Goal: Task Accomplishment & Management: Complete application form

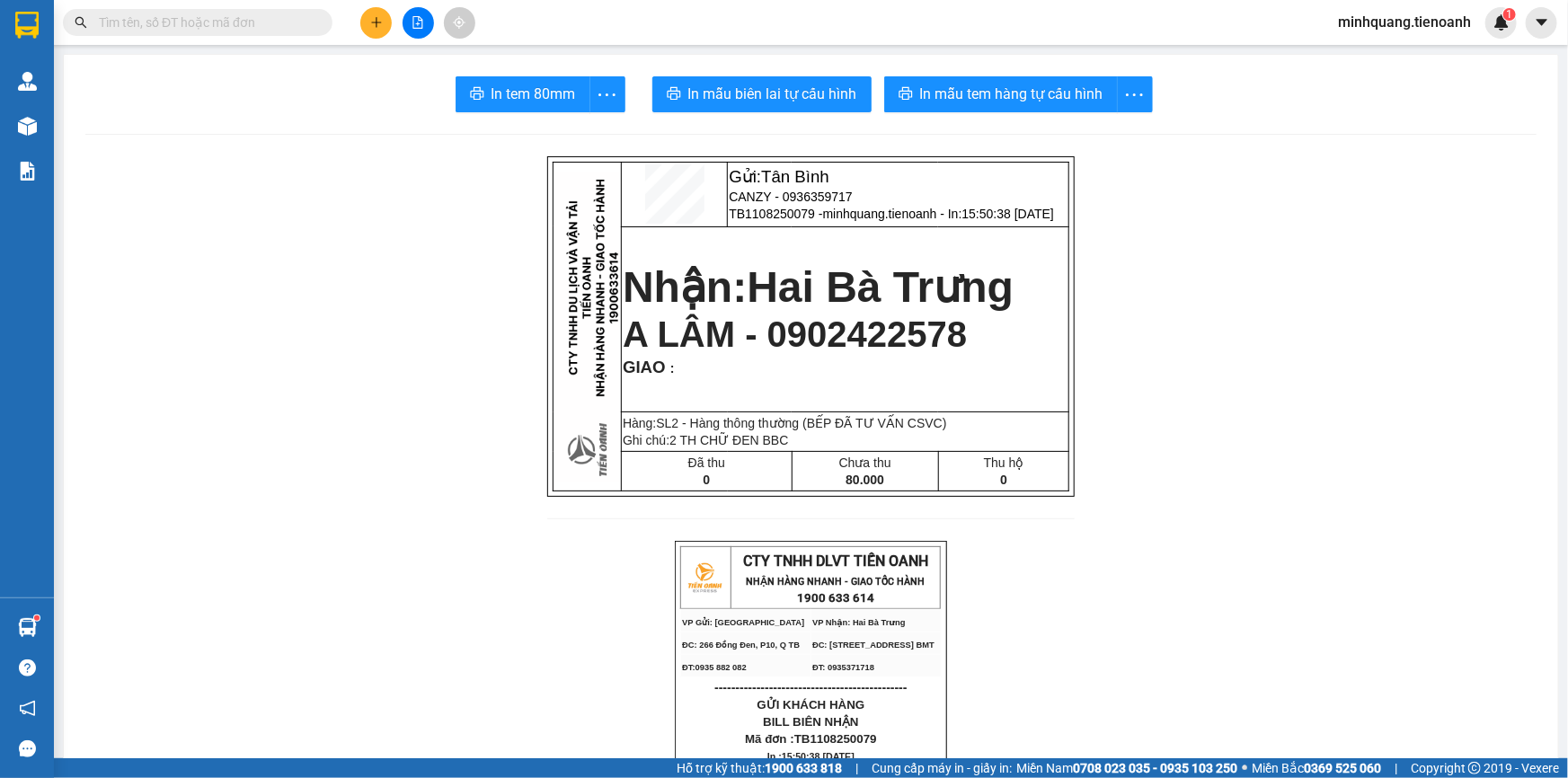
click at [244, 25] on input "text" at bounding box center [204, 22] width 212 height 19
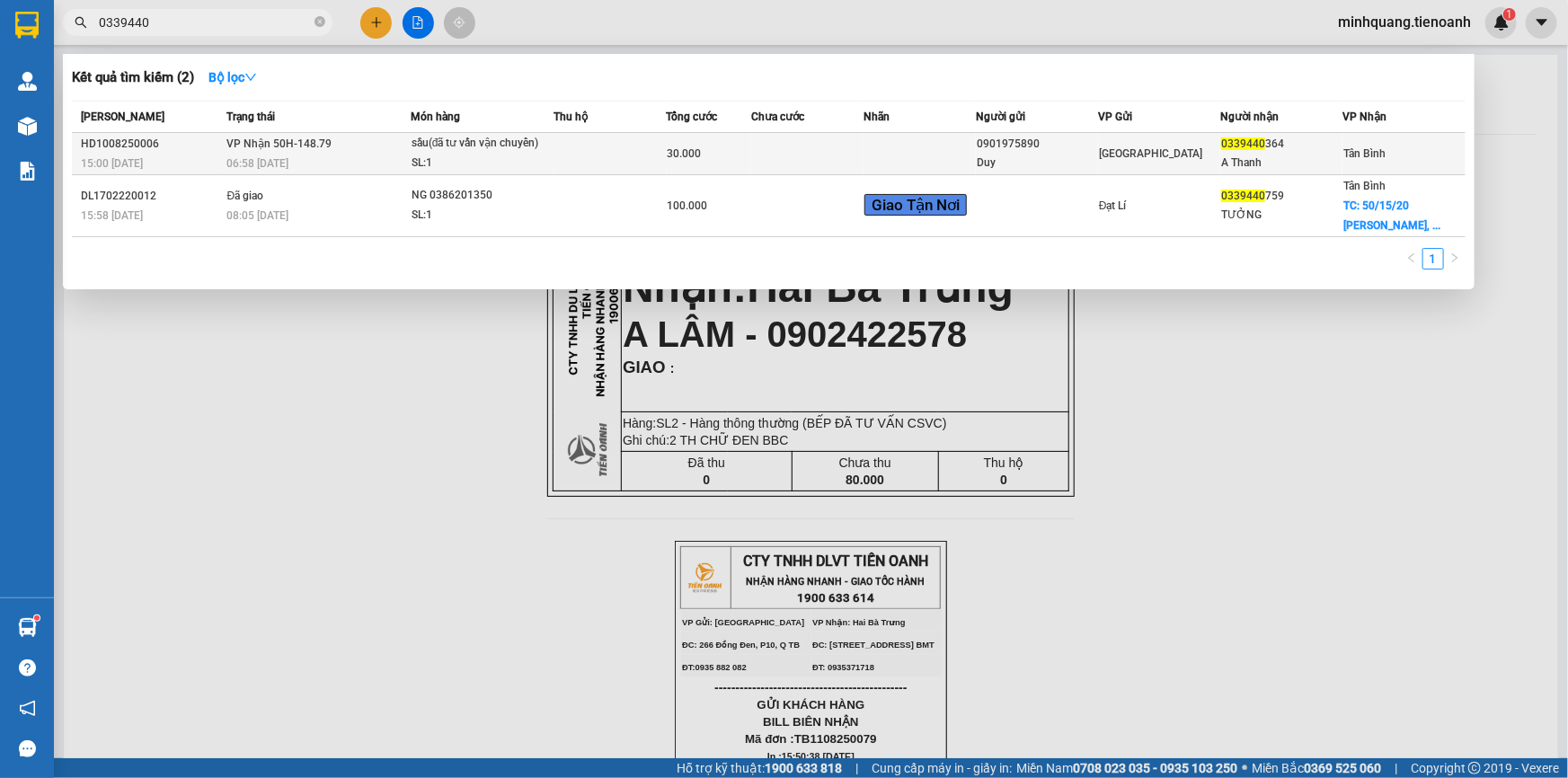
type input "0339440"
click at [521, 147] on div "sầu(đã tư vấn vận chuyển)" at bounding box center [479, 143] width 135 height 19
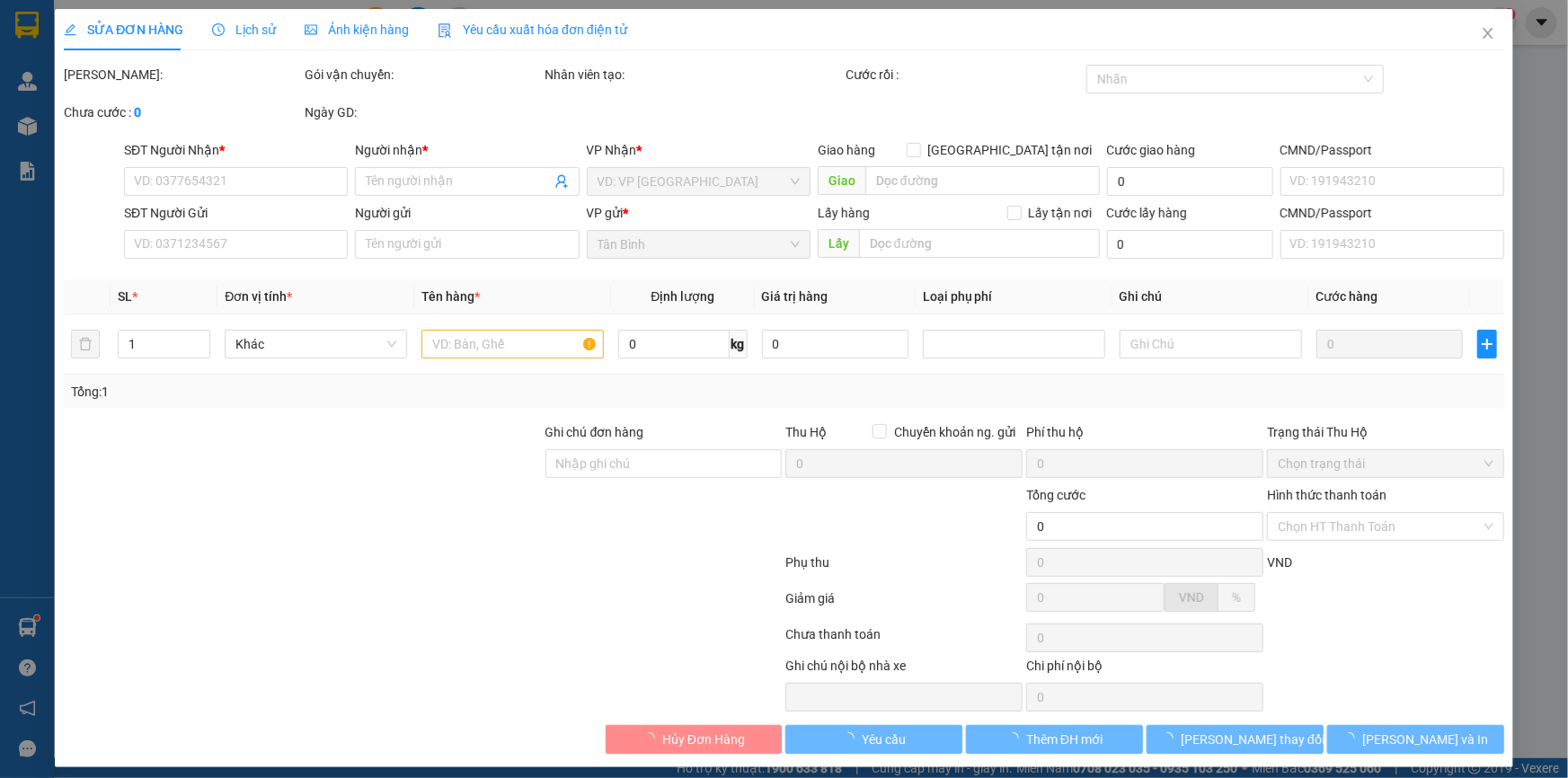
type input "0339440364"
type input "A Thanh"
type input "0901975890"
type input "Duy"
type input "30.000"
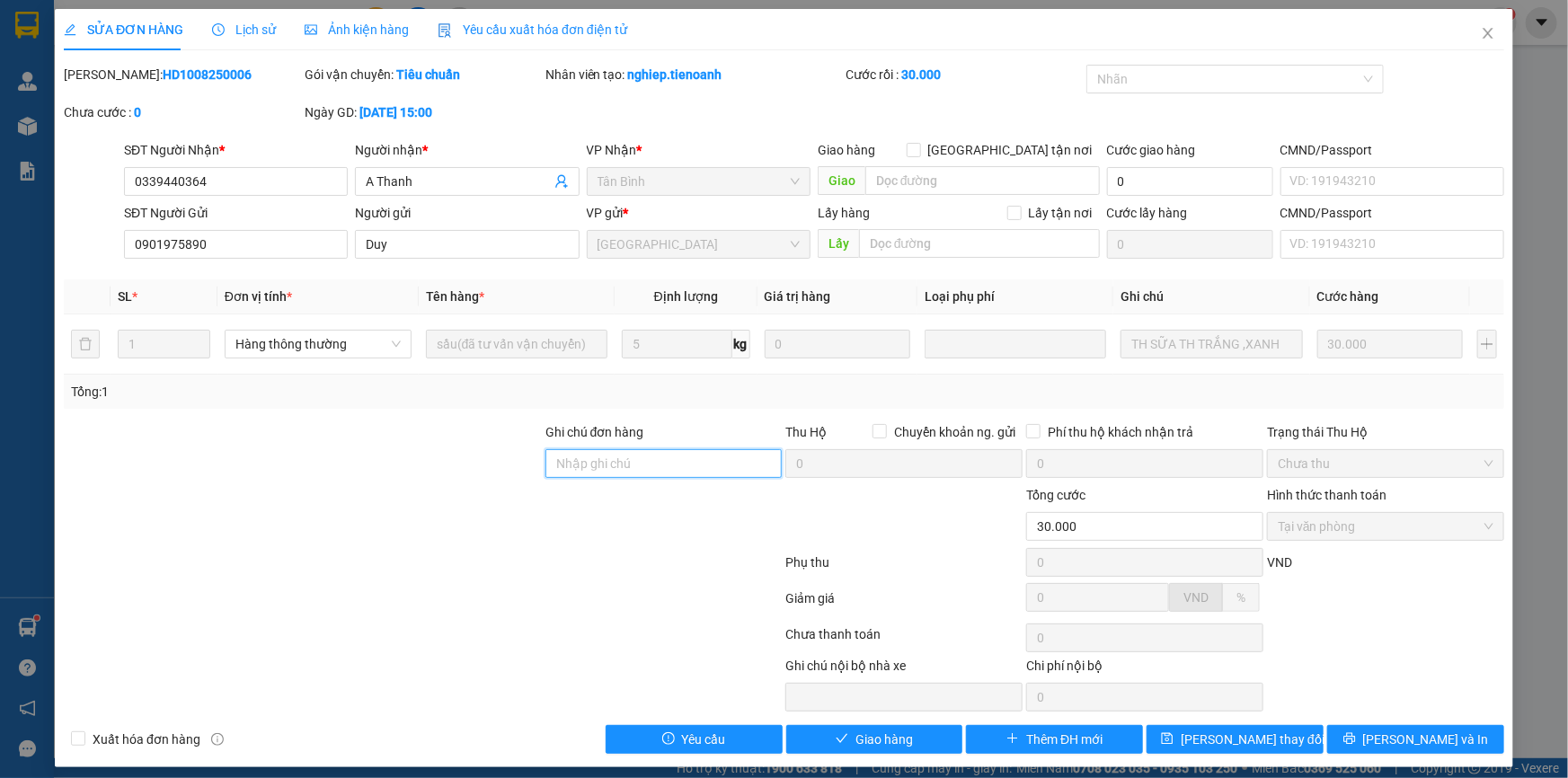
click at [581, 466] on input "Ghi chú đơn hàng" at bounding box center [664, 463] width 237 height 29
click at [431, 454] on div at bounding box center [302, 454] width 482 height 63
click at [862, 740] on span "Giao hàng" at bounding box center [884, 739] width 57 height 19
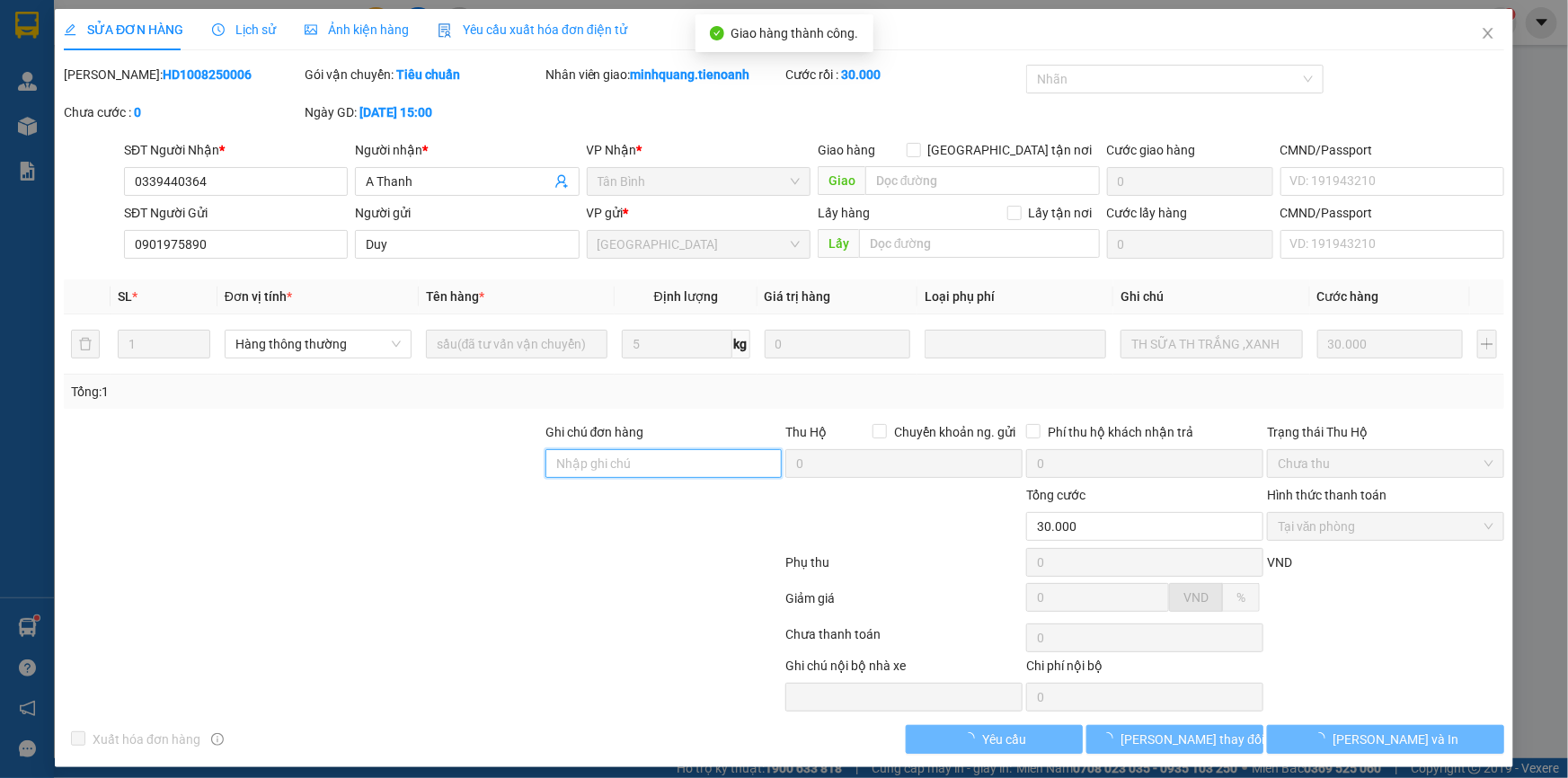
click at [635, 458] on input "Ghi chú đơn hàng" at bounding box center [664, 463] width 237 height 29
click at [473, 463] on div at bounding box center [302, 454] width 482 height 63
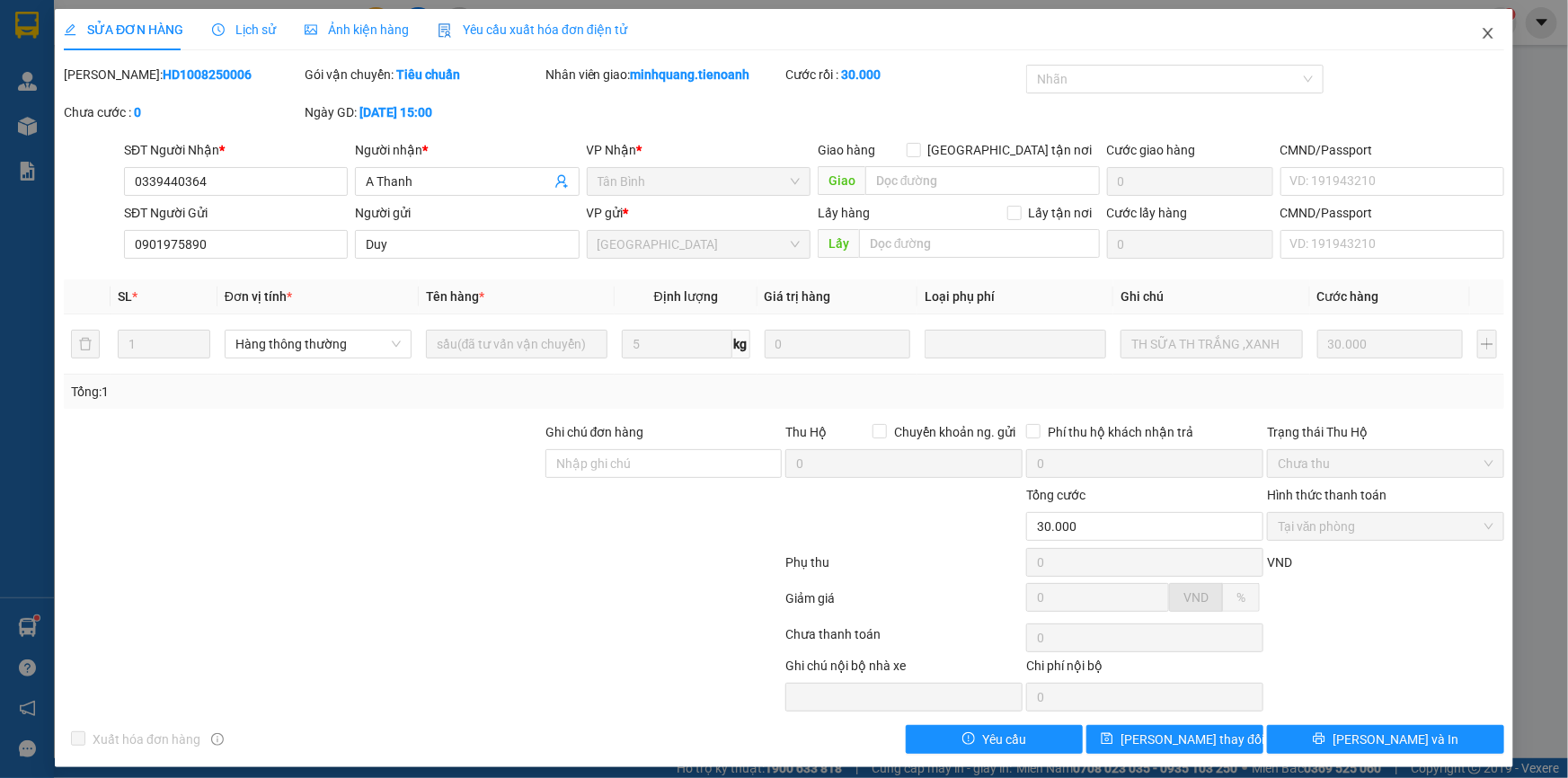
click at [1491, 40] on span "Close" at bounding box center [1488, 34] width 50 height 50
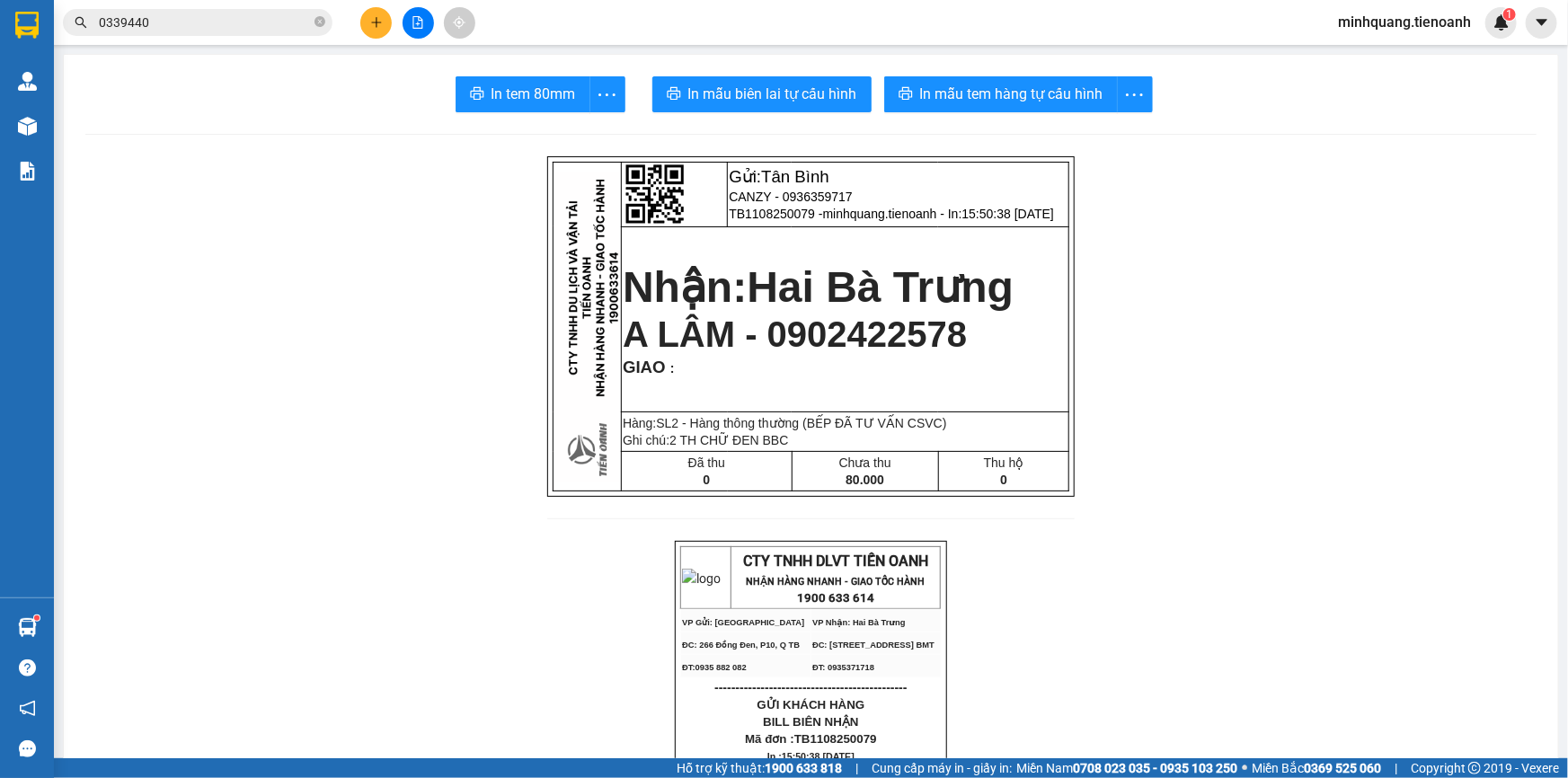
click at [377, 18] on icon "plus" at bounding box center [376, 21] width 1 height 10
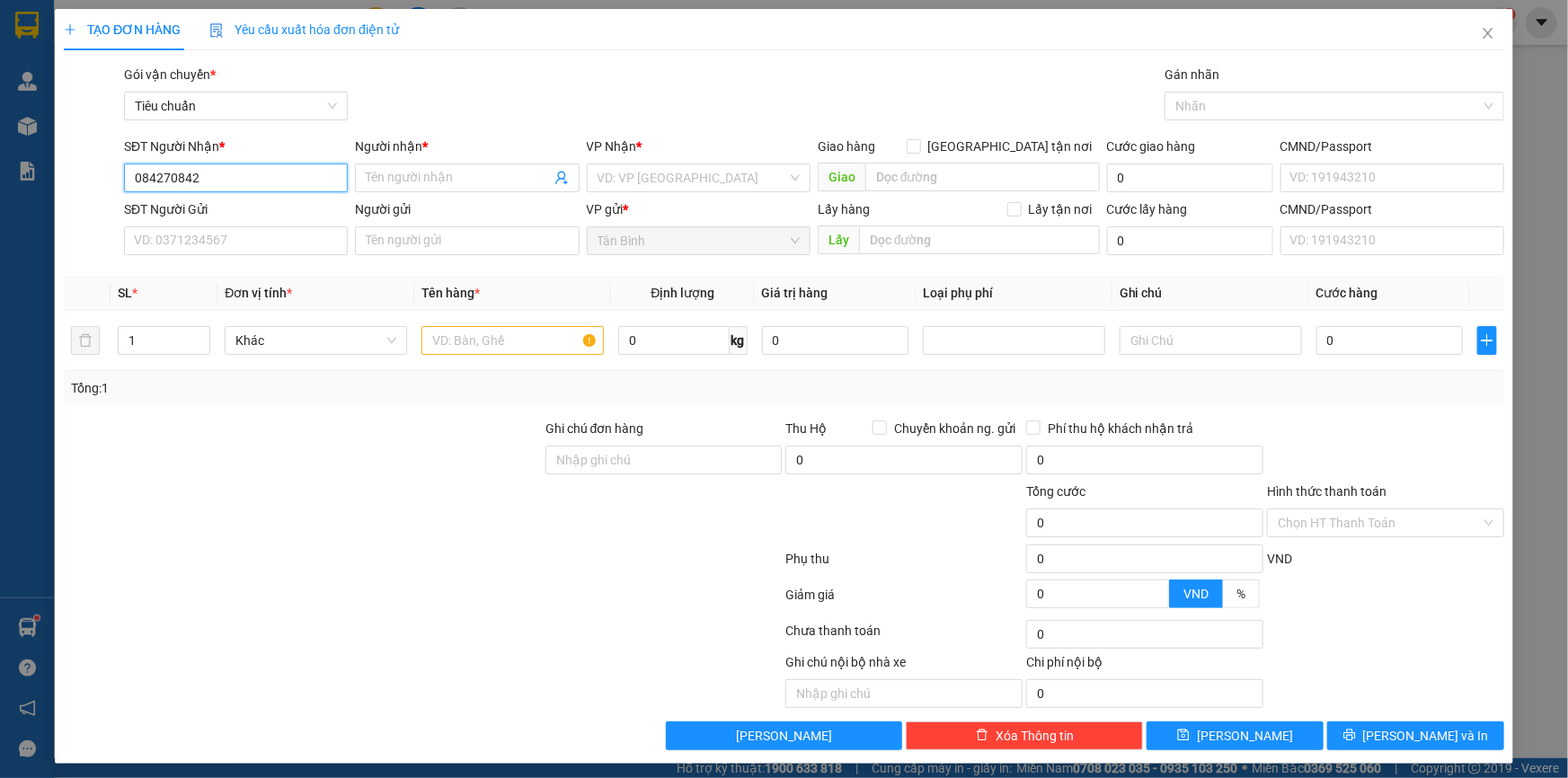
type input "0842708427"
drag, startPoint x: 235, startPoint y: 216, endPoint x: 235, endPoint y: 242, distance: 26.0
click at [235, 216] on div "0842708427 - A TIẾN" at bounding box center [234, 213] width 201 height 19
type input "A TIẾN"
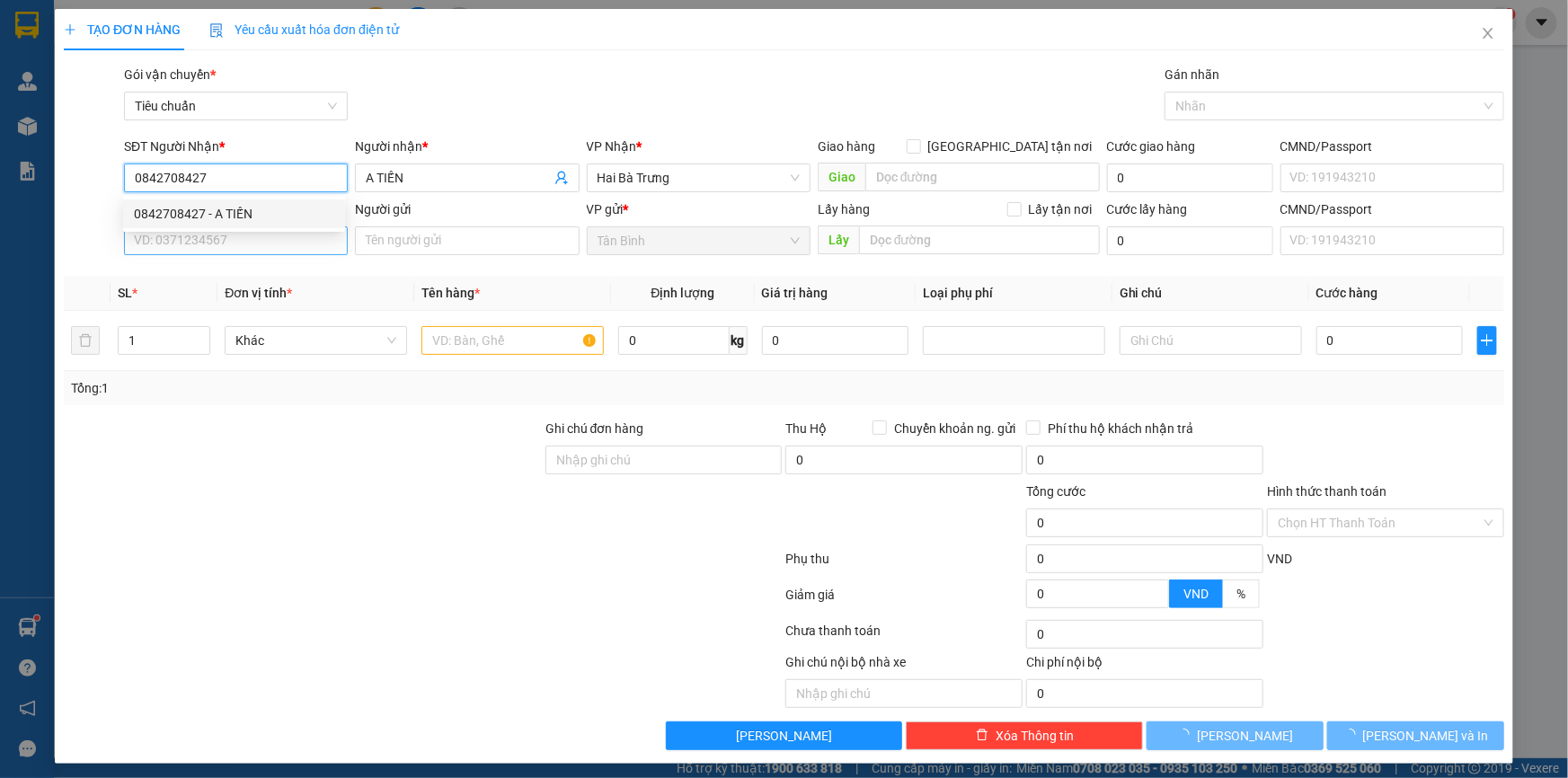
type input "0842708427"
click at [234, 245] on input "SĐT Người Gửi" at bounding box center [236, 241] width 224 height 29
type input "30.000"
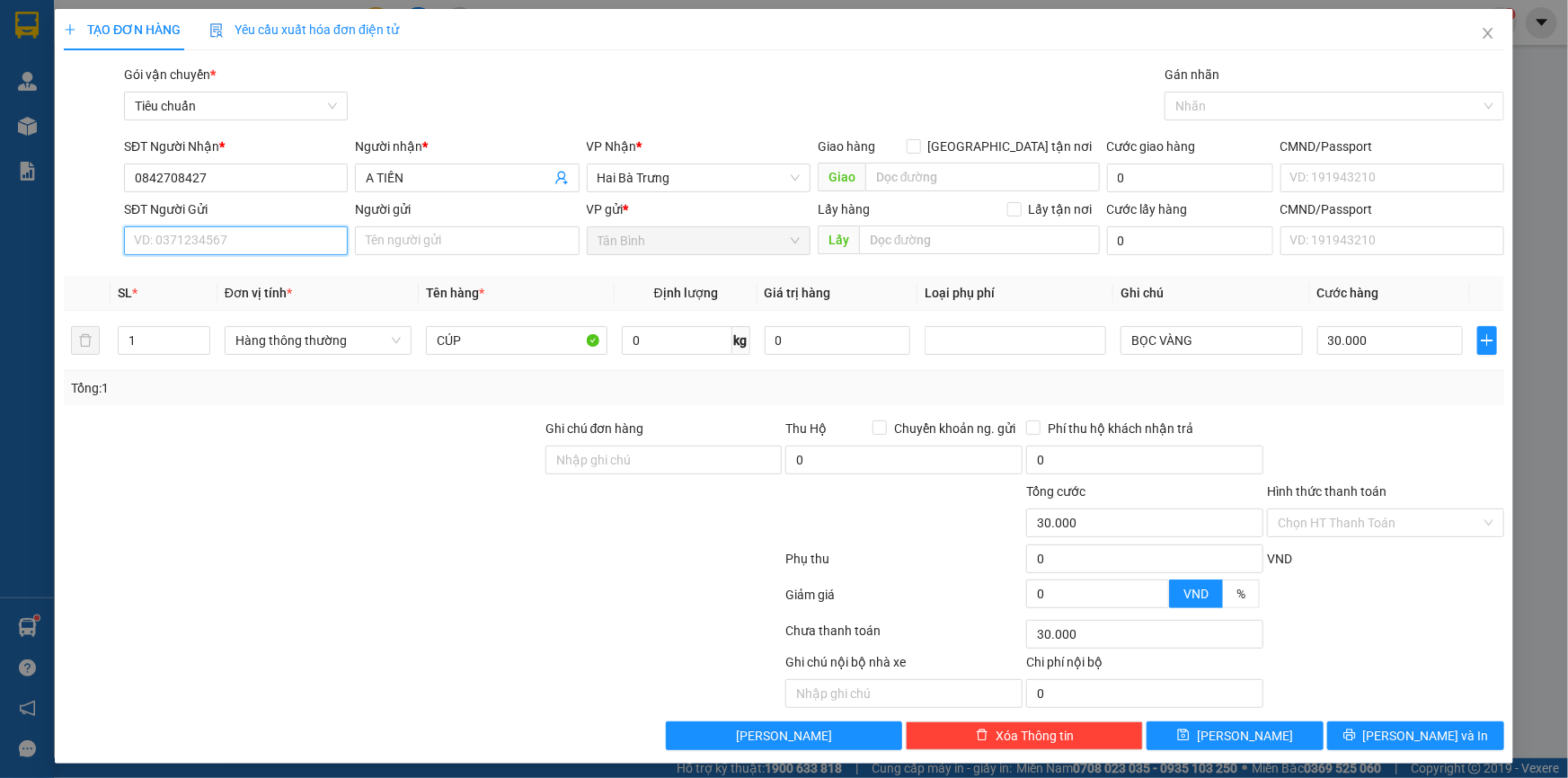
click at [204, 240] on input "SĐT Người Gửi" at bounding box center [236, 241] width 224 height 29
click at [179, 245] on input "09353634351" at bounding box center [236, 241] width 224 height 29
click at [171, 242] on input "09353634351" at bounding box center [236, 241] width 224 height 29
drag, startPoint x: 252, startPoint y: 240, endPoint x: 60, endPoint y: 244, distance: 192.0
click at [79, 242] on div "SĐT Người Gửi 09353634351 09353634351 Người gửi Tên người gửi VP gửi * Tân Bình…" at bounding box center [784, 231] width 1444 height 63
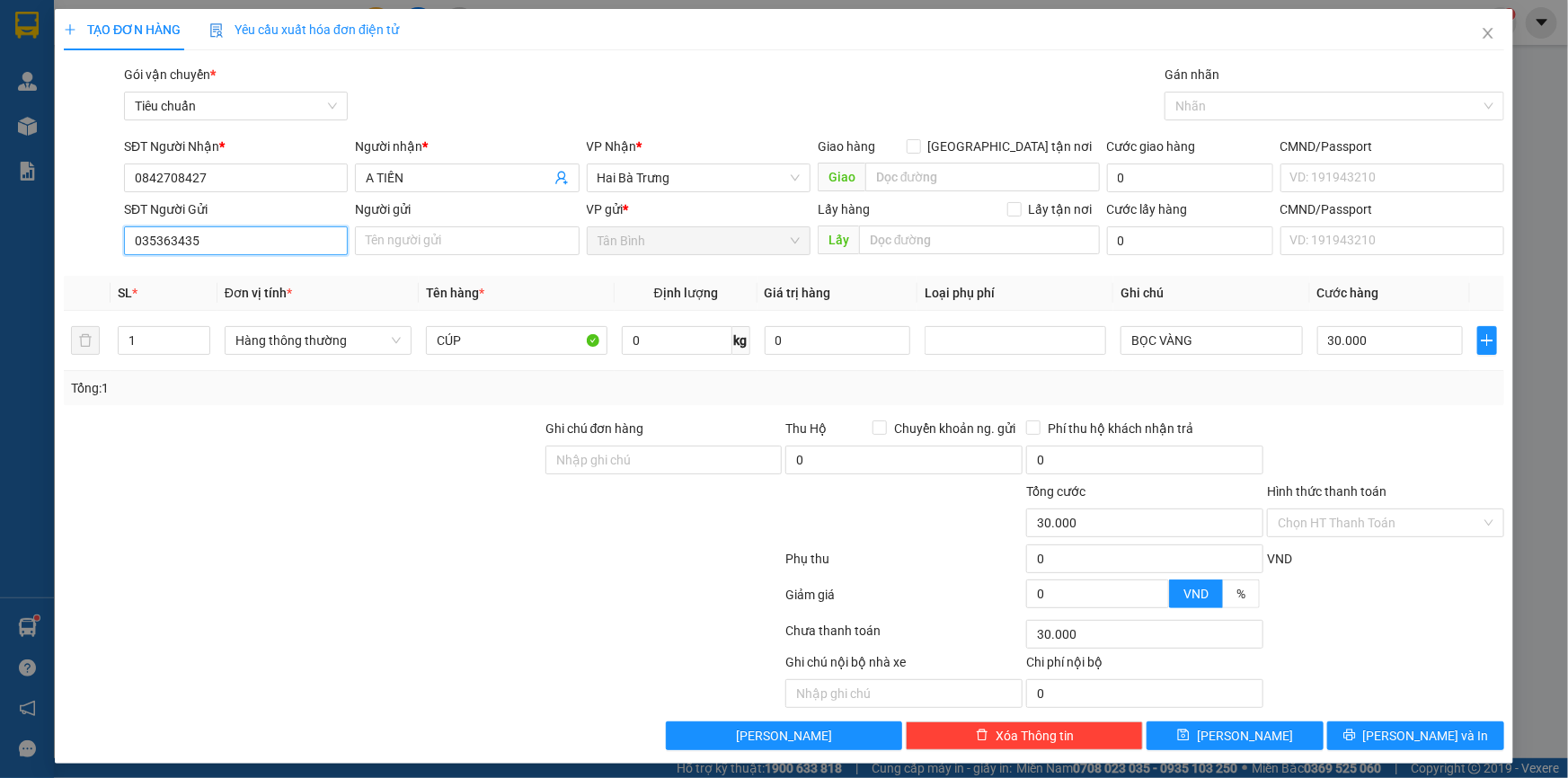
type input "0353634351"
drag, startPoint x: 213, startPoint y: 285, endPoint x: 234, endPoint y: 284, distance: 21.0
click at [214, 285] on div "0353634351 - C Uyên" at bounding box center [234, 276] width 201 height 19
type input "C Uyên"
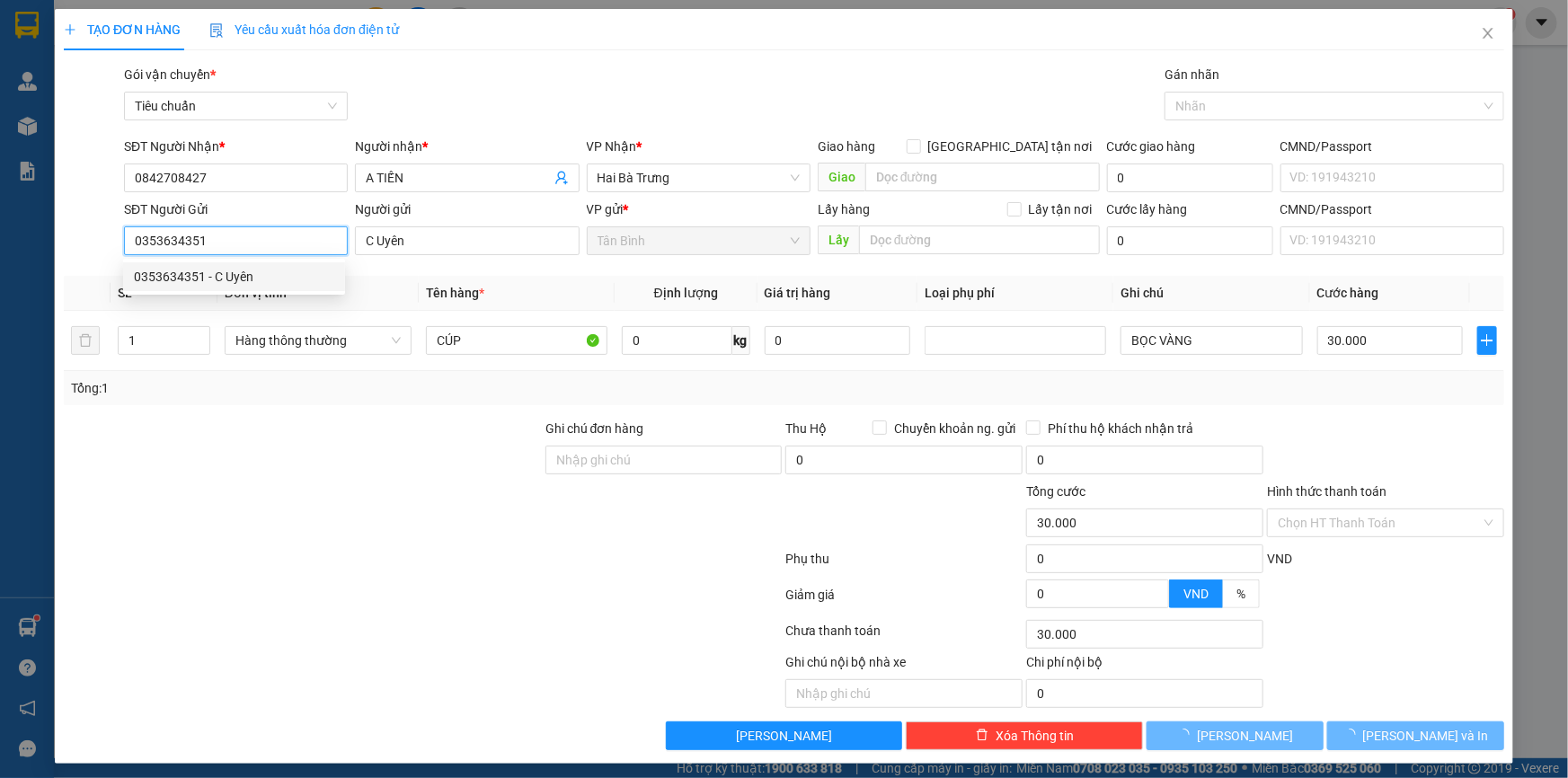
type input "0353634351"
drag, startPoint x: 329, startPoint y: 434, endPoint x: 680, endPoint y: 288, distance: 380.2
click at [329, 435] on div at bounding box center [302, 451] width 482 height 63
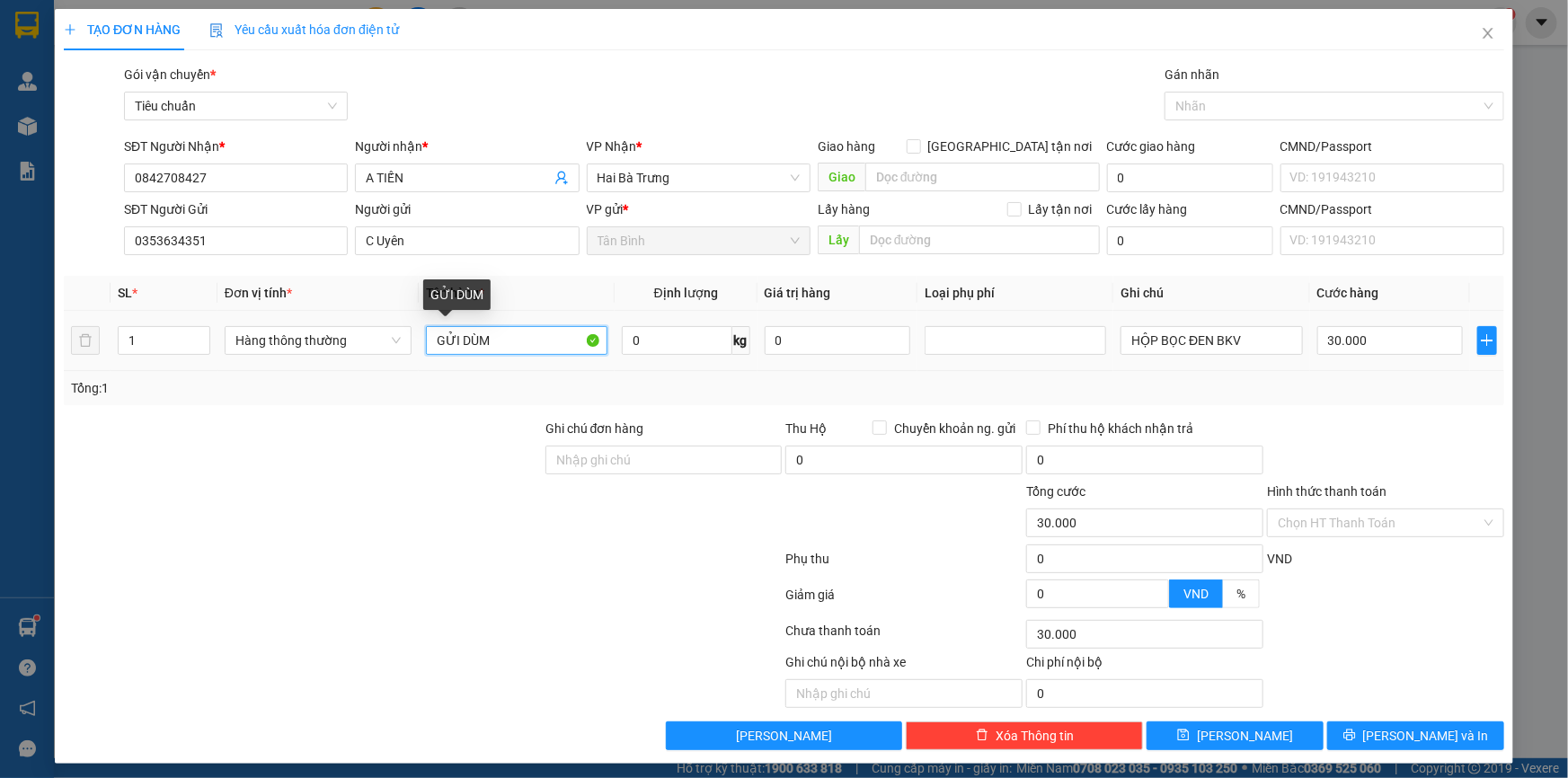
click at [535, 336] on input "GỬI DÙM" at bounding box center [516, 340] width 181 height 29
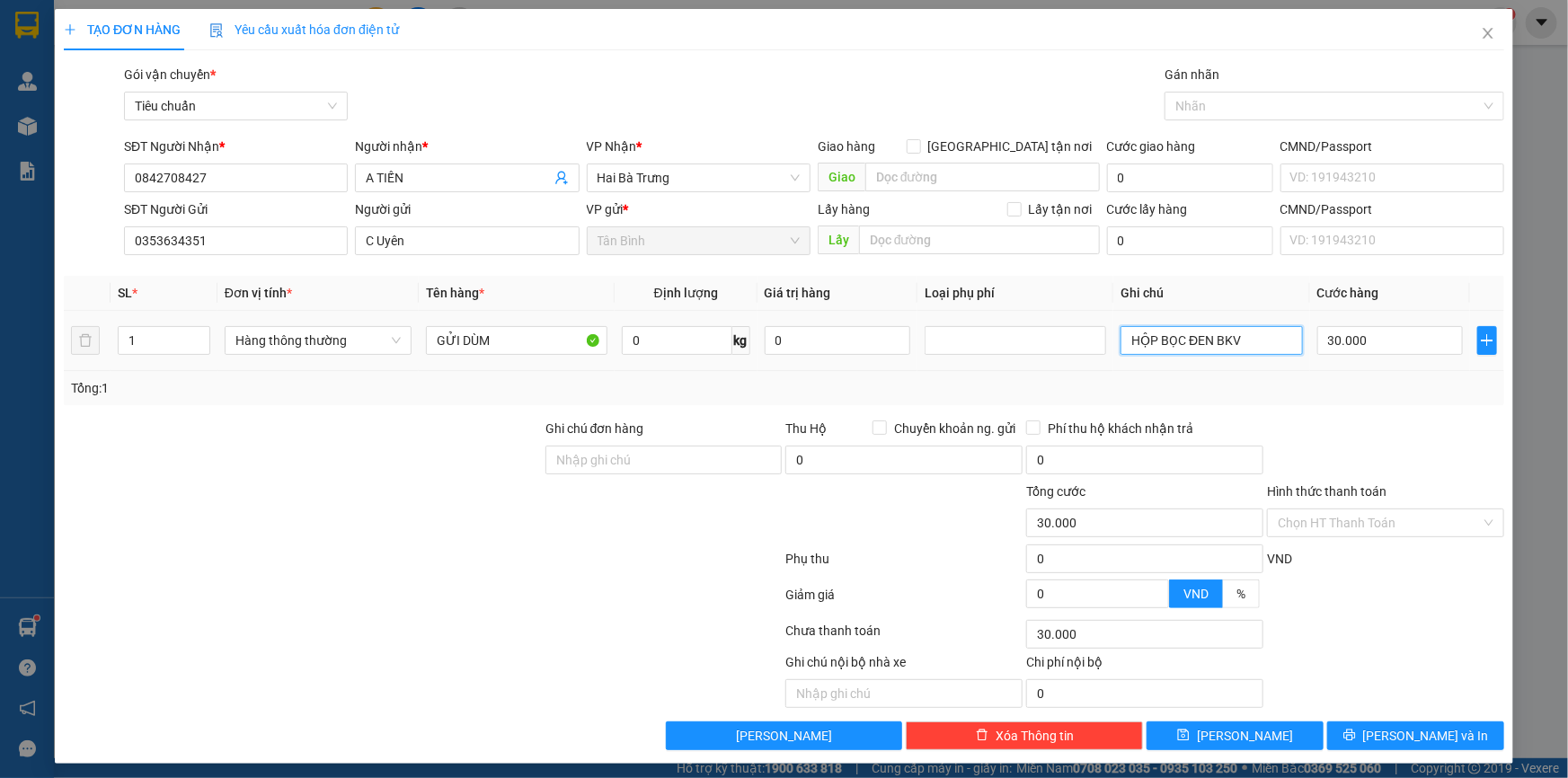
click at [1267, 351] on input "HỘP BỌC ĐEN BKV" at bounding box center [1211, 340] width 181 height 29
type input "HỘP BỌC ĐEN BKdv"
click at [1400, 745] on button "[PERSON_NAME] và In" at bounding box center [1415, 735] width 177 height 29
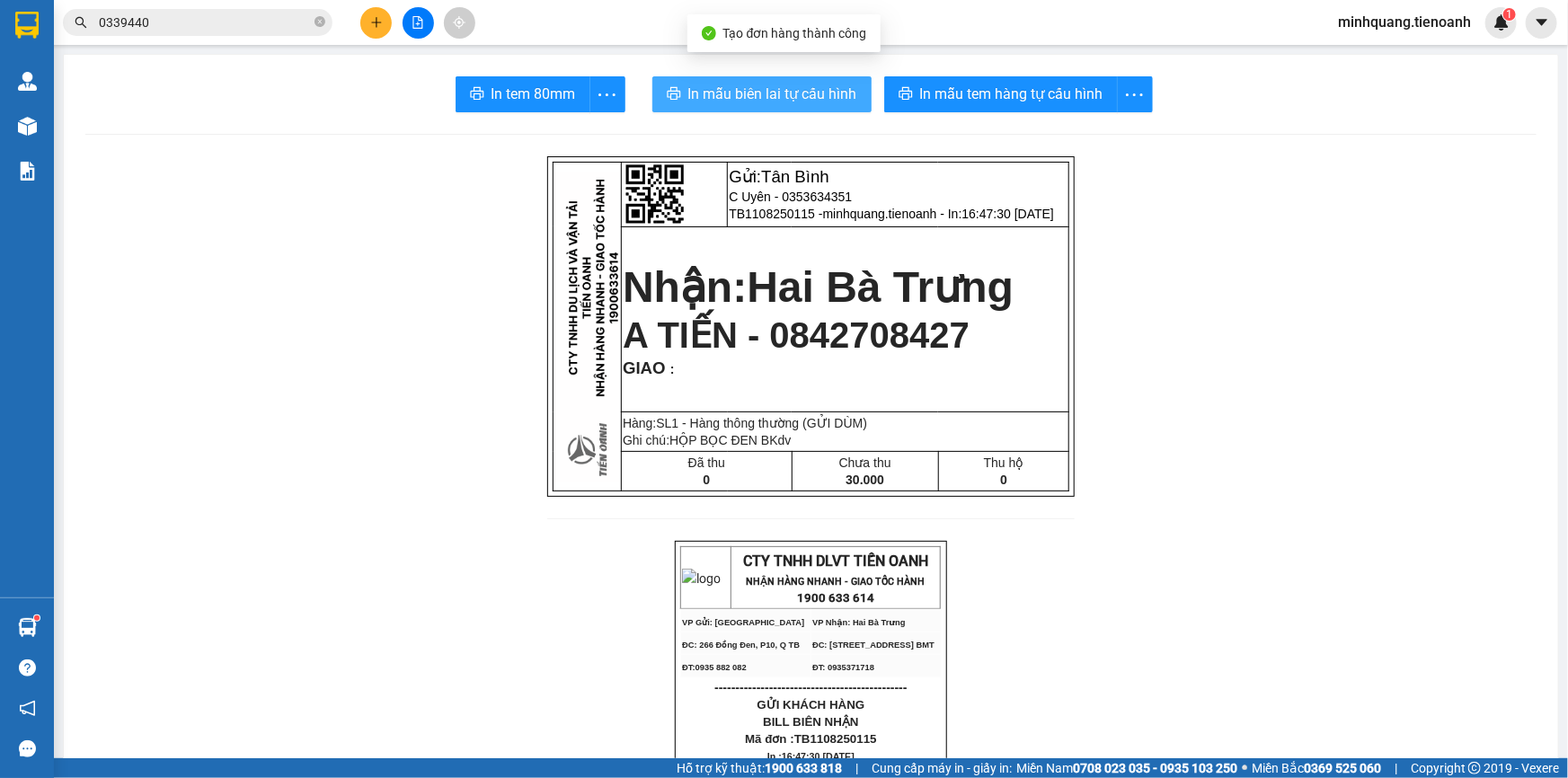
click at [782, 88] on span "In mẫu biên lai tự cấu hình" at bounding box center [772, 93] width 169 height 22
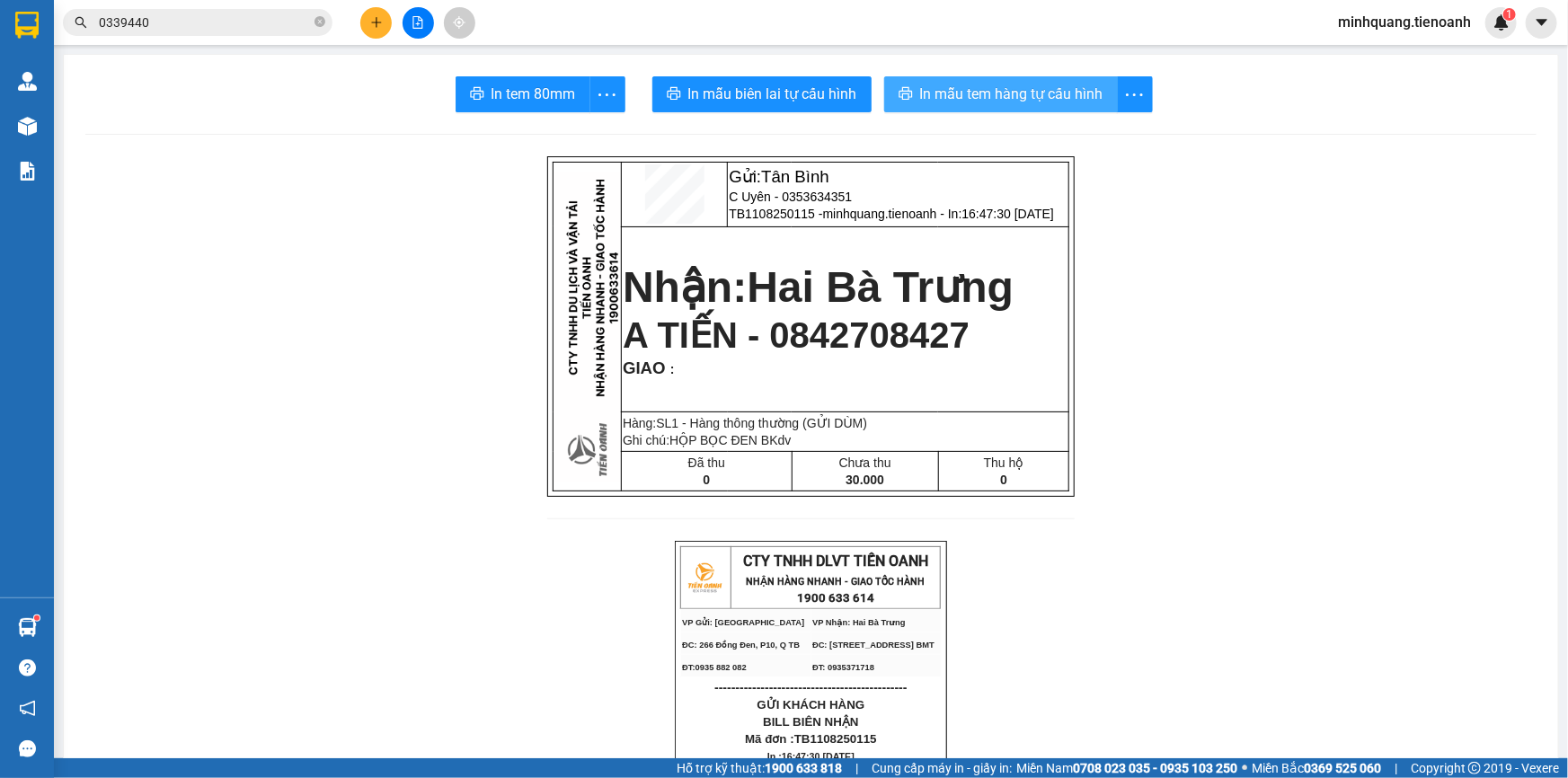
click at [1018, 101] on span "In mẫu tem hàng tự cấu hình" at bounding box center [1012, 93] width 183 height 22
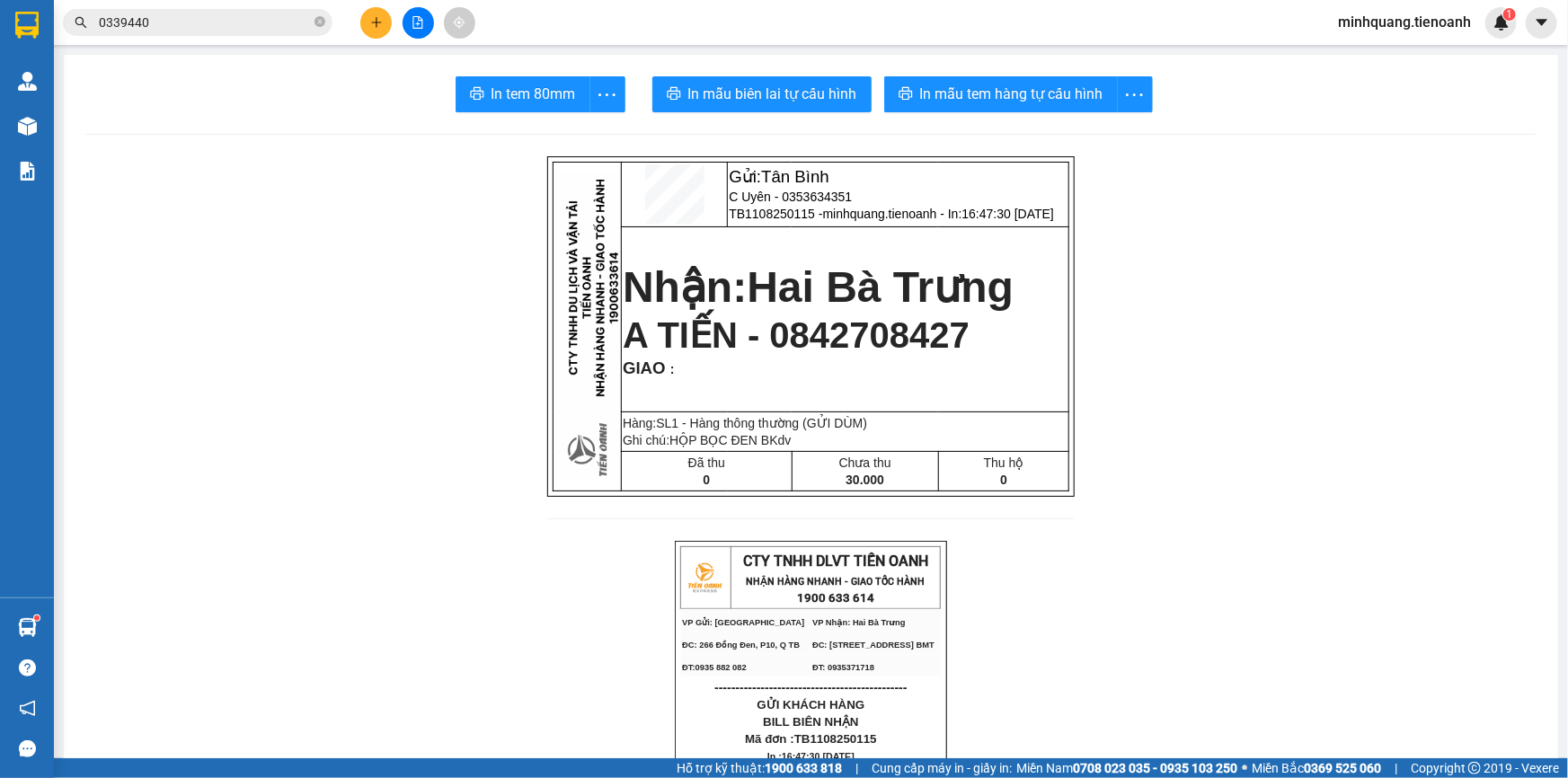
click at [373, 19] on icon "plus" at bounding box center [377, 22] width 13 height 13
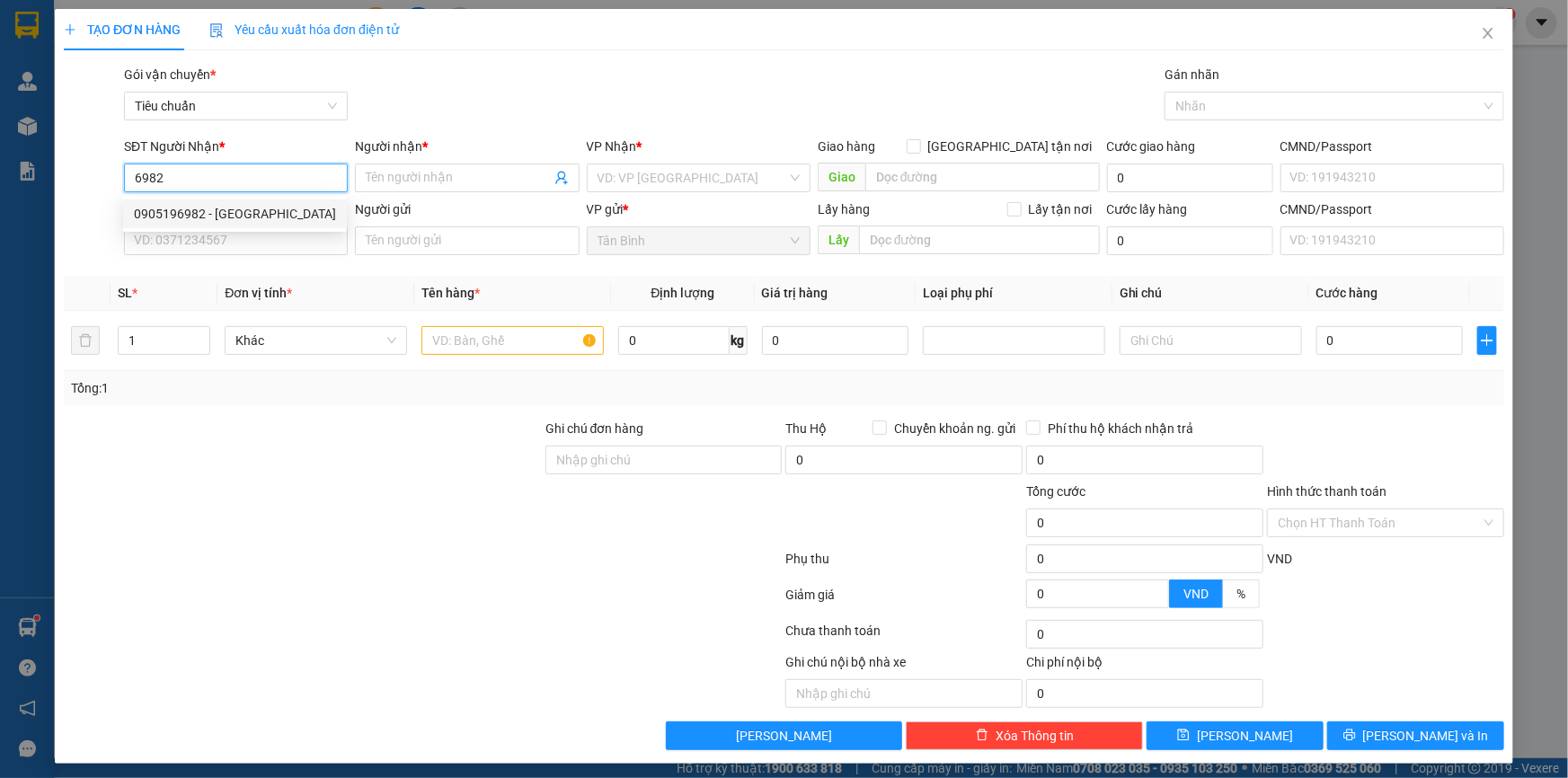
drag, startPoint x: 278, startPoint y: 204, endPoint x: 231, endPoint y: 240, distance: 59.2
click at [276, 207] on div "0905196982 - Phú Tài" at bounding box center [235, 213] width 203 height 19
type input "0905196982"
type input "Phú Tài"
type input "0905196982"
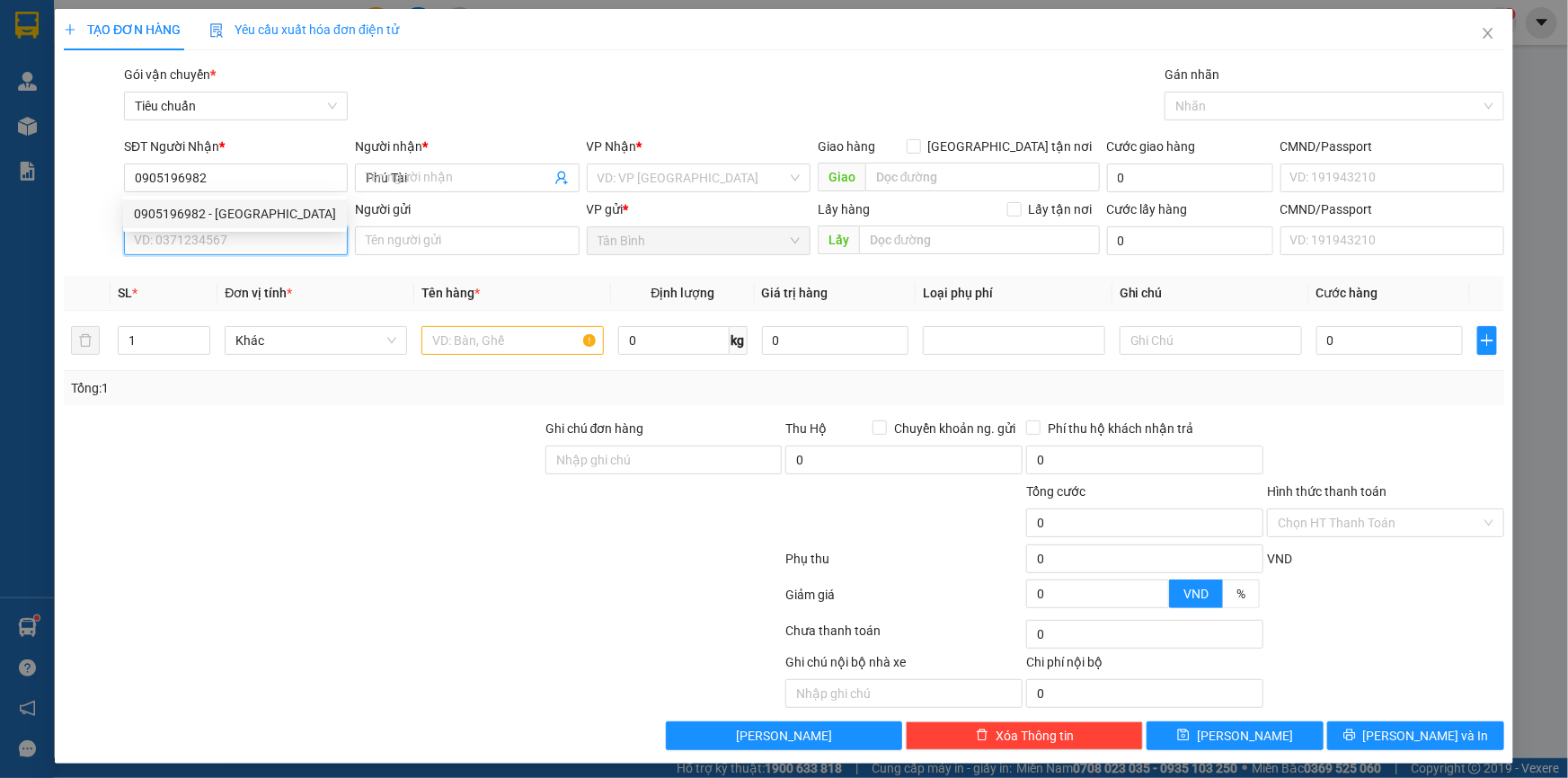
click at [223, 252] on input "SĐT Người Gửi" at bounding box center [236, 241] width 224 height 29
type input "70.000"
drag, startPoint x: 235, startPoint y: 231, endPoint x: 225, endPoint y: 227, distance: 10.8
click at [235, 233] on body "Kết quả tìm kiếm ( 2 ) Bộ lọc Mã ĐH Trạng thái Món hàng Thu hộ Tổng cước Chưa c…" at bounding box center [784, 389] width 1568 height 778
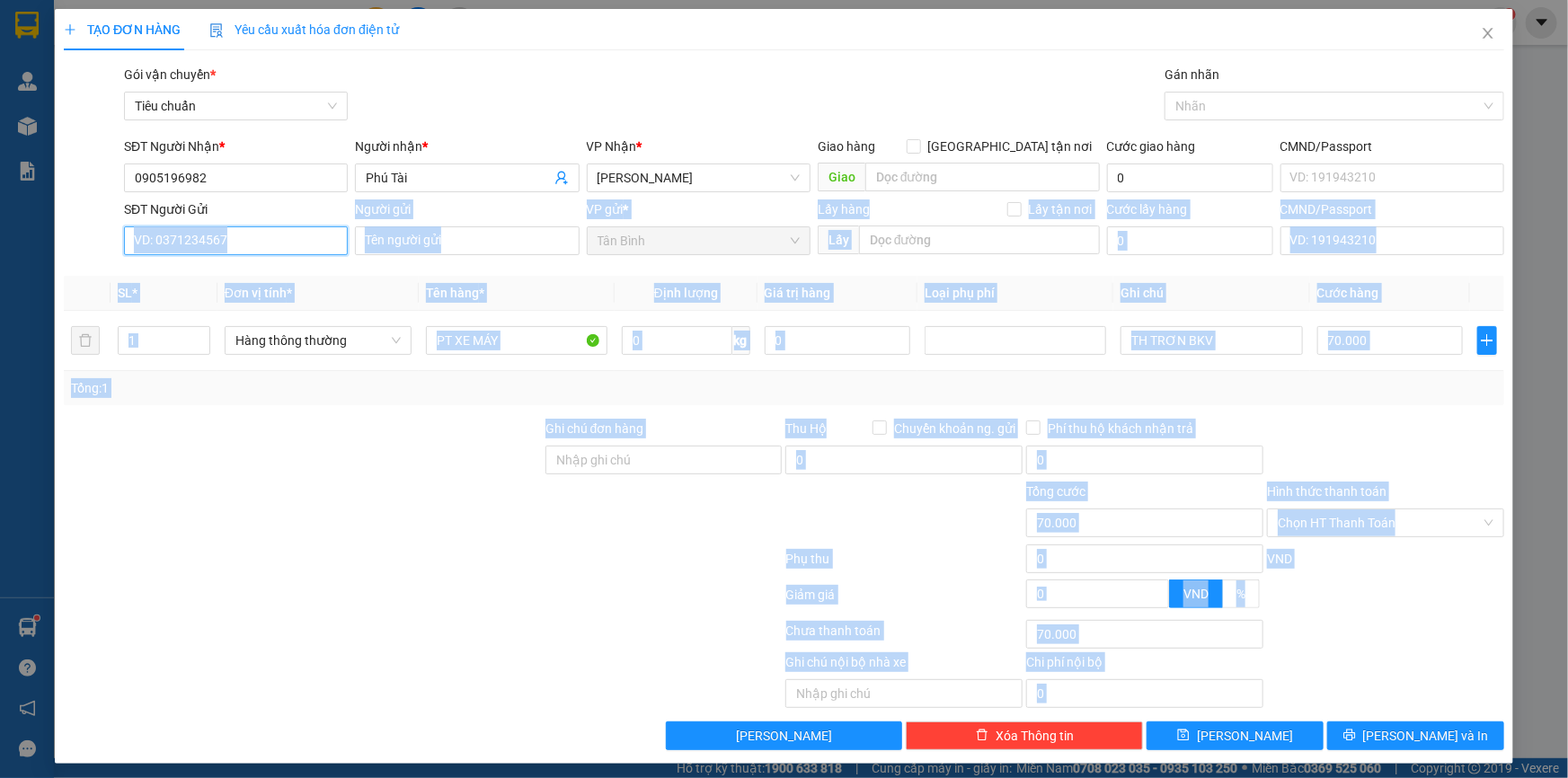
click at [237, 235] on input "SĐT Người Gửi" at bounding box center [236, 241] width 224 height 29
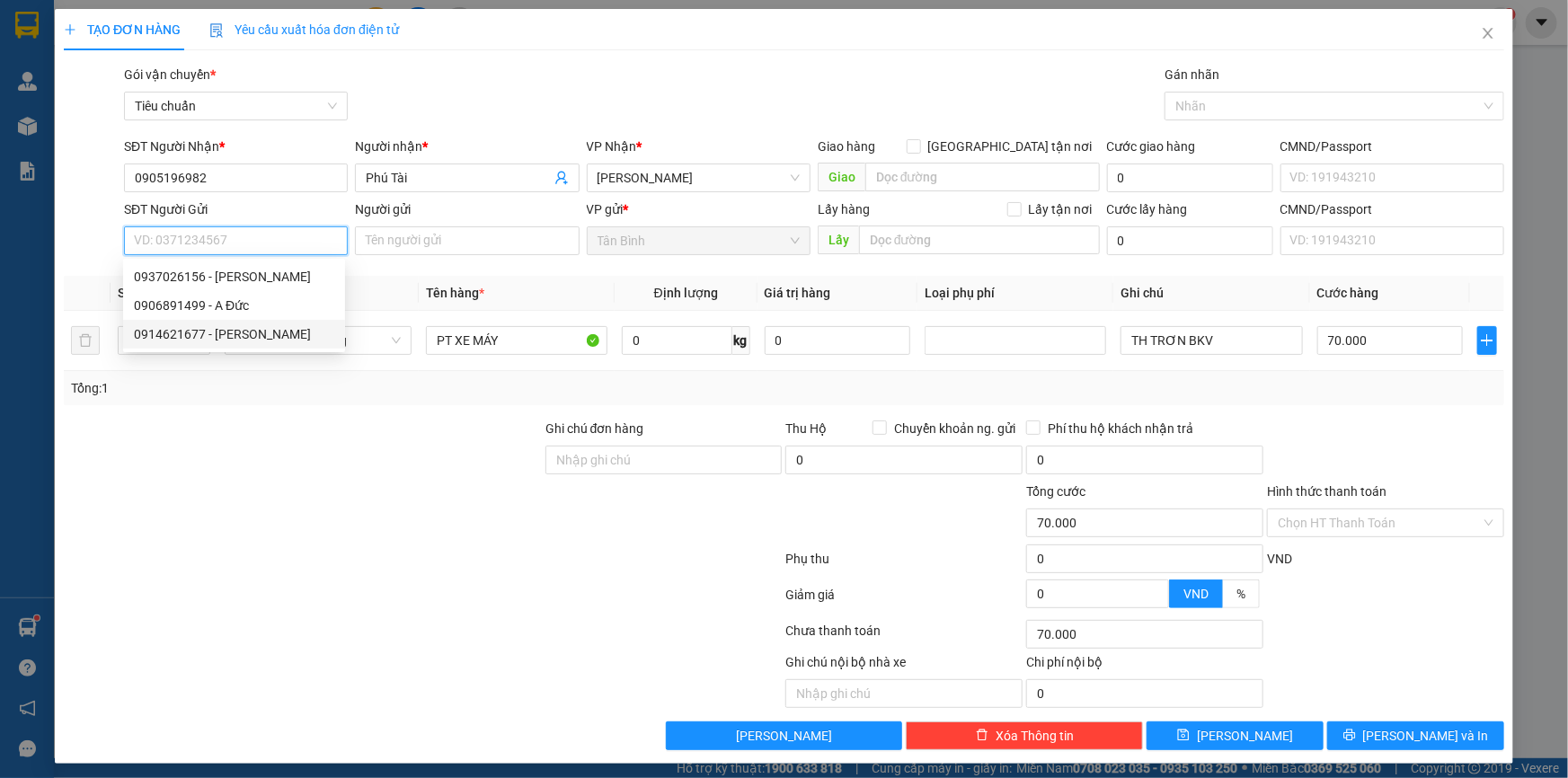
click at [265, 340] on div "0914621677 - Hùng Tâm Vương" at bounding box center [234, 334] width 201 height 19
type input "0914621677"
type input "Hùng Tâm Vương"
type input "BỚT 110K ĐƠN CŨ ĐÃ BỚT"
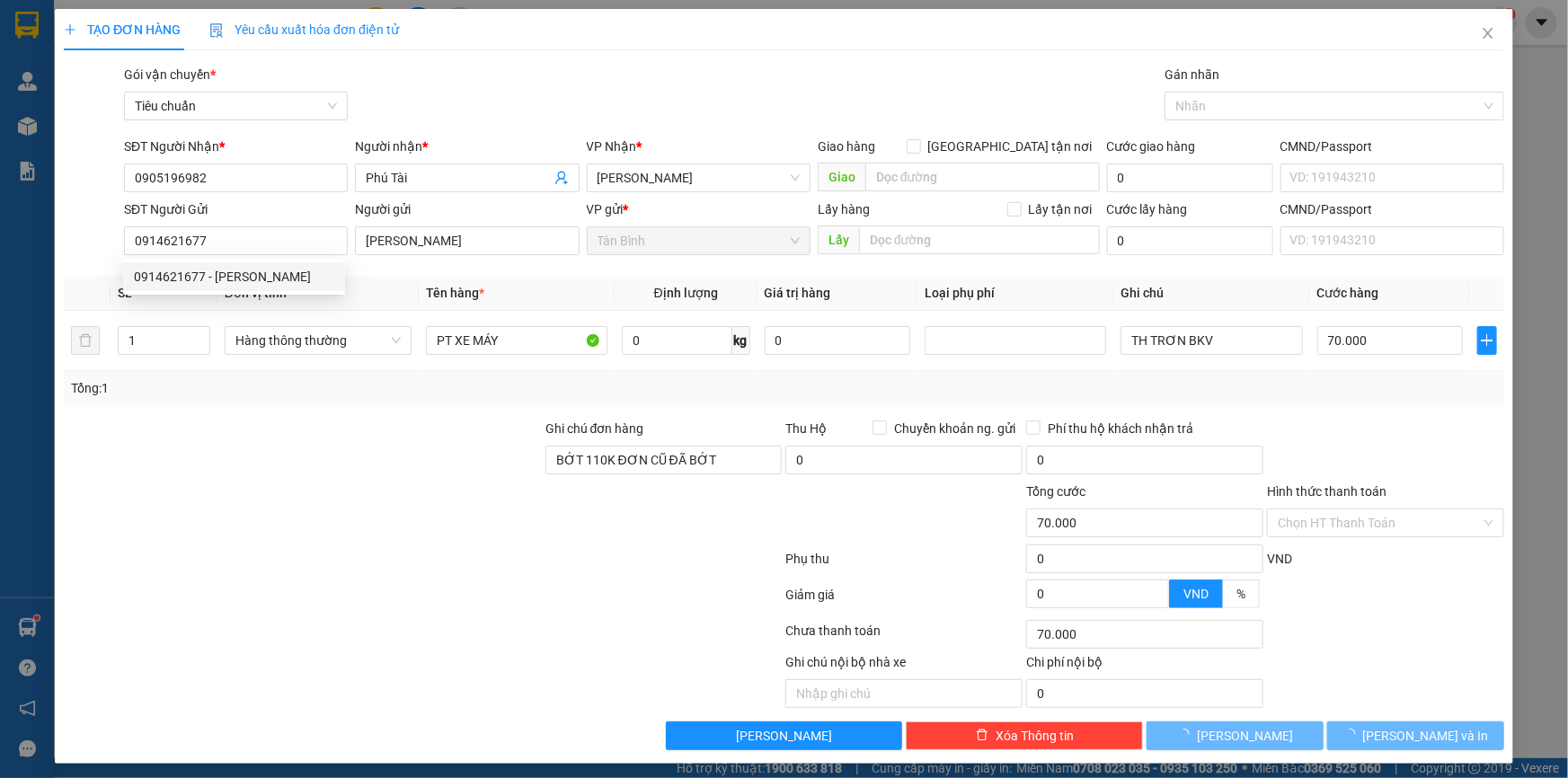
click at [298, 438] on div at bounding box center [302, 451] width 482 height 63
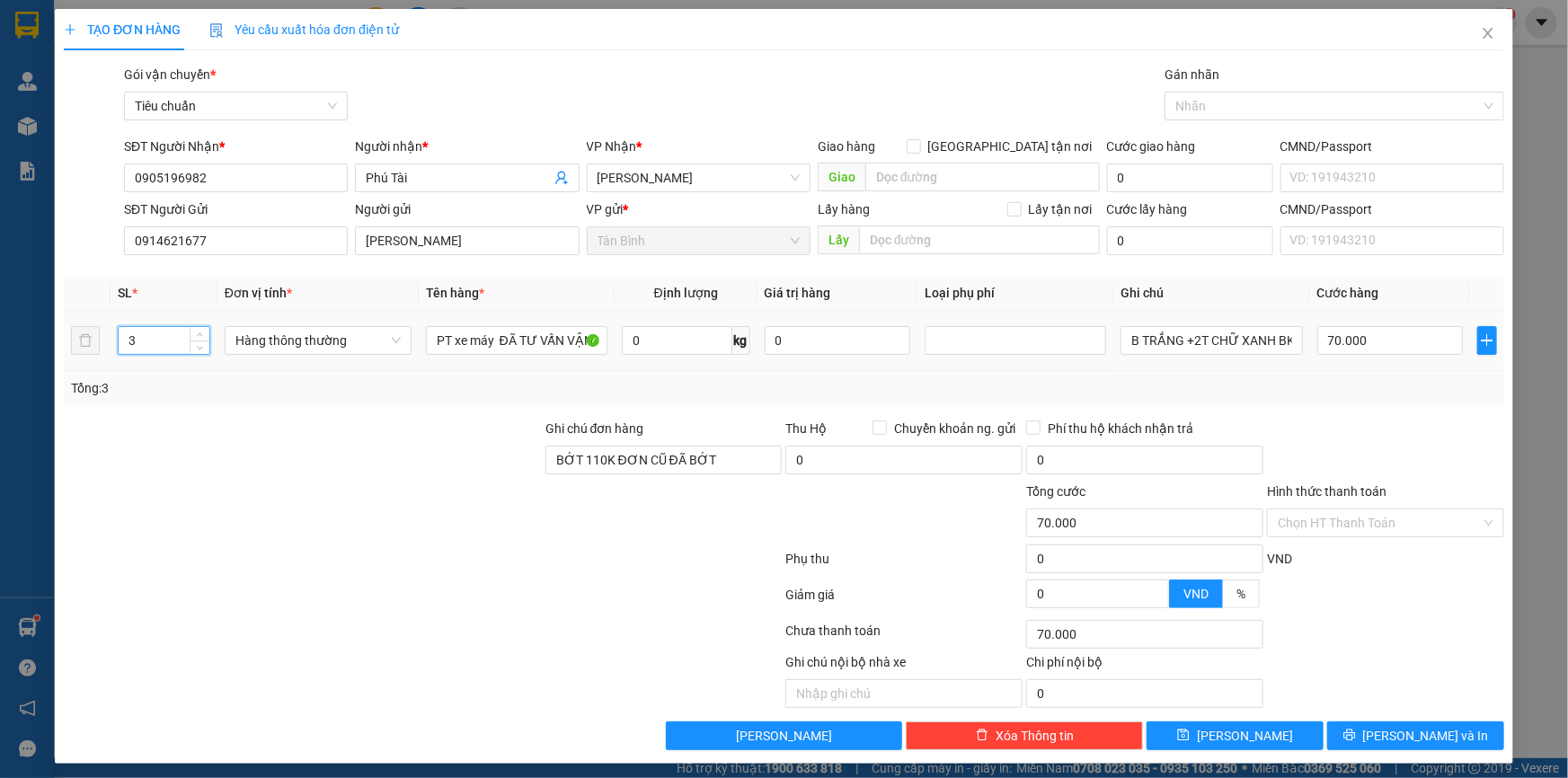
drag, startPoint x: 163, startPoint y: 340, endPoint x: 107, endPoint y: 346, distance: 56.3
click at [123, 346] on input "3" at bounding box center [164, 340] width 91 height 27
click at [302, 444] on div at bounding box center [302, 451] width 482 height 63
type input "0"
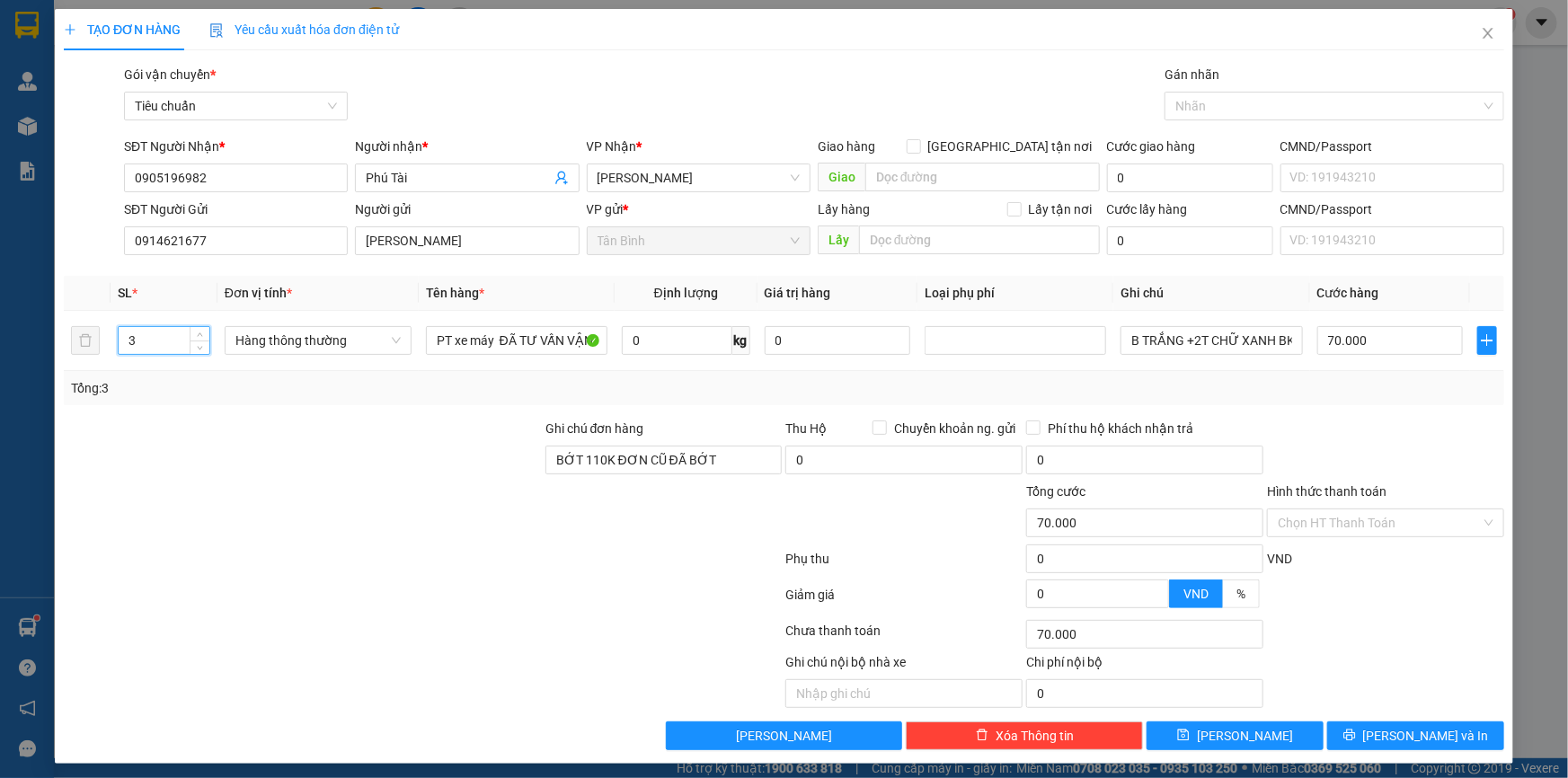
type input "0"
drag, startPoint x: 700, startPoint y: 457, endPoint x: 521, endPoint y: 468, distance: 179.3
click at [521, 468] on div "Ghi chú đơn hàng BỚT 110K ĐƠN CŨ ĐÃ BỚT Thu Hộ Chuyển khoản ng. gửi 0 Phí thu h…" at bounding box center [784, 451] width 1444 height 63
click at [479, 422] on div at bounding box center [302, 451] width 482 height 63
click at [1342, 349] on input "0" at bounding box center [1390, 340] width 146 height 29
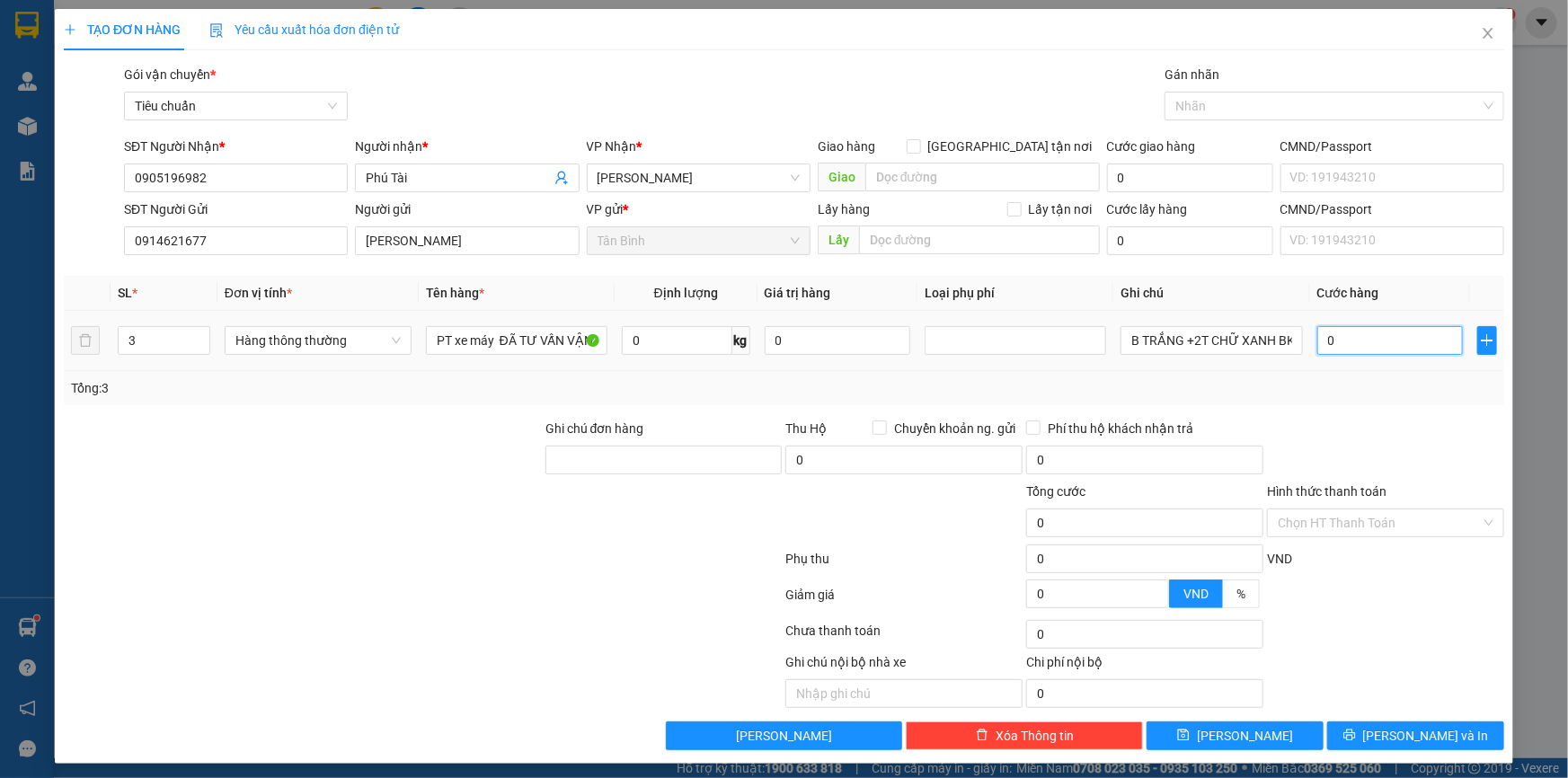
type input "1"
type input "19"
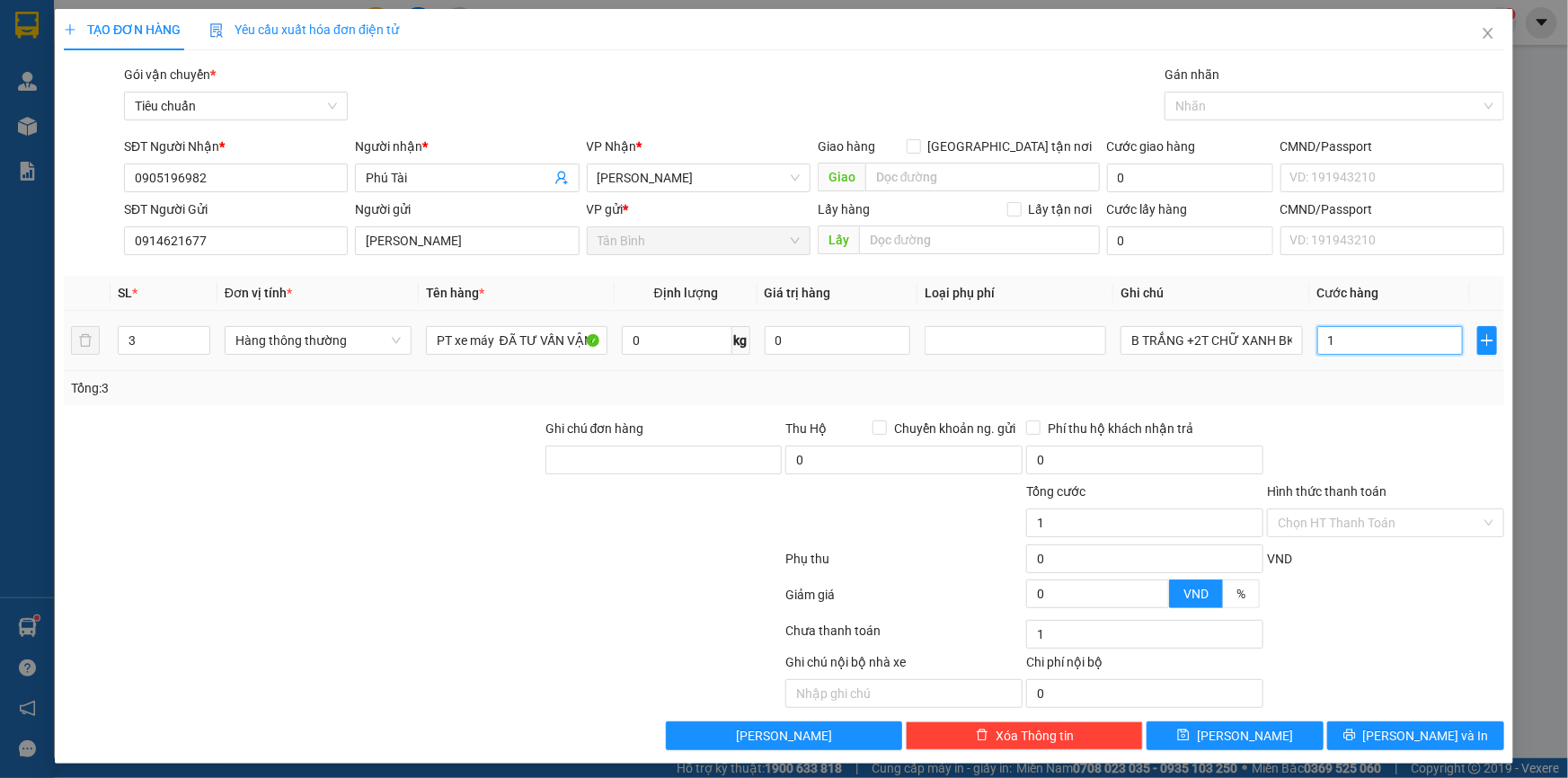
type input "19"
type input "190"
type input "190.000"
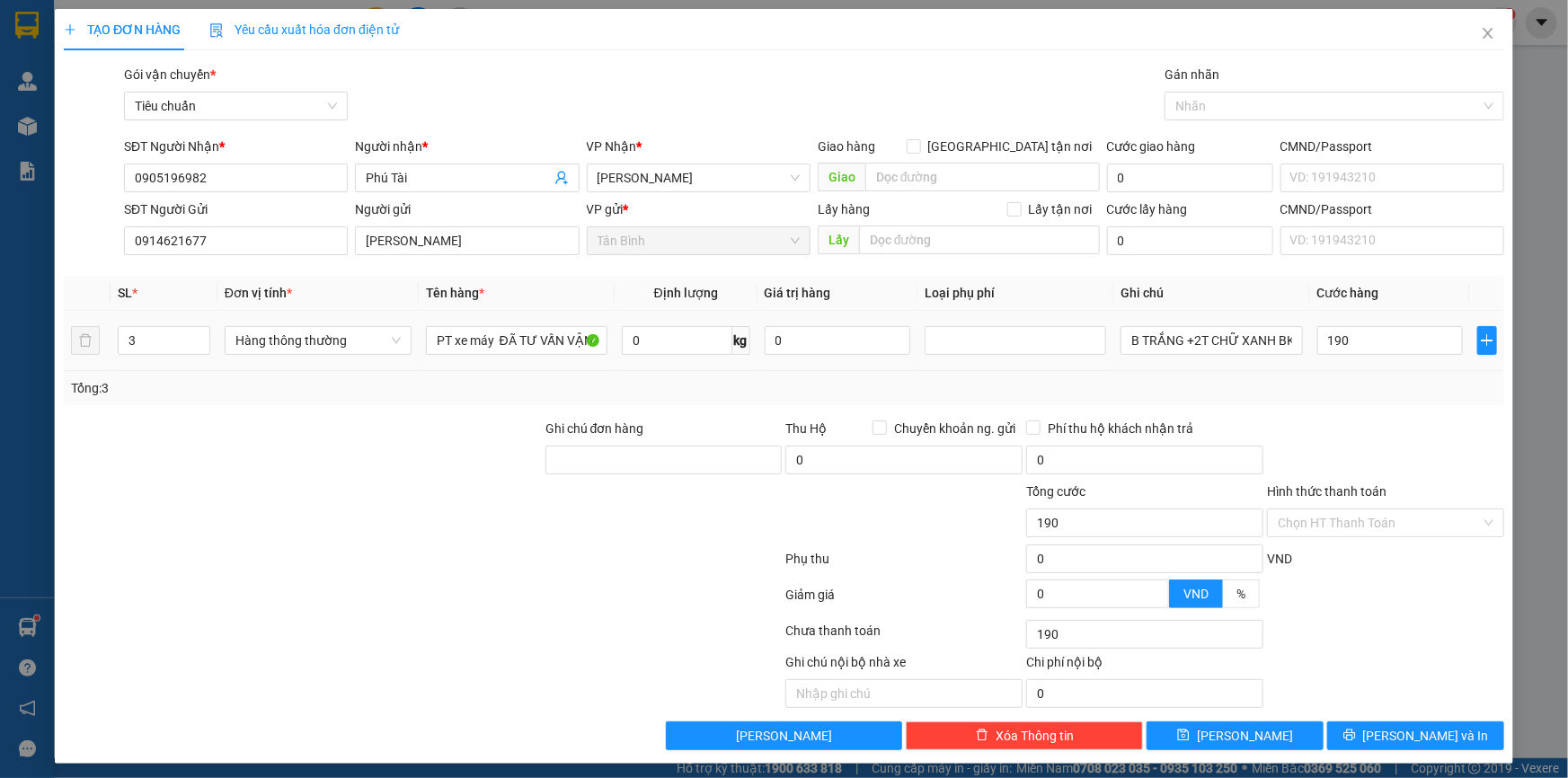
type input "190.000"
click at [1351, 430] on div at bounding box center [1386, 451] width 241 height 63
click at [1356, 732] on icon "printer" at bounding box center [1350, 735] width 13 height 13
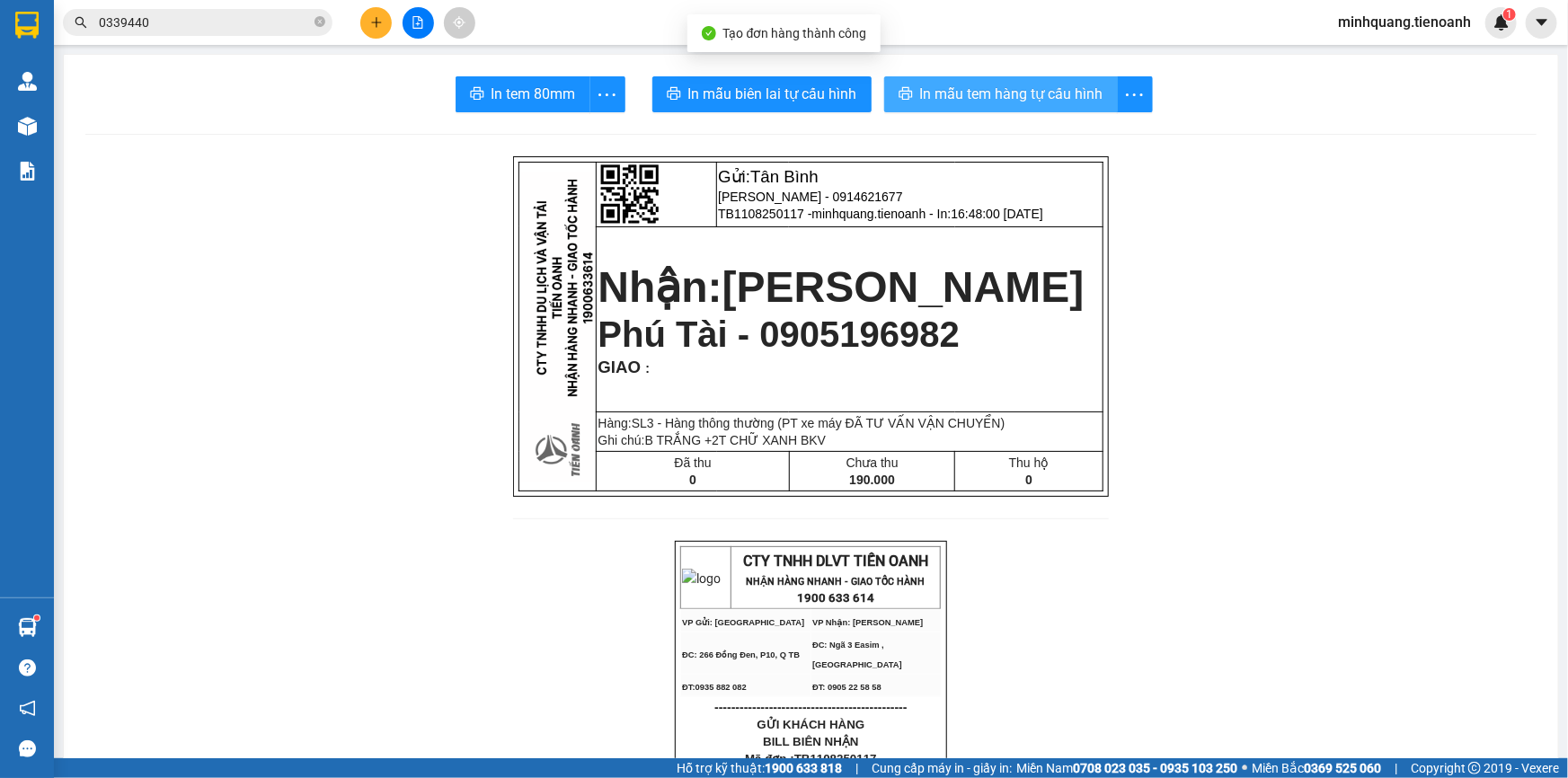
click at [953, 89] on span "In mẫu tem hàng tự cấu hình" at bounding box center [1012, 93] width 183 height 22
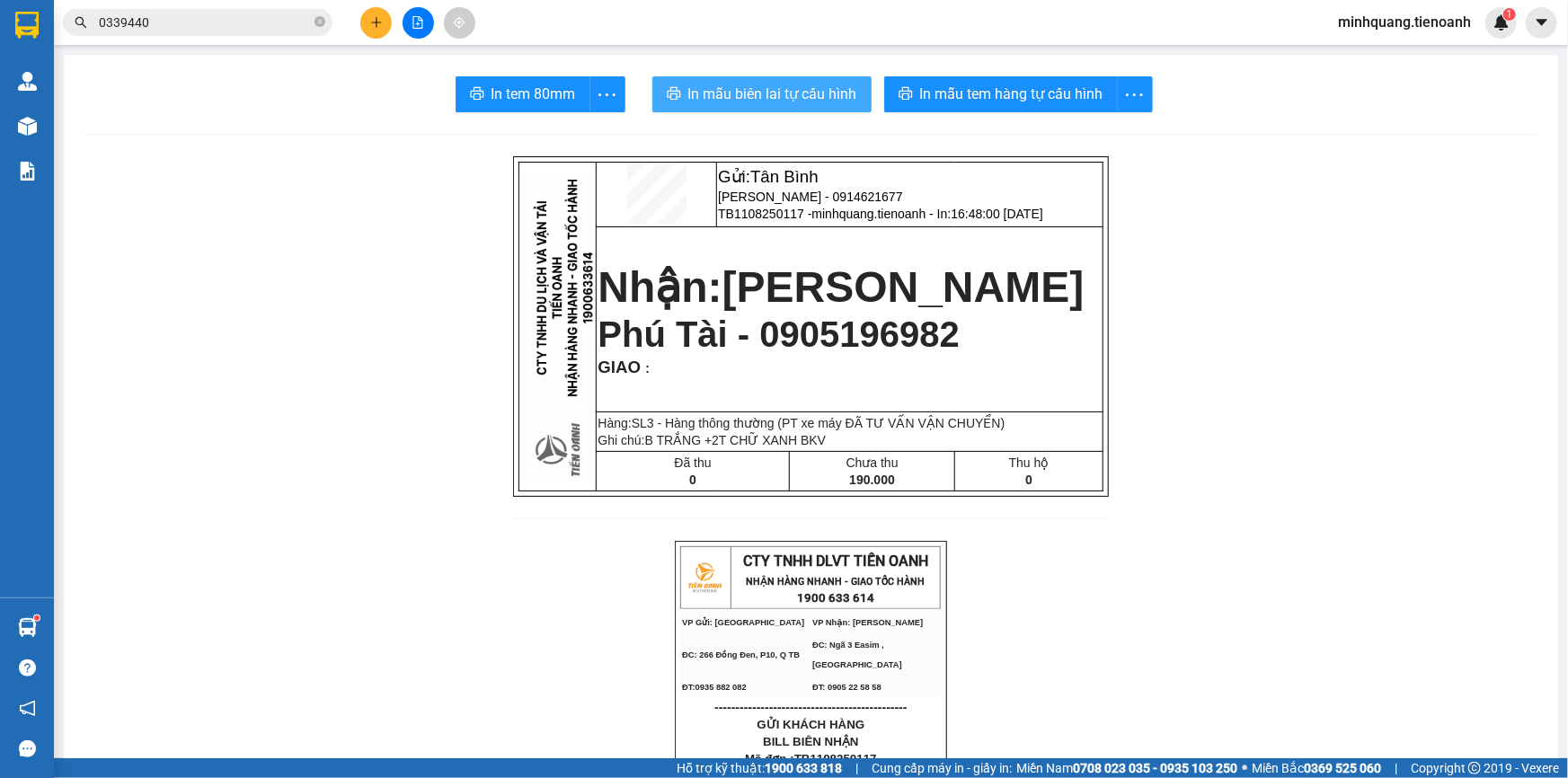
click at [730, 78] on button "In mẫu biên lai tự cấu hình" at bounding box center [761, 94] width 219 height 36
click at [739, 98] on span "In mẫu biên lai tự cấu hình" at bounding box center [772, 93] width 169 height 22
click at [367, 20] on button at bounding box center [377, 23] width 31 height 31
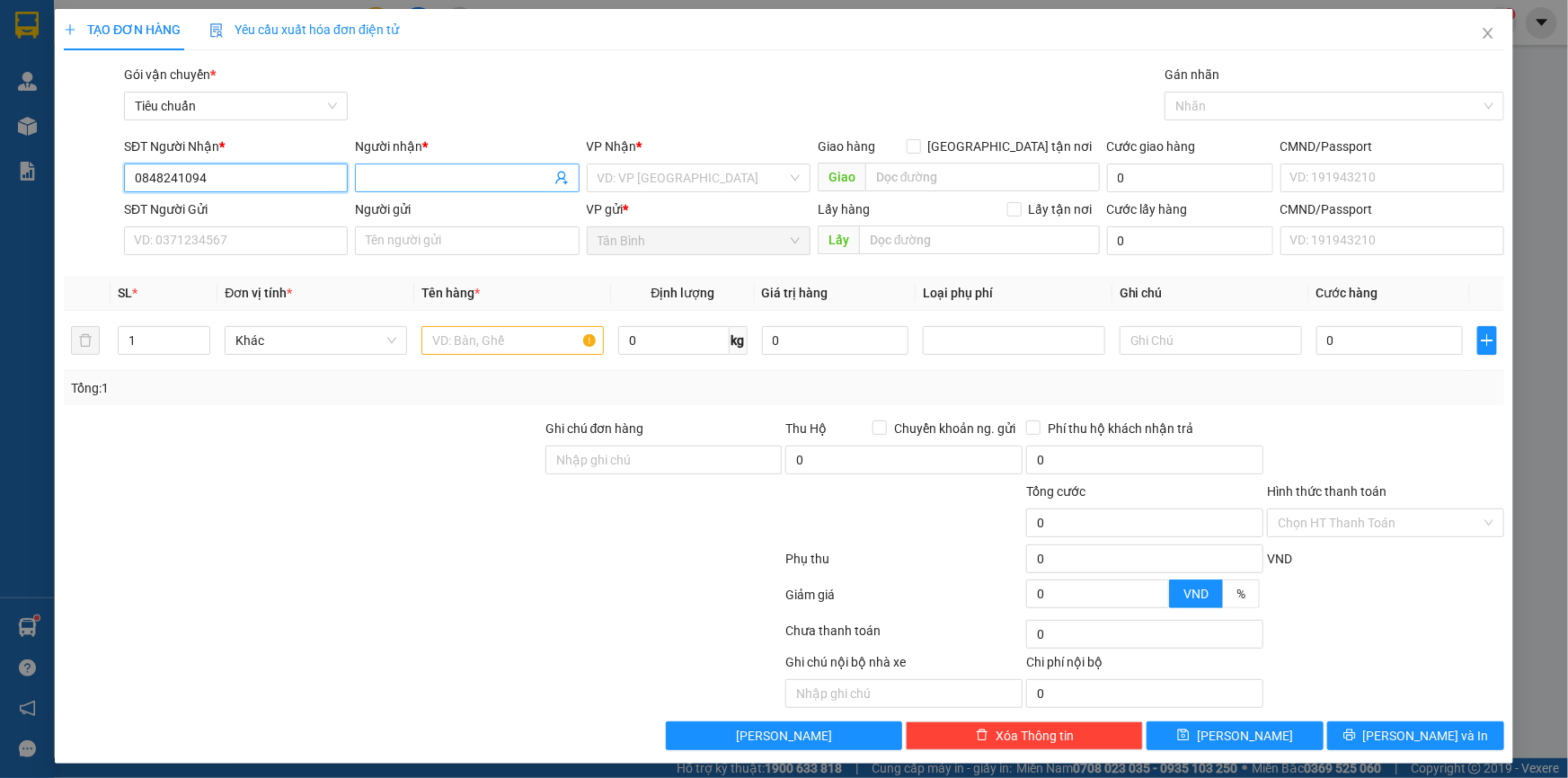
type input "0848241094"
click at [390, 196] on div "Người nhận * Tên người nhận" at bounding box center [467, 168] width 224 height 63
click at [390, 180] on input "Người nhận *" at bounding box center [457, 178] width 184 height 19
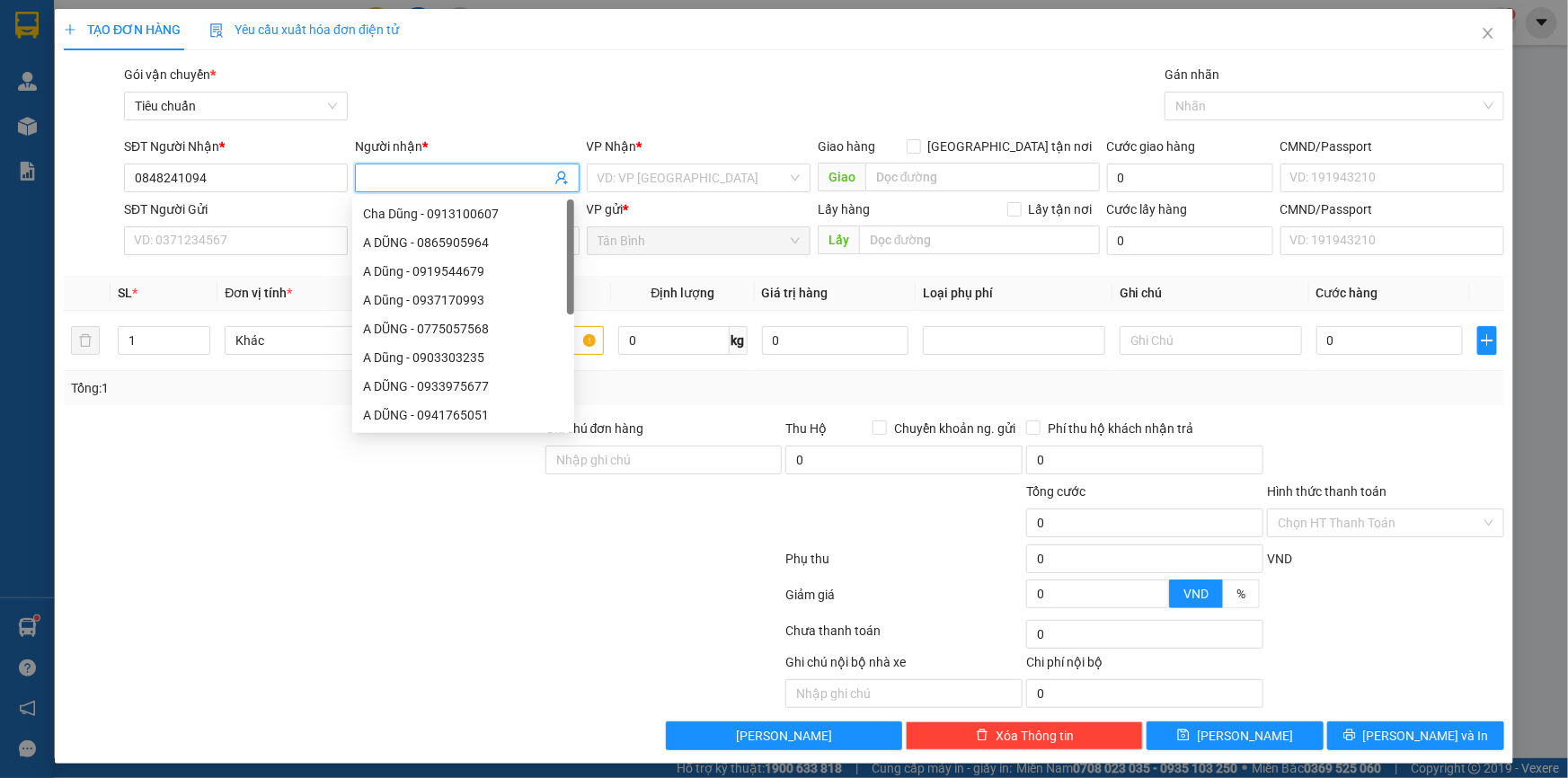
click at [390, 180] on input "Người nhận *" at bounding box center [457, 178] width 184 height 19
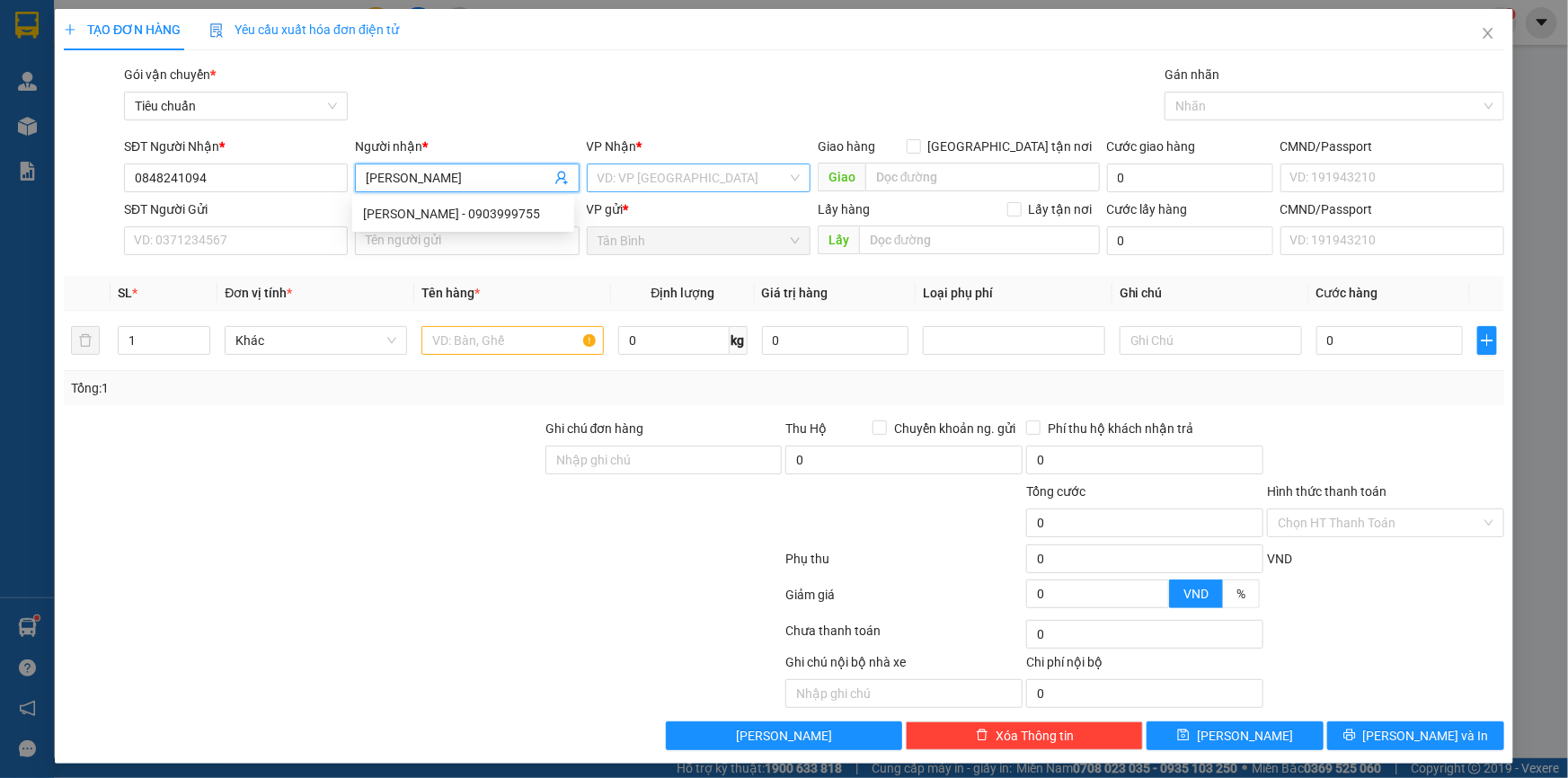
type input "ngọc sơn"
click at [686, 178] on input "search" at bounding box center [692, 178] width 190 height 27
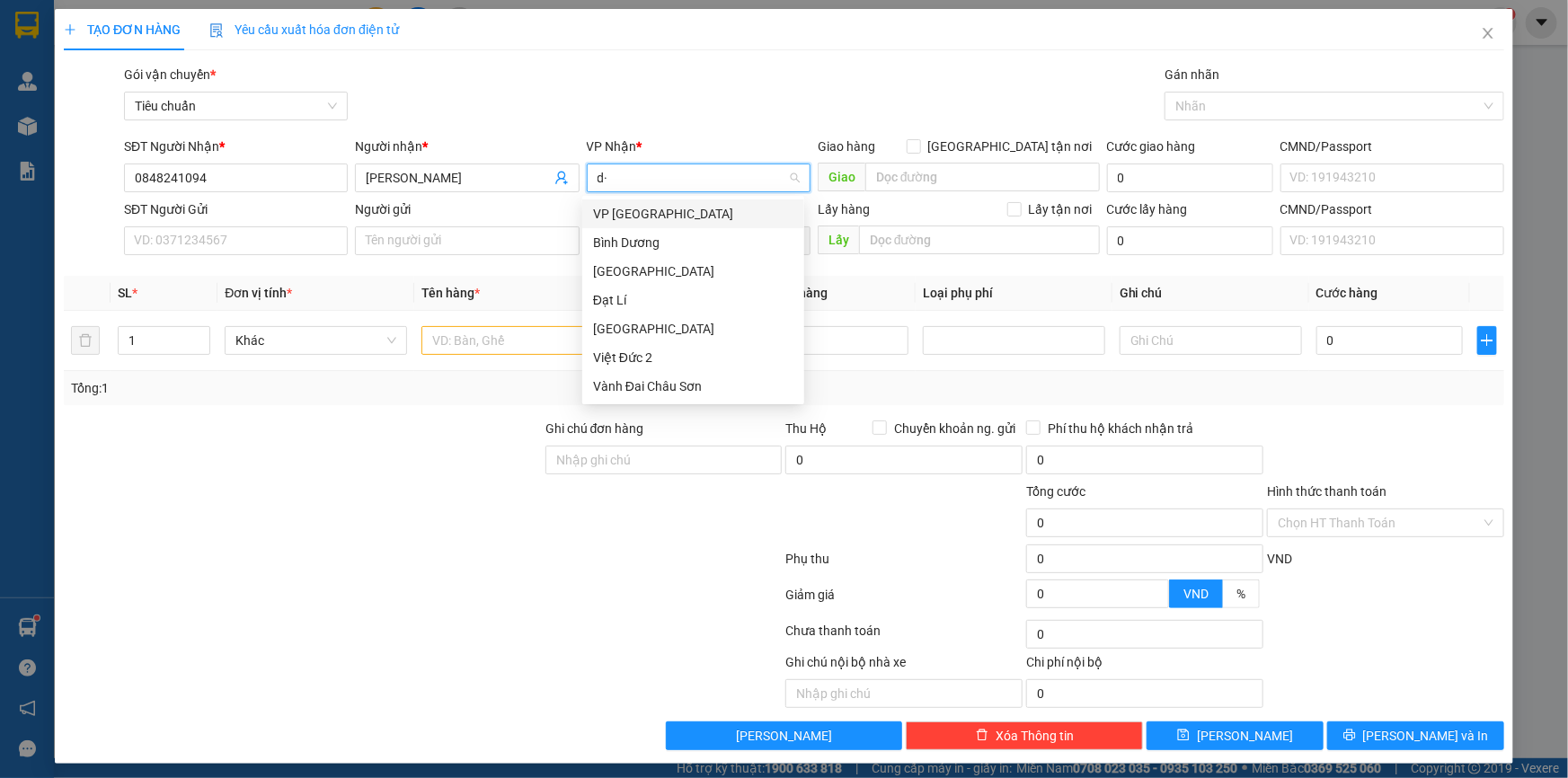
type input "d"
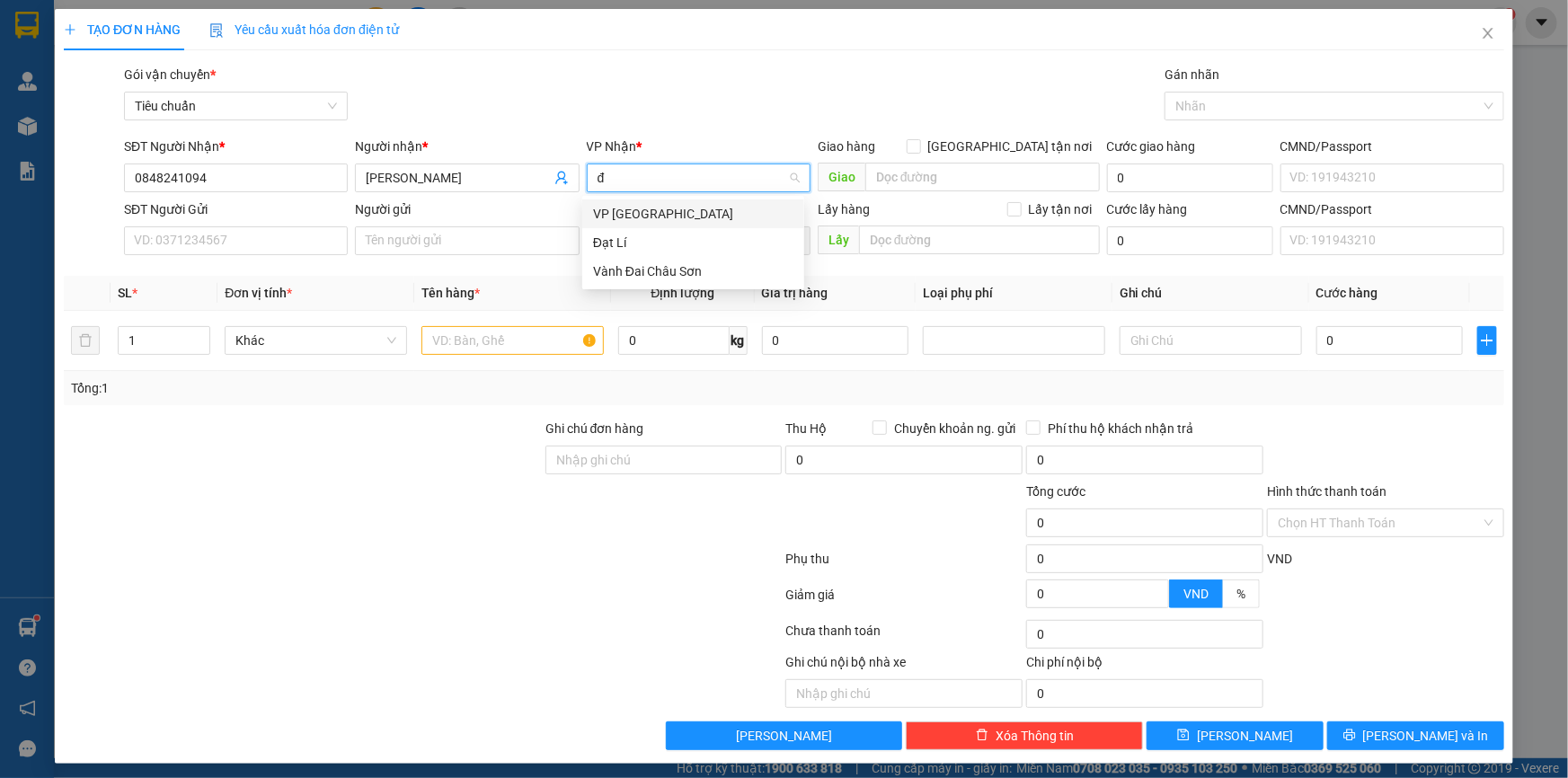
type input "đà"
click at [638, 215] on div "VP [GEOGRAPHIC_DATA]" at bounding box center [693, 213] width 201 height 19
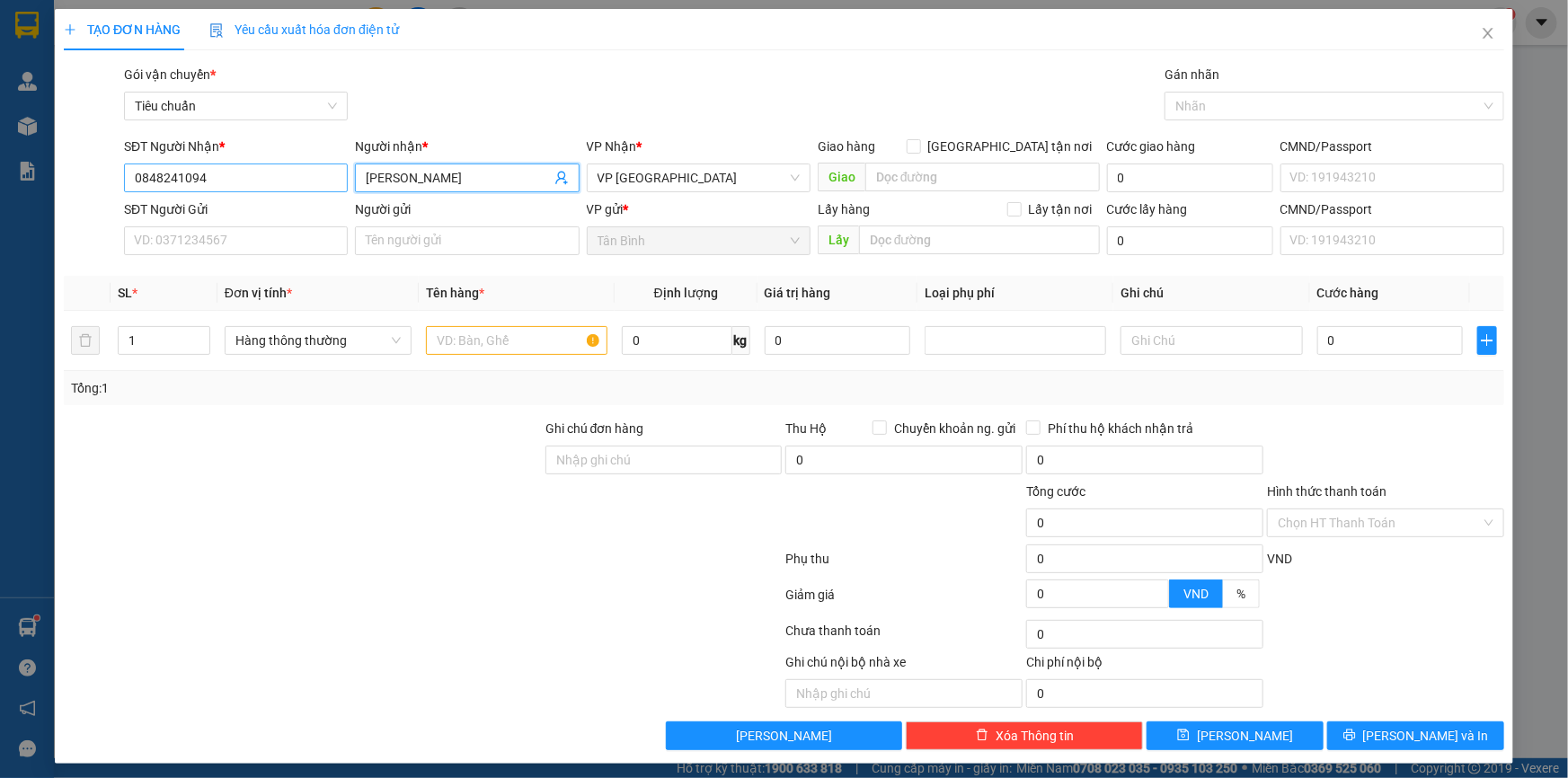
drag, startPoint x: 467, startPoint y: 179, endPoint x: 265, endPoint y: 190, distance: 202.3
click at [329, 189] on div "SĐT Người Nhận * 0848241094 Người nhận * ngọc sơn ngọc sơn VP Nhận * VP Đà Lạt …" at bounding box center [814, 168] width 1388 height 63
type input "[PERSON_NAME]"
click at [245, 252] on input "SĐT Người Gửi" at bounding box center [236, 241] width 224 height 29
type input "0938537787"
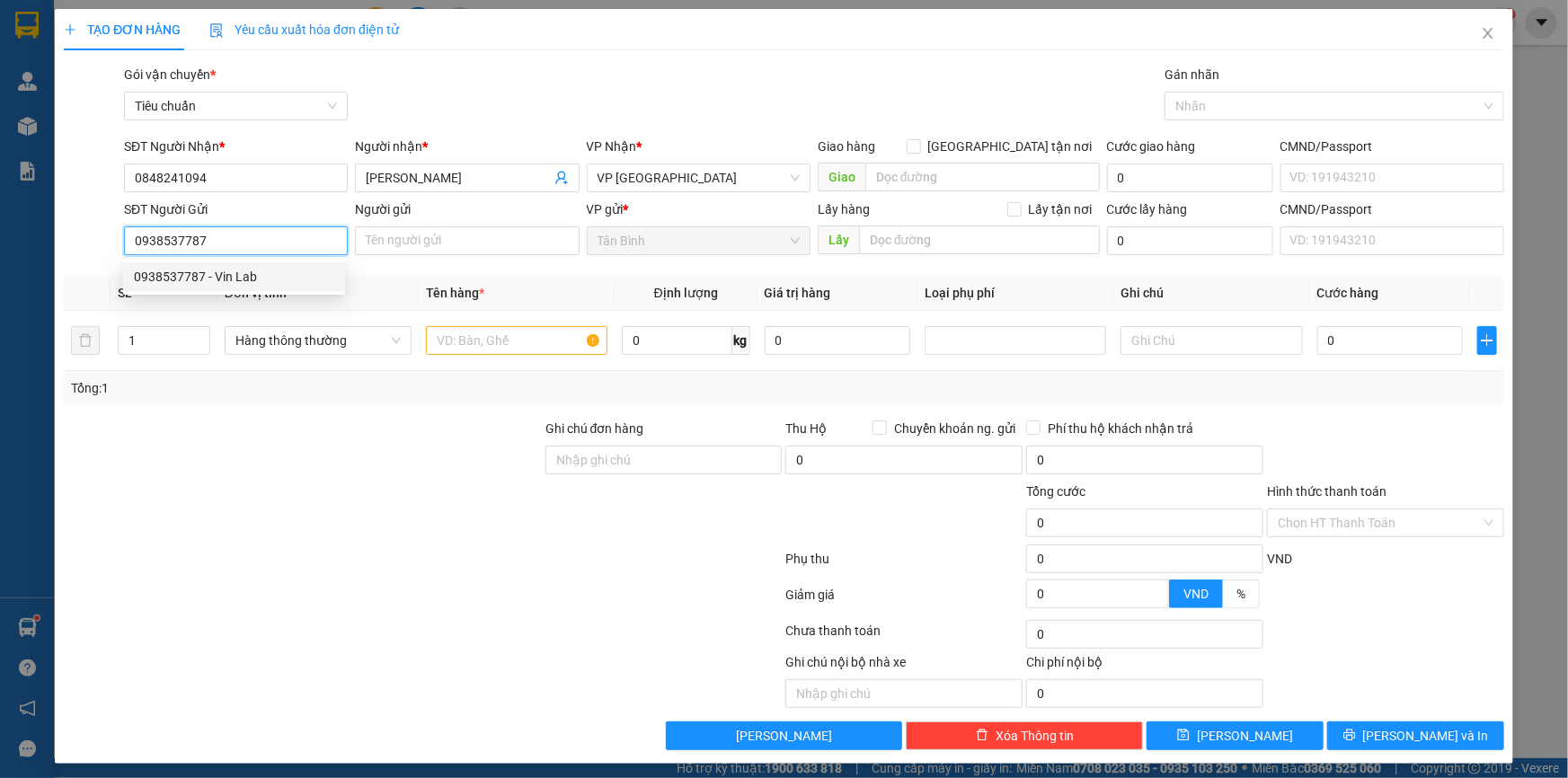
click at [266, 269] on div "0938537787 - Vin Lab" at bounding box center [234, 276] width 201 height 19
type input "Vin Lab"
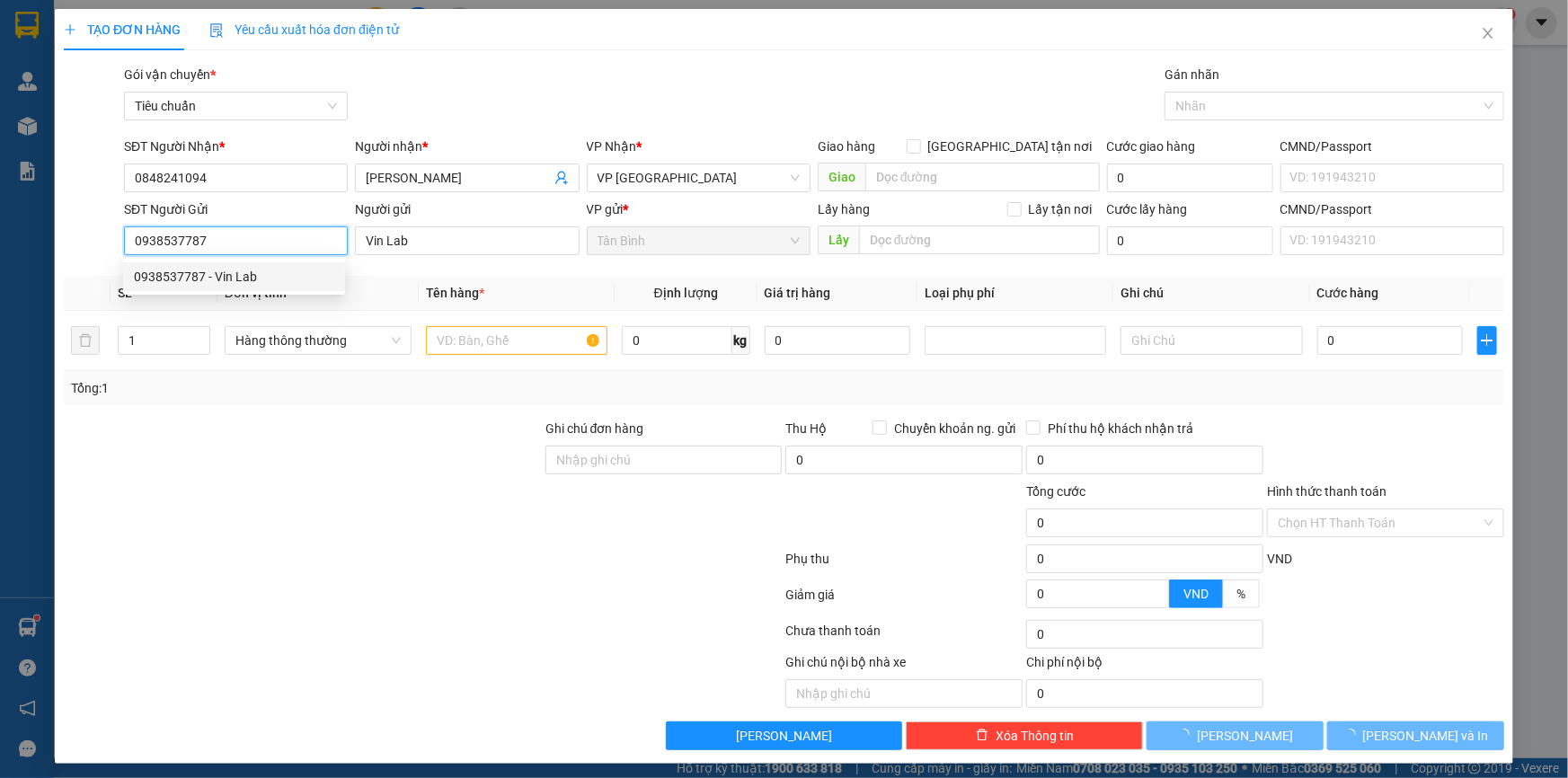
type input "0938537787"
click at [401, 444] on div at bounding box center [302, 451] width 482 height 63
type input "30.000"
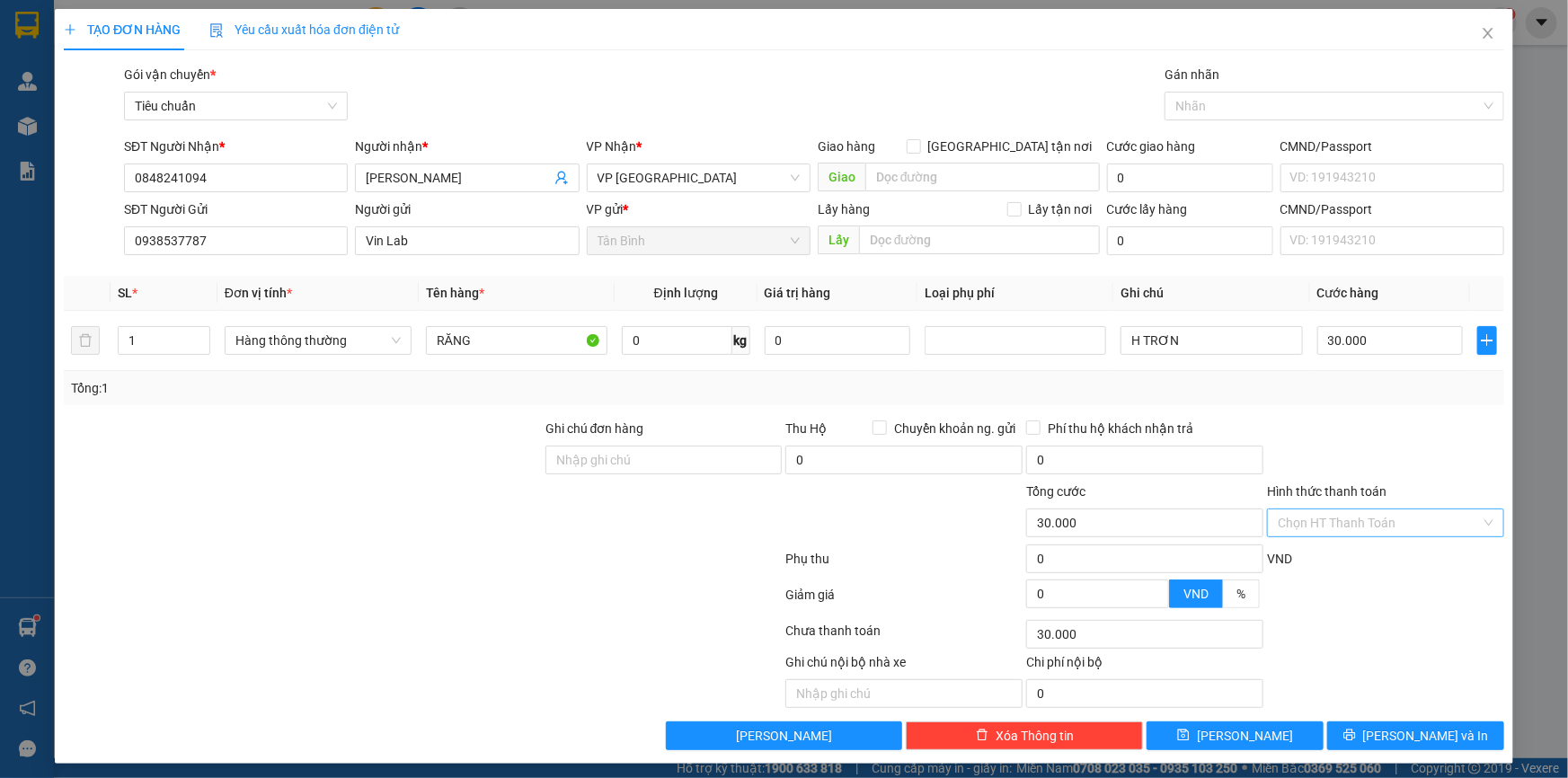
click at [1351, 527] on input "Hình thức thanh toán" at bounding box center [1379, 523] width 204 height 27
click at [1357, 573] on div "Tài xế thu" at bounding box center [1375, 587] width 235 height 29
type input "0"
click at [1337, 536] on div "Tài xế thu" at bounding box center [1386, 523] width 237 height 29
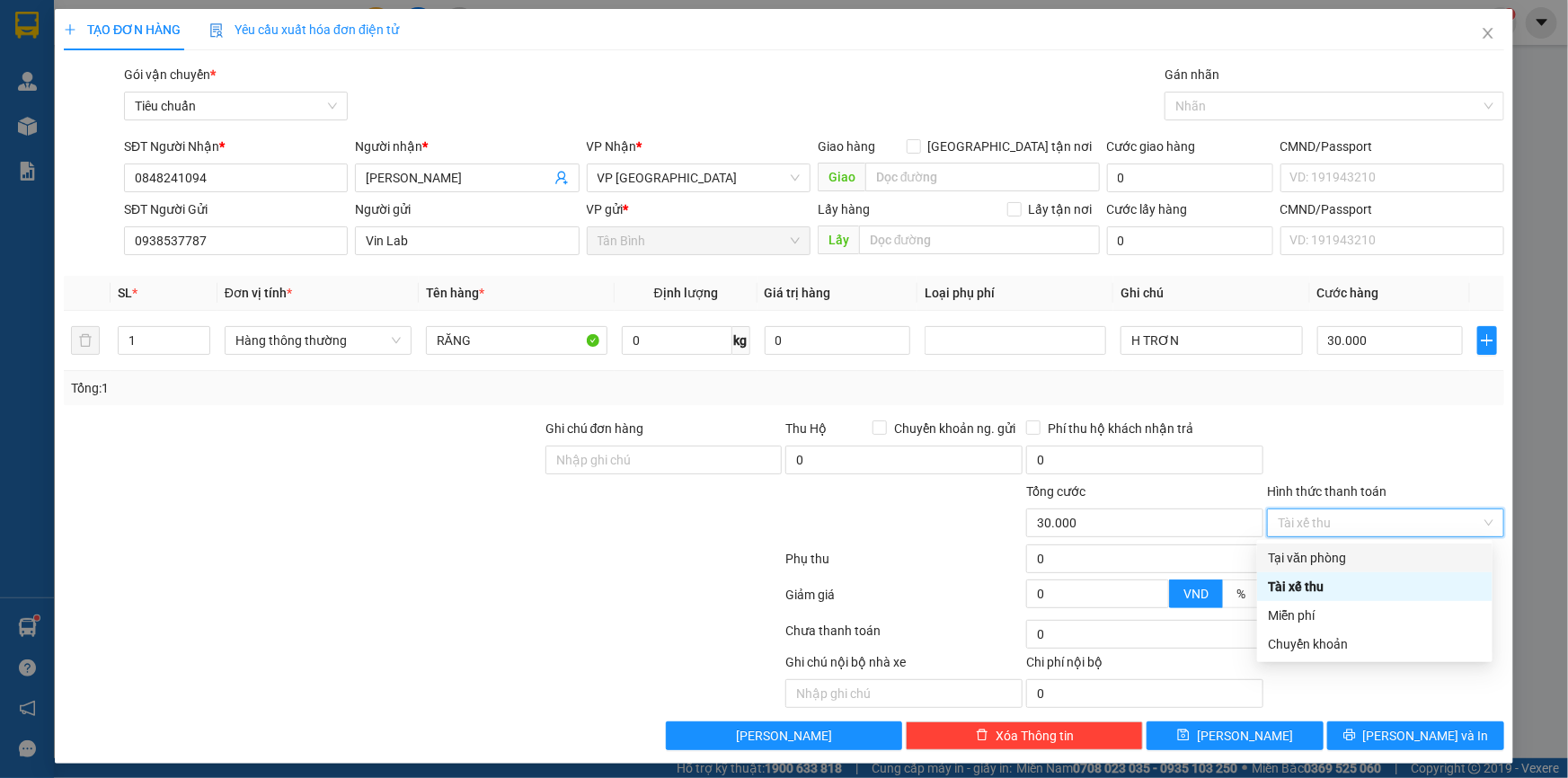
click at [1333, 551] on div "Tại văn phòng" at bounding box center [1375, 558] width 214 height 19
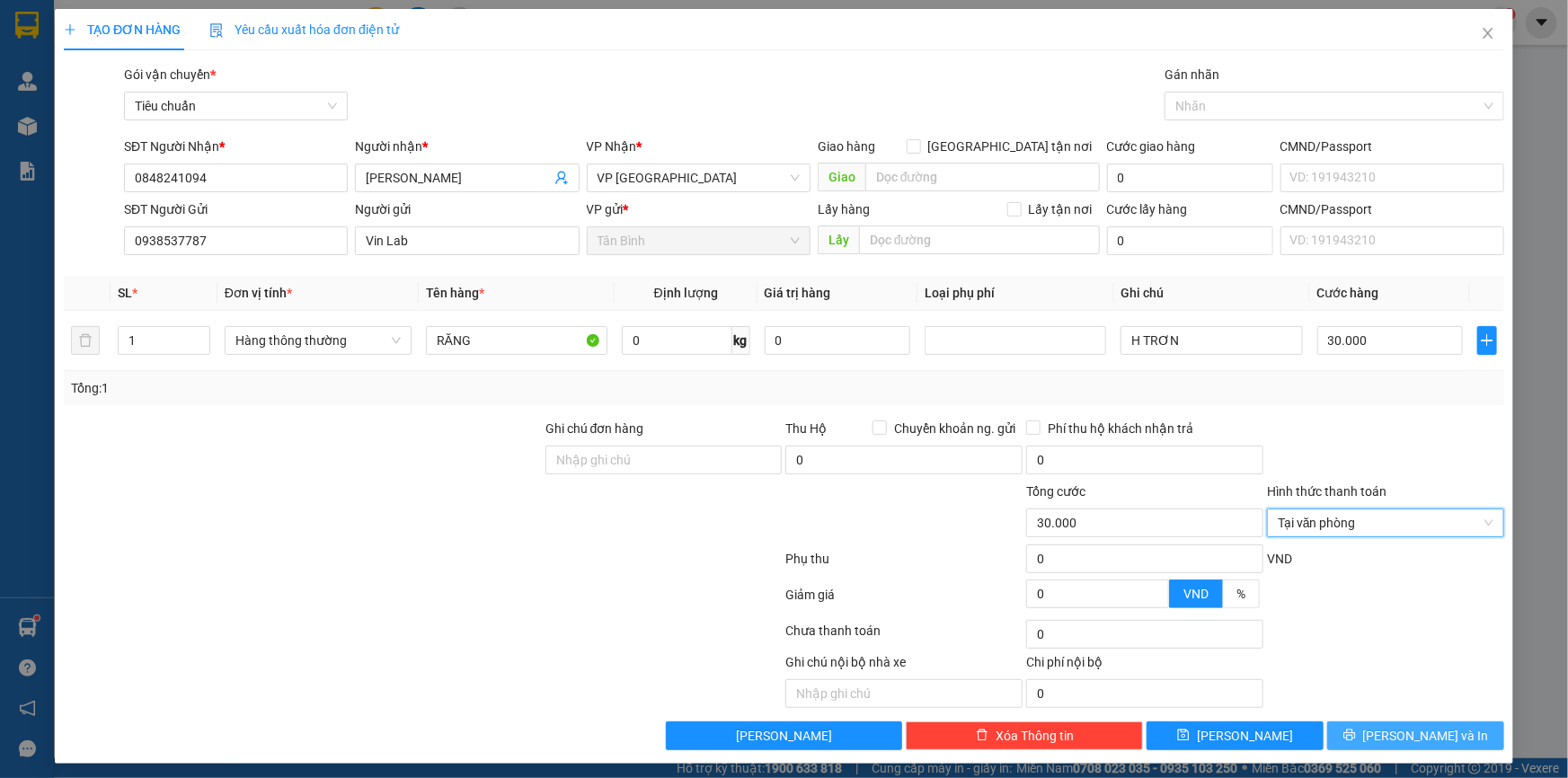
click at [1407, 735] on span "[PERSON_NAME] và In" at bounding box center [1426, 735] width 126 height 19
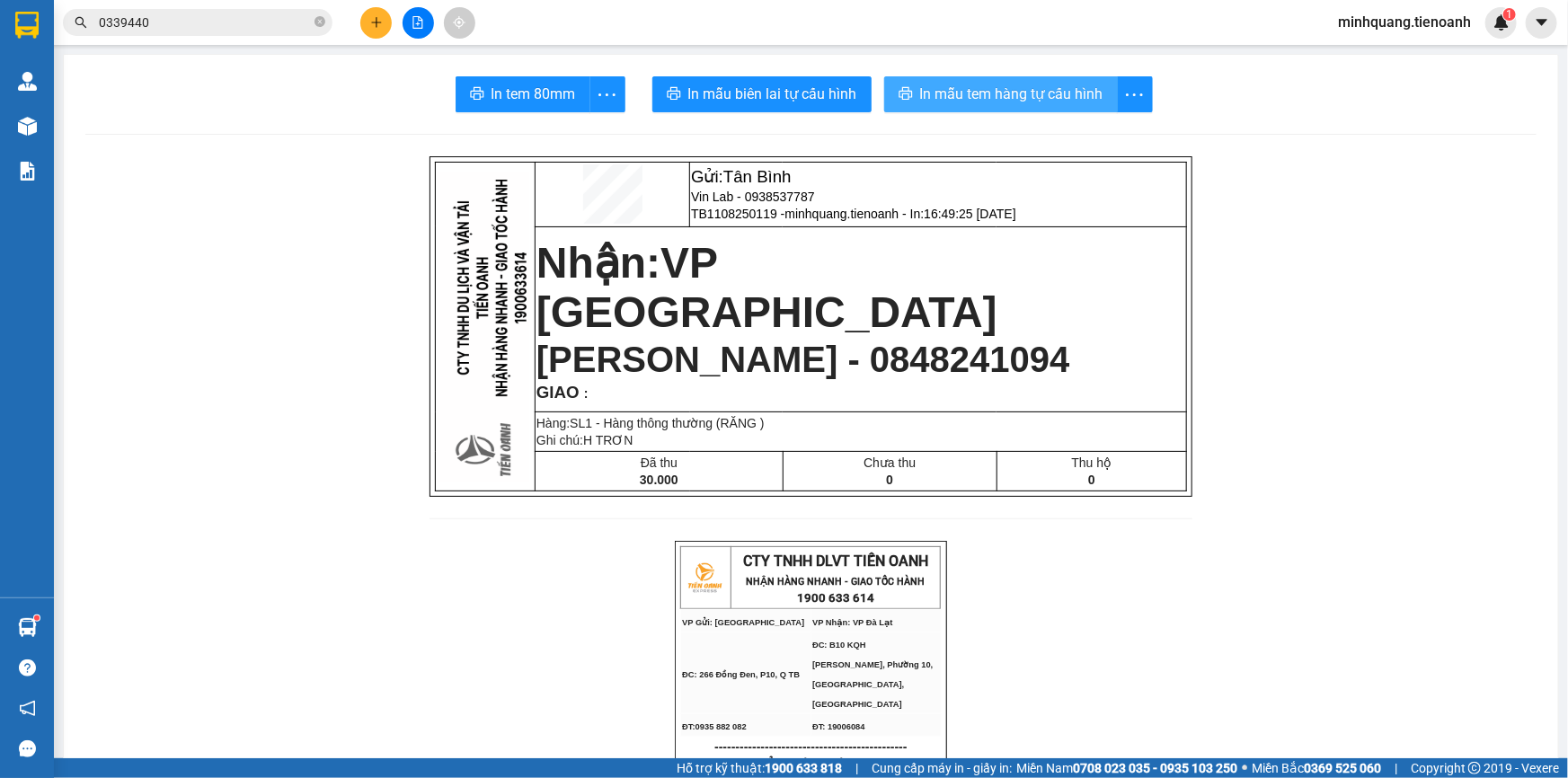
click at [948, 103] on span "In mẫu tem hàng tự cấu hình" at bounding box center [1012, 93] width 183 height 22
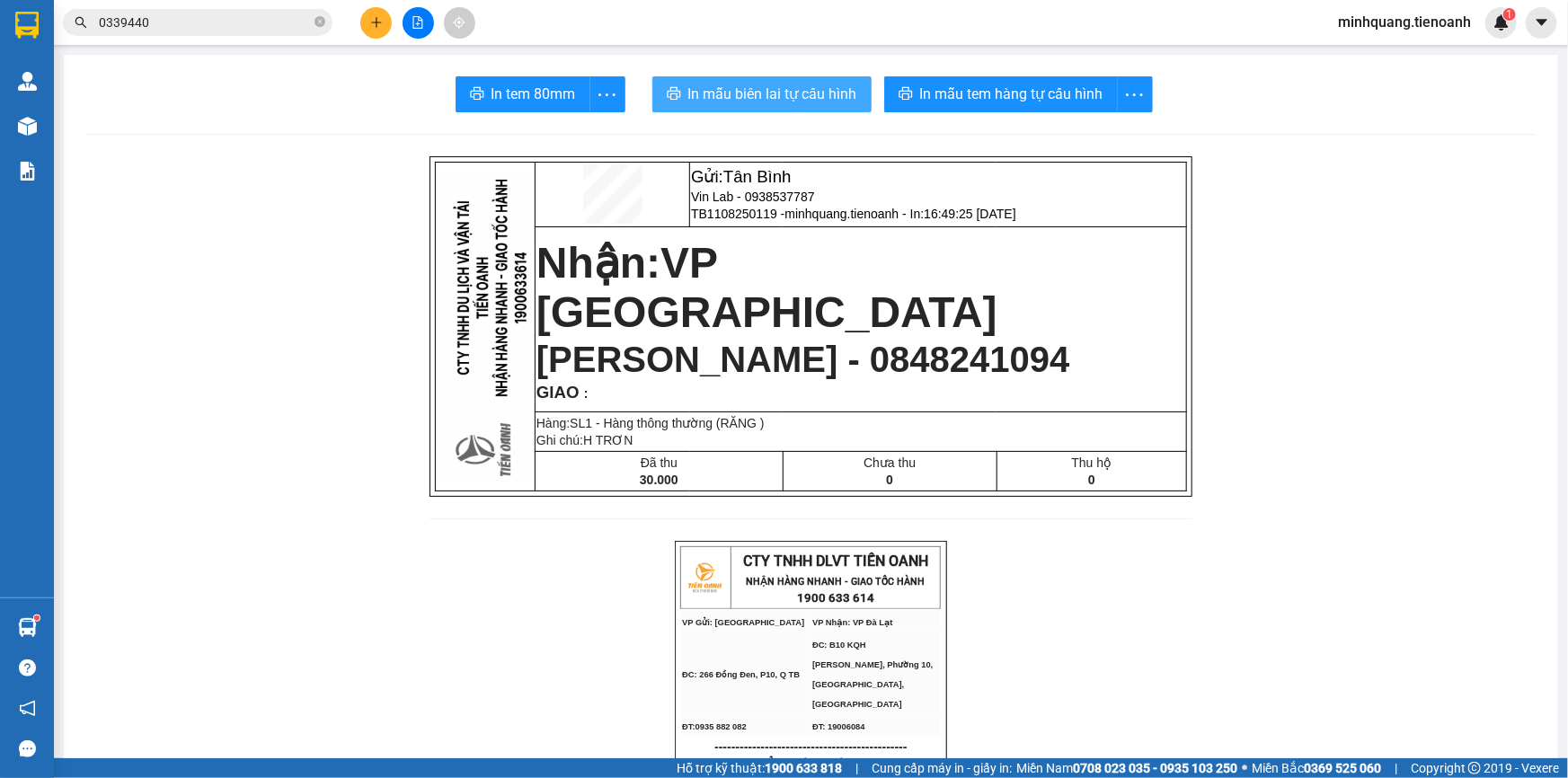
click at [752, 91] on span "In mẫu biên lai tự cấu hình" at bounding box center [772, 93] width 169 height 22
click at [376, 22] on icon "plus" at bounding box center [376, 21] width 10 height 1
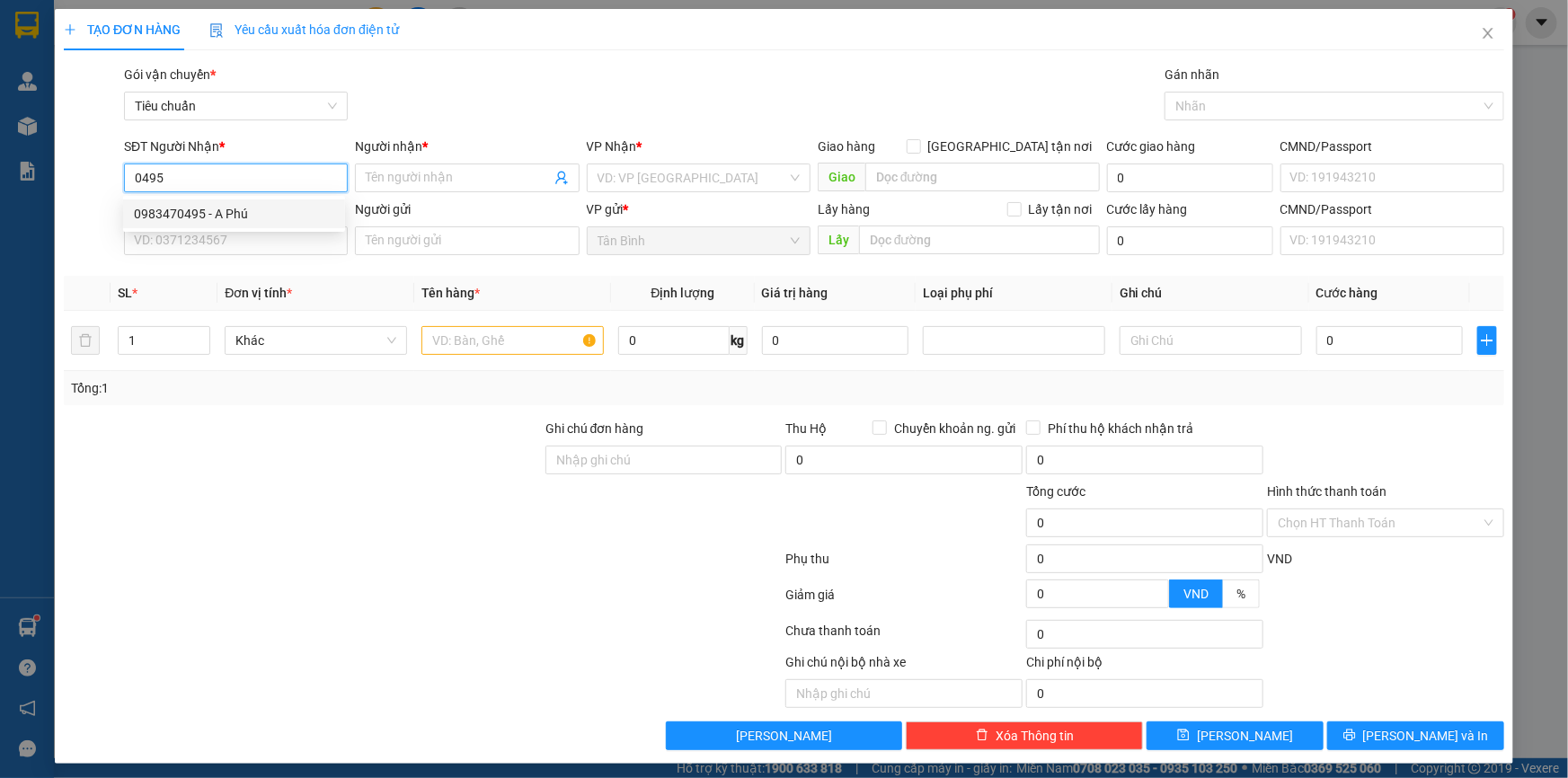
click at [229, 206] on div "0983470495 - A Phú" at bounding box center [234, 213] width 201 height 19
type input "0983470495"
type input "A Phú"
type input "60.000"
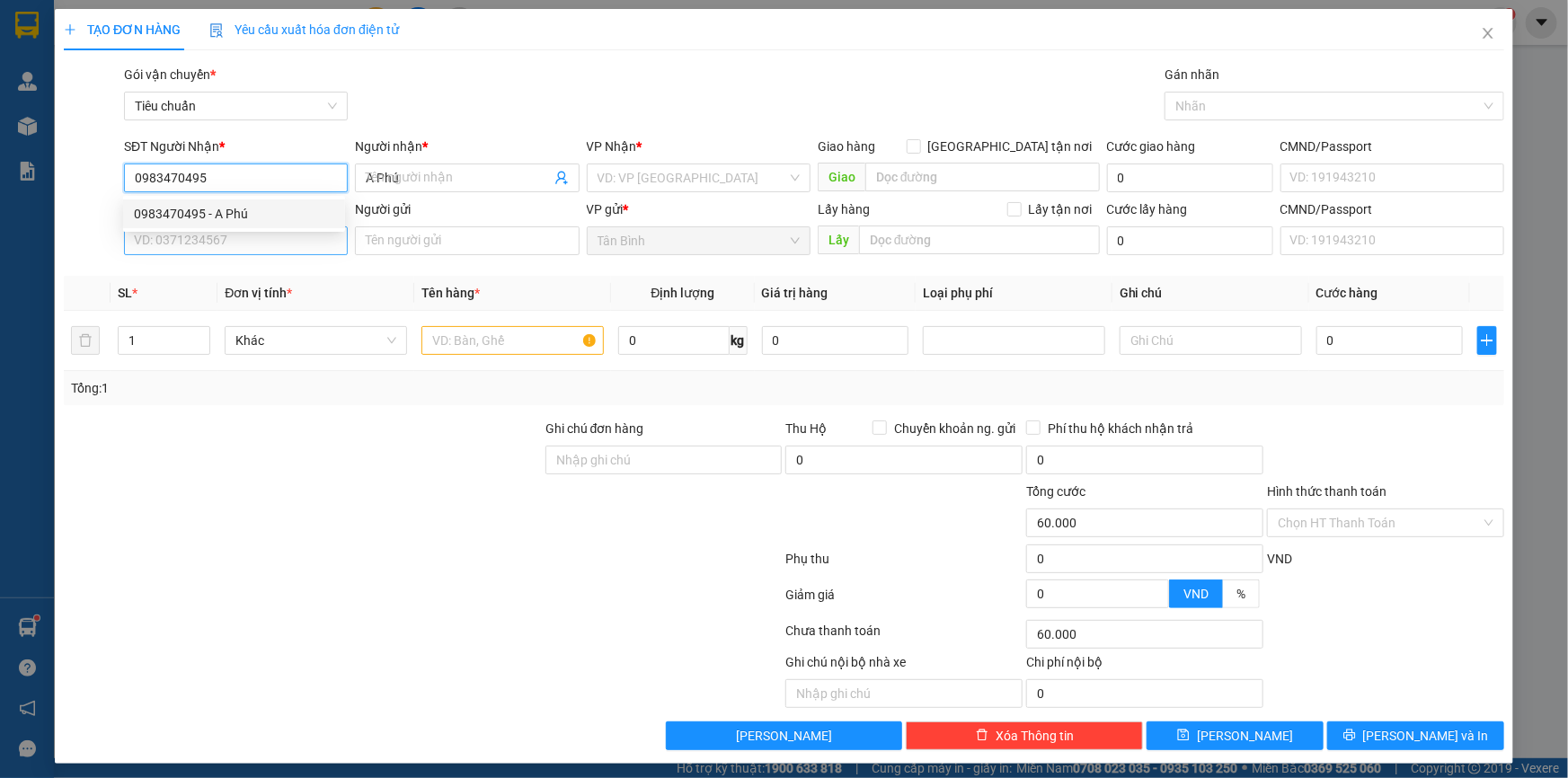
type input "0983470495"
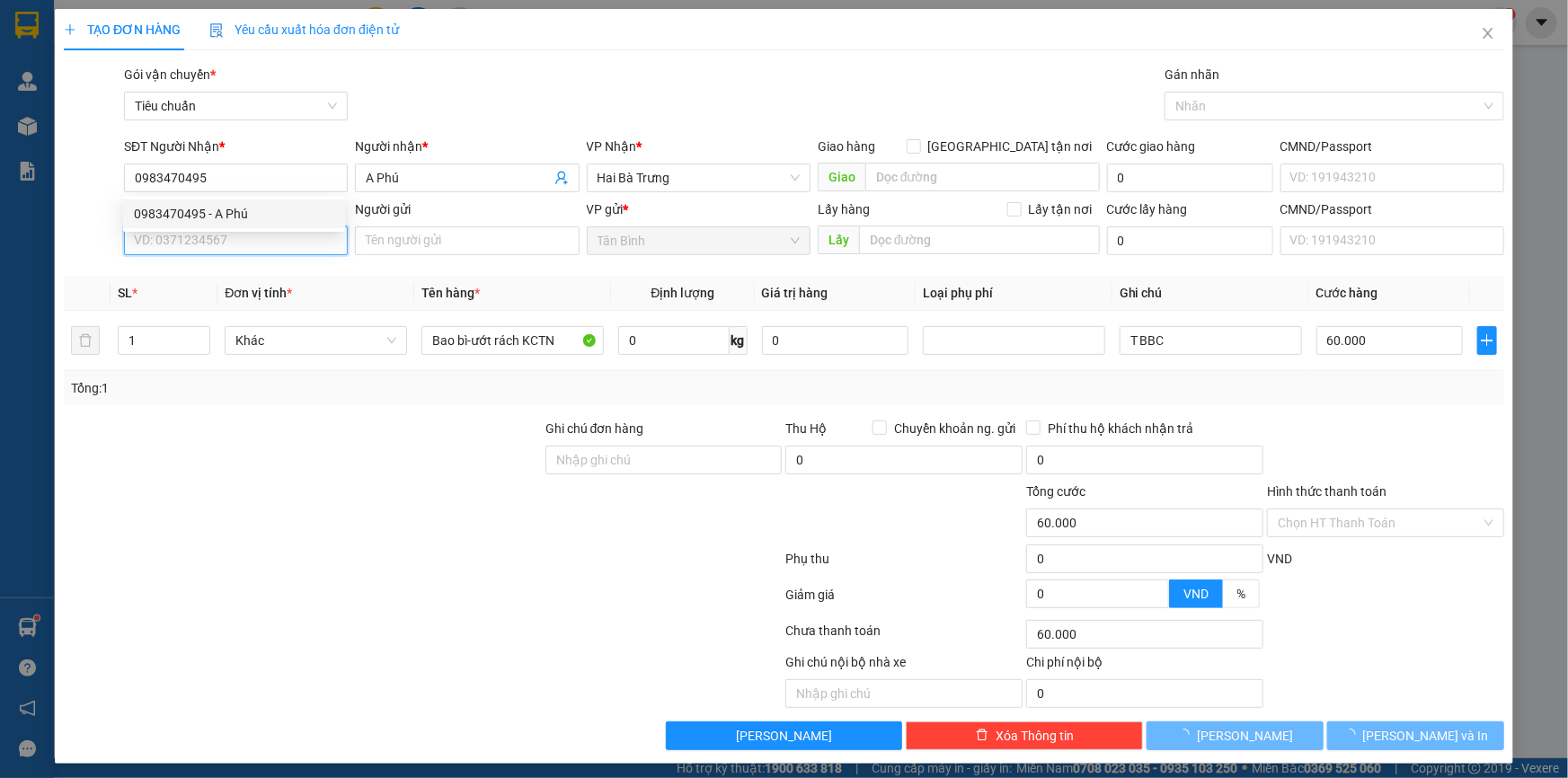
click at [217, 235] on input "SĐT Người Gửi" at bounding box center [236, 241] width 224 height 29
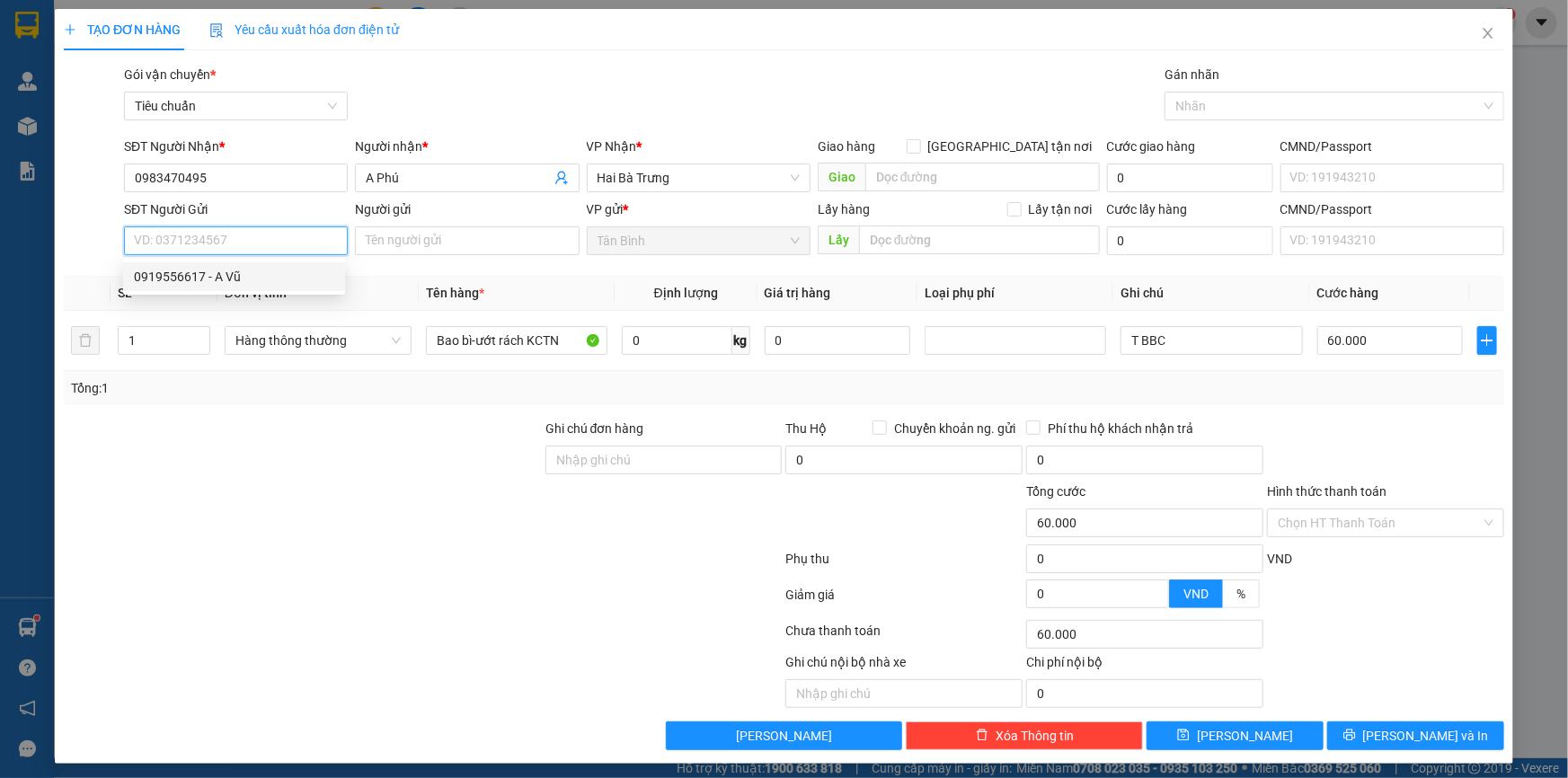
click at [239, 279] on div "0919556617 - A Vũ" at bounding box center [234, 276] width 201 height 19
type input "0919556617"
type input "A Vũ"
click at [242, 240] on input "0919556617" at bounding box center [236, 241] width 224 height 29
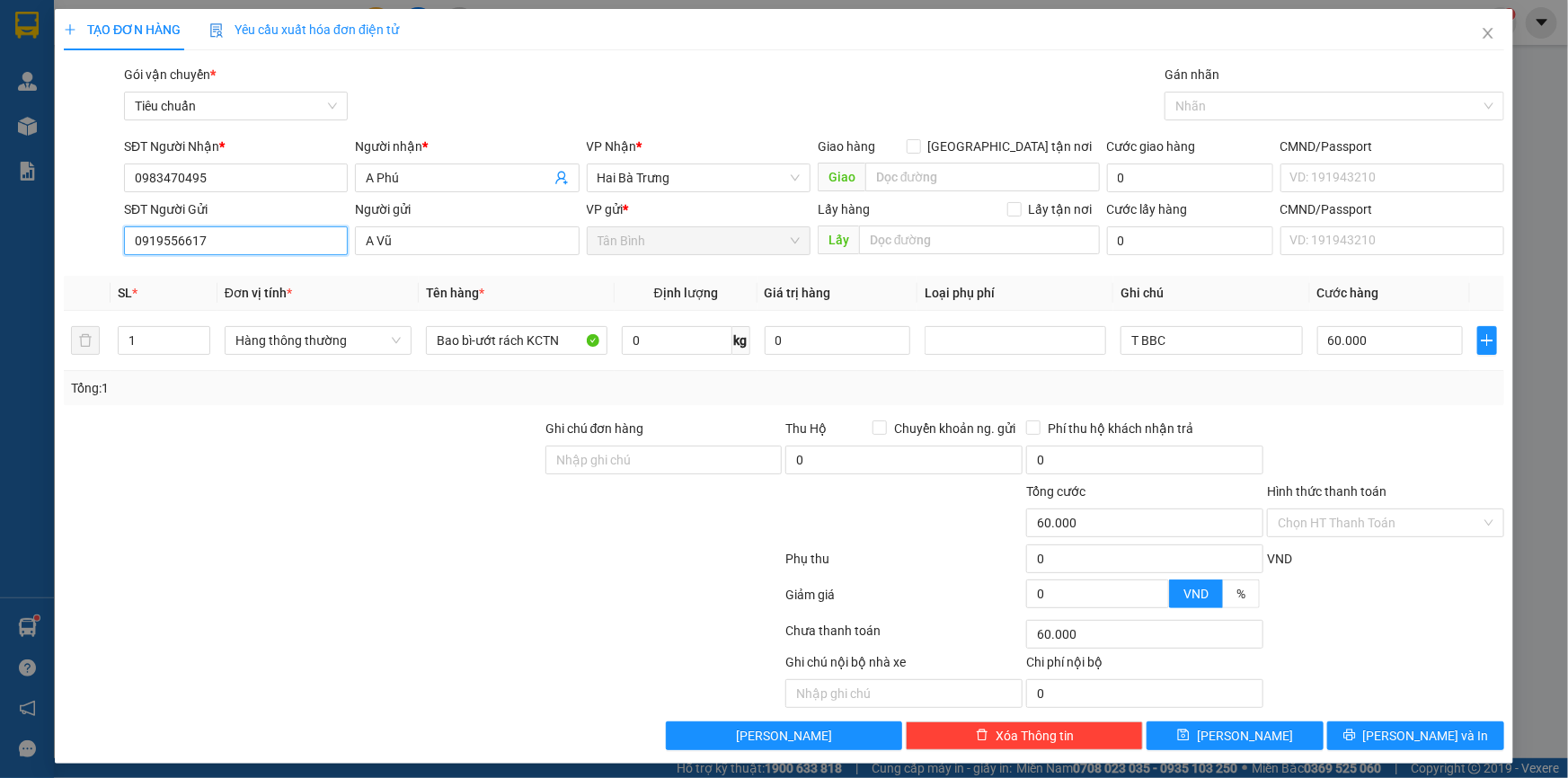
click at [242, 240] on input "0919556617" at bounding box center [236, 241] width 224 height 29
click at [211, 278] on div "0933136193 - A LÂM" at bounding box center [234, 276] width 201 height 19
type input "0933136193"
type input "A LÂM"
type input "50.000"
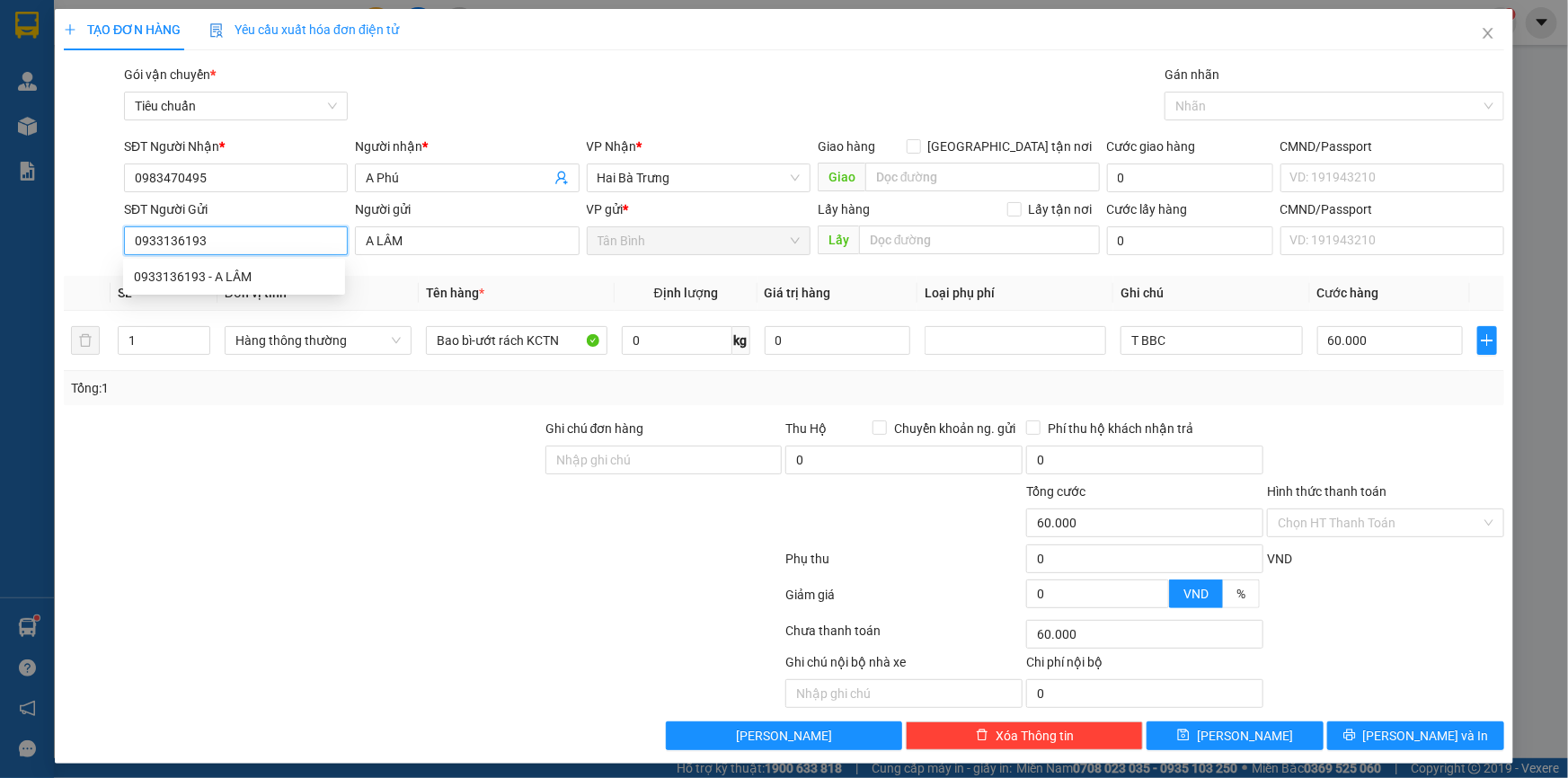
type input "50.000"
type input "0933136193"
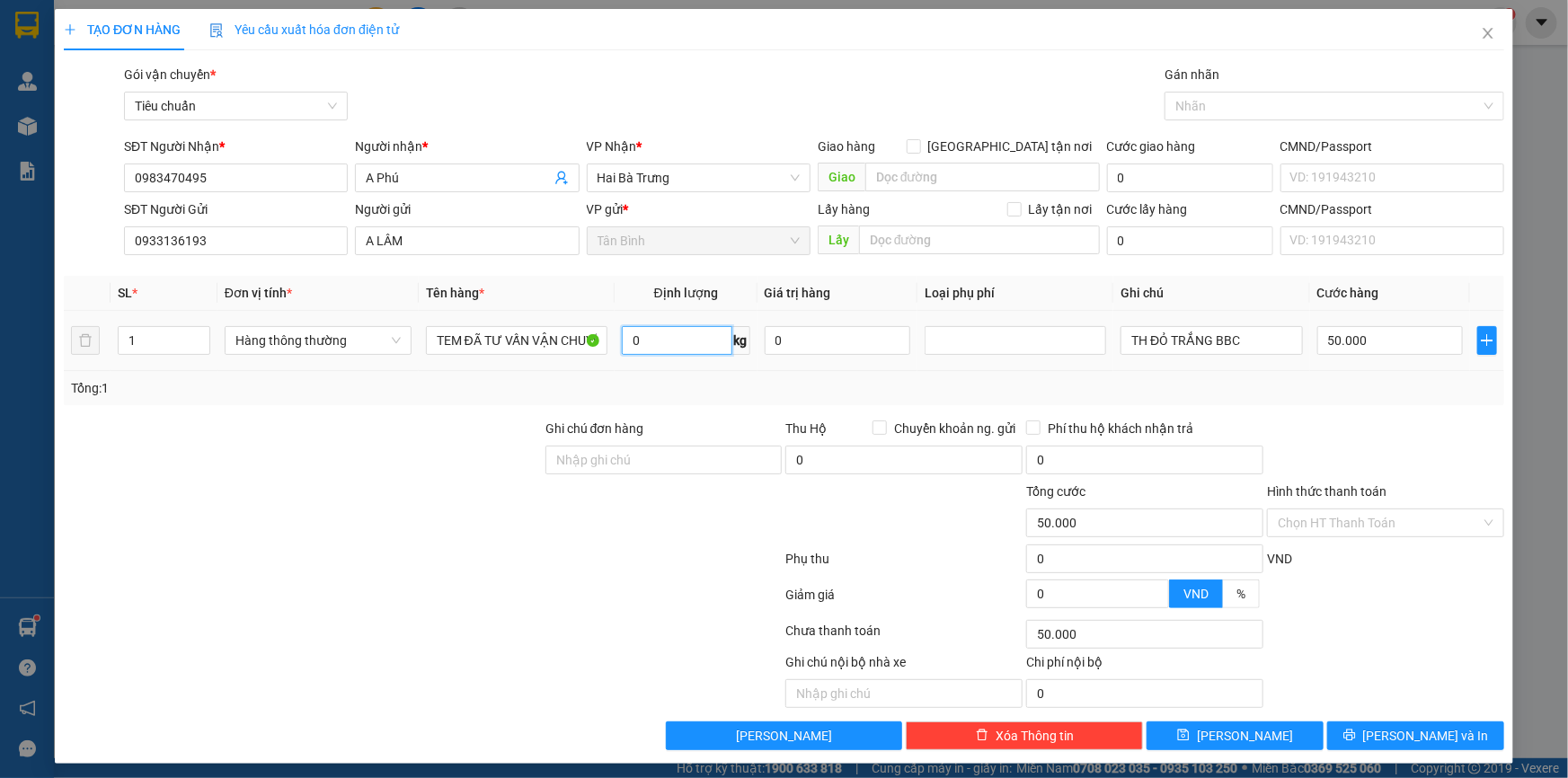
click at [650, 351] on input "0" at bounding box center [676, 340] width 110 height 29
type input "28"
click at [215, 423] on div at bounding box center [302, 451] width 482 height 63
type input "65.000"
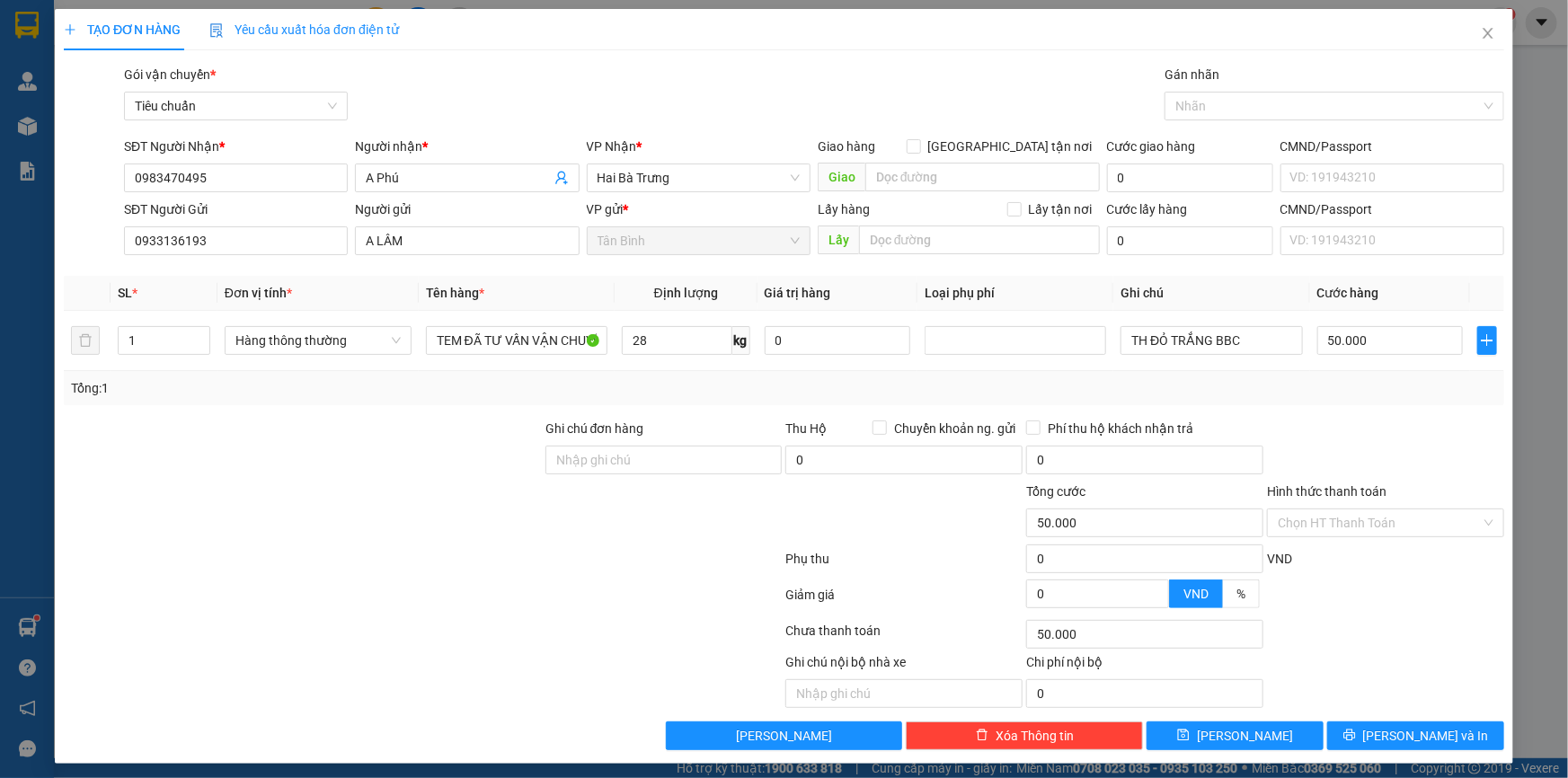
type input "65.000"
click at [73, 341] on tr "1 Hàng thông thường TEM ĐÃ TƯ VẤN VẬN CHUYỂN 28 kg 0 TH ĐỎ TRẮNG BBC 65.000" at bounding box center [784, 340] width 1440 height 60
type input "3"
click at [277, 457] on div at bounding box center [302, 451] width 482 height 63
drag, startPoint x: 1257, startPoint y: 342, endPoint x: 1013, endPoint y: 355, distance: 244.3
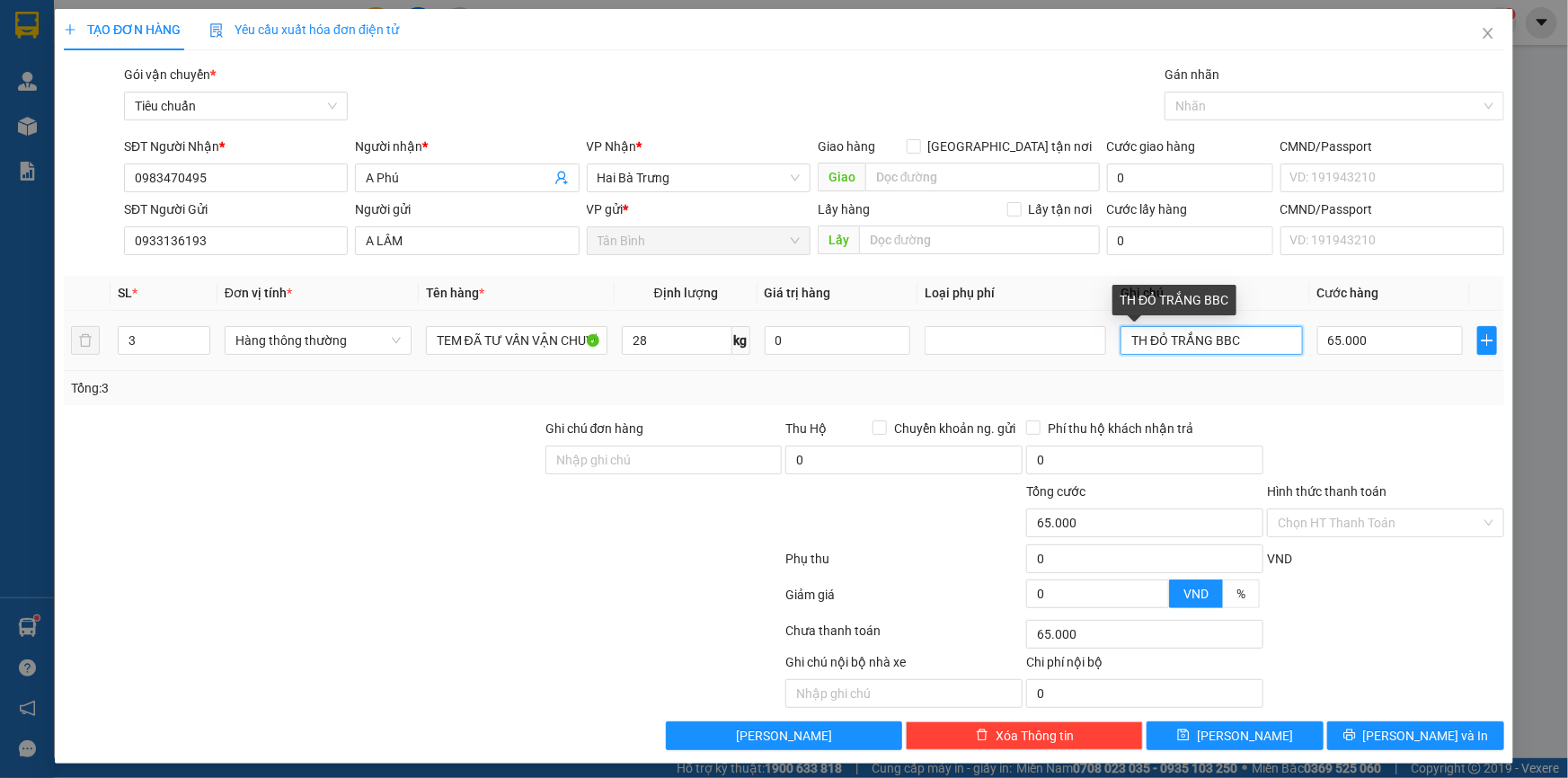
click at [1079, 352] on tr "3 Hàng thông thường TEM ĐÃ TƯ VẤN VẬN CHUYỂN 28 kg 0 TH ĐỎ TRẮNG BBC 65.000" at bounding box center [784, 340] width 1440 height 60
type input "3T TRƠN BBC + 2T TRẮNG ĐỎ BBC"
click at [1275, 384] on div "Tổng: 3" at bounding box center [784, 388] width 1426 height 19
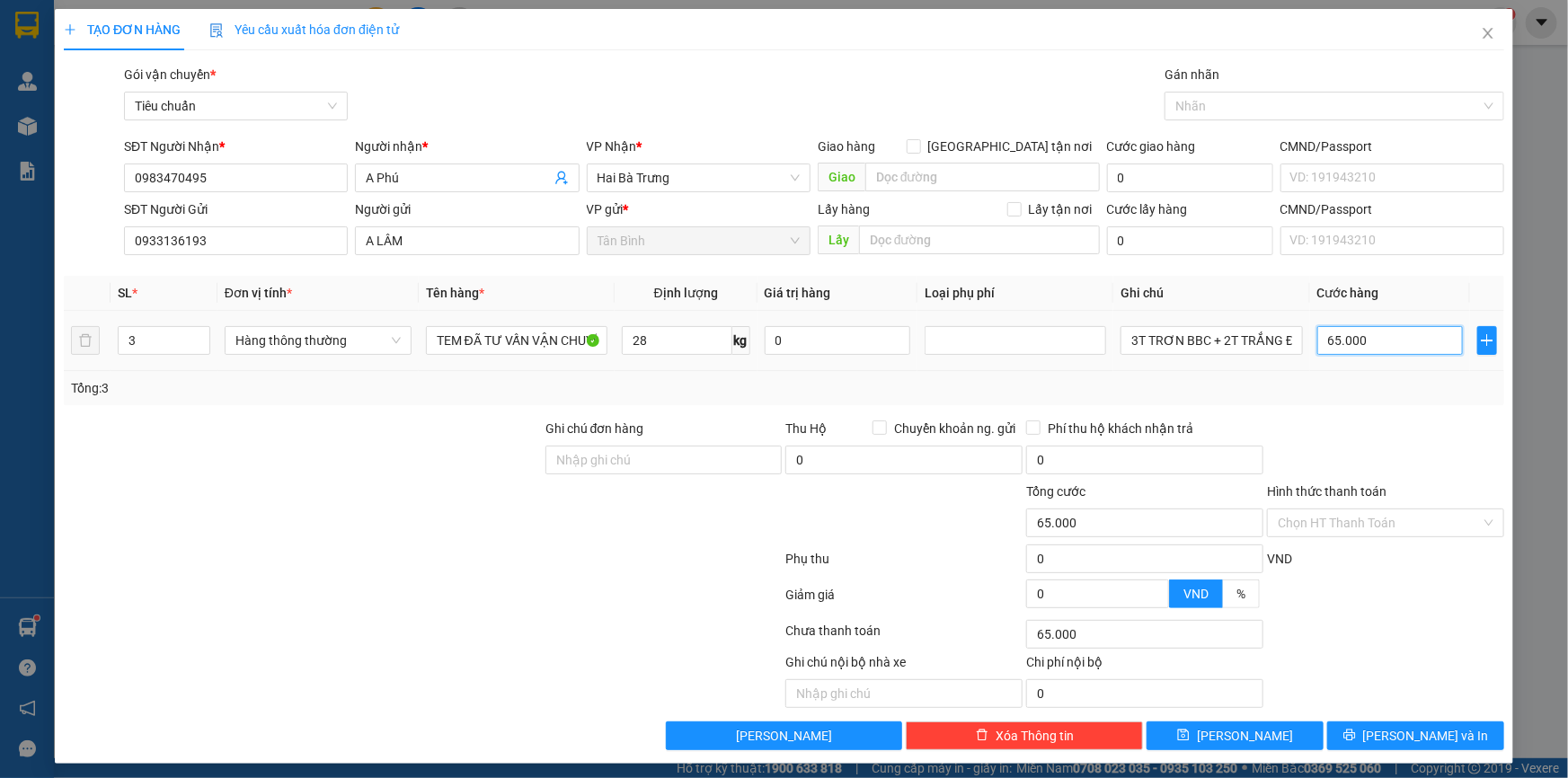
click at [1360, 335] on input "65.000" at bounding box center [1390, 340] width 146 height 29
type input "6"
type input "60"
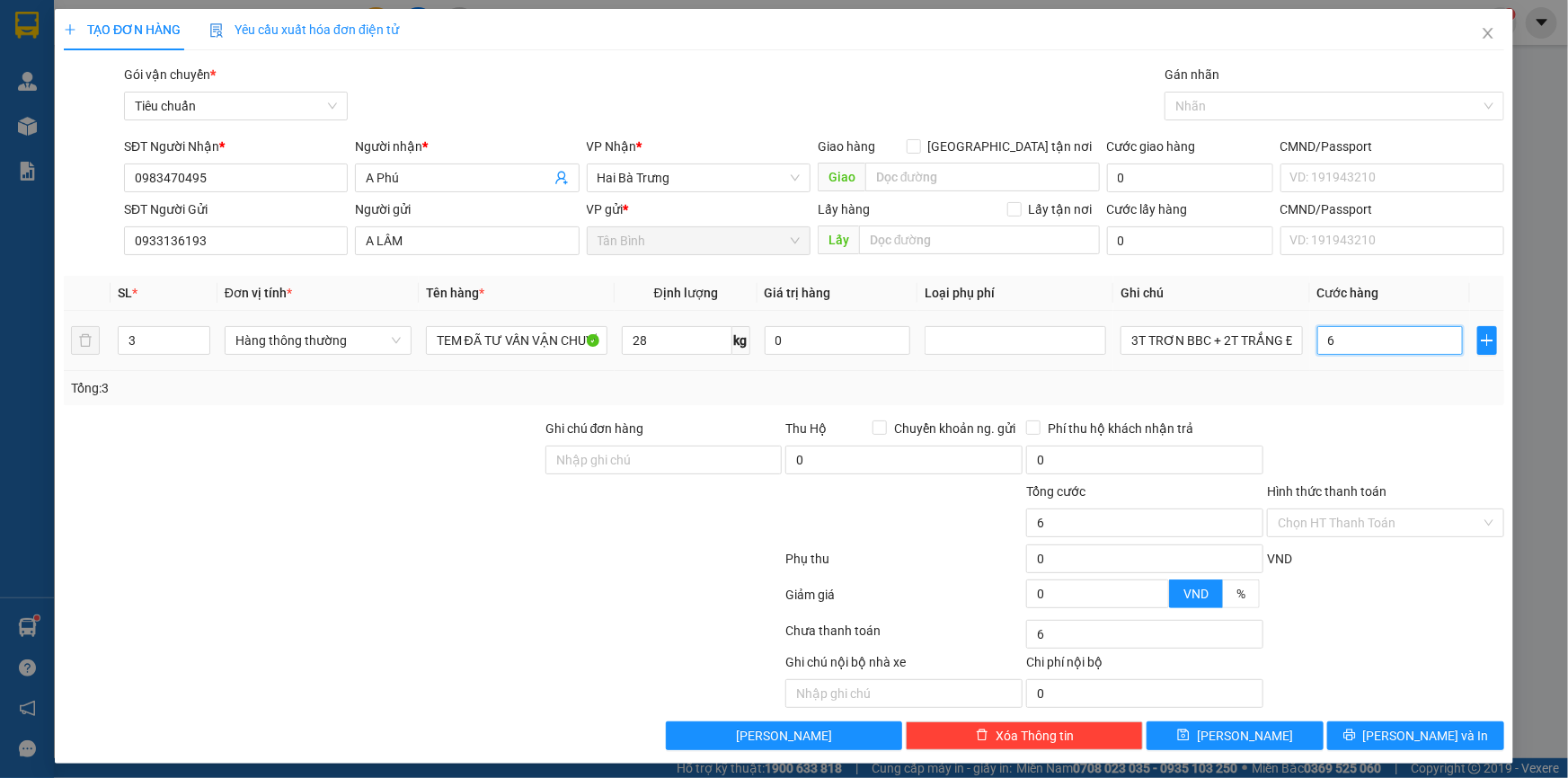
type input "60"
type input "0"
type input "300.000"
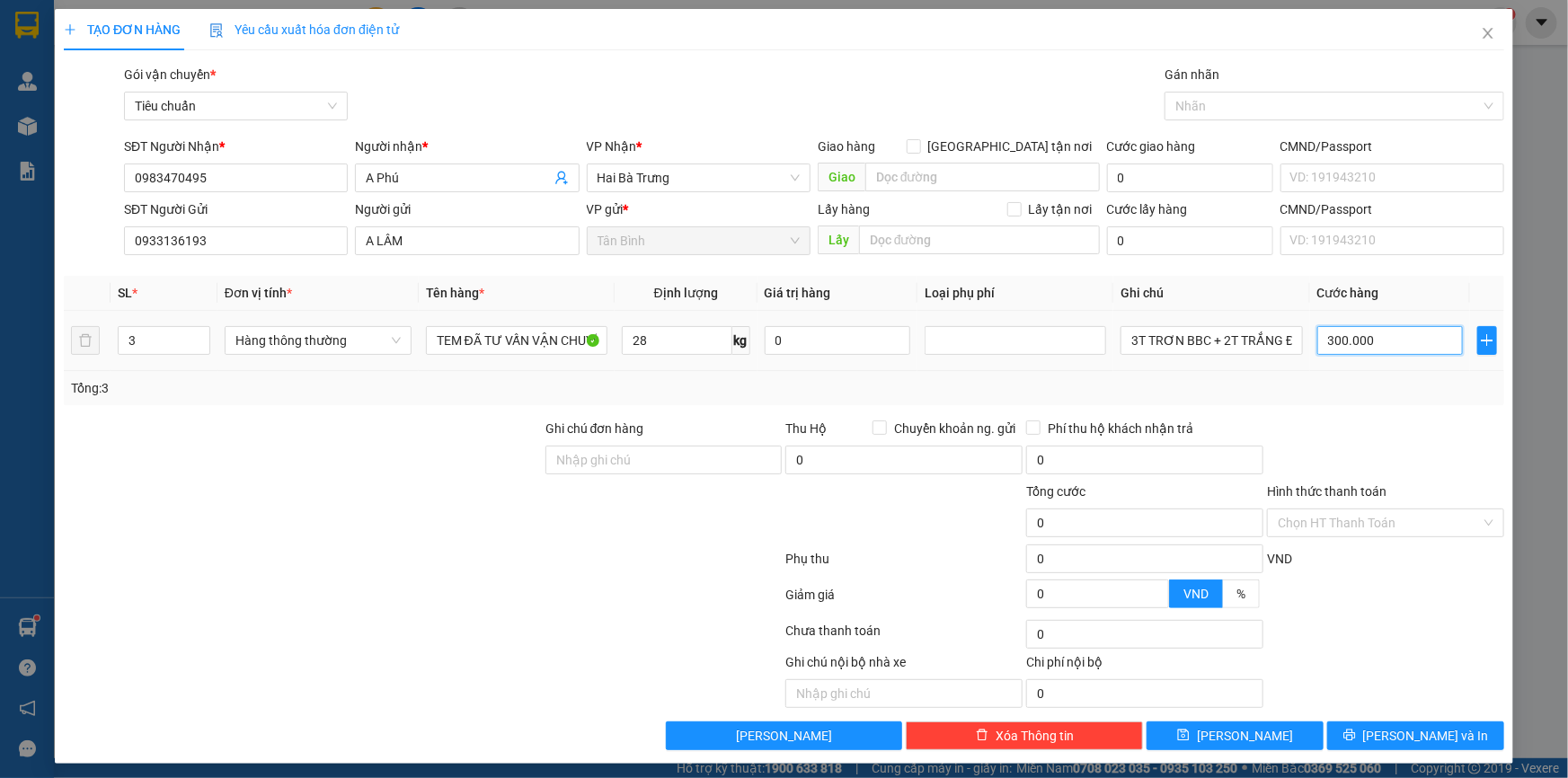
type input "300.000"
drag, startPoint x: 117, startPoint y: 352, endPoint x: 4, endPoint y: 364, distance: 113.6
click at [22, 361] on div "TẠO ĐƠN HÀNG Yêu cầu xuất hóa đơn điện tử Transit Pickup Surcharge Ids Transit …" at bounding box center [784, 389] width 1568 height 778
type input "5"
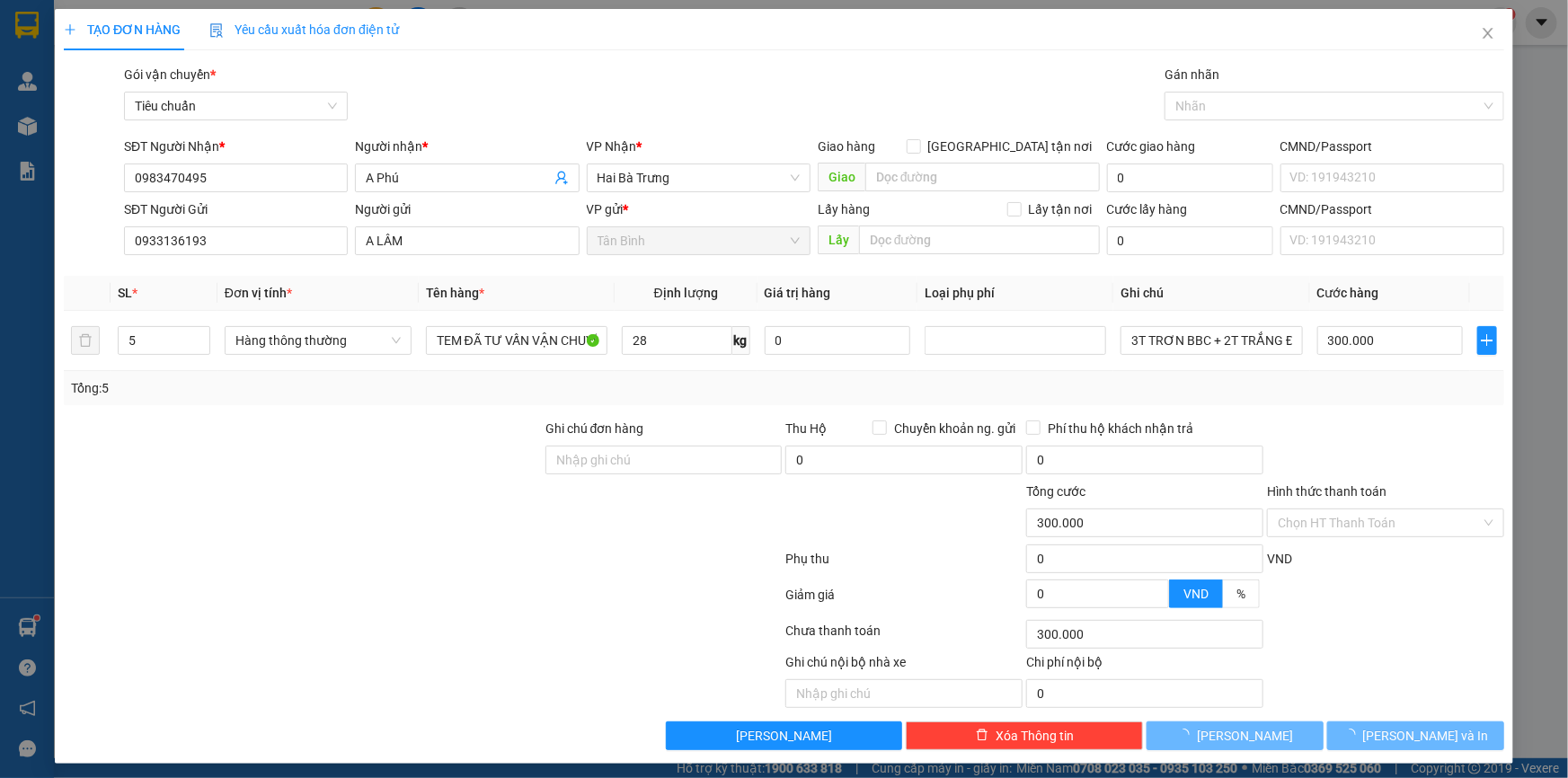
click at [167, 454] on div at bounding box center [302, 451] width 482 height 63
type input "65.000"
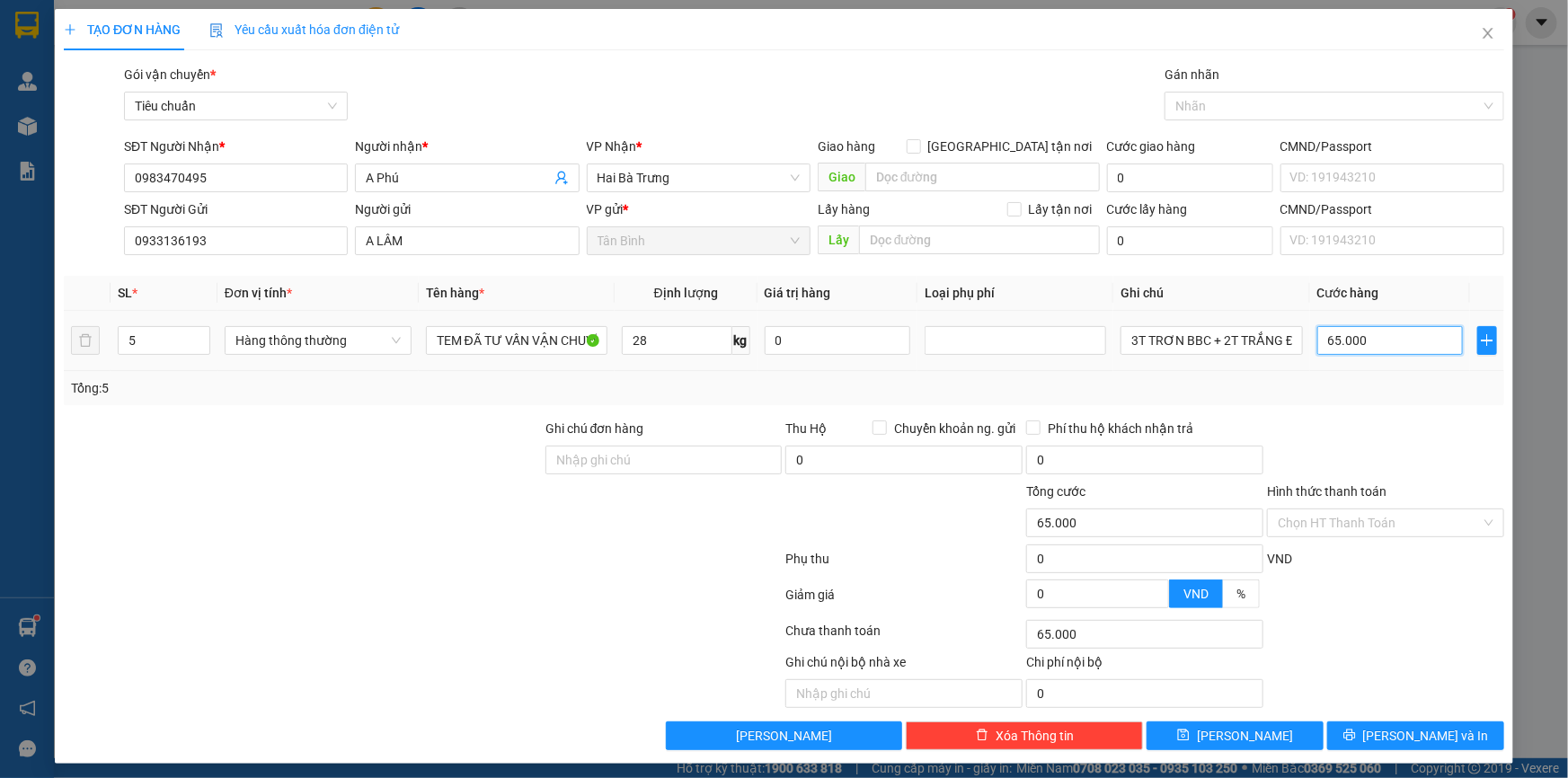
click at [1365, 344] on input "65.000" at bounding box center [1390, 340] width 146 height 29
type input "3"
type input "30"
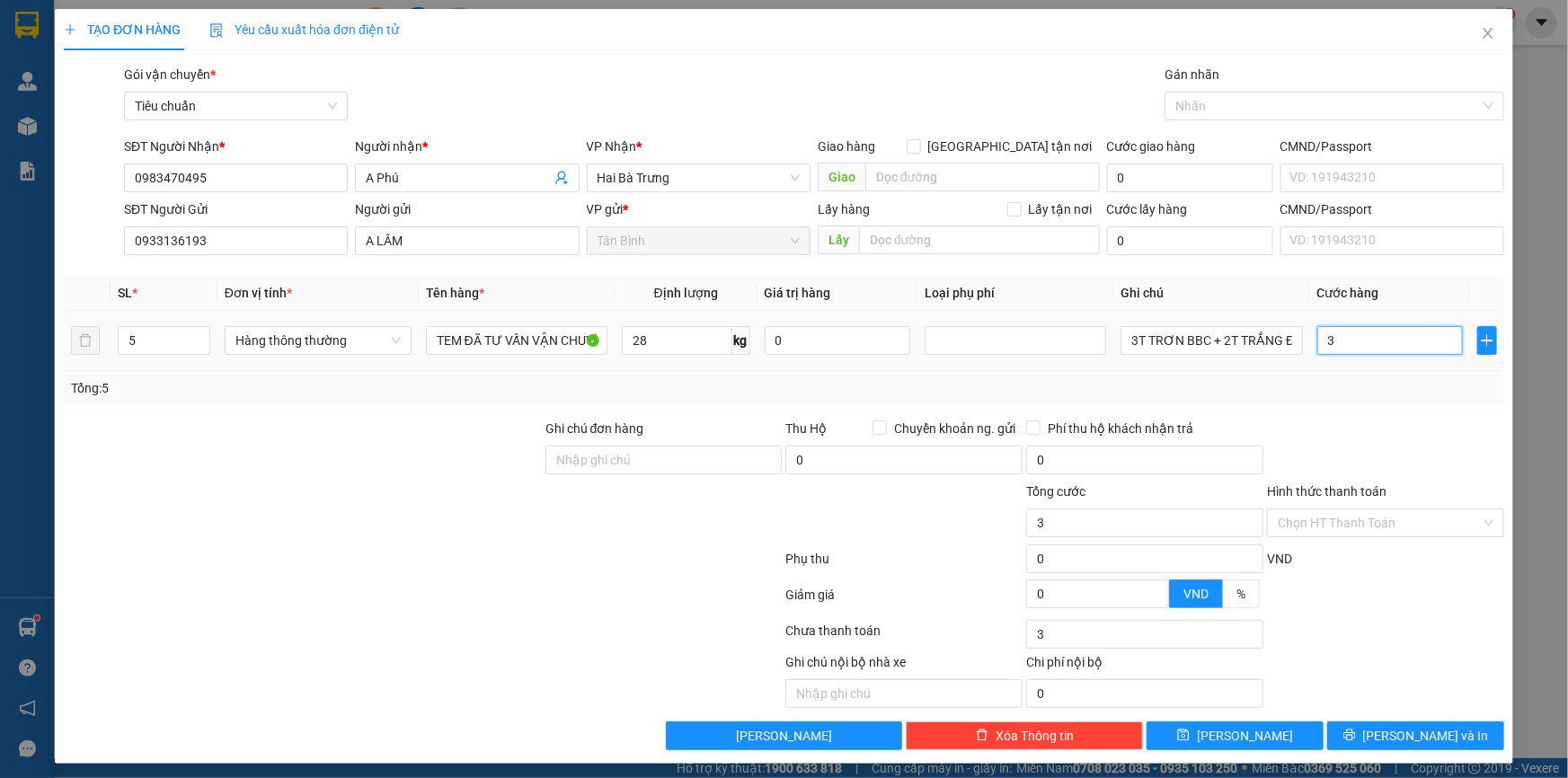
type input "30"
type input "300"
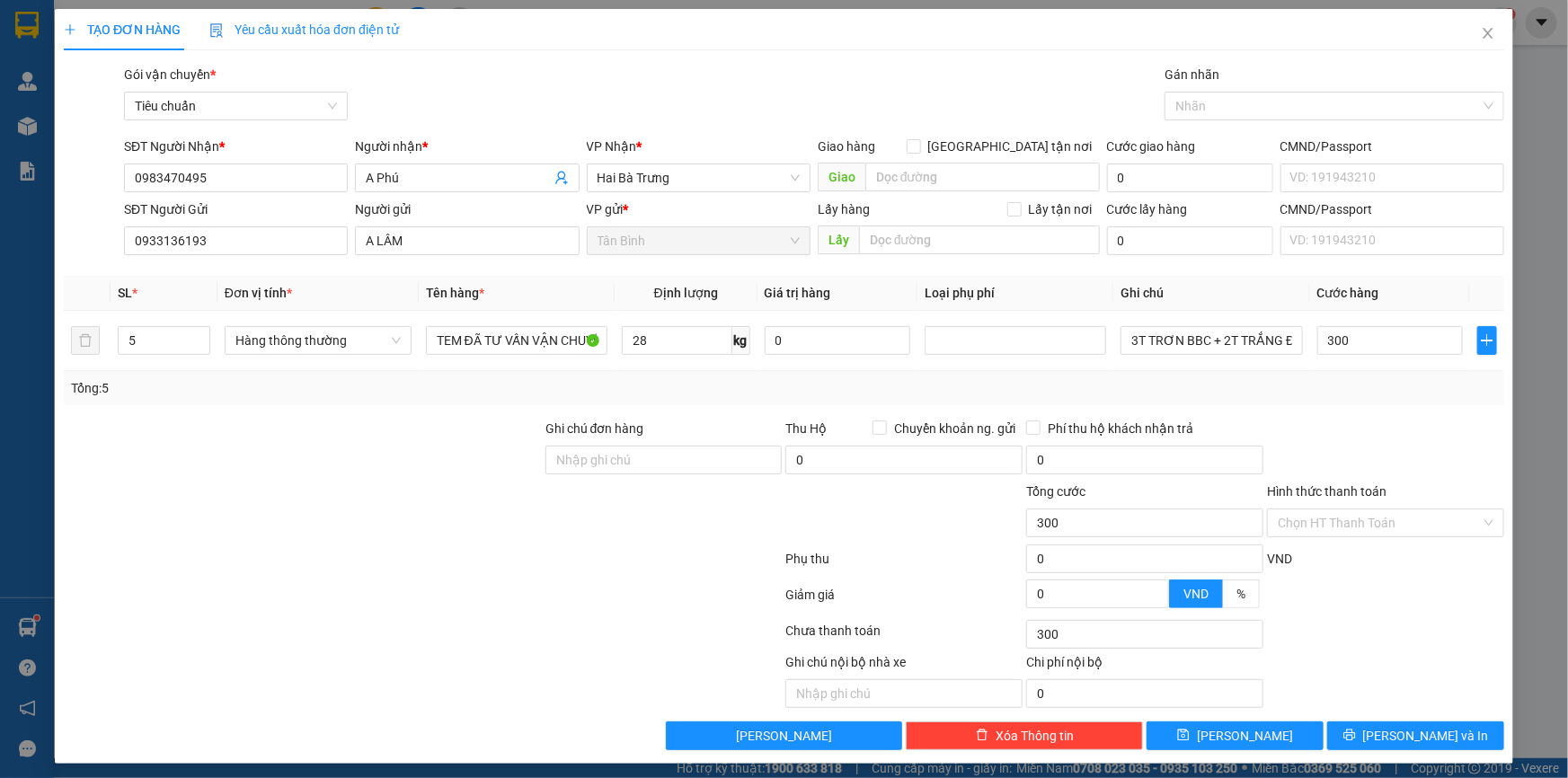
type input "300.000"
click at [1319, 424] on div at bounding box center [1386, 451] width 241 height 63
click at [1365, 533] on input "Hình thức thanh toán" at bounding box center [1379, 523] width 204 height 27
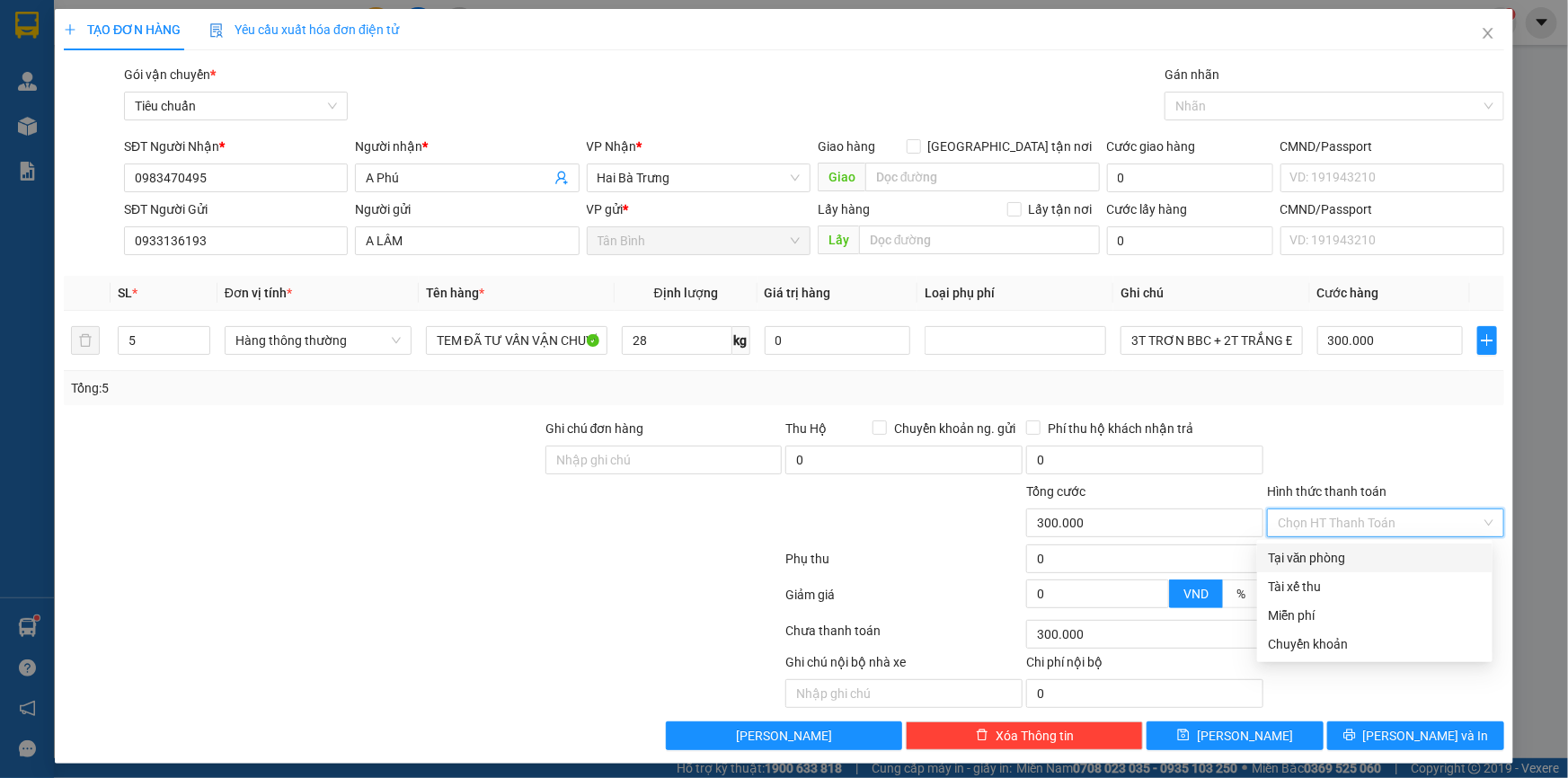
drag, startPoint x: 1364, startPoint y: 537, endPoint x: 1359, endPoint y: 563, distance: 26.5
click at [1359, 563] on div "Tại văn phòng" at bounding box center [1375, 558] width 214 height 19
type input "0"
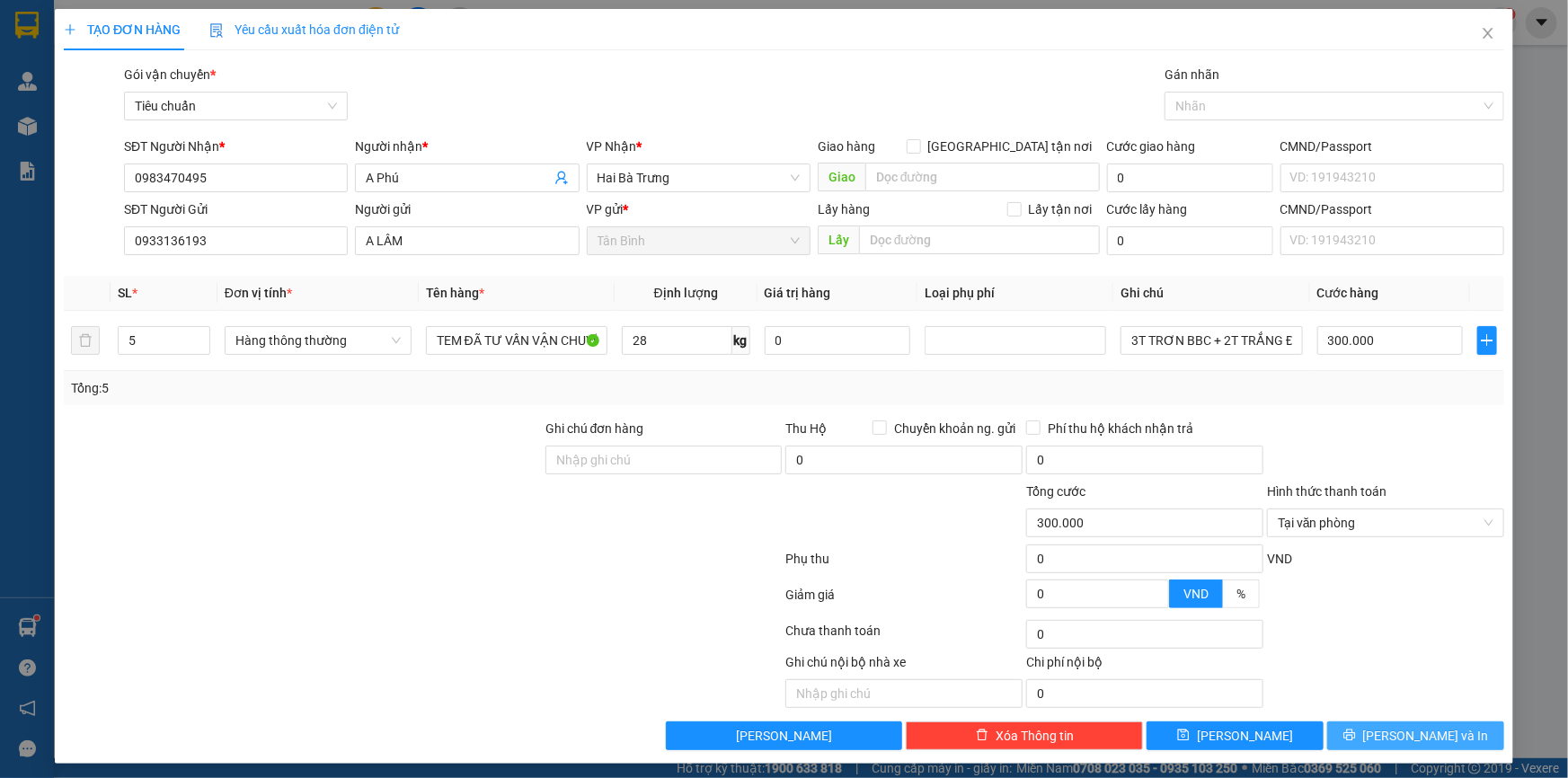
click at [1396, 732] on span "[PERSON_NAME] và In" at bounding box center [1426, 735] width 126 height 19
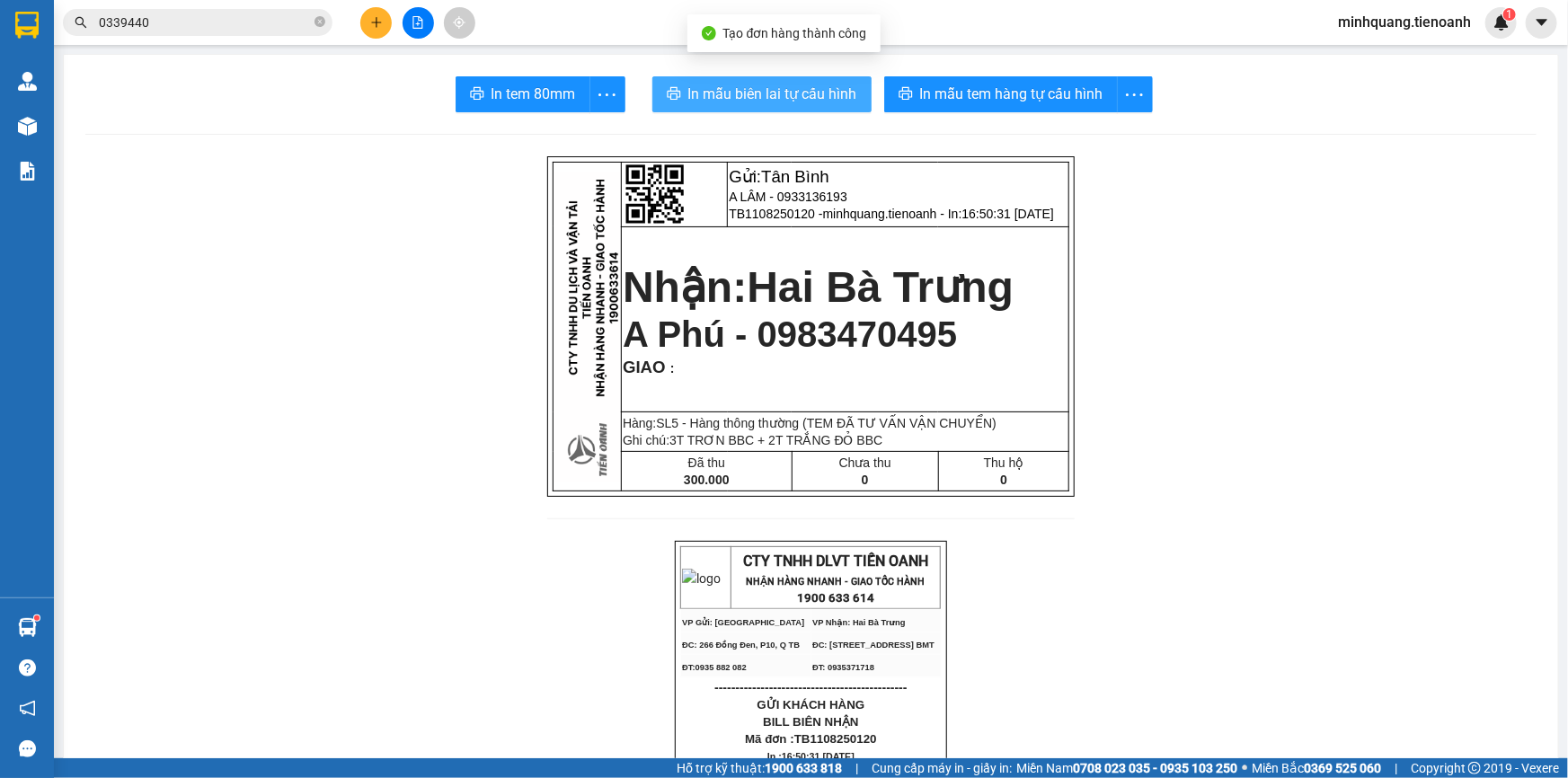
click at [746, 79] on button "In mẫu biên lai tự cấu hình" at bounding box center [761, 94] width 219 height 36
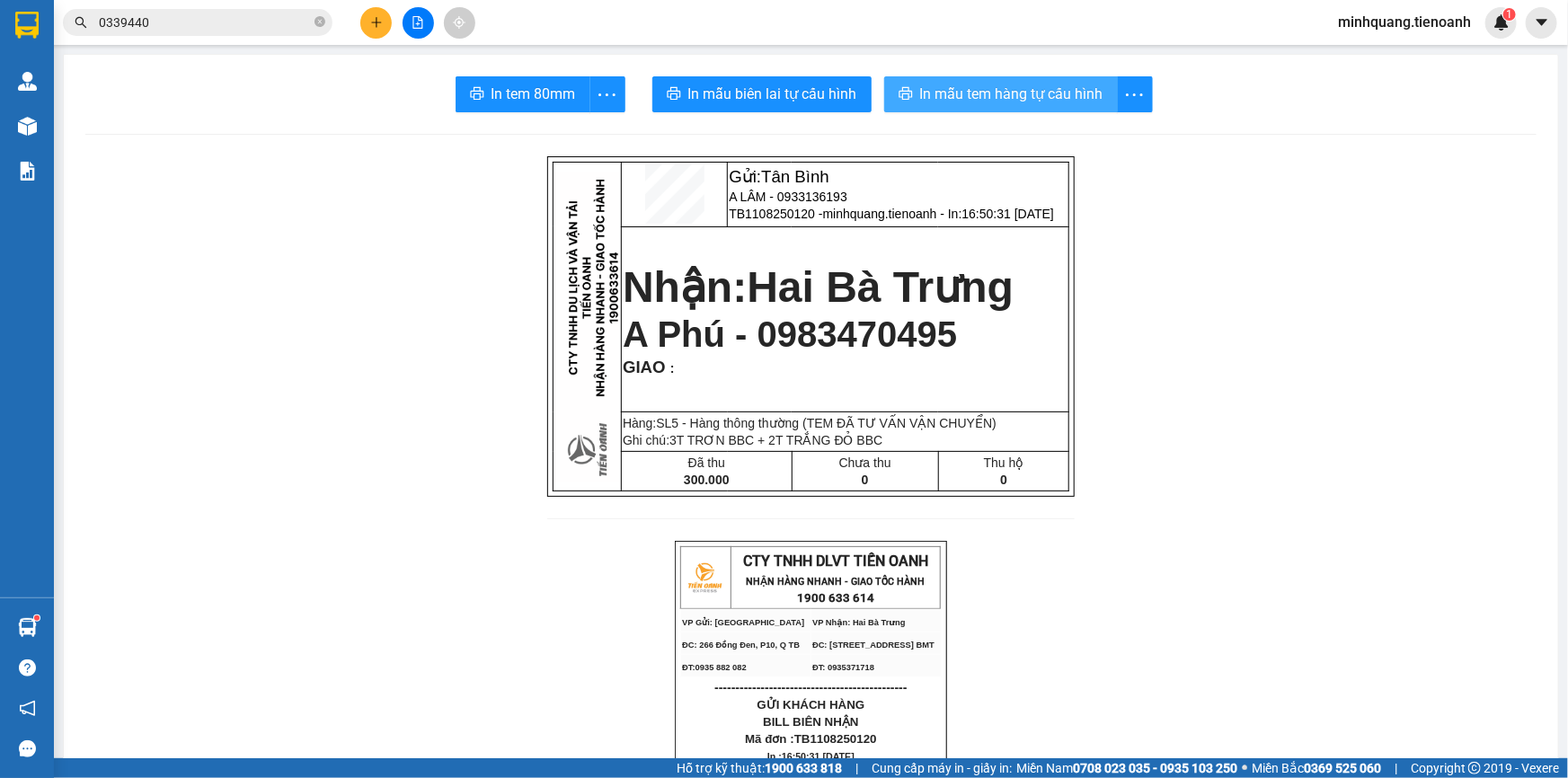
click at [982, 82] on span "In mẫu tem hàng tự cấu hình" at bounding box center [1012, 93] width 183 height 22
click at [368, 11] on button at bounding box center [377, 23] width 31 height 31
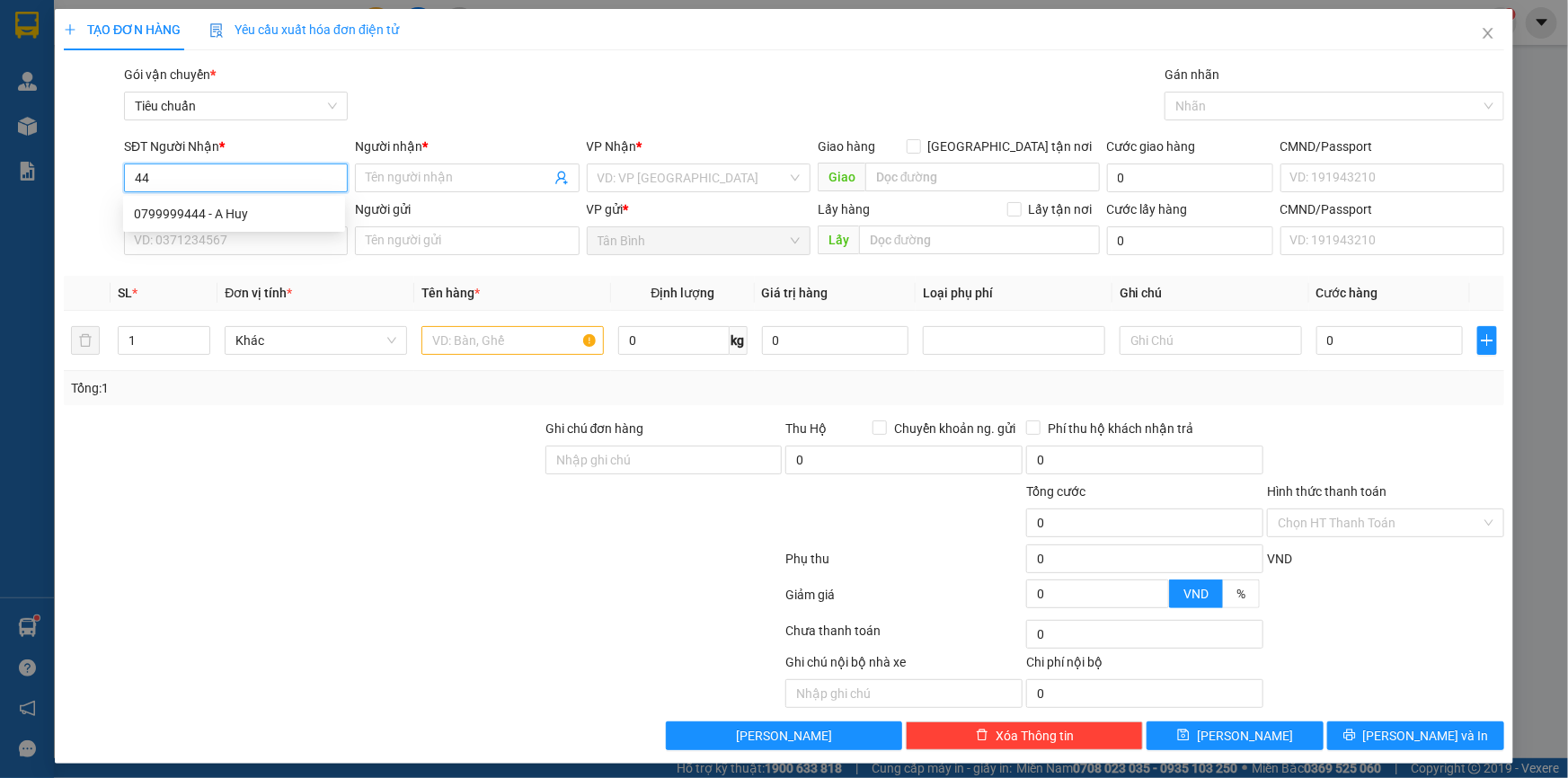
type input "4"
drag, startPoint x: 244, startPoint y: 209, endPoint x: 230, endPoint y: 240, distance: 34.0
click at [244, 210] on div "0935074333 - A Sang" at bounding box center [234, 213] width 201 height 19
type input "0935074333"
type input "A Sang"
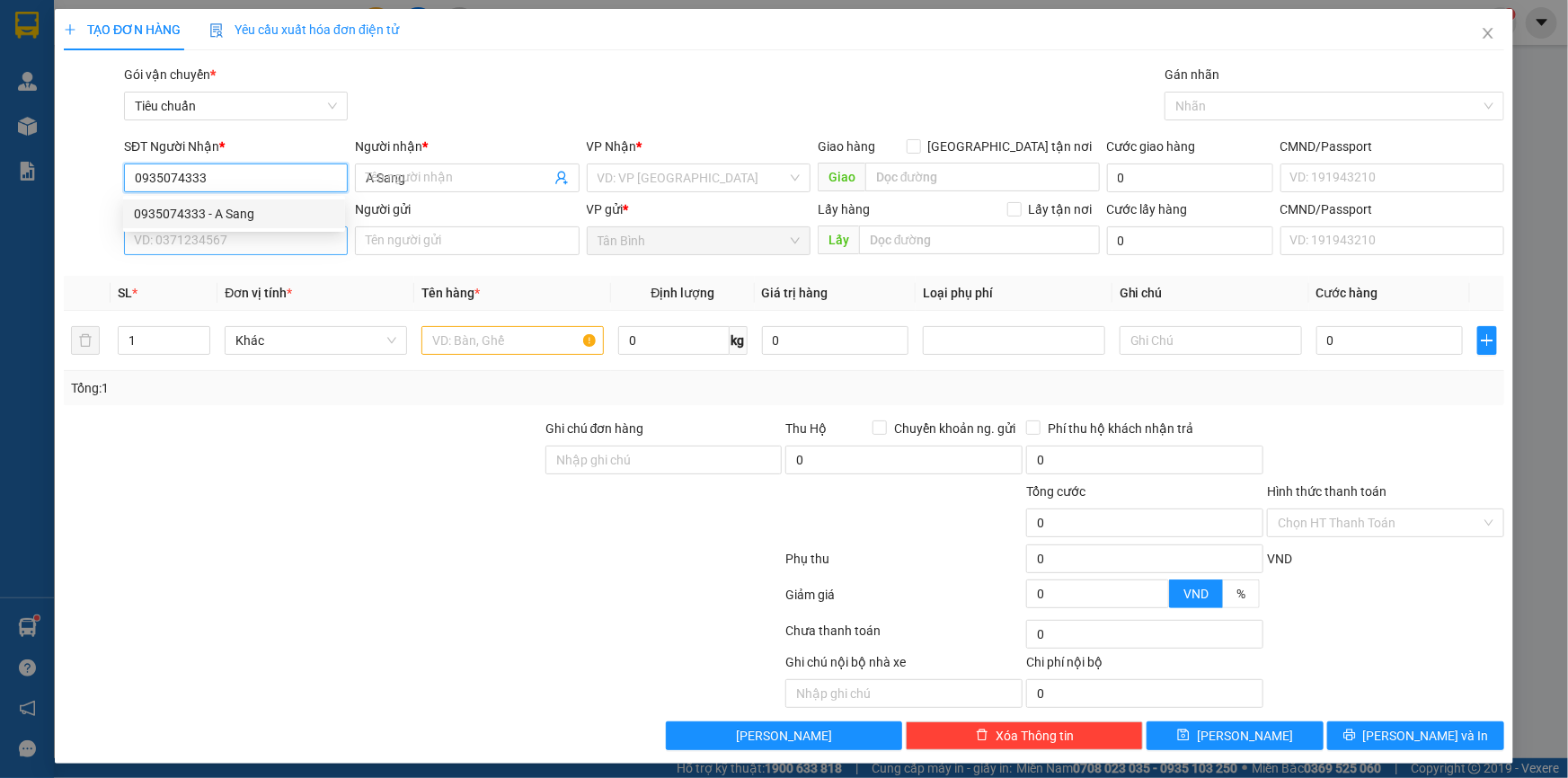
type input "0935074333"
click at [230, 241] on input "SĐT Người Gửi" at bounding box center [236, 241] width 224 height 29
type input "70.000"
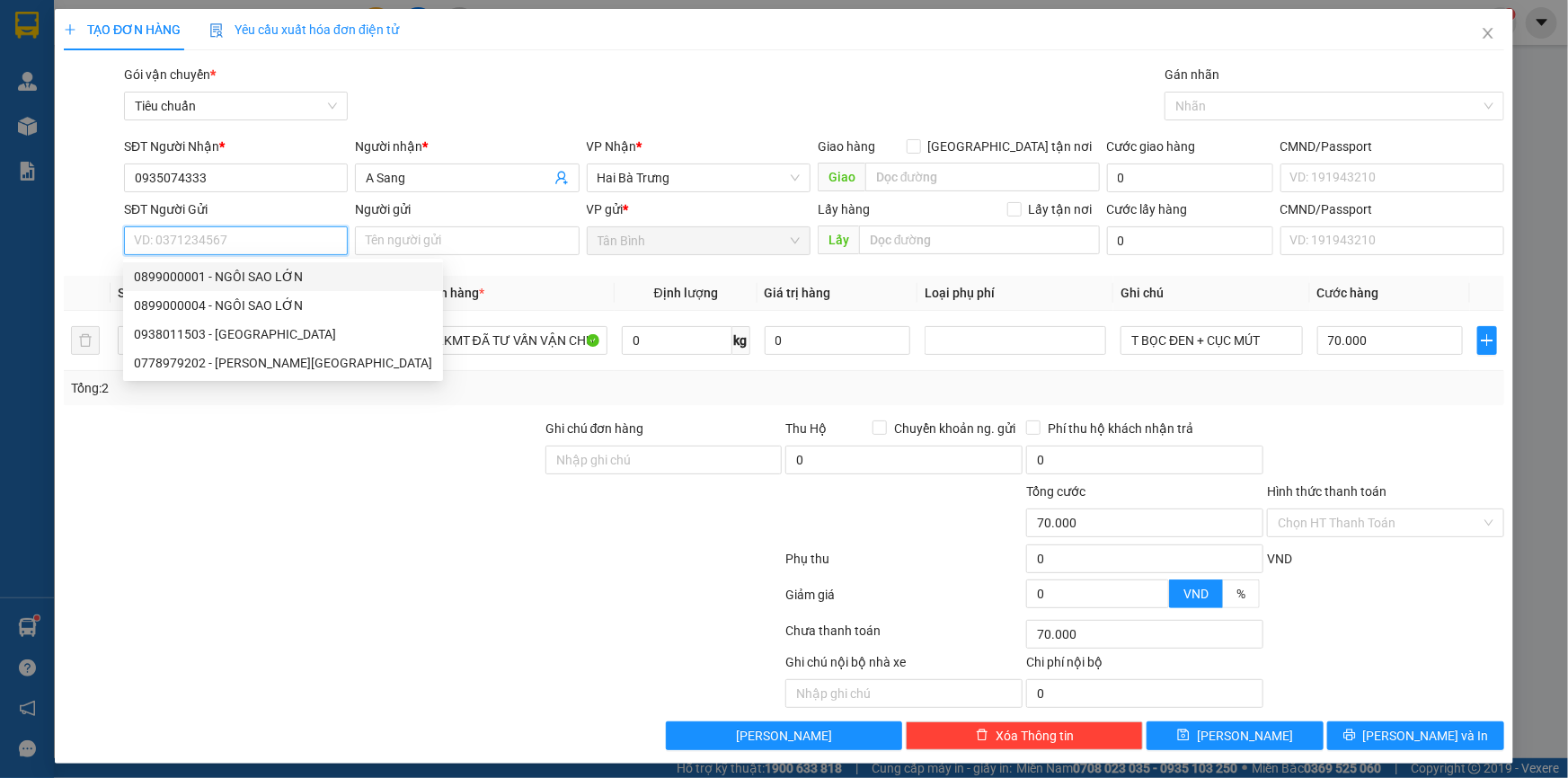
click at [274, 276] on div "0899000001 - NGÔI SAO LỚN" at bounding box center [283, 276] width 298 height 19
type input "0899000001"
type input "NGÔI SAO LỚN"
click at [351, 426] on div at bounding box center [302, 451] width 482 height 63
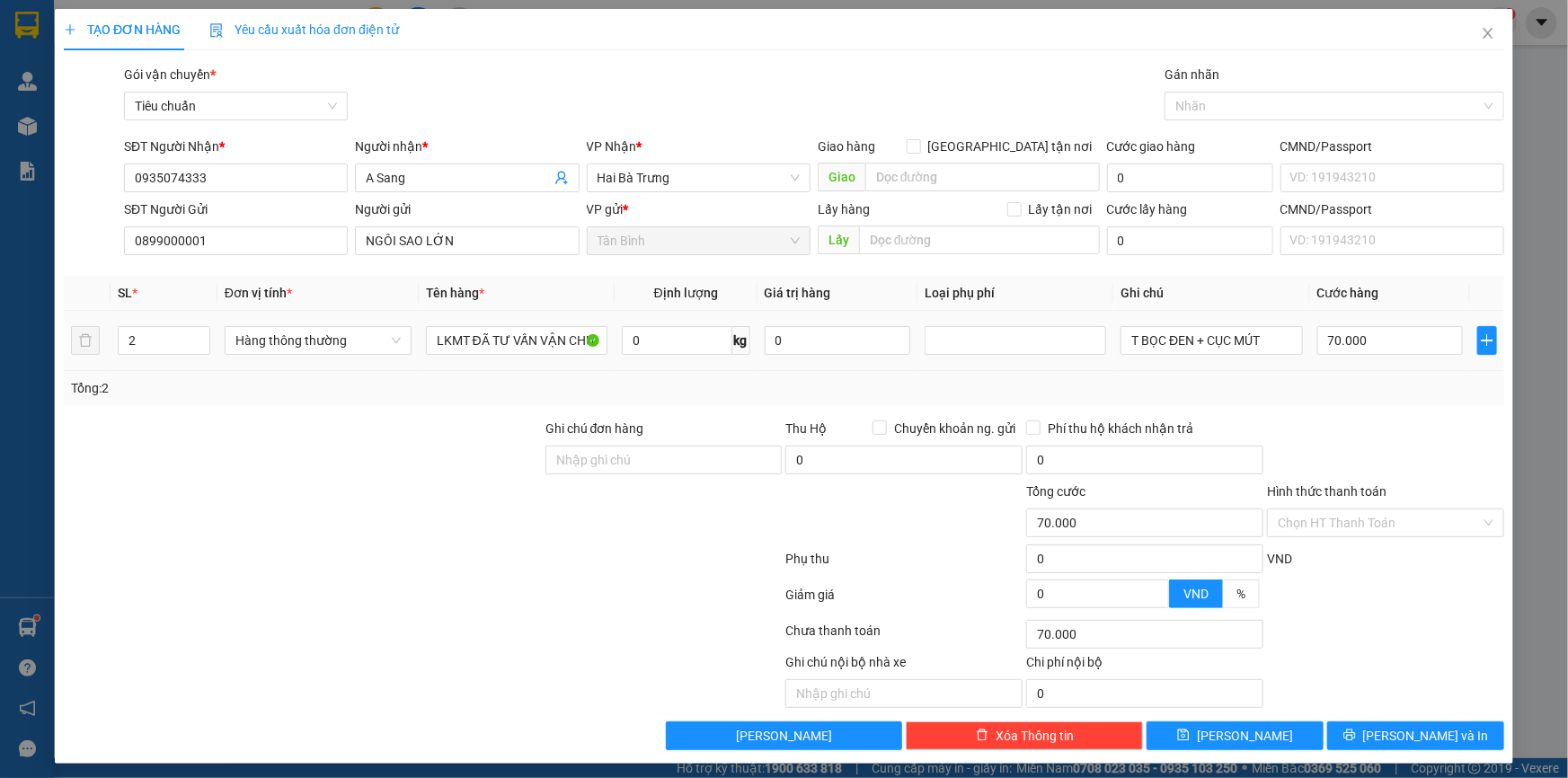
drag, startPoint x: 146, startPoint y: 339, endPoint x: 124, endPoint y: 377, distance: 43.9
click at [38, 347] on div "TẠO ĐƠN HÀNG Yêu cầu xuất hóa đơn điện tử Transit Pickup Surcharge Ids Transit …" at bounding box center [784, 389] width 1568 height 778
type input "1"
click at [252, 422] on div at bounding box center [302, 451] width 482 height 63
type input "0"
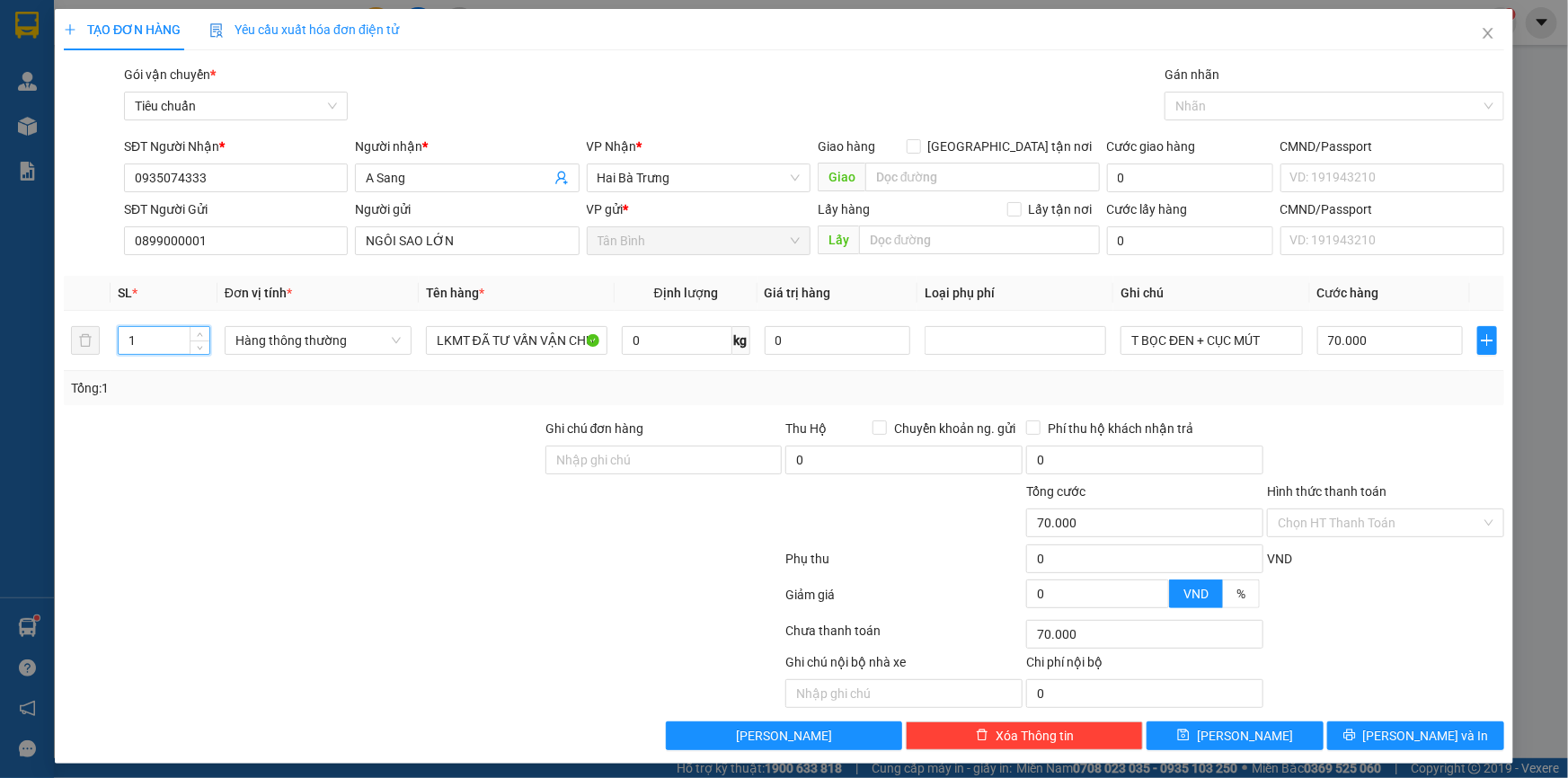
type input "0"
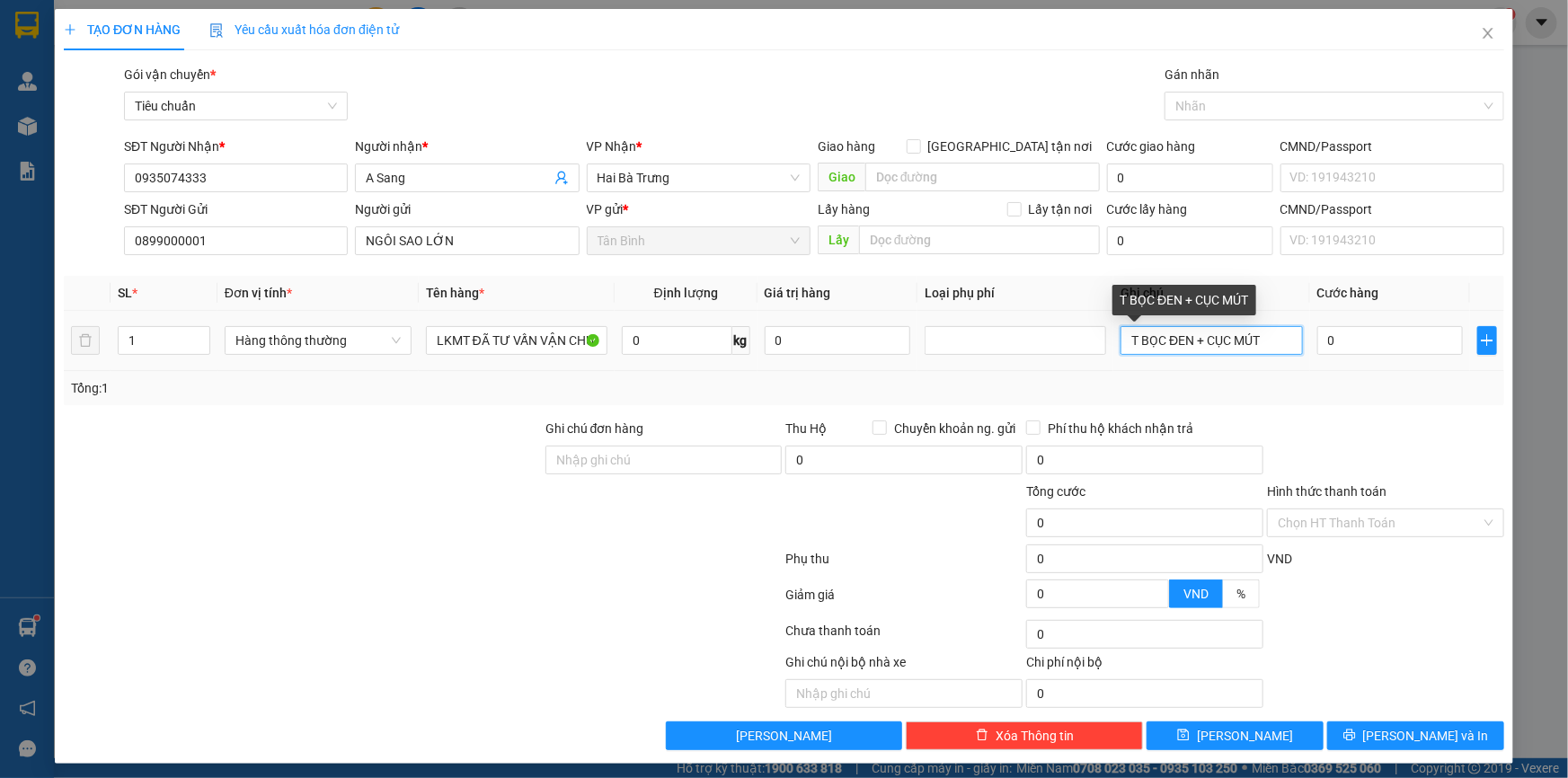
click at [1193, 341] on input "T BỌC ĐEN + CỤC MÚT" at bounding box center [1211, 340] width 181 height 29
click at [1193, 342] on input "T BỌC ĐEN + CỤC MÚT" at bounding box center [1211, 340] width 181 height 29
type input "H TRƠN BNL"
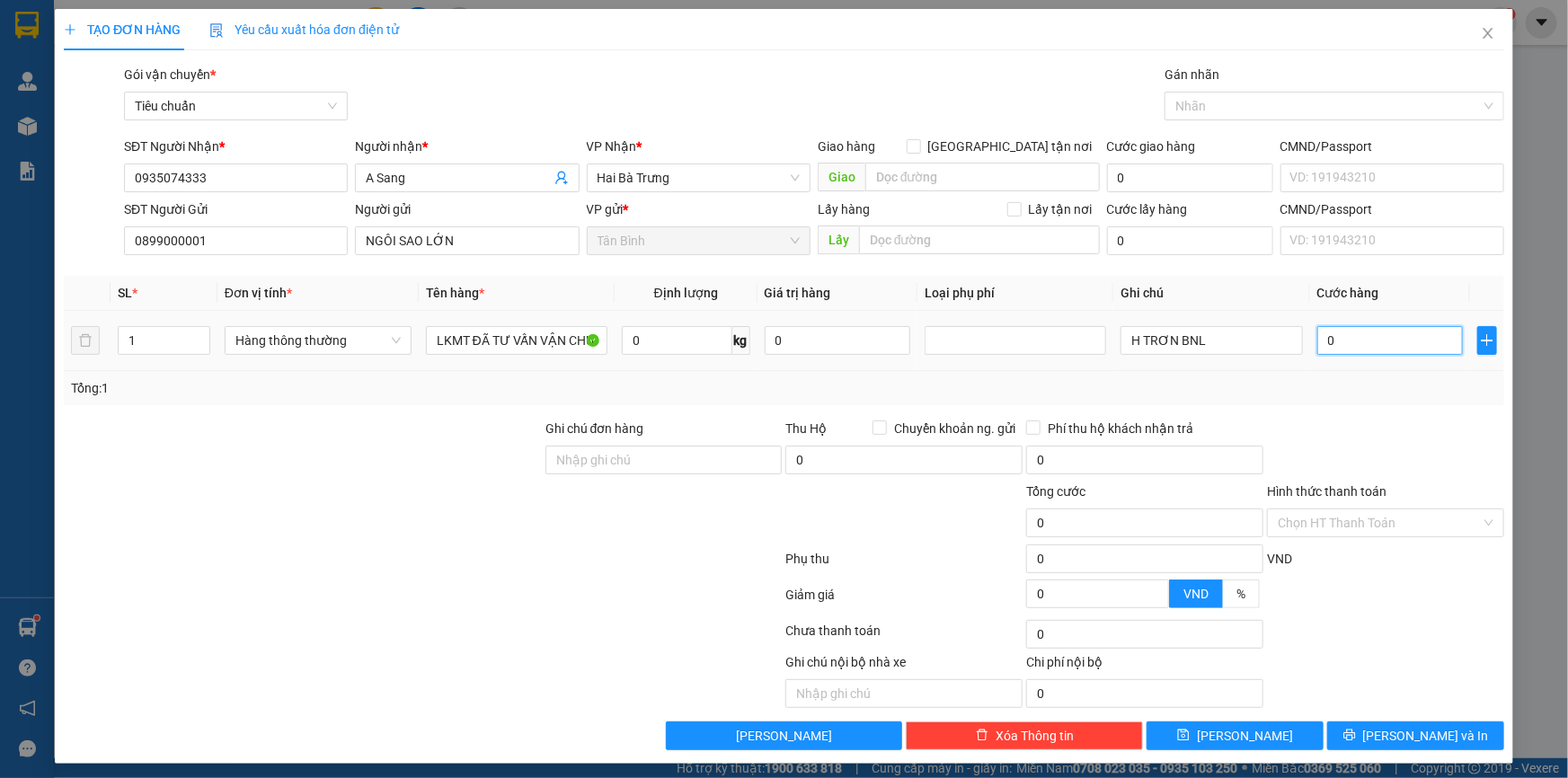
click at [1362, 341] on input "0" at bounding box center [1390, 340] width 146 height 29
type input "3"
type input "30"
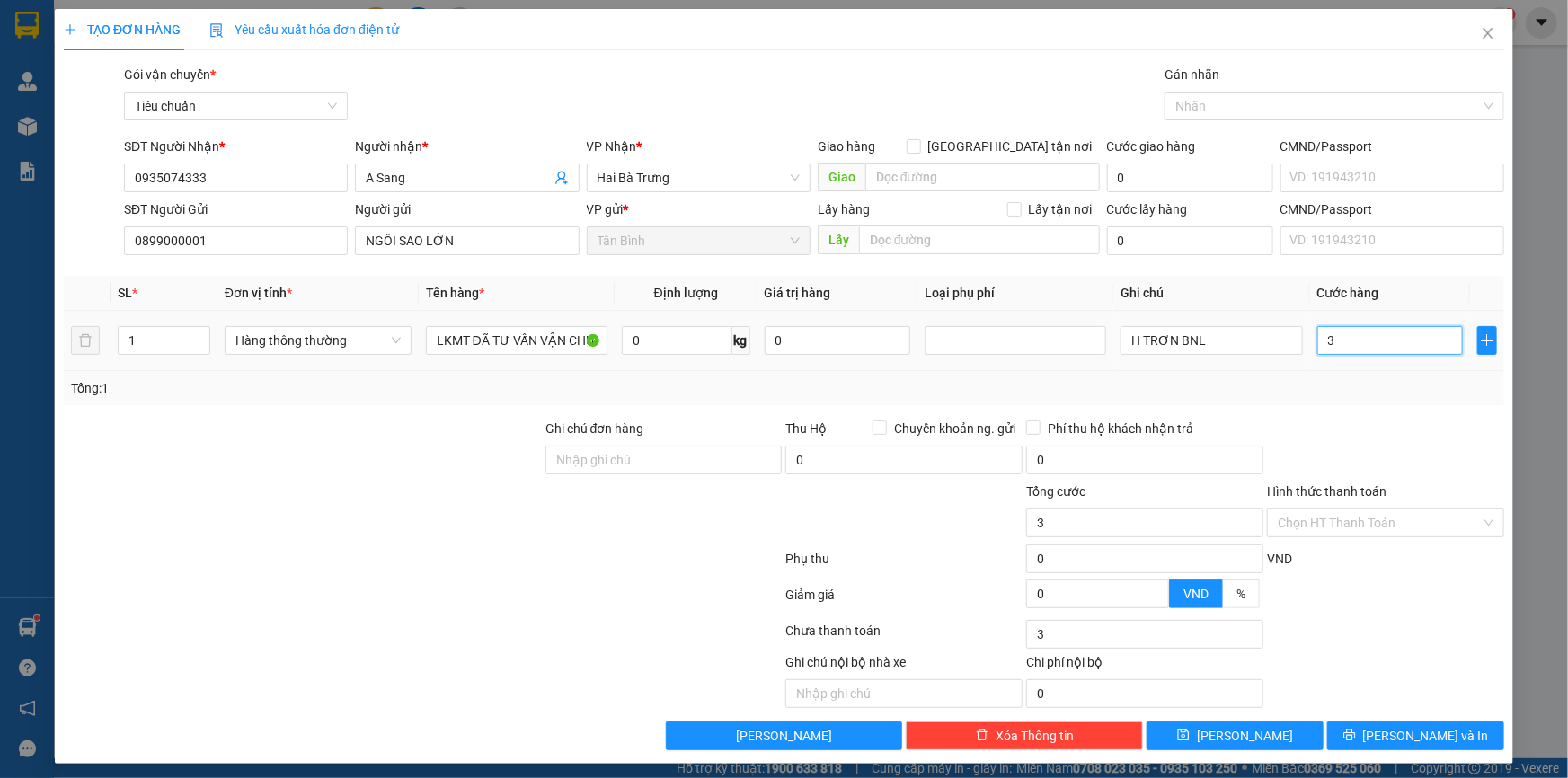
type input "30"
type input "30.000"
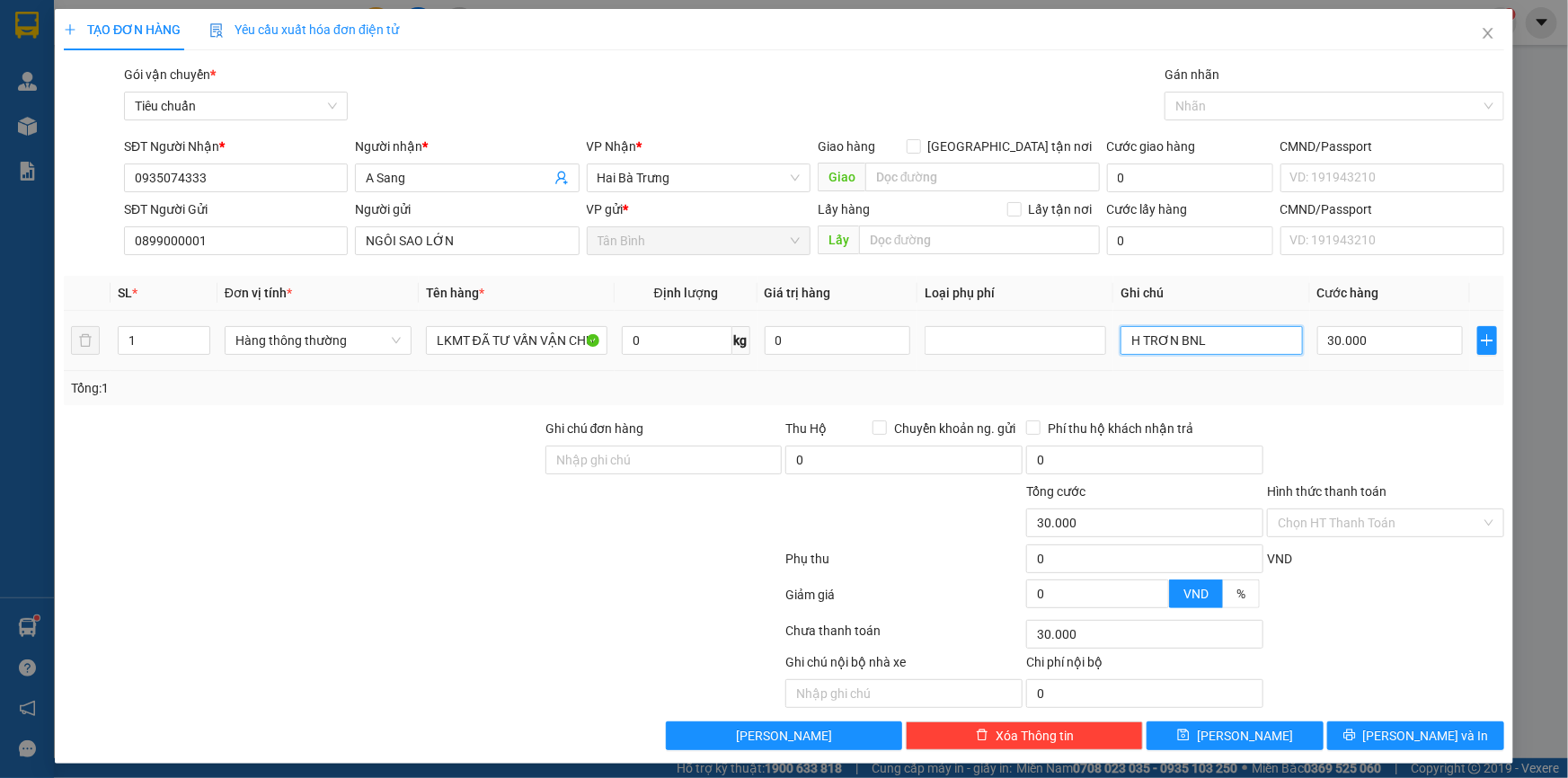
click at [1228, 336] on input "H TRƠN BNL" at bounding box center [1211, 340] width 181 height 29
type input "H TRƠN BNL DC"
click at [1357, 735] on button "[PERSON_NAME] và In" at bounding box center [1415, 735] width 177 height 29
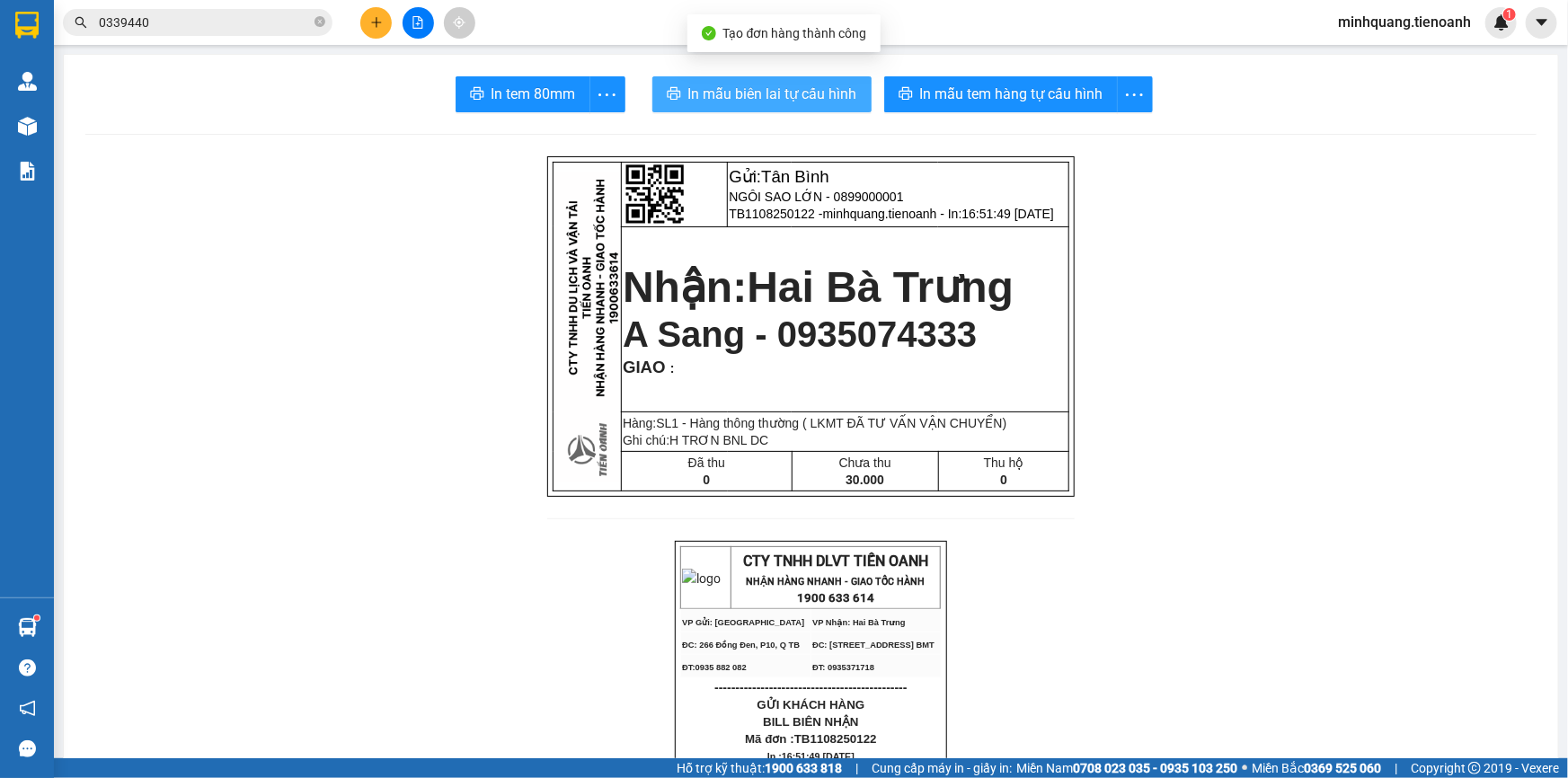
click at [831, 93] on span "In mẫu biên lai tự cấu hình" at bounding box center [772, 93] width 169 height 22
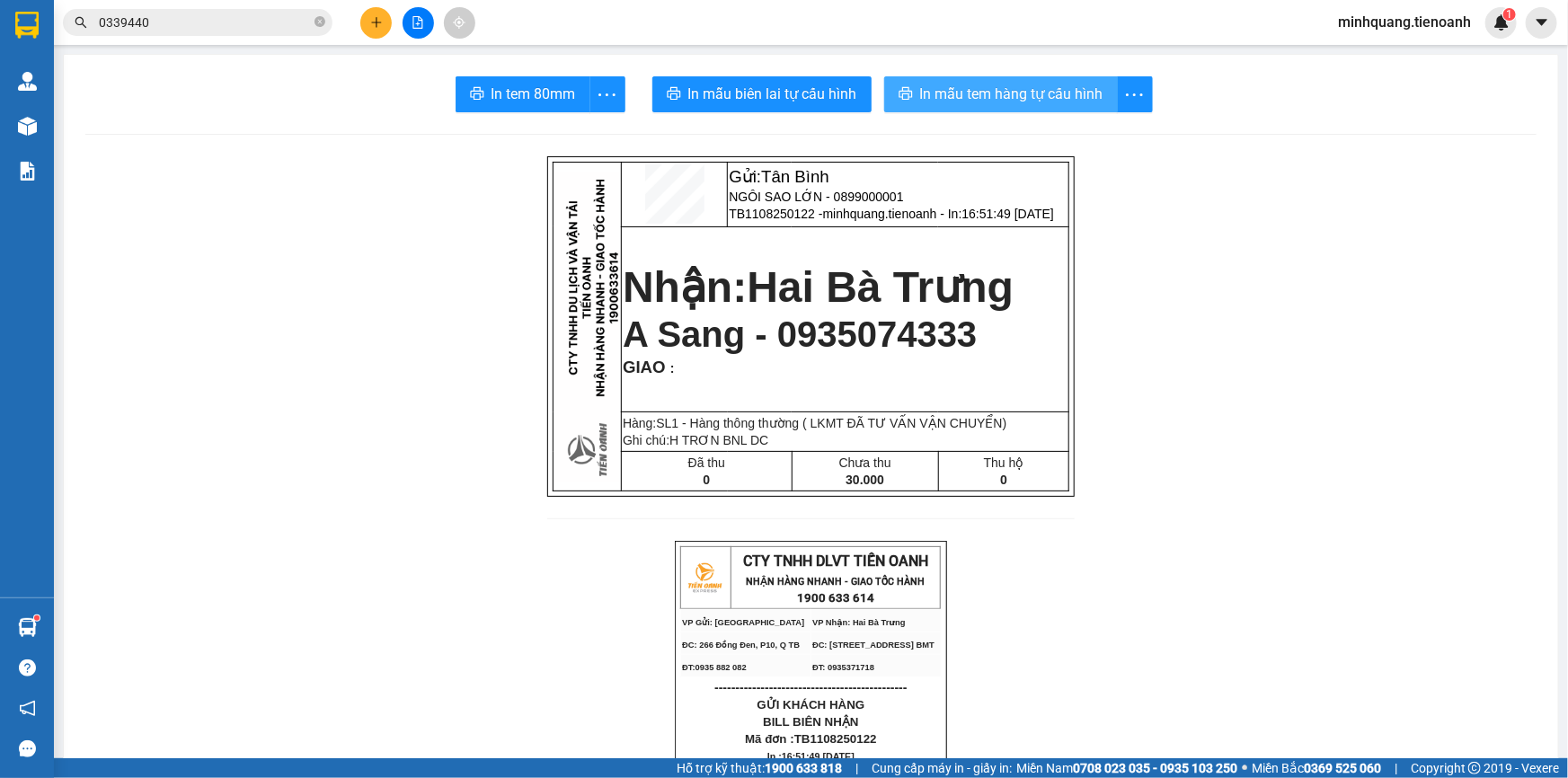
click at [994, 106] on button "In mẫu tem hàng tự cấu hình" at bounding box center [1001, 94] width 234 height 36
click at [373, 19] on icon "plus" at bounding box center [377, 22] width 13 height 13
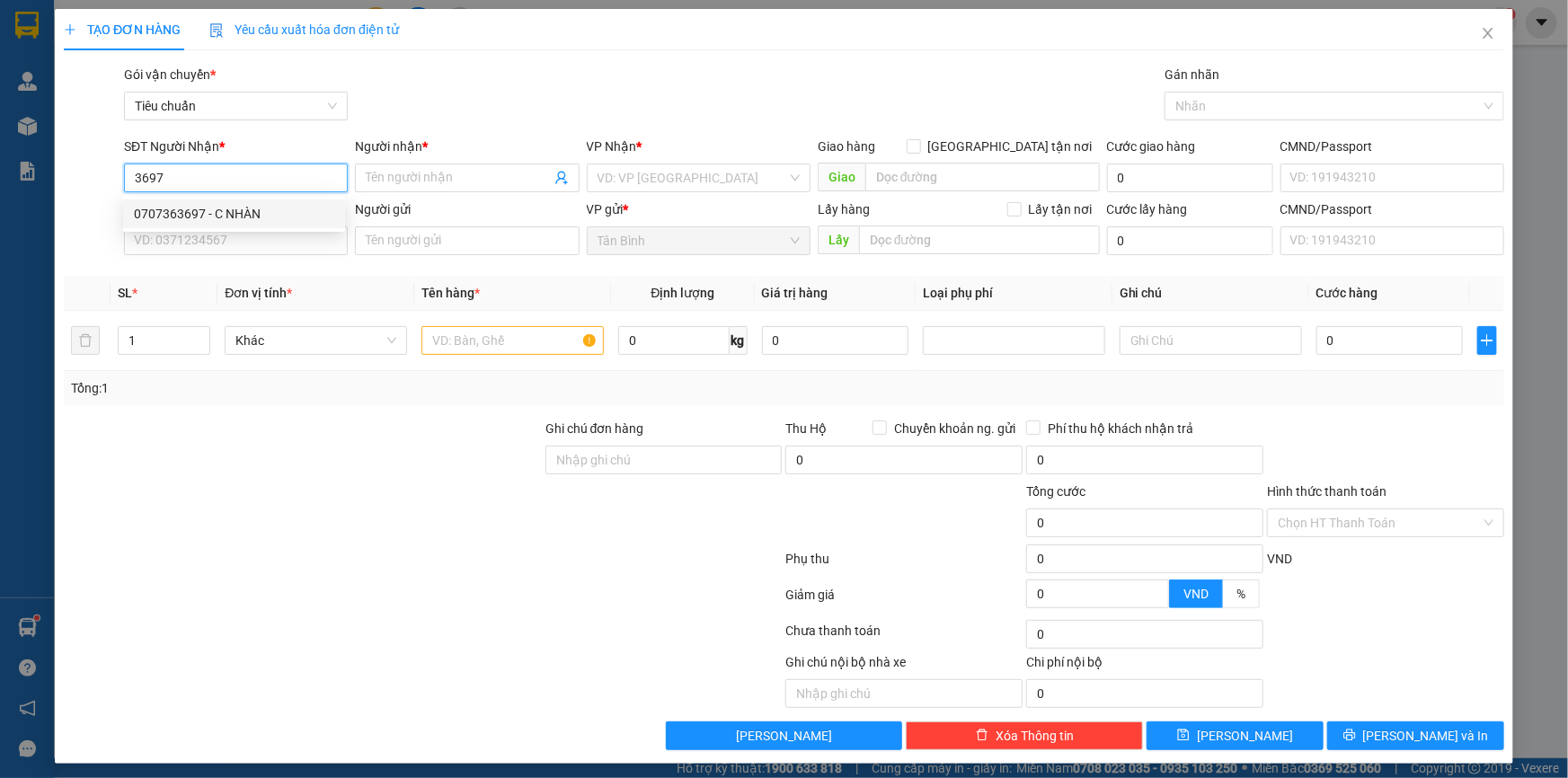
click at [239, 218] on div "0707363697 - C NHÀN" at bounding box center [234, 213] width 201 height 19
type input "0707363697"
type input "C NHÀN"
type input "0707363697"
click at [235, 246] on input "SĐT Người Gửi" at bounding box center [236, 241] width 224 height 29
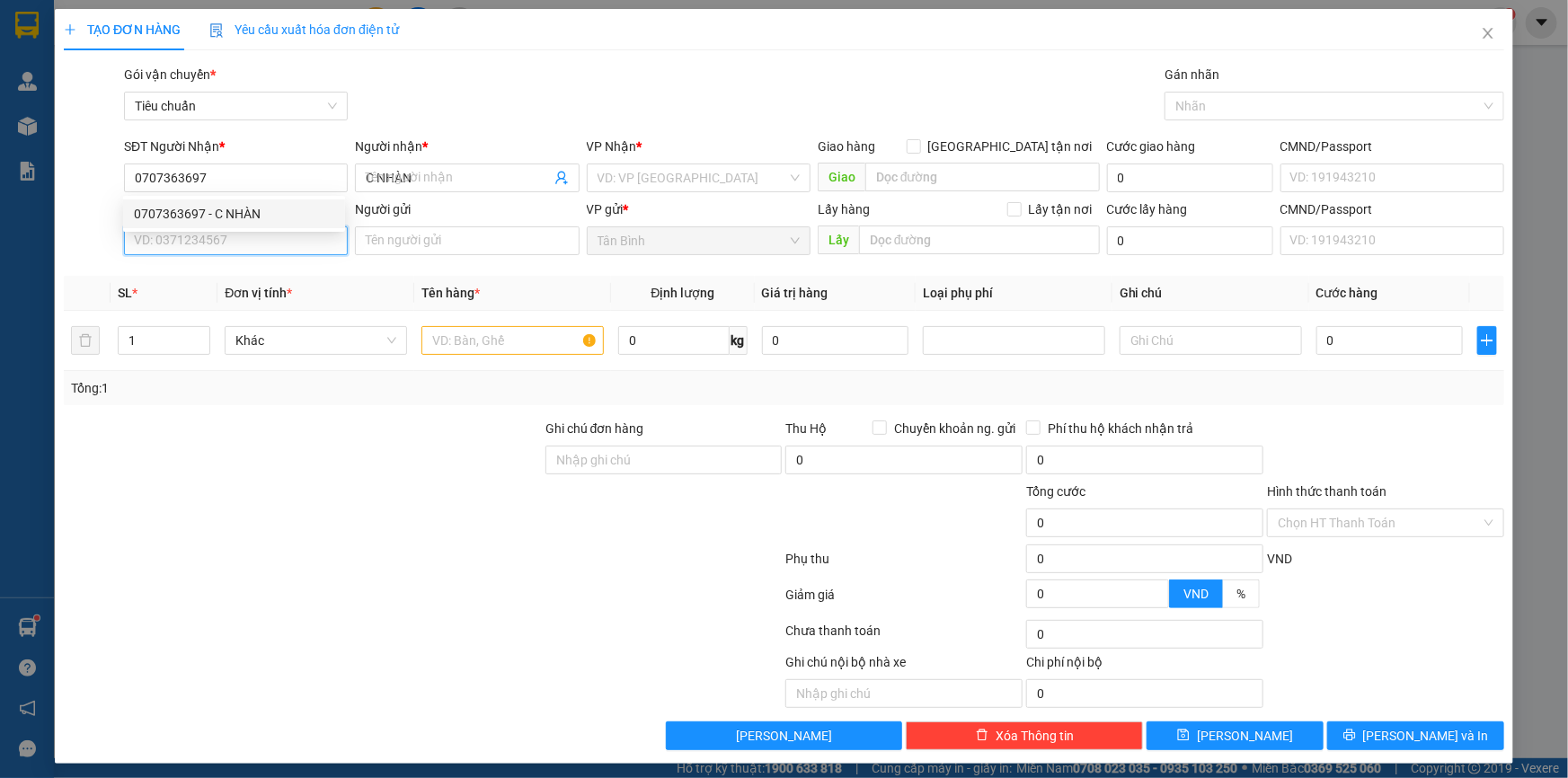
type input "50.000"
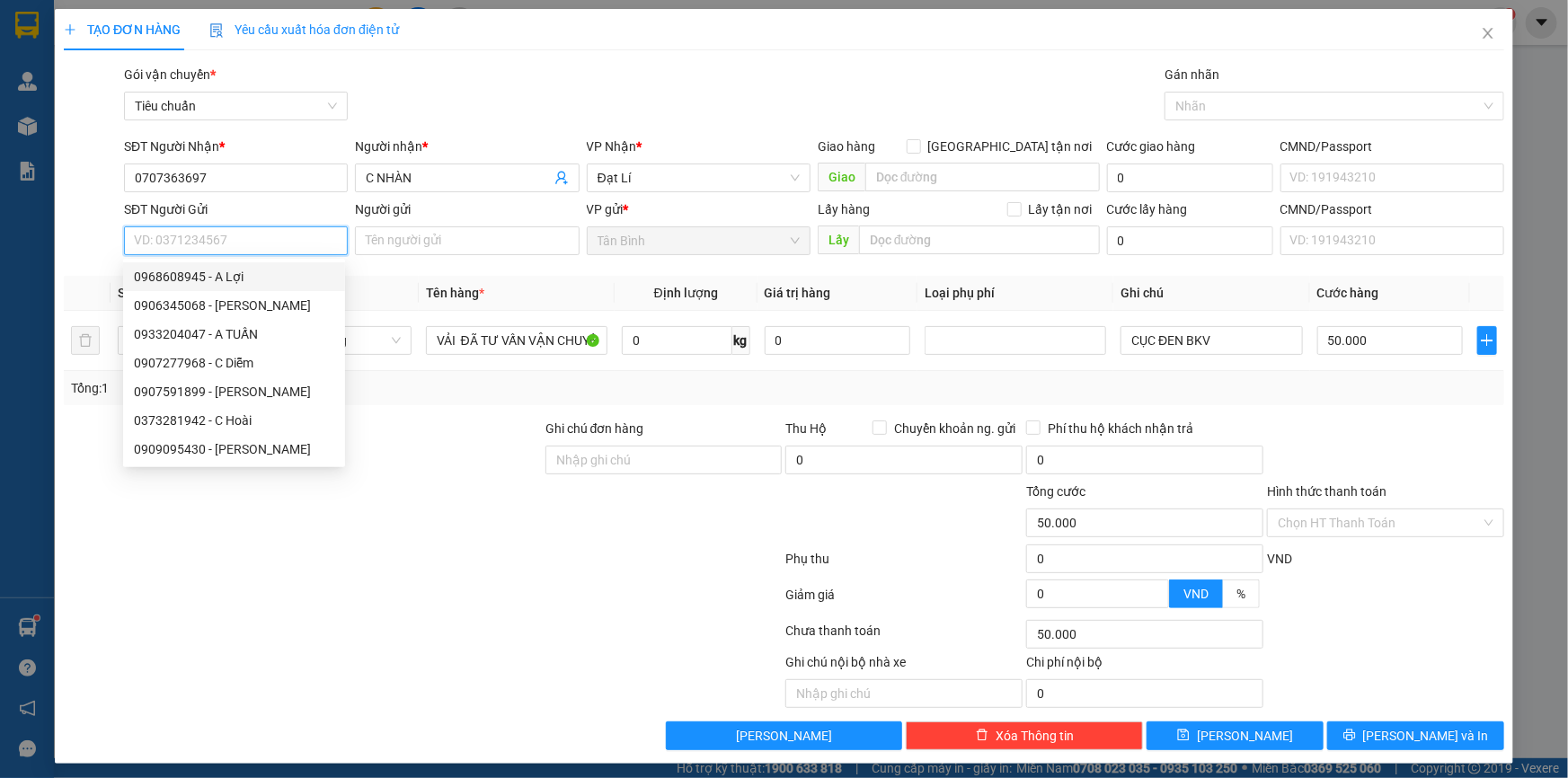
click at [244, 232] on input "SĐT Người Gửi" at bounding box center [236, 241] width 224 height 29
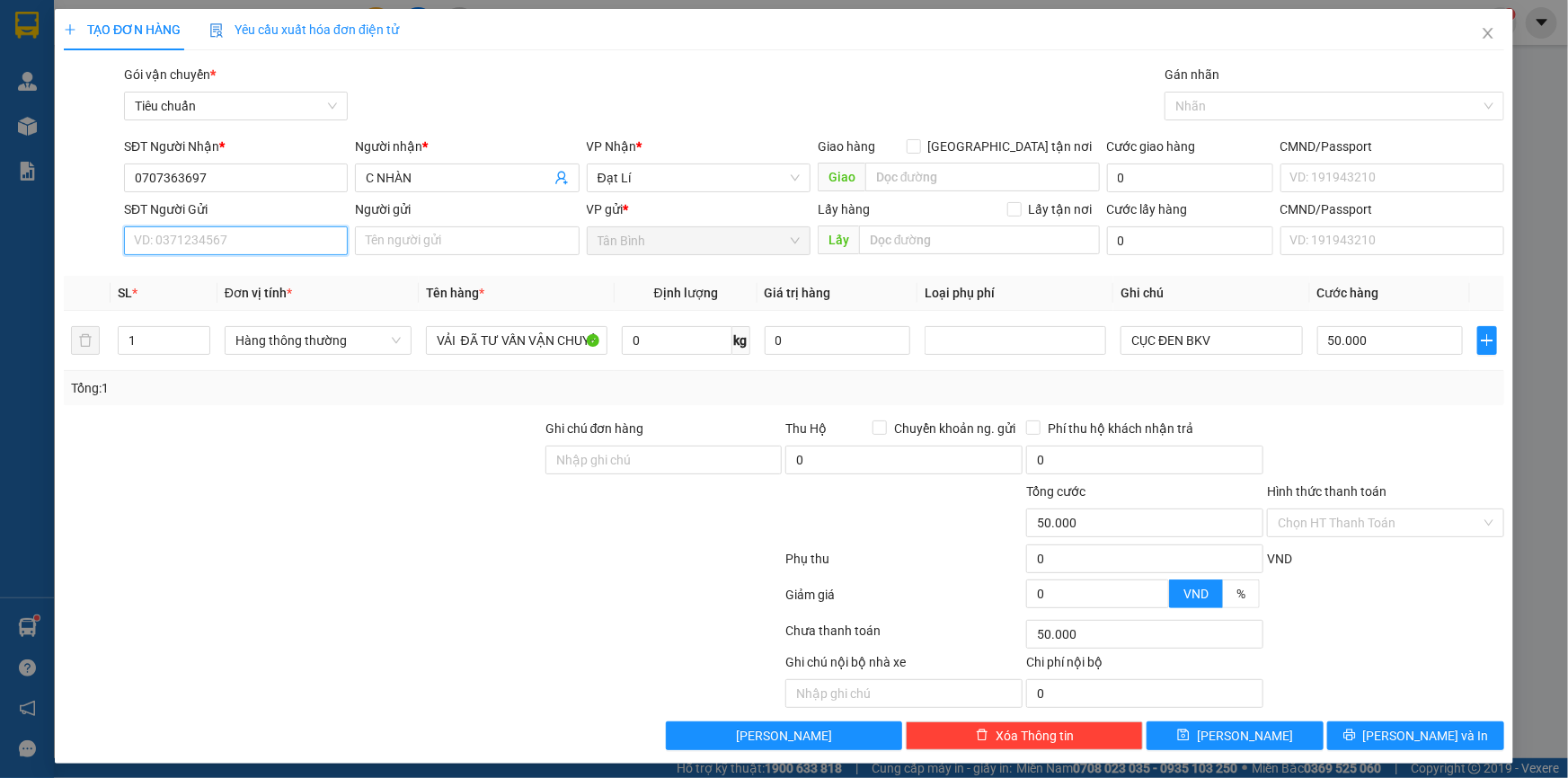
click at [272, 250] on input "SĐT Người Gửi" at bounding box center [236, 241] width 224 height 29
click at [269, 240] on input "SĐT Người Gửi" at bounding box center [236, 241] width 224 height 29
type input "0933204047"
drag, startPoint x: 226, startPoint y: 283, endPoint x: 232, endPoint y: 264, distance: 19.9
click at [226, 284] on div "0933204047 - A TUẤN" at bounding box center [234, 276] width 201 height 19
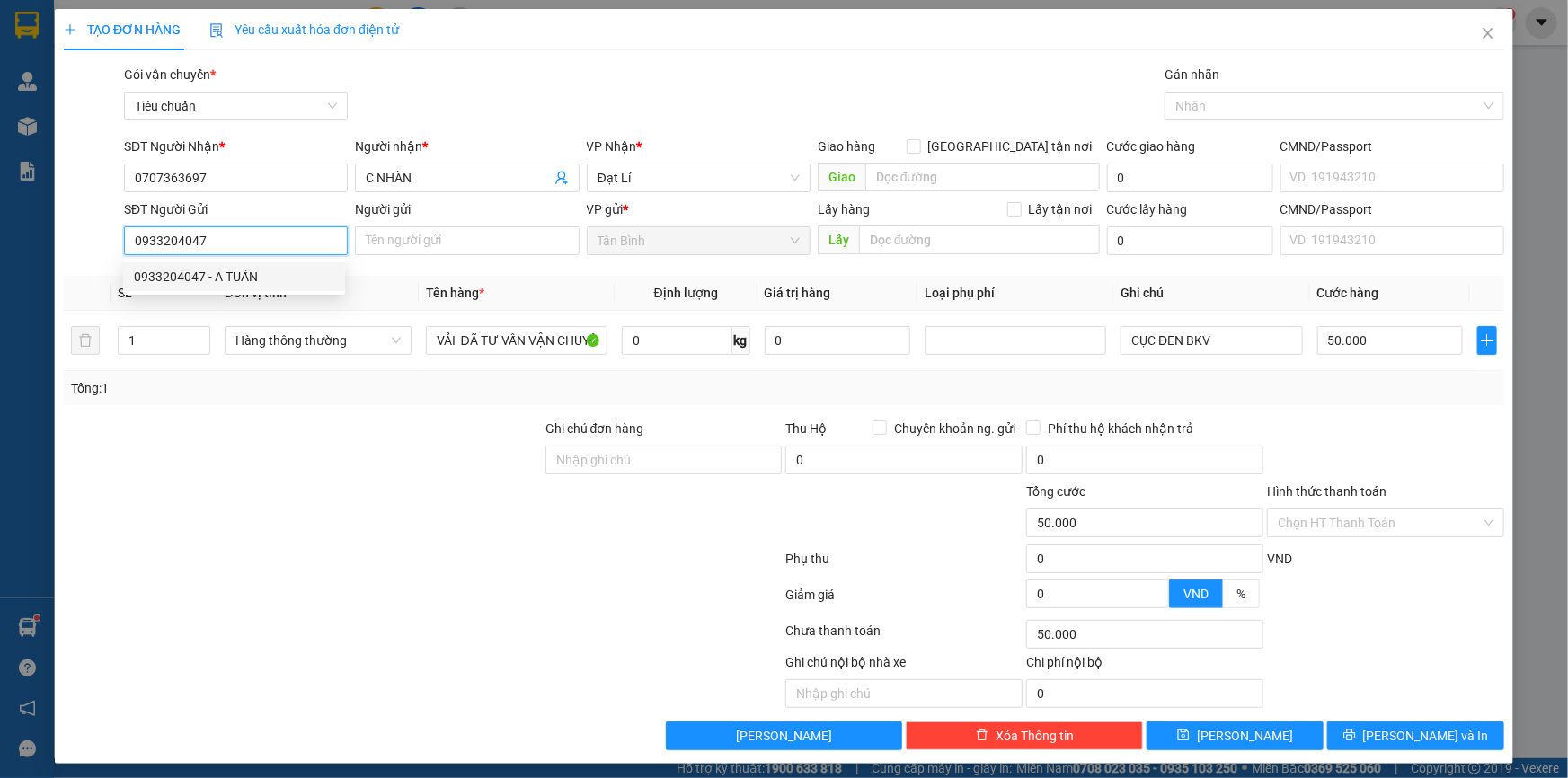
type input "A TUẤN"
type input "200.000"
drag, startPoint x: 318, startPoint y: 339, endPoint x: 309, endPoint y: 352, distance: 15.8
click at [315, 342] on span "Hàng thông thường" at bounding box center [317, 340] width 166 height 27
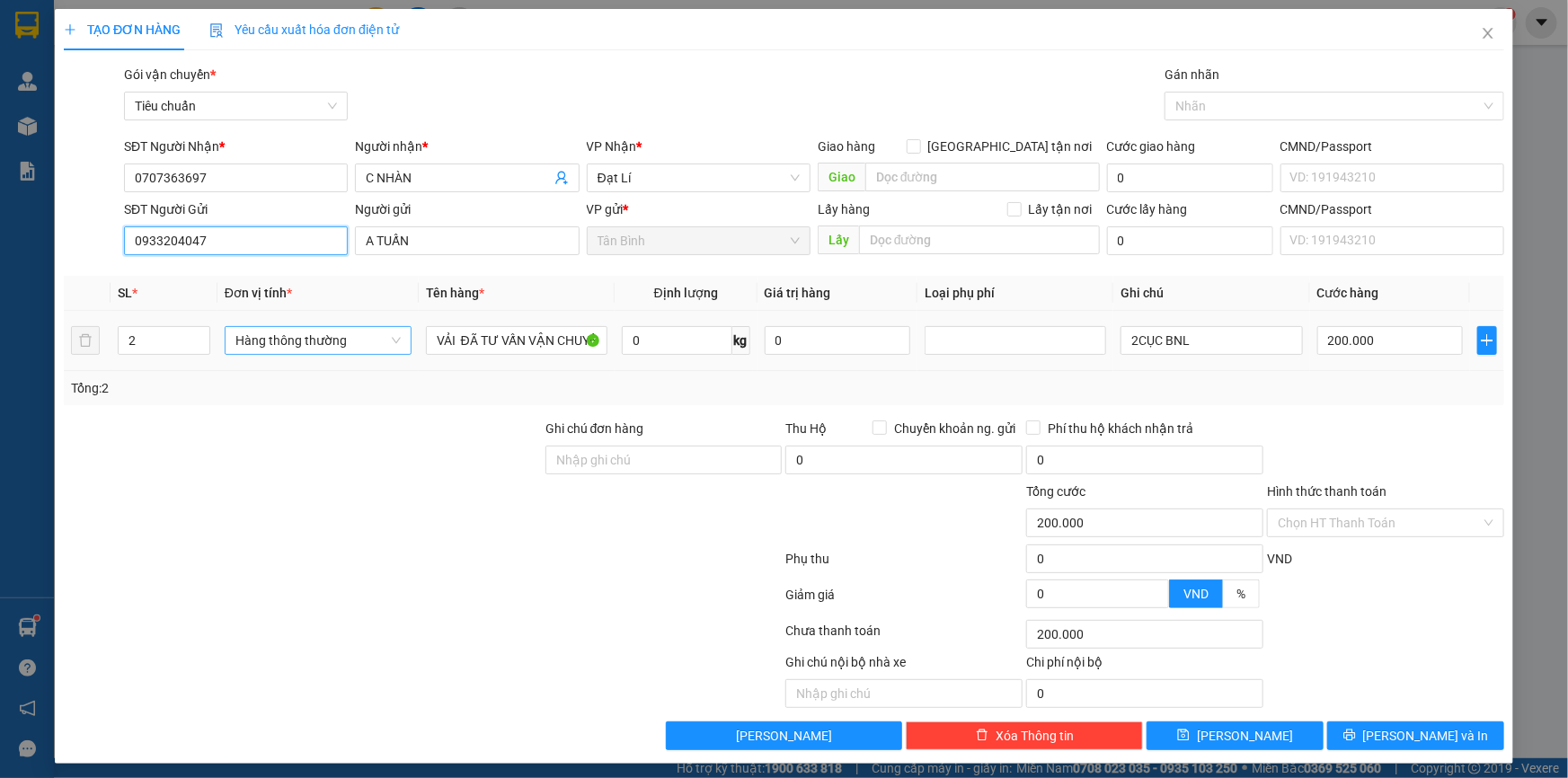
type input "0933204047"
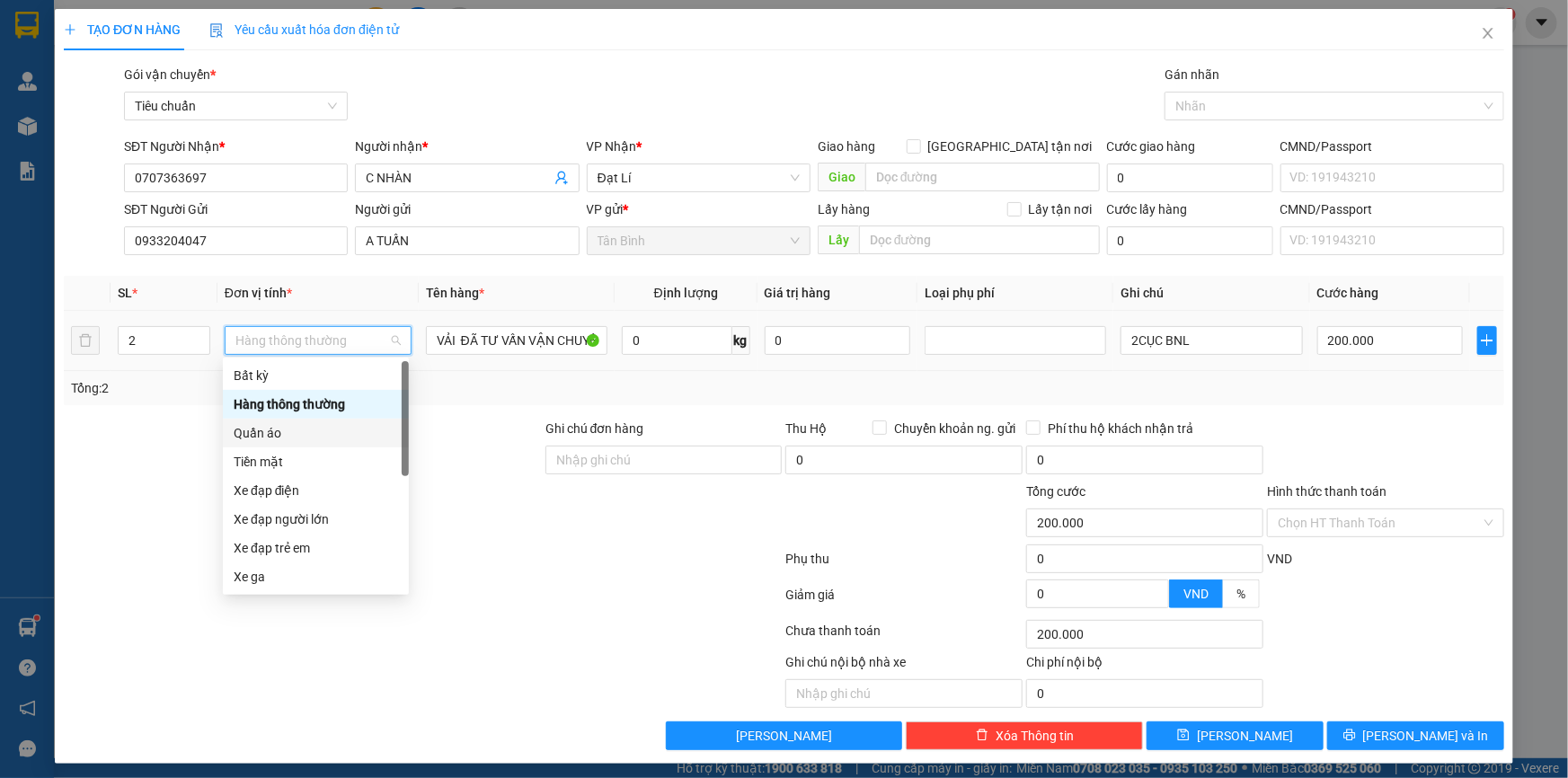
drag, startPoint x: 293, startPoint y: 426, endPoint x: 70, endPoint y: 430, distance: 223.0
click at [290, 426] on div "Quần áo" at bounding box center [316, 433] width 165 height 19
click at [67, 431] on div at bounding box center [302, 451] width 482 height 63
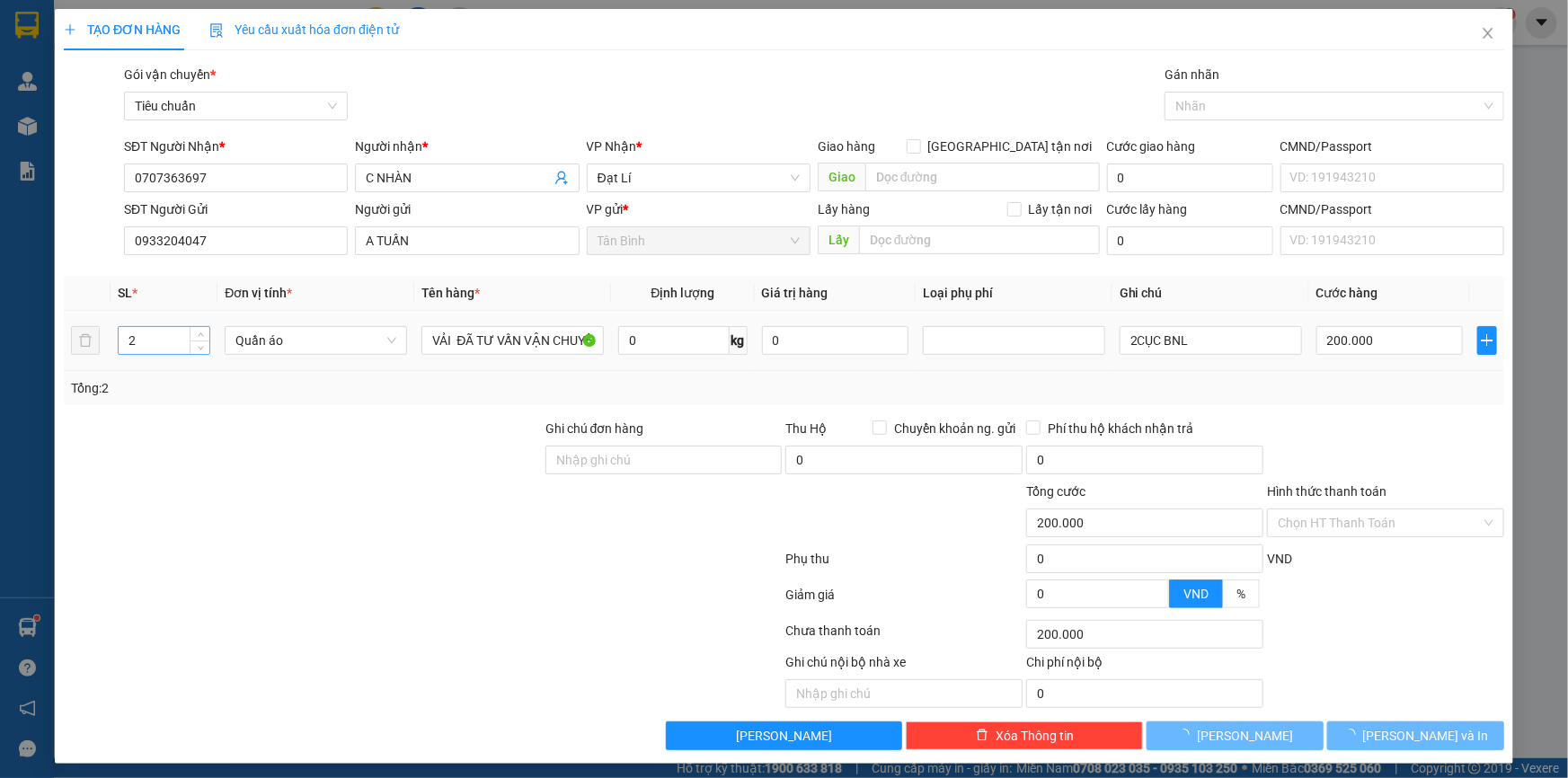
type input "0"
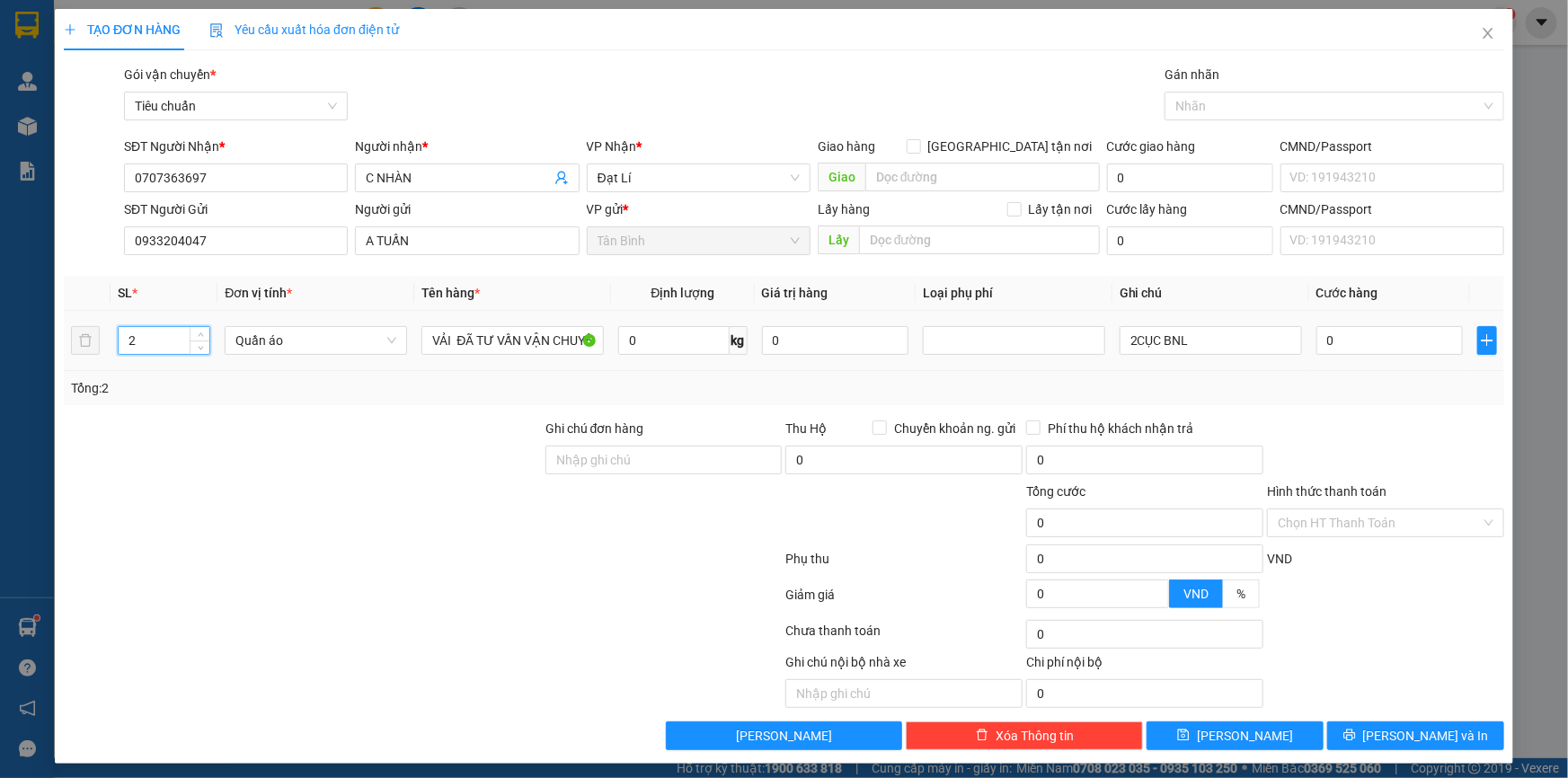
drag, startPoint x: 143, startPoint y: 347, endPoint x: 44, endPoint y: 348, distance: 99.0
click at [68, 349] on tr "2 Quần áo VẢI ĐÃ TƯ VẤN VẬN CHUYỂN 0 kg 0 2CỤC BNL 0" at bounding box center [784, 340] width 1440 height 60
type input "3"
click at [338, 462] on div at bounding box center [302, 451] width 482 height 63
click at [688, 340] on input "0" at bounding box center [673, 340] width 110 height 29
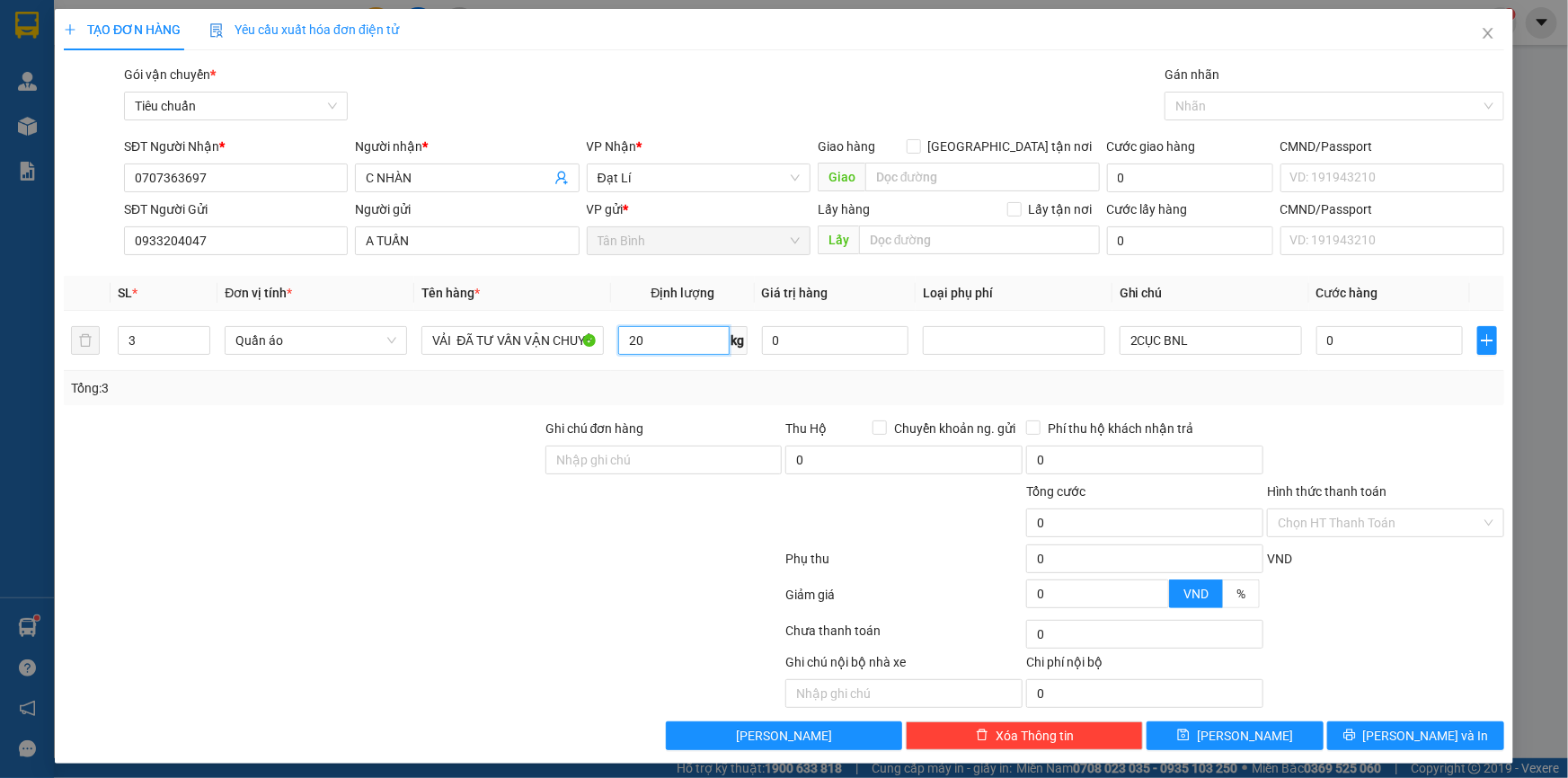
type input "20"
click at [404, 429] on div at bounding box center [302, 451] width 482 height 63
type input "60.000"
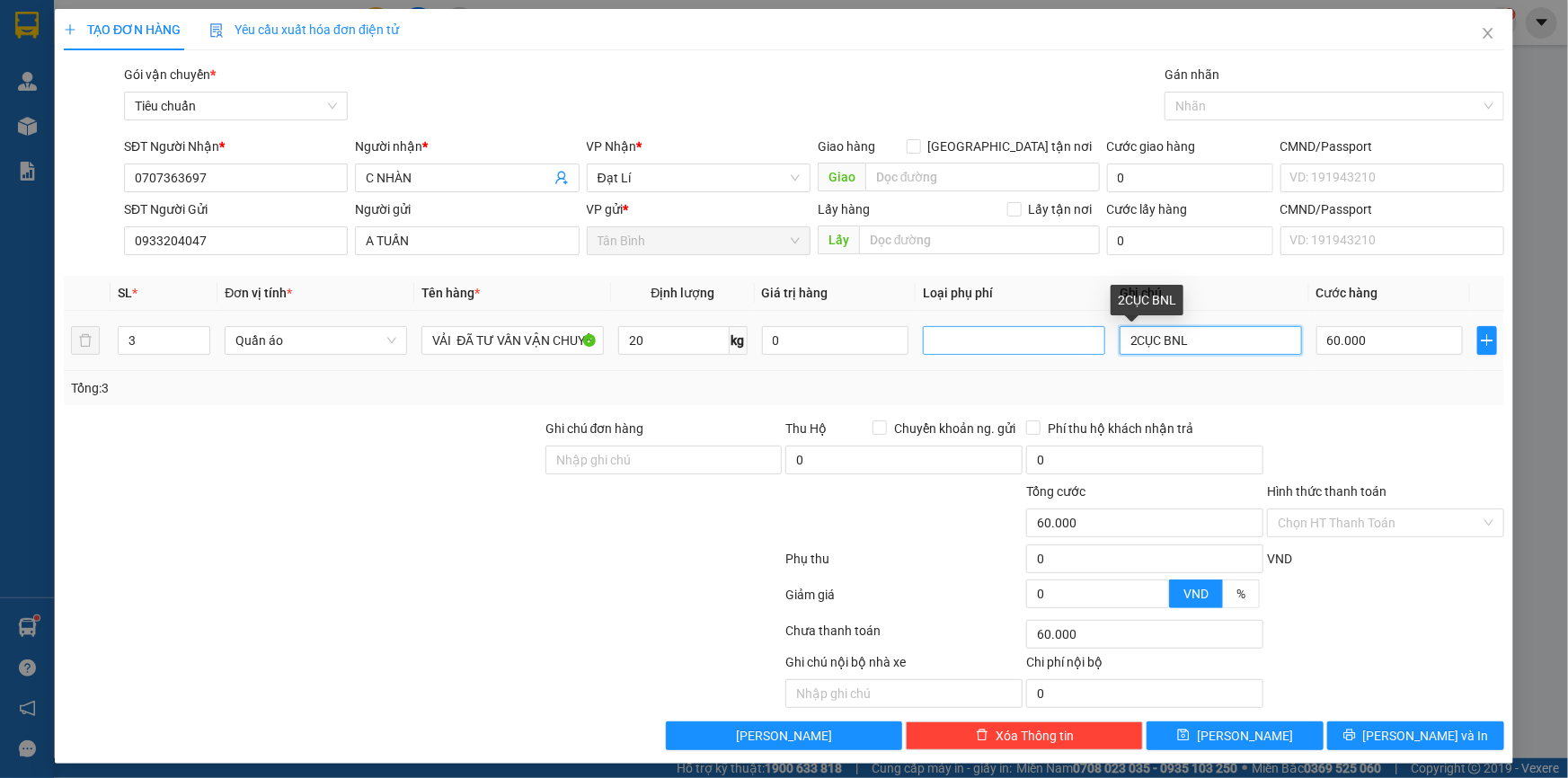
click at [1087, 345] on tr "3 Quần áo VẢI ĐÃ TƯ VẤN VẬN CHUYỂN 20 kg 0 2CỤC BNL 60.000" at bounding box center [784, 340] width 1440 height 60
type input "3 CÂY BNL"
click at [1375, 337] on input "60.000" at bounding box center [1389, 340] width 146 height 29
type input "1"
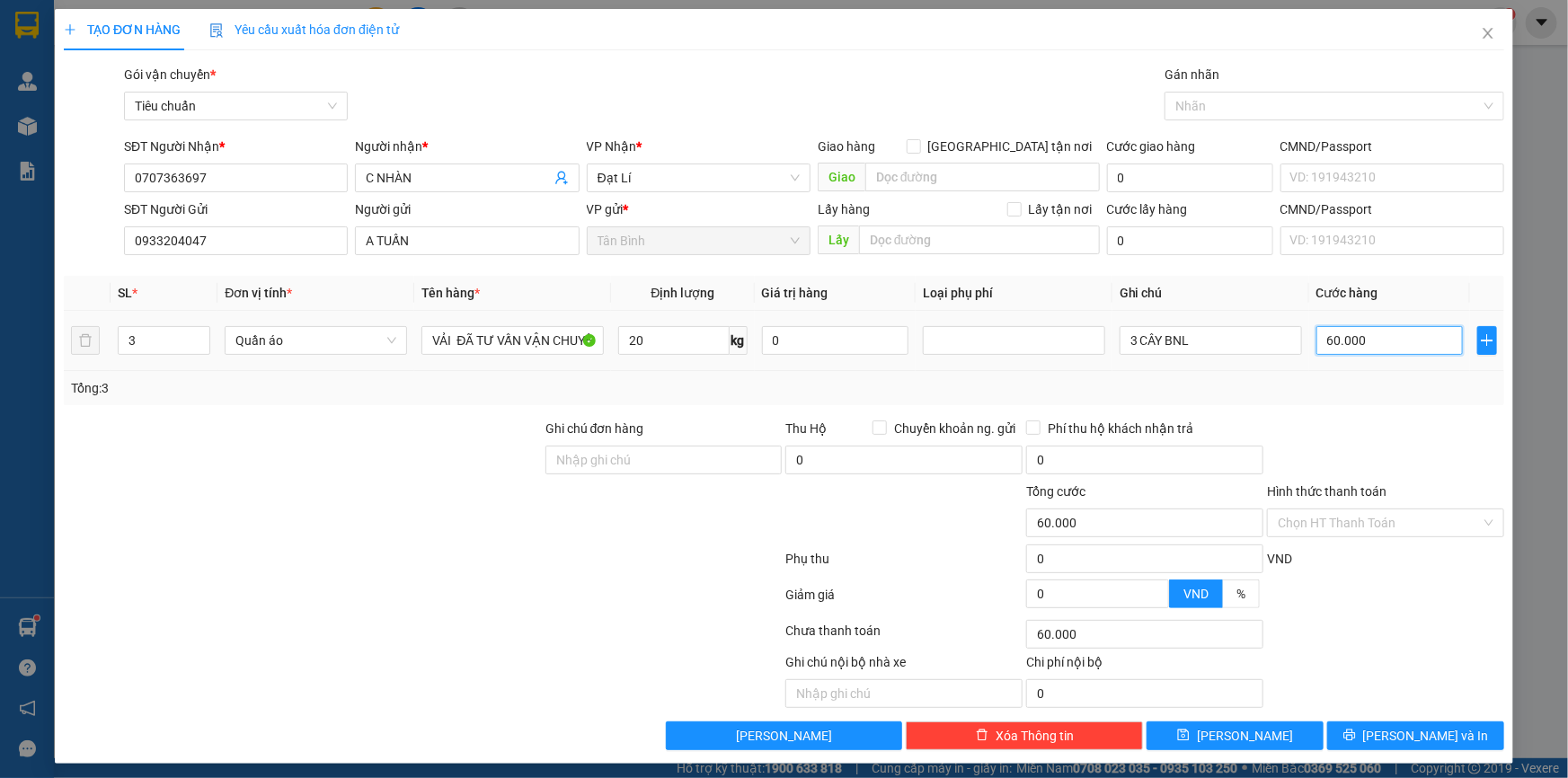
type input "1"
type input "18"
type input "180"
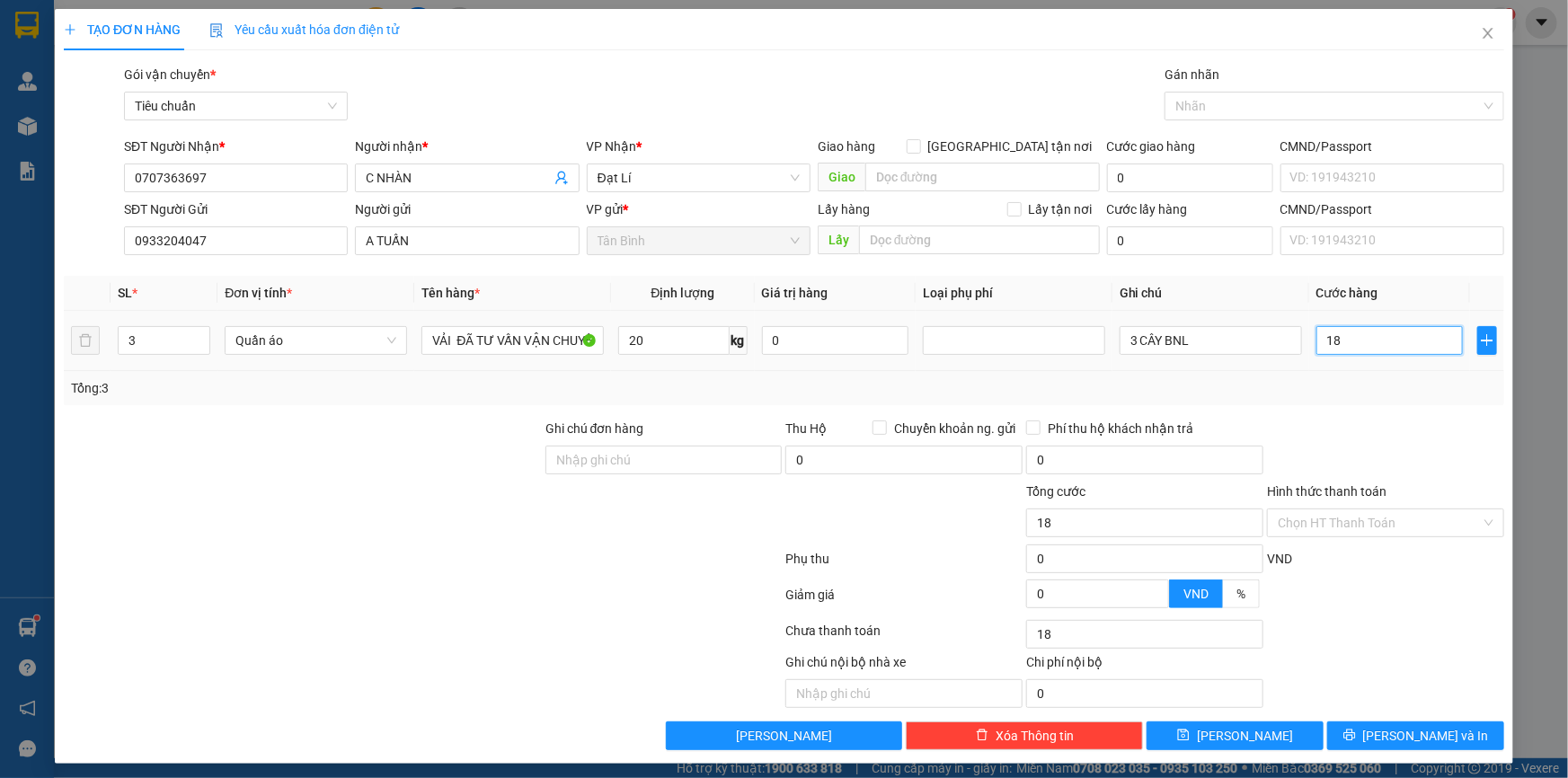
type input "180"
type input "180.000"
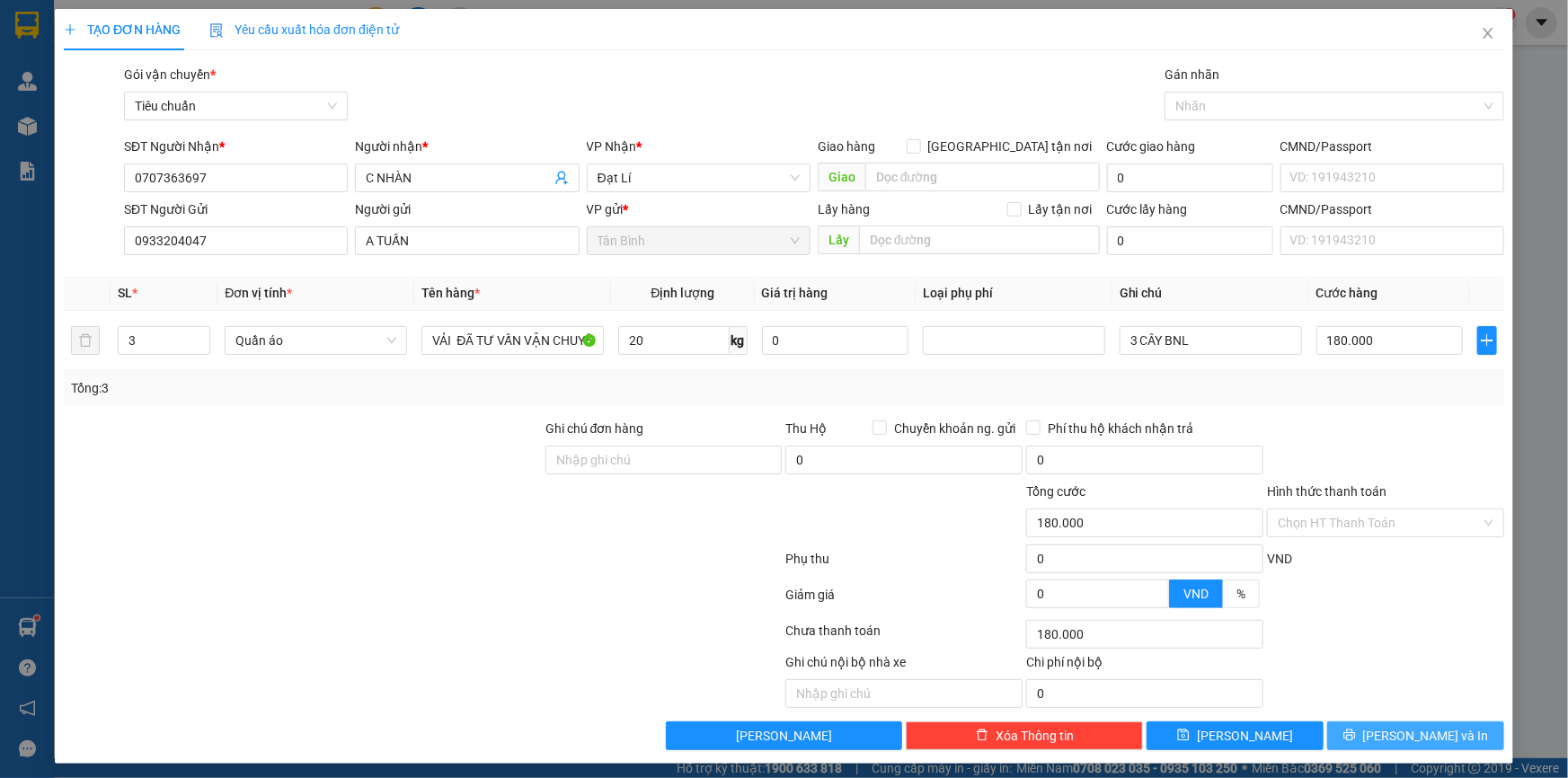
click at [1397, 734] on span "[PERSON_NAME] và In" at bounding box center [1426, 735] width 126 height 19
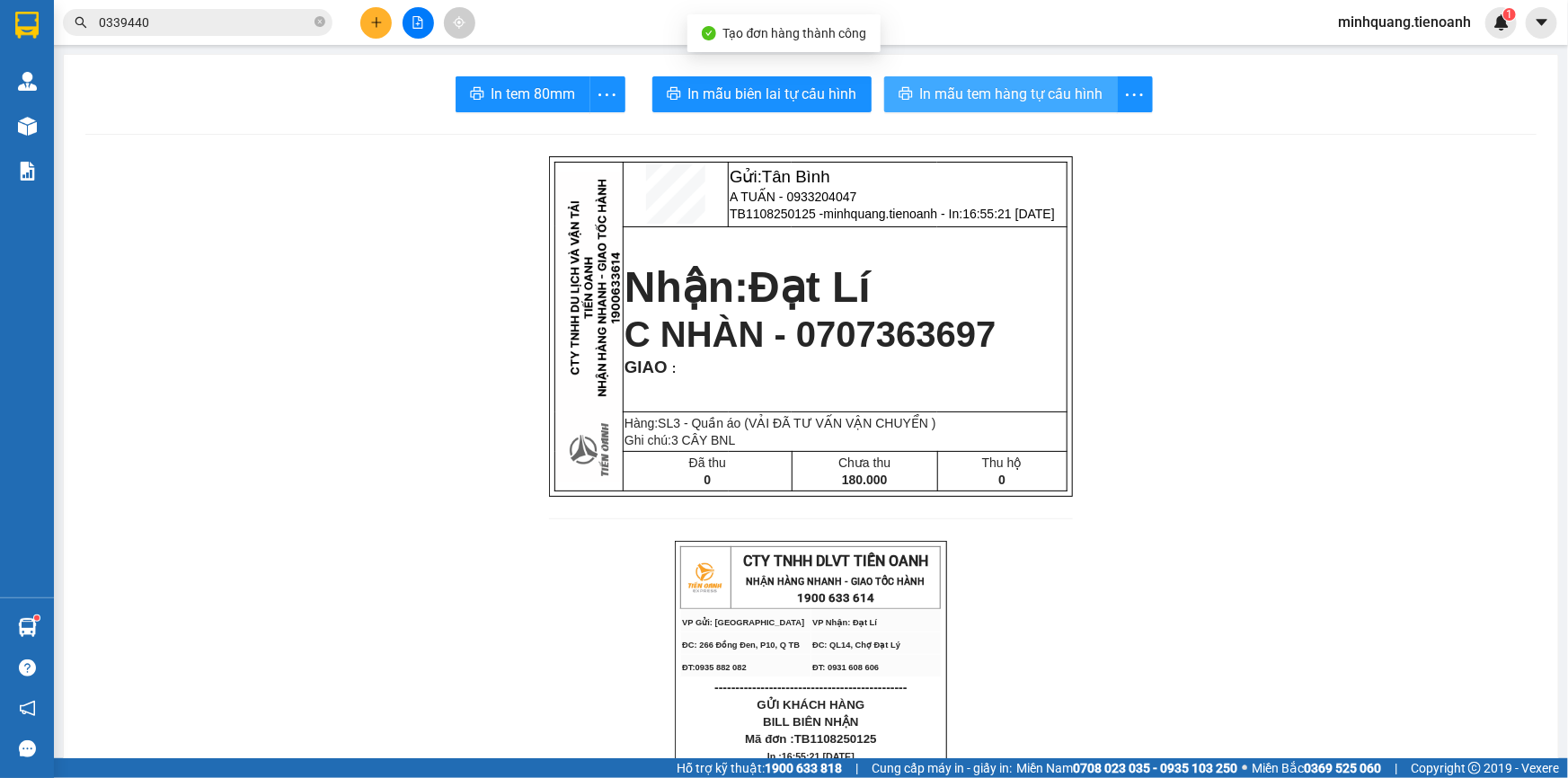
click at [1004, 100] on span "In mẫu tem hàng tự cấu hình" at bounding box center [1012, 93] width 183 height 22
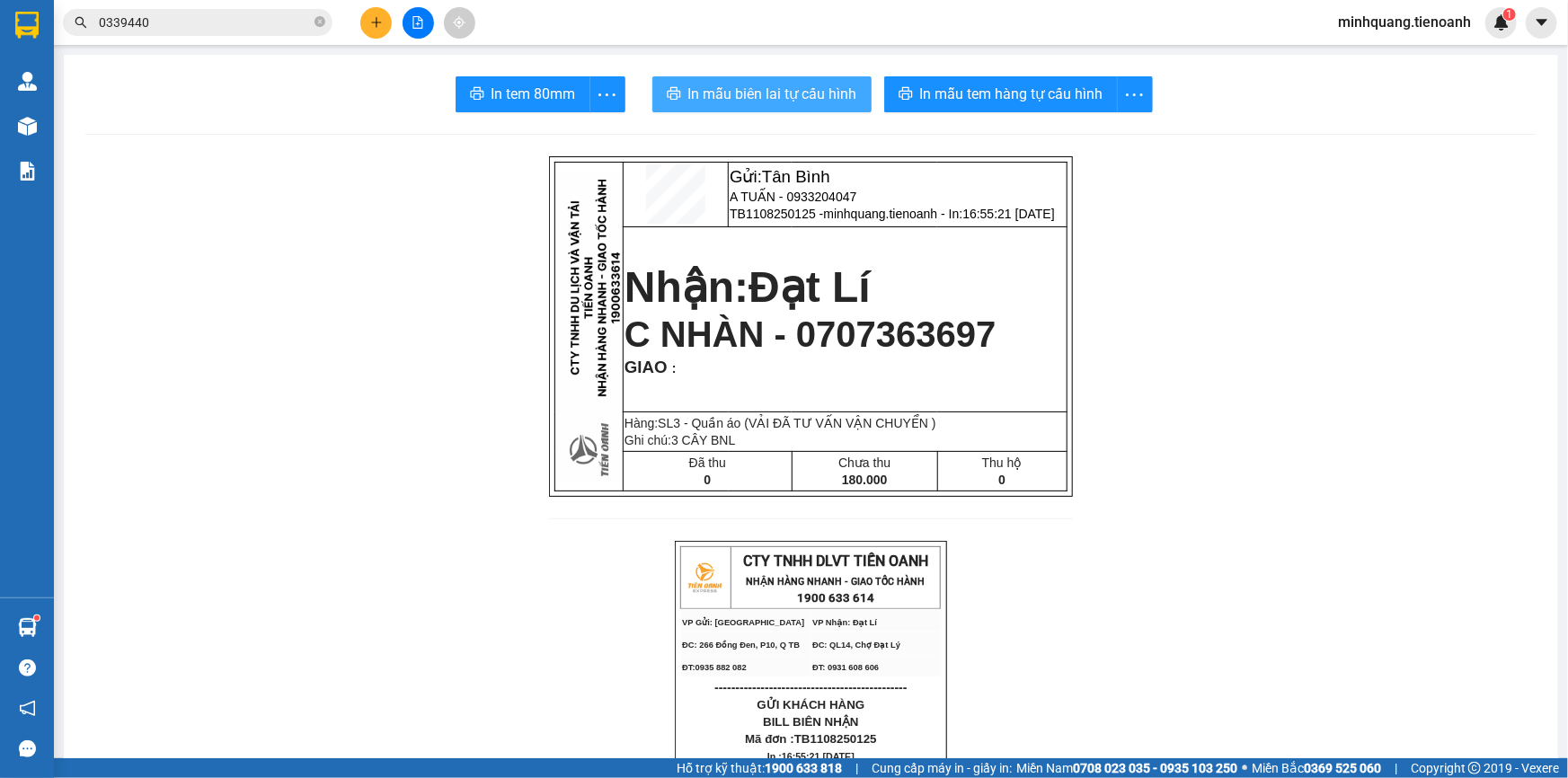
click at [782, 104] on span "In mẫu biên lai tự cấu hình" at bounding box center [772, 93] width 169 height 22
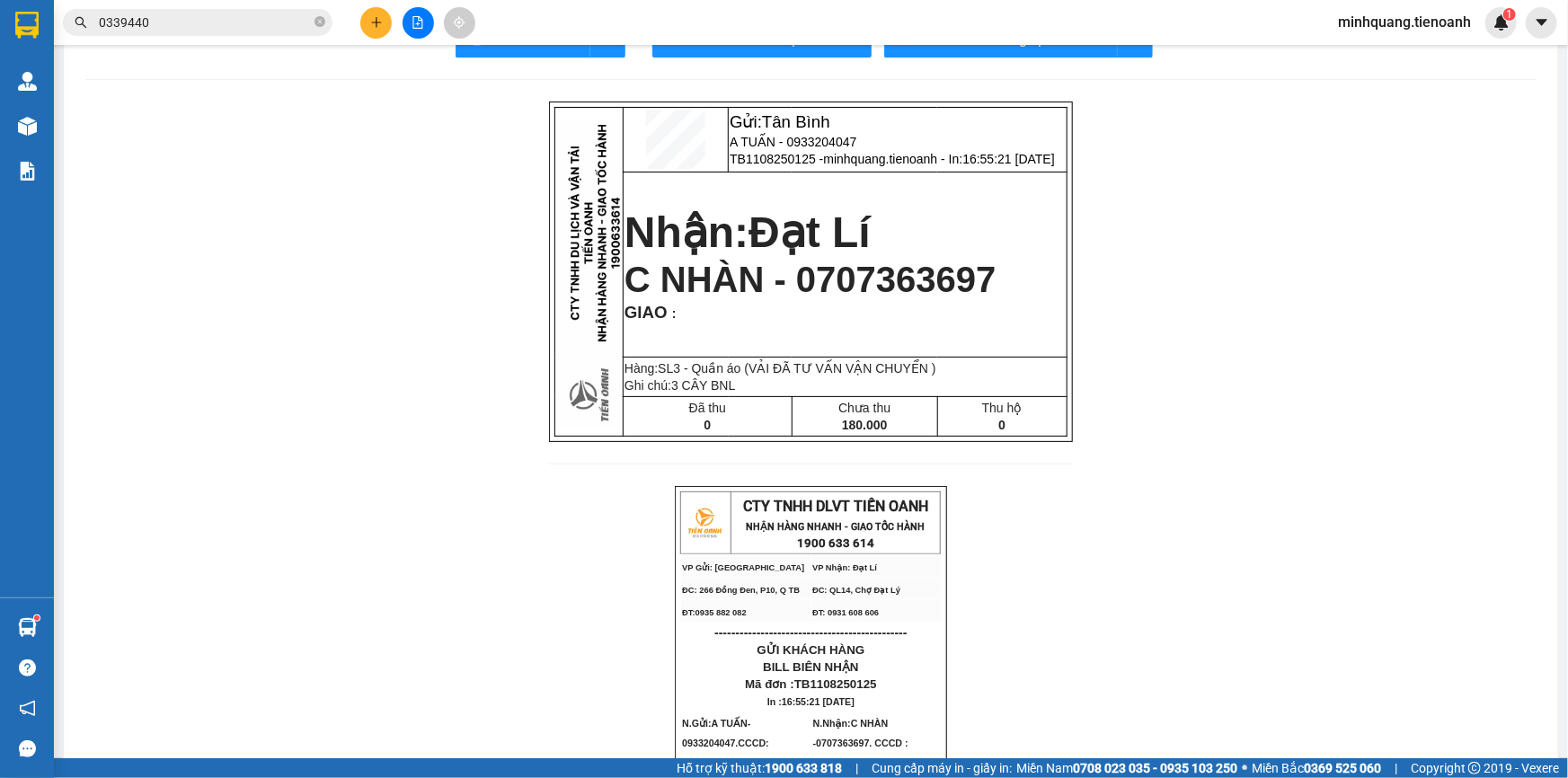
scroll to position [80, 0]
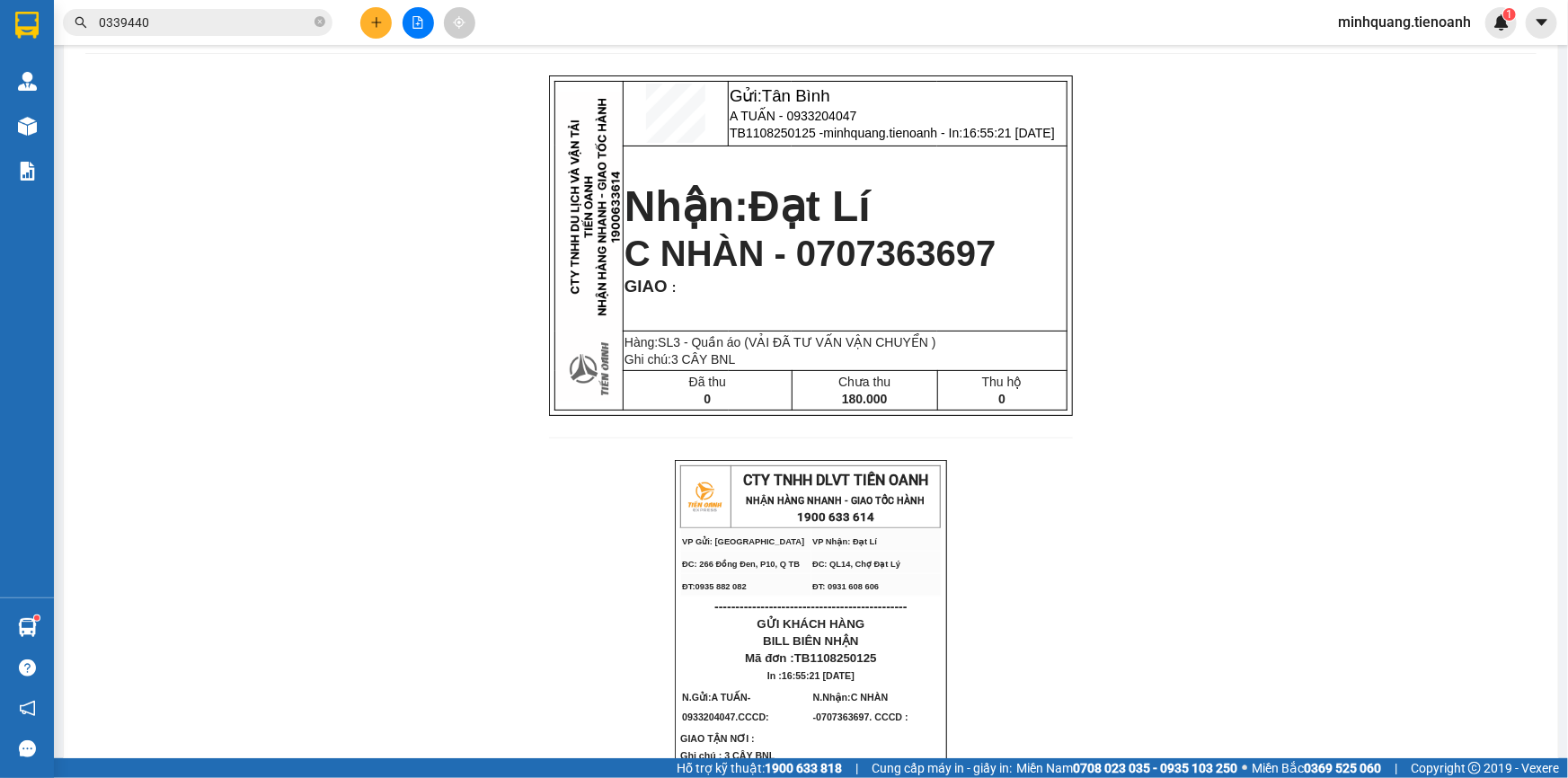
click at [373, 26] on icon "plus" at bounding box center [377, 22] width 13 height 13
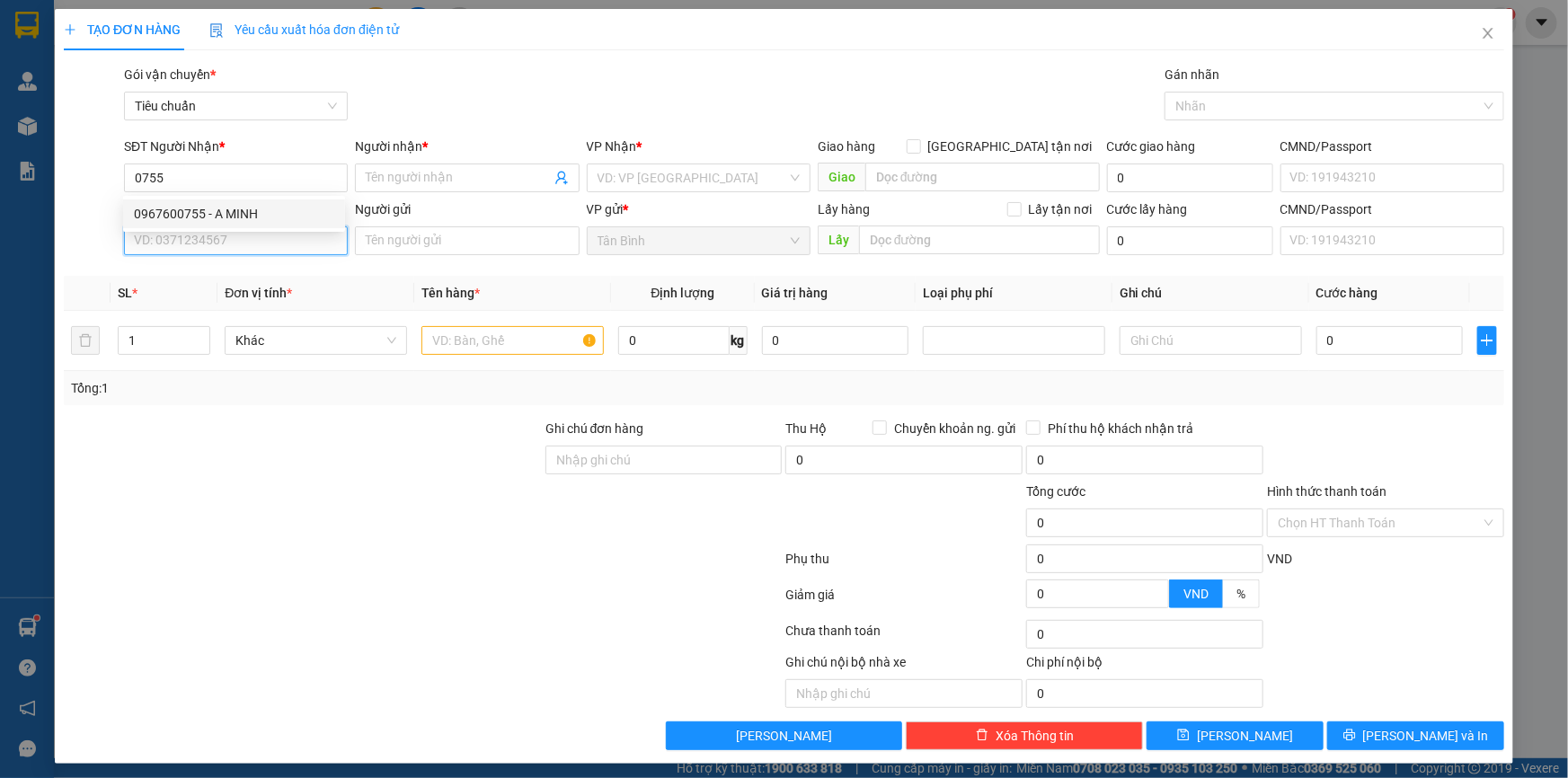
click at [212, 235] on input "SĐT Người Gửi" at bounding box center [236, 241] width 224 height 29
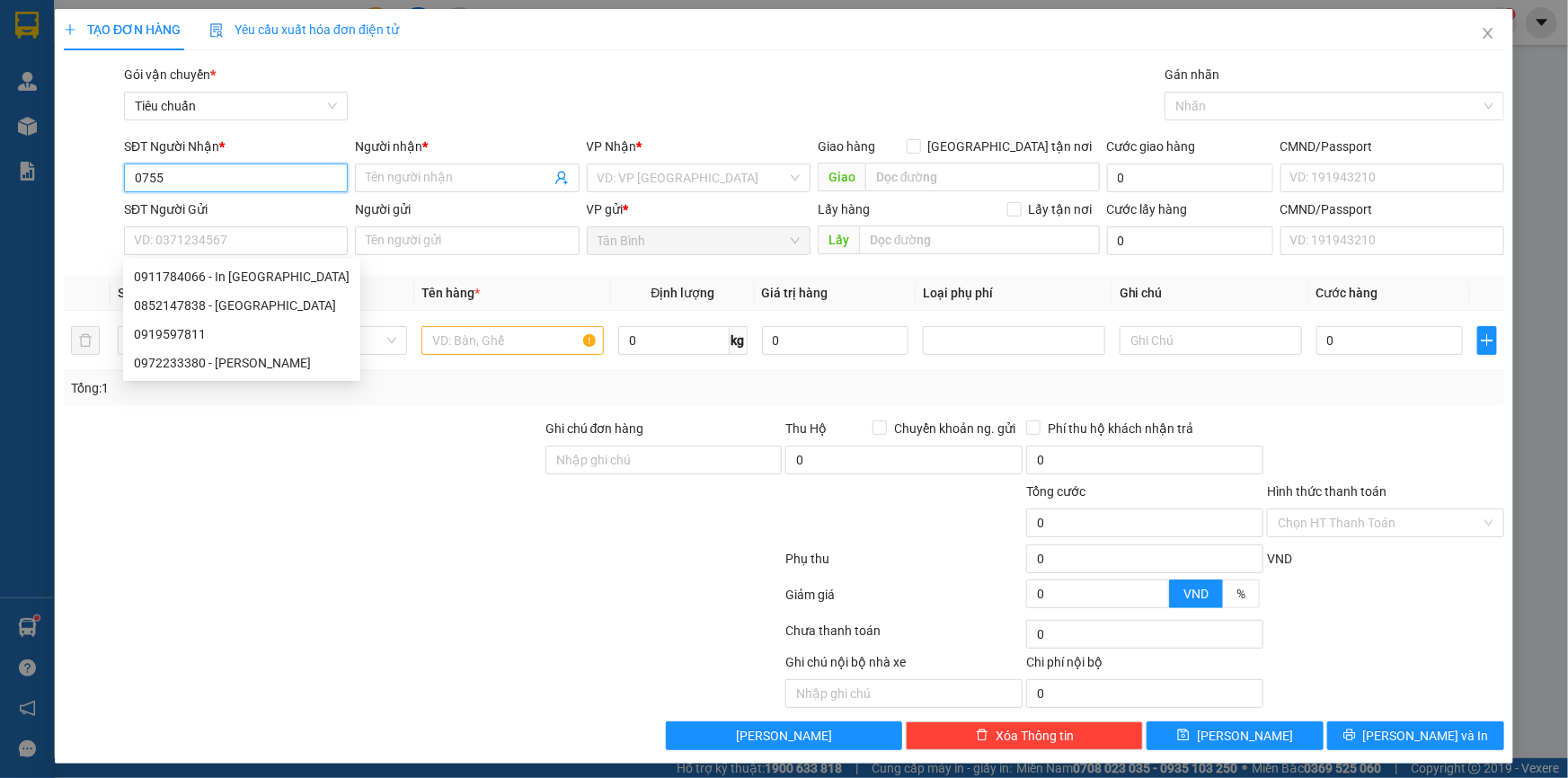
click at [217, 179] on input "0755" at bounding box center [236, 178] width 224 height 29
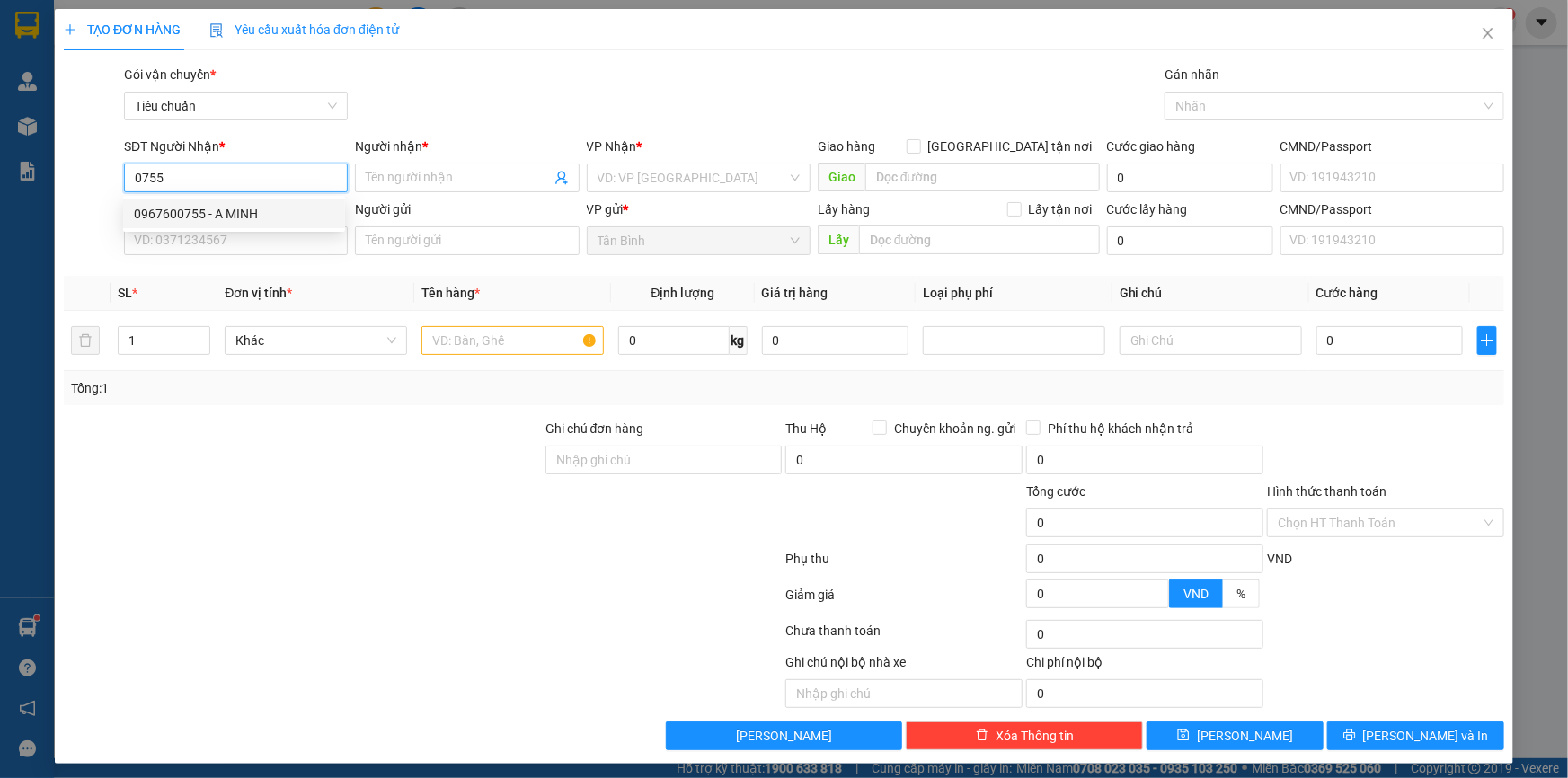
click at [219, 219] on div "0967600755 - A MINH" at bounding box center [234, 213] width 201 height 19
type input "0967600755"
type input "A MINH"
click at [221, 242] on input "SĐT Người Gửi" at bounding box center [236, 241] width 224 height 29
type input "30.000"
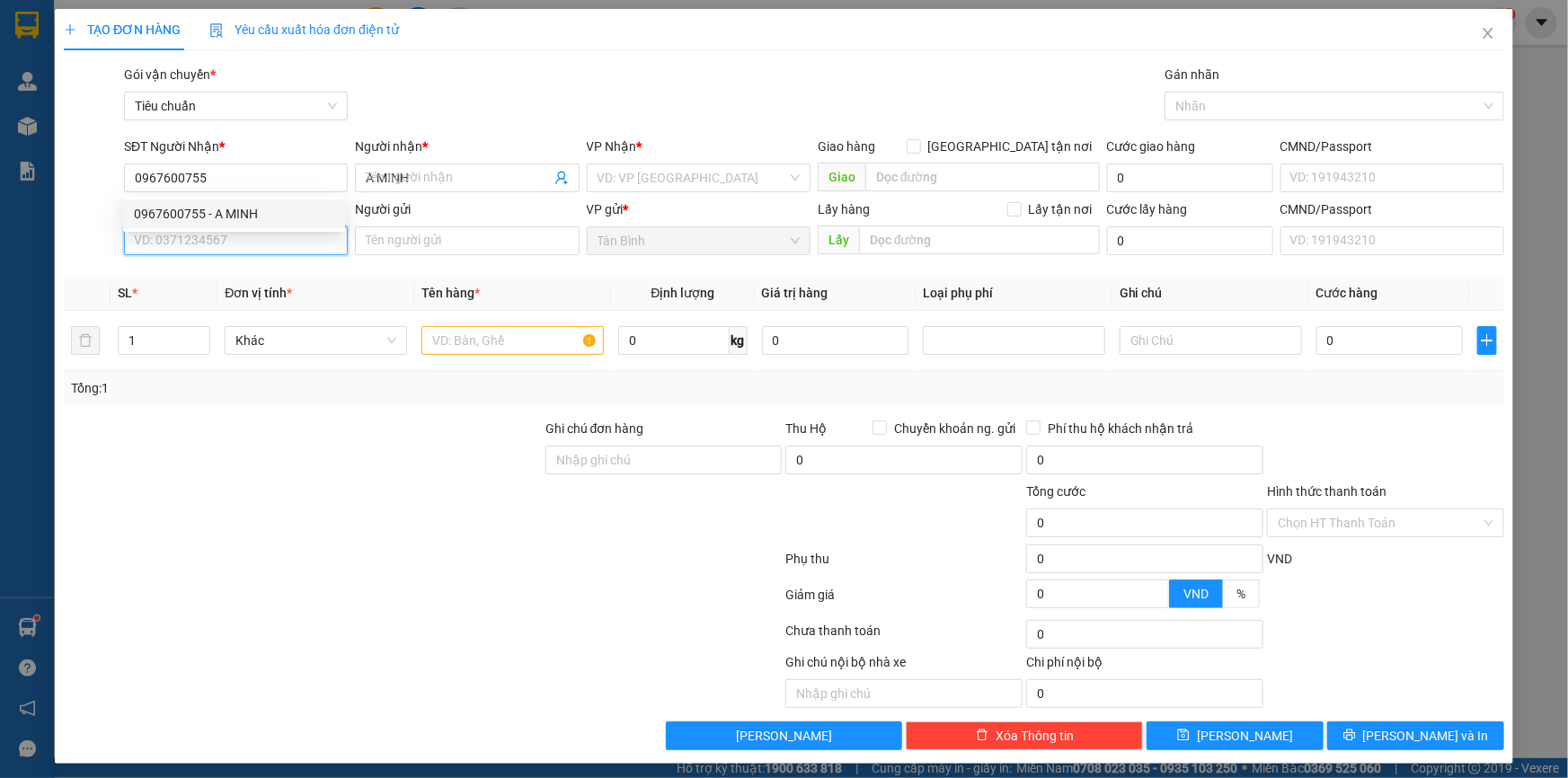
type input "30.000"
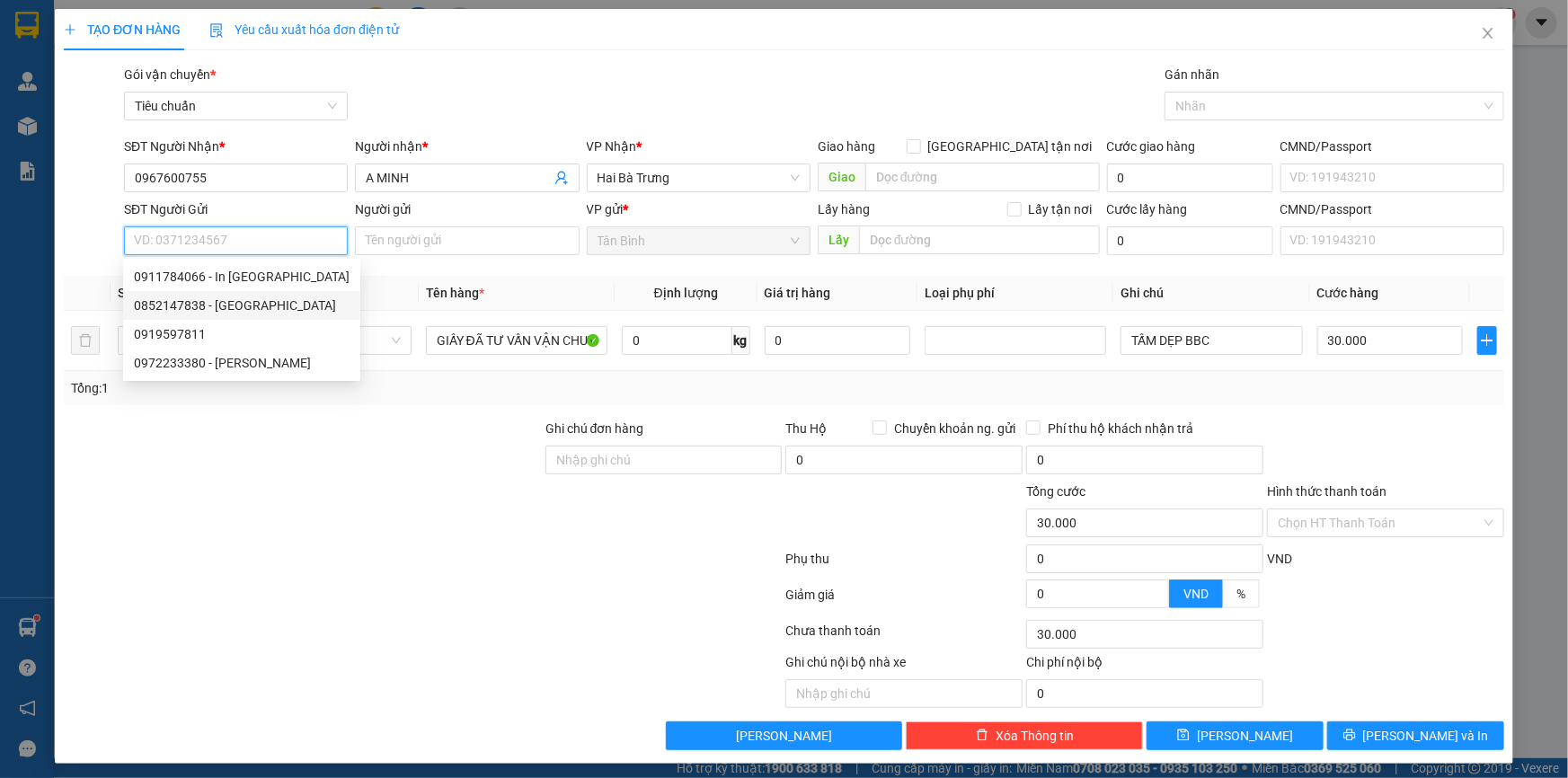
click at [251, 304] on div "0852147838 - Thiên An" at bounding box center [241, 305] width 216 height 19
type input "0852147838"
type input "Thiên An"
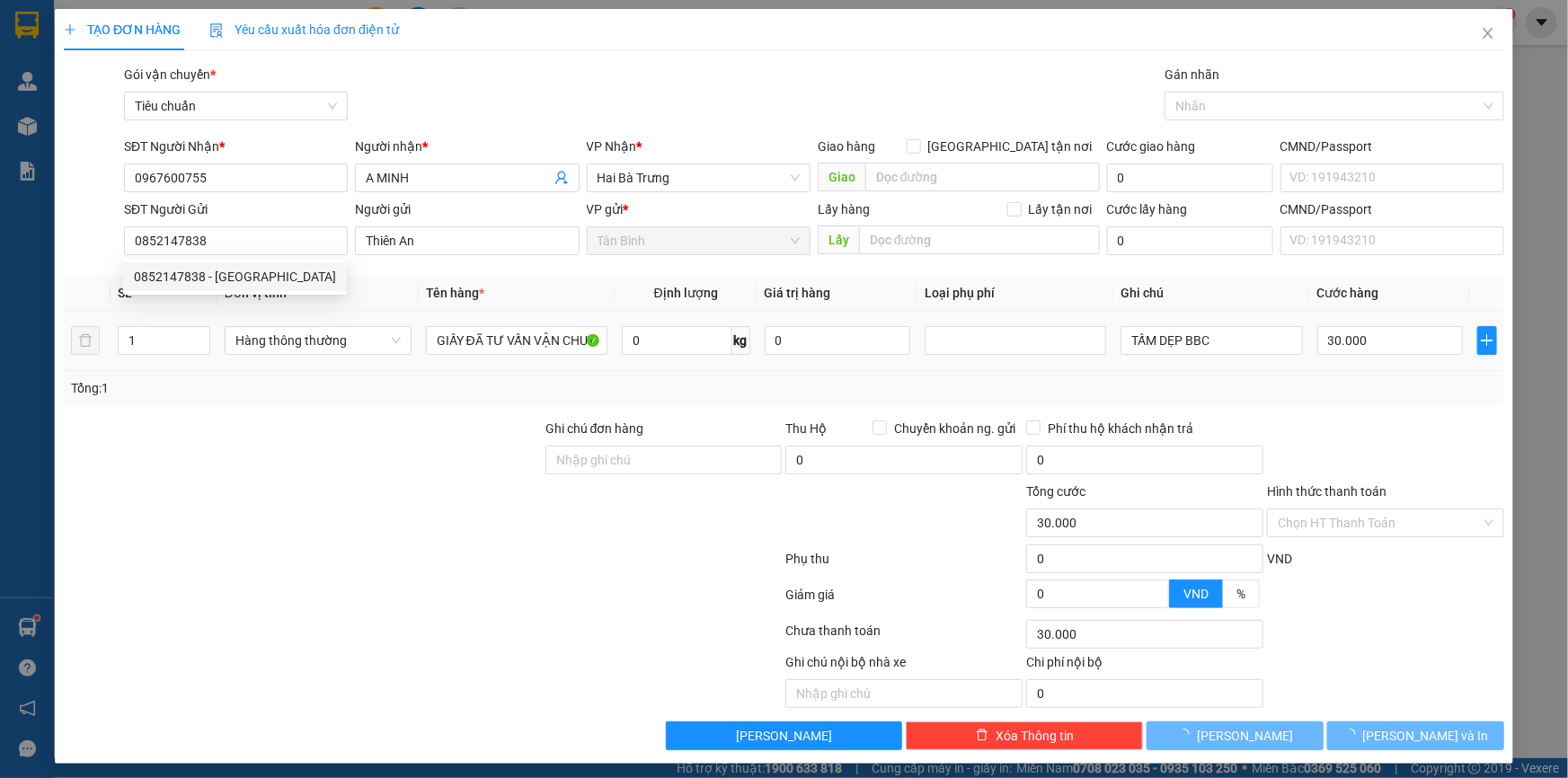
click at [307, 417] on div "Transit Pickup Surcharge Ids Transit Deliver Surcharge Ids Transit Deliver Surc…" at bounding box center [784, 407] width 1440 height 685
type input "240.000"
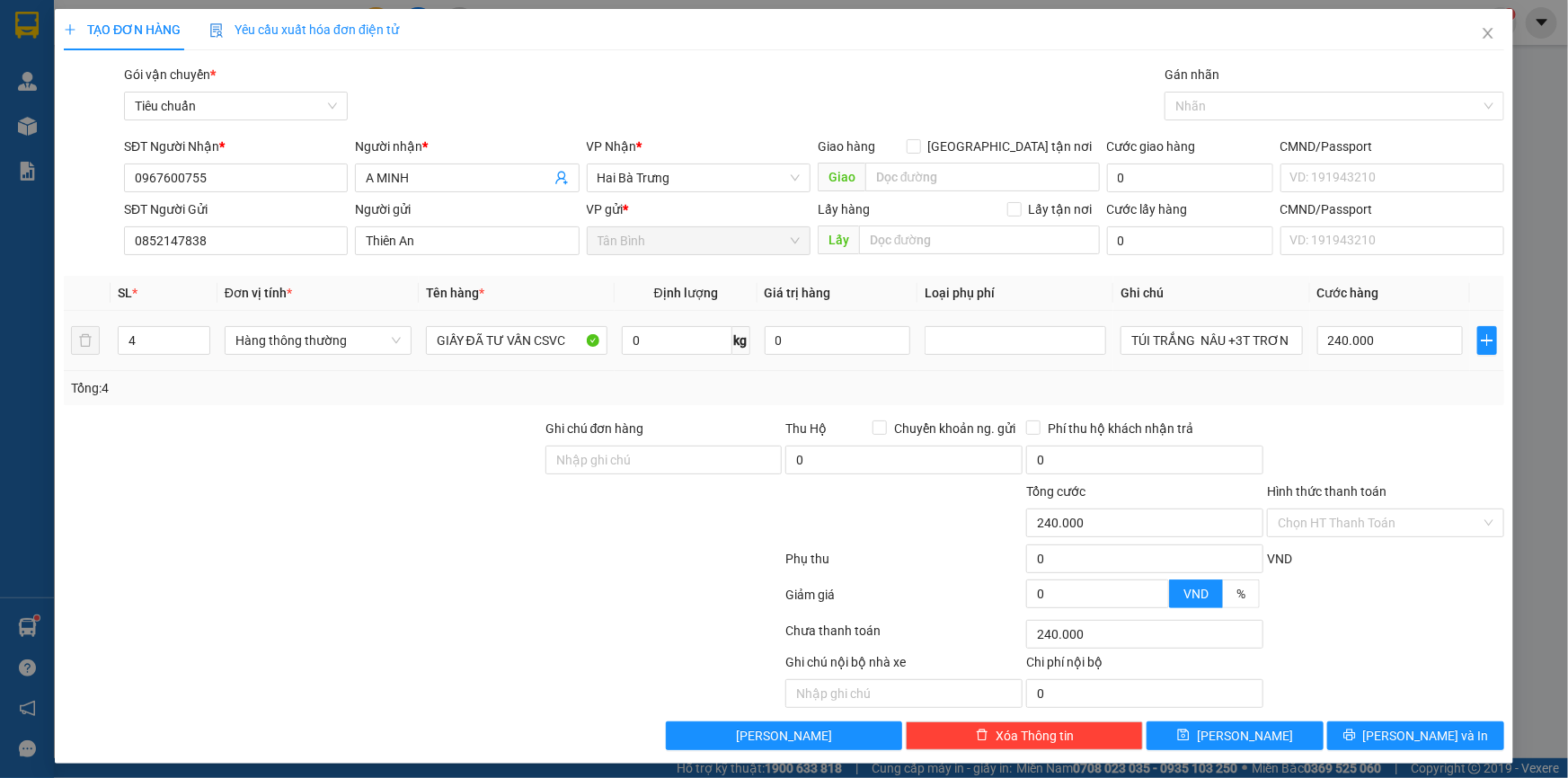
drag, startPoint x: 142, startPoint y: 345, endPoint x: 105, endPoint y: 364, distance: 41.6
click at [112, 353] on td "4" at bounding box center [164, 340] width 107 height 60
type input "1"
drag, startPoint x: 239, startPoint y: 392, endPoint x: 642, endPoint y: 340, distance: 406.3
click at [247, 392] on div "Tổng: 1" at bounding box center [339, 388] width 535 height 19
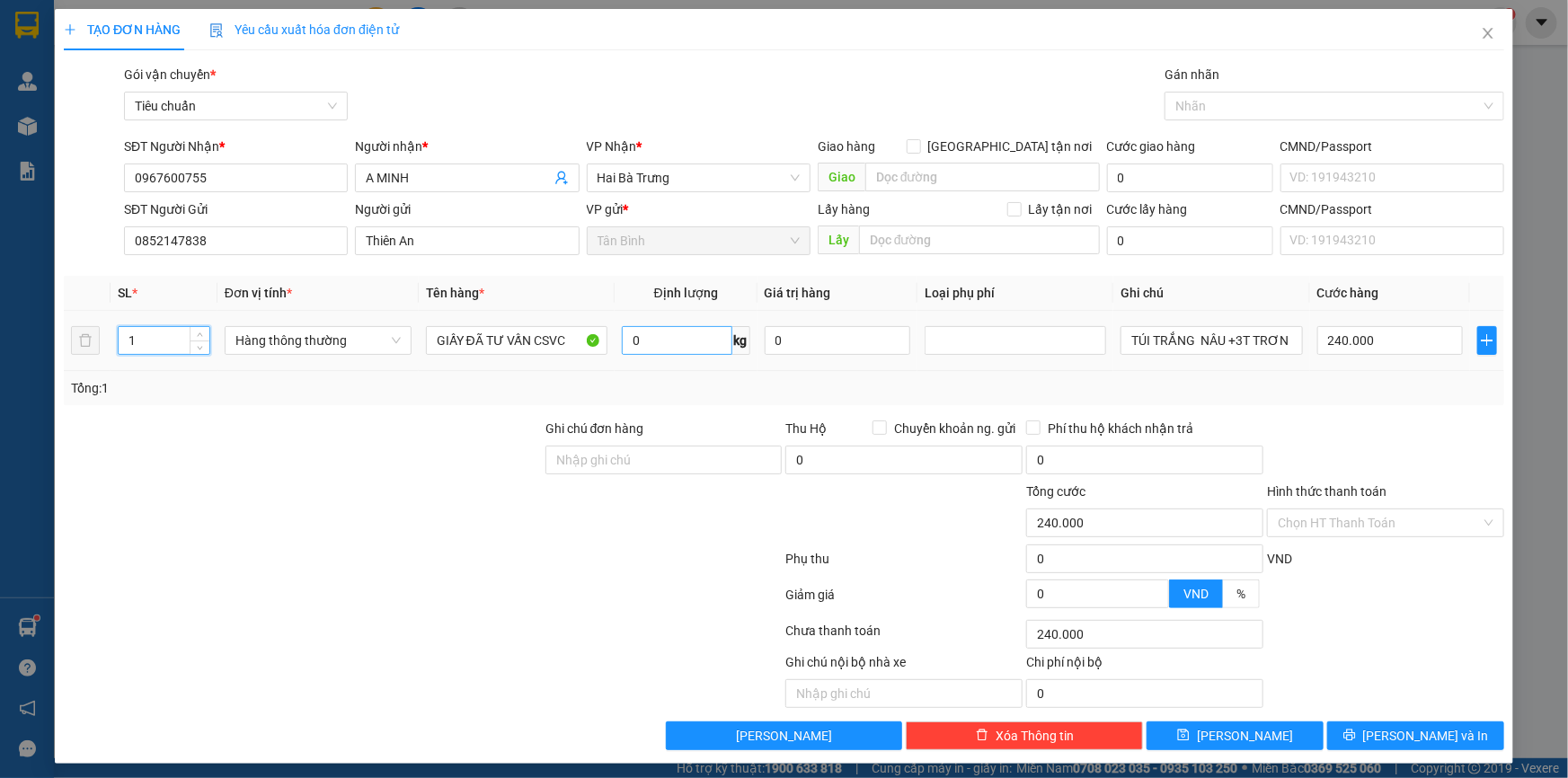
type input "0"
click at [642, 340] on input "0" at bounding box center [676, 340] width 110 height 29
type input "13"
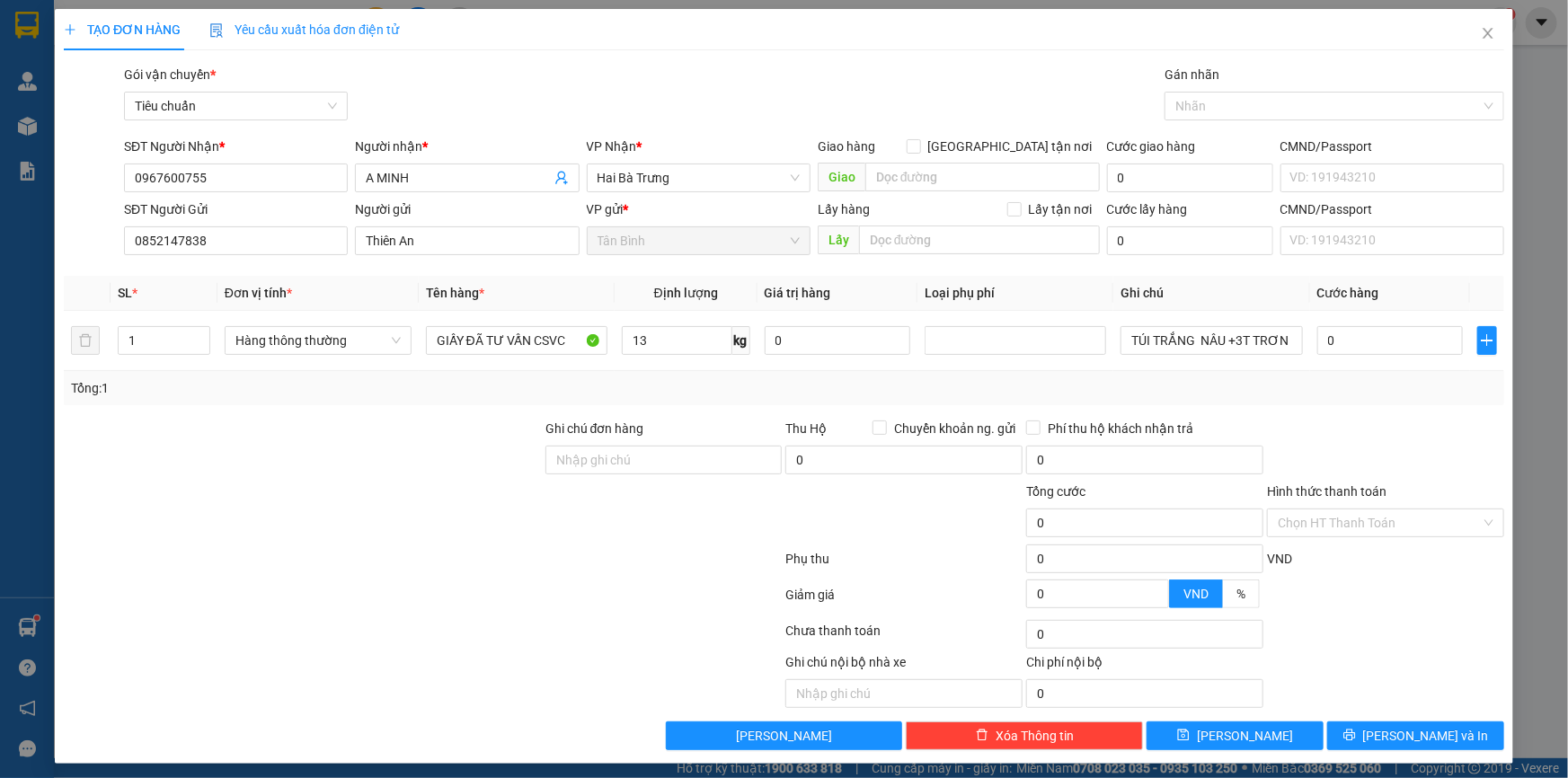
click at [444, 479] on div at bounding box center [302, 451] width 482 height 63
type input "50.000"
click at [1181, 341] on input "TÚI TRẮNG NÂU +3T TRƠN" at bounding box center [1211, 340] width 181 height 29
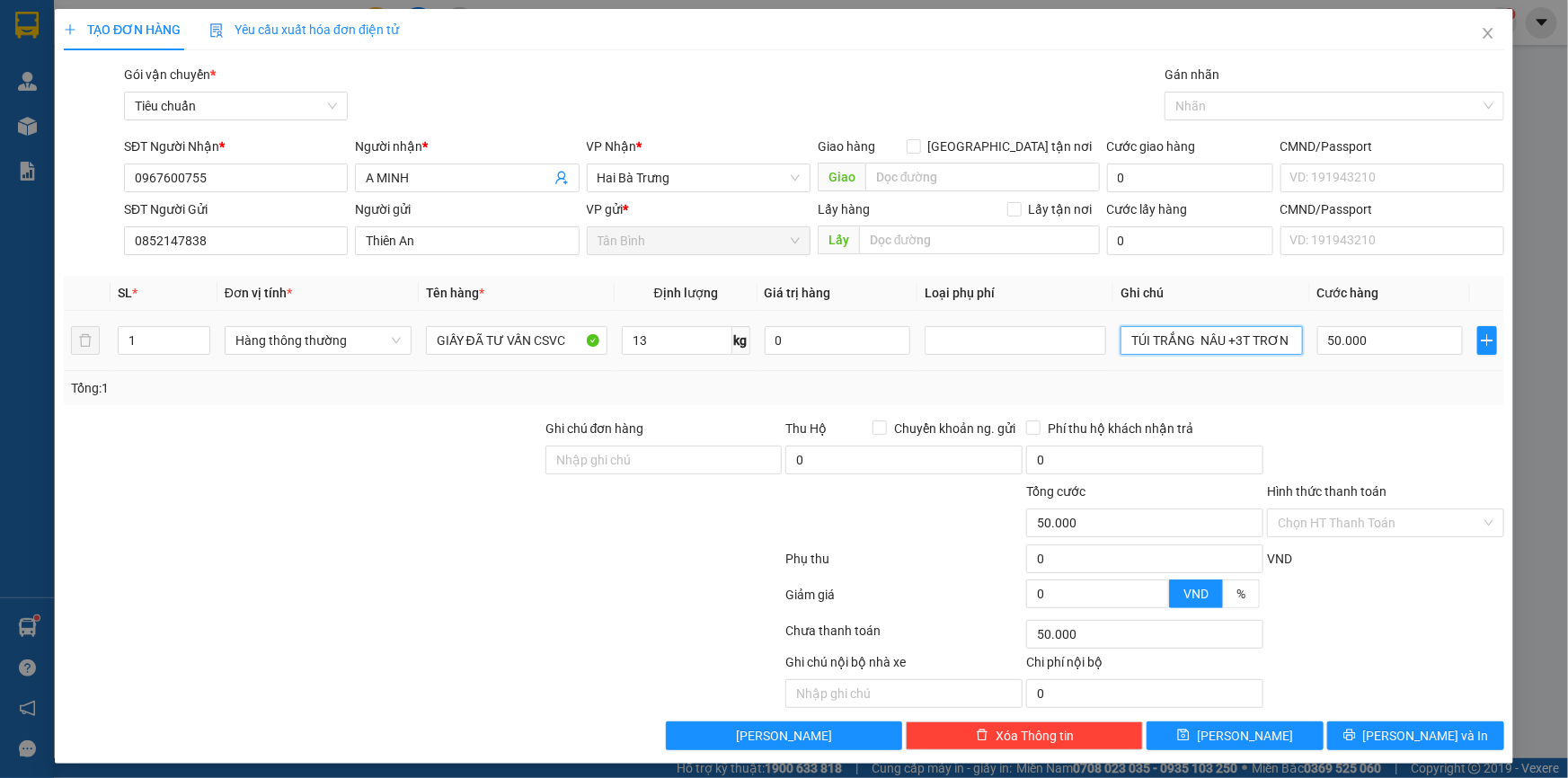
click at [1181, 341] on input "TÚI TRẮNG NÂU +3T TRƠN" at bounding box center [1211, 340] width 181 height 29
type input "T TRƠN BBC"
click at [1353, 349] on input "50.000" at bounding box center [1390, 340] width 146 height 29
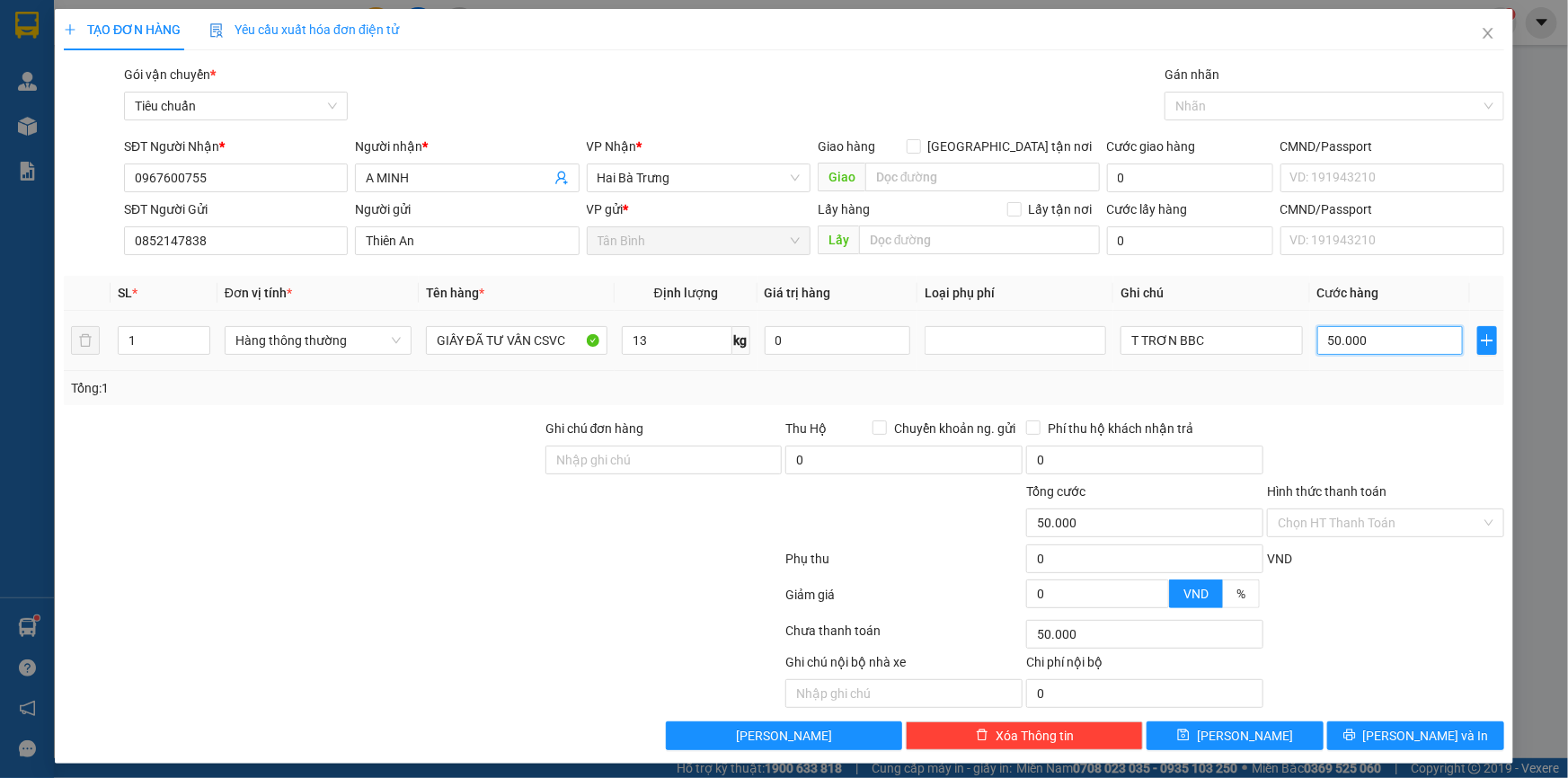
type input "7"
type input "74"
type input "740"
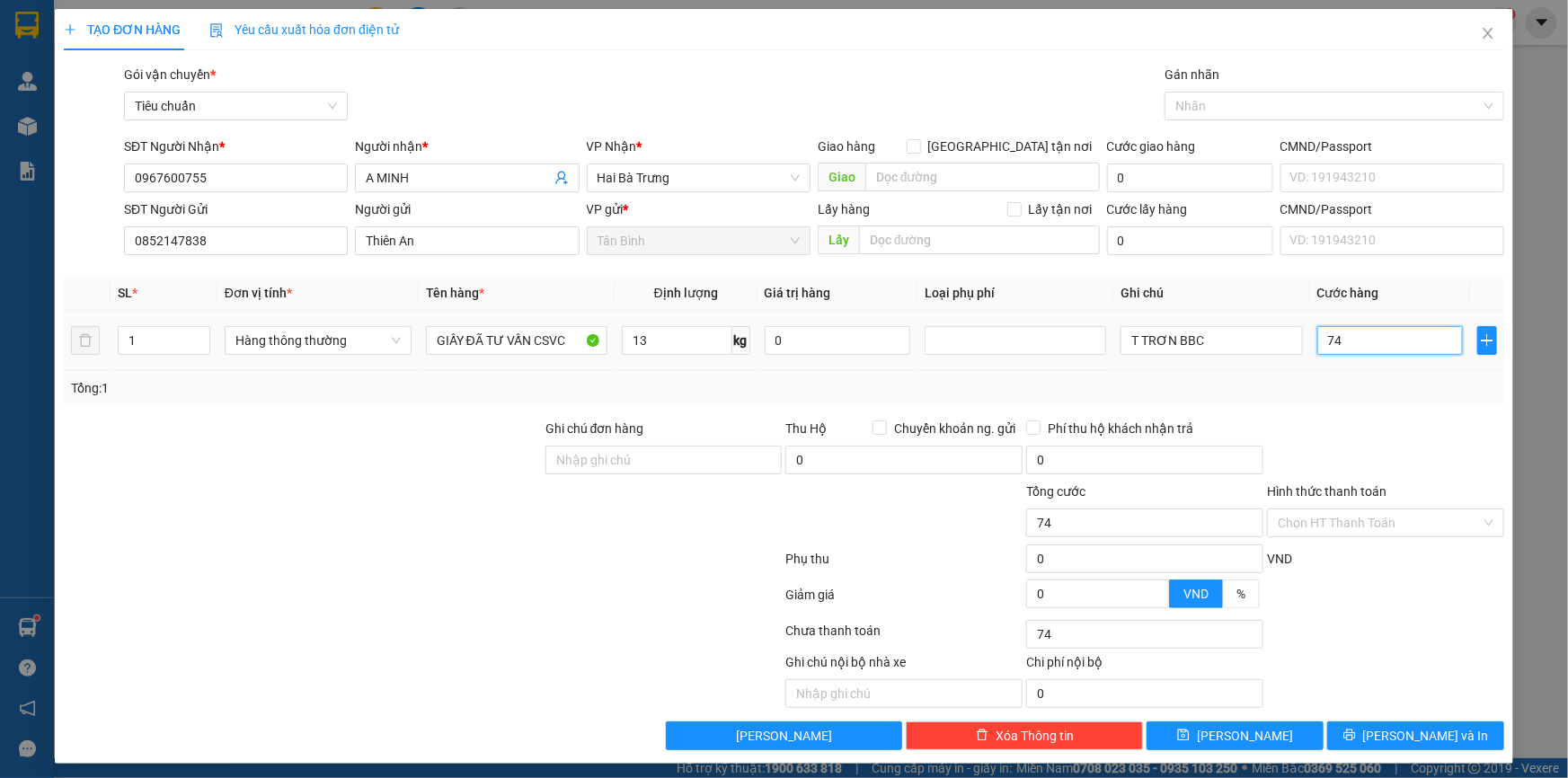
type input "740"
type input "74"
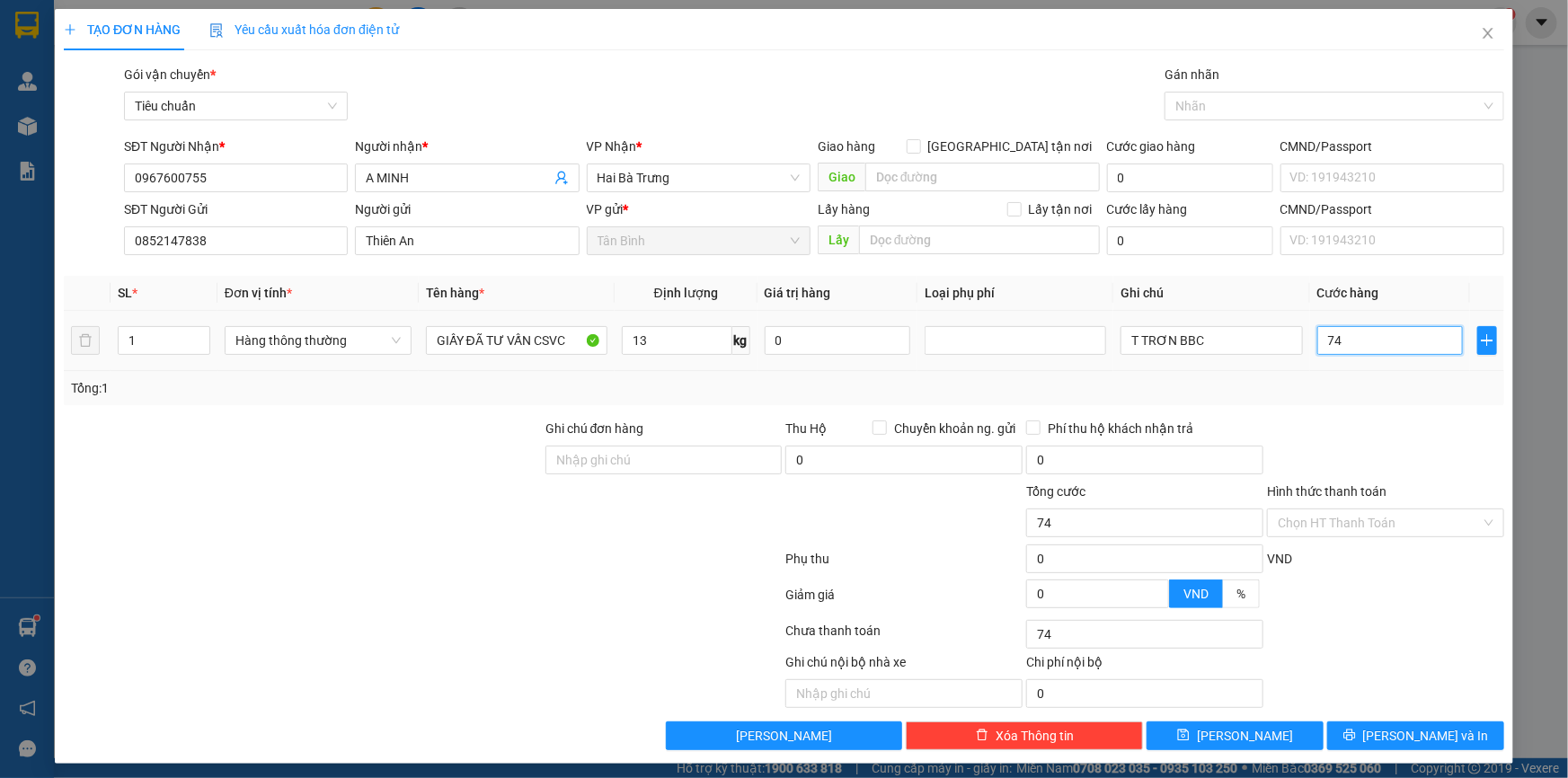
type input "7"
type input "0"
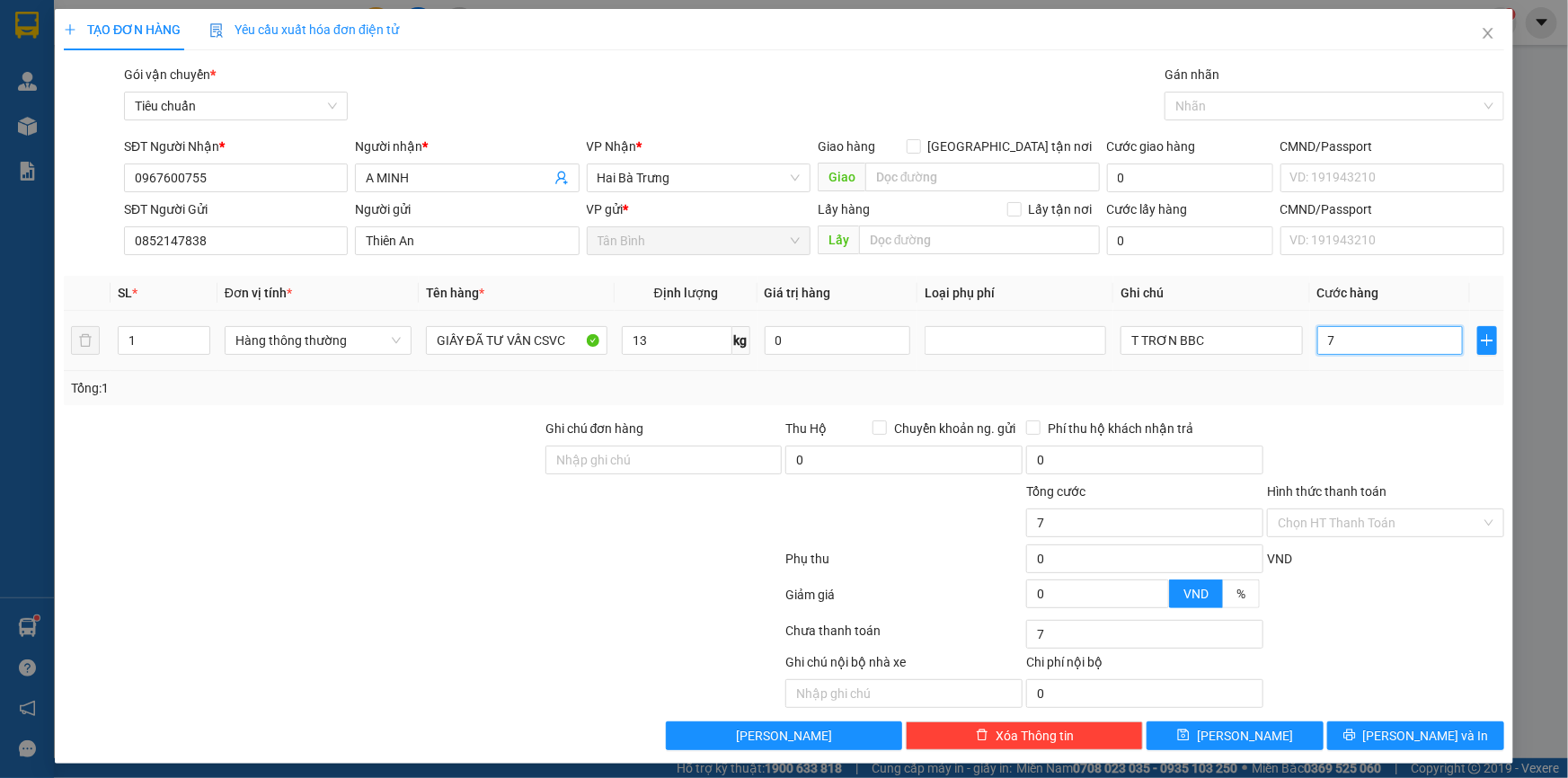
type input "0"
type input "4"
type input "04"
type input "40"
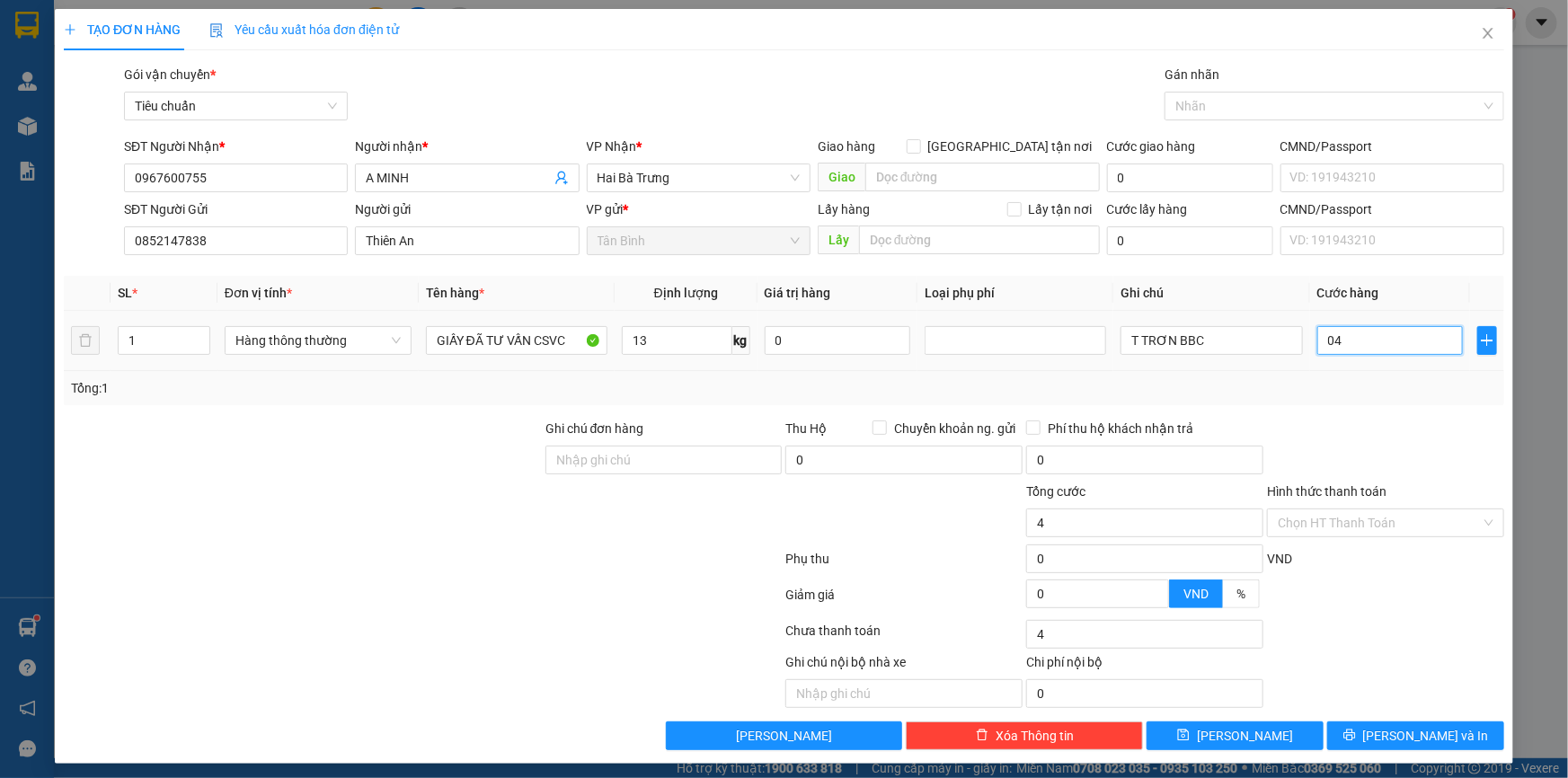
type input "40"
type input "040"
type input "40.000"
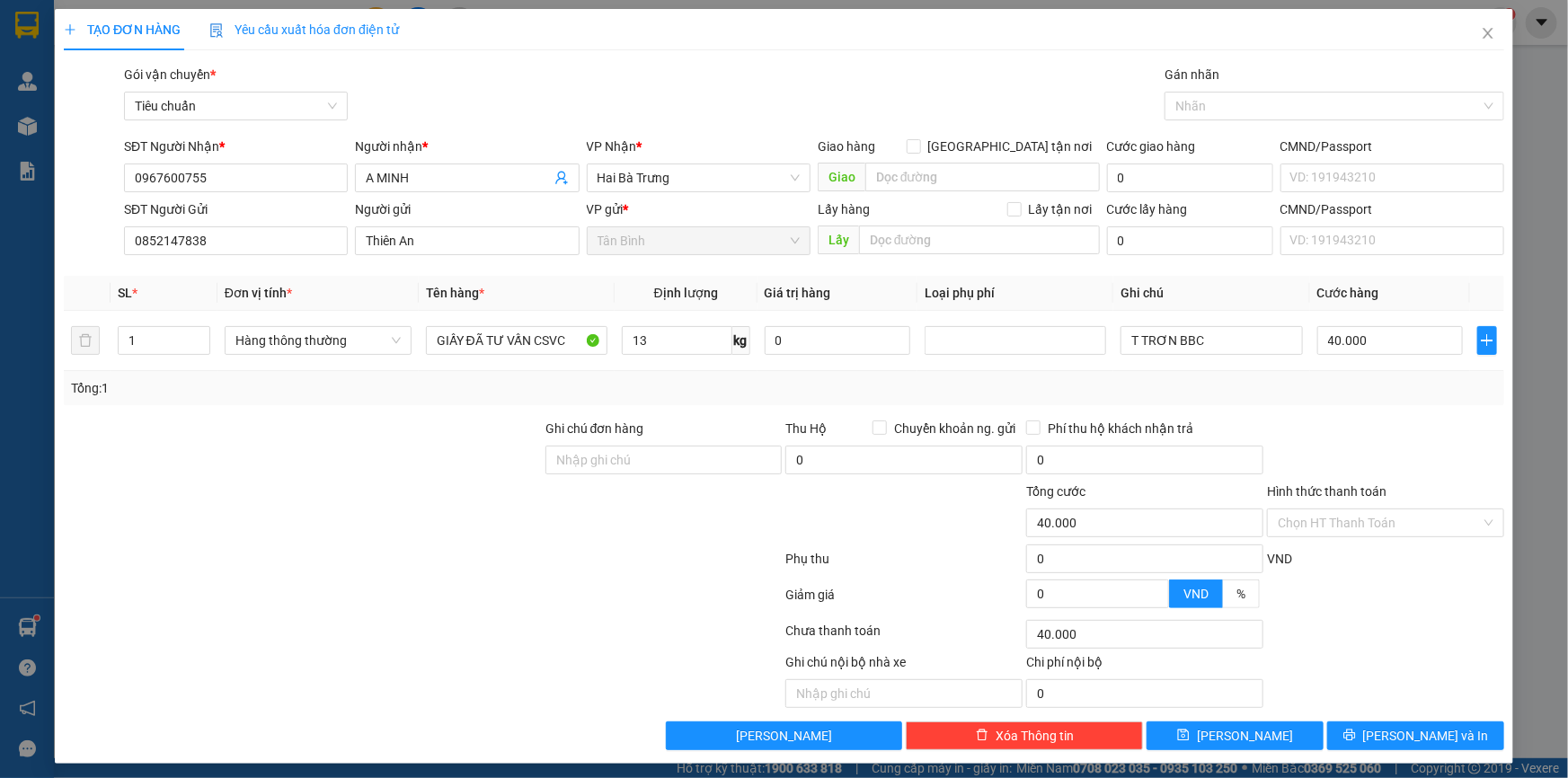
click at [1351, 392] on div "Tổng: 1" at bounding box center [784, 388] width 1426 height 19
click at [1356, 740] on icon "printer" at bounding box center [1350, 735] width 13 height 13
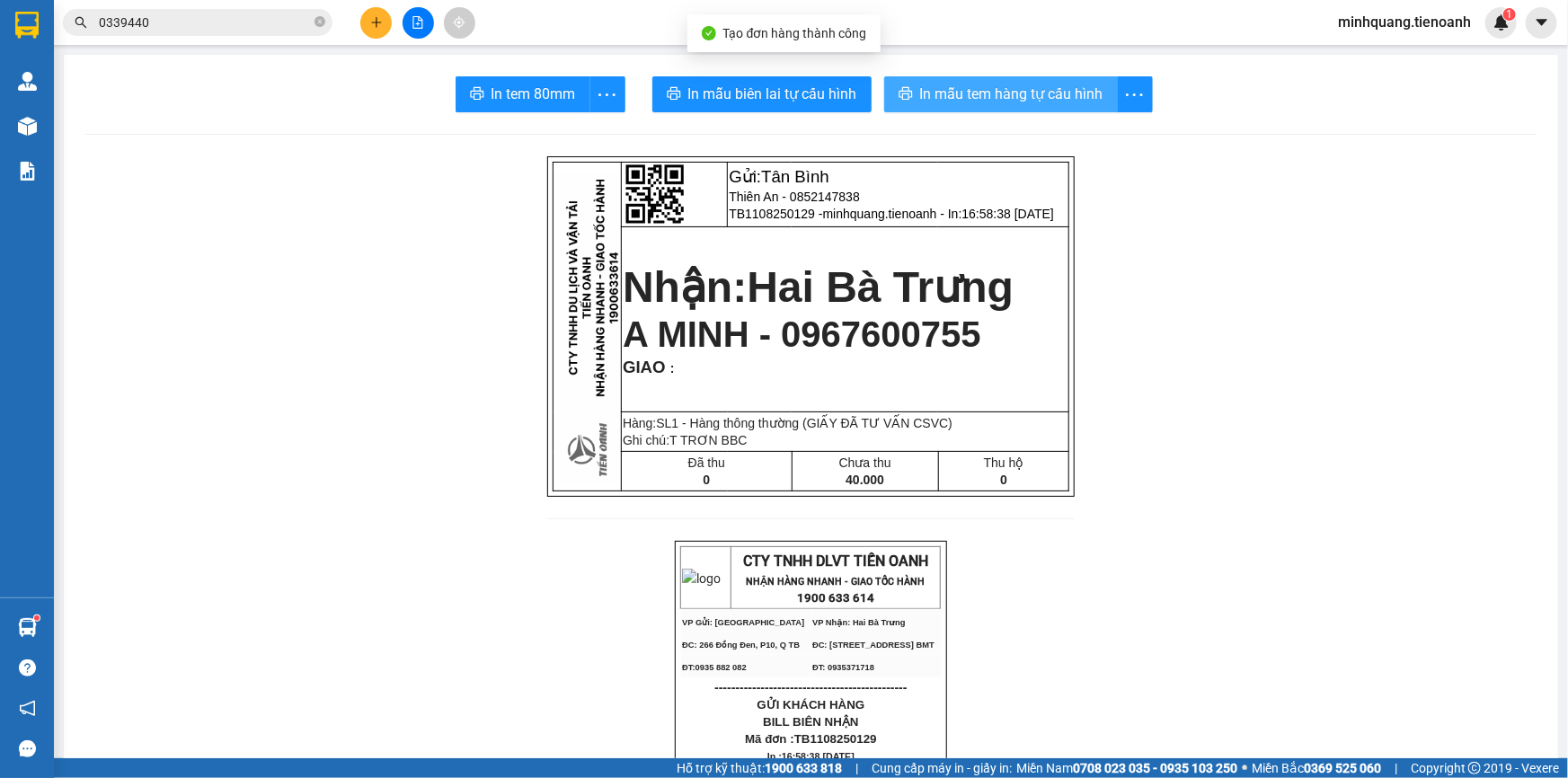
click at [999, 98] on span "In mẫu tem hàng tự cấu hình" at bounding box center [1012, 93] width 183 height 22
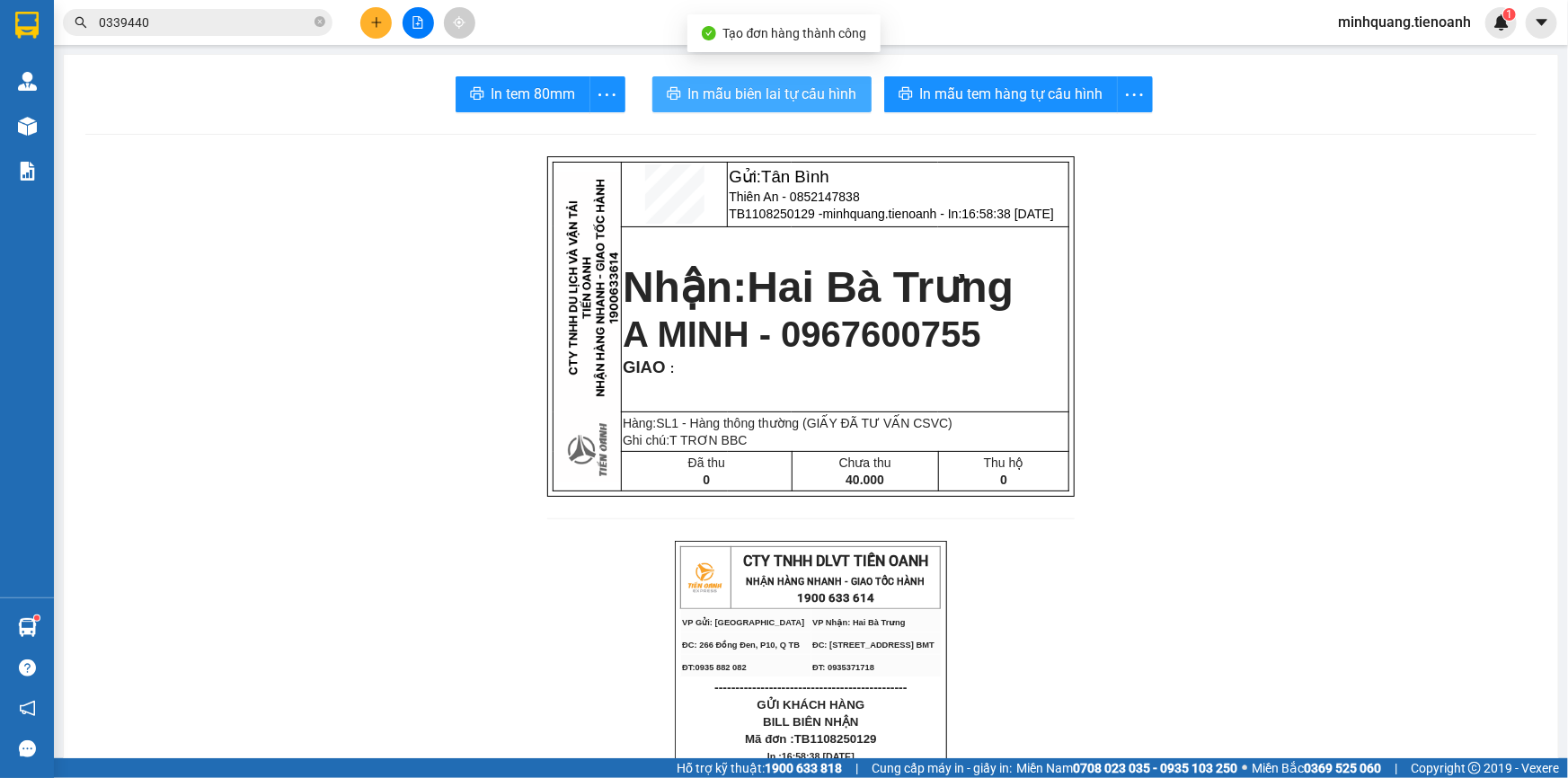
click at [772, 93] on span "In mẫu biên lai tự cấu hình" at bounding box center [772, 93] width 169 height 22
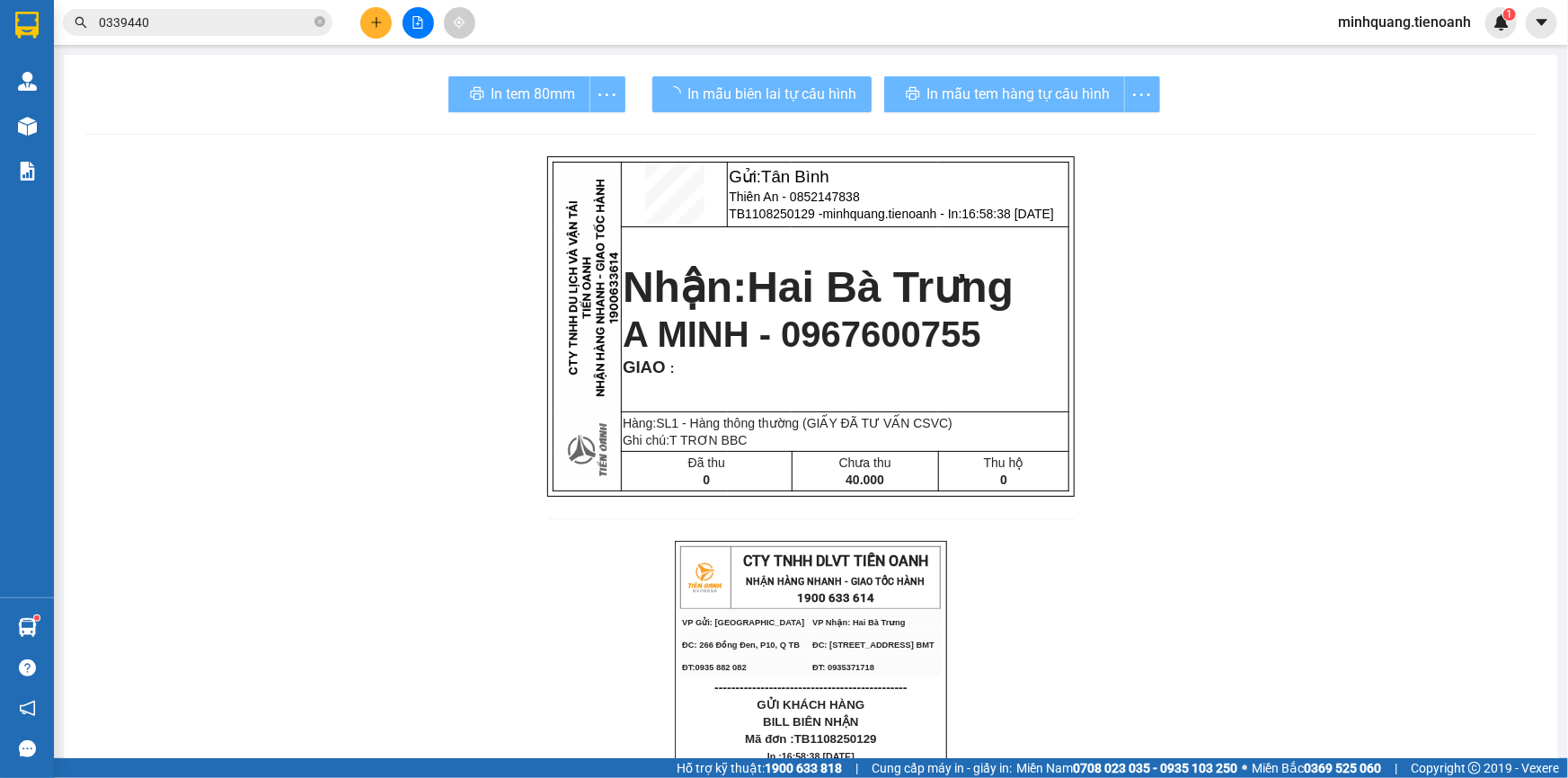
click at [974, 87] on span "In mẫu tem hàng tự cấu hình" at bounding box center [1019, 93] width 183 height 22
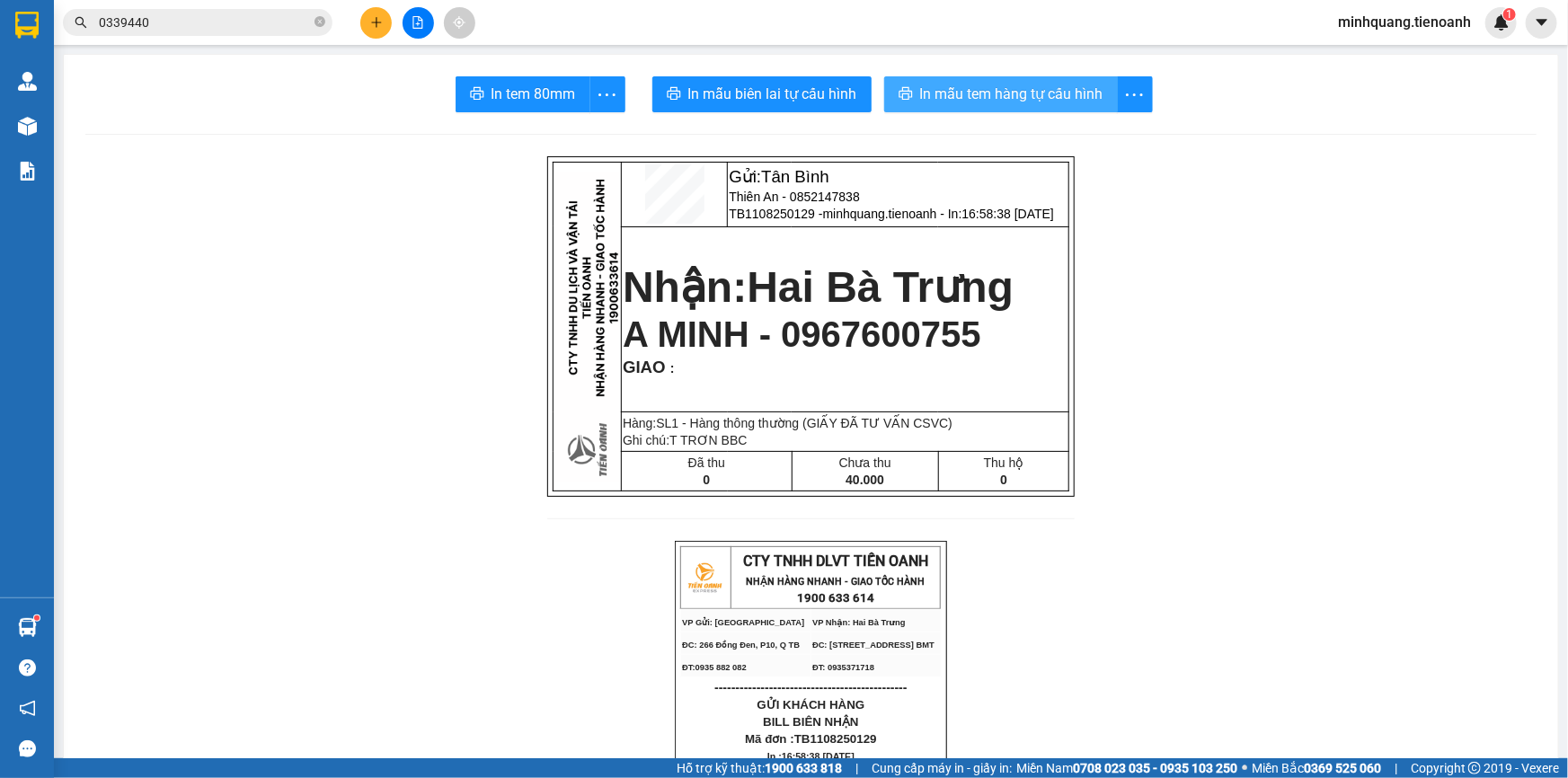
click at [982, 84] on span "In mẫu tem hàng tự cấu hình" at bounding box center [1012, 93] width 183 height 22
click at [370, 26] on icon "plus" at bounding box center [377, 22] width 13 height 13
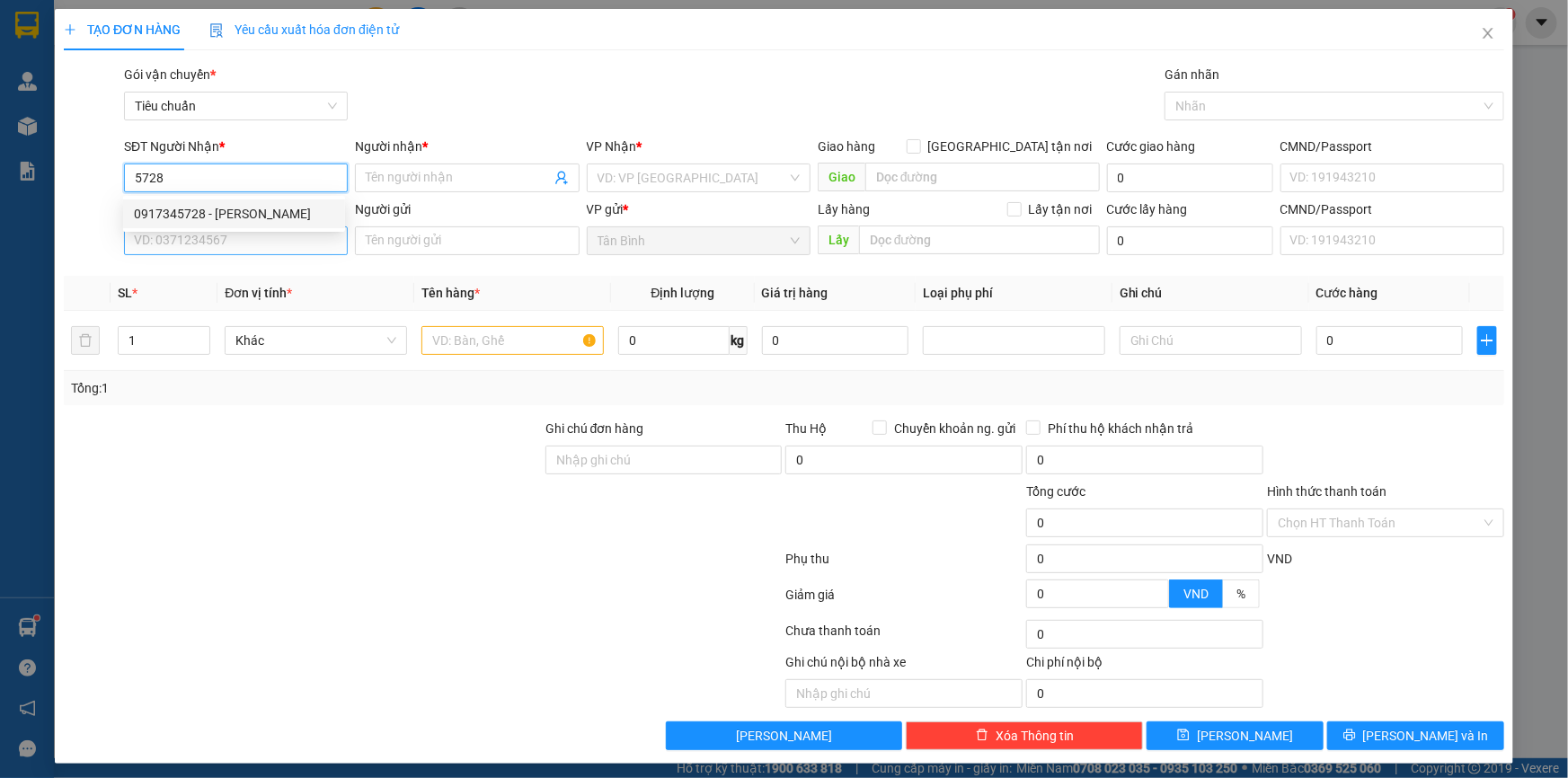
drag, startPoint x: 252, startPoint y: 199, endPoint x: 252, endPoint y: 235, distance: 36.0
click at [252, 202] on div "0917345728 - [PERSON_NAME]" at bounding box center [234, 214] width 222 height 29
type input "0917345728"
type input "QUỲNH DAO"
type input "091076000601"
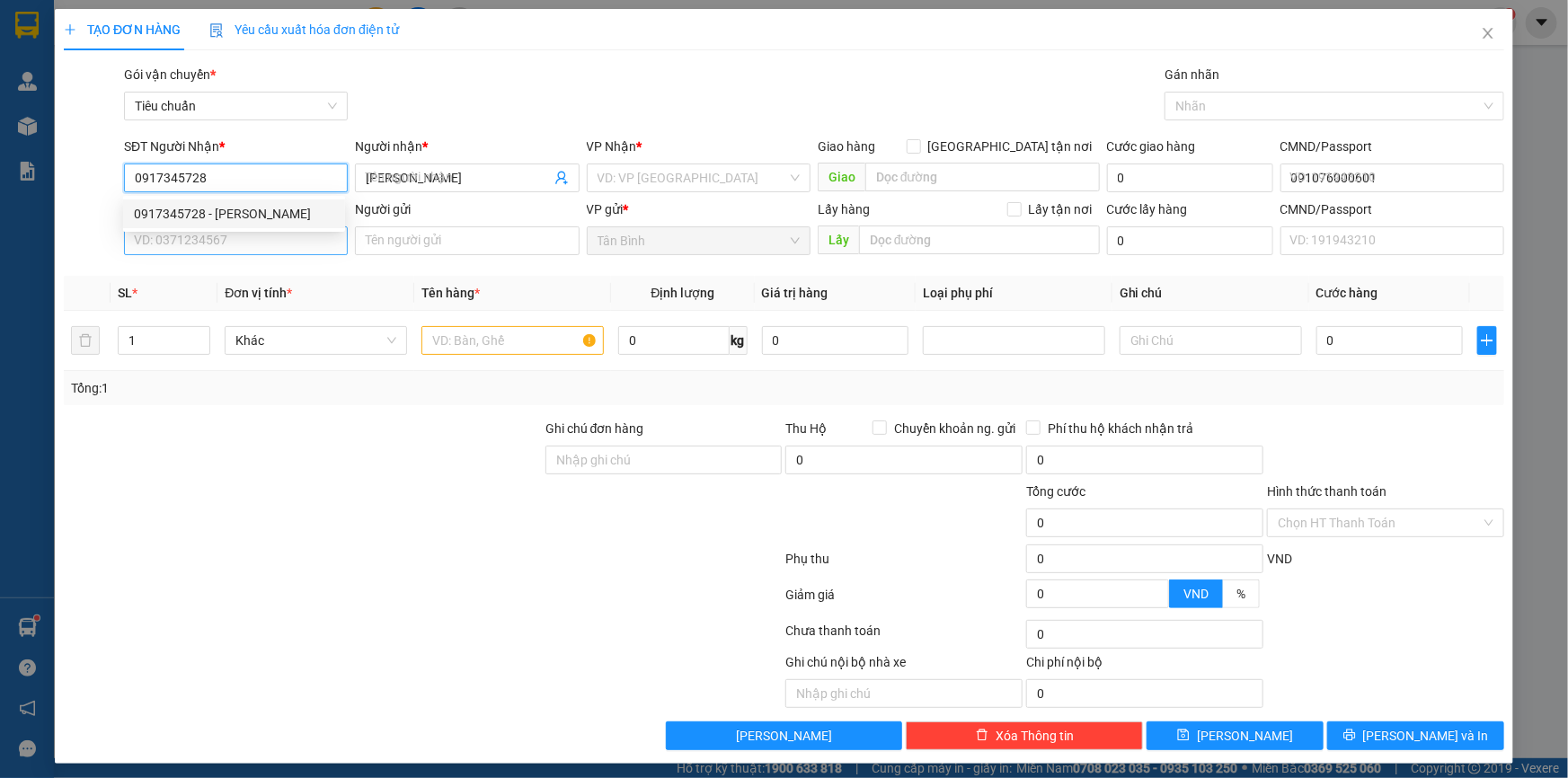
type input "0917345728"
type input "40.000"
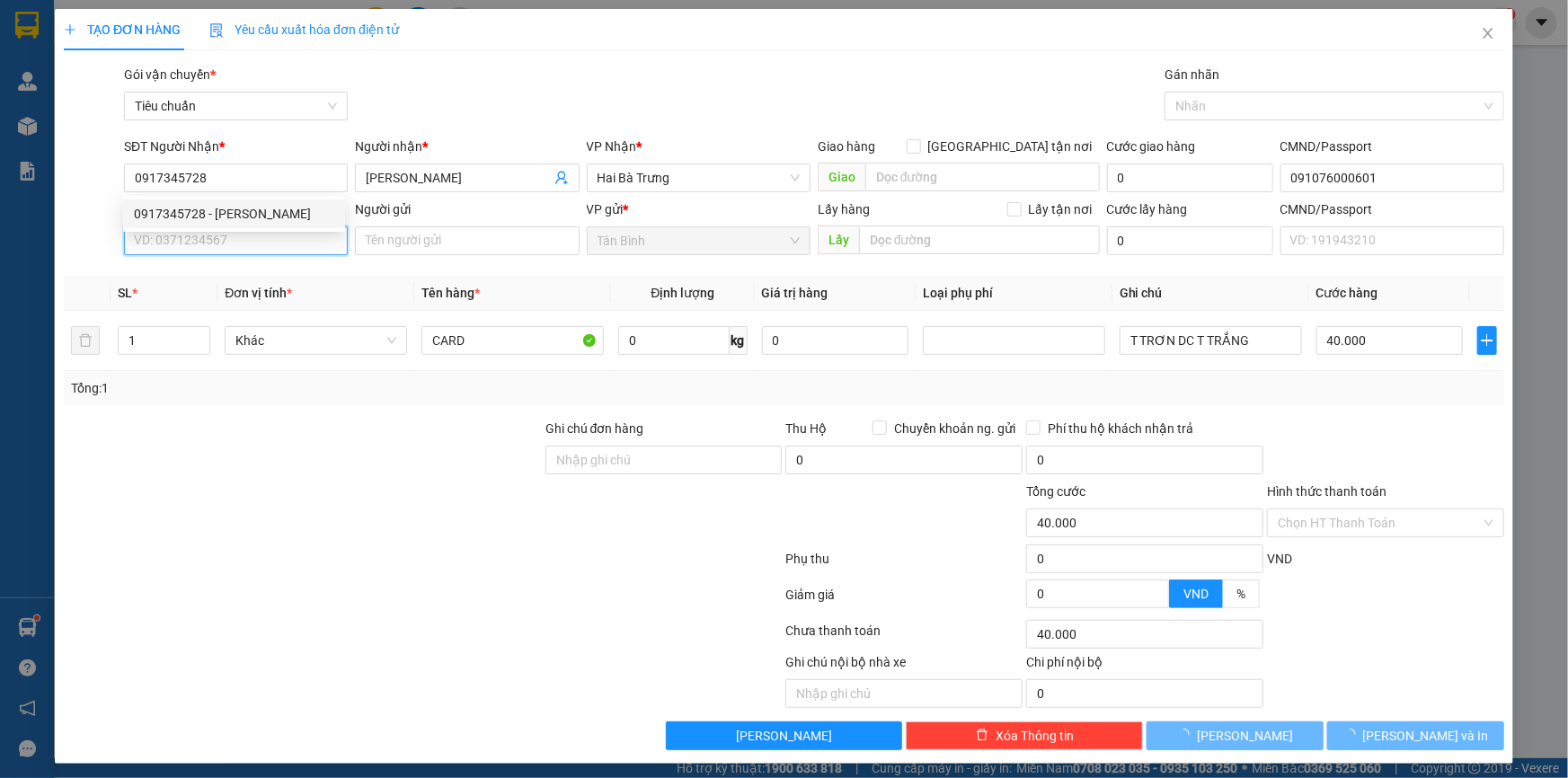
click at [252, 235] on input "SĐT Người Gửi" at bounding box center [236, 241] width 224 height 29
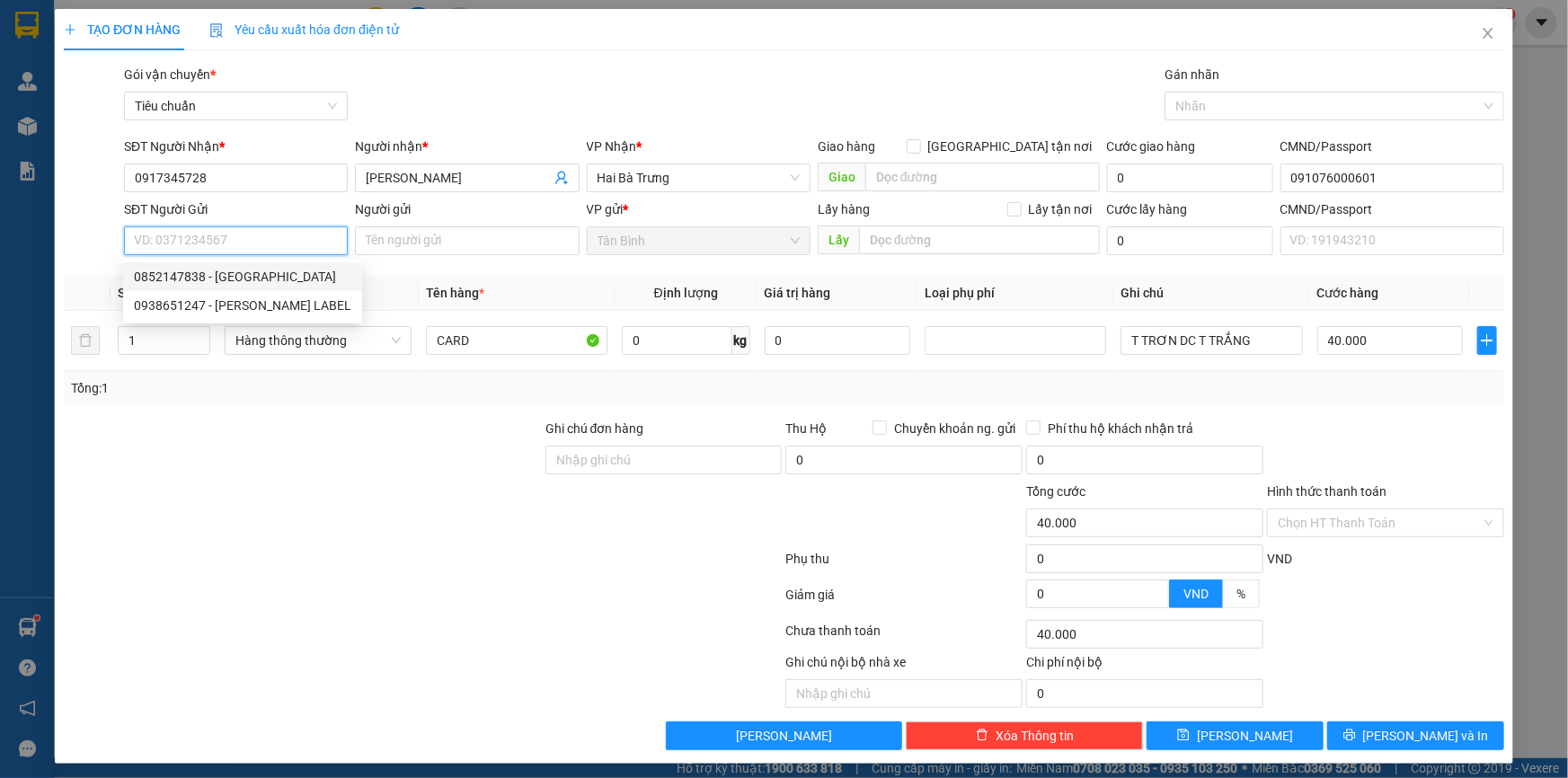
click at [252, 280] on div "0852147838 - Thiên An" at bounding box center [242, 276] width 217 height 19
type input "0852147838"
type input "Thiên An"
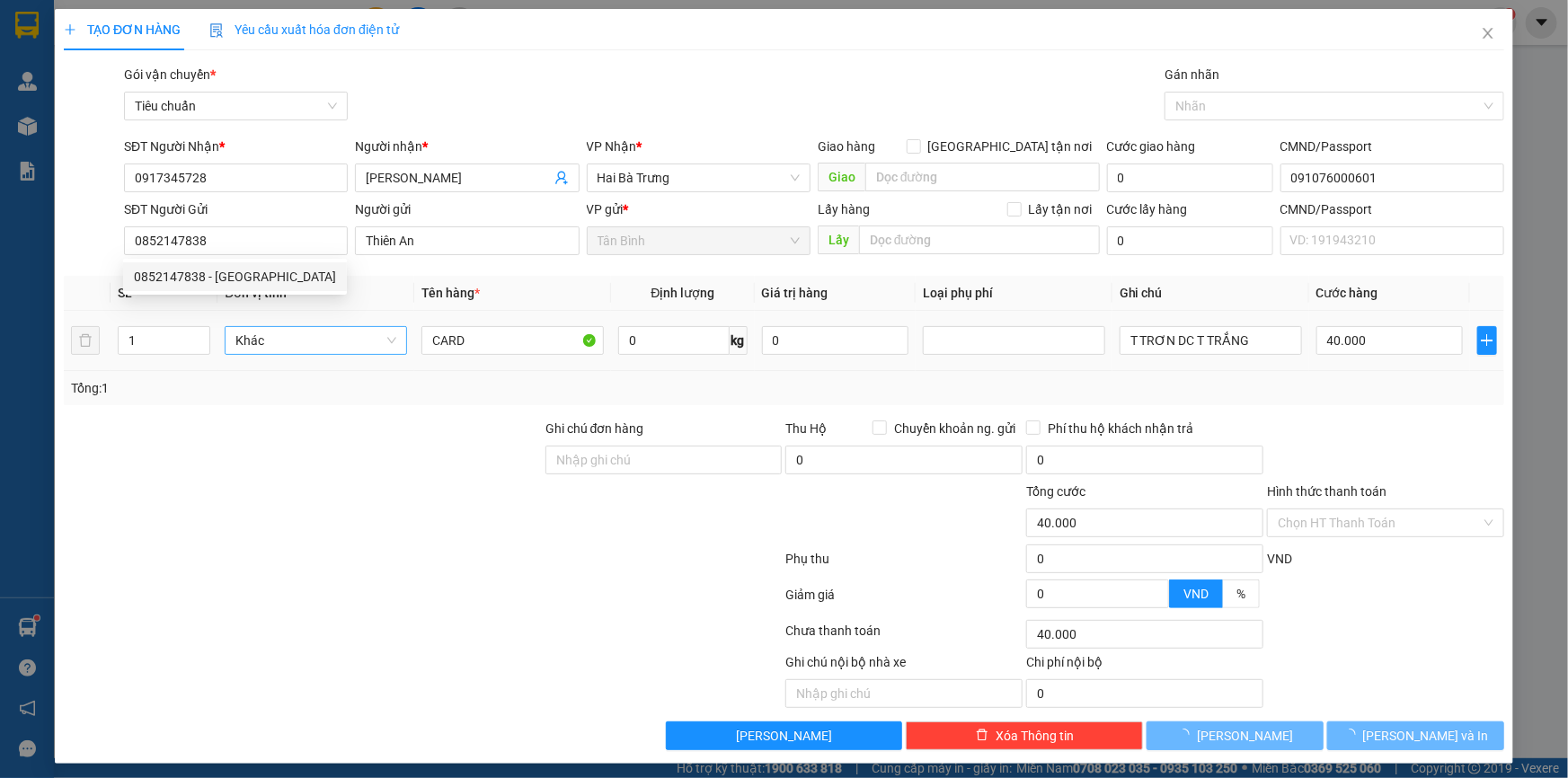
click at [328, 408] on div "Transit Pickup Surcharge Ids Transit Deliver Surcharge Ids Transit Deliver Surc…" at bounding box center [784, 407] width 1440 height 685
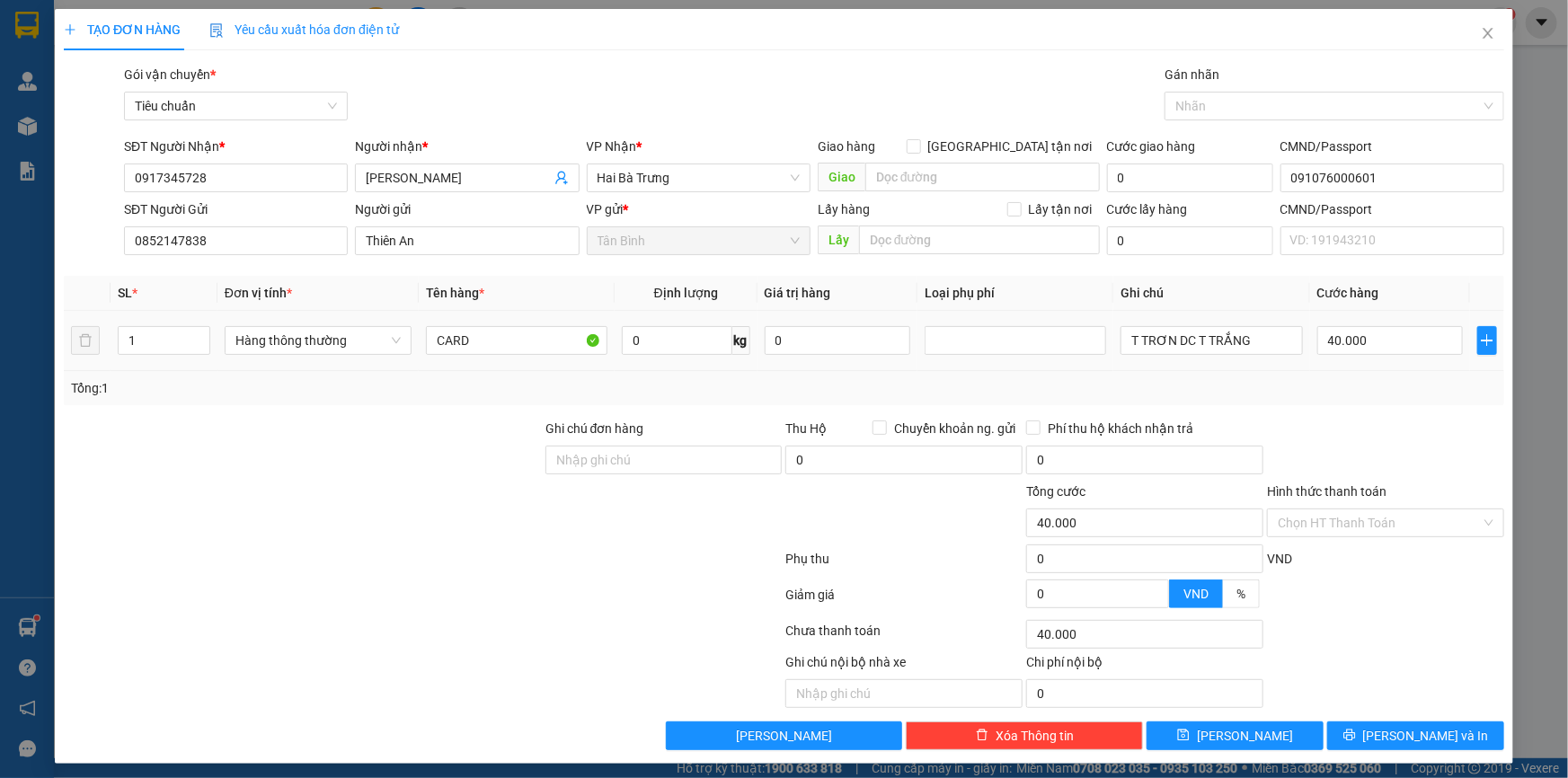
click at [8, 351] on div "TẠO ĐƠN HÀNG Yêu cầu xuất hóa đơn điện tử Transit Pickup Surcharge Ids Transit …" at bounding box center [784, 389] width 1568 height 778
click at [179, 422] on div at bounding box center [302, 451] width 482 height 63
click at [671, 341] on input "0" at bounding box center [676, 340] width 110 height 29
click at [93, 351] on tr "3 Hàng thông thường CARD 0 kg 0 T TRƠN DC T TRẮNG 0" at bounding box center [784, 340] width 1440 height 60
click at [347, 465] on div at bounding box center [302, 451] width 482 height 63
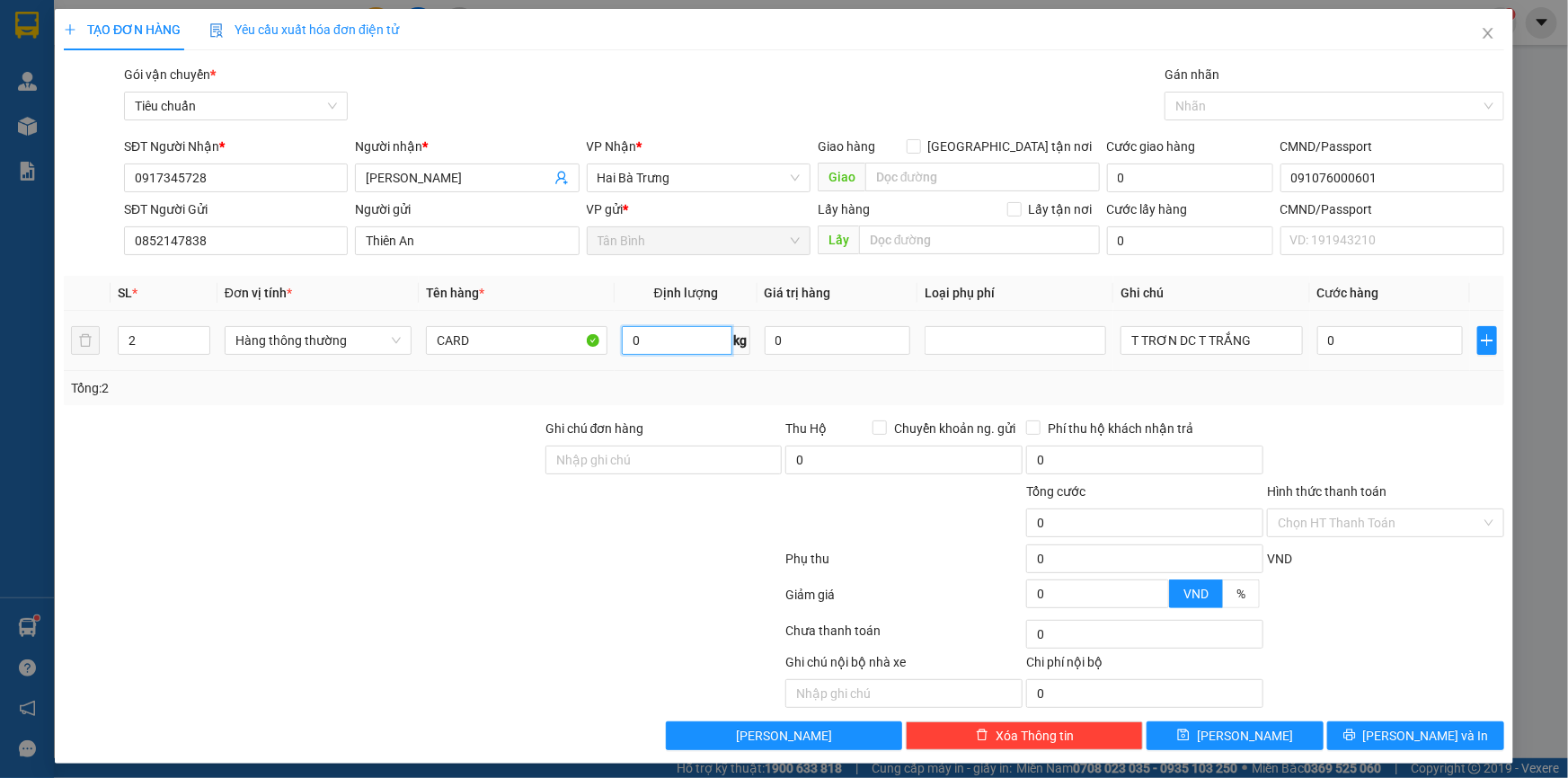
click at [642, 350] on input "0" at bounding box center [676, 340] width 110 height 29
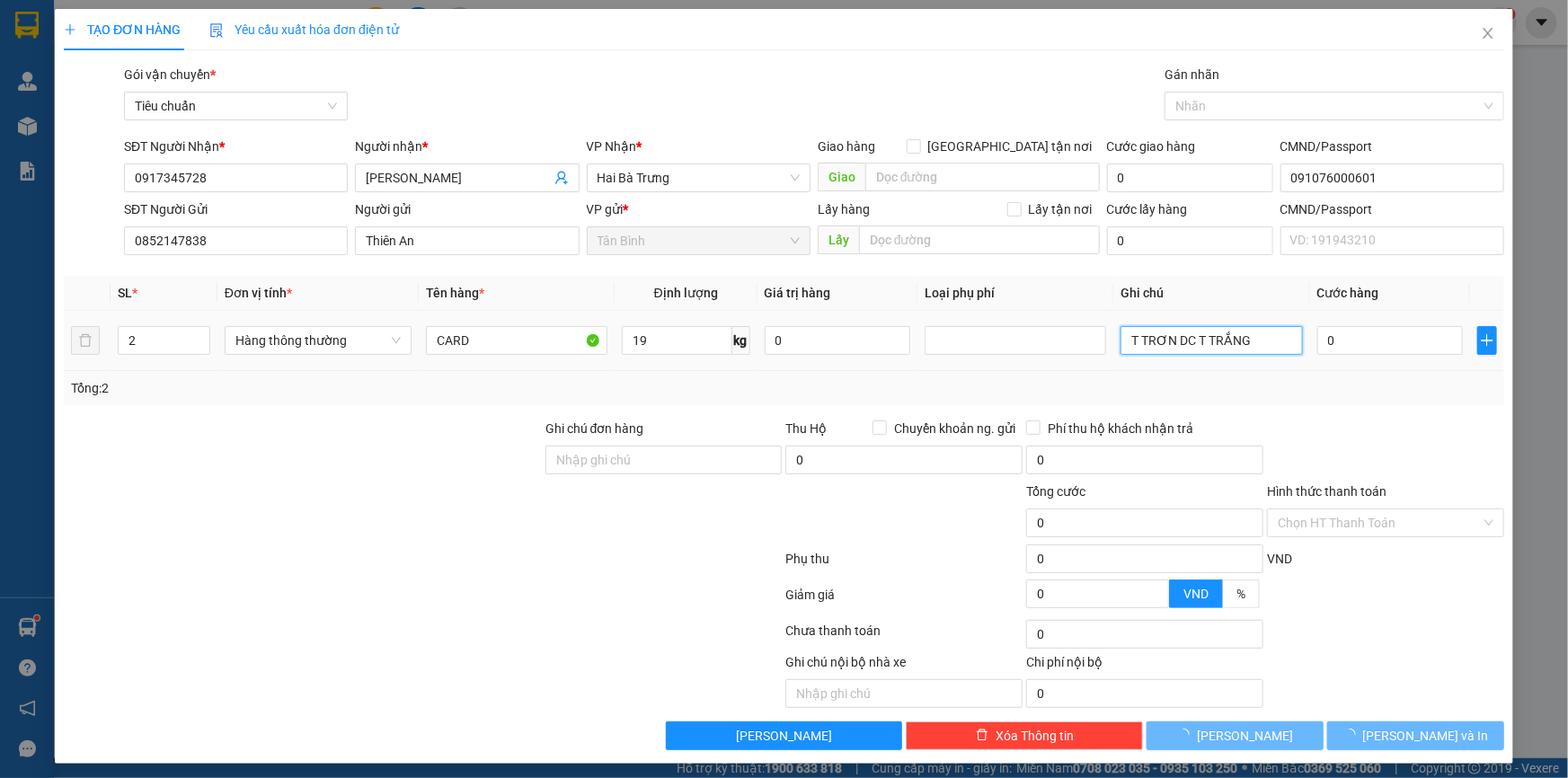
drag, startPoint x: 1251, startPoint y: 327, endPoint x: 932, endPoint y: 345, distance: 319.5
click at [957, 340] on tr "2 Hàng thông thường CARD 19 kg 0 T TRƠN DC T TRẮNG 0" at bounding box center [784, 340] width 1440 height 60
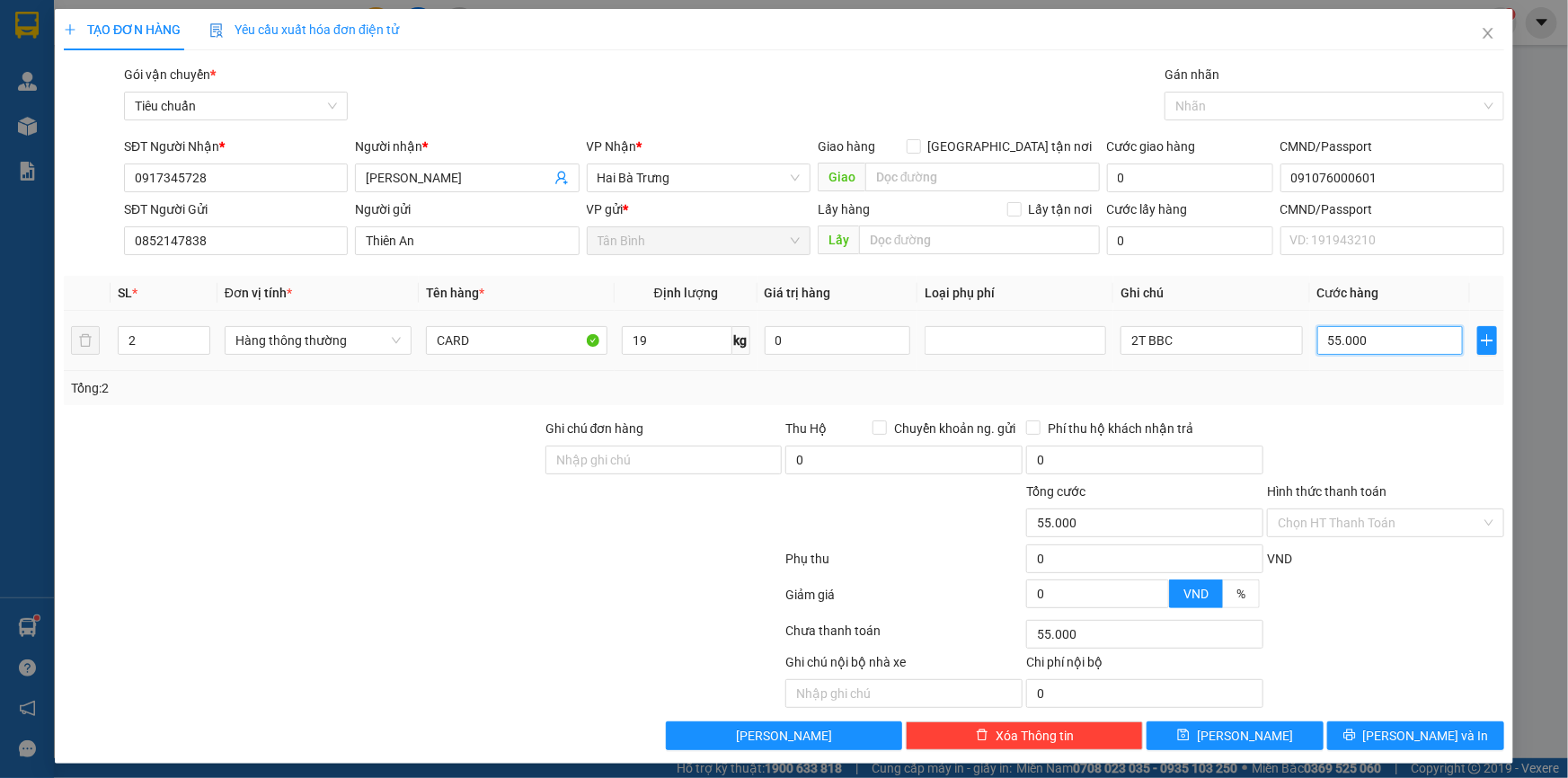
click at [1362, 346] on input "55.000" at bounding box center [1390, 340] width 146 height 29
click at [1424, 733] on span "[PERSON_NAME] và In" at bounding box center [1426, 735] width 126 height 19
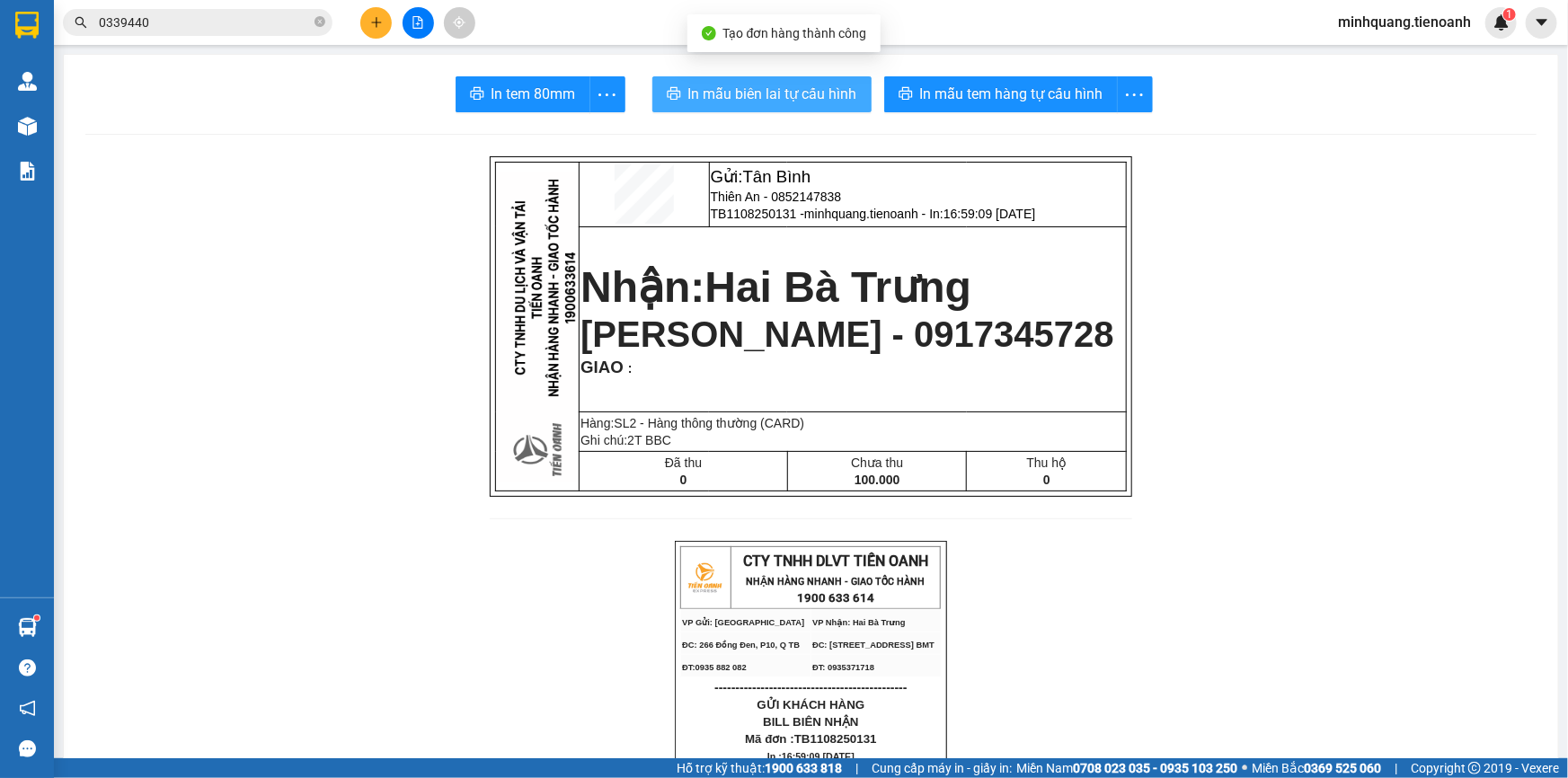
click at [832, 107] on button "In mẫu biên lai tự cấu hình" at bounding box center [761, 94] width 219 height 36
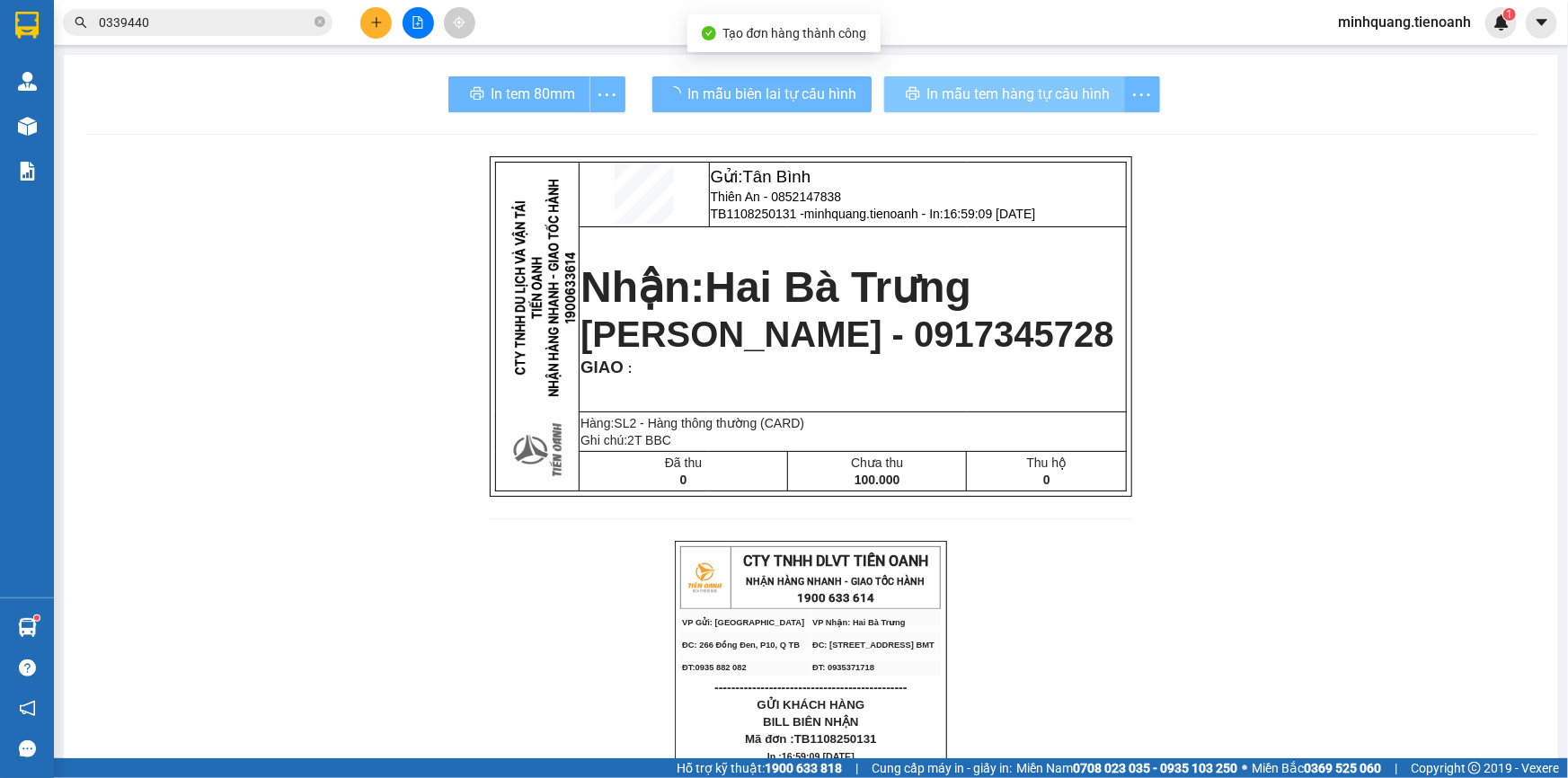
click at [934, 94] on div "In mẫu tem hàng tự cấu hình" at bounding box center [1022, 94] width 276 height 36
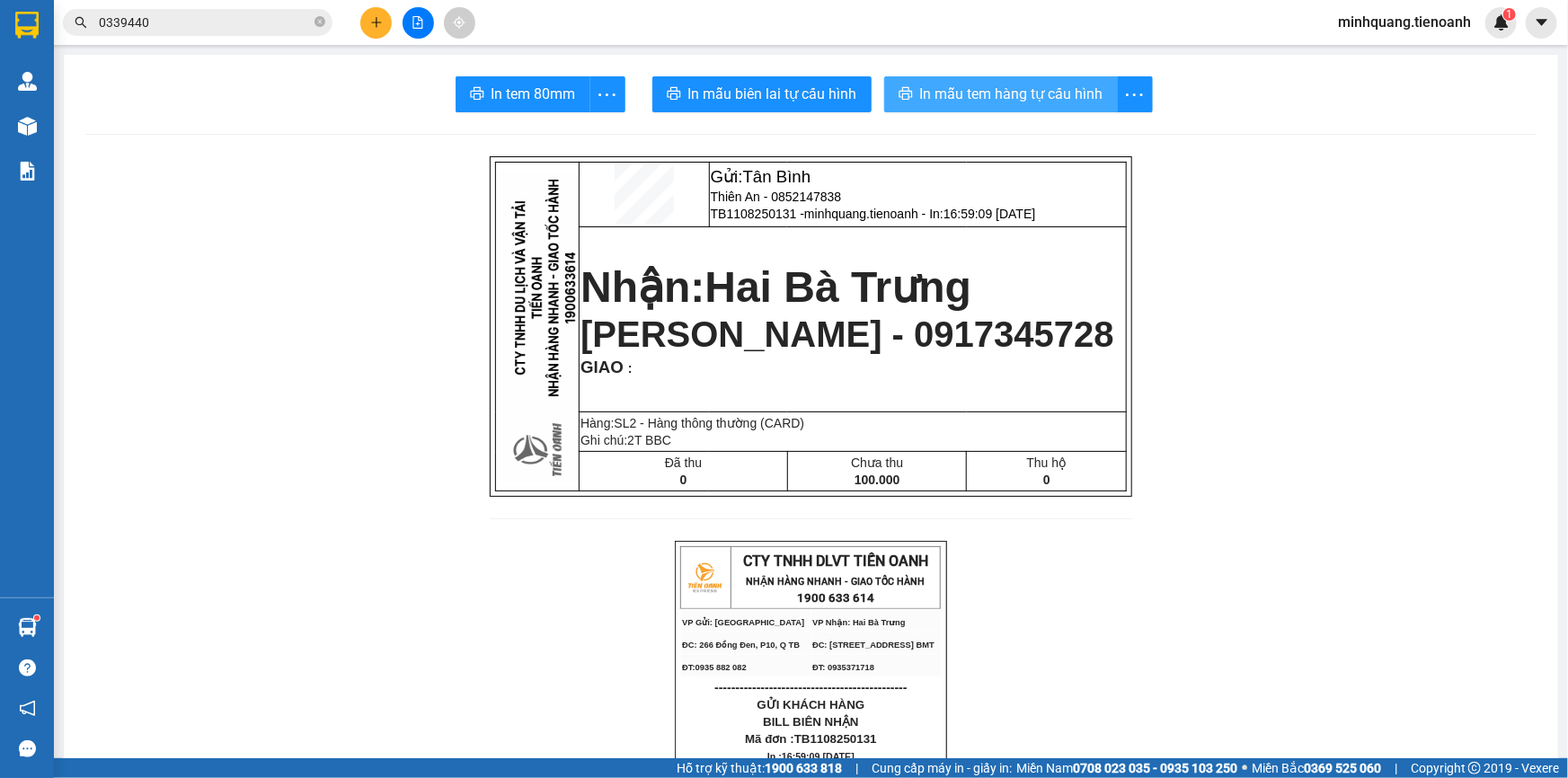
click at [934, 94] on span "In mẫu tem hàng tự cấu hình" at bounding box center [1012, 93] width 183 height 22
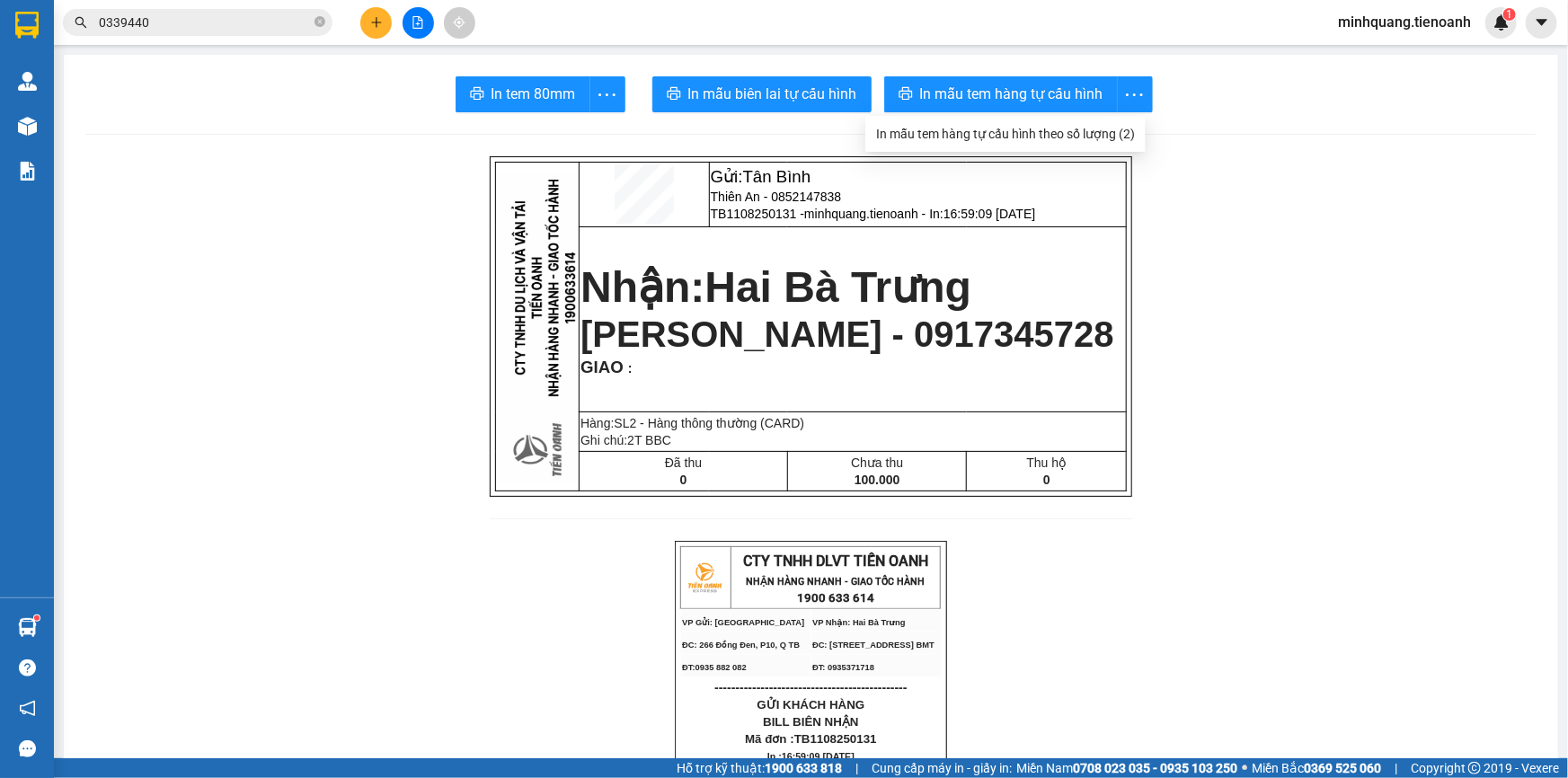
click at [378, 11] on button at bounding box center [377, 23] width 31 height 31
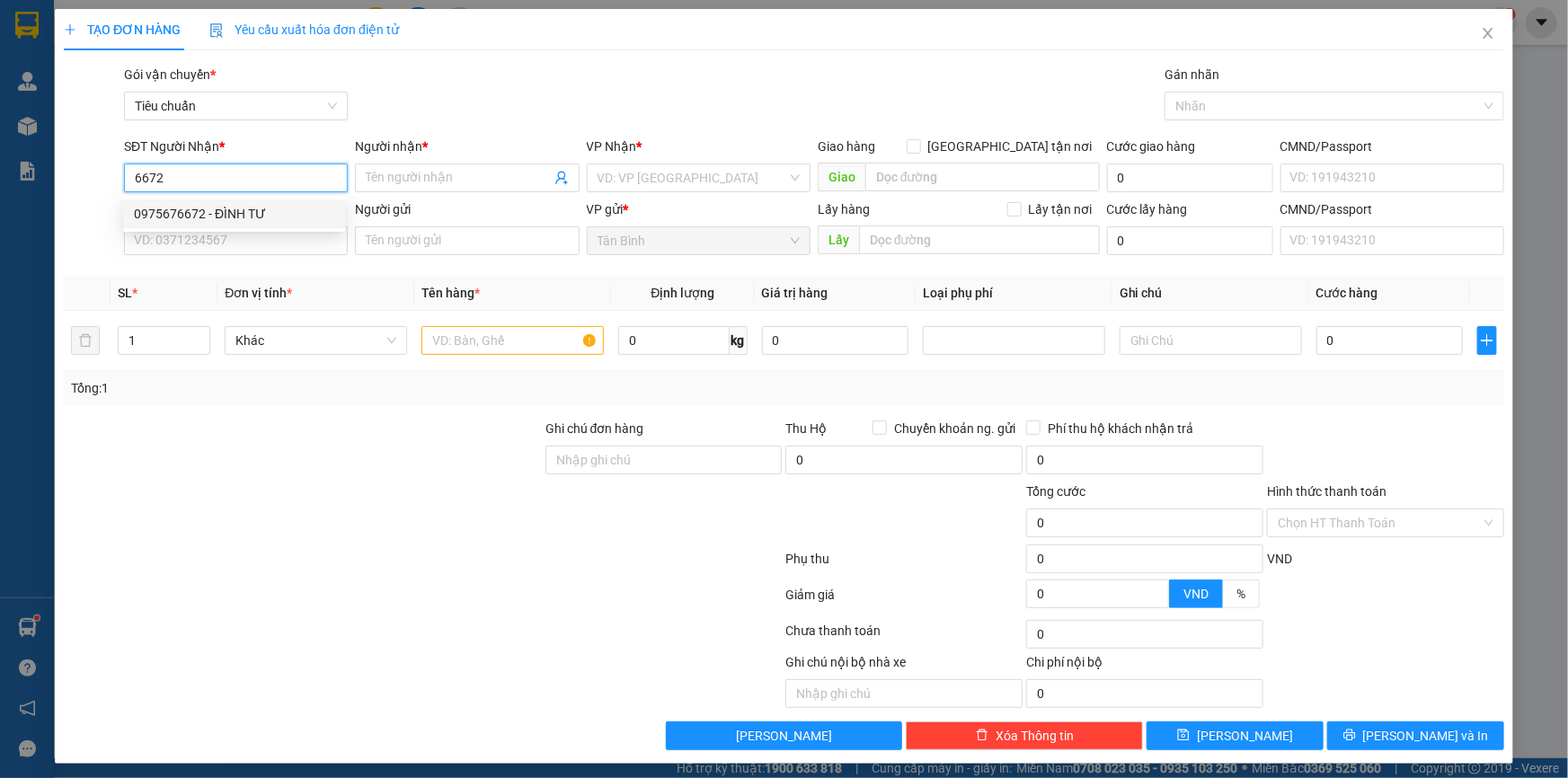
click at [226, 209] on div "0975676672 - ĐÌNH TƯ" at bounding box center [234, 213] width 201 height 19
click at [234, 247] on input "SĐT Người Gửi" at bounding box center [236, 241] width 224 height 29
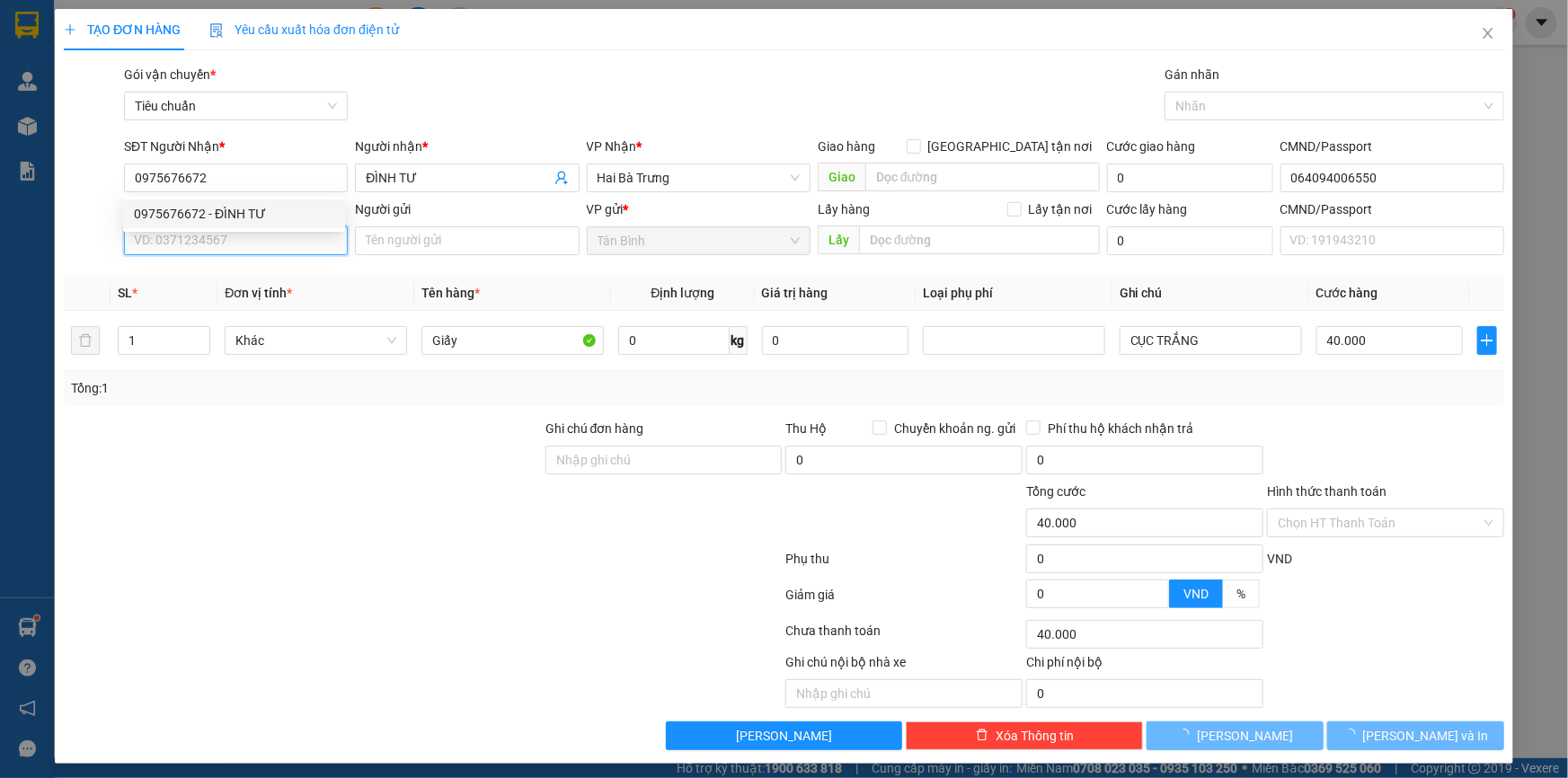
click at [233, 247] on input "SĐT Người Gửi" at bounding box center [236, 241] width 224 height 29
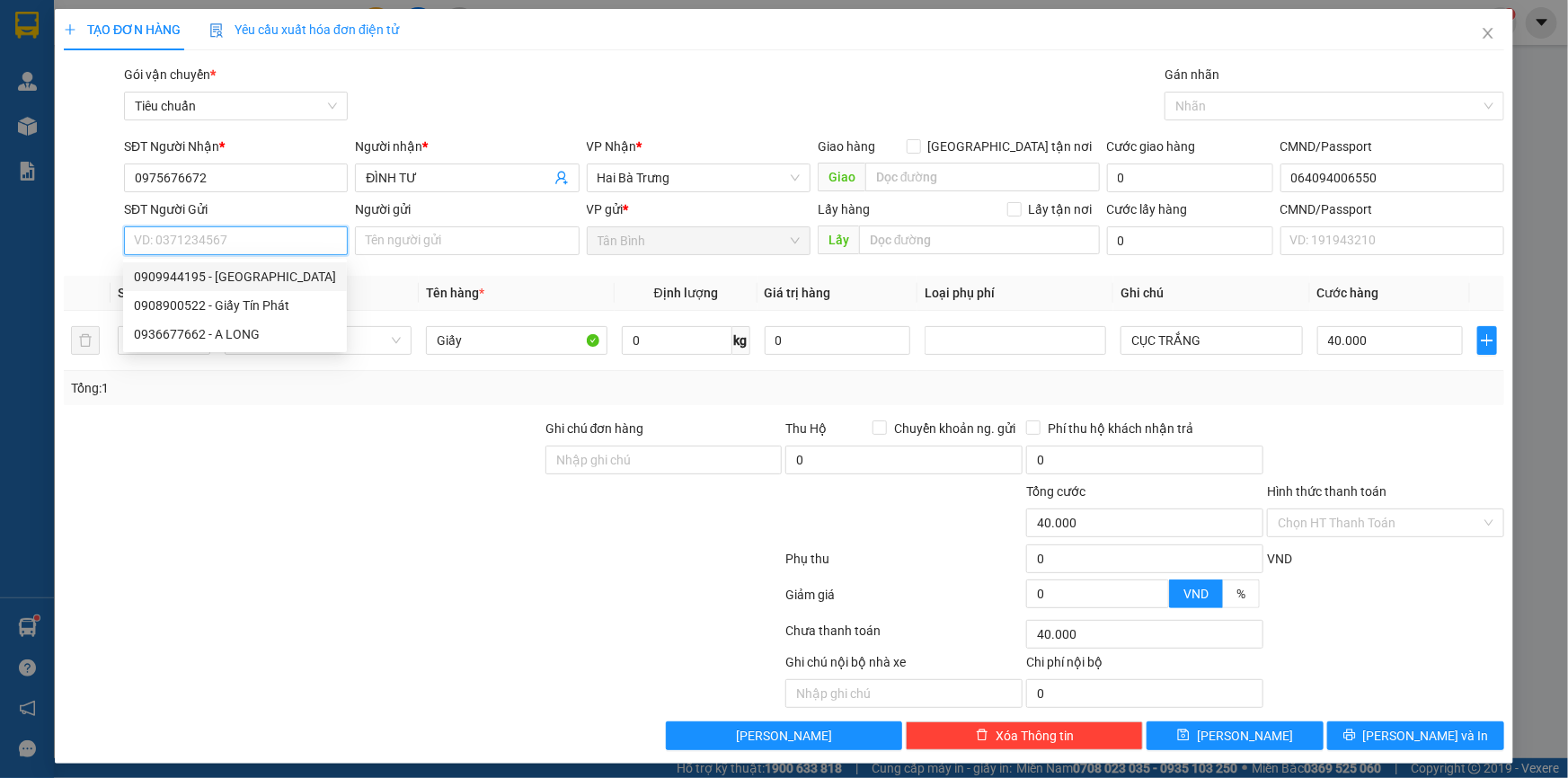
click at [261, 268] on div "0909944195 - Thiên An" at bounding box center [235, 276] width 203 height 19
click at [317, 451] on div at bounding box center [302, 451] width 482 height 63
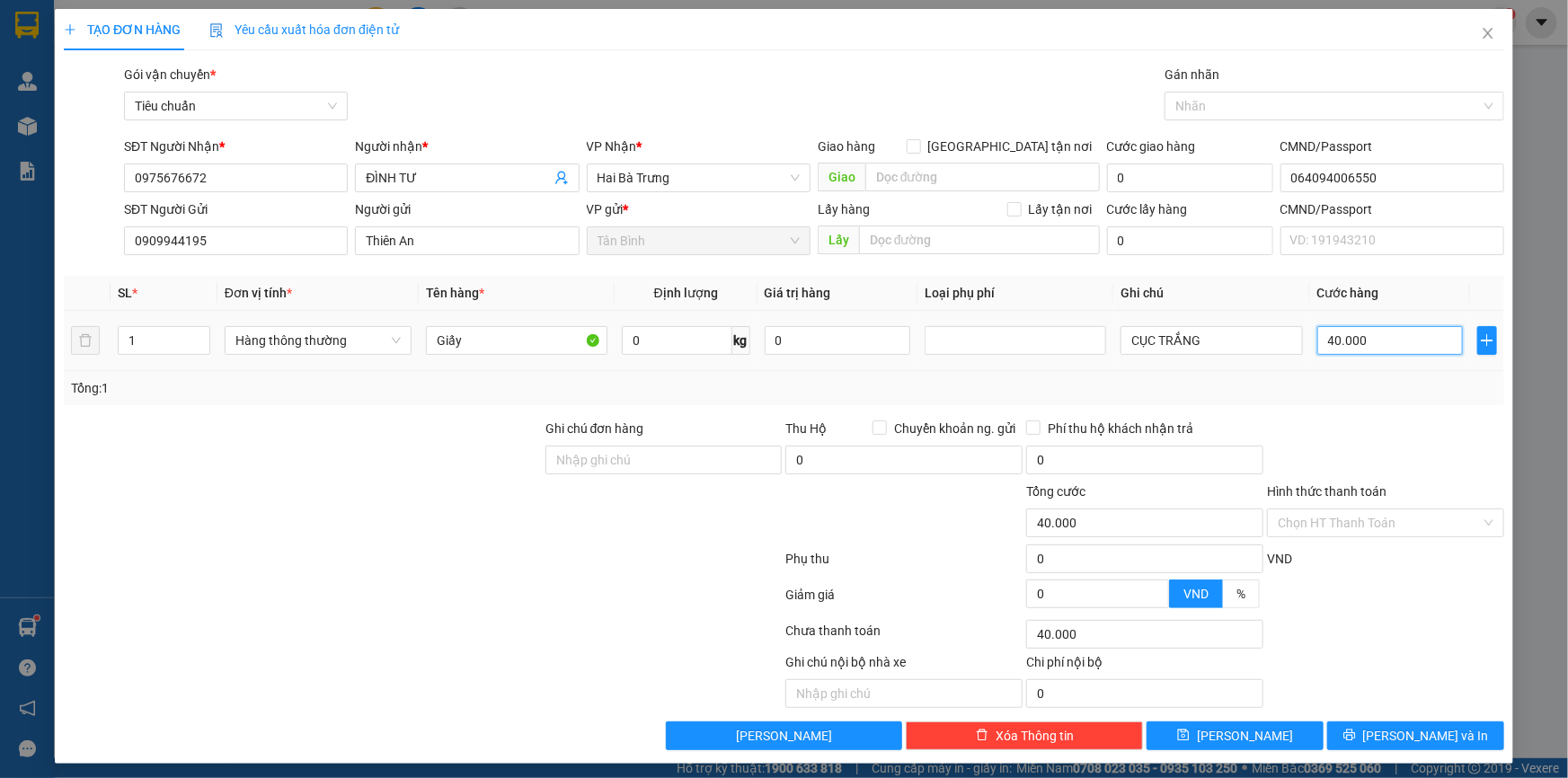
click at [1375, 342] on input "40.000" at bounding box center [1390, 340] width 146 height 29
click at [1409, 740] on span "[PERSON_NAME] và In" at bounding box center [1426, 735] width 126 height 19
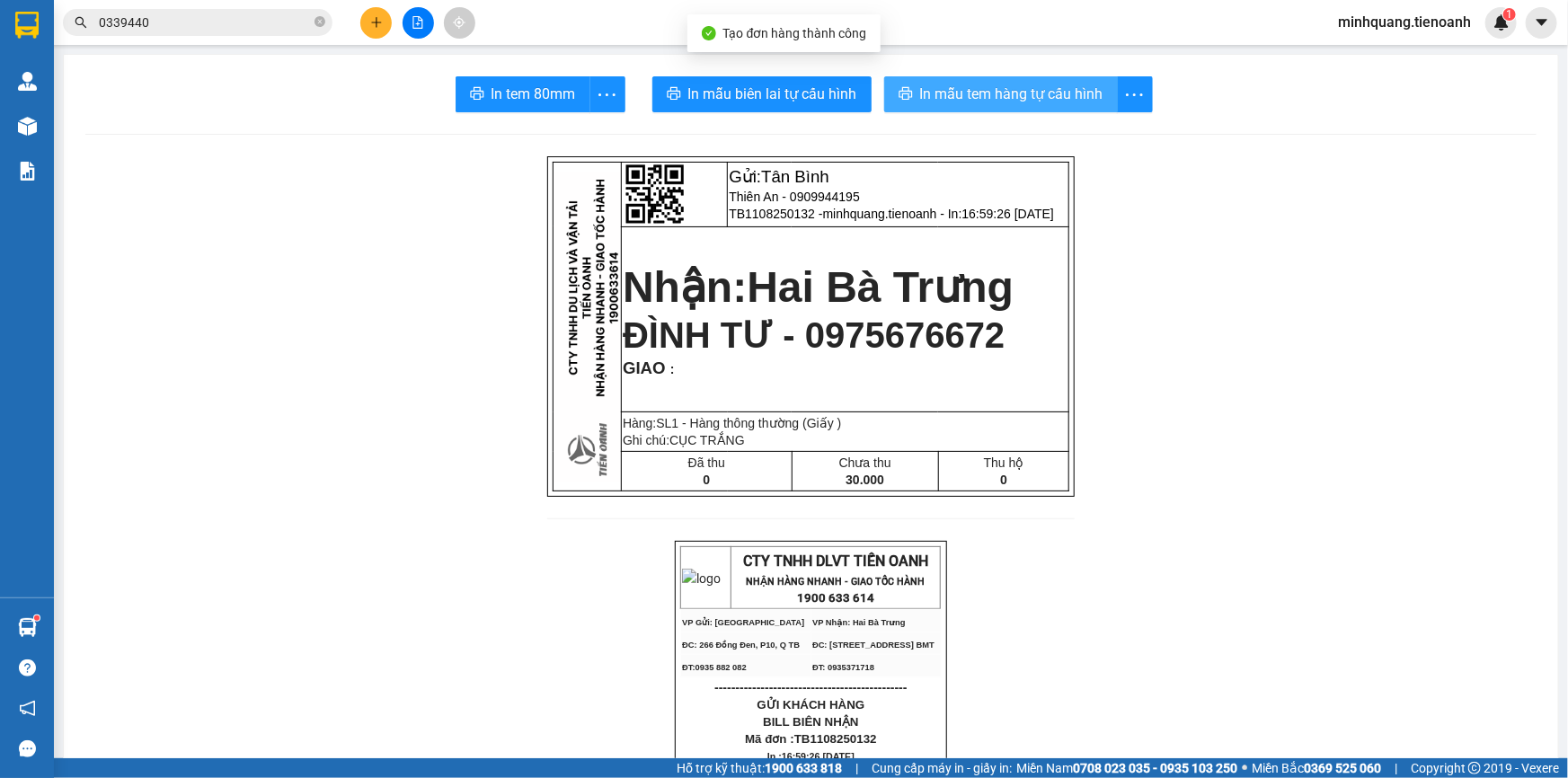
click at [944, 86] on span "In mẫu tem hàng tự cấu hình" at bounding box center [1012, 93] width 183 height 22
click at [797, 101] on span "In mẫu biên lai tự cấu hình" at bounding box center [772, 93] width 169 height 22
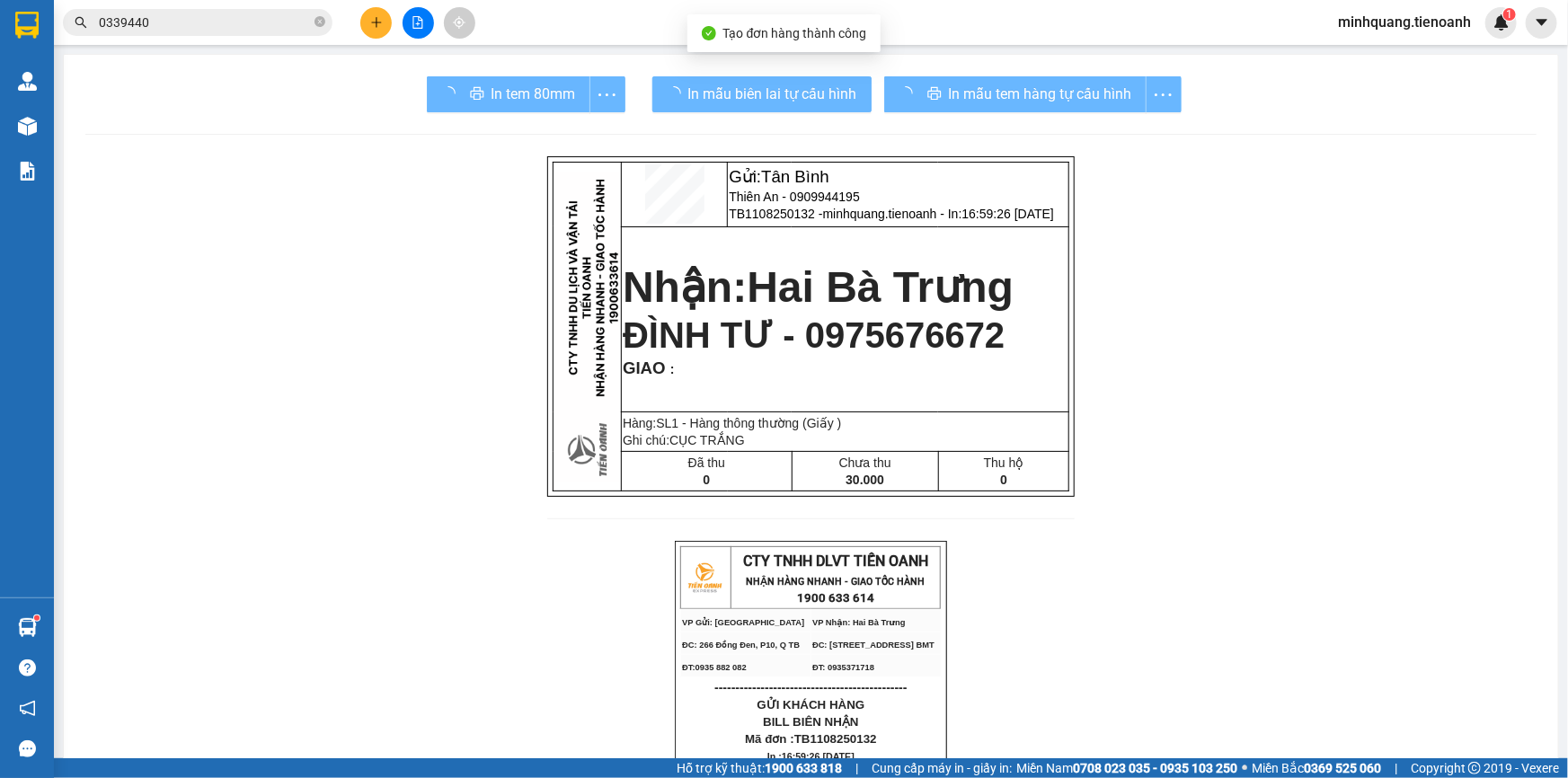
click at [797, 101] on span "In mẫu biên lai tự cấu hình" at bounding box center [772, 93] width 169 height 22
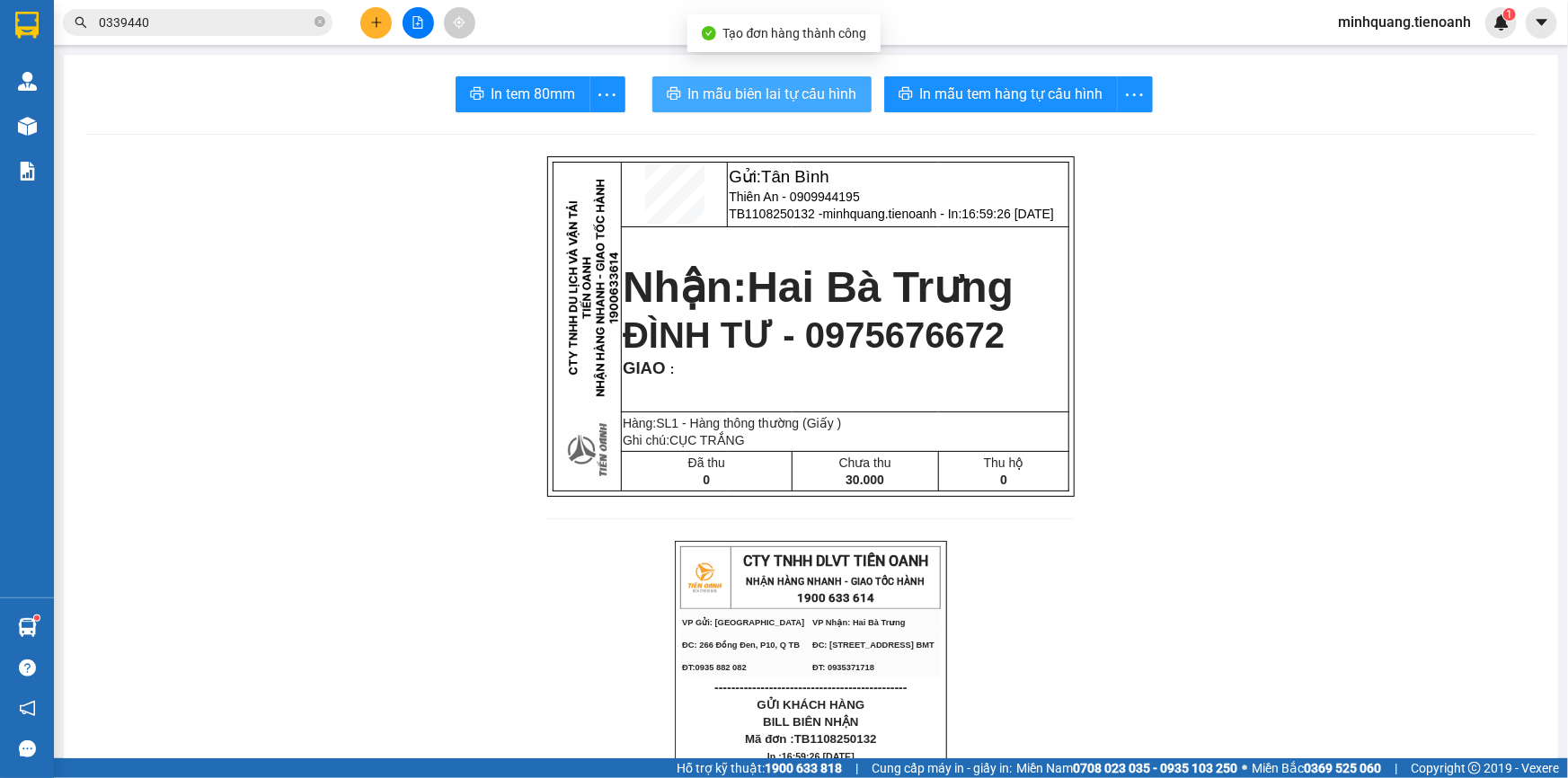
click at [793, 99] on span "In mẫu biên lai tự cấu hình" at bounding box center [772, 93] width 169 height 22
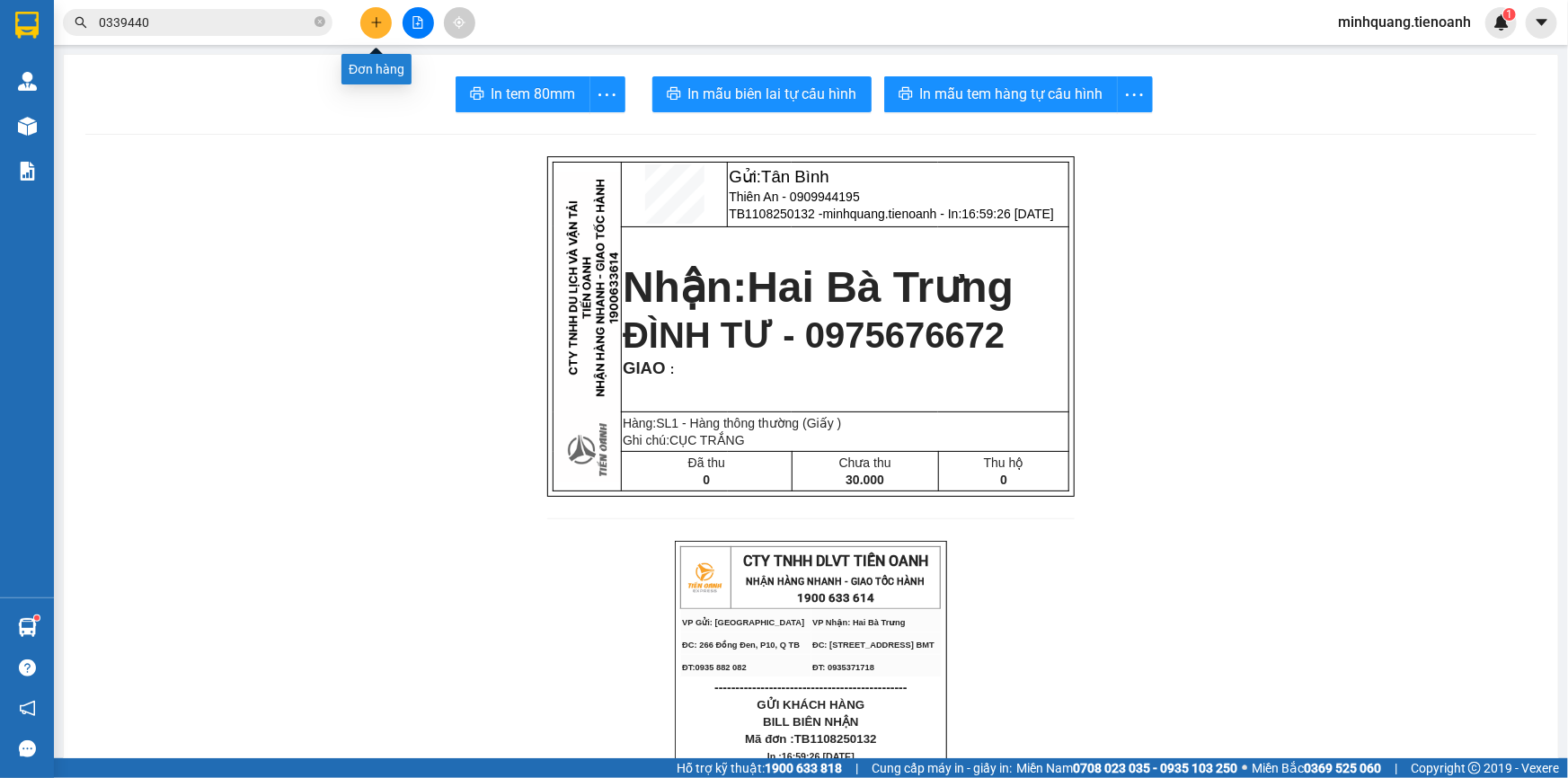
click at [370, 14] on button at bounding box center [377, 23] width 31 height 31
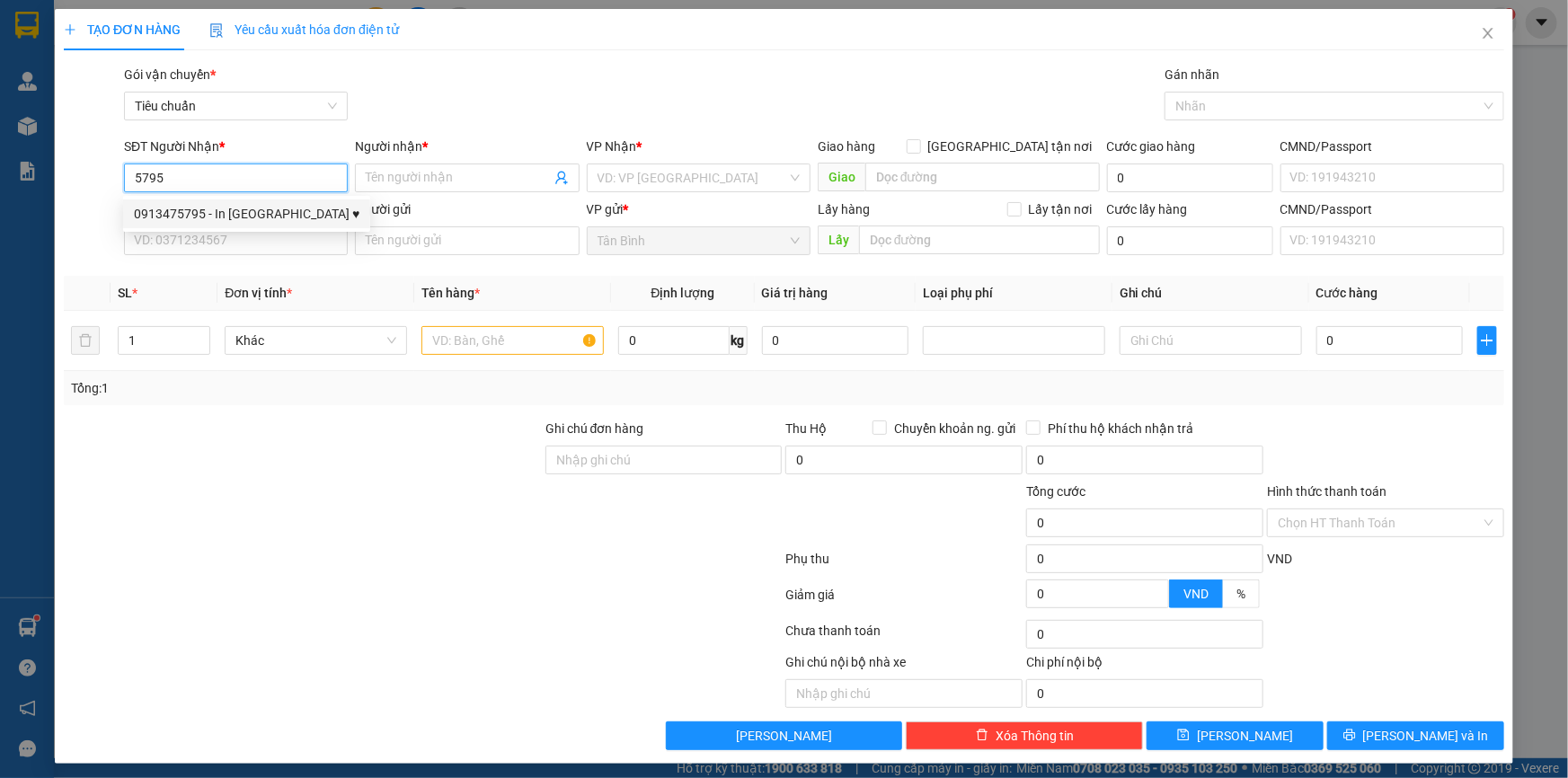
click at [258, 207] on div "0913475795 - In Nga ♥" at bounding box center [247, 213] width 226 height 19
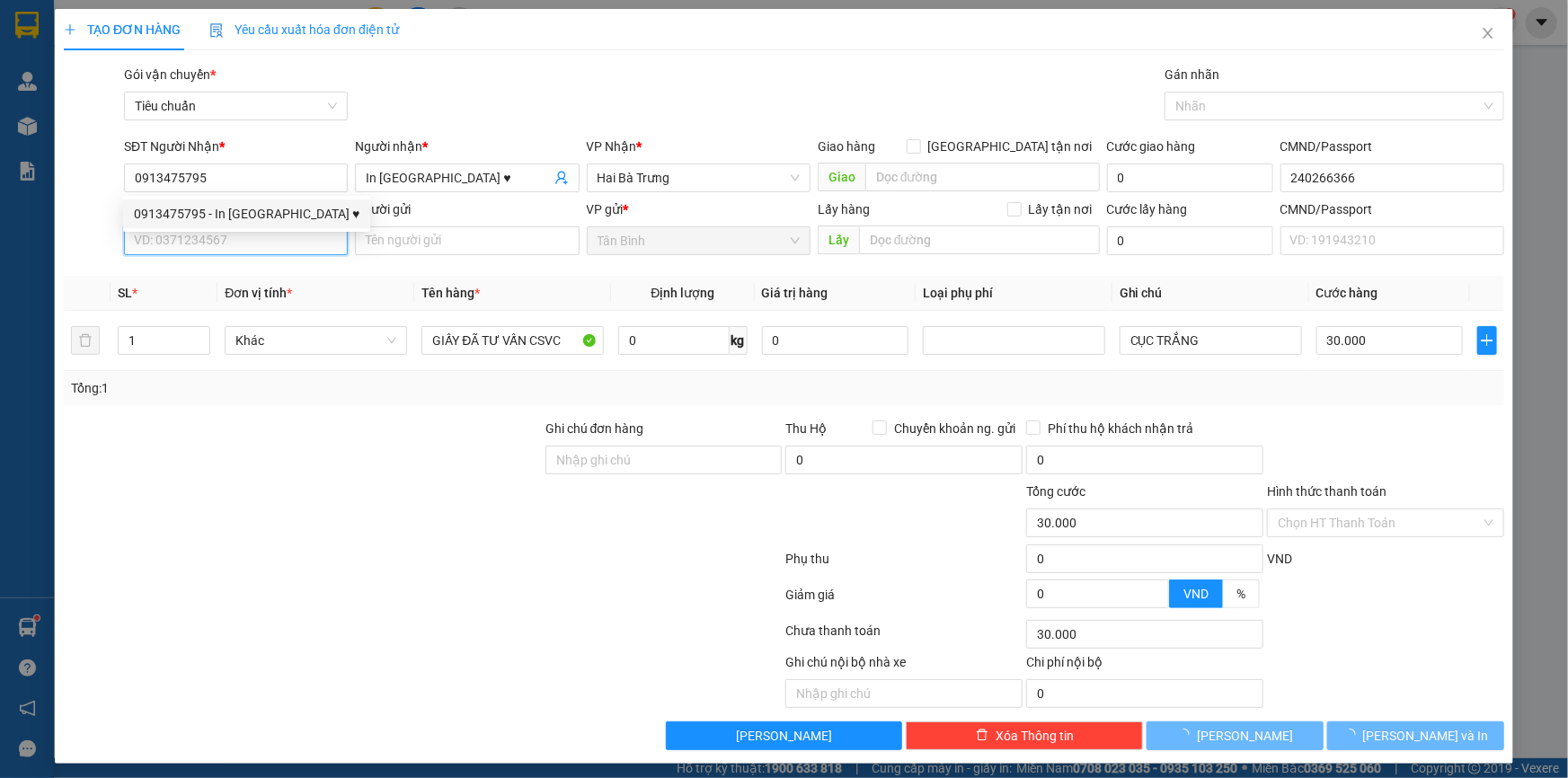
drag, startPoint x: 248, startPoint y: 249, endPoint x: 260, endPoint y: 241, distance: 14.4
click at [249, 249] on input "SĐT Người Gửi" at bounding box center [236, 241] width 224 height 29
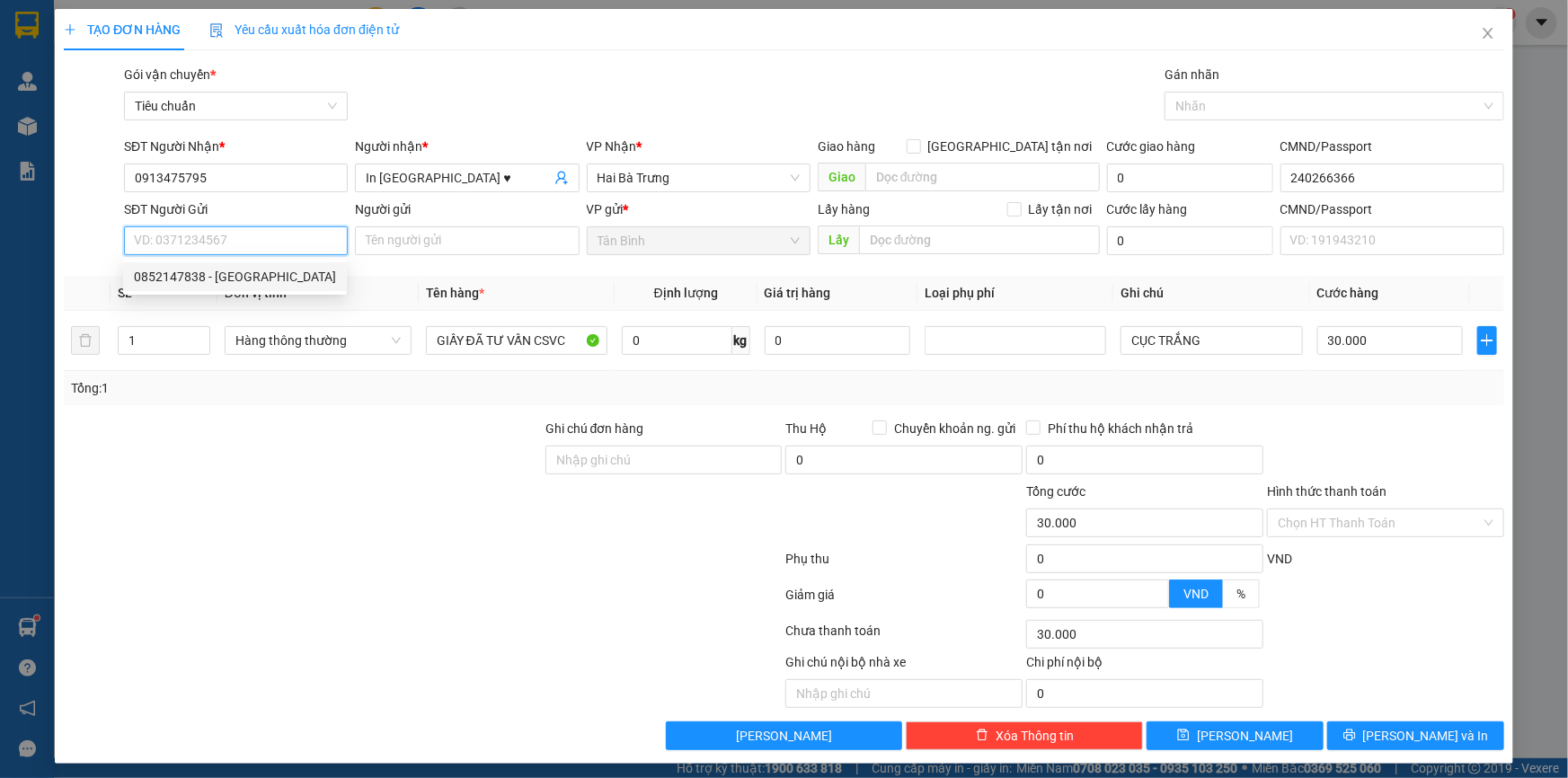
click at [272, 276] on div "0852147838 - Thiên An" at bounding box center [235, 276] width 203 height 19
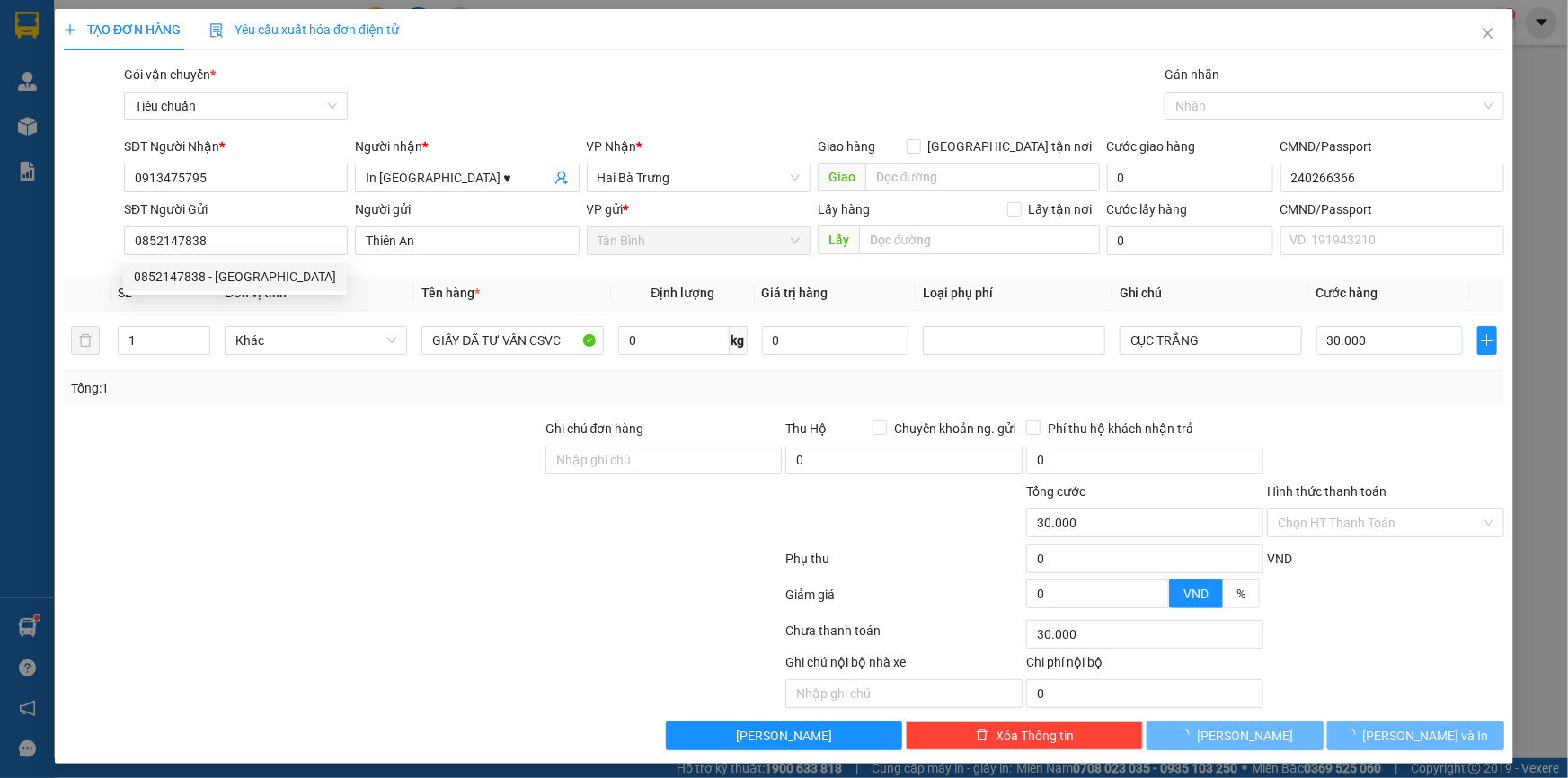
click at [364, 457] on div at bounding box center [302, 451] width 482 height 63
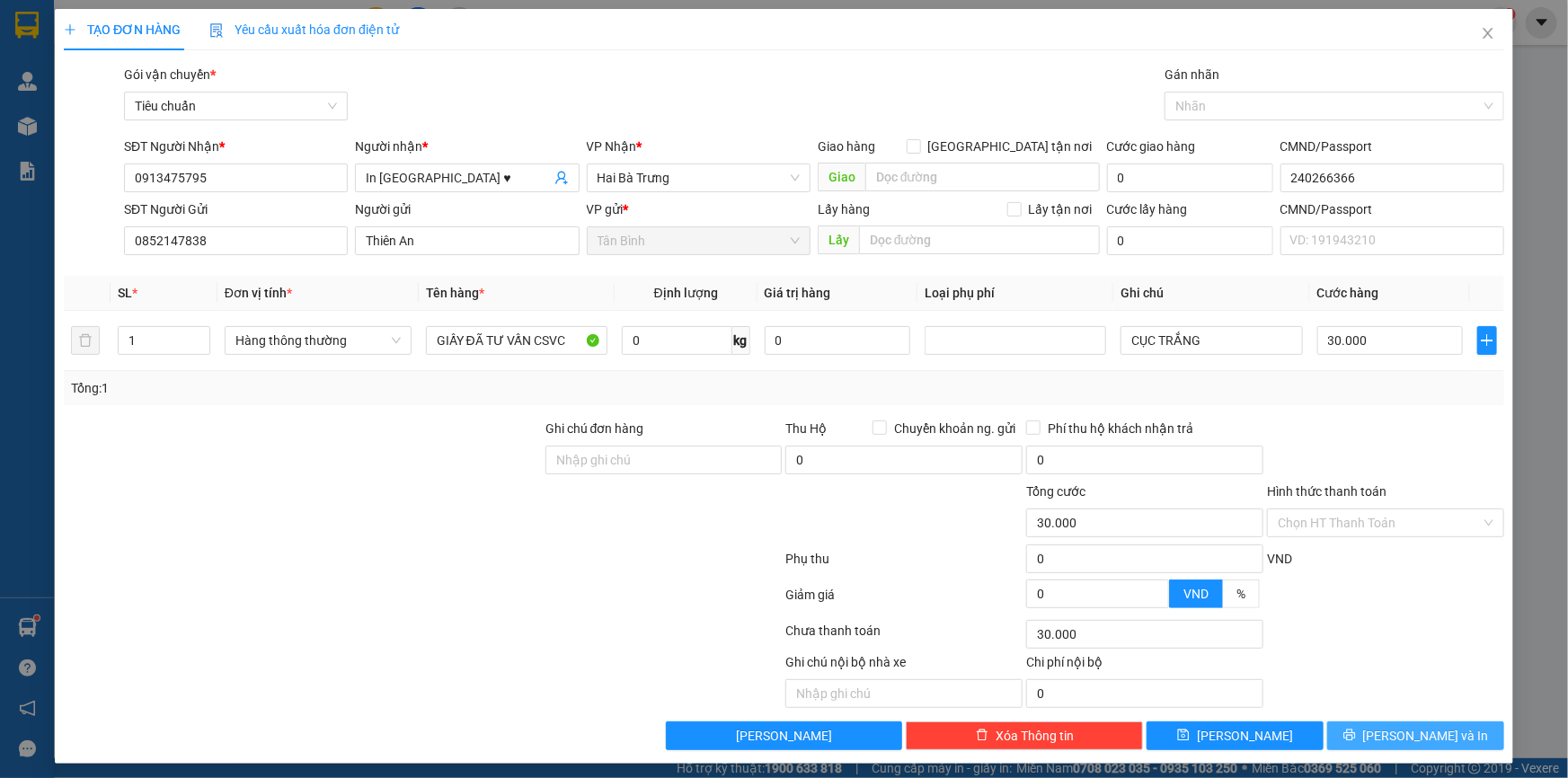
click at [1415, 728] on span "[PERSON_NAME] và In" at bounding box center [1426, 735] width 126 height 19
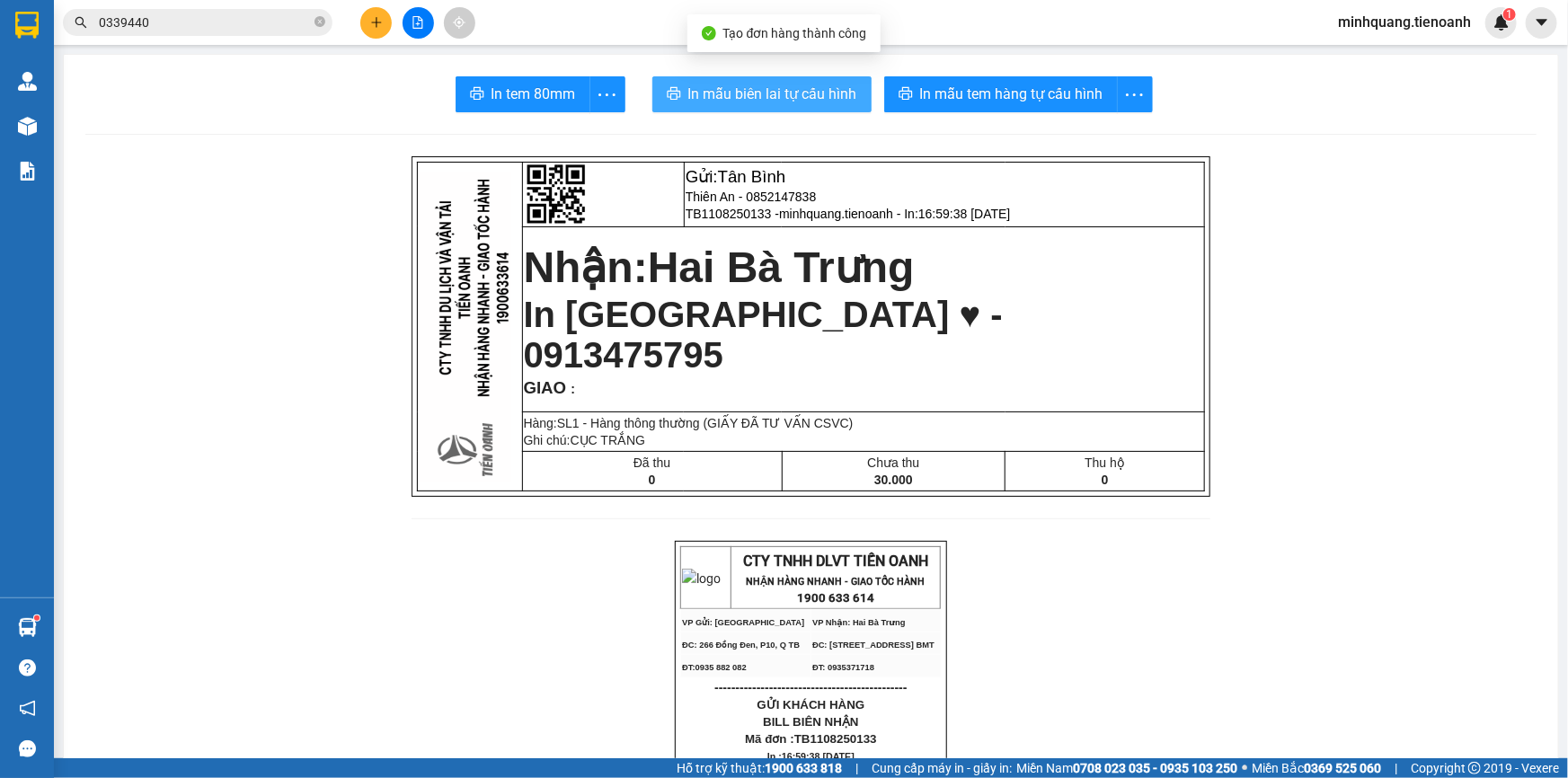
click at [735, 107] on button "In mẫu biên lai tự cấu hình" at bounding box center [761, 94] width 219 height 36
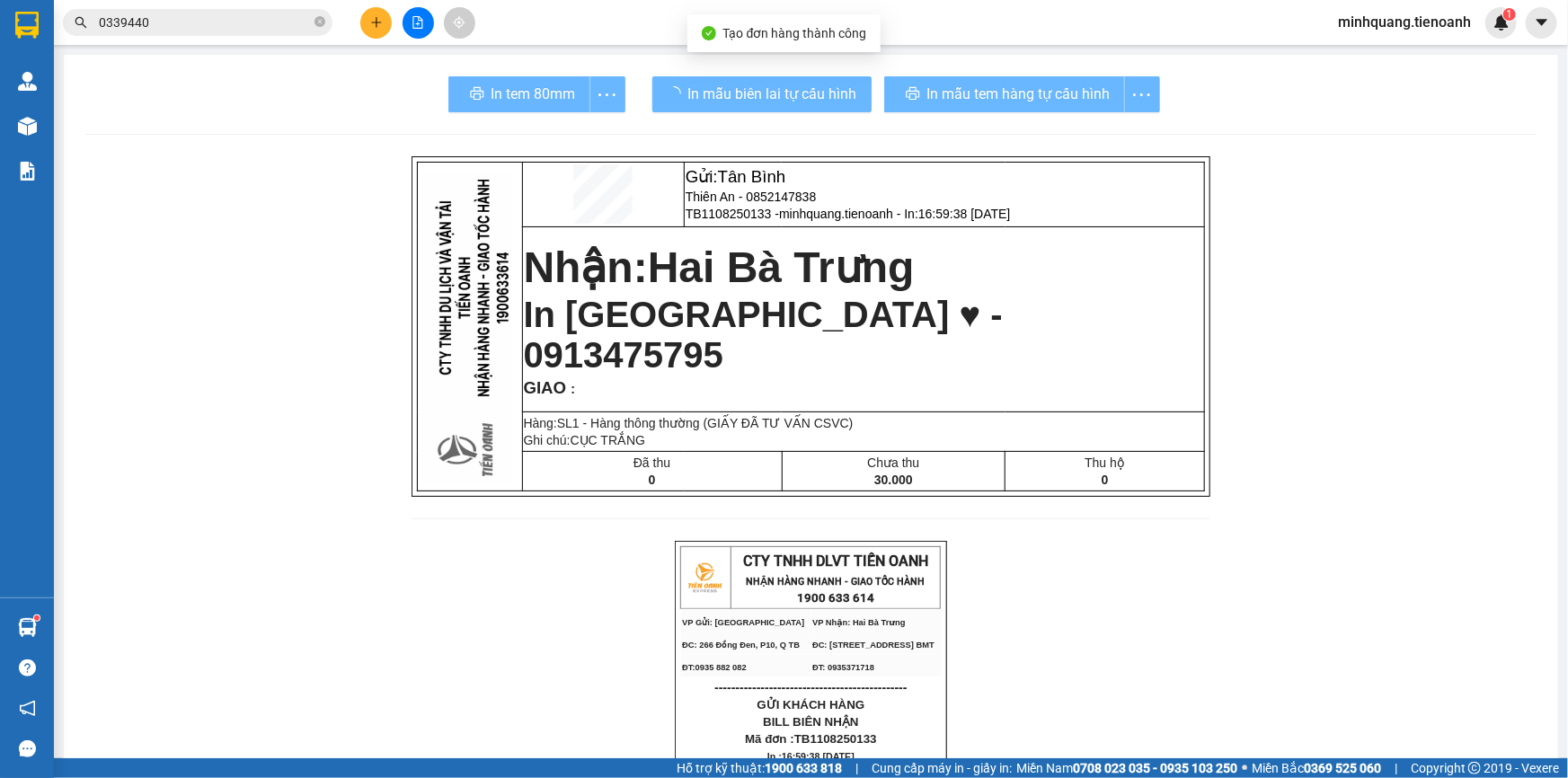
click at [972, 95] on span "In mẫu tem hàng tự cấu hình" at bounding box center [1019, 93] width 183 height 22
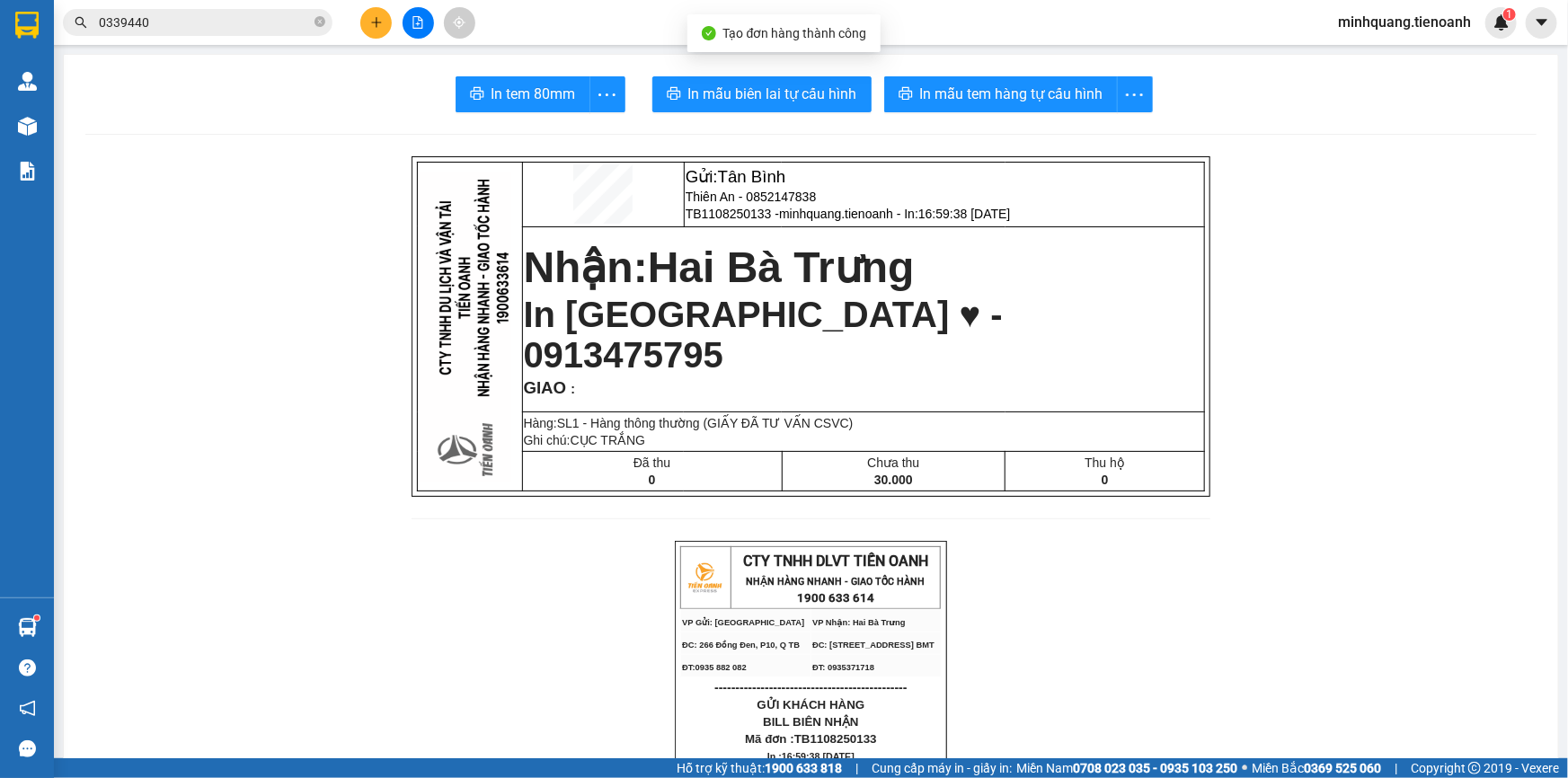
click at [972, 95] on span "In mẫu tem hàng tự cấu hình" at bounding box center [1012, 93] width 183 height 22
click at [799, 192] on span "Thiên An - 0852147838" at bounding box center [751, 197] width 131 height 15
click at [799, 193] on span "Thiên An - 0852147838" at bounding box center [751, 197] width 131 height 15
click at [217, 19] on input "0339440" at bounding box center [204, 22] width 212 height 19
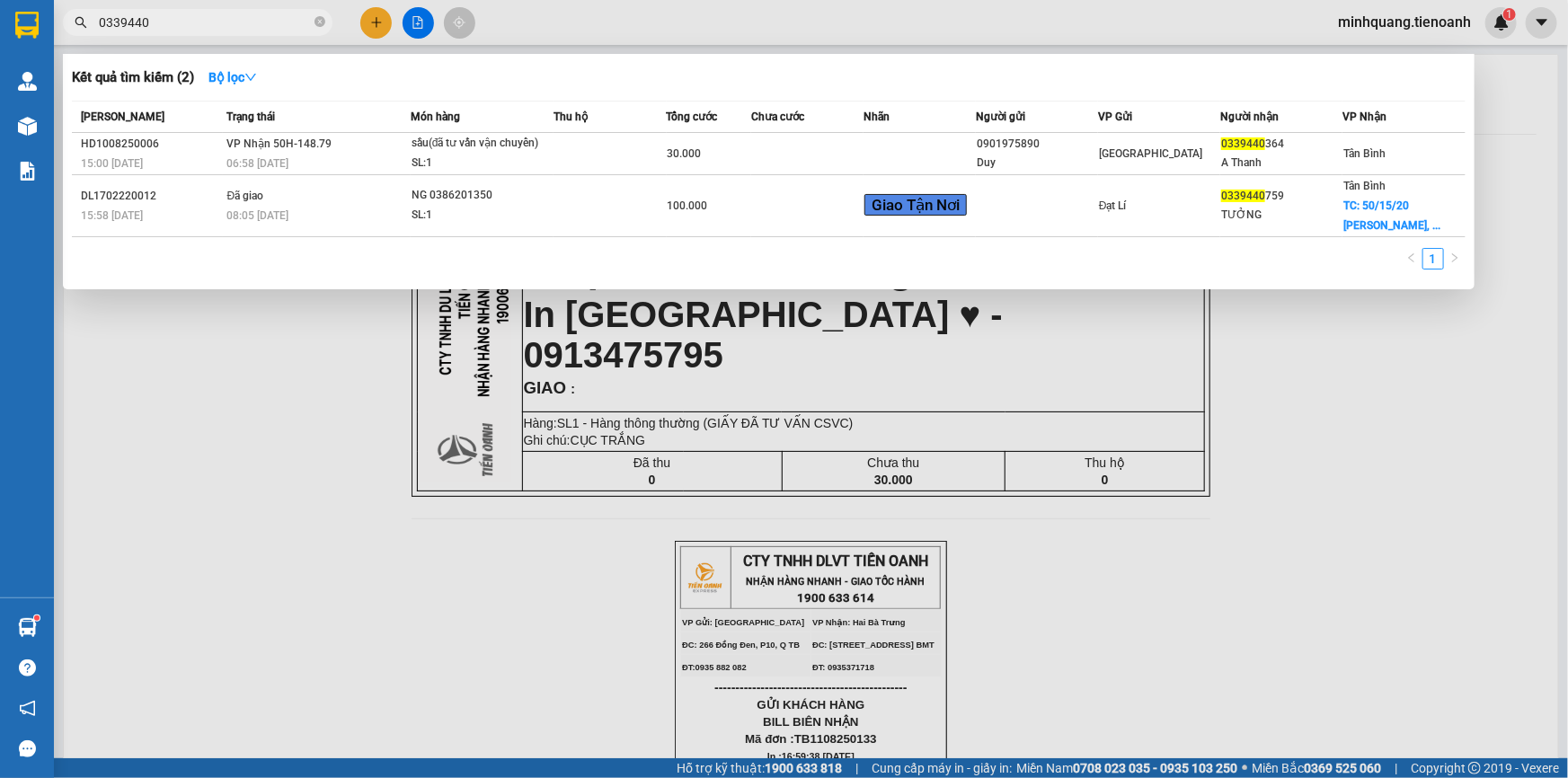
click at [216, 19] on input "0339440" at bounding box center [204, 22] width 212 height 19
paste input "852147838"
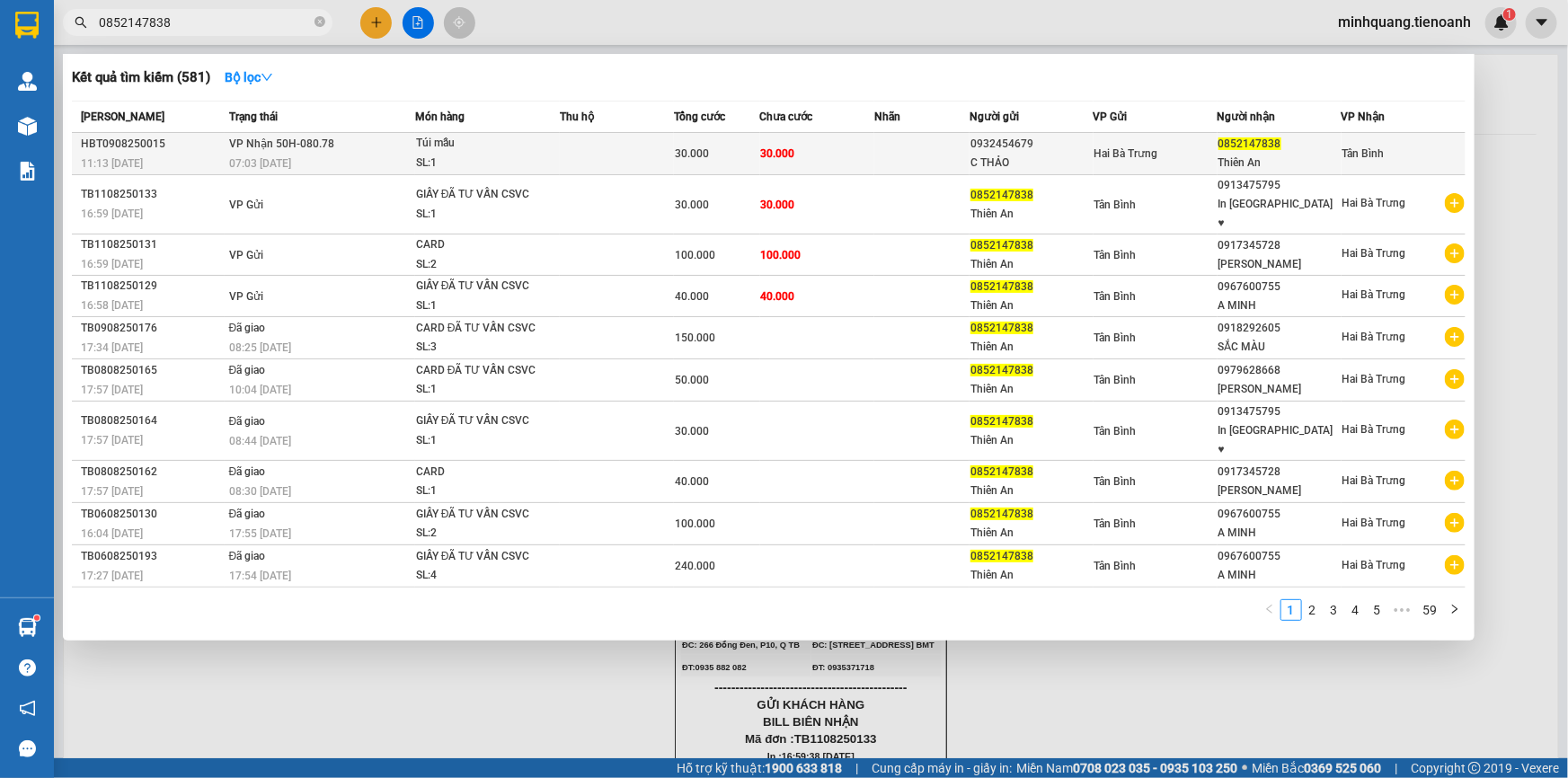
click at [674, 157] on span "30.000" at bounding box center [691, 154] width 34 height 13
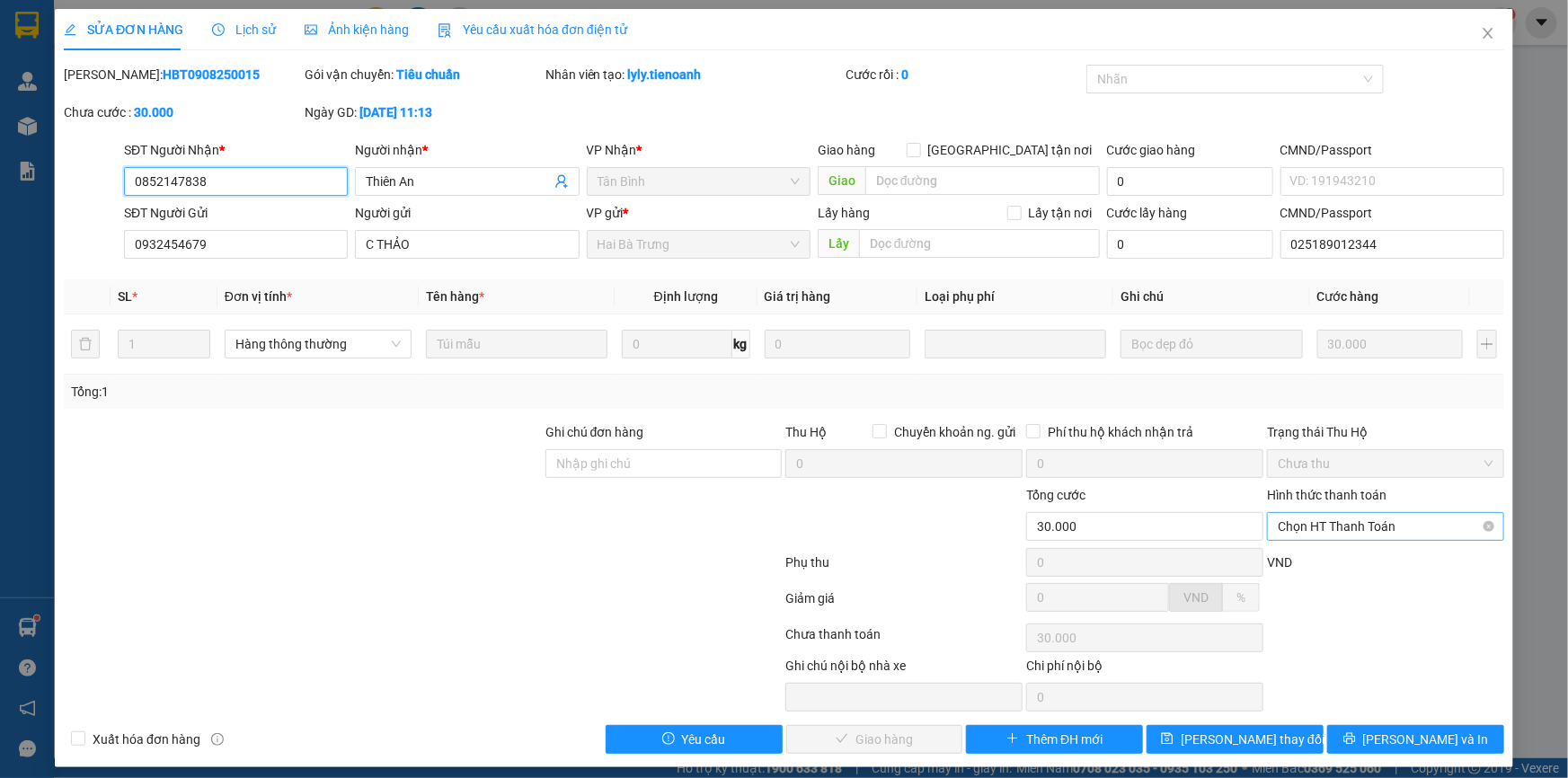
click at [1333, 525] on span "Chọn HT Thanh Toán" at bounding box center [1385, 526] width 216 height 27
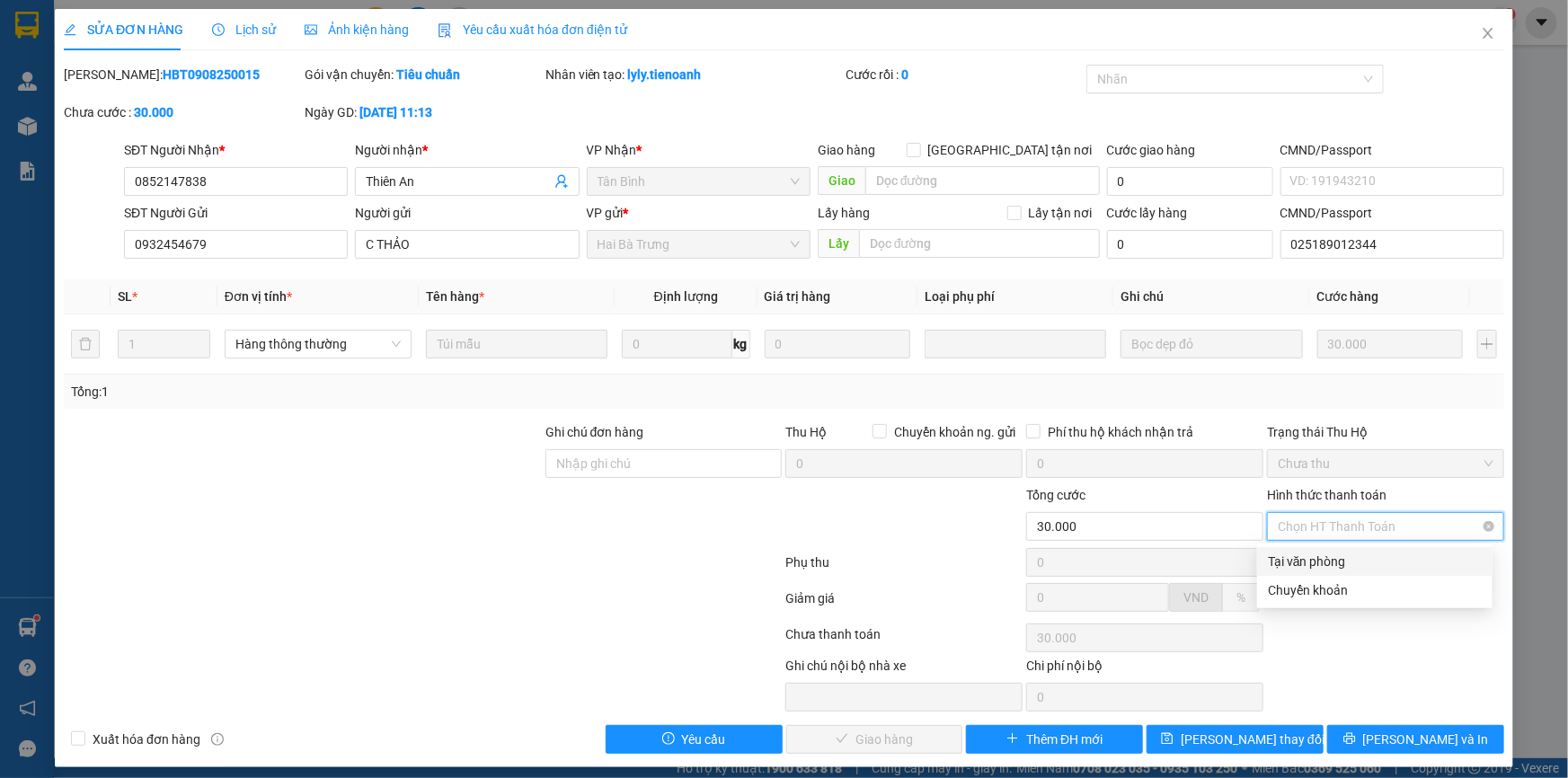
click at [1340, 563] on div "Tại văn phòng" at bounding box center [1375, 561] width 214 height 19
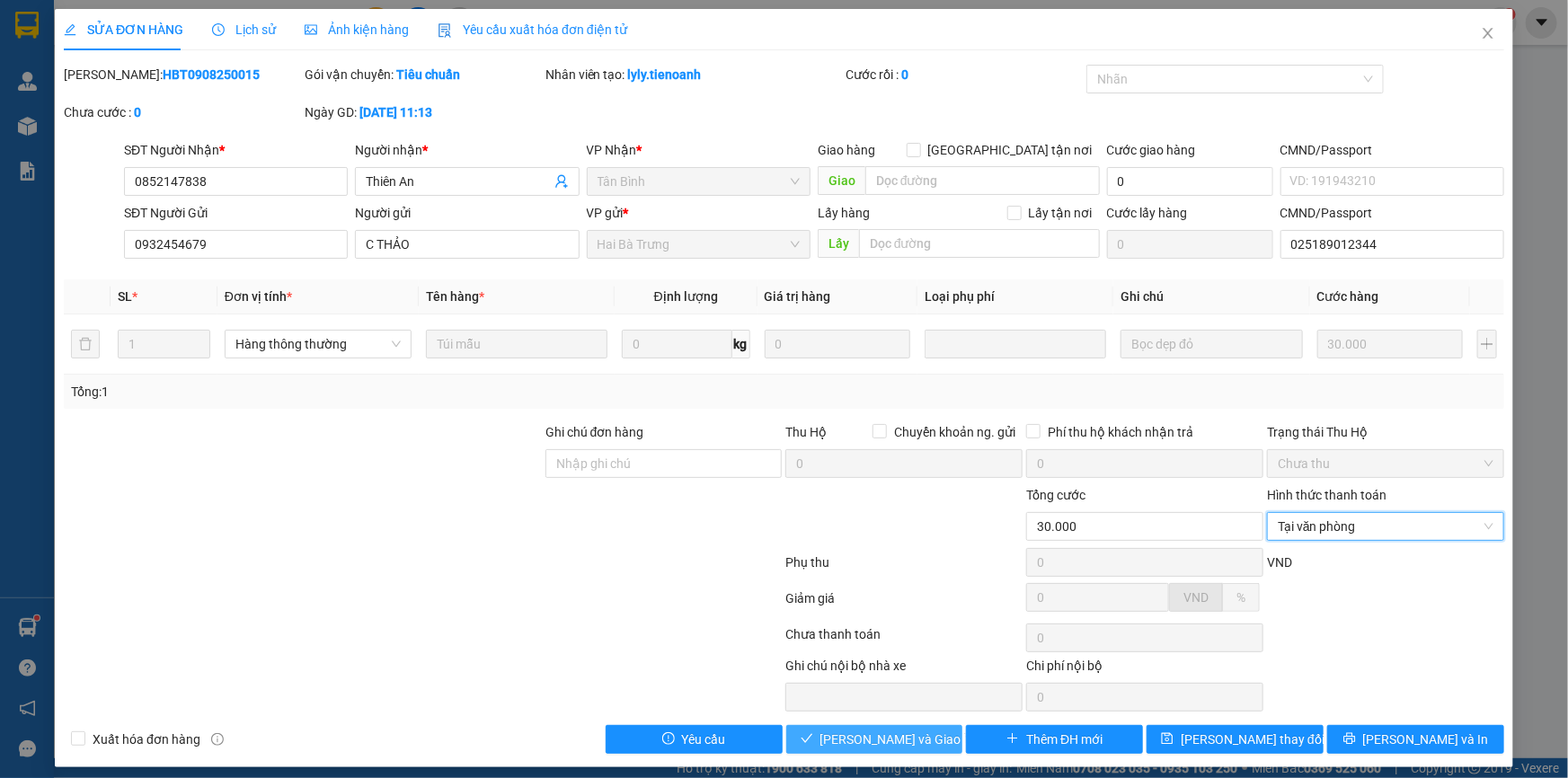
click at [879, 737] on span "[PERSON_NAME] và Giao hàng" at bounding box center [907, 739] width 172 height 19
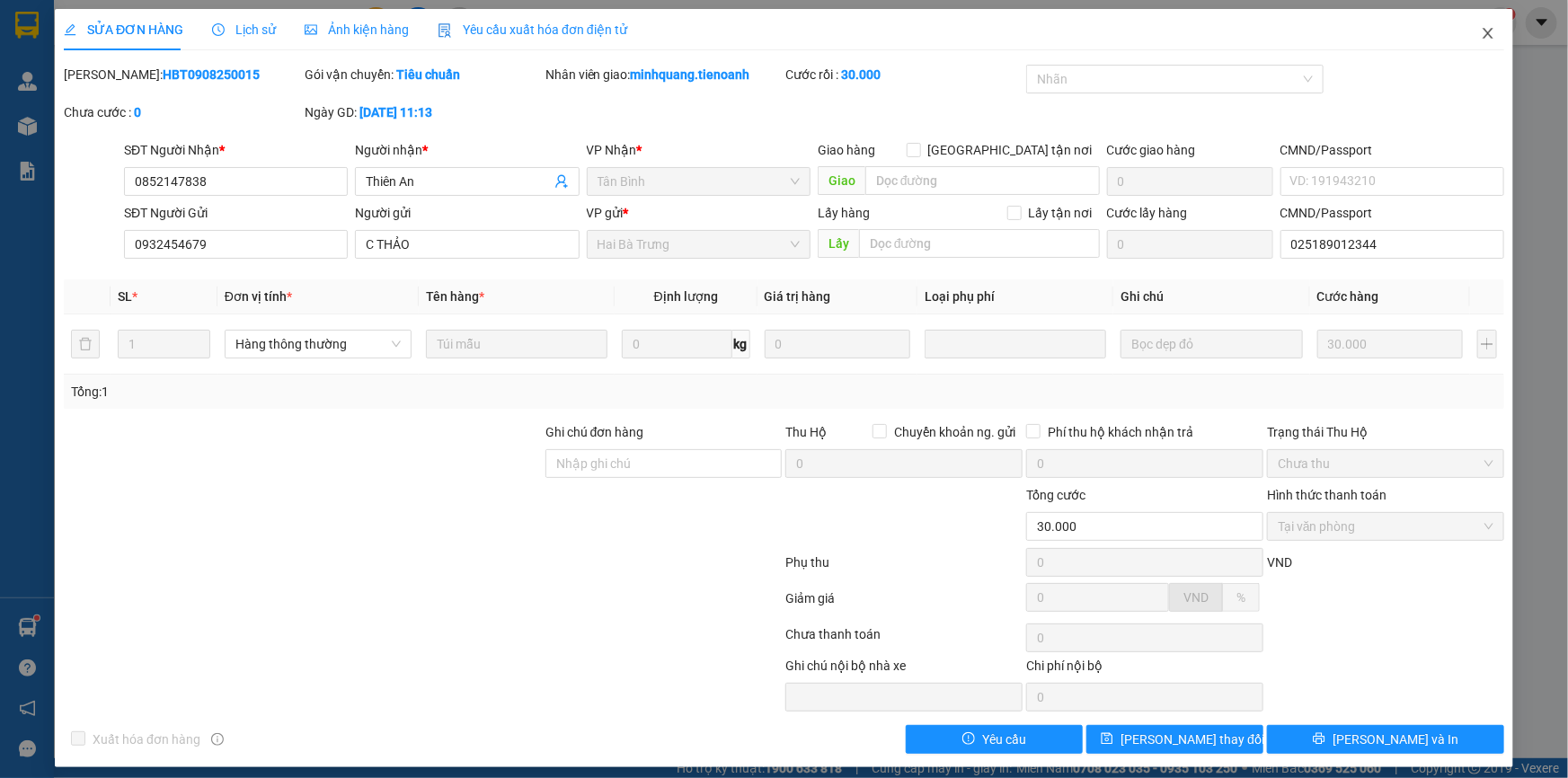
click at [1481, 30] on icon "close" at bounding box center [1488, 33] width 15 height 15
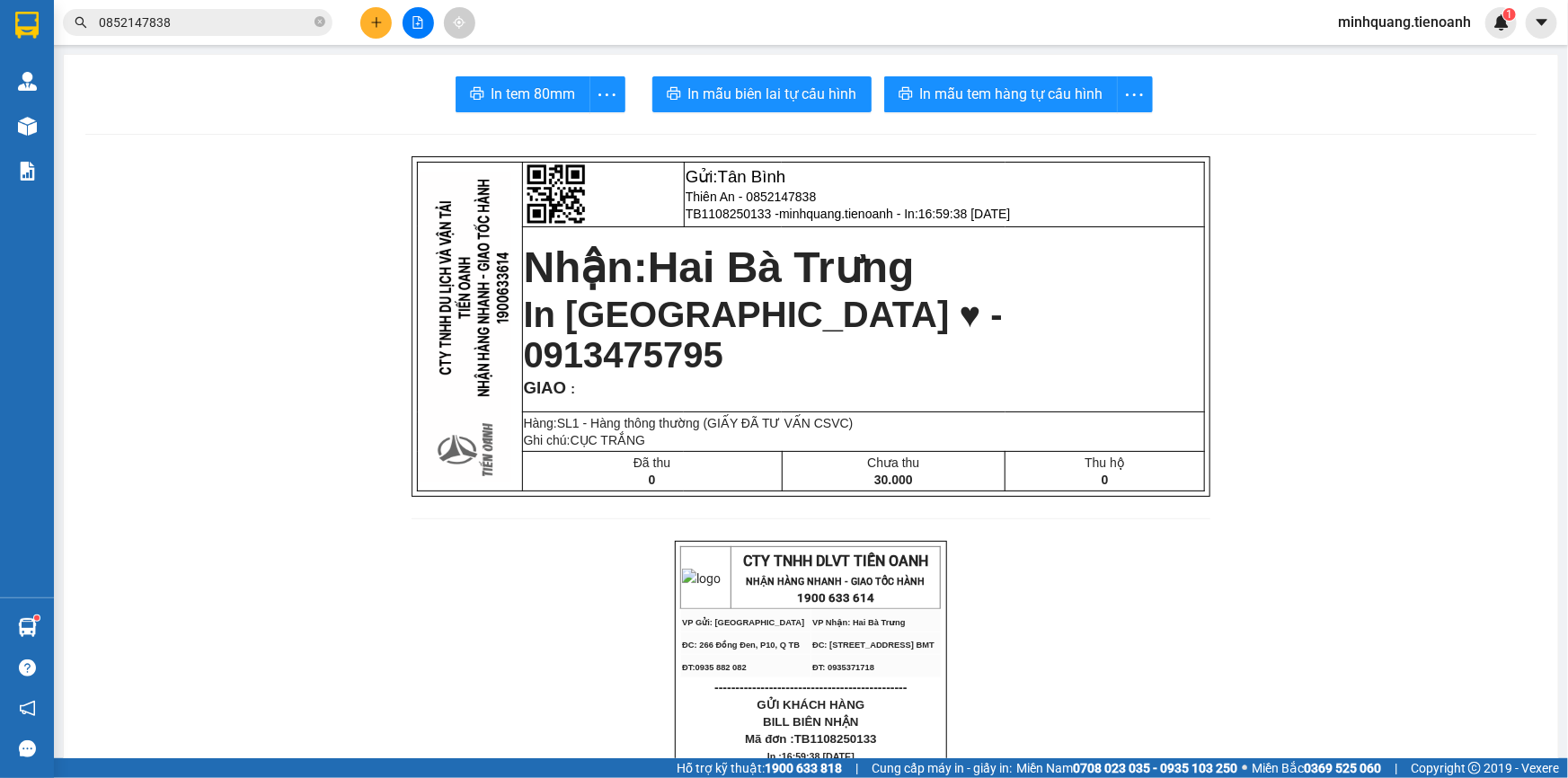
click at [279, 20] on input "0852147838" at bounding box center [204, 22] width 212 height 19
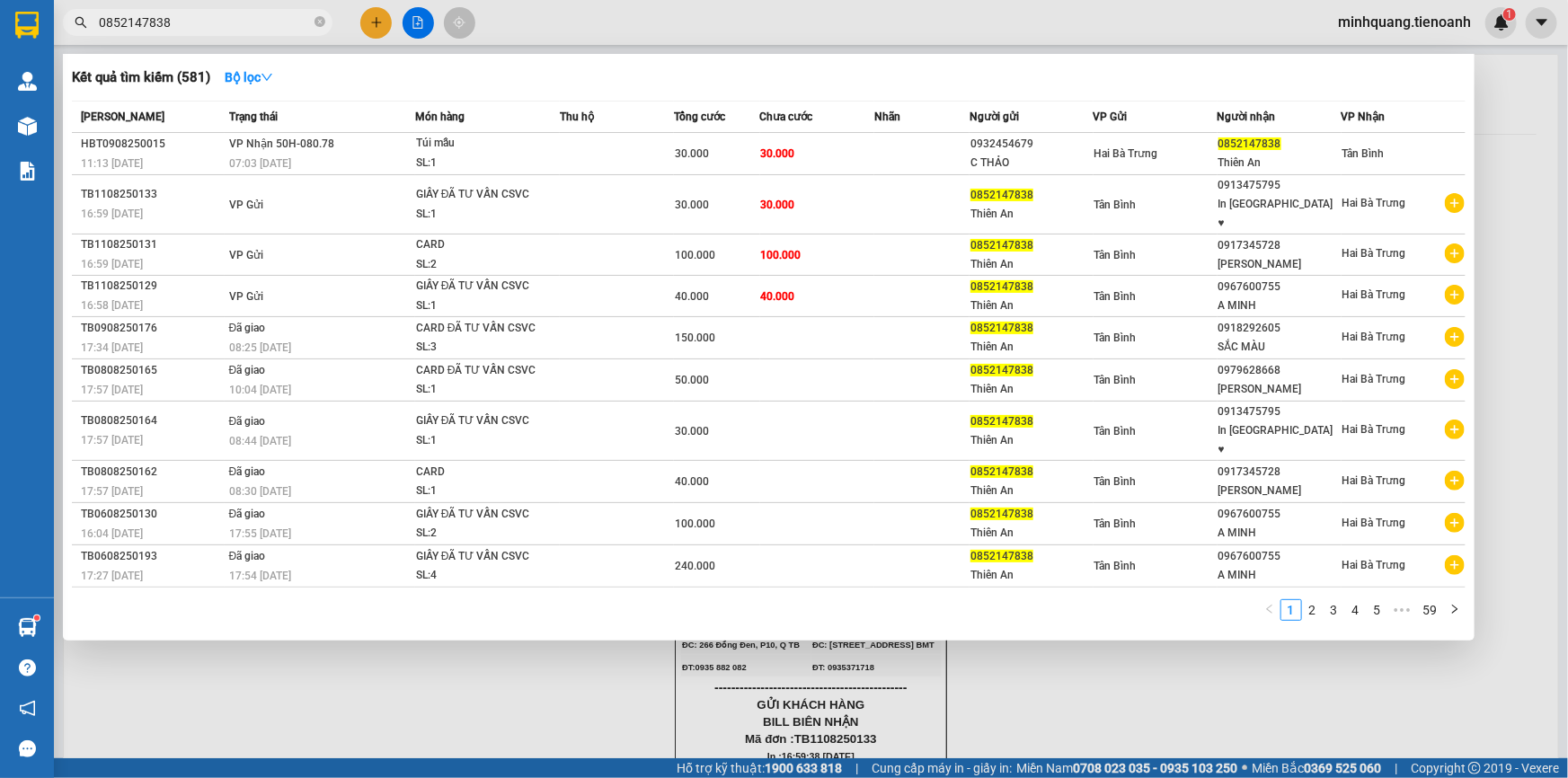
click at [279, 20] on input "0852147838" at bounding box center [204, 22] width 212 height 19
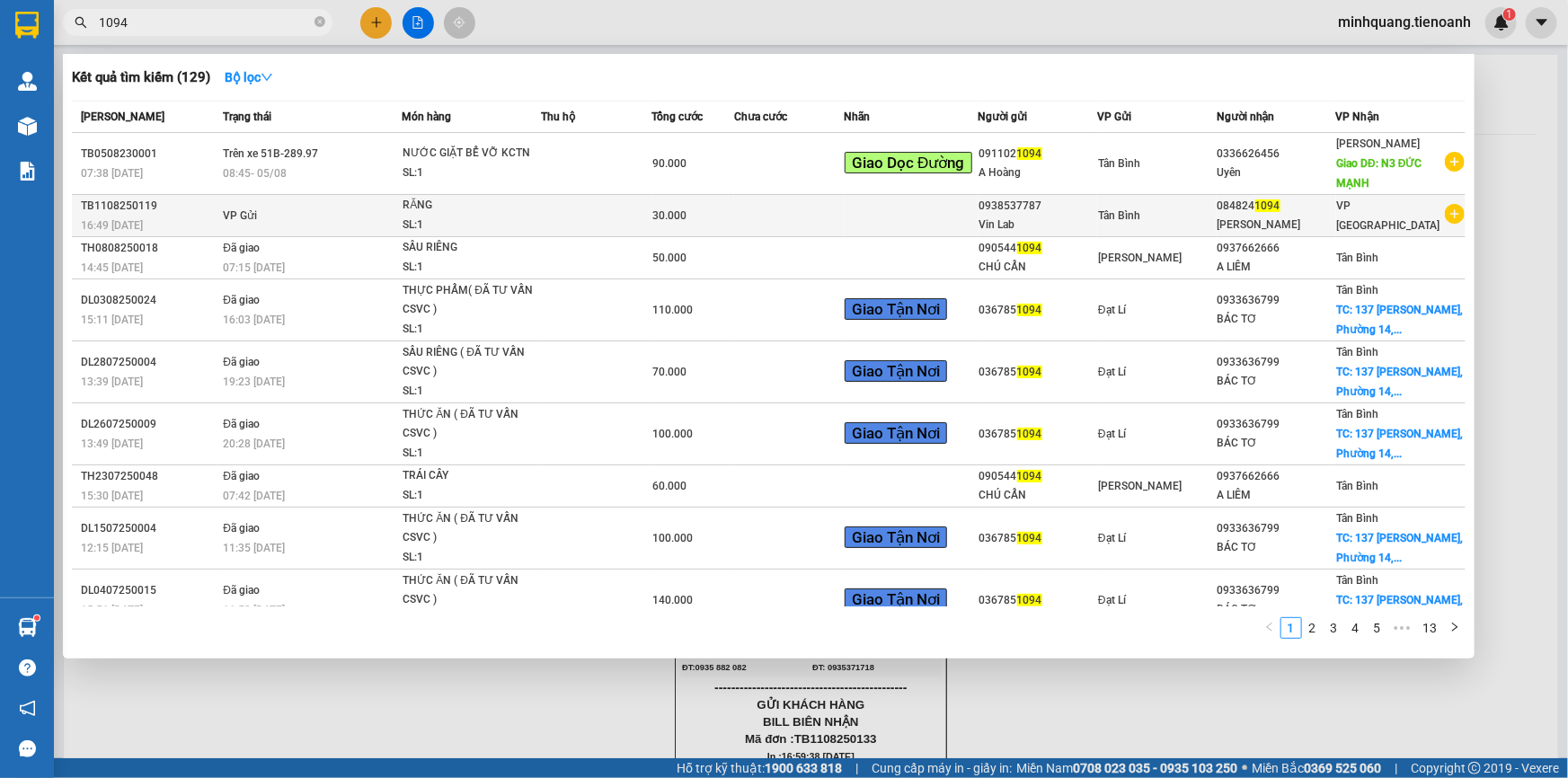
click at [571, 207] on td at bounding box center [597, 216] width 110 height 43
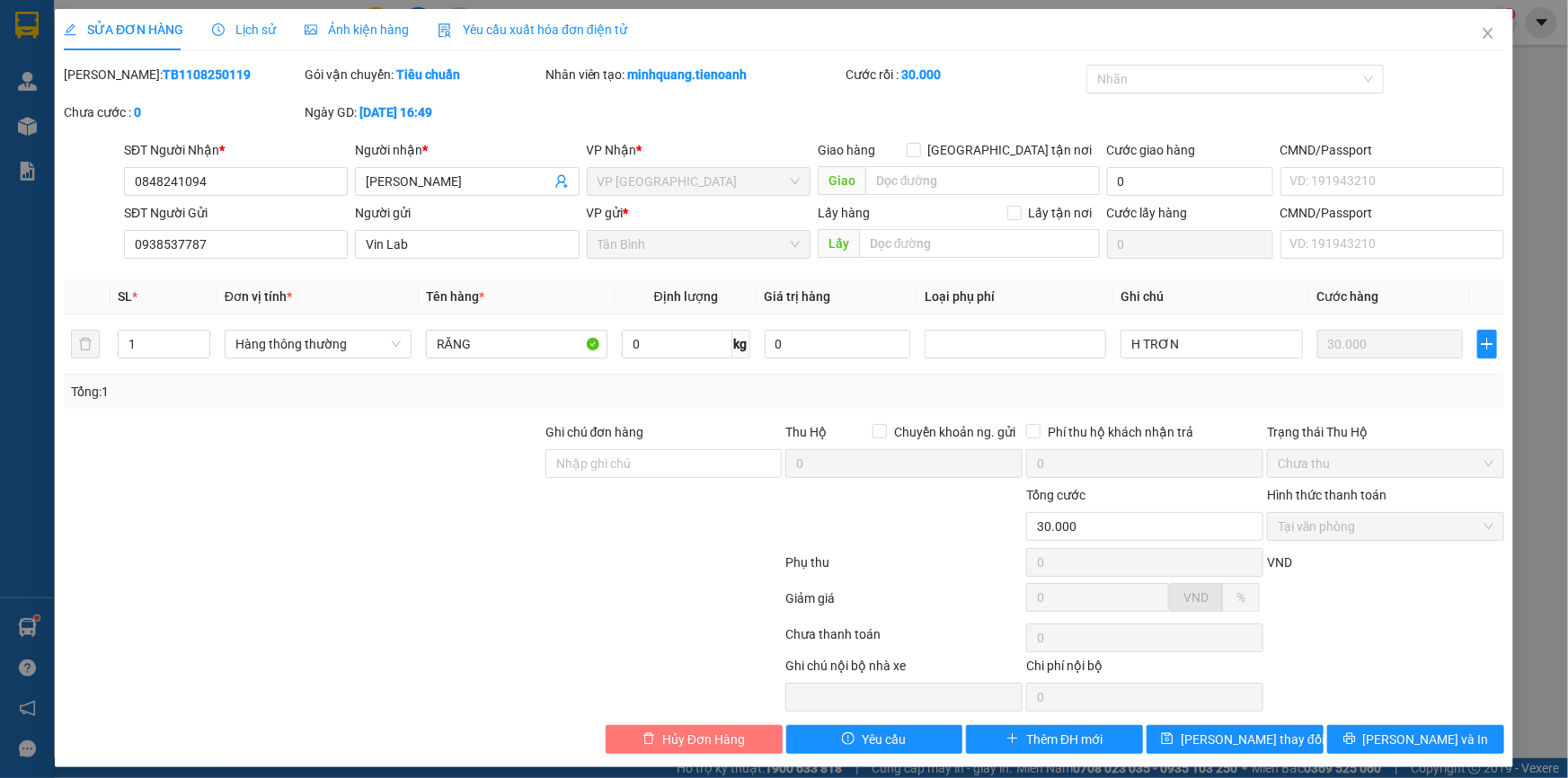
click at [712, 737] on span "Hủy Đơn Hàng" at bounding box center [703, 739] width 82 height 19
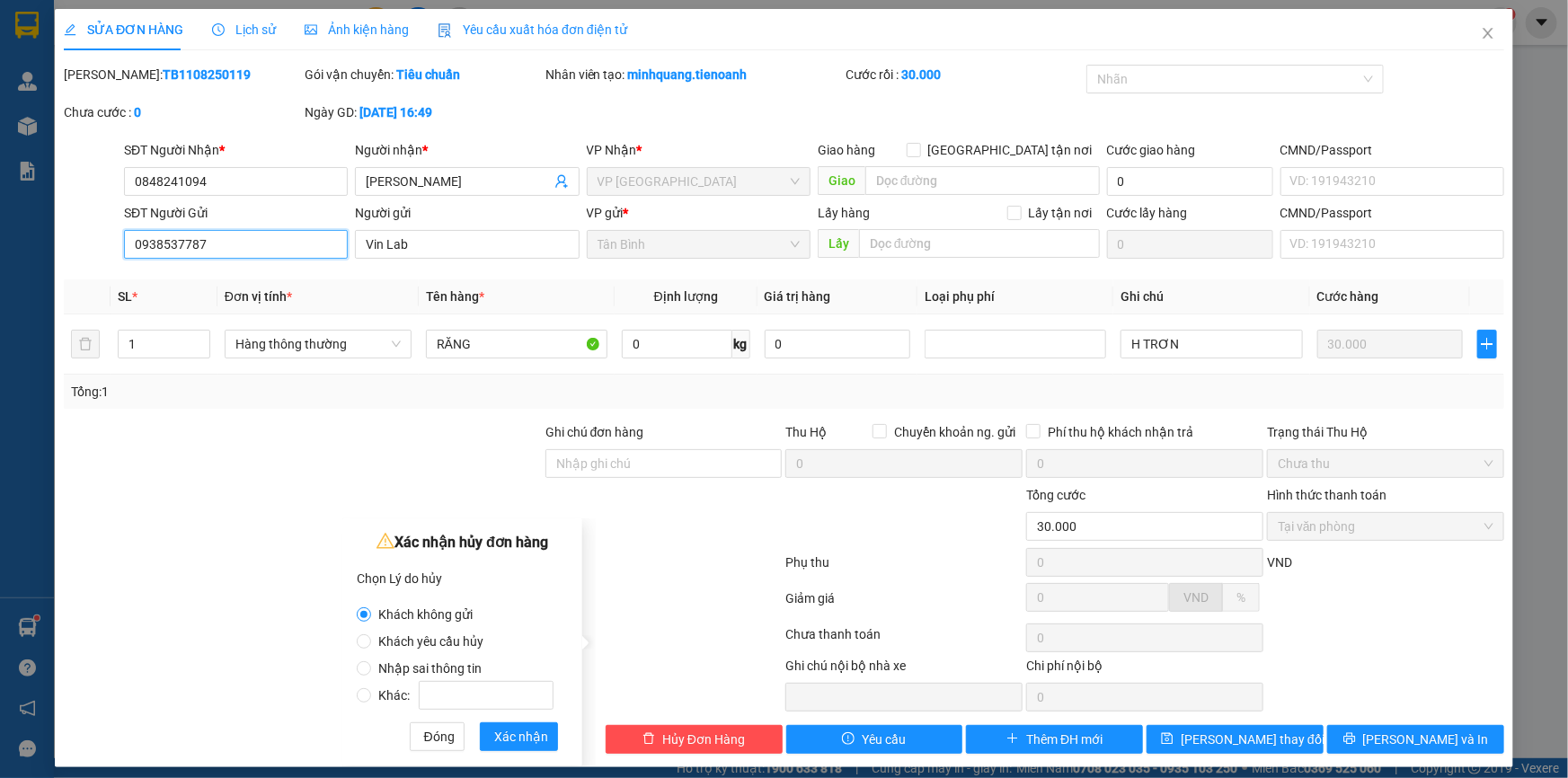
drag, startPoint x: 242, startPoint y: 249, endPoint x: 0, endPoint y: 249, distance: 242.0
click at [0, 249] on div "SỬA ĐƠN HÀNG Lịch sử Ảnh kiện hàng Yêu cầu xuất hóa đơn điện tử Total Paid Fee …" at bounding box center [784, 389] width 1568 height 778
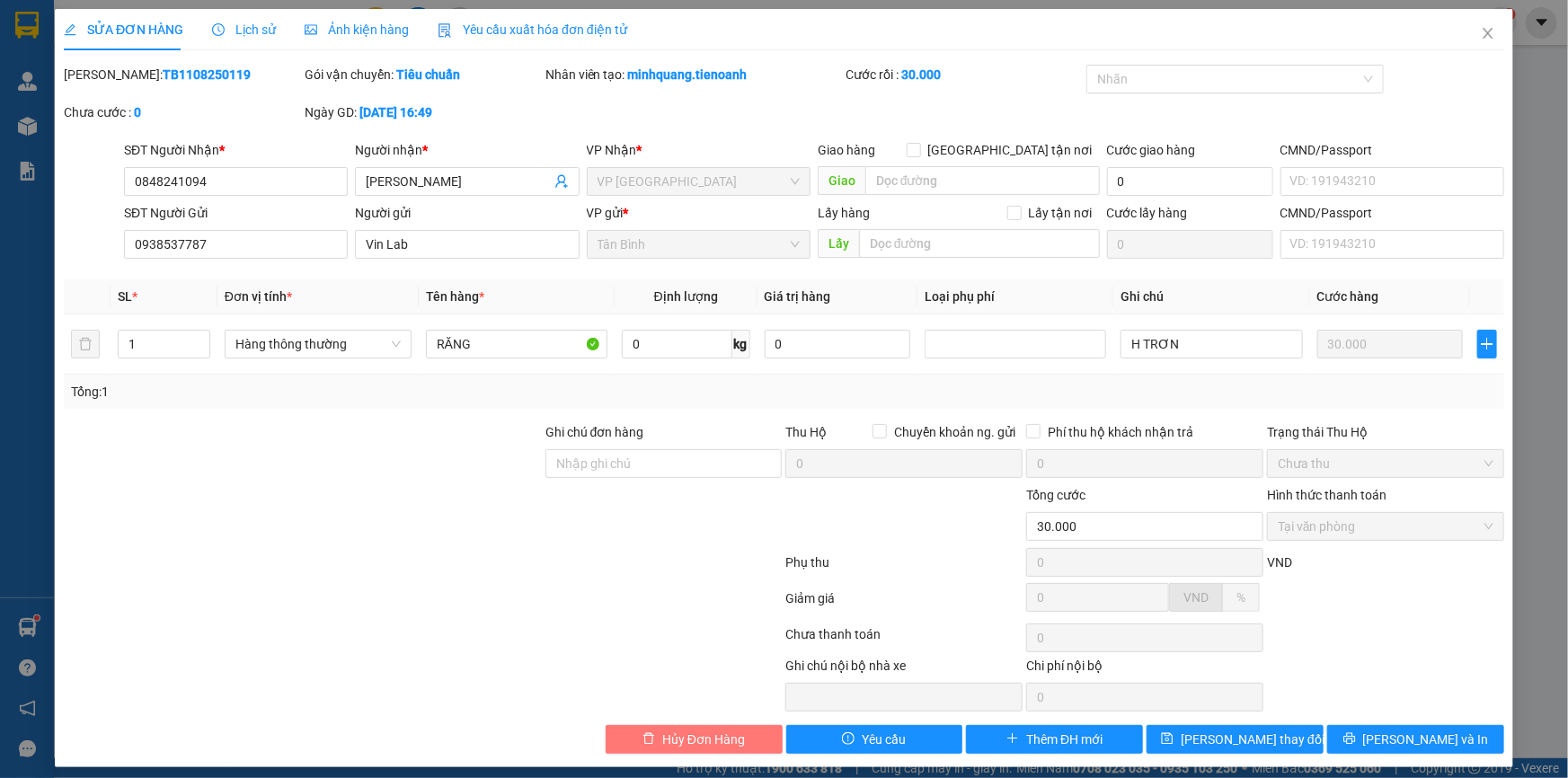
click at [692, 737] on span "Hủy Đơn Hàng" at bounding box center [703, 739] width 82 height 19
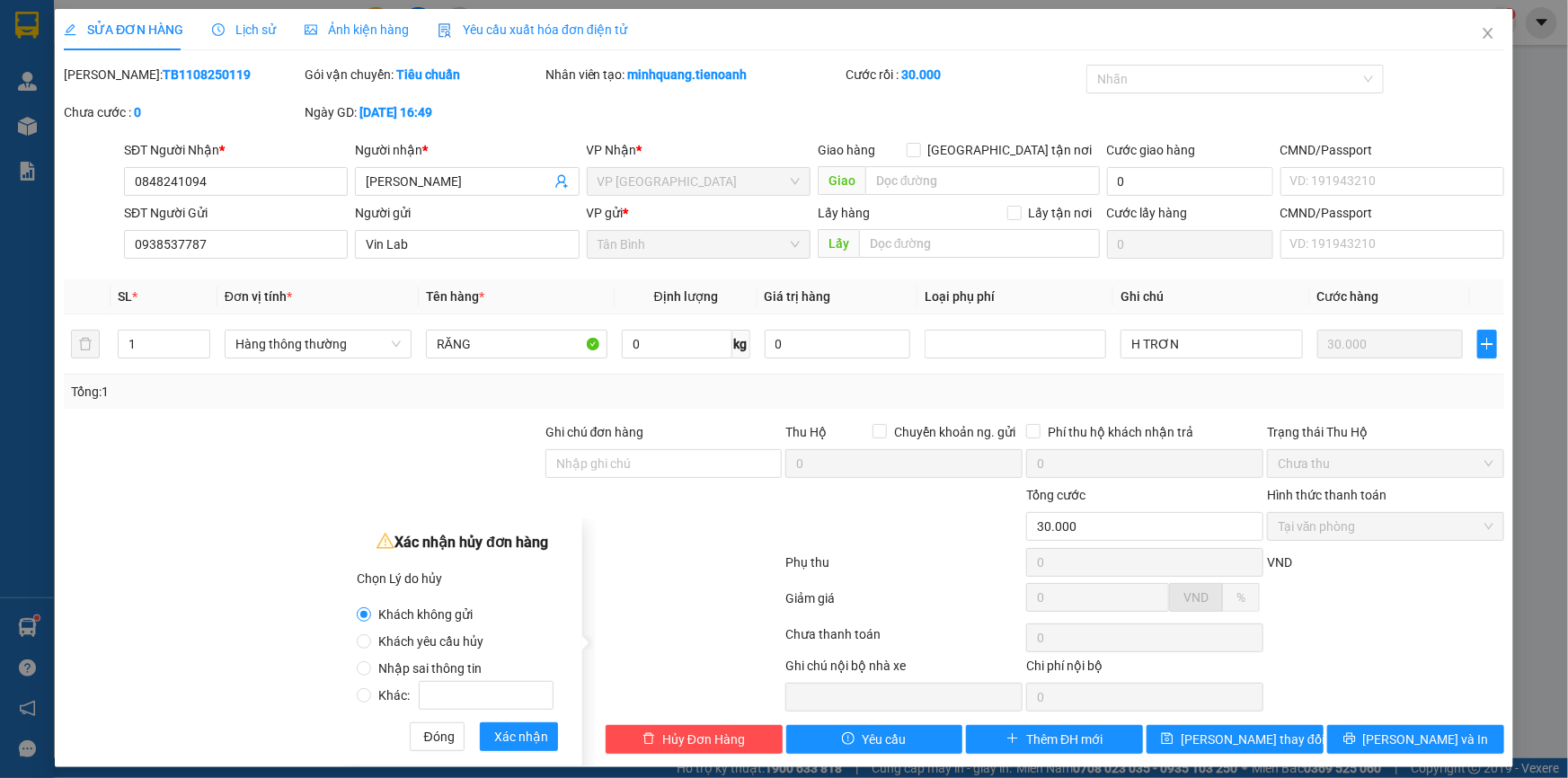
click at [422, 675] on label "Khác:" at bounding box center [459, 686] width 204 height 27
click at [371, 688] on input "Khác:" at bounding box center [364, 696] width 15 height 15
click at [430, 664] on span "Nhập sai thông tin" at bounding box center [429, 669] width 117 height 15
click at [371, 664] on input "Nhập sai thông tin" at bounding box center [364, 669] width 15 height 15
click at [516, 735] on span "Xác nhận" at bounding box center [521, 736] width 54 height 19
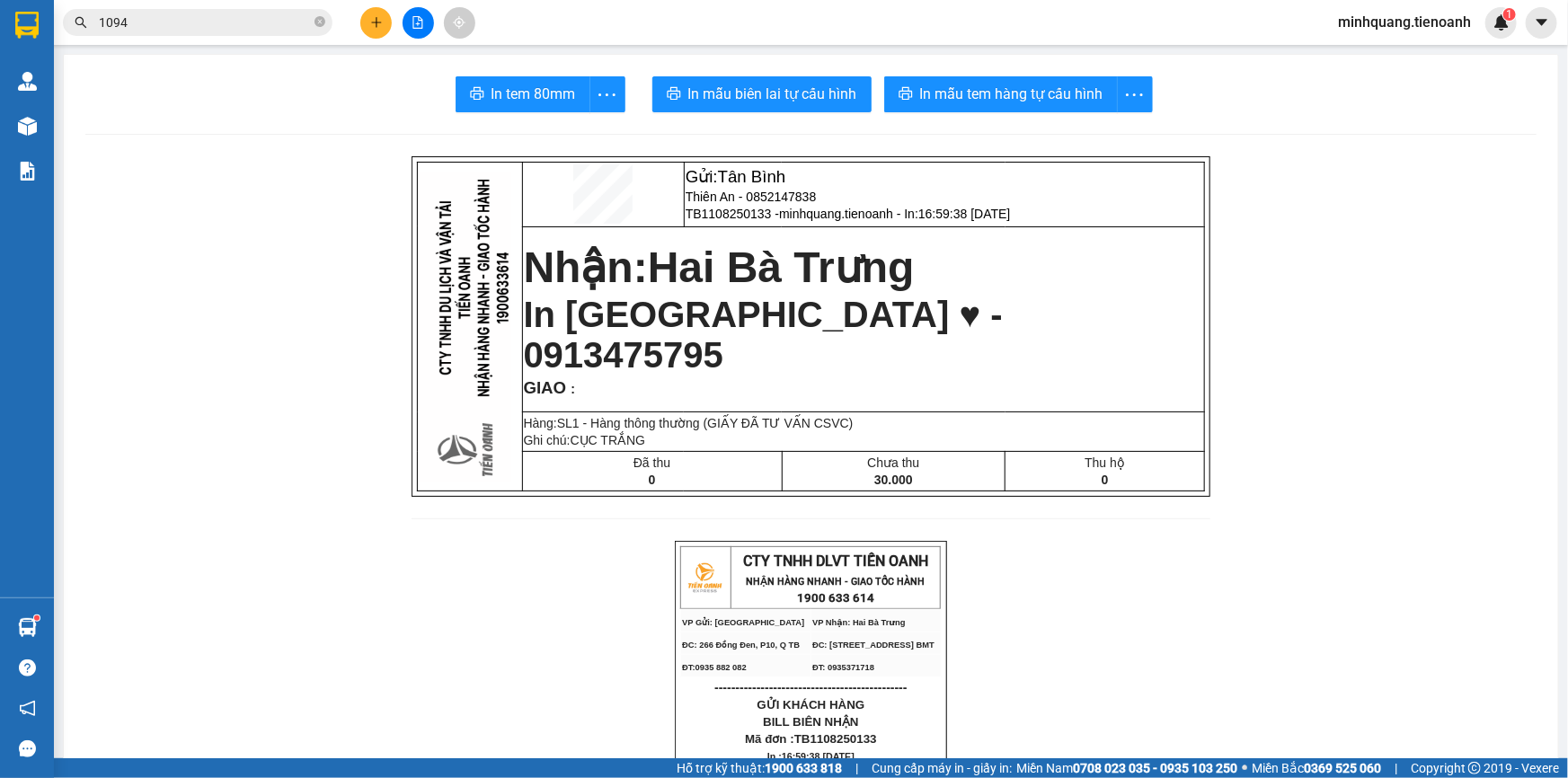
click at [365, 18] on button at bounding box center [377, 23] width 31 height 31
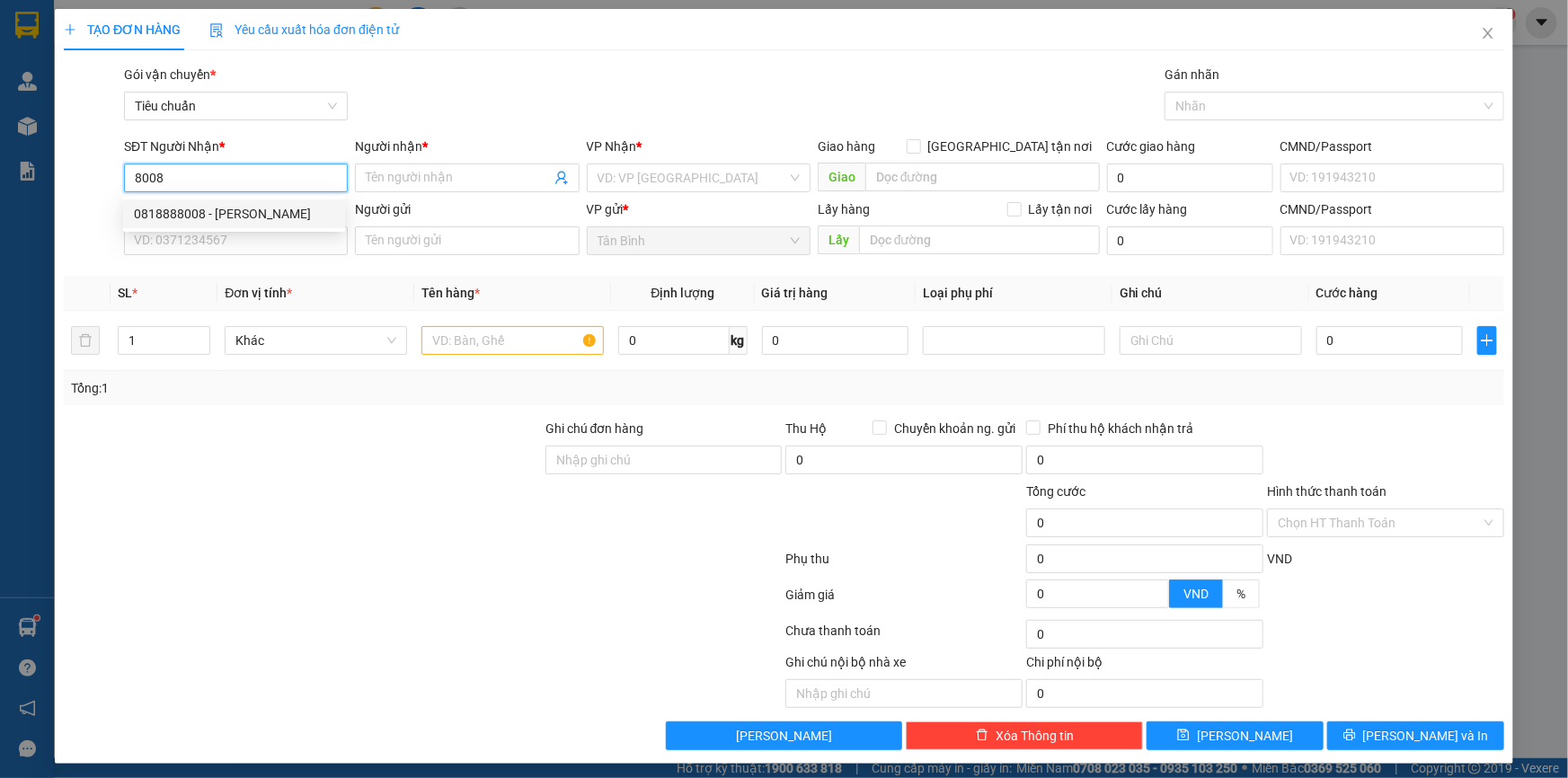
click at [229, 220] on div "0818888008 - MAI LAN" at bounding box center [234, 213] width 201 height 19
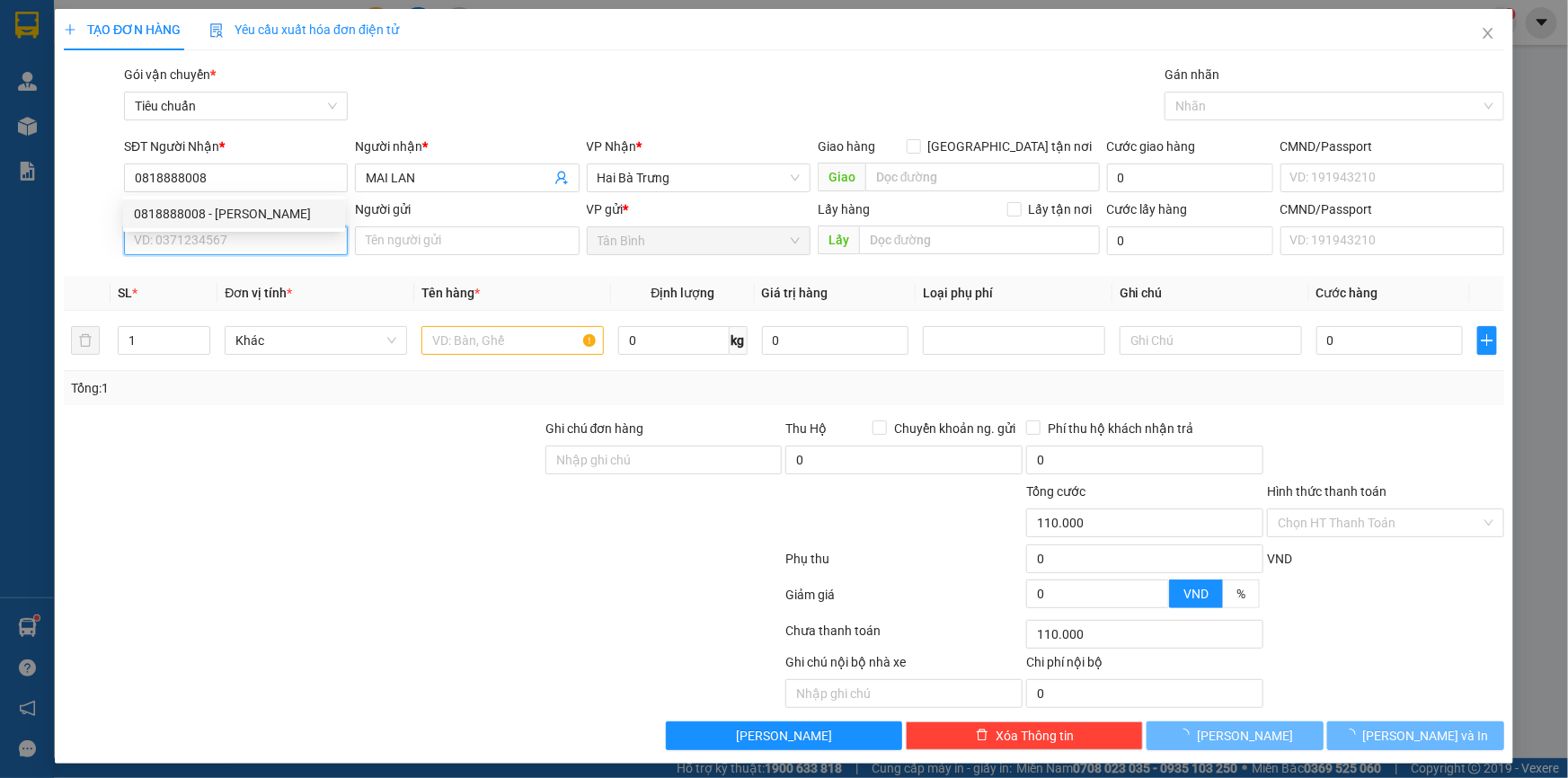
click at [253, 250] on input "SĐT Người Gửi" at bounding box center [236, 241] width 224 height 29
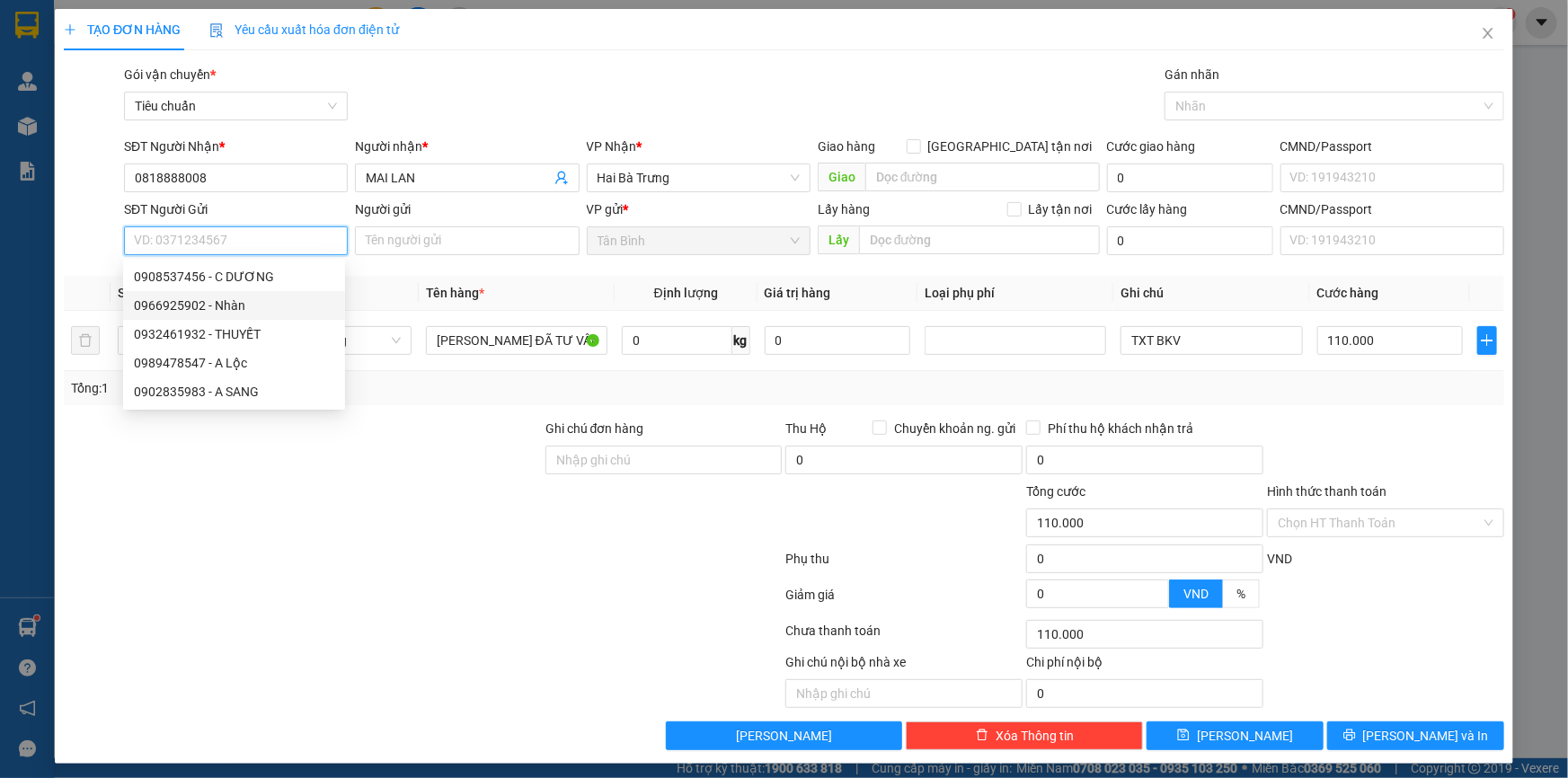
click at [215, 307] on div "0966925902 - Nhàn" at bounding box center [234, 305] width 201 height 19
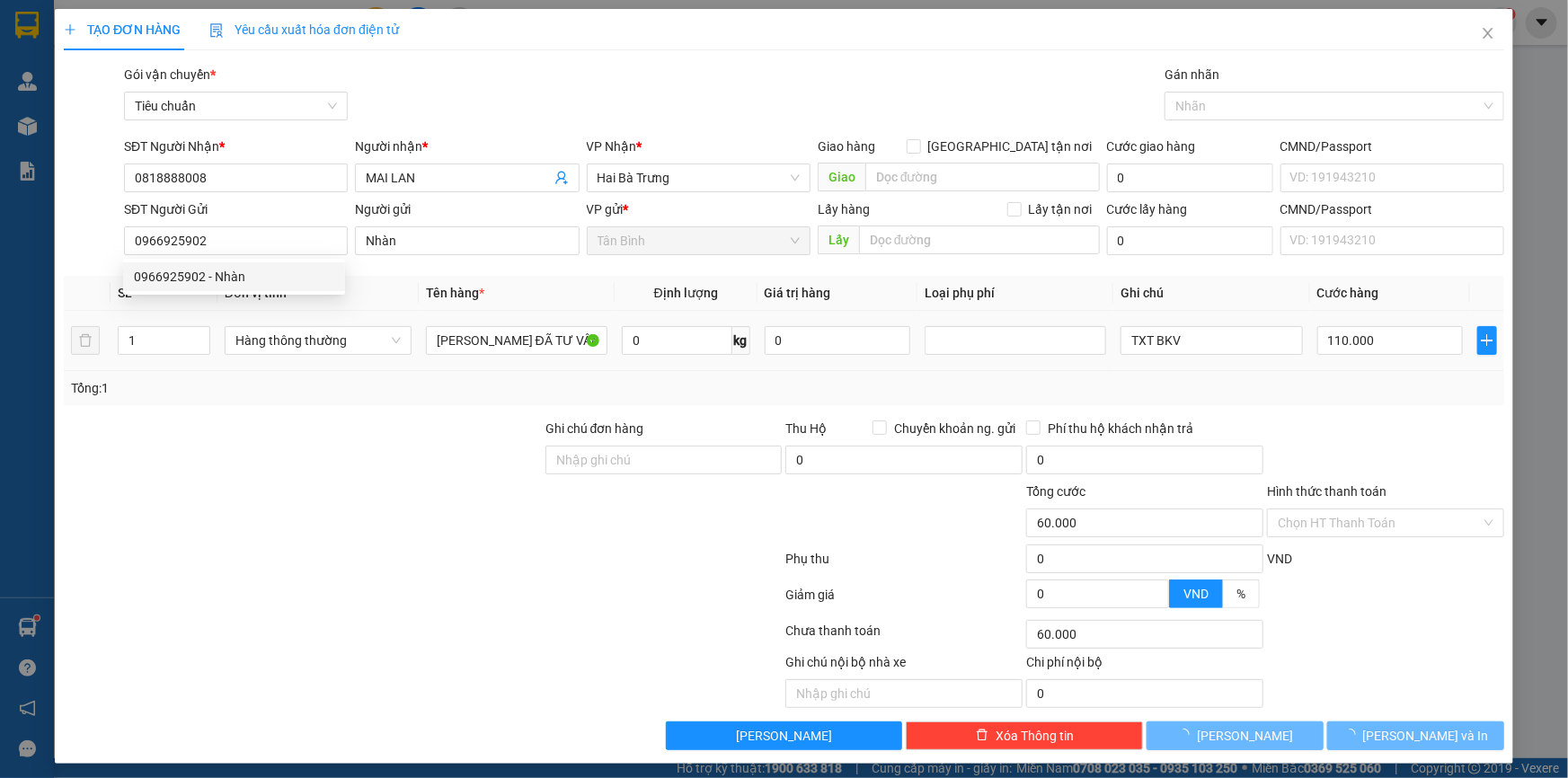
click at [402, 415] on div "Transit Pickup Surcharge Ids Transit Deliver Surcharge Ids Transit Deliver Surc…" at bounding box center [784, 407] width 1440 height 685
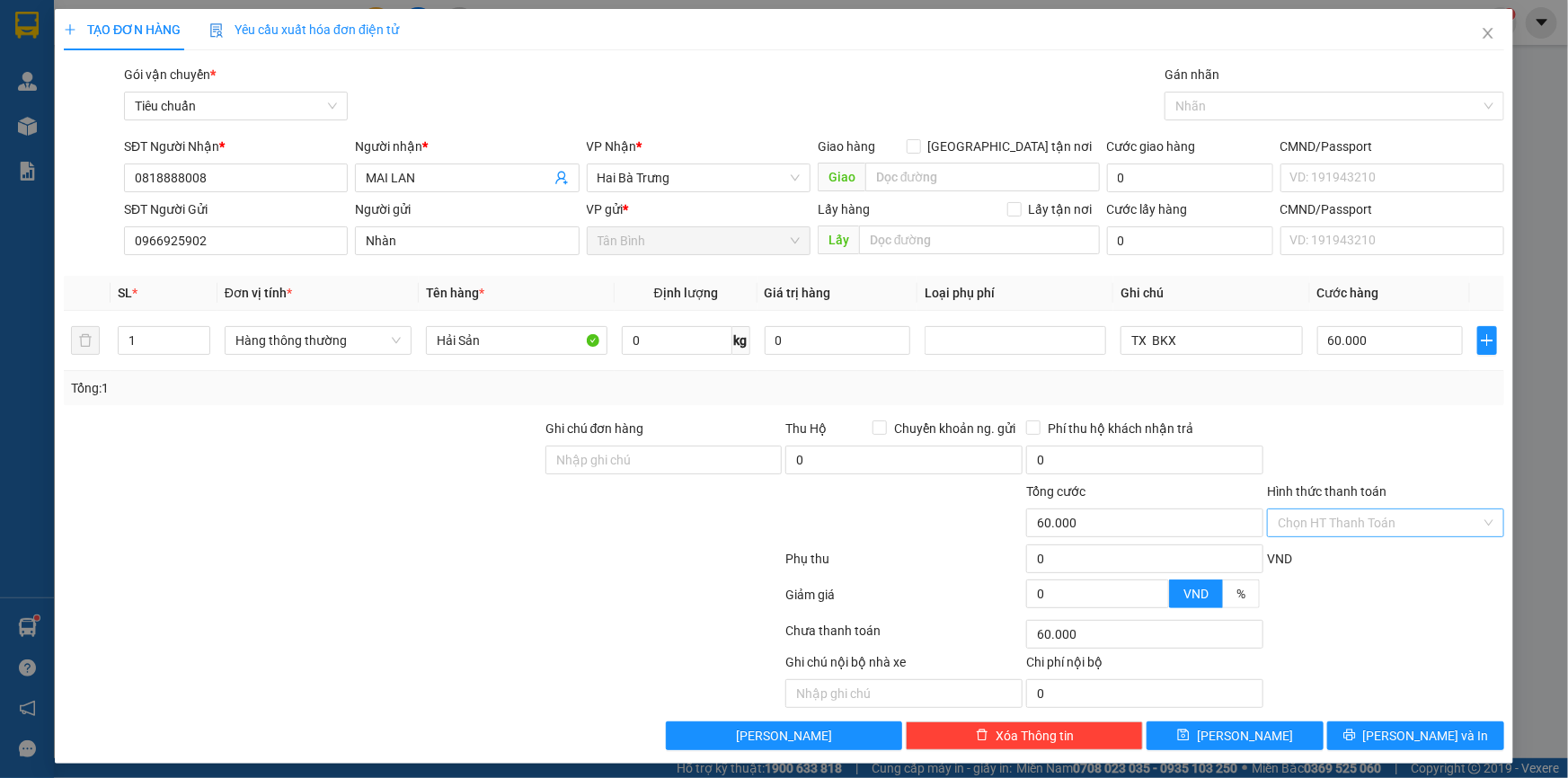
click at [1331, 510] on input "Hình thức thanh toán" at bounding box center [1379, 523] width 204 height 27
click at [1342, 557] on div "Tại văn phòng" at bounding box center [1375, 558] width 214 height 19
click at [1368, 733] on button "[PERSON_NAME] và In" at bounding box center [1415, 735] width 177 height 29
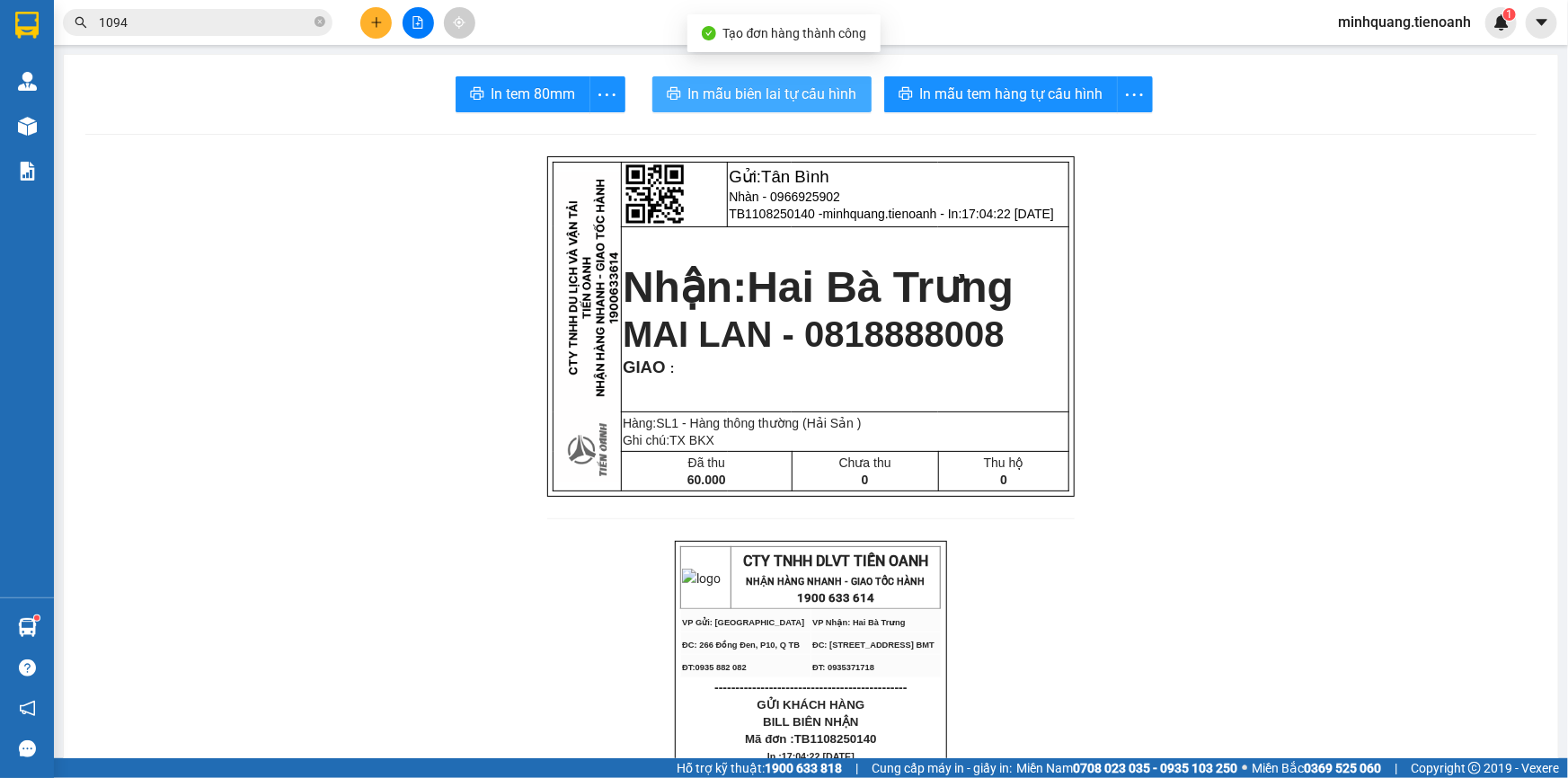
click at [755, 83] on span "In mẫu biên lai tự cấu hình" at bounding box center [772, 93] width 169 height 22
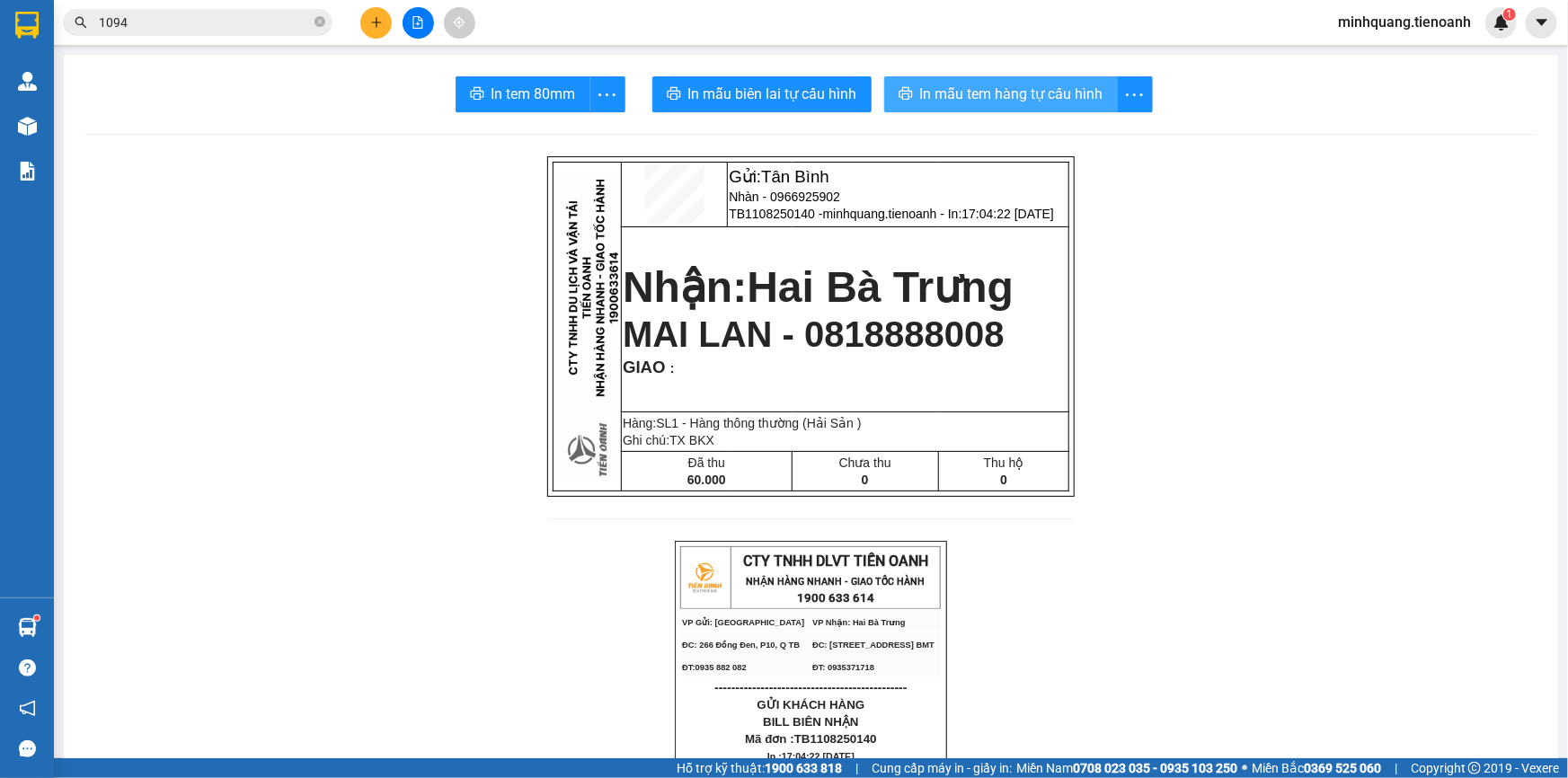
click at [974, 94] on span "In mẫu tem hàng tự cấu hình" at bounding box center [1012, 93] width 183 height 22
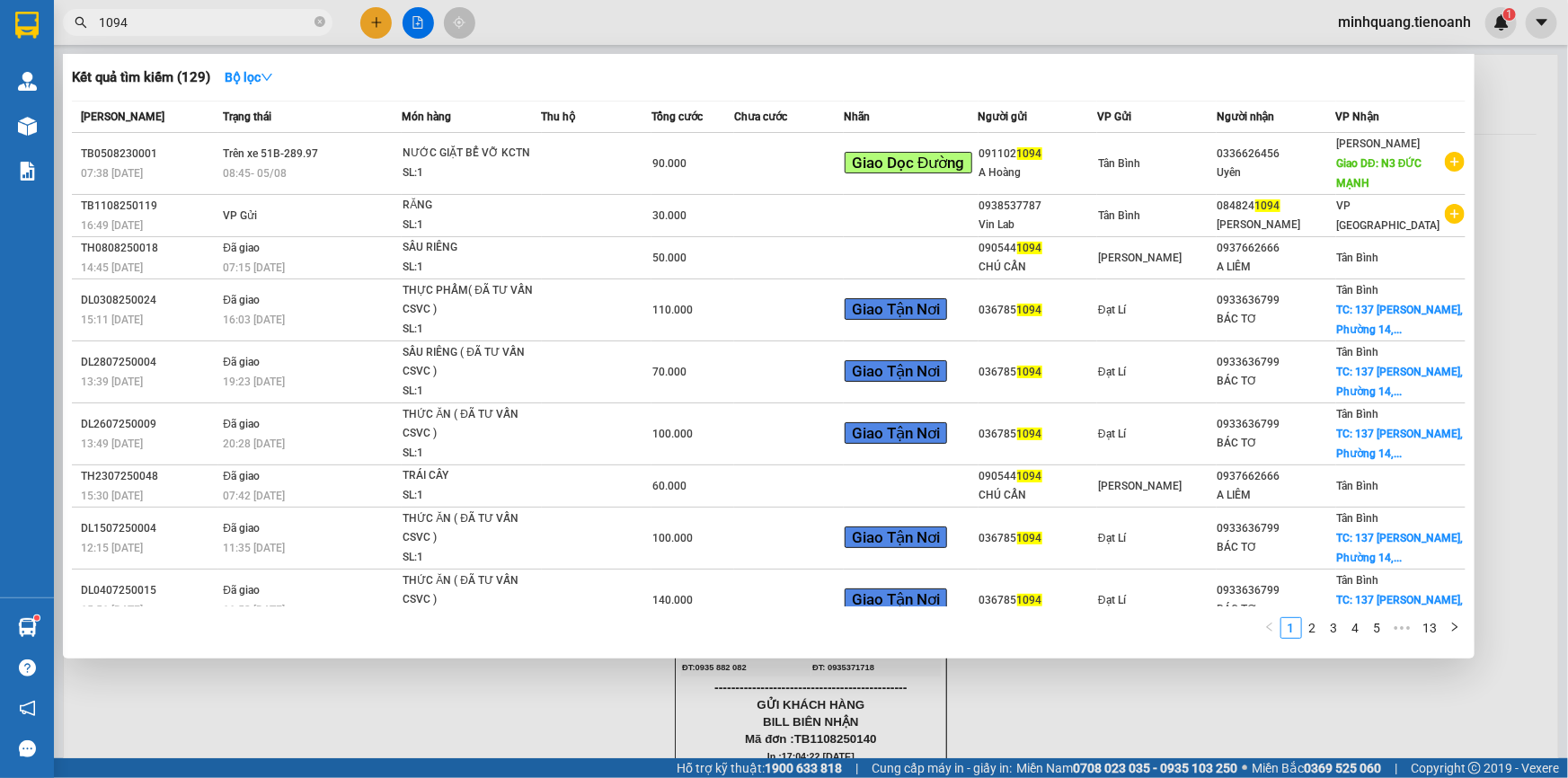
click at [202, 16] on input "1094" at bounding box center [204, 22] width 212 height 19
click at [316, 23] on icon "close-circle" at bounding box center [320, 21] width 11 height 11
click at [242, 29] on input "text" at bounding box center [204, 22] width 212 height 19
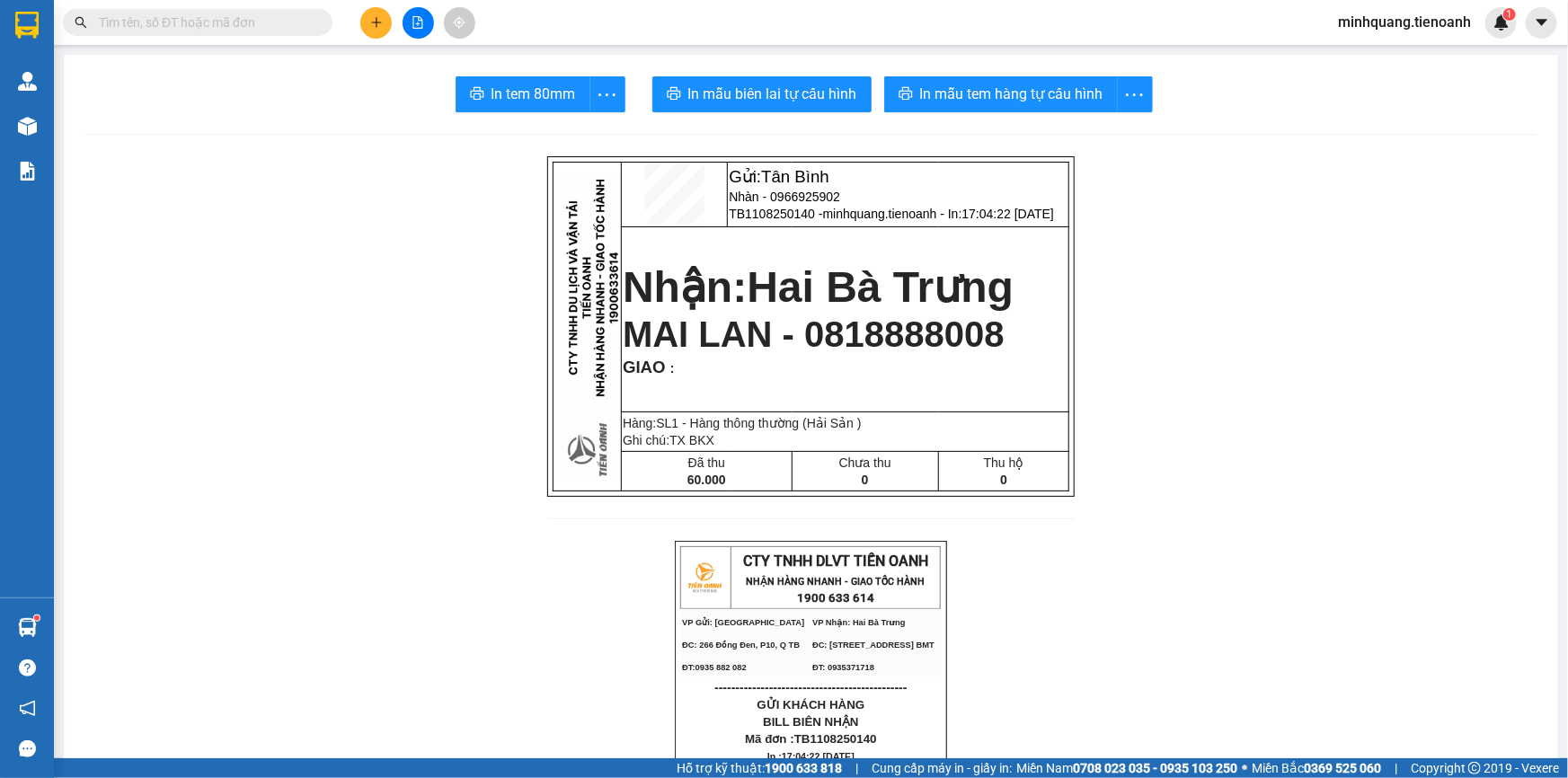
click at [242, 29] on input "text" at bounding box center [204, 22] width 212 height 19
click at [381, 27] on icon "plus" at bounding box center [377, 22] width 13 height 13
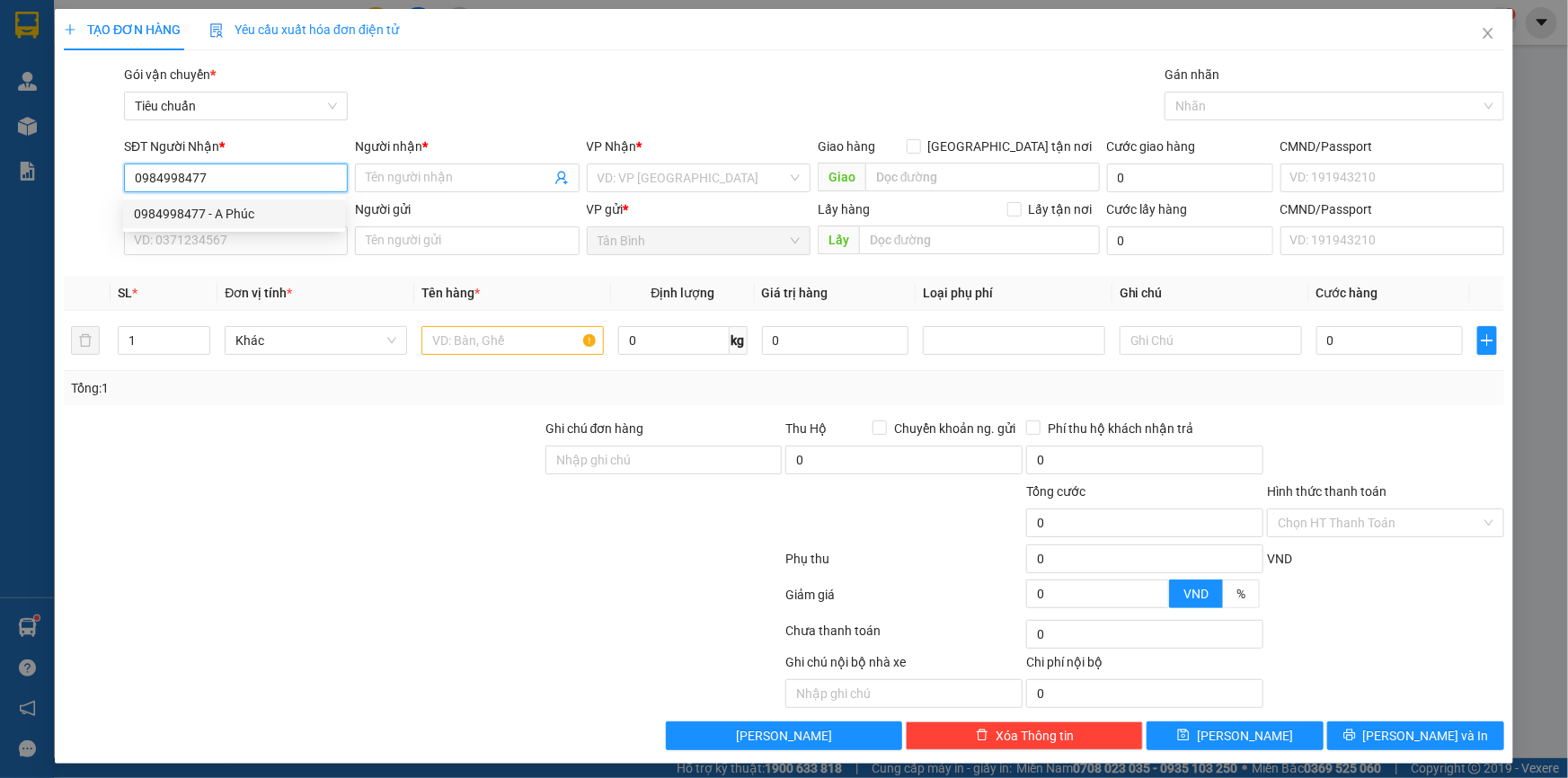
click at [202, 218] on div "0984998477 - A Phúc" at bounding box center [234, 213] width 201 height 19
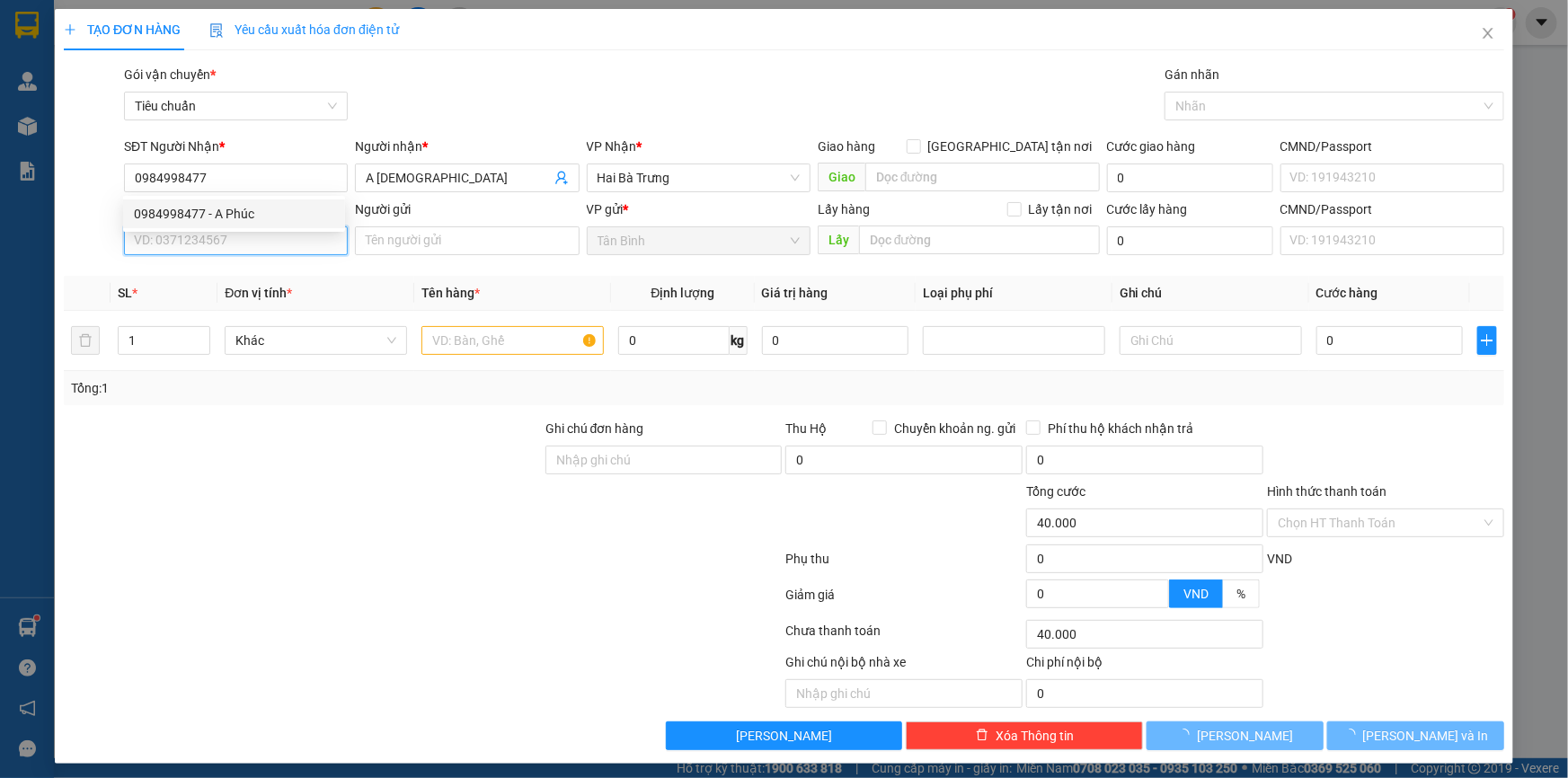
click at [228, 251] on input "SĐT Người Gửi" at bounding box center [236, 241] width 224 height 29
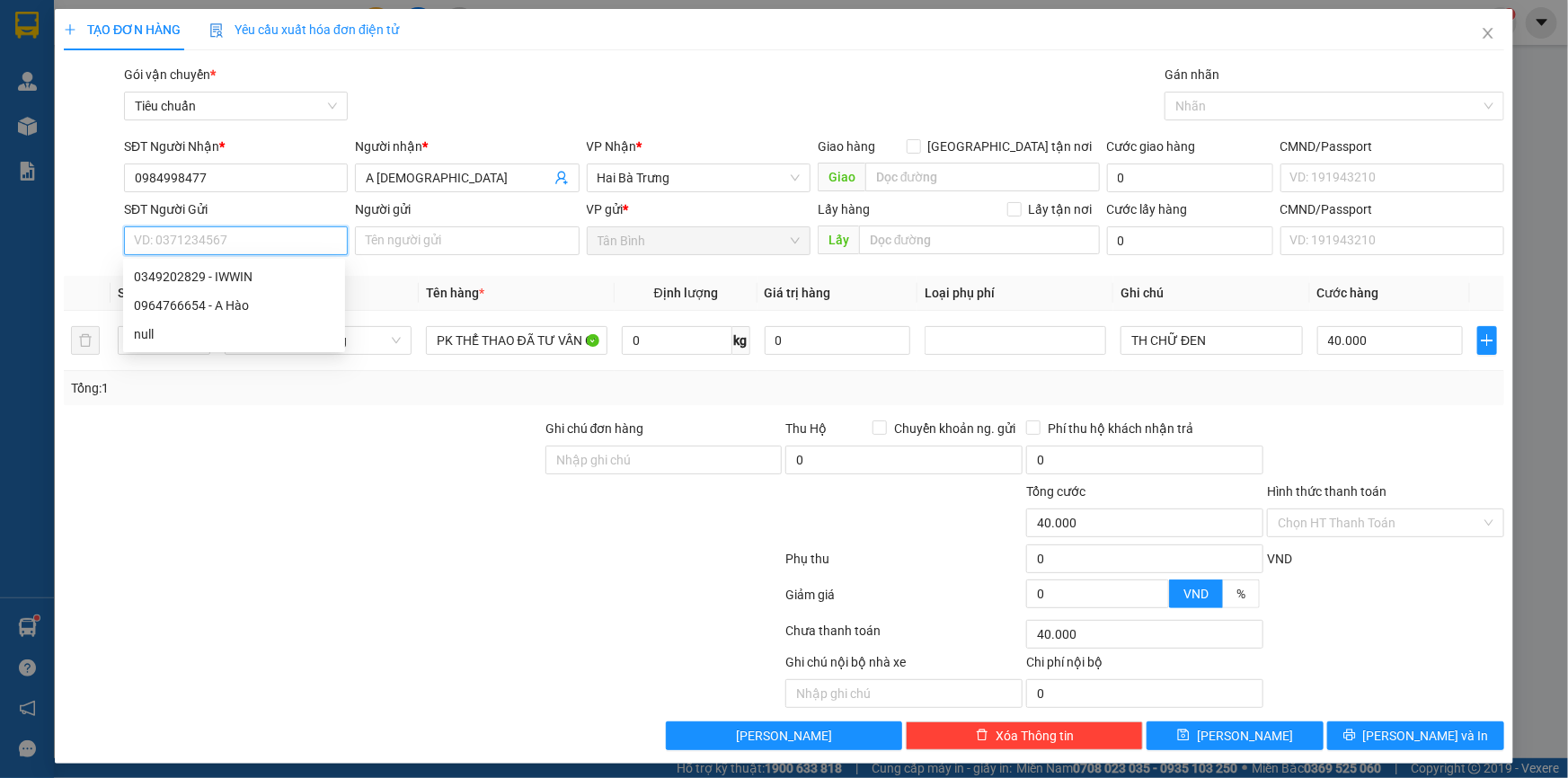
click at [240, 238] on input "SĐT Người Gửi" at bounding box center [236, 241] width 224 height 29
click at [241, 277] on div "0349202829 - IWWIN" at bounding box center [234, 276] width 201 height 19
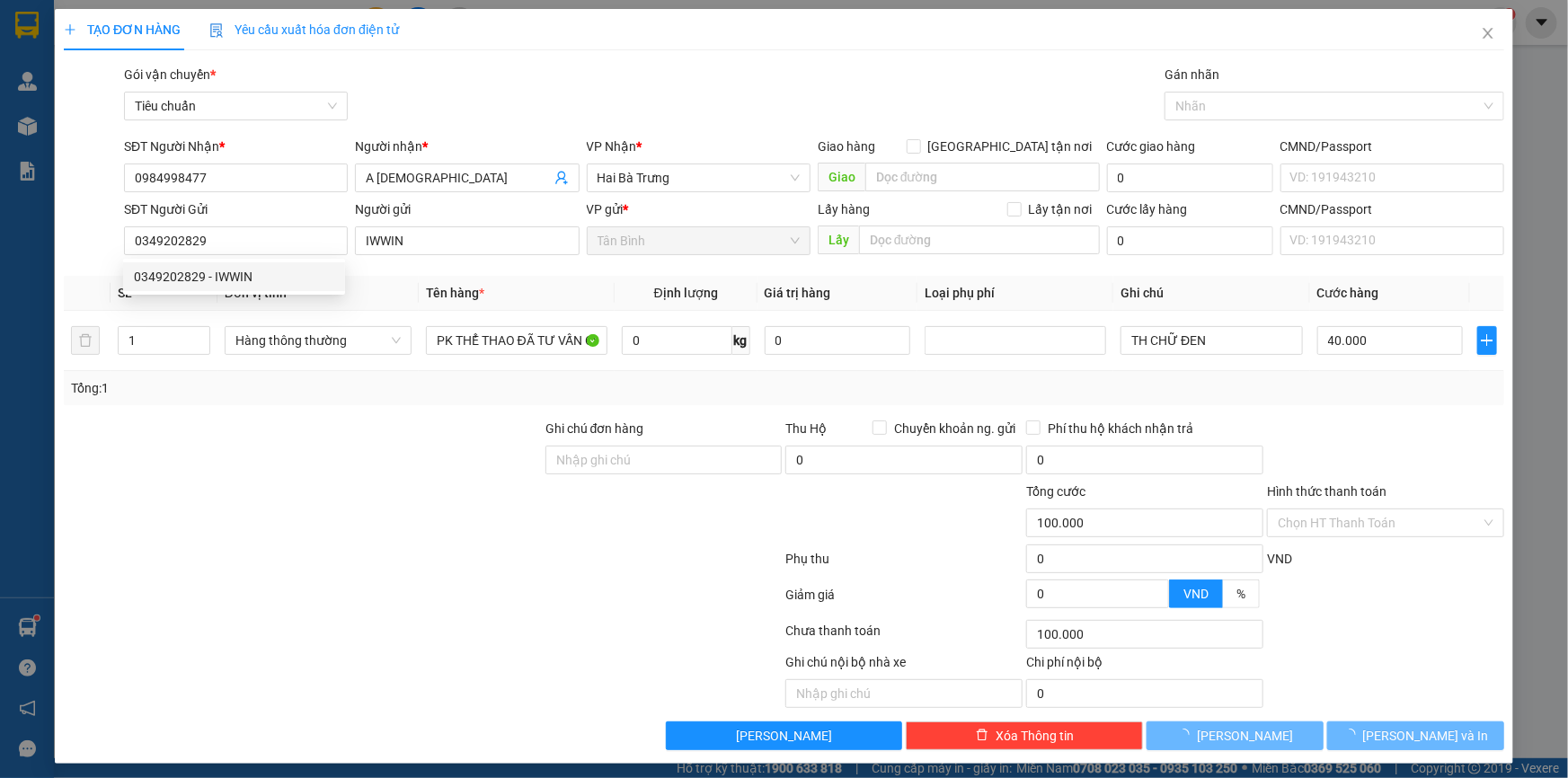
click at [408, 468] on div at bounding box center [302, 451] width 482 height 63
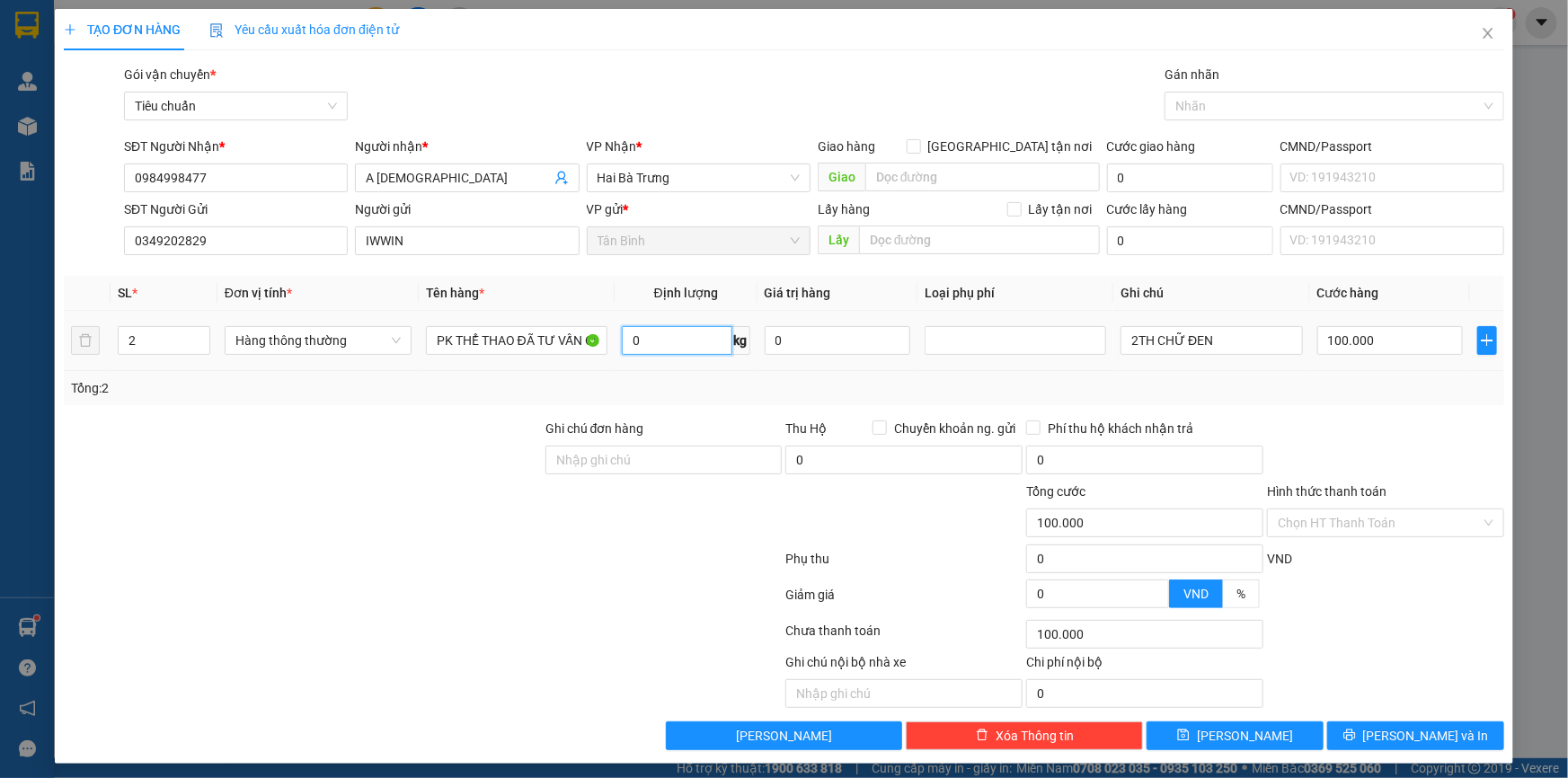
click at [640, 351] on input "0" at bounding box center [676, 340] width 110 height 29
click at [395, 424] on div at bounding box center [302, 451] width 482 height 63
drag, startPoint x: 1158, startPoint y: 341, endPoint x: 1029, endPoint y: 343, distance: 129.0
click at [1050, 341] on tr "2 Hàng thông thường PK THỂ THAO ĐÃ TƯ VẤN CSVC 12 kg 0 2TH CHỮ ĐEN 50.000" at bounding box center [784, 340] width 1440 height 60
click at [1182, 344] on input "text" at bounding box center [1211, 340] width 181 height 29
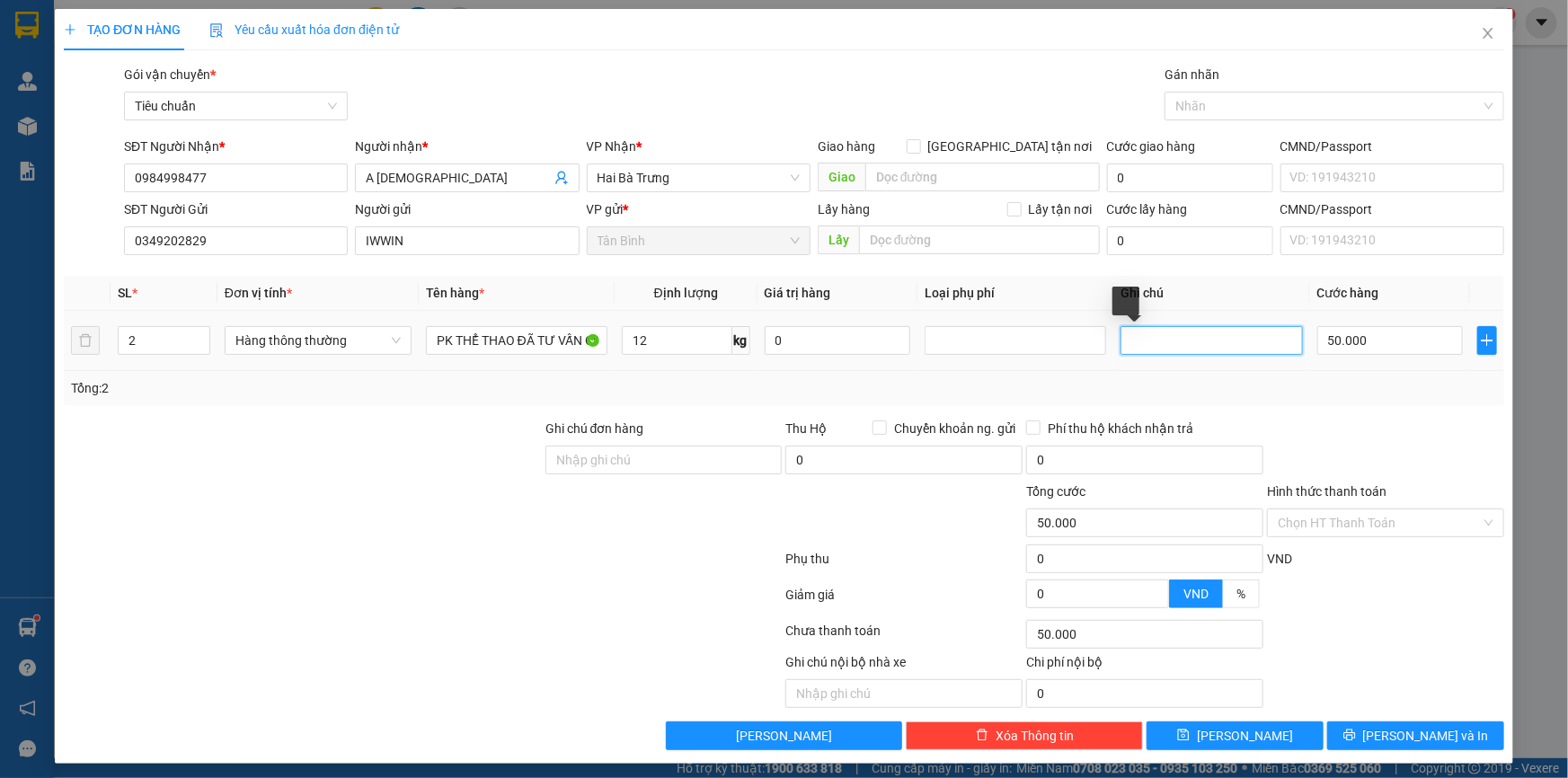
click at [1198, 334] on input "text" at bounding box center [1211, 340] width 181 height 29
click at [1398, 720] on div "Transit Pickup Surcharge Ids Transit Deliver Surcharge Ids Transit Deliver Surc…" at bounding box center [784, 407] width 1440 height 685
click at [1400, 722] on button "[PERSON_NAME] và In" at bounding box center [1415, 735] width 177 height 29
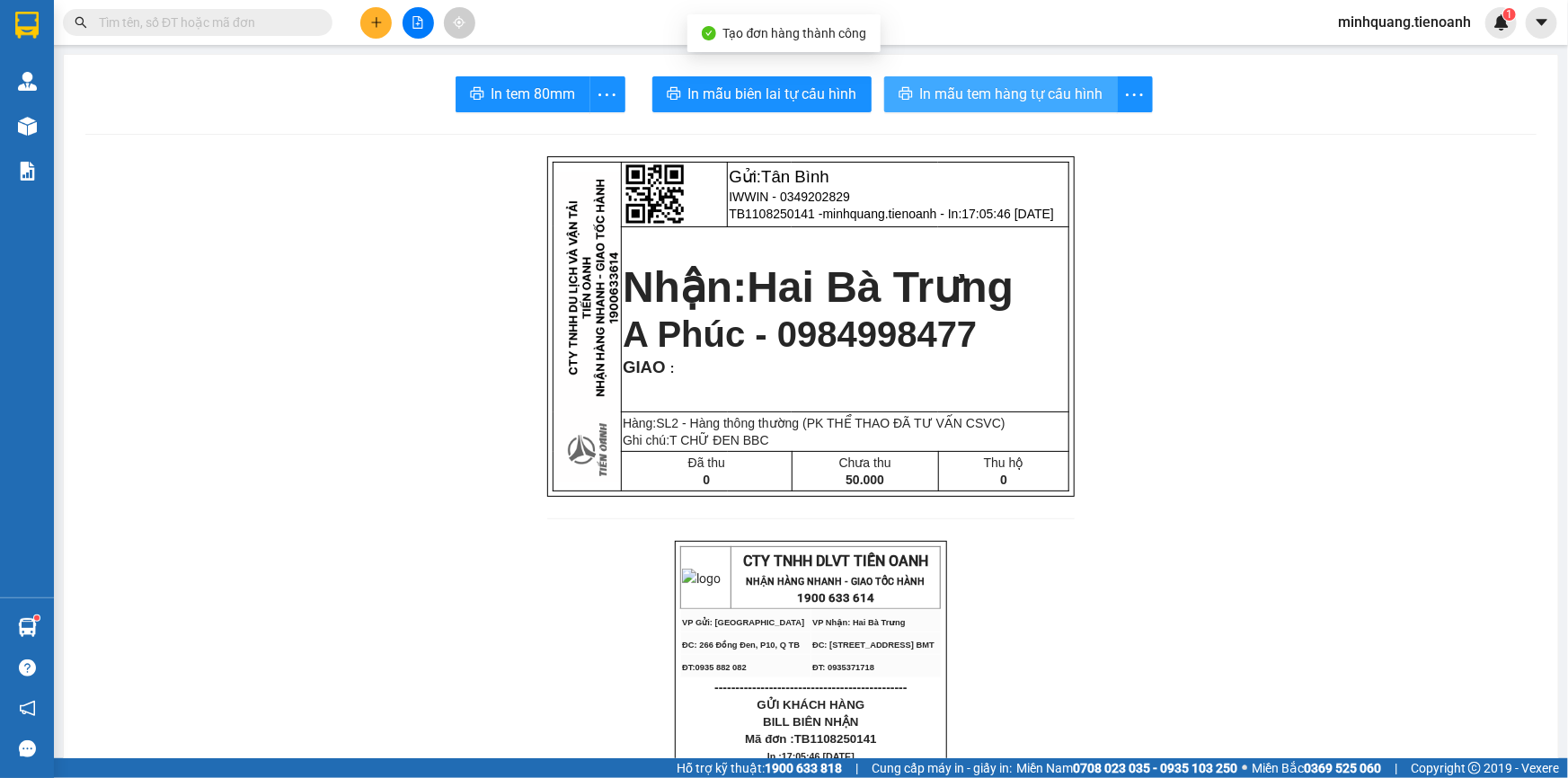
click at [995, 95] on span "In mẫu tem hàng tự cấu hình" at bounding box center [1012, 93] width 183 height 22
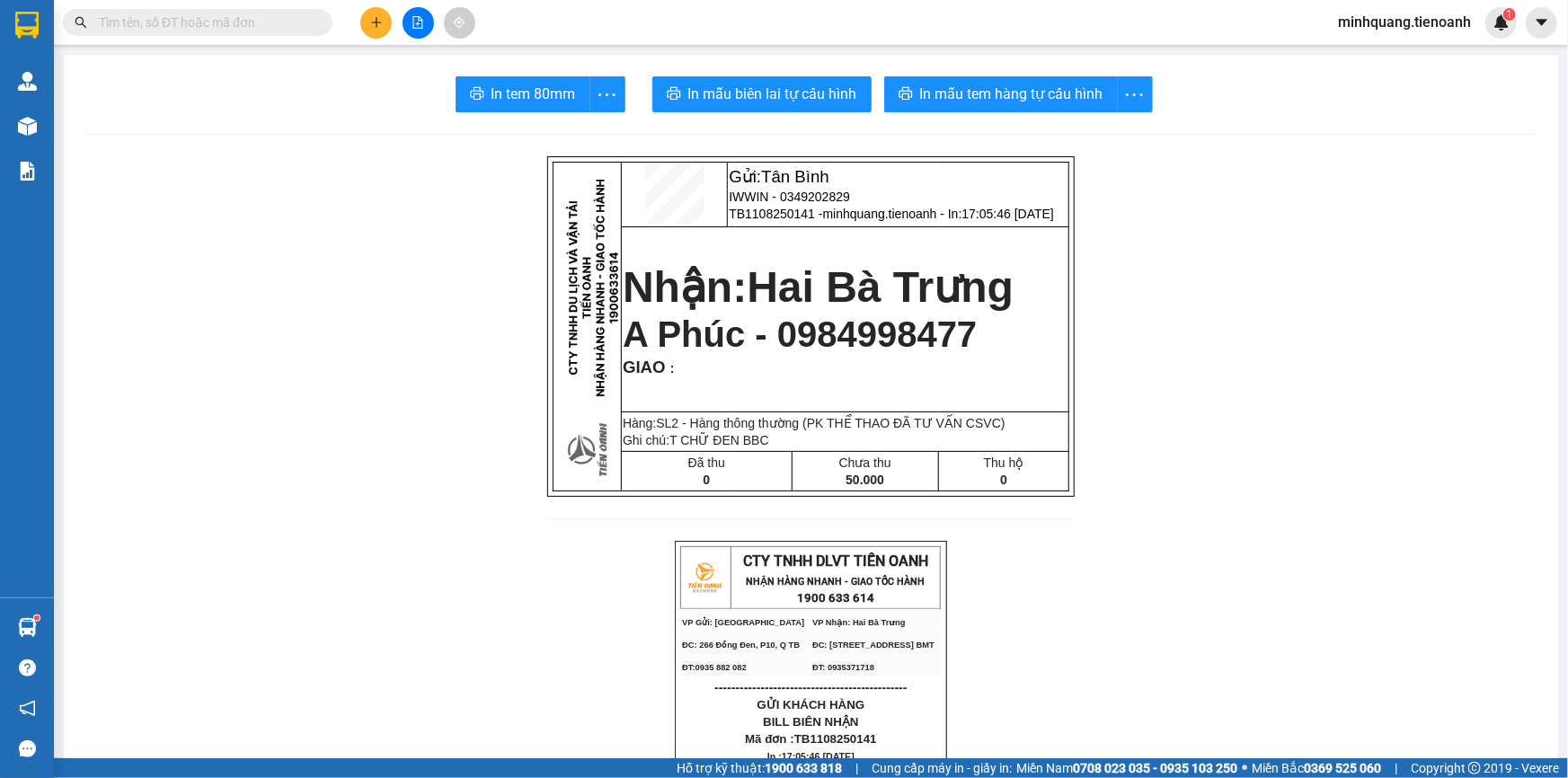
click at [833, 340] on span "A Phúc - 0984998477" at bounding box center [799, 334] width 354 height 40
click at [249, 29] on input "text" at bounding box center [204, 22] width 212 height 19
paste input "0984998477"
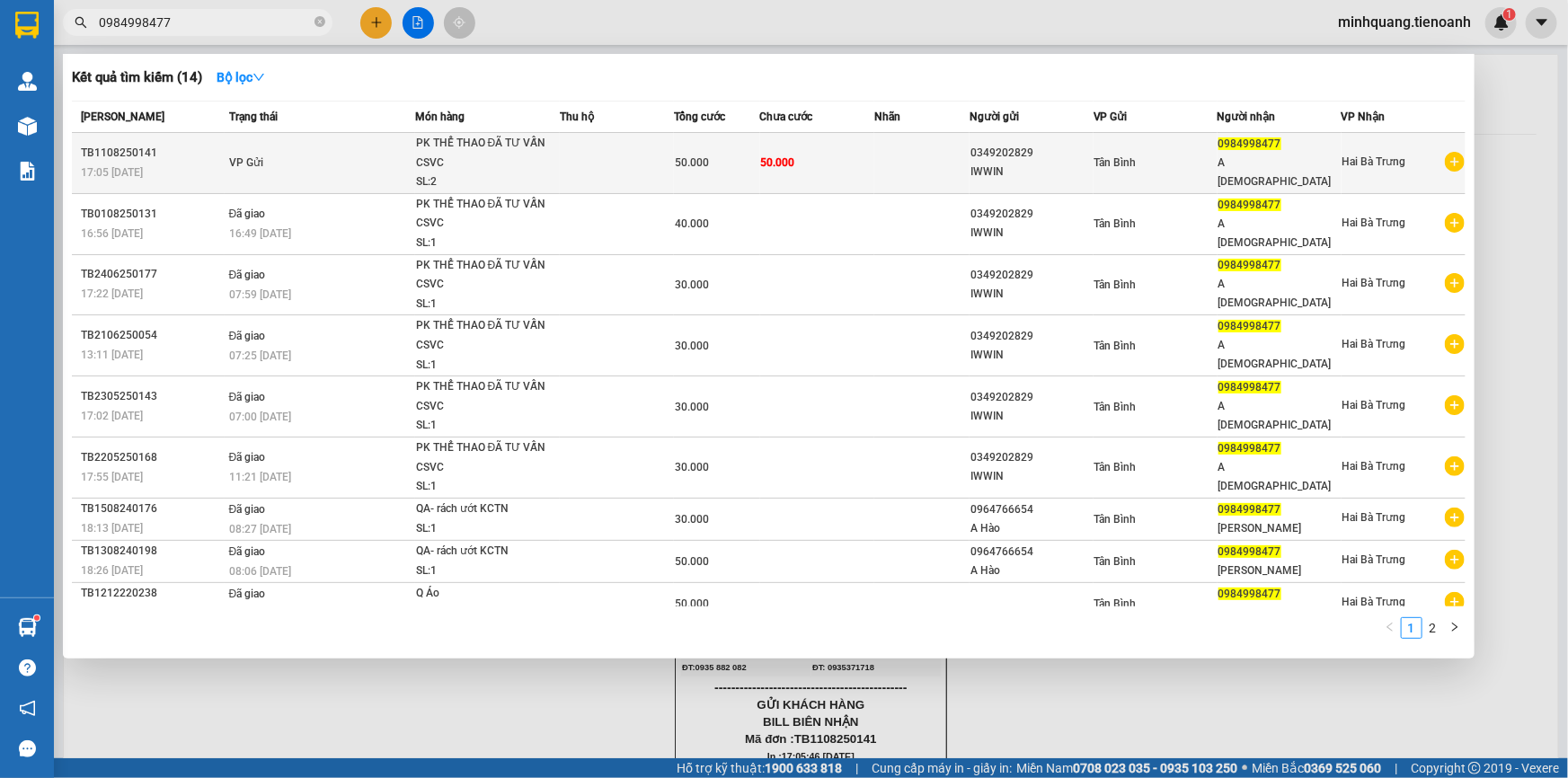
click at [587, 158] on td at bounding box center [616, 164] width 114 height 61
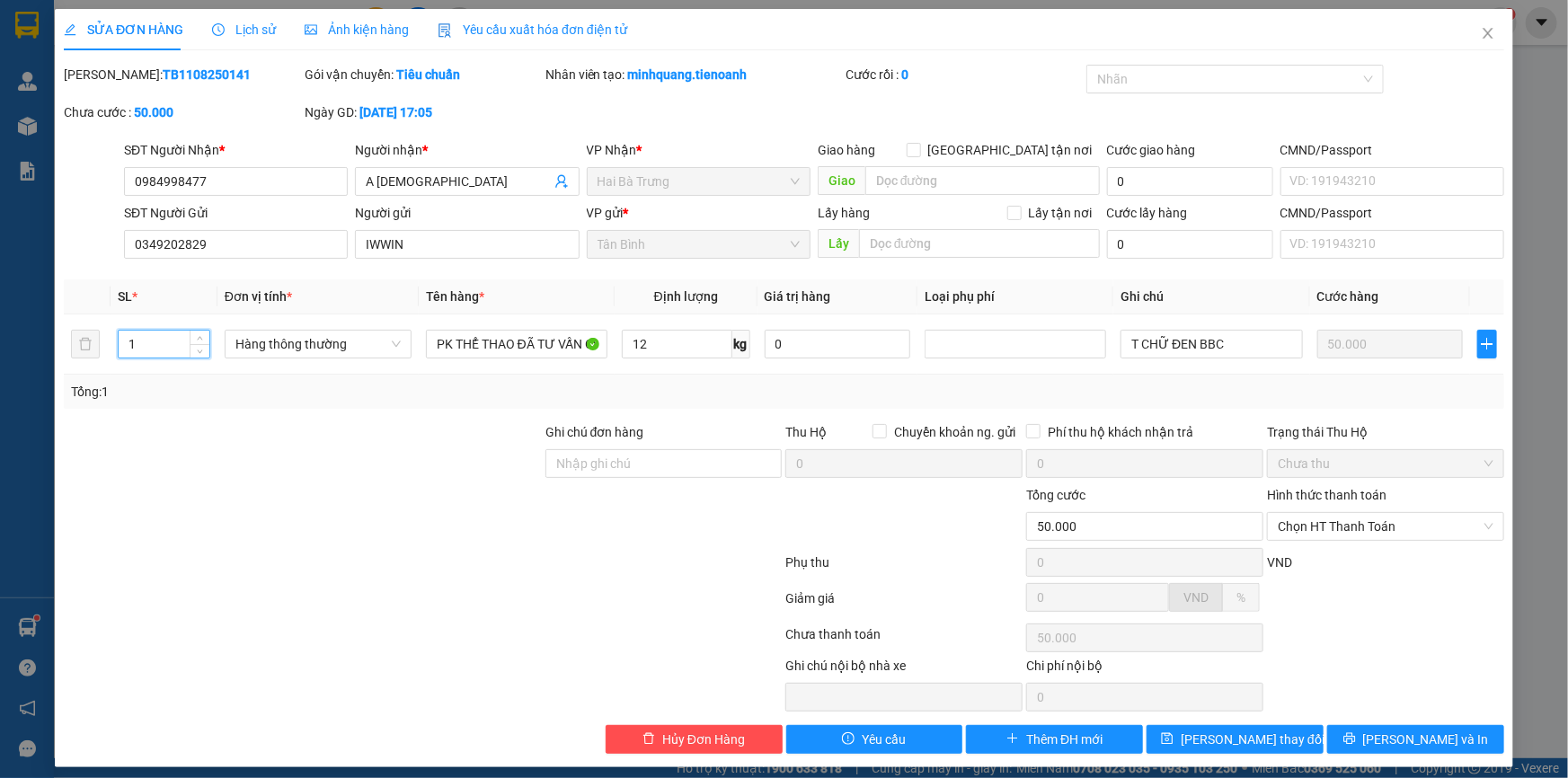
drag, startPoint x: 455, startPoint y: 413, endPoint x: 537, endPoint y: 418, distance: 82.2
click at [466, 418] on div "Total Paid Fee 0 Total UnPaid Fee 50.000 Cash Collection Total Fee Mã ĐH: TB110…" at bounding box center [784, 409] width 1440 height 689
click at [1355, 735] on icon "printer" at bounding box center [1349, 739] width 12 height 12
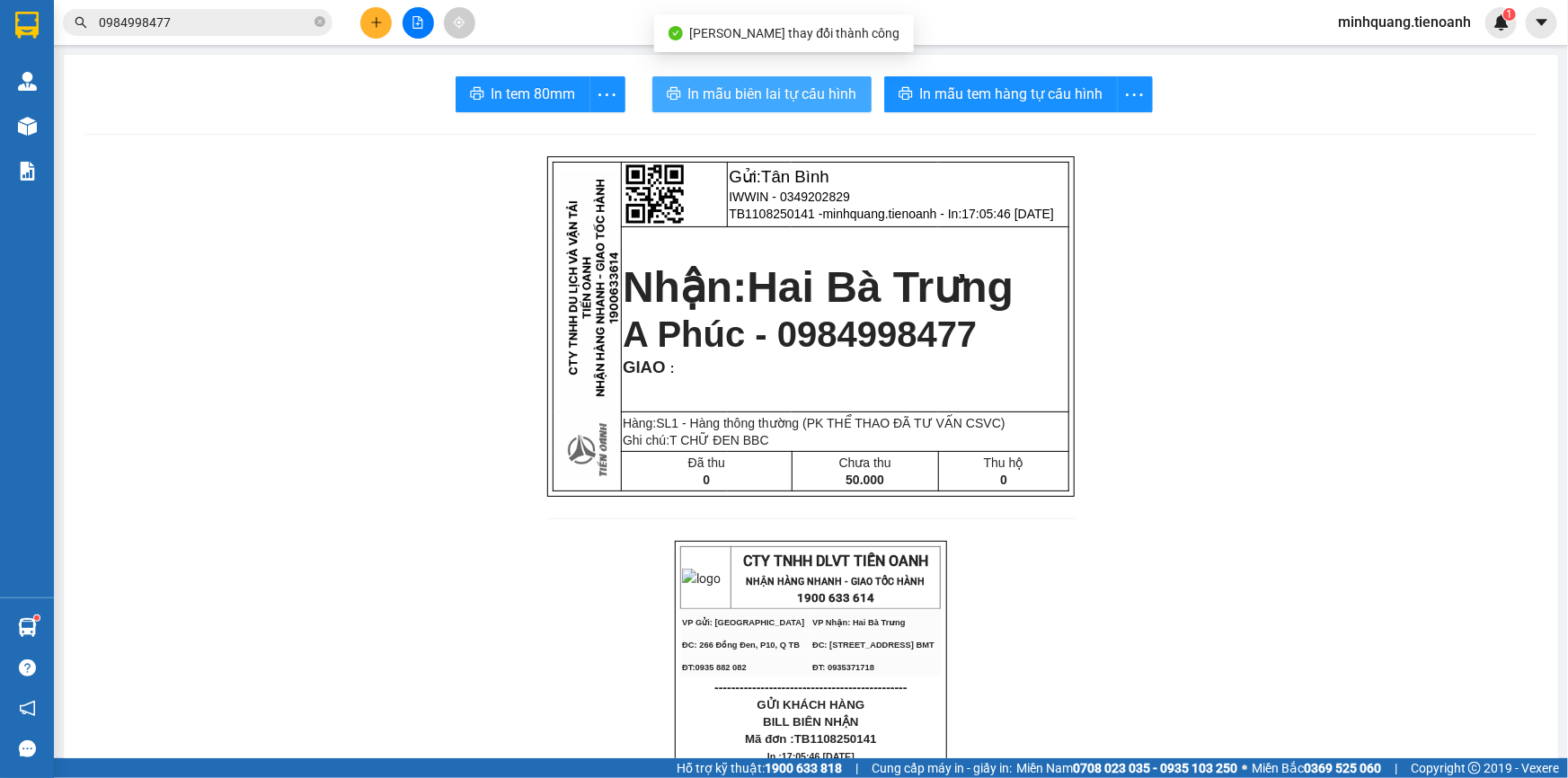
click at [762, 90] on span "In mẫu biên lai tự cấu hình" at bounding box center [772, 93] width 169 height 22
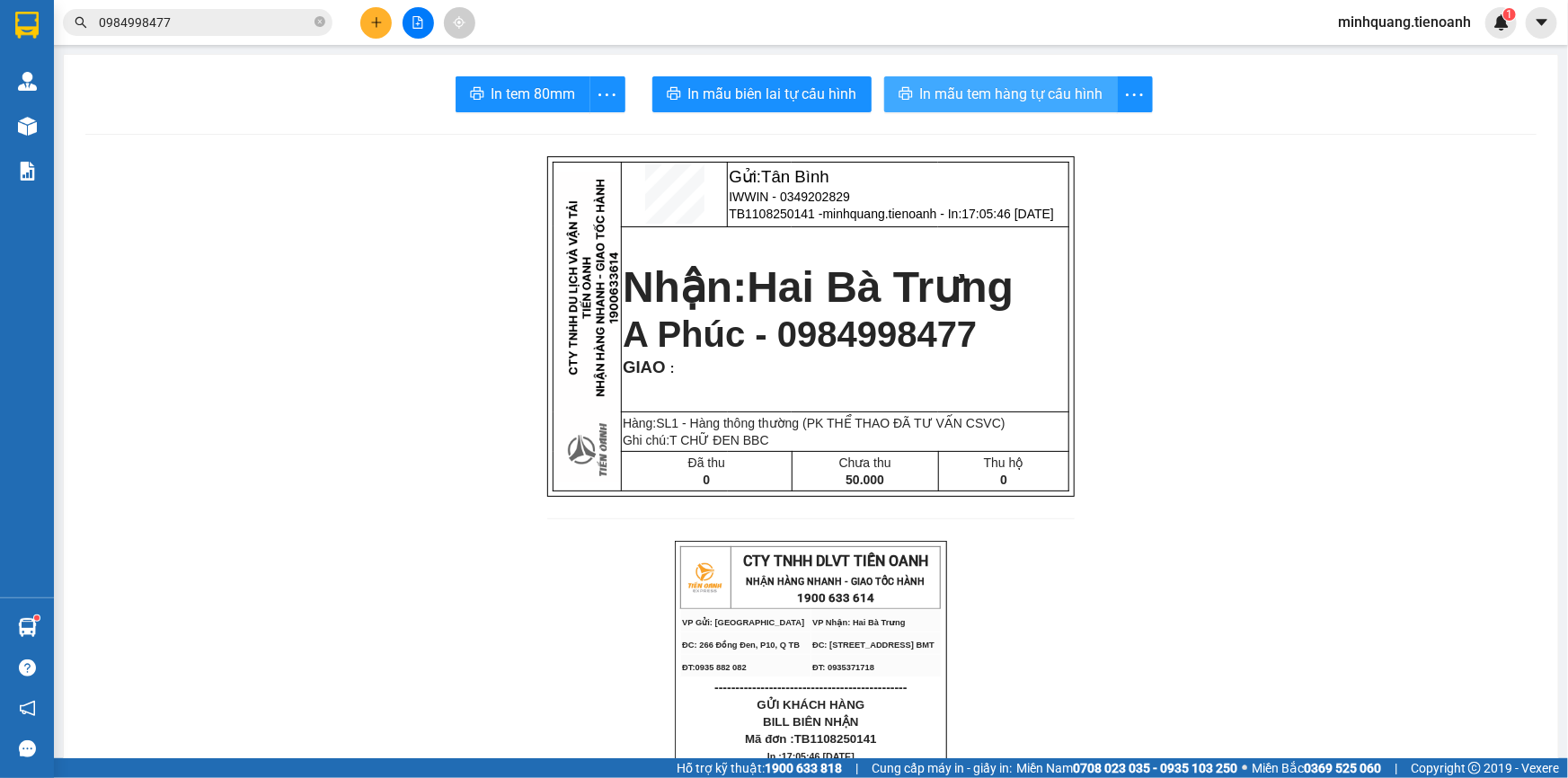
click at [961, 101] on span "In mẫu tem hàng tự cấu hình" at bounding box center [1012, 93] width 183 height 22
click at [312, 38] on div "Kết quả tìm kiếm ( 14 ) Bộ lọc Mã ĐH Trạng thái Món hàng Thu hộ Tổng cước Chưa …" at bounding box center [784, 22] width 1568 height 45
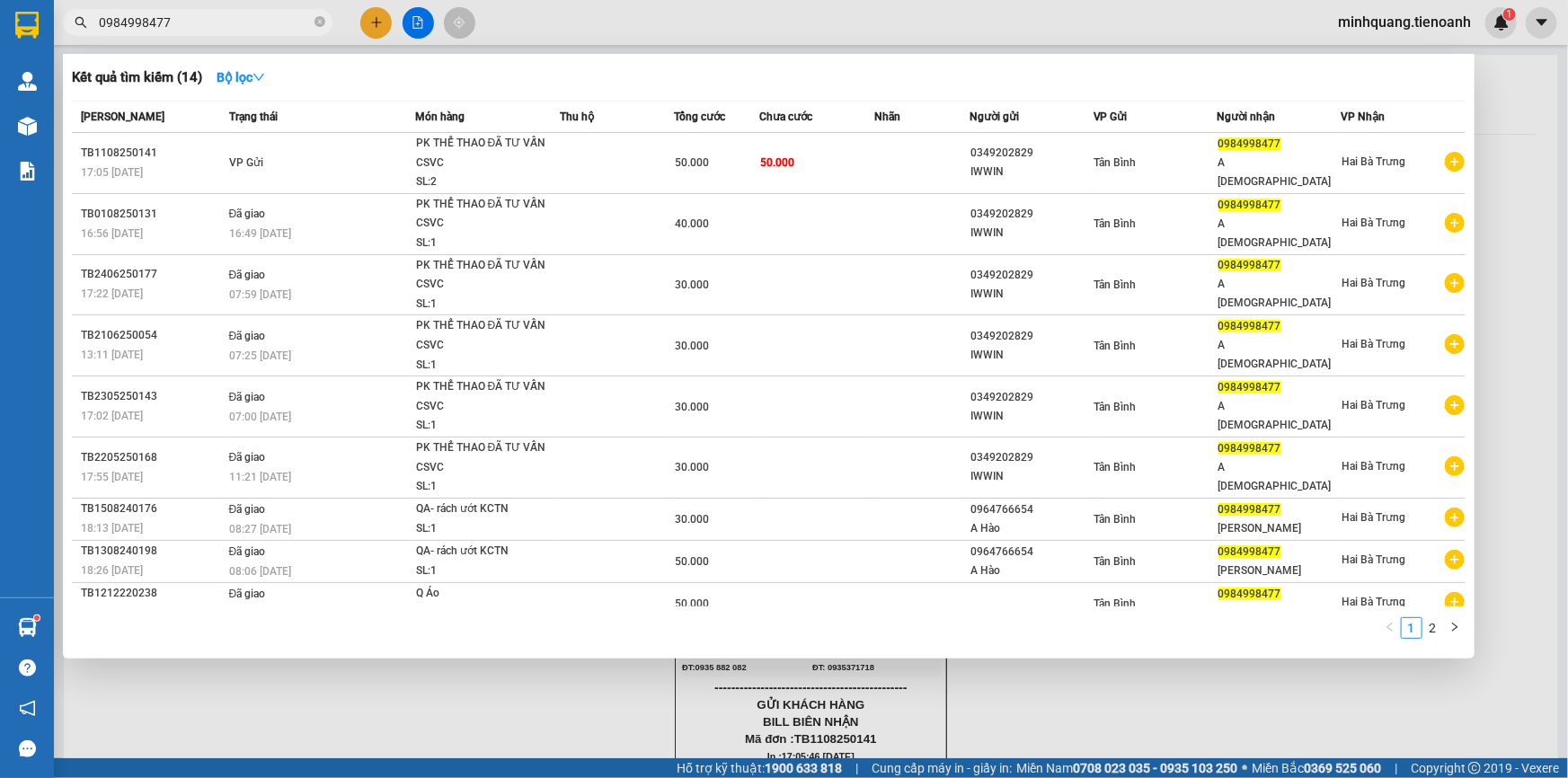
click at [312, 20] on span "0984998477" at bounding box center [197, 22] width 269 height 27
click at [311, 19] on span "0984998477" at bounding box center [197, 22] width 269 height 27
click at [317, 19] on icon "close-circle" at bounding box center [320, 21] width 11 height 11
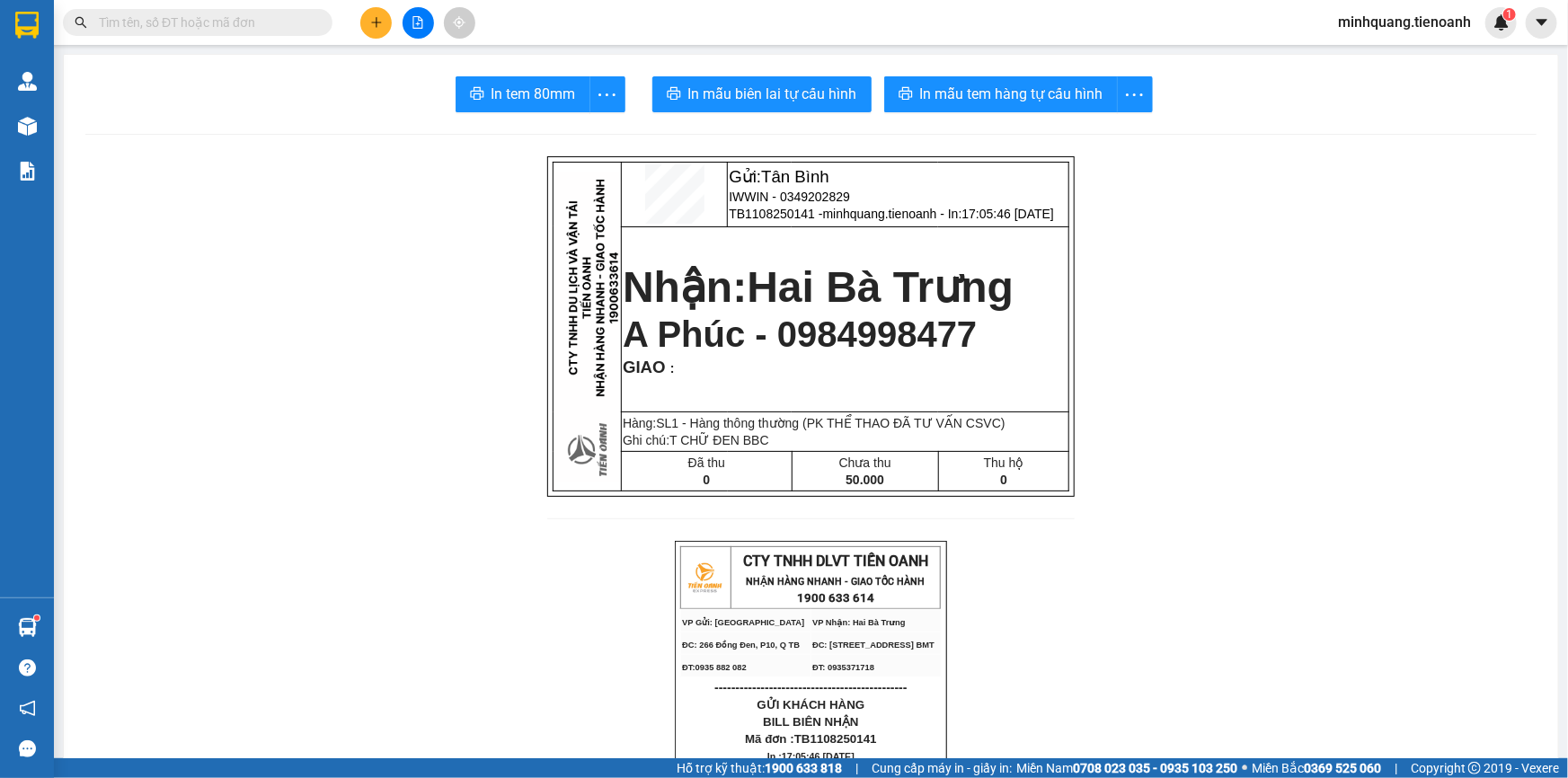
click at [213, 14] on input "text" at bounding box center [204, 22] width 212 height 19
click at [361, 25] on button at bounding box center [377, 23] width 31 height 31
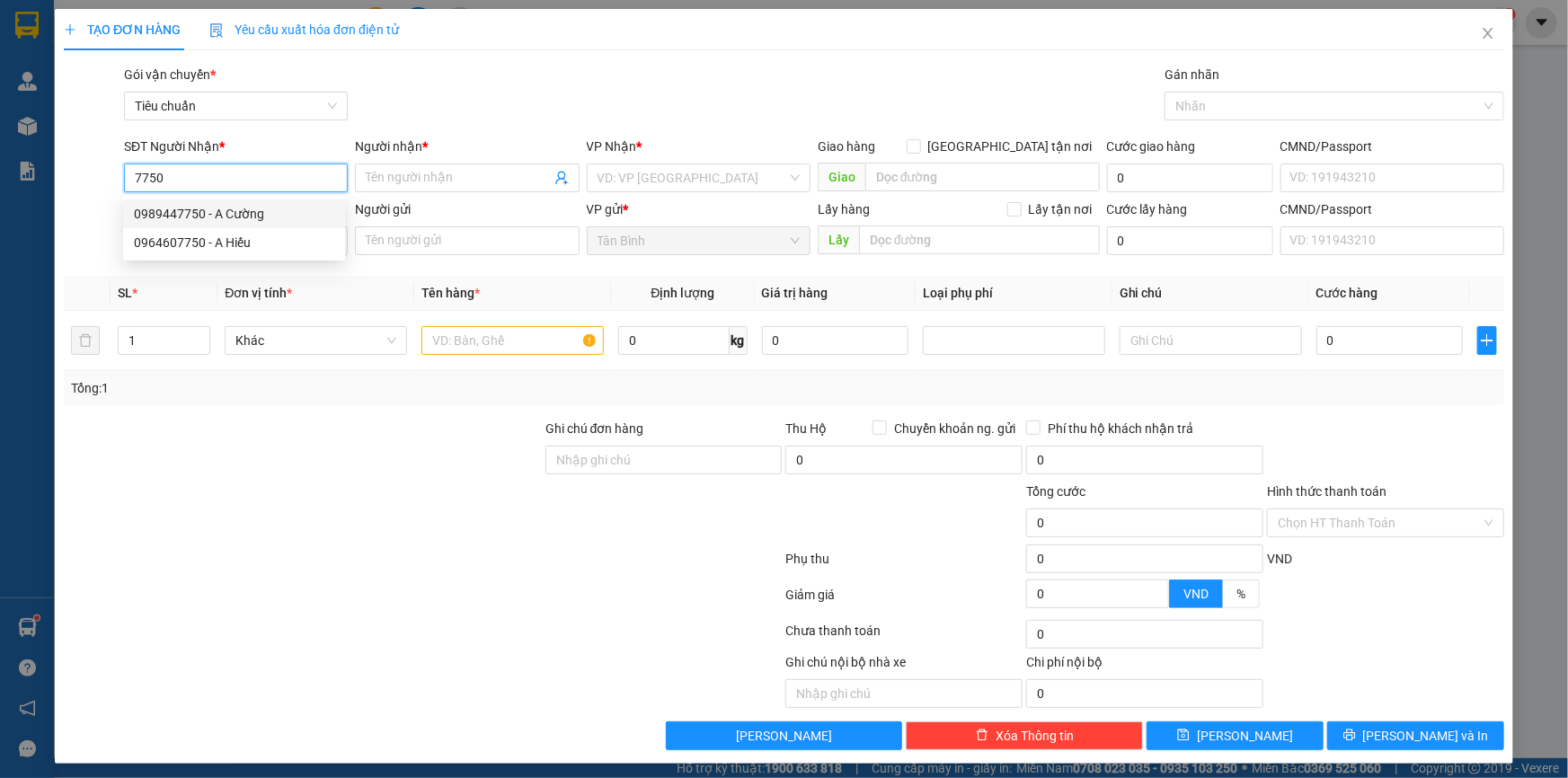
click at [290, 218] on div "0989447750 - A Cường" at bounding box center [234, 213] width 201 height 19
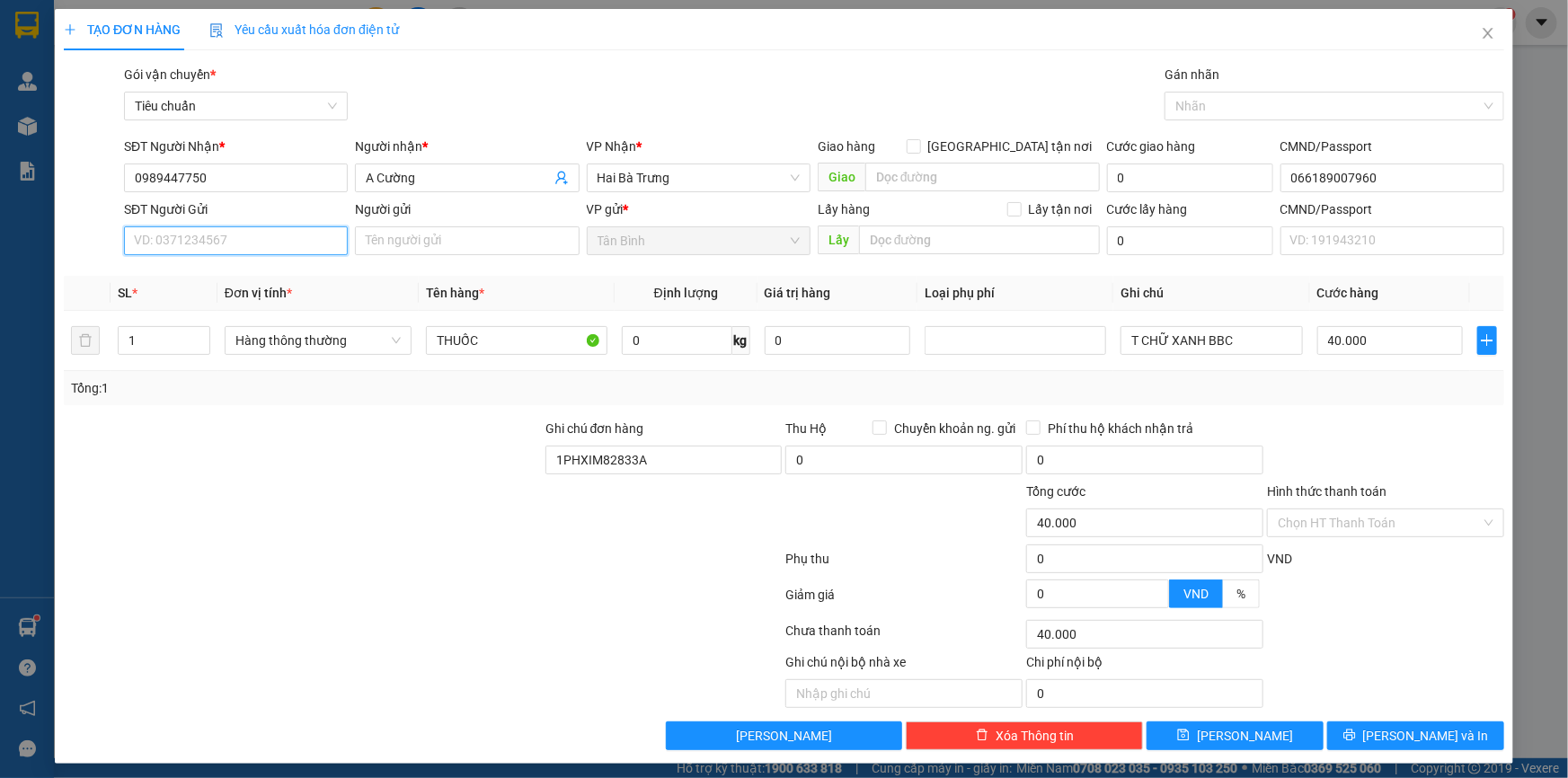
click at [298, 239] on input "SĐT Người Gửi" at bounding box center [236, 241] width 224 height 29
drag, startPoint x: 304, startPoint y: 273, endPoint x: 333, endPoint y: 289, distance: 33.1
click at [305, 274] on div "0367148001 - CTY LETCO" at bounding box center [234, 276] width 201 height 19
click at [604, 464] on input "1PHXIM82833A" at bounding box center [664, 460] width 237 height 29
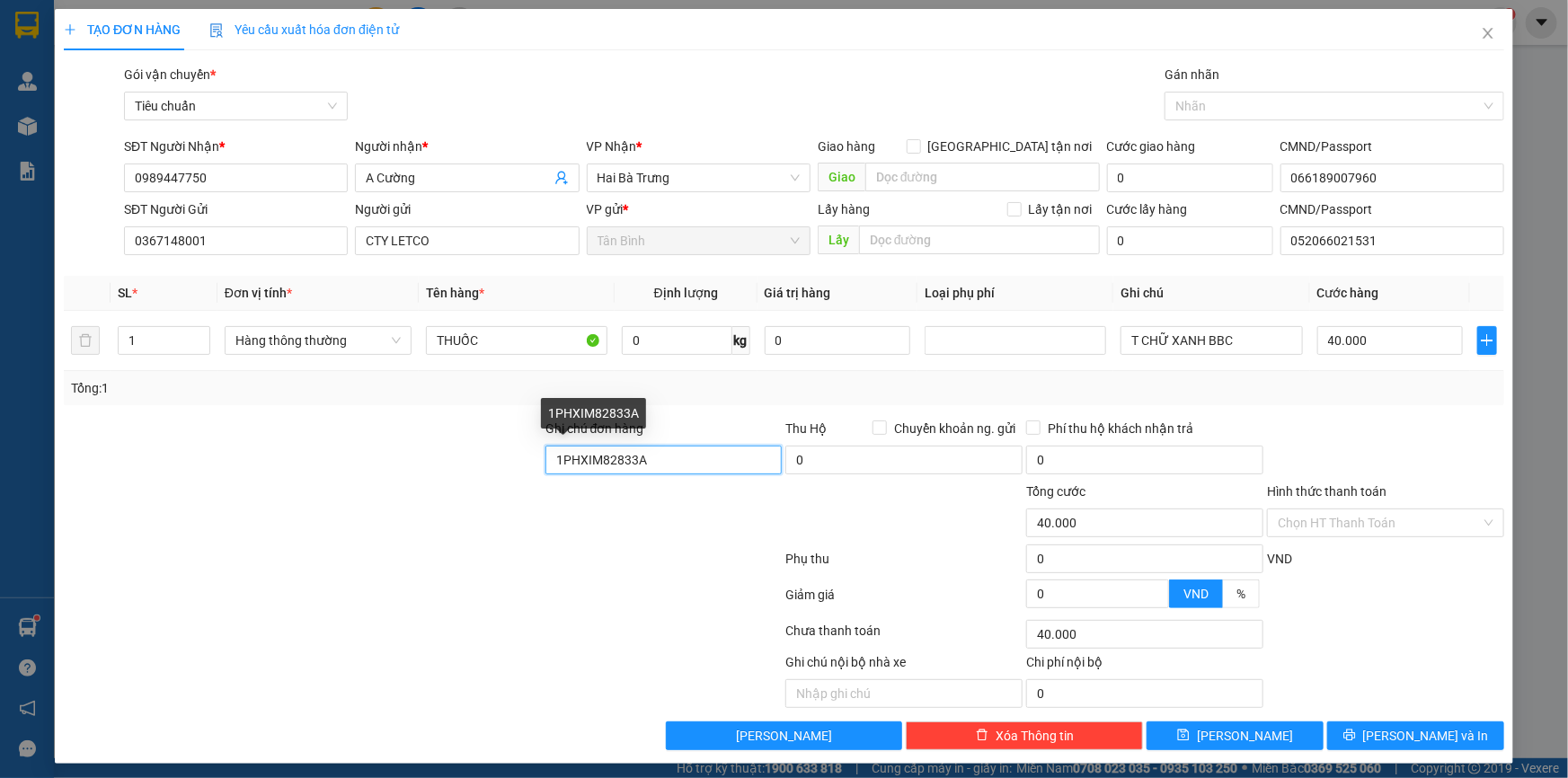
click at [604, 464] on input "1PHXIM82833A" at bounding box center [664, 460] width 237 height 29
click at [604, 465] on input "1PHXIM82833A" at bounding box center [664, 460] width 237 height 29
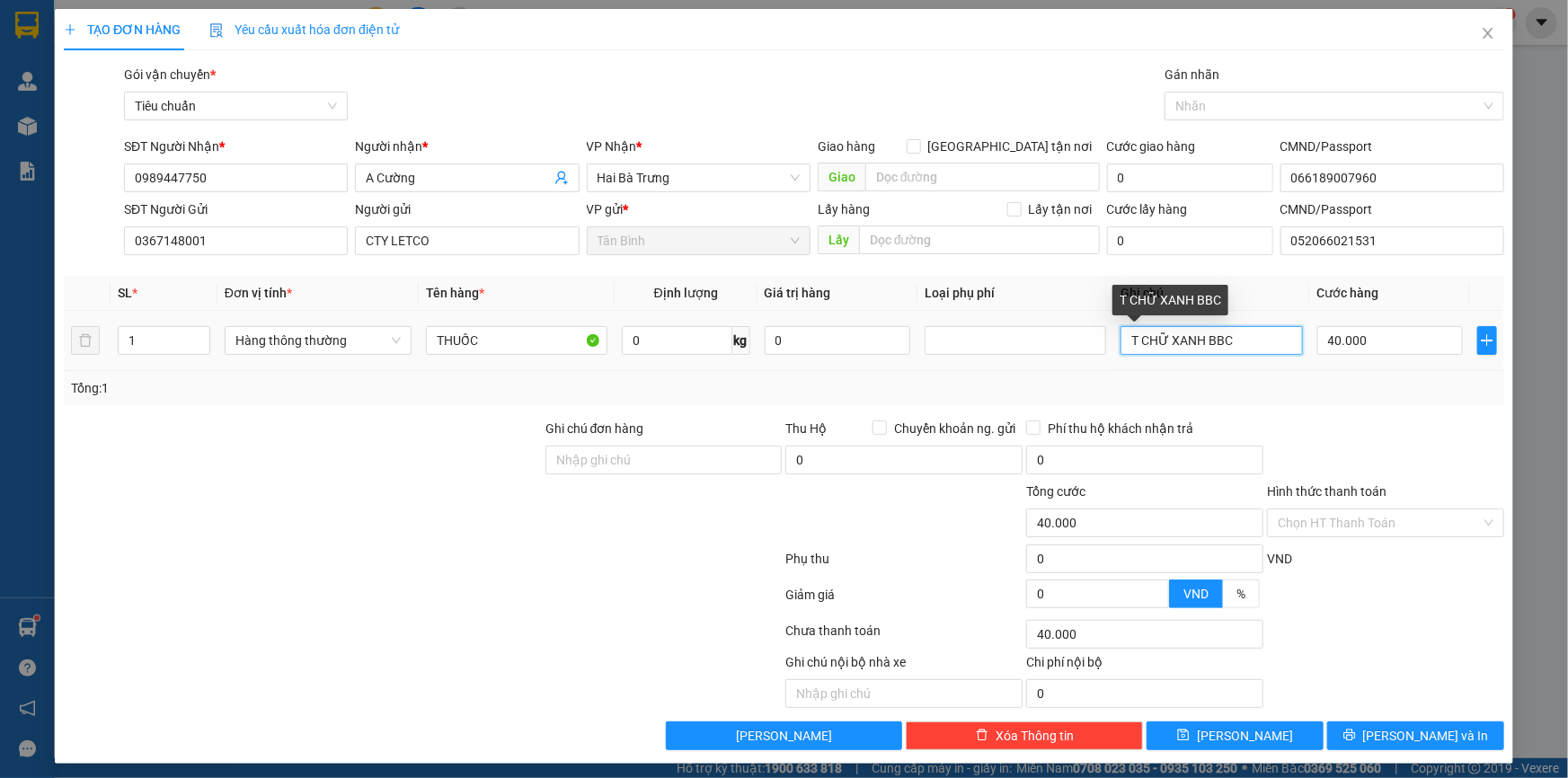
click at [1124, 351] on input "T CHỮ XANH BBC" at bounding box center [1211, 340] width 181 height 29
click at [1129, 346] on input "T CHỮ XANH BBC" at bounding box center [1211, 340] width 181 height 29
click at [705, 343] on input "0" at bounding box center [676, 340] width 110 height 29
click at [715, 397] on div "Tổng: 1" at bounding box center [784, 388] width 1440 height 34
click at [1342, 348] on input "55.000" at bounding box center [1390, 340] width 146 height 29
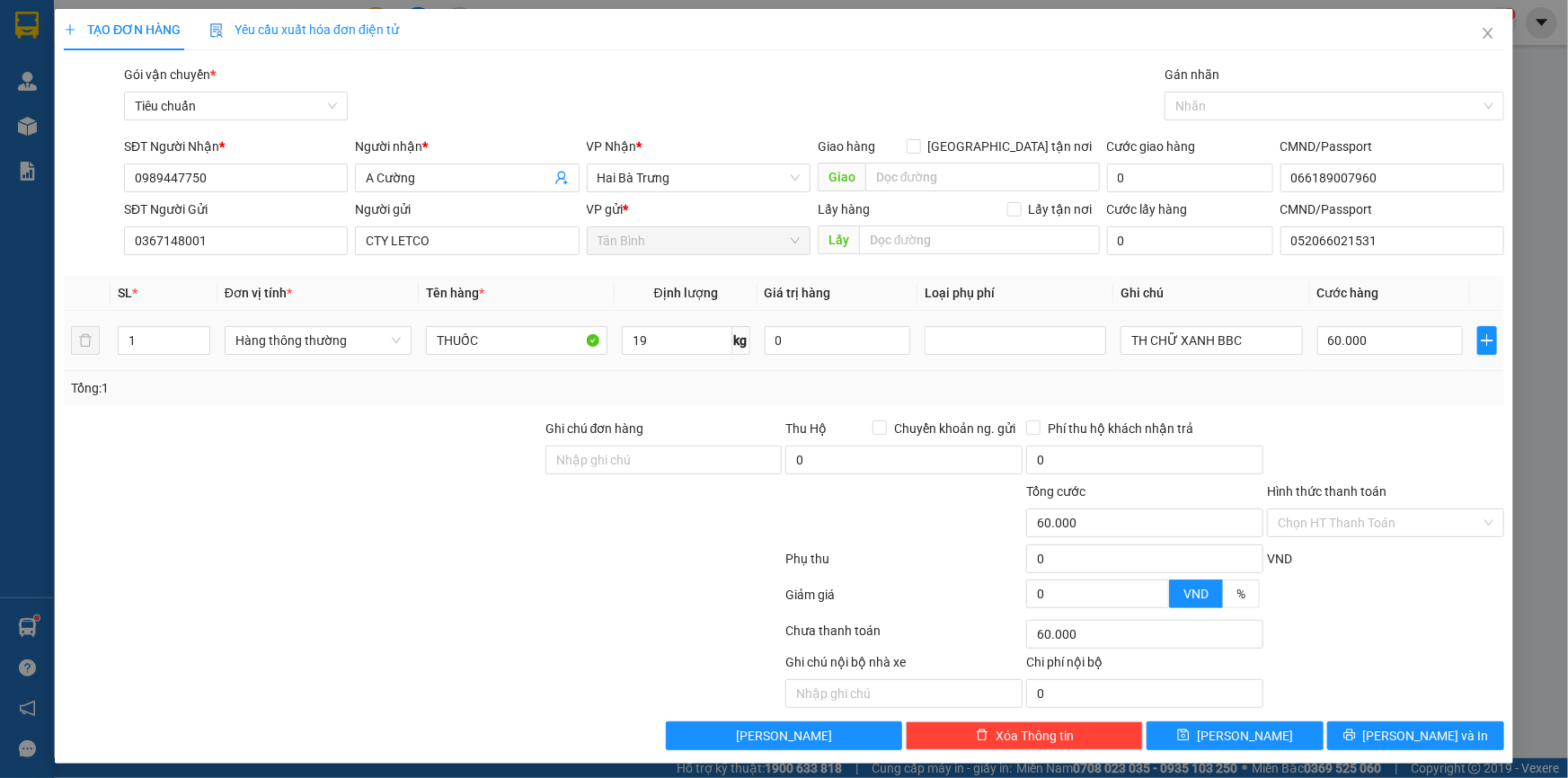
click at [1358, 371] on div "Tổng: 1" at bounding box center [784, 388] width 1440 height 34
click at [1396, 509] on div "Chọn HT Thanh Toán" at bounding box center [1386, 523] width 237 height 29
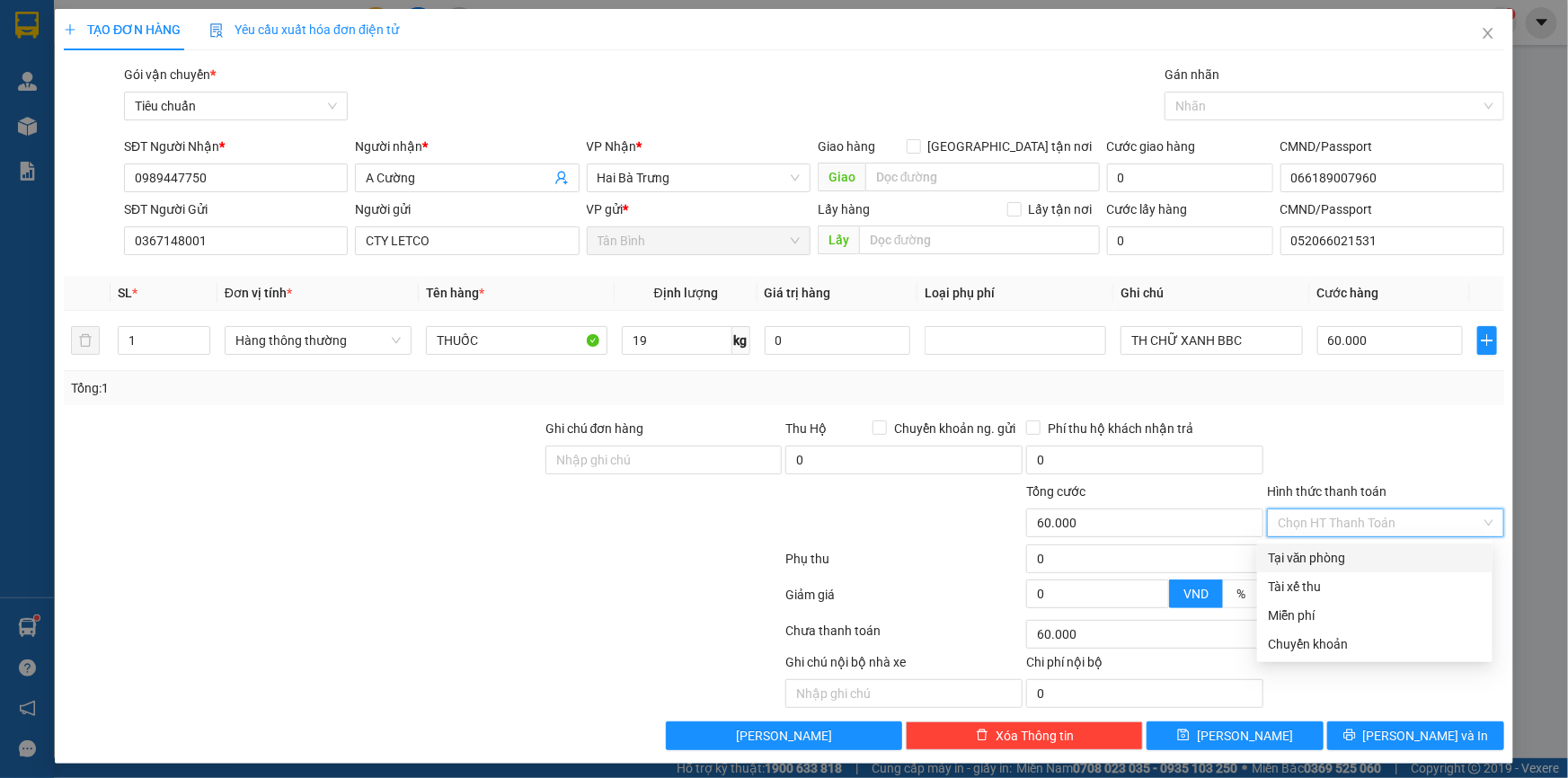
click at [1396, 530] on div "Chọn HT Thanh Toán" at bounding box center [1386, 523] width 237 height 29
click at [1396, 549] on div "Tại văn phòng" at bounding box center [1375, 558] width 214 height 19
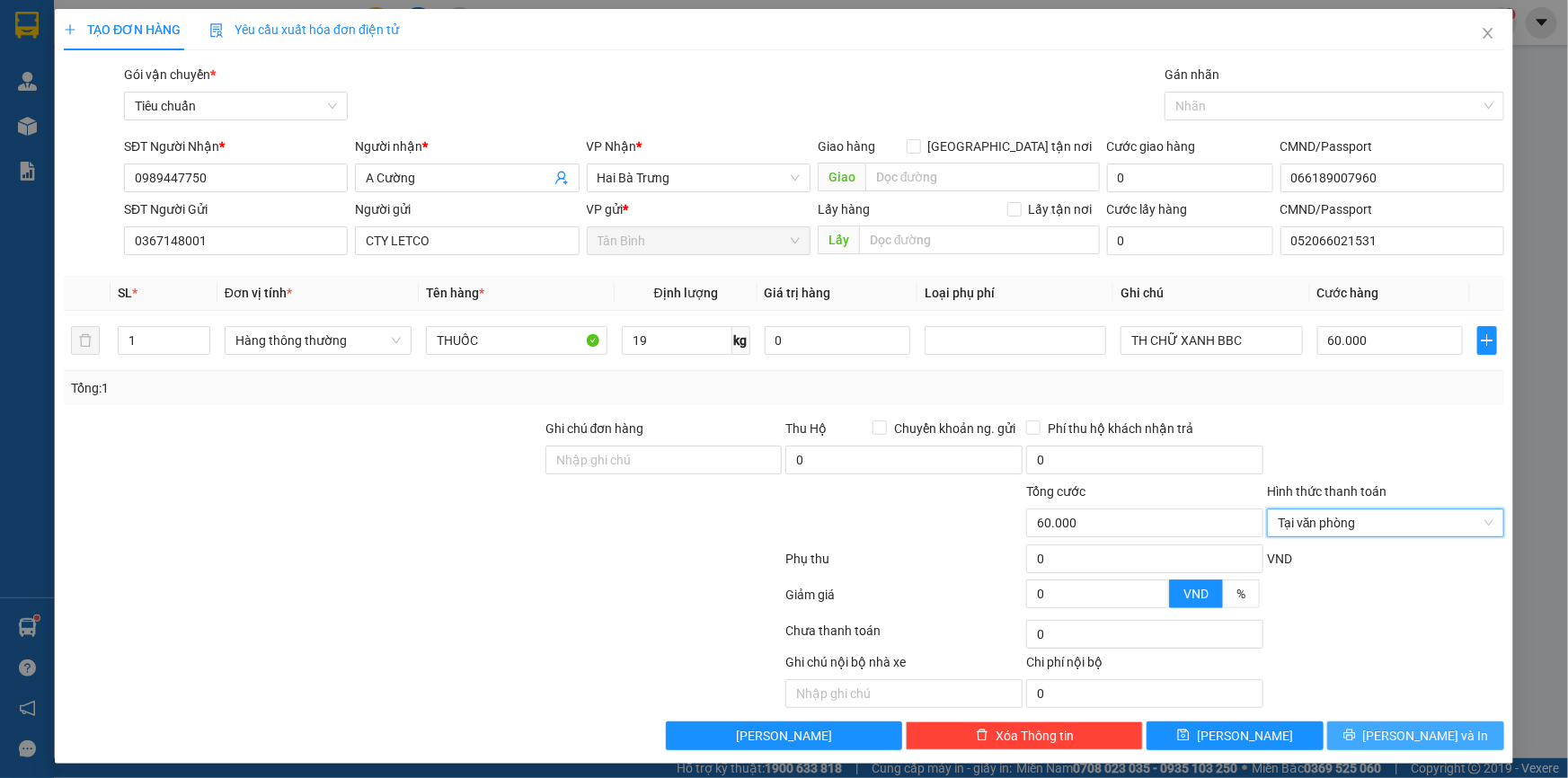
click at [1411, 728] on span "[PERSON_NAME] và In" at bounding box center [1426, 735] width 126 height 19
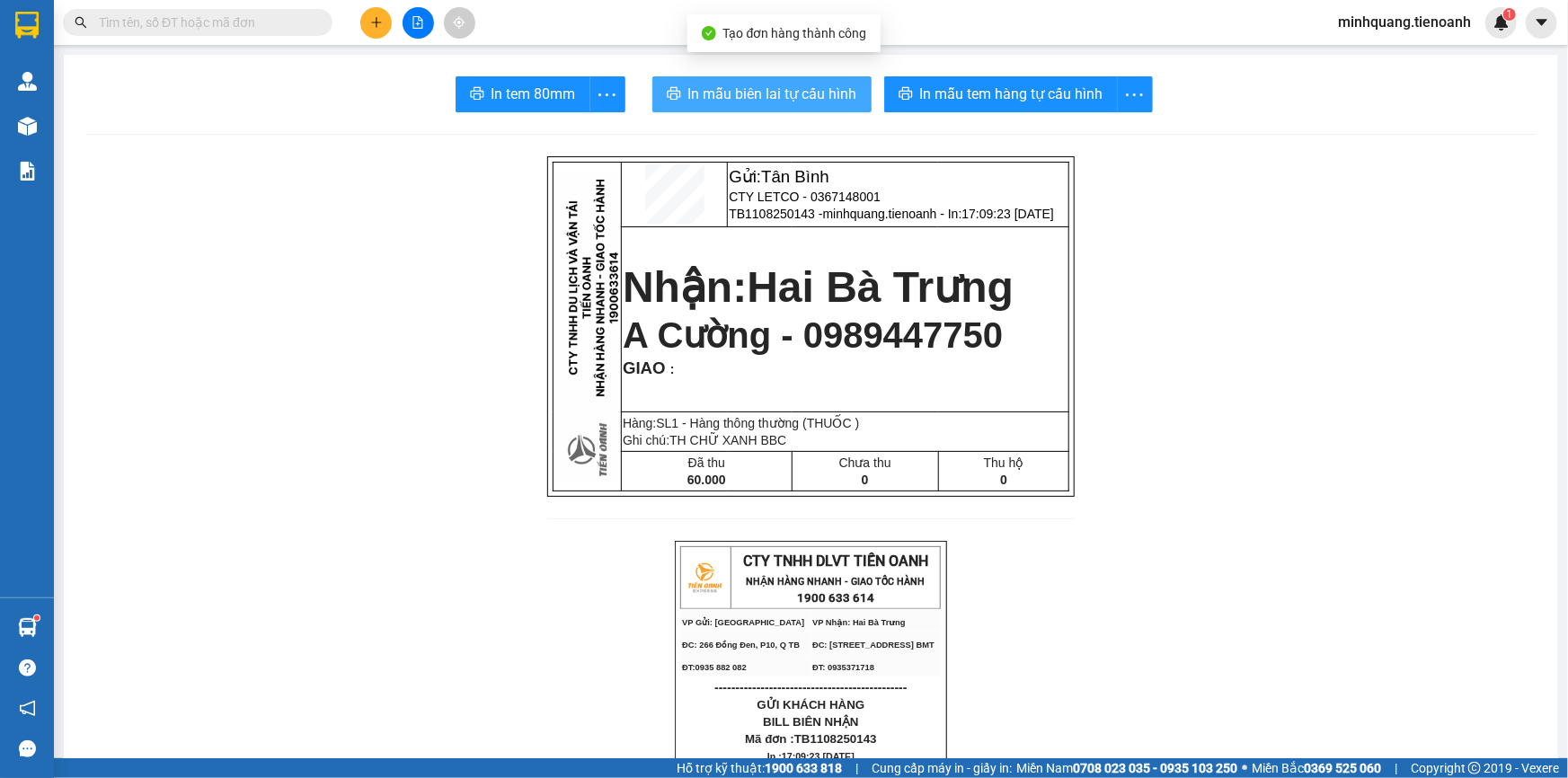
click at [790, 107] on button "In mẫu biên lai tự cấu hình" at bounding box center [761, 94] width 219 height 36
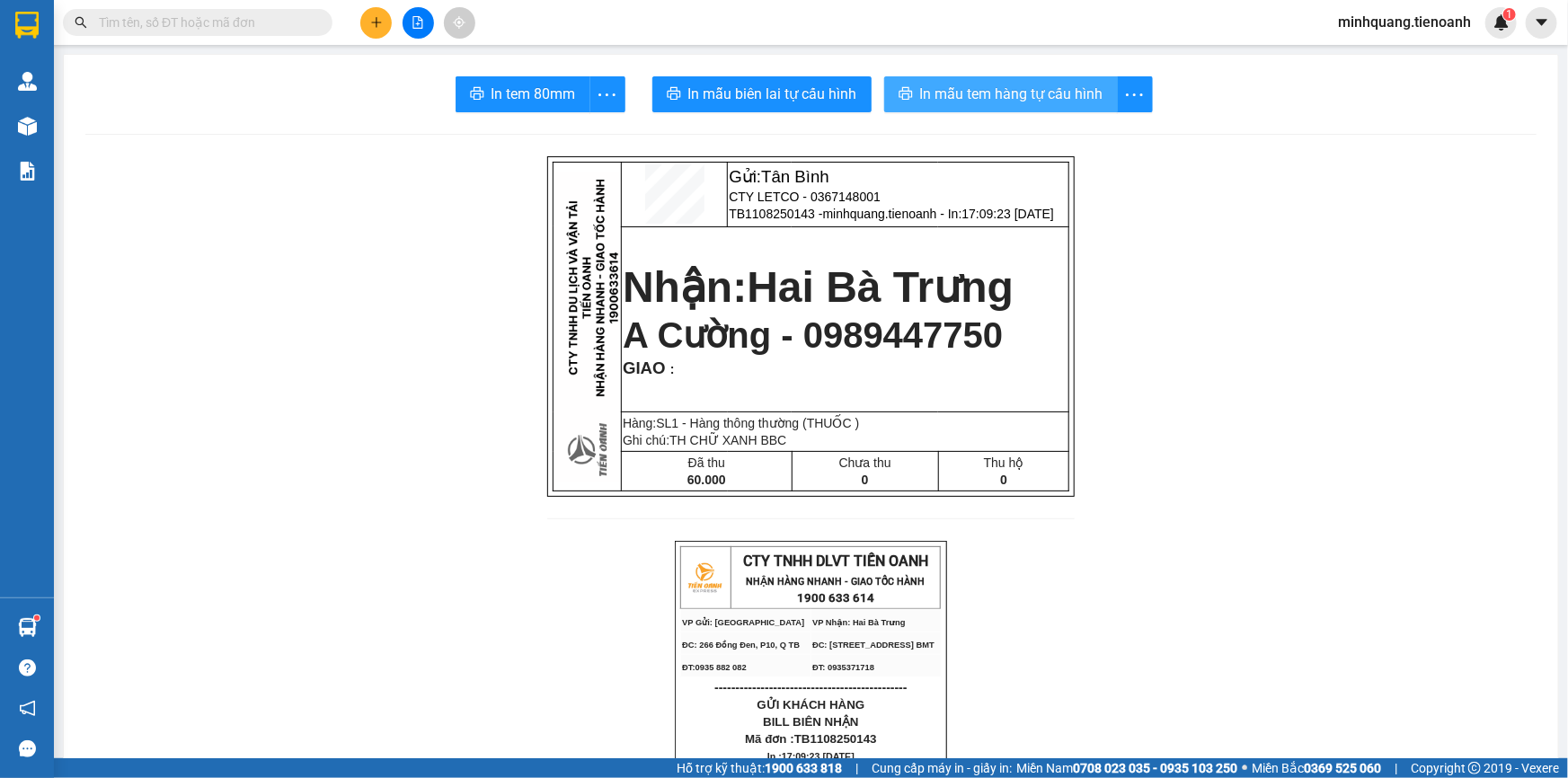
click at [997, 109] on button "In mẫu tem hàng tự cấu hình" at bounding box center [1001, 94] width 234 height 36
click at [374, 20] on icon "plus" at bounding box center [377, 22] width 13 height 13
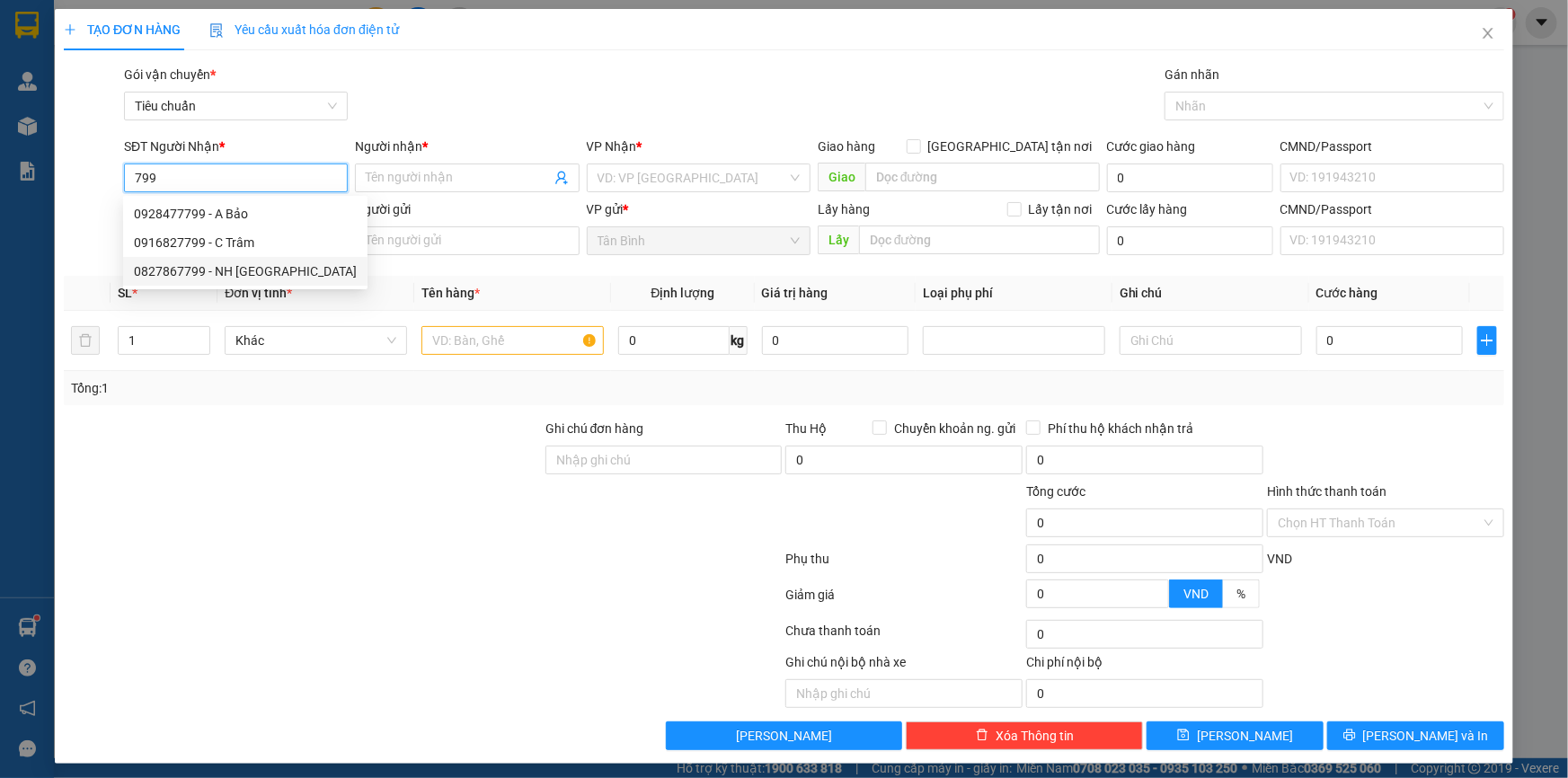
click at [174, 267] on div "0827867799 - NH [GEOGRAPHIC_DATA]" at bounding box center [245, 271] width 223 height 19
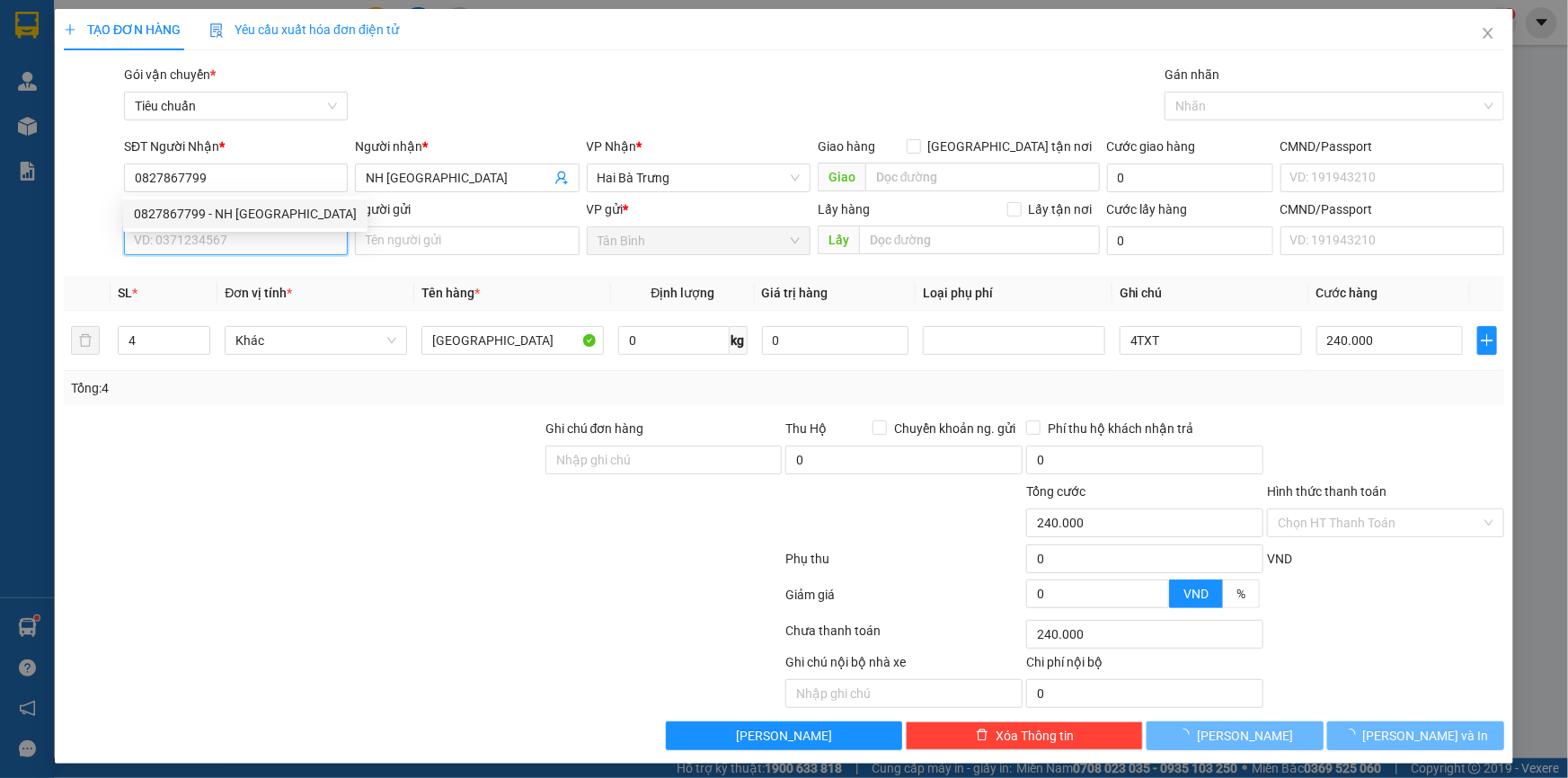
click at [192, 241] on input "SĐT Người Gửi" at bounding box center [236, 241] width 224 height 29
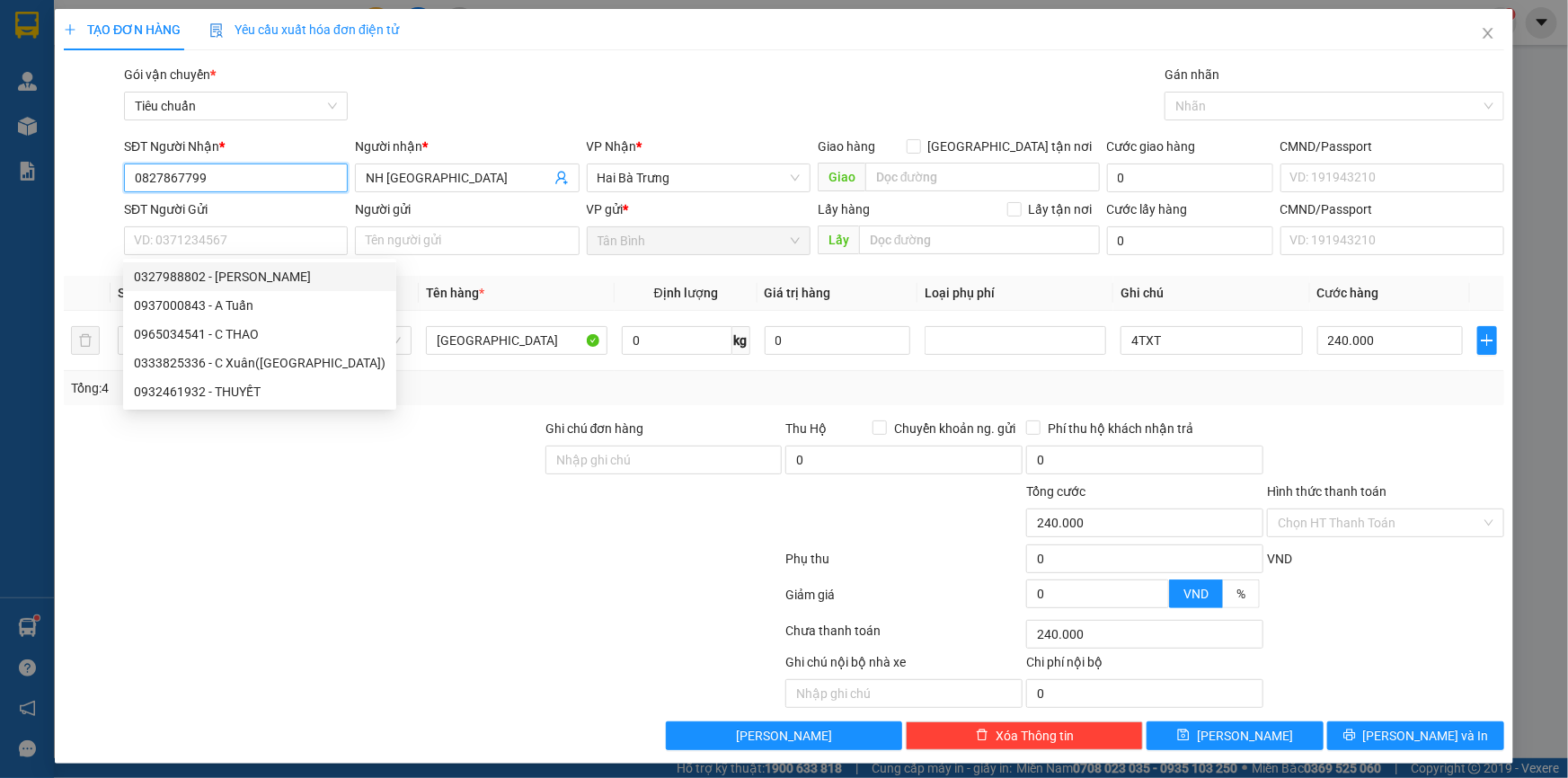
click at [290, 188] on input "0827867799" at bounding box center [236, 178] width 224 height 29
click at [290, 188] on input "0827867799" at bounding box center [236, 178] width 224 height 29
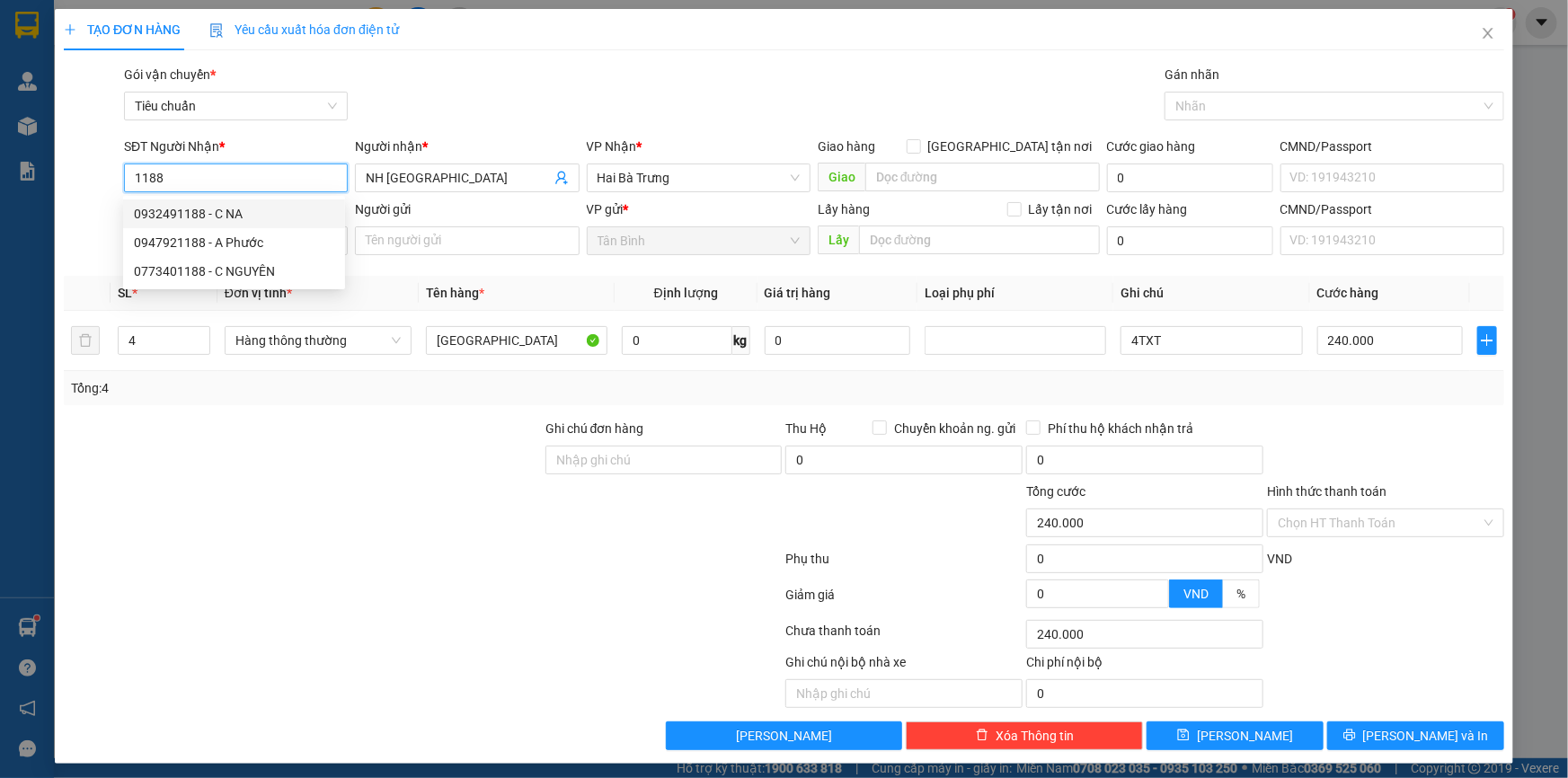
click at [264, 214] on div "0932491188 - C NA" at bounding box center [234, 213] width 201 height 19
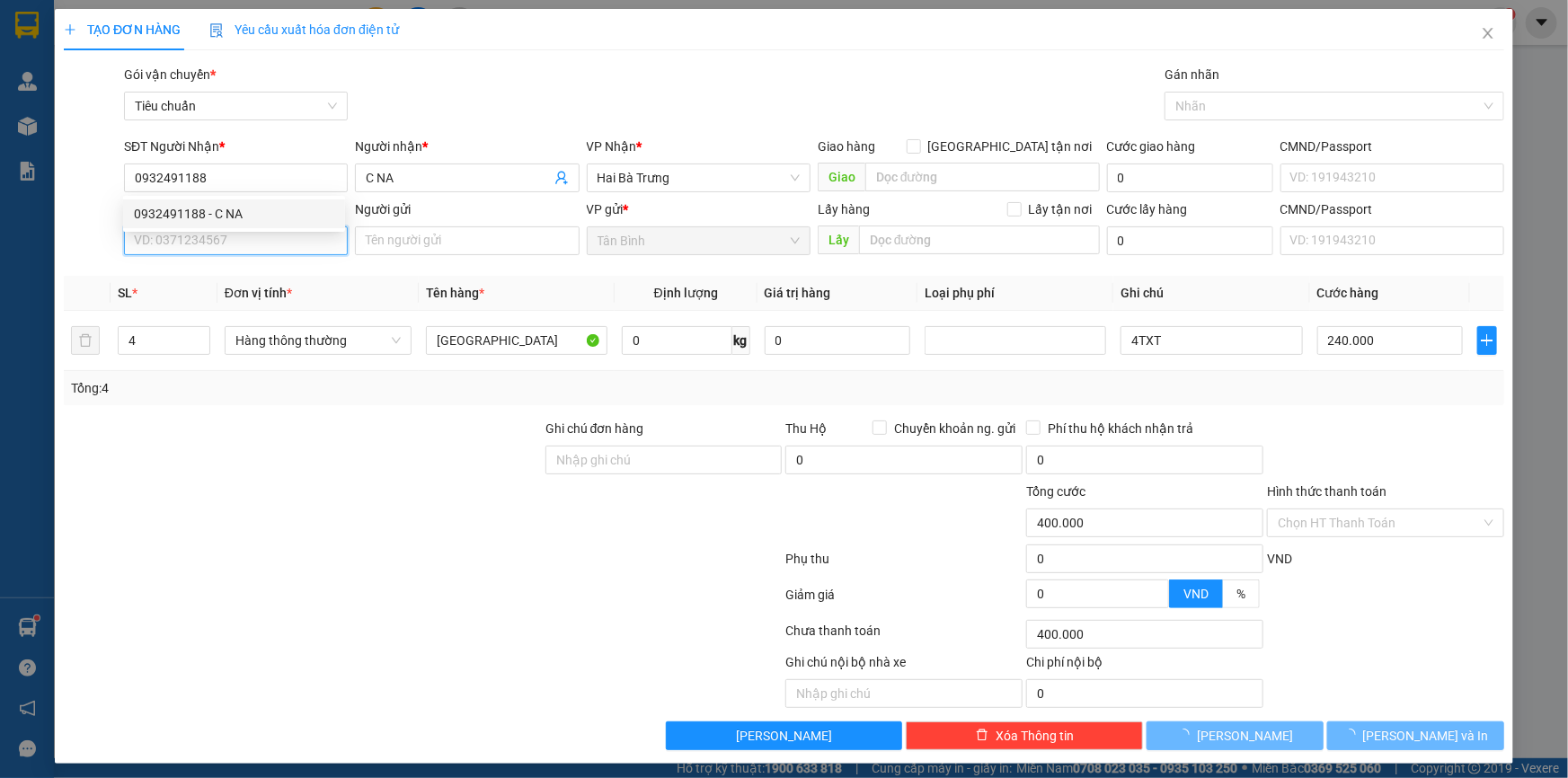
click at [255, 239] on input "SĐT Người Gửi" at bounding box center [236, 241] width 224 height 29
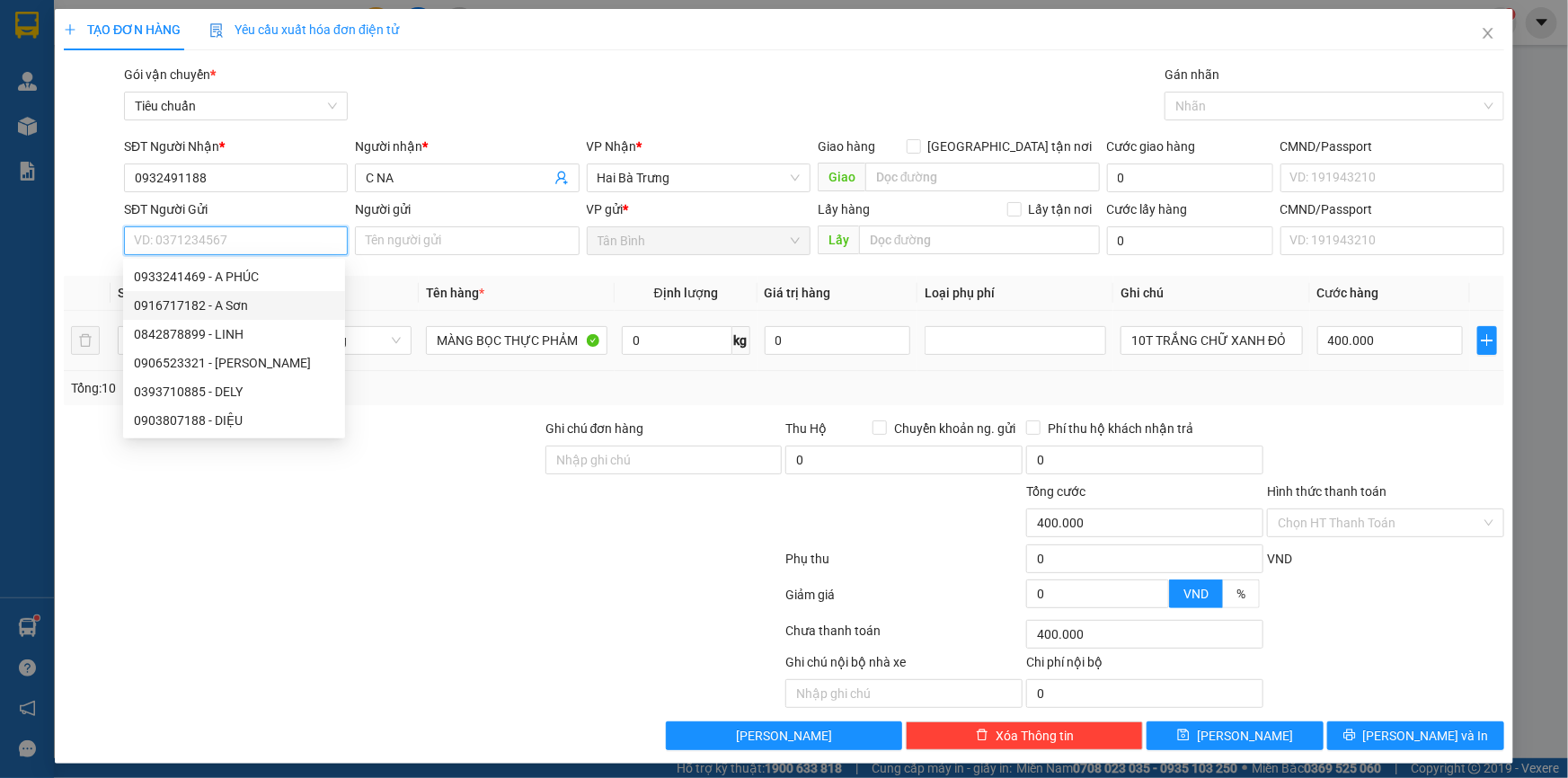
click at [234, 311] on div "0916717182 - A Sơn" at bounding box center [234, 305] width 201 height 19
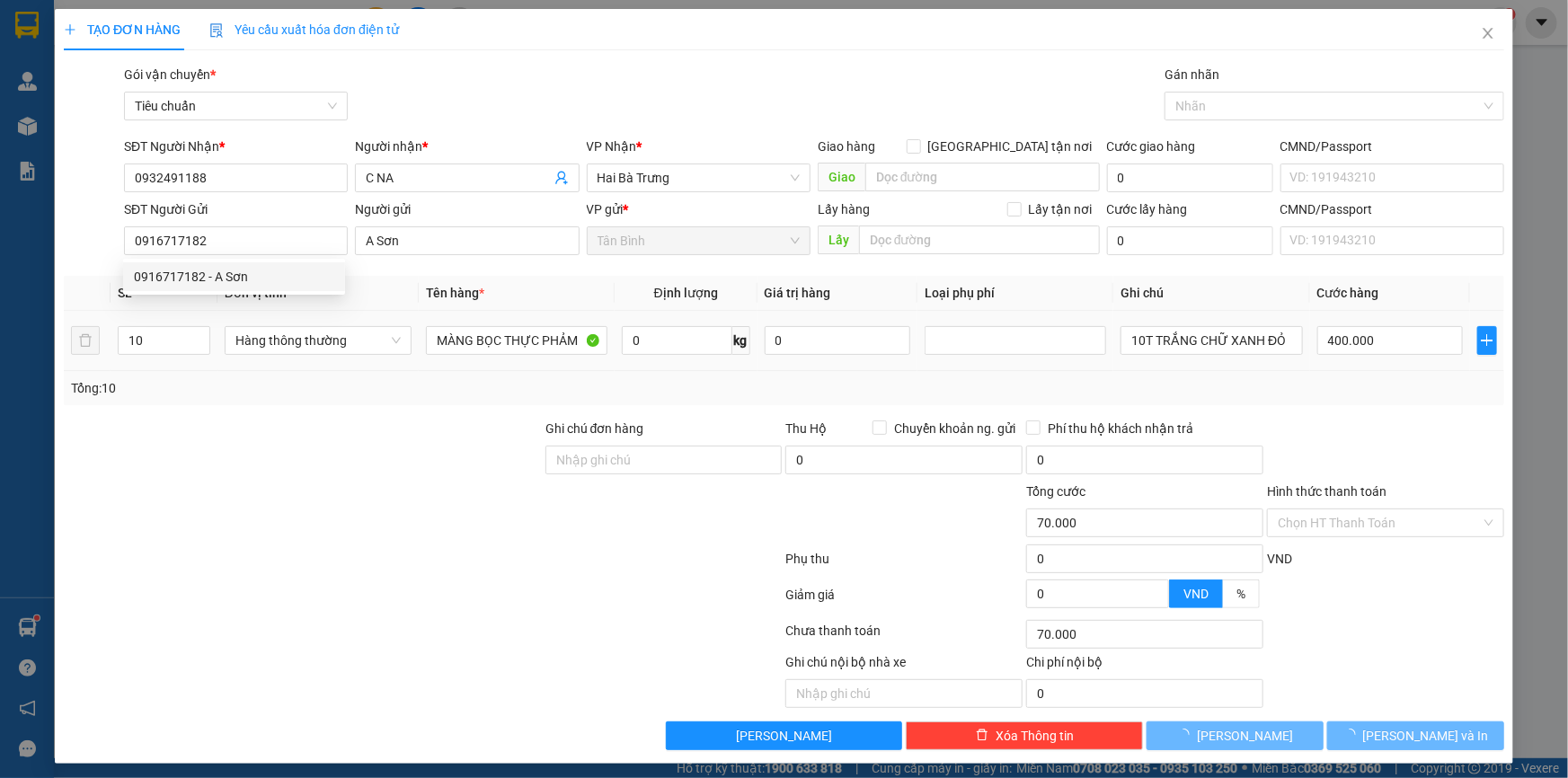
click at [463, 377] on div "Tổng: 10" at bounding box center [784, 388] width 1440 height 34
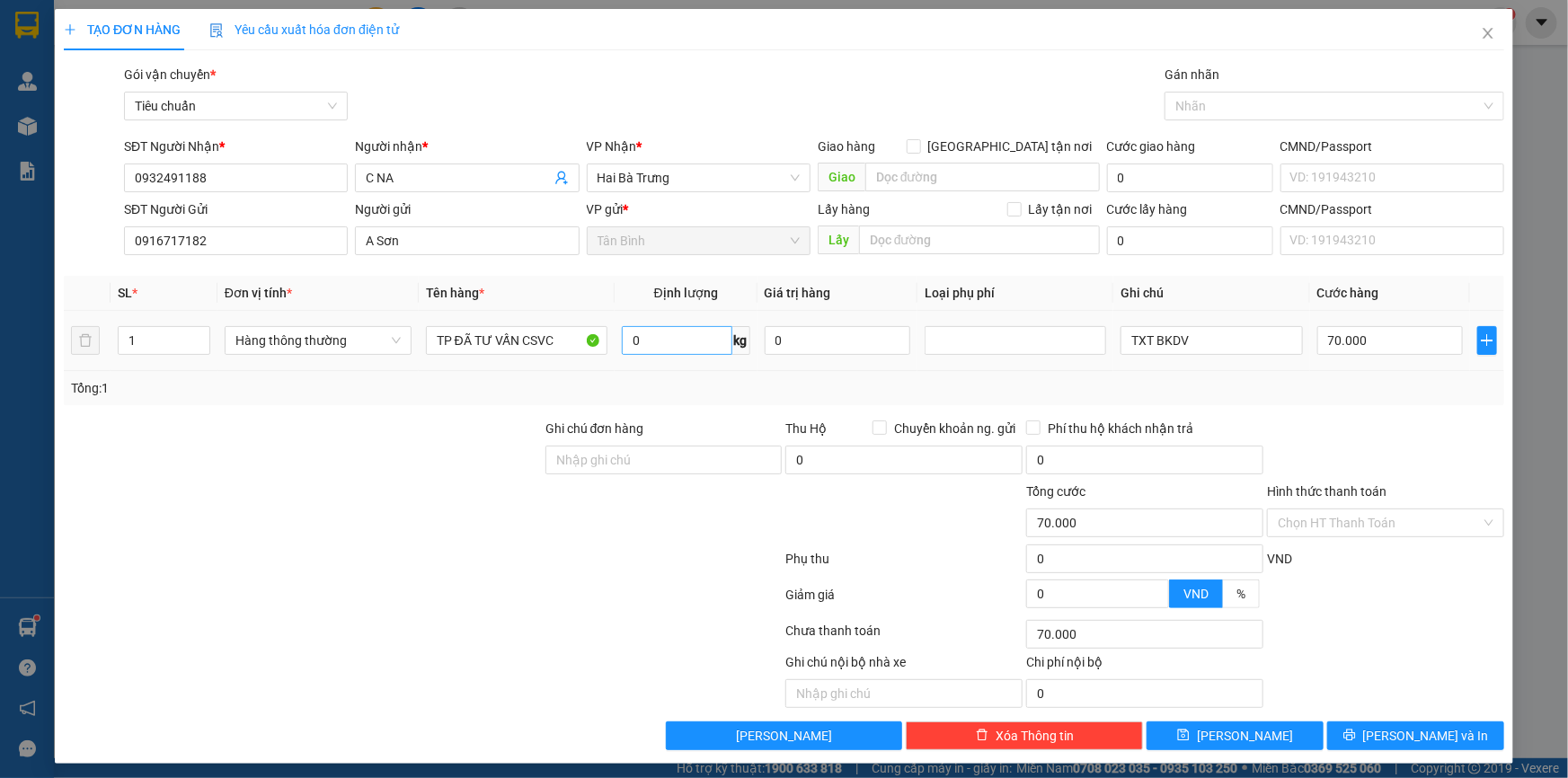
drag, startPoint x: 612, startPoint y: 338, endPoint x: 638, endPoint y: 338, distance: 26.0
click at [620, 338] on td "0 kg" at bounding box center [685, 340] width 142 height 60
click at [638, 338] on input "0" at bounding box center [676, 340] width 110 height 29
click at [326, 446] on div at bounding box center [302, 451] width 482 height 63
click at [1348, 339] on input "65.000" at bounding box center [1390, 340] width 146 height 29
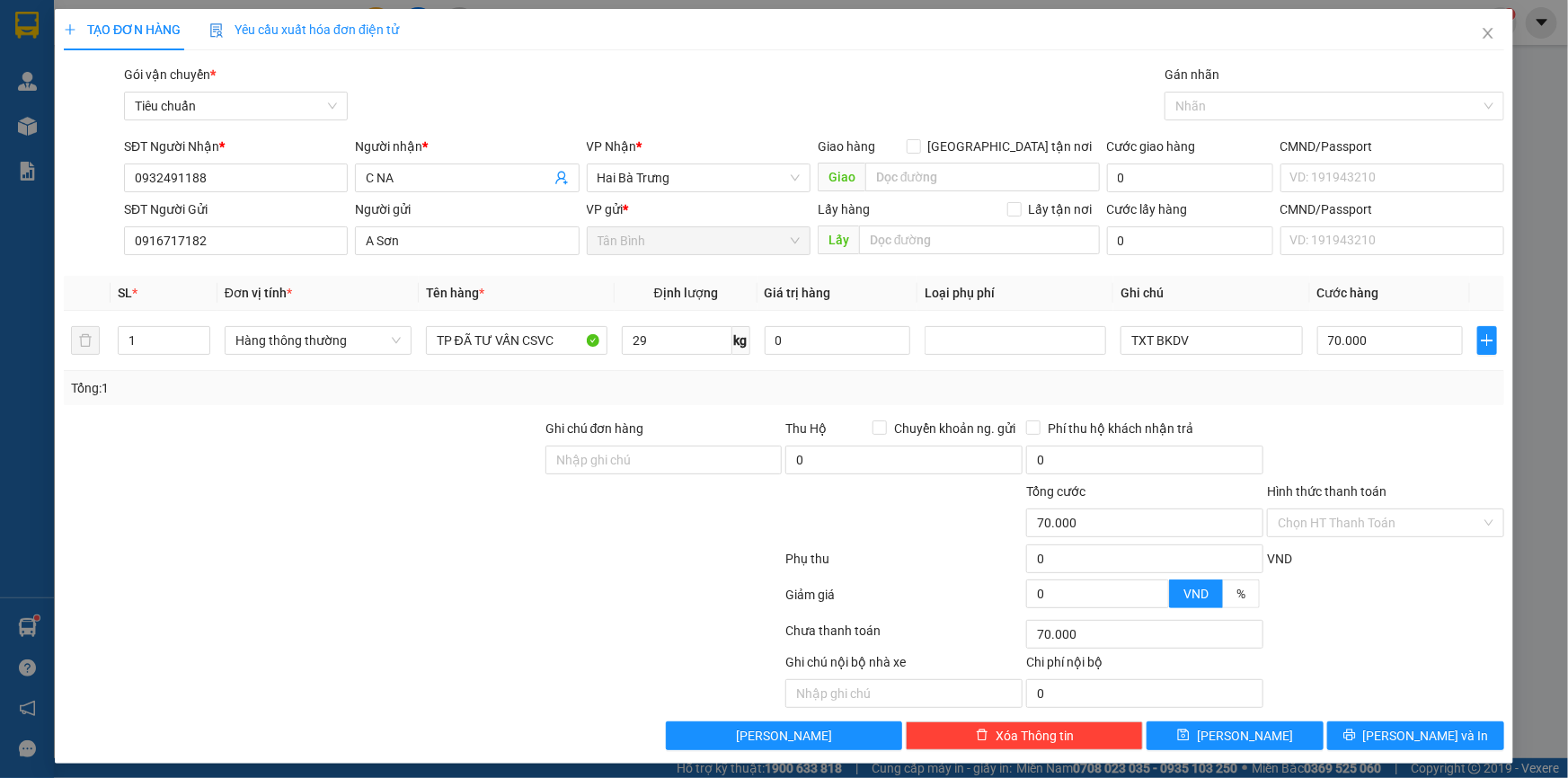
click at [1285, 475] on div at bounding box center [1386, 451] width 241 height 63
click at [1420, 414] on div "Transit Pickup Surcharge Ids Transit Deliver Surcharge Ids Transit Deliver Surc…" at bounding box center [784, 407] width 1440 height 685
click at [1414, 729] on span "[PERSON_NAME] và In" at bounding box center [1426, 735] width 126 height 19
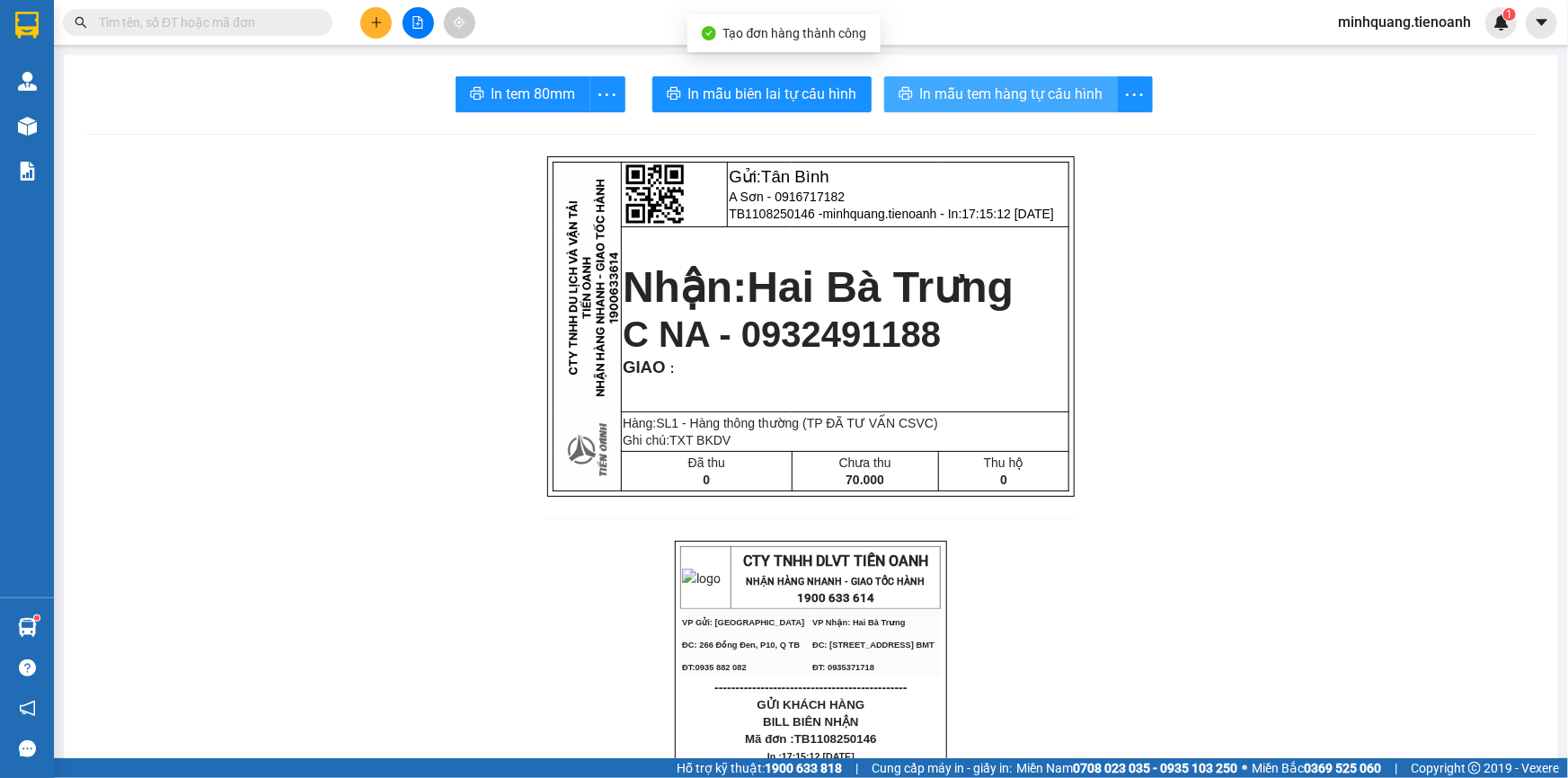
click at [920, 85] on span "In mẫu tem hàng tự cấu hình" at bounding box center [1012, 93] width 183 height 22
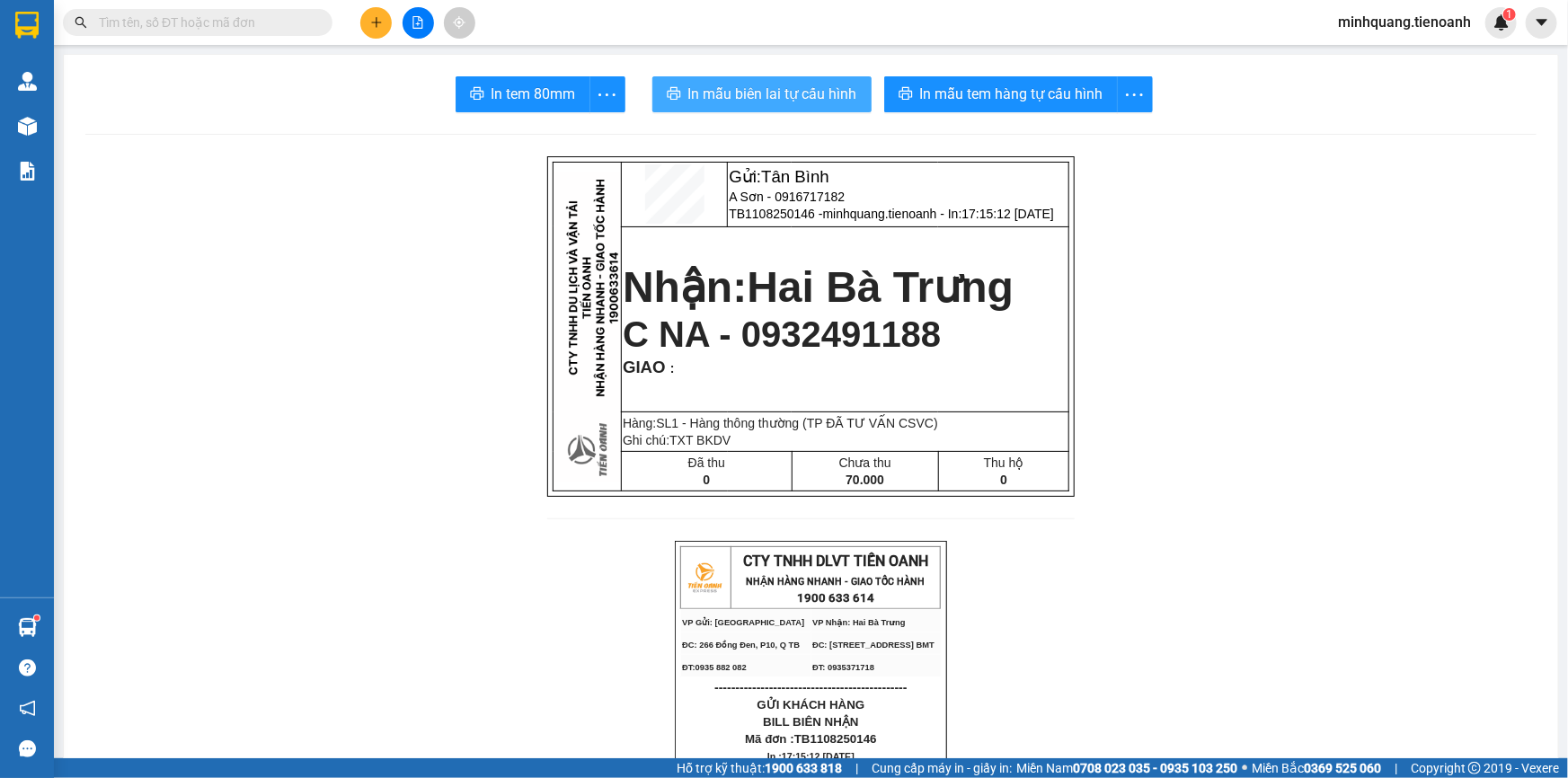
click at [764, 98] on span "In mẫu biên lai tự cấu hình" at bounding box center [772, 93] width 169 height 22
click at [354, 20] on div at bounding box center [418, 23] width 135 height 31
click at [370, 26] on icon "plus" at bounding box center [377, 22] width 13 height 13
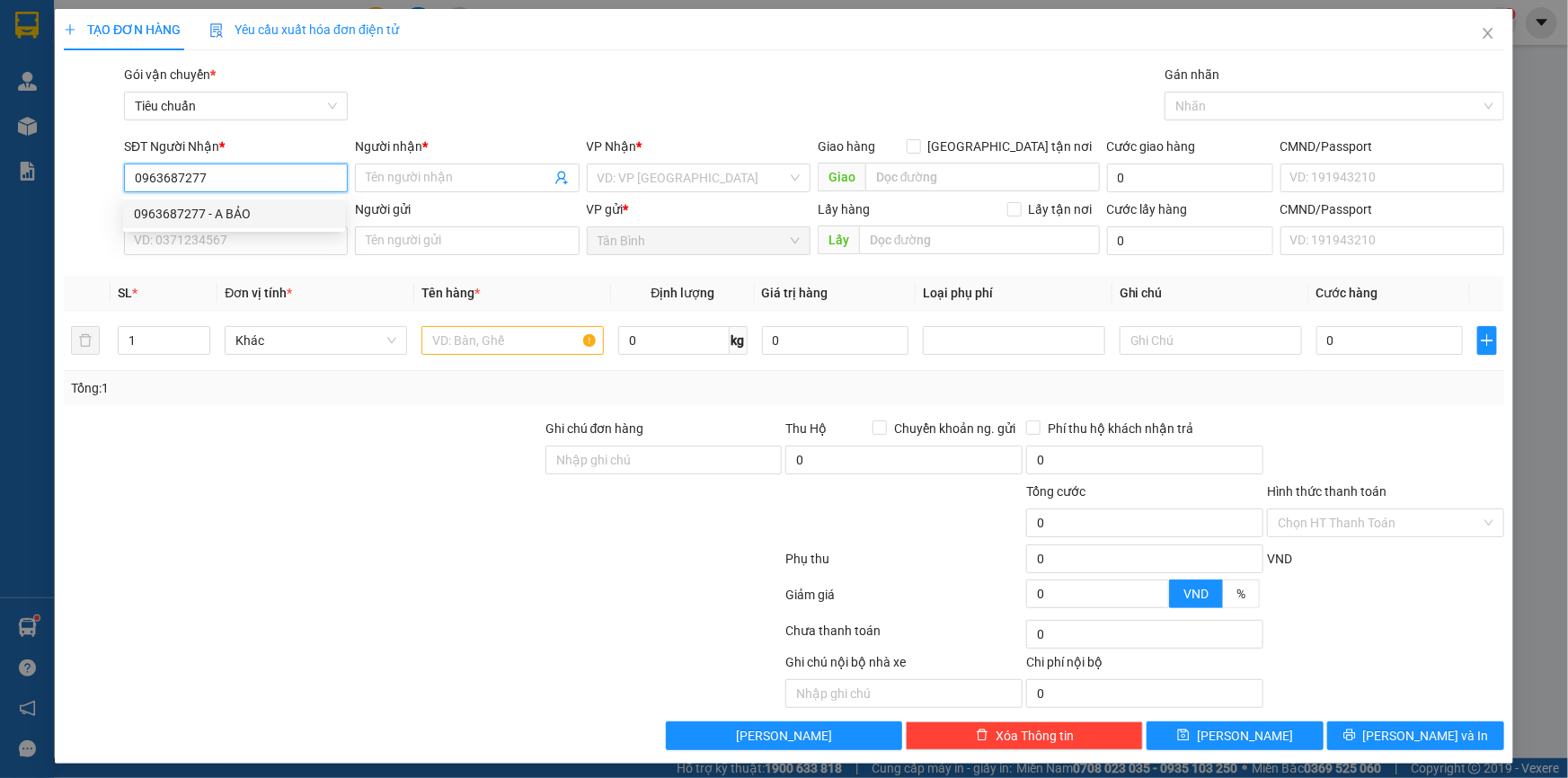
click at [228, 215] on div "0963687277 - A BẢO" at bounding box center [234, 213] width 201 height 19
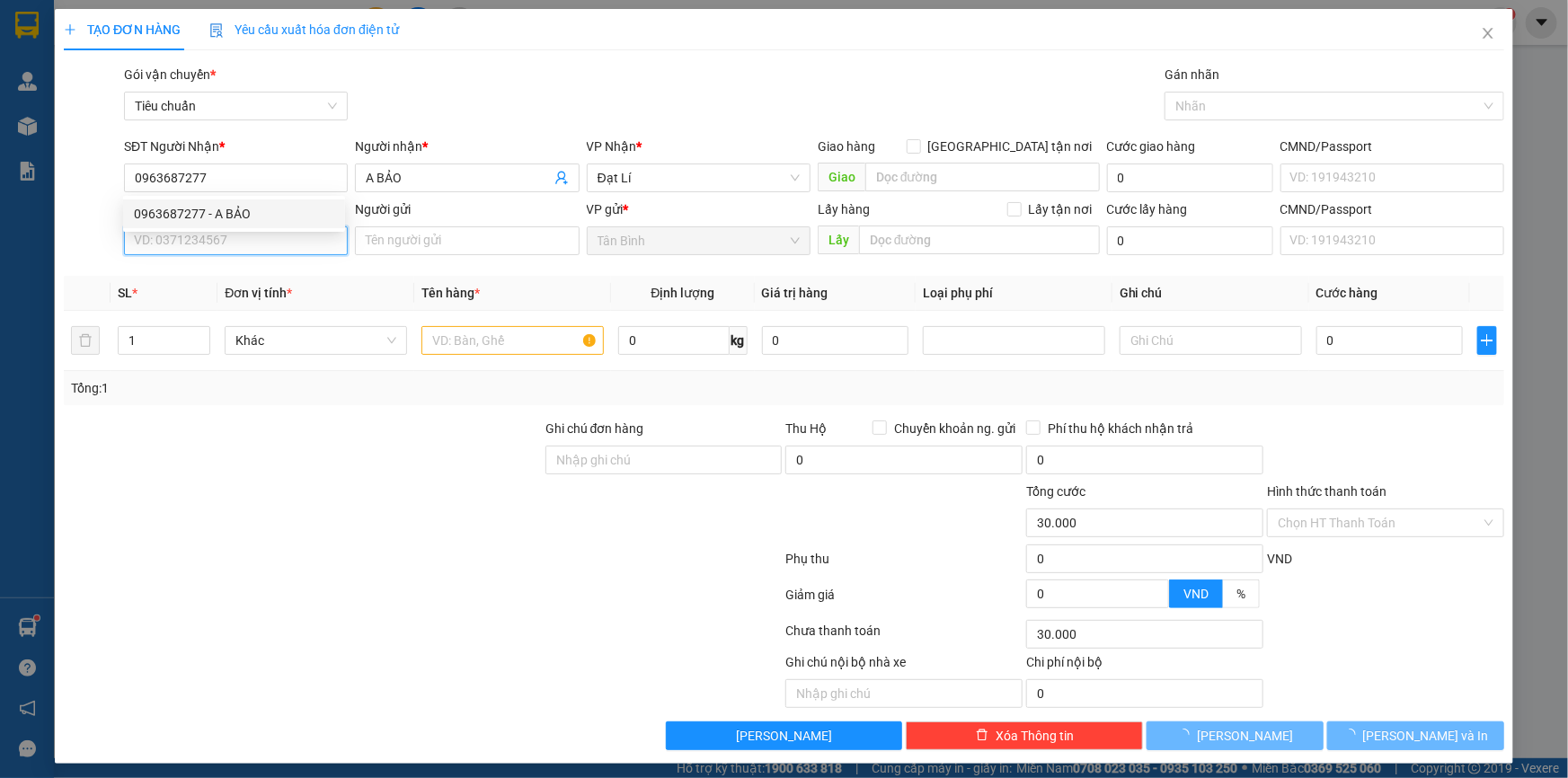
click at [210, 244] on input "SĐT Người Gửi" at bounding box center [236, 241] width 224 height 29
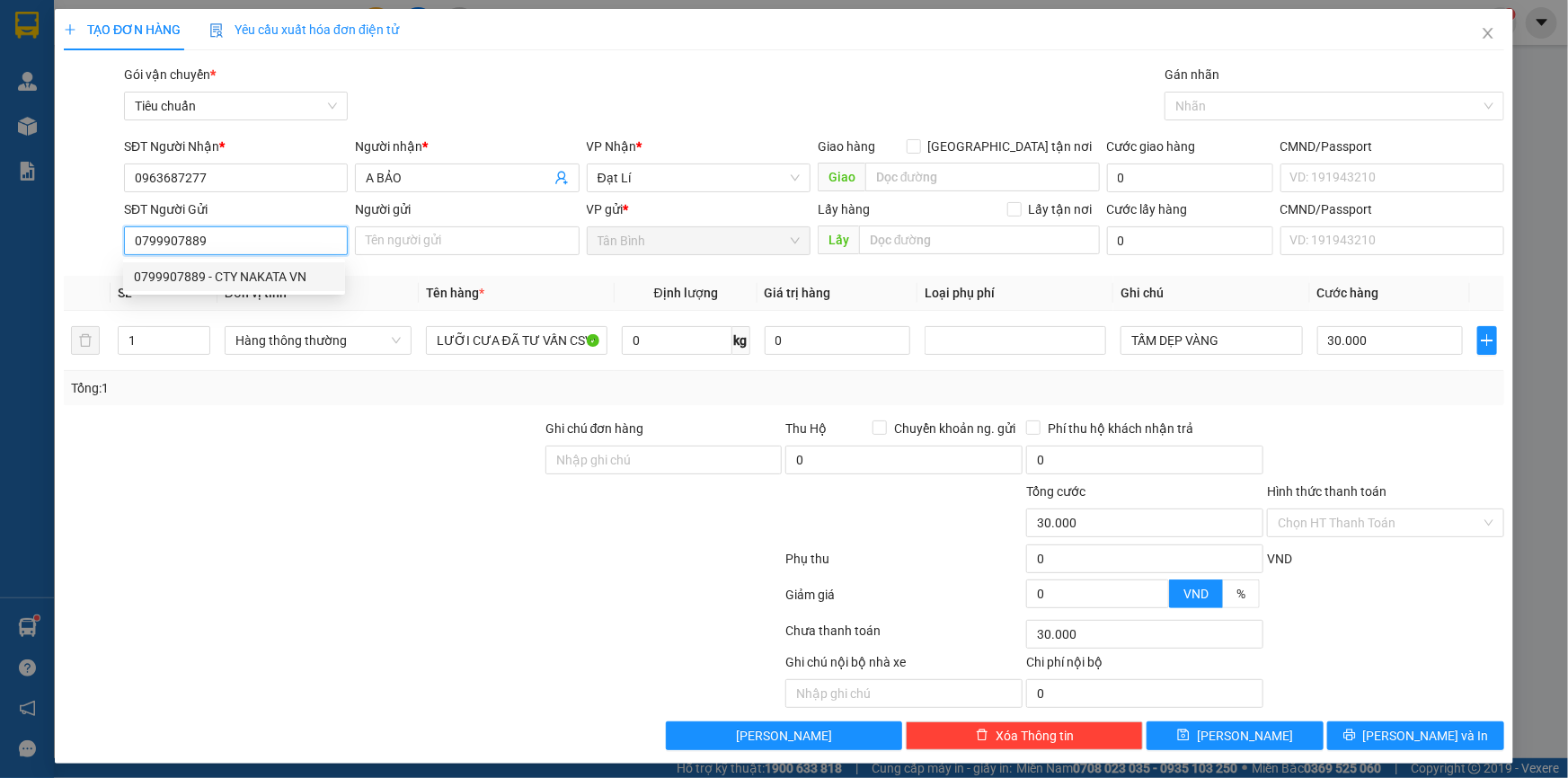
click at [260, 278] on div "0799907889 - CTY NAKATA VN" at bounding box center [234, 276] width 201 height 19
click at [351, 458] on div at bounding box center [302, 451] width 482 height 63
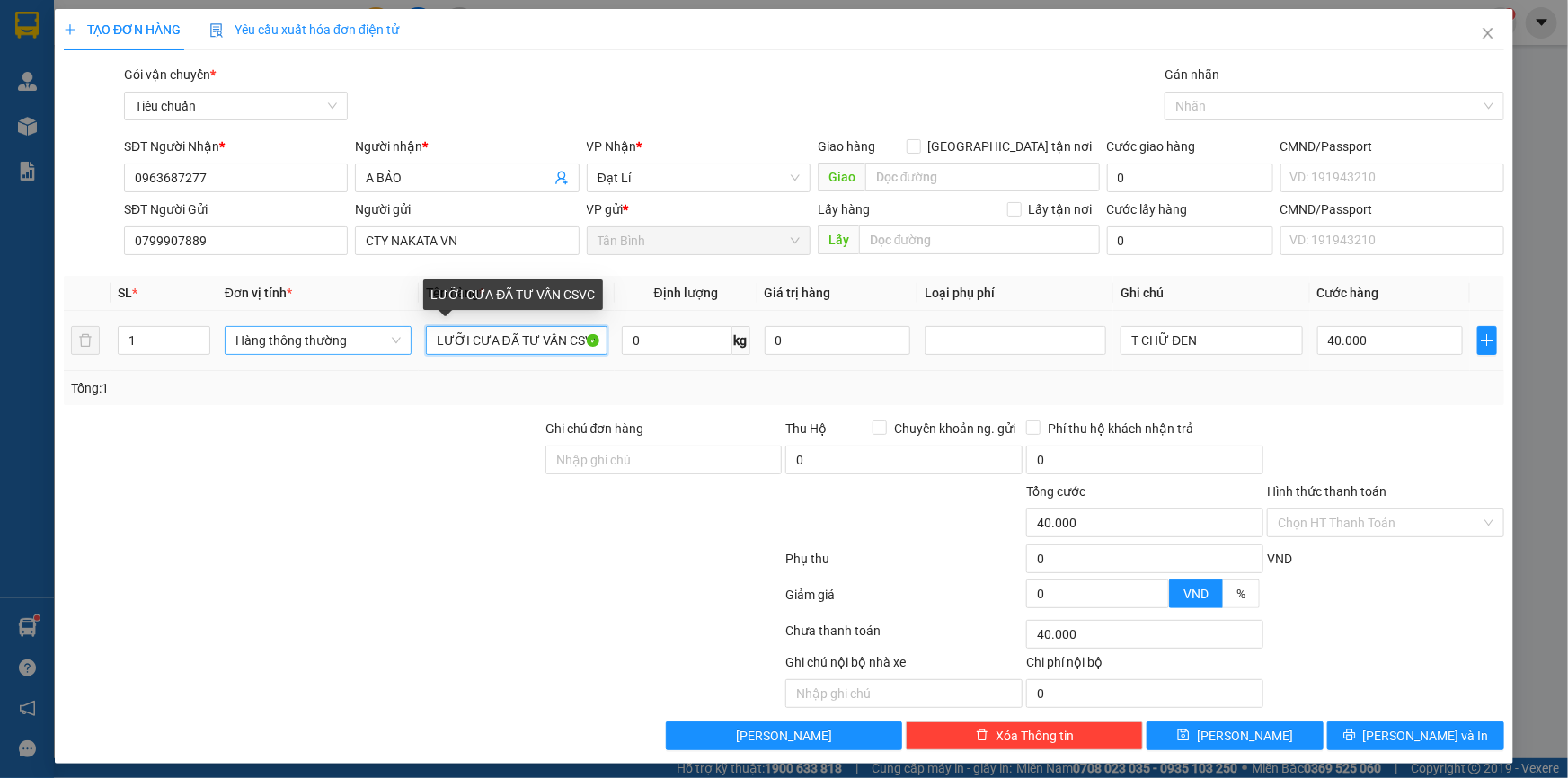
drag, startPoint x: 493, startPoint y: 343, endPoint x: 278, endPoint y: 343, distance: 215.0
click at [340, 343] on tr "1 Hàng thông thường LƯỠI CƯA ĐÃ TƯ VẤN CSVC 0 kg 0 T CHỮ ĐEN 40.000" at bounding box center [784, 340] width 1440 height 60
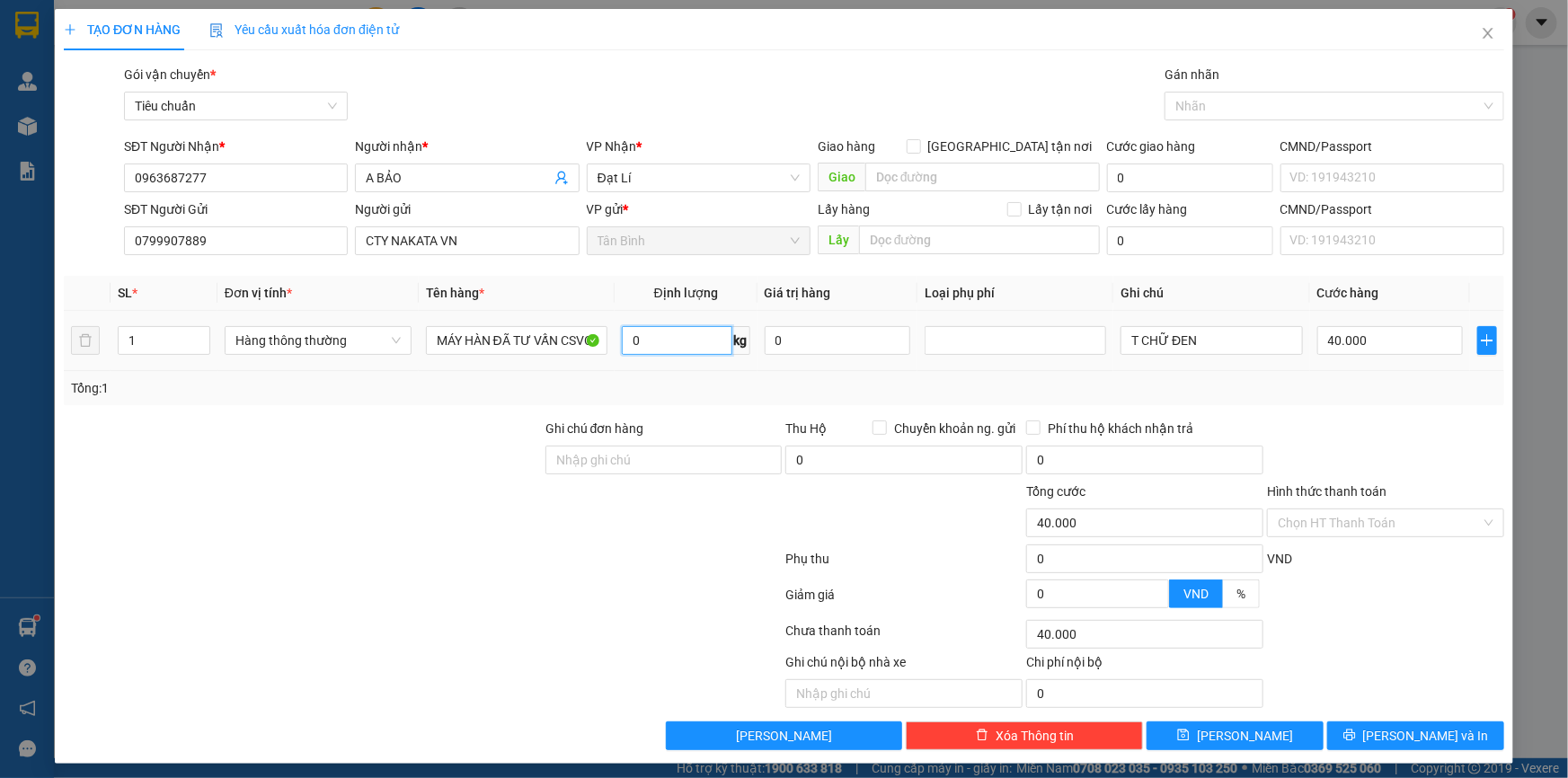
click at [674, 336] on input "0" at bounding box center [676, 340] width 110 height 29
click at [451, 386] on div "Tổng: 1" at bounding box center [339, 388] width 535 height 19
drag, startPoint x: 1208, startPoint y: 341, endPoint x: 1079, endPoint y: 352, distance: 129.5
click at [1088, 351] on tr "1 Hàng thông thường MÁY HÀN ĐÃ TƯ VẤN CSVC 9 kg 0 T CHỮ ĐEN 40.000" at bounding box center [784, 340] width 1440 height 60
click at [1241, 330] on input "T CHỮ ĐEN" at bounding box center [1211, 340] width 181 height 29
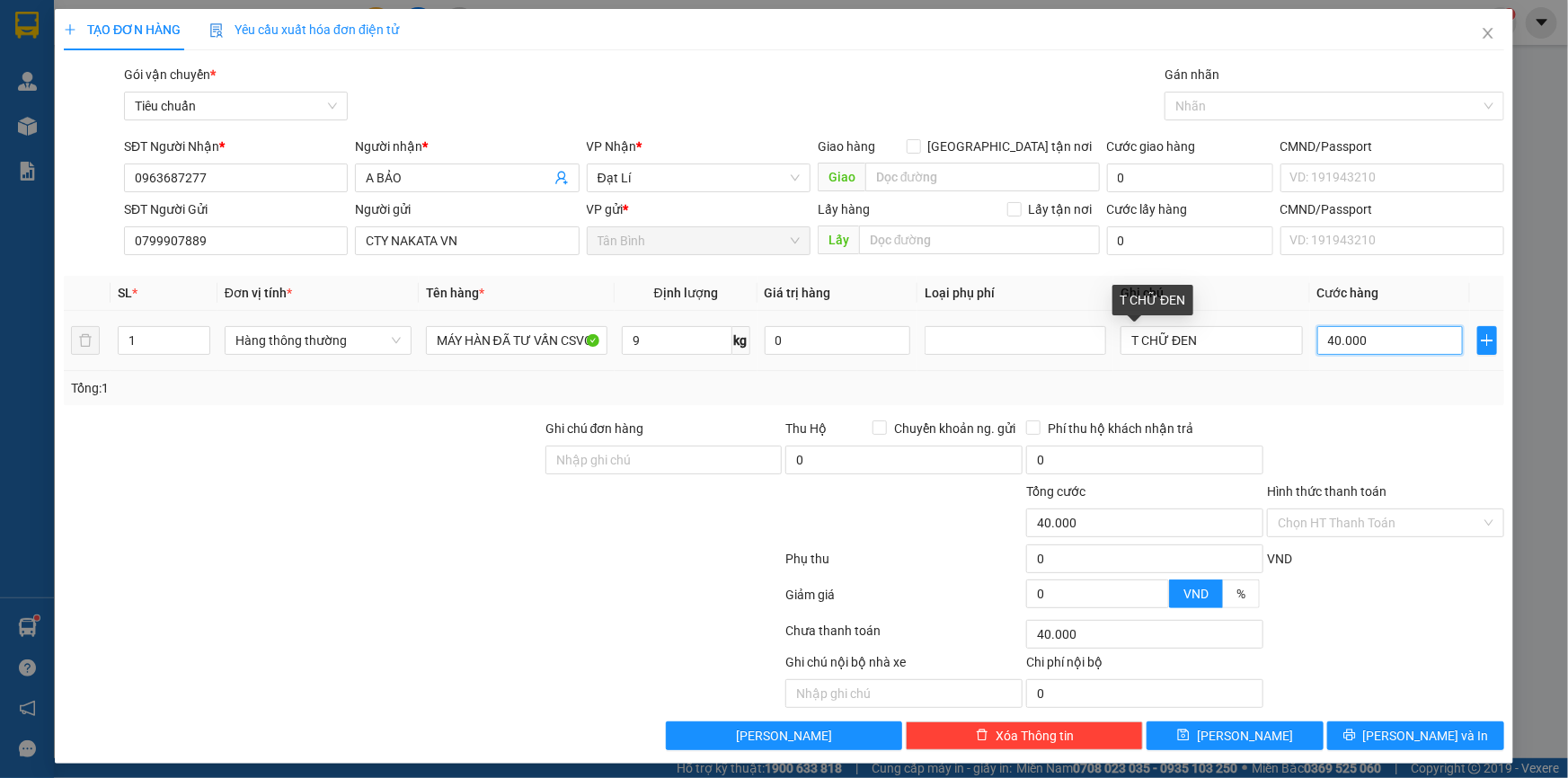
click at [1328, 345] on input "40.000" at bounding box center [1390, 340] width 146 height 29
click at [1326, 393] on div "Tổng: 1" at bounding box center [784, 388] width 1426 height 19
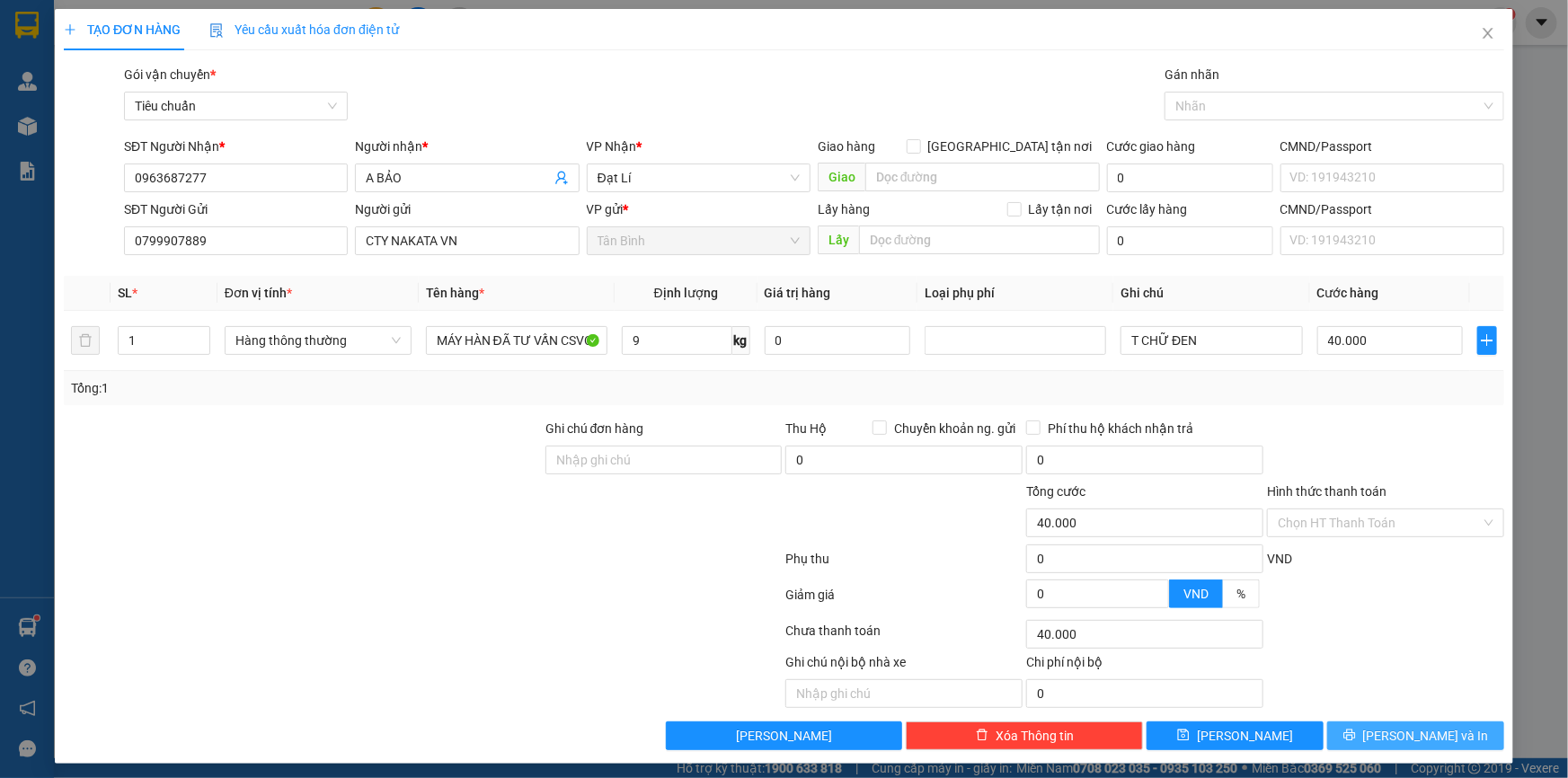
click at [1393, 729] on span "[PERSON_NAME] và In" at bounding box center [1426, 735] width 126 height 19
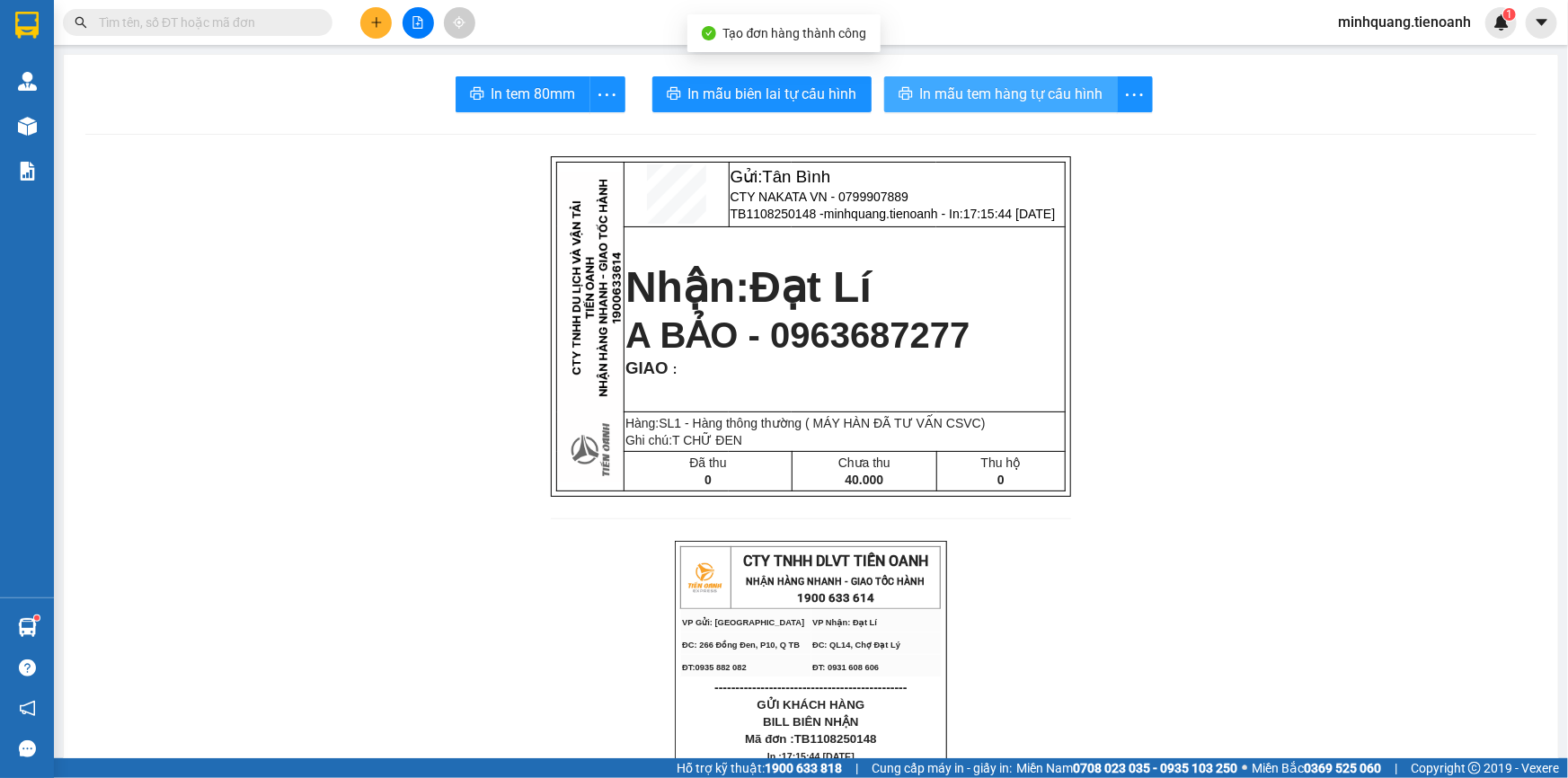
click at [938, 90] on span "In mẫu tem hàng tự cấu hình" at bounding box center [1012, 93] width 183 height 22
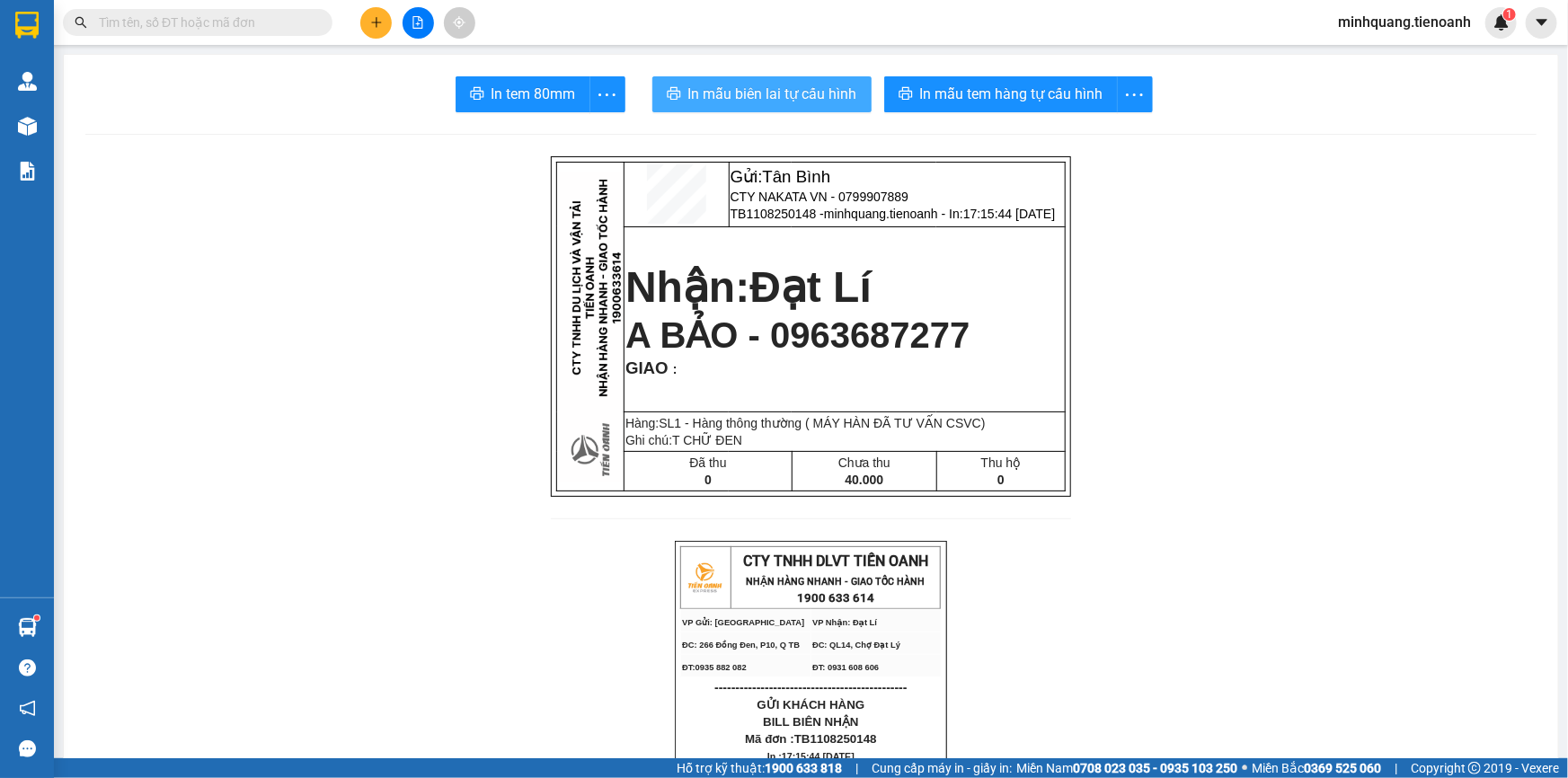
click at [726, 87] on span "In mẫu biên lai tự cấu hình" at bounding box center [772, 93] width 169 height 22
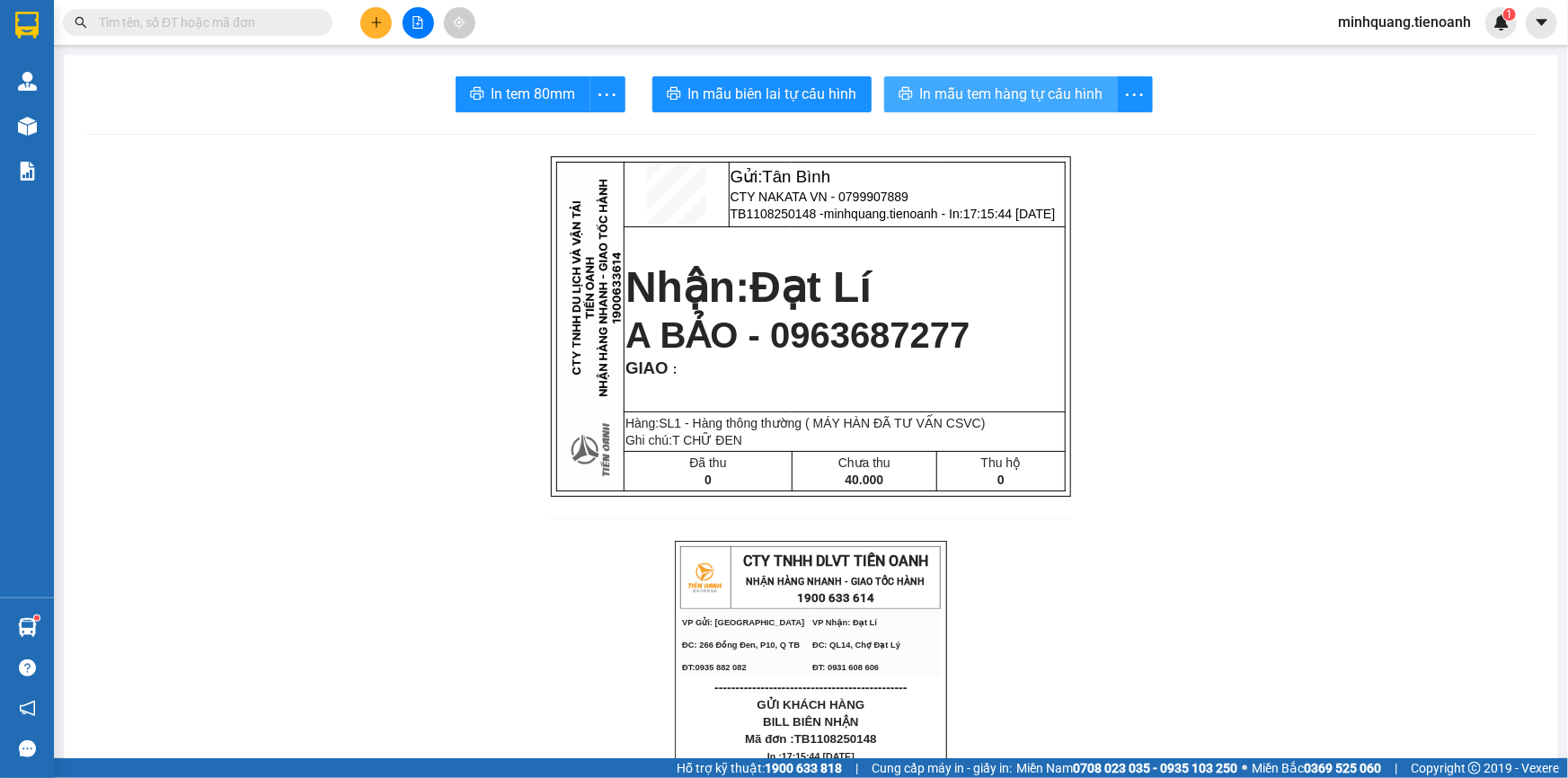
click at [1018, 80] on button "In mẫu tem hàng tự cấu hình" at bounding box center [1001, 94] width 234 height 36
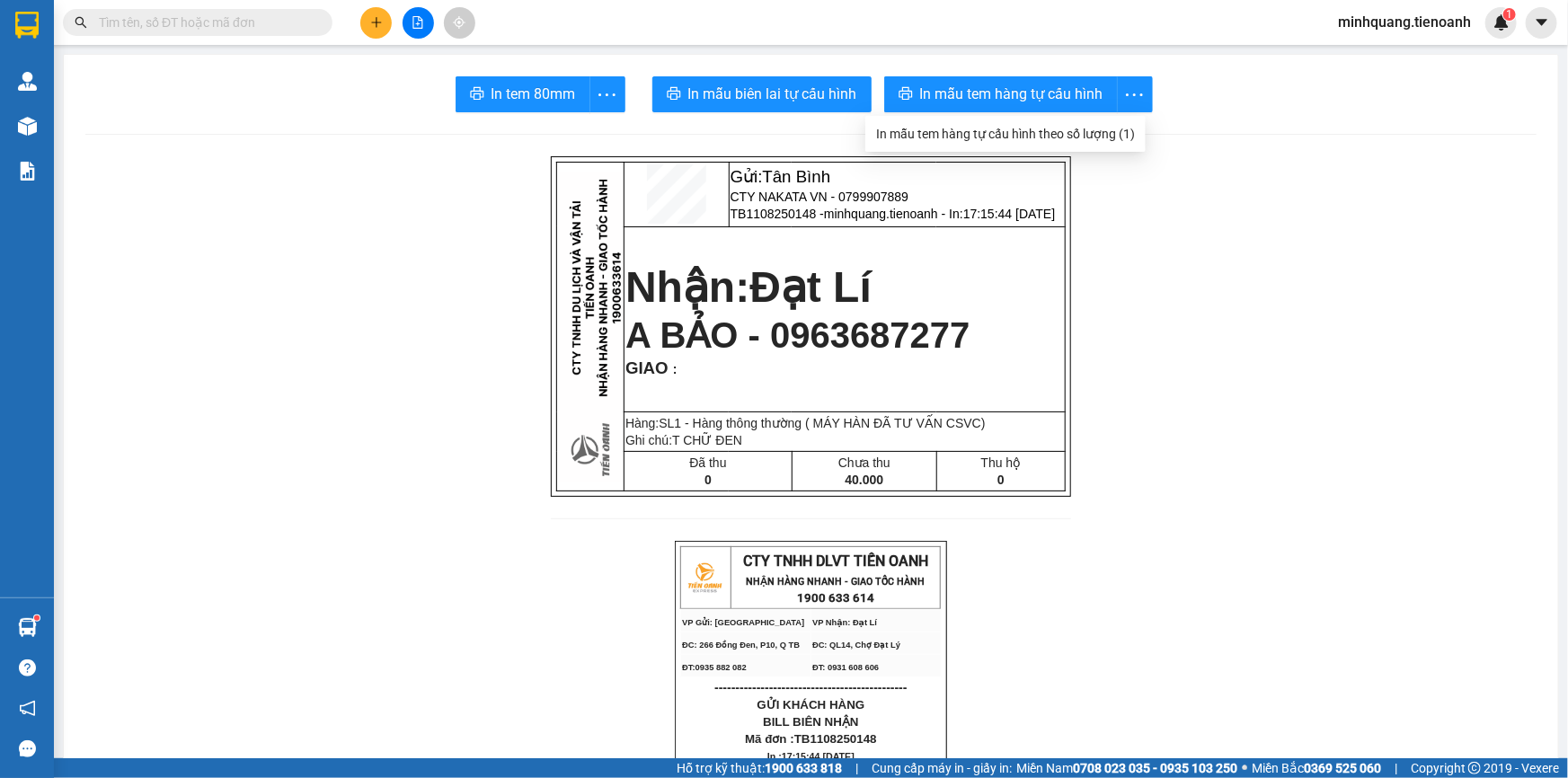
click at [374, 30] on button at bounding box center [377, 23] width 31 height 31
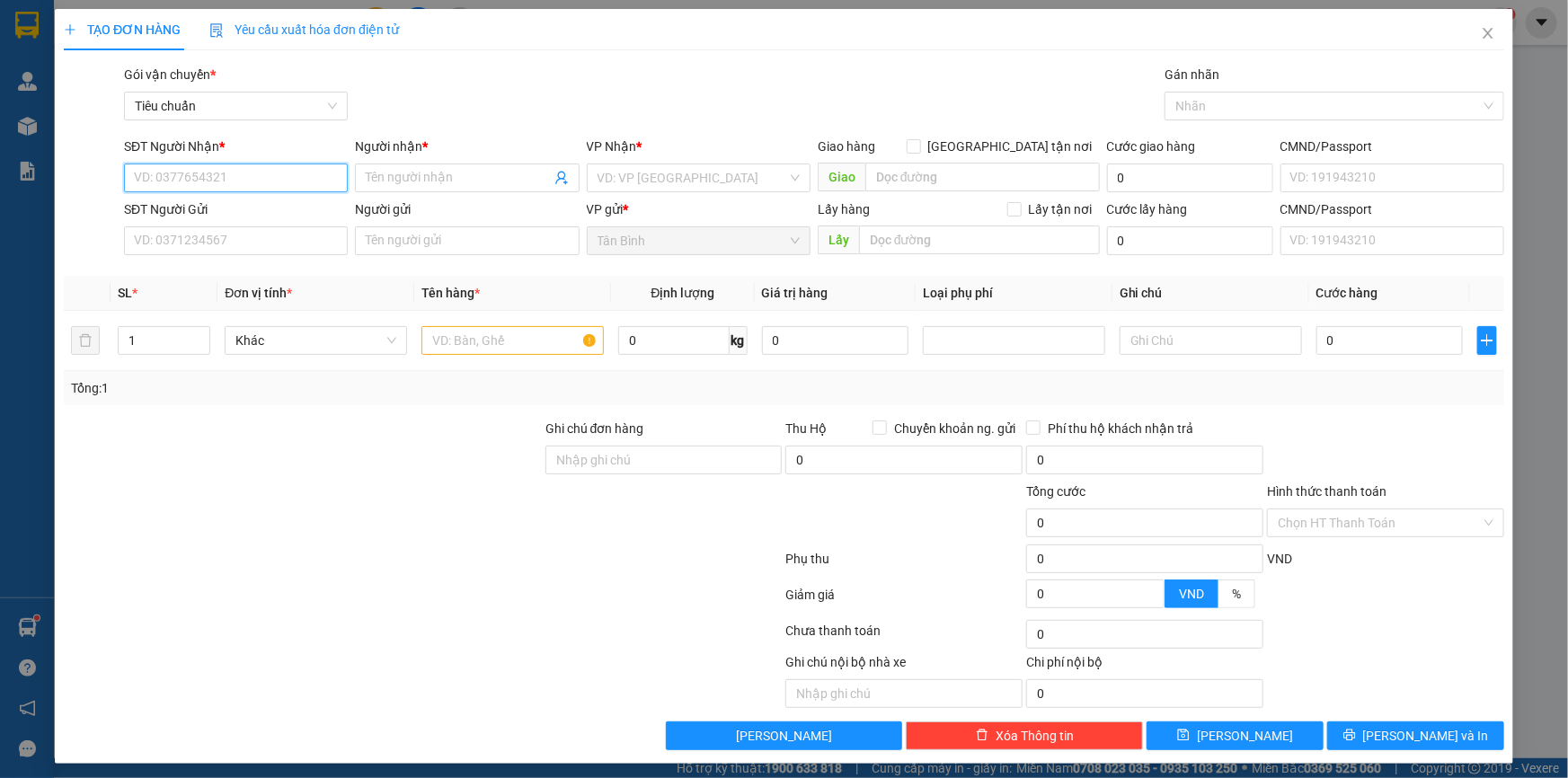
click at [226, 182] on input "SĐT Người Nhận *" at bounding box center [236, 178] width 224 height 29
click at [240, 205] on div "0971359550 - PHƯƠNG" at bounding box center [234, 213] width 201 height 19
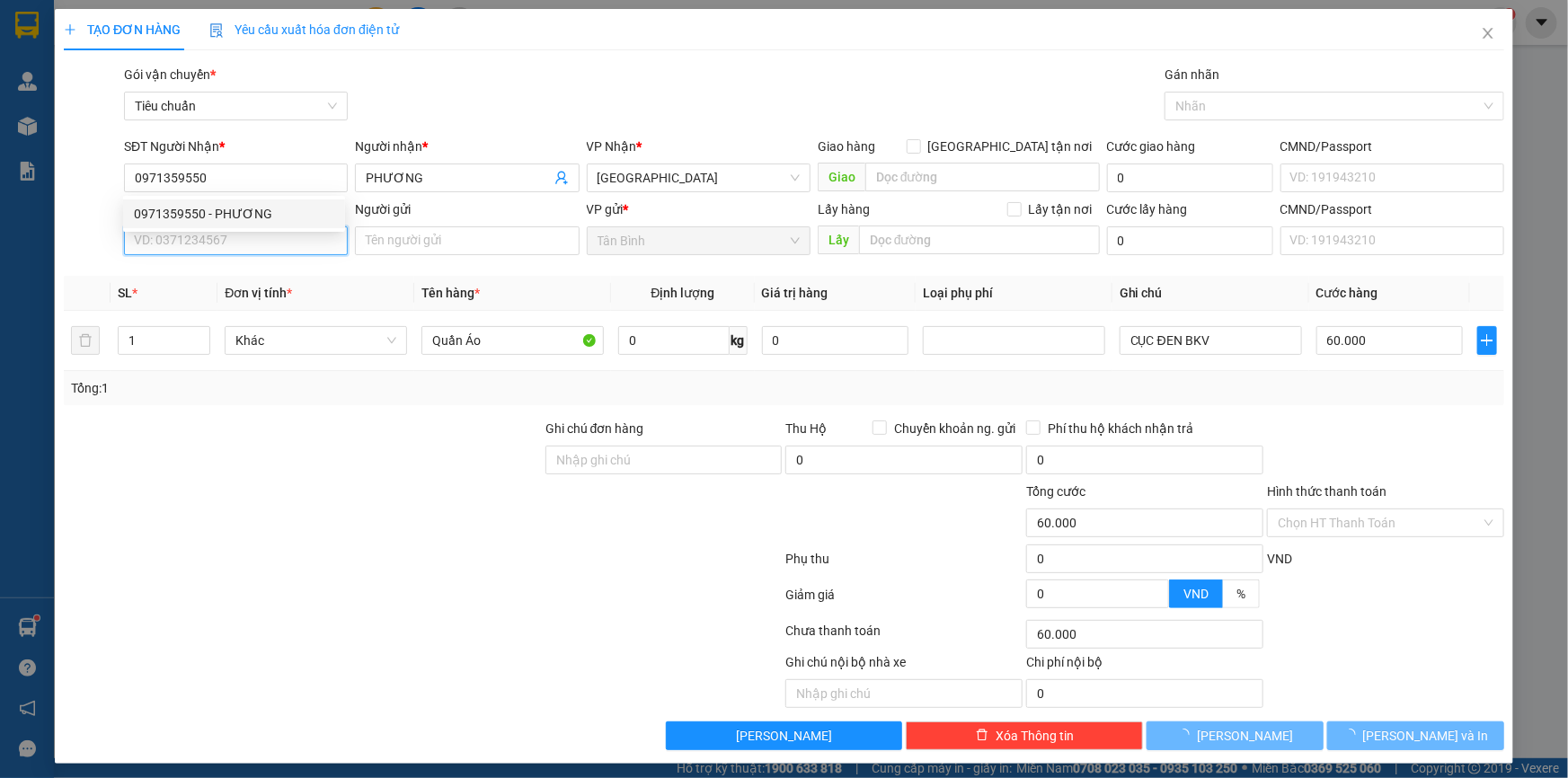
click at [224, 241] on input "SĐT Người Gửi" at bounding box center [236, 241] width 224 height 29
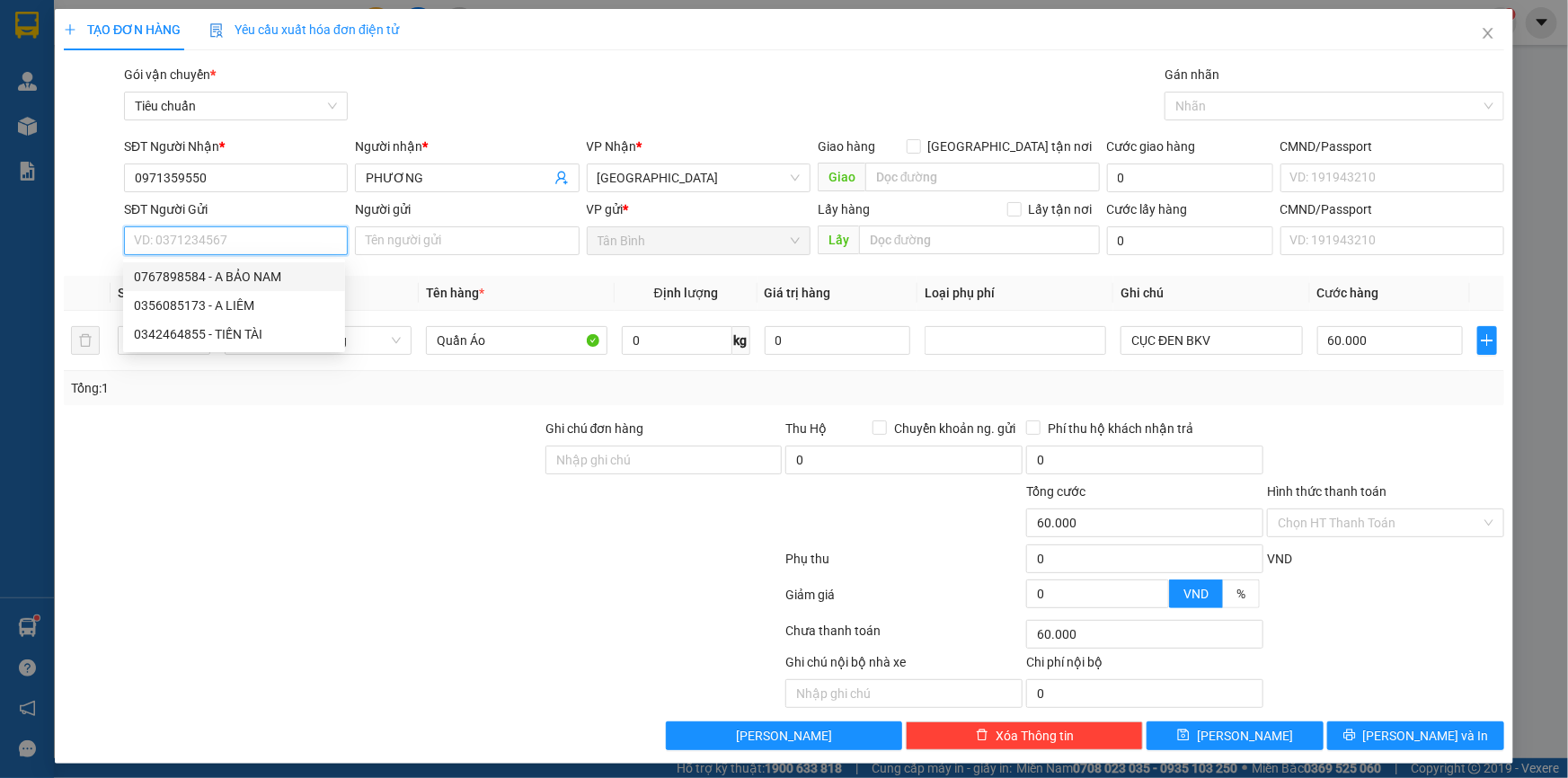
click at [228, 276] on div "0767898584 - A BẢO NAM" at bounding box center [234, 276] width 201 height 19
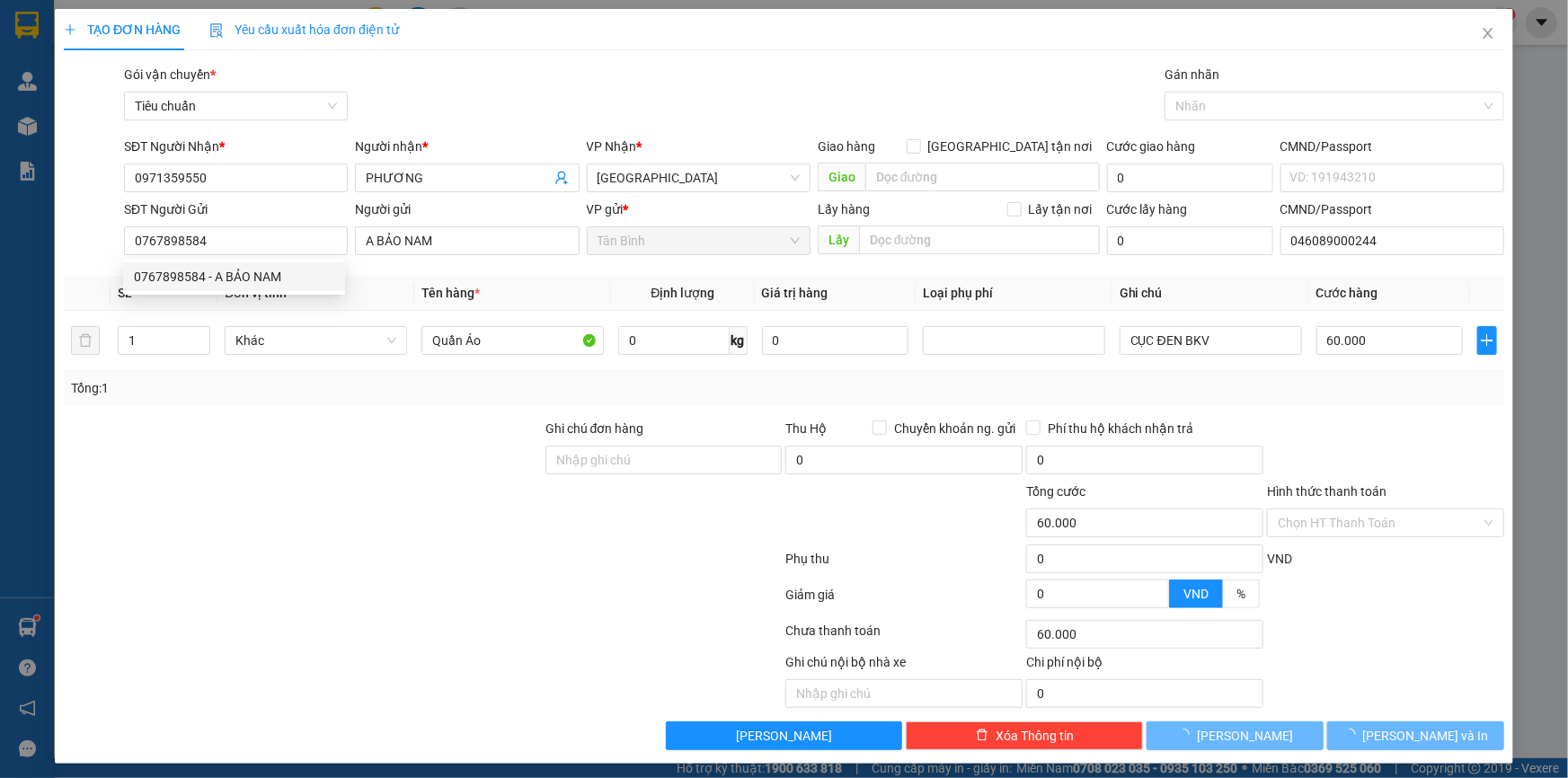
drag, startPoint x: 439, startPoint y: 449, endPoint x: 380, endPoint y: 383, distance: 88.5
click at [439, 450] on div at bounding box center [302, 451] width 482 height 63
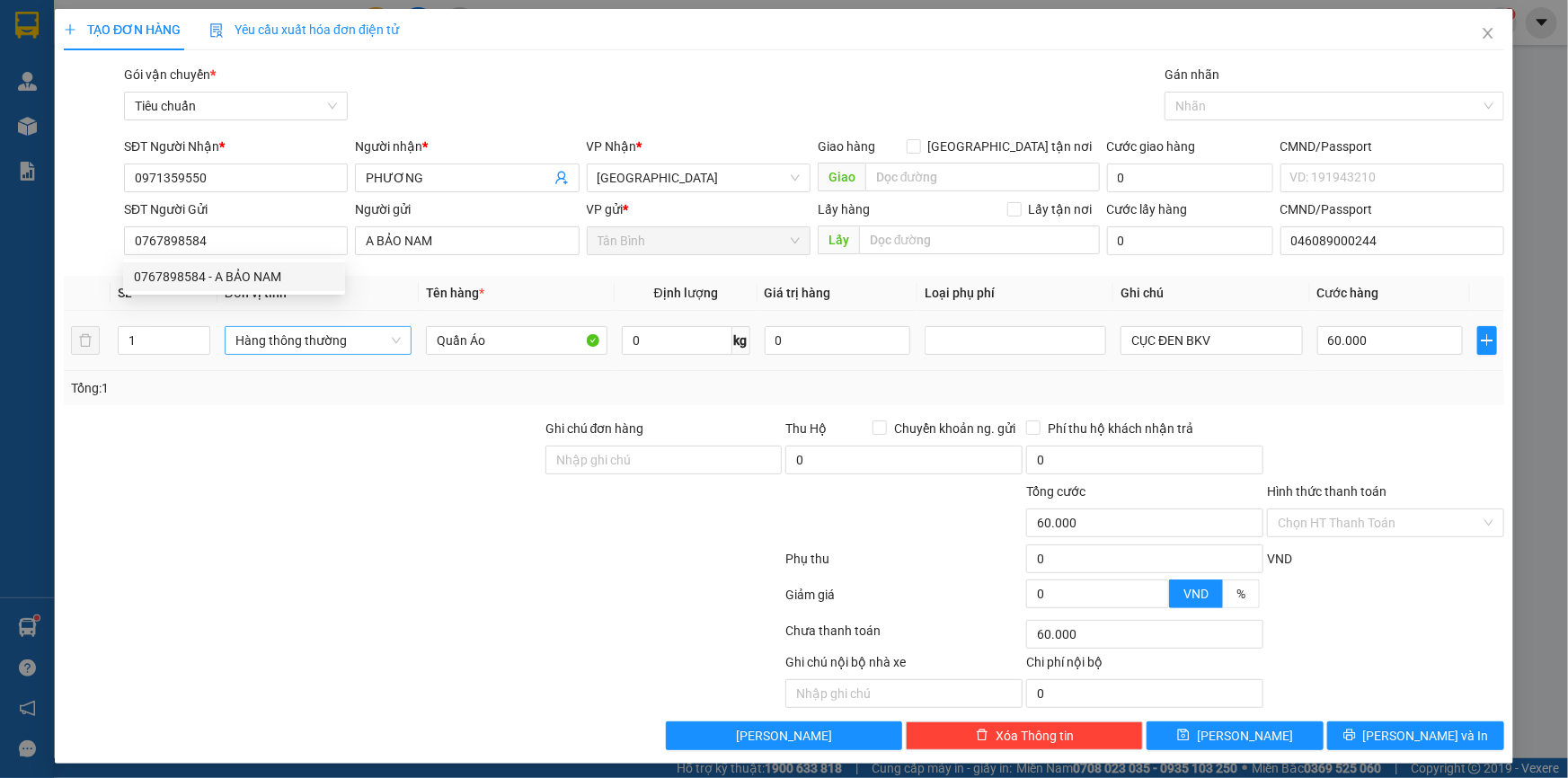
click at [327, 349] on span "Hàng thông thường" at bounding box center [317, 340] width 166 height 27
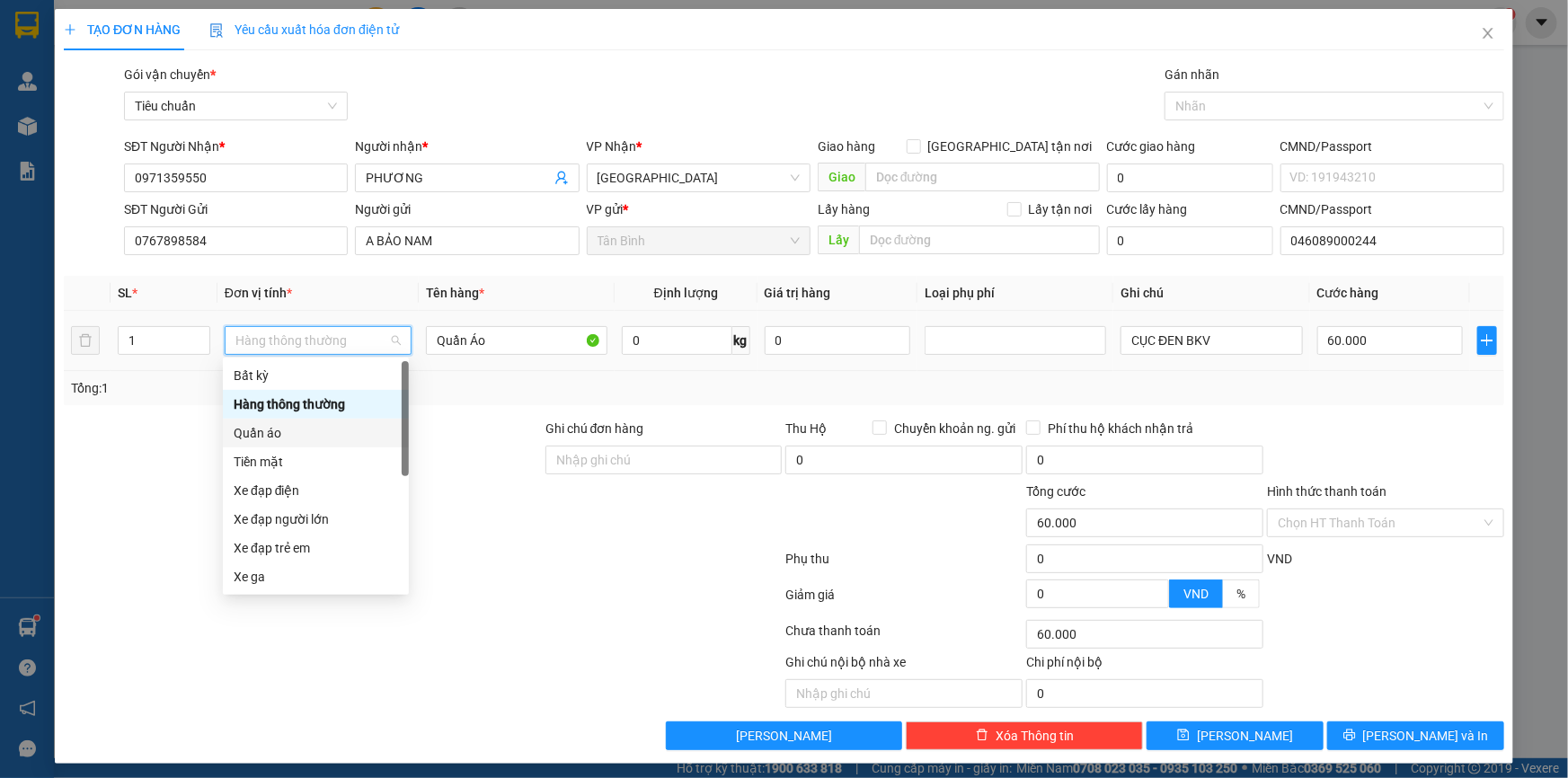
click at [278, 430] on div "Quần áo" at bounding box center [316, 433] width 165 height 19
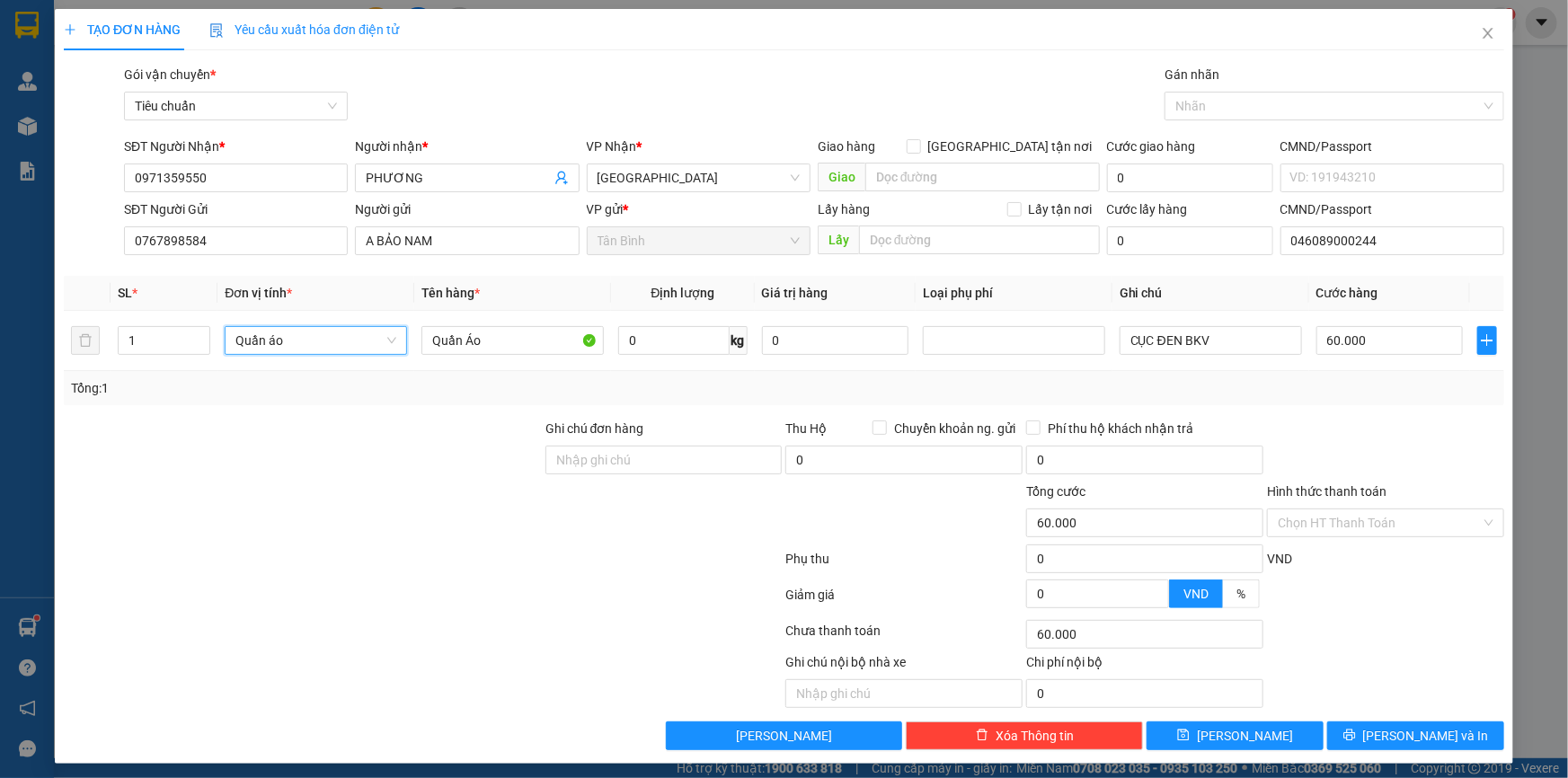
click at [167, 438] on div at bounding box center [302, 451] width 482 height 63
click at [670, 332] on input "0" at bounding box center [673, 340] width 110 height 29
click at [389, 493] on div at bounding box center [302, 513] width 482 height 63
click at [1352, 348] on input "55.000" at bounding box center [1389, 340] width 146 height 29
click at [1415, 730] on span "[PERSON_NAME] và In" at bounding box center [1426, 735] width 126 height 19
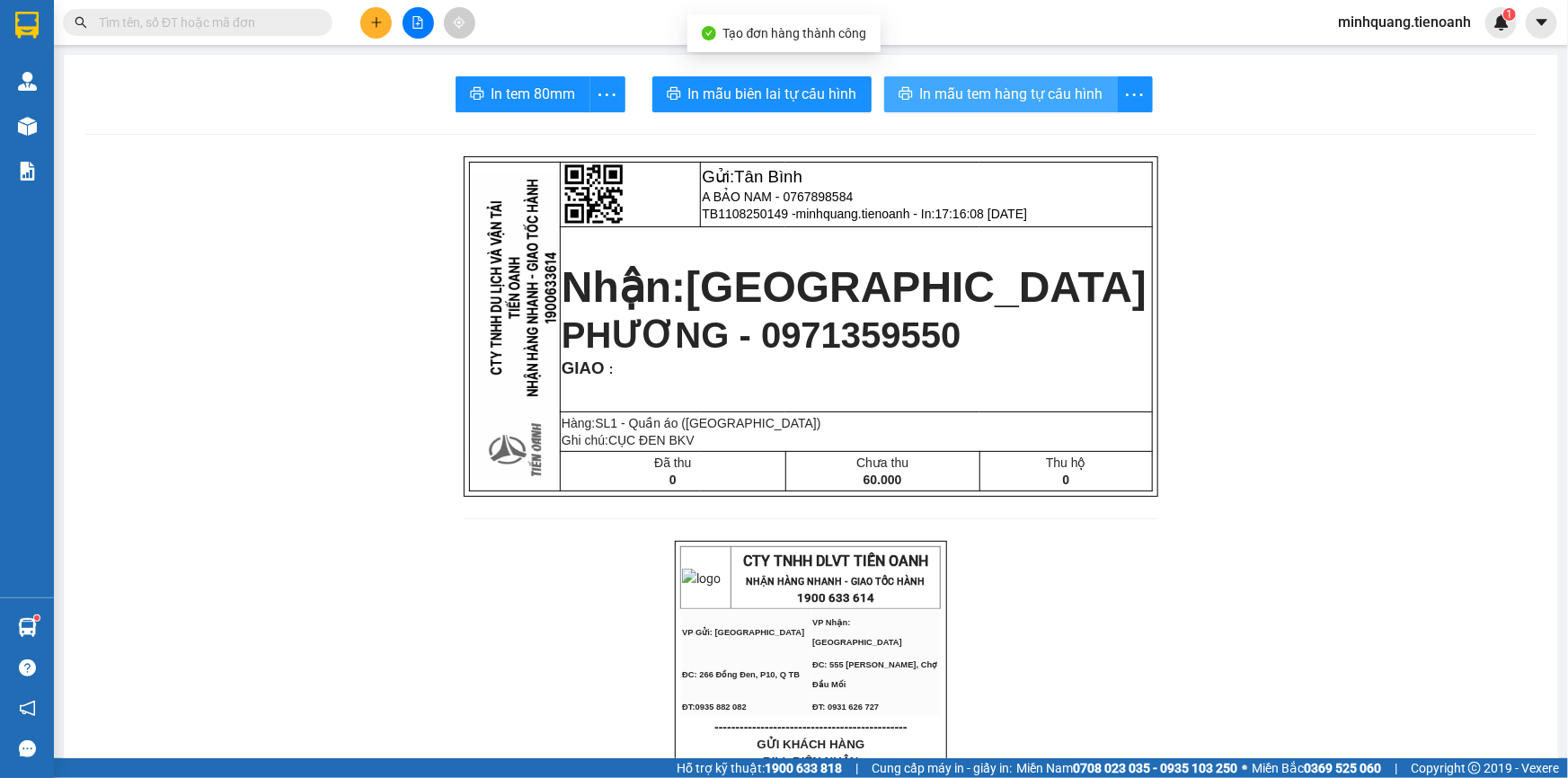
click at [988, 90] on span "In mẫu tem hàng tự cấu hình" at bounding box center [1012, 93] width 183 height 22
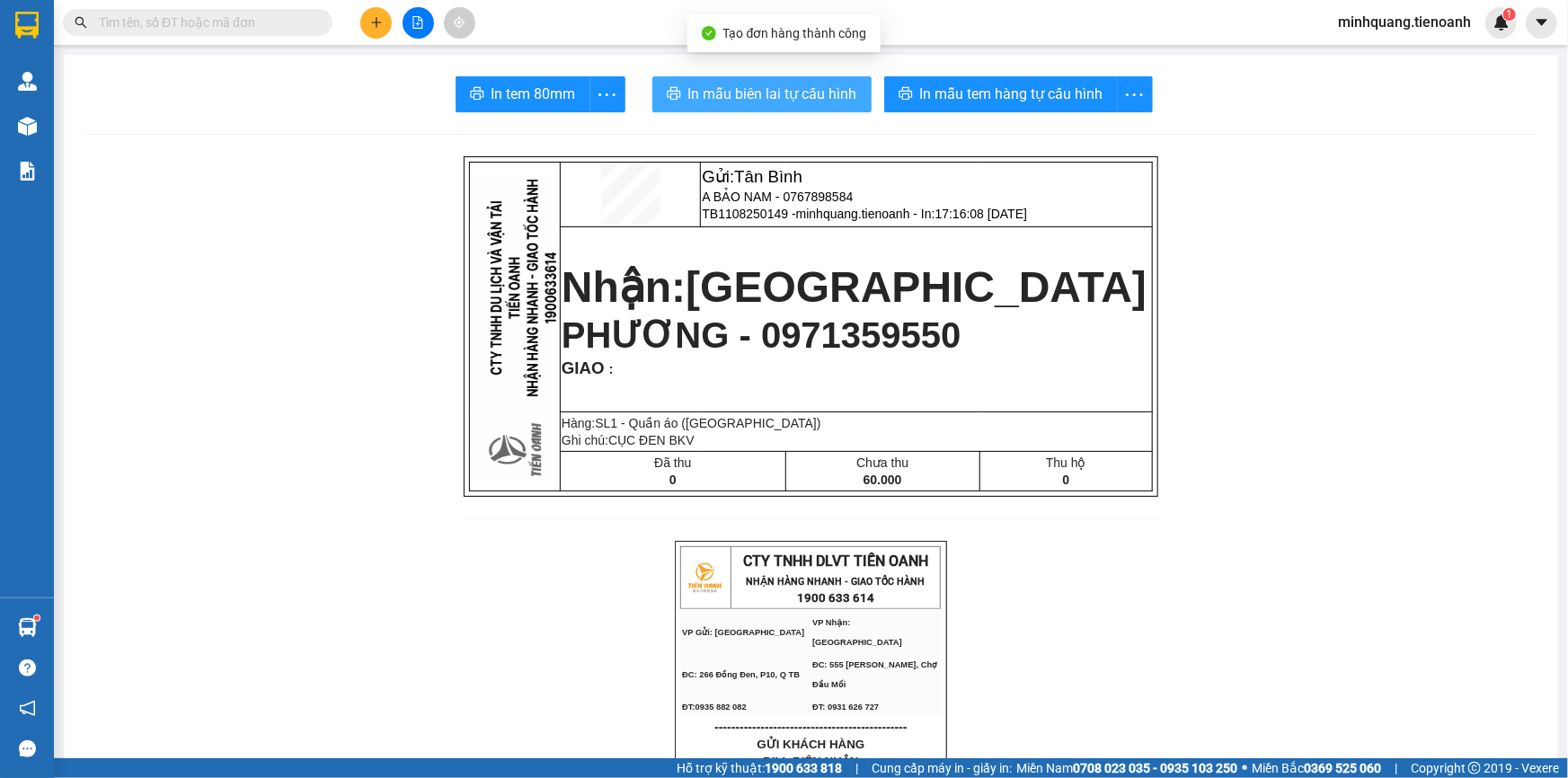
click at [817, 103] on span "In mẫu biên lai tự cấu hình" at bounding box center [772, 93] width 169 height 22
click at [276, 26] on input "text" at bounding box center [204, 22] width 212 height 19
click at [383, 25] on button at bounding box center [377, 23] width 31 height 31
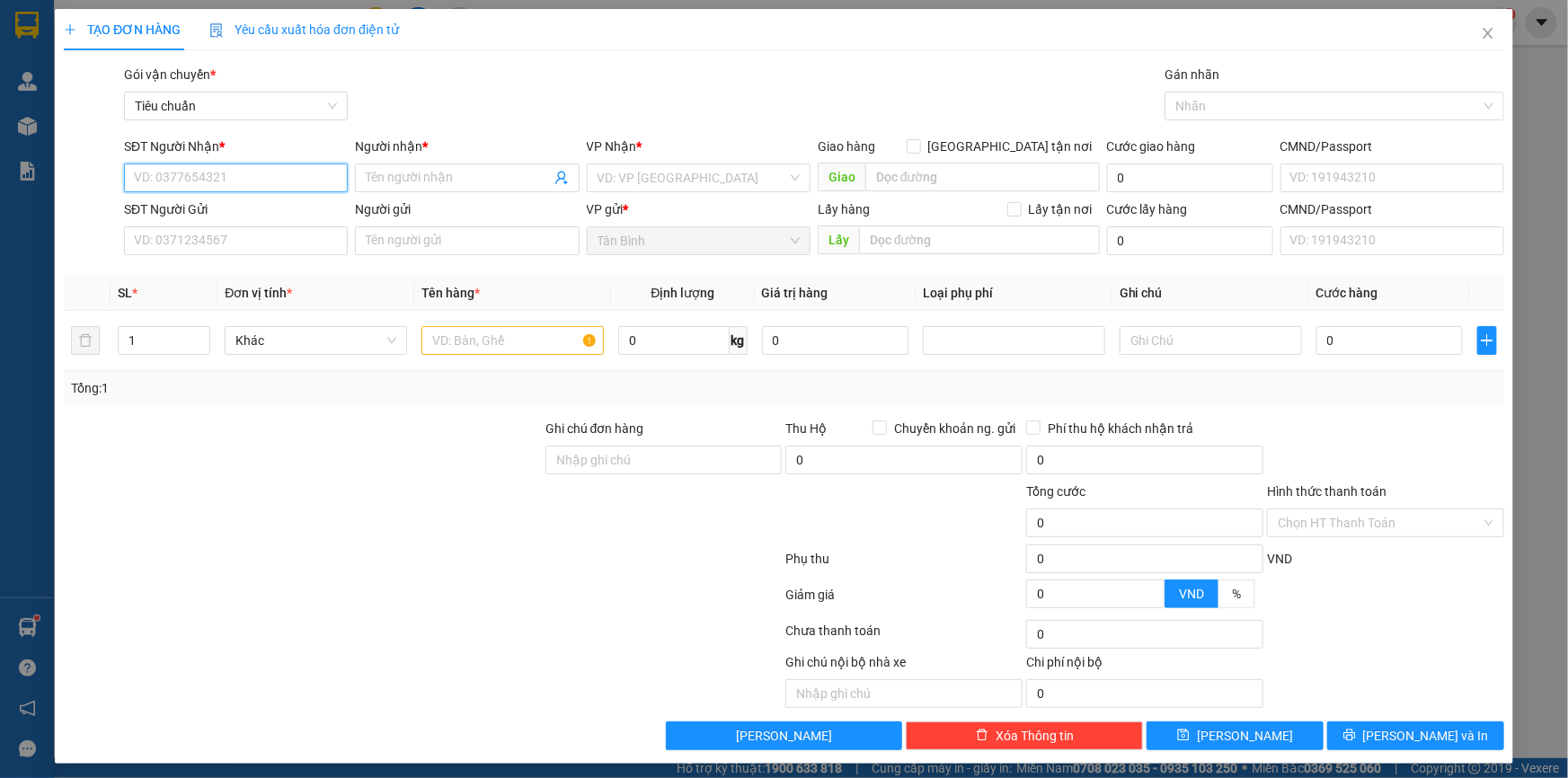
click at [263, 184] on input "SĐT Người Nhận *" at bounding box center [236, 178] width 224 height 29
click at [252, 213] on div "0358497799 - C QUYÊN" at bounding box center [234, 213] width 201 height 19
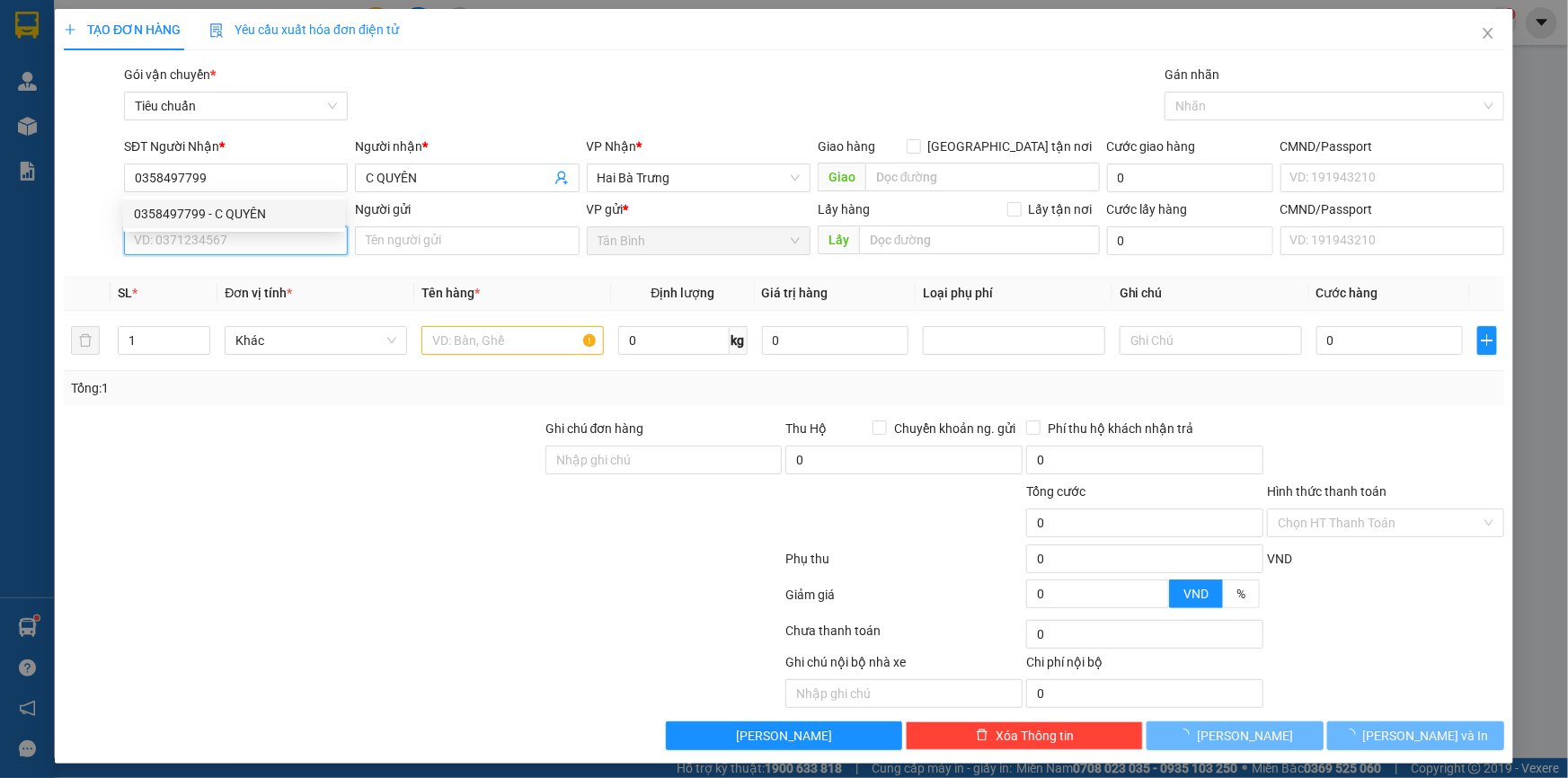
click at [243, 253] on input "SĐT Người Gửi" at bounding box center [236, 241] width 224 height 29
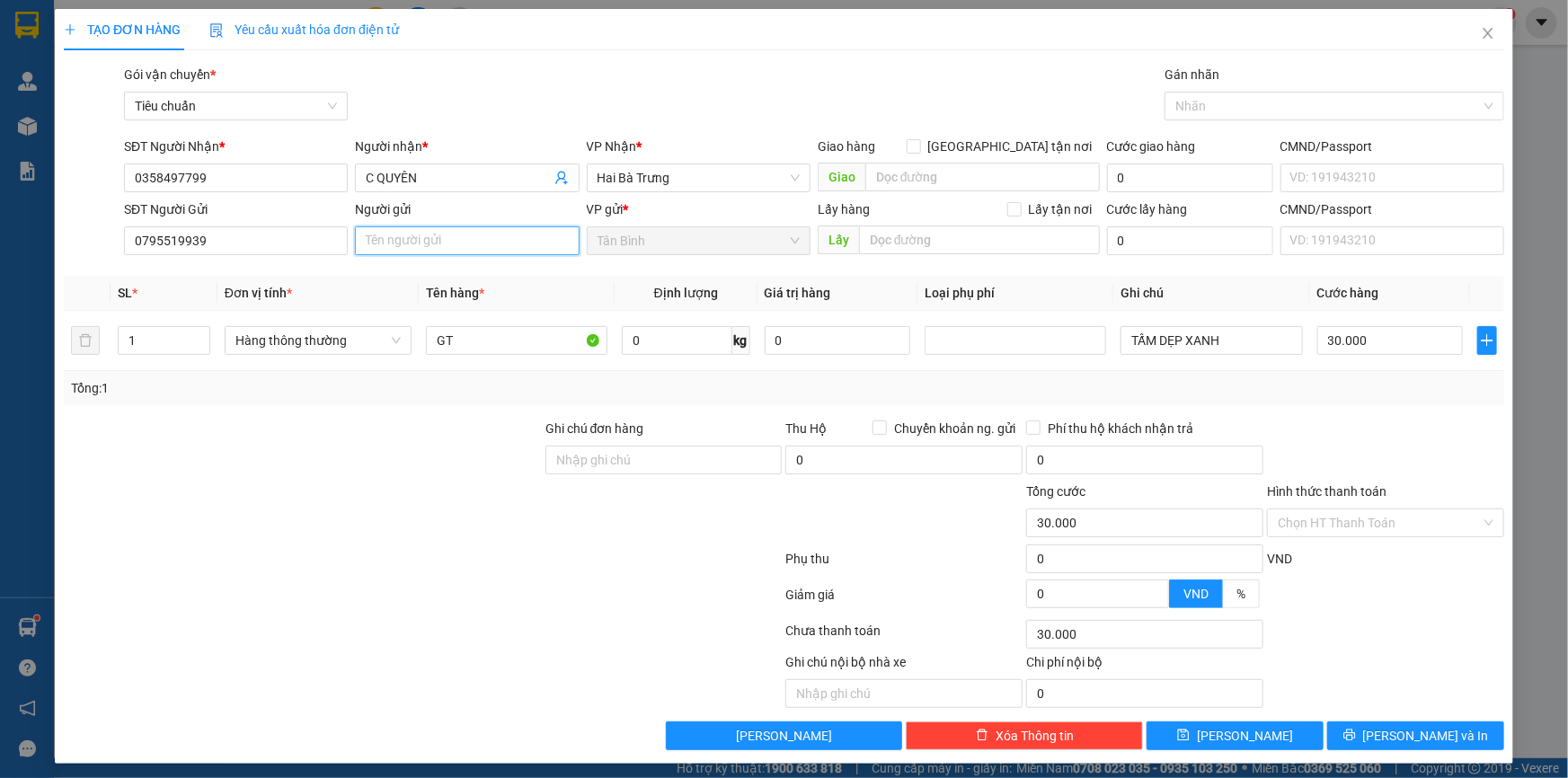
click at [413, 241] on input "Người gửi" at bounding box center [467, 241] width 224 height 29
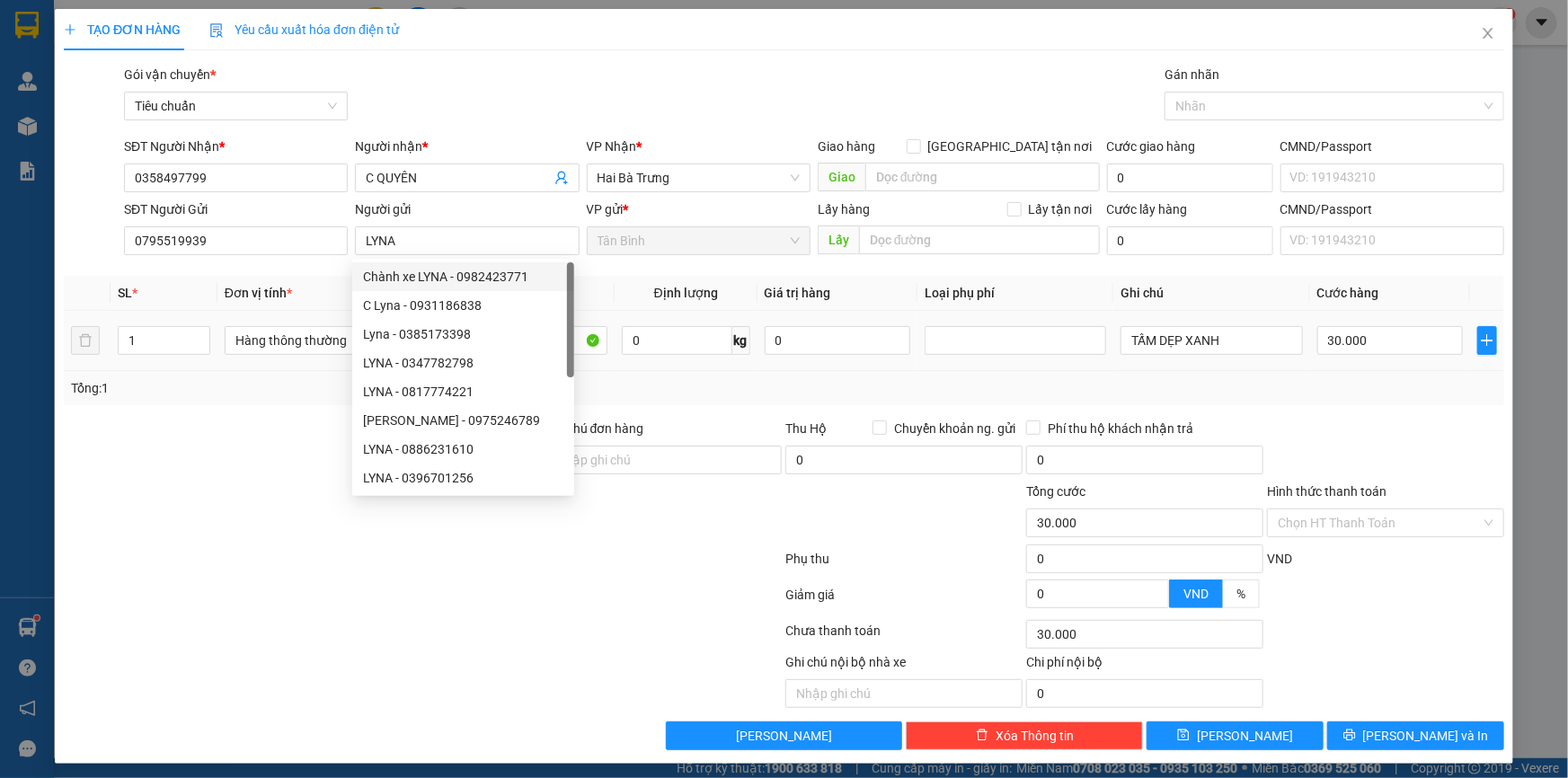
click at [264, 417] on div "Transit Pickup Surcharge Ids Transit Deliver Surcharge Ids Transit Deliver Surc…" at bounding box center [784, 407] width 1440 height 685
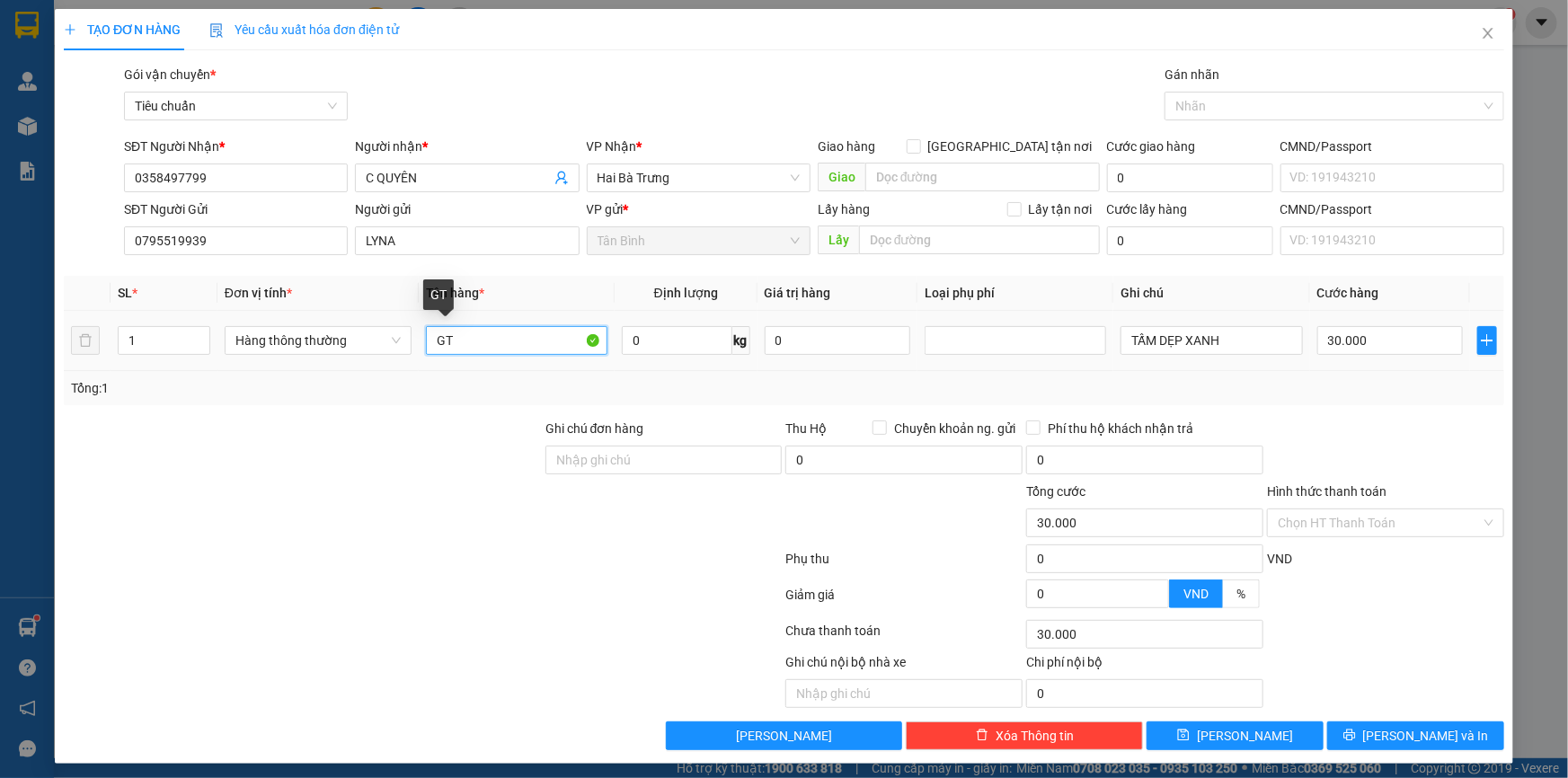
click at [521, 351] on input "GT" at bounding box center [516, 340] width 181 height 29
drag, startPoint x: 1245, startPoint y: 339, endPoint x: 834, endPoint y: 341, distance: 411.0
click at [834, 341] on tr "1 Hàng thông thường GT ĐÃ TƯ VẤN VẬN CHUYỂN 0 kg 0 TẤM DẸP XANH 30.000" at bounding box center [784, 340] width 1440 height 60
click at [1364, 530] on input "Hình thức thanh toán" at bounding box center [1379, 523] width 204 height 27
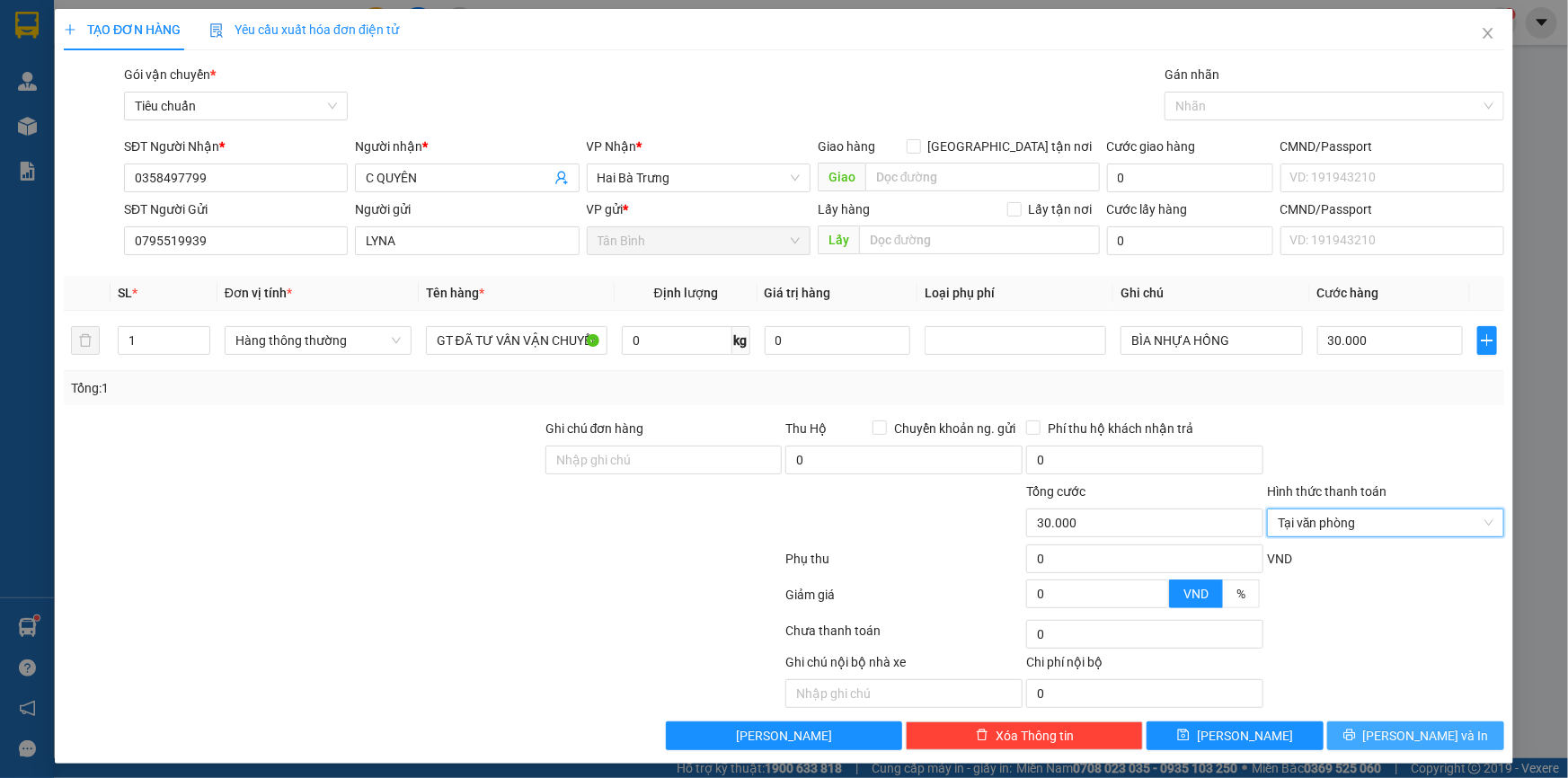
click at [1401, 731] on span "[PERSON_NAME] và In" at bounding box center [1426, 735] width 126 height 19
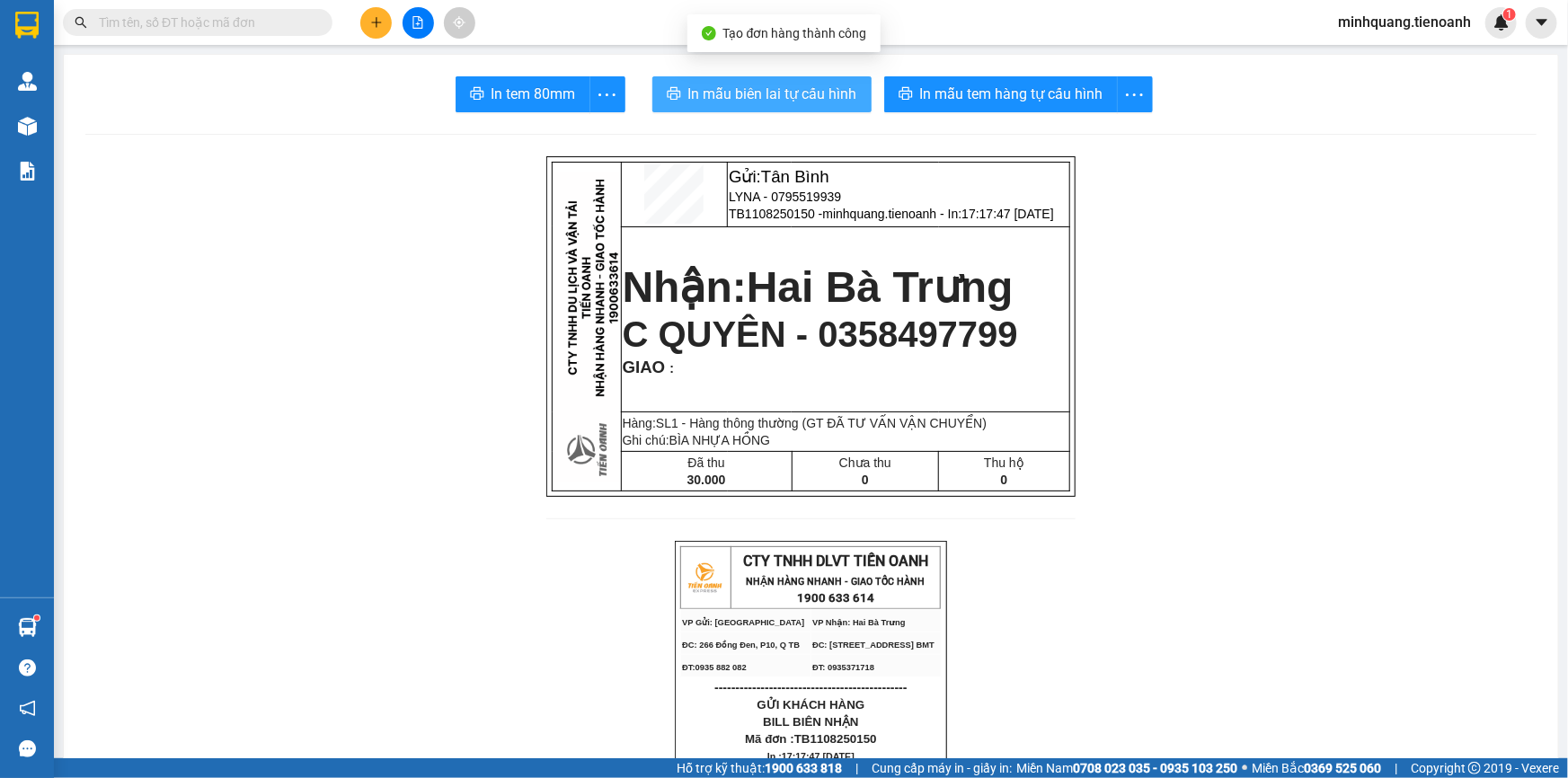
click at [809, 102] on span "In mẫu biên lai tự cấu hình" at bounding box center [772, 93] width 169 height 22
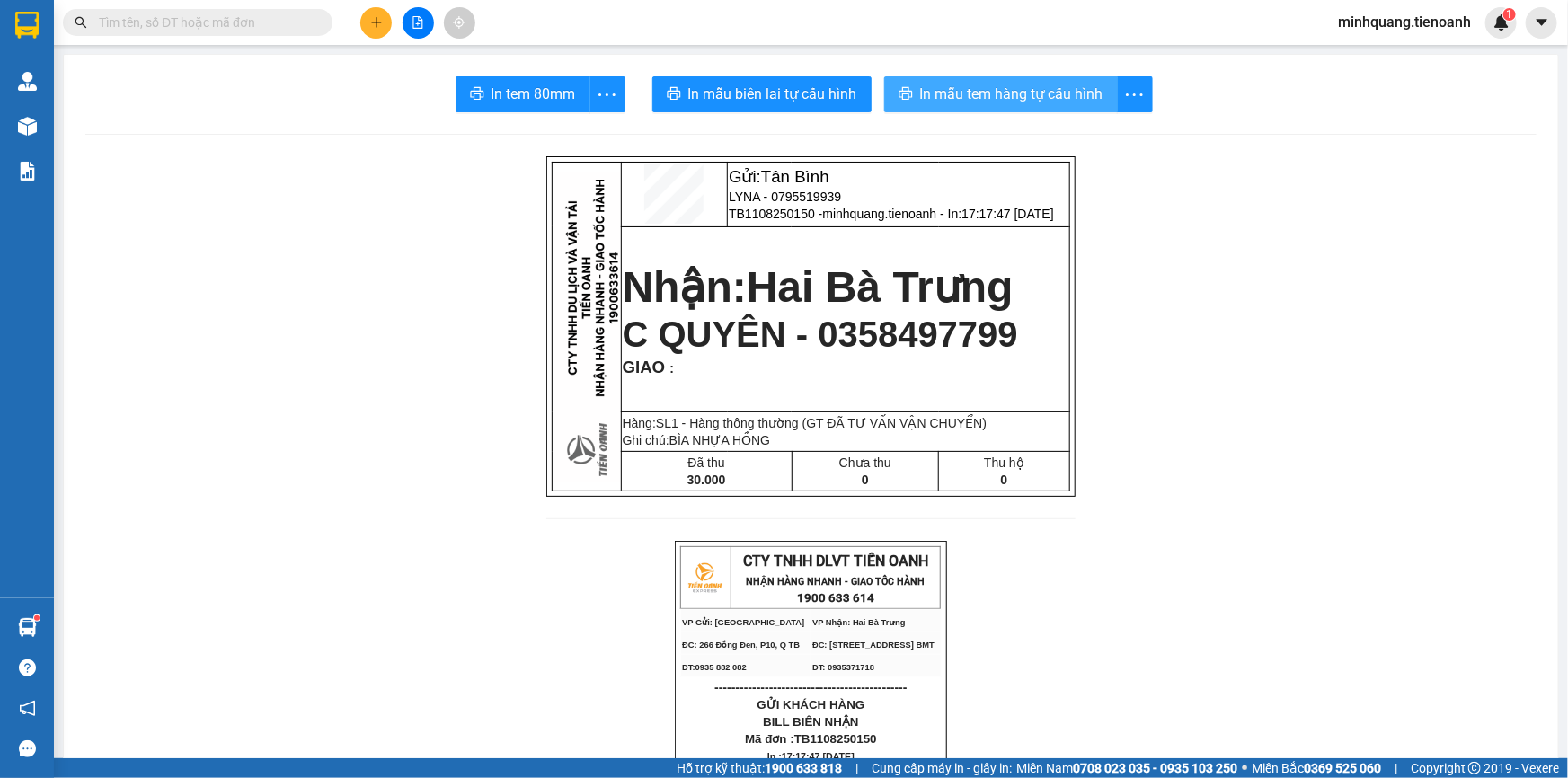
click at [941, 83] on span "In mẫu tem hàng tự cấu hình" at bounding box center [1012, 93] width 183 height 22
click at [265, 20] on input "text" at bounding box center [204, 22] width 212 height 19
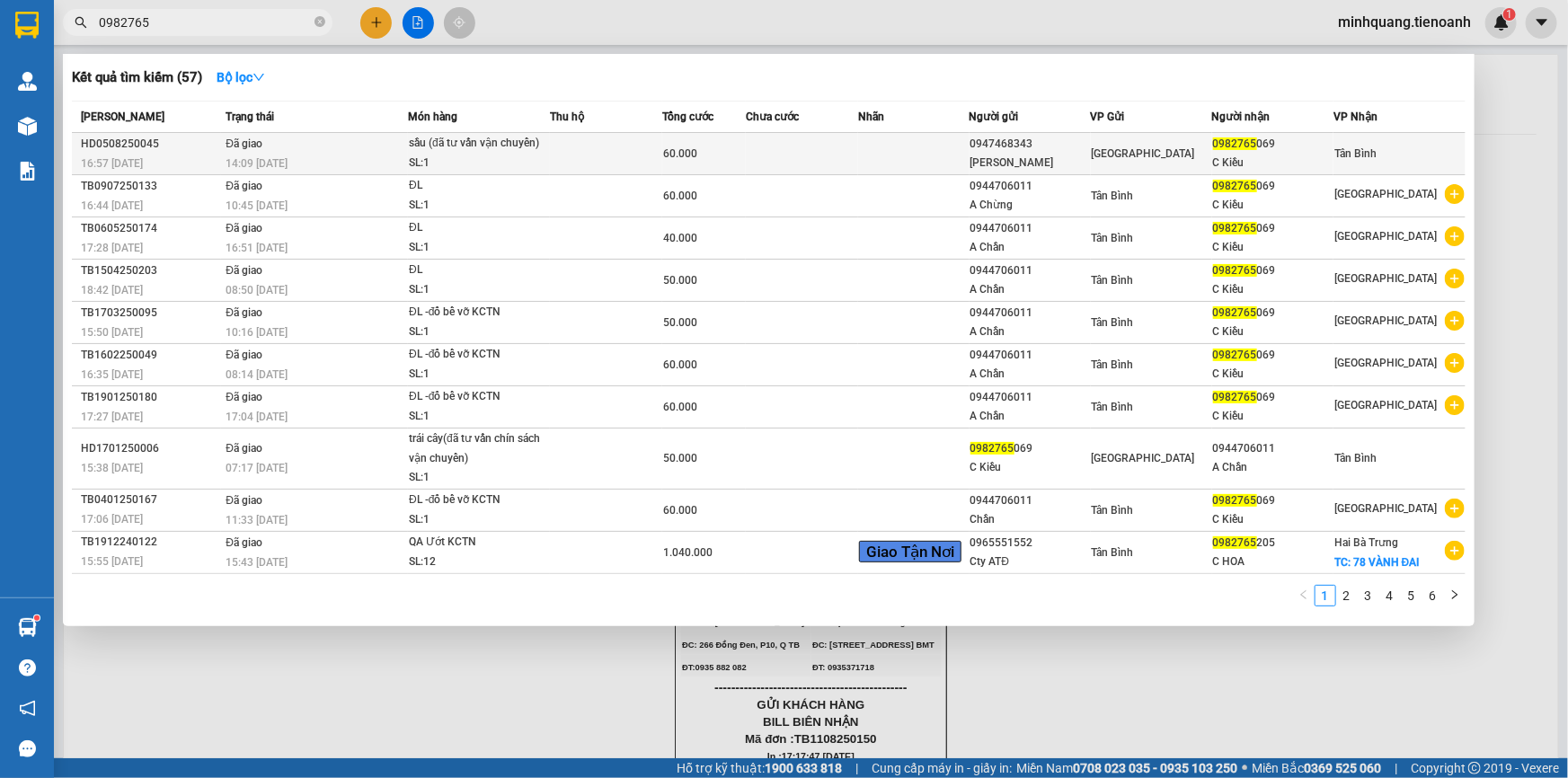
click at [752, 161] on td at bounding box center [801, 154] width 112 height 43
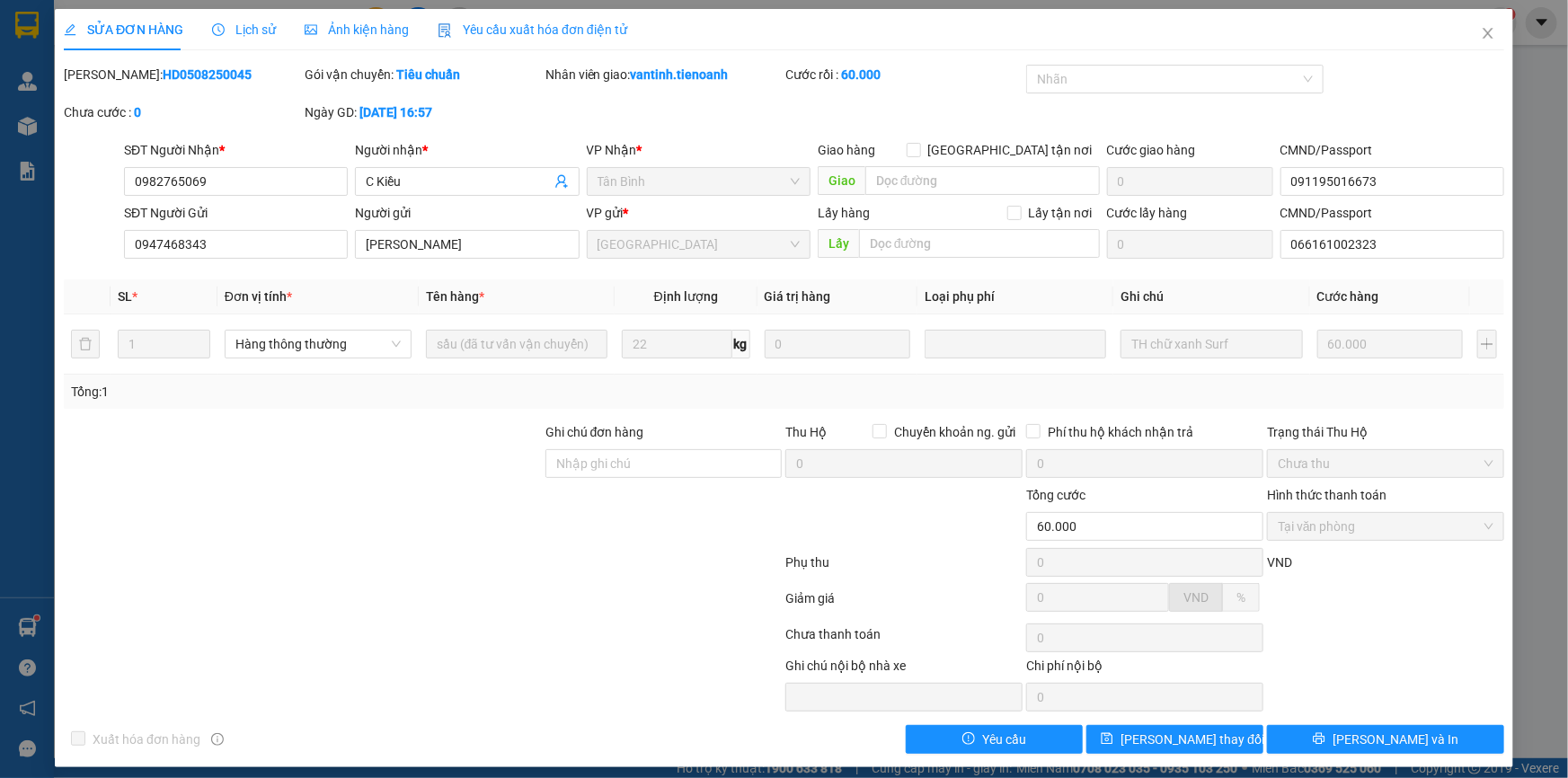
click at [238, 29] on span "Lịch sử" at bounding box center [243, 30] width 64 height 15
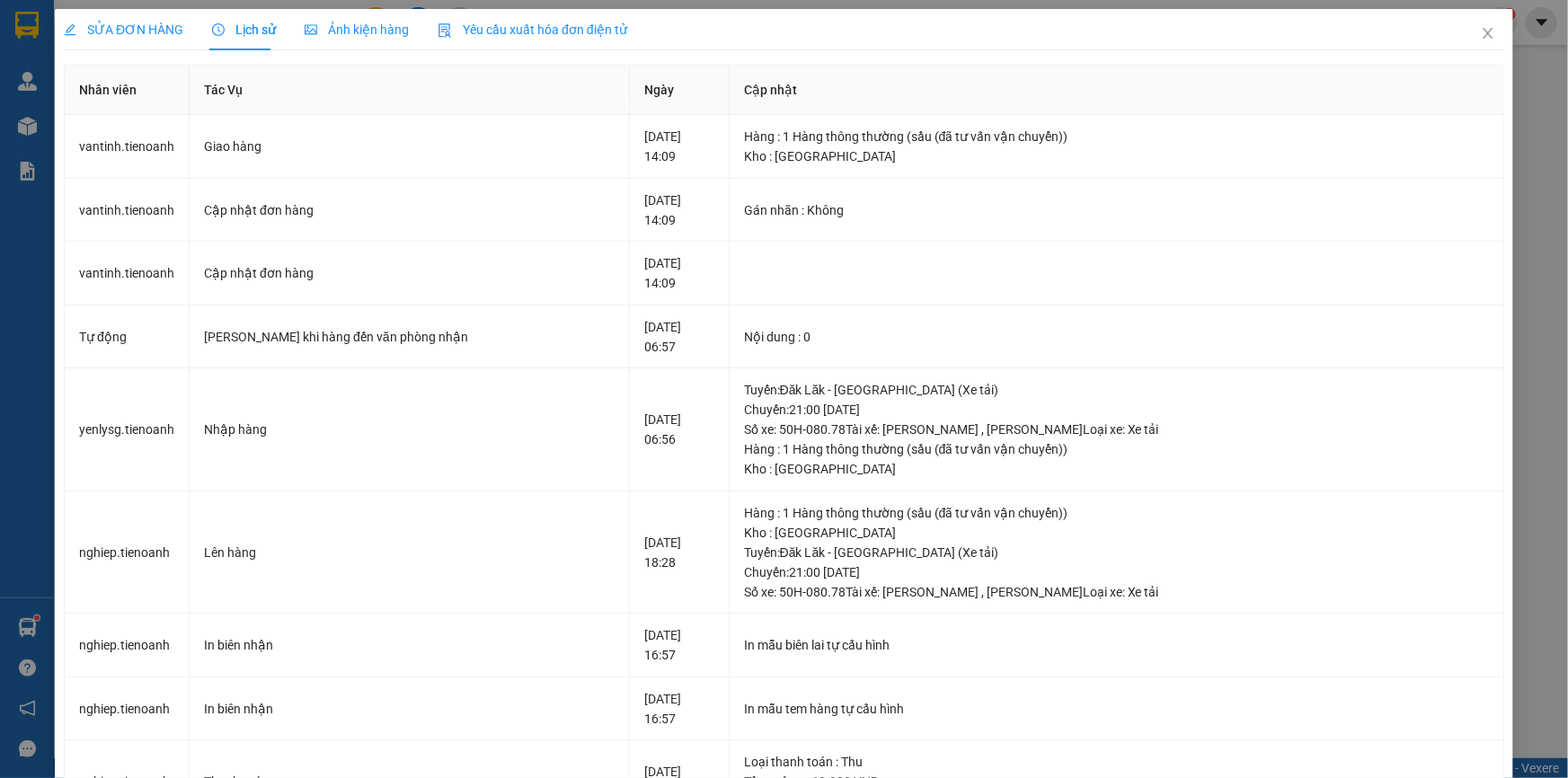
click at [101, 31] on span "SỬA ĐƠN HÀNG" at bounding box center [123, 30] width 119 height 15
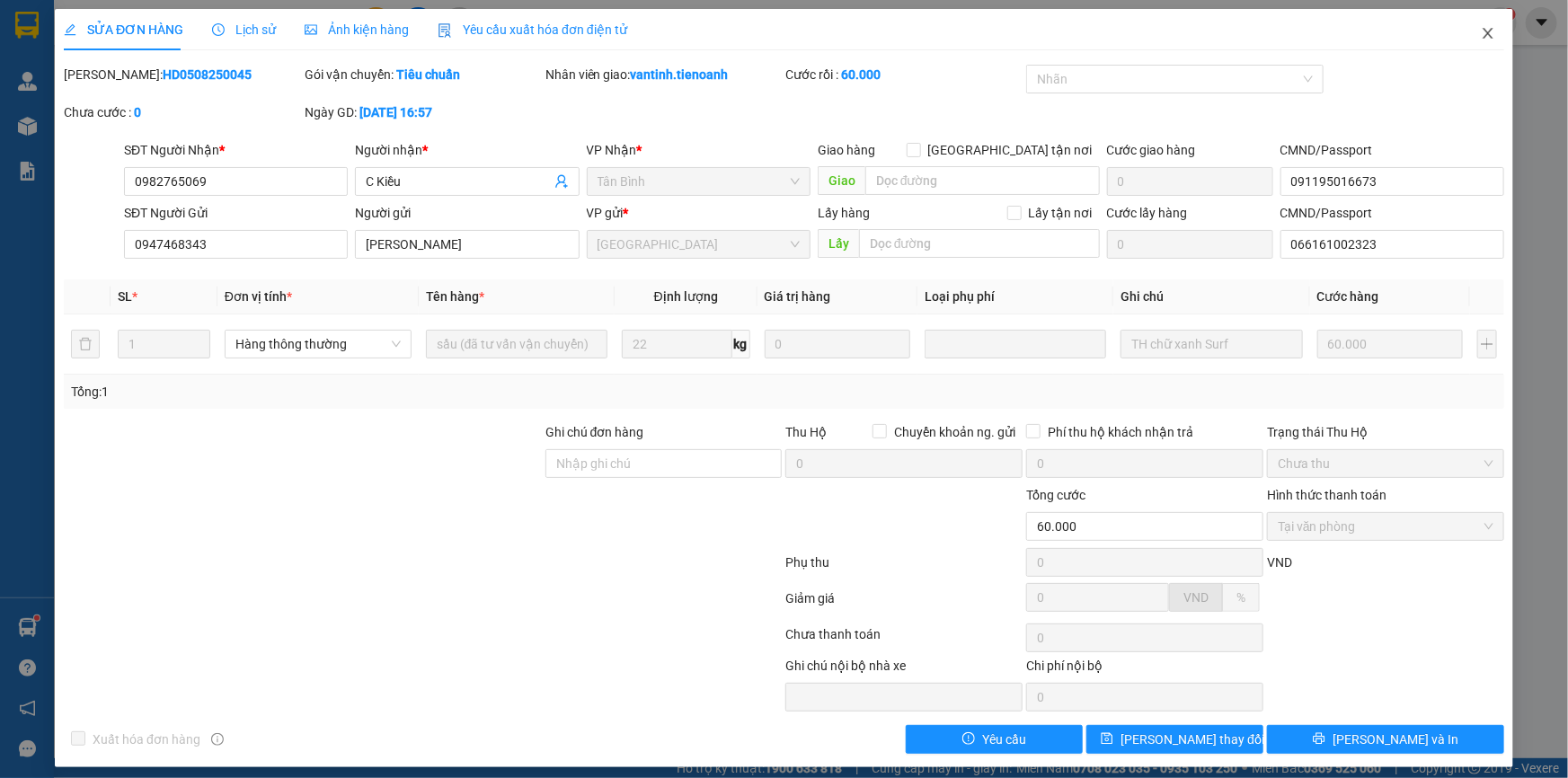
click at [1481, 36] on icon "close" at bounding box center [1488, 33] width 15 height 15
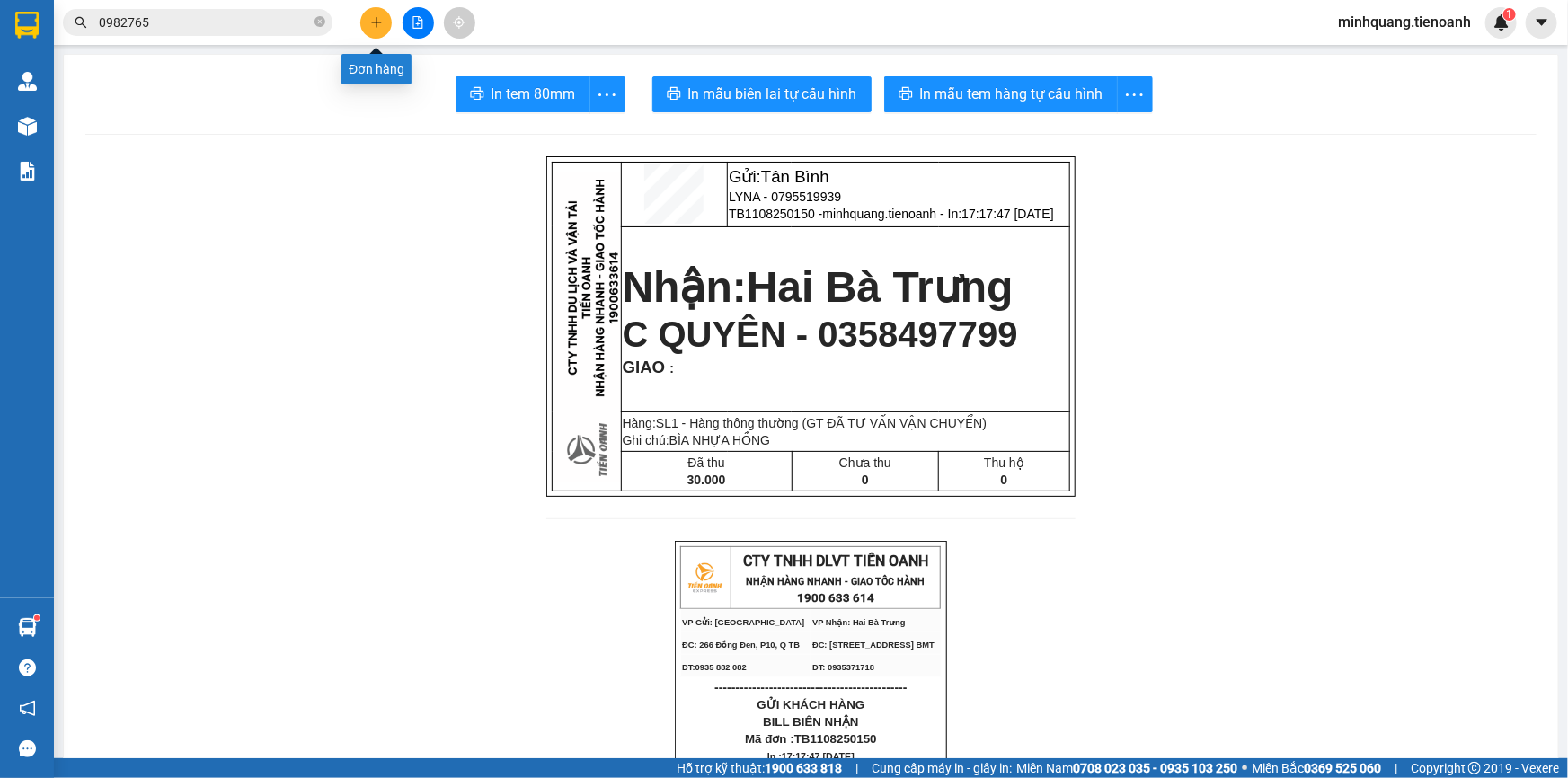
click at [377, 21] on icon "plus" at bounding box center [376, 21] width 10 height 1
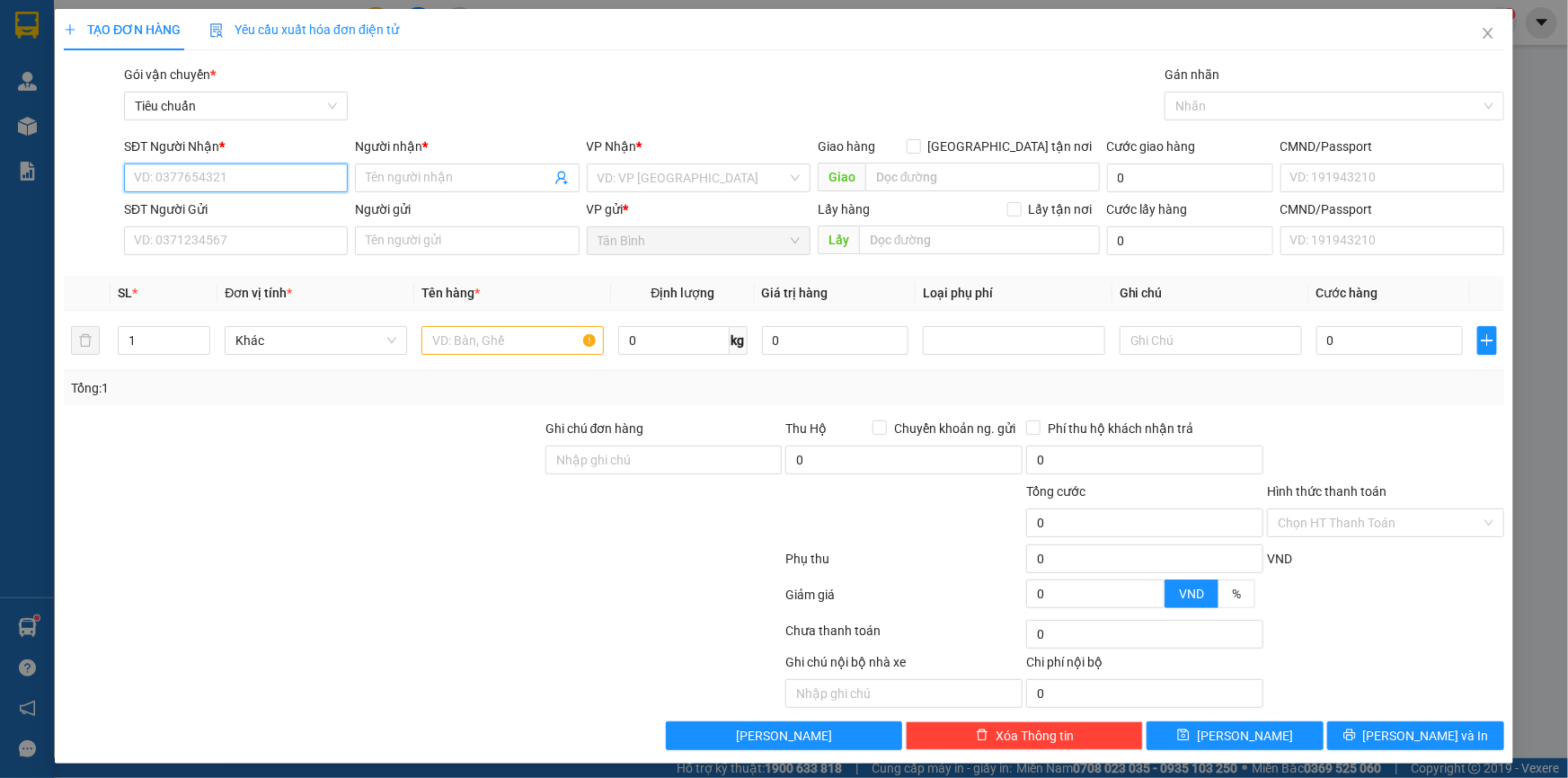
click at [259, 179] on input "SĐT Người Nhận *" at bounding box center [236, 178] width 224 height 29
click at [251, 214] on div "0905438132 - A Quảng" at bounding box center [234, 213] width 201 height 19
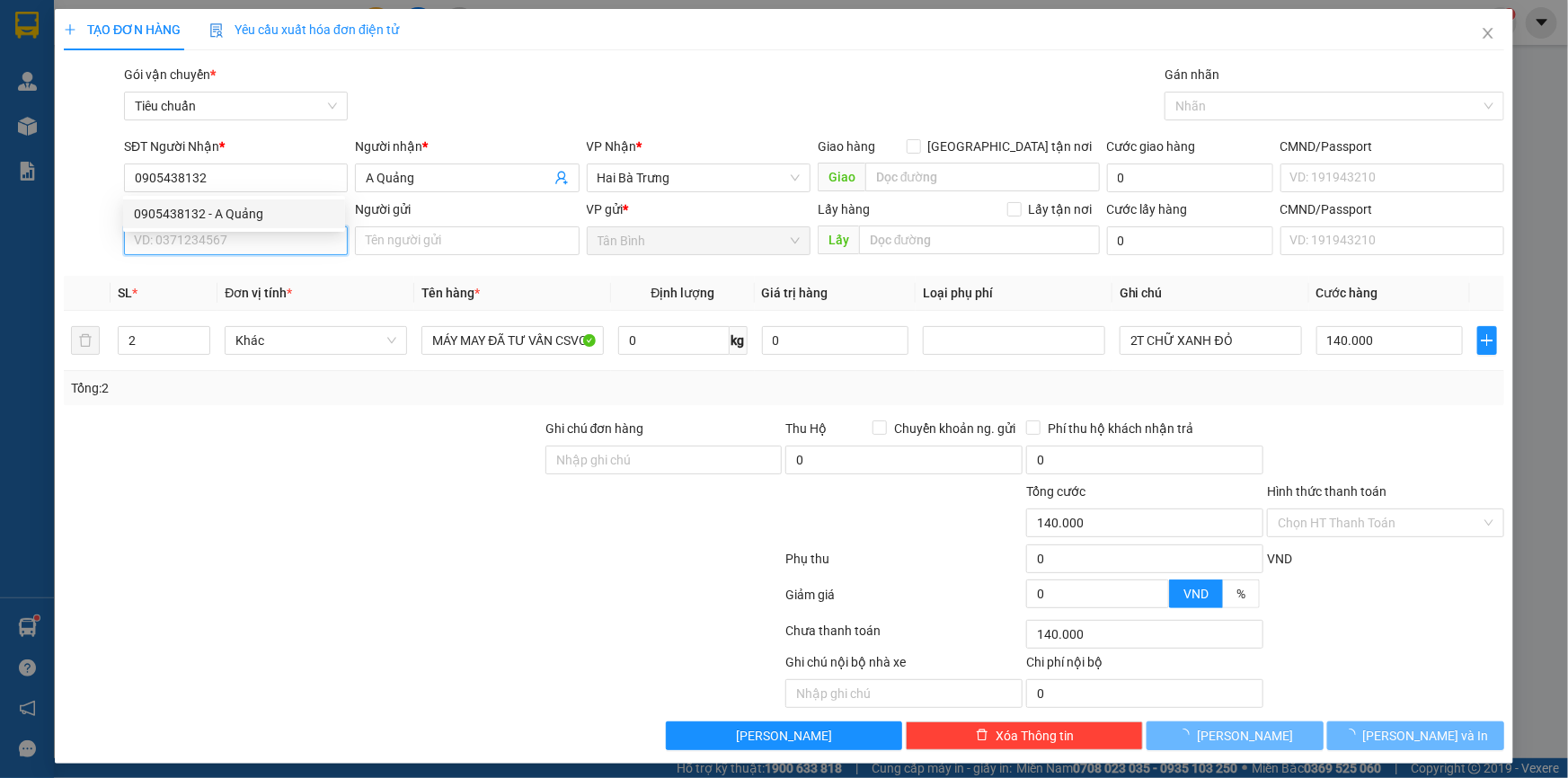
click at [241, 243] on input "SĐT Người Gửi" at bounding box center [236, 241] width 224 height 29
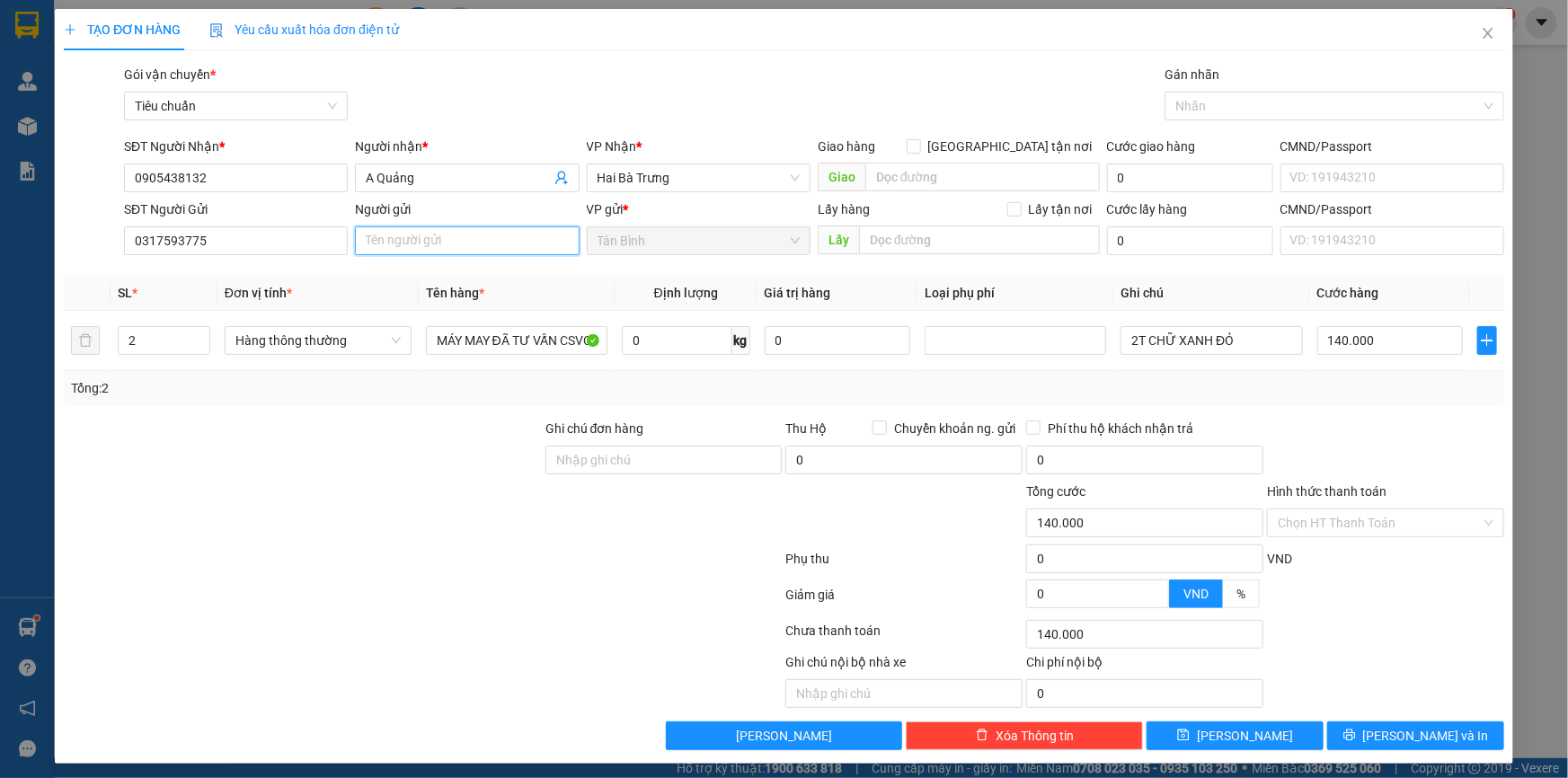
click at [453, 242] on input "Người gửi" at bounding box center [467, 241] width 224 height 29
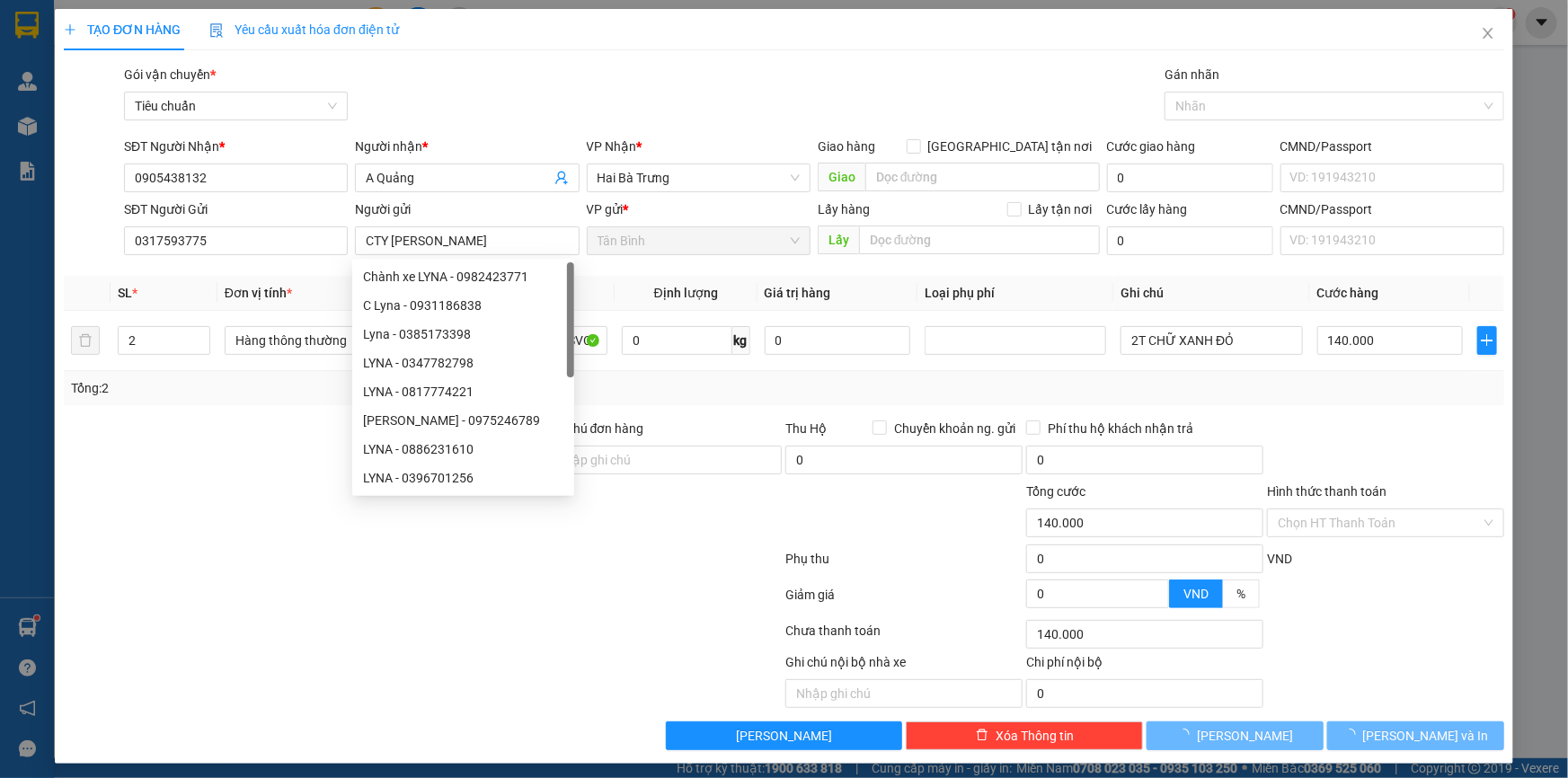
click at [178, 468] on div at bounding box center [302, 451] width 482 height 63
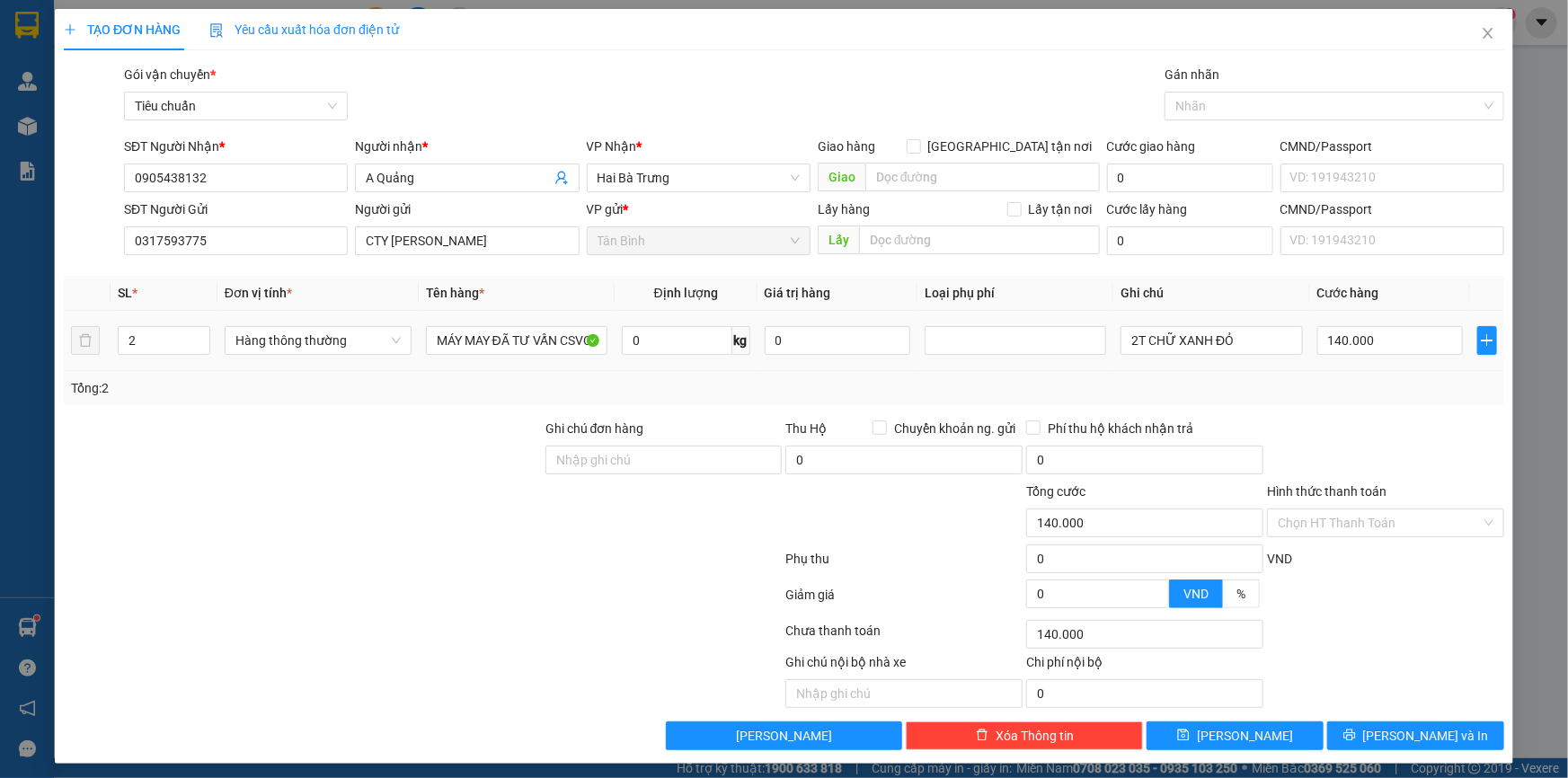
click at [83, 349] on tr "2 Hàng thông thường MÁY MAY ĐÃ TƯ VẤN CSVC 0 kg 0 2T CHỮ XANH ĐỎ 140.000" at bounding box center [784, 340] width 1440 height 60
click at [231, 408] on div "Transit Pickup Surcharge Ids Transit Deliver Surcharge Ids Transit Deliver Surc…" at bounding box center [784, 407] width 1440 height 685
click at [684, 350] on input "0" at bounding box center [676, 340] width 110 height 29
click at [691, 342] on input "0" at bounding box center [676, 340] width 110 height 29
click at [691, 340] on input "0" at bounding box center [676, 340] width 110 height 29
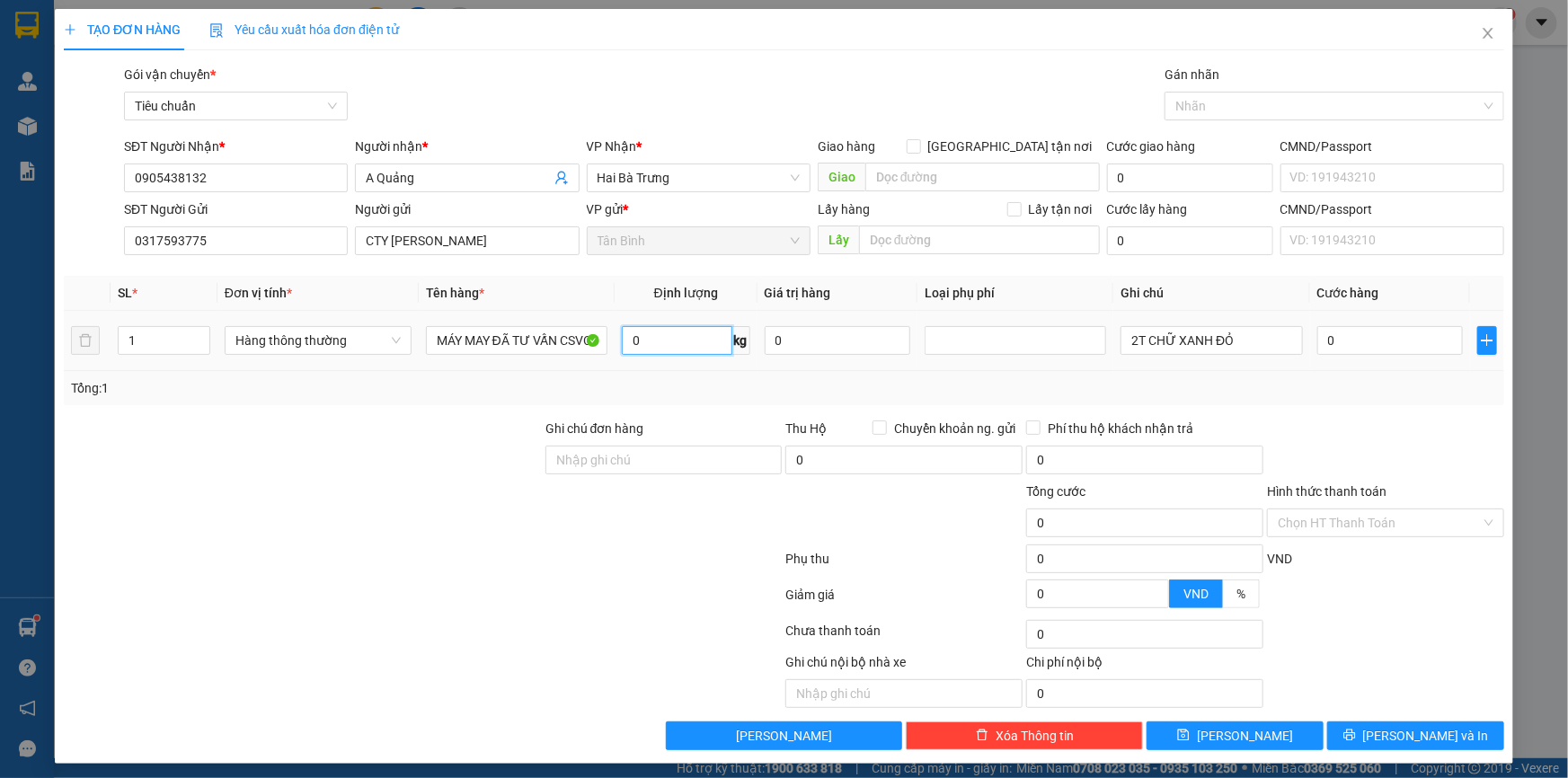
click at [691, 340] on input "0" at bounding box center [676, 340] width 110 height 29
drag, startPoint x: 371, startPoint y: 423, endPoint x: 143, endPoint y: 372, distance: 233.6
click at [371, 424] on div at bounding box center [302, 451] width 482 height 63
drag, startPoint x: 1242, startPoint y: 341, endPoint x: 993, endPoint y: 341, distance: 249.0
click at [1004, 341] on tr "1 Hàng thông thường MÁY MAY ĐÃ TƯ VẤN CSVC 0 kg 0 2T CHỮ XANH ĐỎ 0" at bounding box center [784, 340] width 1440 height 60
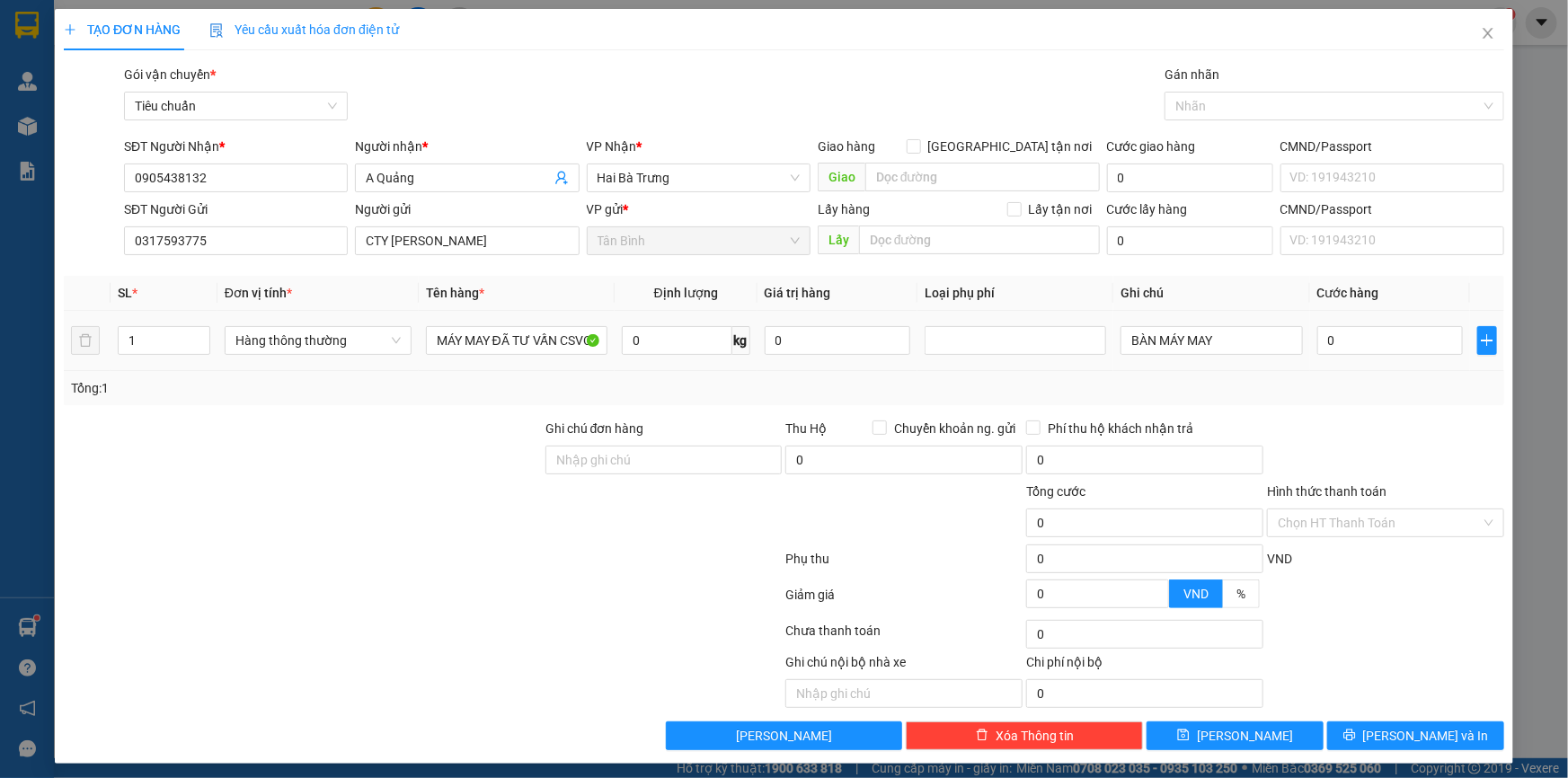
click at [587, 388] on div "Tổng: 1" at bounding box center [784, 388] width 1426 height 19
click at [1321, 341] on input "0" at bounding box center [1390, 340] width 146 height 29
click at [1356, 729] on icon "printer" at bounding box center [1350, 735] width 13 height 13
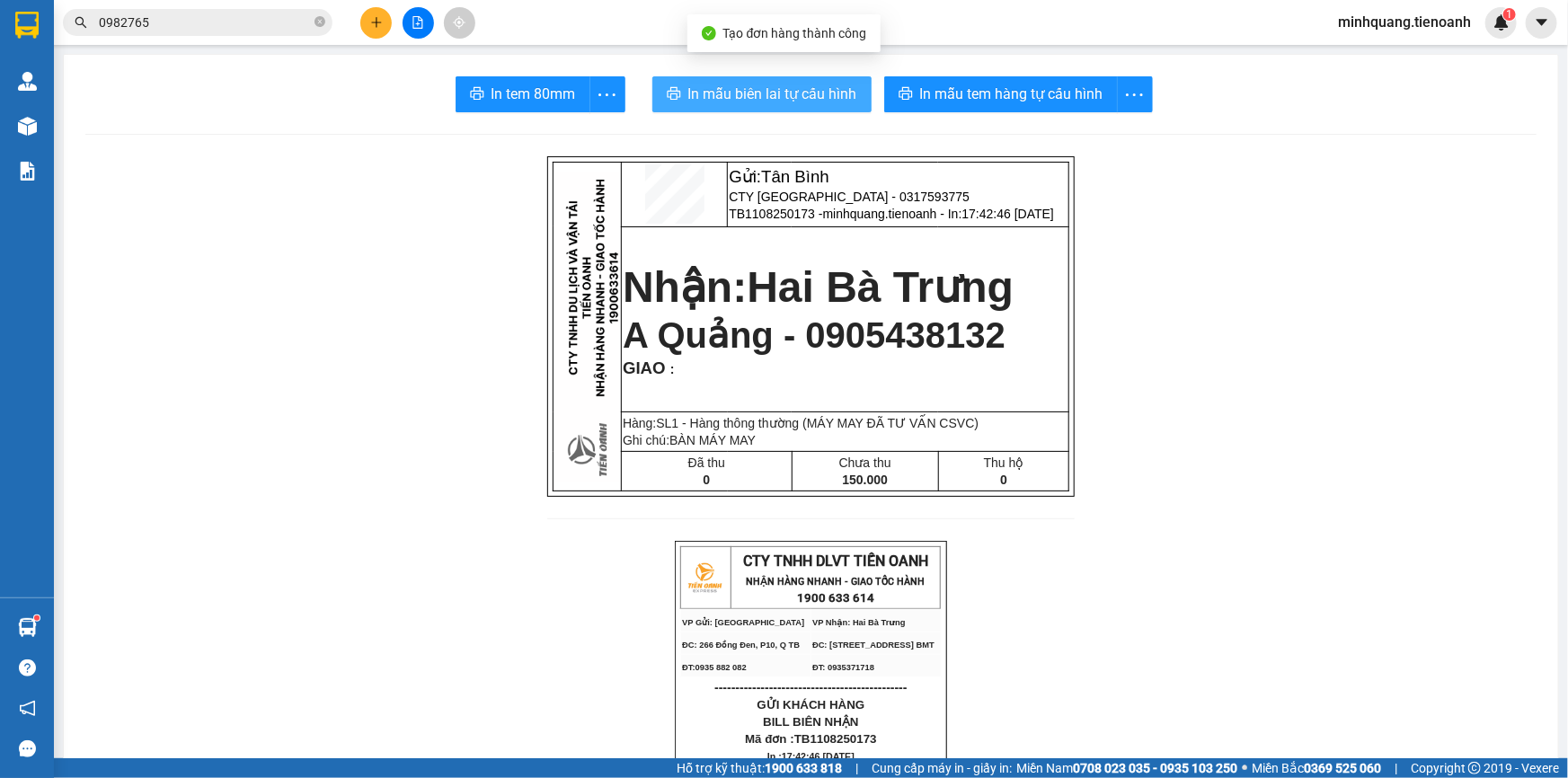
click at [790, 85] on span "In mẫu biên lai tự cấu hình" at bounding box center [772, 93] width 169 height 22
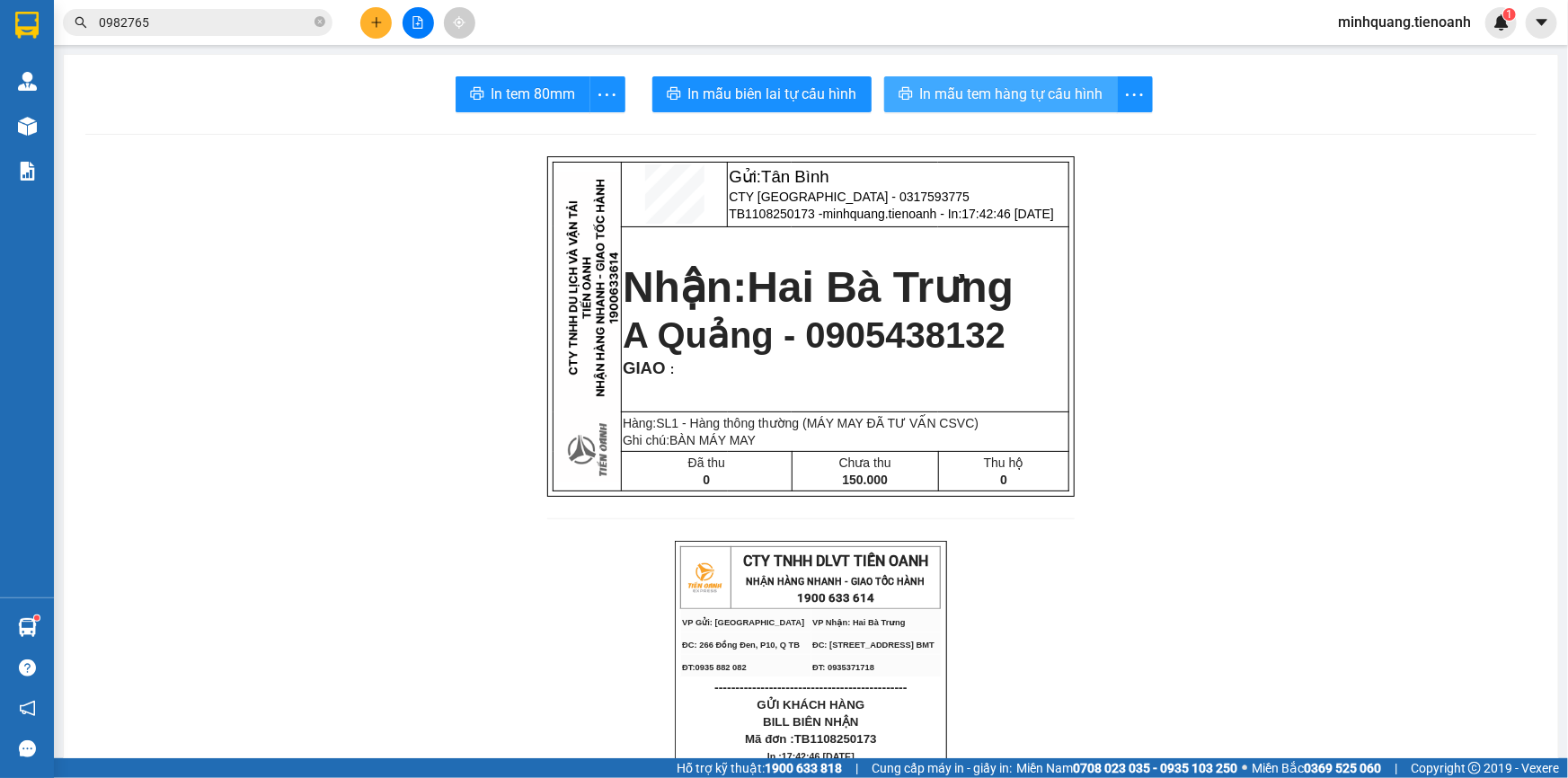
click at [994, 105] on span "In mẫu tem hàng tự cấu hình" at bounding box center [1012, 93] width 183 height 22
click at [994, 102] on span "In mẫu tem hàng tự cấu hình" at bounding box center [1012, 93] width 183 height 22
click at [381, 28] on icon "plus" at bounding box center [377, 22] width 13 height 13
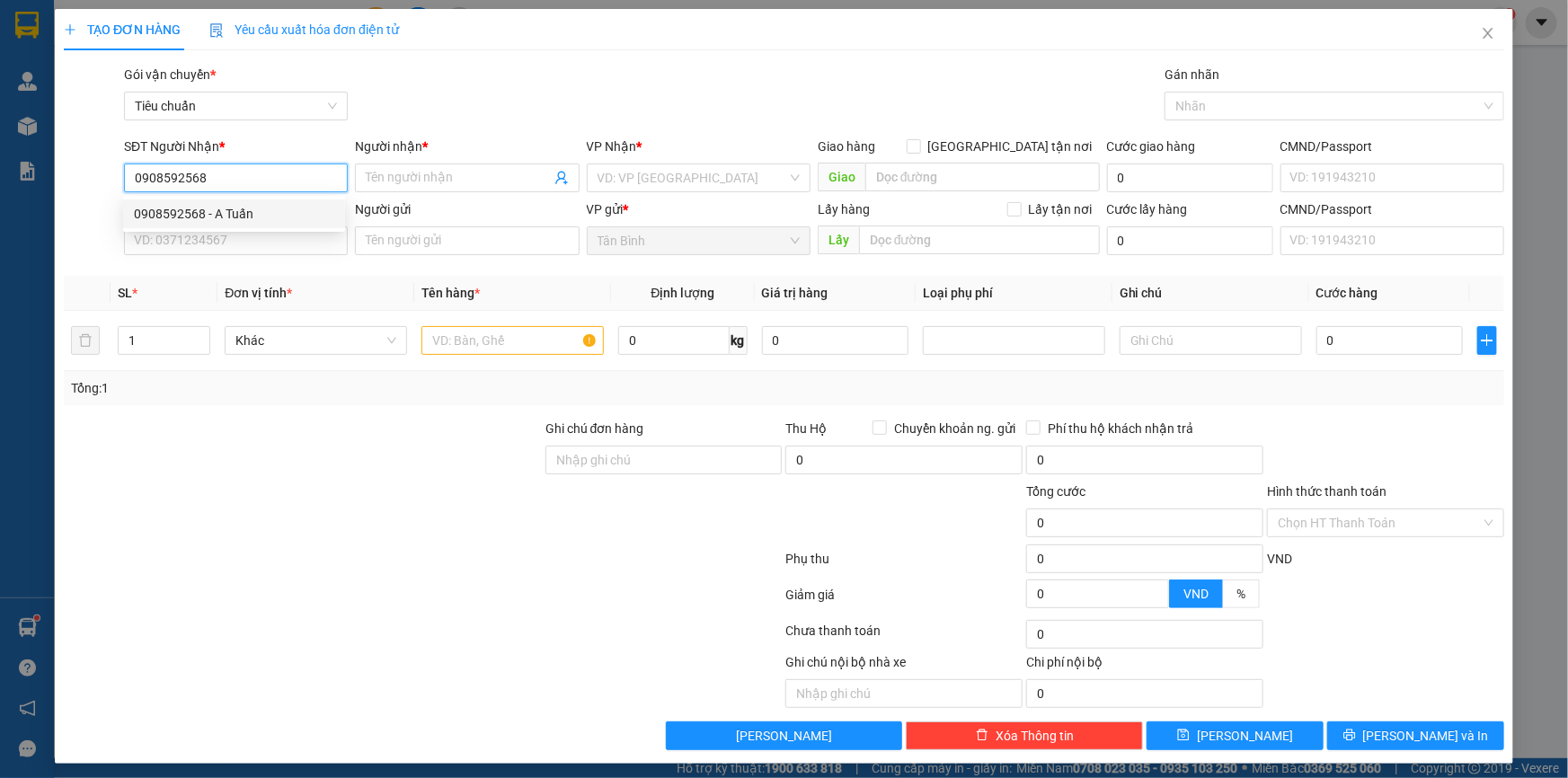
click at [266, 206] on div "0908592568 - A Tuấn" at bounding box center [234, 213] width 201 height 19
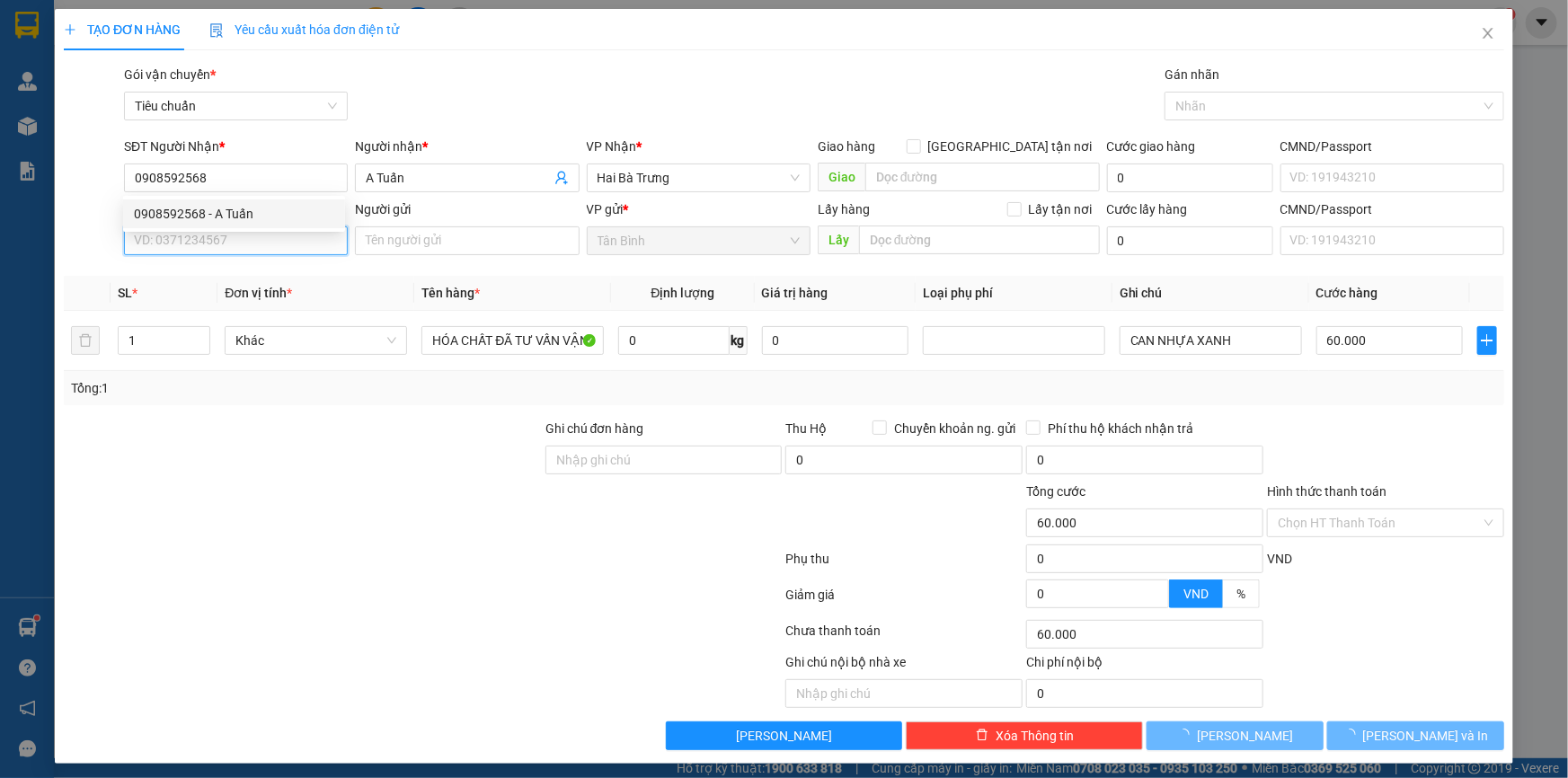
click at [266, 251] on input "SĐT Người Gửi" at bounding box center [236, 241] width 224 height 29
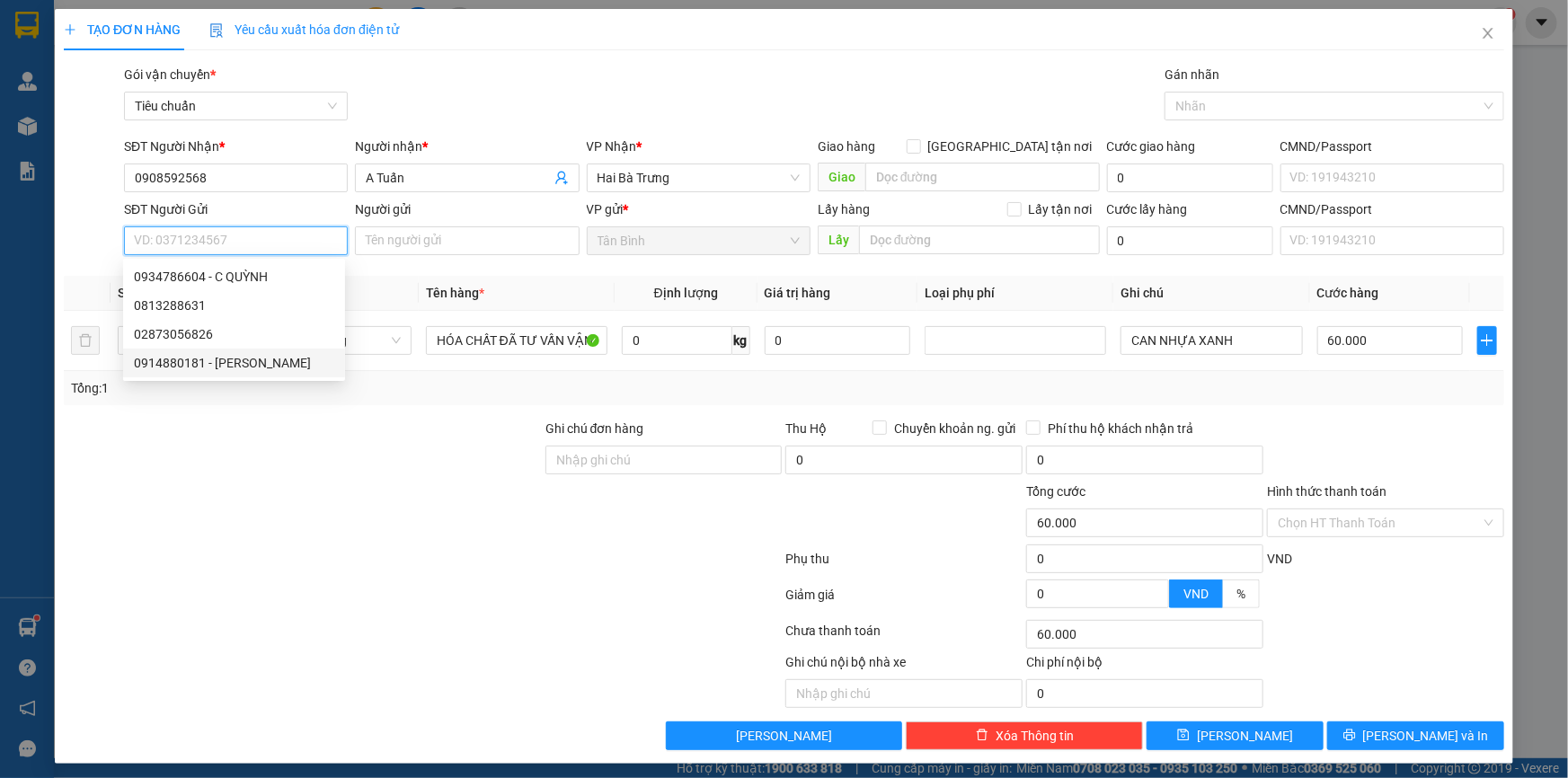
click at [246, 361] on div "0914880181 - C Vân" at bounding box center [234, 363] width 201 height 19
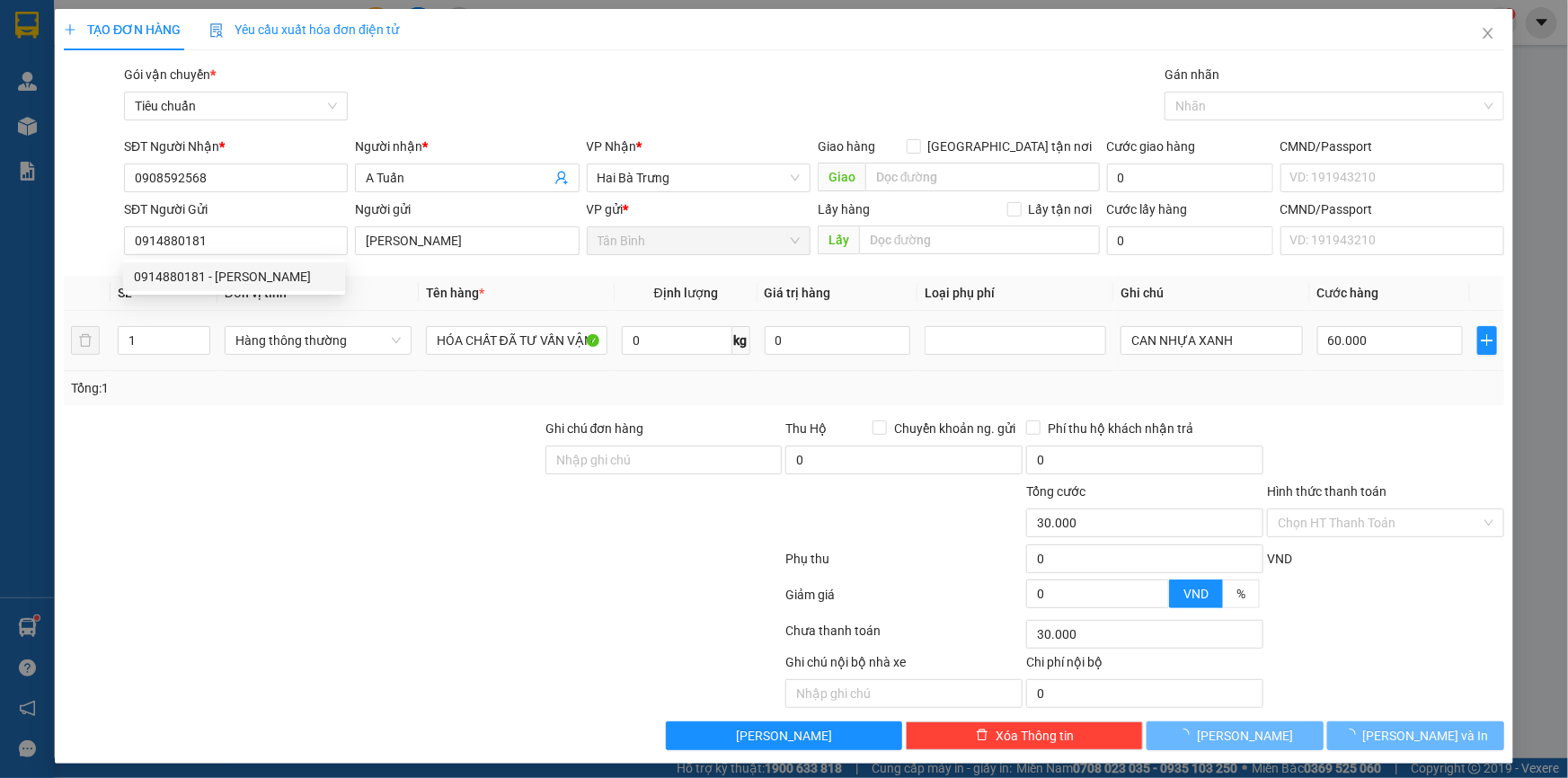
click at [405, 430] on div at bounding box center [302, 451] width 482 height 63
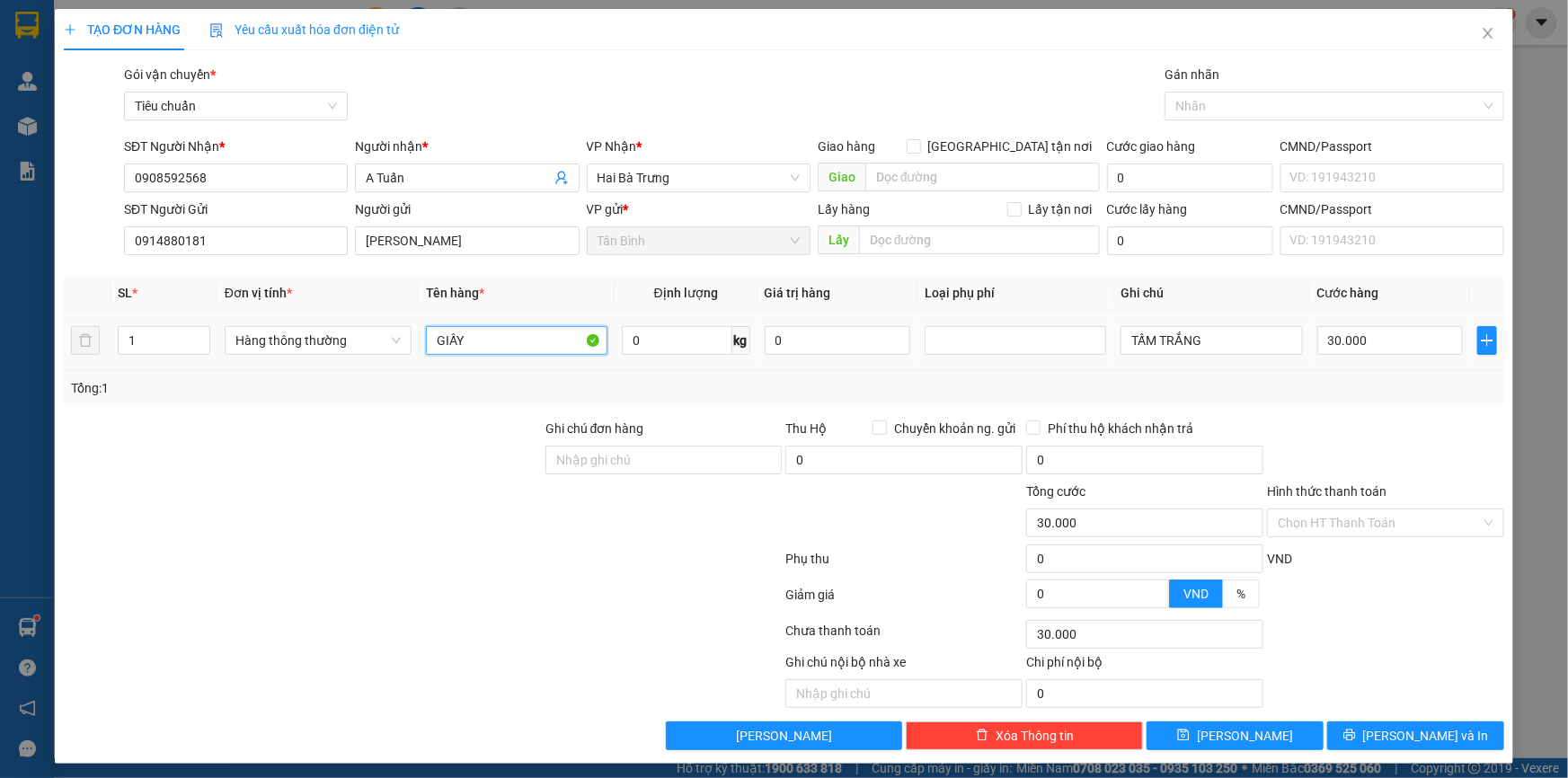
click at [482, 349] on input "GIẤY" at bounding box center [516, 340] width 181 height 29
click at [1258, 401] on div "Tổng: 1" at bounding box center [784, 388] width 1440 height 34
click at [1211, 329] on input "TẤM TRẮNG" at bounding box center [1211, 340] width 181 height 29
drag, startPoint x: 1316, startPoint y: 411, endPoint x: 1333, endPoint y: 403, distance: 18.8
click at [1316, 412] on div "Transit Pickup Surcharge Ids Transit Deliver Surcharge Ids Transit Deliver Surc…" at bounding box center [784, 407] width 1440 height 685
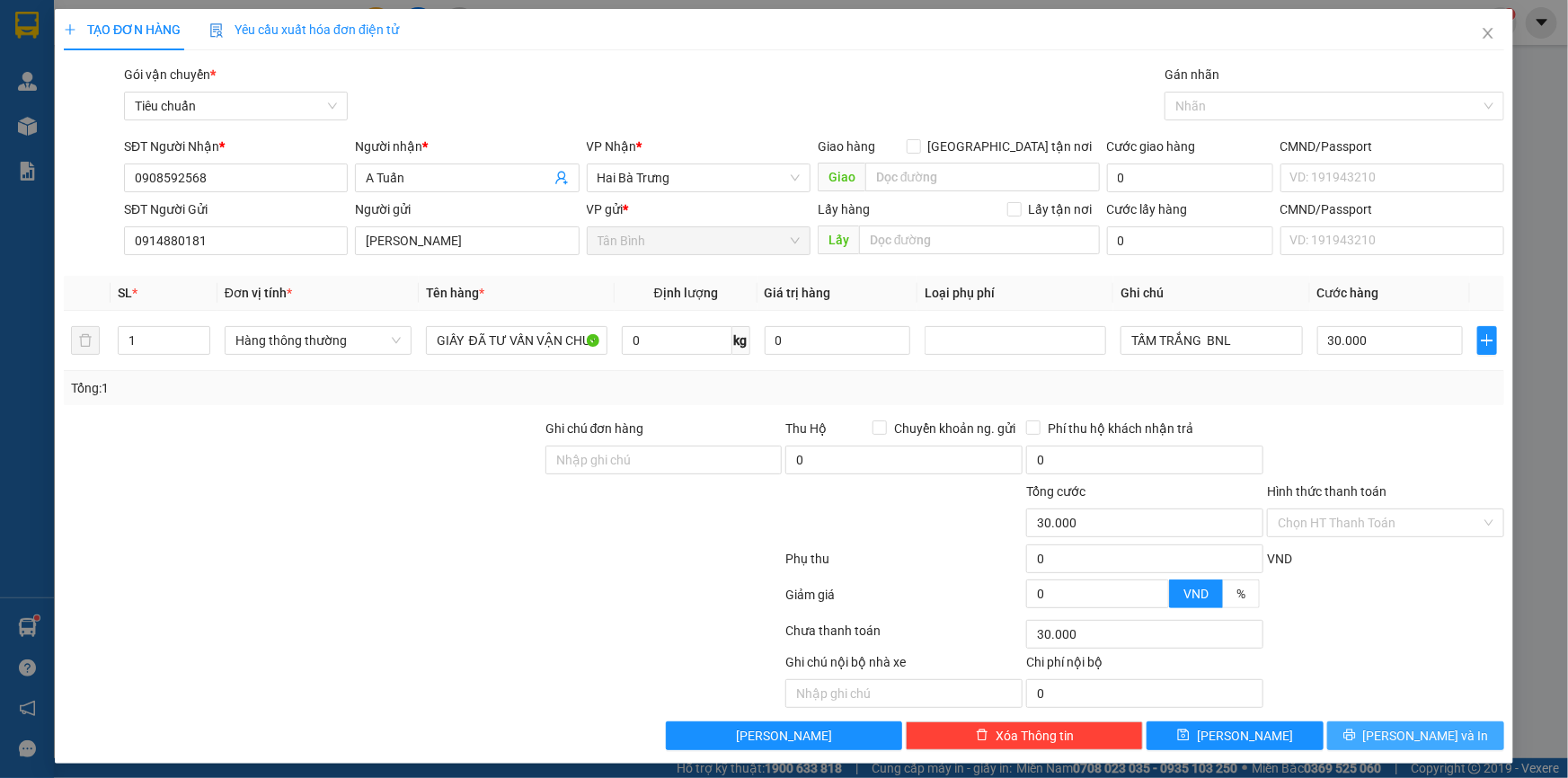
click at [1391, 726] on span "[PERSON_NAME] và In" at bounding box center [1426, 735] width 126 height 19
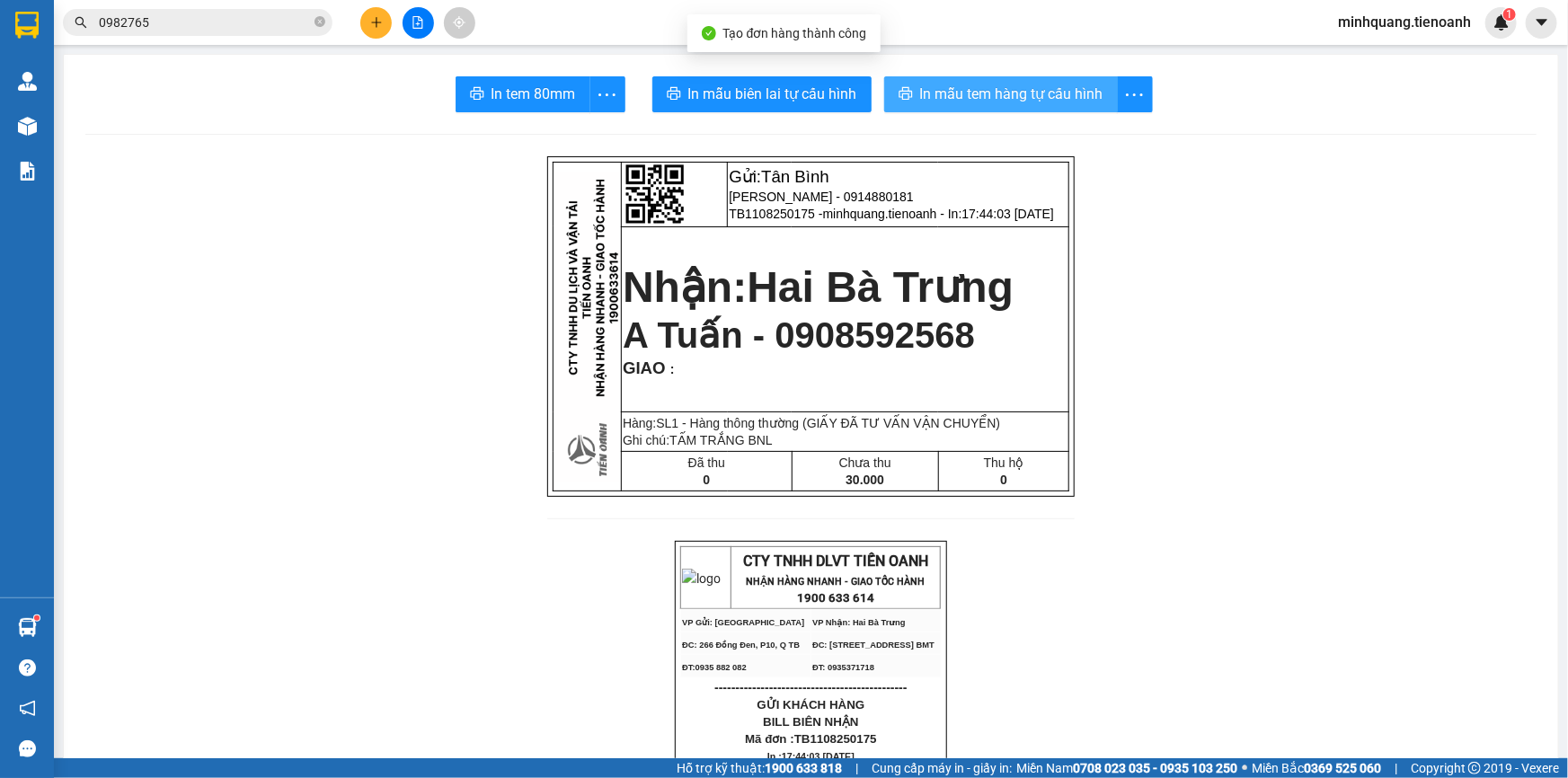
click at [1051, 107] on button "In mẫu tem hàng tự cấu hình" at bounding box center [1001, 94] width 234 height 36
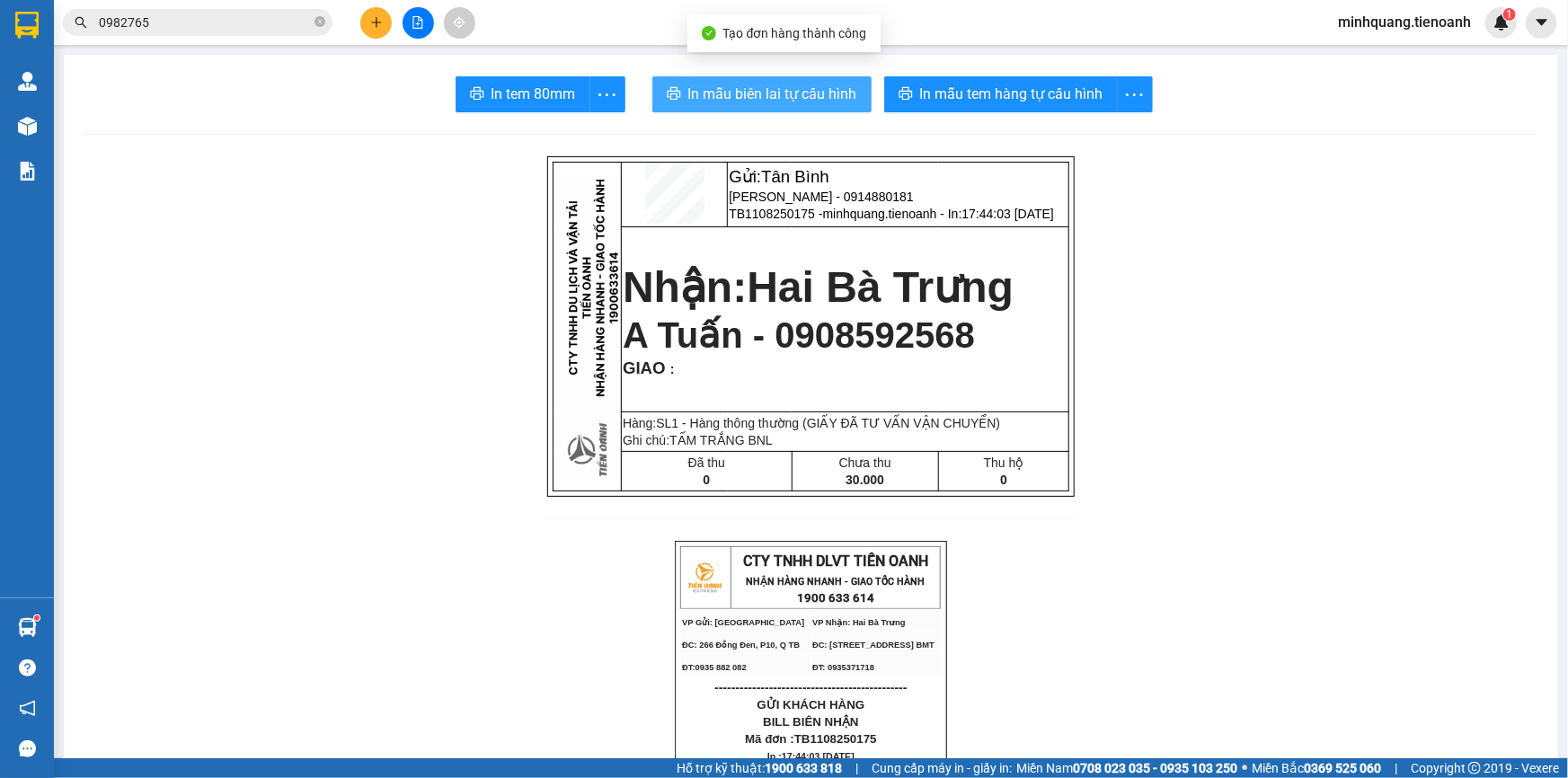
click at [783, 90] on span "In mẫu biên lai tự cấu hình" at bounding box center [772, 93] width 169 height 22
click at [377, 20] on icon "plus" at bounding box center [376, 21] width 1 height 10
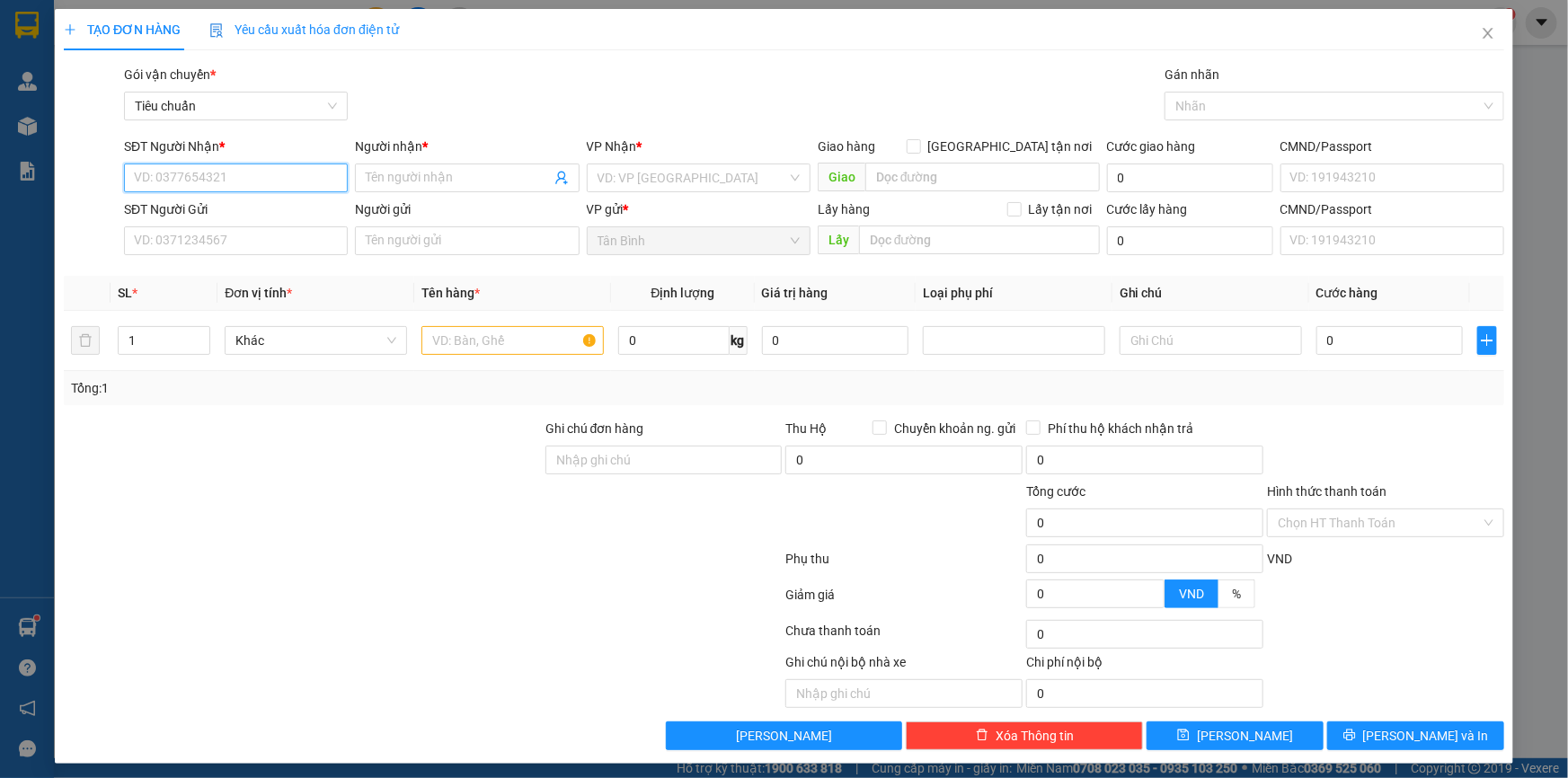
click at [259, 177] on input "SĐT Người Nhận *" at bounding box center [236, 178] width 224 height 29
click at [242, 215] on div "0945148787 - C ÚT HIỀN" at bounding box center [234, 213] width 201 height 19
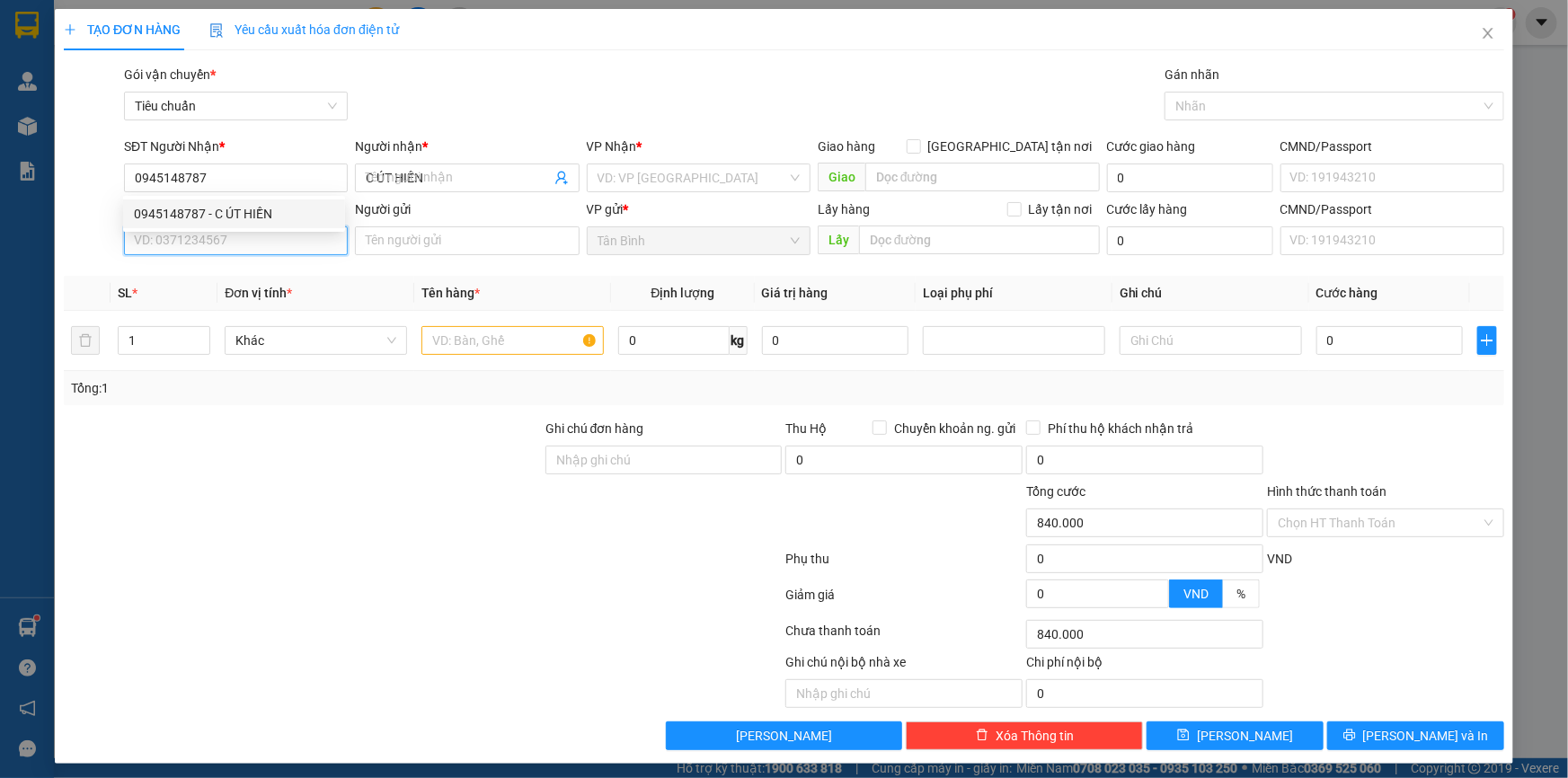
click at [224, 241] on input "SĐT Người Gửi" at bounding box center [236, 241] width 224 height 29
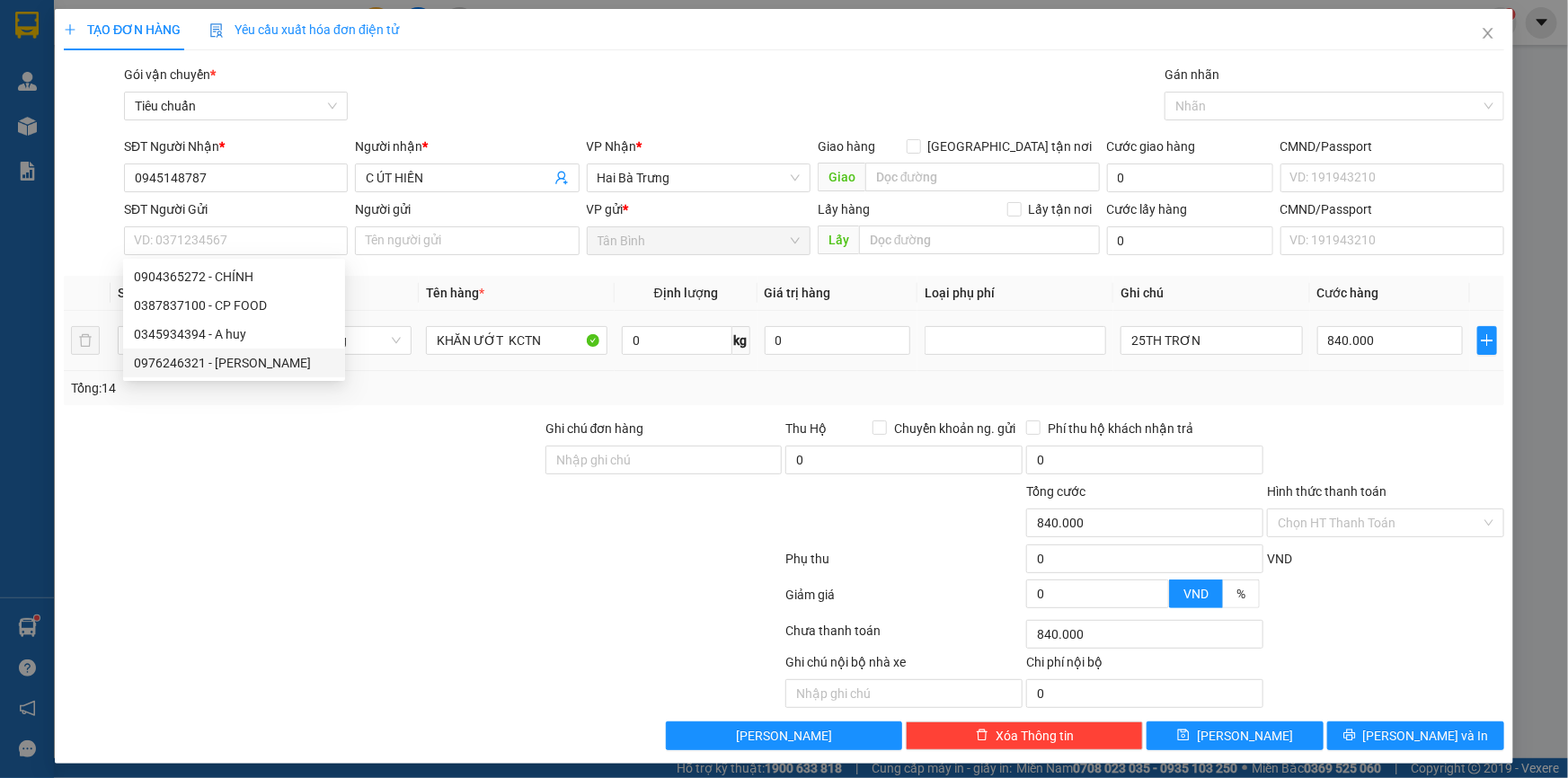
click at [490, 385] on div "Tổng: 14" at bounding box center [339, 388] width 535 height 19
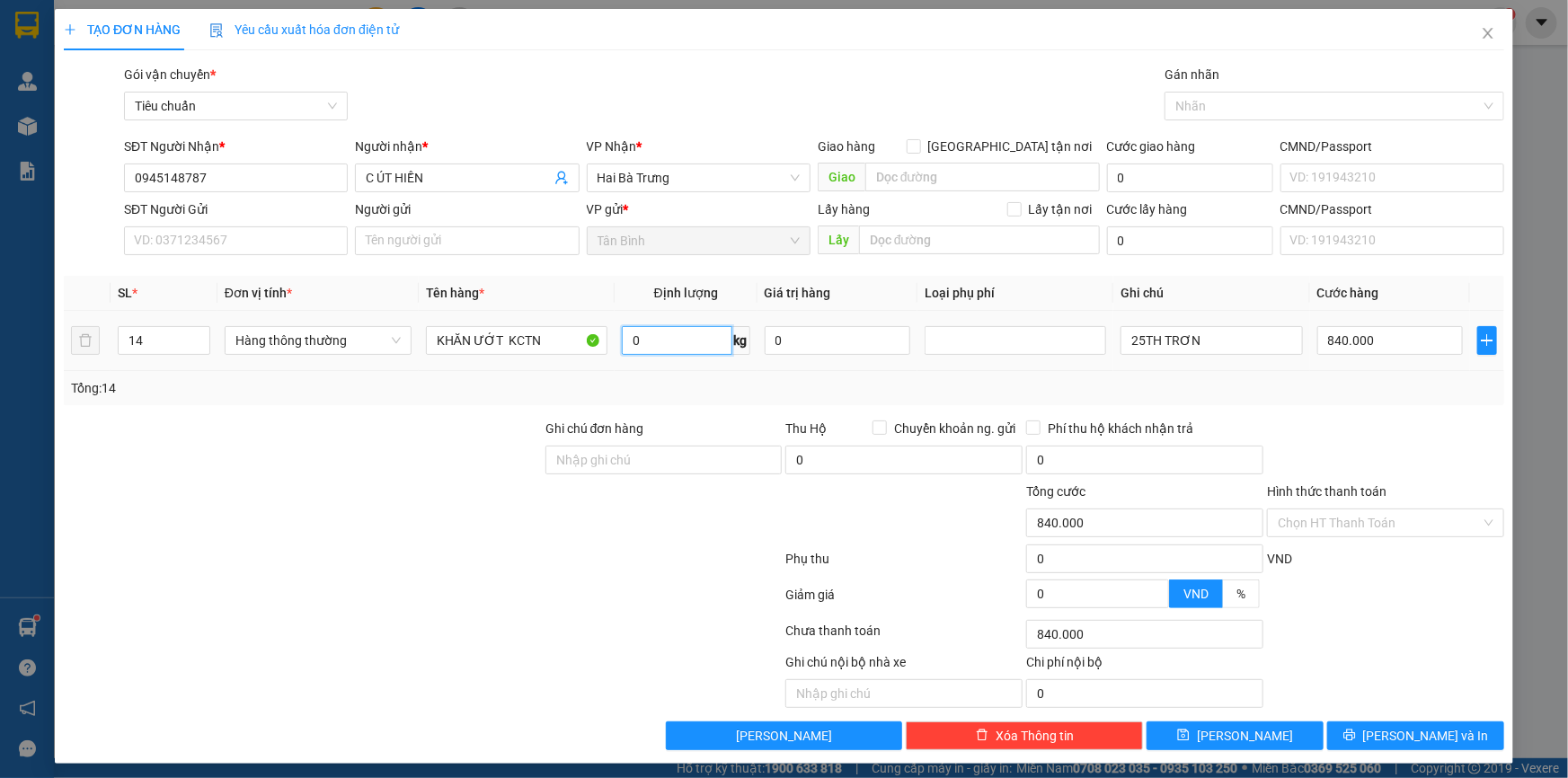
click at [631, 339] on input "0" at bounding box center [676, 340] width 110 height 29
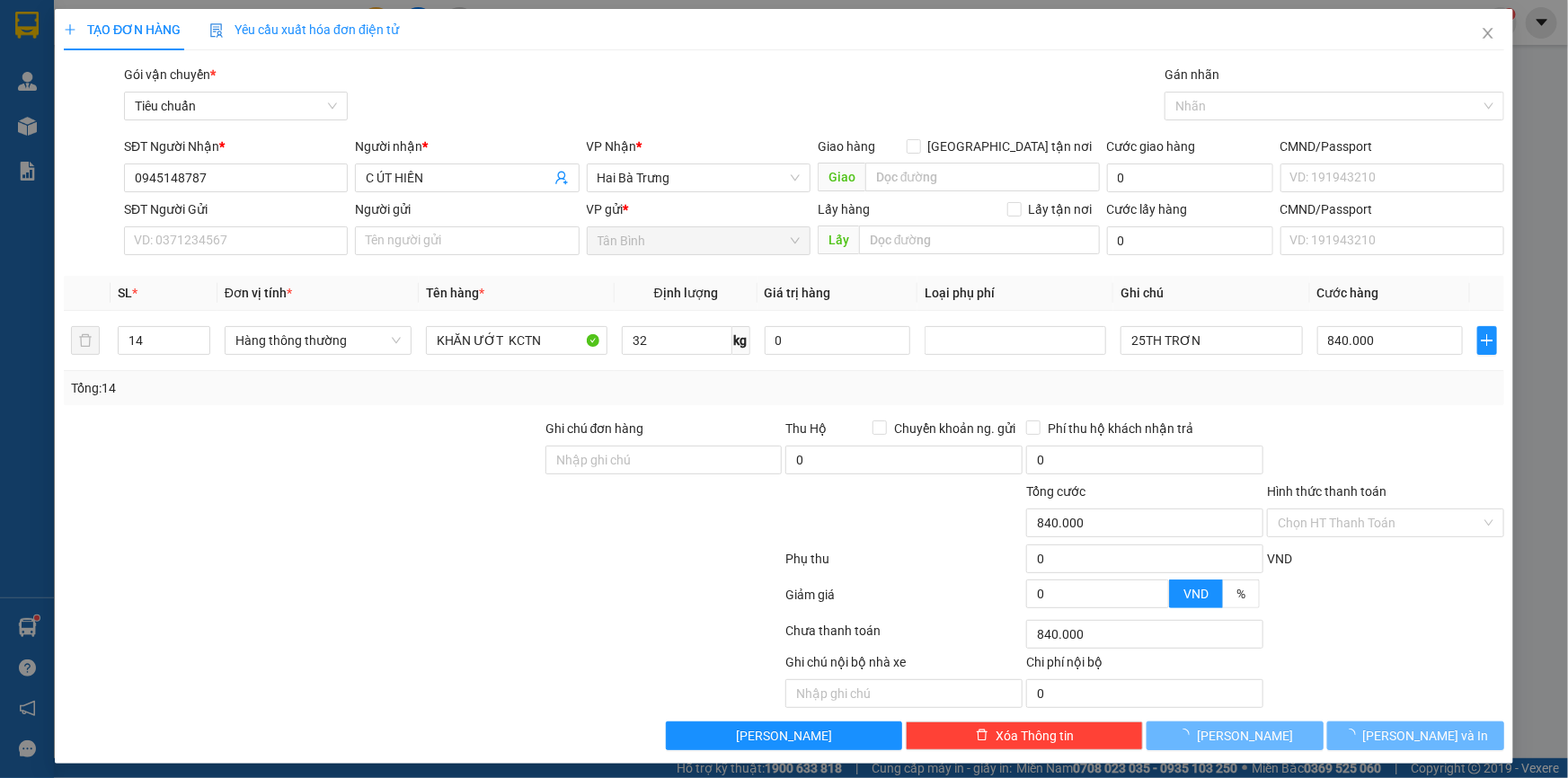
click at [439, 423] on div at bounding box center [302, 451] width 482 height 63
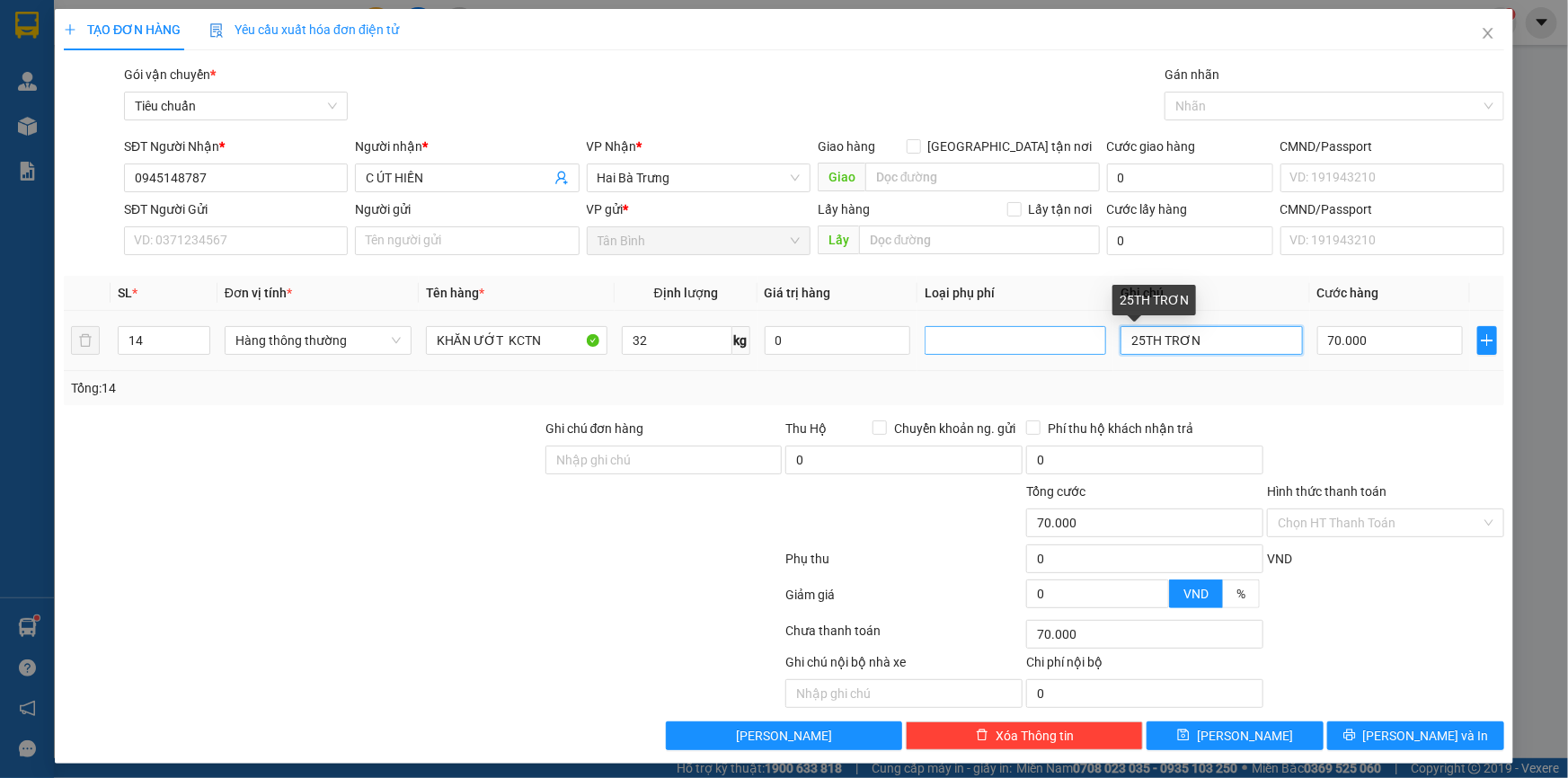
drag, startPoint x: 1220, startPoint y: 331, endPoint x: 939, endPoint y: 332, distance: 281.0
click at [1001, 332] on tr "14 Hàng thông thường KHĂN ƯỚT KCTN 32 kg 0 25TH TRƠN 70.000" at bounding box center [784, 340] width 1440 height 60
click at [152, 234] on input "SĐT Người Gửi" at bounding box center [236, 241] width 224 height 29
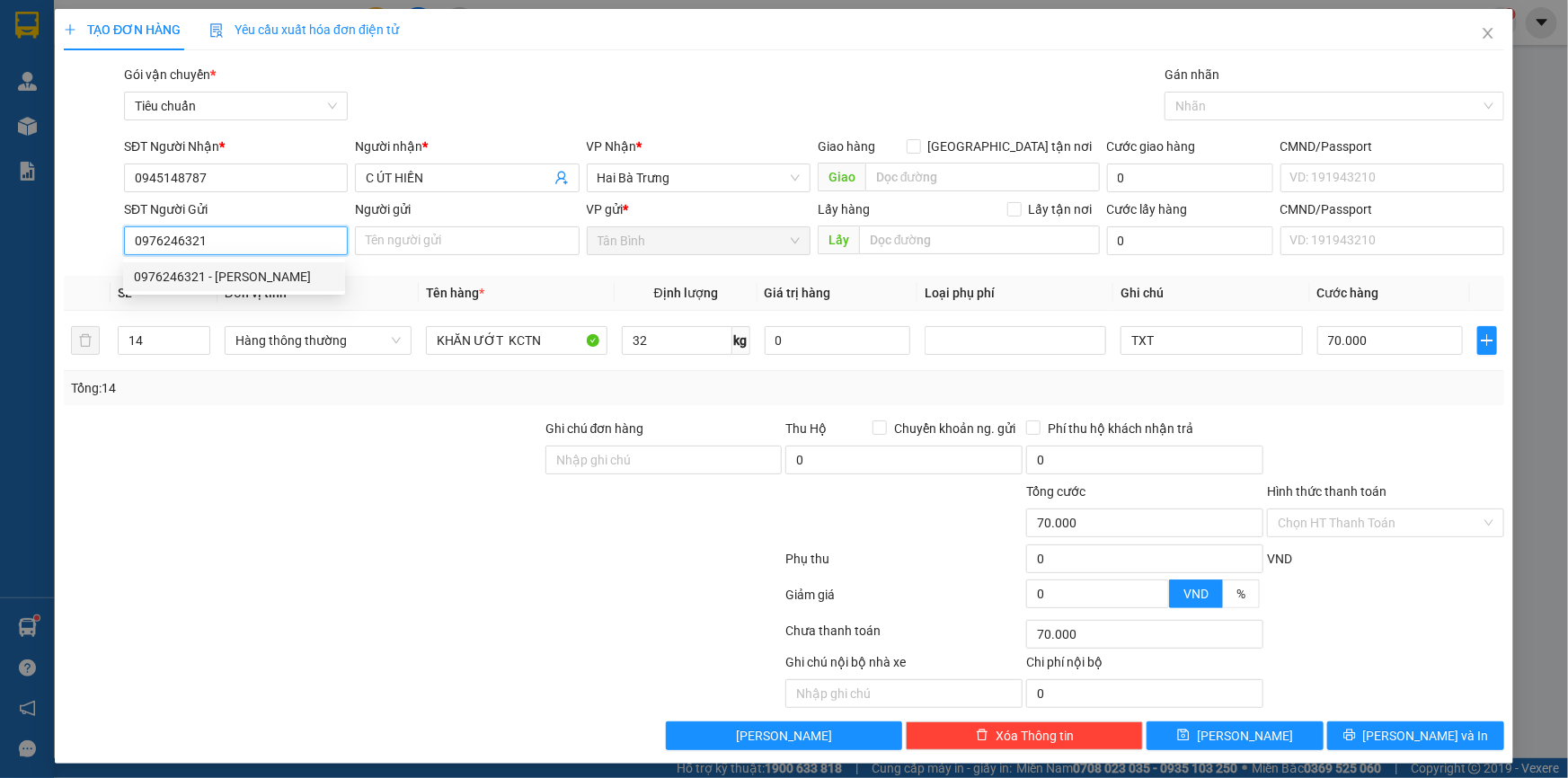
click at [200, 272] on div "0976246321 - C DUNG" at bounding box center [234, 276] width 201 height 19
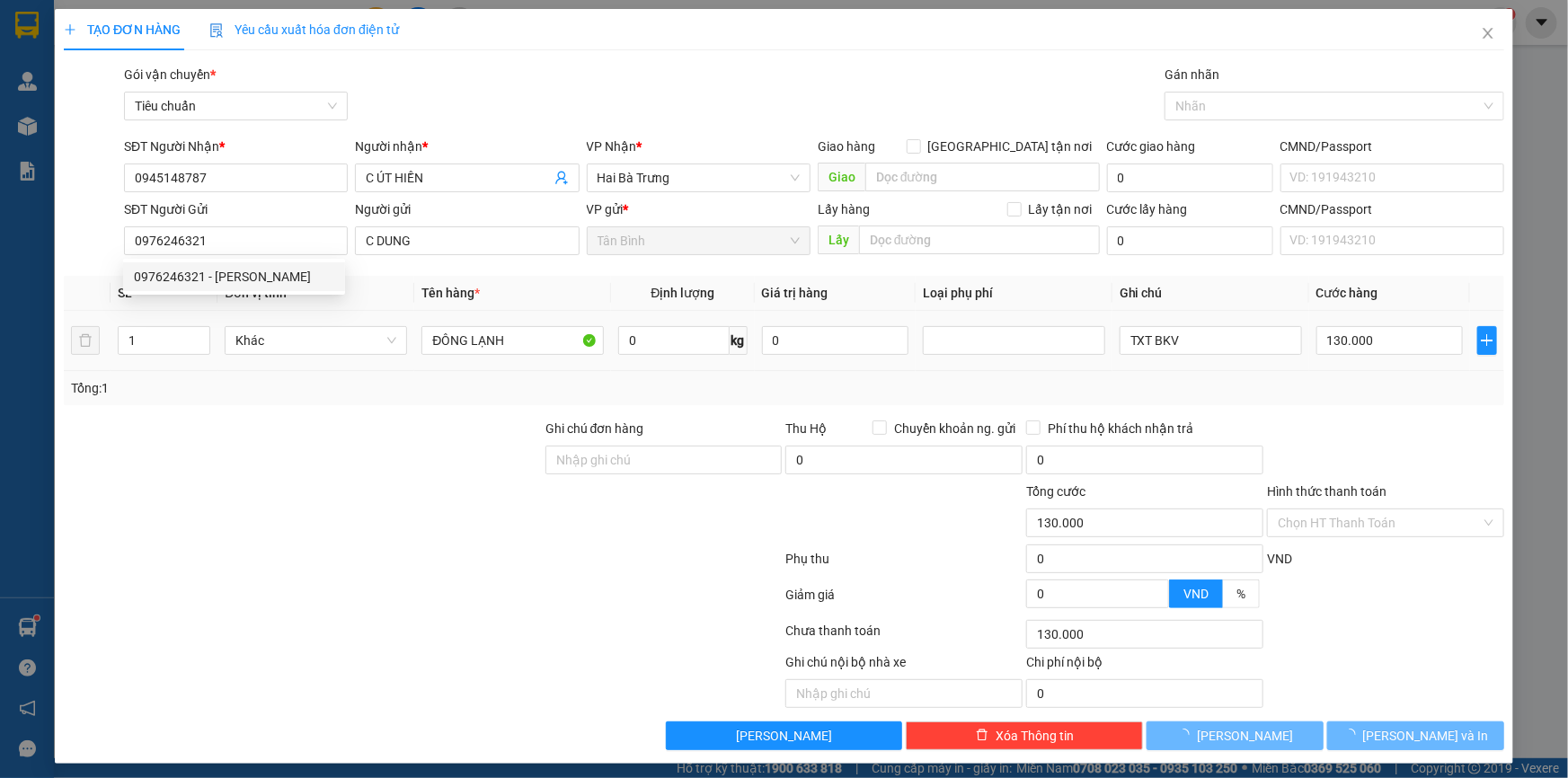
click at [331, 420] on div at bounding box center [302, 451] width 482 height 63
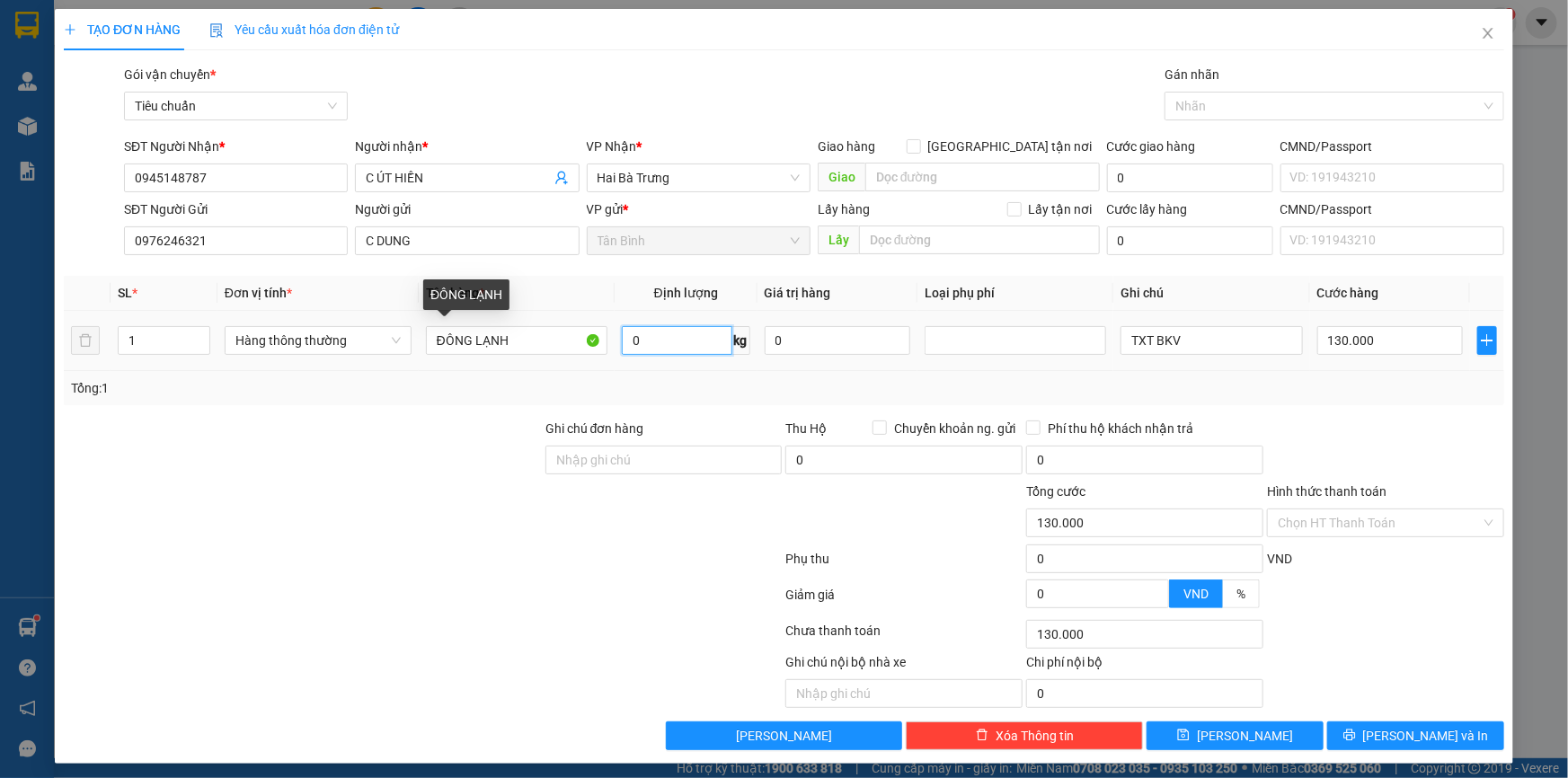
click at [695, 335] on input "0" at bounding box center [676, 340] width 110 height 29
click at [475, 410] on div "Transit Pickup Surcharge Ids Transit Deliver Surcharge Ids Transit Deliver Surc…" at bounding box center [784, 407] width 1440 height 685
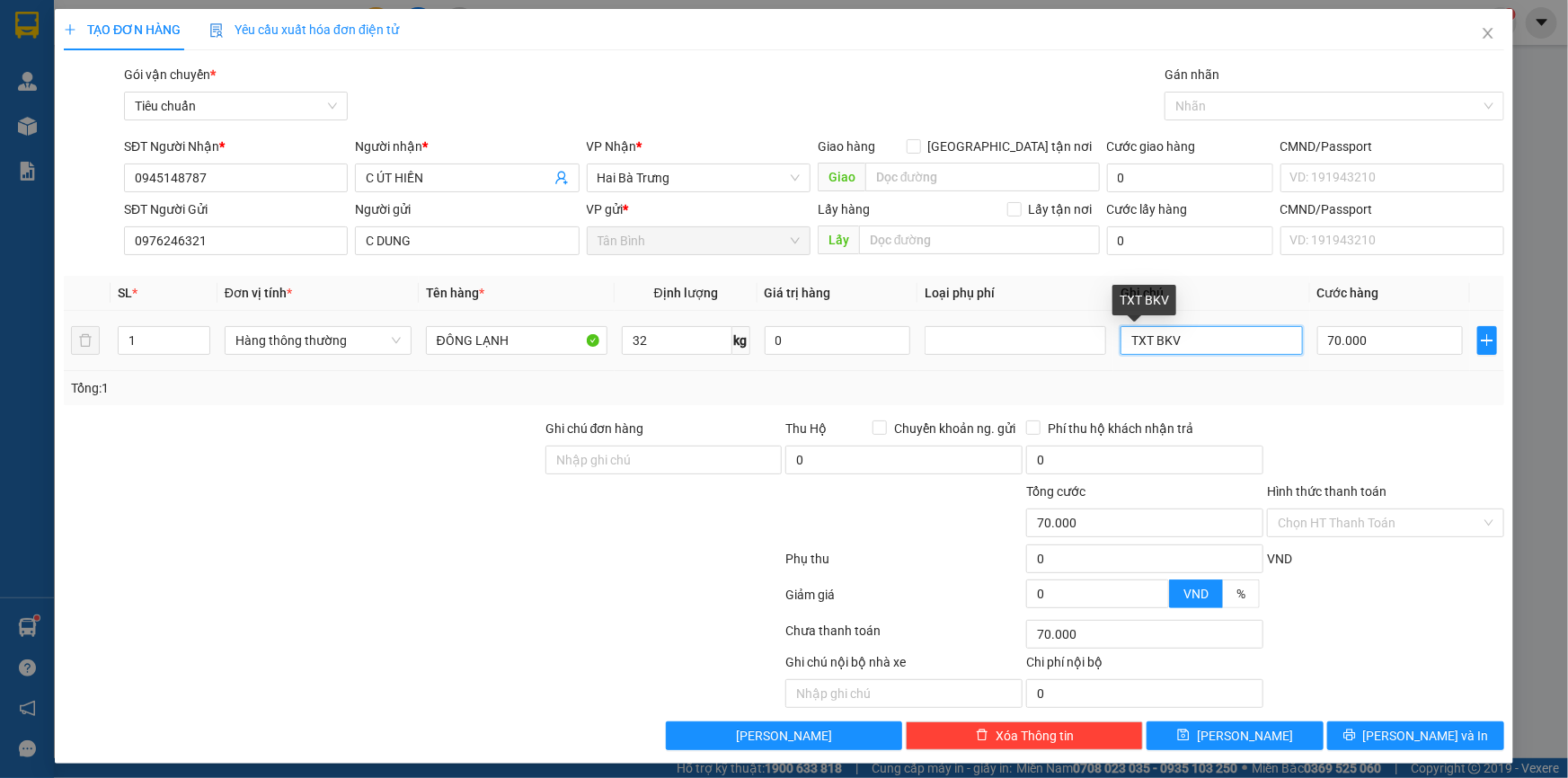
drag, startPoint x: 1150, startPoint y: 341, endPoint x: 1232, endPoint y: 394, distance: 97.6
click at [1279, 361] on td "TXT BKV" at bounding box center [1212, 340] width 196 height 60
click at [1269, 436] on div at bounding box center [1386, 451] width 241 height 63
click at [1358, 343] on input "70.000" at bounding box center [1390, 340] width 146 height 29
click at [1374, 430] on div at bounding box center [1386, 451] width 241 height 63
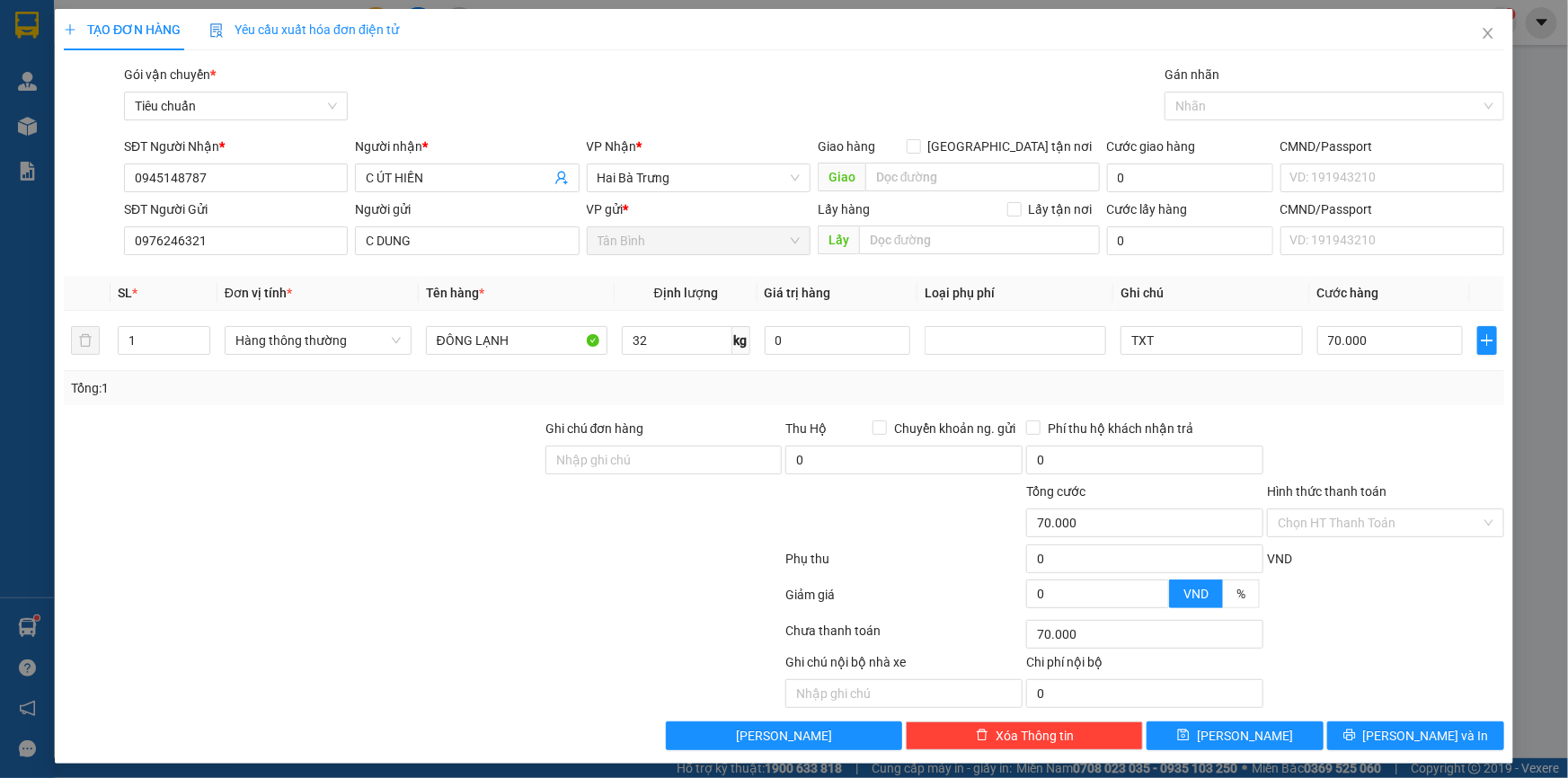
click at [1393, 712] on div "Transit Pickup Surcharge Ids Transit Deliver Surcharge Ids Transit Deliver Surc…" at bounding box center [784, 407] width 1440 height 685
click at [1397, 729] on span "[PERSON_NAME] và In" at bounding box center [1426, 735] width 126 height 19
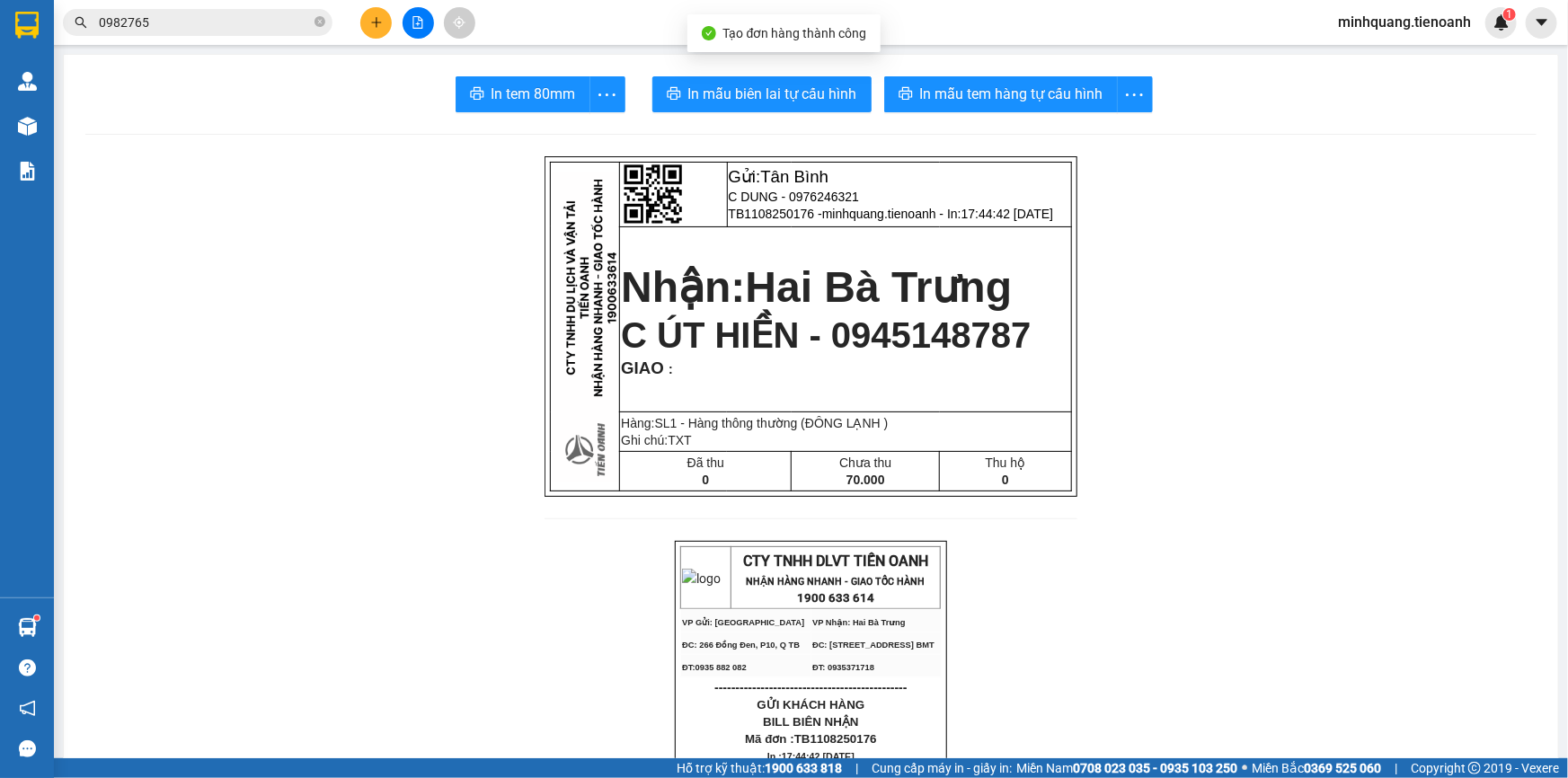
click at [796, 85] on span "In mẫu biên lai tự cấu hình" at bounding box center [772, 93] width 169 height 22
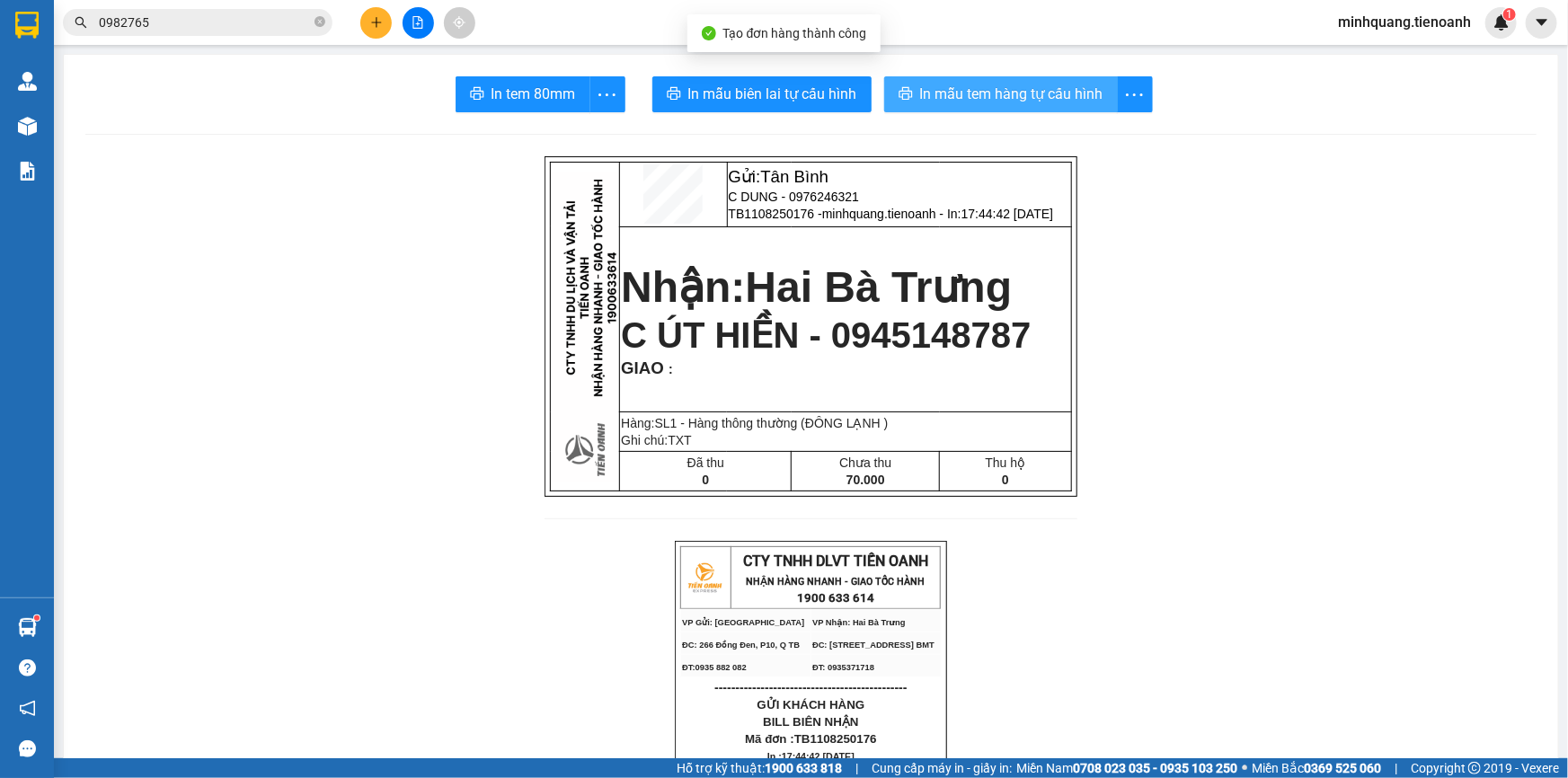
click at [997, 109] on button "In mẫu tem hàng tự cấu hình" at bounding box center [1001, 94] width 234 height 36
click at [982, 98] on span "In mẫu tem hàng tự cấu hình" at bounding box center [1012, 93] width 183 height 22
click at [371, 18] on icon "plus" at bounding box center [377, 22] width 13 height 13
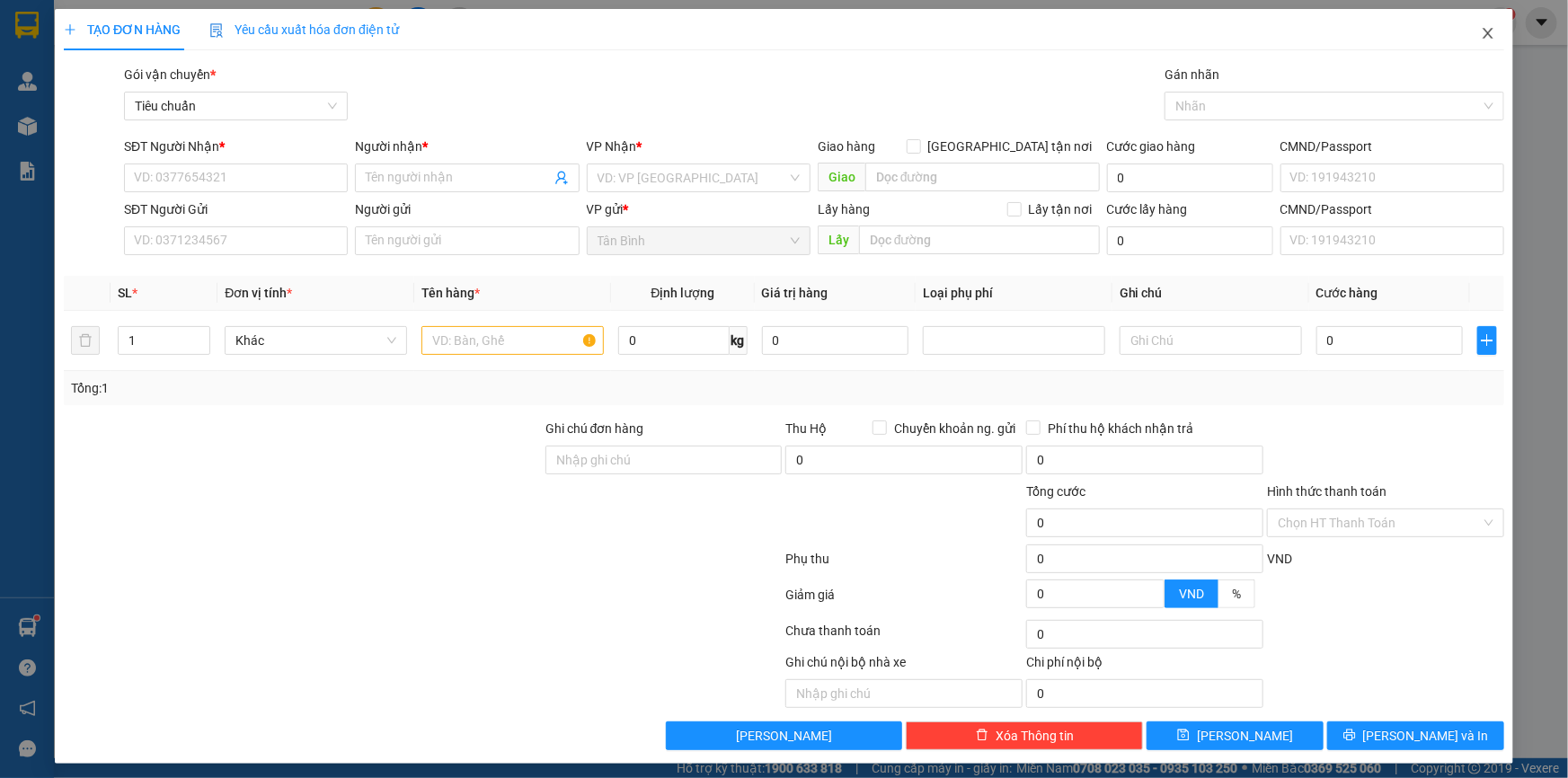
click at [1481, 34] on icon "close" at bounding box center [1488, 33] width 15 height 15
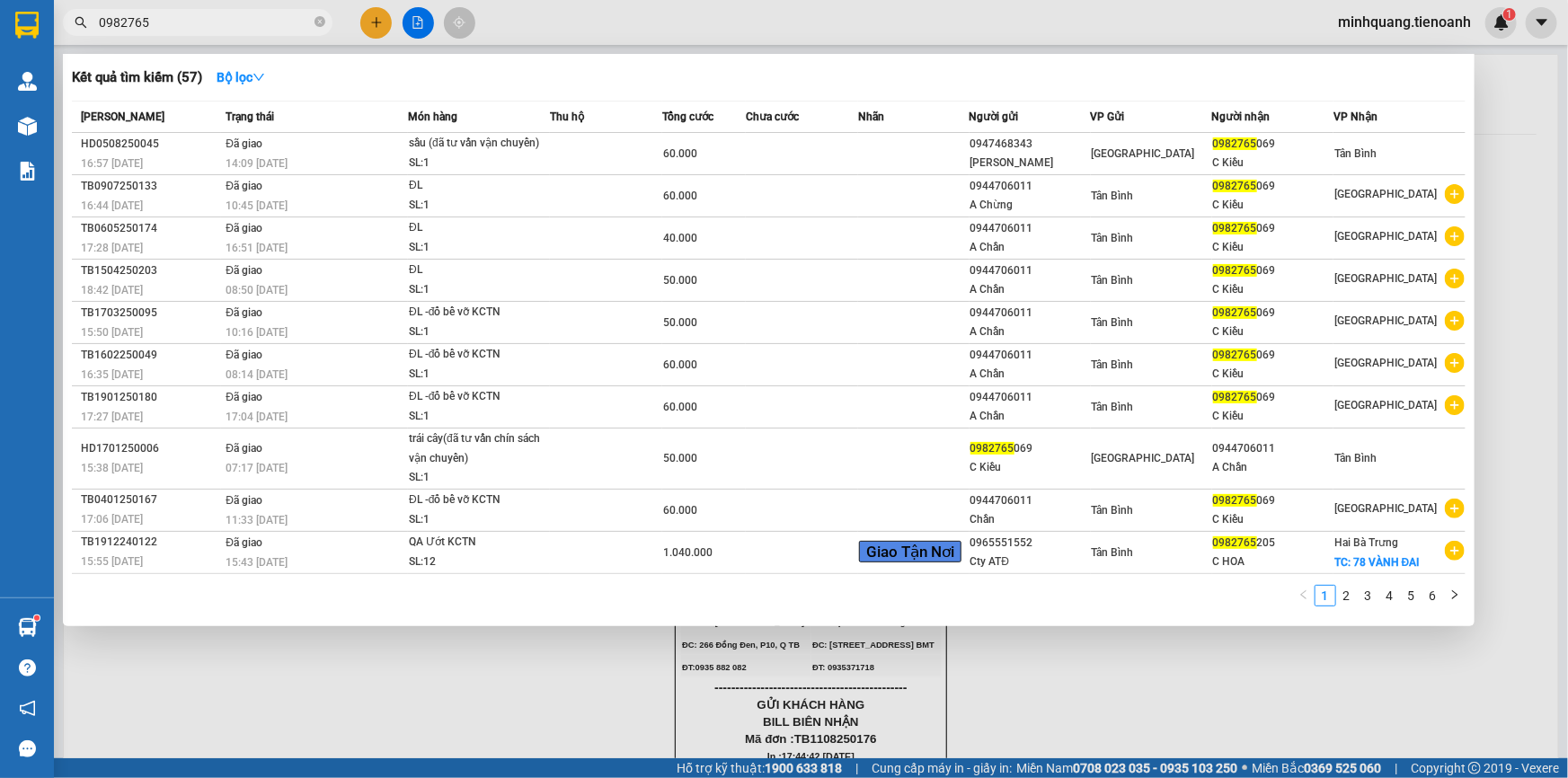
click at [243, 28] on input "0982765" at bounding box center [204, 22] width 212 height 19
click at [242, 28] on input "0982765" at bounding box center [204, 22] width 212 height 19
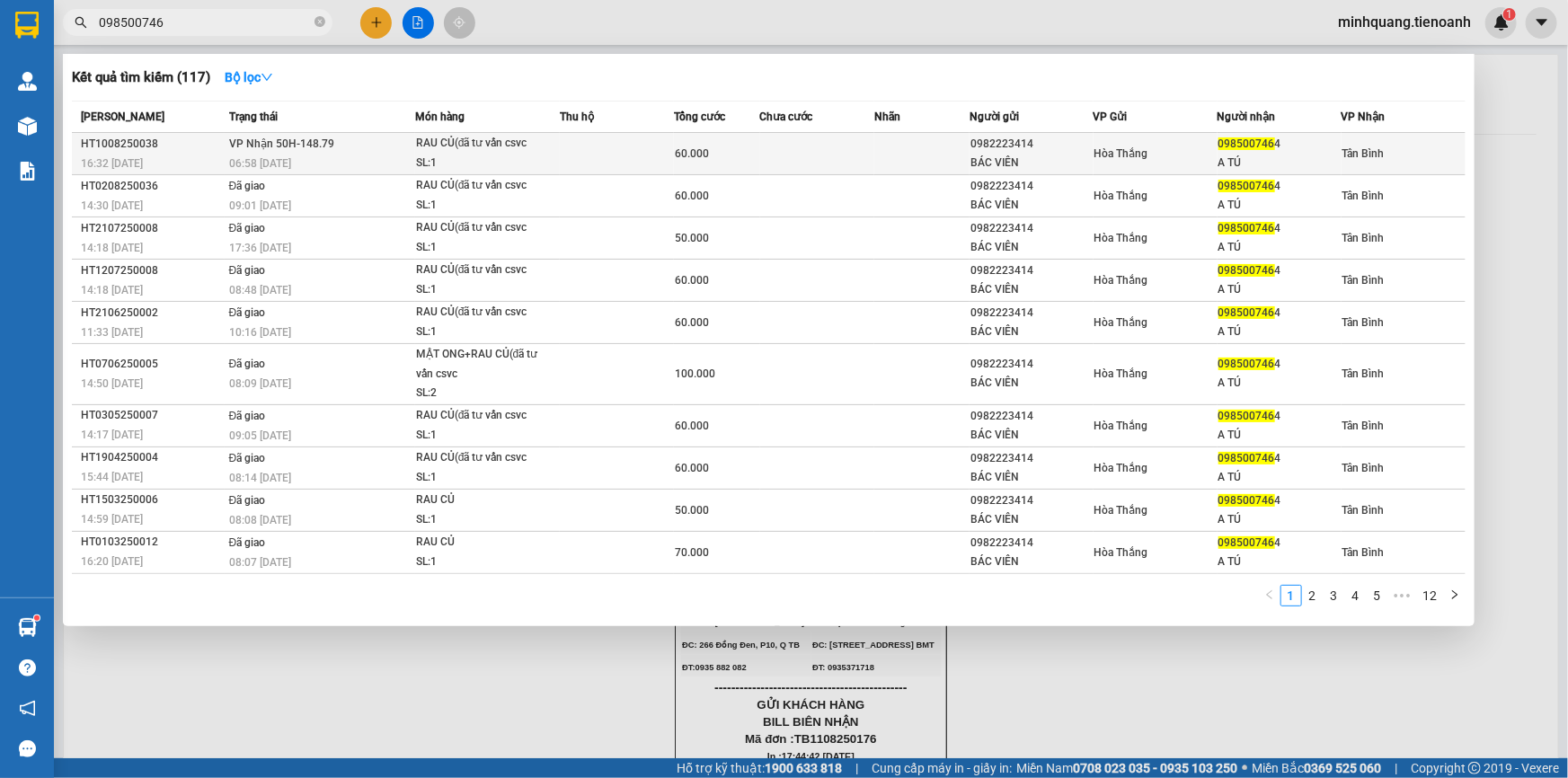
click at [611, 170] on td at bounding box center [616, 154] width 114 height 43
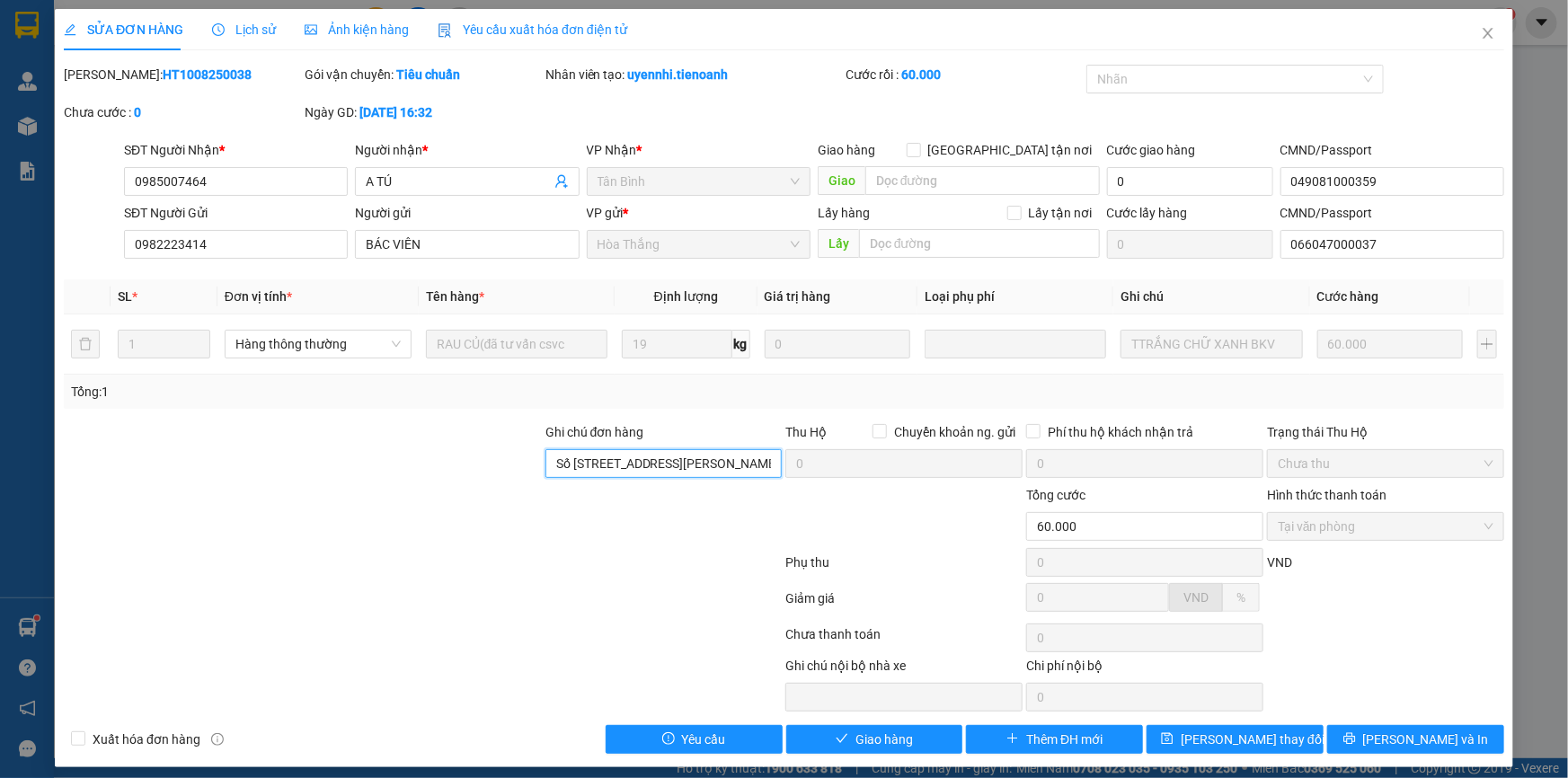
click at [632, 476] on input "Số 5 đường Phan Chu Trinh, Quận Tân Phú" at bounding box center [664, 463] width 237 height 29
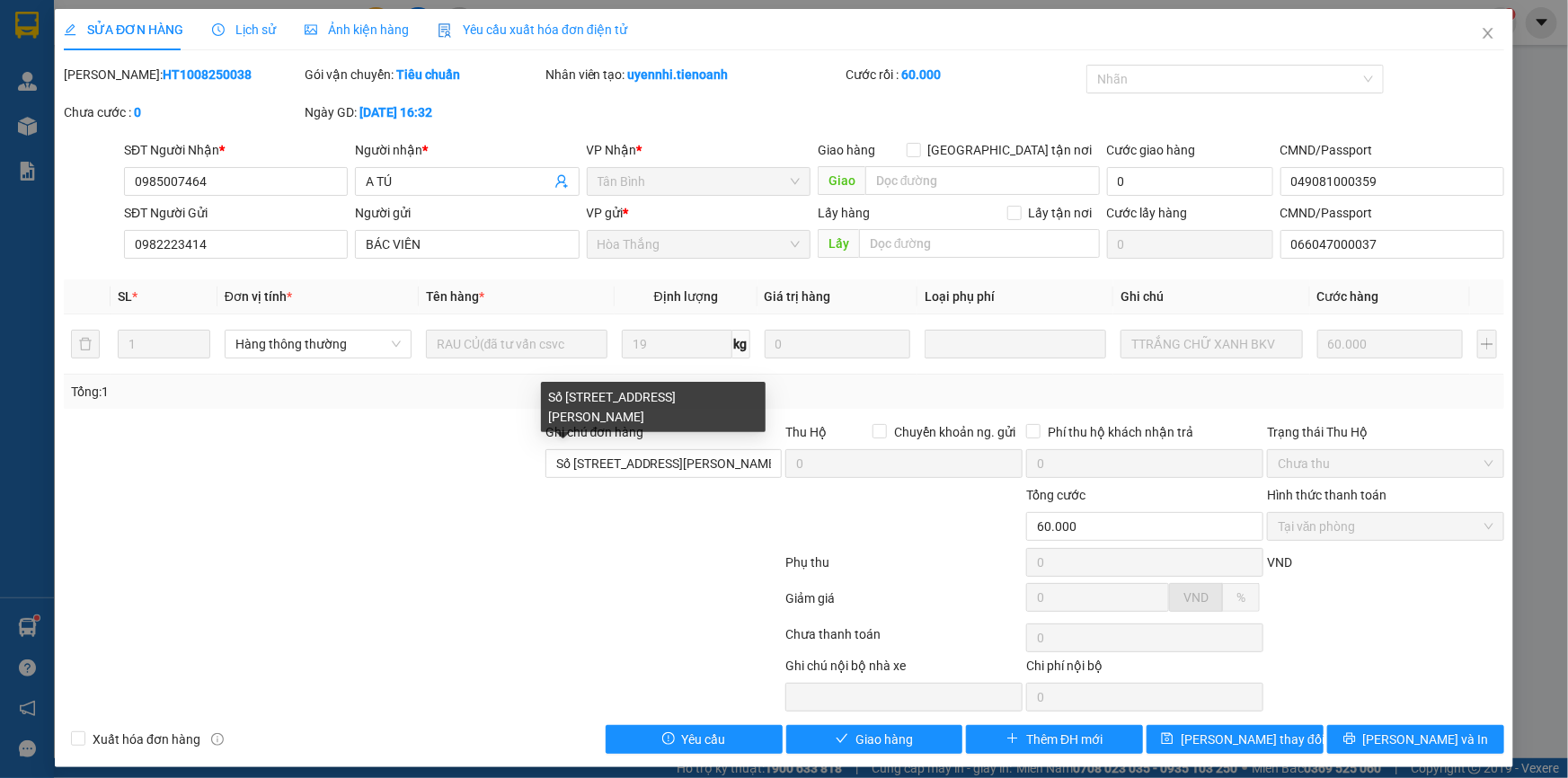
click at [485, 470] on div at bounding box center [302, 454] width 482 height 63
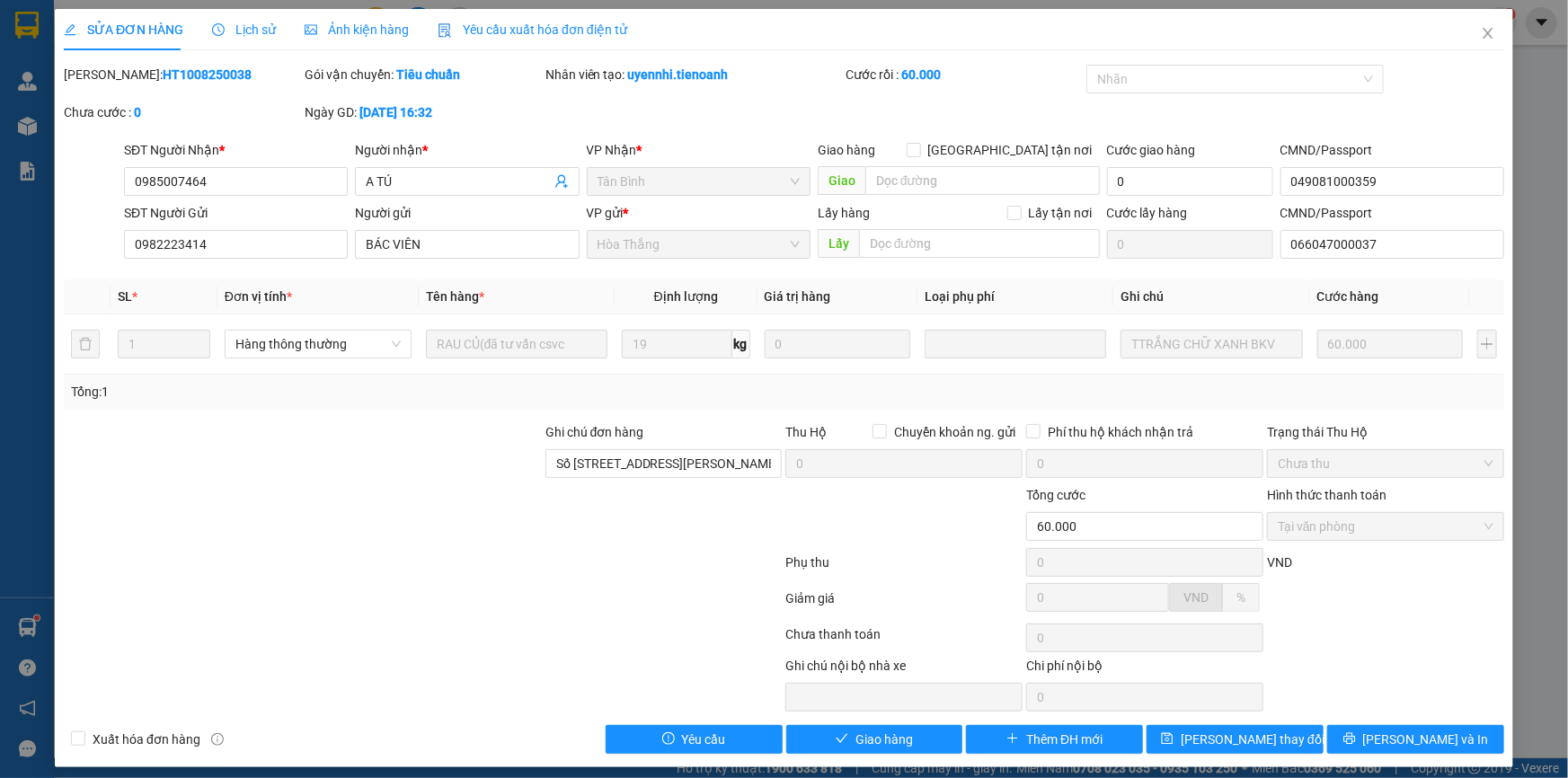
click at [252, 33] on span "Lịch sử" at bounding box center [243, 30] width 64 height 15
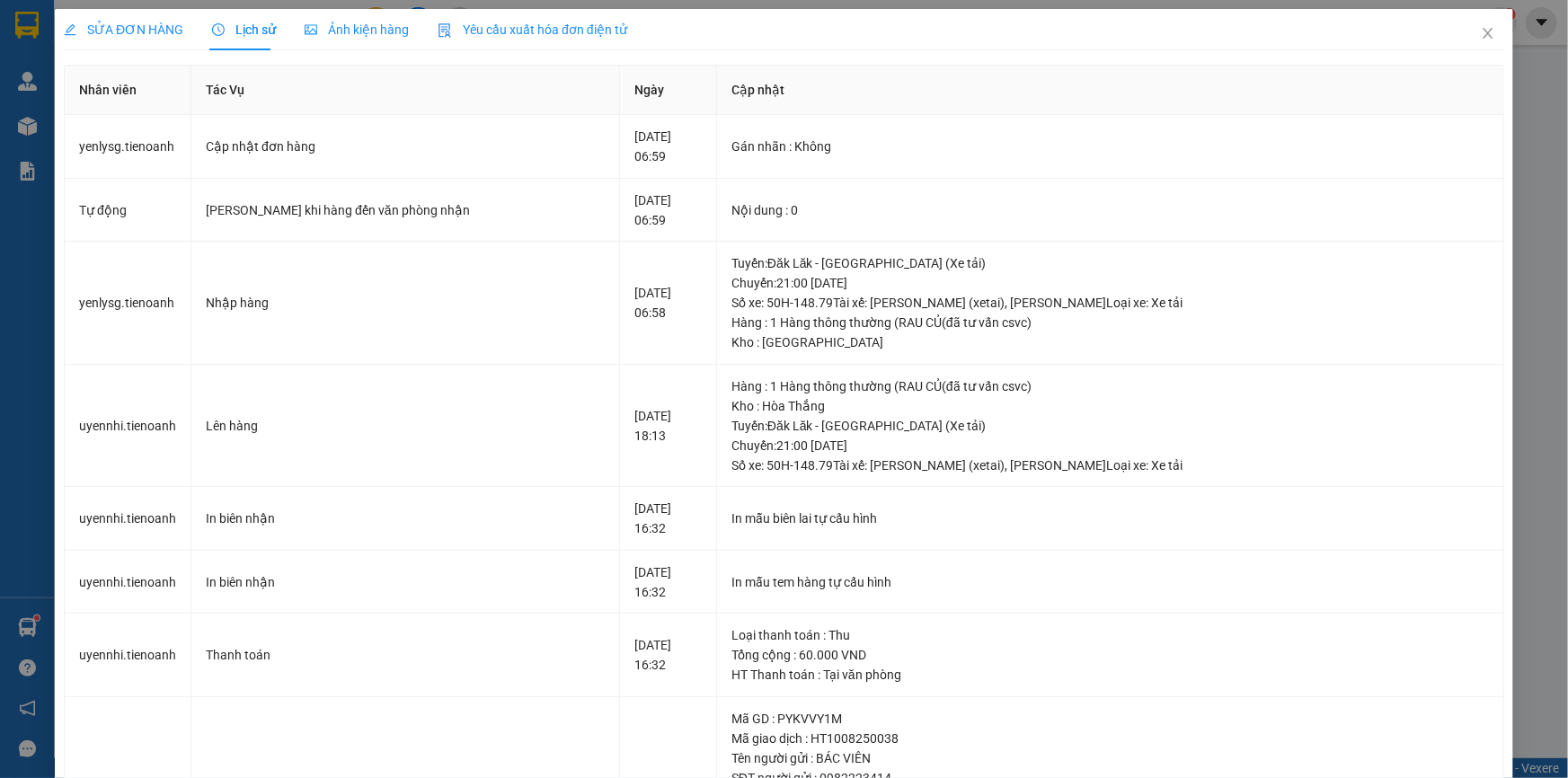
click at [126, 19] on div "SỬA ĐƠN HÀNG" at bounding box center [123, 29] width 119 height 19
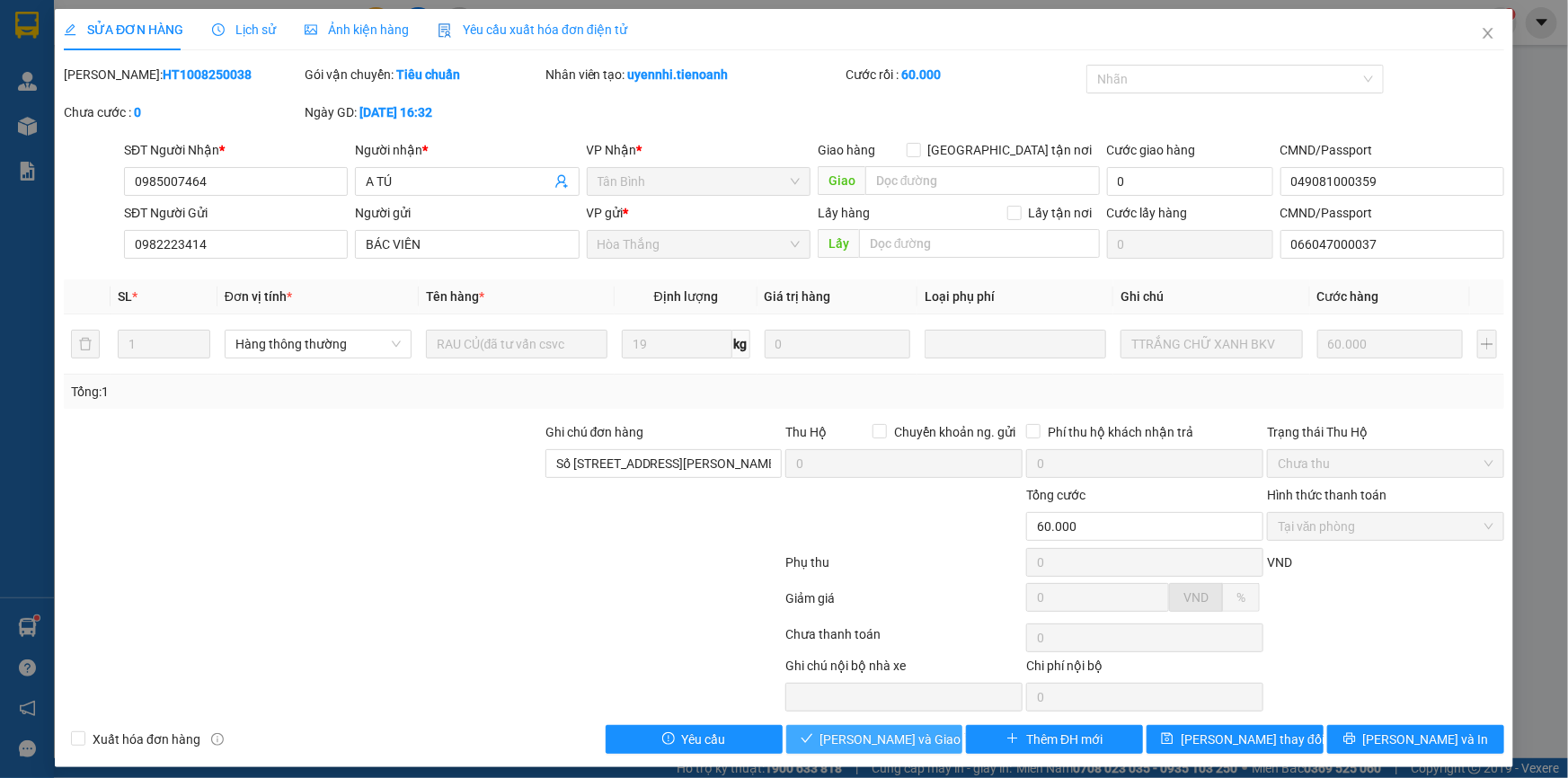
click at [892, 742] on span "[PERSON_NAME] và Giao hàng" at bounding box center [907, 739] width 172 height 19
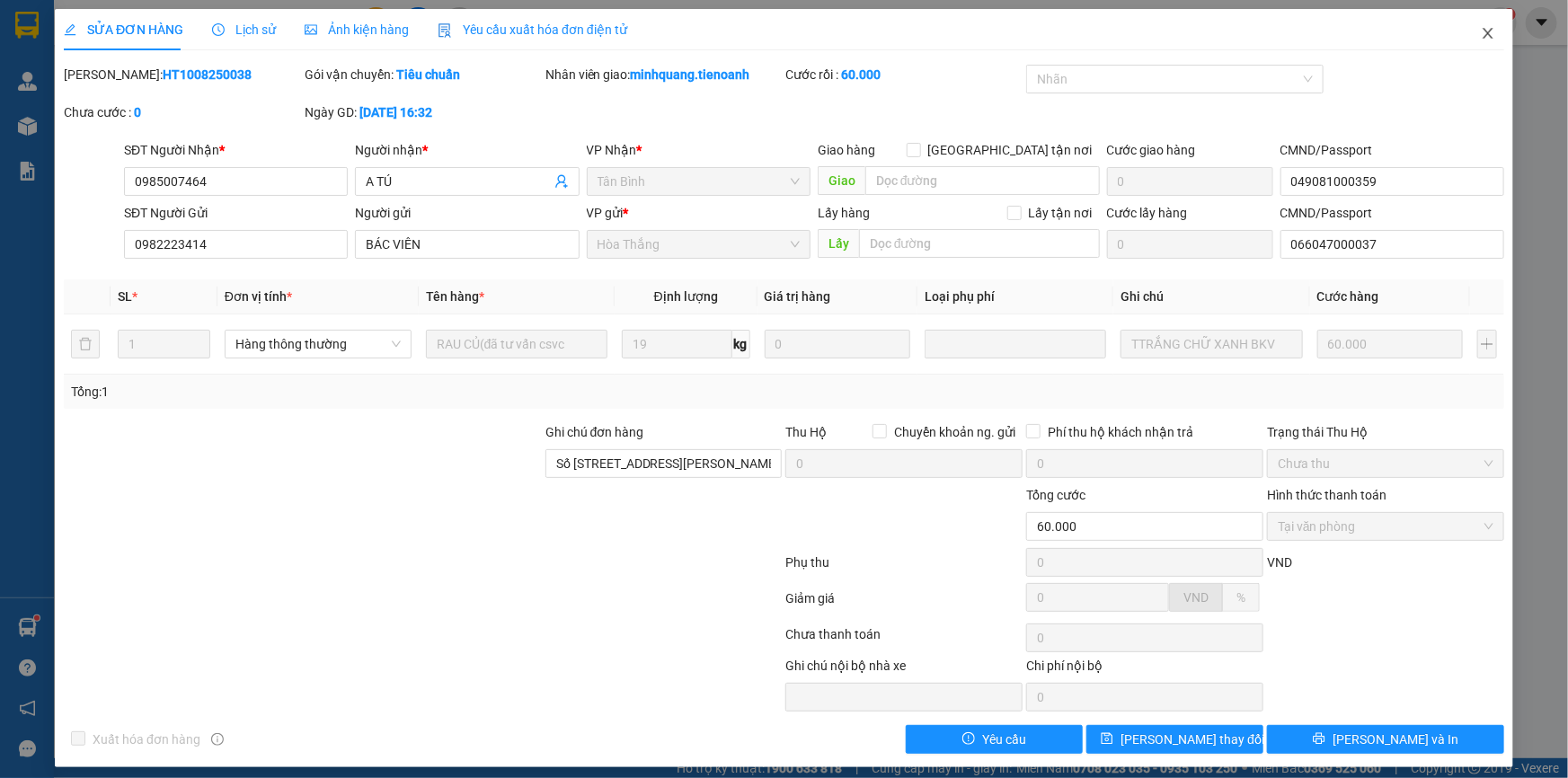
click at [1492, 21] on span "Close" at bounding box center [1488, 34] width 50 height 50
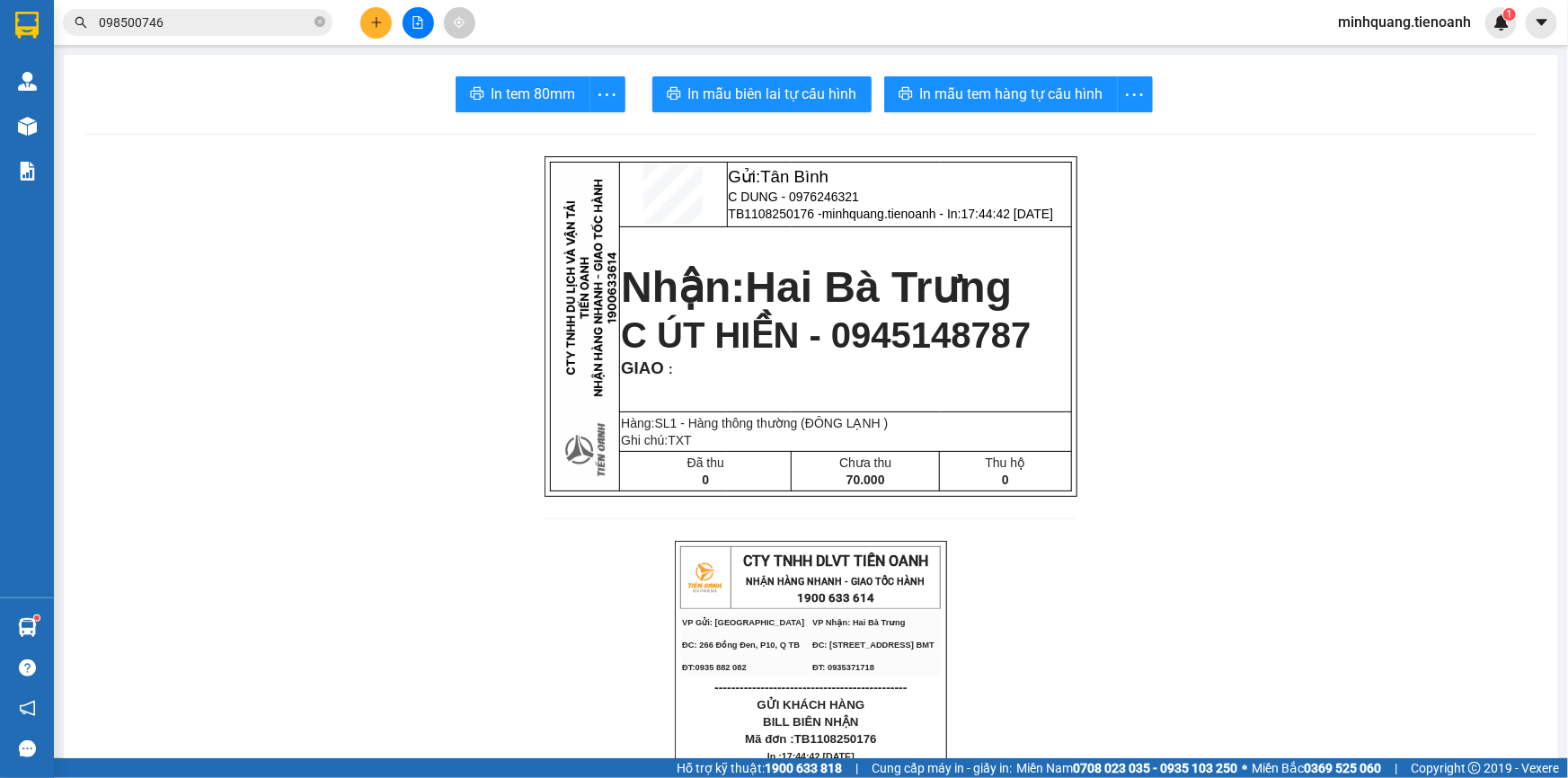
click at [365, 27] on button at bounding box center [377, 23] width 31 height 31
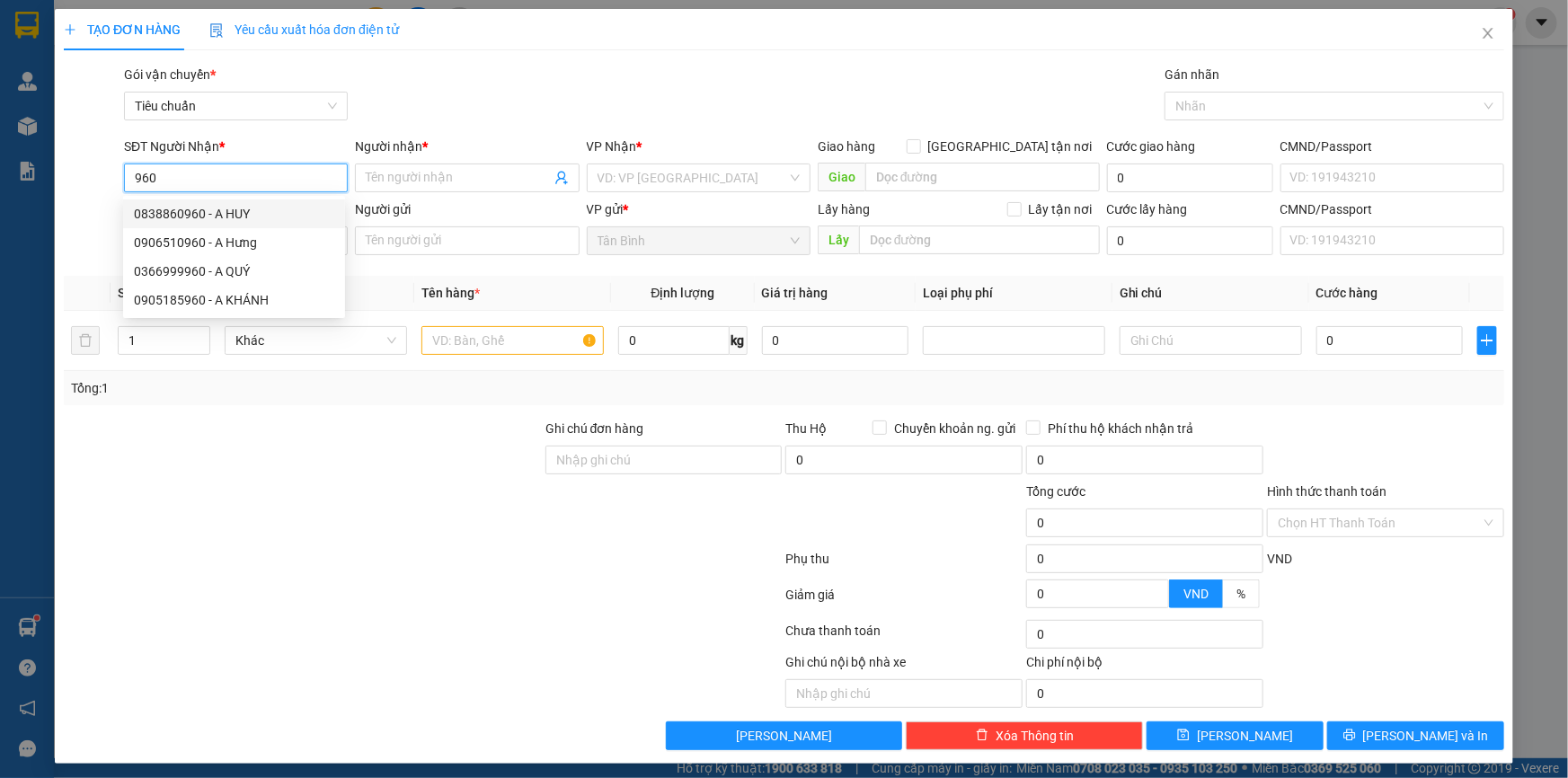
click at [198, 178] on input "960" at bounding box center [236, 178] width 224 height 29
click at [224, 208] on div "0366739602 - C THƯƠNG ( NGỌC )" at bounding box center [234, 213] width 201 height 19
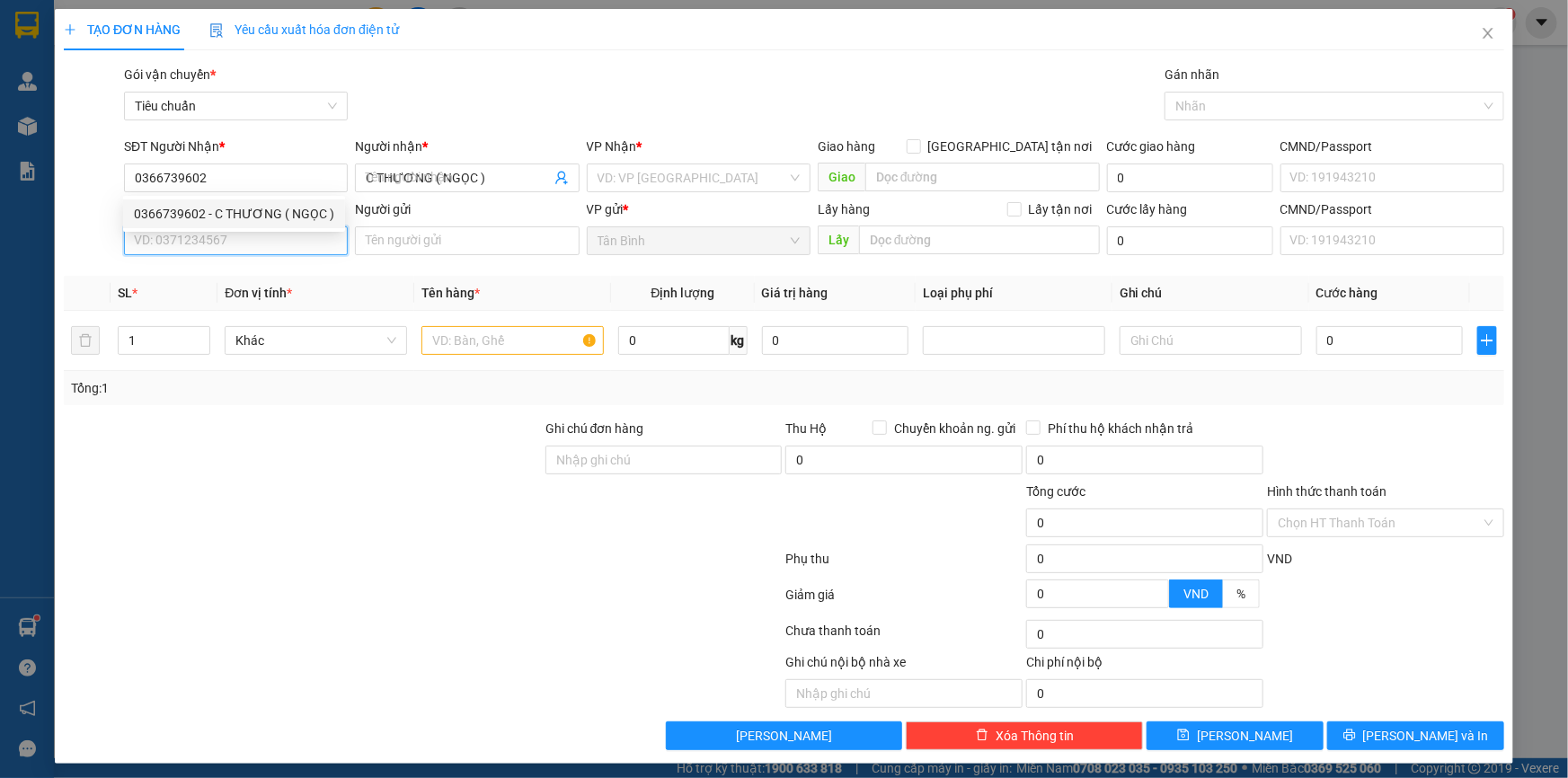
click at [233, 244] on input "SĐT Người Gửi" at bounding box center [236, 241] width 224 height 29
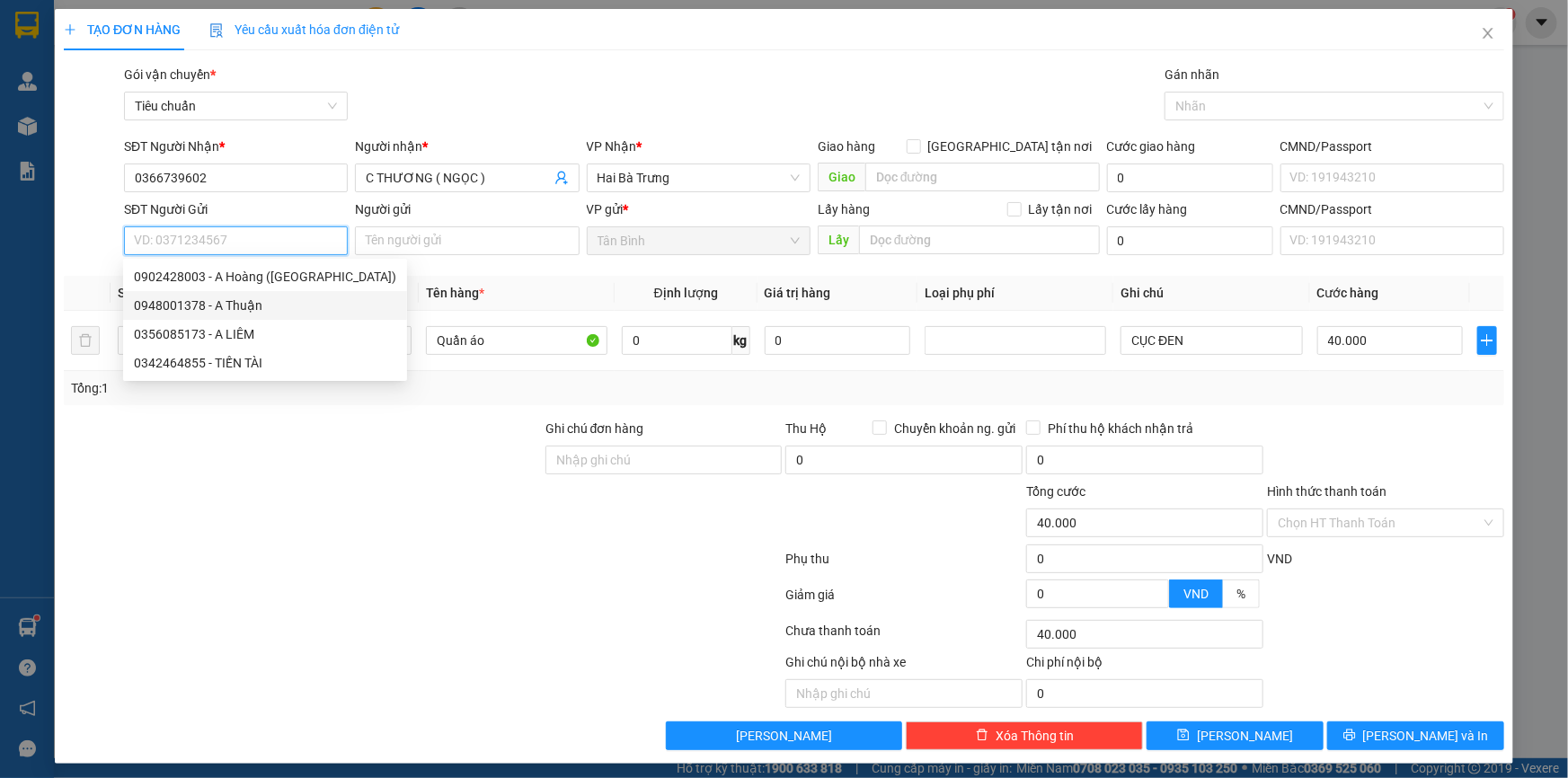
click at [252, 306] on div "0948001378 - A Thuận" at bounding box center [265, 305] width 263 height 19
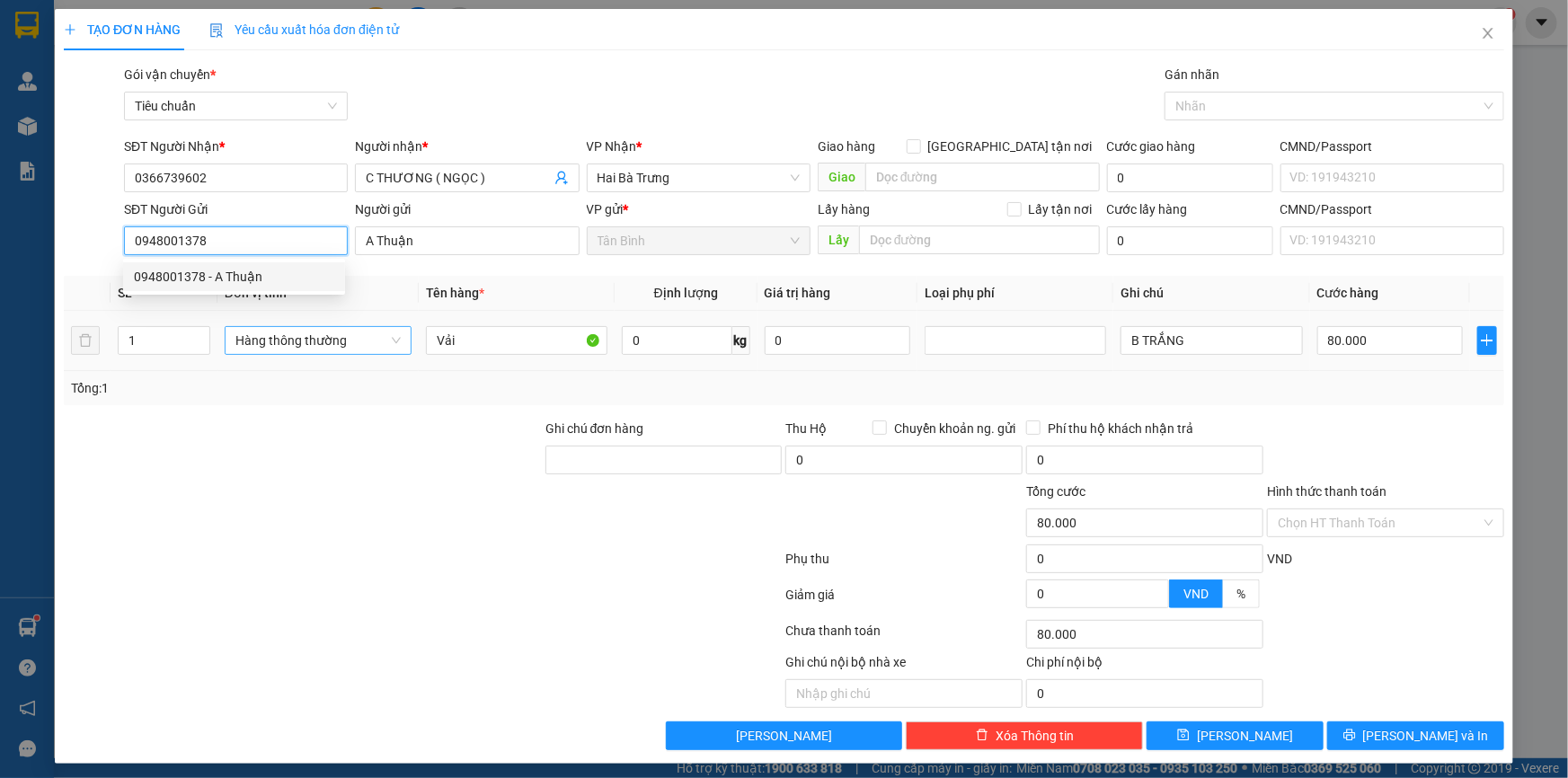
click at [333, 352] on span "Hàng thông thường" at bounding box center [317, 340] width 166 height 27
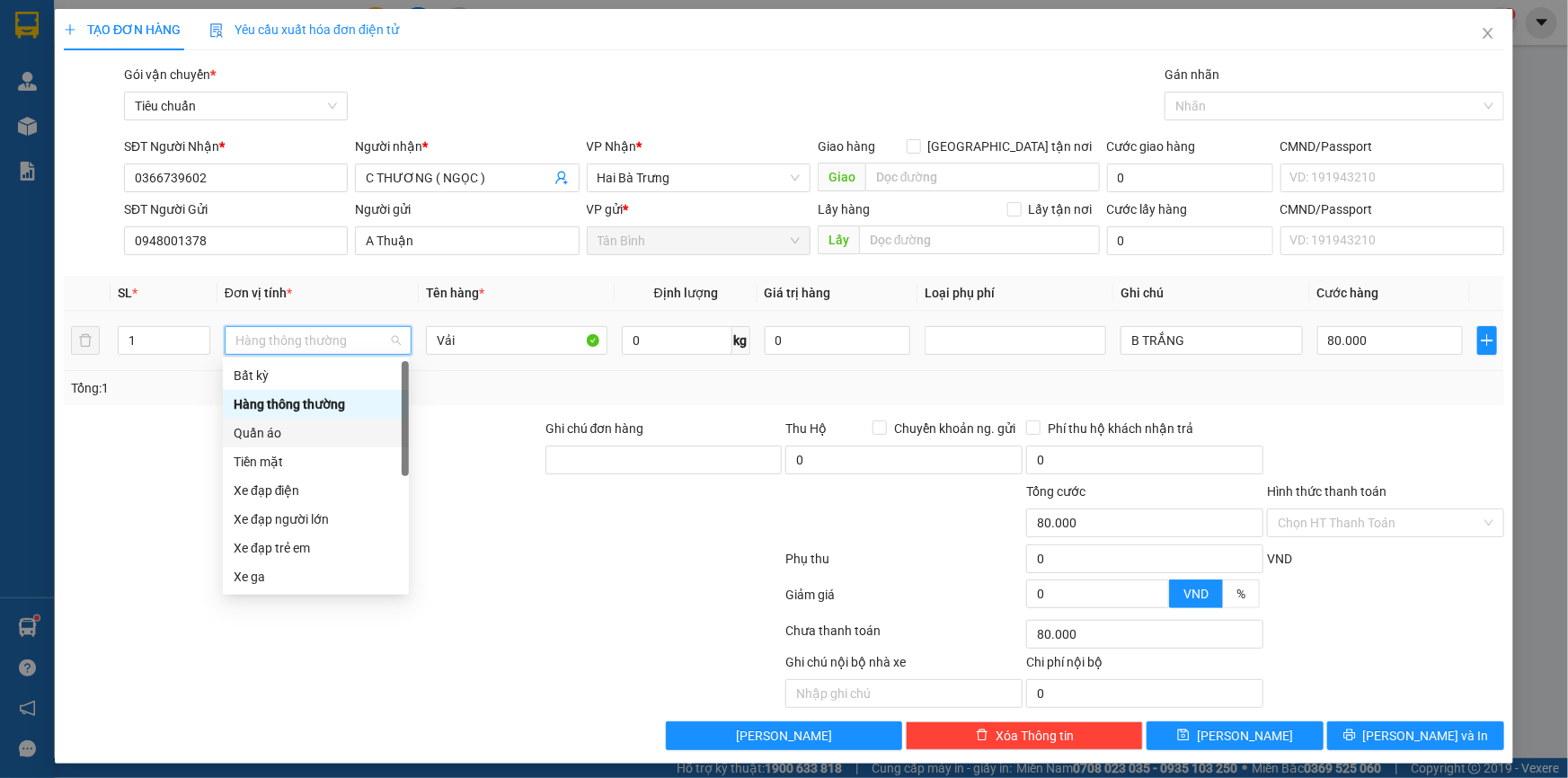
drag, startPoint x: 294, startPoint y: 424, endPoint x: 143, endPoint y: 439, distance: 151.7
click at [292, 424] on div "Quần áo" at bounding box center [316, 433] width 165 height 19
drag, startPoint x: 143, startPoint y: 439, endPoint x: 647, endPoint y: 364, distance: 509.5
click at [144, 439] on div at bounding box center [302, 451] width 482 height 63
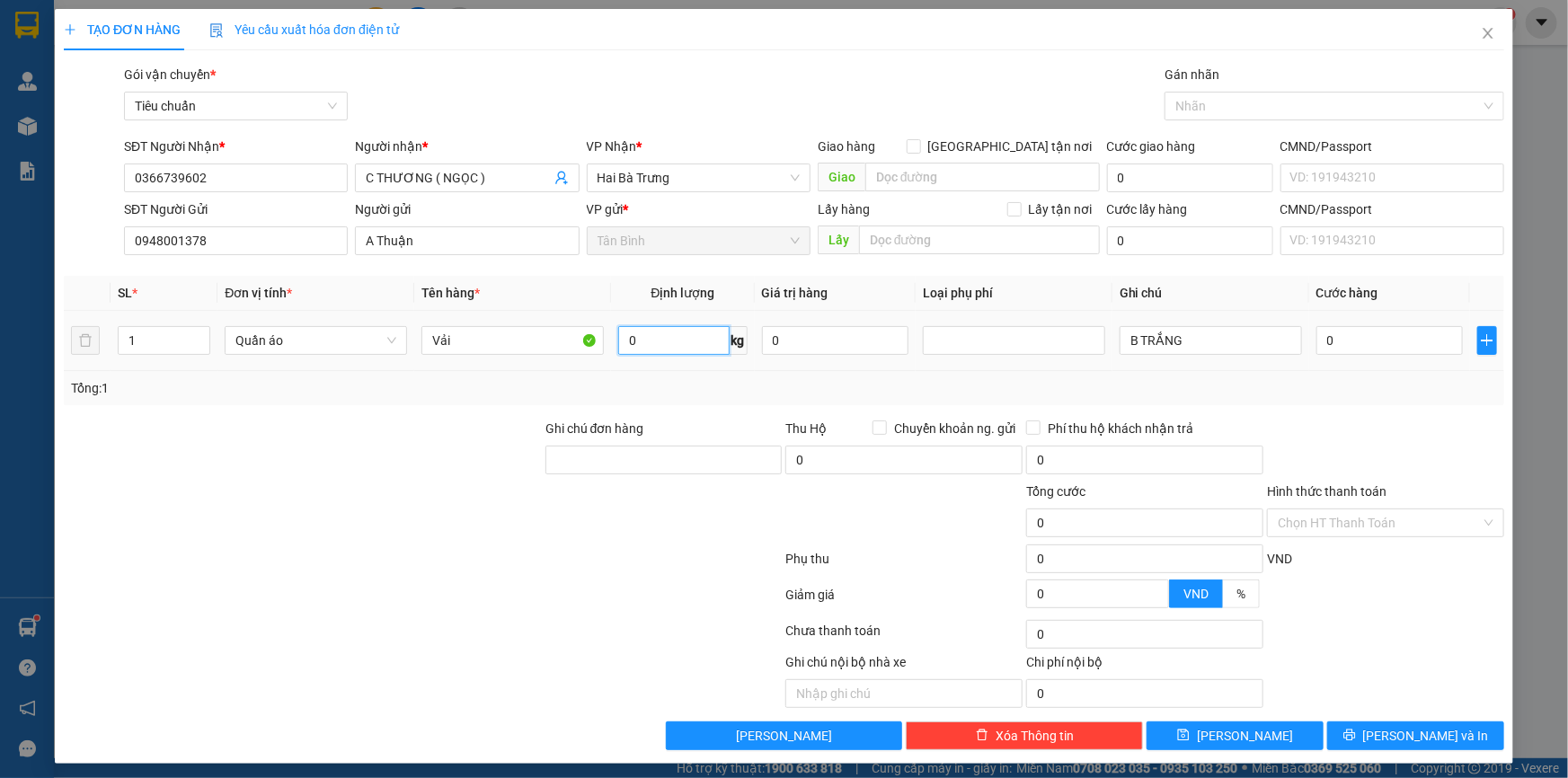
click at [661, 346] on input "0" at bounding box center [673, 340] width 110 height 29
click at [469, 404] on div "Transit Pickup Surcharge Ids Transit Deliver Surcharge Ids Transit Deliver Surc…" at bounding box center [784, 407] width 1440 height 685
click at [1351, 348] on input "125.000" at bounding box center [1389, 340] width 146 height 29
click at [1408, 726] on span "[PERSON_NAME] và In" at bounding box center [1426, 735] width 126 height 19
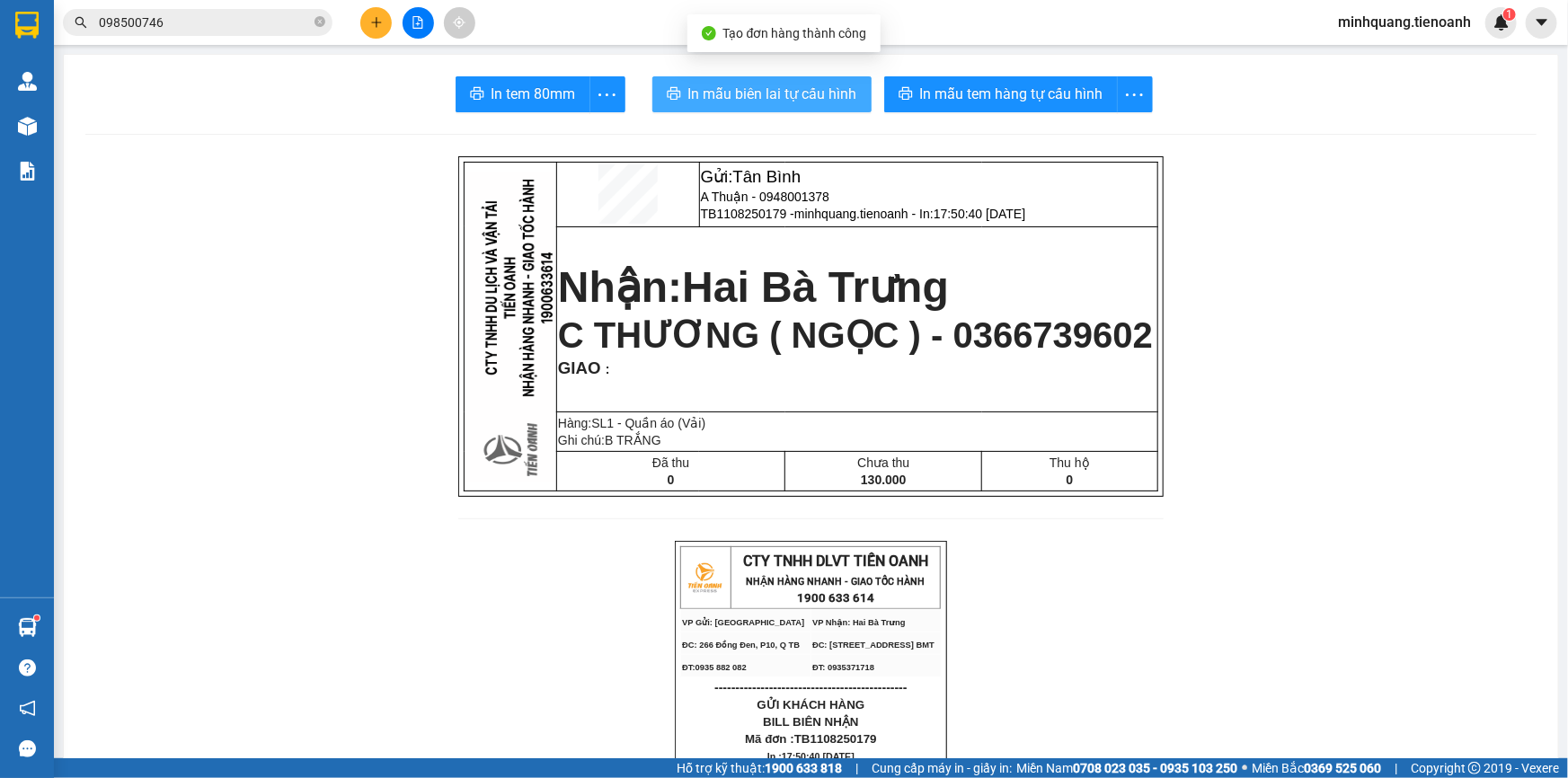
click at [758, 97] on span "In mẫu biên lai tự cấu hình" at bounding box center [772, 93] width 169 height 22
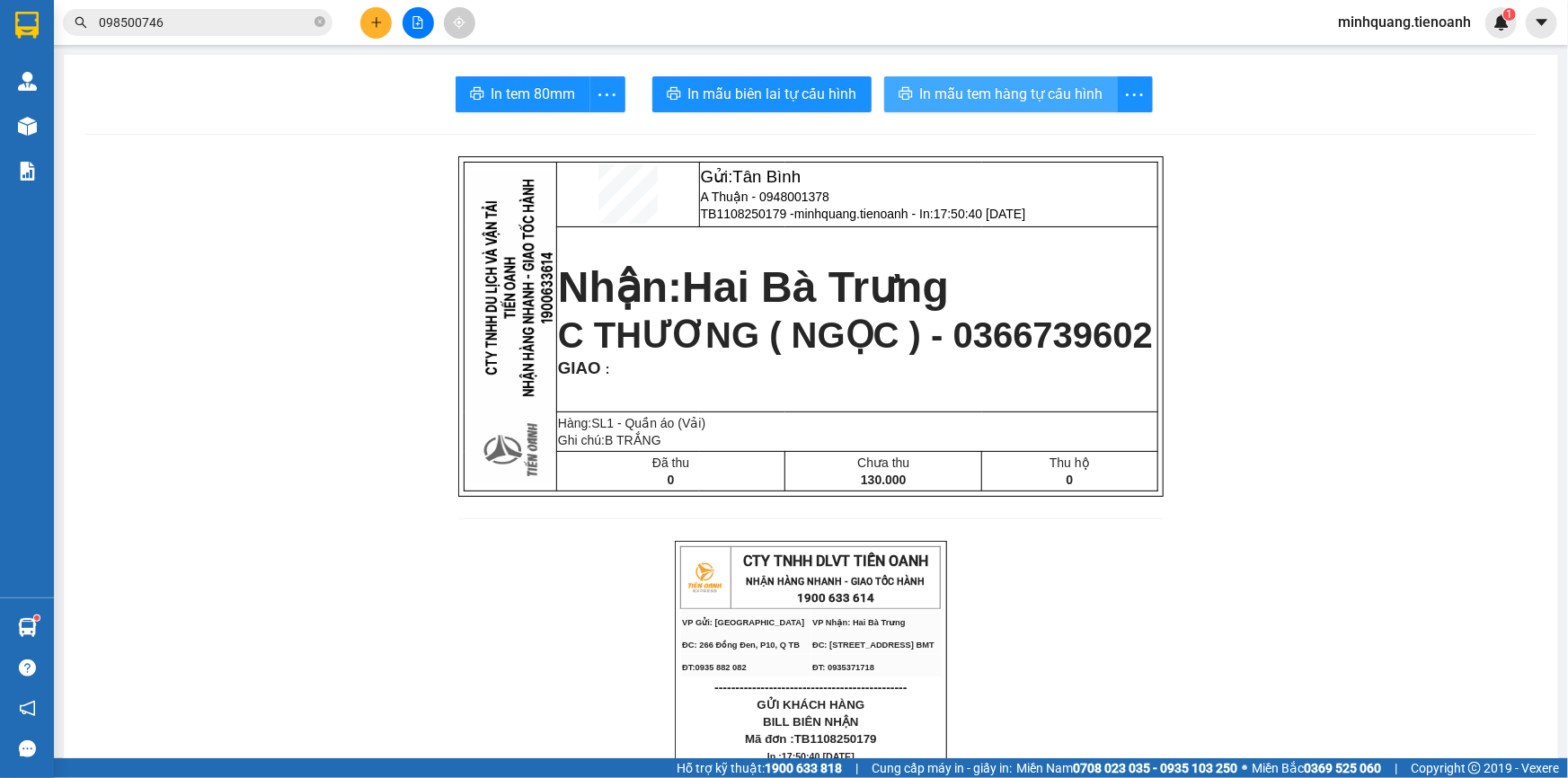
click at [947, 104] on span "In mẫu tem hàng tự cấu hình" at bounding box center [1012, 93] width 183 height 22
click at [384, 10] on button at bounding box center [377, 23] width 31 height 31
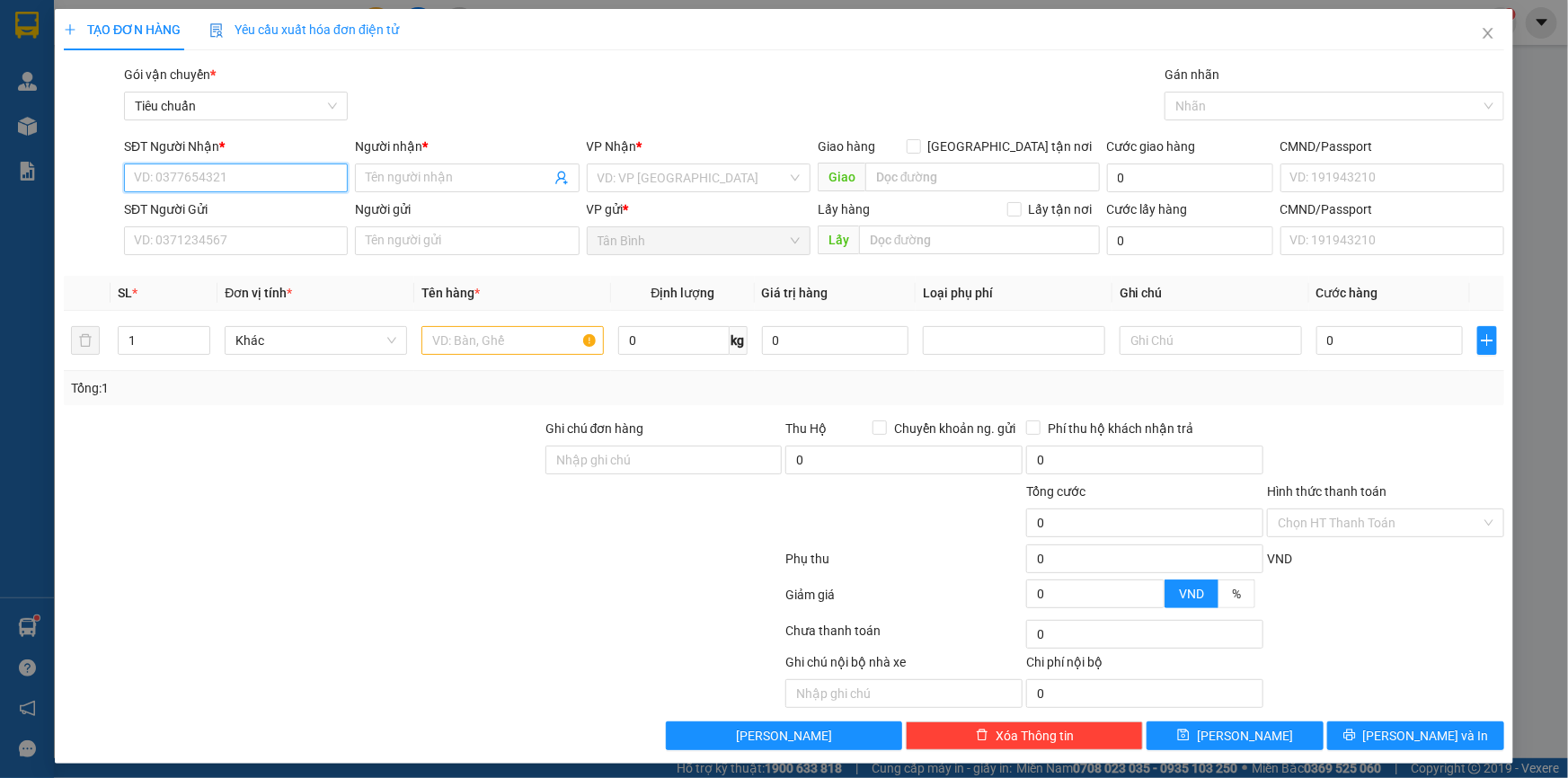
click at [227, 176] on input "SĐT Người Nhận *" at bounding box center [236, 178] width 224 height 29
click at [237, 223] on div "0933321603 - A Quân" at bounding box center [234, 213] width 201 height 19
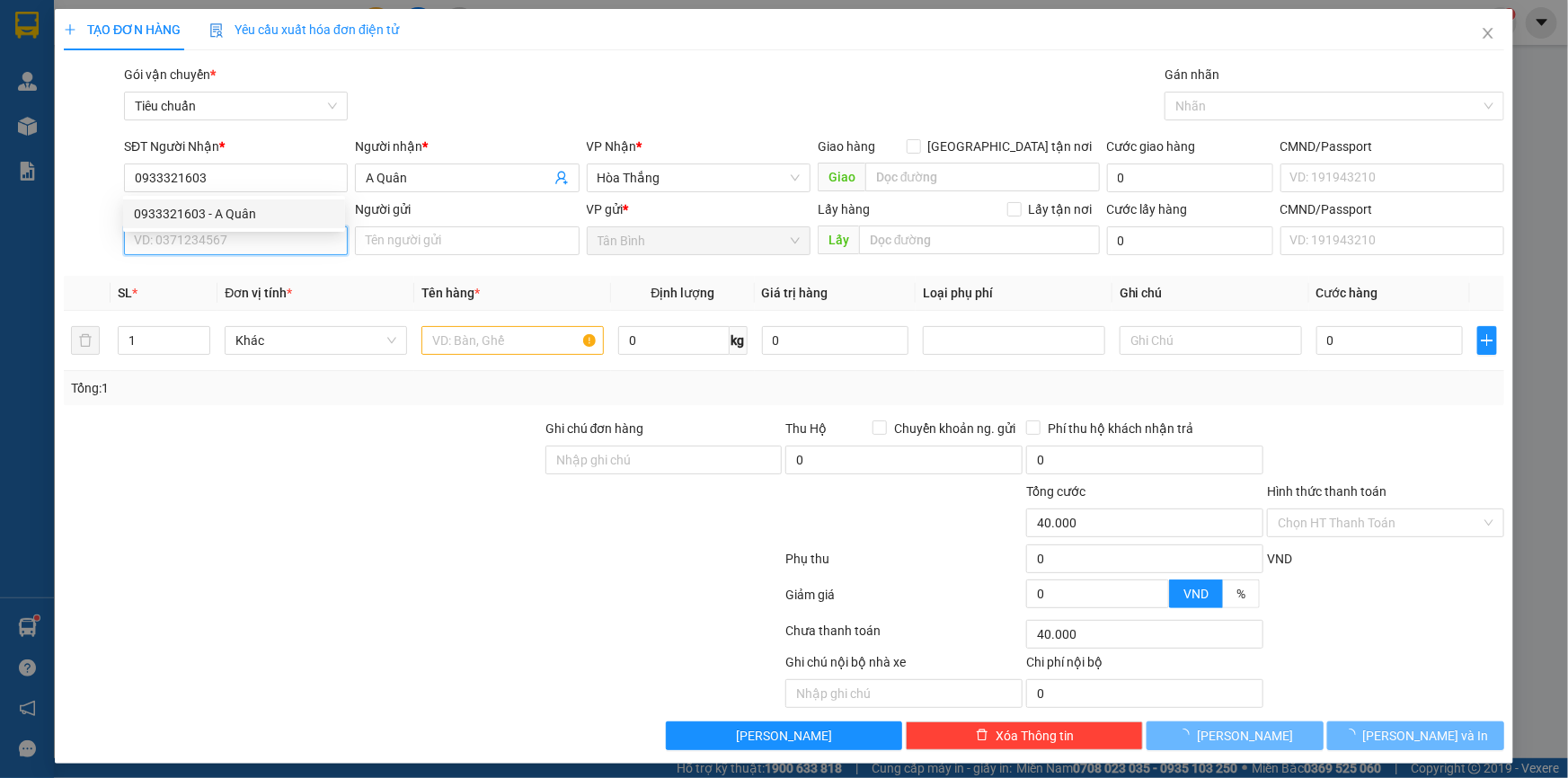
click at [258, 246] on input "SĐT Người Gửi" at bounding box center [236, 241] width 224 height 29
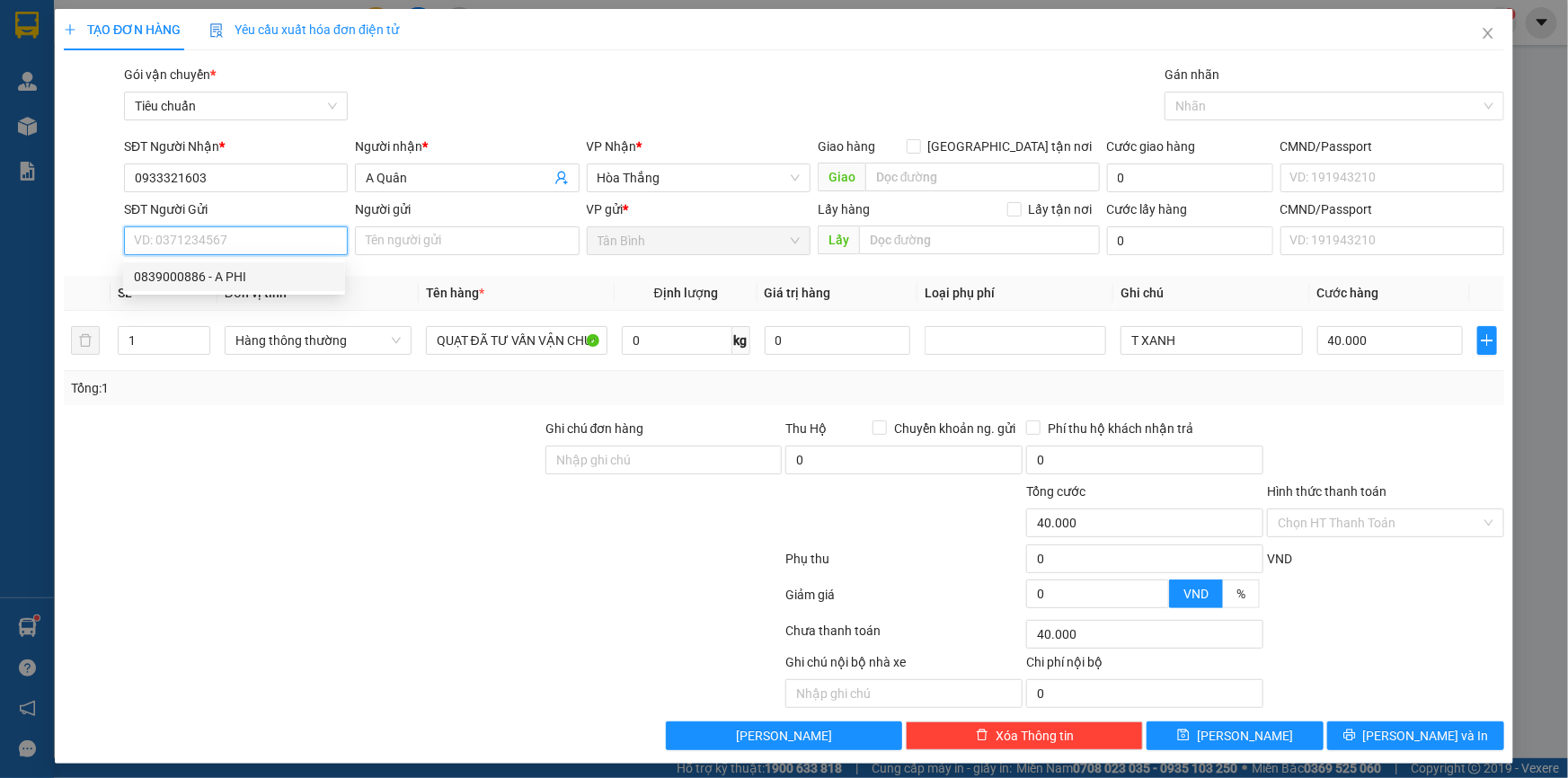
click at [255, 284] on div "0839000886 - A PHI" at bounding box center [234, 276] width 201 height 19
click at [534, 455] on div at bounding box center [302, 451] width 482 height 63
click at [505, 377] on div "Tổng: 1" at bounding box center [784, 388] width 1440 height 34
click at [656, 341] on input "0" at bounding box center [676, 340] width 110 height 29
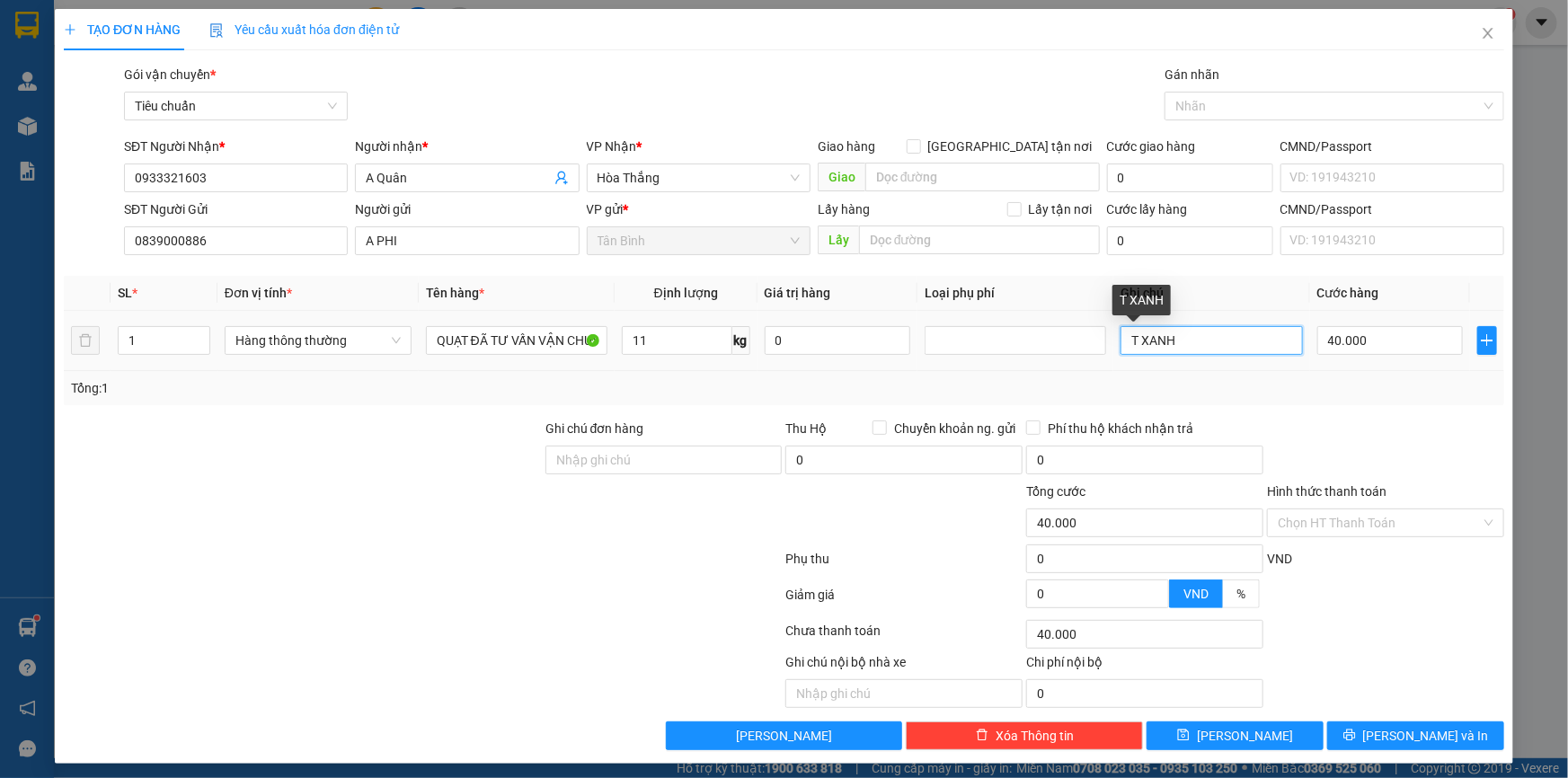
click at [1131, 345] on input "T XANH" at bounding box center [1211, 340] width 181 height 29
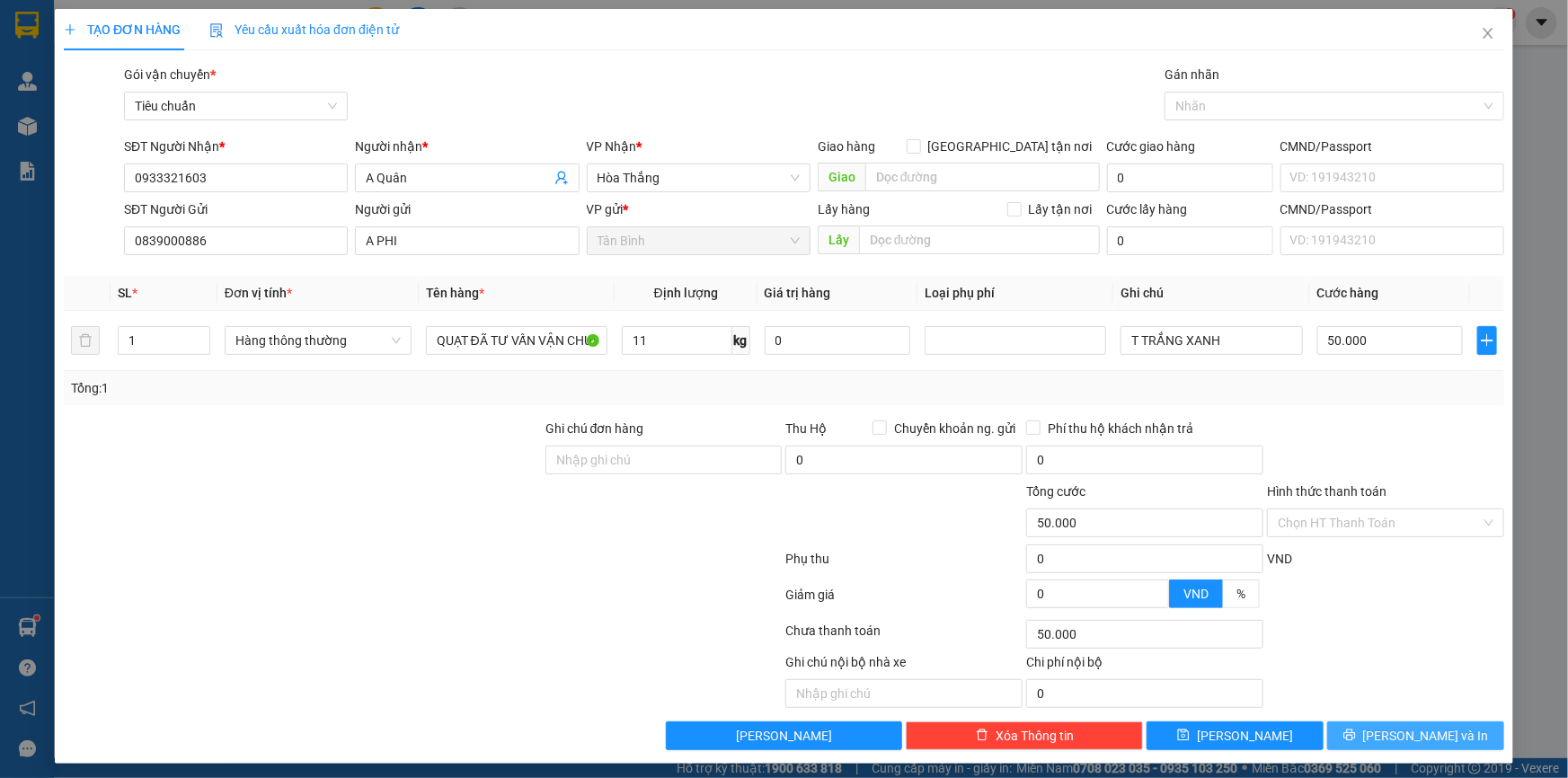
click at [1424, 735] on span "[PERSON_NAME] và In" at bounding box center [1426, 735] width 126 height 19
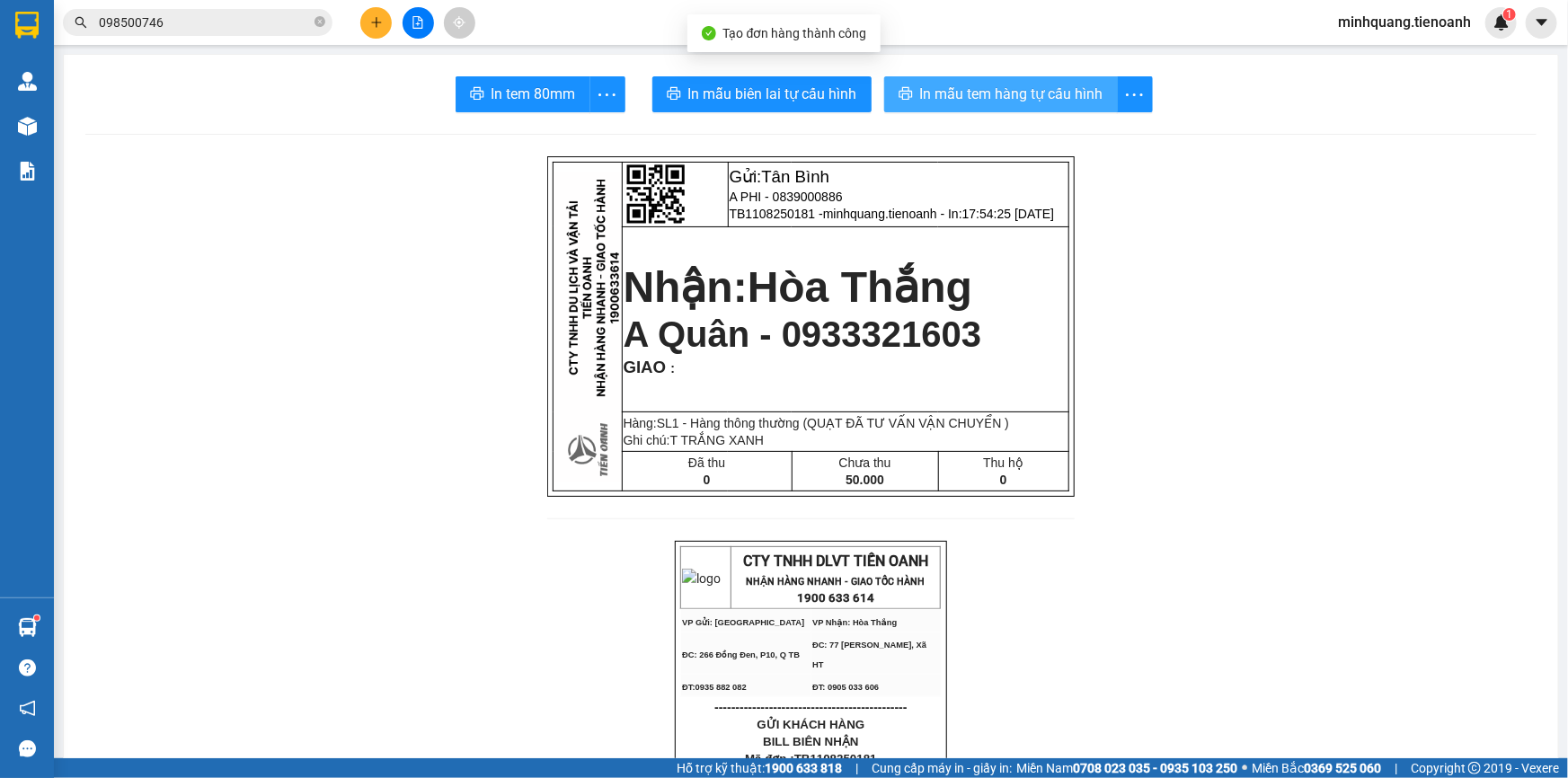
click at [920, 92] on span "In mẫu tem hàng tự cấu hình" at bounding box center [1012, 93] width 183 height 22
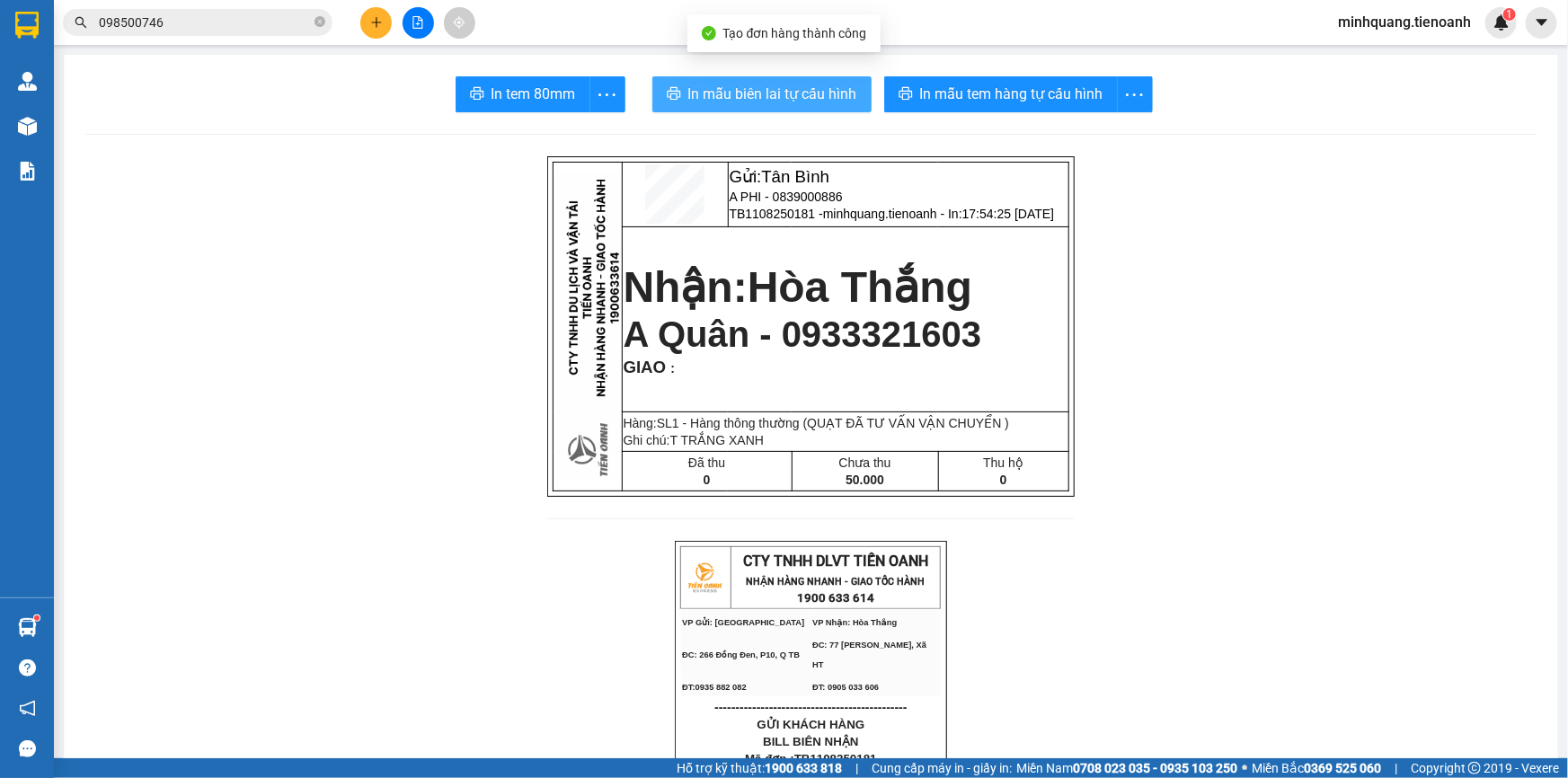
click at [781, 77] on button "In mẫu biên lai tự cấu hình" at bounding box center [761, 94] width 219 height 36
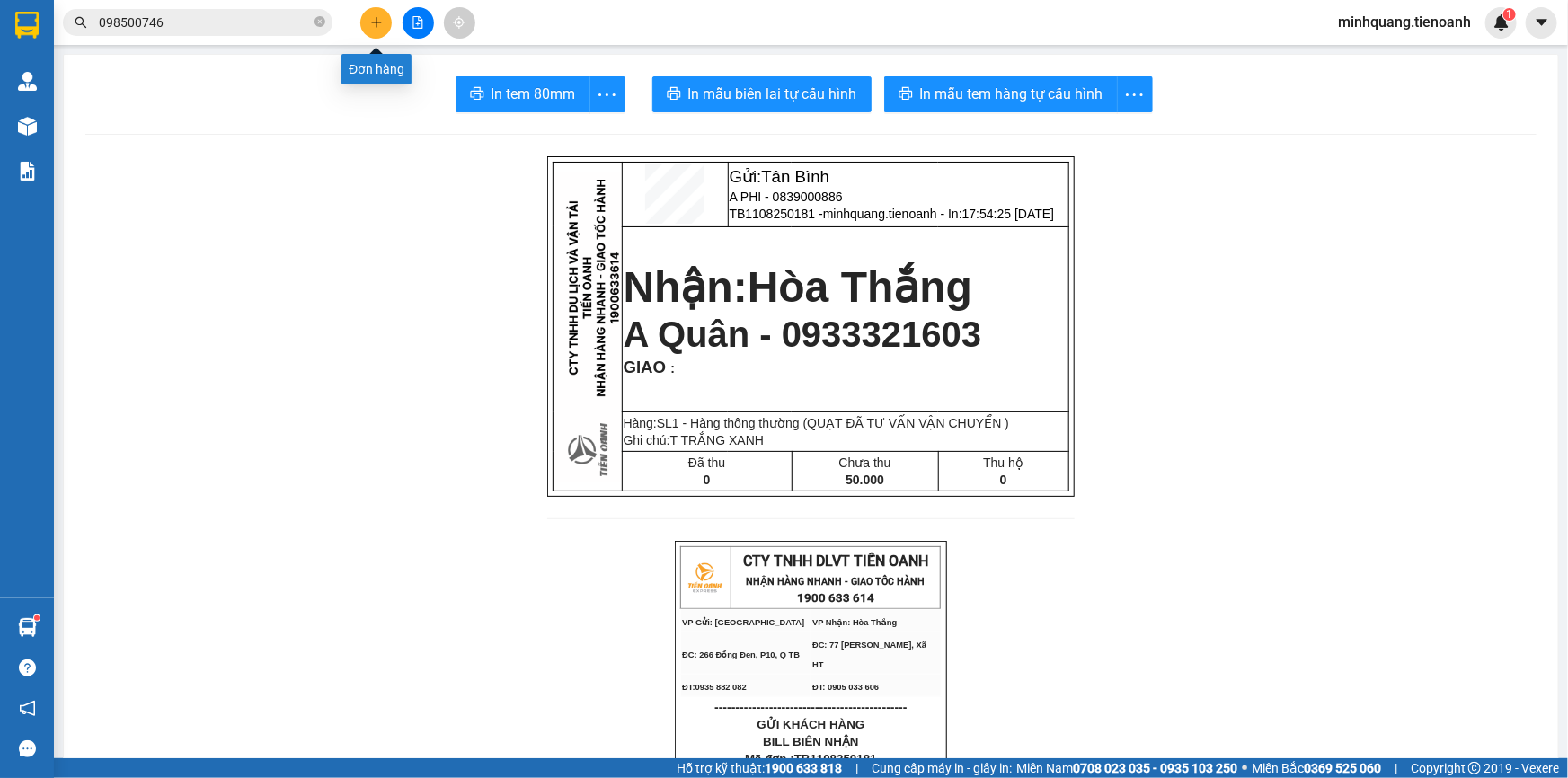
click at [372, 18] on icon "plus" at bounding box center [377, 22] width 13 height 13
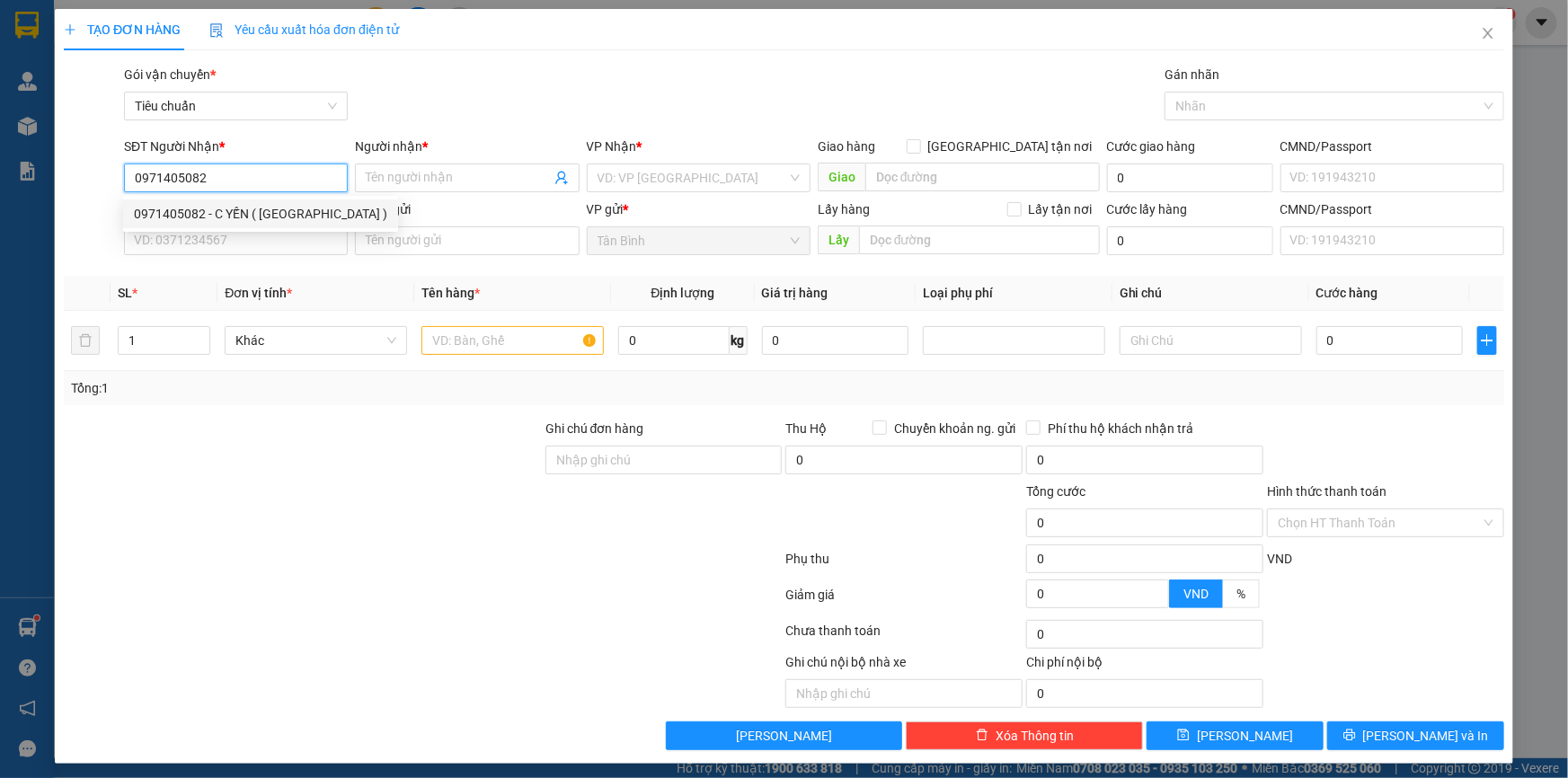
click at [260, 225] on div "0971405082 - C YẾN ( VIỆT ANH )" at bounding box center [260, 214] width 275 height 29
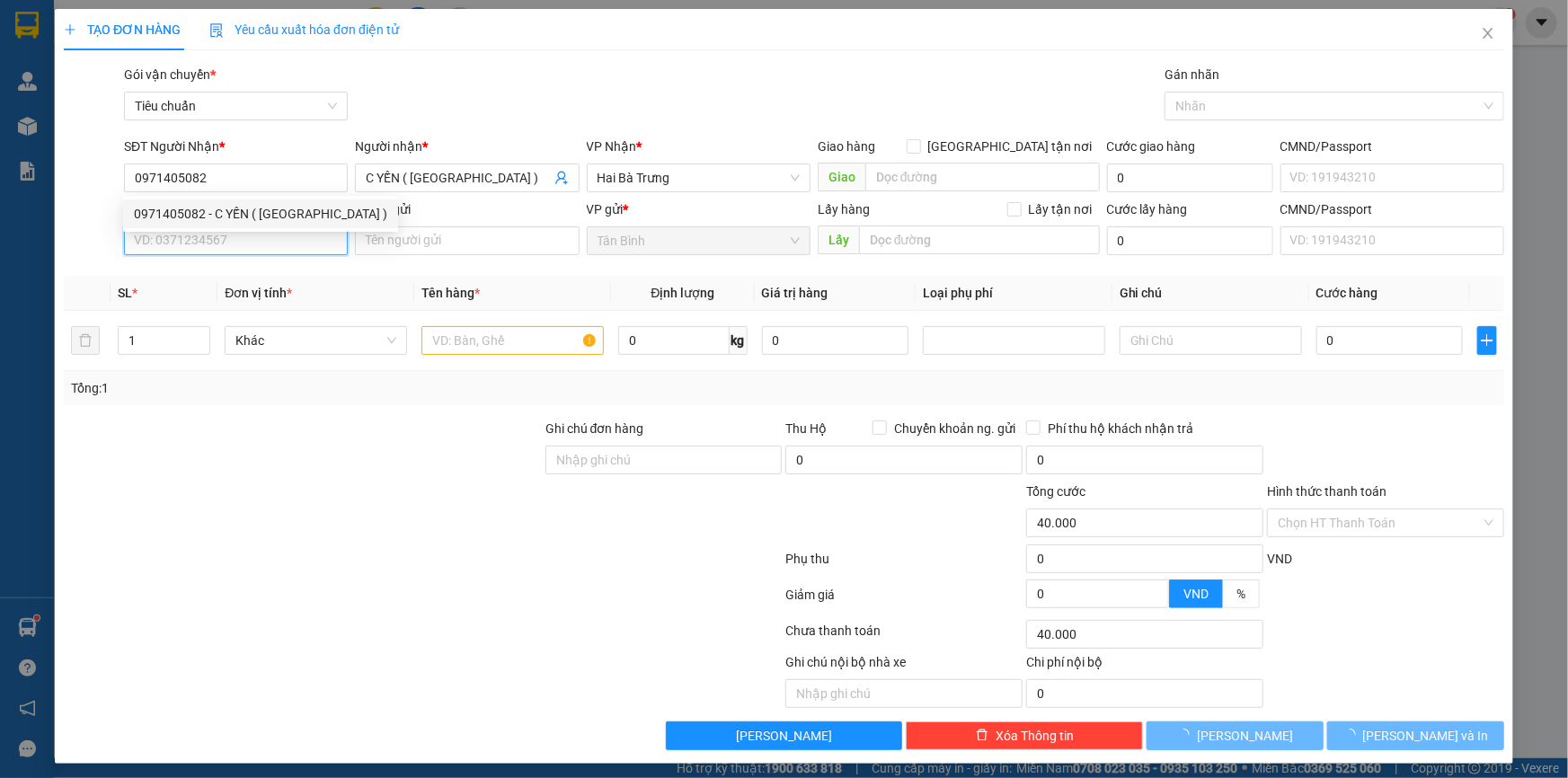
click at [264, 245] on input "SĐT Người Gửi" at bounding box center [236, 241] width 224 height 29
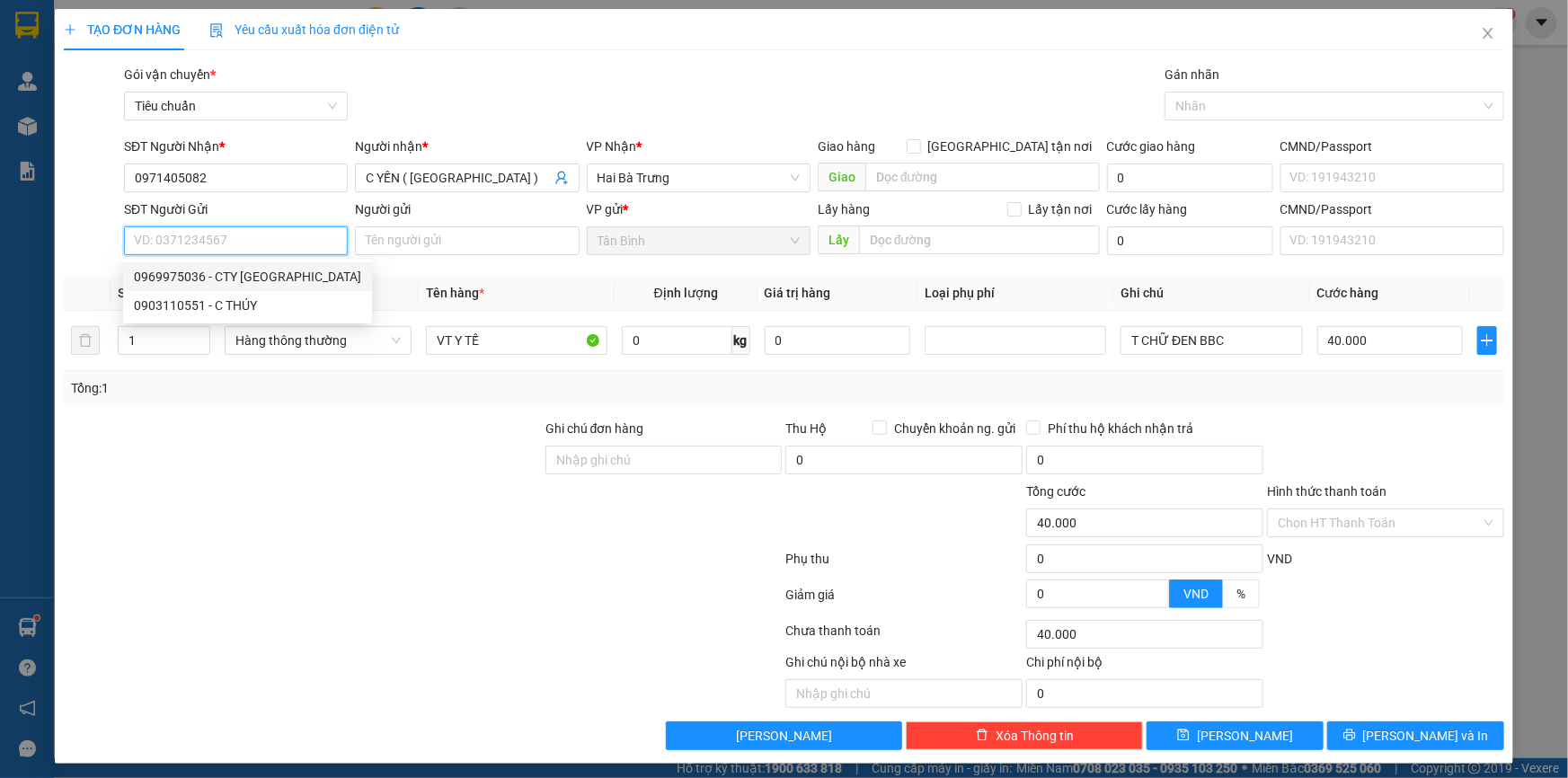
click at [288, 271] on div "0969975036 - CTY VIỆT ANH" at bounding box center [248, 276] width 228 height 19
click at [449, 490] on div at bounding box center [302, 513] width 482 height 63
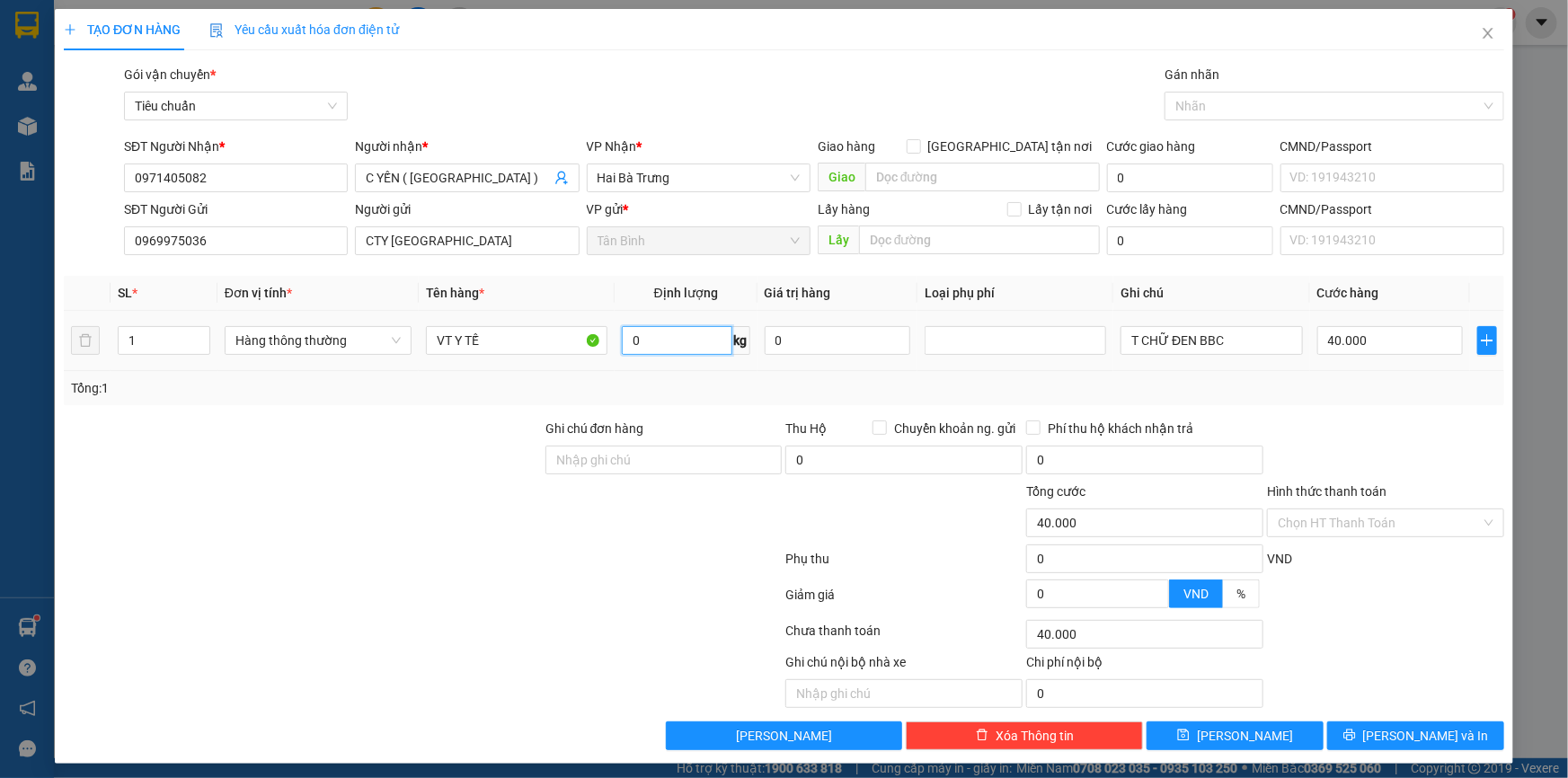
click at [643, 342] on input "0" at bounding box center [676, 340] width 110 height 29
click at [493, 398] on div "Tổng: 1" at bounding box center [784, 388] width 1440 height 34
click at [1270, 383] on div "Tổng: 1" at bounding box center [784, 388] width 1426 height 19
click at [1447, 722] on button "[PERSON_NAME] và In" at bounding box center [1415, 735] width 177 height 29
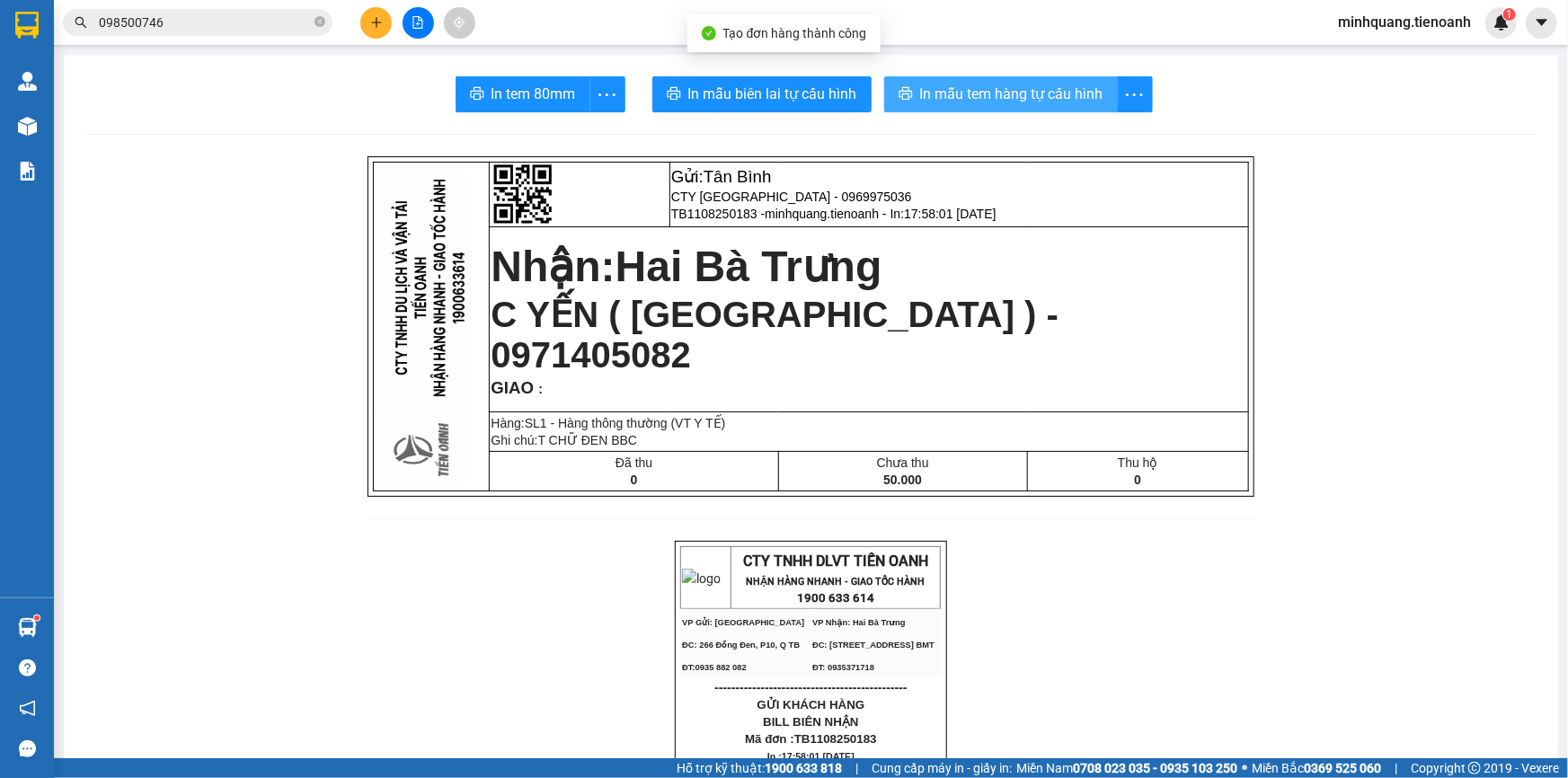
click at [1051, 107] on button "In mẫu tem hàng tự cấu hình" at bounding box center [1001, 94] width 234 height 36
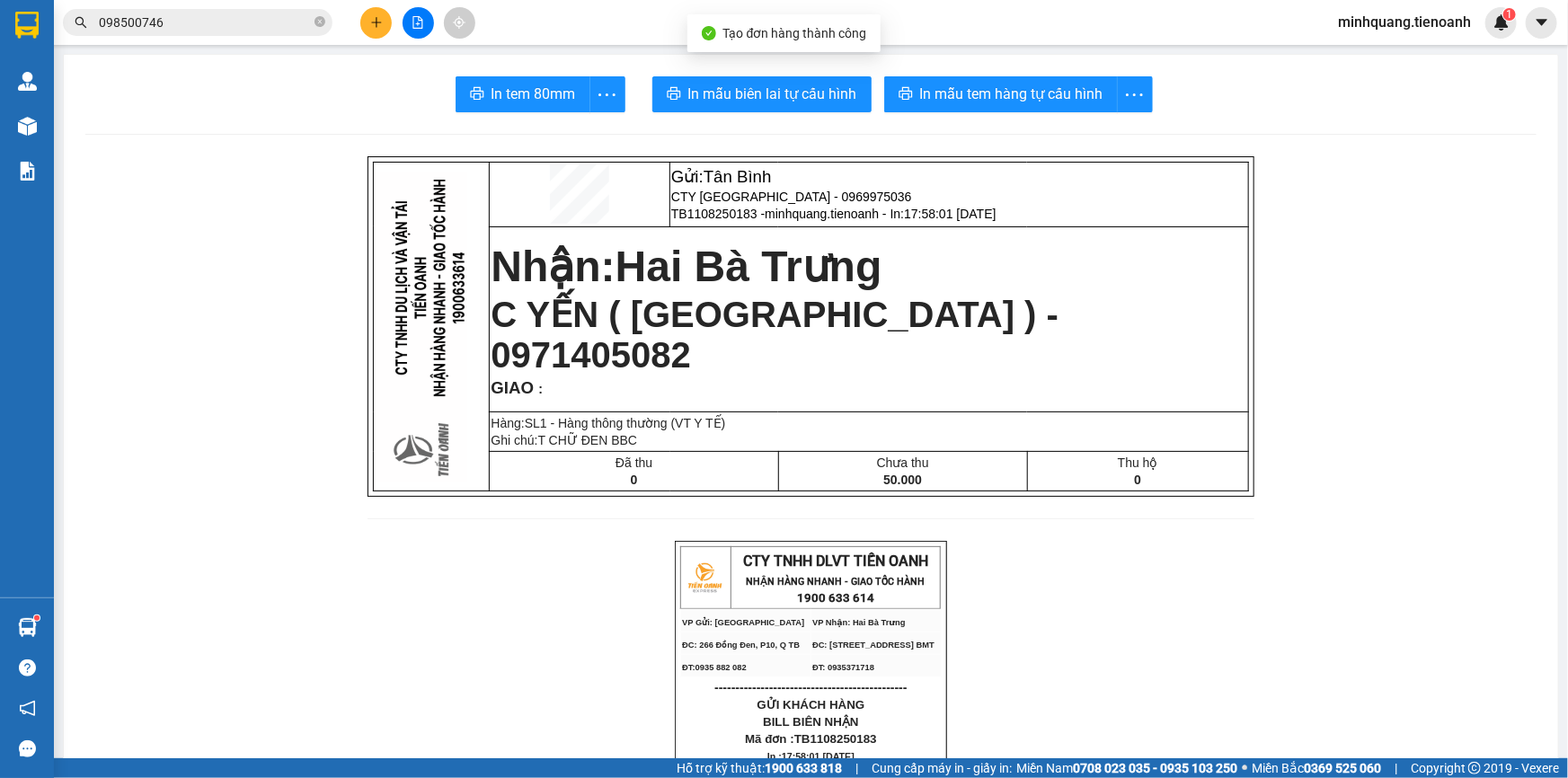
click at [786, 96] on span "In mẫu biên lai tự cấu hình" at bounding box center [772, 93] width 169 height 22
click at [971, 91] on span "In mẫu tem hàng tự cấu hình" at bounding box center [1012, 93] width 183 height 22
click at [372, 28] on icon "plus" at bounding box center [377, 22] width 13 height 13
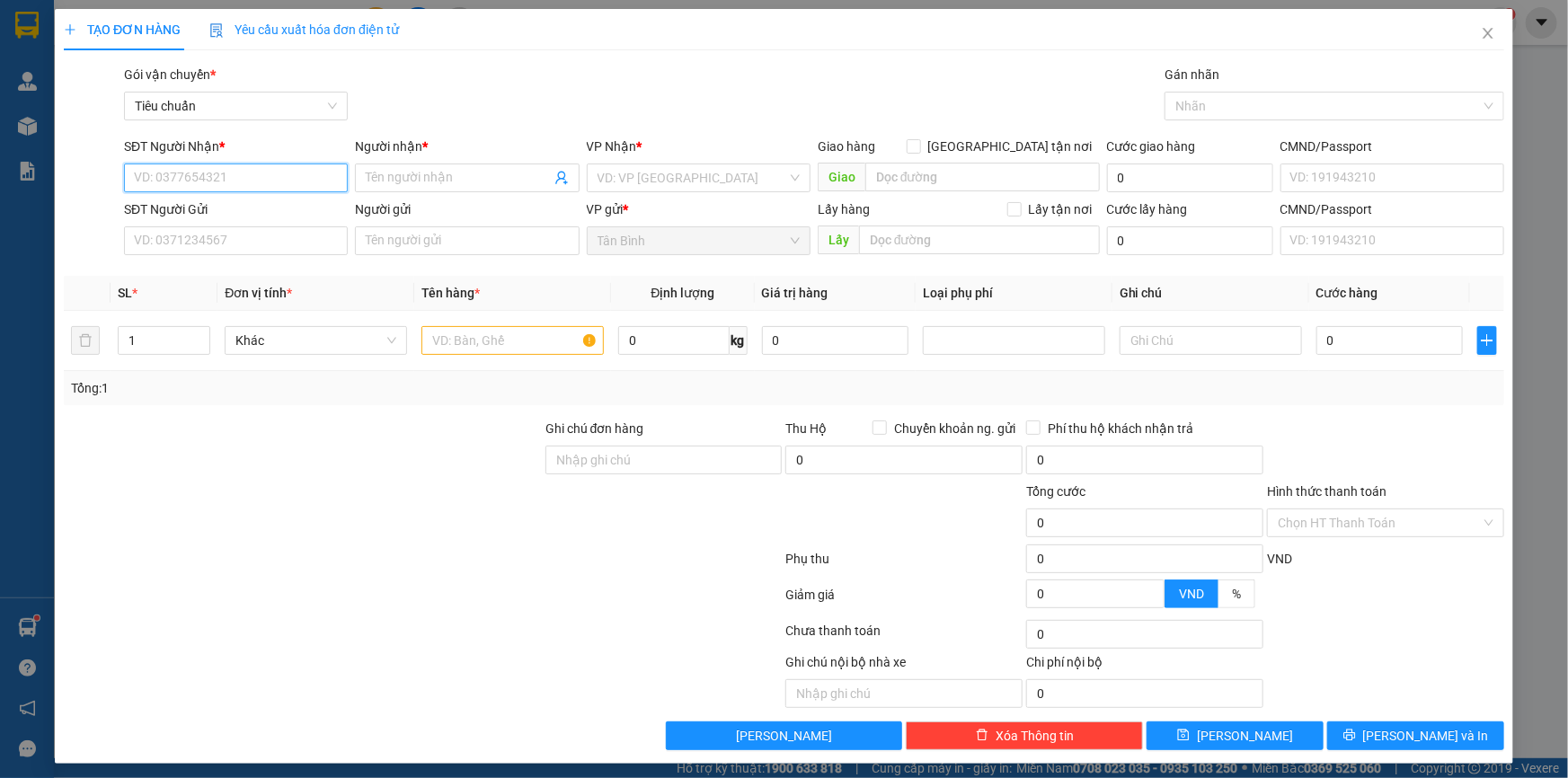
click at [289, 190] on input "SĐT Người Nhận *" at bounding box center [236, 178] width 224 height 29
click at [284, 179] on input "SĐT Người Nhận *" at bounding box center [236, 178] width 224 height 29
click at [257, 213] on div "0772582581 - UNARI SHUSHI" at bounding box center [234, 213] width 201 height 19
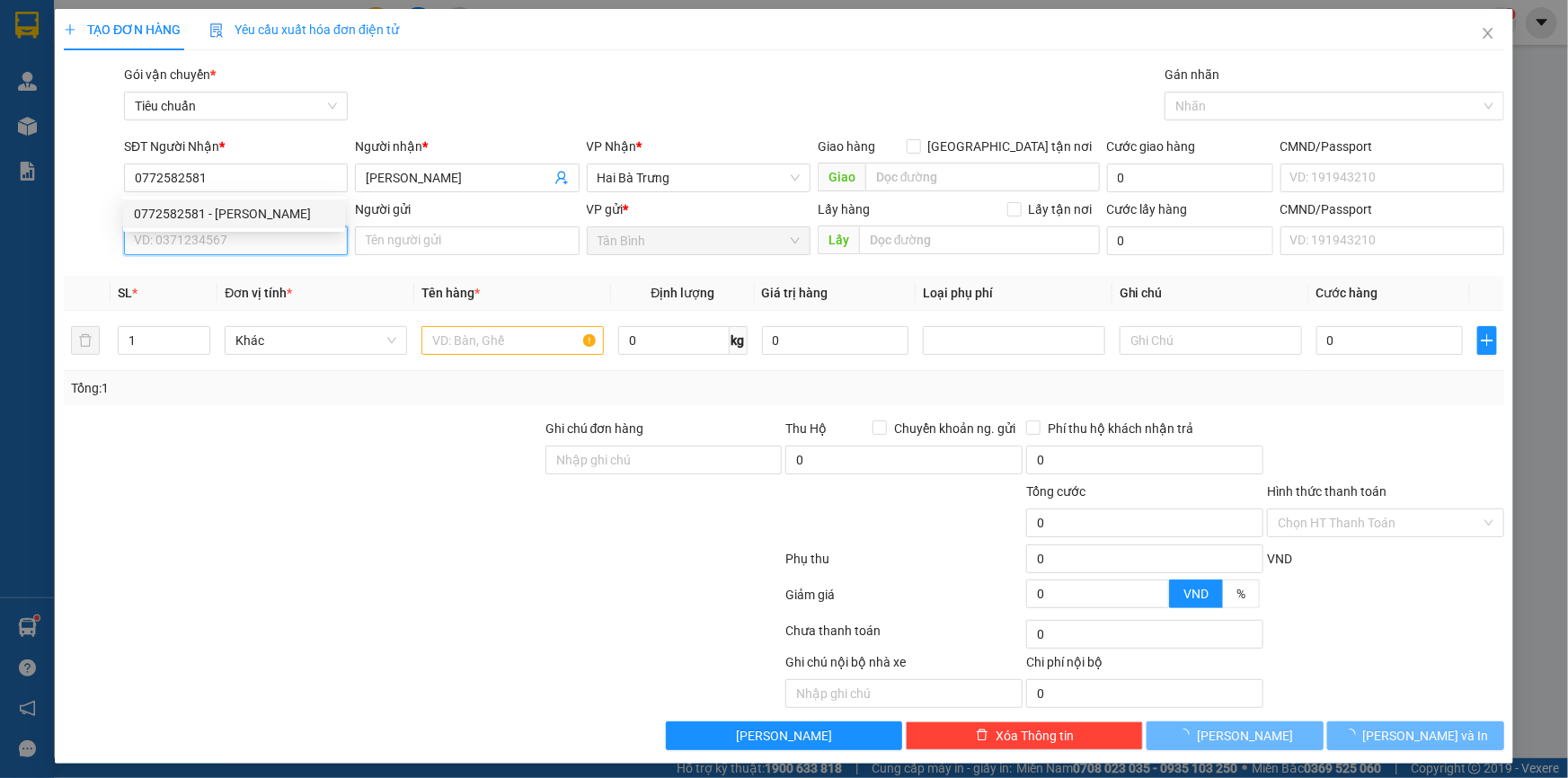
click at [246, 245] on input "SĐT Người Gửi" at bounding box center [236, 241] width 224 height 29
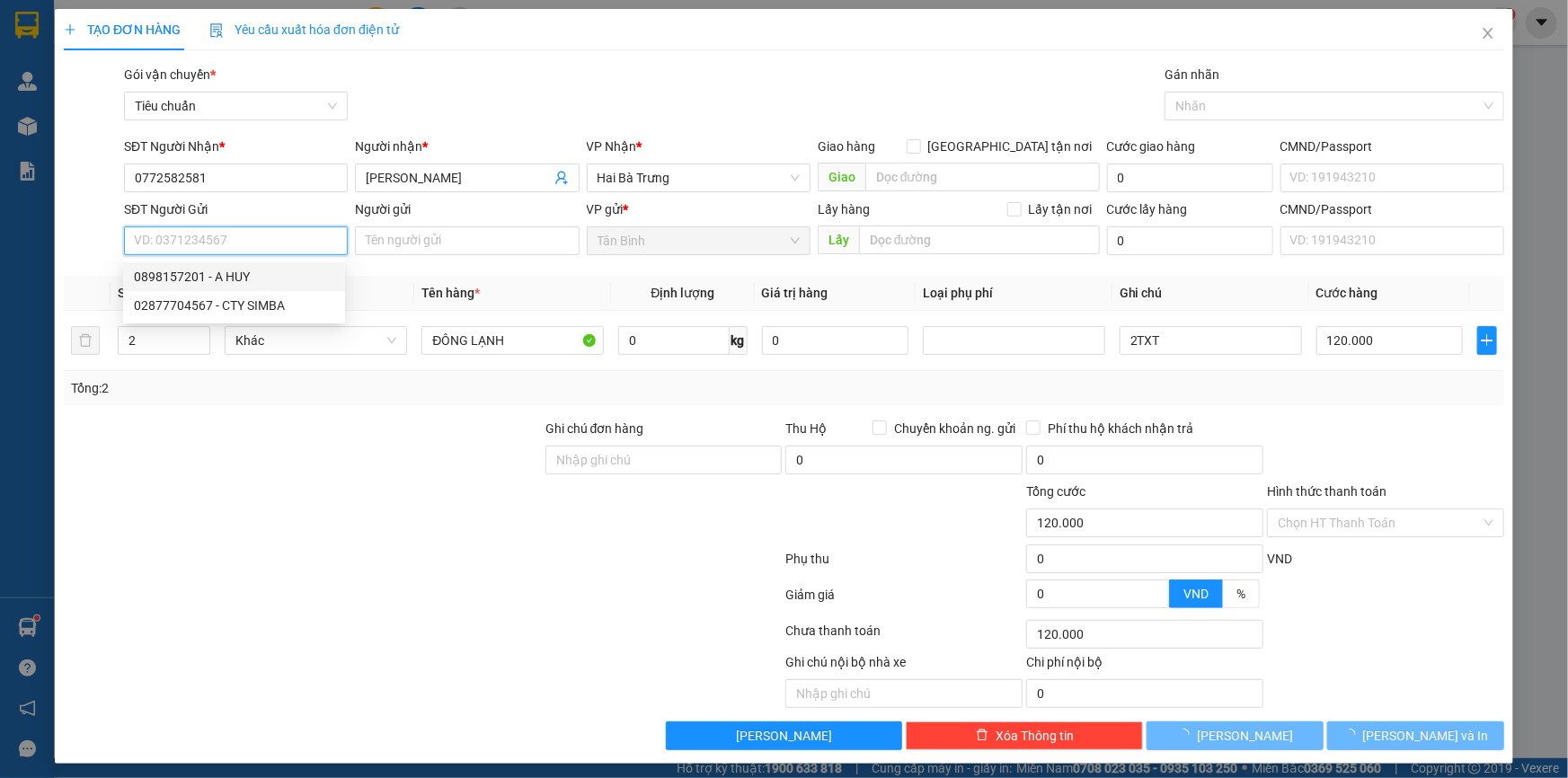
click at [270, 276] on div "0898157201 - A HUY" at bounding box center [234, 276] width 201 height 19
click at [337, 401] on div "Tổng: 2" at bounding box center [784, 388] width 1440 height 34
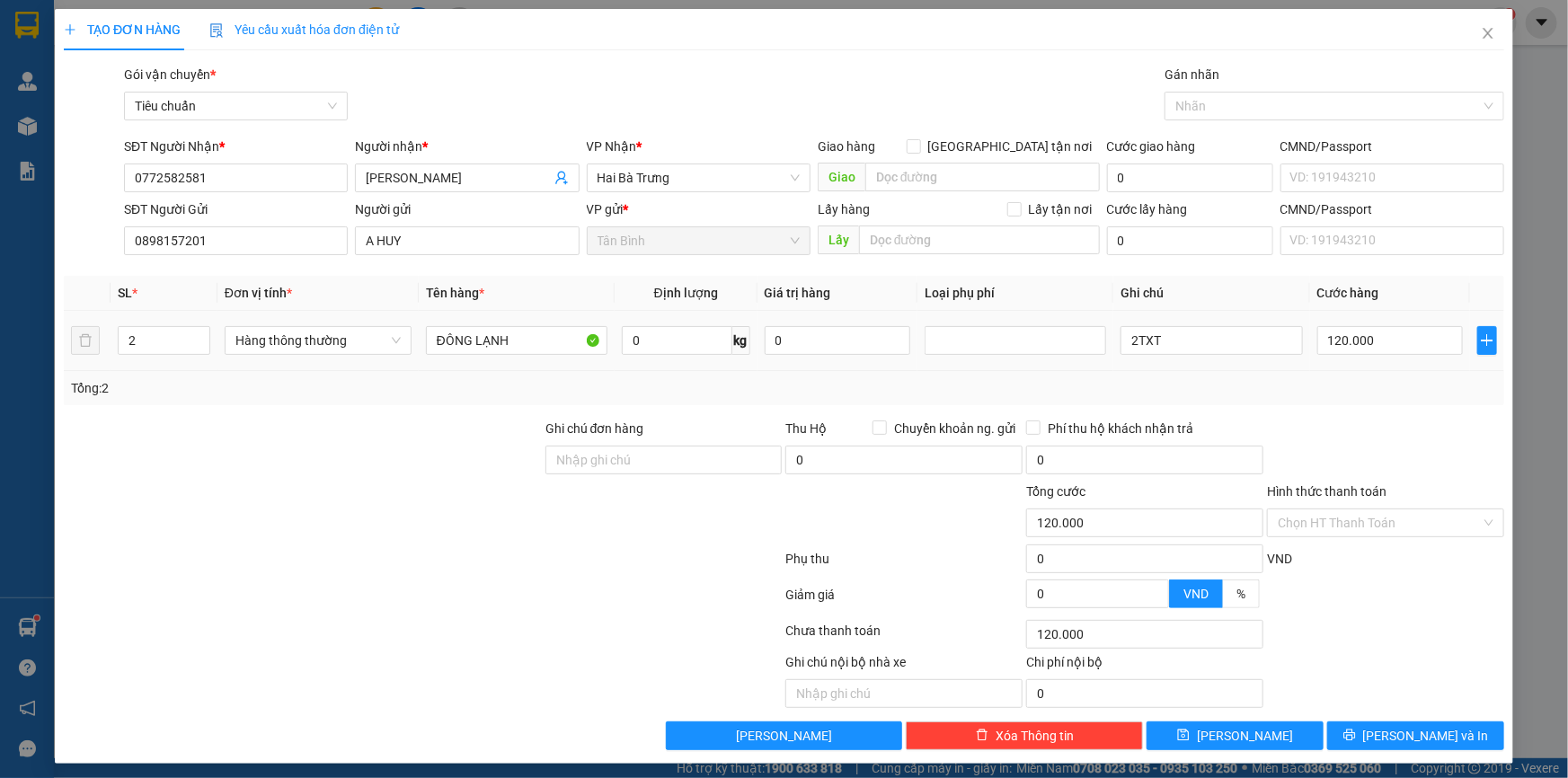
drag, startPoint x: 128, startPoint y: 352, endPoint x: 72, endPoint y: 362, distance: 56.9
click at [81, 361] on tr "2 Hàng thông thường ĐÔNG LẠNH 0 kg 0 2TXT 120.000" at bounding box center [784, 340] width 1440 height 60
drag, startPoint x: 168, startPoint y: 342, endPoint x: 93, endPoint y: 355, distance: 76.1
click at [52, 352] on div "TẠO ĐƠN HÀNG Yêu cầu xuất hóa đơn điện tử Transit Pickup Surcharge Ids Transit …" at bounding box center [784, 389] width 1568 height 778
click at [242, 403] on div "Tổng: 1" at bounding box center [784, 388] width 1440 height 34
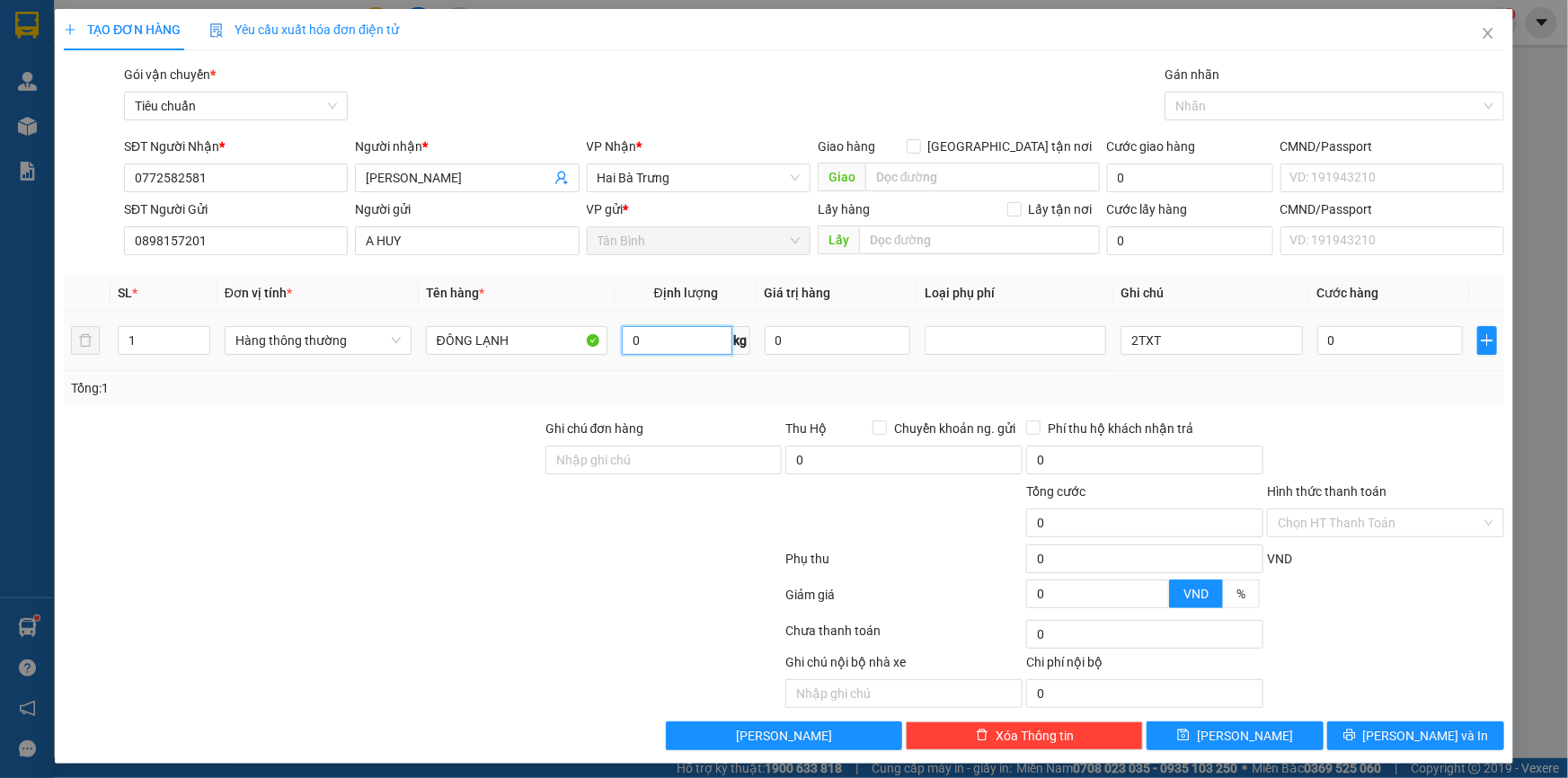
click at [674, 340] on input "0" at bounding box center [676, 340] width 110 height 29
click at [67, 353] on tr "1 Hàng thông thường ĐÔNG LẠNH 0 kg 0 2TXT 0" at bounding box center [784, 340] width 1440 height 60
click at [260, 403] on div "Tổng: 1" at bounding box center [784, 388] width 1440 height 34
click at [646, 340] on input "0" at bounding box center [676, 340] width 110 height 29
click at [670, 340] on input "0" at bounding box center [676, 340] width 110 height 29
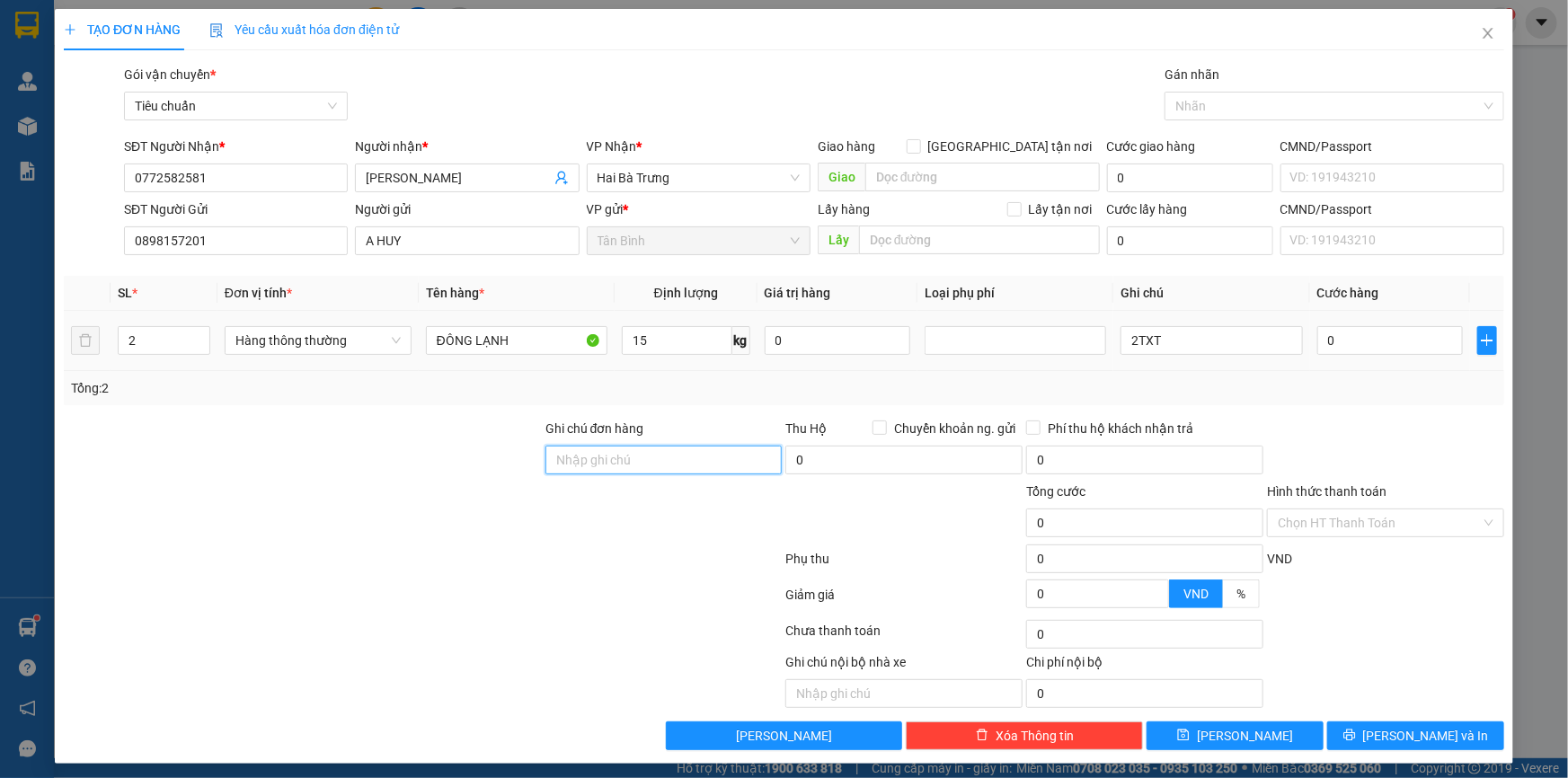
click at [609, 457] on input "Ghi chú đơn hàng" at bounding box center [664, 460] width 237 height 29
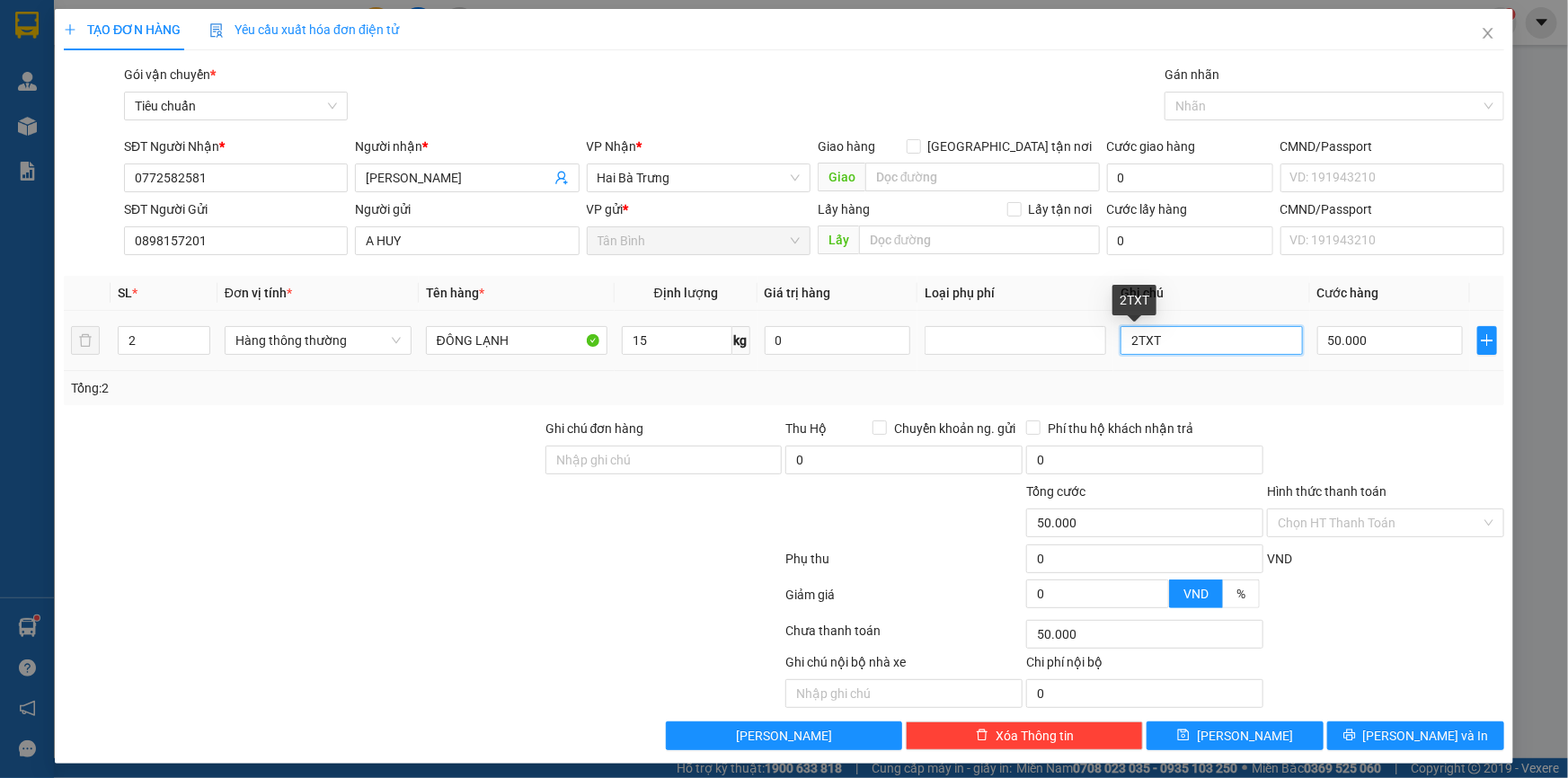
drag, startPoint x: 1130, startPoint y: 345, endPoint x: 1075, endPoint y: 354, distance: 55.7
click at [1077, 353] on tr "2 Hàng thông thường ĐÔNG LẠNH 15 kg 0 2TXT 50.000" at bounding box center [784, 340] width 1440 height 60
click at [1208, 346] on input "TXT" at bounding box center [1211, 340] width 181 height 29
click at [1341, 351] on input "50.000" at bounding box center [1390, 340] width 146 height 29
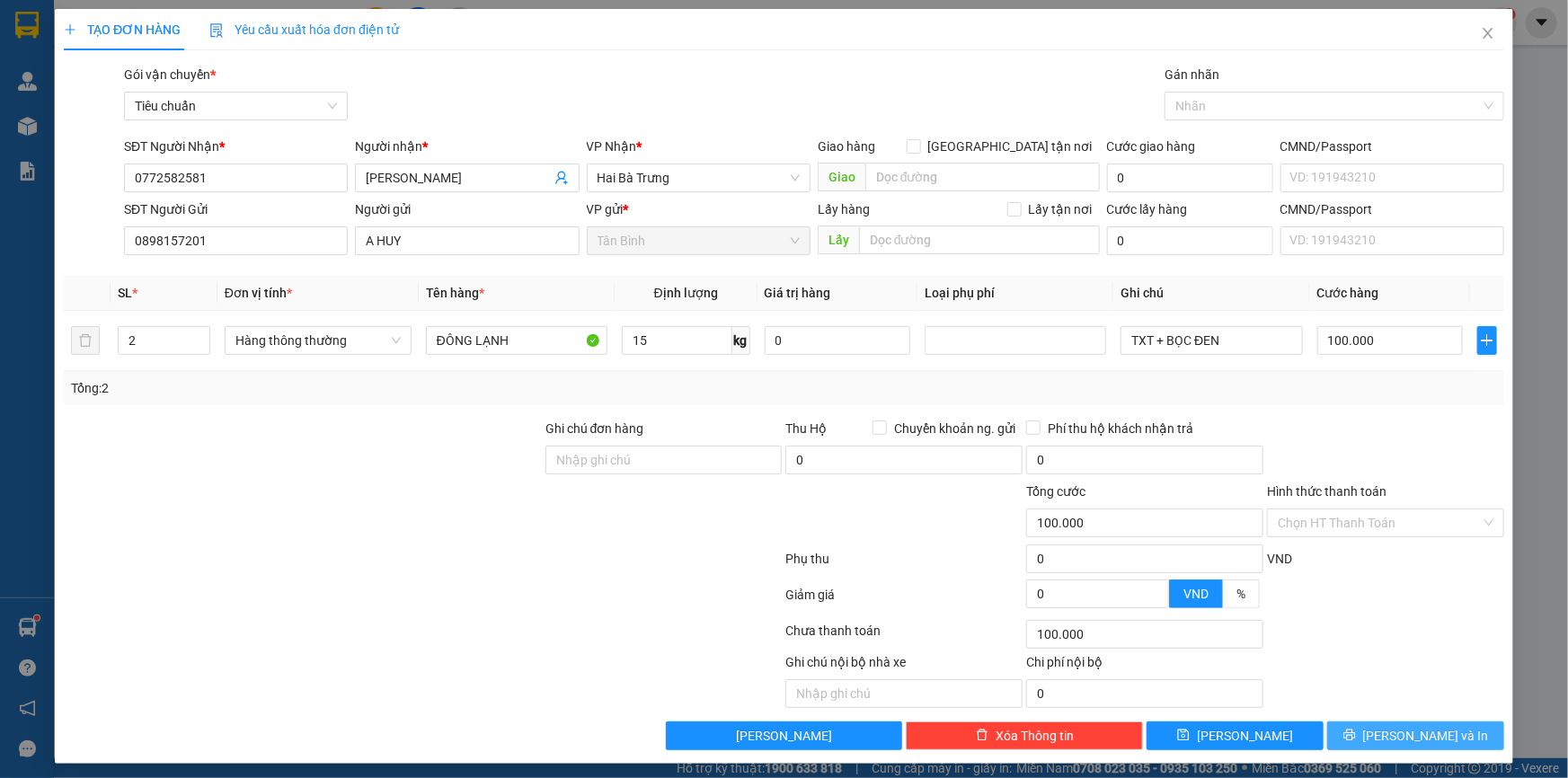
click at [1389, 734] on button "[PERSON_NAME] và In" at bounding box center [1415, 735] width 177 height 29
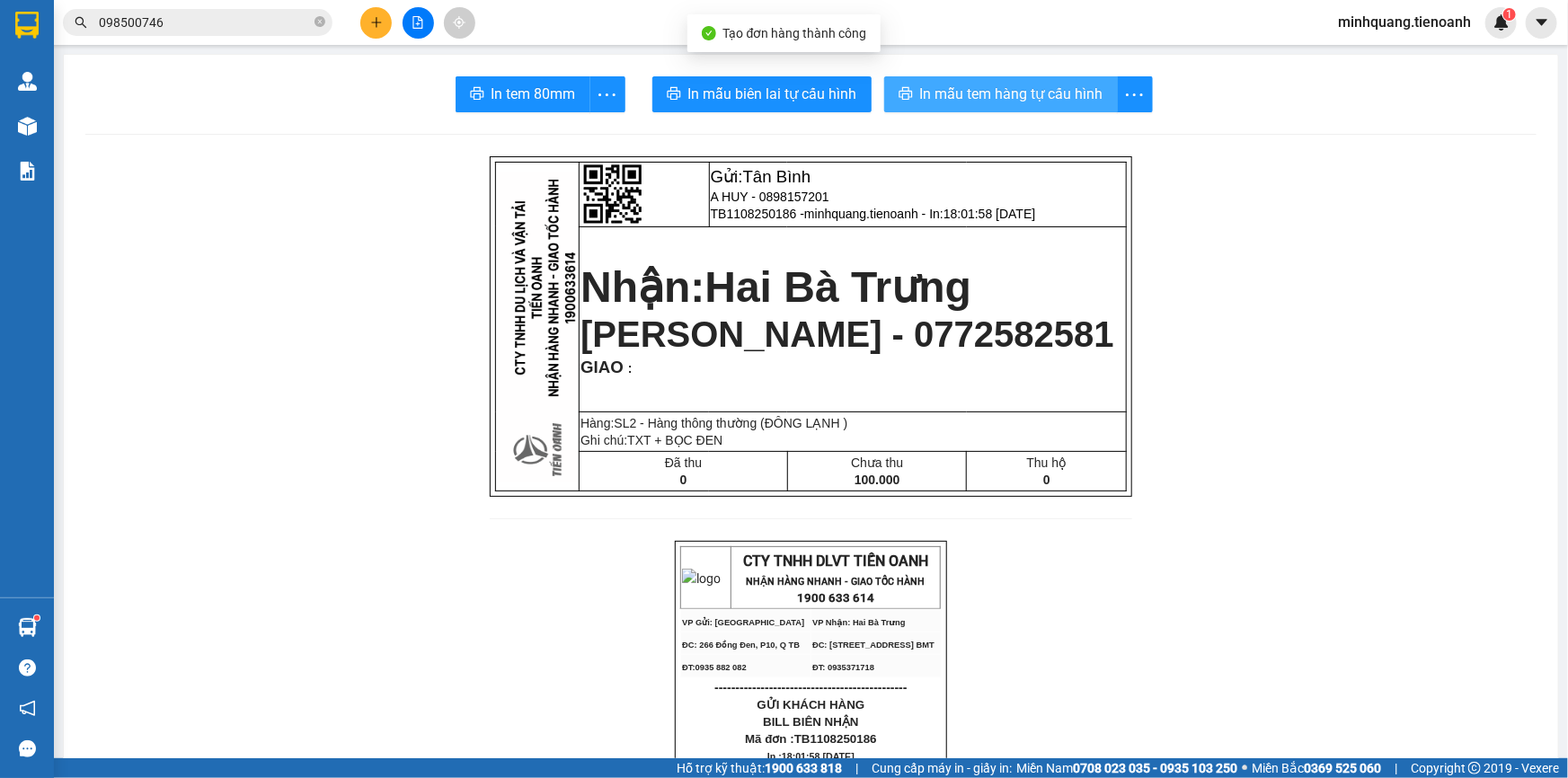
click at [999, 99] on span "In mẫu tem hàng tự cấu hình" at bounding box center [1012, 93] width 183 height 22
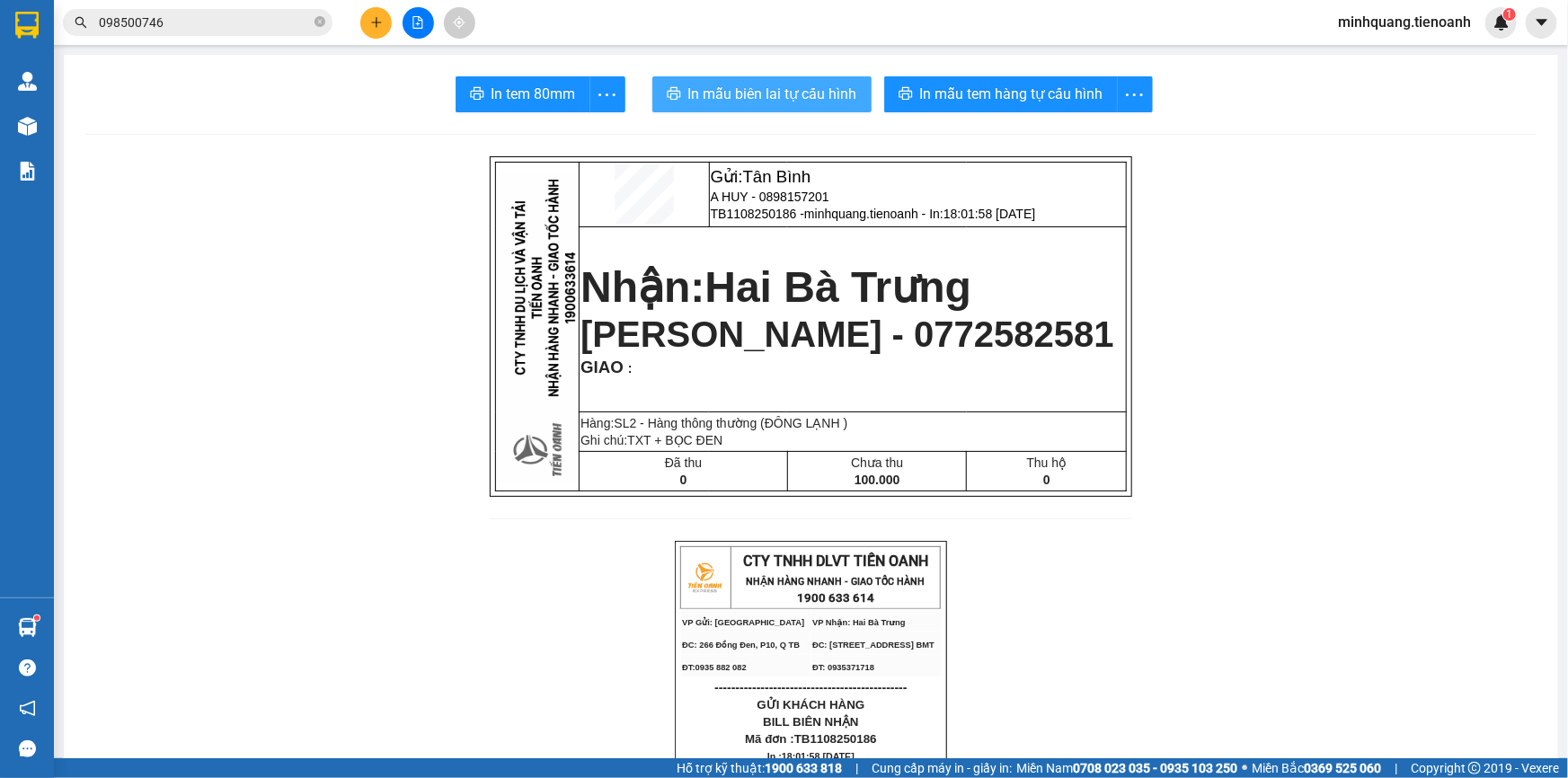
drag, startPoint x: 685, startPoint y: 64, endPoint x: 726, endPoint y: 83, distance: 45.2
click at [734, 90] on span "In mẫu biên lai tự cấu hình" at bounding box center [772, 93] width 169 height 22
click at [375, 22] on icon "plus" at bounding box center [376, 21] width 10 height 1
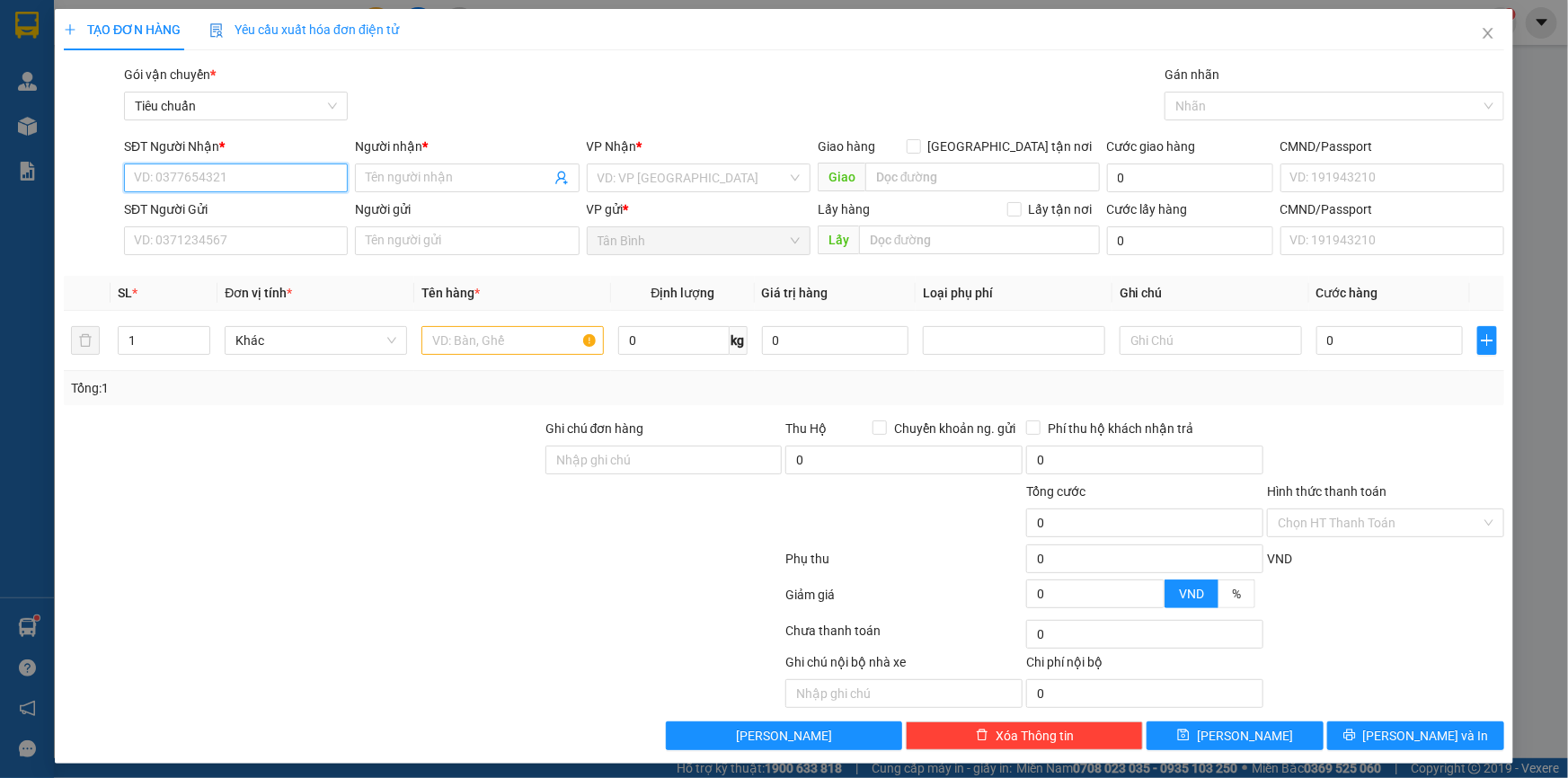
click at [215, 169] on input "SĐT Người Nhận *" at bounding box center [236, 178] width 224 height 29
drag, startPoint x: 242, startPoint y: 178, endPoint x: 0, endPoint y: 180, distance: 242.0
click at [0, 180] on div "TẠO ĐƠN HÀNG Yêu cầu xuất hóa đơn điện tử Transit Pickup Surcharge Ids Transit …" at bounding box center [784, 389] width 1568 height 778
click at [239, 225] on div "SĐT Người Gửi" at bounding box center [236, 213] width 224 height 27
click at [237, 228] on input "SĐT Người Gửi" at bounding box center [236, 241] width 224 height 29
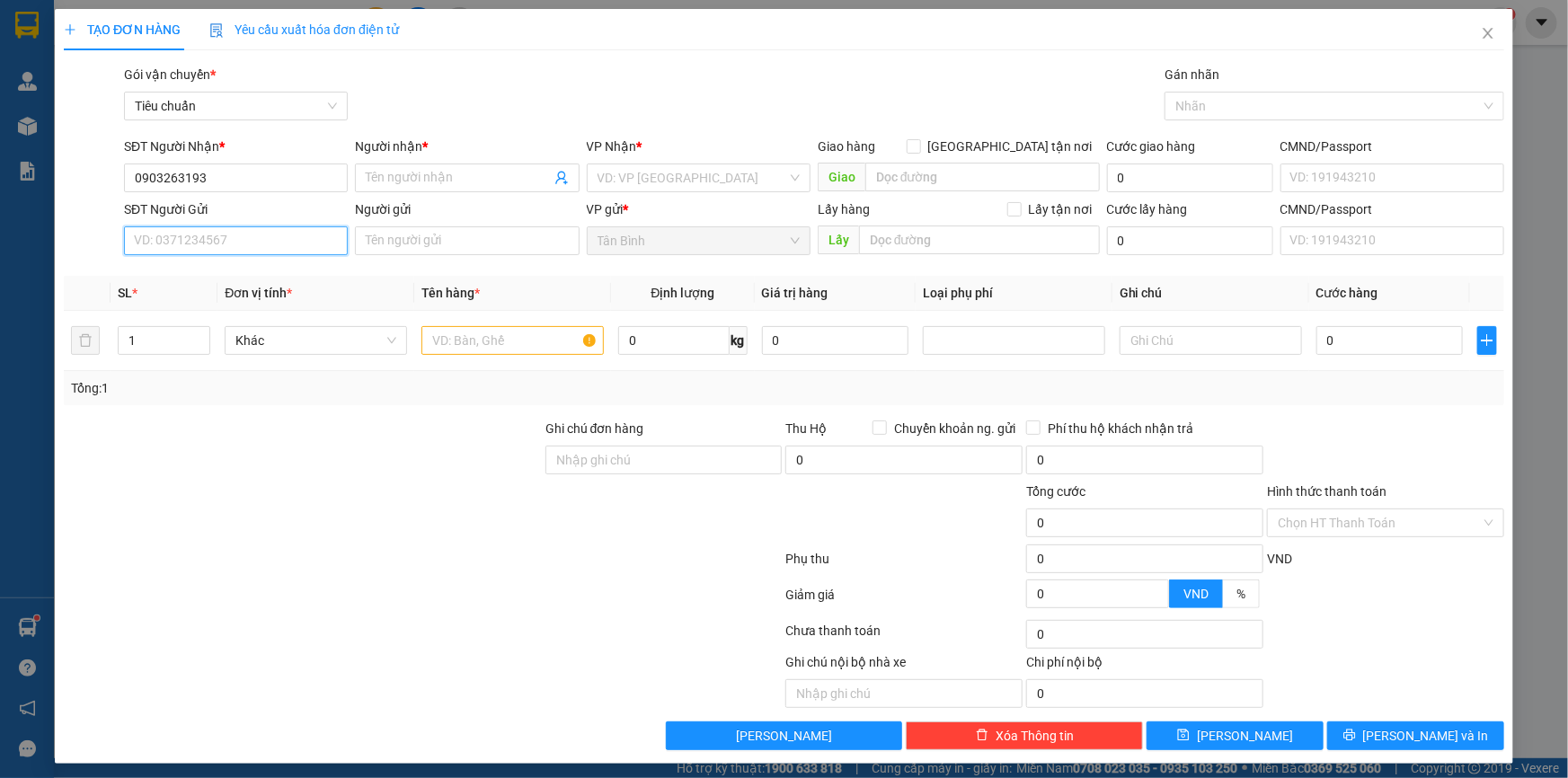
click at [228, 238] on input "SĐT Người Gửi" at bounding box center [236, 241] width 224 height 29
paste input "0935074333"
drag, startPoint x: 228, startPoint y: 177, endPoint x: 66, endPoint y: 181, distance: 162.0
click at [72, 181] on div "SĐT Người Nhận * 0903263193 0903263193 Người nhận * Tên người nhận VP Nhận * VD…" at bounding box center [784, 168] width 1444 height 63
click at [1481, 41] on icon "close" at bounding box center [1488, 33] width 15 height 15
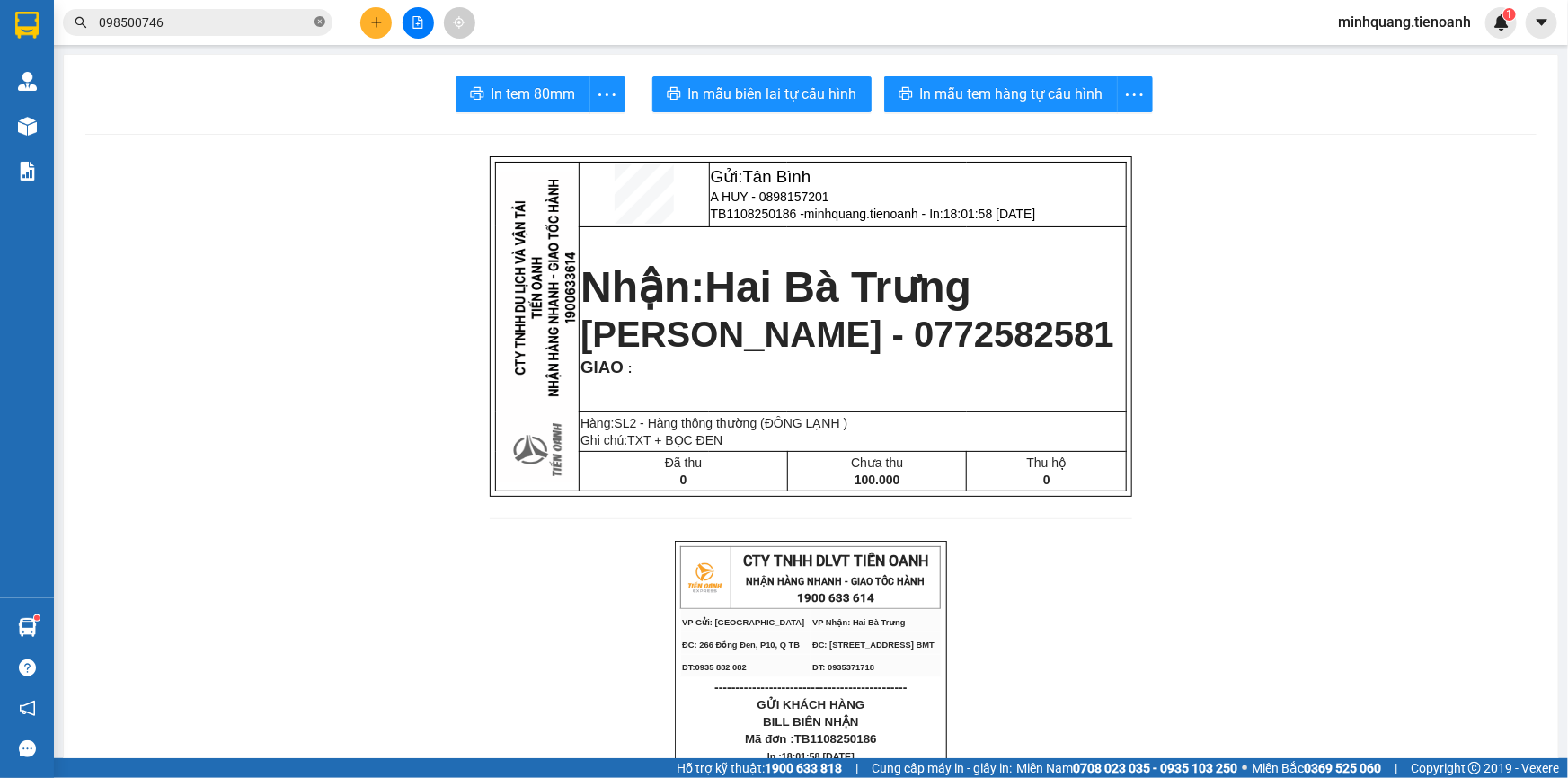
click at [325, 27] on span at bounding box center [320, 23] width 11 height 17
click at [286, 31] on input "text" at bounding box center [204, 22] width 212 height 19
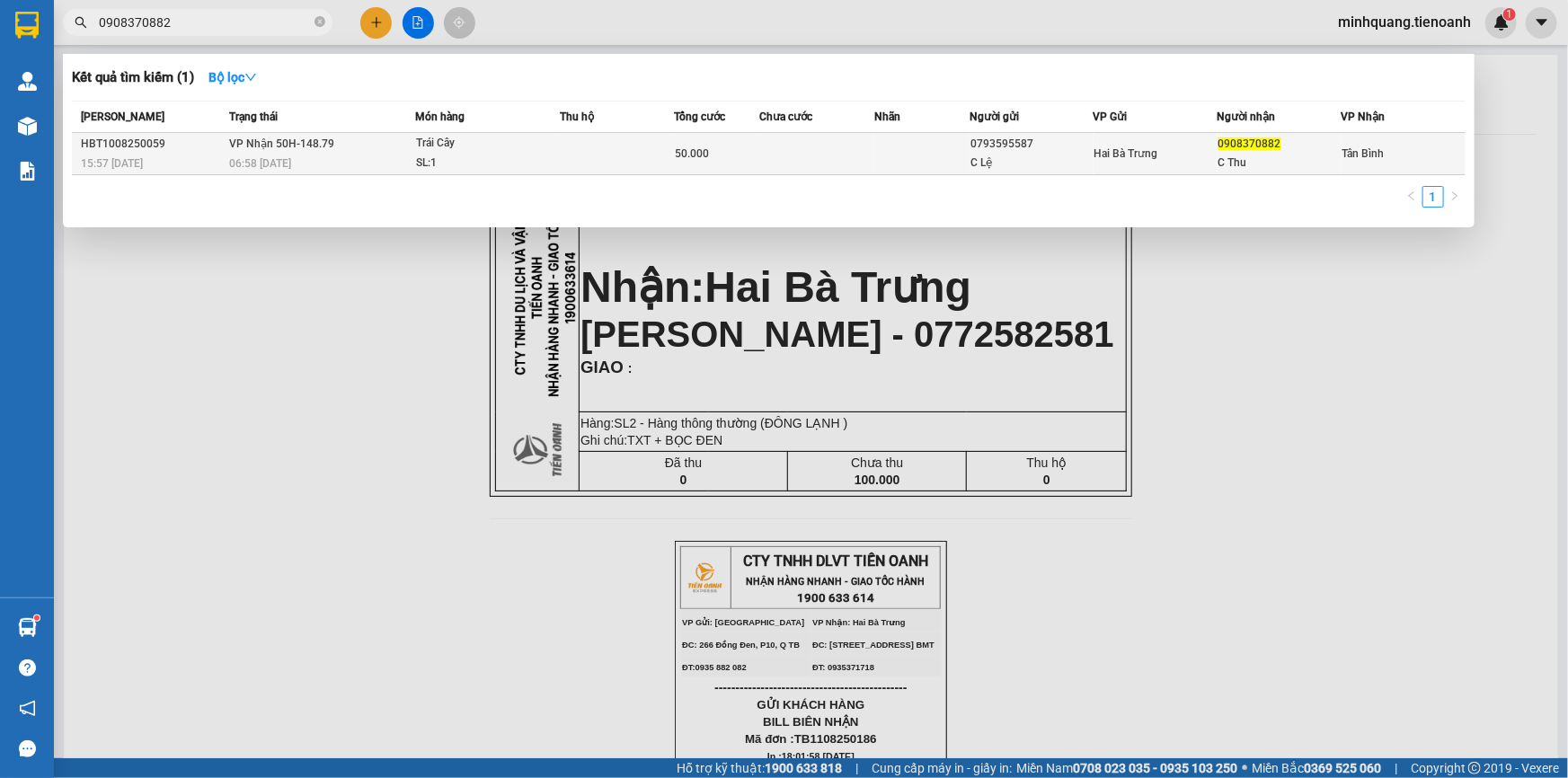
click at [788, 141] on td at bounding box center [817, 154] width 114 height 43
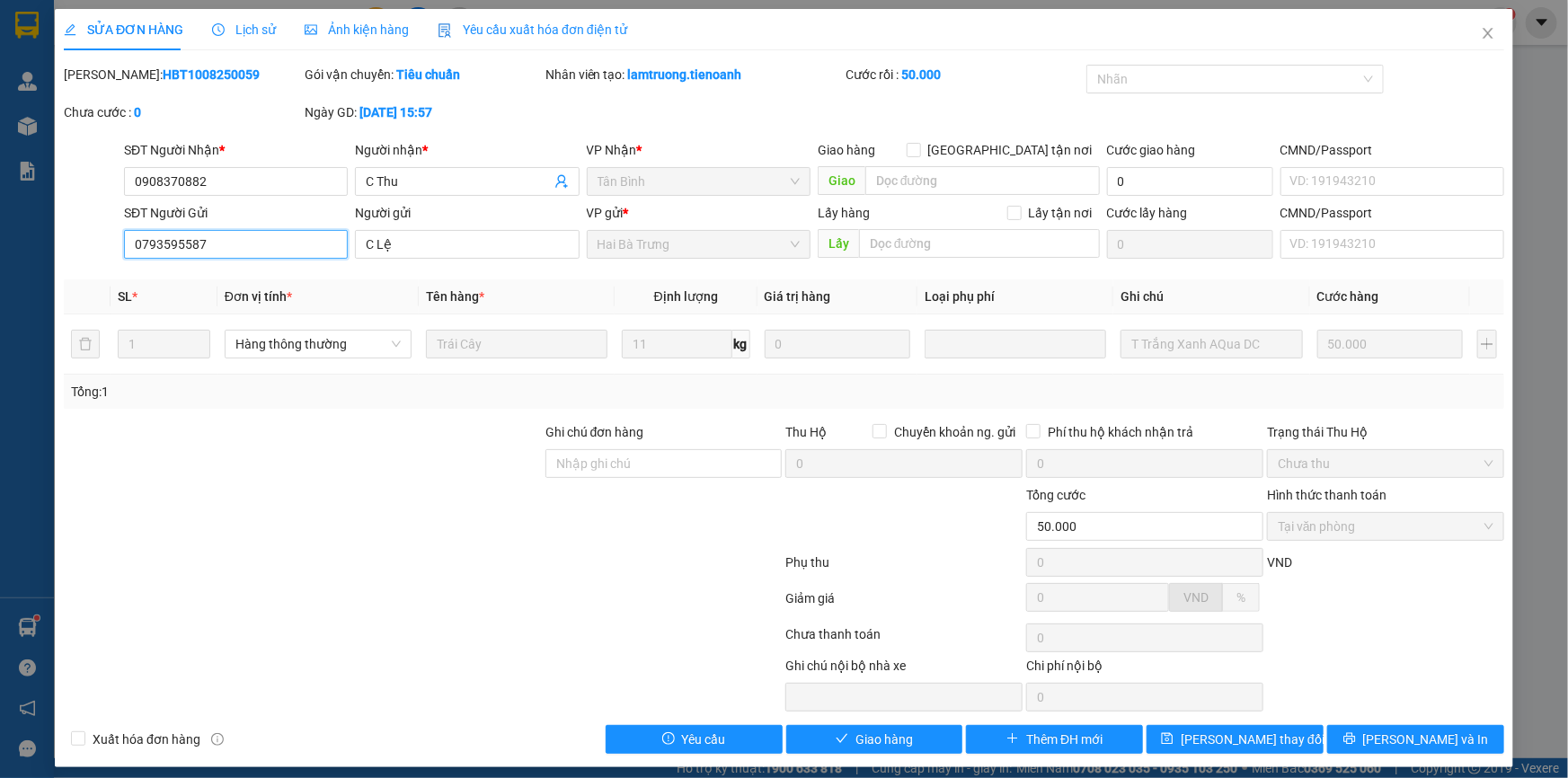
drag, startPoint x: 235, startPoint y: 235, endPoint x: 108, endPoint y: 241, distance: 127.1
click at [108, 241] on div "SĐT Người Gửi 0793595587 0793595587 Người gửi C Lệ VP gửi * Hai Bà Trưng Lấy hà…" at bounding box center [784, 235] width 1444 height 63
drag, startPoint x: 233, startPoint y: 175, endPoint x: 117, endPoint y: 174, distance: 116.0
click at [117, 174] on div "SĐT Người Nhận * 0908370882 0908370882 Người nhận * C Thu VP Nhận * Tân Bình Gi…" at bounding box center [784, 172] width 1444 height 63
click at [899, 738] on span "Giao hàng" at bounding box center [884, 739] width 57 height 19
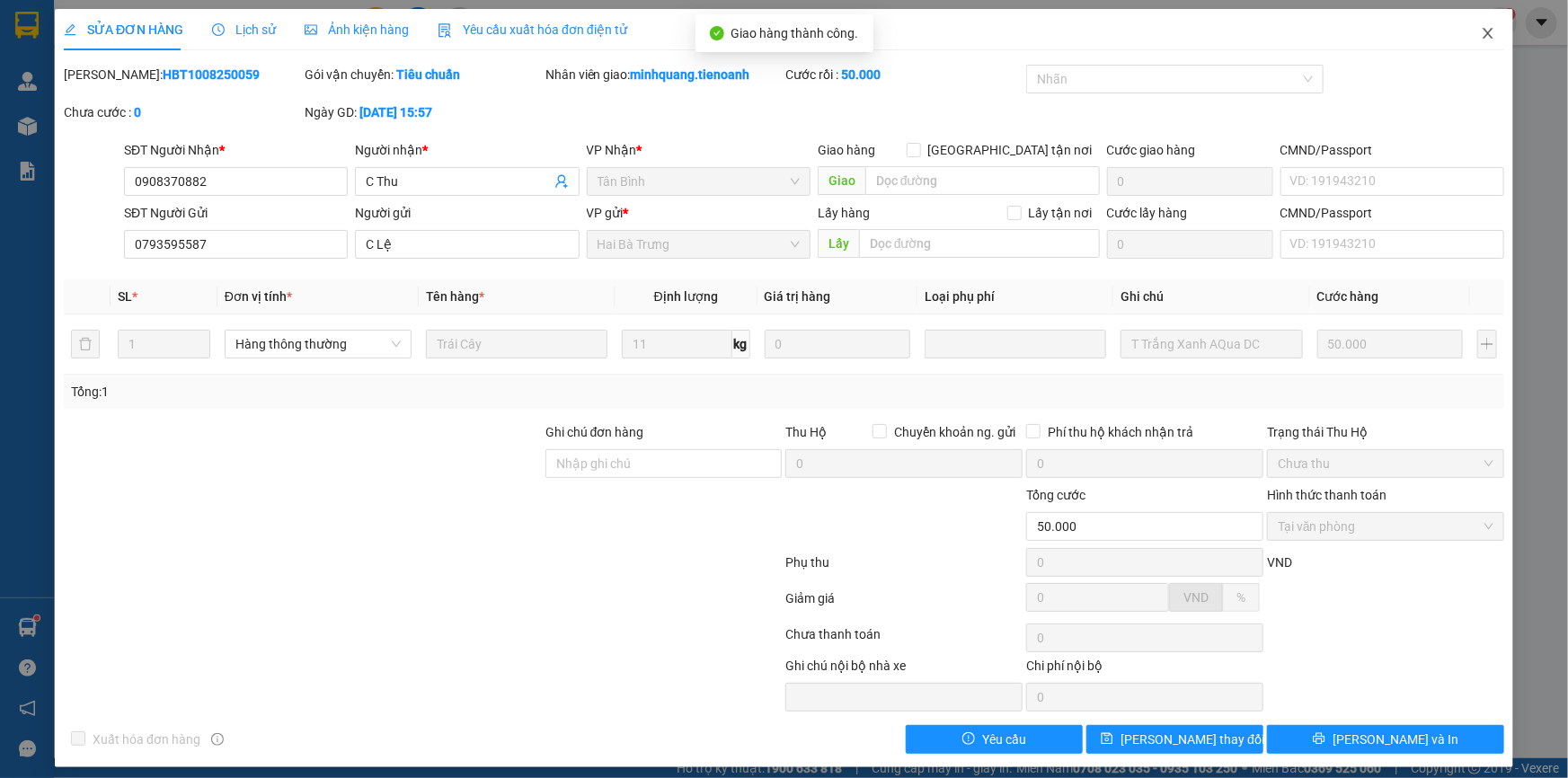
click at [1485, 25] on span "Close" at bounding box center [1488, 34] width 50 height 50
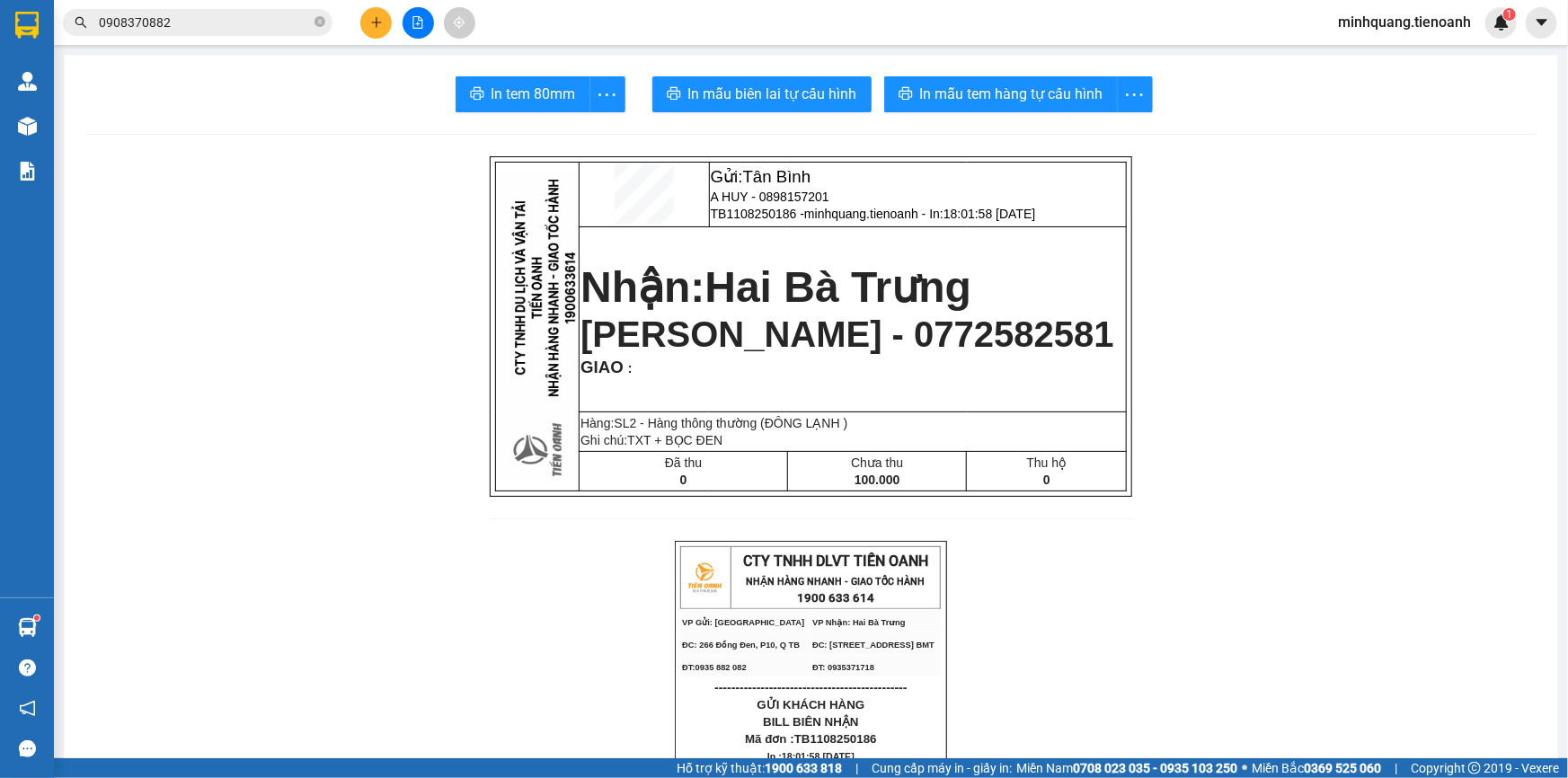
click at [368, 13] on button at bounding box center [377, 23] width 31 height 31
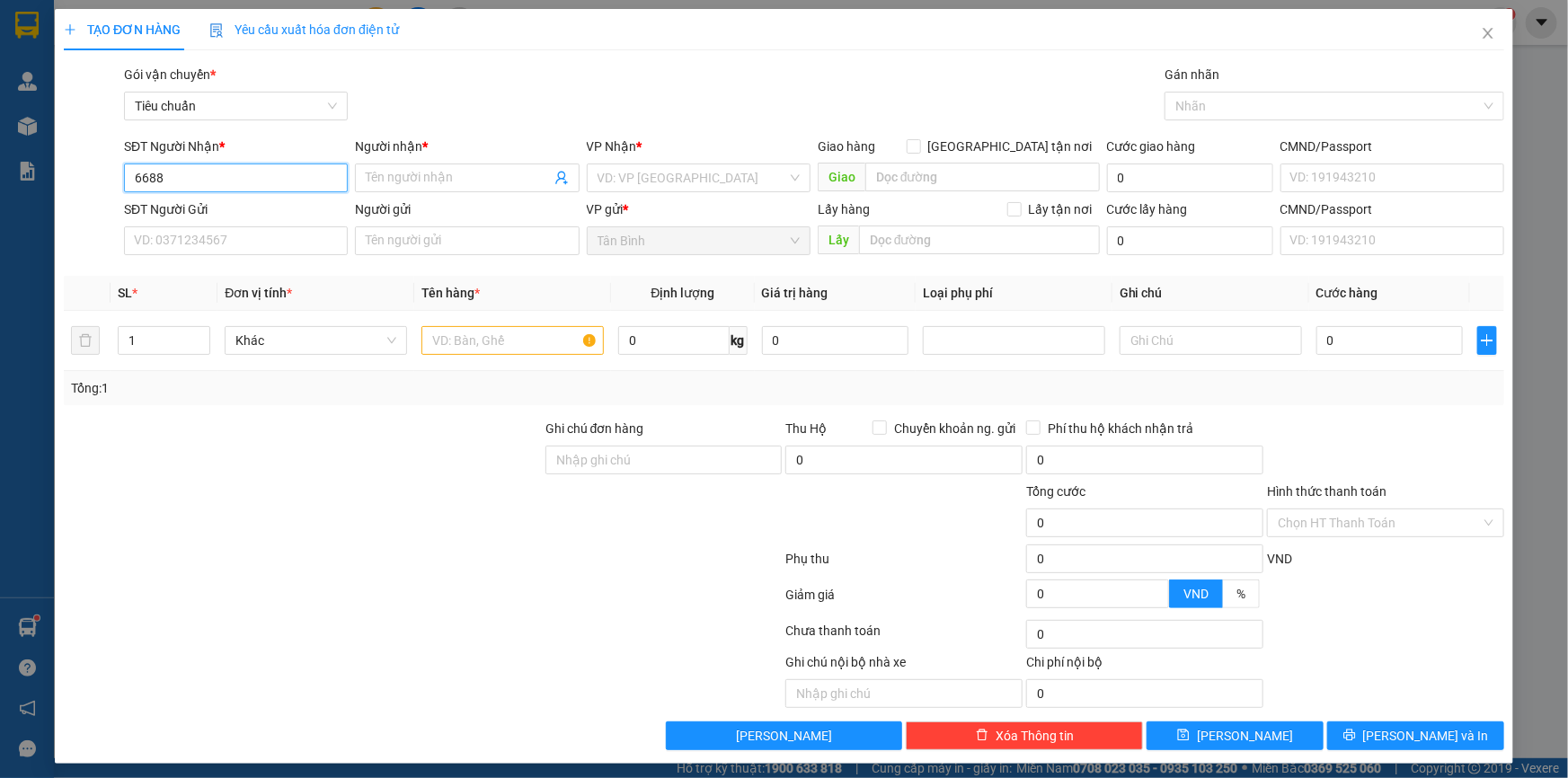
click at [228, 173] on input "6688" at bounding box center [236, 178] width 224 height 29
click at [224, 218] on div "0947476688 - ĐẶNG LÊ" at bounding box center [234, 213] width 201 height 19
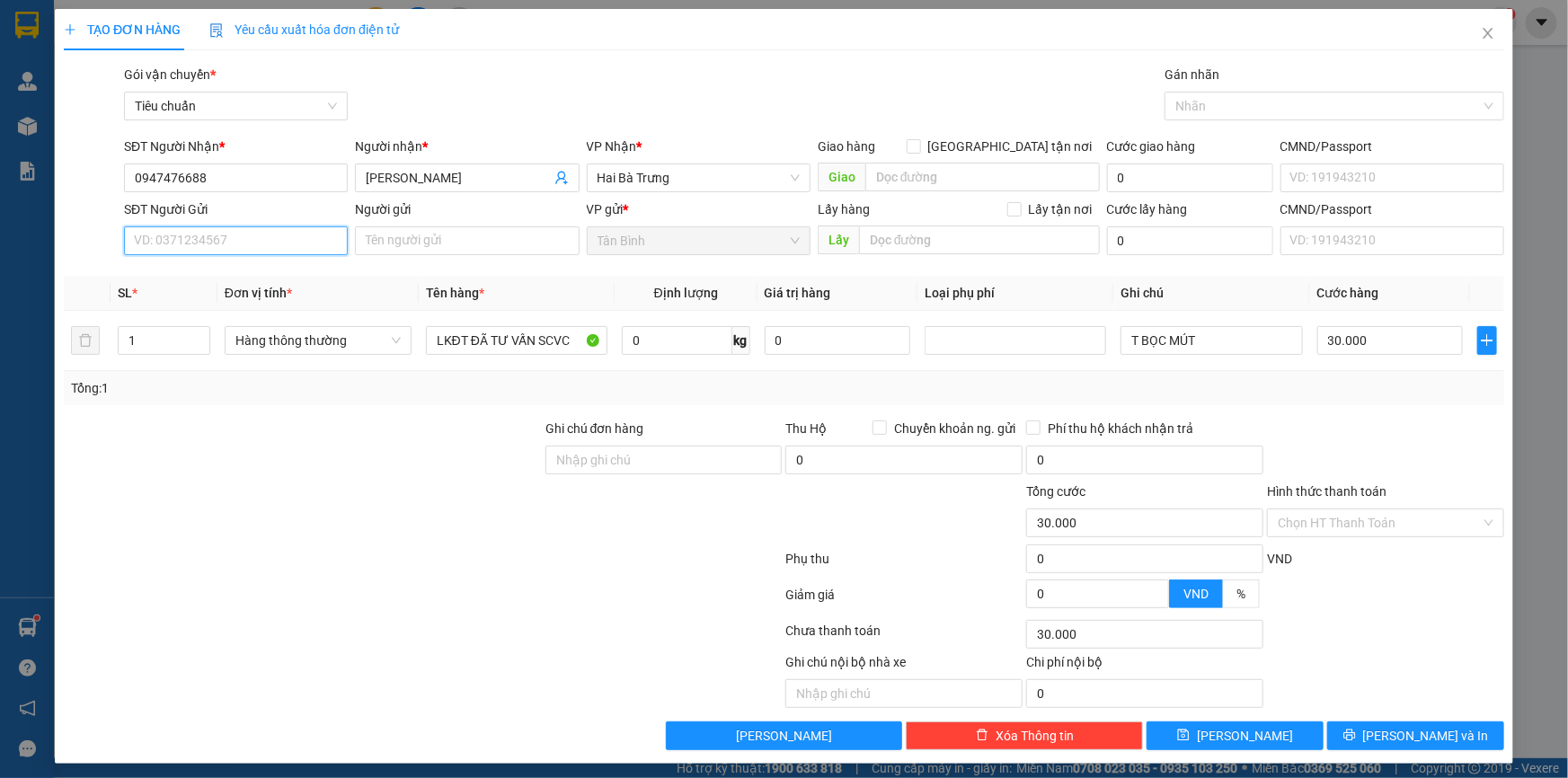
click at [211, 243] on input "SĐT Người Gửi" at bounding box center [236, 241] width 224 height 29
click at [190, 278] on div "0817561111 - C NGÂN" at bounding box center [234, 276] width 201 height 19
click at [629, 347] on input "0" at bounding box center [676, 340] width 110 height 29
click at [1328, 389] on div "Tổng: 1" at bounding box center [784, 388] width 1426 height 19
click at [1244, 342] on input "T BỌC MÚT" at bounding box center [1211, 340] width 181 height 29
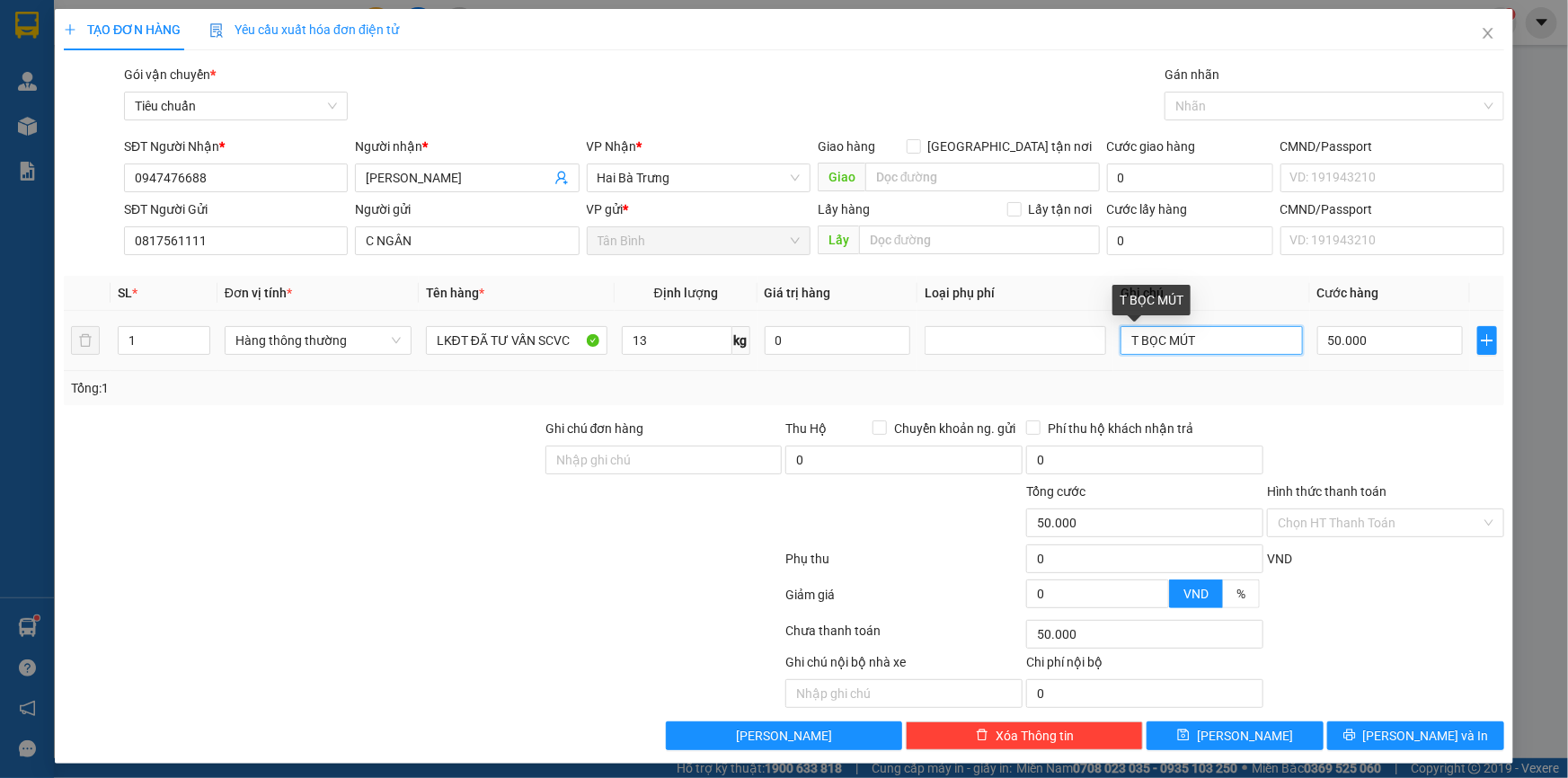
drag, startPoint x: 1238, startPoint y: 342, endPoint x: 1162, endPoint y: 338, distance: 76.1
click at [1162, 338] on input "T BỌC MÚT" at bounding box center [1211, 340] width 181 height 29
click at [1292, 387] on div "Tổng: 1" at bounding box center [784, 388] width 1426 height 19
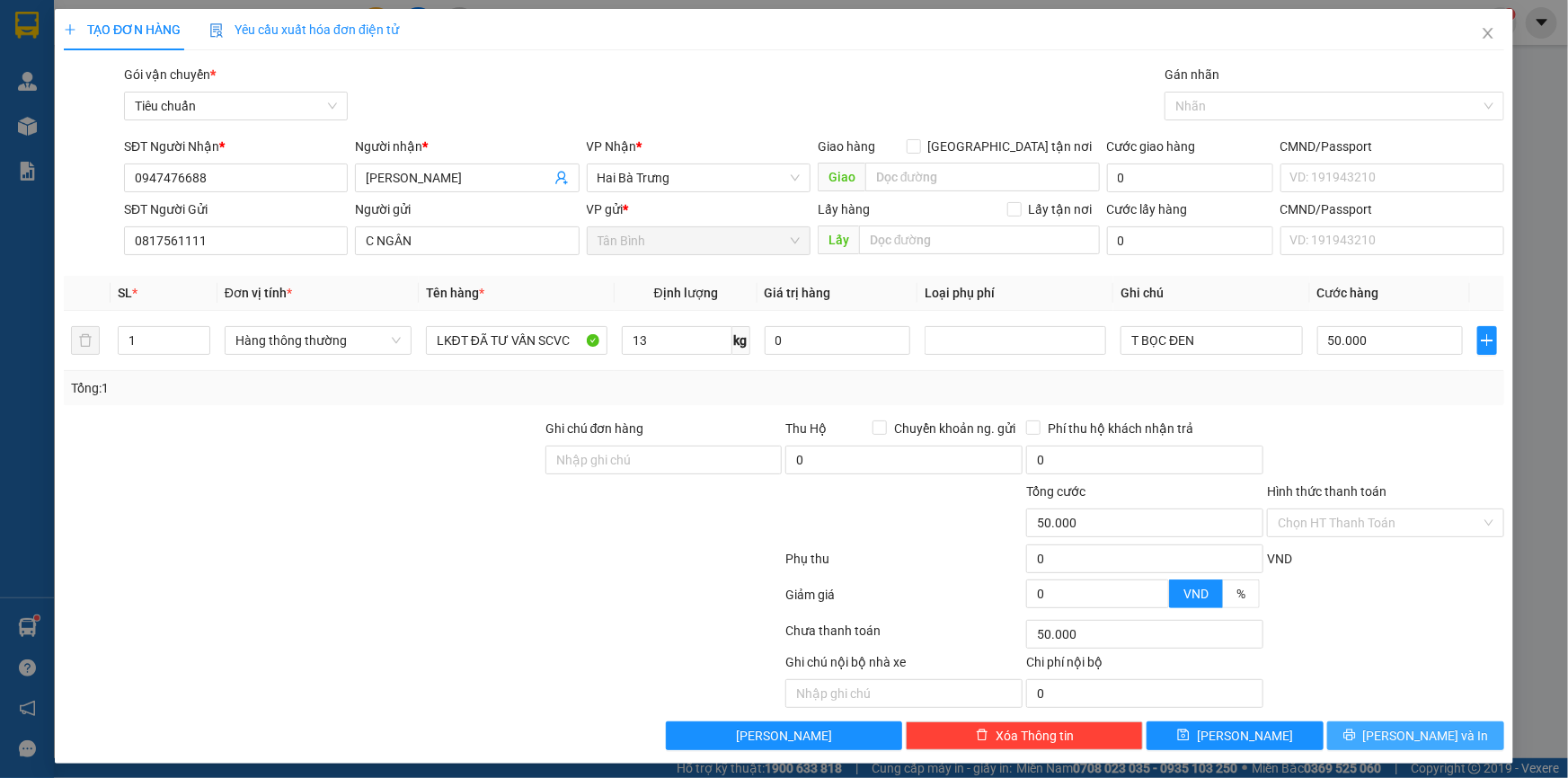
click at [1358, 722] on button "[PERSON_NAME] và In" at bounding box center [1415, 735] width 177 height 29
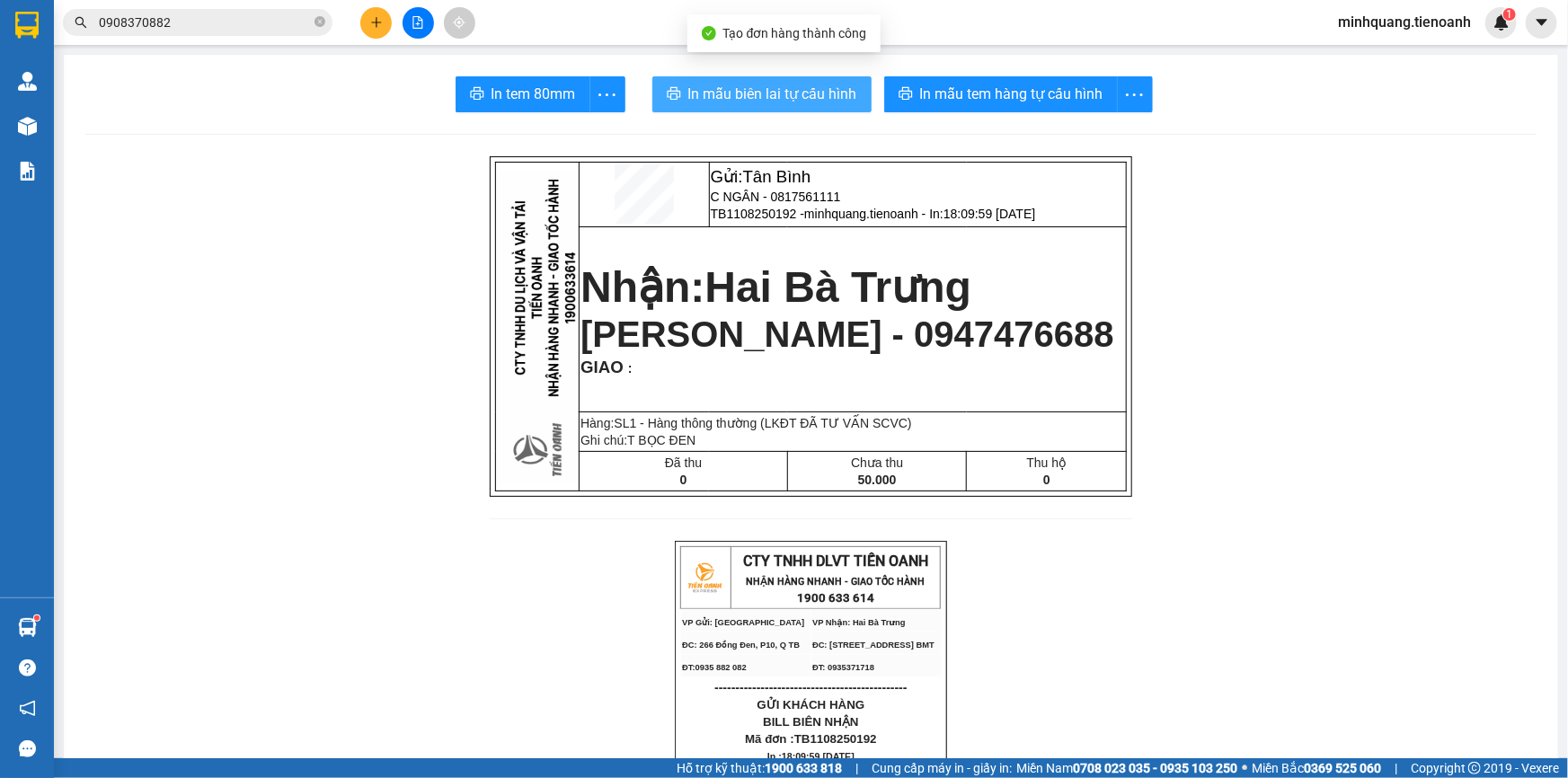
click at [771, 95] on span "In mẫu biên lai tự cấu hình" at bounding box center [772, 93] width 169 height 22
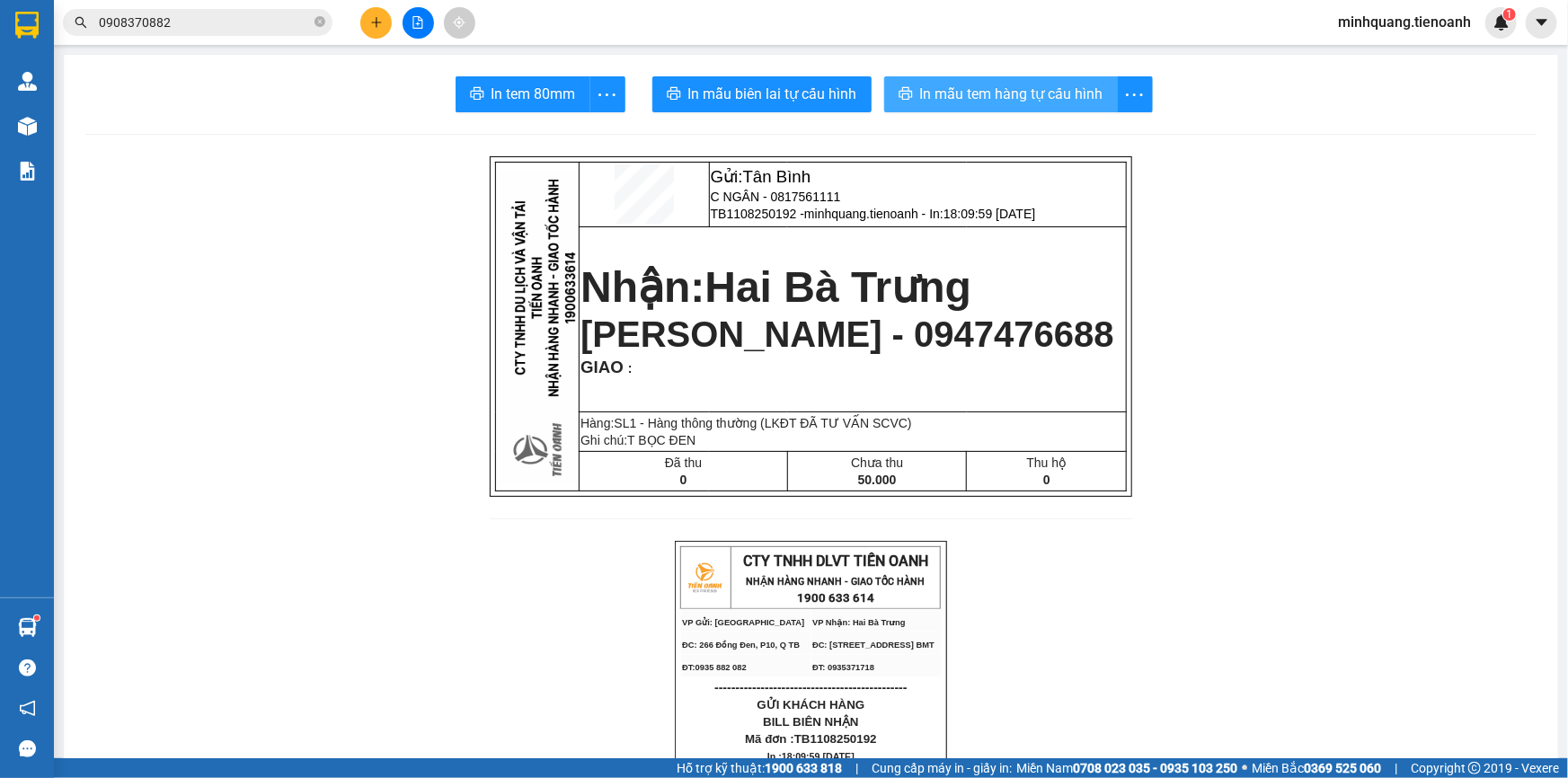
click at [986, 91] on span "In mẫu tem hàng tự cấu hình" at bounding box center [1012, 93] width 183 height 22
click at [368, 26] on button at bounding box center [377, 23] width 31 height 31
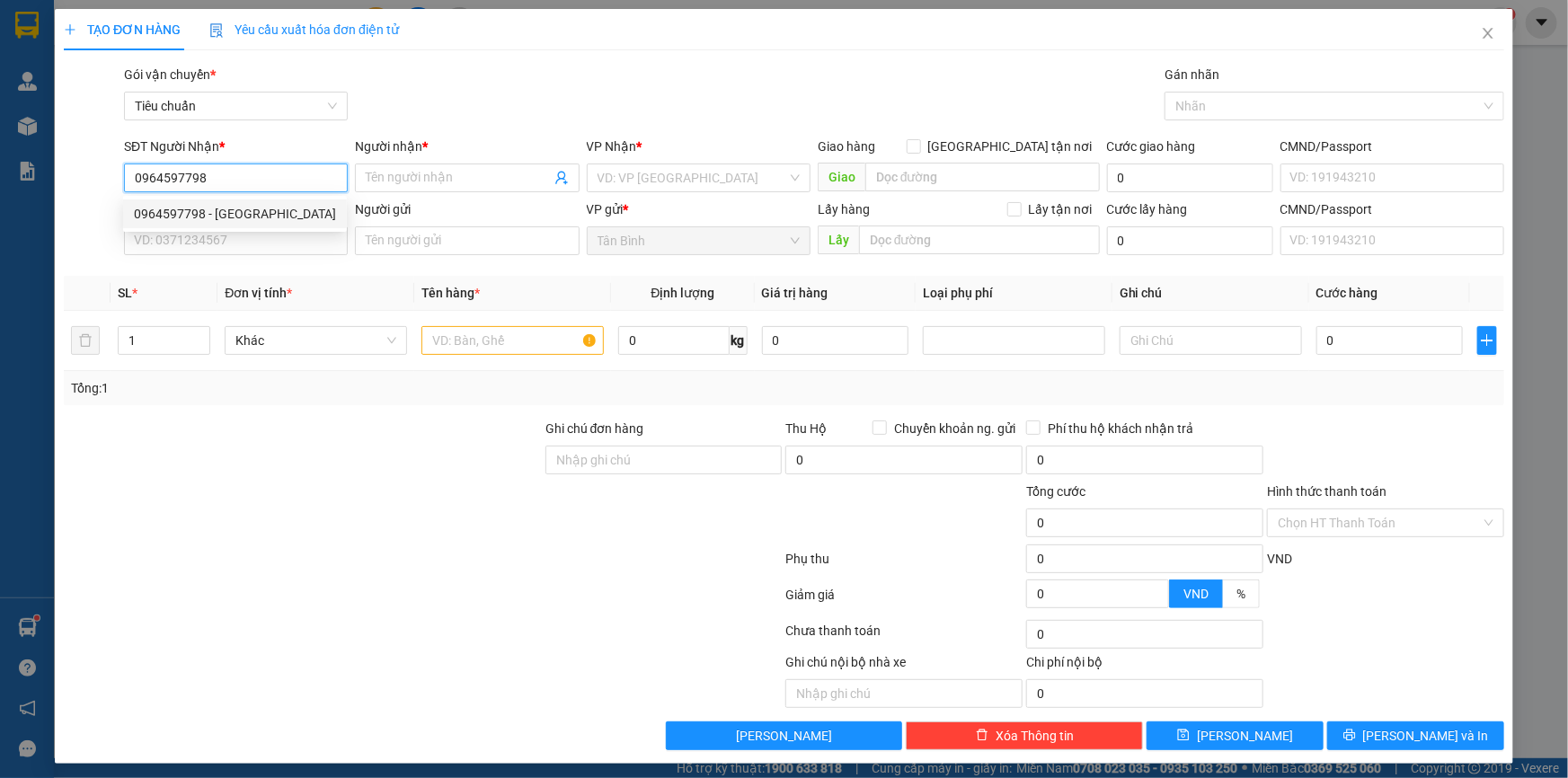
click at [225, 213] on div "0964597798 - TÂY NGUYÊN" at bounding box center [235, 213] width 203 height 19
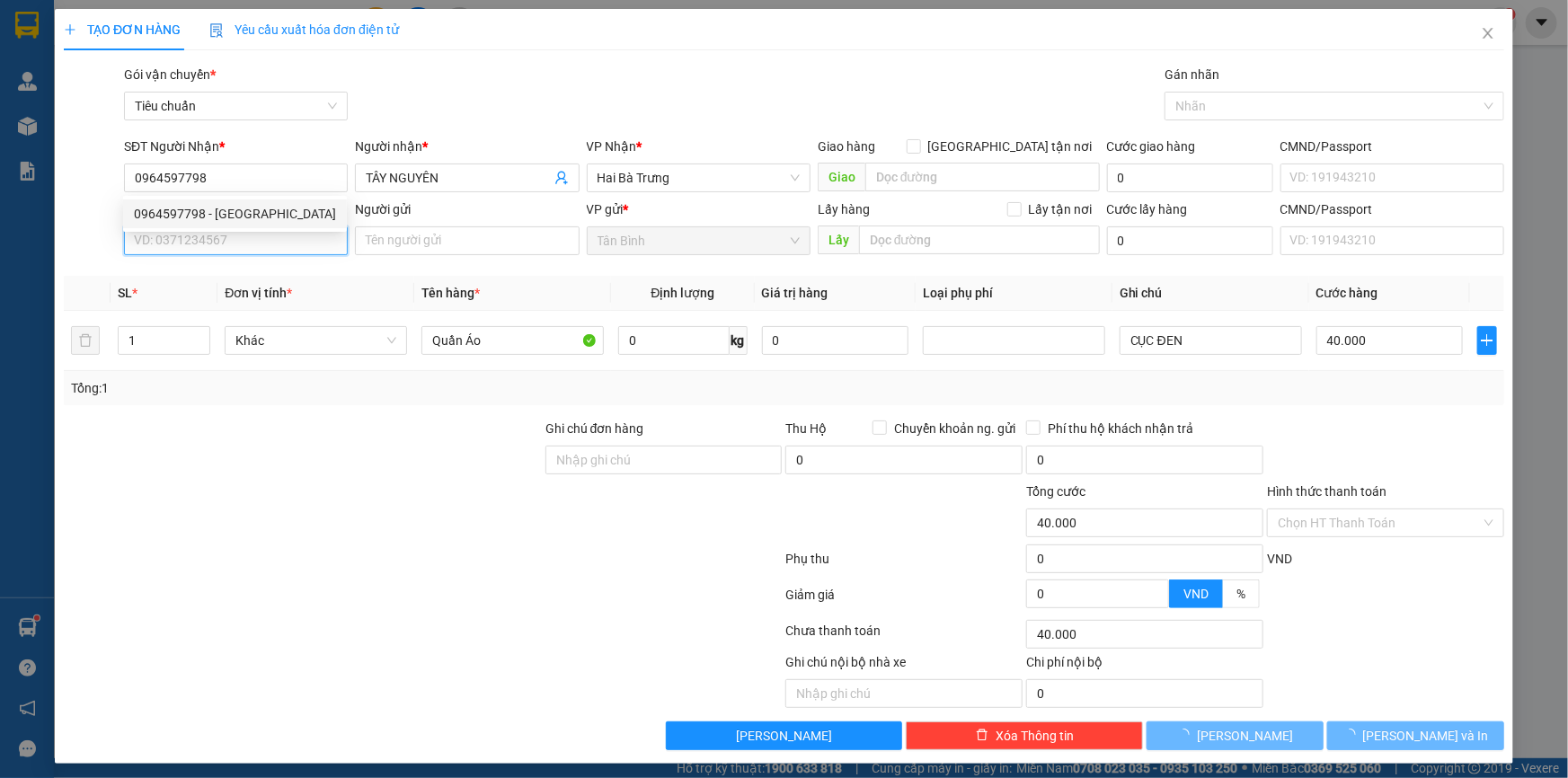
click at [223, 242] on input "SĐT Người Gửi" at bounding box center [236, 241] width 224 height 29
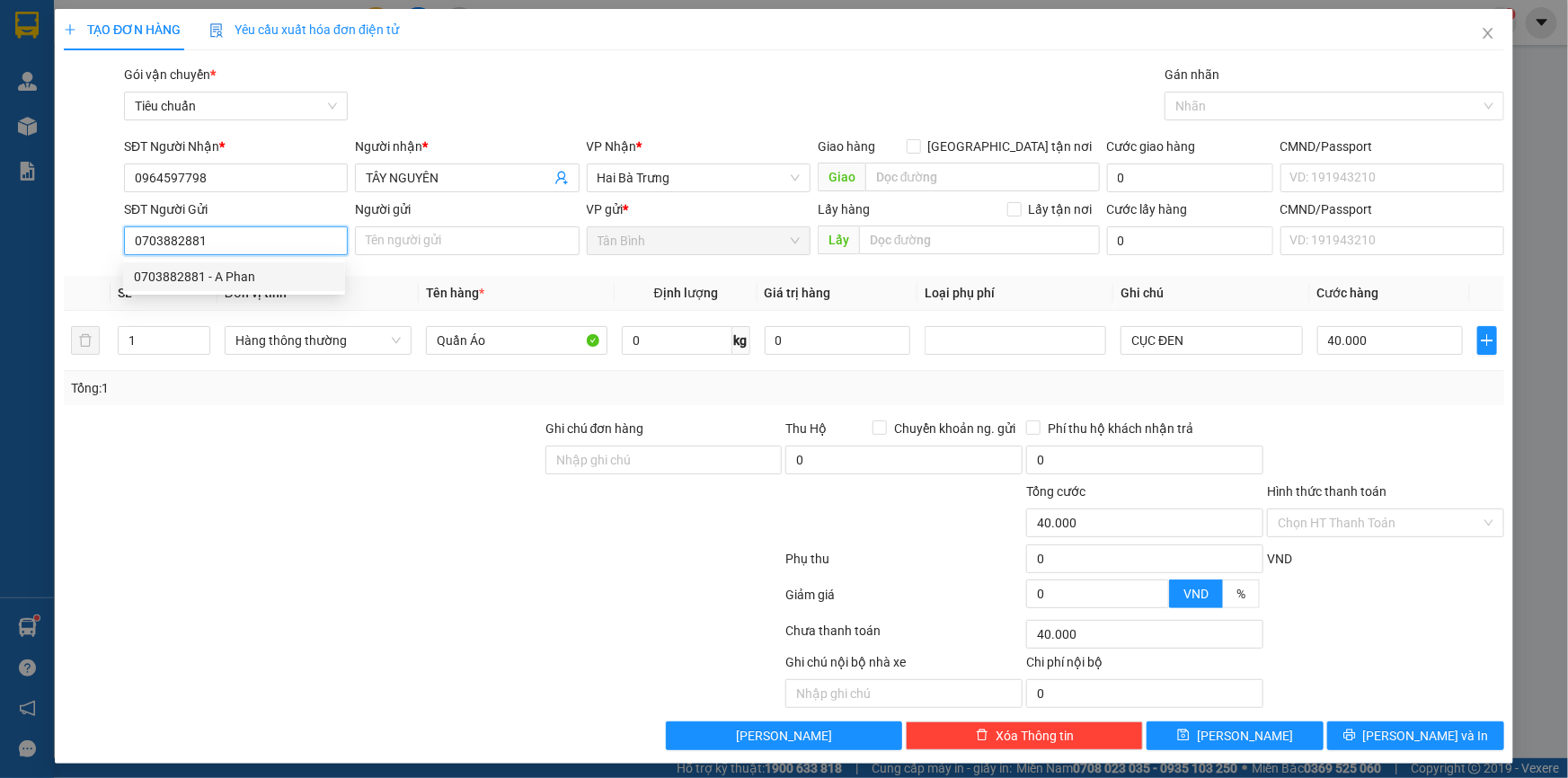
click at [285, 278] on div "0703882881 - A Phan" at bounding box center [234, 276] width 201 height 19
click at [276, 341] on span "Hàng thông thường" at bounding box center [317, 340] width 166 height 27
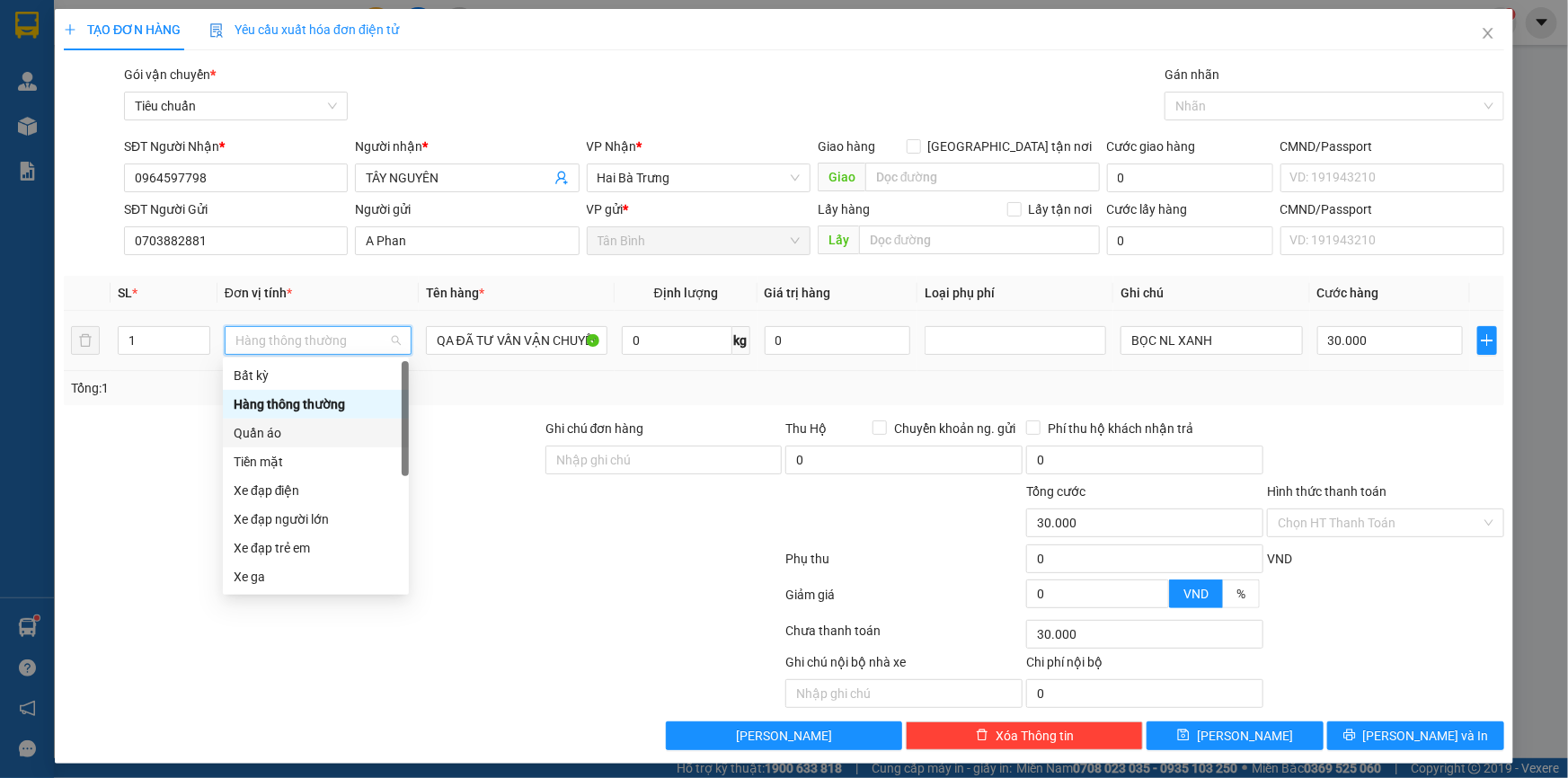
click at [261, 440] on div "Quần áo" at bounding box center [316, 433] width 165 height 19
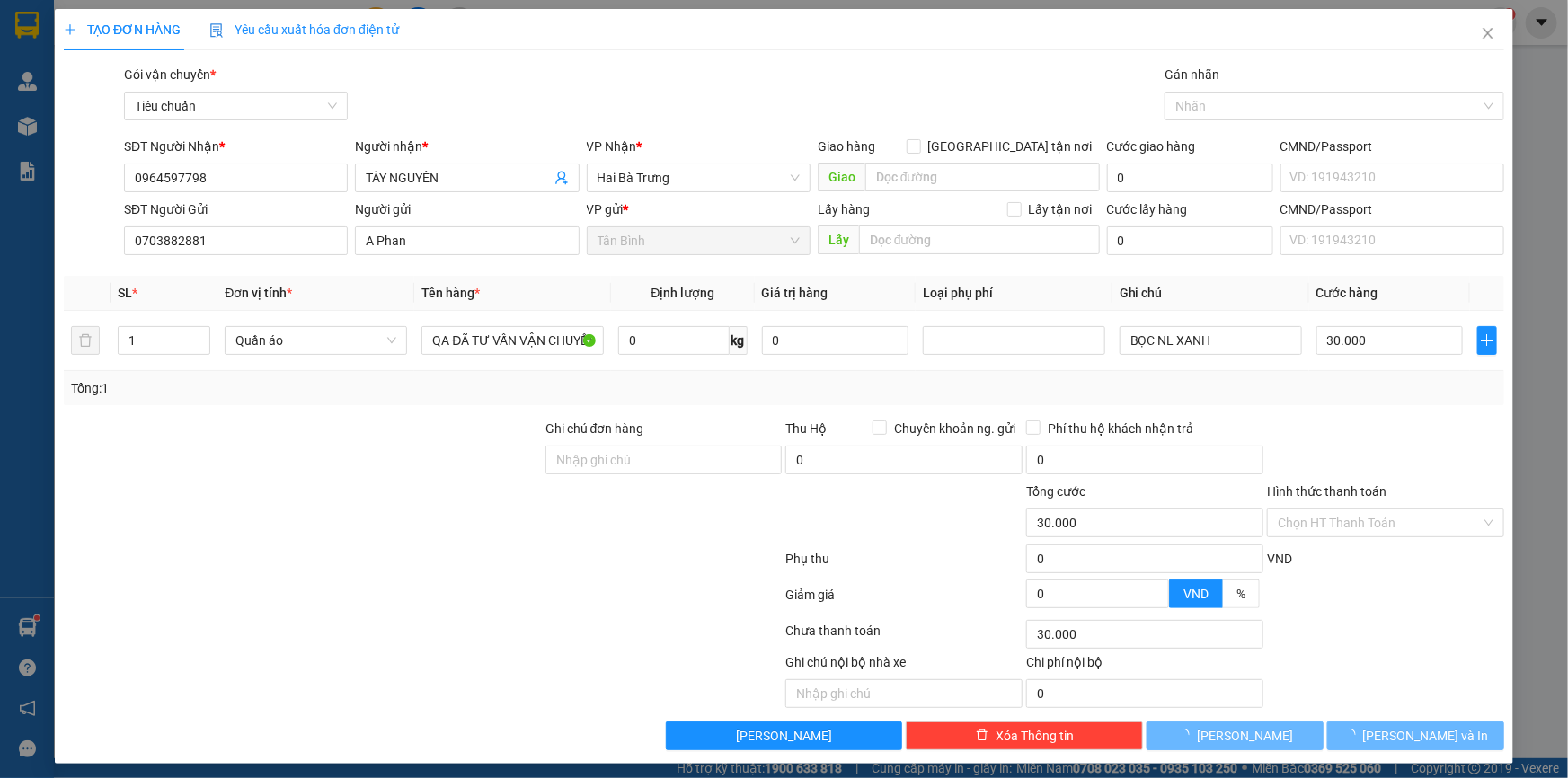
click at [171, 442] on div at bounding box center [302, 451] width 482 height 63
click at [667, 339] on input "0" at bounding box center [673, 340] width 110 height 29
click at [384, 433] on div at bounding box center [302, 451] width 482 height 63
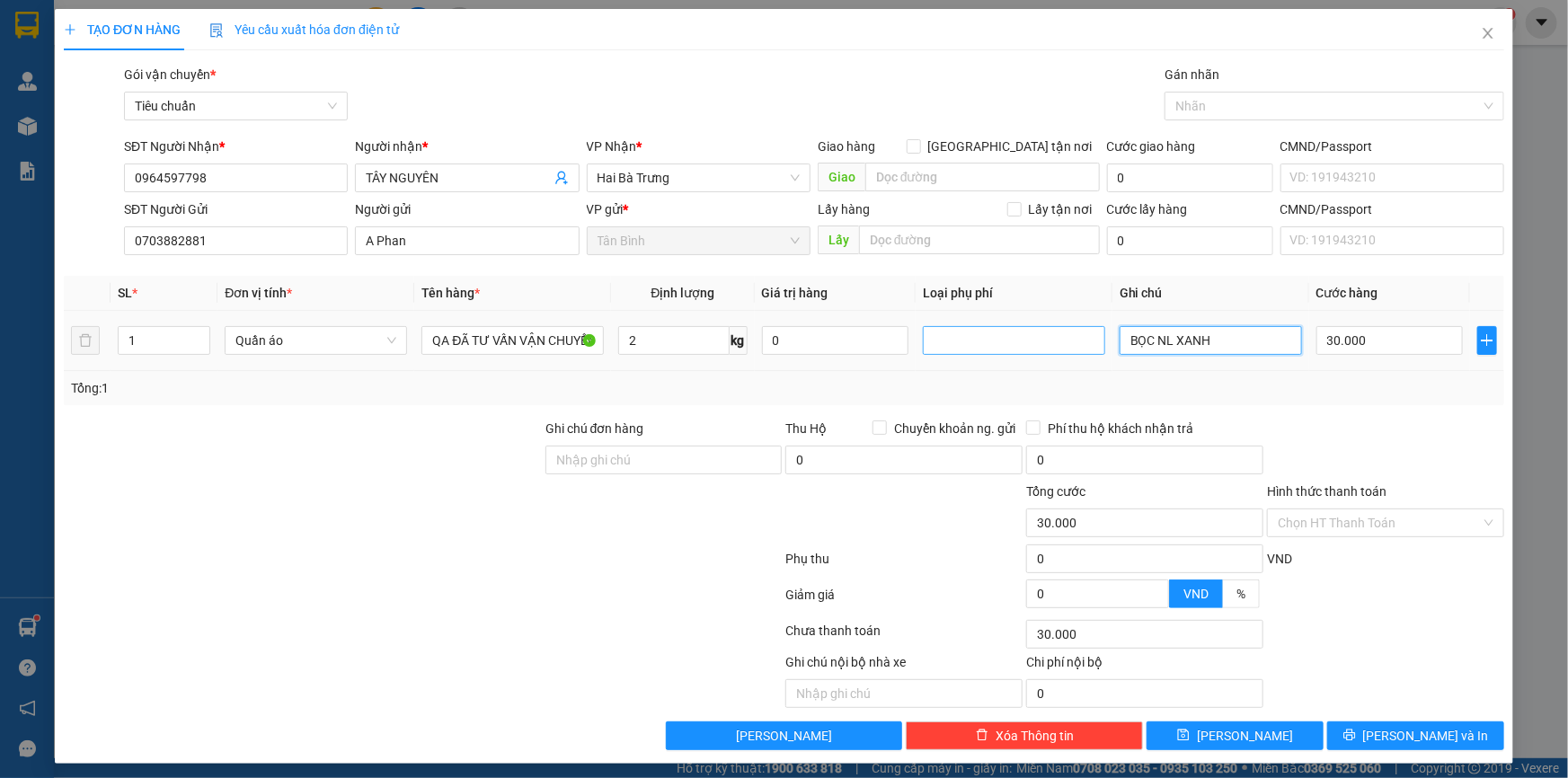
drag, startPoint x: 1189, startPoint y: 340, endPoint x: 1041, endPoint y: 344, distance: 148.1
click at [1041, 344] on tr "1 Quần áo QA ĐÃ TƯ VẤN VẬN CHUYỂN 2 kg 0 BỌC NL XANH 30.000" at bounding box center [784, 340] width 1440 height 60
click at [1406, 730] on span "[PERSON_NAME] và In" at bounding box center [1426, 735] width 126 height 19
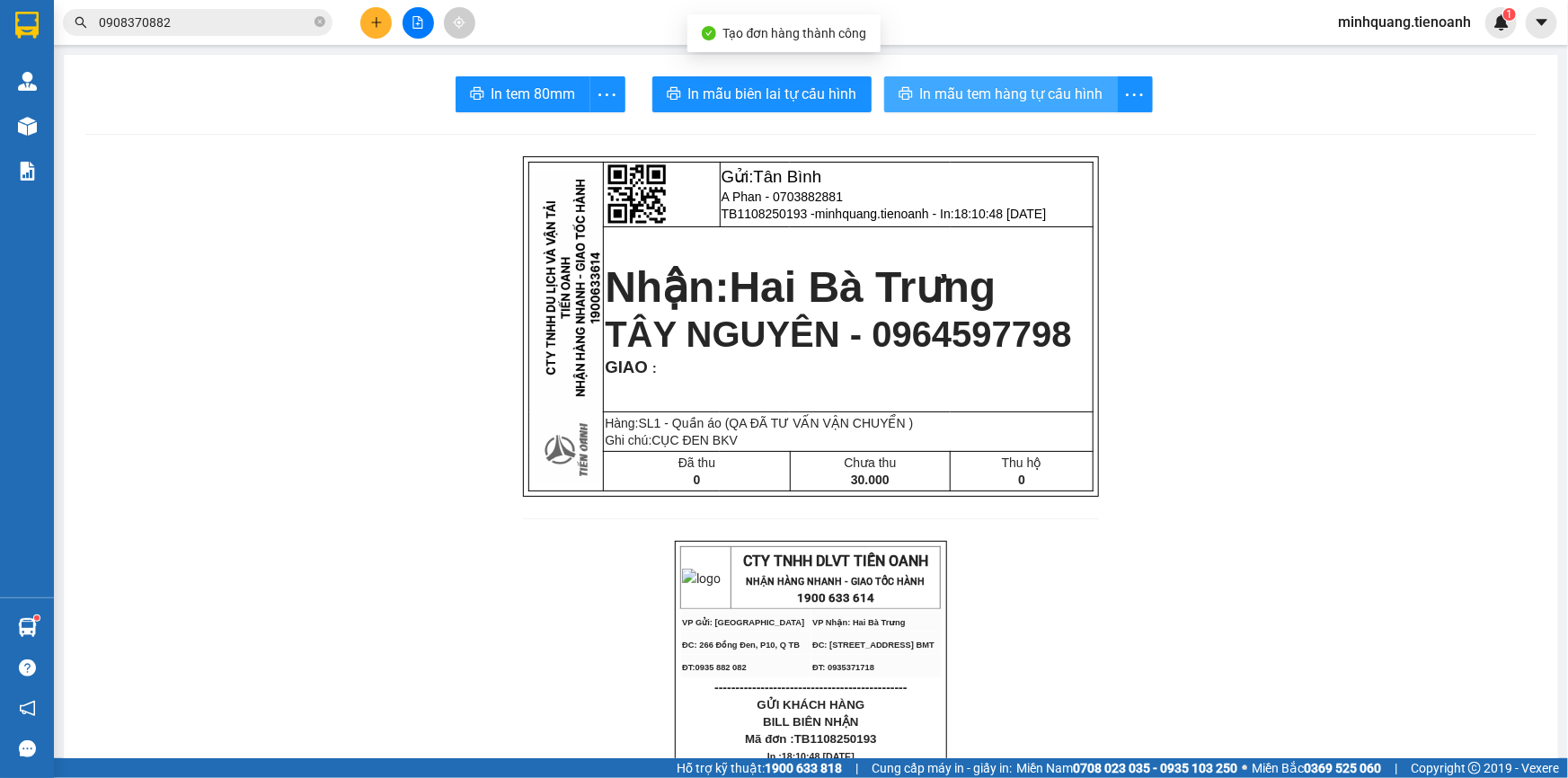
click at [1014, 100] on span "In mẫu tem hàng tự cấu hình" at bounding box center [1012, 93] width 183 height 22
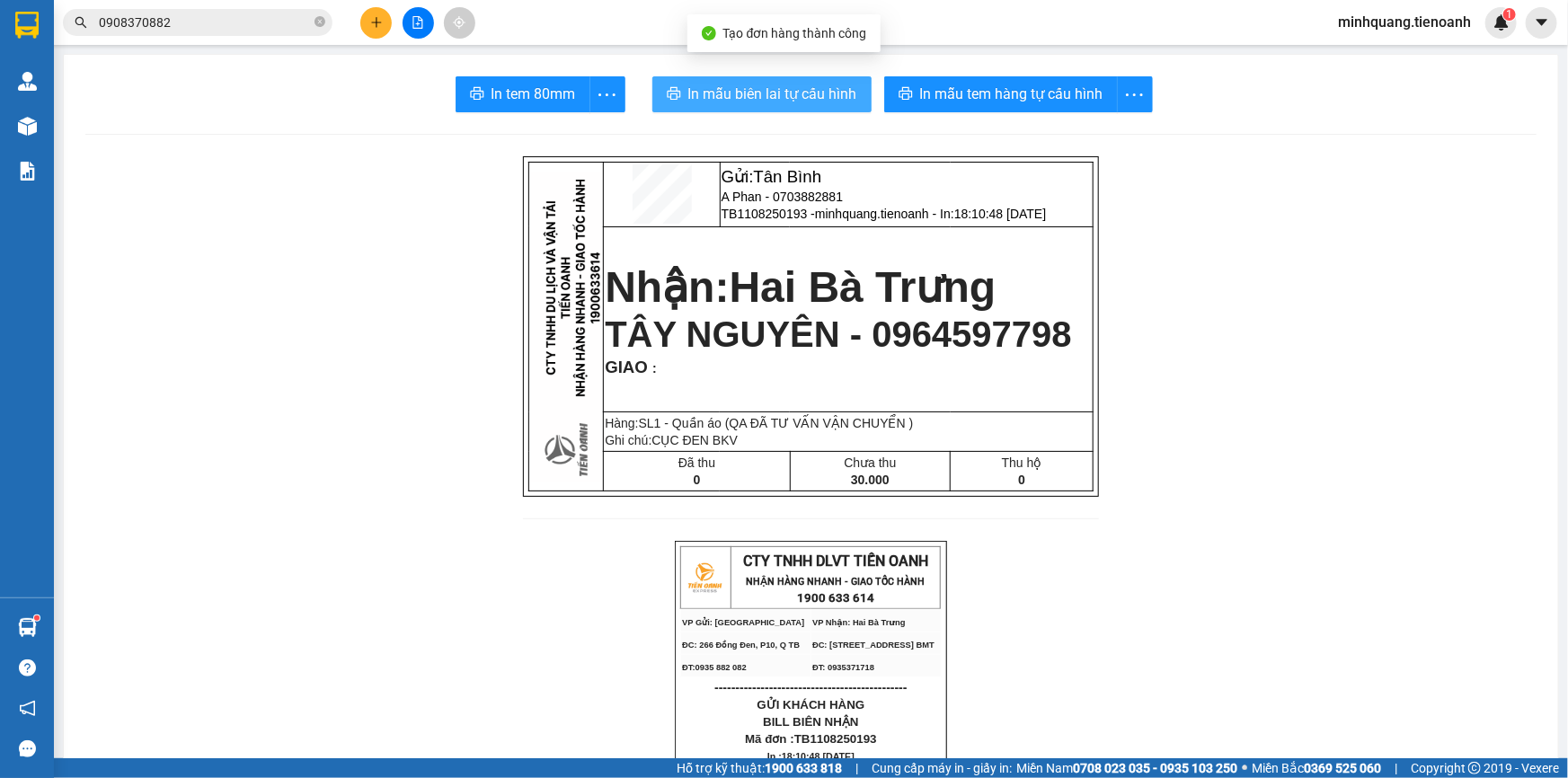
click at [766, 107] on button "In mẫu biên lai tự cấu hình" at bounding box center [761, 94] width 219 height 36
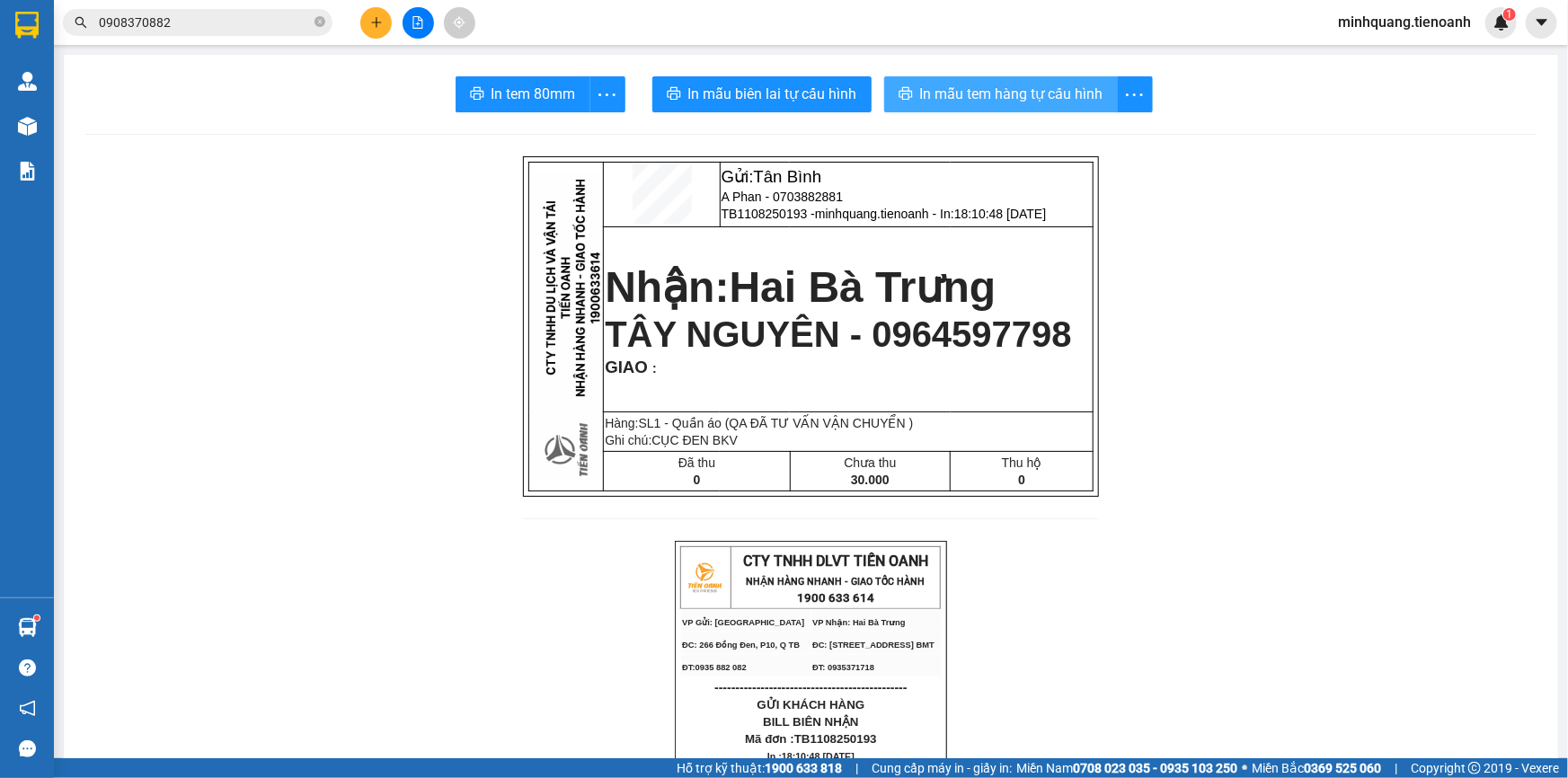
click at [316, 24] on icon "close-circle" at bounding box center [320, 21] width 11 height 11
click at [298, 16] on input "text" at bounding box center [204, 22] width 212 height 19
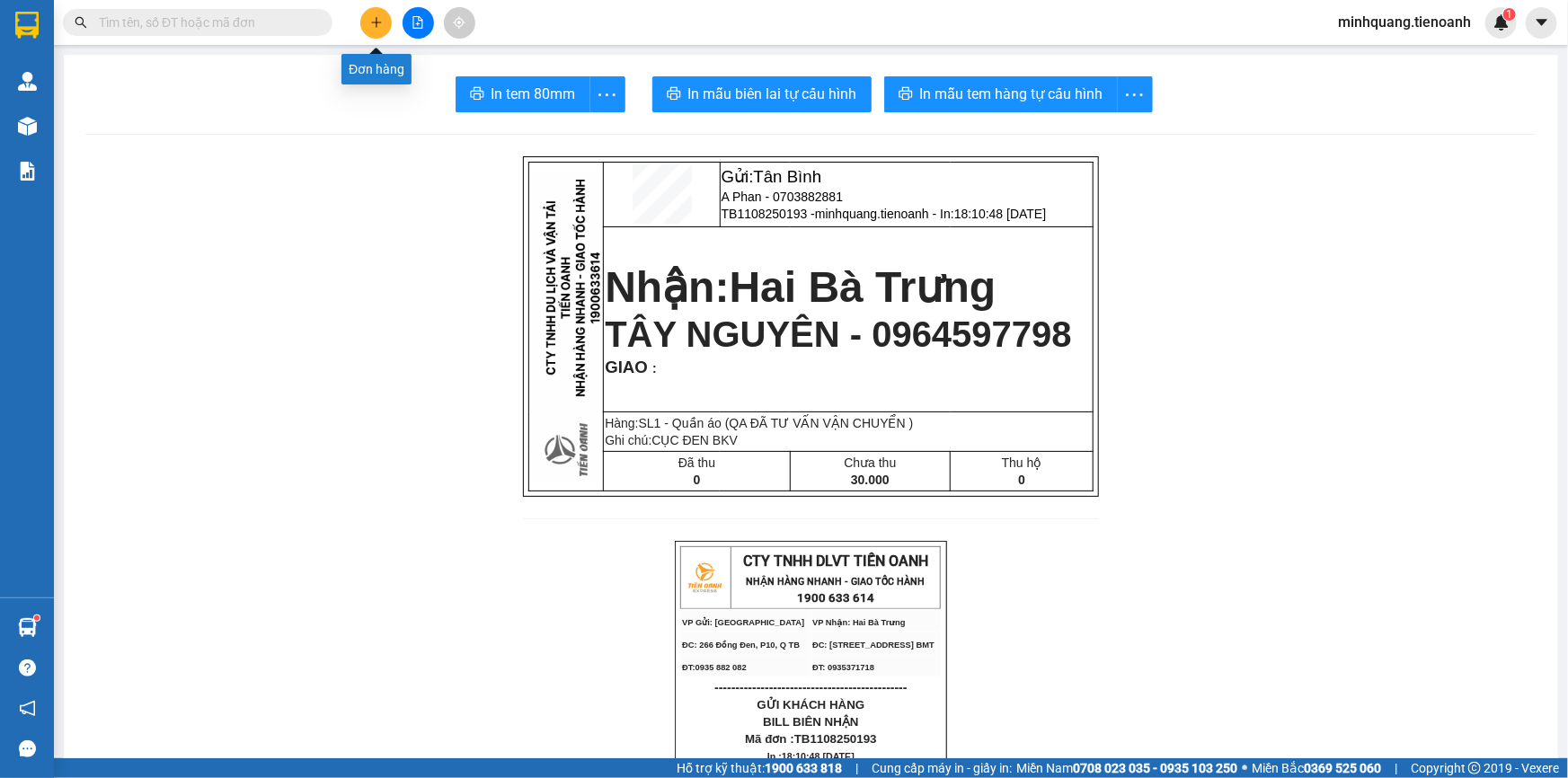
click at [383, 13] on button at bounding box center [377, 23] width 31 height 31
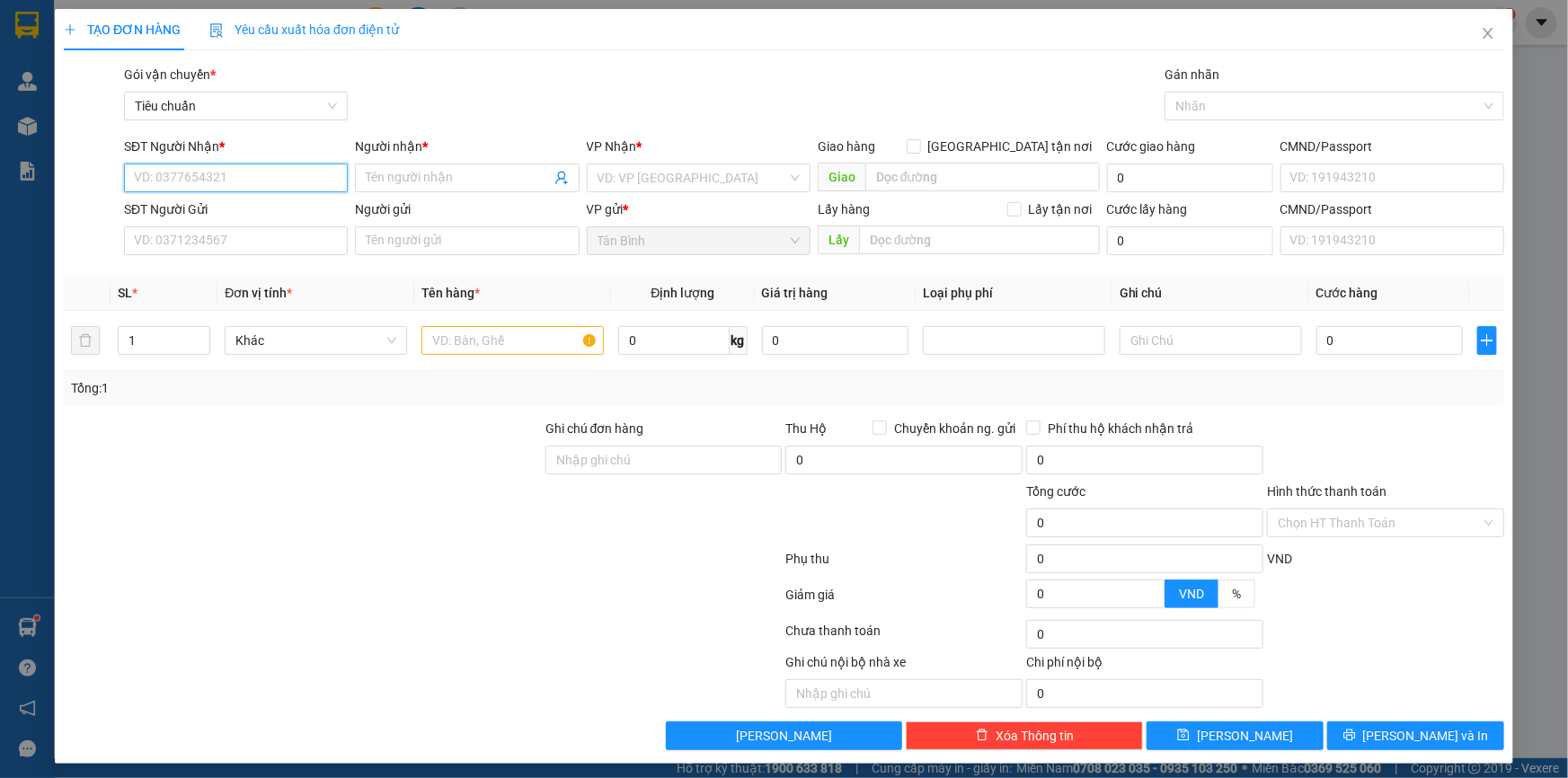
click at [228, 177] on input "SĐT Người Nhận *" at bounding box center [236, 178] width 224 height 29
click at [243, 218] on div "0847274202 - A BÌNH" at bounding box center [234, 213] width 201 height 19
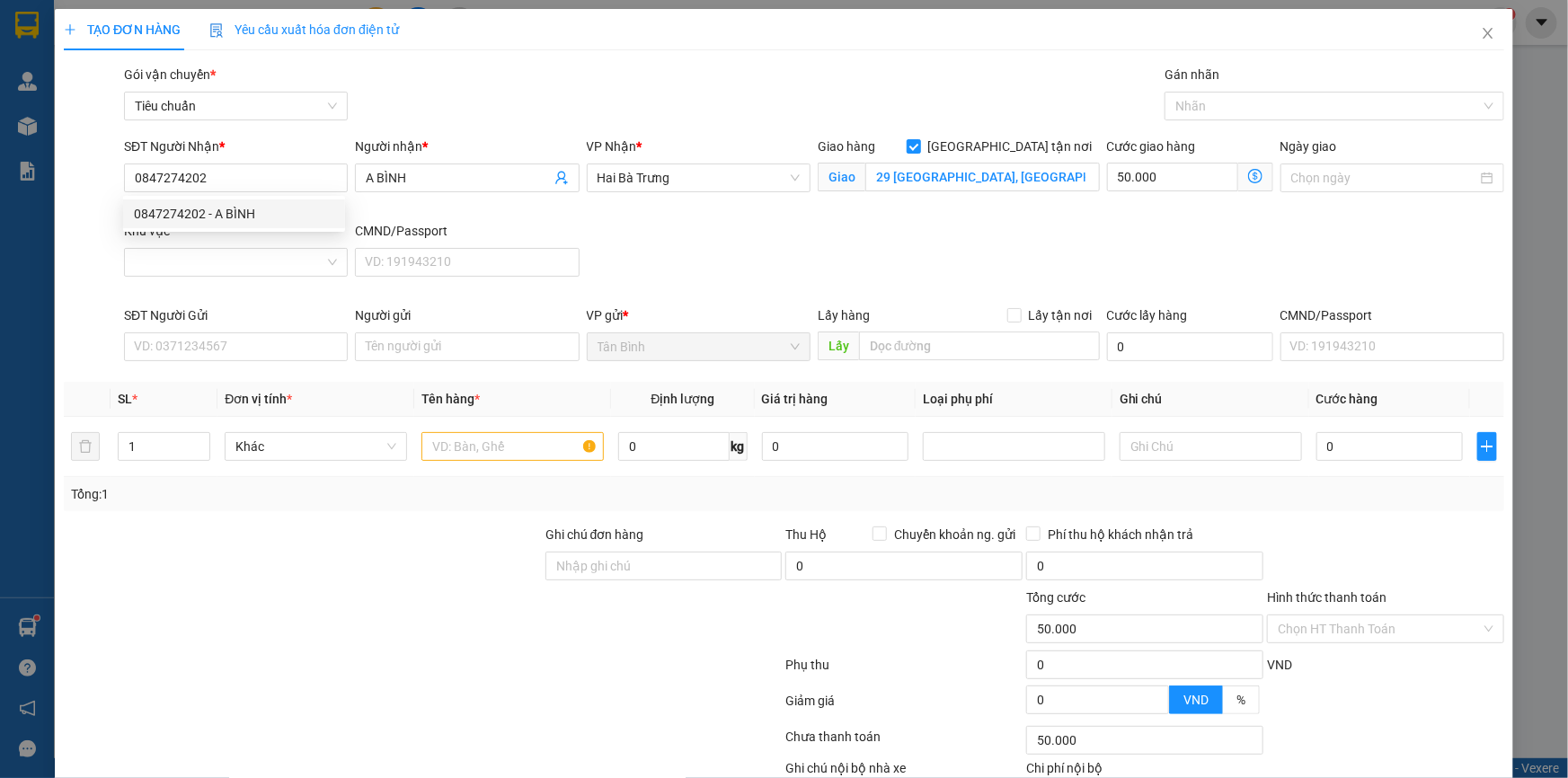
click at [241, 241] on div "Khu vực" at bounding box center [236, 234] width 224 height 27
click at [246, 274] on input "Khu vực" at bounding box center [229, 262] width 190 height 27
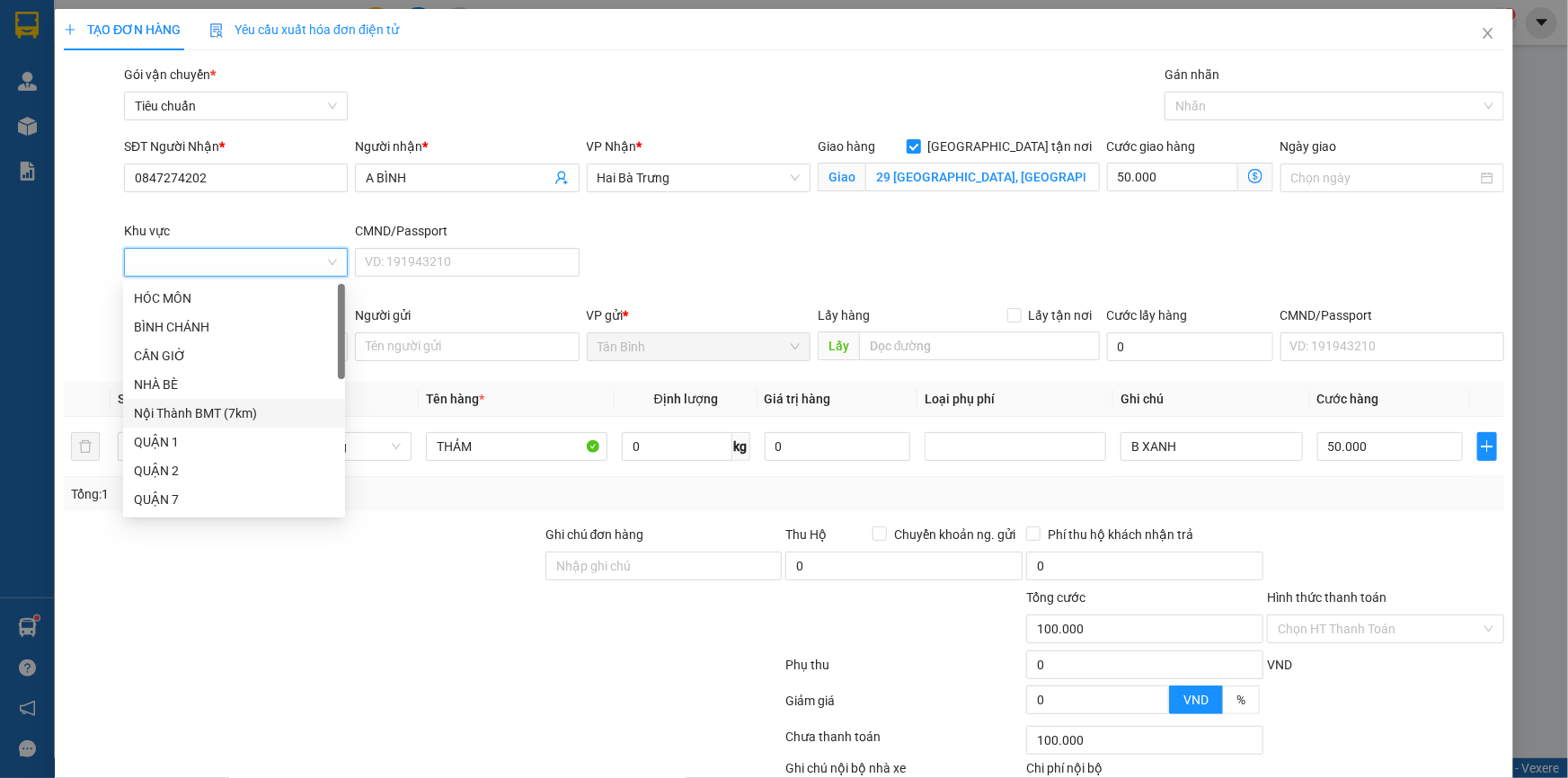
click at [225, 426] on div "Nội Thành BMT (7km)" at bounding box center [234, 413] width 222 height 29
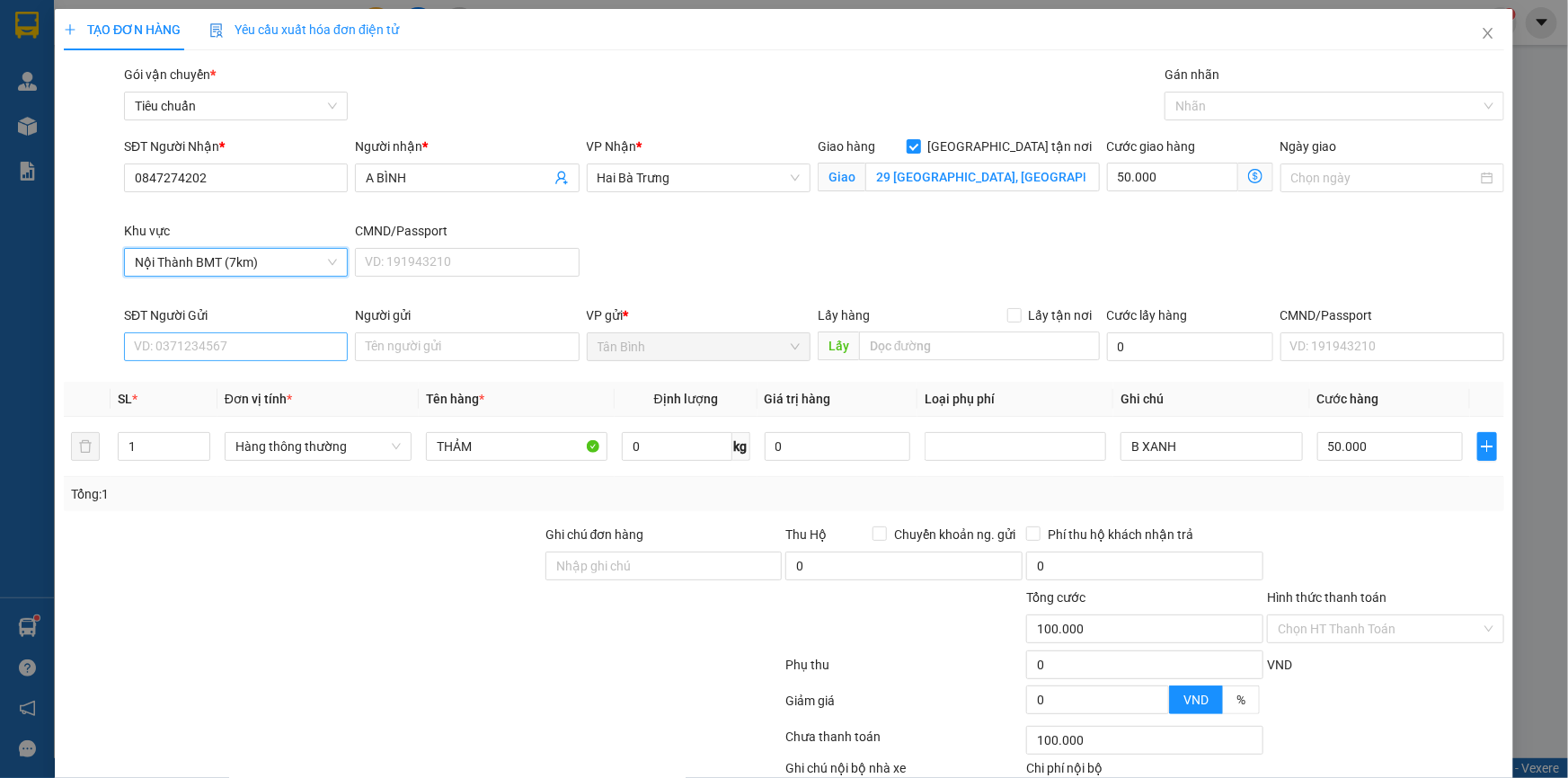
click at [218, 365] on div "SĐT Người Gửi VD: 0371234567" at bounding box center [236, 337] width 224 height 63
click at [218, 349] on input "SĐT Người Gửi" at bounding box center [236, 346] width 224 height 29
click at [153, 359] on input "0337062953" at bounding box center [236, 346] width 224 height 29
click at [211, 375] on div "0357062953 - A CƯỜNG" at bounding box center [234, 381] width 201 height 19
click at [674, 439] on input "0" at bounding box center [676, 446] width 110 height 29
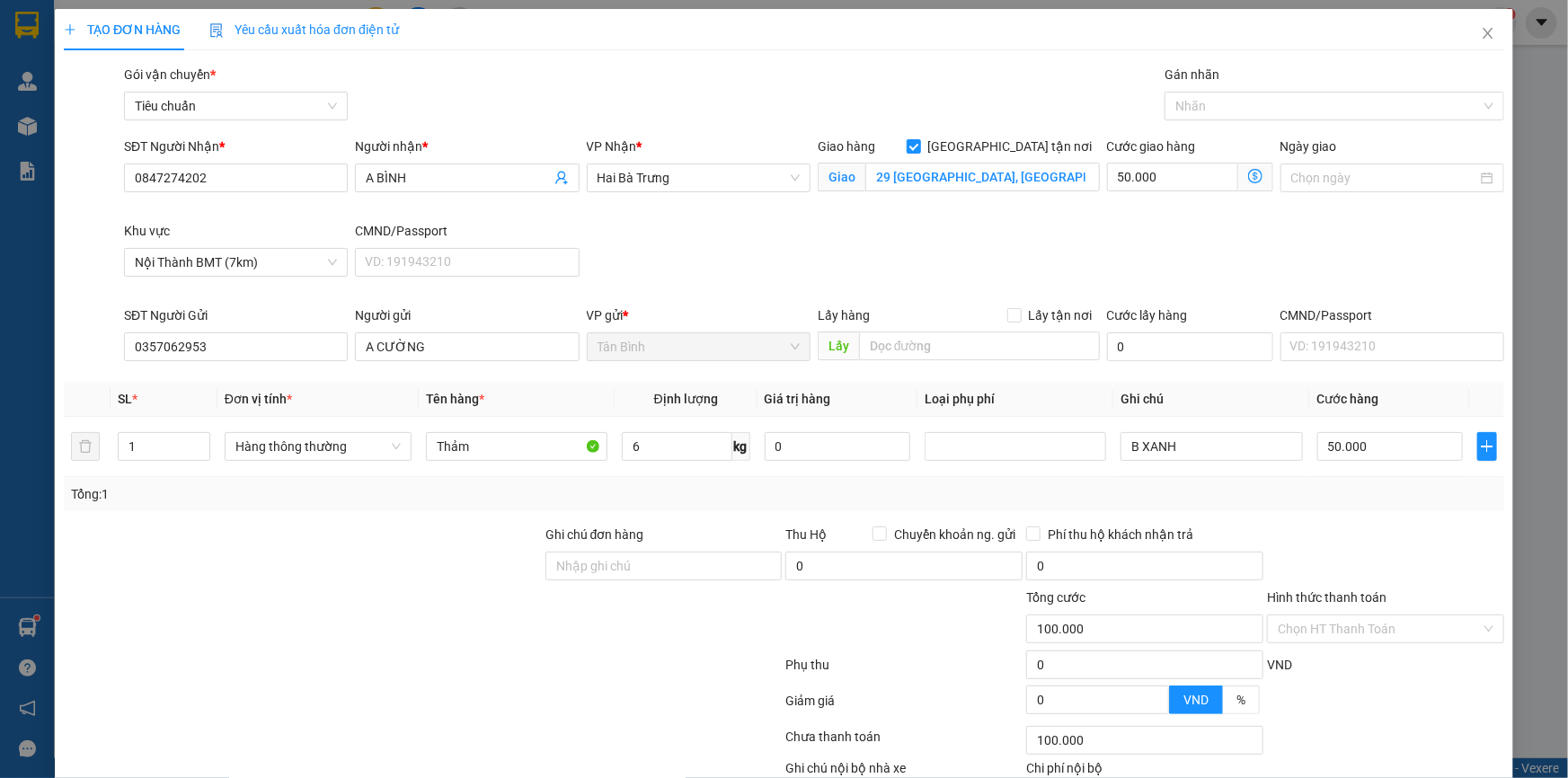
click at [358, 535] on div at bounding box center [302, 556] width 482 height 63
click at [1352, 442] on input "40.000" at bounding box center [1390, 446] width 146 height 29
click at [1098, 286] on div "SĐT Người Nhận * 0847274202 Người nhận * A BÌNH VP Nhận * Hai Bà Trưng Giao hàn…" at bounding box center [814, 221] width 1388 height 169
click at [1179, 173] on input "50.000" at bounding box center [1173, 177] width 131 height 29
click at [1036, 207] on div "Giao hàng Giao tận nơi Giao 29 Trường Chinh, Tân Lợi, Buôn Ma Thuột, Đắk Lắk" at bounding box center [958, 179] width 290 height 84
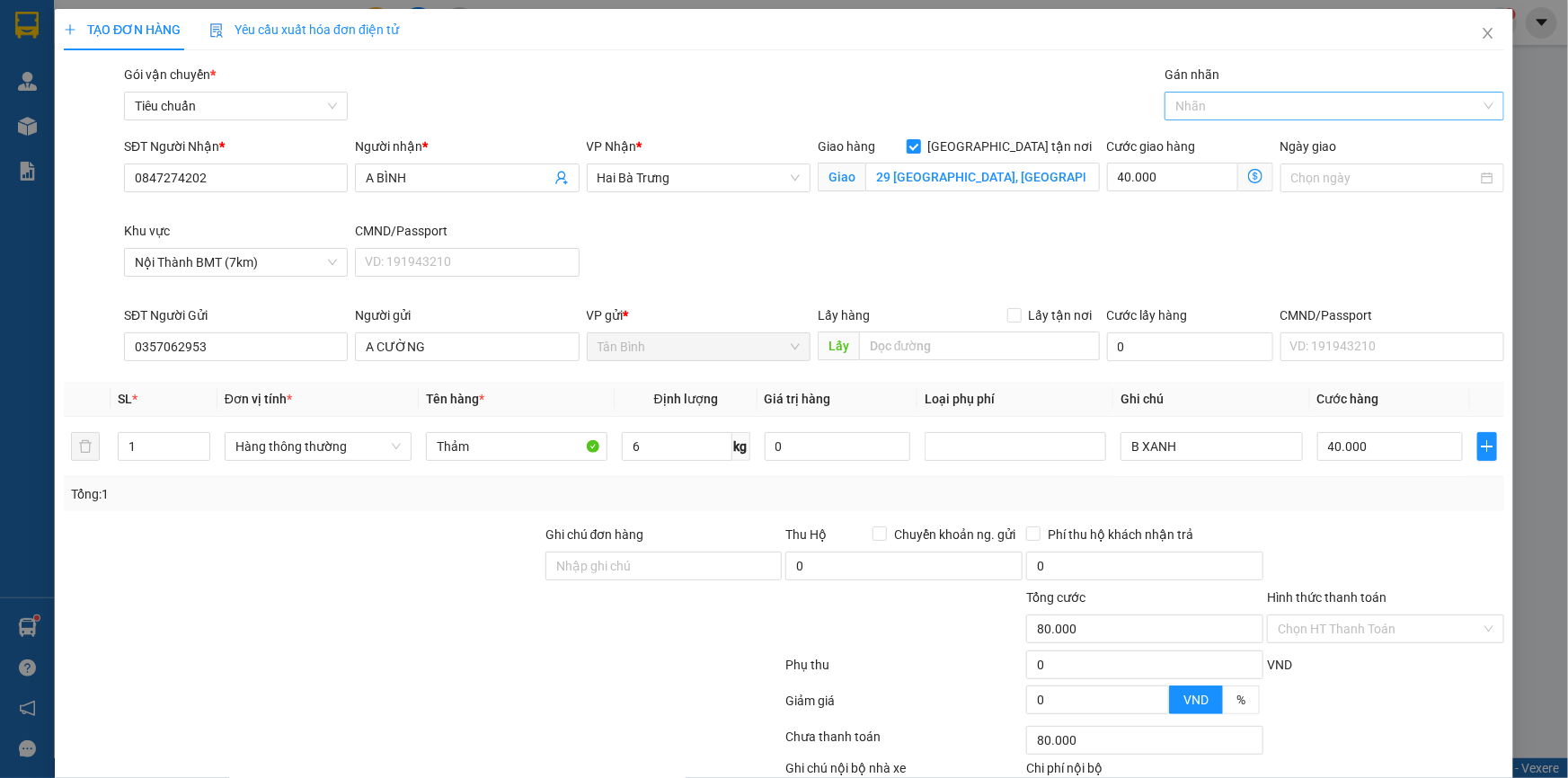
click at [1205, 113] on div at bounding box center [1326, 105] width 313 height 21
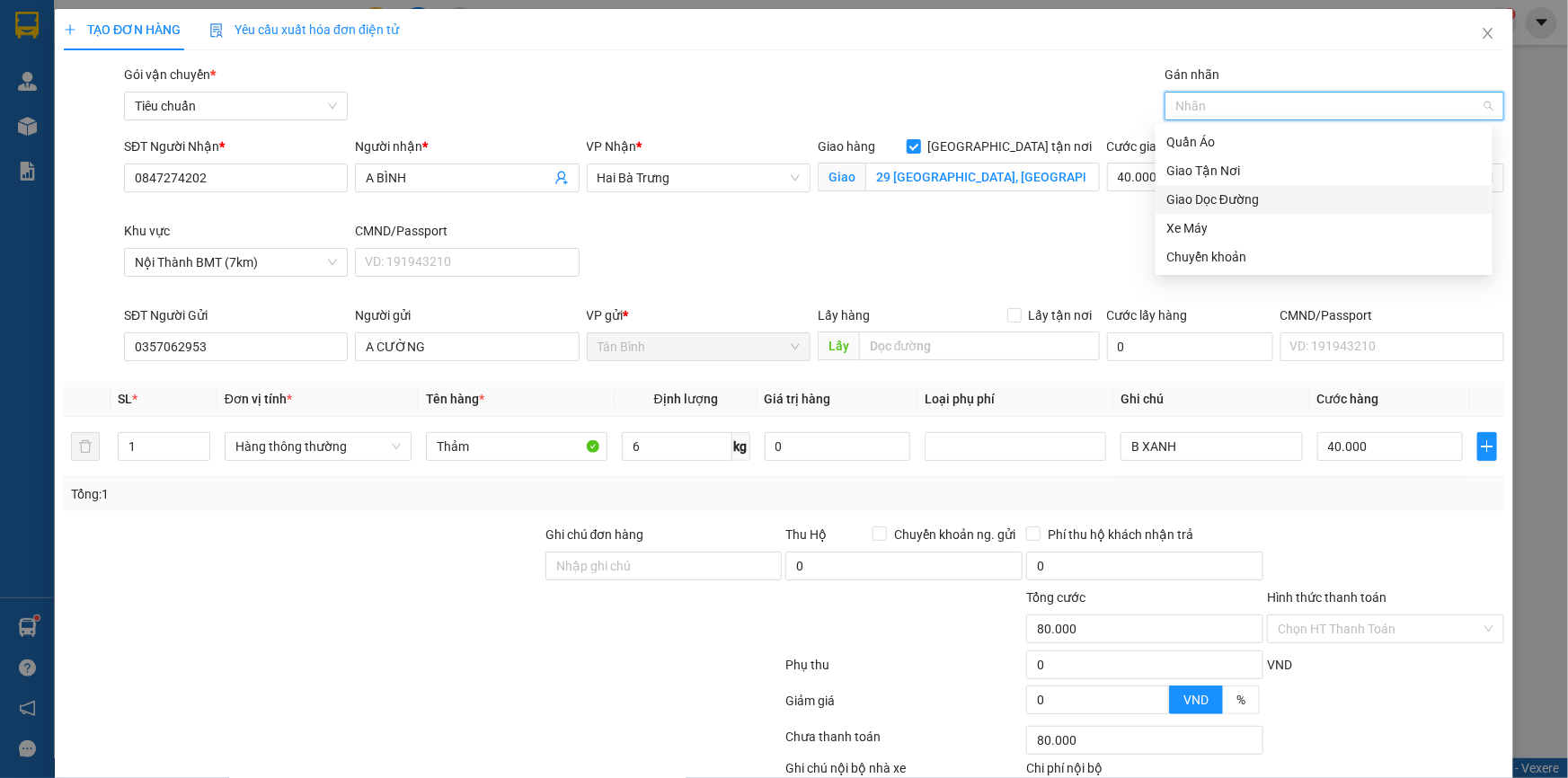
click at [1222, 192] on div "Giao Dọc Đường" at bounding box center [1324, 199] width 315 height 19
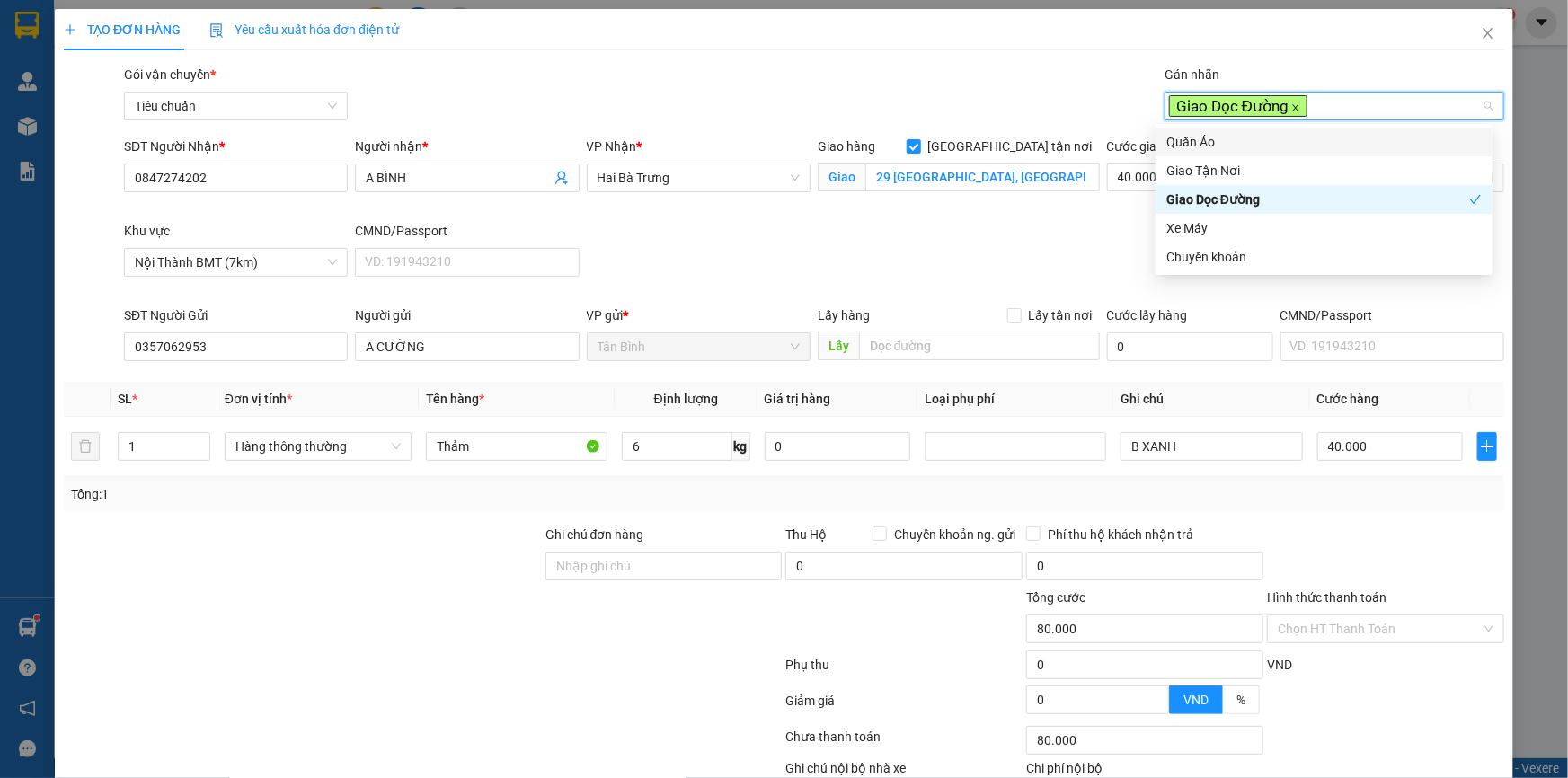
click at [1291, 106] on icon "close" at bounding box center [1296, 108] width 9 height 9
click at [1255, 112] on div at bounding box center [1326, 105] width 313 height 21
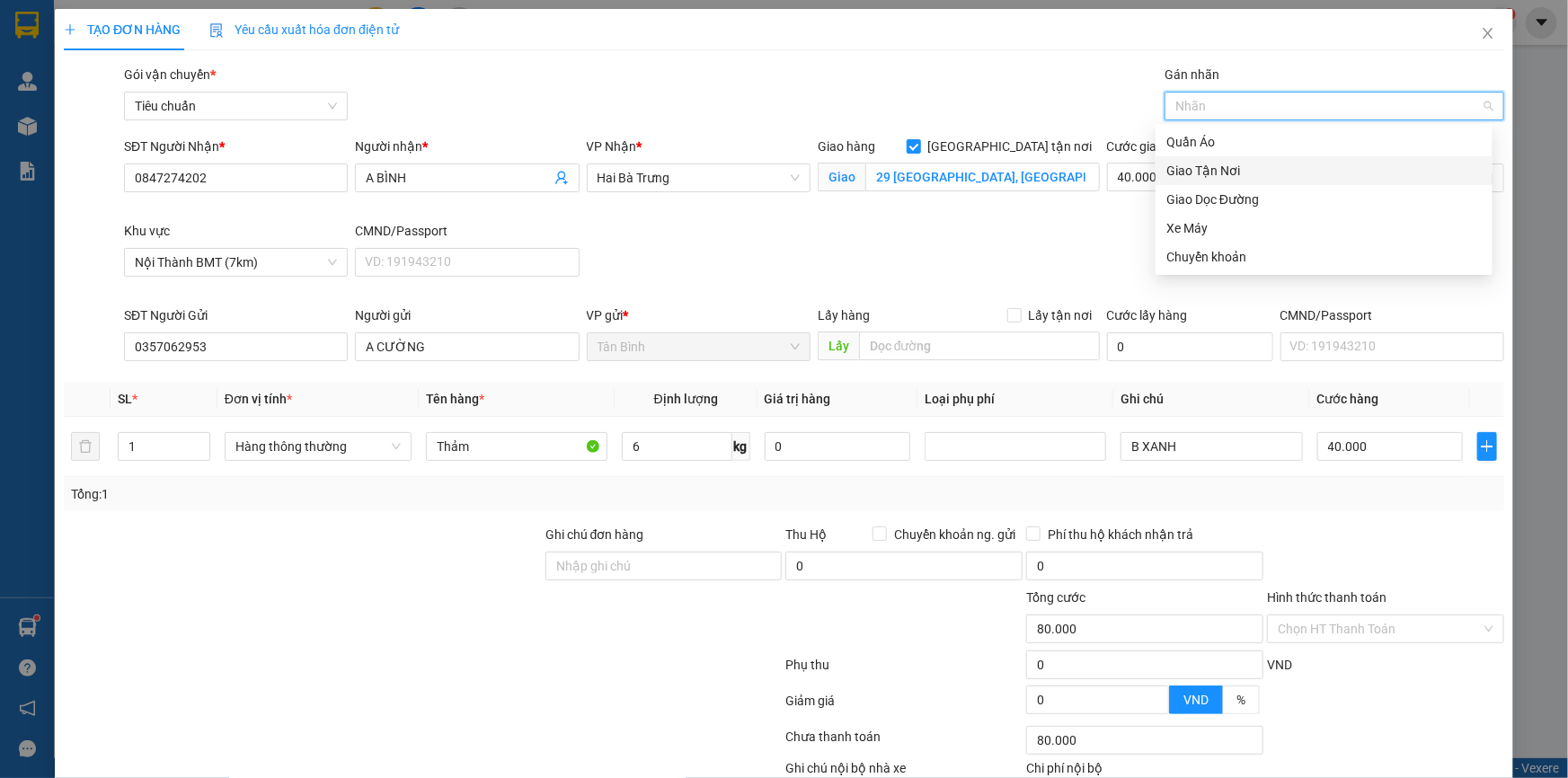
click at [1238, 174] on div "Giao Tận Nơi" at bounding box center [1324, 170] width 315 height 19
click at [1070, 212] on div "Giao hàng Giao tận nơi Giao 29 Trường Chinh, Tân Lợi, Buôn Ma Thuột, Đắk Lắk" at bounding box center [958, 179] width 290 height 84
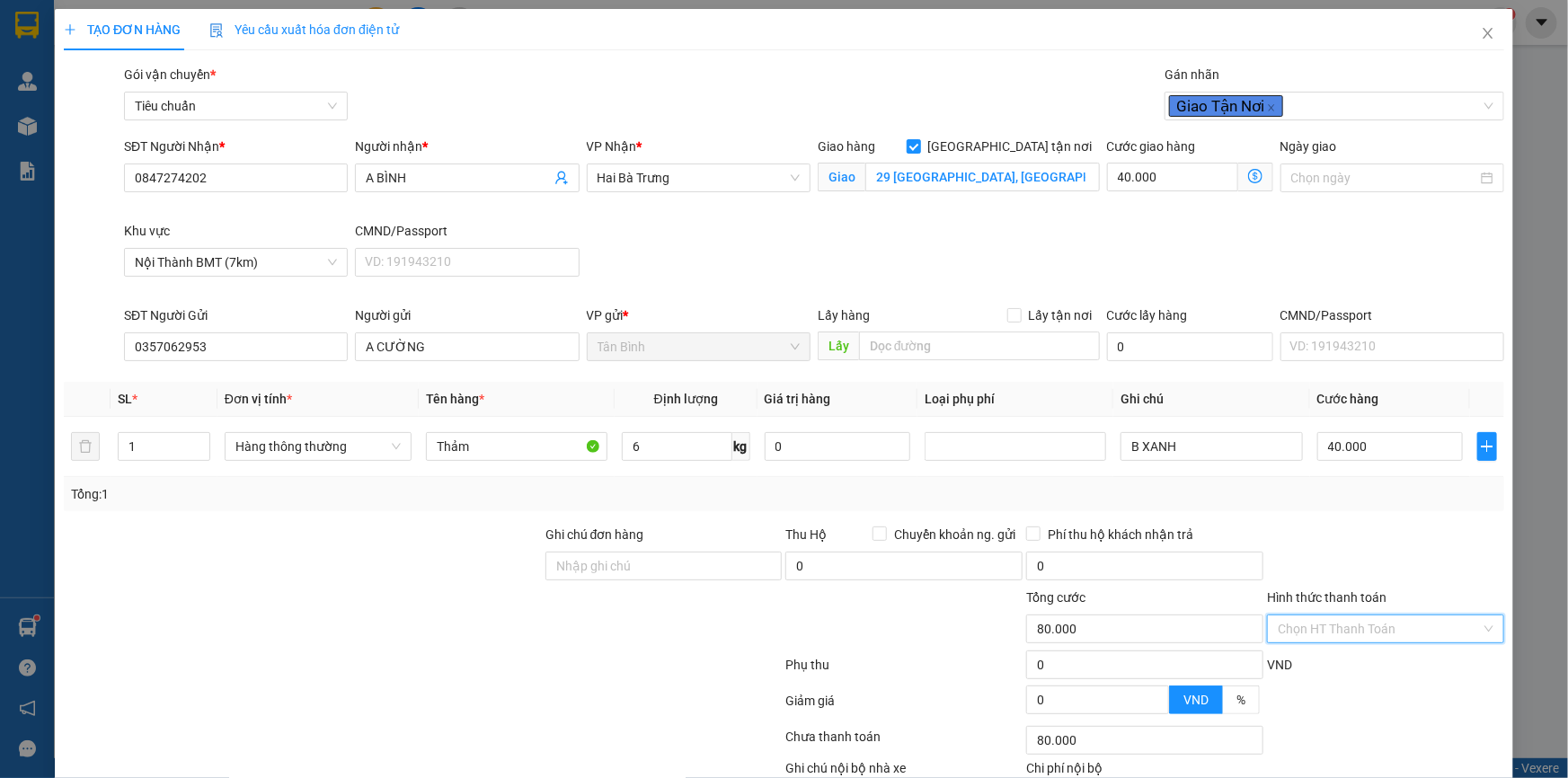
click at [1344, 633] on input "Hình thức thanh toán" at bounding box center [1379, 628] width 204 height 27
click at [1343, 652] on div "Tại văn phòng" at bounding box center [1375, 663] width 235 height 29
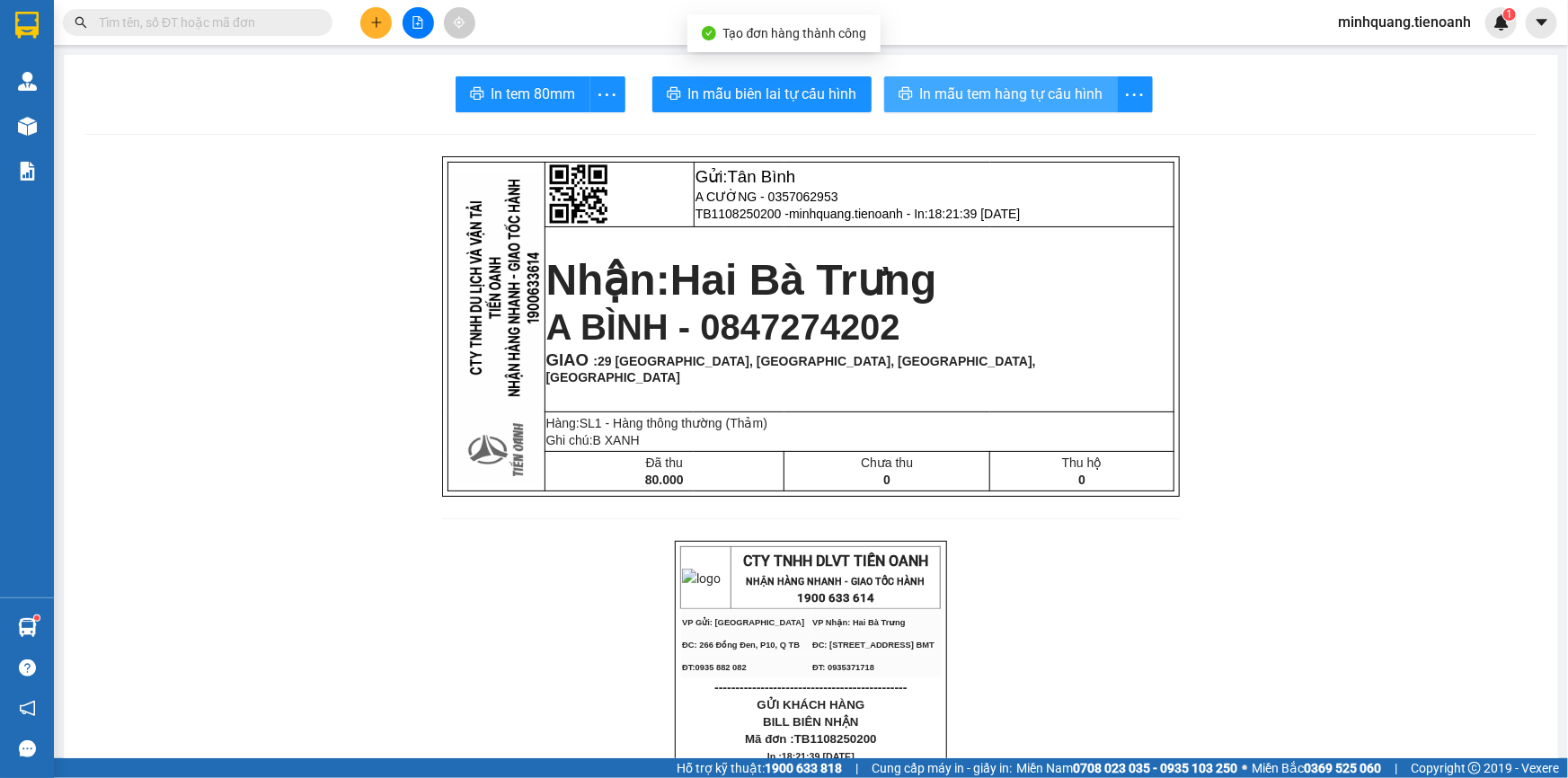
click at [955, 102] on span "In mẫu tem hàng tự cấu hình" at bounding box center [1012, 93] width 183 height 22
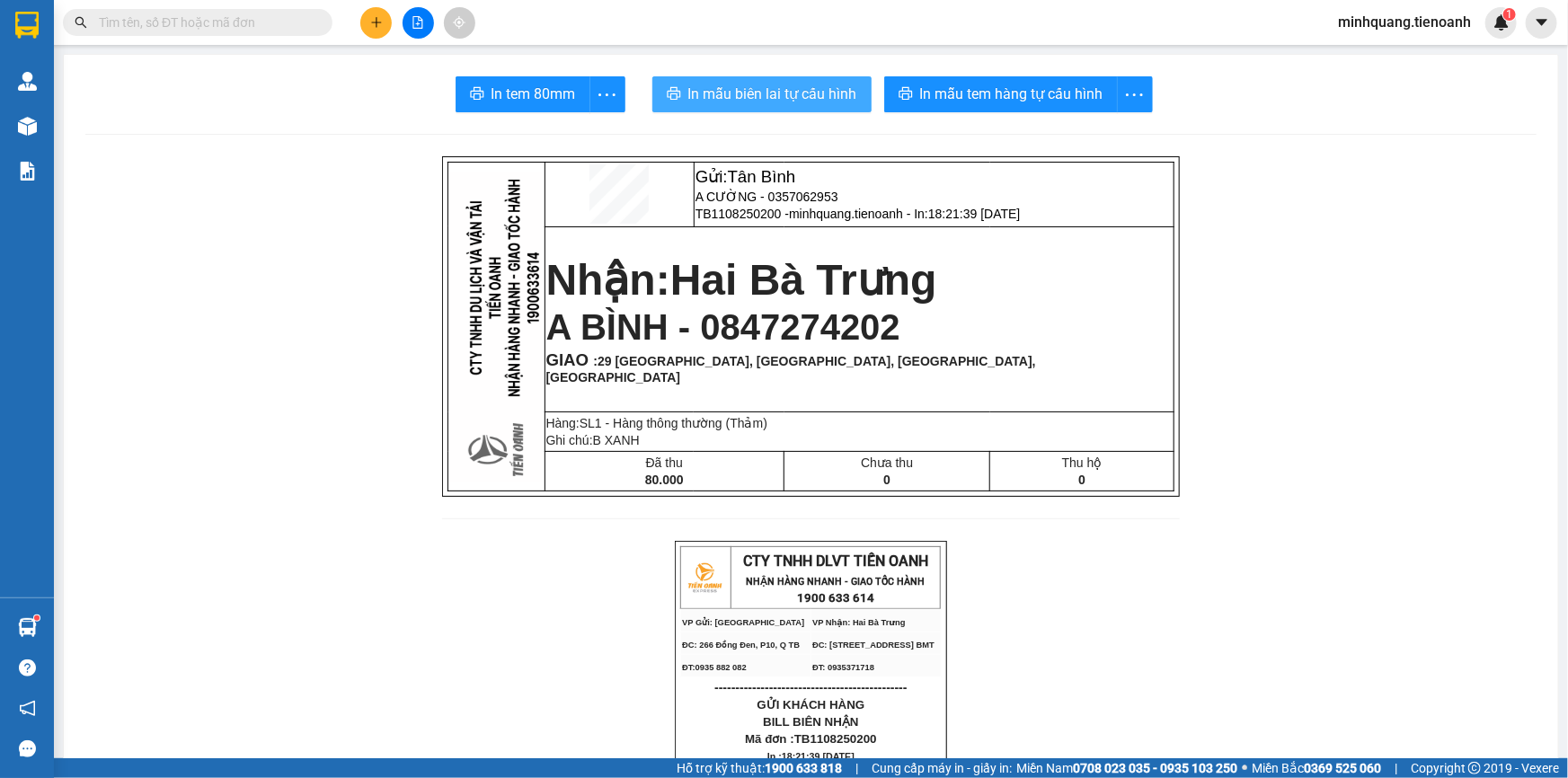
click at [794, 100] on span "In mẫu biên lai tự cấu hình" at bounding box center [772, 93] width 169 height 22
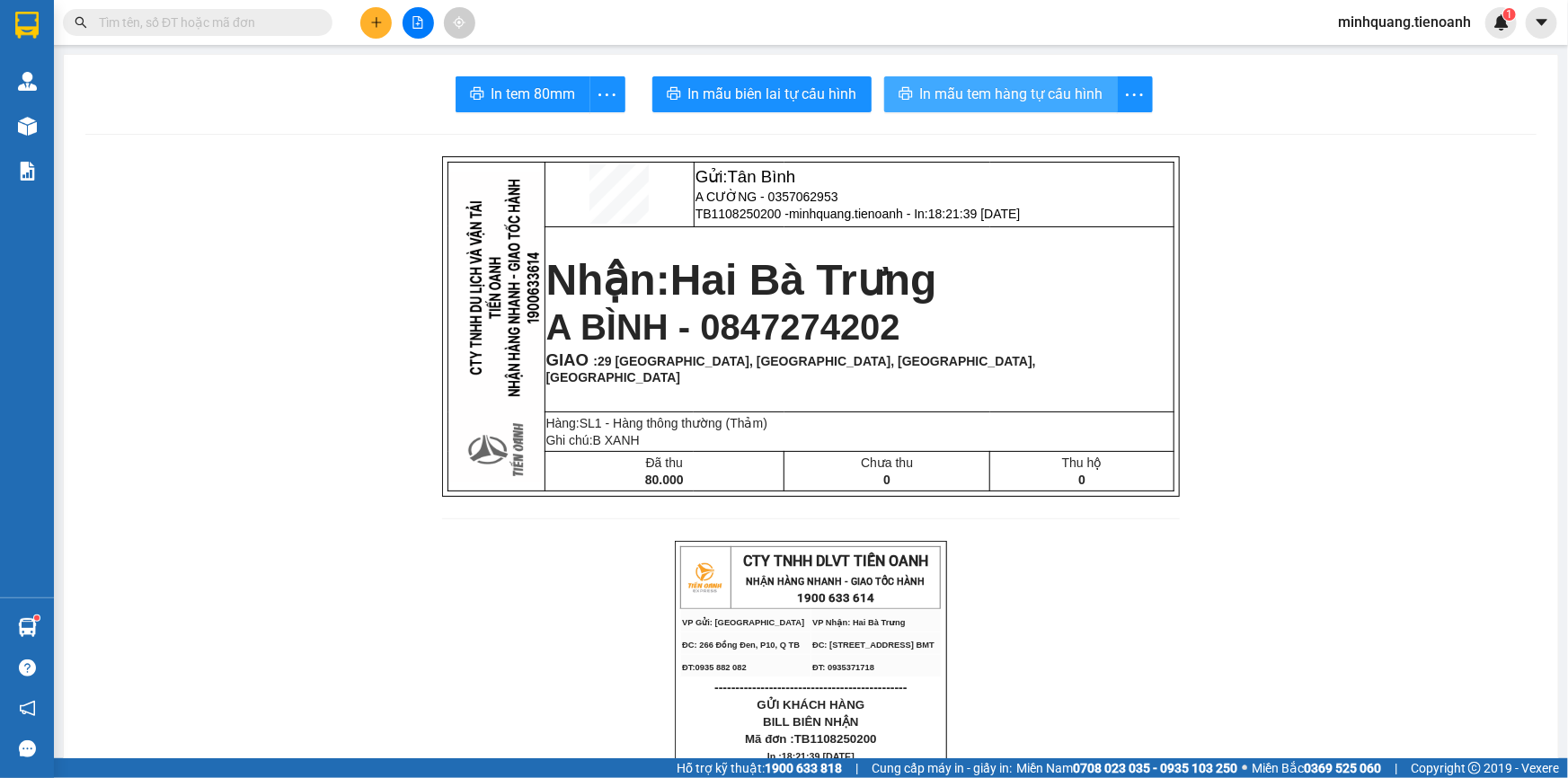
click at [998, 109] on button "In mẫu tem hàng tự cấu hình" at bounding box center [1001, 94] width 234 height 36
click at [378, 29] on button at bounding box center [377, 23] width 31 height 31
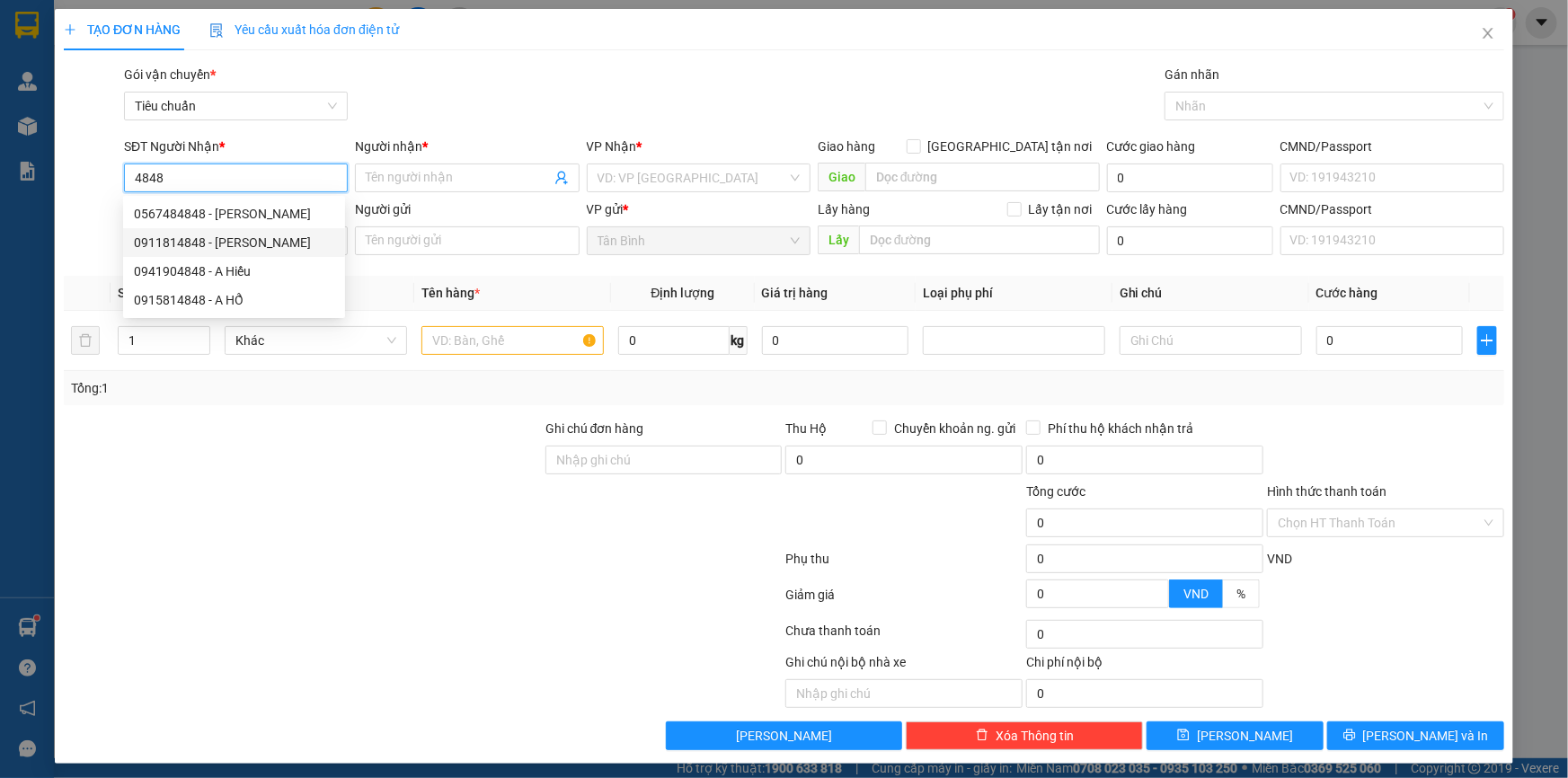
click at [269, 241] on div "0911814848 - Ty Trần" at bounding box center [234, 242] width 201 height 19
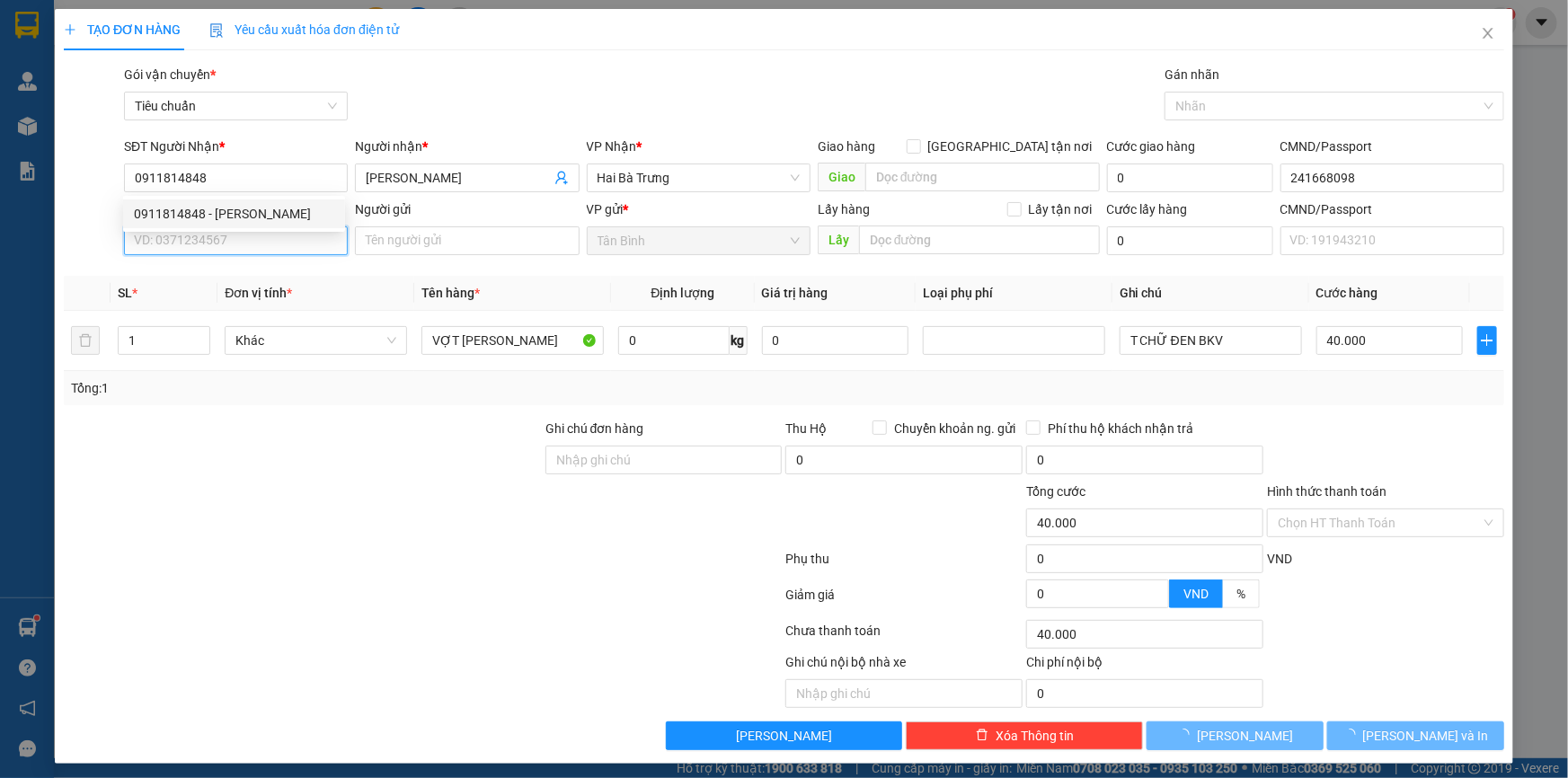
click at [269, 241] on input "SĐT Người Gửi" at bounding box center [236, 241] width 224 height 29
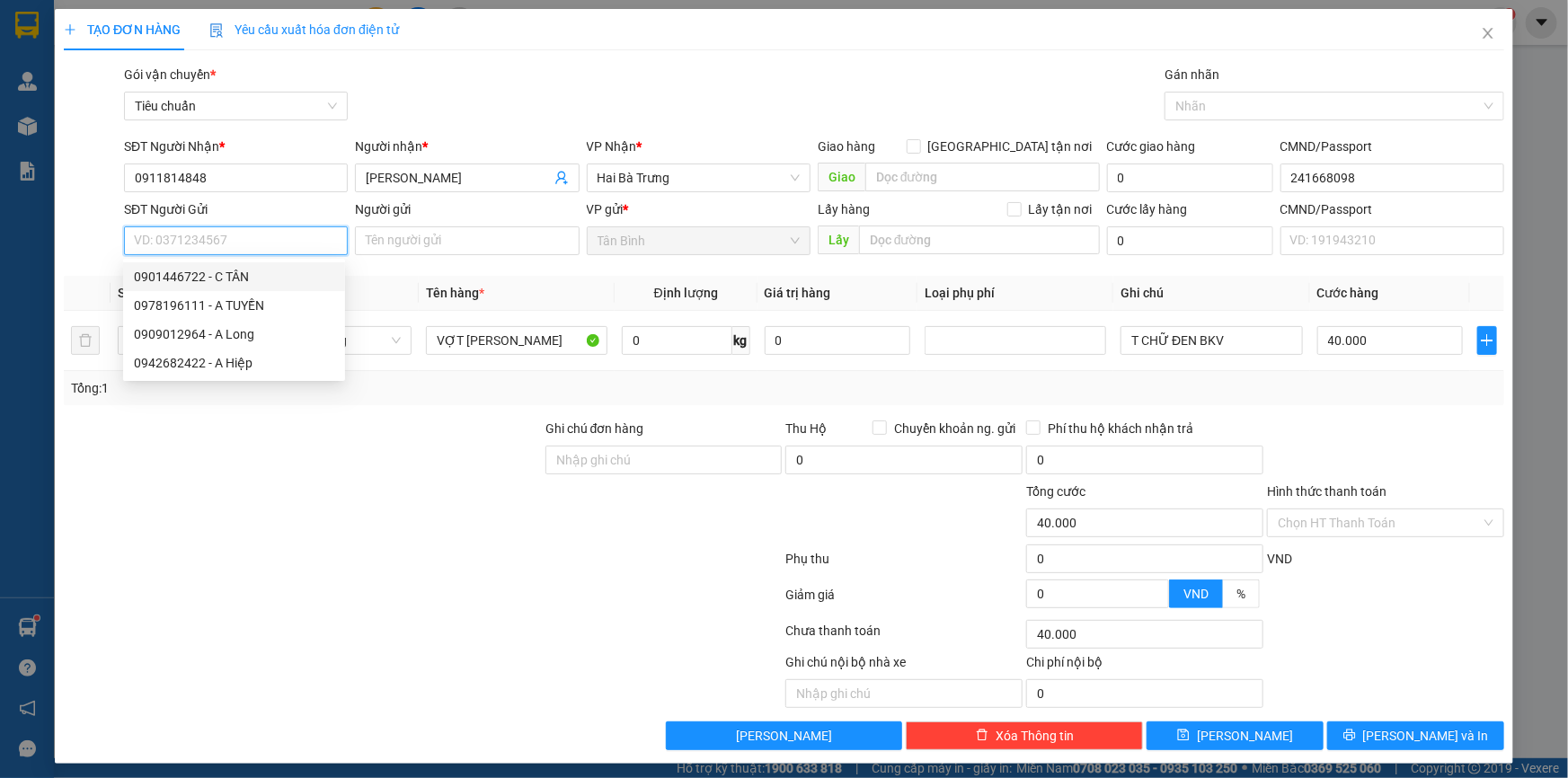
click at [215, 230] on input "SĐT Người Gửi" at bounding box center [236, 241] width 224 height 29
click at [194, 281] on div "0358963733 - C THỦY" at bounding box center [234, 276] width 201 height 19
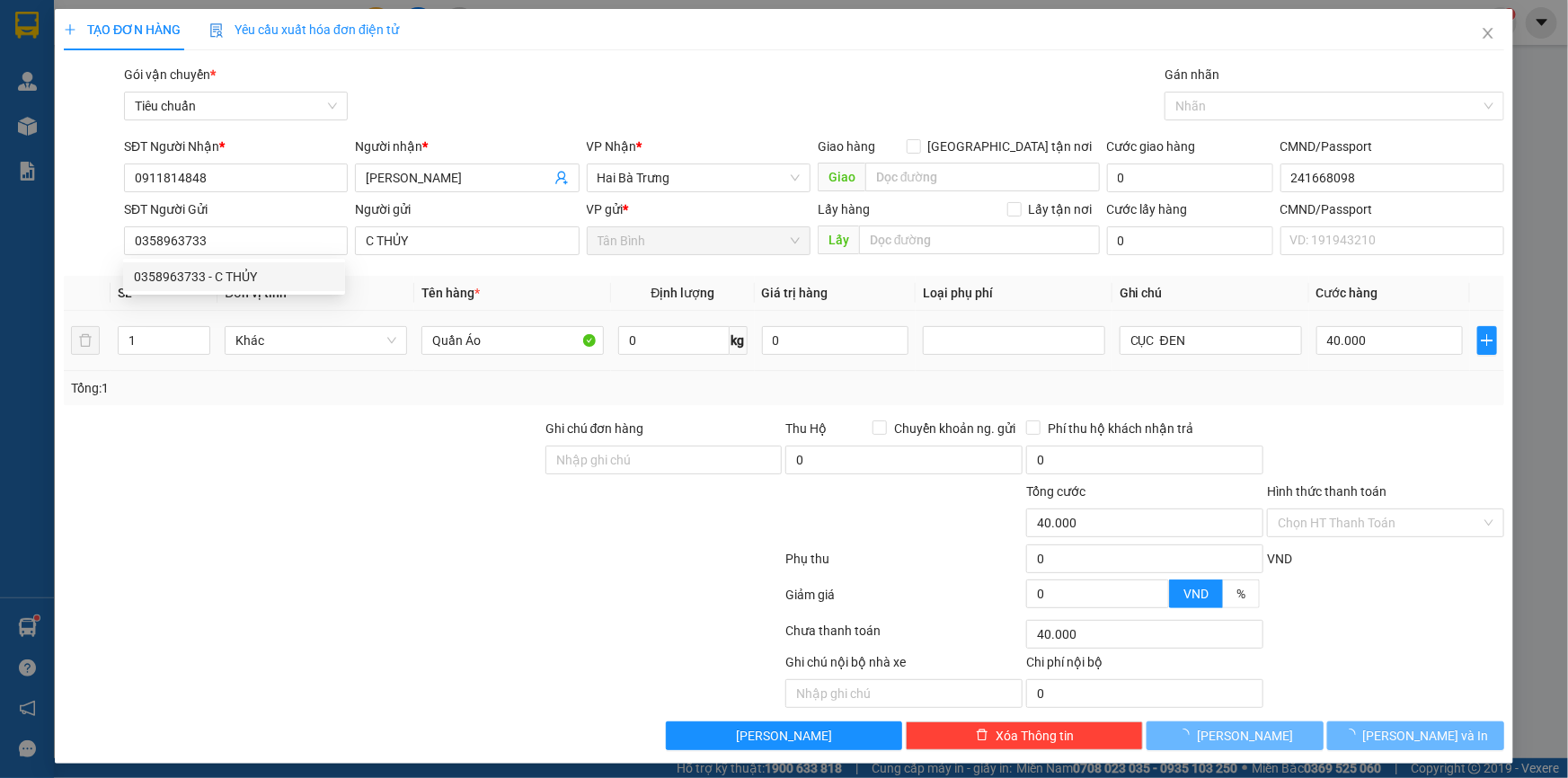
click at [307, 411] on div "Transit Pickup Surcharge Ids Transit Deliver Surcharge Ids Transit Deliver Surc…" at bounding box center [784, 407] width 1440 height 685
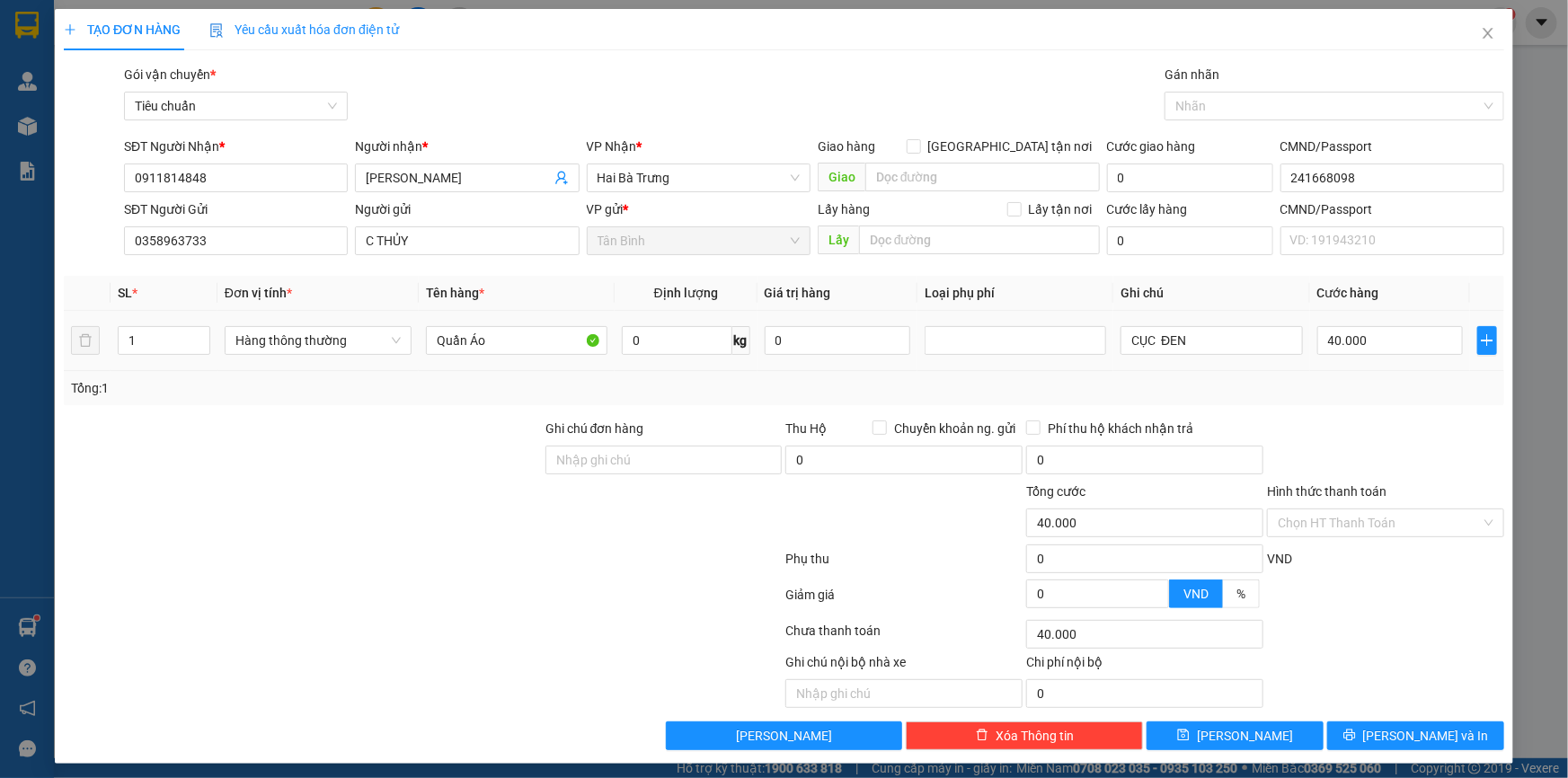
click at [312, 356] on div "Hàng thông thường" at bounding box center [318, 340] width 187 height 36
click at [316, 354] on div "Hàng thông thường" at bounding box center [318, 340] width 187 height 36
click at [312, 331] on span "Hàng thông thường" at bounding box center [317, 340] width 166 height 27
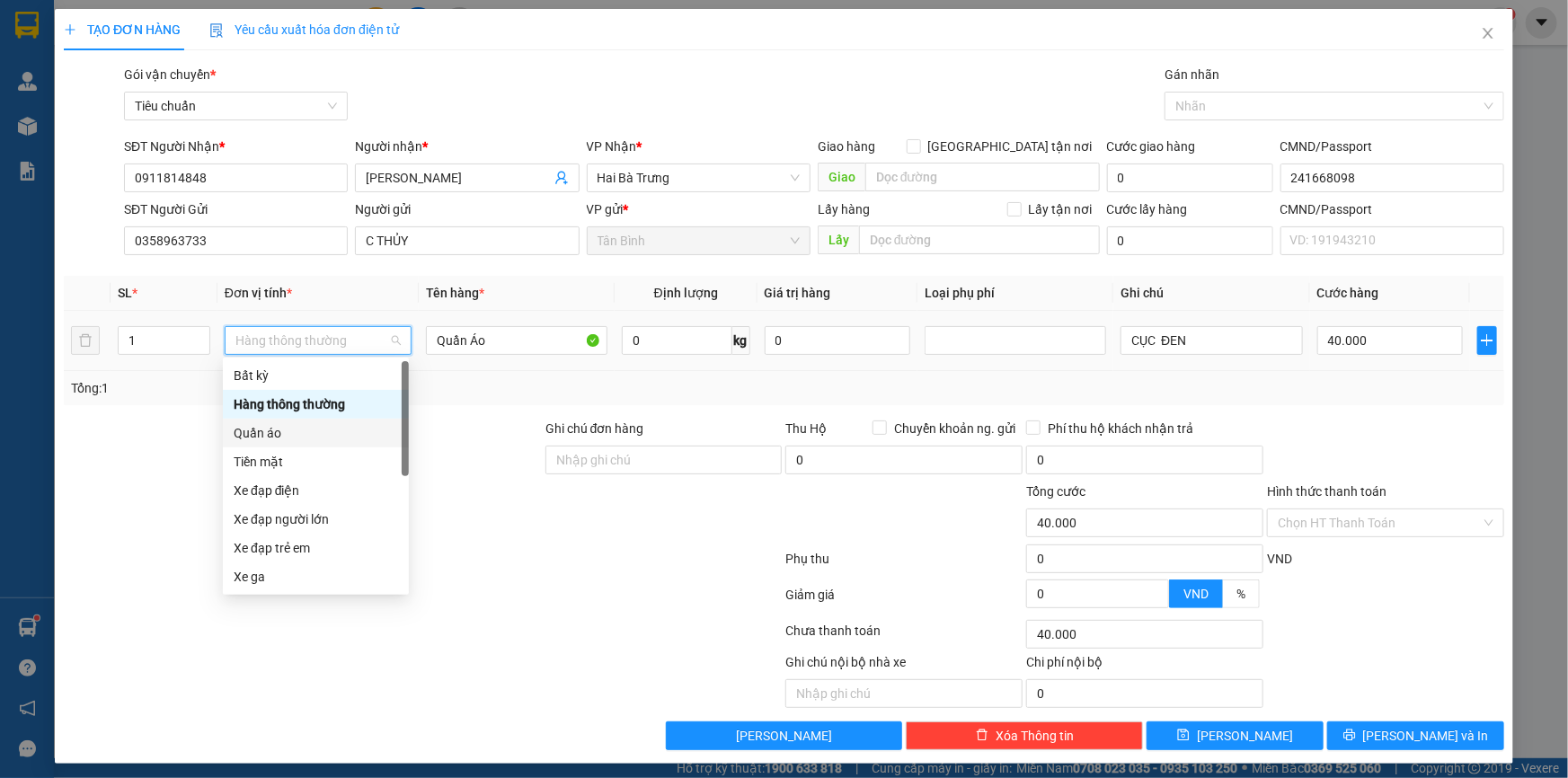
click at [275, 434] on div "Quần áo" at bounding box center [316, 433] width 165 height 19
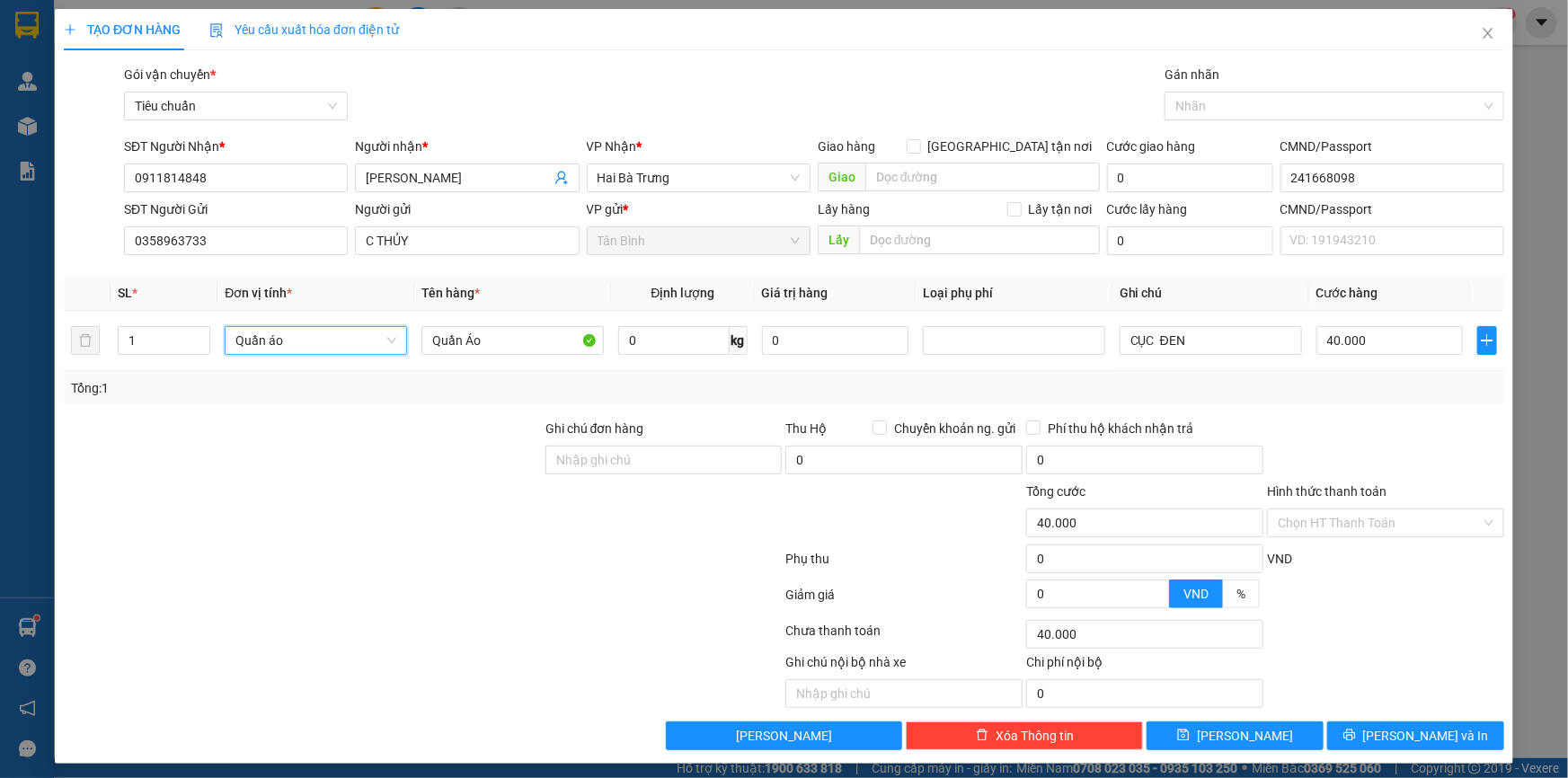
click at [1355, 398] on div "Tổng: 1" at bounding box center [784, 388] width 1440 height 34
click at [1348, 346] on input "0" at bounding box center [1389, 340] width 146 height 29
drag, startPoint x: 1377, startPoint y: 702, endPoint x: 1378, endPoint y: 729, distance: 27.0
click at [1377, 708] on div "Transit Pickup Surcharge Ids Transit Deliver Surcharge Ids Transit Deliver Surc…" at bounding box center [784, 407] width 1440 height 685
click at [1355, 730] on icon "printer" at bounding box center [1349, 735] width 12 height 12
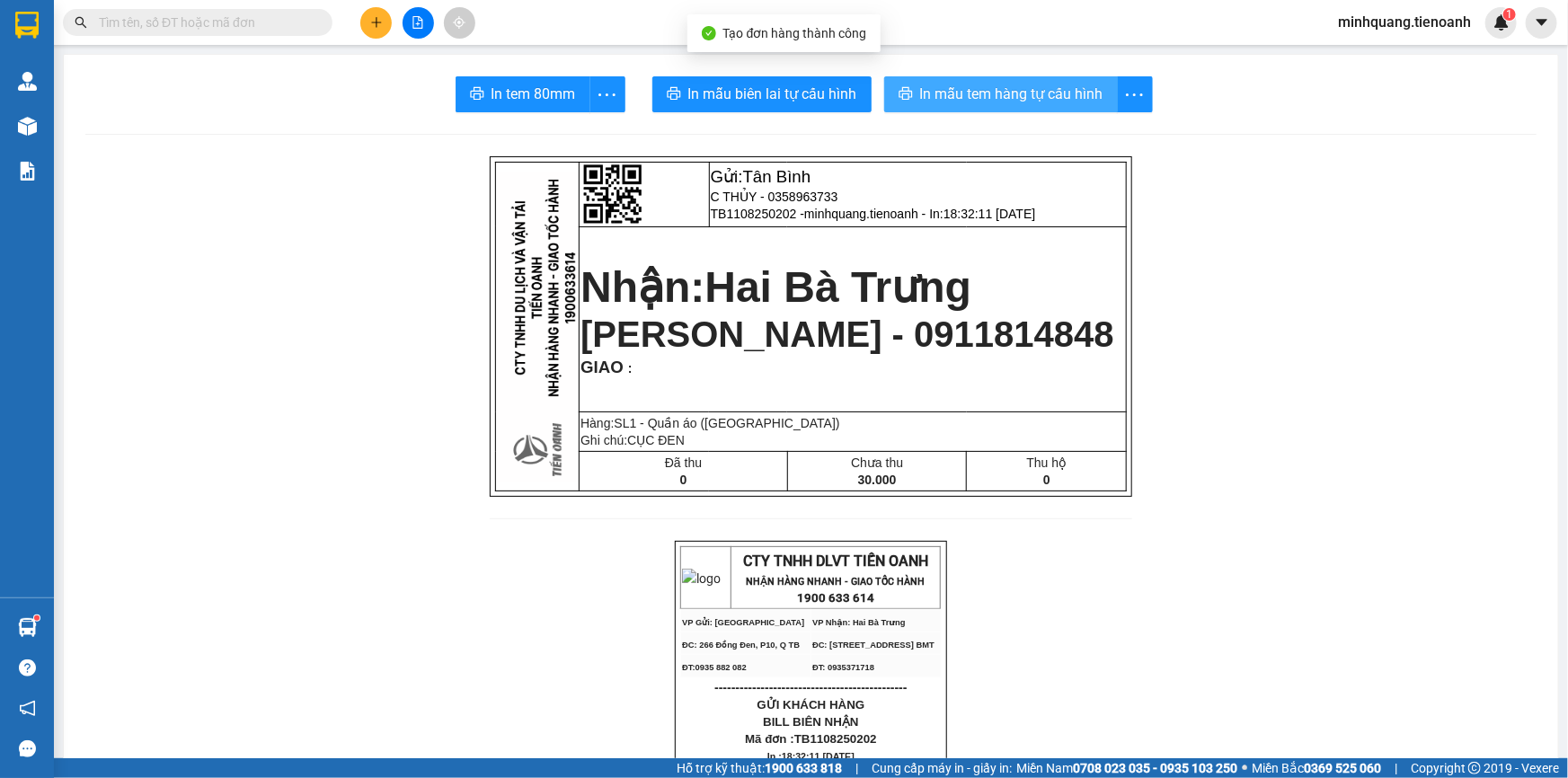
click at [1004, 82] on span "In mẫu tem hàng tự cấu hình" at bounding box center [1012, 93] width 183 height 22
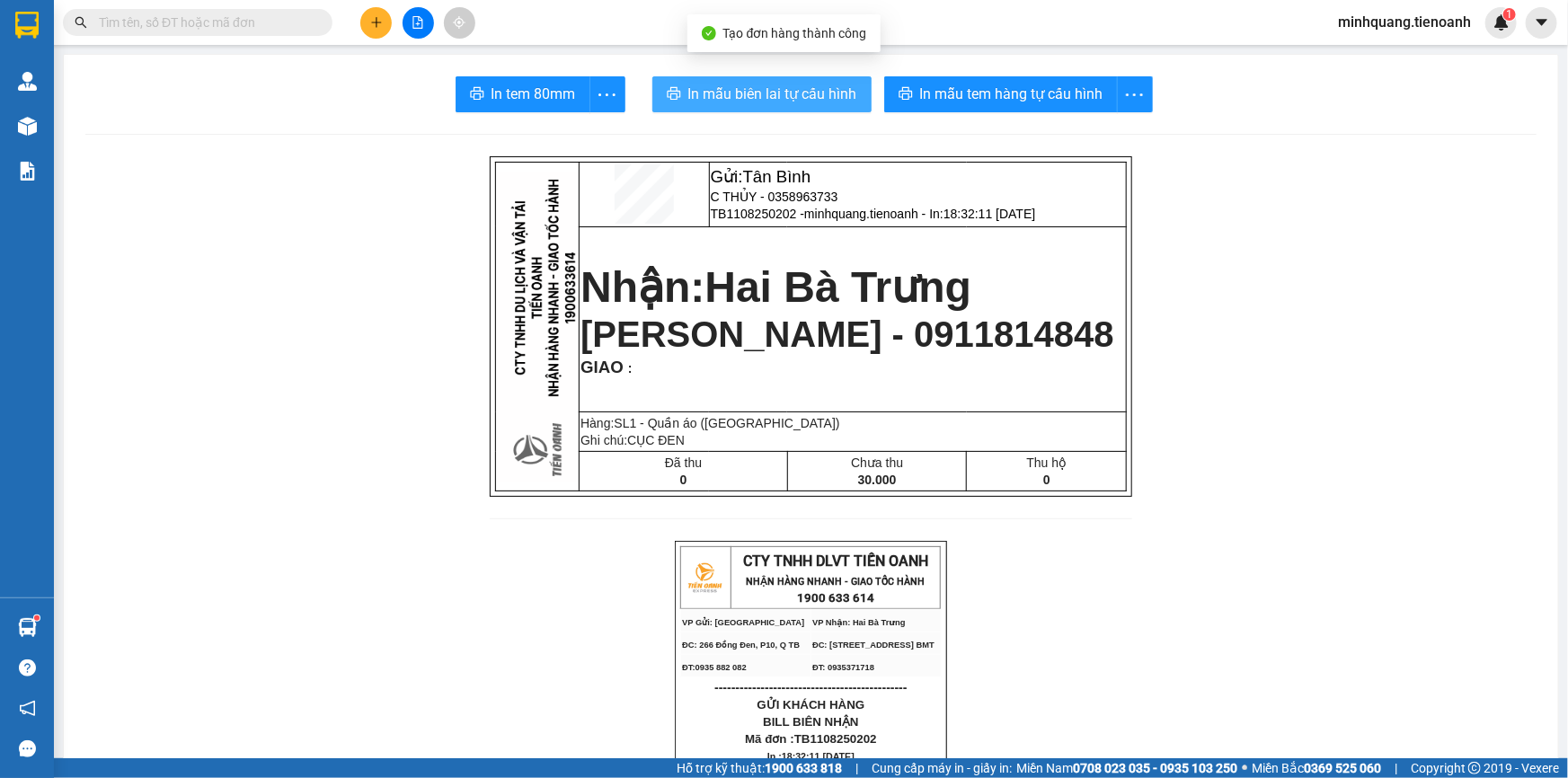
click at [743, 82] on span "In mẫu biên lai tự cấu hình" at bounding box center [772, 93] width 169 height 22
click at [742, 83] on span "In mẫu biên lai tự cấu hình" at bounding box center [772, 93] width 169 height 22
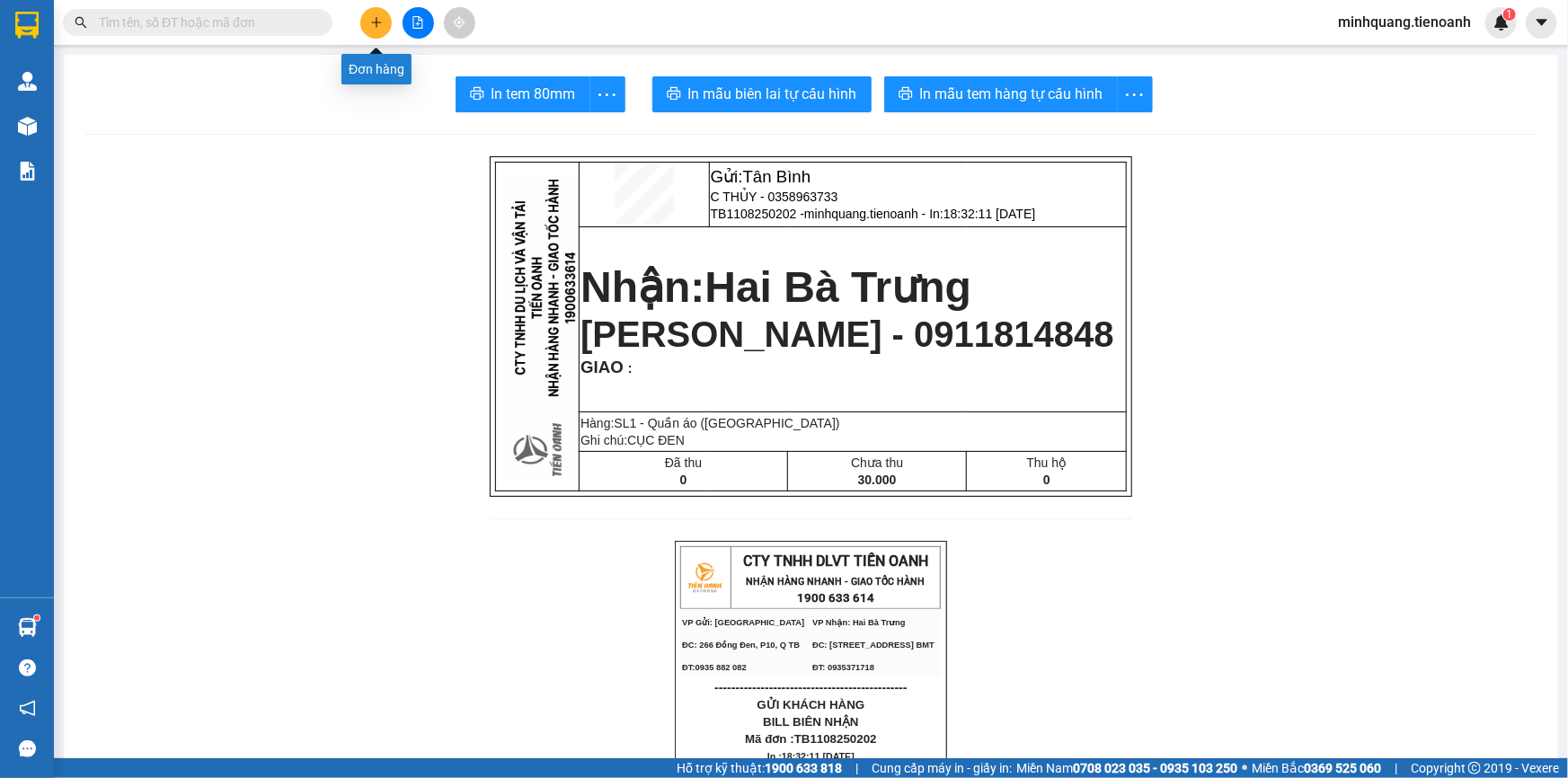
click at [377, 26] on icon "plus" at bounding box center [376, 21] width 1 height 10
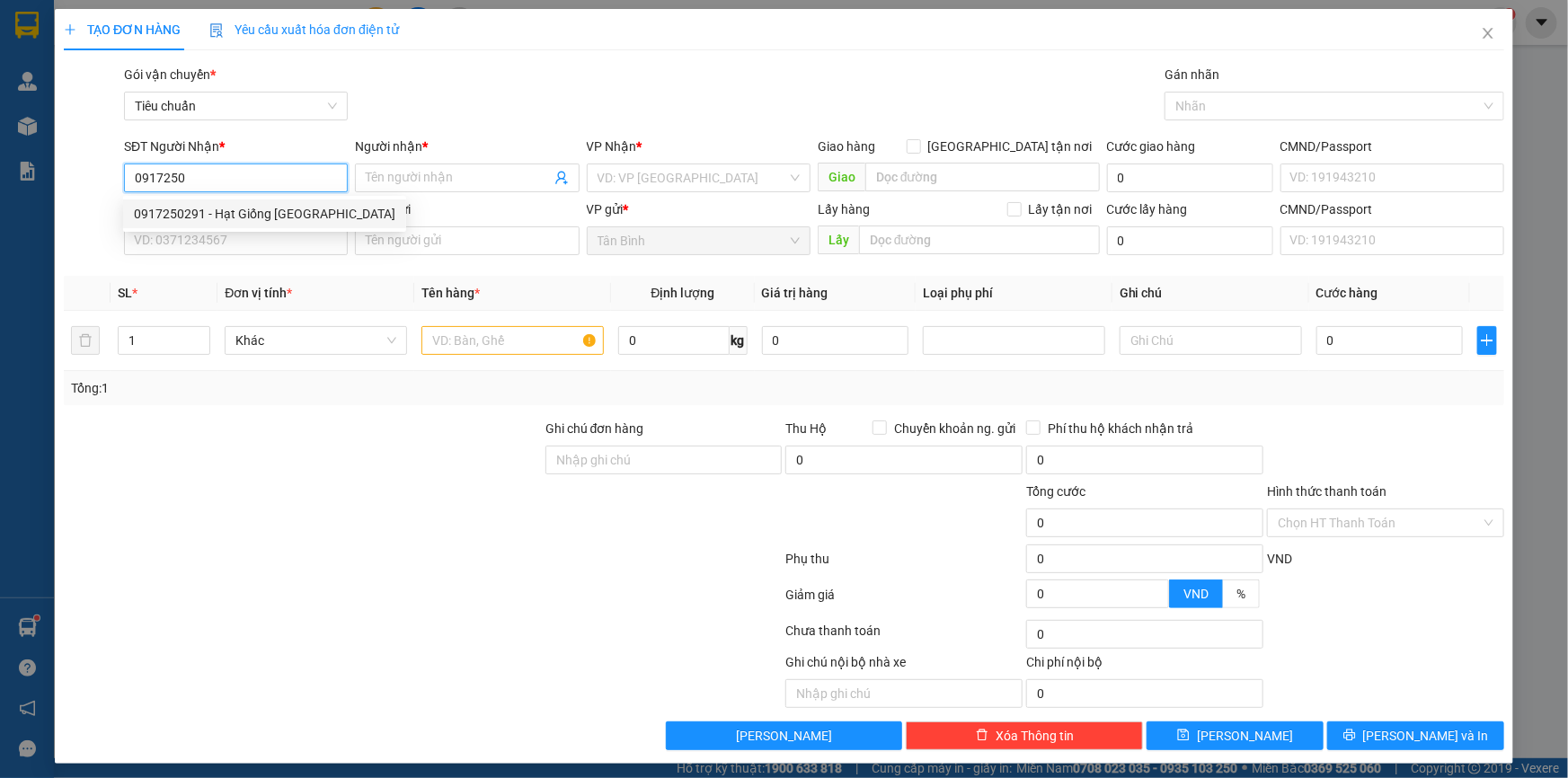
click at [284, 217] on div "0917250291 - Hạt Giống [GEOGRAPHIC_DATA]" at bounding box center [265, 213] width 262 height 19
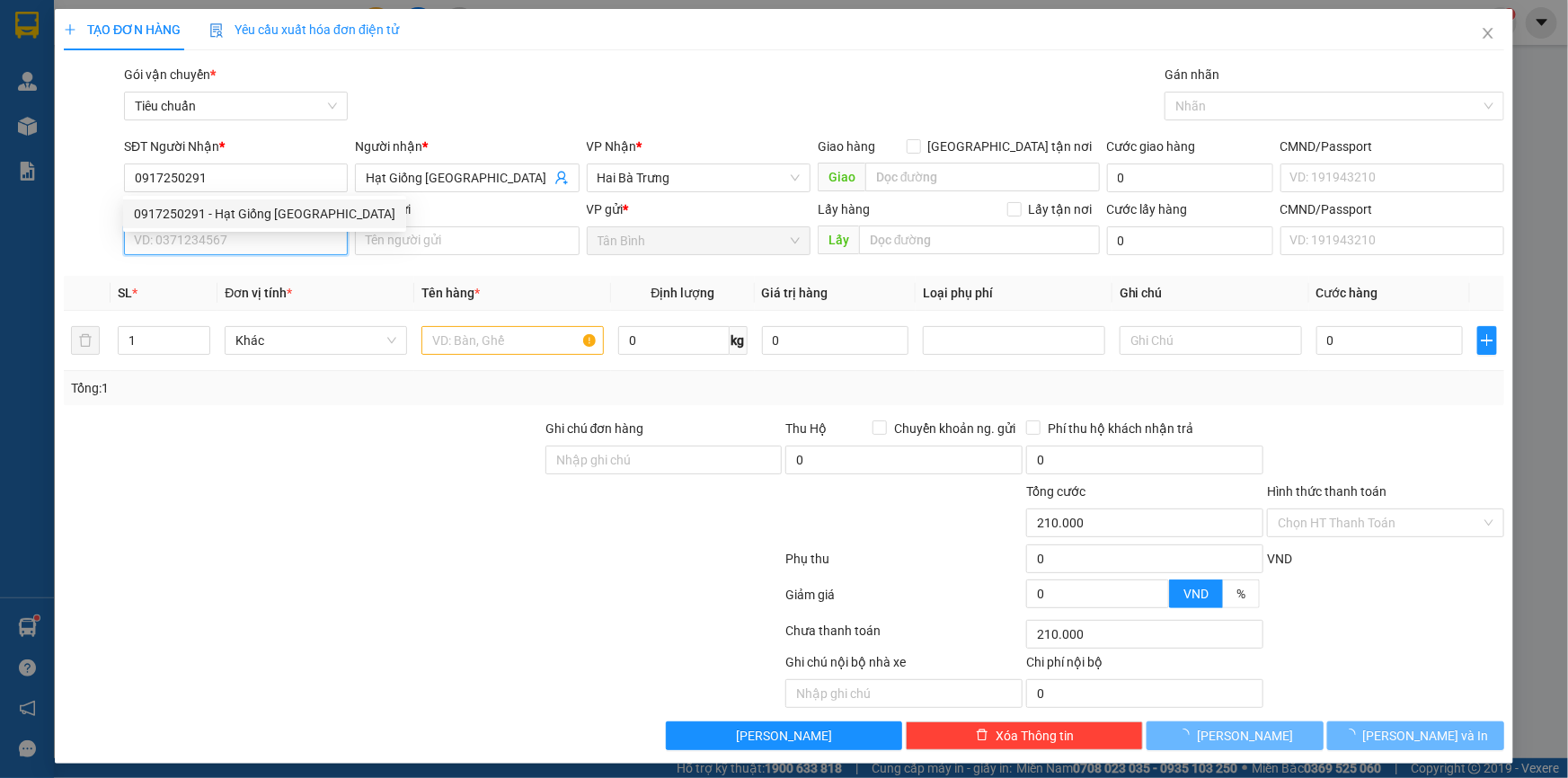
click at [275, 245] on input "SĐT Người Gửi" at bounding box center [236, 241] width 224 height 29
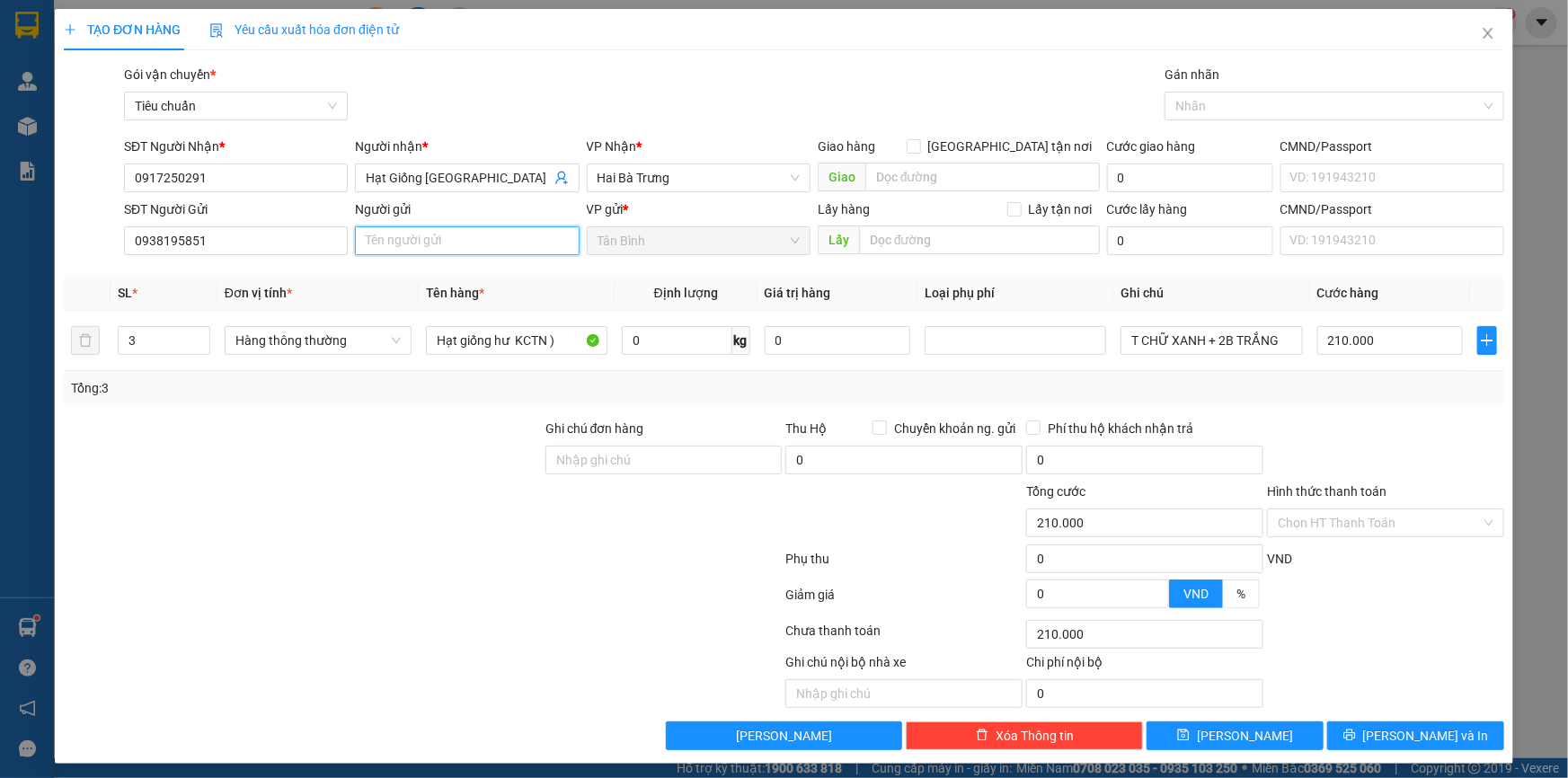
click at [417, 236] on input "Người gửi" at bounding box center [467, 241] width 224 height 29
drag, startPoint x: 368, startPoint y: 245, endPoint x: 177, endPoint y: 263, distance: 191.8
click at [276, 254] on div "SĐT Người Gửi 0938195851 Người gửi A C BÚP A C BÚP VP gửi * Tân Bình Lấy hàng L…" at bounding box center [814, 231] width 1388 height 63
click at [134, 463] on div at bounding box center [302, 451] width 482 height 63
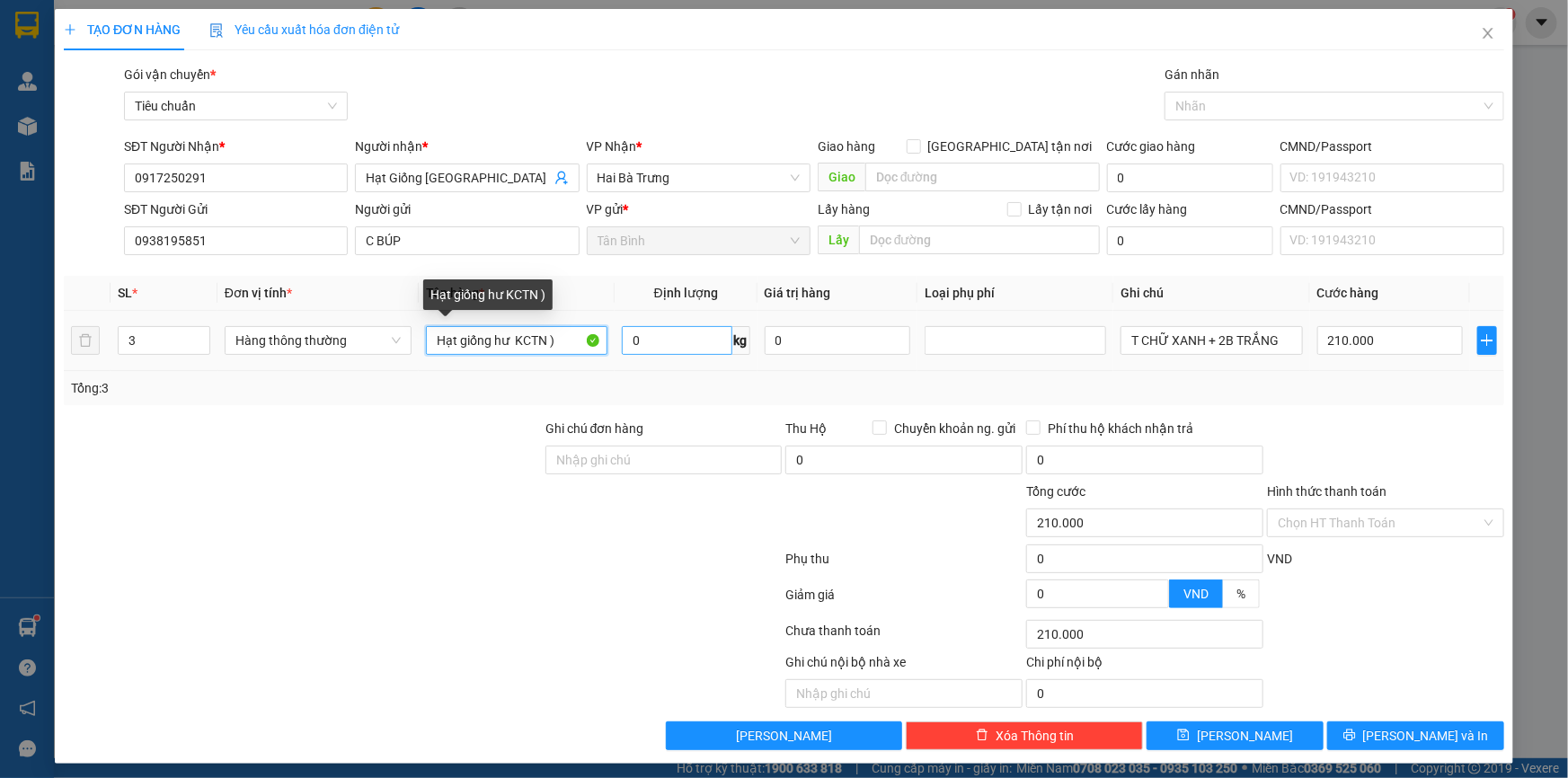
drag, startPoint x: 512, startPoint y: 351, endPoint x: 667, endPoint y: 345, distance: 155.1
click at [632, 351] on tr "3 Hàng thông thường Hạt giống hư KCTN ) 0 kg 0 T CHỮ XANH + 2B TRẮNG 210.000" at bounding box center [784, 340] width 1440 height 60
click at [439, 340] on input "Hạt giống hư ĐÃ TƯ VẤN VẬN CHUYỂN" at bounding box center [516, 340] width 181 height 29
drag, startPoint x: 440, startPoint y: 343, endPoint x: 495, endPoint y: 356, distance: 56.5
click at [495, 356] on div "Hạt giống hư ĐÃ TƯ VẤN VẬN CHUYỂN" at bounding box center [516, 340] width 181 height 36
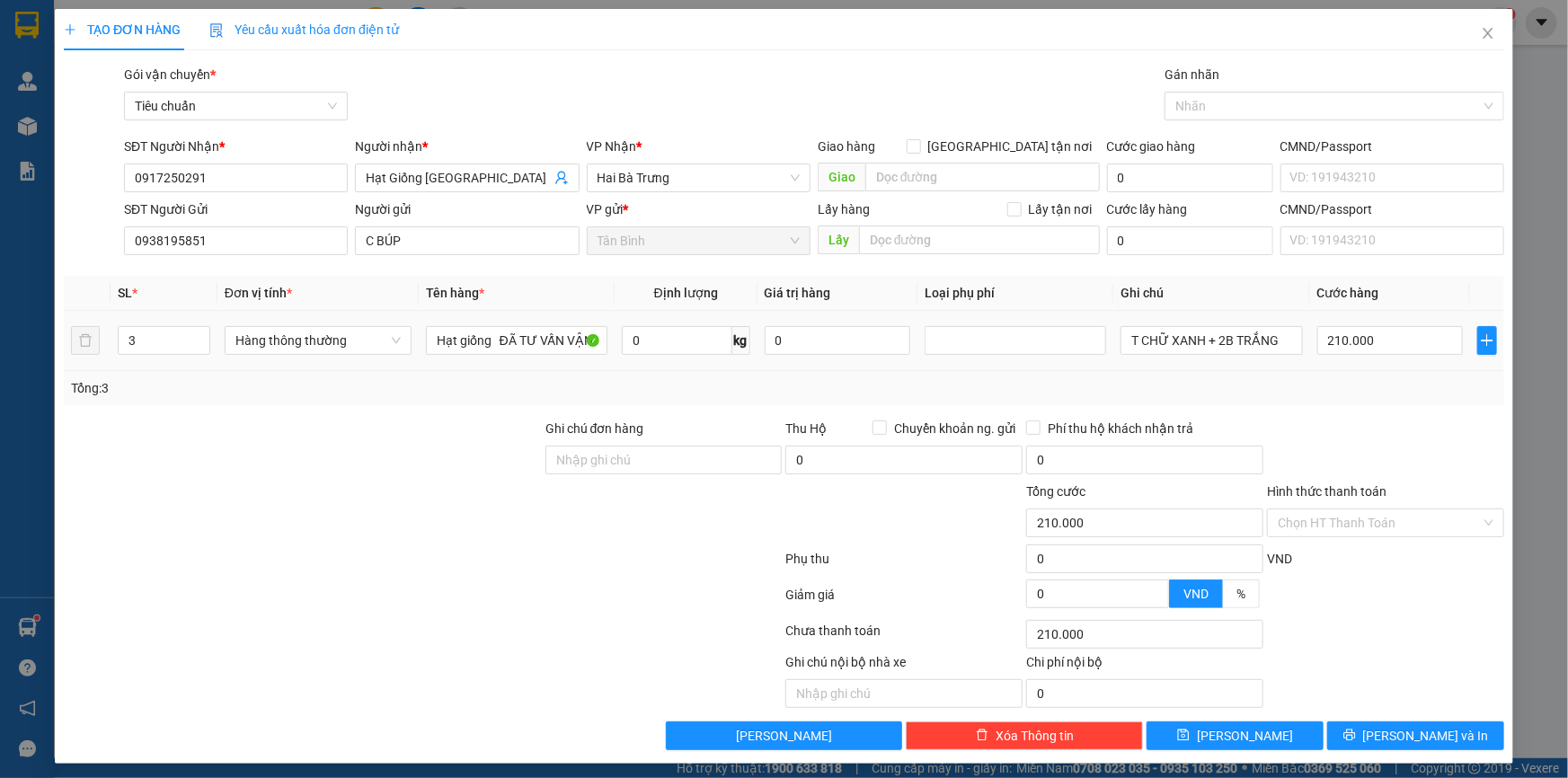
click at [315, 436] on div at bounding box center [302, 451] width 482 height 63
drag, startPoint x: 153, startPoint y: 351, endPoint x: 99, endPoint y: 358, distance: 54.5
click at [99, 358] on tr "3 Hàng thông thường Hạt giống ĐÃ TƯ VẤN VẬN CHUYỂN 0 kg 0 T CHỮ XANH + 2B TRẮNG…" at bounding box center [784, 340] width 1440 height 60
click at [77, 452] on div at bounding box center [302, 451] width 482 height 63
click at [648, 336] on input "0" at bounding box center [676, 340] width 110 height 29
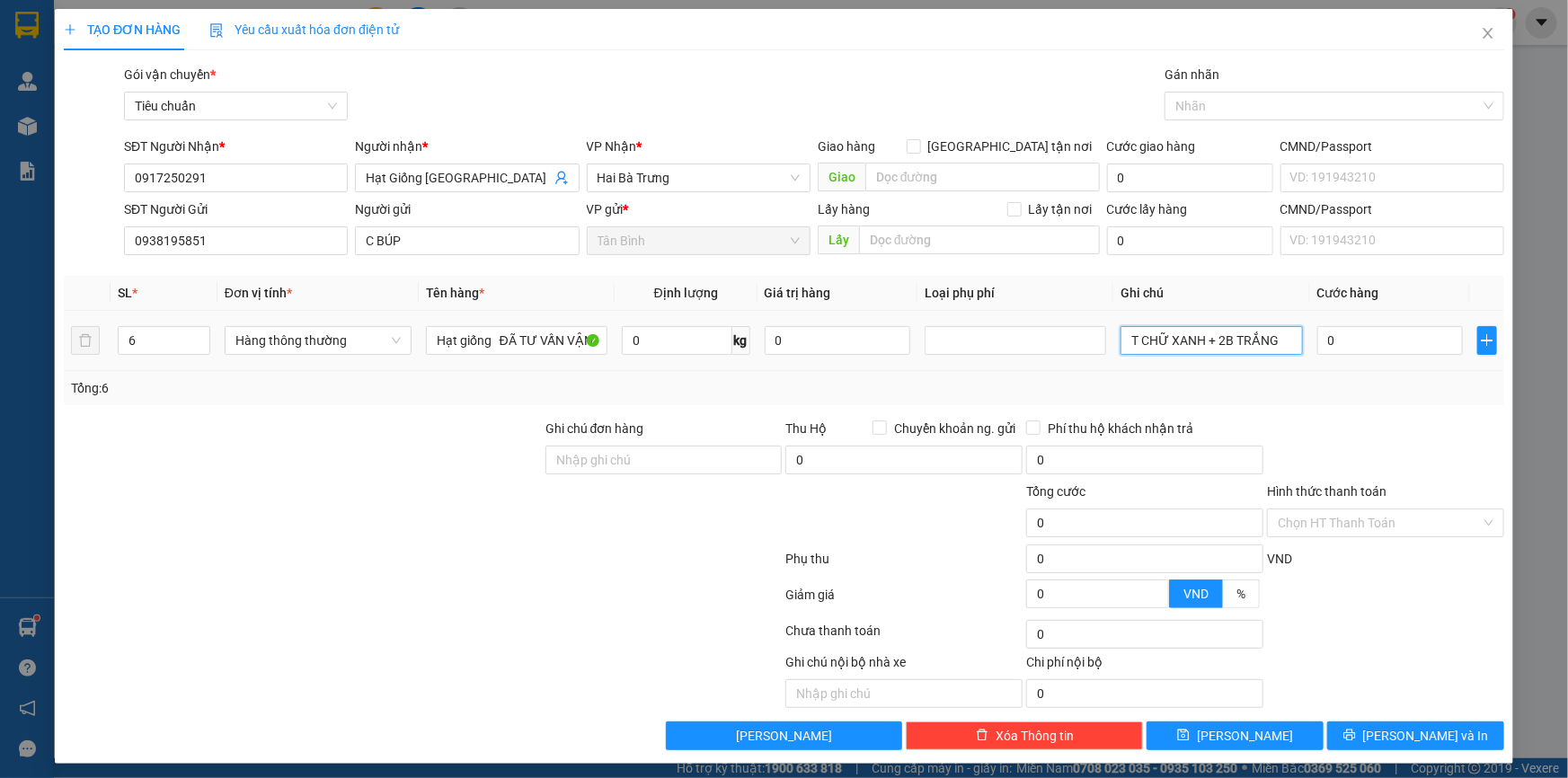
click at [1221, 348] on input "T CHỮ XANH + 2B TRẮNG" at bounding box center [1211, 340] width 181 height 29
click at [1221, 349] on input "T CHỮ XANH + 2B TRẮNG" at bounding box center [1211, 340] width 181 height 29
click at [1222, 368] on td "5B TRẮNG + T CHỮ XANH" at bounding box center [1212, 340] width 196 height 60
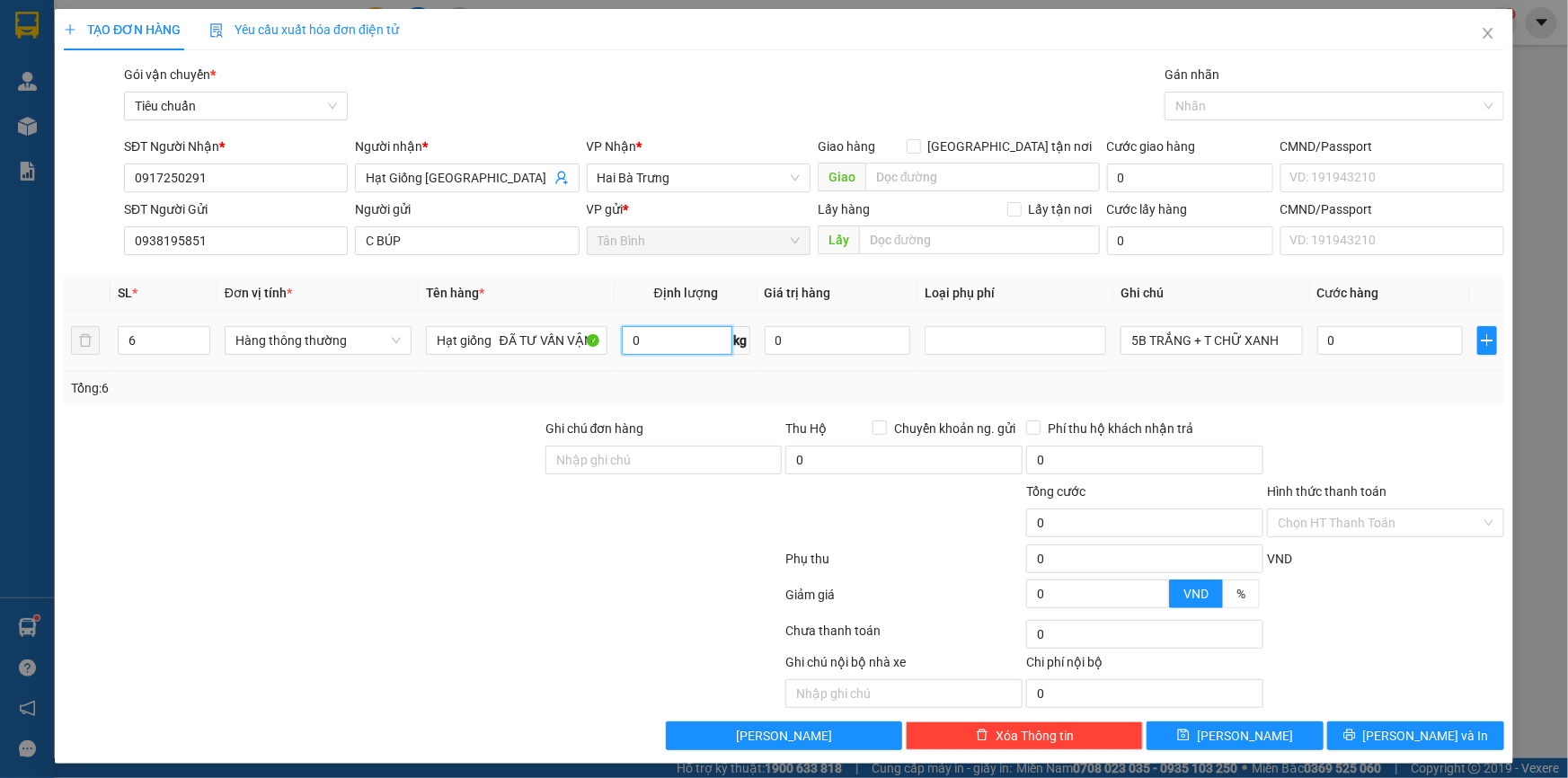
click at [674, 336] on input "0" at bounding box center [676, 340] width 110 height 29
click at [314, 462] on div at bounding box center [302, 451] width 482 height 63
click at [1353, 342] on input "65.000" at bounding box center [1390, 340] width 146 height 29
click at [1355, 737] on icon "printer" at bounding box center [1349, 735] width 12 height 12
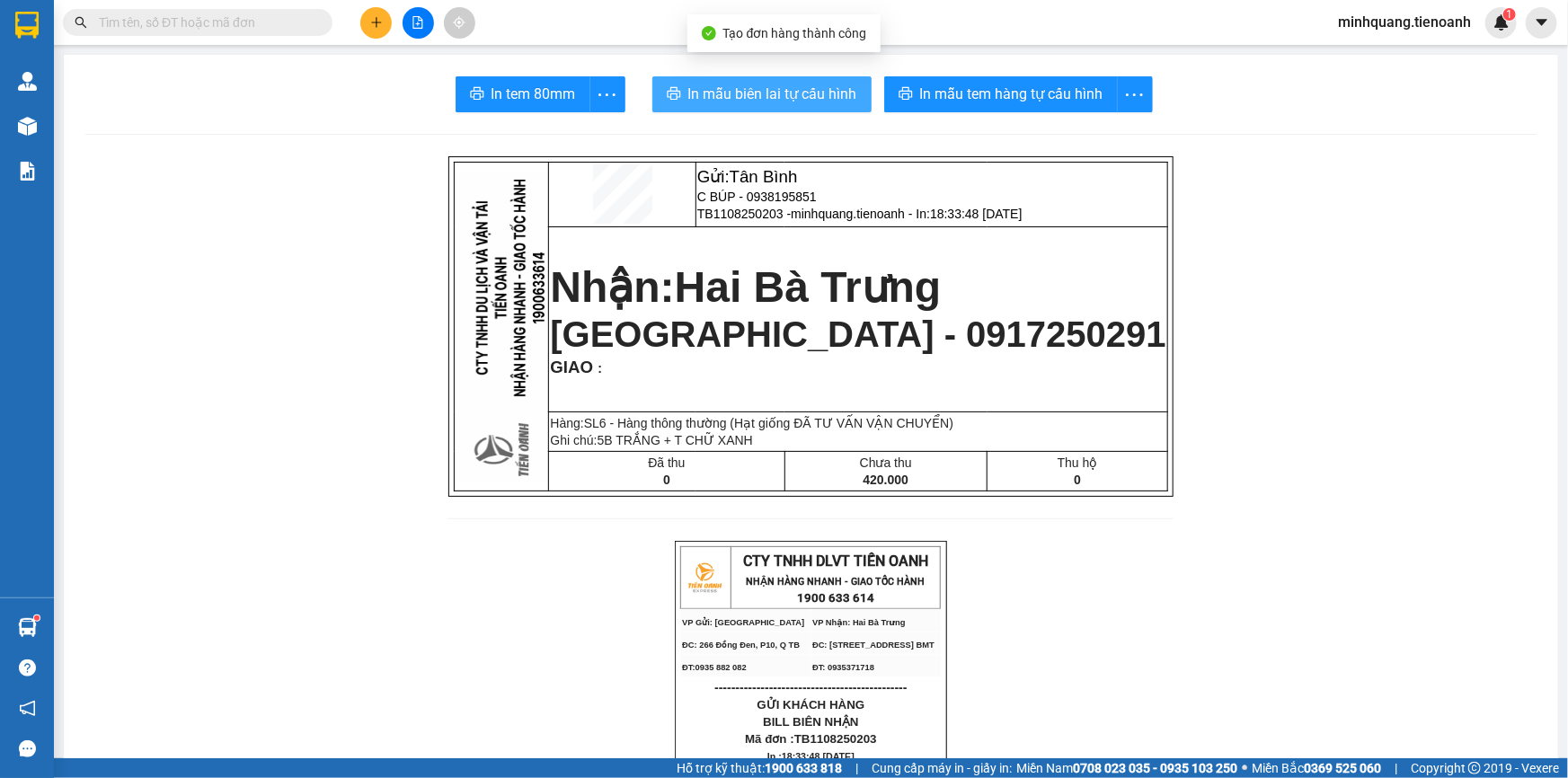
click at [766, 90] on span "In mẫu biên lai tự cấu hình" at bounding box center [772, 93] width 169 height 22
click at [961, 105] on span "In mẫu tem hàng tự cấu hình" at bounding box center [1041, 93] width 183 height 22
click at [390, 17] on button at bounding box center [377, 23] width 31 height 31
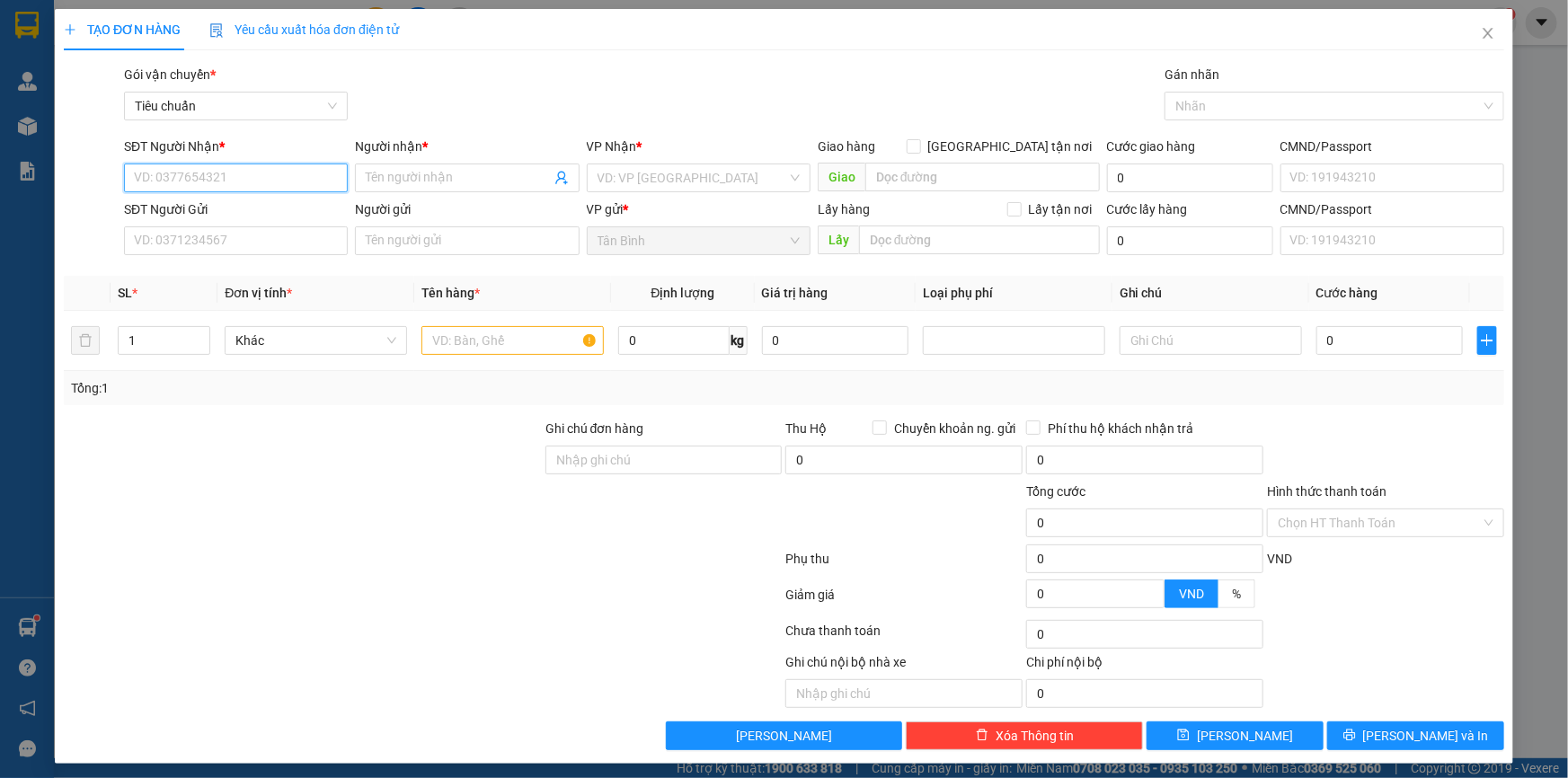
click at [241, 175] on input "SĐT Người Nhận *" at bounding box center [236, 178] width 224 height 29
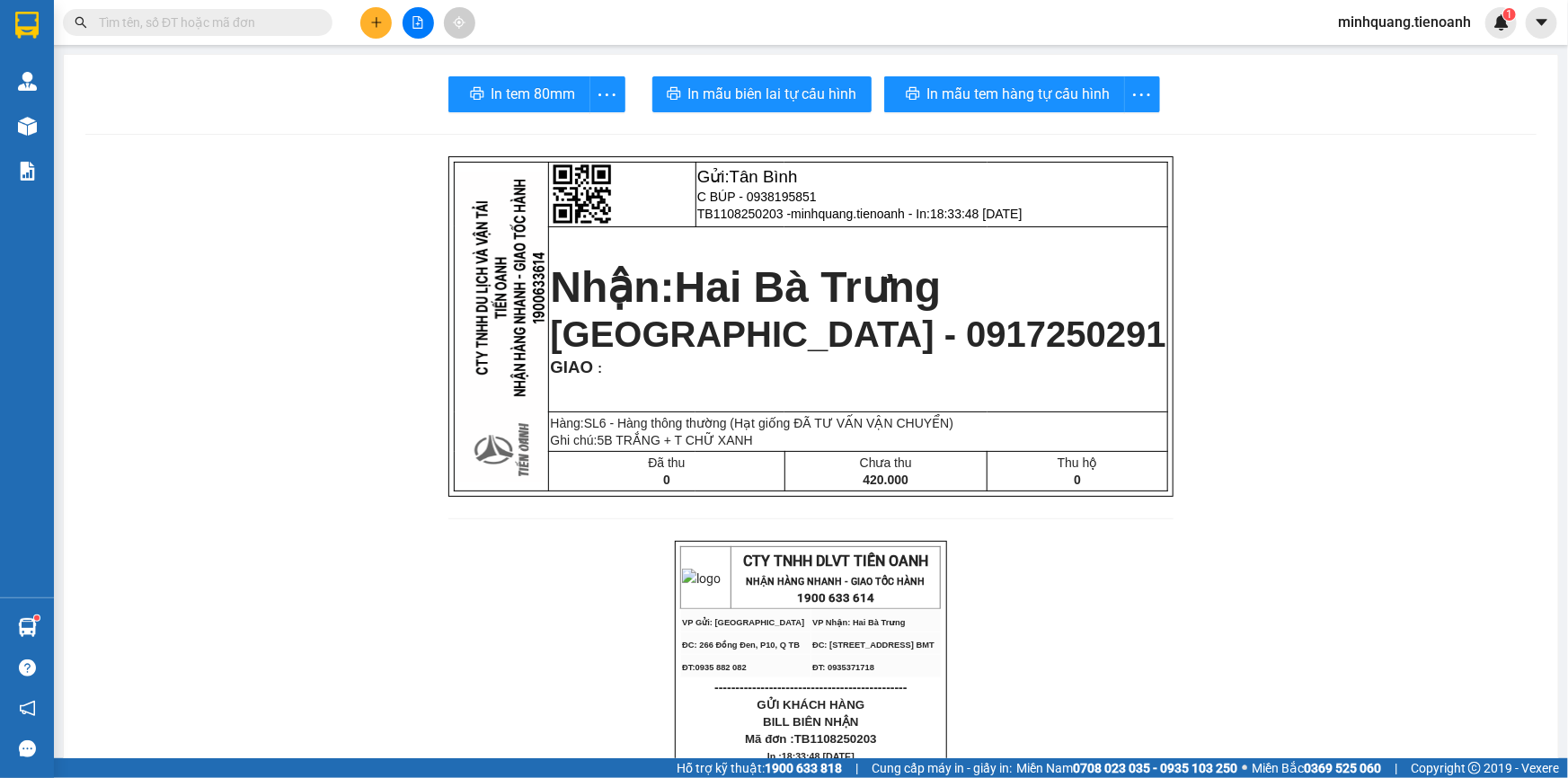
click at [265, 34] on span at bounding box center [197, 22] width 269 height 27
click at [255, 25] on input "text" at bounding box center [204, 22] width 212 height 19
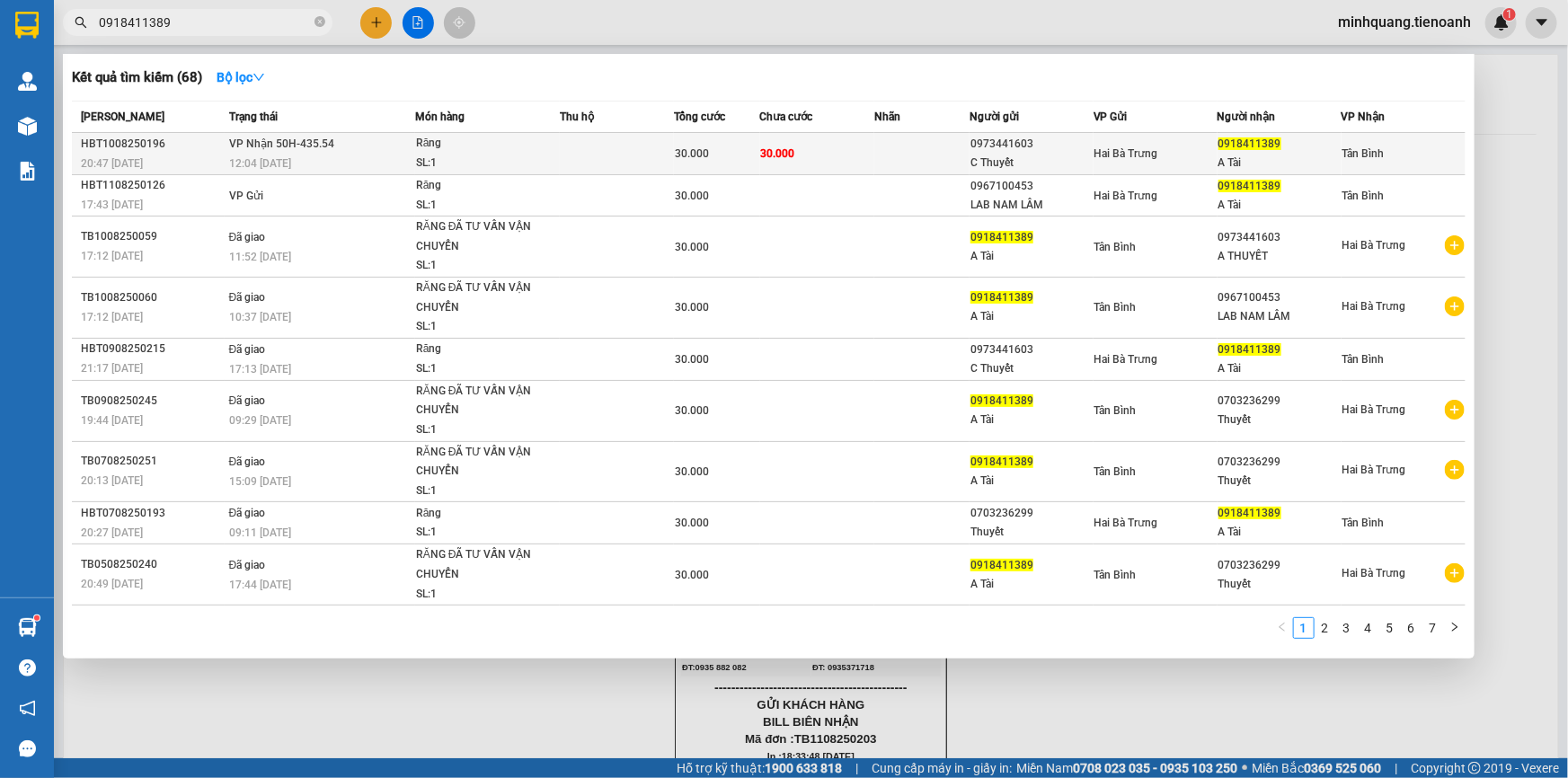
click at [504, 157] on div "SL: 1" at bounding box center [484, 163] width 135 height 19
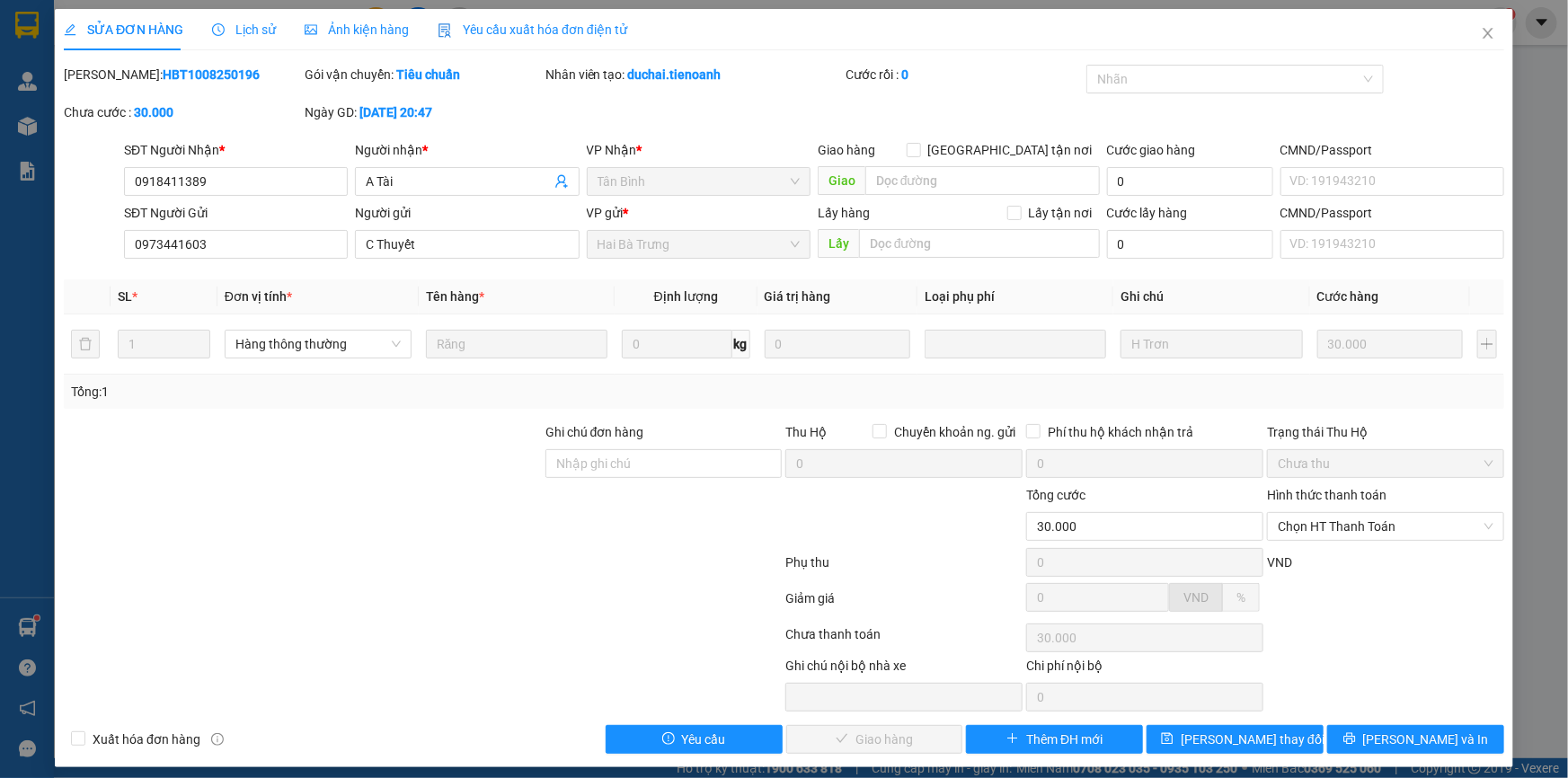
click at [614, 446] on div "Ghi chú đơn hàng" at bounding box center [664, 436] width 237 height 27
click at [569, 494] on div at bounding box center [664, 517] width 241 height 63
click at [580, 476] on input "Ghi chú đơn hàng" at bounding box center [664, 463] width 237 height 29
click at [414, 470] on div at bounding box center [302, 454] width 482 height 63
click at [1313, 528] on span "Chọn HT Thanh Toán" at bounding box center [1385, 526] width 216 height 27
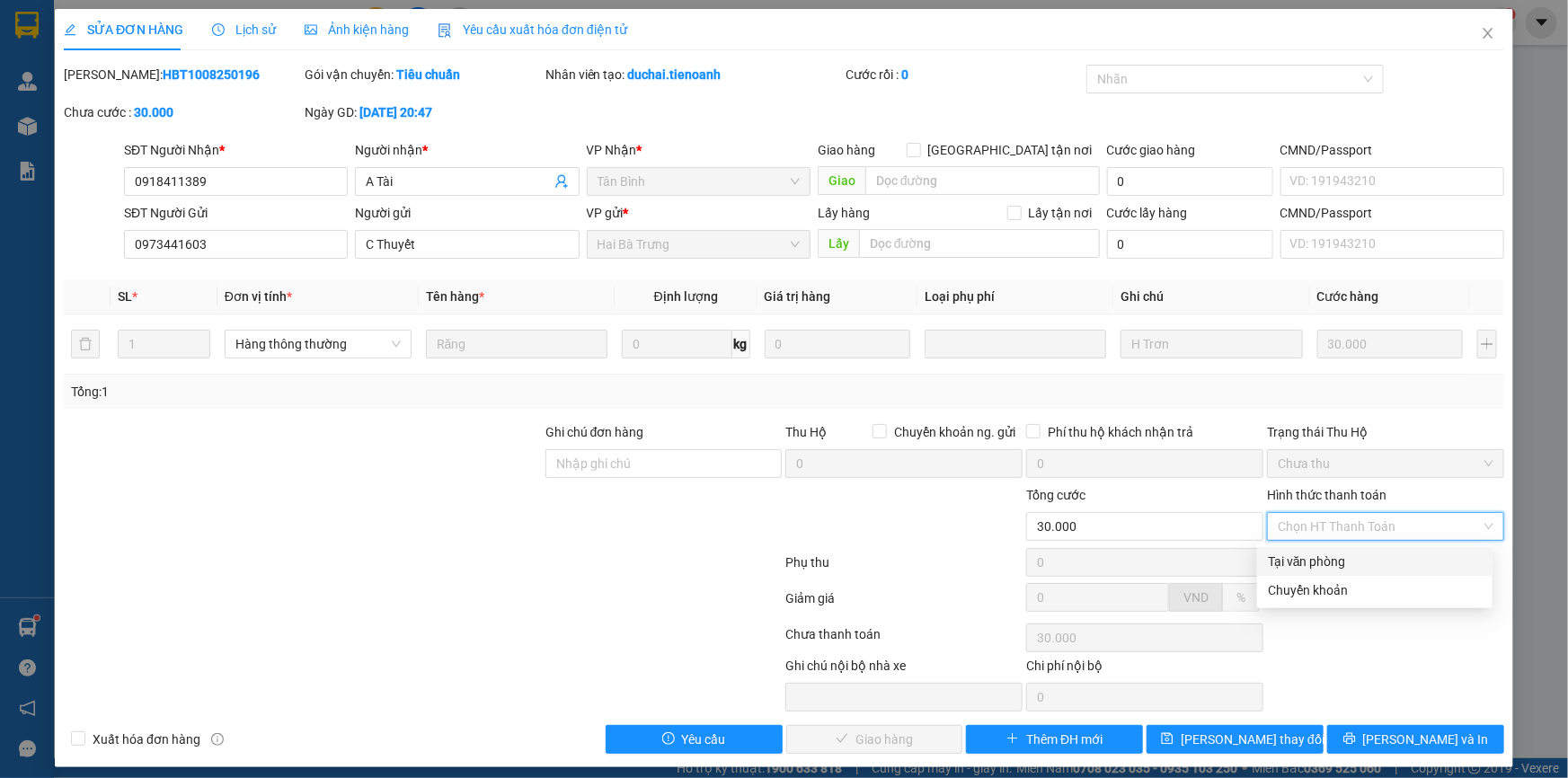
click at [1307, 551] on div "Tại văn phòng" at bounding box center [1375, 561] width 214 height 19
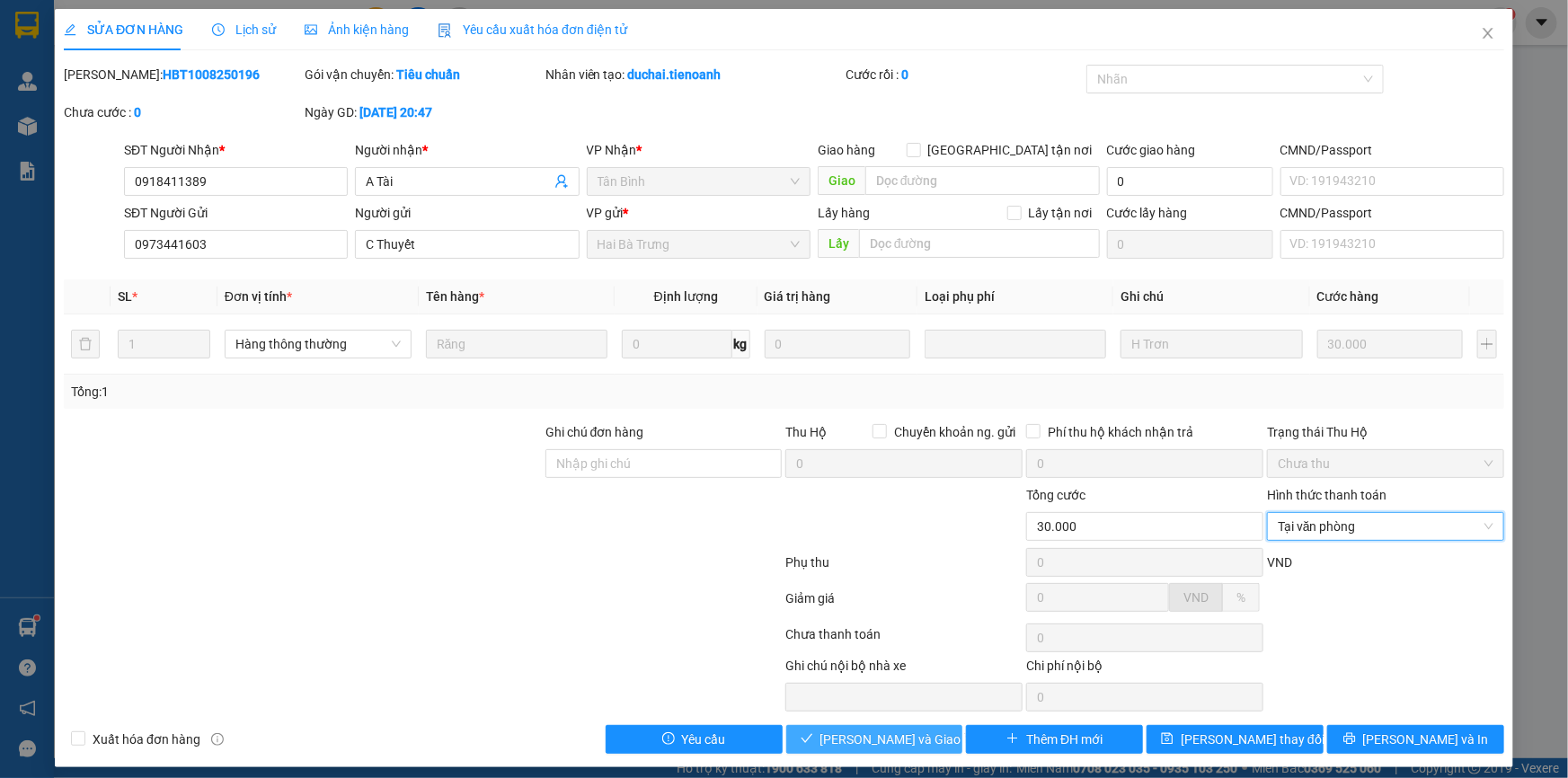
click at [847, 740] on span "[PERSON_NAME] và Giao hàng" at bounding box center [907, 739] width 172 height 19
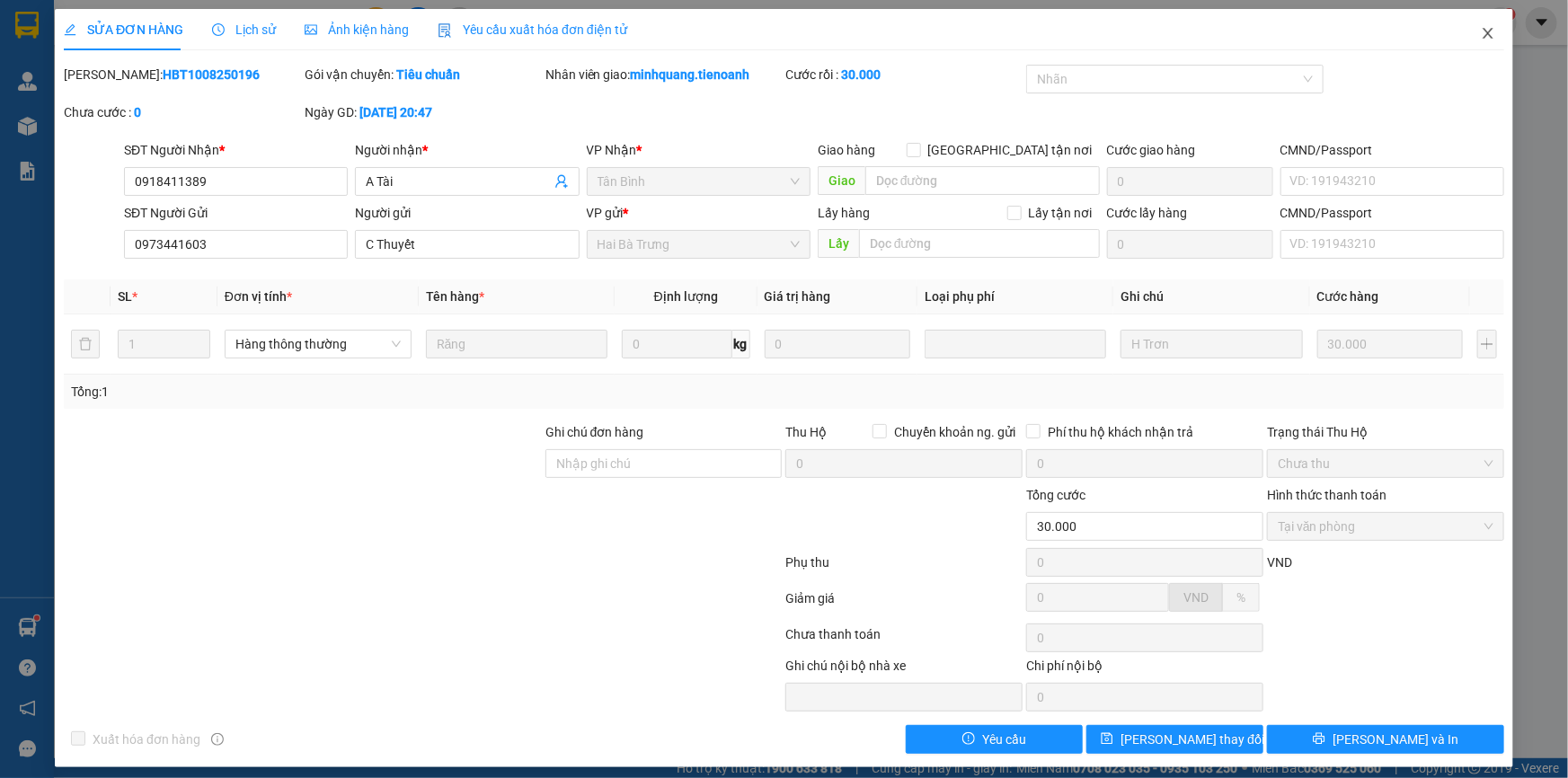
click at [1481, 33] on icon "close" at bounding box center [1488, 33] width 15 height 15
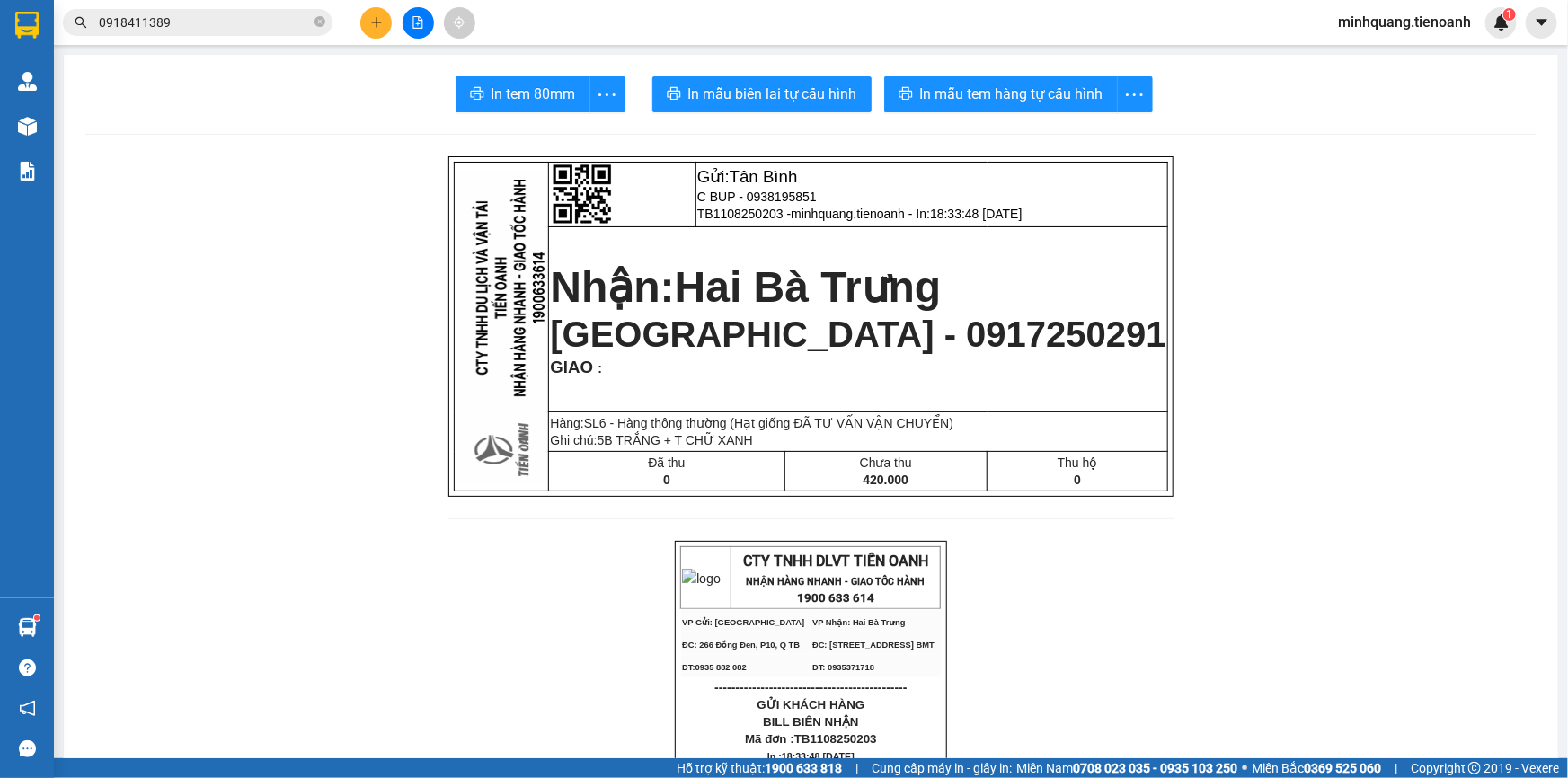
click at [368, 11] on button at bounding box center [377, 23] width 31 height 31
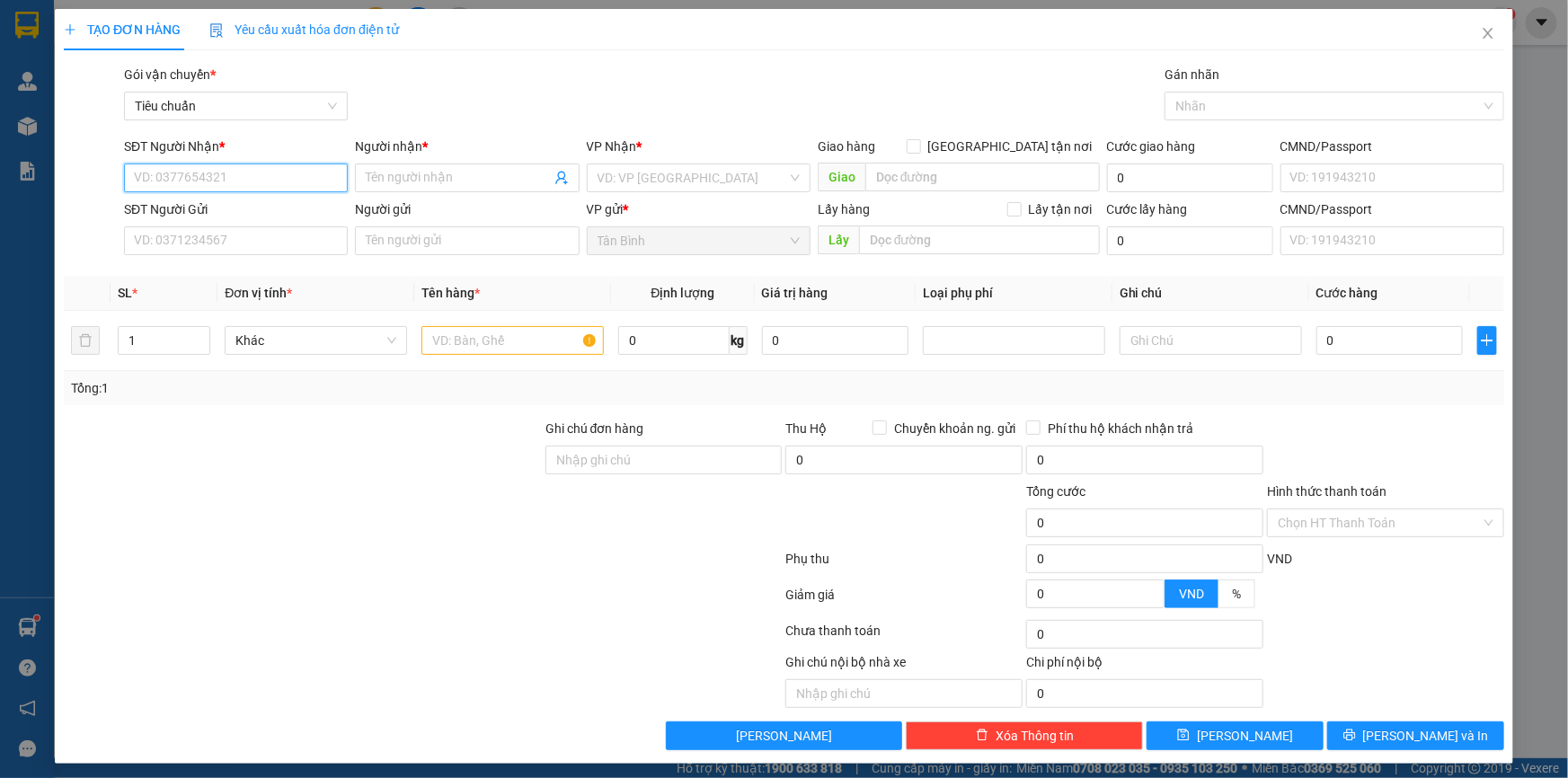
click at [220, 187] on input "SĐT Người Nhận *" at bounding box center [236, 178] width 224 height 29
drag, startPoint x: 234, startPoint y: 181, endPoint x: 0, endPoint y: 183, distance: 234.0
click at [0, 183] on div "TẠO ĐƠN HÀNG Yêu cầu xuất hóa đơn điện tử Transit Pickup Surcharge Ids Transit …" at bounding box center [784, 389] width 1568 height 778
click at [203, 251] on input "SĐT Người Gửi" at bounding box center [236, 241] width 224 height 29
paste input "0906814988"
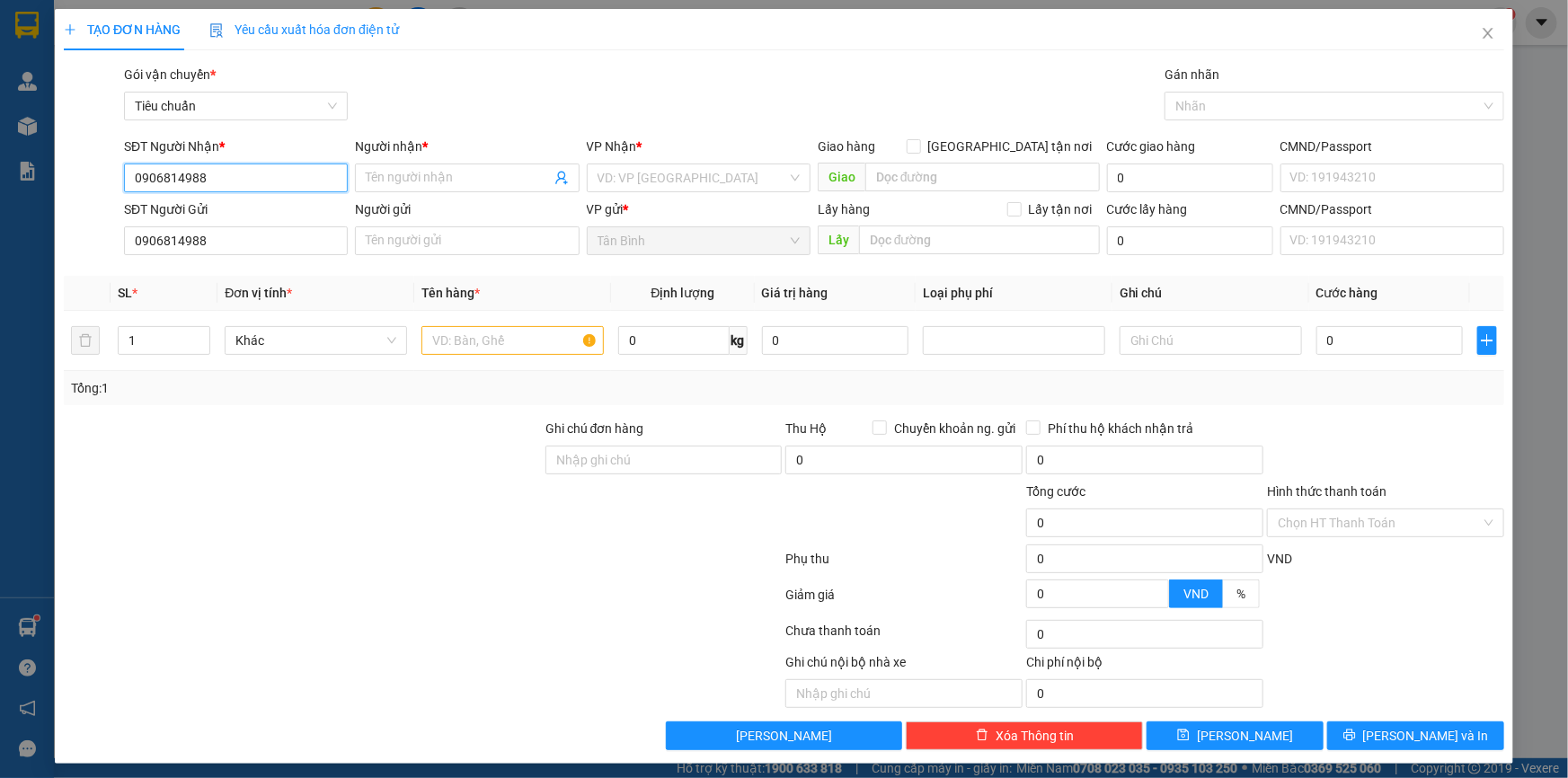
click at [230, 179] on input "0906814988" at bounding box center [236, 178] width 224 height 29
click at [237, 208] on div "0829943994 - A Nhật" at bounding box center [235, 213] width 203 height 19
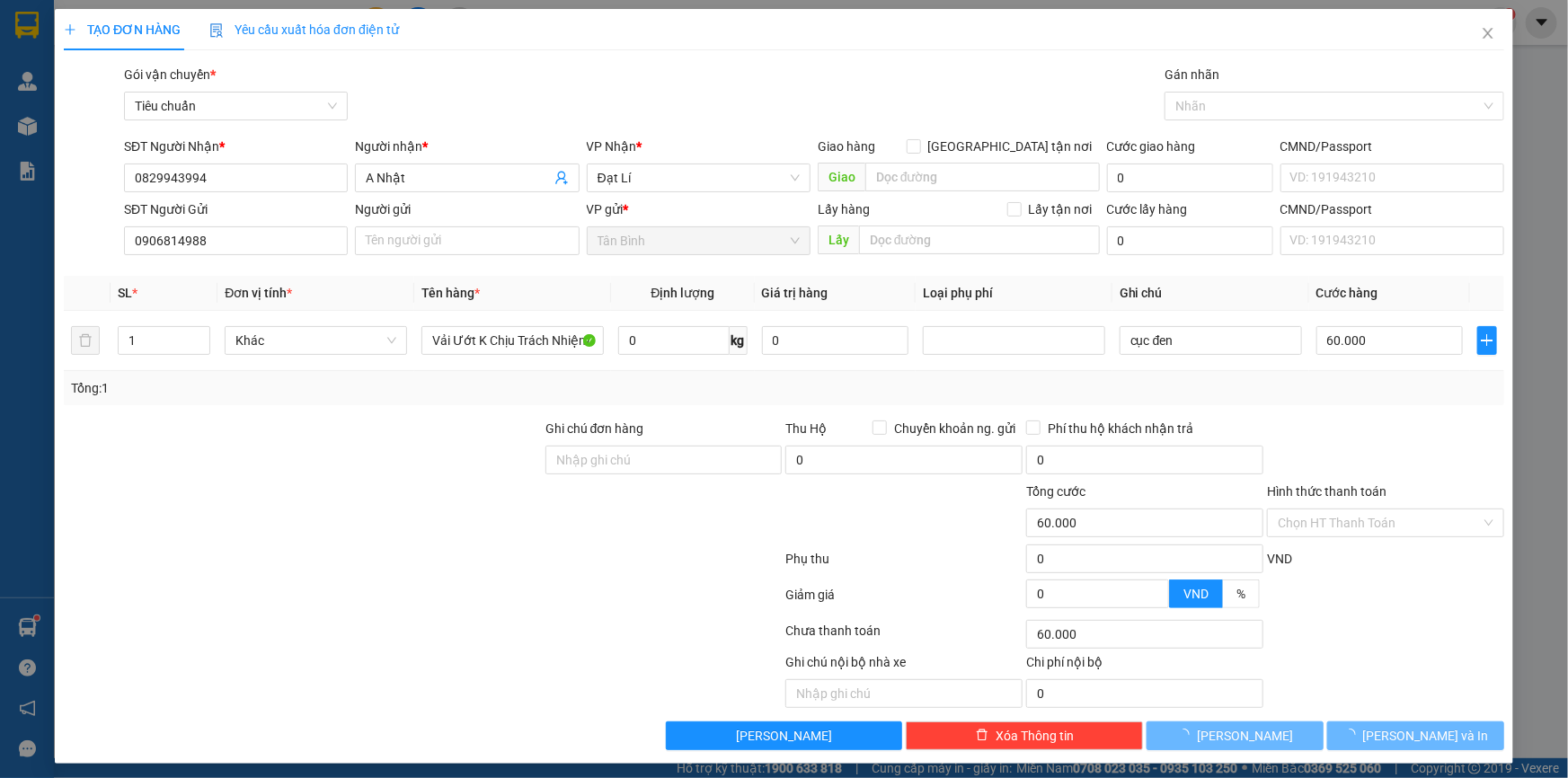
click at [343, 387] on div "Tổng: 1" at bounding box center [339, 388] width 535 height 19
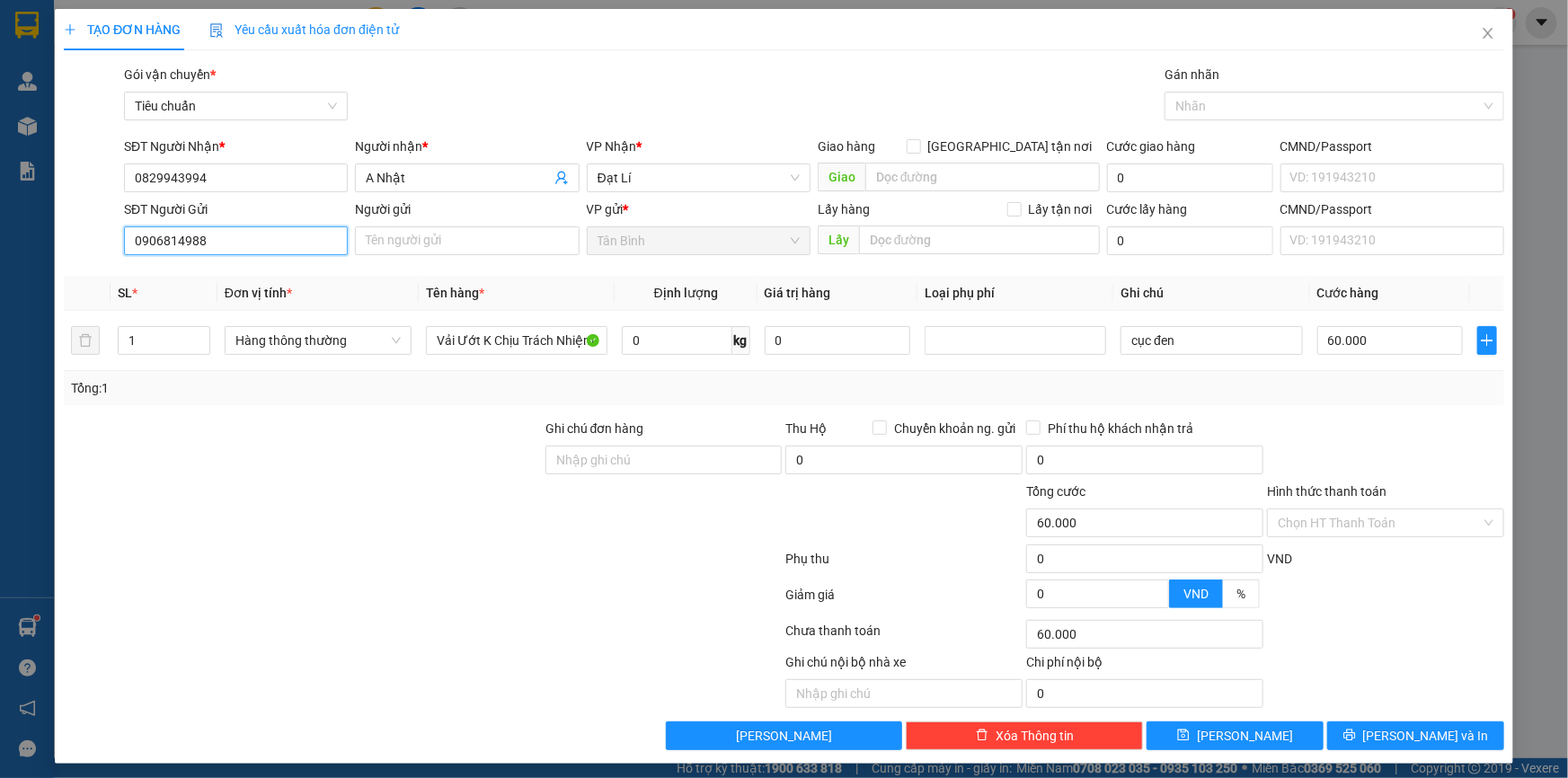
click at [269, 236] on input "0906814988" at bounding box center [236, 241] width 224 height 29
click at [248, 275] on div "0906814988 - Minh Anh" at bounding box center [235, 276] width 203 height 19
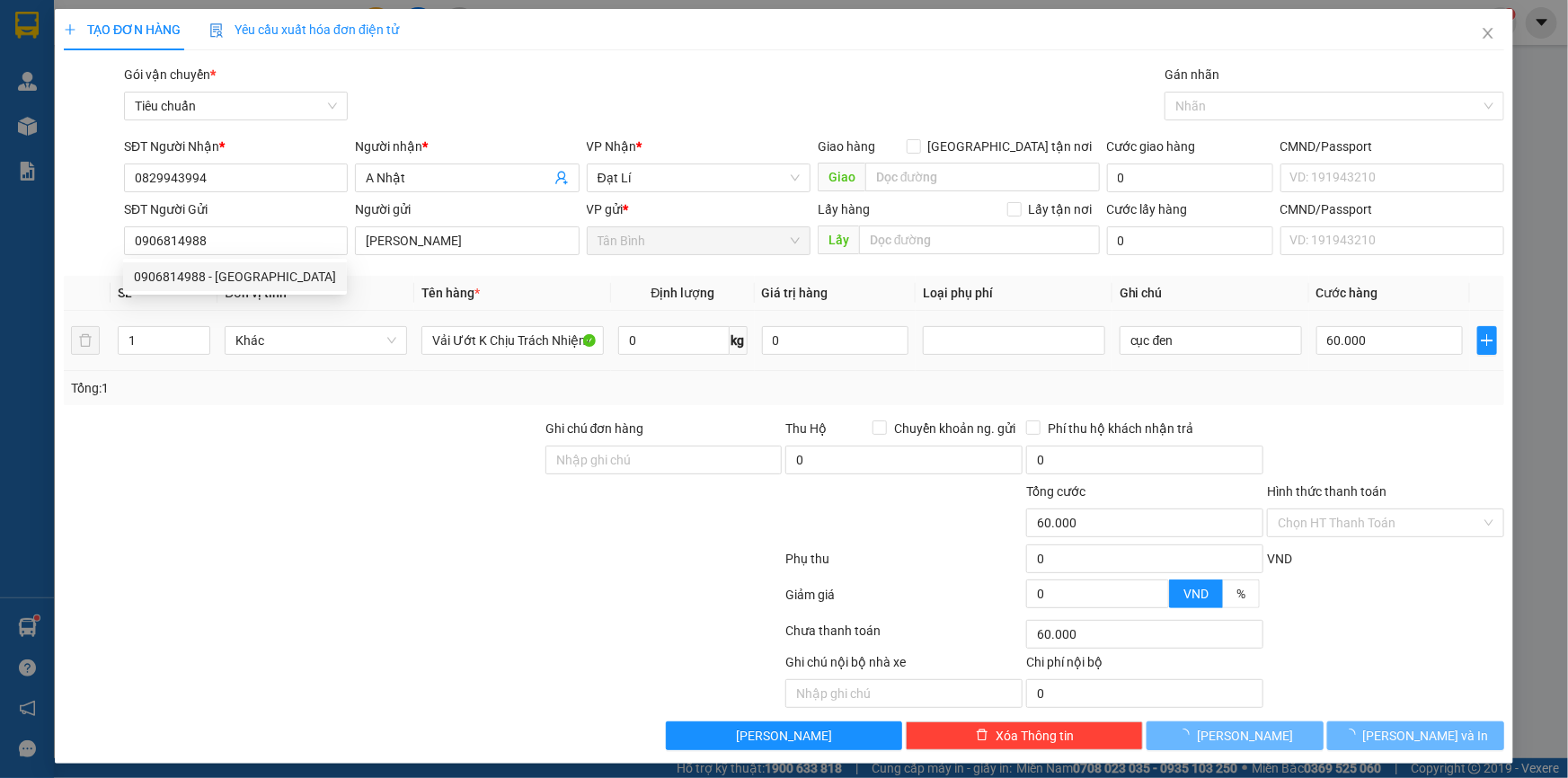
click at [325, 392] on div "Tổng: 1" at bounding box center [339, 388] width 535 height 19
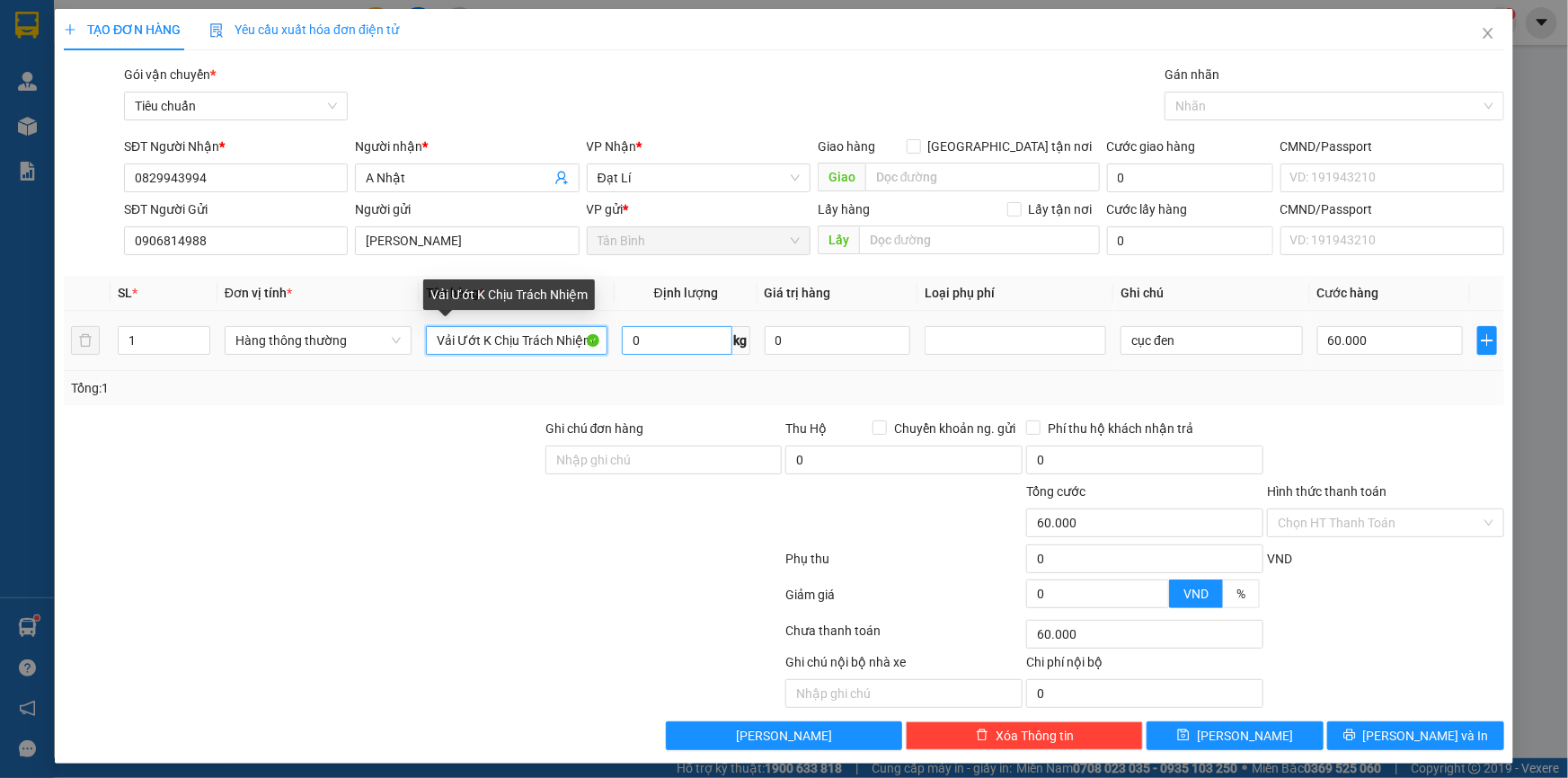
drag, startPoint x: 456, startPoint y: 345, endPoint x: 676, endPoint y: 346, distance: 220.0
click at [676, 346] on tr "1 Hàng thông thường Vải Ướt K Chịu Trách Nhiệm 0 kg 0 cục đen 60.000" at bounding box center [784, 340] width 1440 height 60
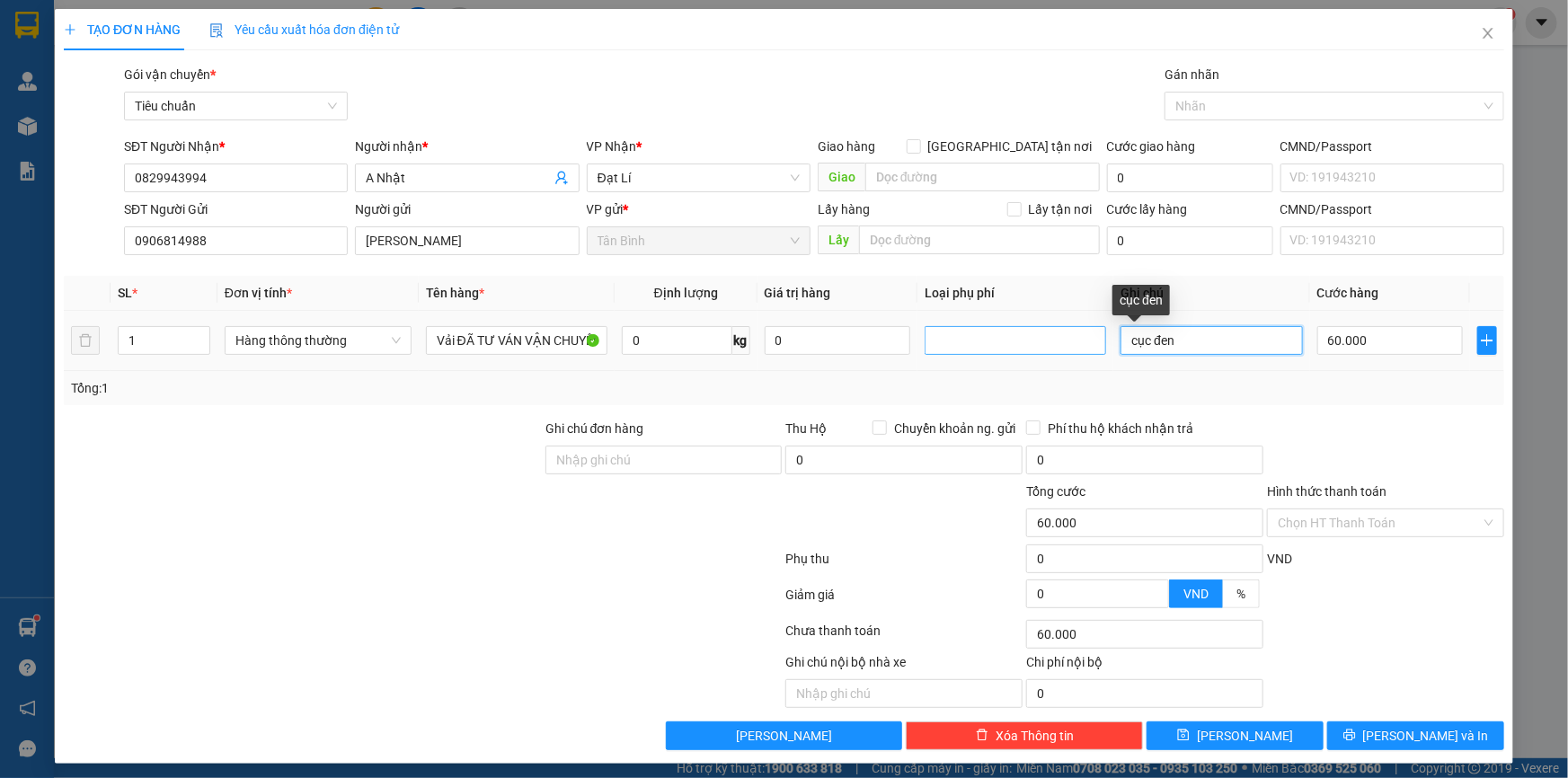
click at [1008, 348] on tr "1 Hàng thông thường Vải ĐÃ TƯ VÁN VẬN CHUYỂN 0 kg 0 cục đen 60.000" at bounding box center [784, 340] width 1440 height 60
click at [1360, 349] on input "60.000" at bounding box center [1390, 340] width 146 height 29
click at [1360, 719] on div "Transit Pickup Surcharge Ids Transit Deliver Surcharge Ids Transit Deliver Surc…" at bounding box center [784, 407] width 1440 height 685
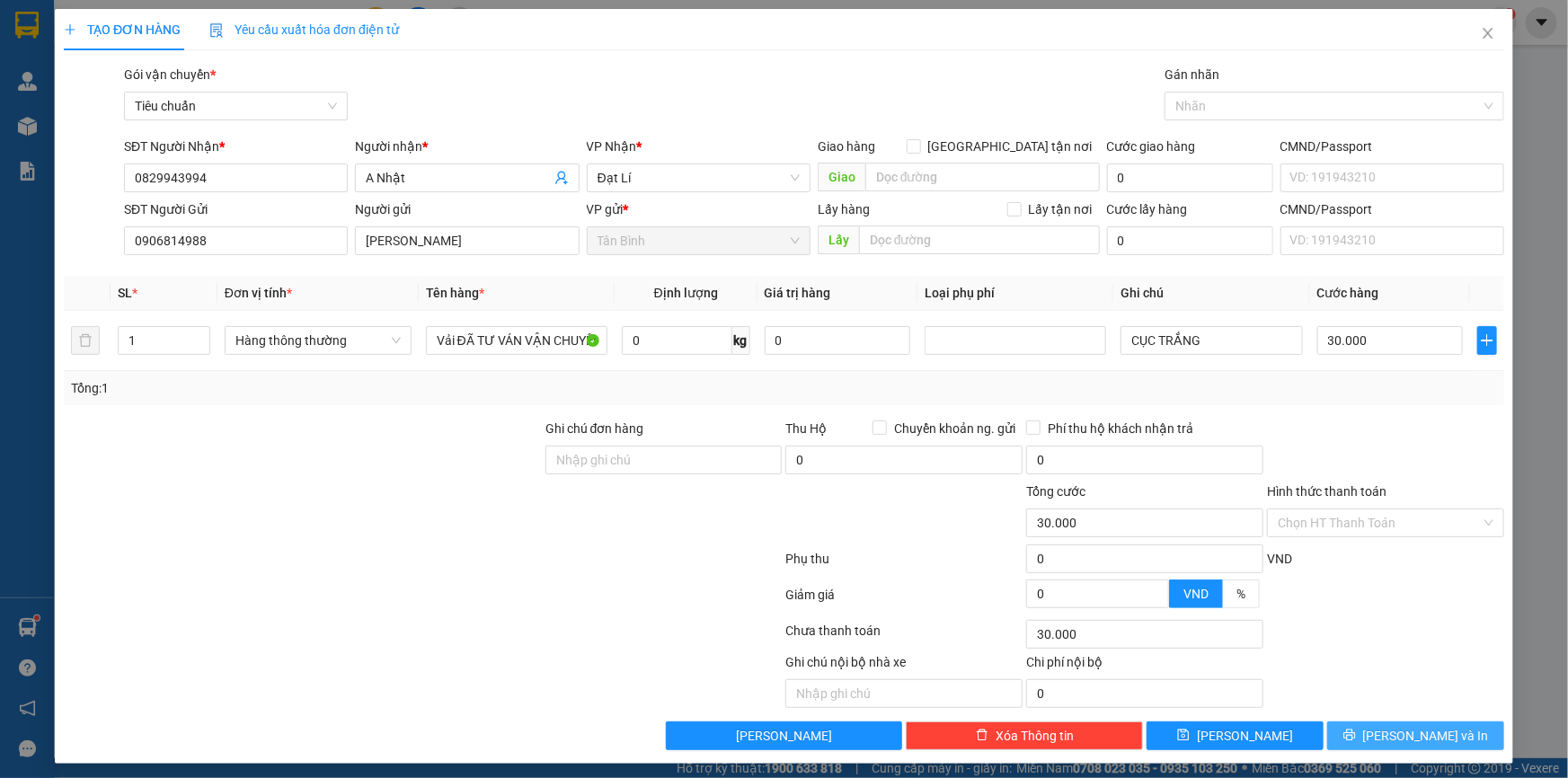
click at [1360, 722] on button "[PERSON_NAME] và In" at bounding box center [1415, 735] width 177 height 29
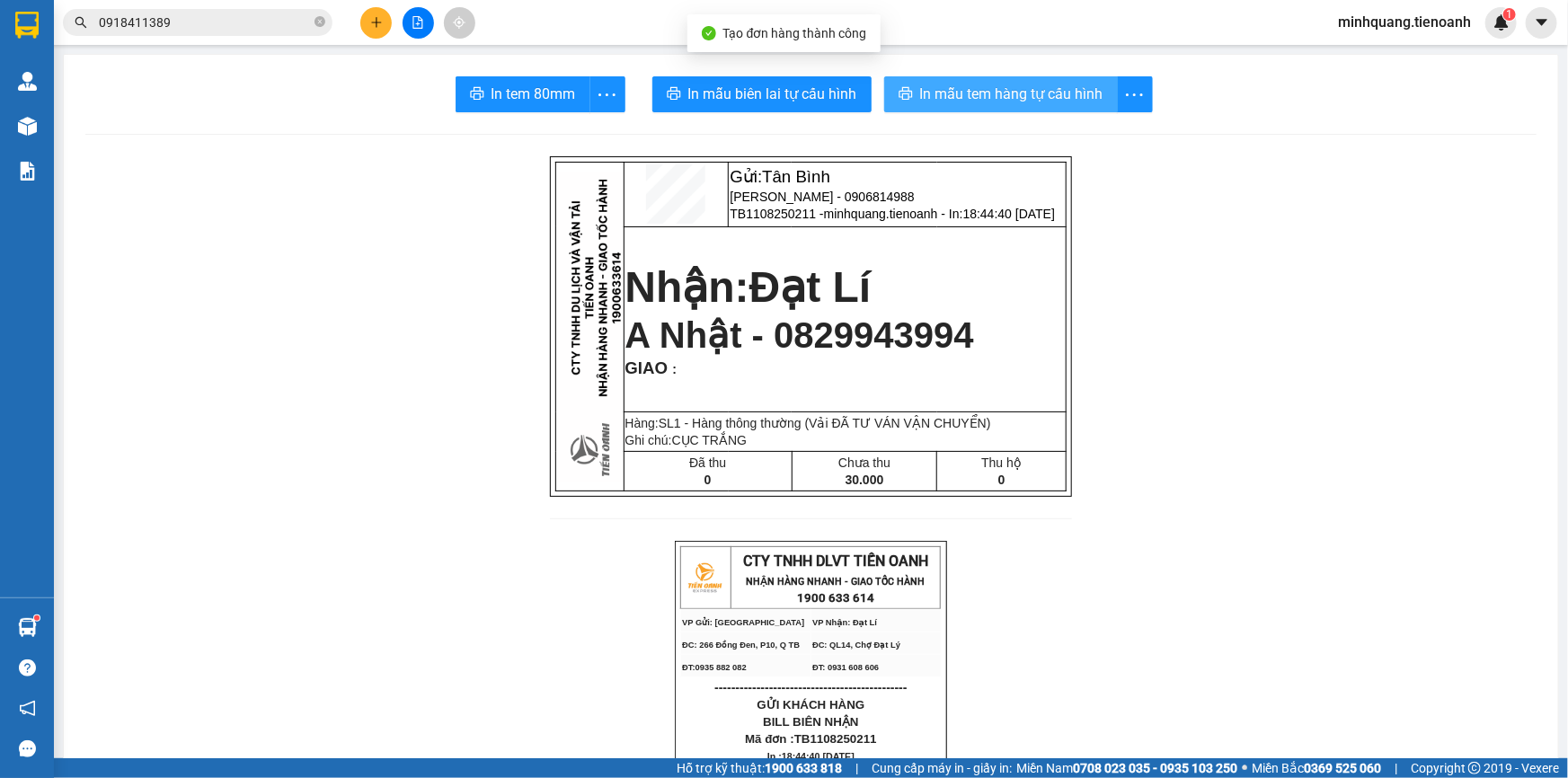
click at [1011, 95] on span "In mẫu tem hàng tự cấu hình" at bounding box center [1012, 93] width 183 height 22
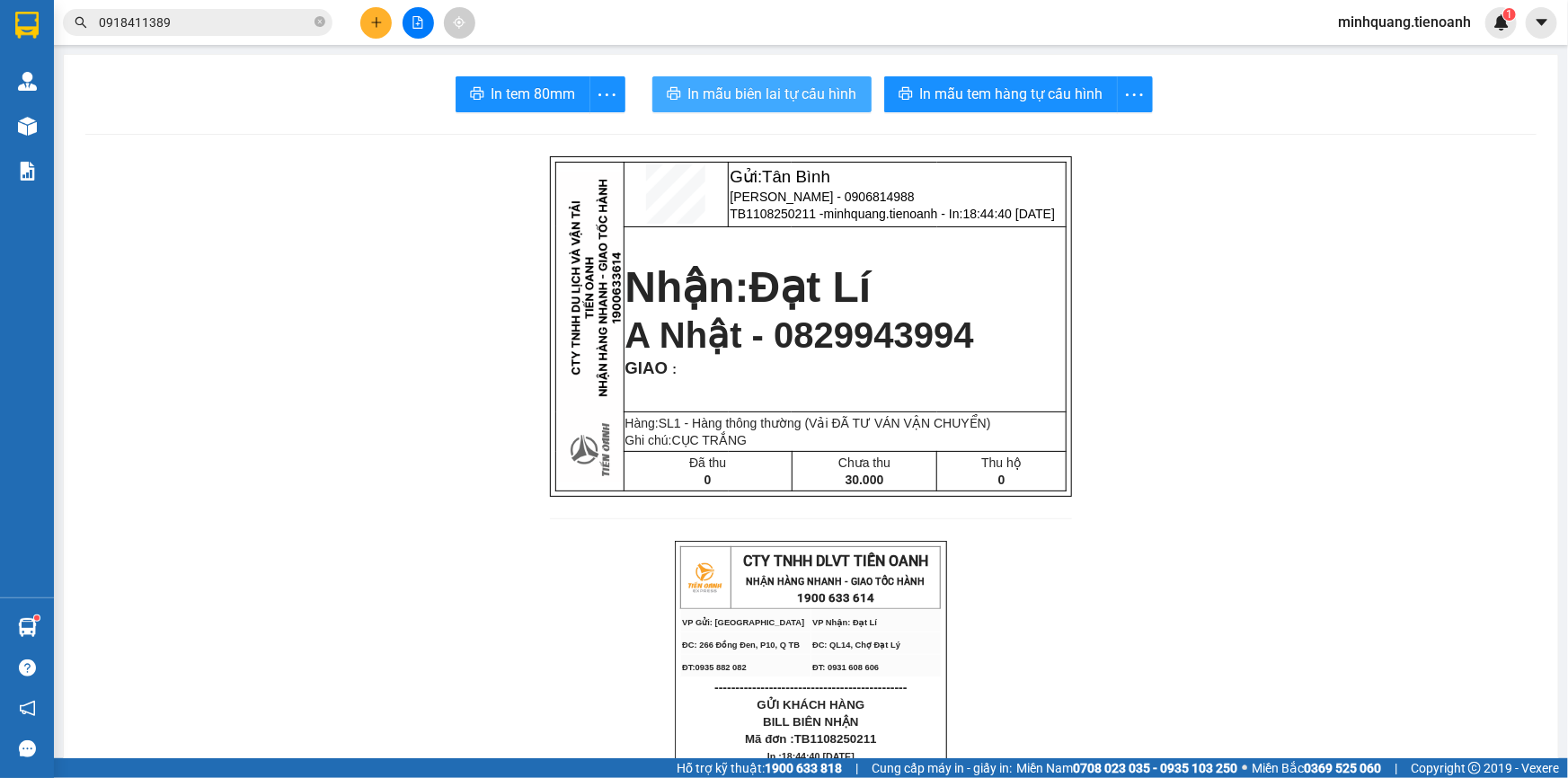
click at [796, 111] on button "In mẫu biên lai tự cấu hình" at bounding box center [761, 94] width 219 height 36
click at [378, 19] on icon "plus" at bounding box center [377, 22] width 13 height 13
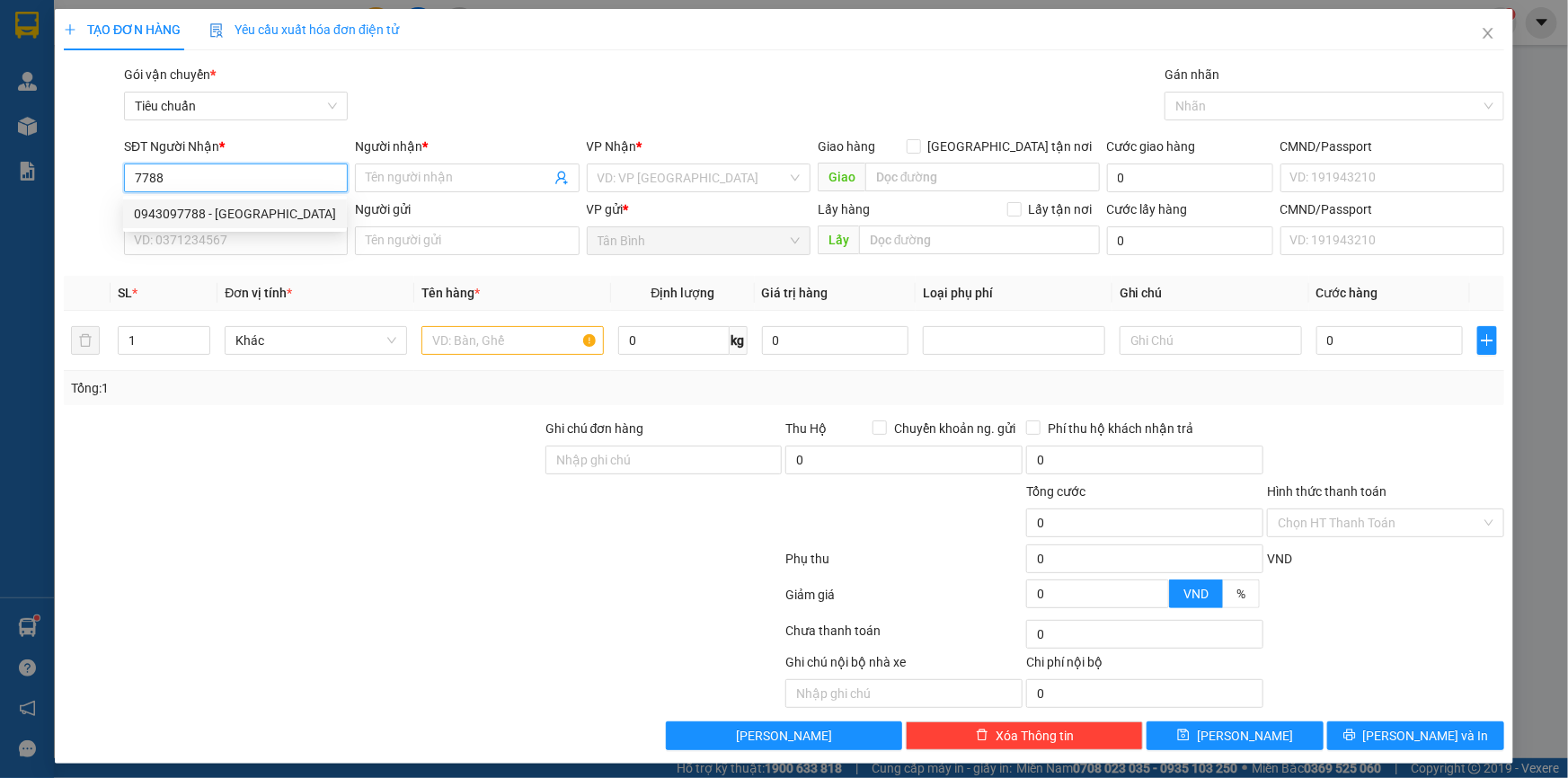
click at [239, 216] on div "0943097788 - TÂN PHÁT" at bounding box center [235, 213] width 203 height 19
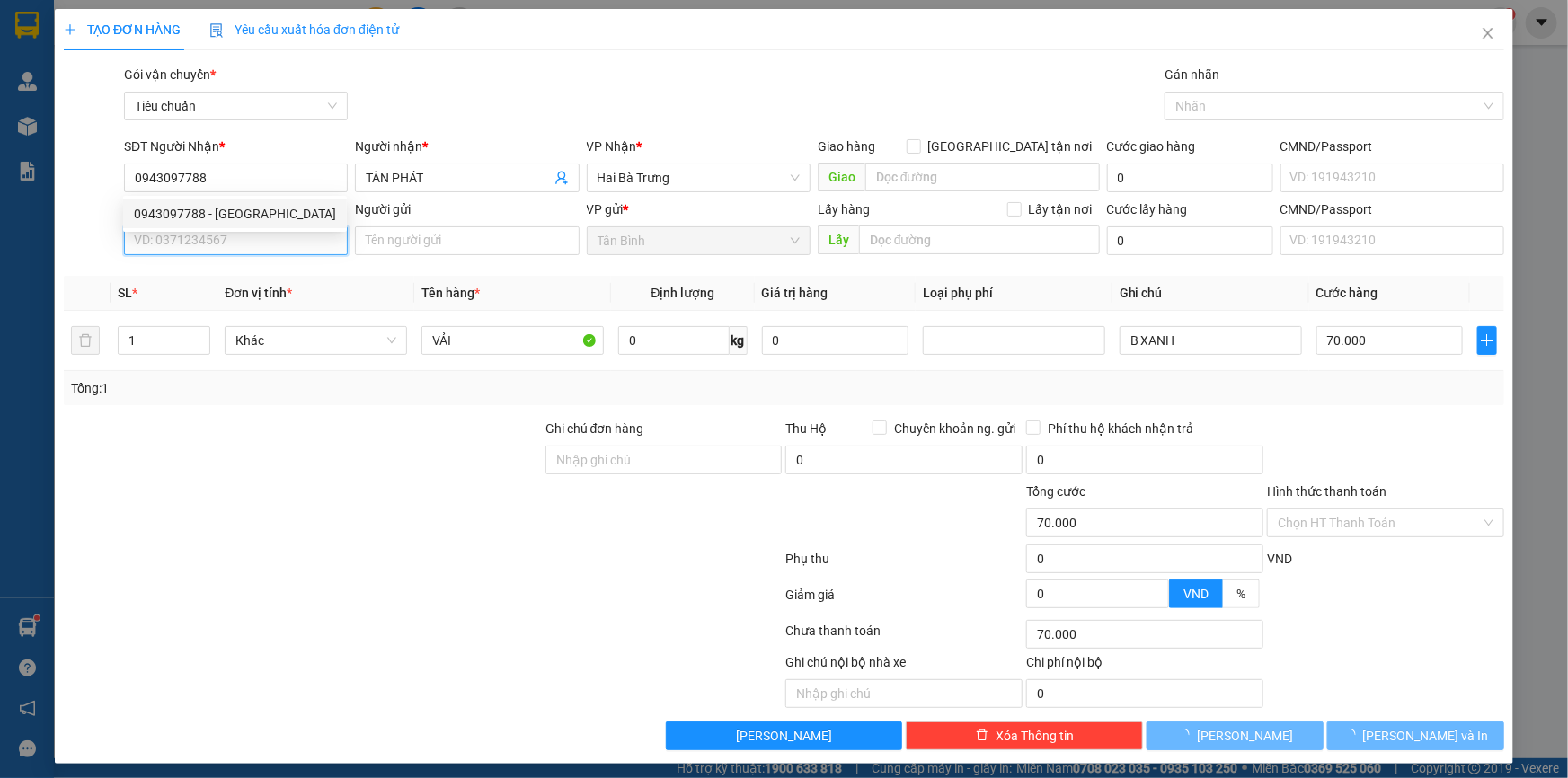
click at [241, 236] on input "SĐT Người Gửi" at bounding box center [236, 241] width 224 height 29
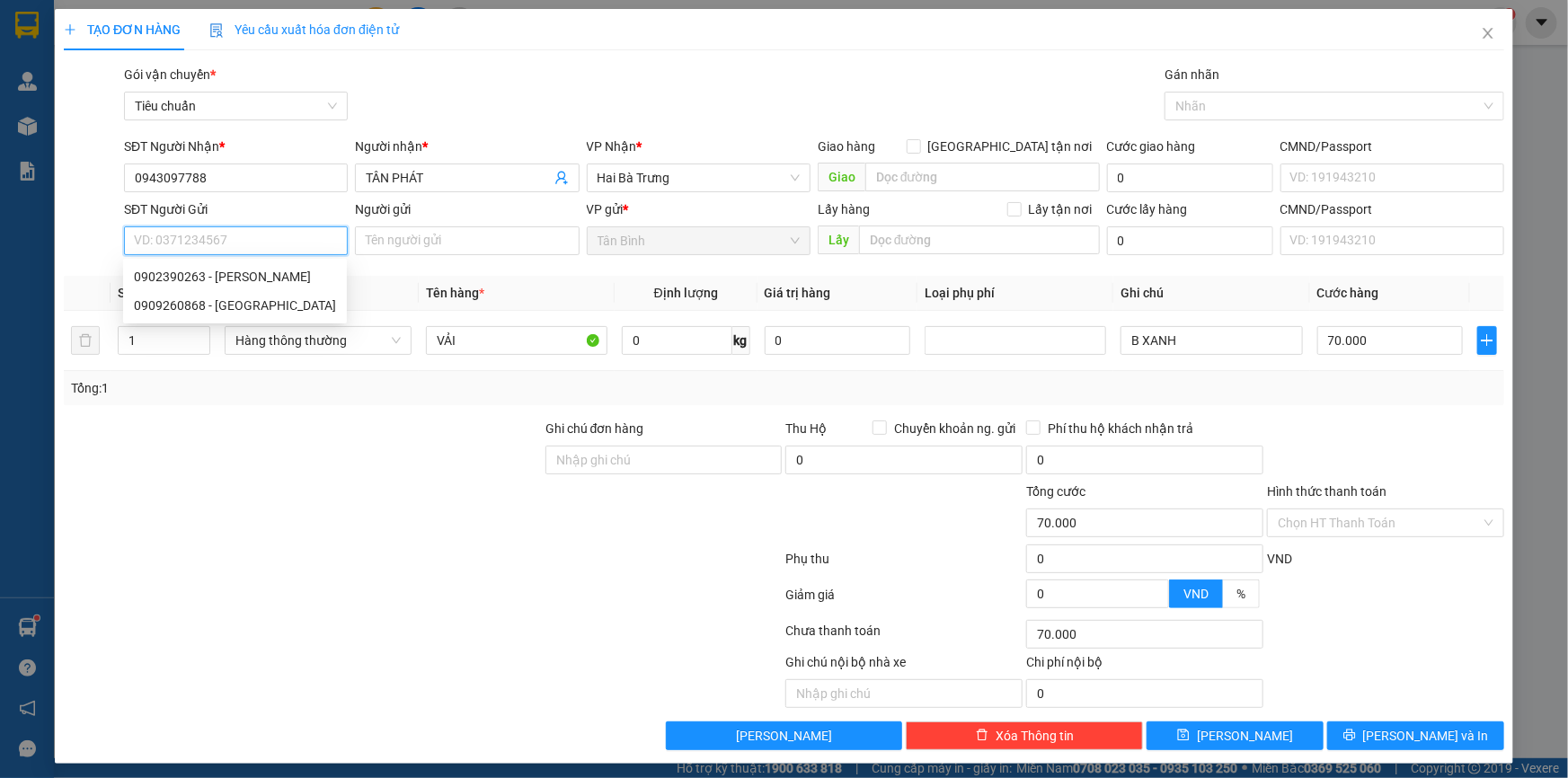
click at [236, 247] on input "SĐT Người Gửi" at bounding box center [236, 241] width 224 height 29
click at [253, 301] on div "0909260868 - PHÚ GIA HƯNG" at bounding box center [235, 305] width 203 height 19
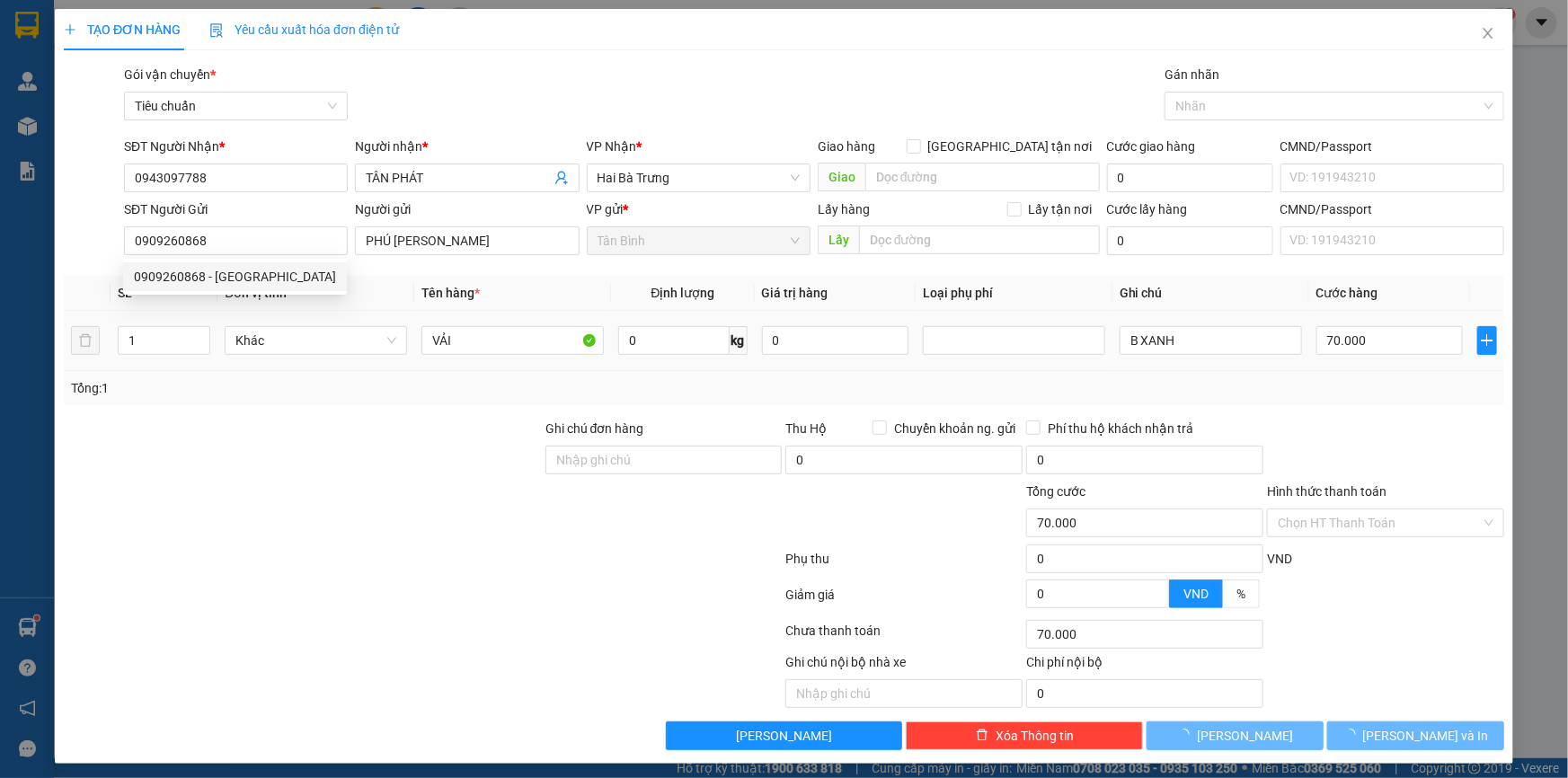
click at [401, 458] on div at bounding box center [302, 451] width 482 height 63
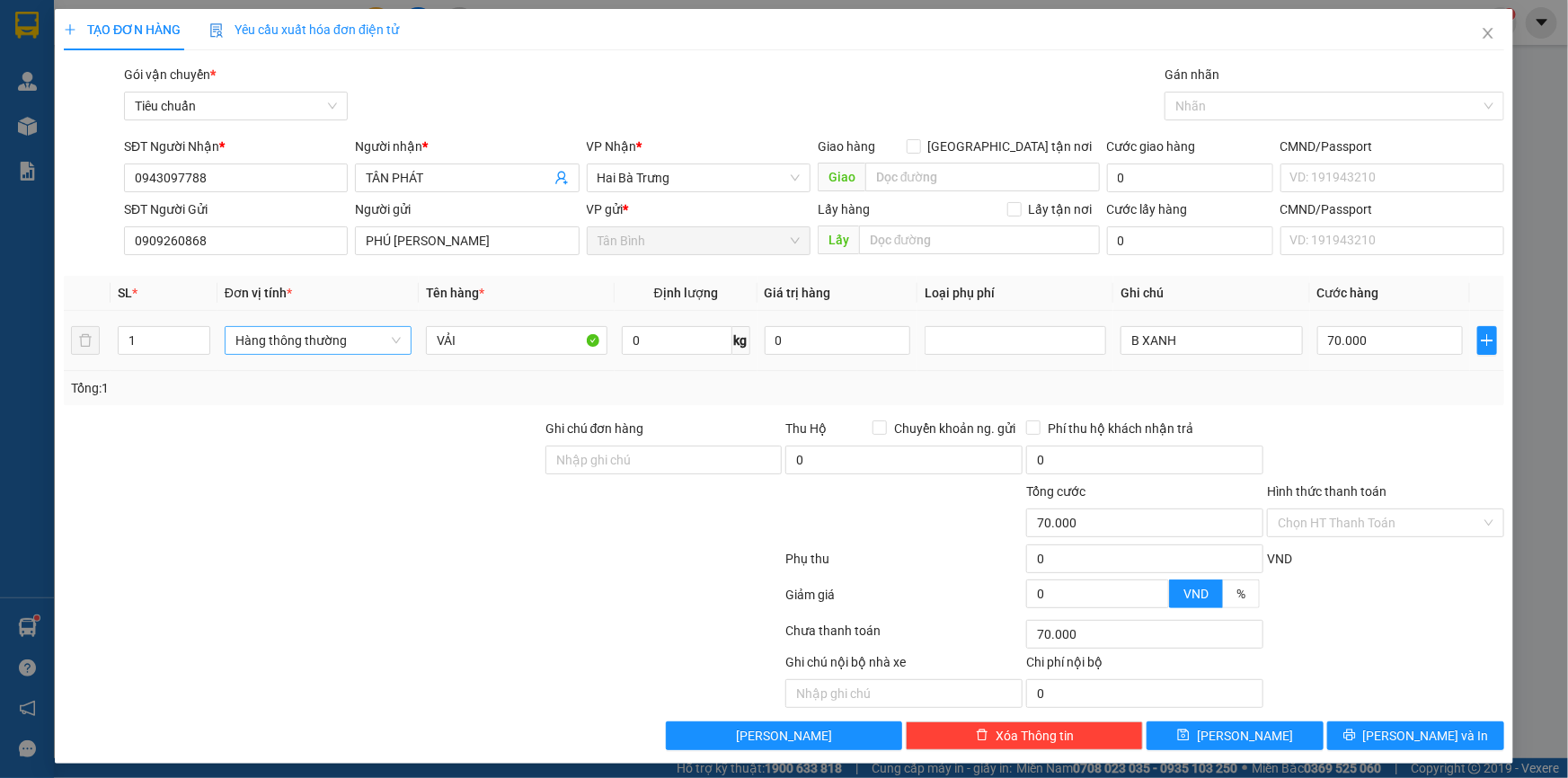
click at [357, 340] on span "Hàng thông thường" at bounding box center [317, 340] width 166 height 27
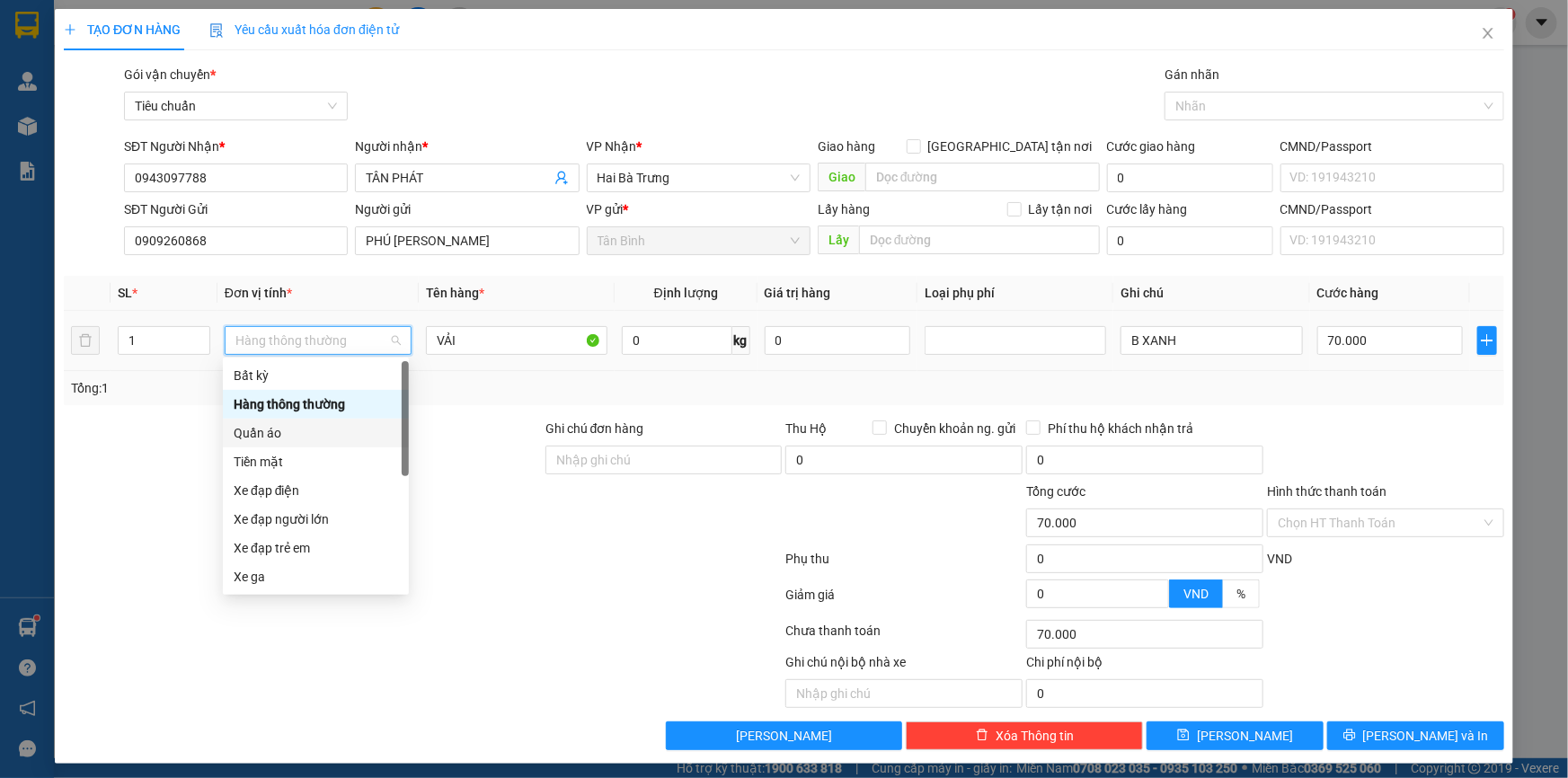
drag, startPoint x: 278, startPoint y: 442, endPoint x: 228, endPoint y: 442, distance: 50.0
click at [278, 443] on div "Quần áo" at bounding box center [315, 433] width 186 height 29
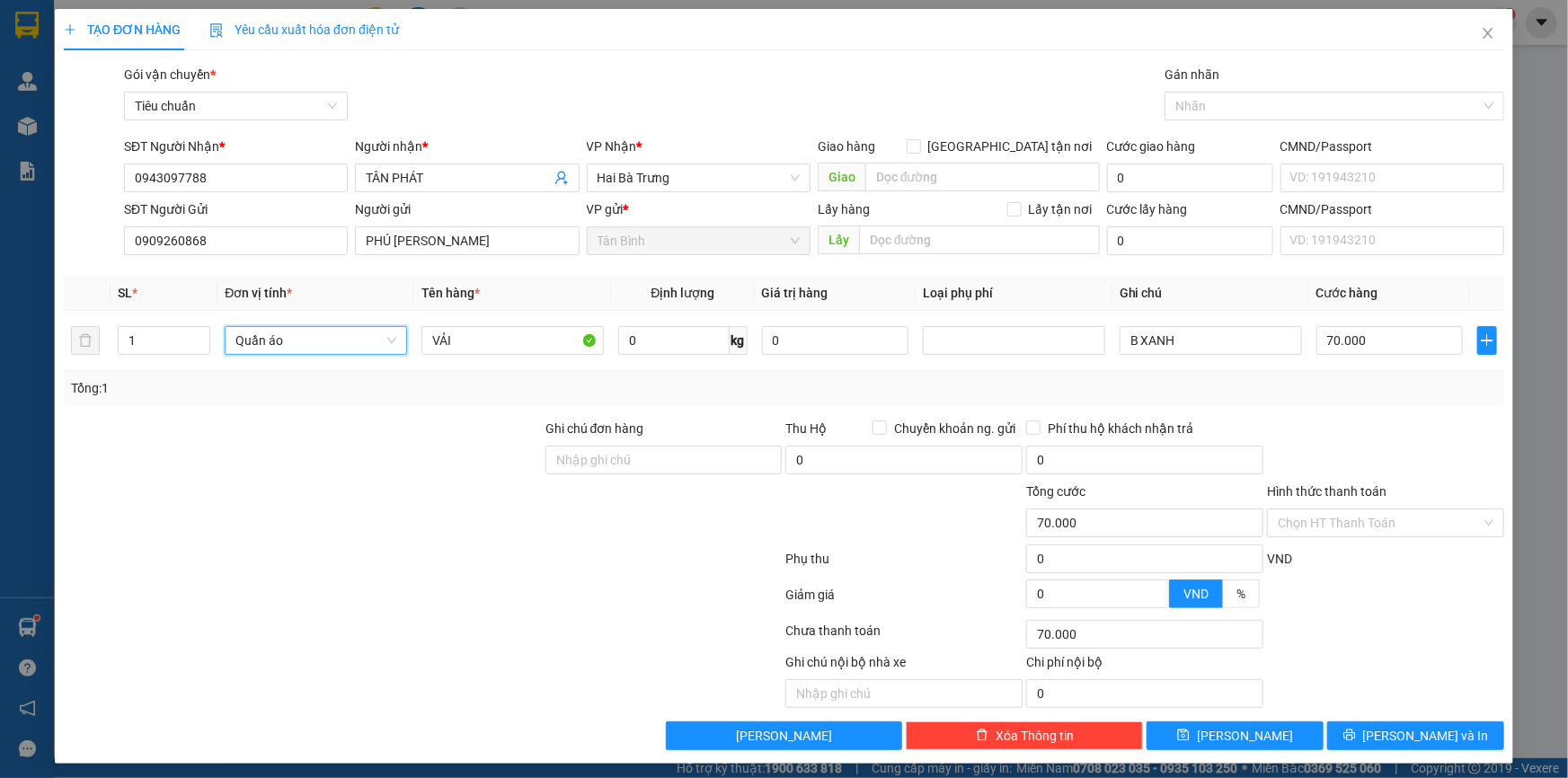
click at [185, 439] on div at bounding box center [302, 451] width 482 height 63
click at [642, 349] on input "0" at bounding box center [673, 340] width 110 height 29
click at [389, 480] on form "Ghi chú đơn hàng Thu Hộ Chuyển khoản ng. gửi 0 Phí thu hộ khách nhận trả 0 Tổng…" at bounding box center [784, 518] width 1440 height 198
click at [1348, 368] on td "140.000" at bounding box center [1389, 340] width 161 height 60
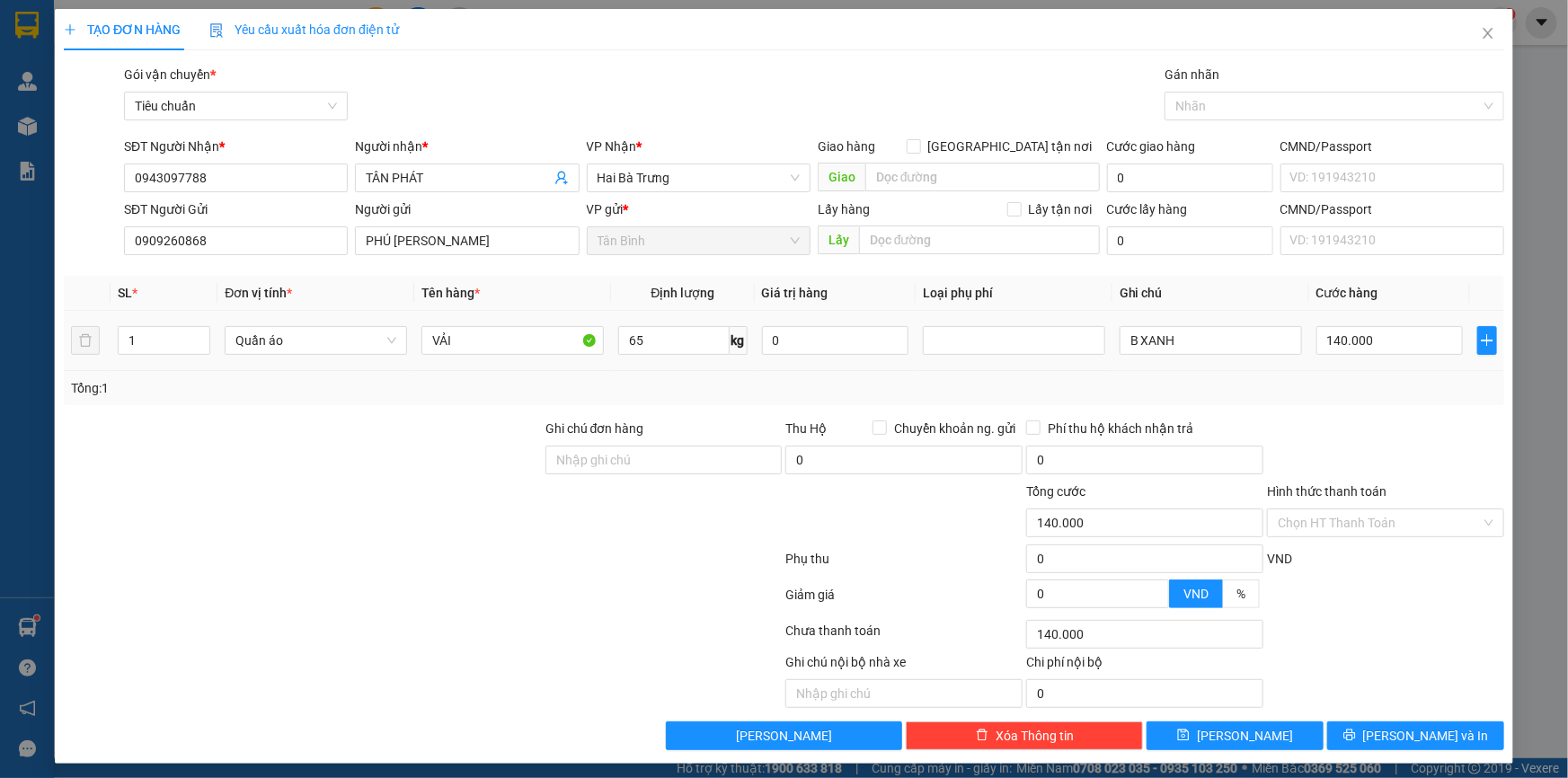
click at [1350, 324] on div "140.000" at bounding box center [1389, 340] width 146 height 36
click at [1401, 742] on span "[PERSON_NAME] và In" at bounding box center [1426, 735] width 126 height 19
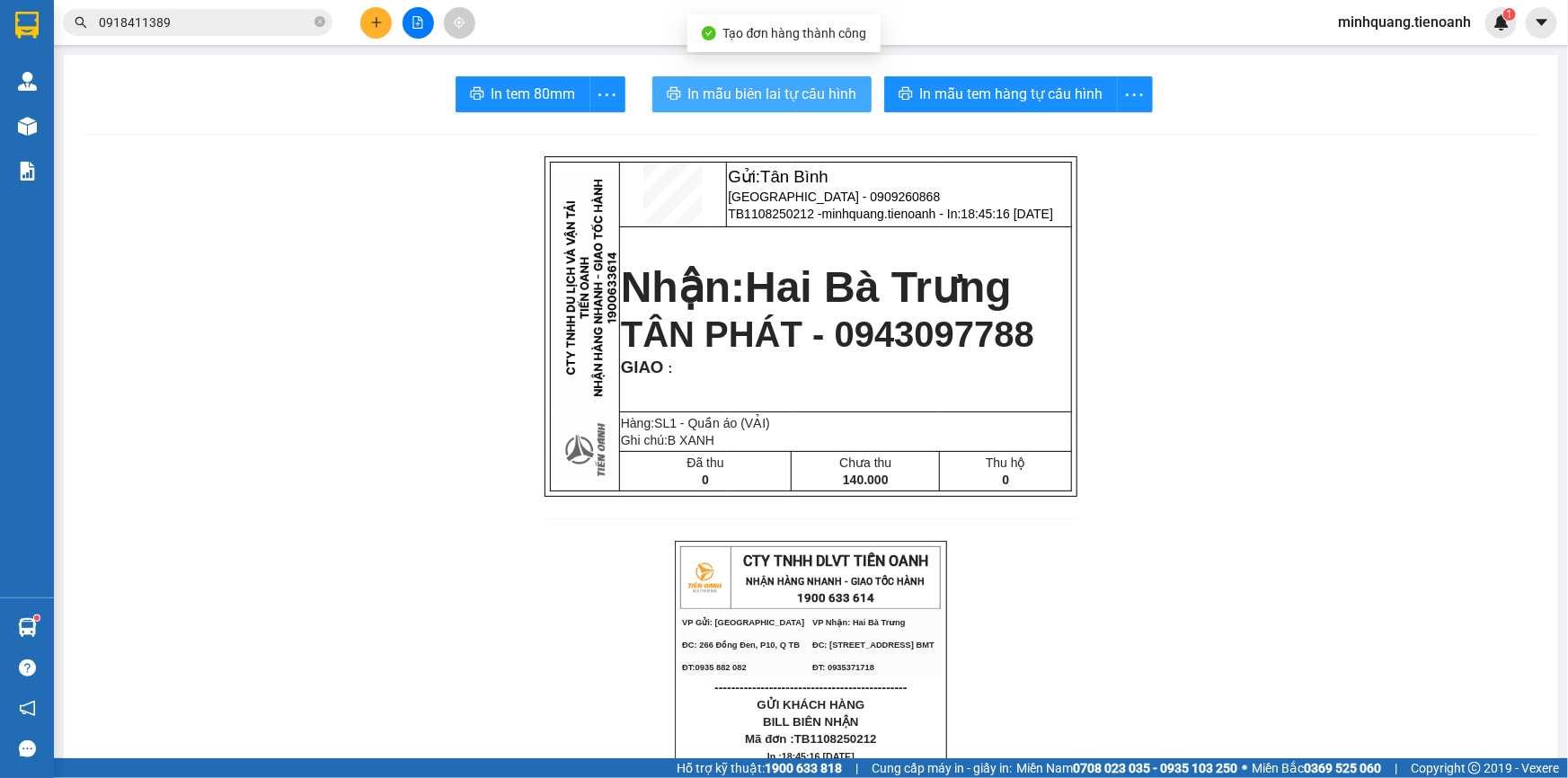
click at [793, 101] on span "In mẫu biên lai tự cấu hình" at bounding box center [772, 93] width 169 height 22
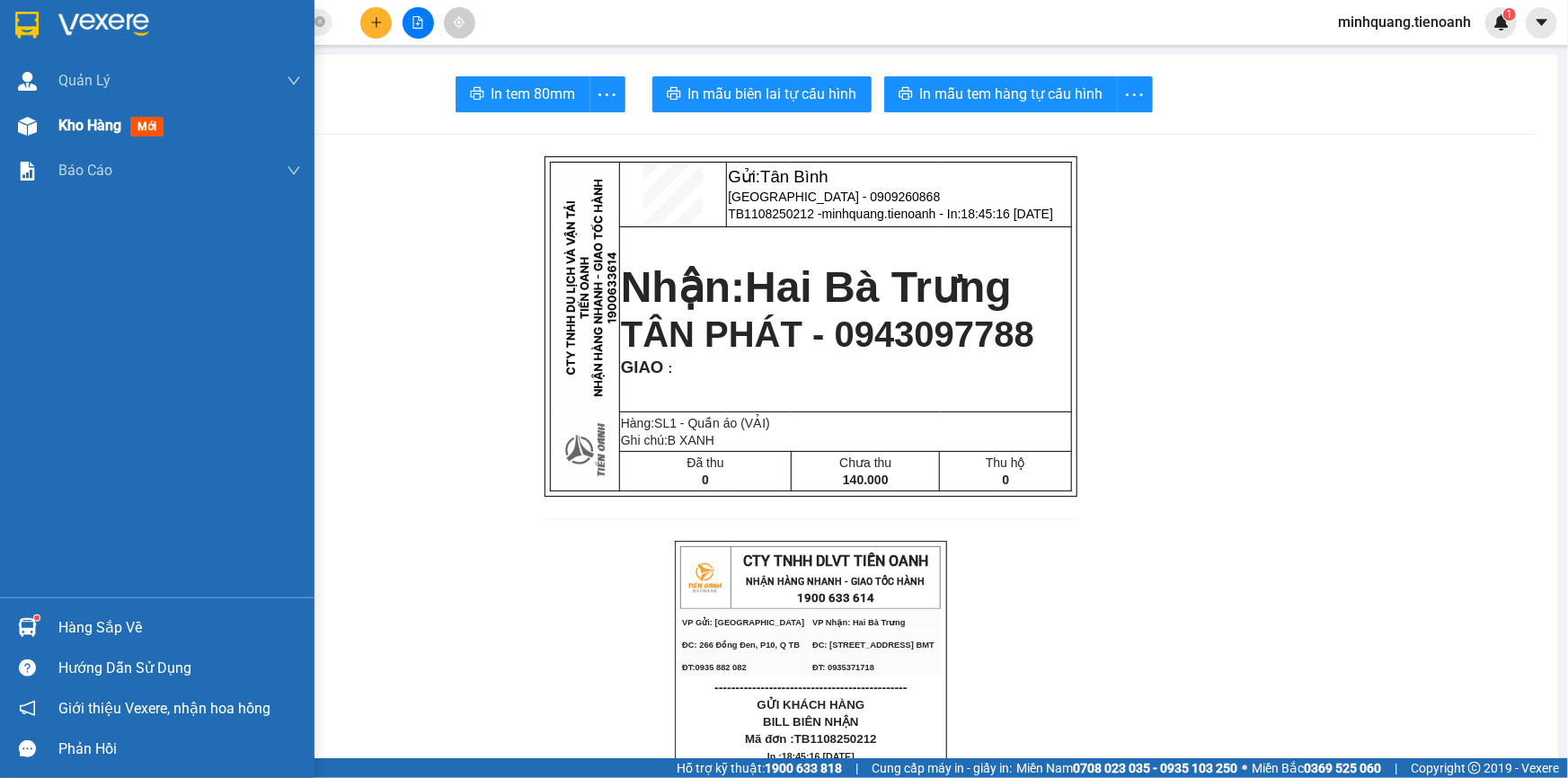
click at [32, 117] on img at bounding box center [27, 126] width 19 height 19
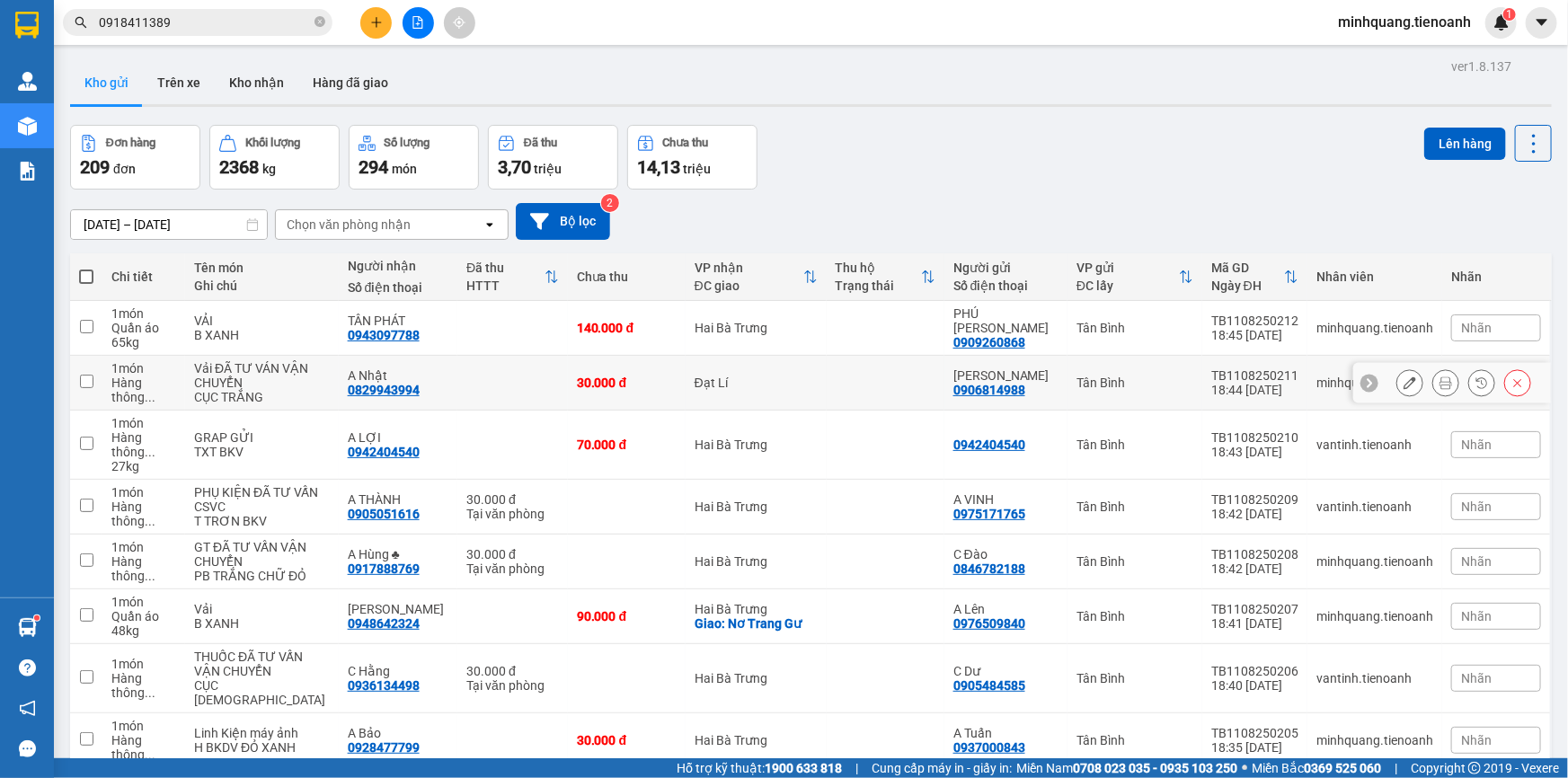
click at [1403, 384] on icon at bounding box center [1410, 383] width 13 height 13
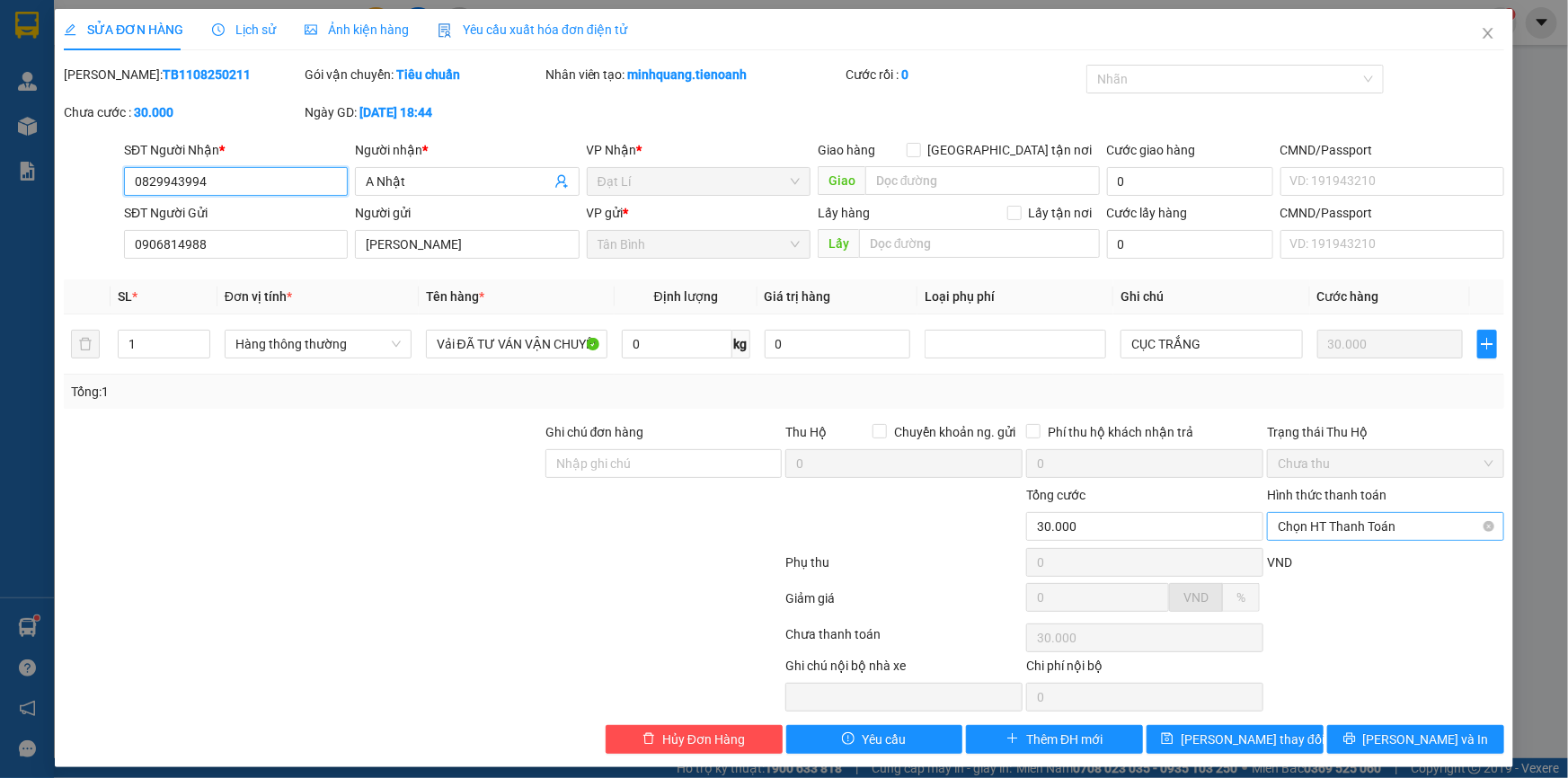
click at [1307, 525] on span "Chọn HT Thanh Toán" at bounding box center [1385, 526] width 216 height 27
click at [1303, 566] on div "Tại văn phòng" at bounding box center [1375, 561] width 214 height 19
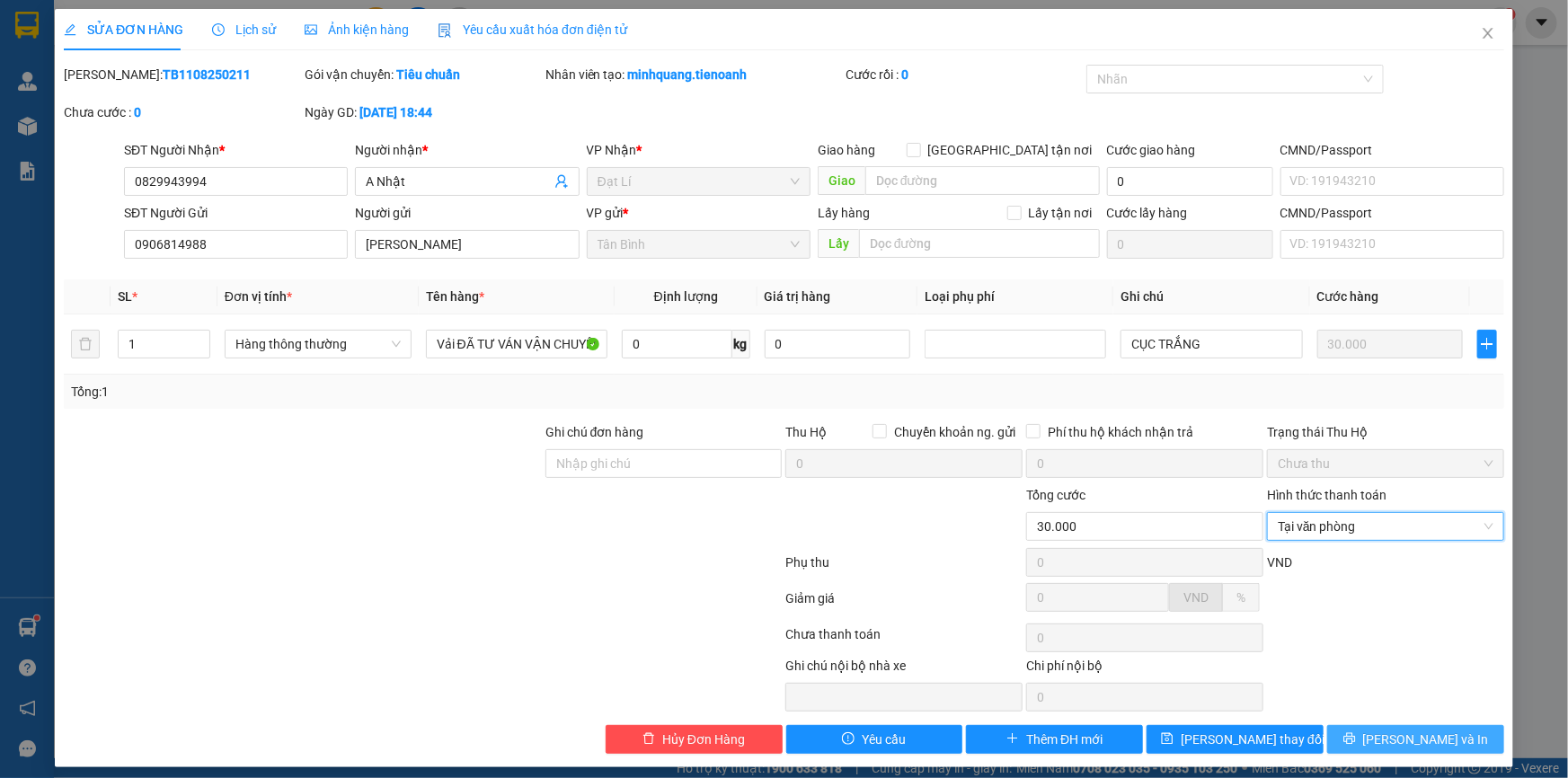
click at [1352, 737] on button "[PERSON_NAME] và In" at bounding box center [1415, 739] width 177 height 29
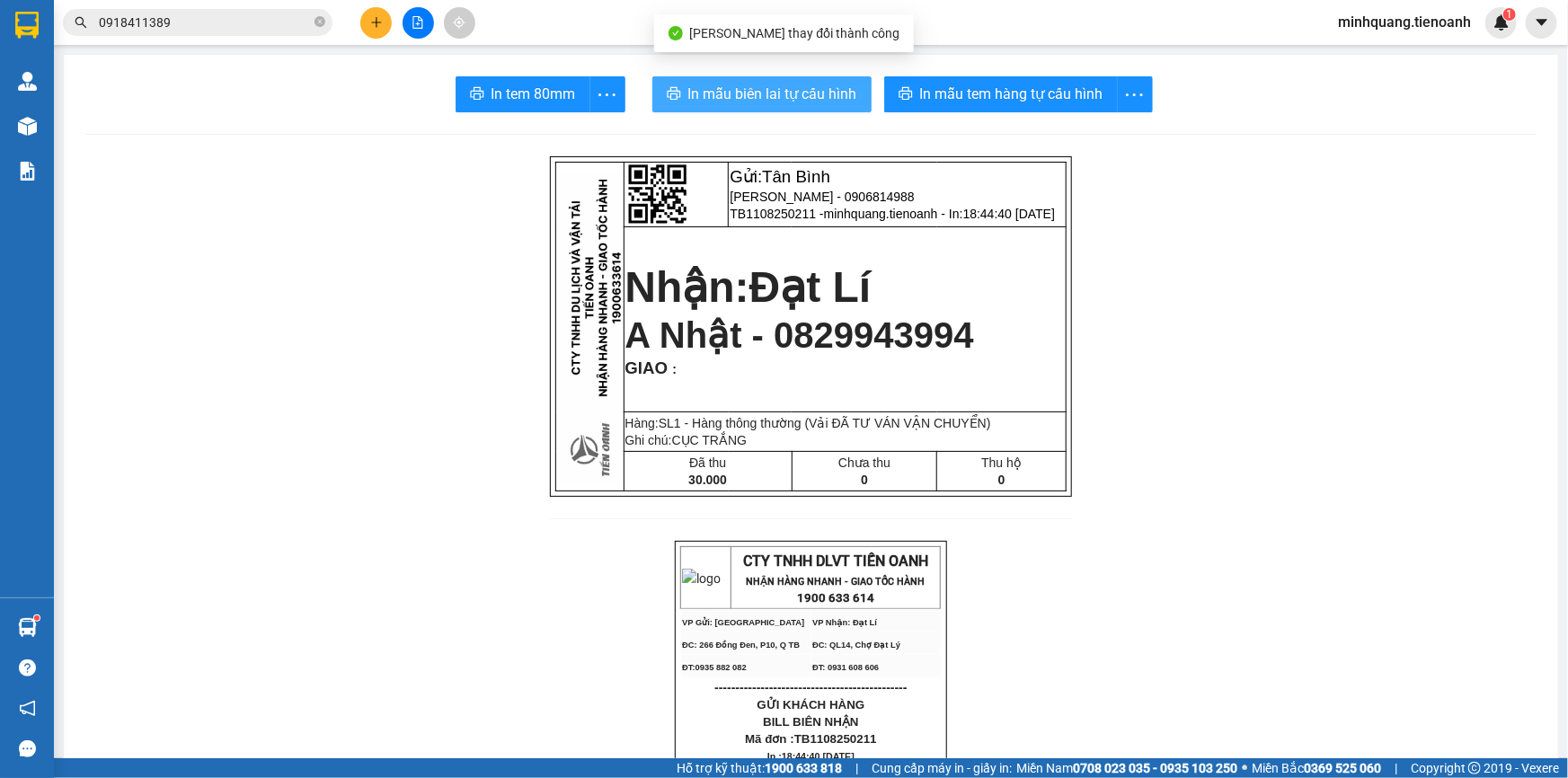
click at [726, 93] on span "In mẫu biên lai tự cấu hình" at bounding box center [772, 93] width 169 height 22
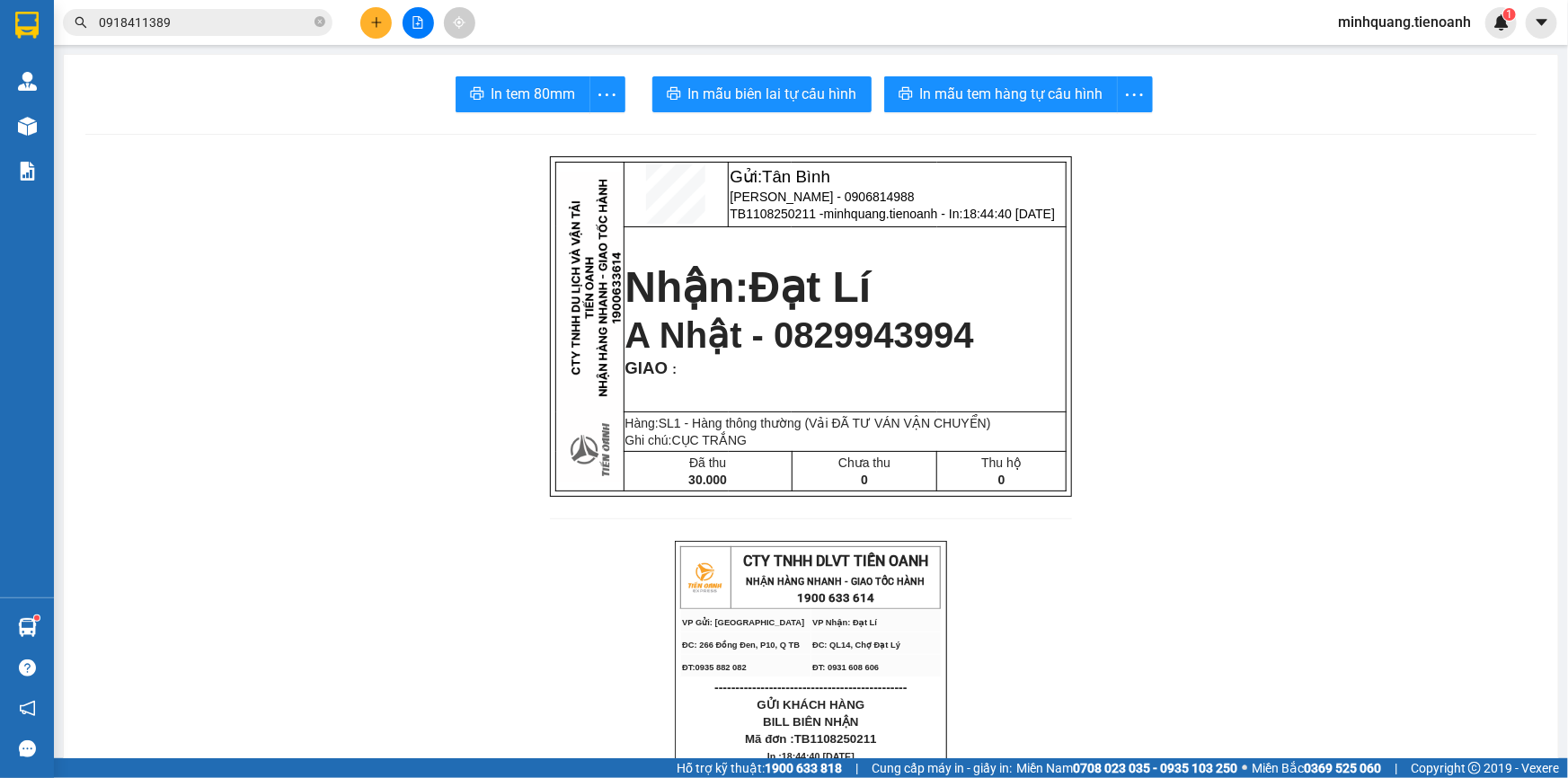
click at [273, 30] on input "0918411389" at bounding box center [204, 22] width 212 height 19
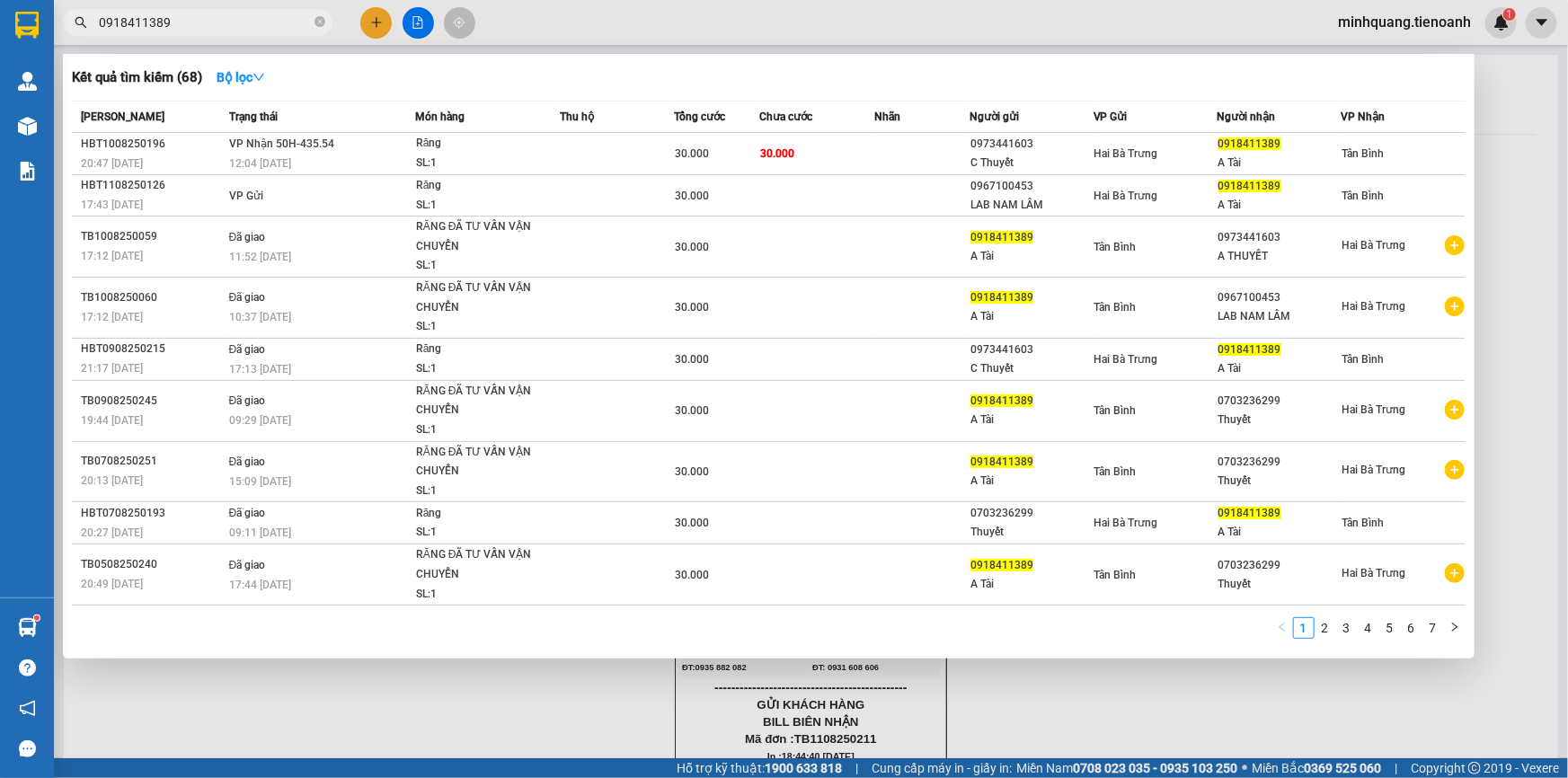
click at [269, 28] on input "0918411389" at bounding box center [204, 22] width 212 height 19
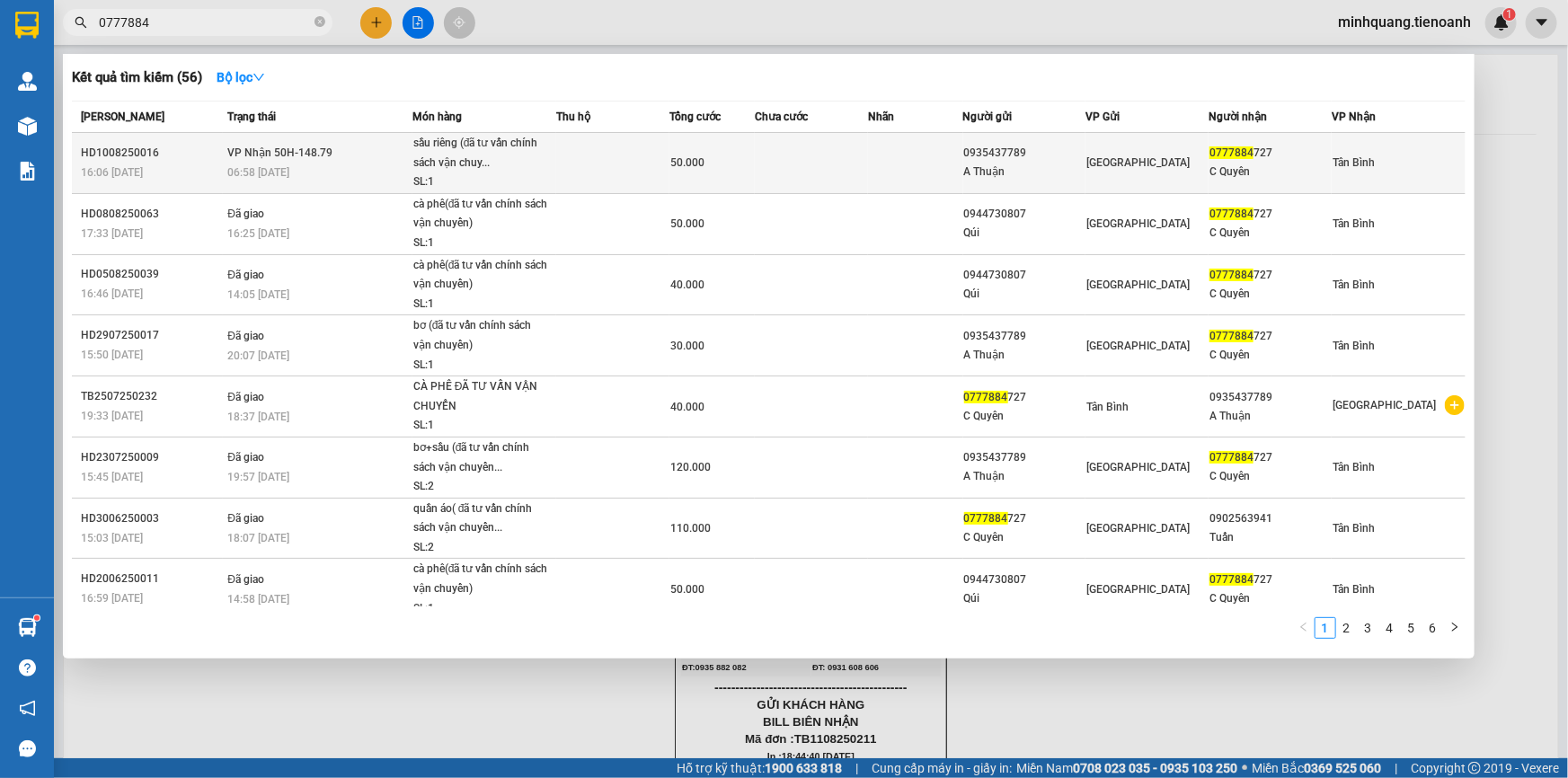
click at [560, 169] on td at bounding box center [612, 164] width 113 height 61
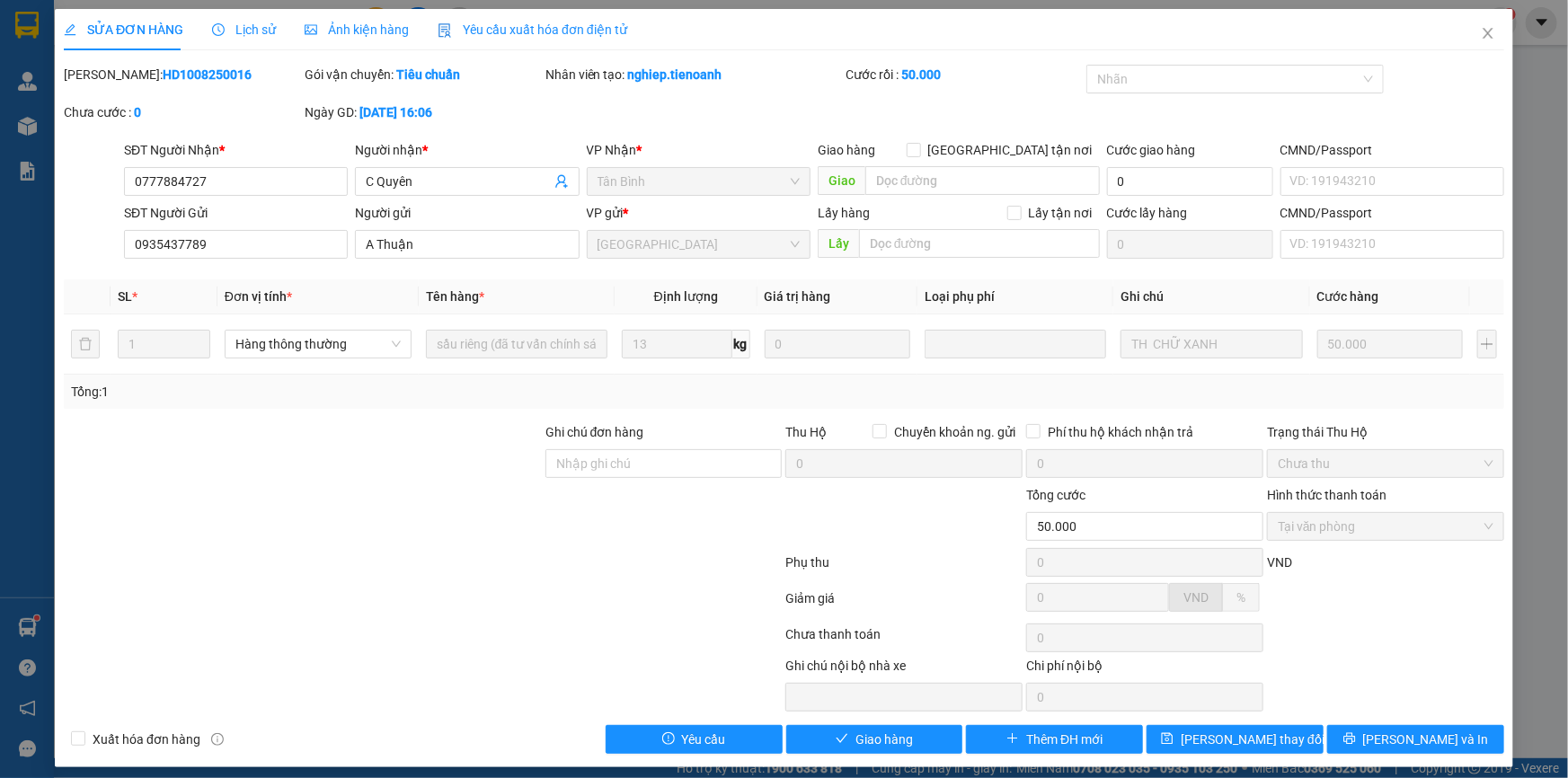
click at [240, 23] on span "Lịch sử" at bounding box center [243, 30] width 64 height 15
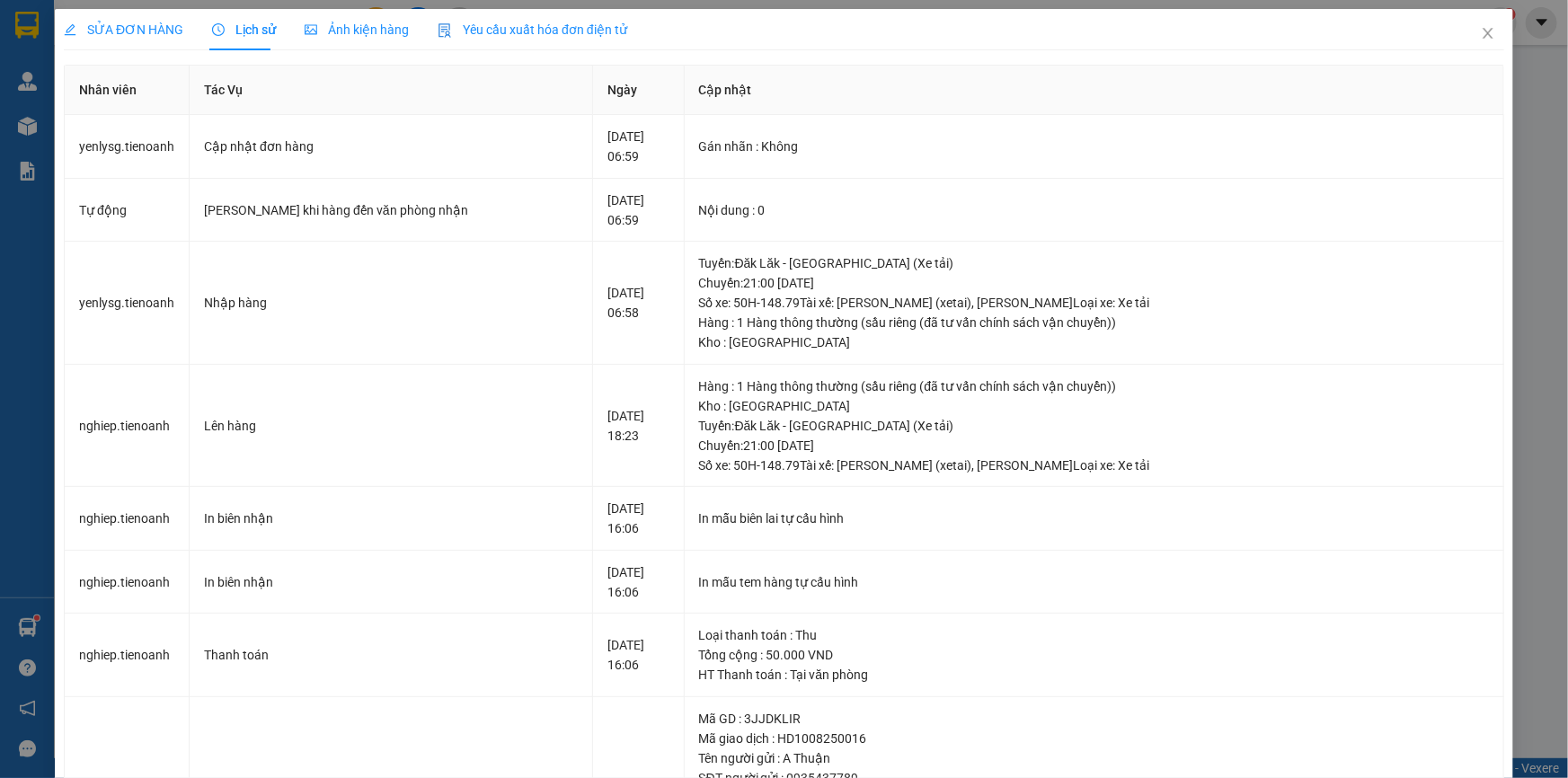
click at [162, 31] on span "SỬA ĐƠN HÀNG" at bounding box center [123, 30] width 119 height 15
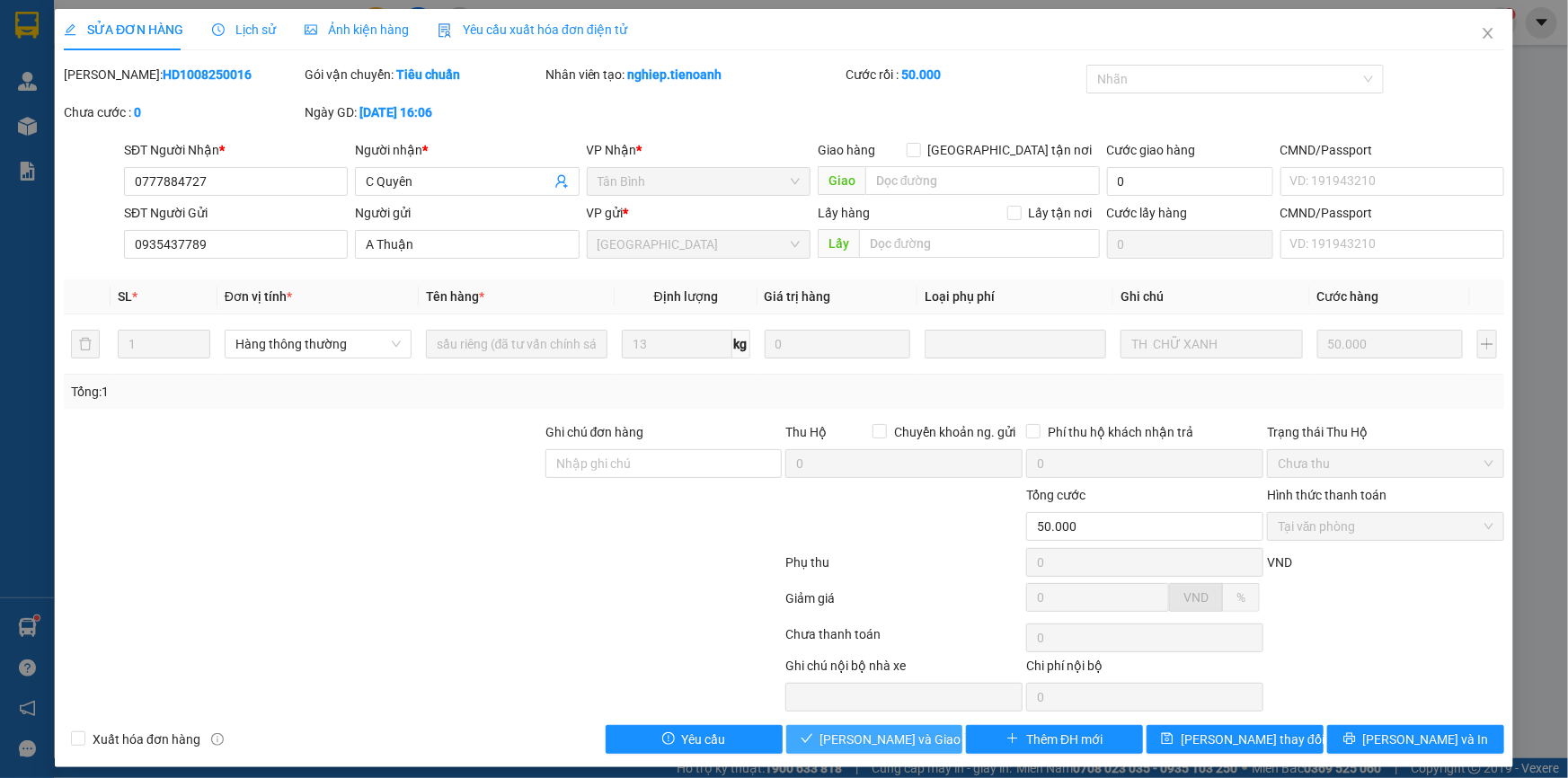
click at [894, 745] on span "[PERSON_NAME] và Giao hàng" at bounding box center [907, 739] width 172 height 19
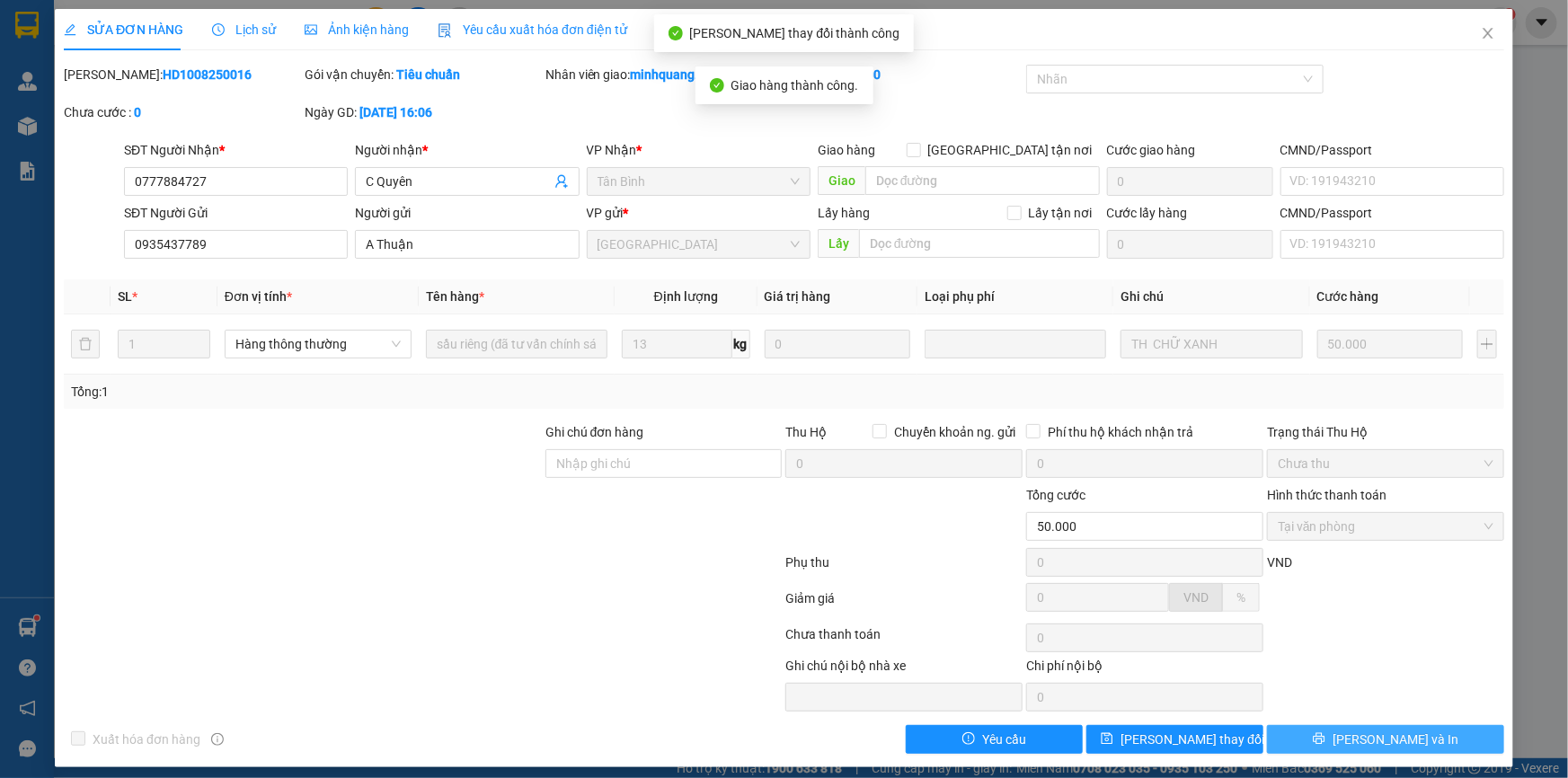
click at [1373, 734] on span "[PERSON_NAME] và In" at bounding box center [1396, 739] width 126 height 19
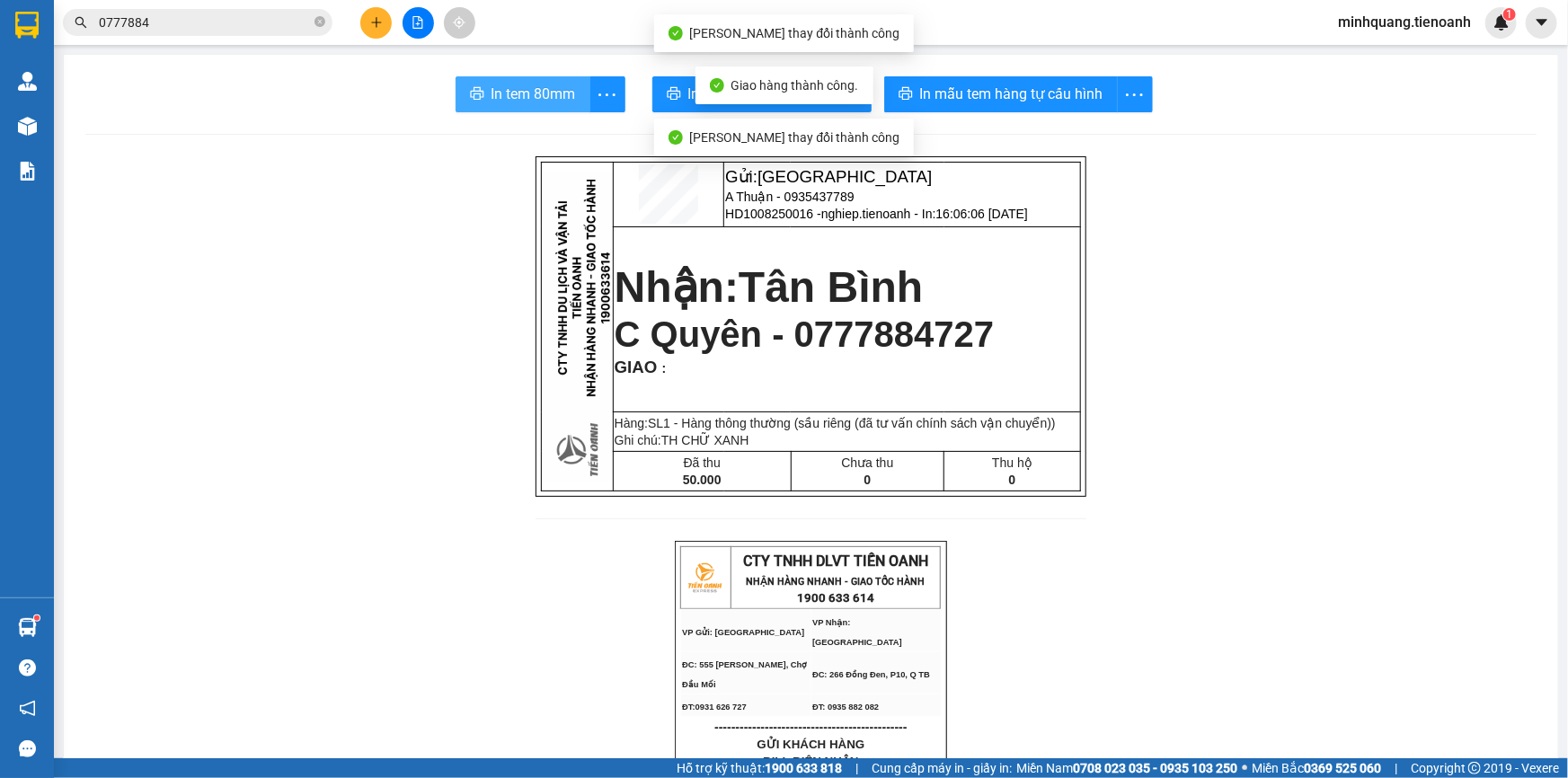
click at [493, 77] on button "In tem 80mm" at bounding box center [523, 94] width 135 height 36
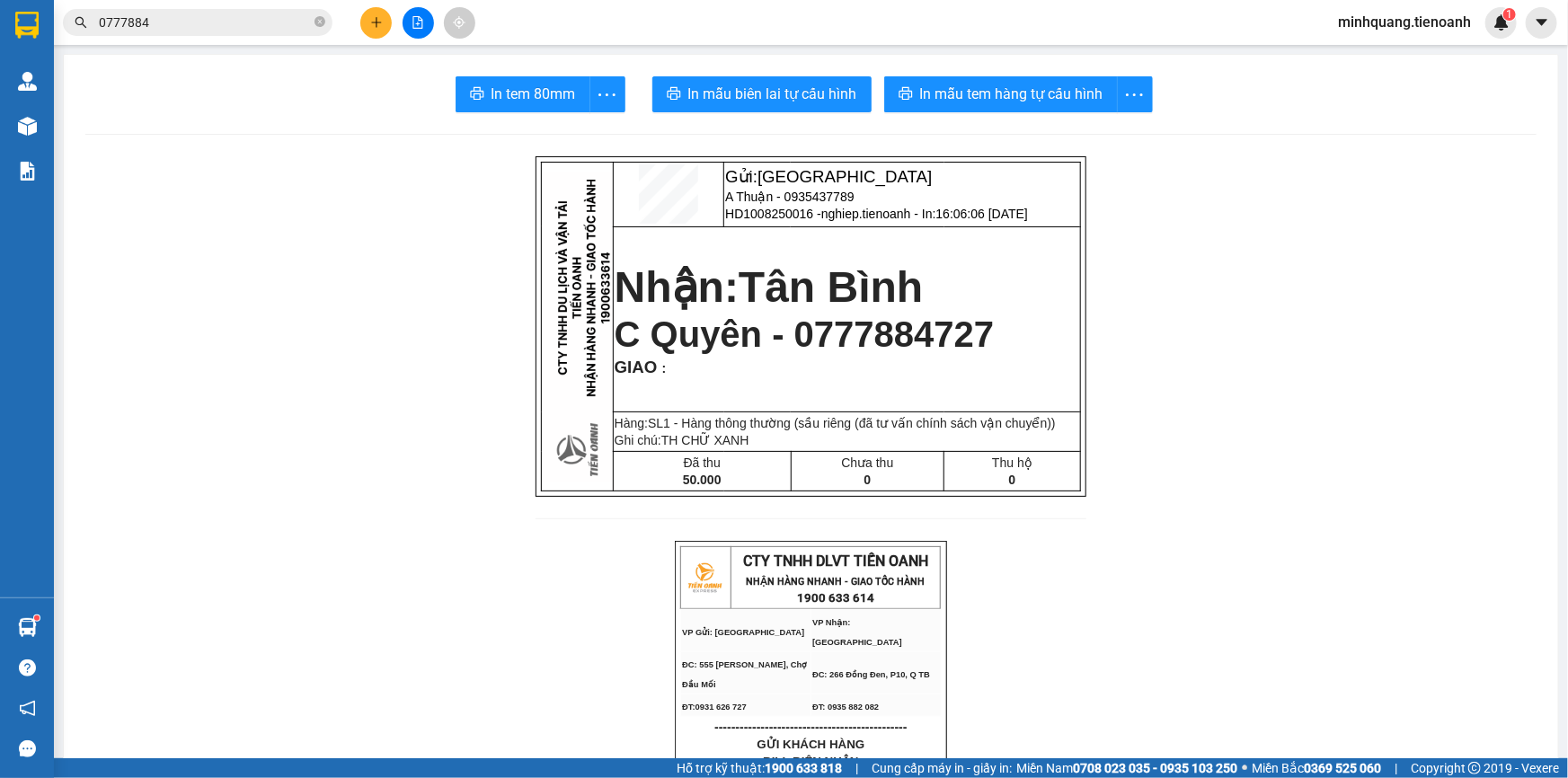
click at [365, 17] on button at bounding box center [377, 23] width 31 height 31
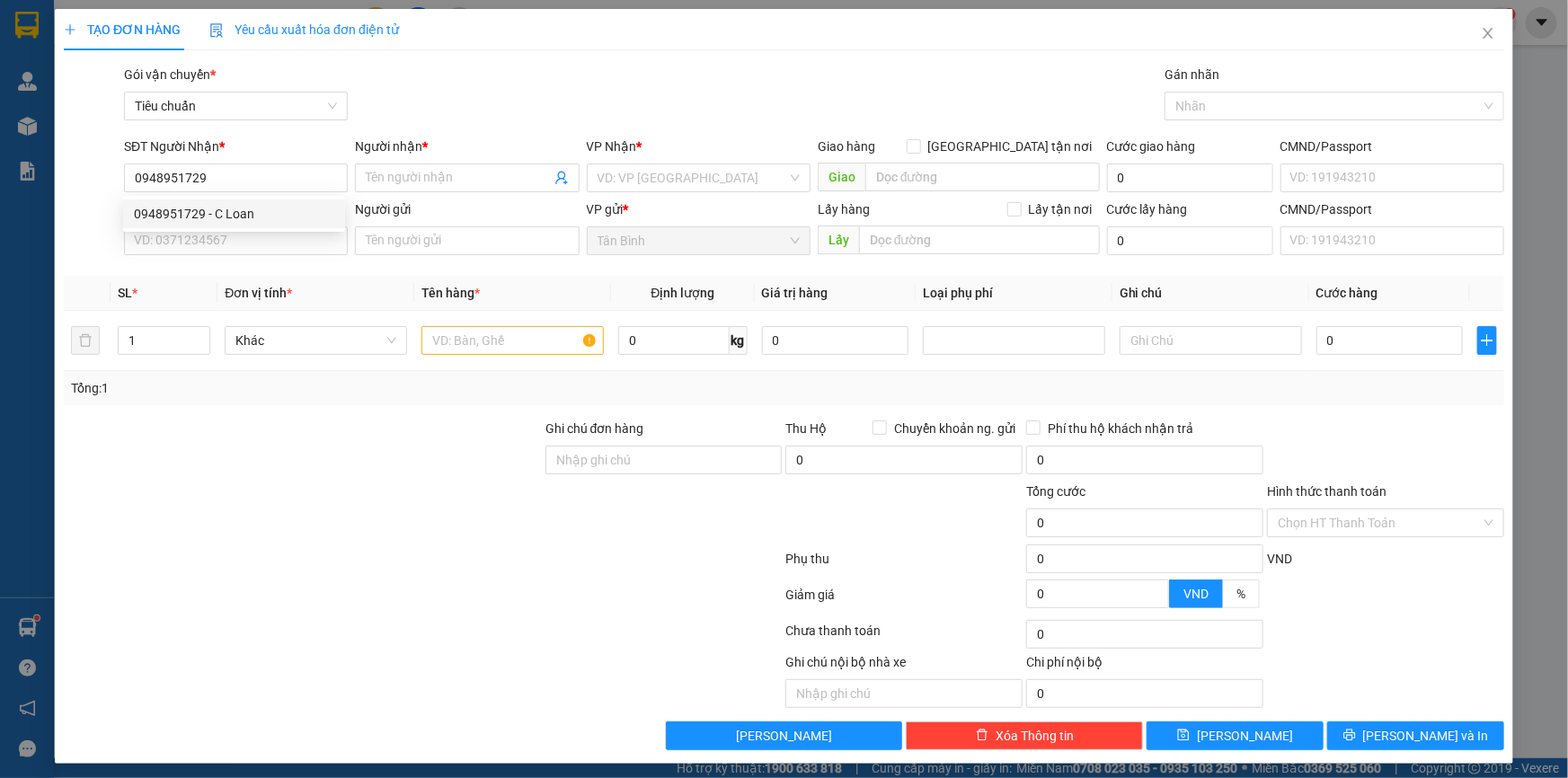
drag, startPoint x: 268, startPoint y: 198, endPoint x: 252, endPoint y: 228, distance: 34.0
click at [268, 200] on div "0948951729 0948951729 - C Loan" at bounding box center [234, 214] width 222 height 36
click at [241, 184] on input "0948951729" at bounding box center [236, 178] width 224 height 29
click at [243, 210] on body "Kết quả tìm kiếm ( 56 ) Bộ lọc Mã ĐH Trạng thái Món hàng Thu hộ Tổng cước Chưa …" at bounding box center [784, 389] width 1568 height 778
click at [235, 243] on input "SĐT Người Gửi" at bounding box center [236, 241] width 224 height 29
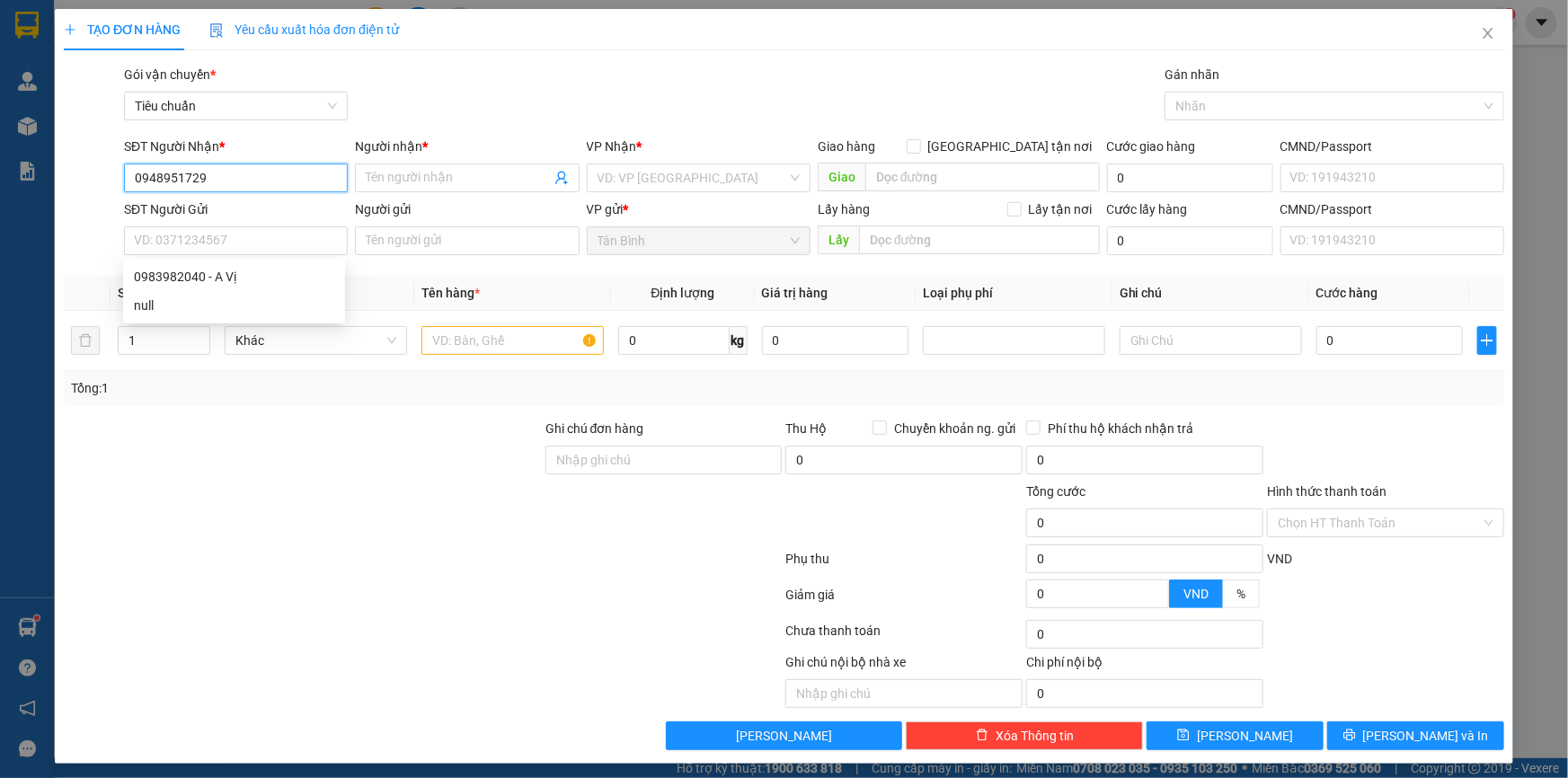
click at [246, 177] on input "0948951729" at bounding box center [236, 178] width 224 height 29
click at [252, 219] on div "0948951729 - C Loan" at bounding box center [234, 213] width 201 height 19
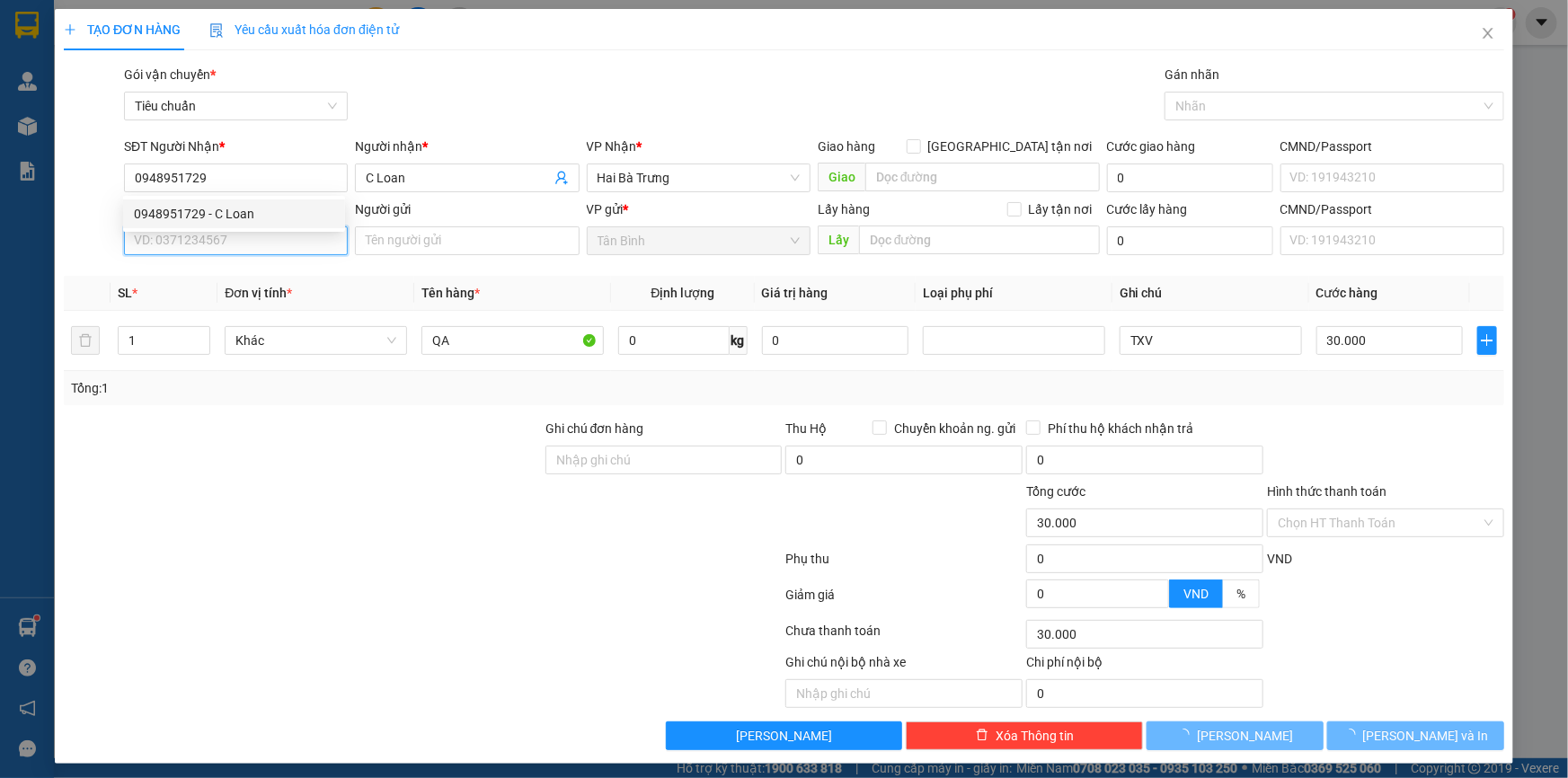
click at [238, 242] on input "SĐT Người Gửi" at bounding box center [236, 241] width 224 height 29
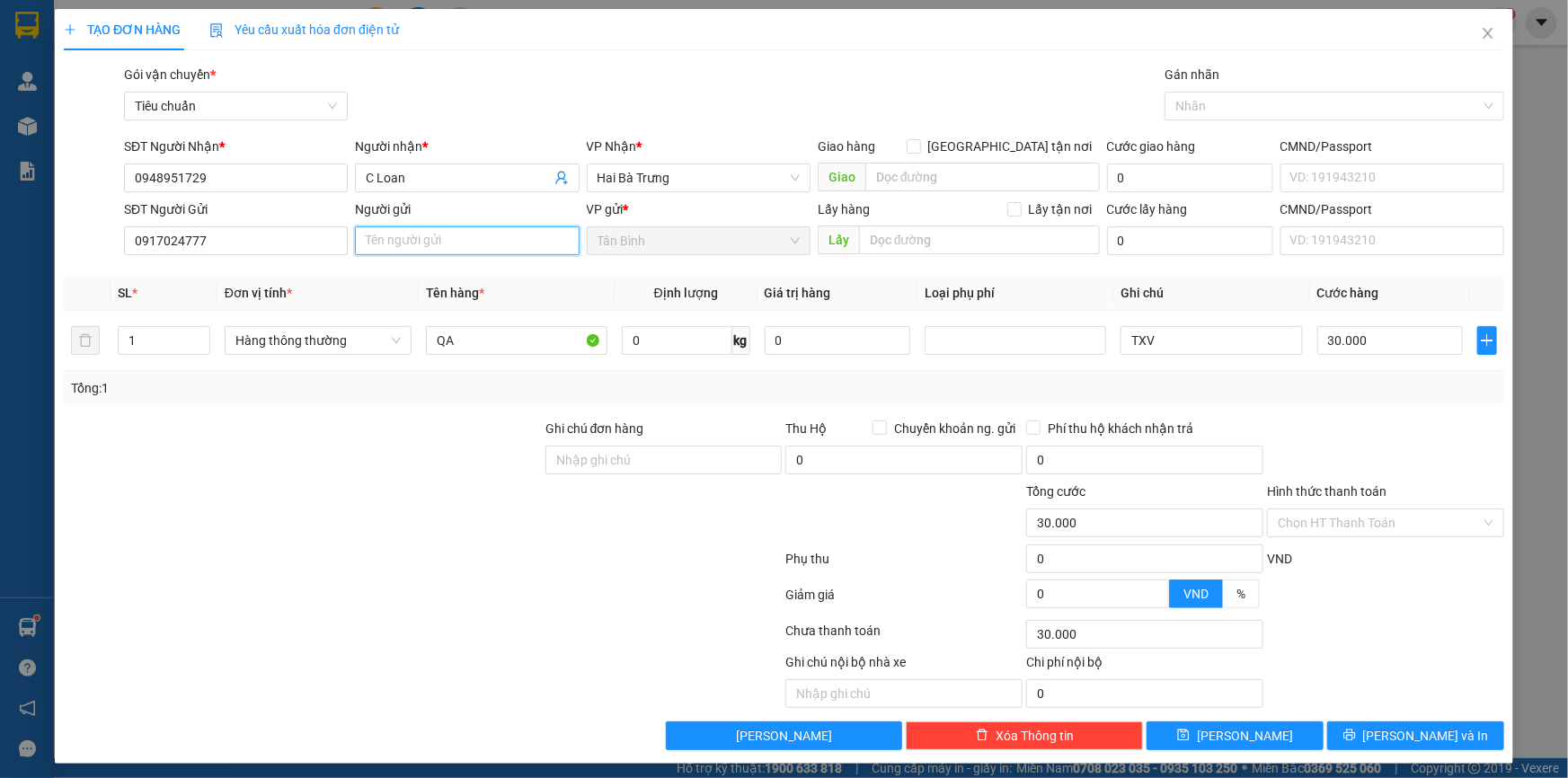
click at [375, 241] on input "Người gửi" at bounding box center [467, 241] width 224 height 29
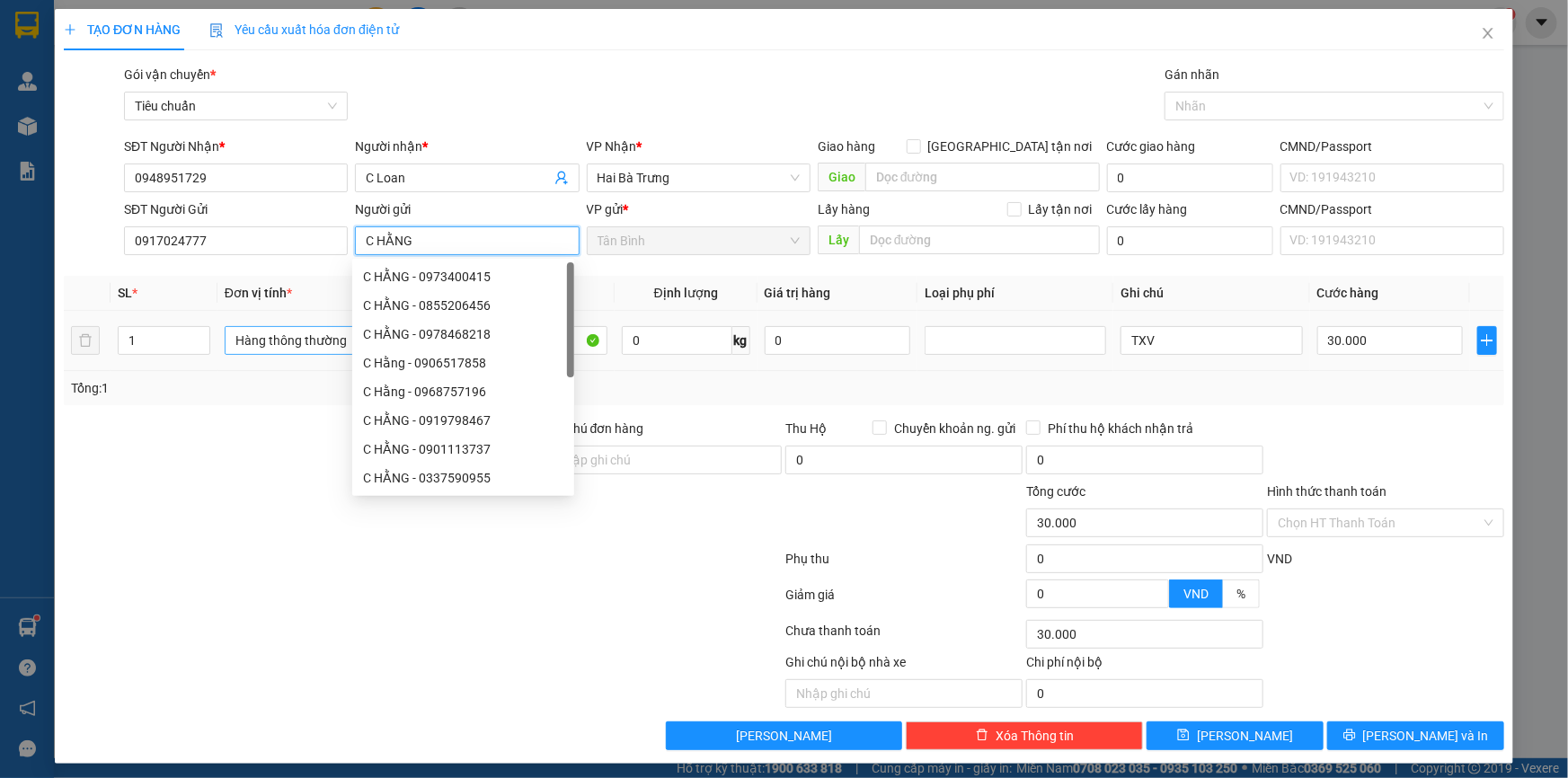
click at [287, 348] on span "Hàng thông thường" at bounding box center [317, 340] width 166 height 27
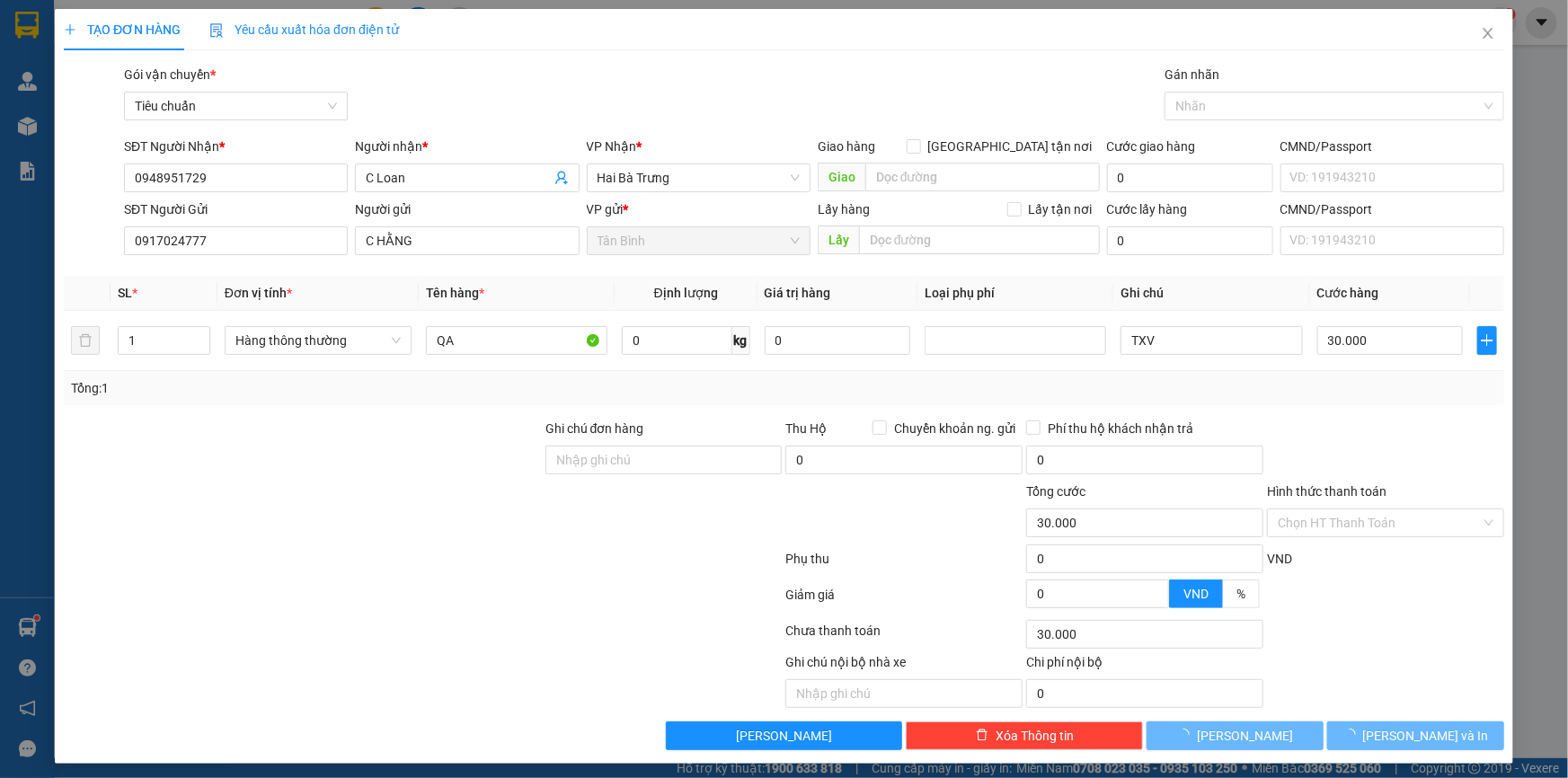
click at [142, 415] on div "Transit Pickup Surcharge Ids Transit Deliver Surcharge Ids Transit Deliver Surc…" at bounding box center [784, 407] width 1440 height 685
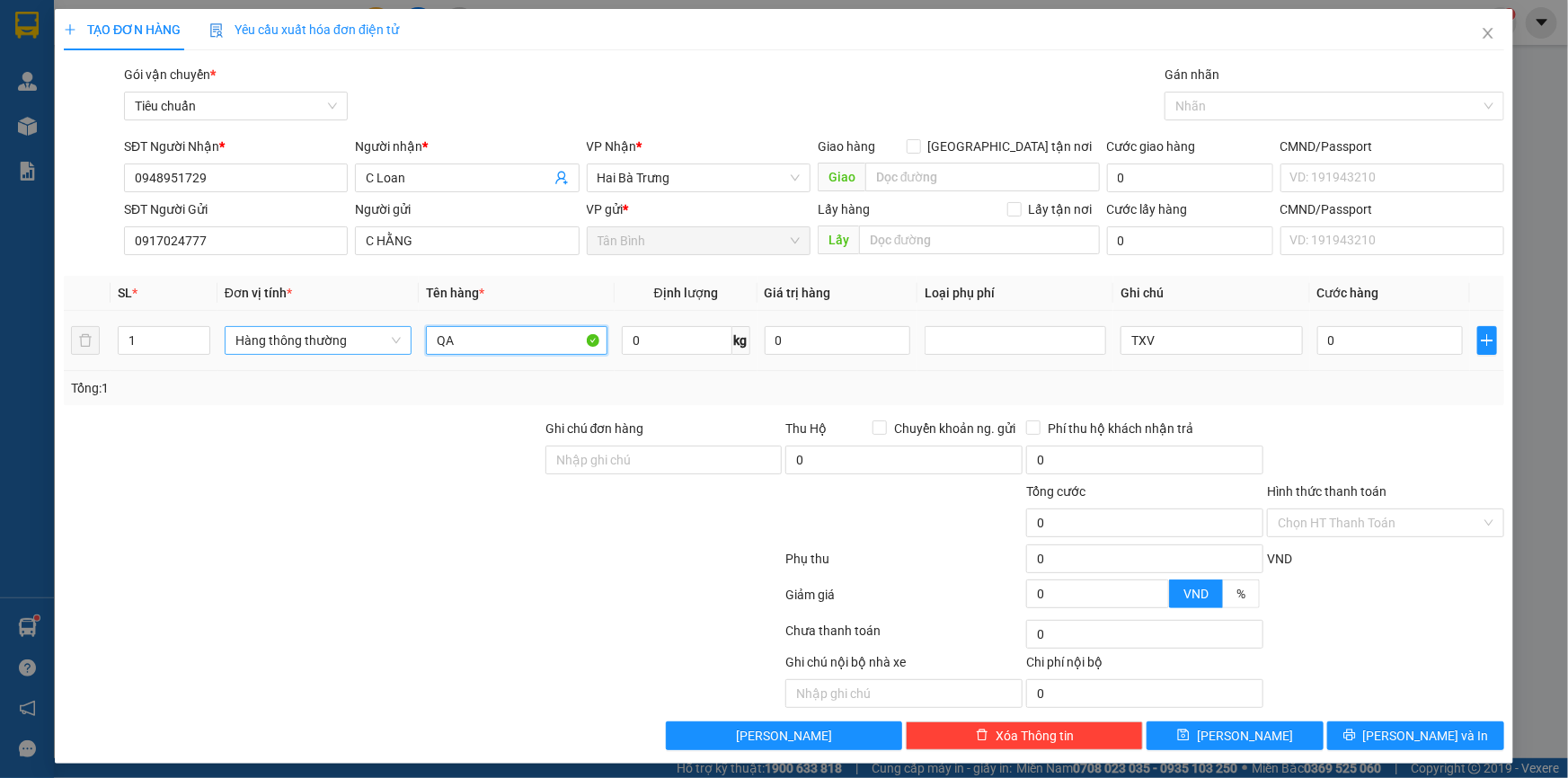
drag, startPoint x: 490, startPoint y: 338, endPoint x: 324, endPoint y: 342, distance: 166.0
click at [325, 342] on tr "1 Hàng thông thường QA 0 kg 0 TXV 0" at bounding box center [784, 340] width 1440 height 60
click at [1051, 339] on tr "1 Hàng thông thường GT ĐÃ TƯ VẤN VẬN CHUYỂN 0 kg 0 TXV 0" at bounding box center [784, 340] width 1440 height 60
click at [1384, 343] on input "0" at bounding box center [1390, 340] width 146 height 29
click at [1375, 403] on div "Tổng: 1" at bounding box center [784, 388] width 1440 height 34
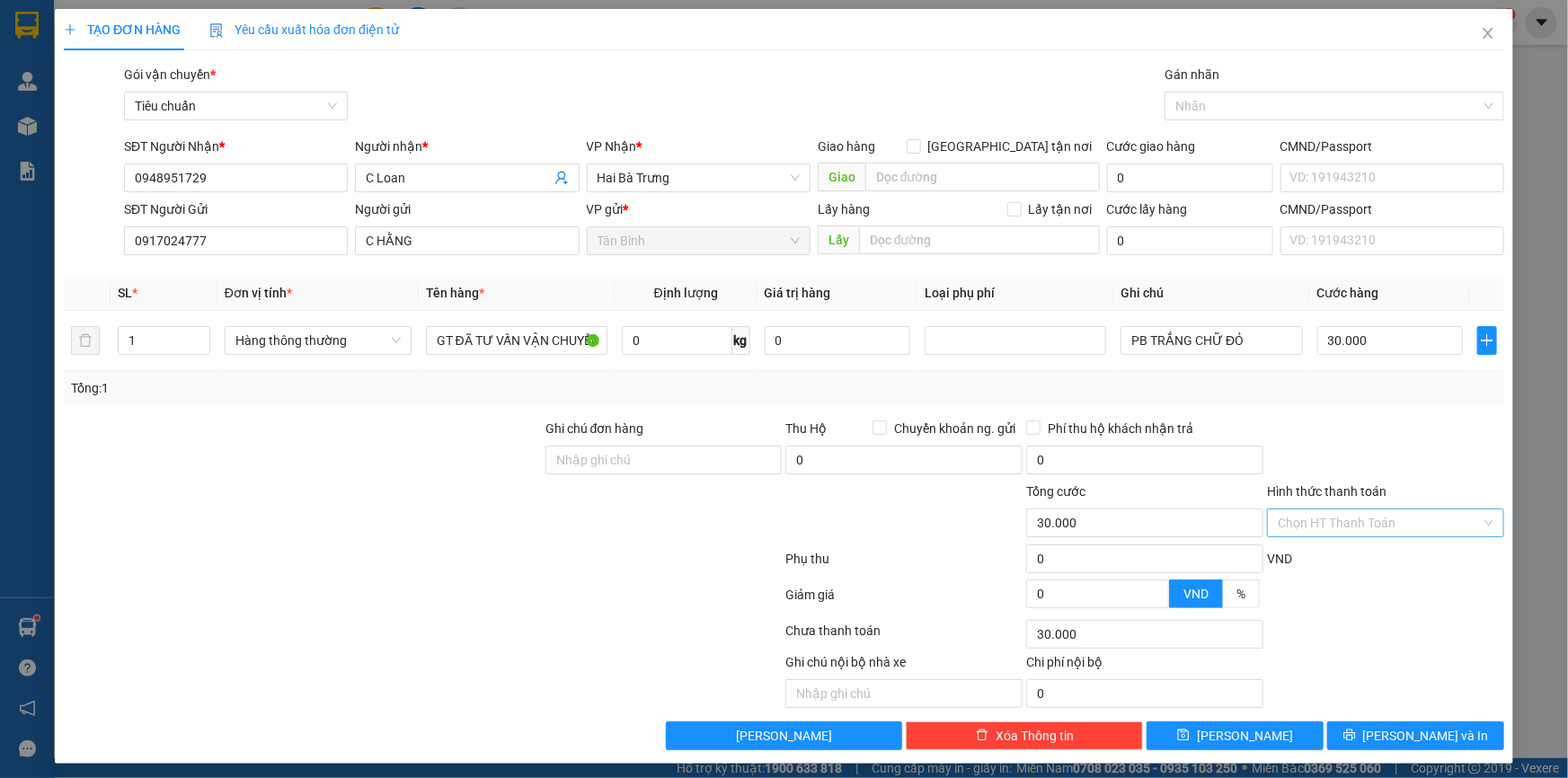
click at [1344, 517] on input "Hình thức thanh toán" at bounding box center [1379, 523] width 204 height 27
click at [1333, 562] on div "Tại văn phòng" at bounding box center [1375, 558] width 214 height 19
click at [1386, 731] on button "[PERSON_NAME] và In" at bounding box center [1415, 735] width 177 height 29
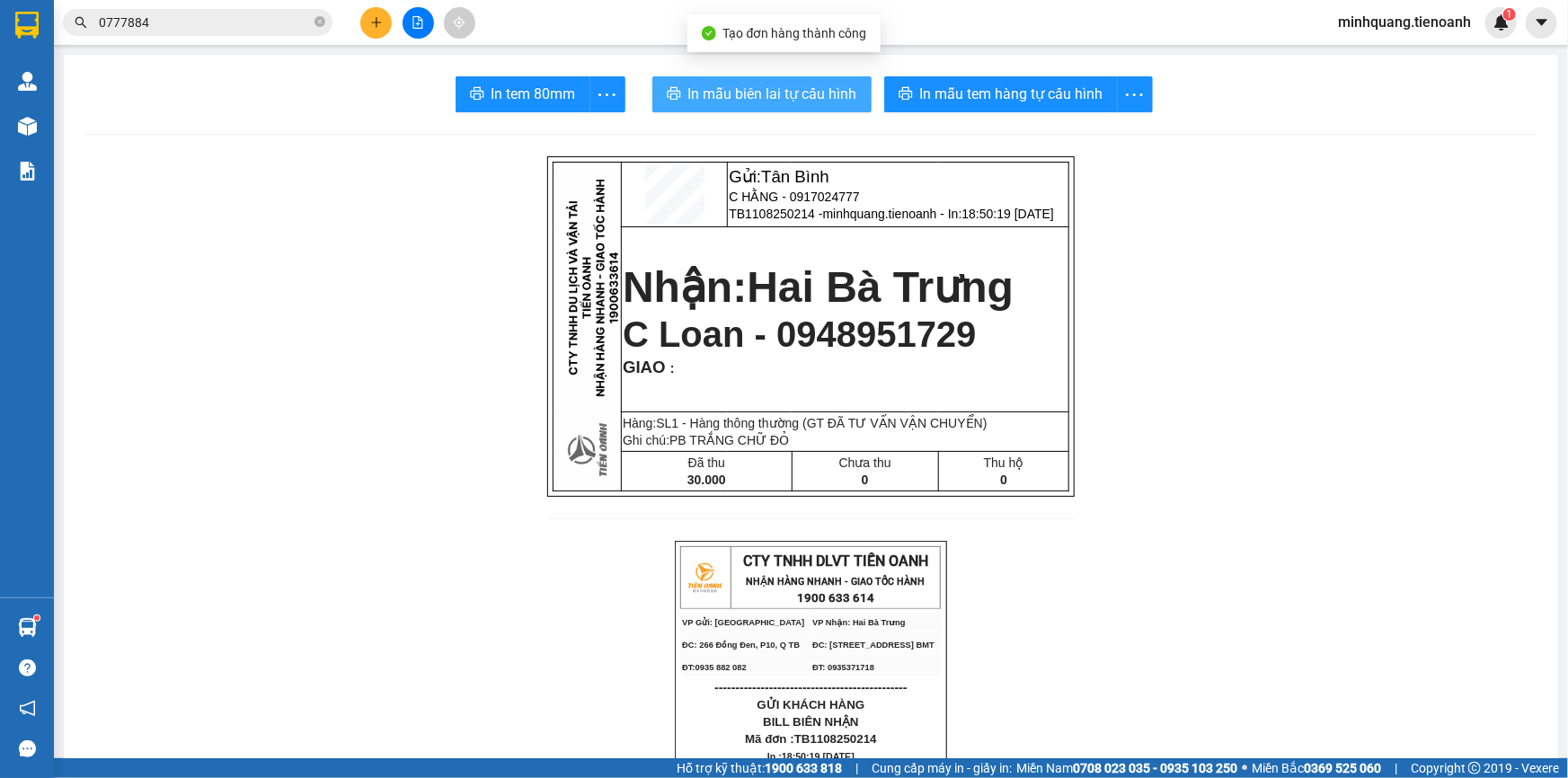
click at [791, 99] on span "In mẫu biên lai tự cấu hình" at bounding box center [772, 93] width 169 height 22
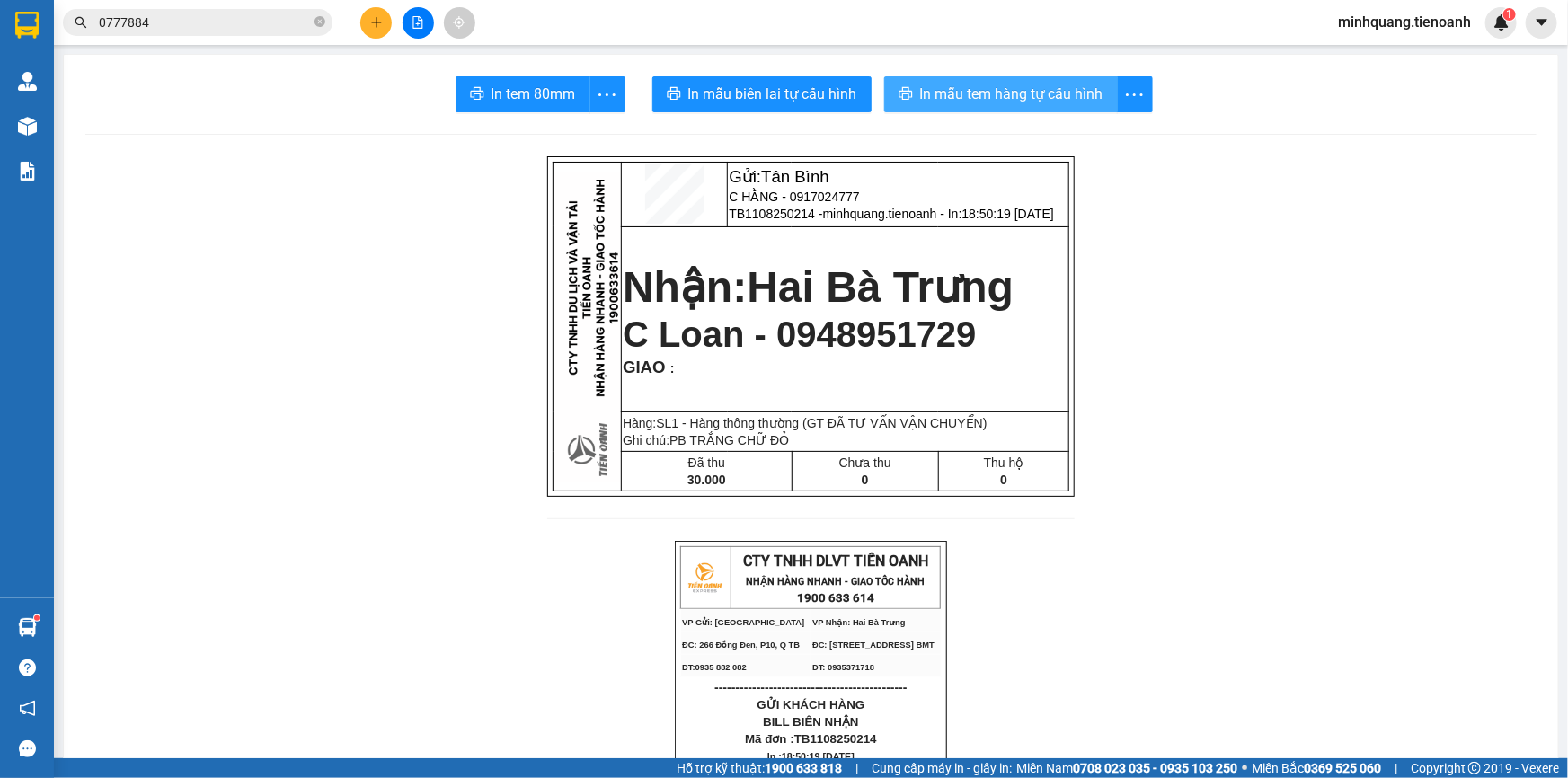
click at [1016, 82] on span "In mẫu tem hàng tự cấu hình" at bounding box center [1012, 93] width 183 height 22
click at [377, 19] on icon "plus" at bounding box center [377, 22] width 13 height 13
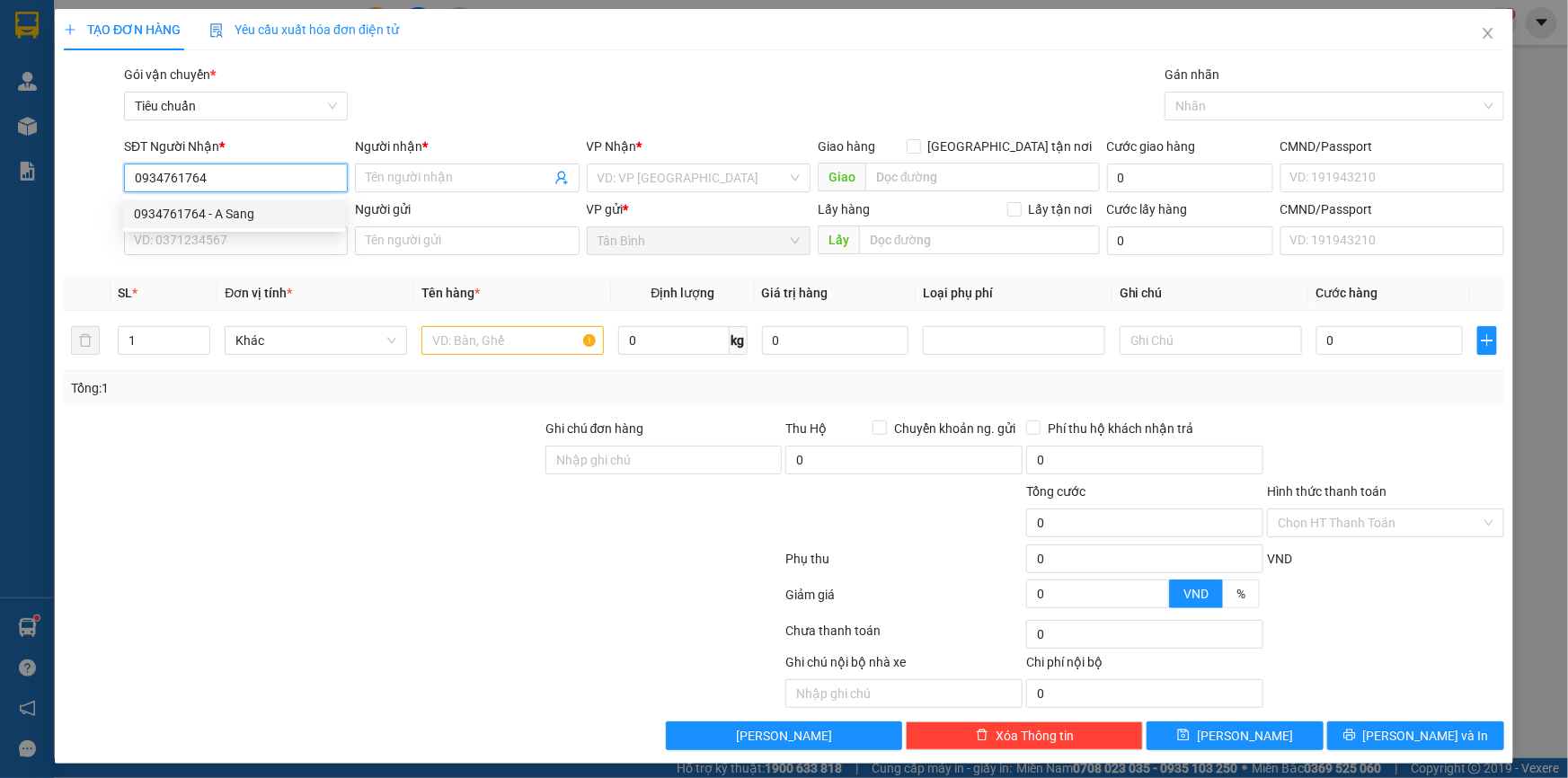
click at [232, 221] on div "0934761764 - A Sang" at bounding box center [234, 213] width 201 height 19
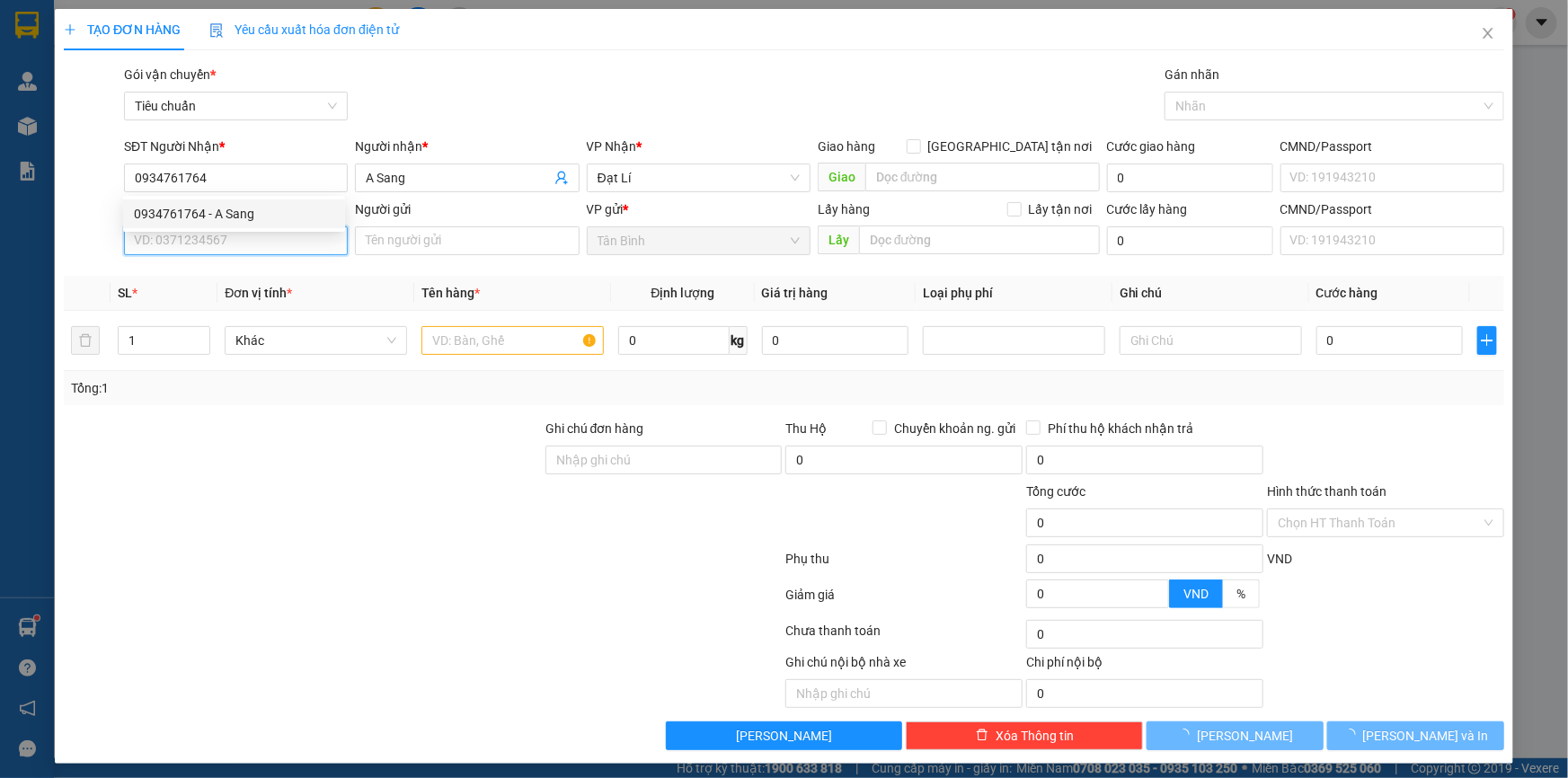
click at [243, 248] on input "SĐT Người Gửi" at bounding box center [236, 241] width 224 height 29
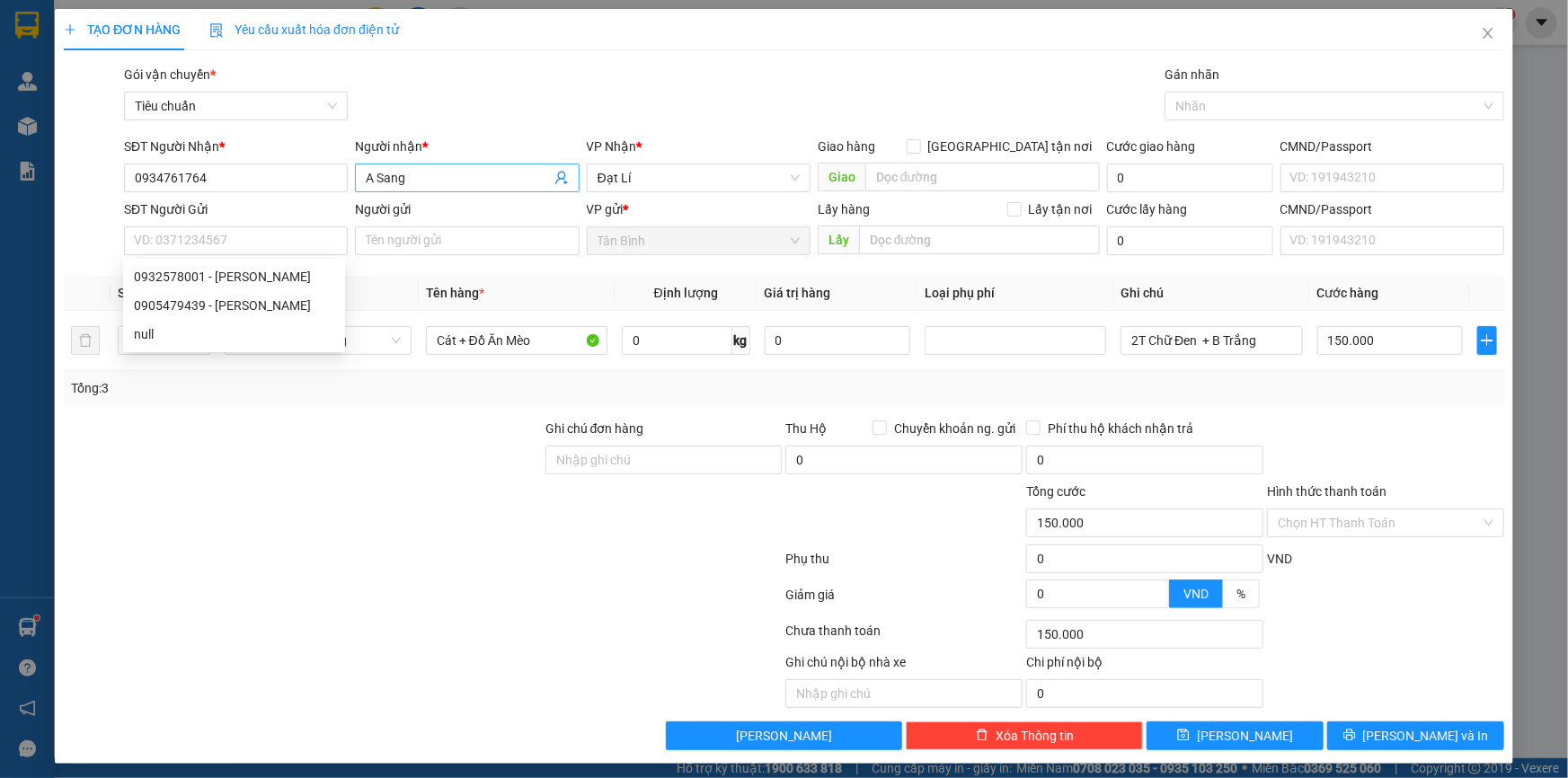
click at [452, 179] on input "A Sang" at bounding box center [457, 178] width 184 height 19
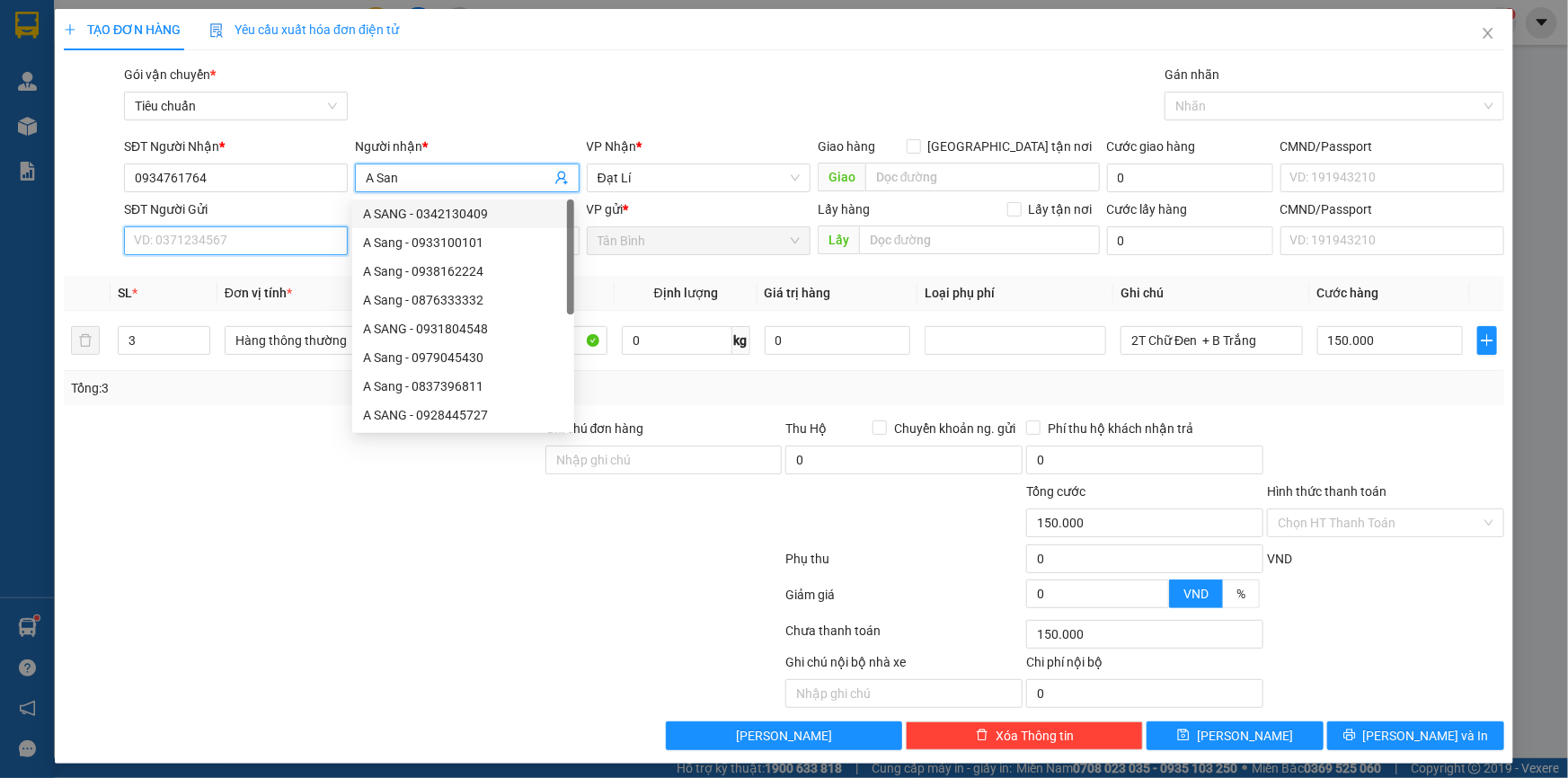
click at [224, 244] on input "SĐT Người Gửi" at bounding box center [236, 241] width 224 height 29
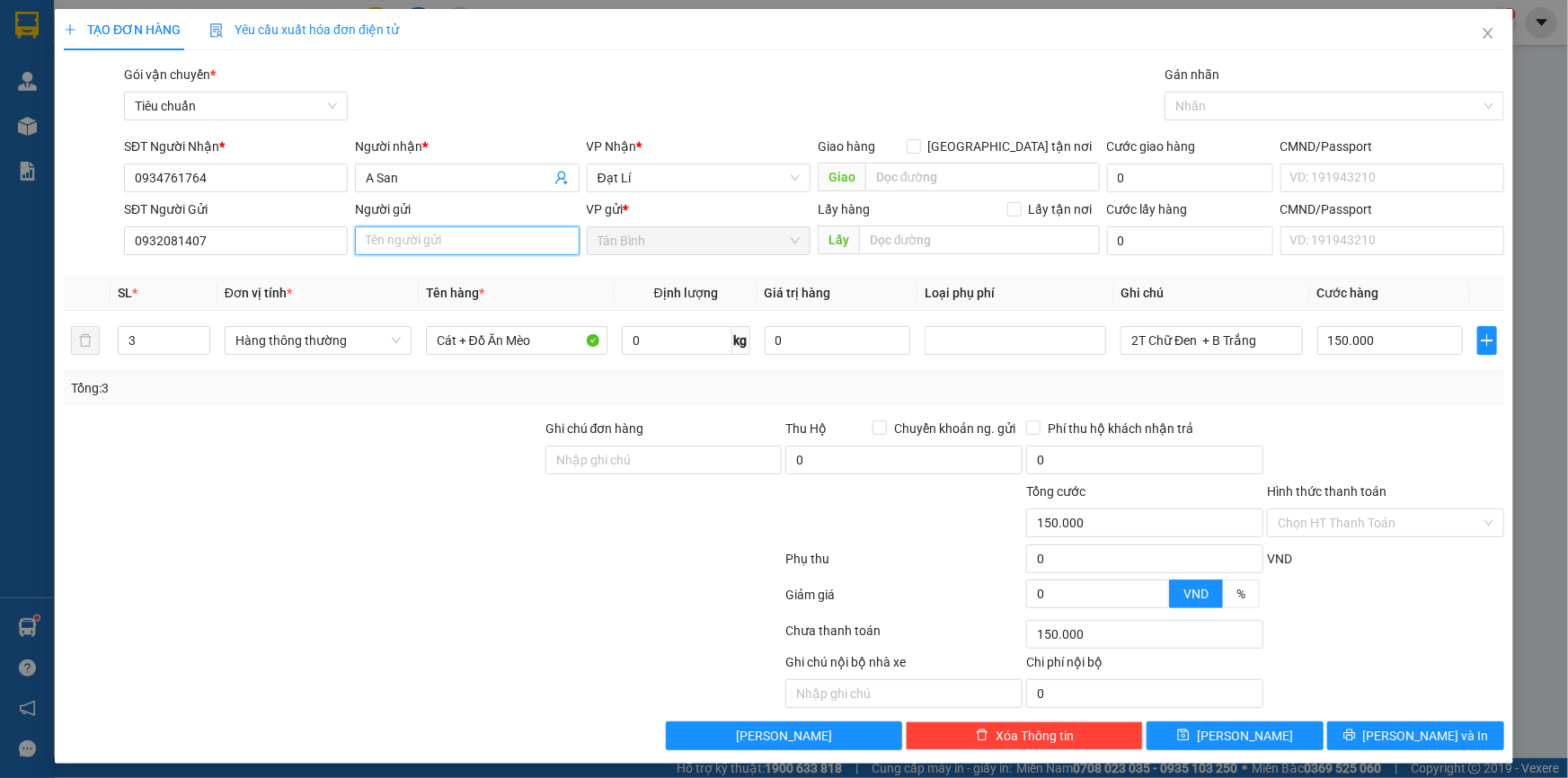
click at [422, 234] on input "Người gửi" at bounding box center [467, 241] width 224 height 29
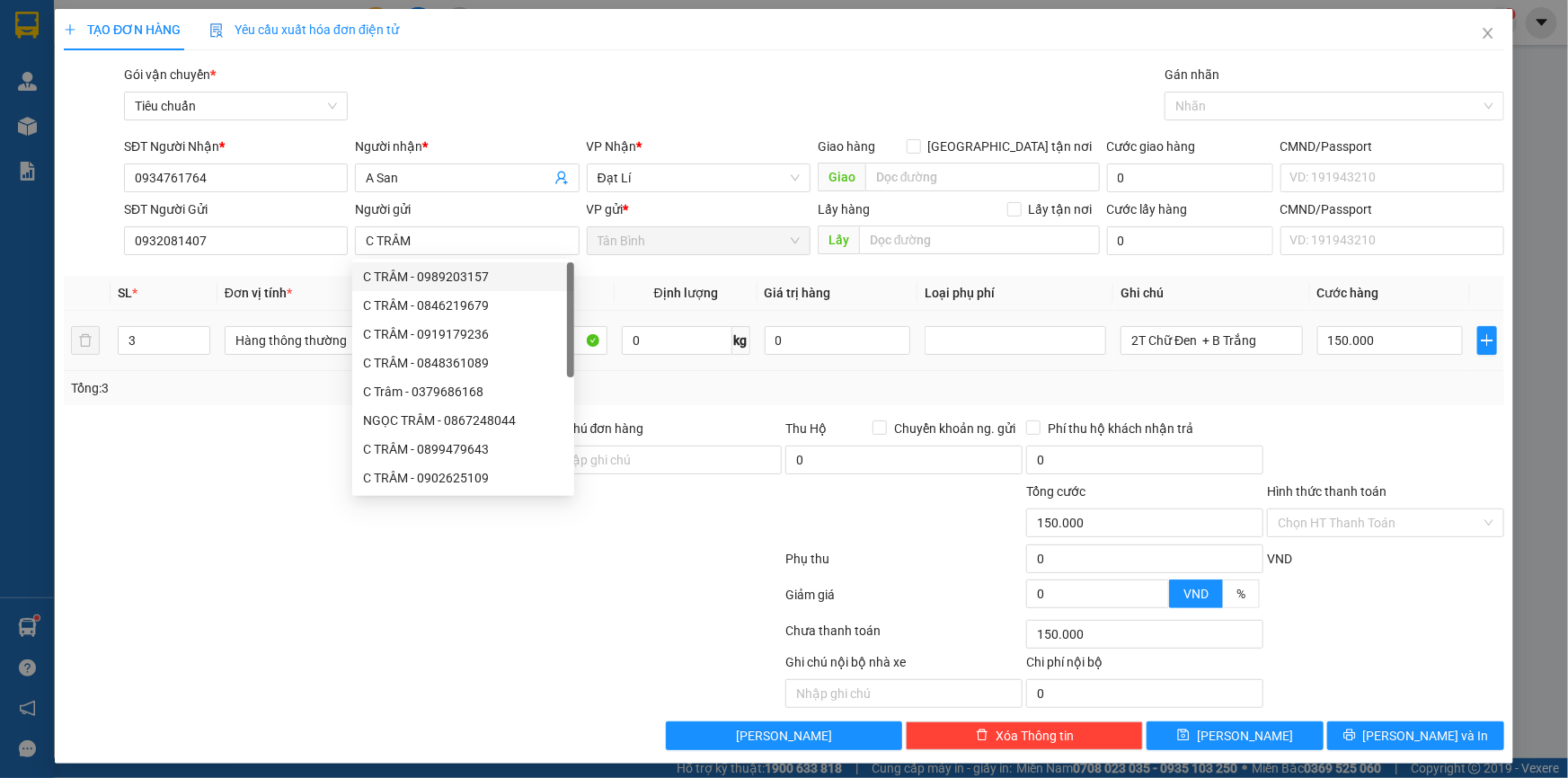
click at [174, 386] on div "Tổng: 3" at bounding box center [339, 388] width 535 height 19
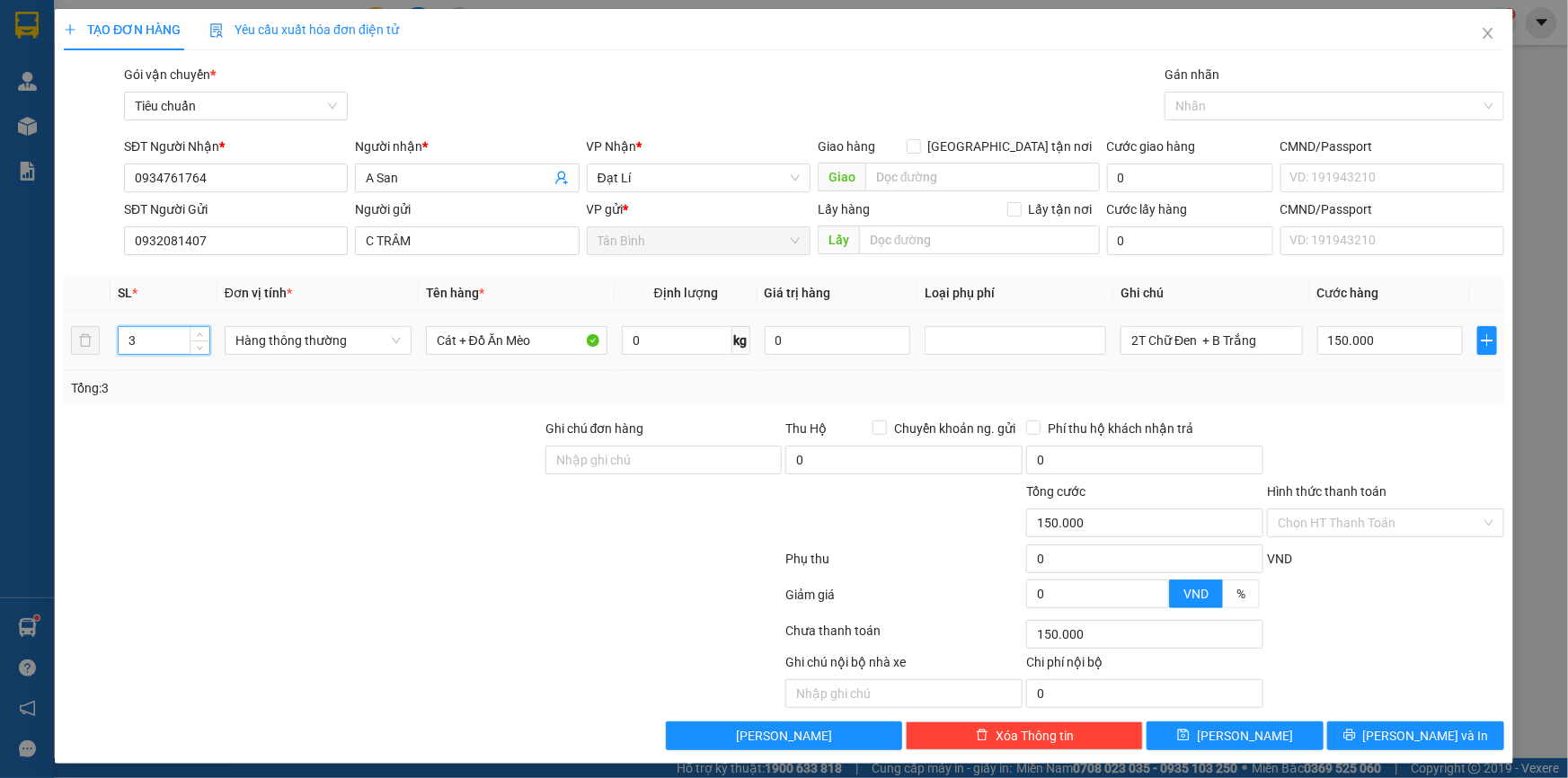
drag, startPoint x: 158, startPoint y: 343, endPoint x: 17, endPoint y: 361, distance: 142.1
click at [19, 361] on div "TẠO ĐƠN HÀNG Yêu cầu xuất hóa đơn điện tử Transit Pickup Surcharge Ids Transit …" at bounding box center [784, 389] width 1568 height 778
drag, startPoint x: 148, startPoint y: 420, endPoint x: 488, endPoint y: 371, distance: 343.5
click at [150, 421] on div at bounding box center [302, 451] width 482 height 63
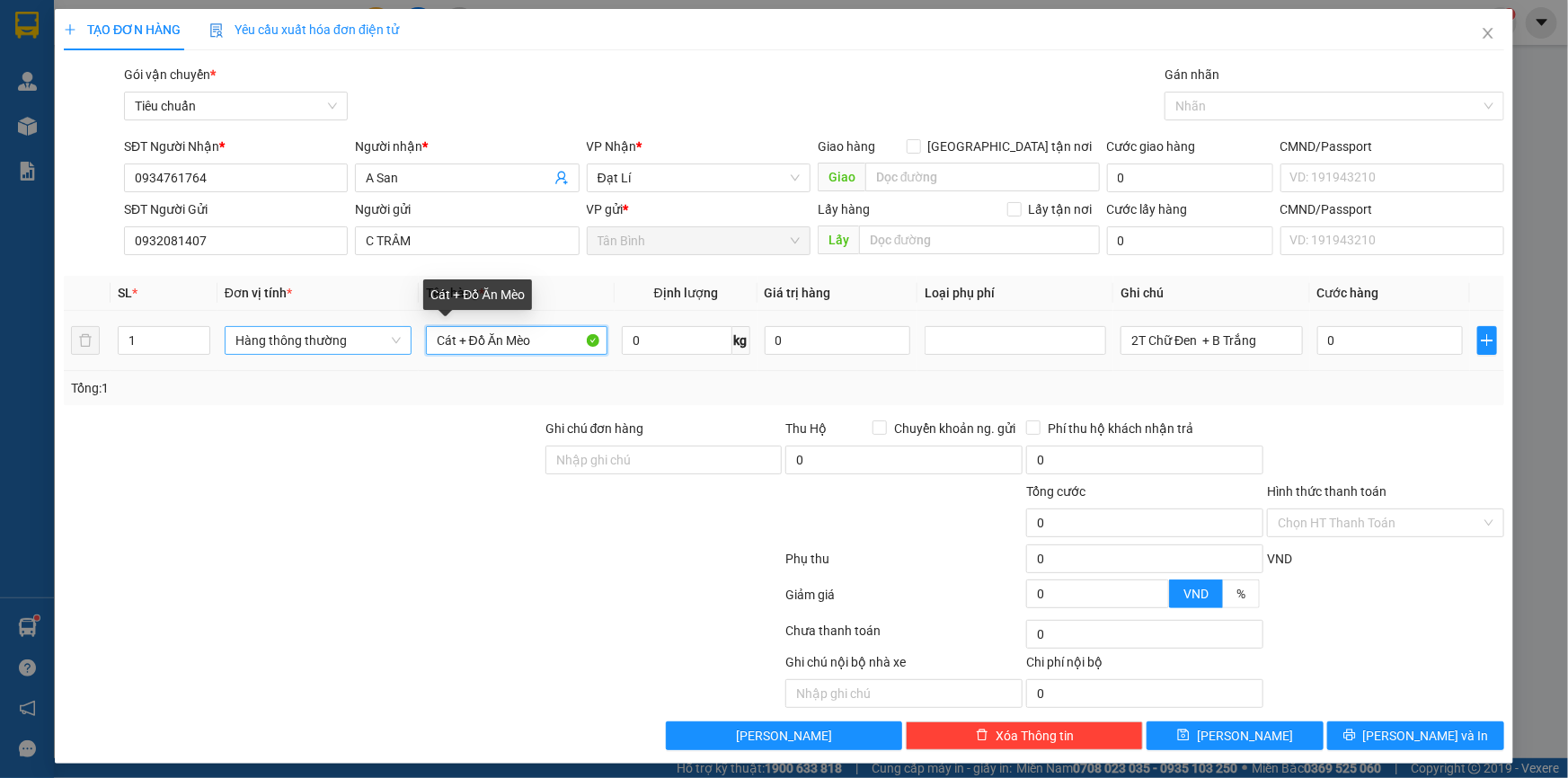
drag, startPoint x: 540, startPoint y: 342, endPoint x: 389, endPoint y: 352, distance: 151.3
click at [446, 352] on input "Cát + Đồ Ăn Mèo" at bounding box center [516, 340] width 181 height 29
drag, startPoint x: 463, startPoint y: 345, endPoint x: 407, endPoint y: 348, distance: 56.1
click at [407, 348] on tr "1 Hàng thông thường CáQ 0 kg 0 2T Chữ Đen + B Trắng 0" at bounding box center [784, 340] width 1440 height 60
click at [254, 387] on div "Tổng: 1" at bounding box center [339, 388] width 535 height 19
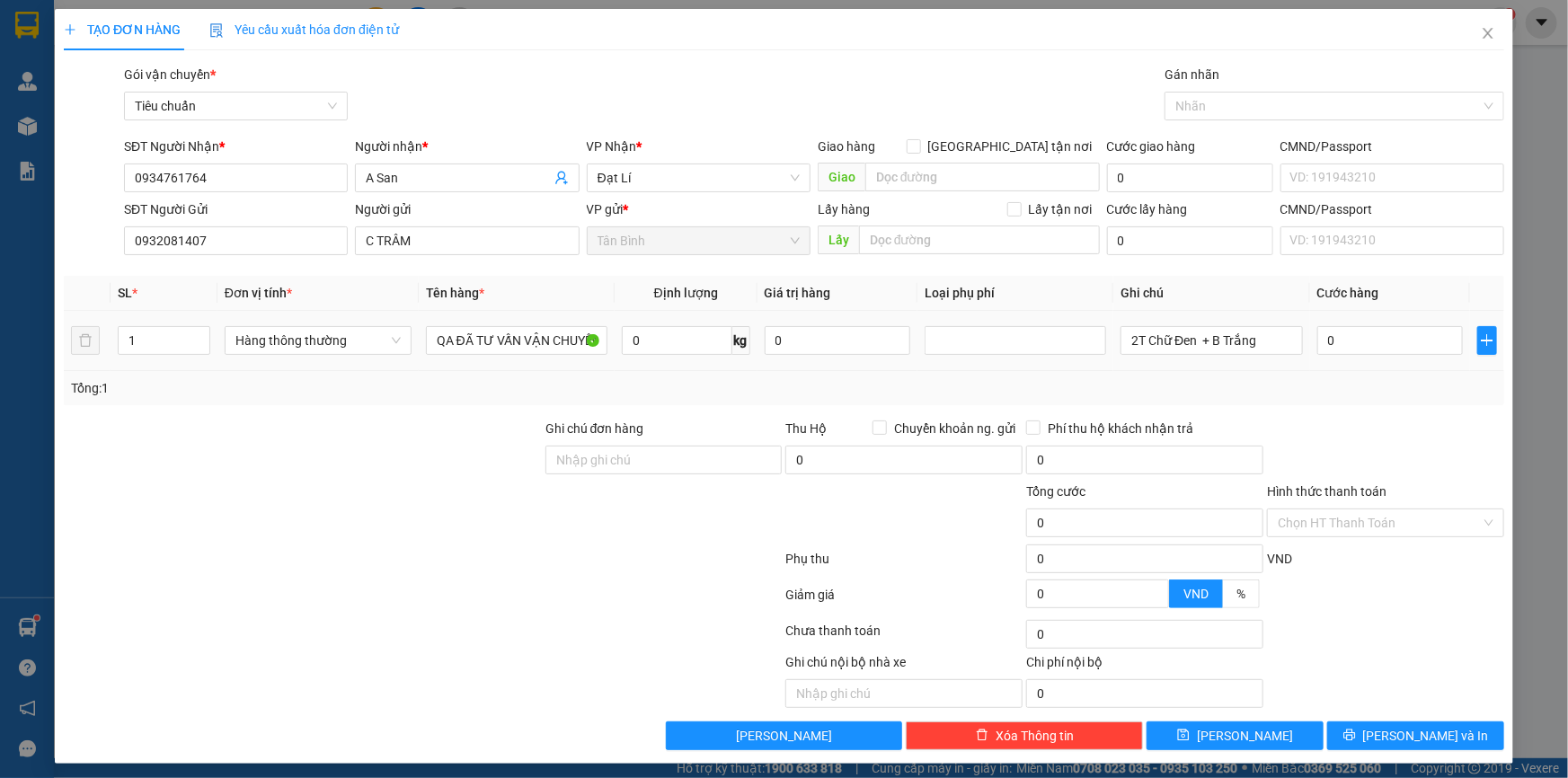
click at [315, 324] on div "Hàng thông thường" at bounding box center [318, 340] width 187 height 36
click at [297, 352] on span "Hàng thông thường" at bounding box center [317, 340] width 166 height 27
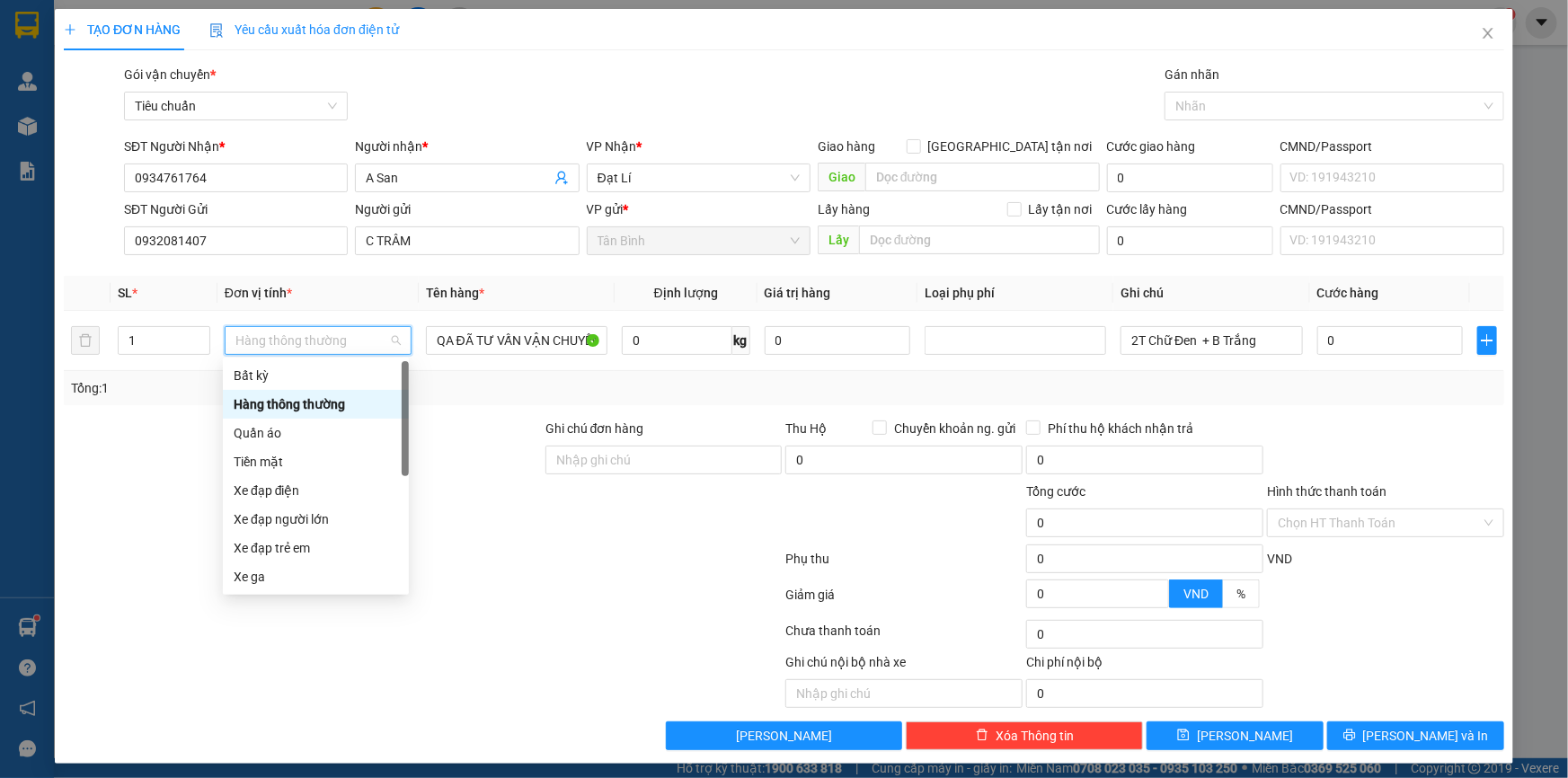
click at [217, 407] on div "Transit Pickup Surcharge Ids Transit Deliver Surcharge Ids Transit Deliver Surc…" at bounding box center [784, 407] width 1440 height 685
click at [313, 340] on span "Hàng thông thường" at bounding box center [317, 340] width 166 height 27
drag, startPoint x: 279, startPoint y: 422, endPoint x: 161, endPoint y: 426, distance: 118.1
click at [278, 423] on div "Quần áo" at bounding box center [315, 433] width 186 height 29
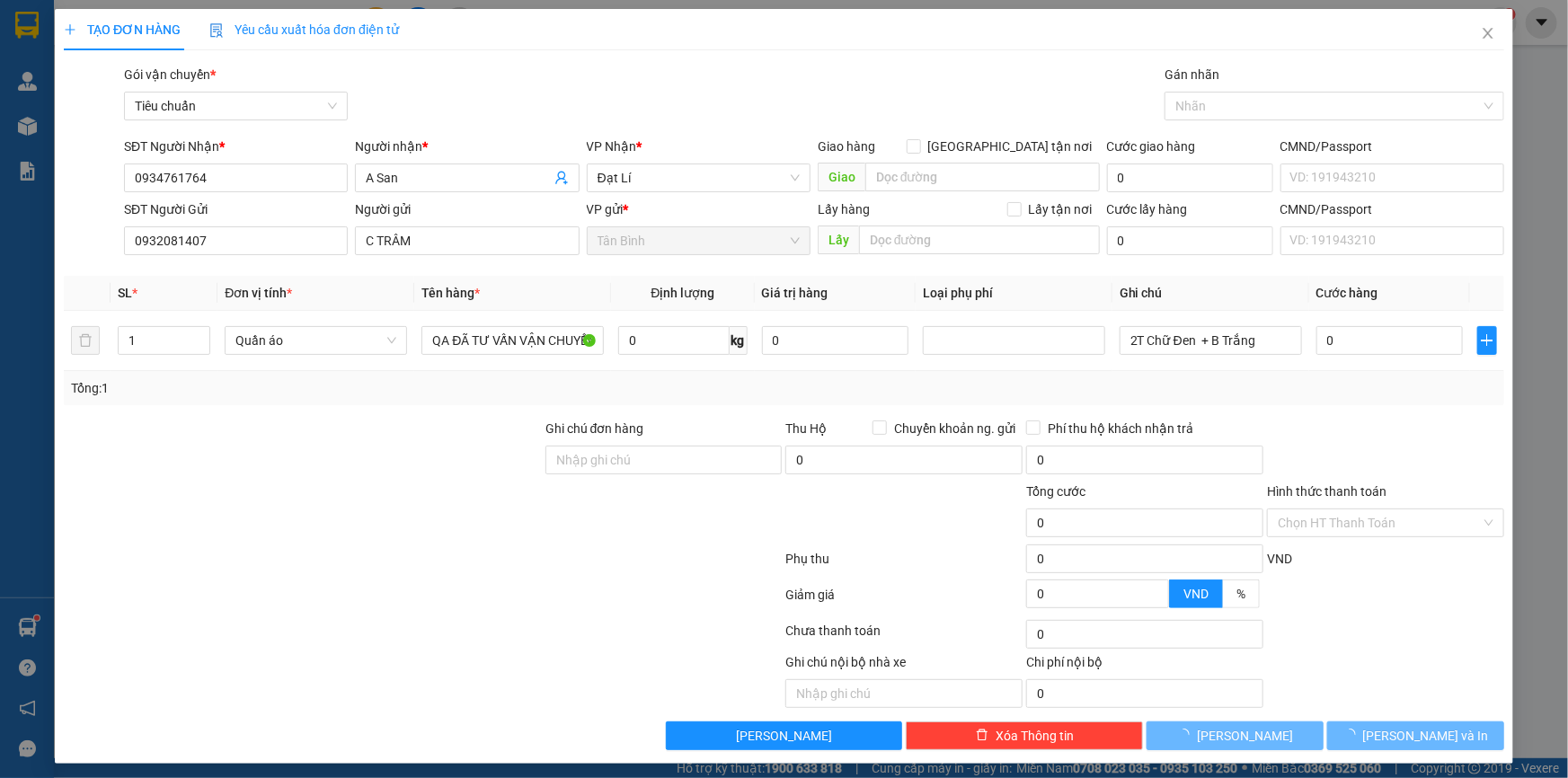
drag, startPoint x: 161, startPoint y: 426, endPoint x: 784, endPoint y: 377, distance: 624.9
click at [165, 426] on div at bounding box center [302, 451] width 482 height 63
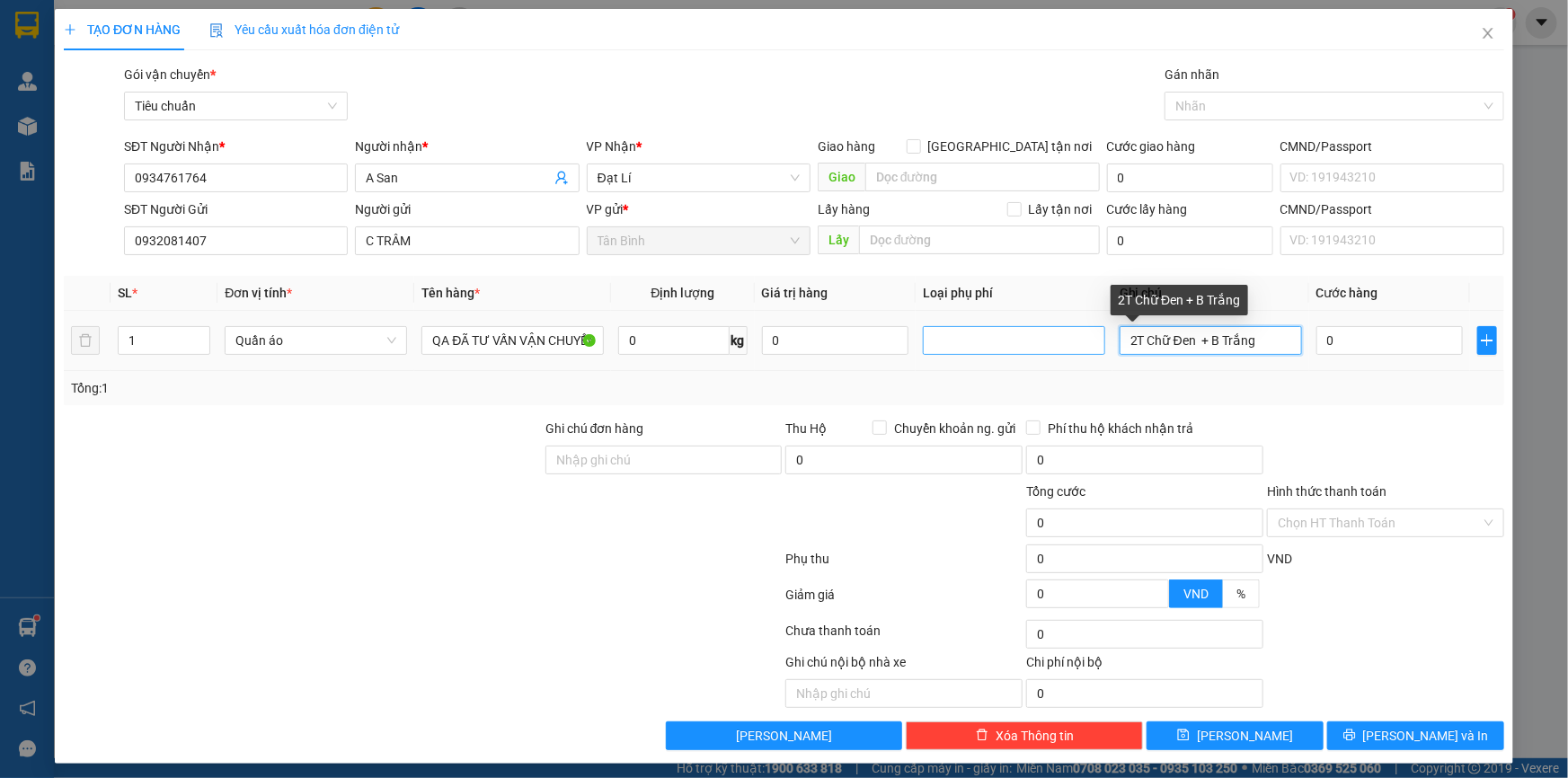
drag, startPoint x: 1277, startPoint y: 345, endPoint x: 1042, endPoint y: 343, distance: 235.0
click at [1059, 343] on tr "1 Quần áo QA ĐÃ TƯ VẤN VẬN CHUYỂN 0 kg 0 2T Chữ Đen + B Trắng 0" at bounding box center [784, 340] width 1440 height 60
click at [698, 398] on div "Tổng: 1" at bounding box center [784, 388] width 1440 height 34
click at [1261, 329] on input "T DẸP BỌC MÚT" at bounding box center [1210, 340] width 182 height 29
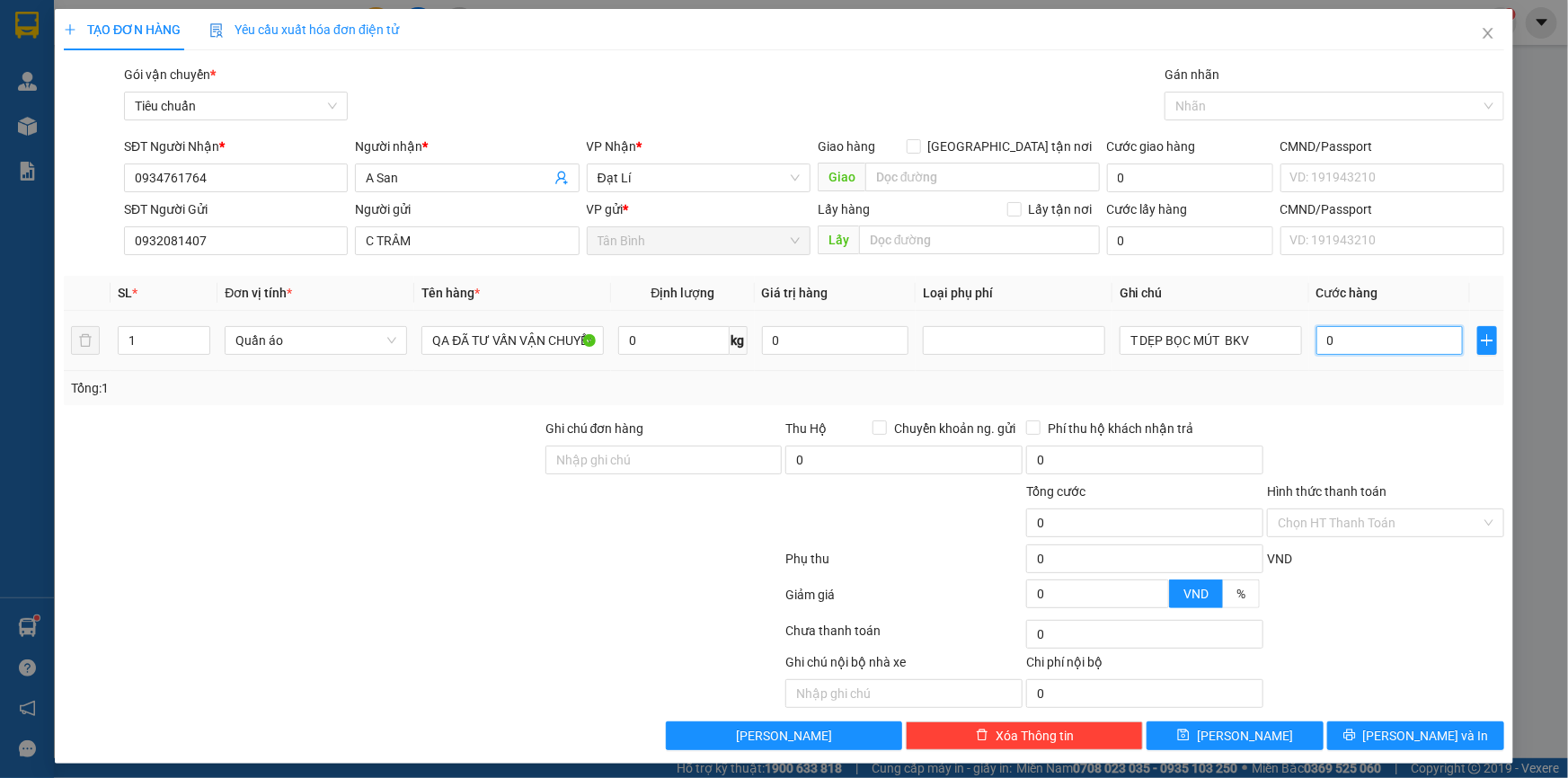
click at [1384, 352] on input "0" at bounding box center [1389, 340] width 146 height 29
click at [1406, 743] on span "[PERSON_NAME] và In" at bounding box center [1426, 735] width 126 height 19
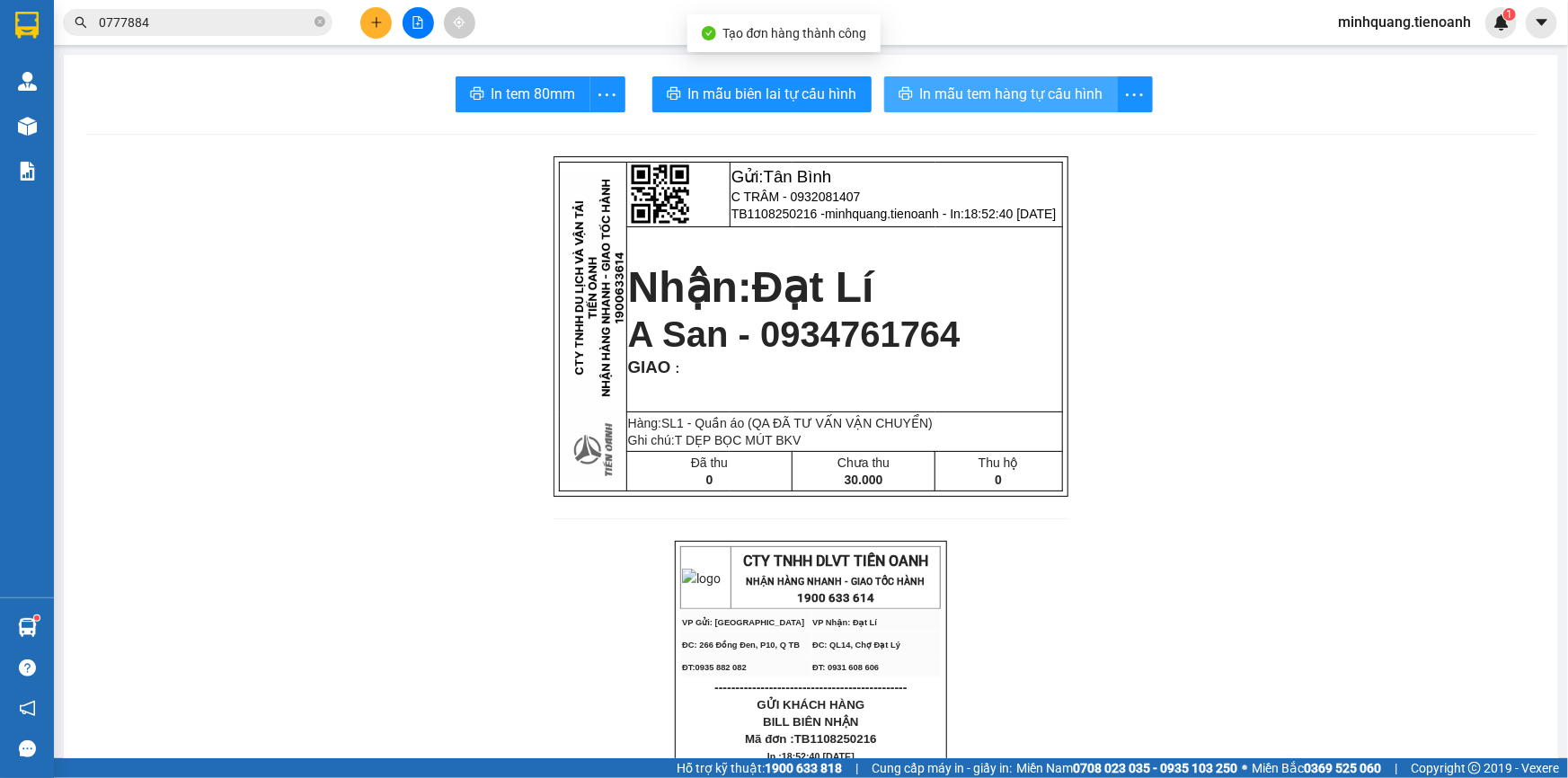
click at [1018, 79] on button "In mẫu tem hàng tự cấu hình" at bounding box center [1001, 94] width 234 height 36
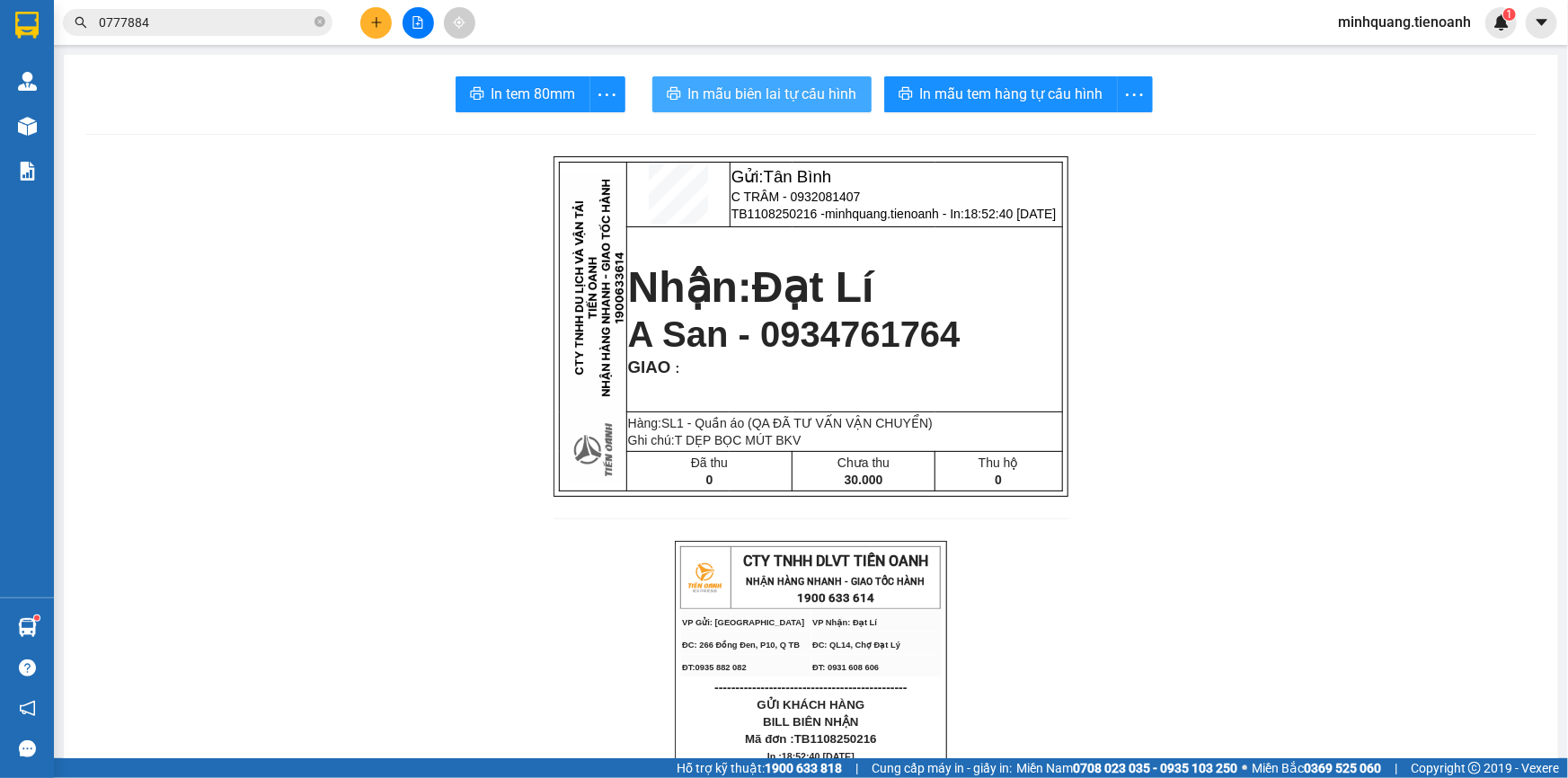
click at [745, 83] on span "In mẫu biên lai tự cấu hình" at bounding box center [772, 93] width 169 height 22
click at [199, 22] on input "0777884" at bounding box center [204, 22] width 212 height 19
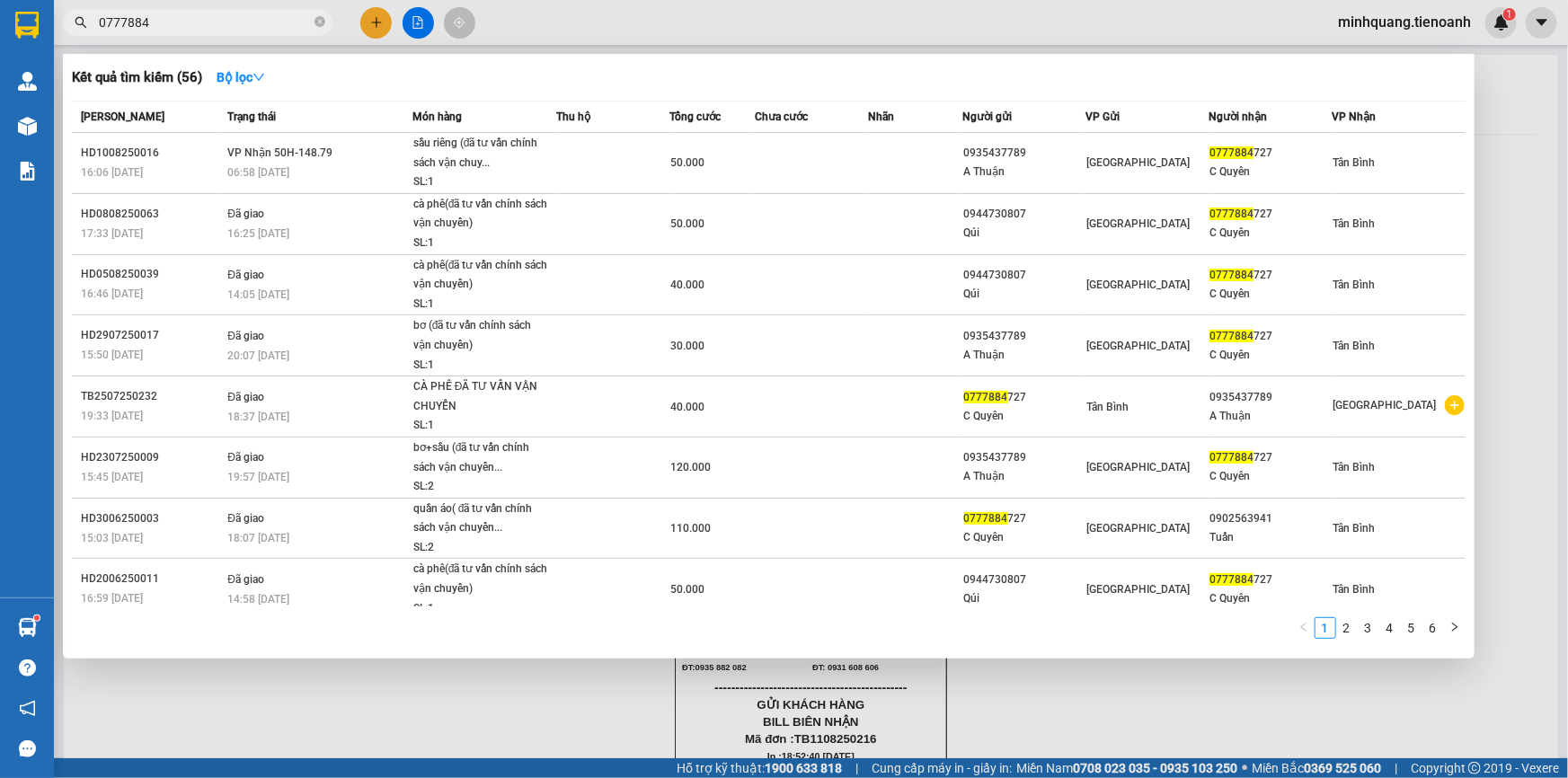
click at [314, 23] on span "0777884" at bounding box center [197, 22] width 269 height 27
click at [262, 29] on input "0777884" at bounding box center [204, 22] width 212 height 19
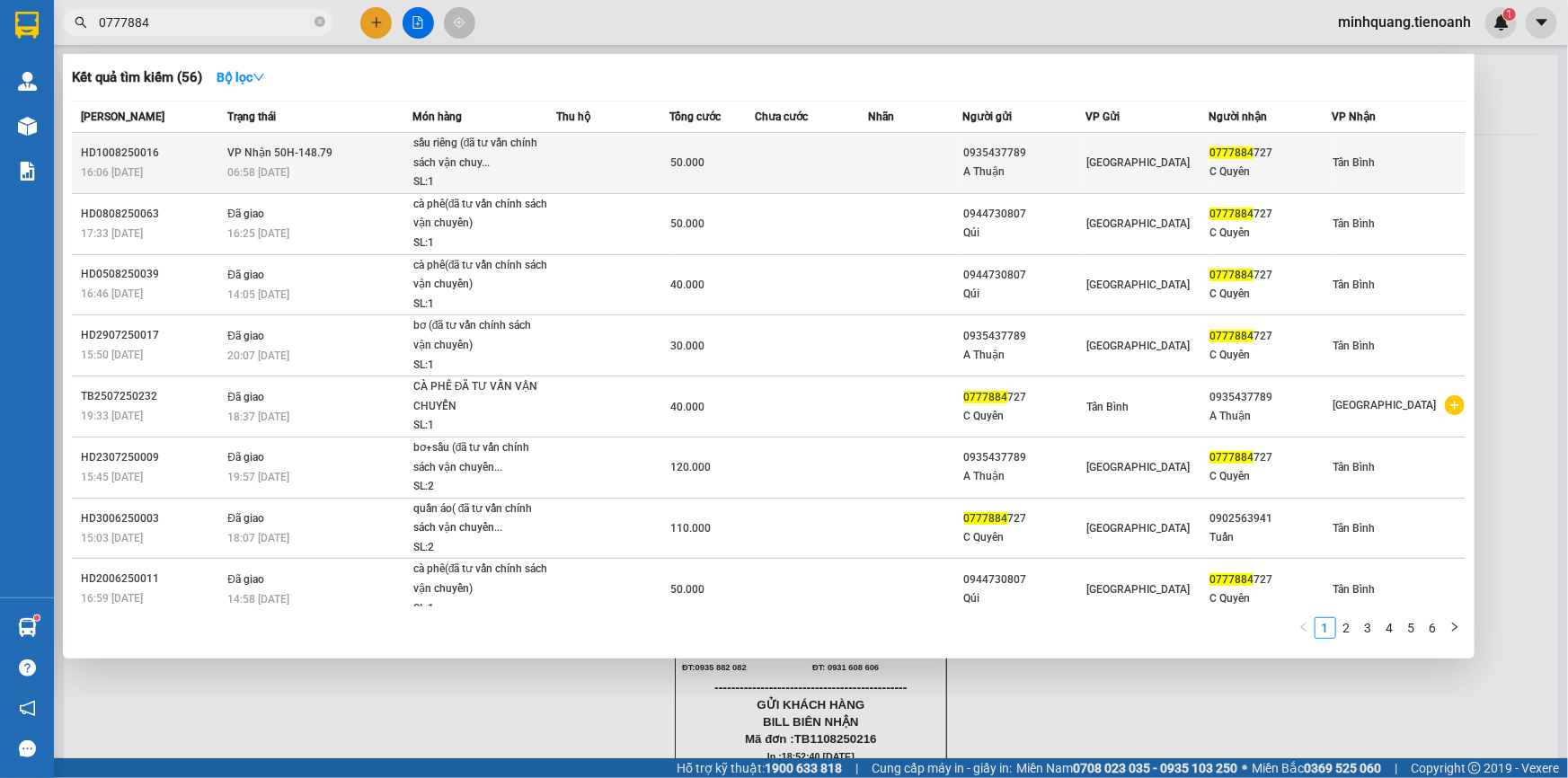
click at [408, 148] on td "VP Nhận 50H-148.79 06:58 [DATE]" at bounding box center [317, 164] width 190 height 61
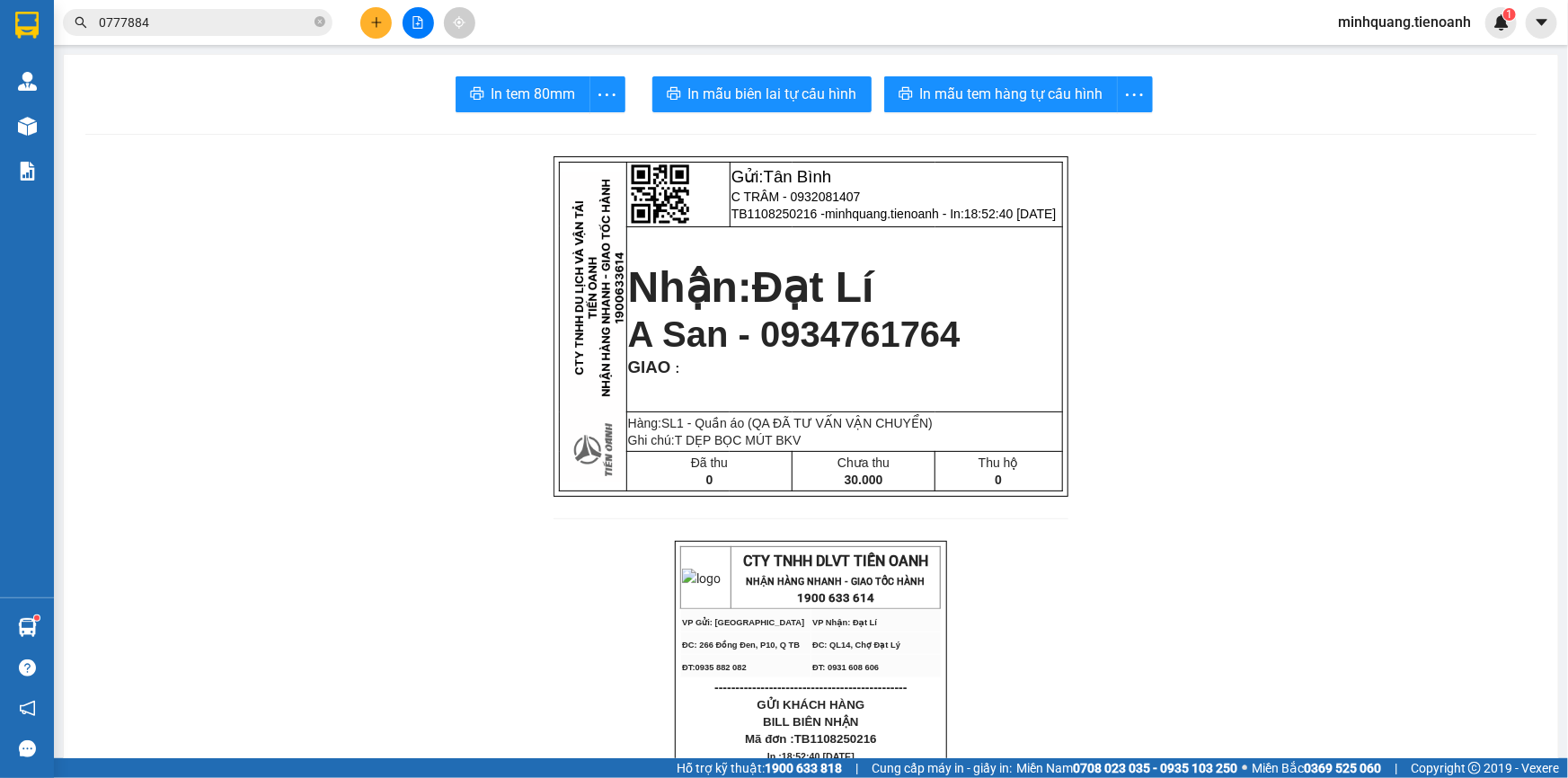
click at [316, 19] on icon "close-circle" at bounding box center [320, 21] width 11 height 11
click at [259, 29] on input "text" at bounding box center [204, 22] width 212 height 19
click at [390, 31] on div at bounding box center [418, 23] width 135 height 31
click at [386, 19] on button at bounding box center [377, 23] width 31 height 31
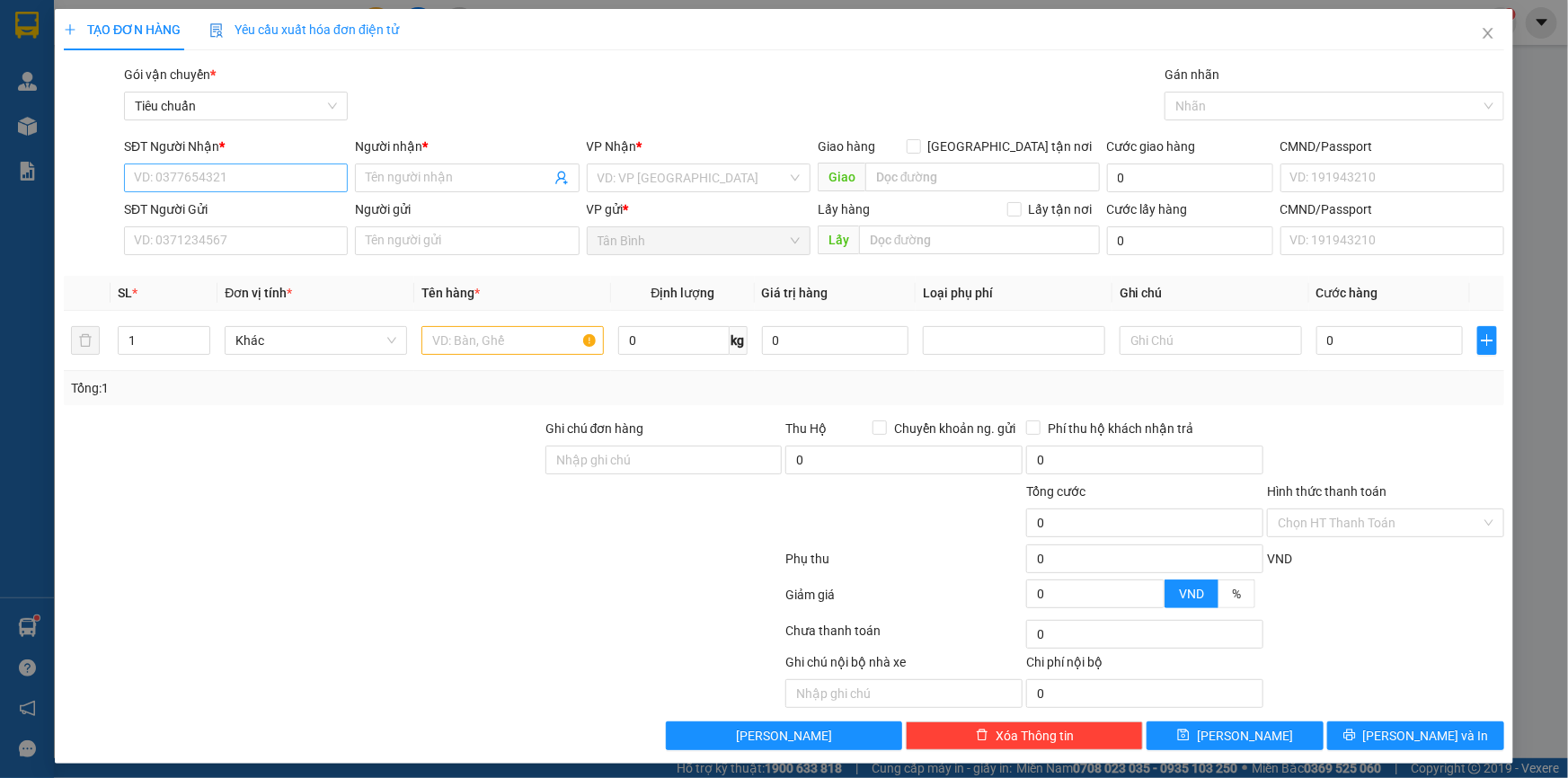
click at [210, 183] on input "SĐT Người Nhận *" at bounding box center [236, 178] width 224 height 29
click at [261, 211] on div "0397605461 - KIỆT HIẾU" at bounding box center [234, 213] width 201 height 19
type input "0397605461"
type input "KIỆT HIẾU"
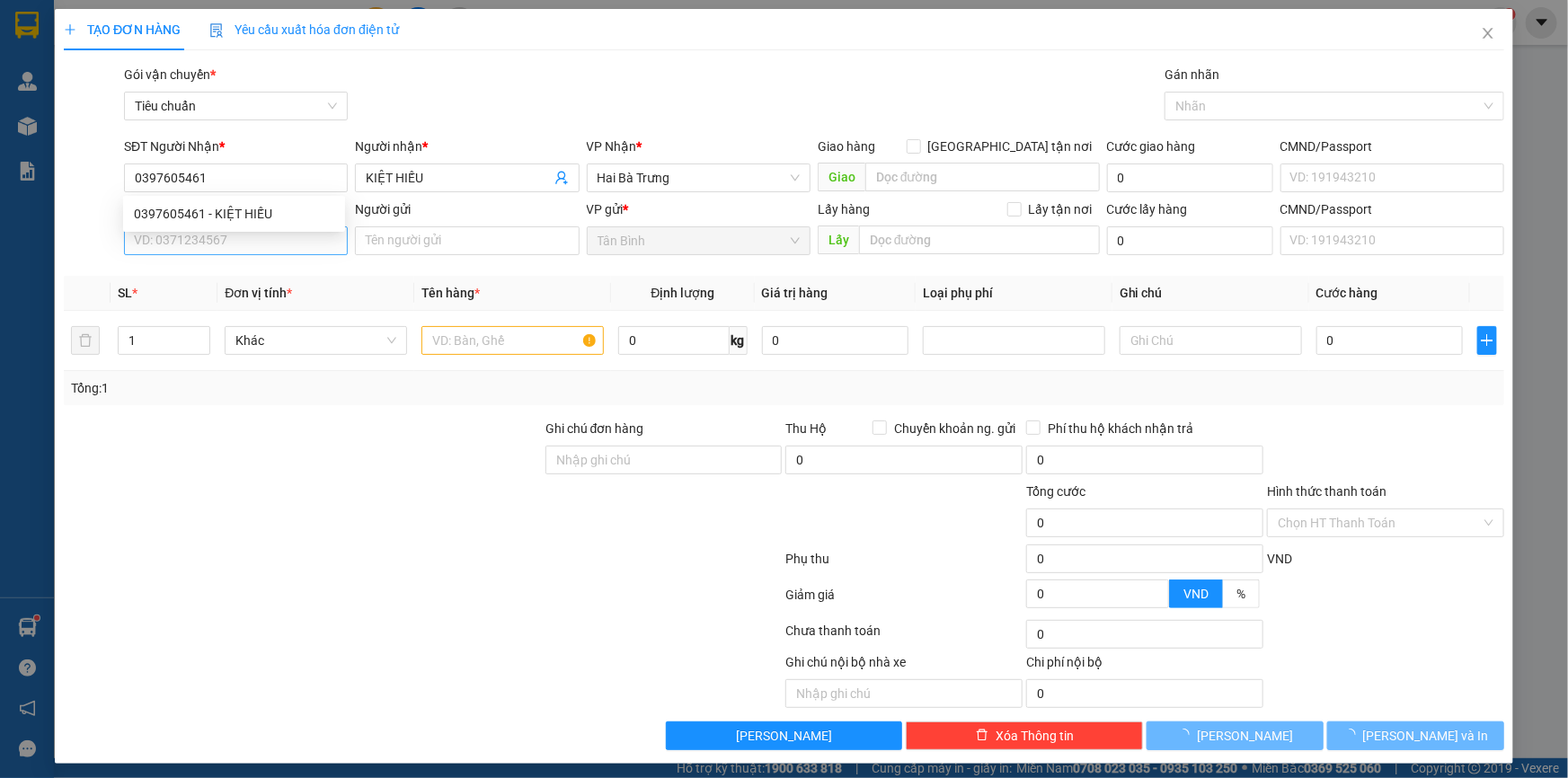
type input "0397605461"
click at [245, 242] on input "SĐT Người Gửi" at bounding box center [236, 241] width 224 height 29
type input "60.000"
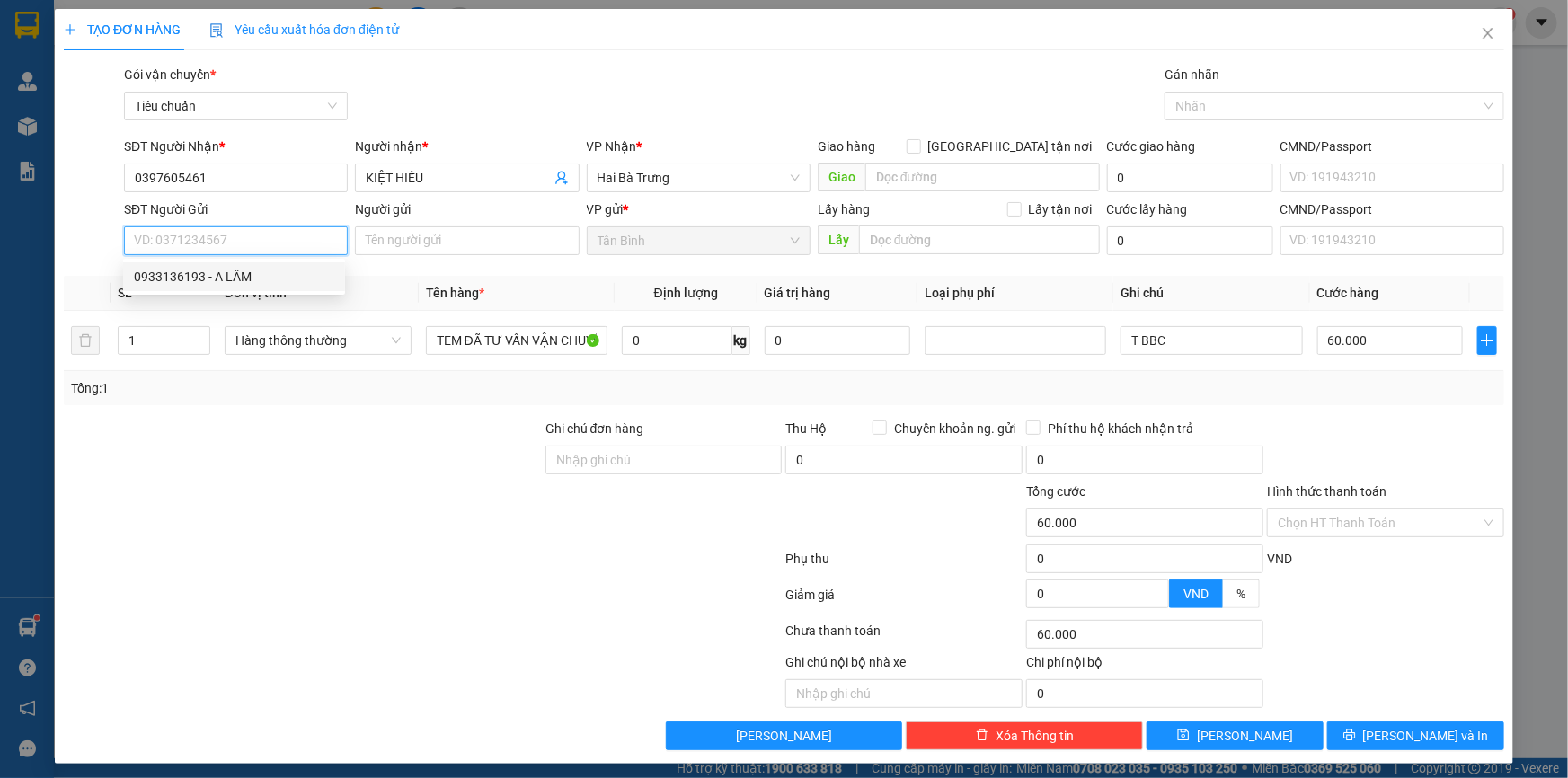
click at [238, 275] on div "0933136193 - A LÂM" at bounding box center [234, 276] width 201 height 19
type input "0933136193"
type input "A LÂM"
click at [372, 438] on div at bounding box center [302, 451] width 482 height 63
click at [676, 344] on input "0" at bounding box center [676, 340] width 110 height 29
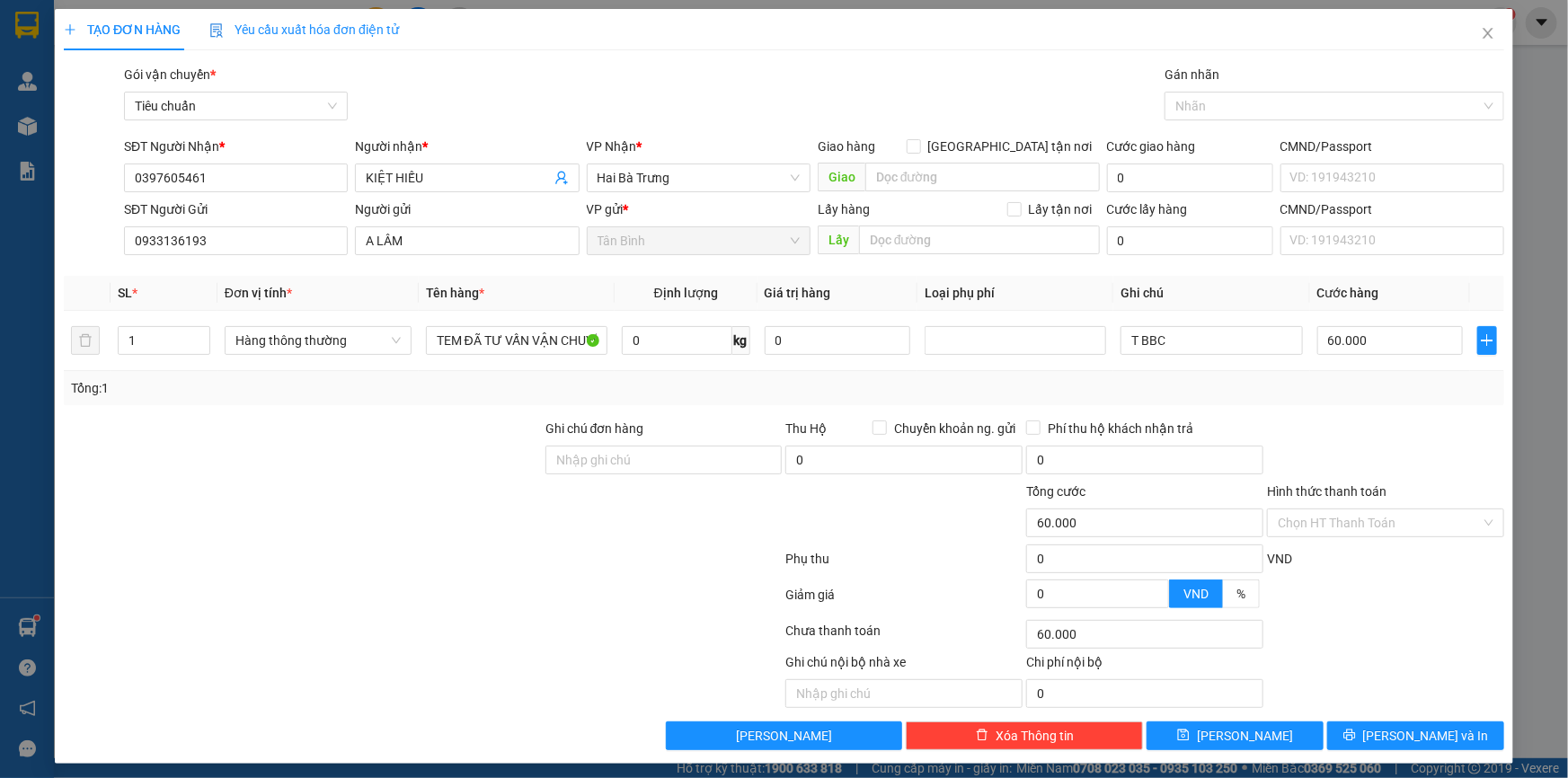
type input "0"
click at [263, 171] on input "0397605461" at bounding box center [236, 178] width 224 height 29
click at [1482, 44] on span "Close" at bounding box center [1488, 34] width 50 height 50
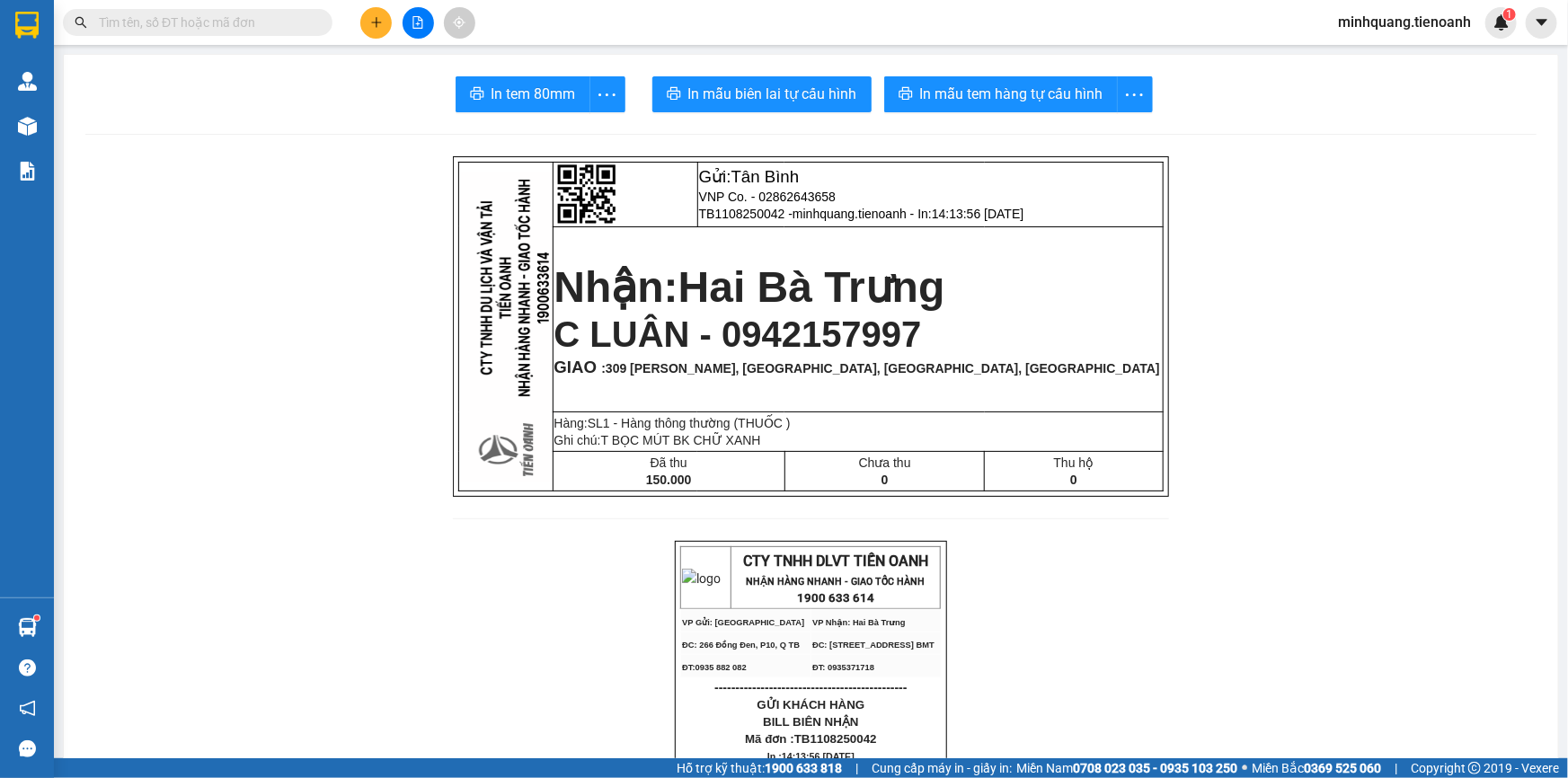
click at [377, 26] on icon "plus" at bounding box center [376, 21] width 1 height 10
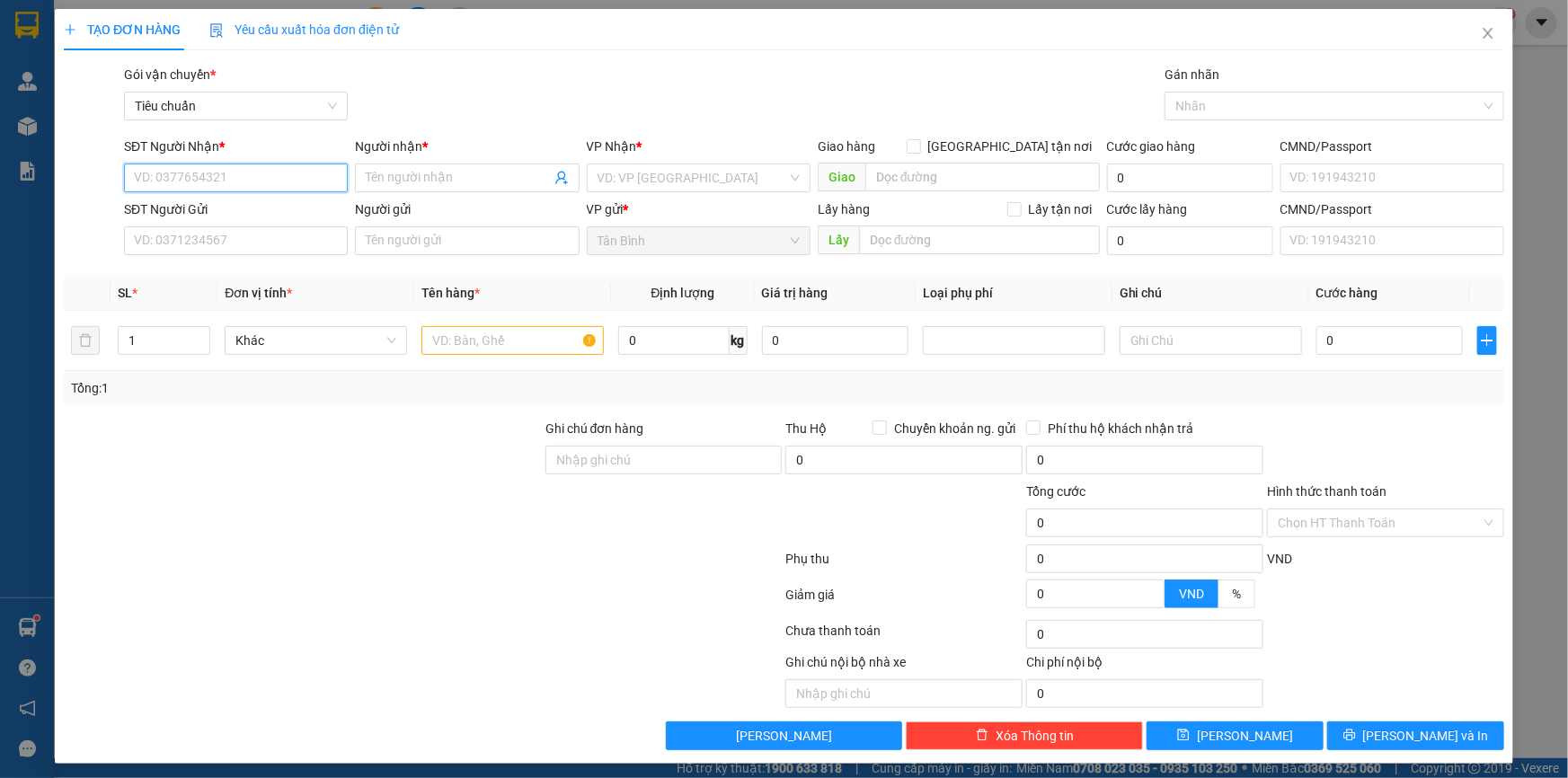
type input "0"
click at [232, 217] on div "0973324992 - [GEOGRAPHIC_DATA]" at bounding box center [235, 213] width 203 height 19
type input "0973324992"
type input "[PERSON_NAME]"
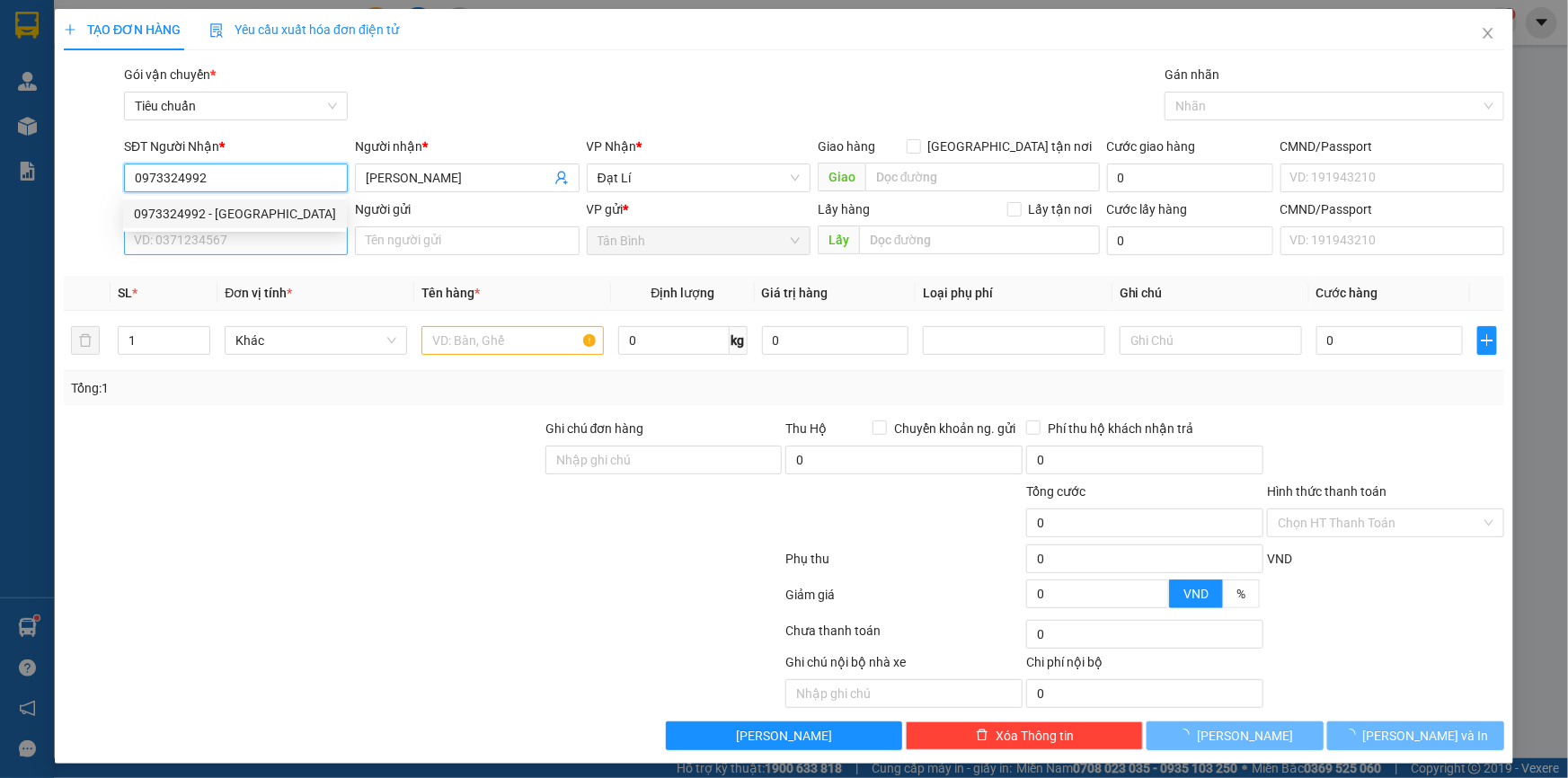
type input "0973324992"
click at [245, 243] on input "SĐT Người Gửi" at bounding box center [236, 241] width 224 height 29
type input "30.000"
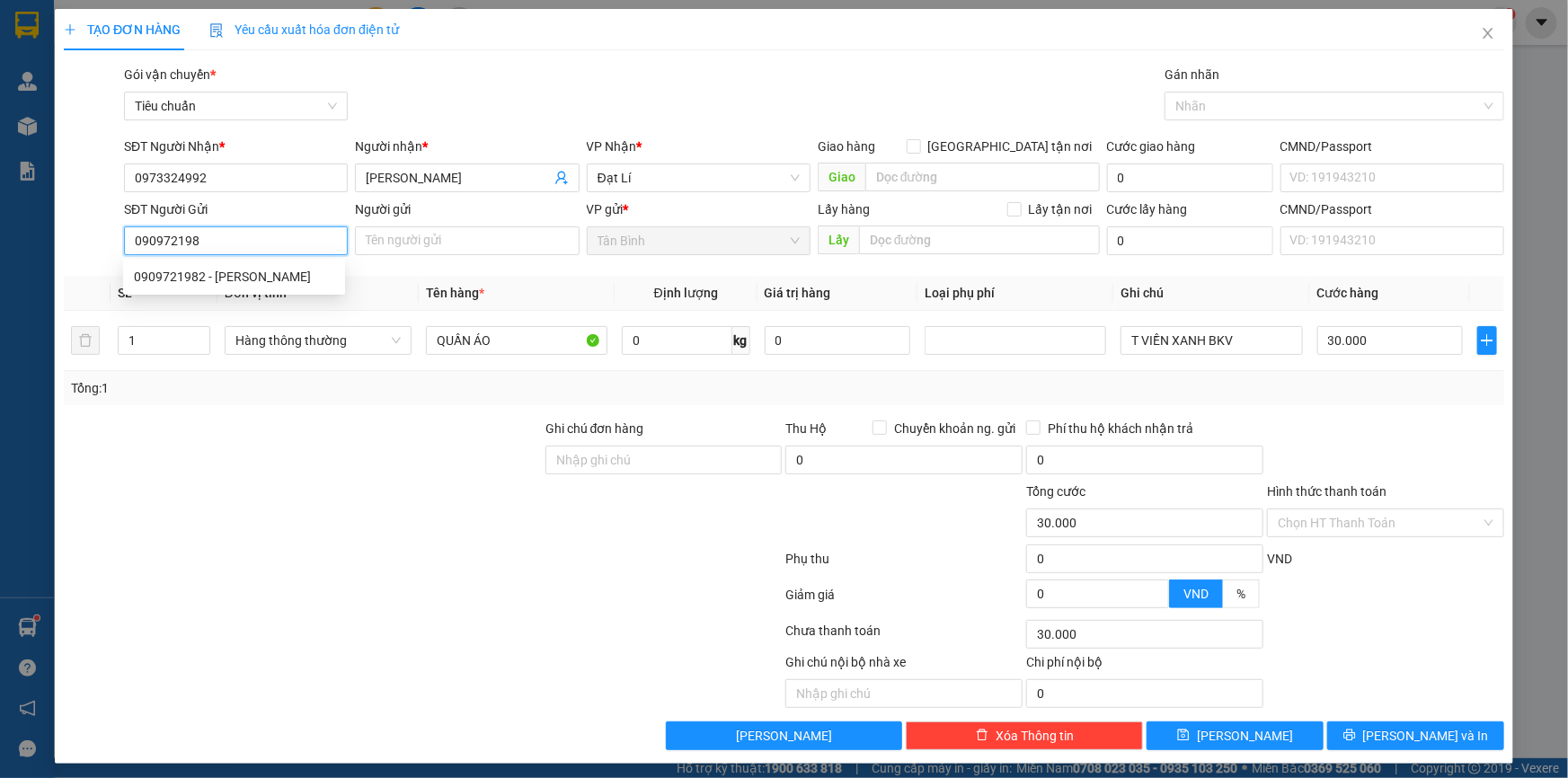
type input "0909721982"
click at [249, 283] on div "0909721982 - [PERSON_NAME]" at bounding box center [234, 276] width 201 height 19
type input "C Giao"
type input "80.000"
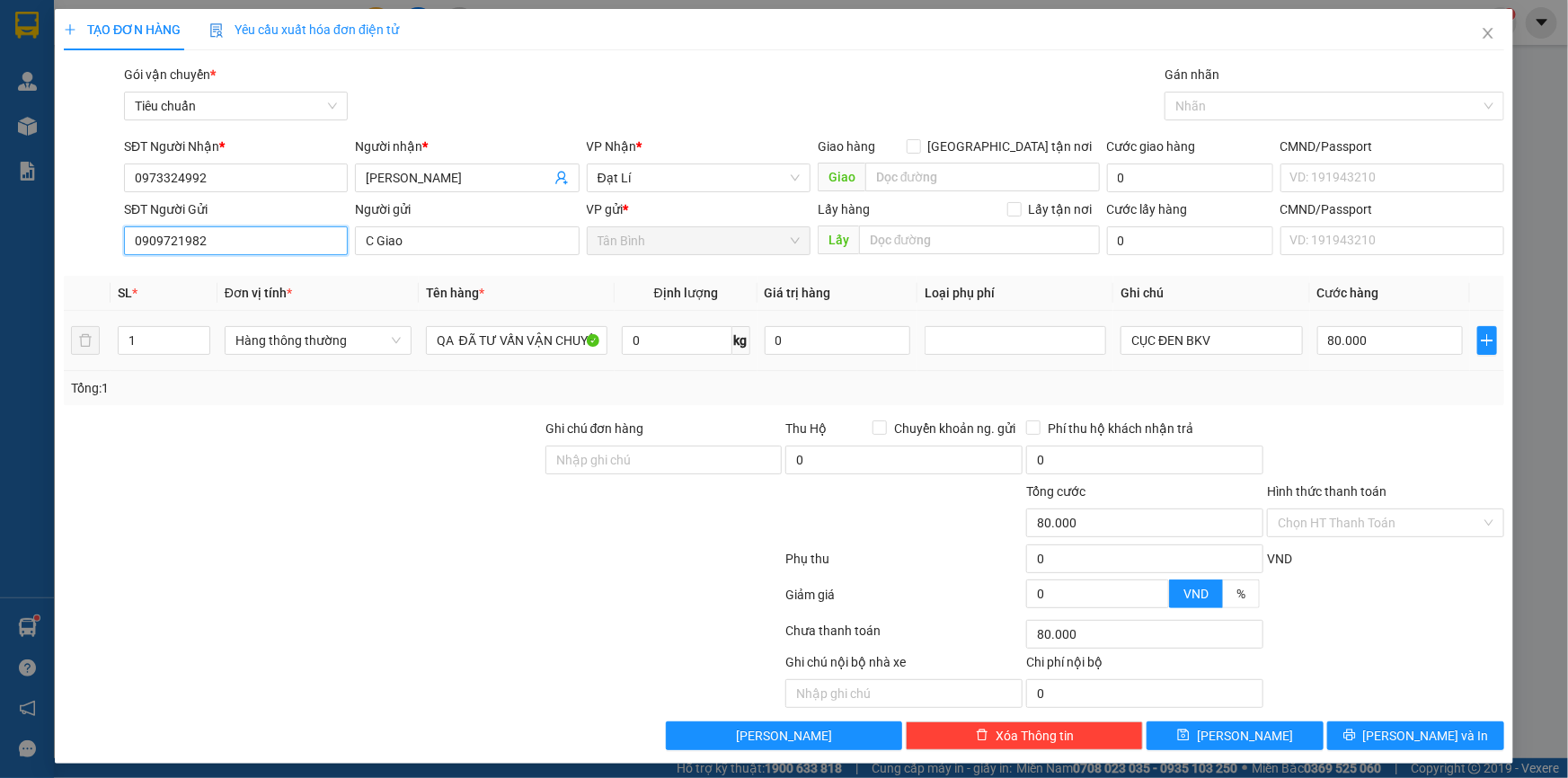
type input "0909721982"
click at [340, 368] on td "Hàng thông thường" at bounding box center [318, 340] width 202 height 60
click at [329, 348] on span "Hàng thông thường" at bounding box center [317, 340] width 166 height 27
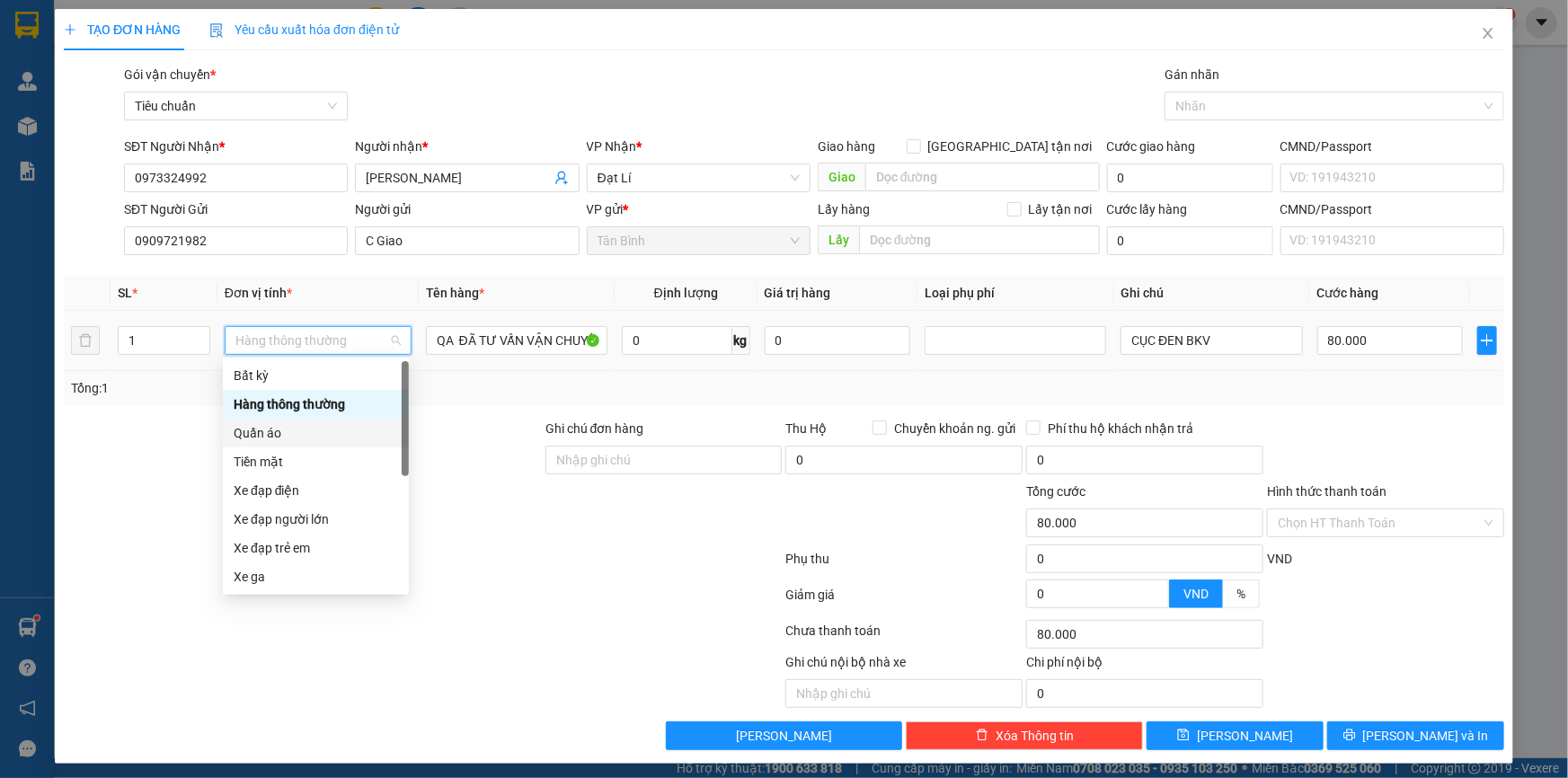
click at [287, 438] on div "Quần áo" at bounding box center [316, 433] width 165 height 19
click at [157, 436] on div at bounding box center [302, 451] width 482 height 63
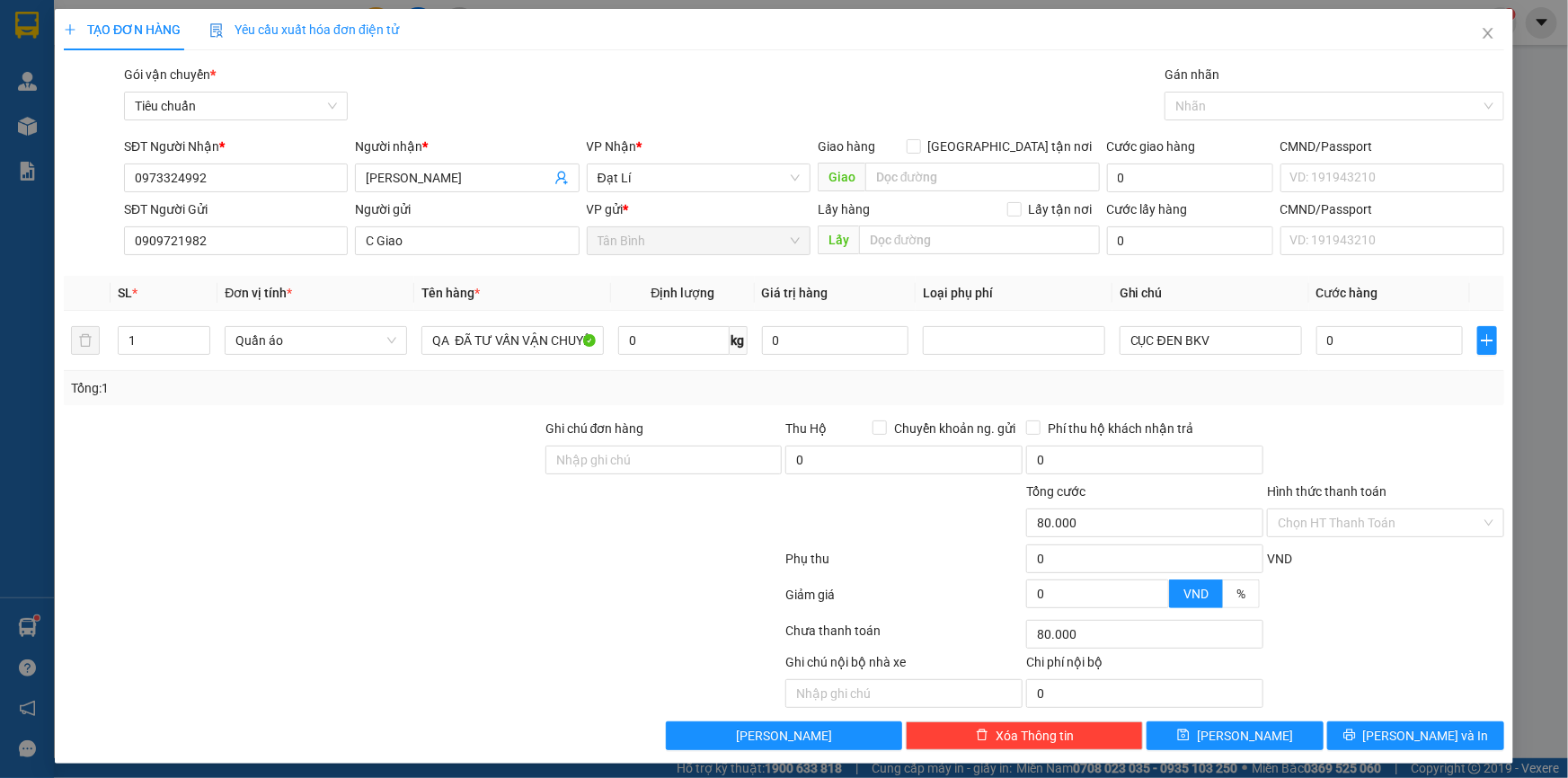
type input "0"
click at [663, 341] on input "0" at bounding box center [673, 340] width 110 height 29
type input "60"
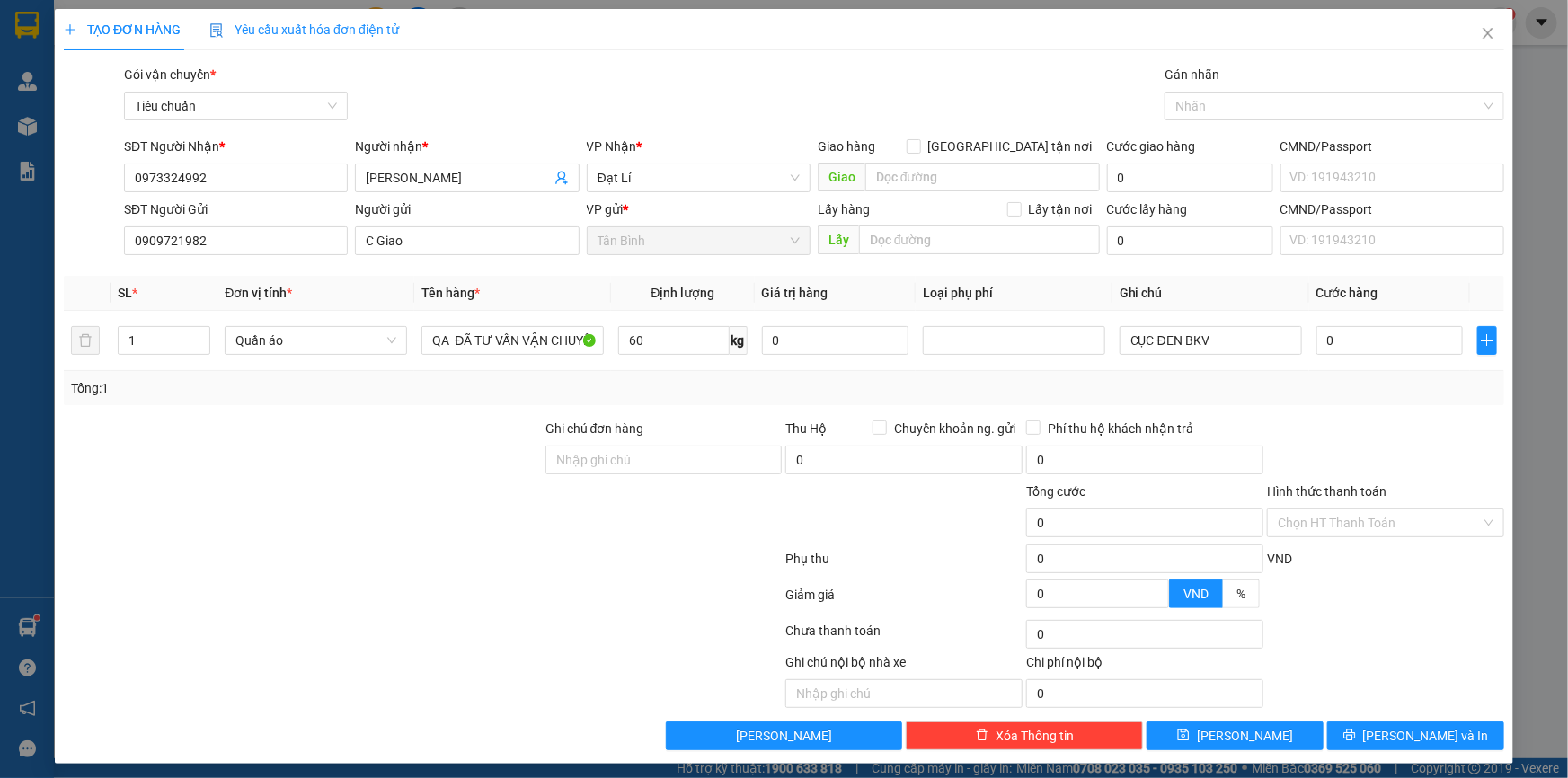
click at [410, 473] on div at bounding box center [302, 451] width 482 height 63
type input "125.000"
drag, startPoint x: 1223, startPoint y: 346, endPoint x: 956, endPoint y: 346, distance: 267.0
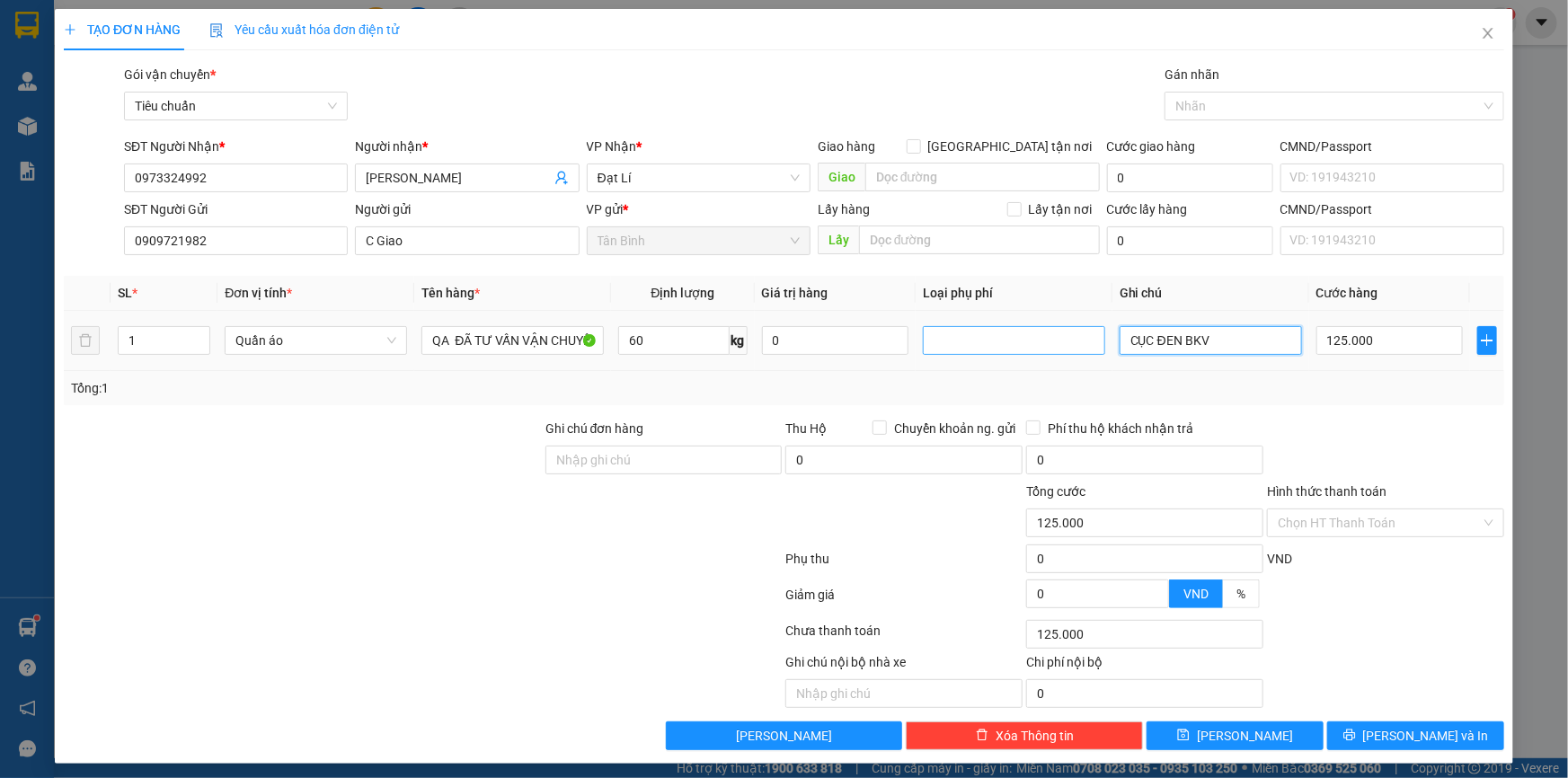
click at [960, 346] on tr "1 Quần áo QA ĐÃ TƯ VẤN VẬN CHUYỂN 60 kg 0 CỤC ĐEN BKV 125.000" at bounding box center [784, 340] width 1440 height 60
type input "B XNAH"
click at [1364, 331] on input "125.000" at bounding box center [1389, 340] width 146 height 29
type input "1"
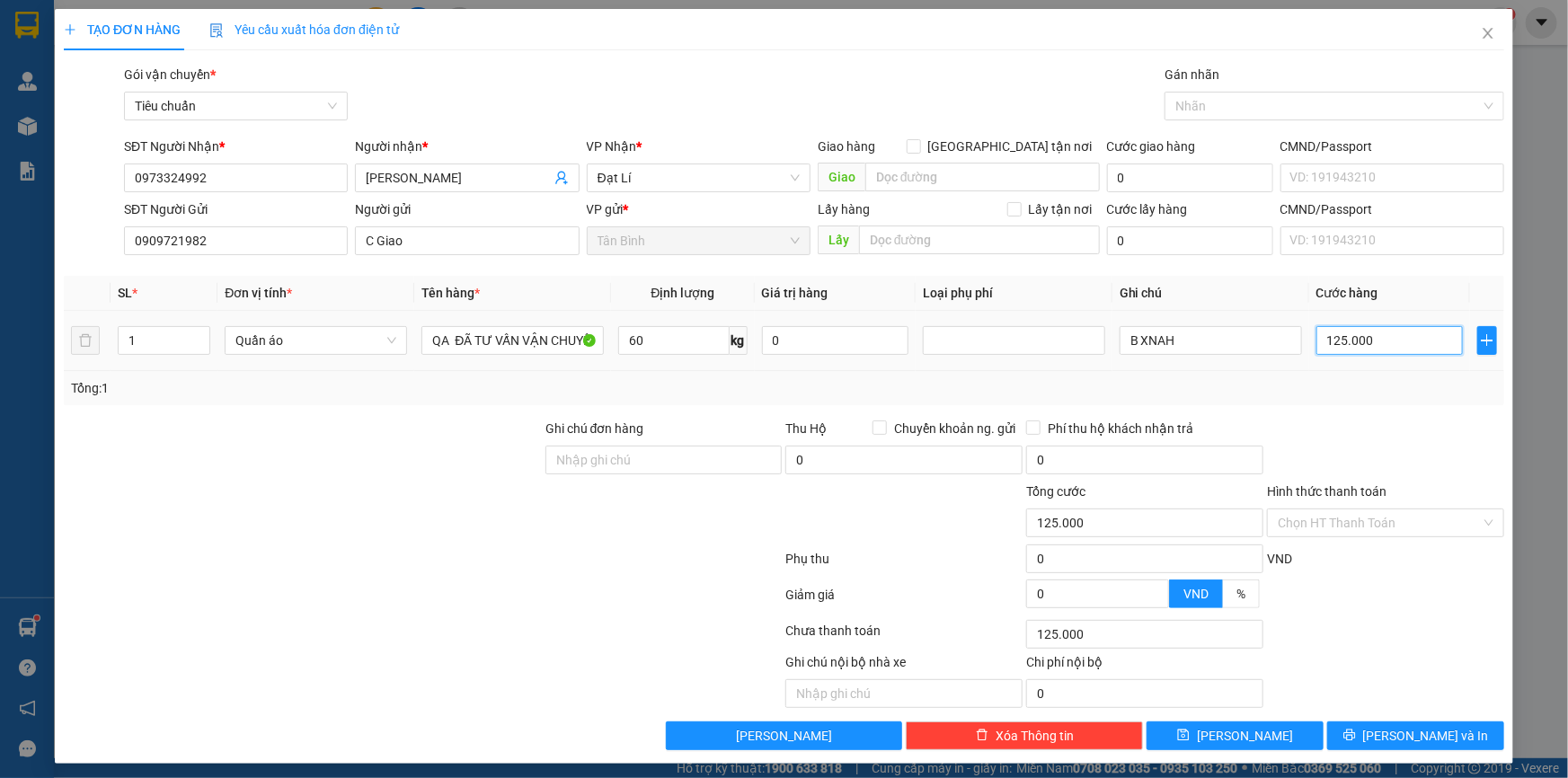
type input "1"
type input "13"
type input "130"
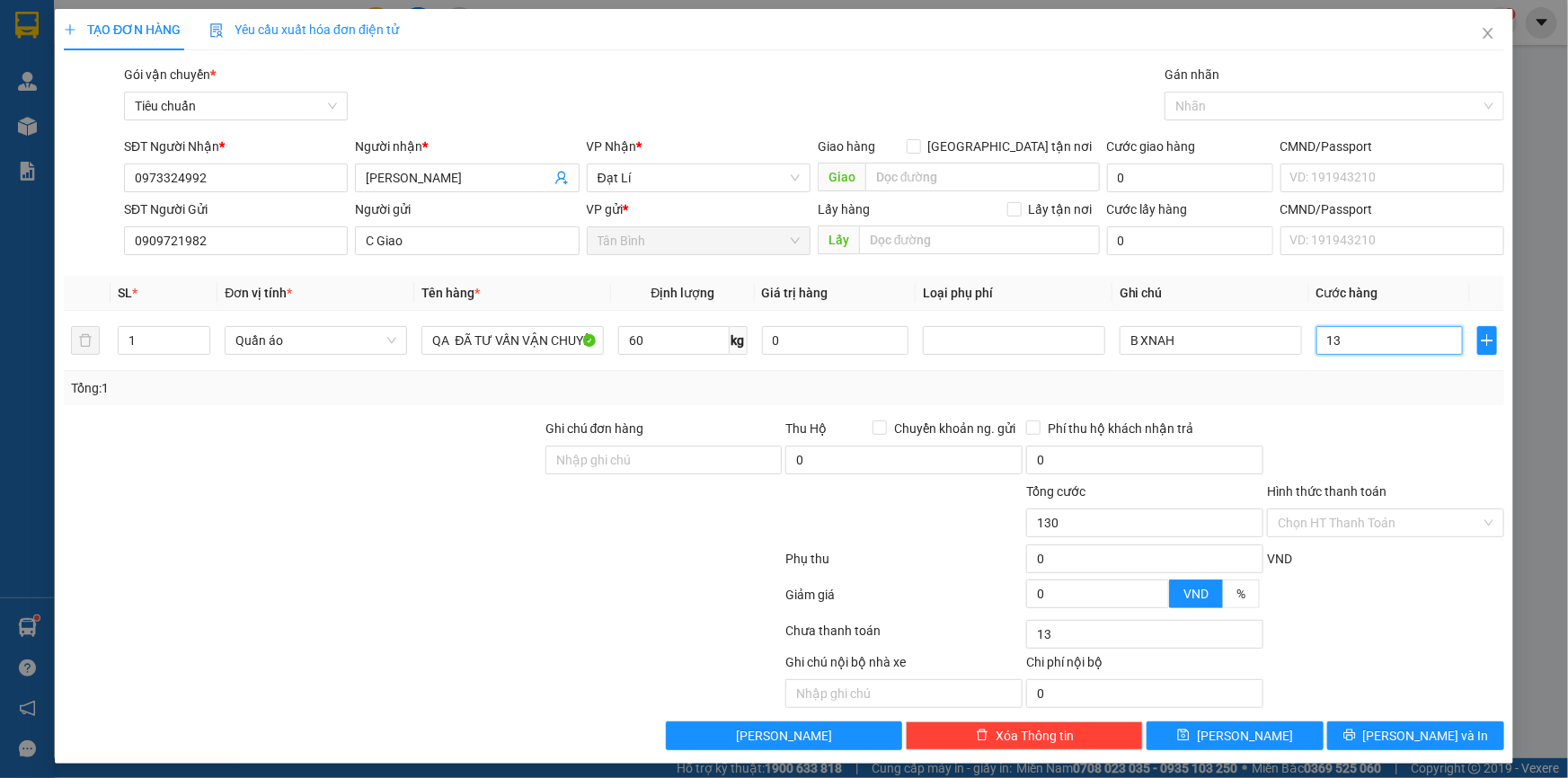
type input "130"
type input "130.000"
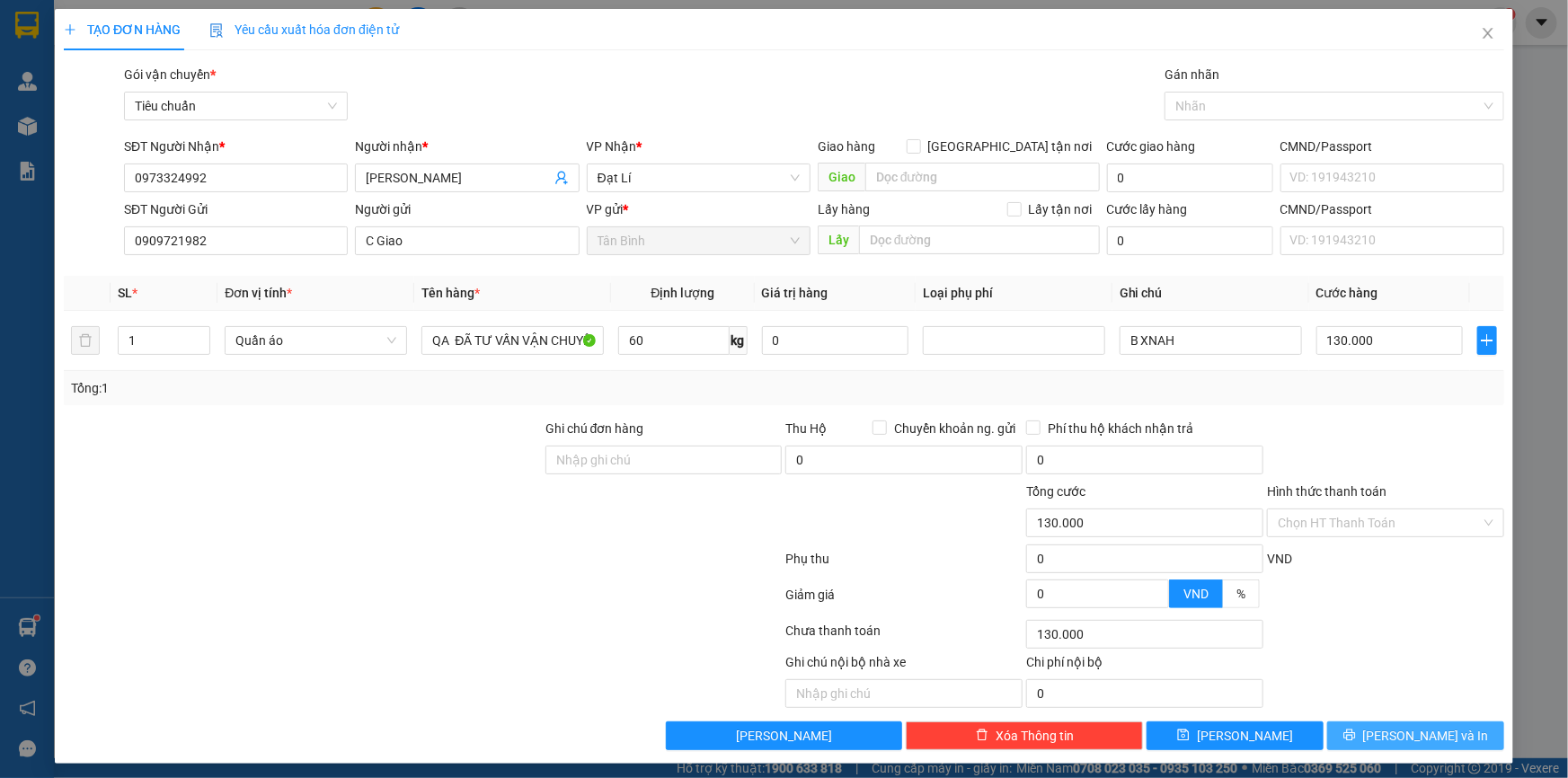
click at [1397, 735] on span "[PERSON_NAME] và In" at bounding box center [1426, 735] width 126 height 19
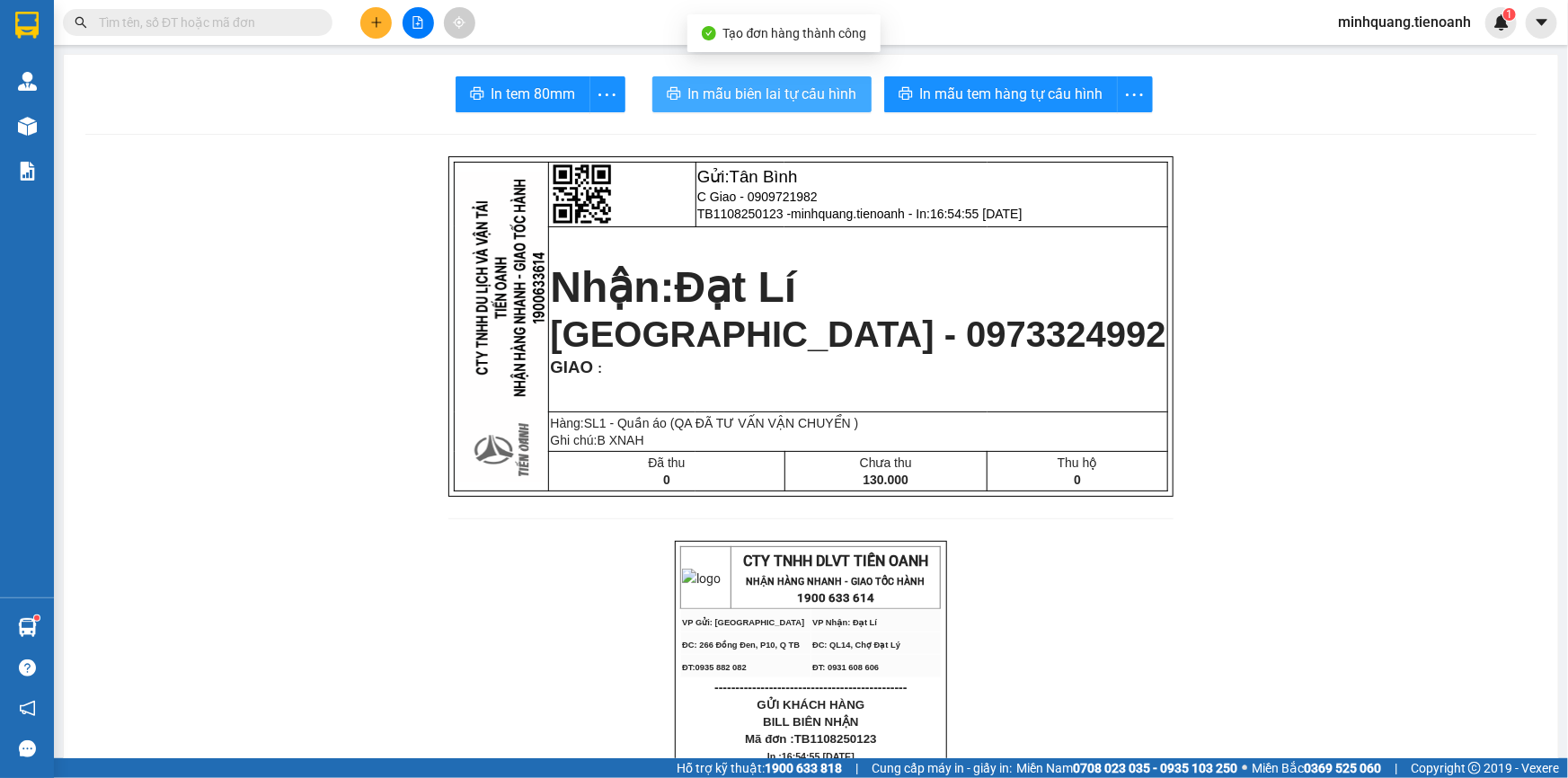
click at [792, 107] on button "In mẫu biên lai tự cấu hình" at bounding box center [761, 94] width 219 height 36
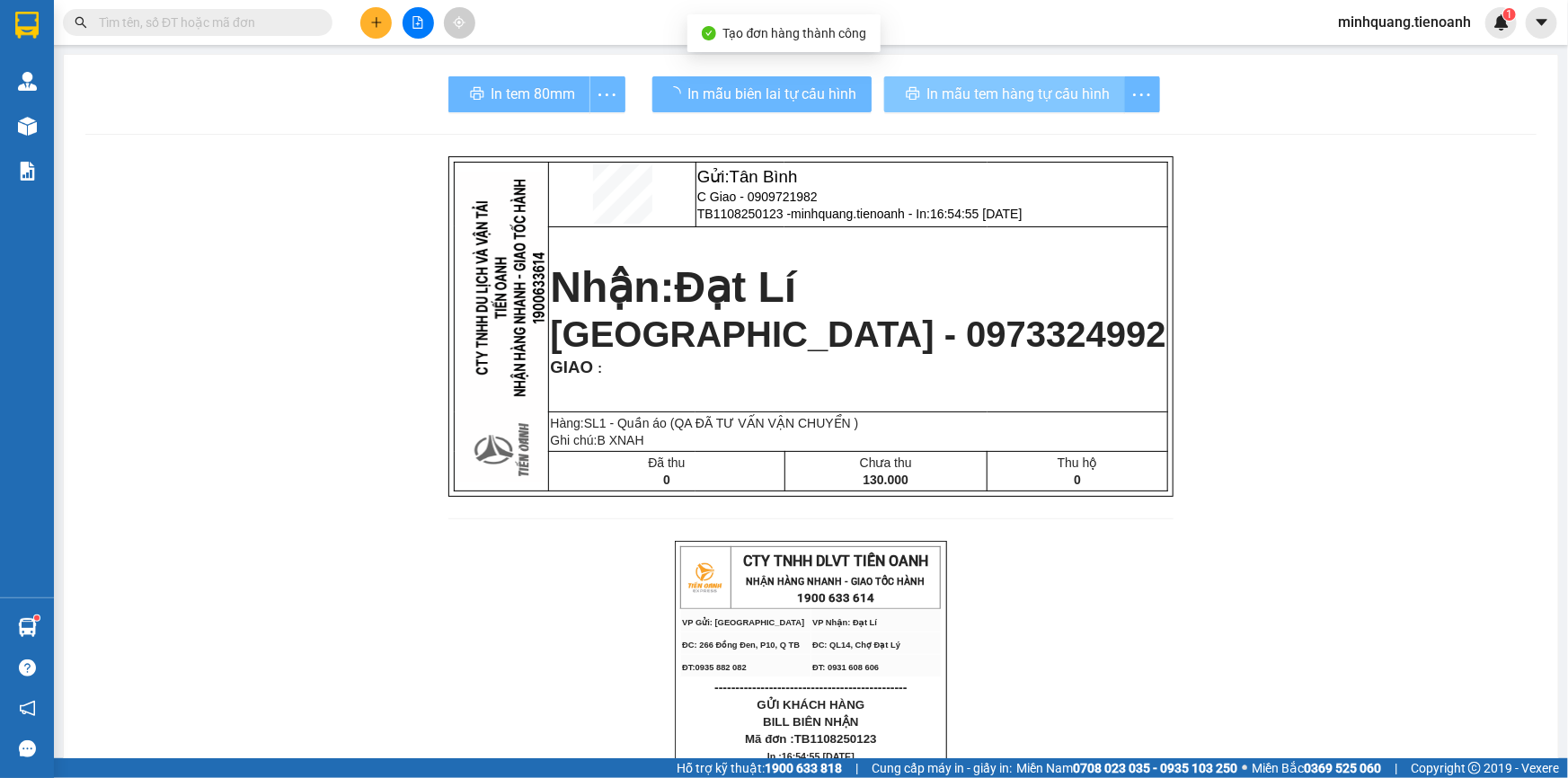
click at [984, 93] on div "In mẫu tem hàng tự cấu hình" at bounding box center [1022, 94] width 276 height 36
click at [984, 93] on span "In mẫu tem hàng tự cấu hình" at bounding box center [1019, 93] width 183 height 22
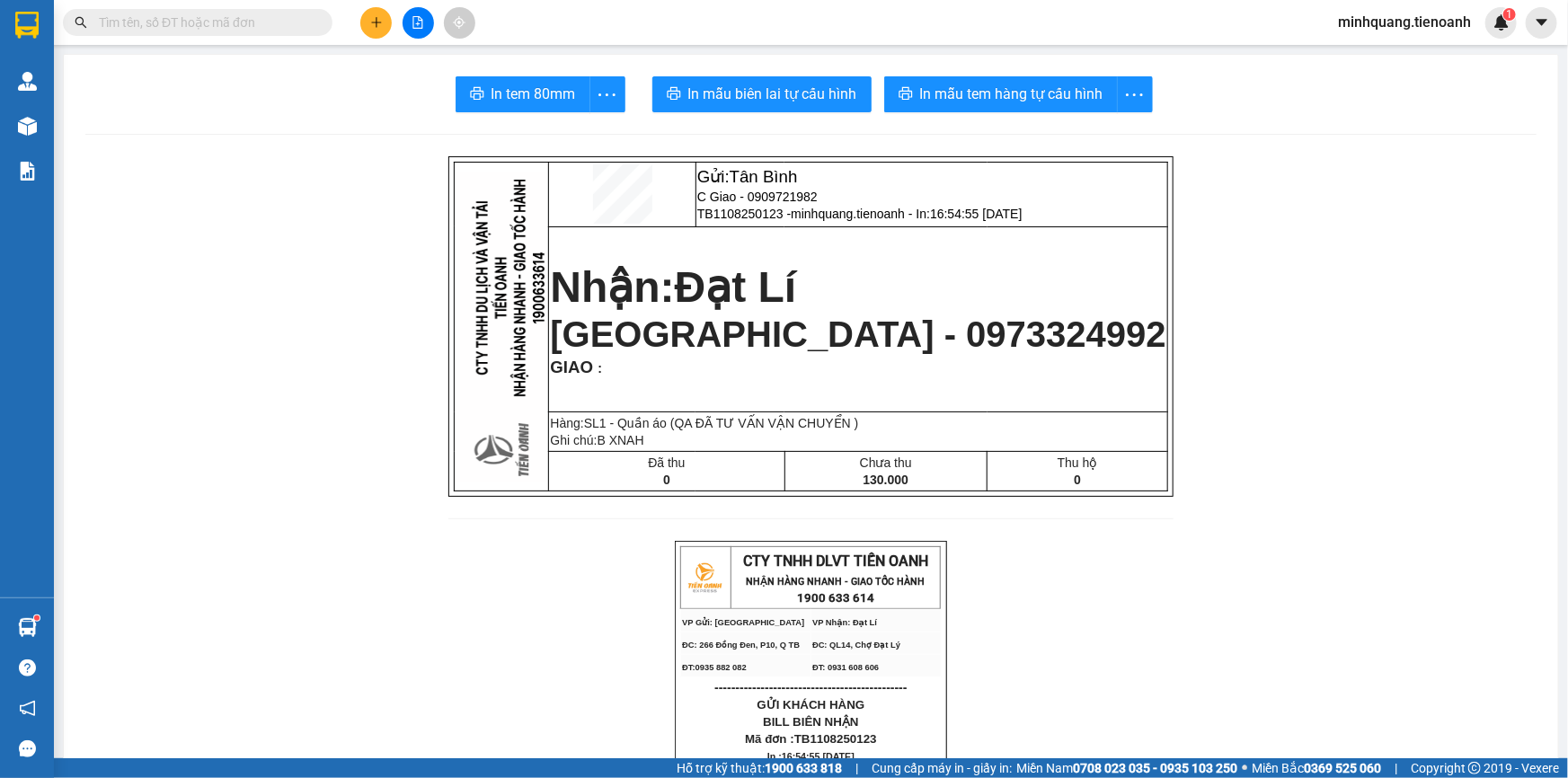
click at [364, 26] on button at bounding box center [377, 23] width 31 height 31
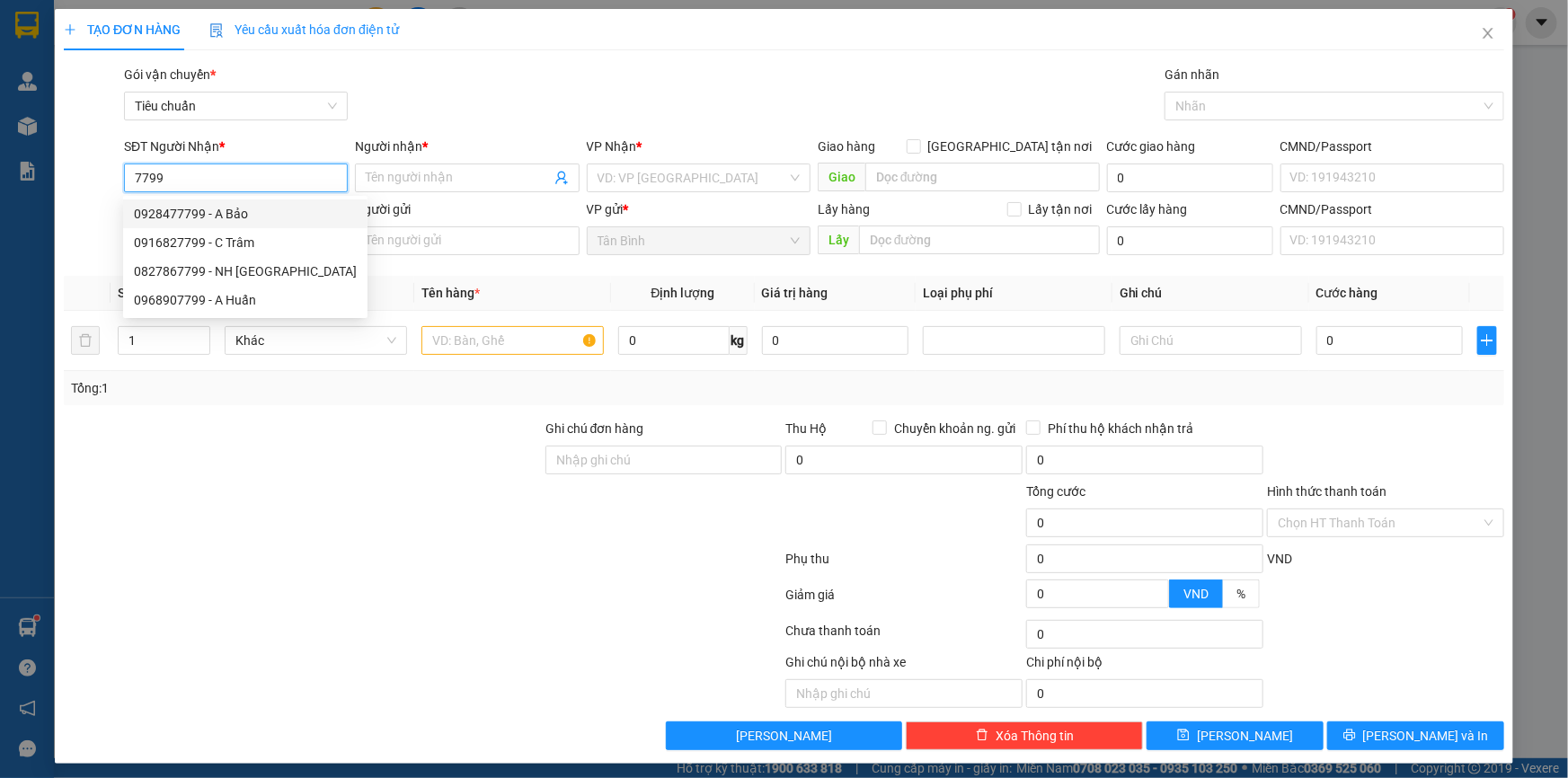
click at [252, 214] on div "0928477799 - A Bảo" at bounding box center [245, 213] width 223 height 19
type input "0928477799"
type input "A Bảo"
type input "245276426"
type input "30.000"
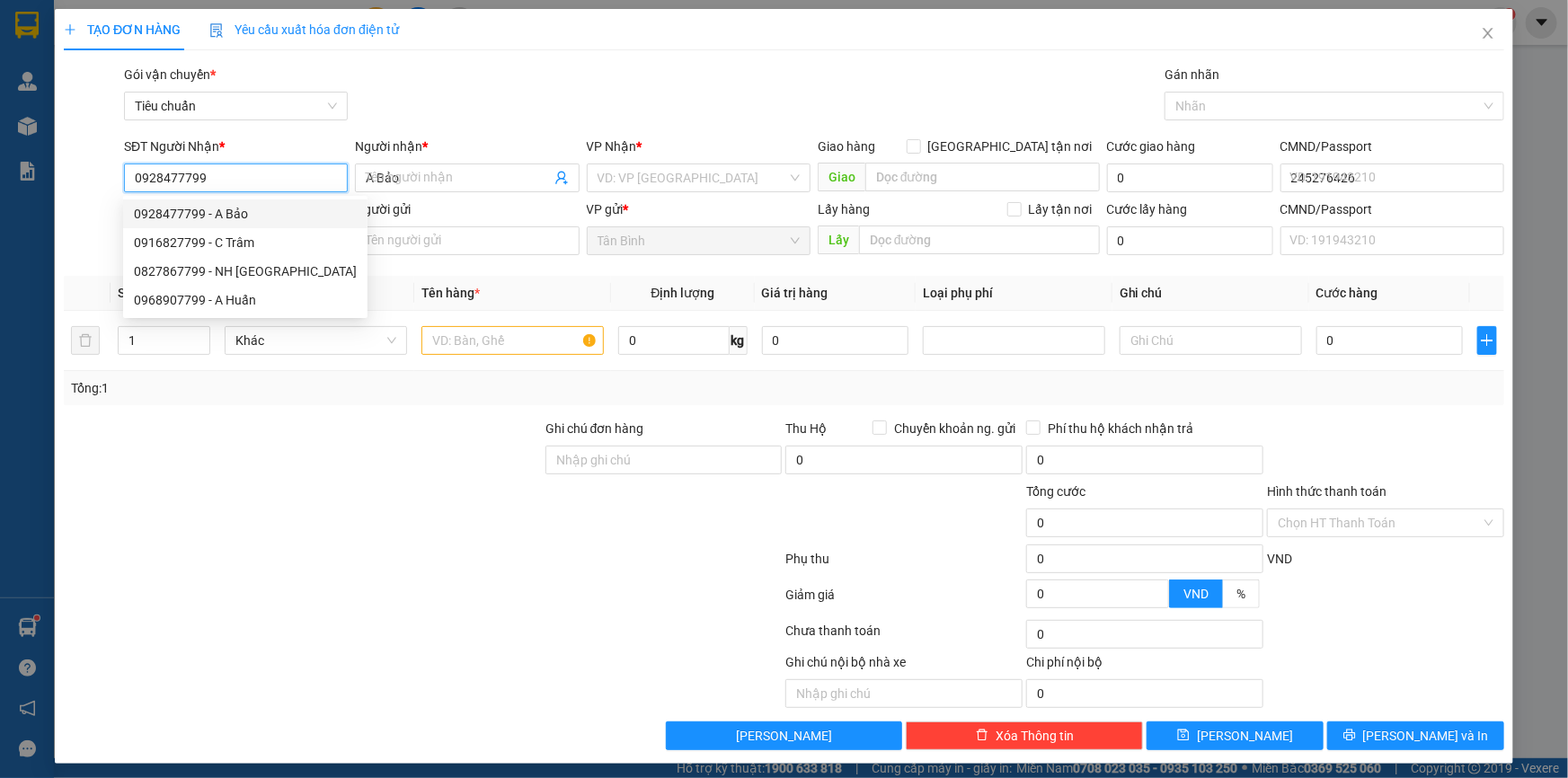
type input "30.000"
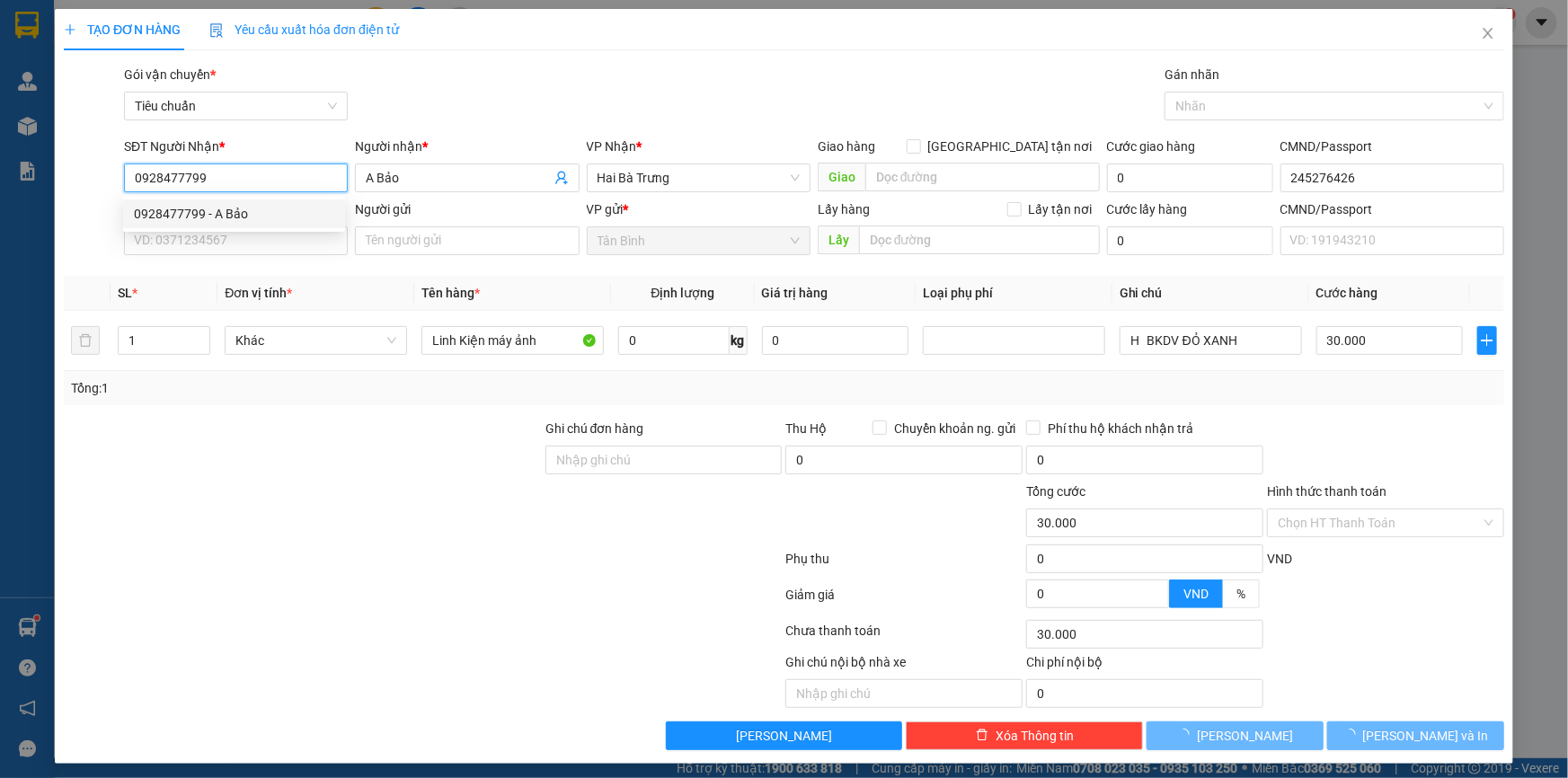
type input "0928477799"
click at [210, 255] on div "SĐT Người Gửi VD: 0371234567" at bounding box center [236, 231] width 224 height 63
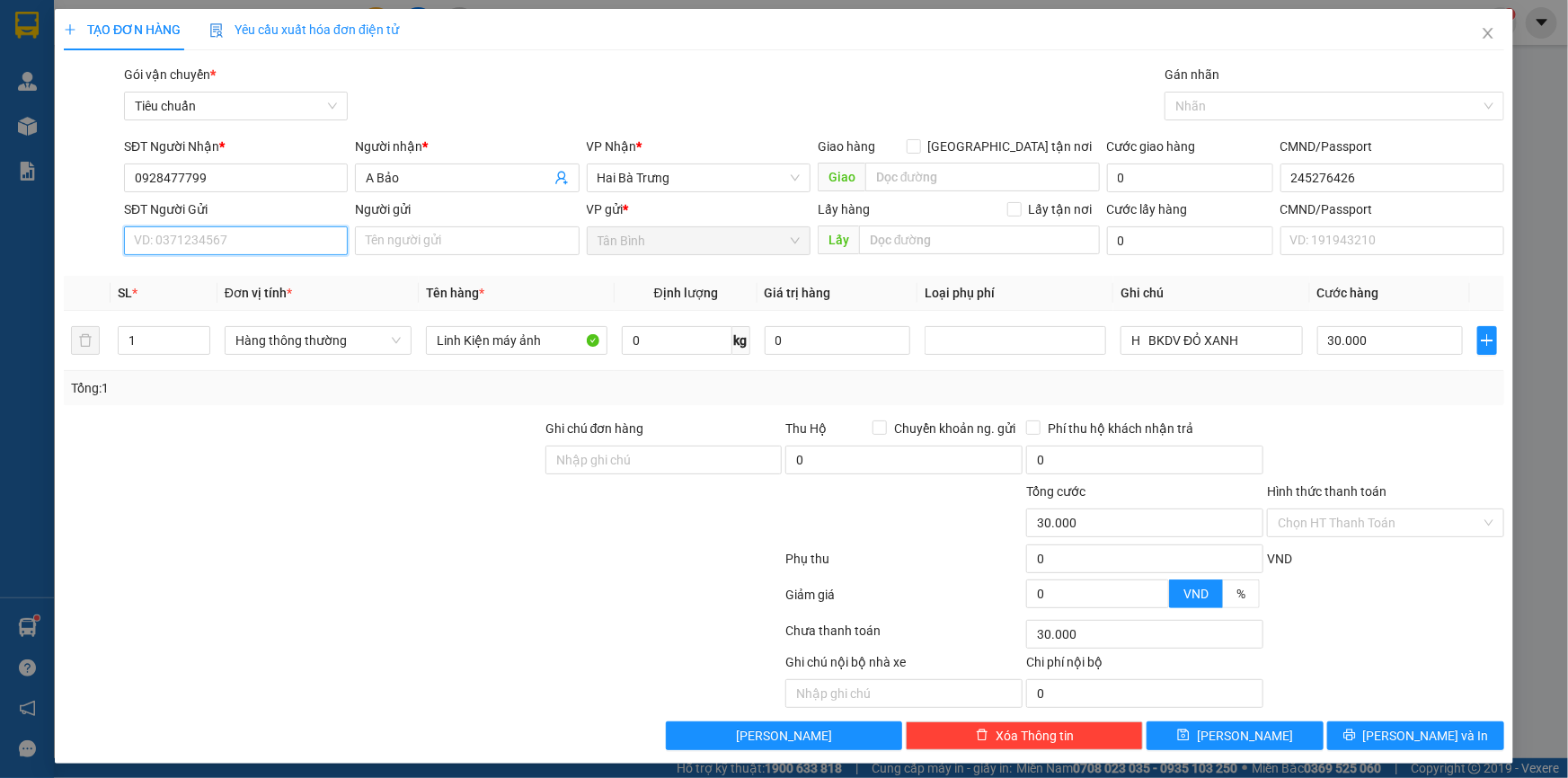
click at [214, 246] on input "SĐT Người Gửi" at bounding box center [236, 241] width 224 height 29
type input "0327988802"
click at [234, 275] on div "0327988802 - [PERSON_NAME]" at bounding box center [234, 276] width 201 height 19
type input "[PERSON_NAME]"
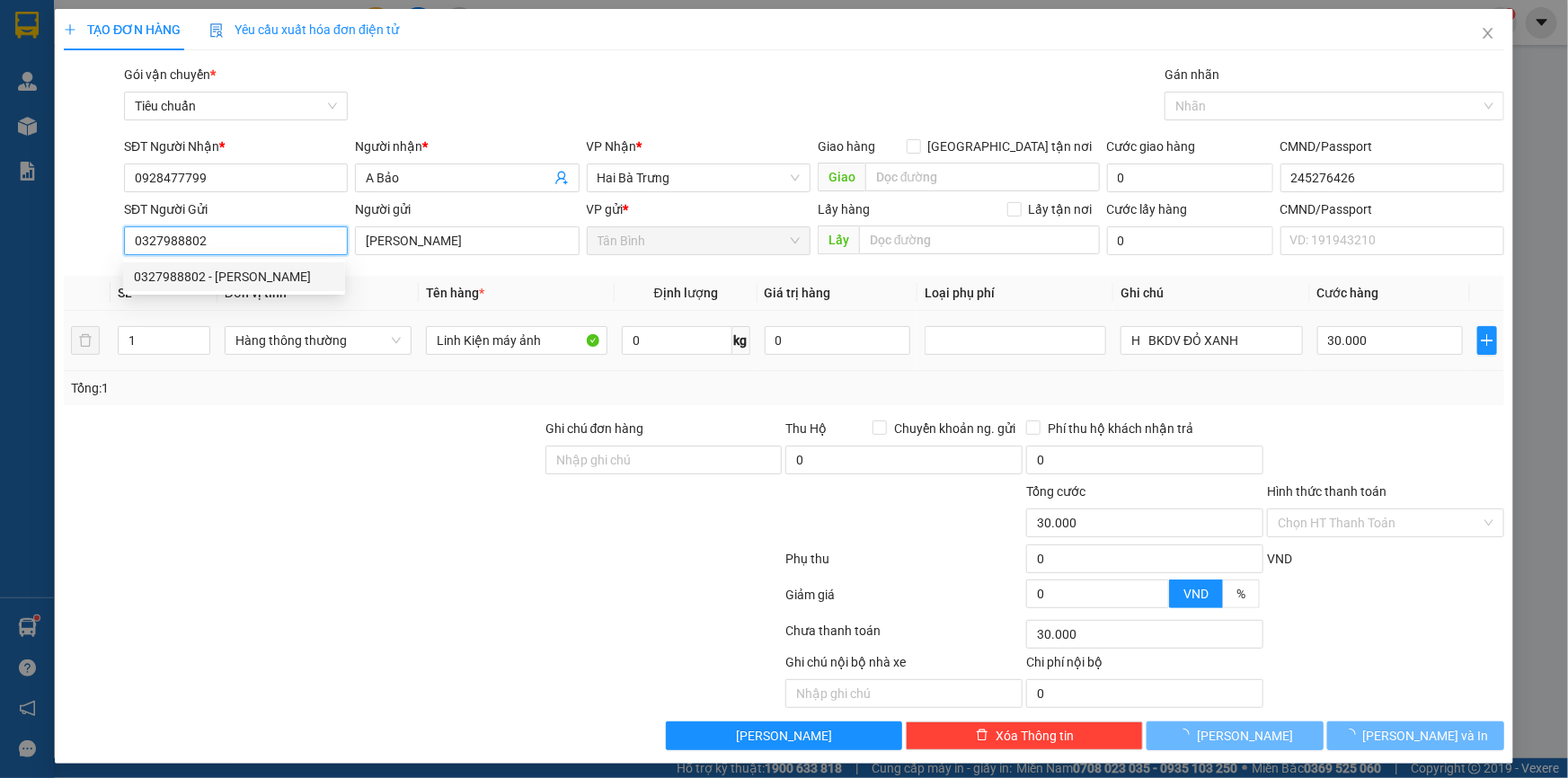
type input "0327988802"
click at [344, 444] on div at bounding box center [302, 451] width 482 height 63
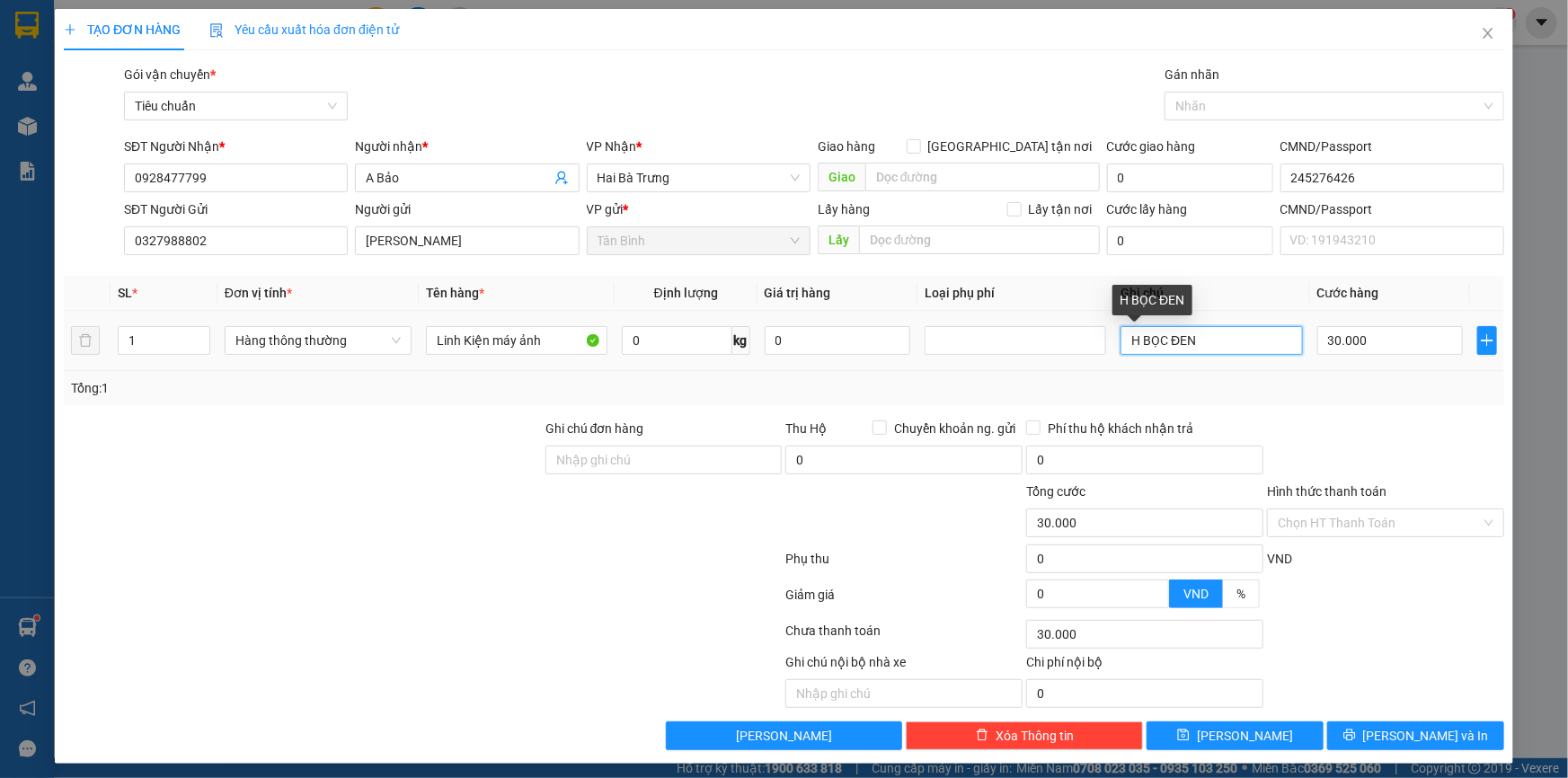
click at [1208, 334] on input "H BỌC ĐEN" at bounding box center [1211, 340] width 181 height 29
drag, startPoint x: 1177, startPoint y: 343, endPoint x: 1138, endPoint y: 351, distance: 39.8
click at [1138, 351] on input "H BỌC ĐEN" at bounding box center [1211, 340] width 181 height 29
type input "H BK CAM"
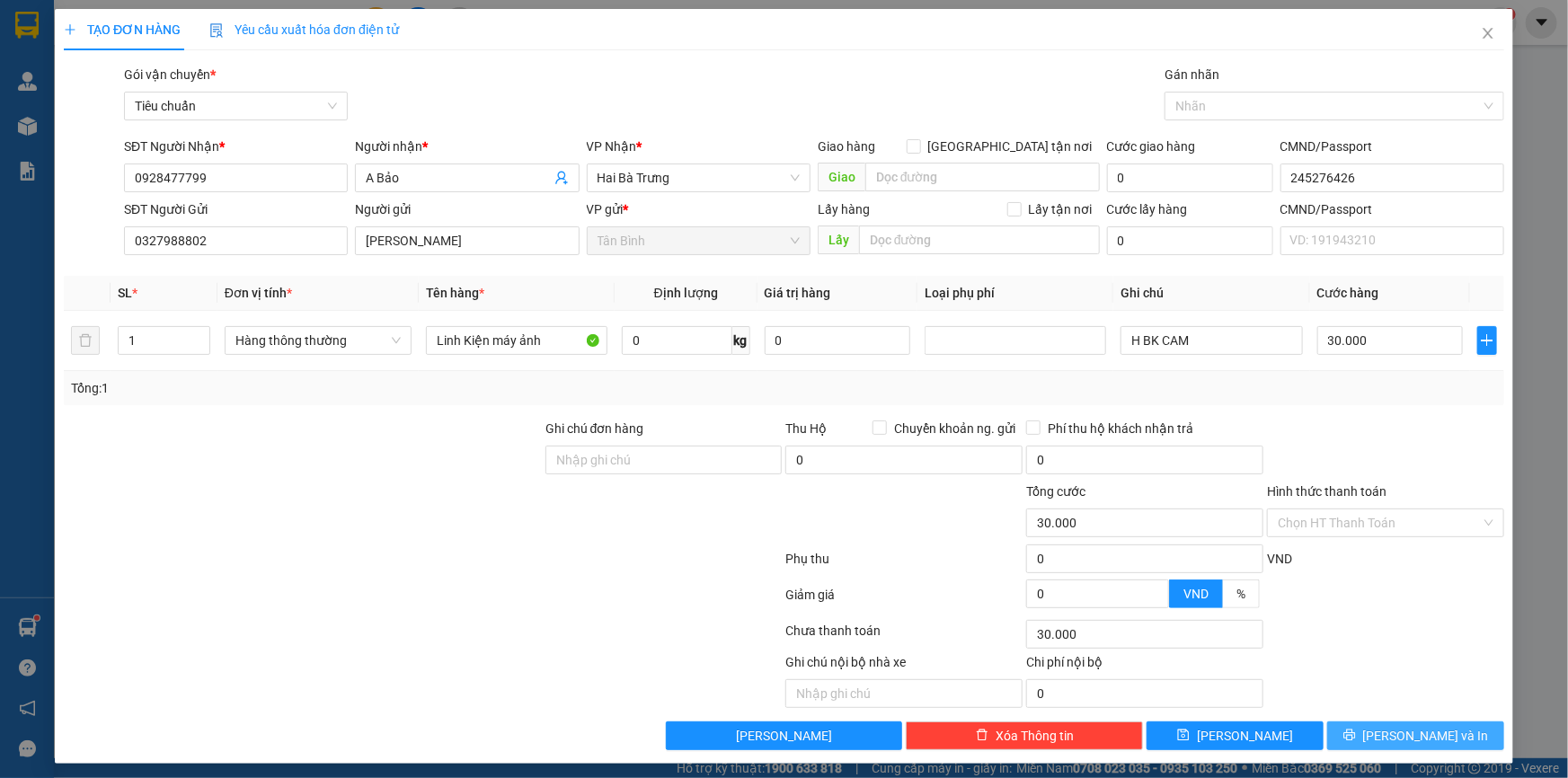
click at [1388, 736] on button "[PERSON_NAME] và In" at bounding box center [1415, 735] width 177 height 29
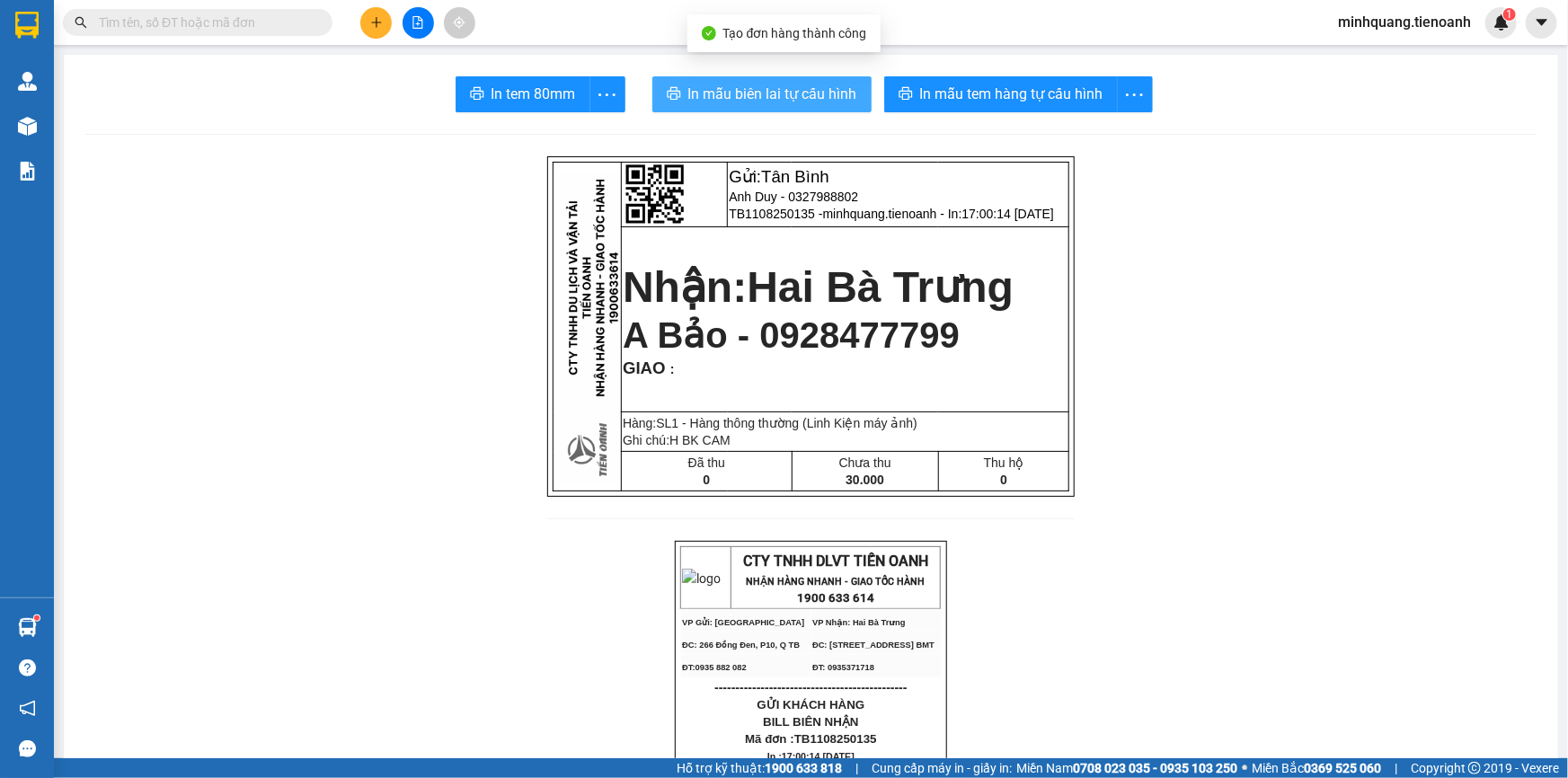
click at [747, 79] on button "In mẫu biên lai tự cấu hình" at bounding box center [761, 94] width 219 height 36
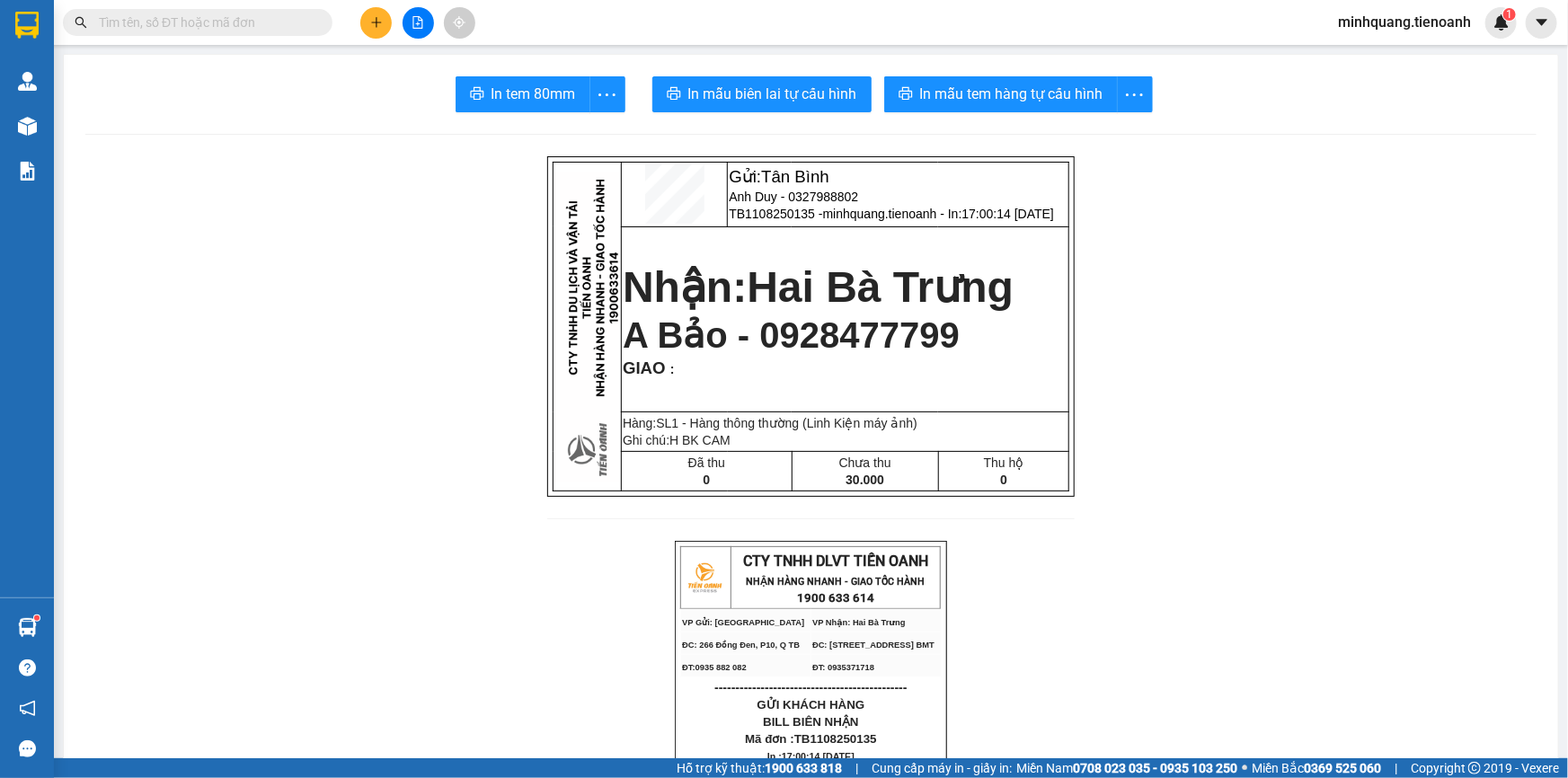
click at [853, 342] on span "A Bảo - 0928477799" at bounding box center [791, 335] width 337 height 40
copy span "0928477799"
click at [205, 24] on input "text" at bounding box center [204, 22] width 212 height 19
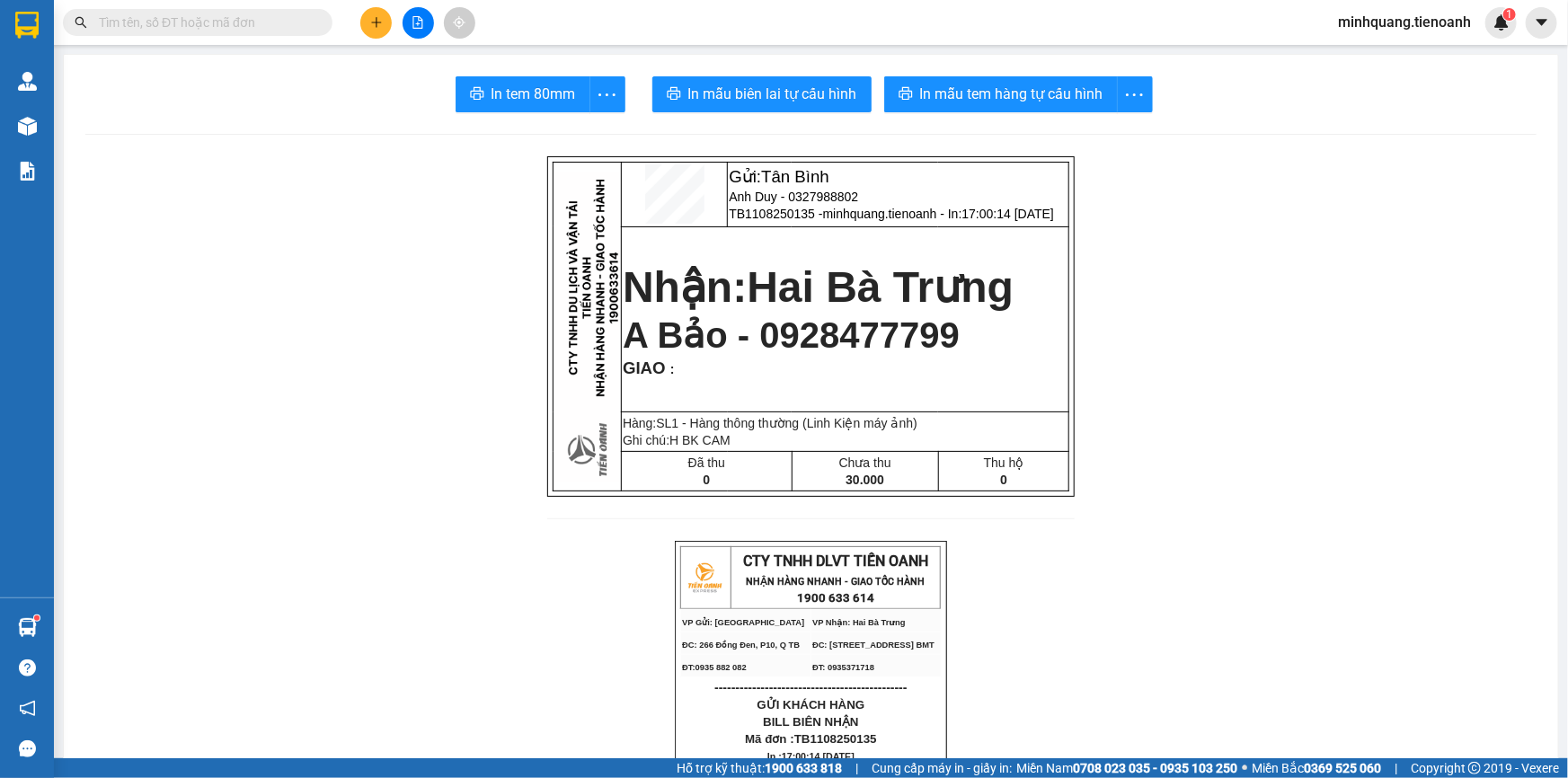
paste input "0928477799"
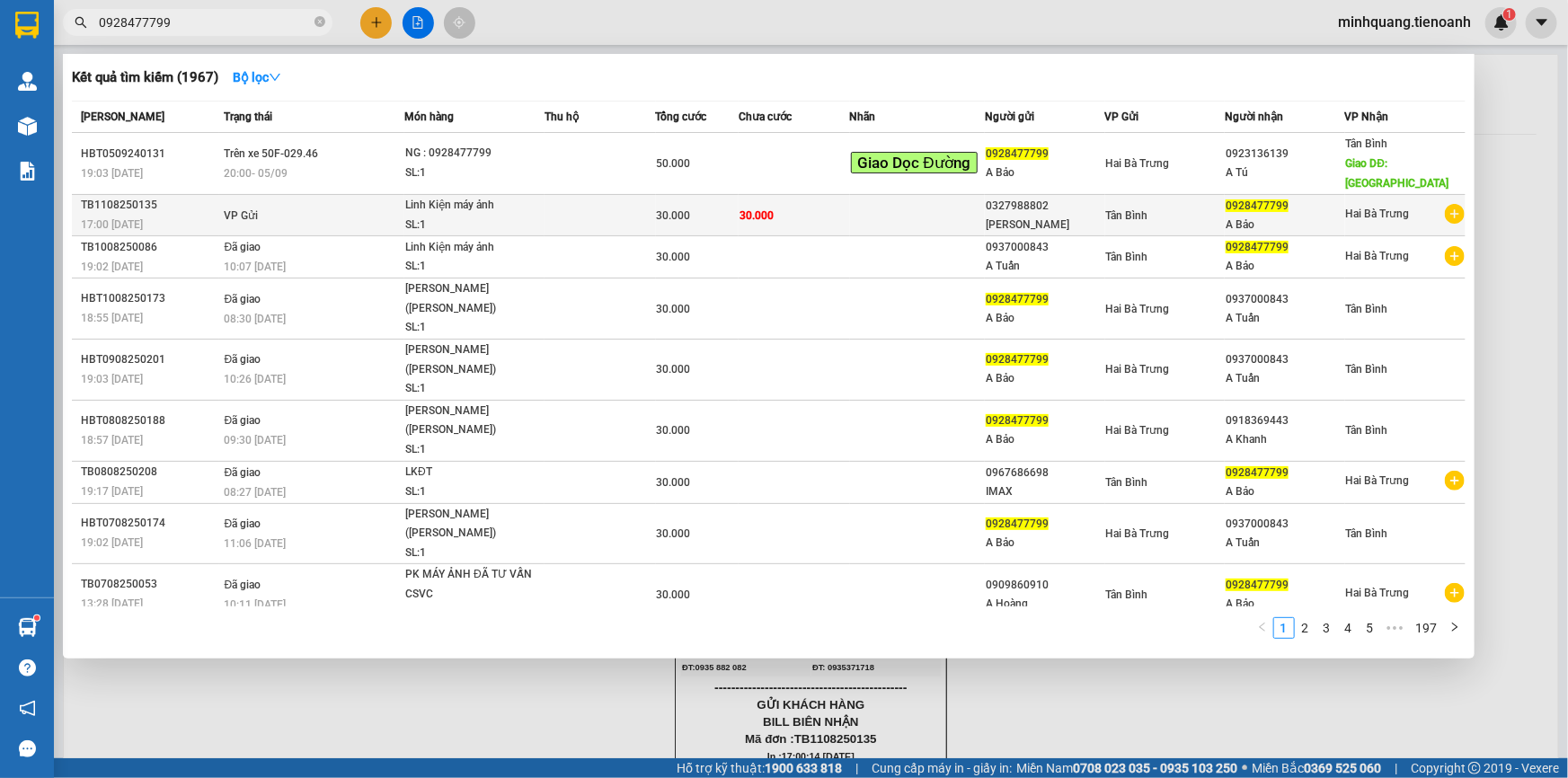
type input "0928477799"
click at [672, 209] on span "30.000" at bounding box center [673, 216] width 34 height 13
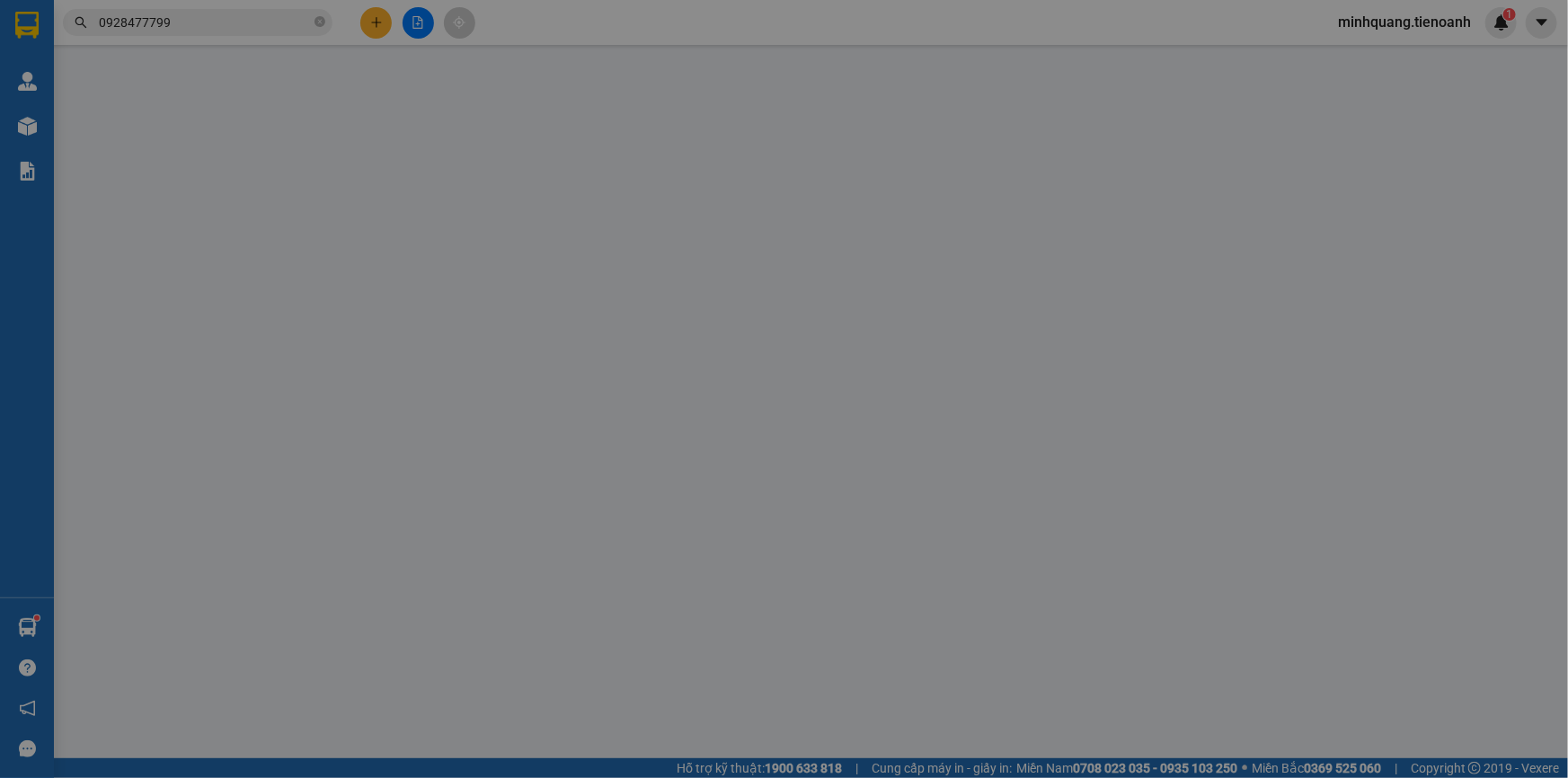
type input "0928477799"
type input "A Bảo"
type input "245276426"
type input "0327988802"
type input "[PERSON_NAME]"
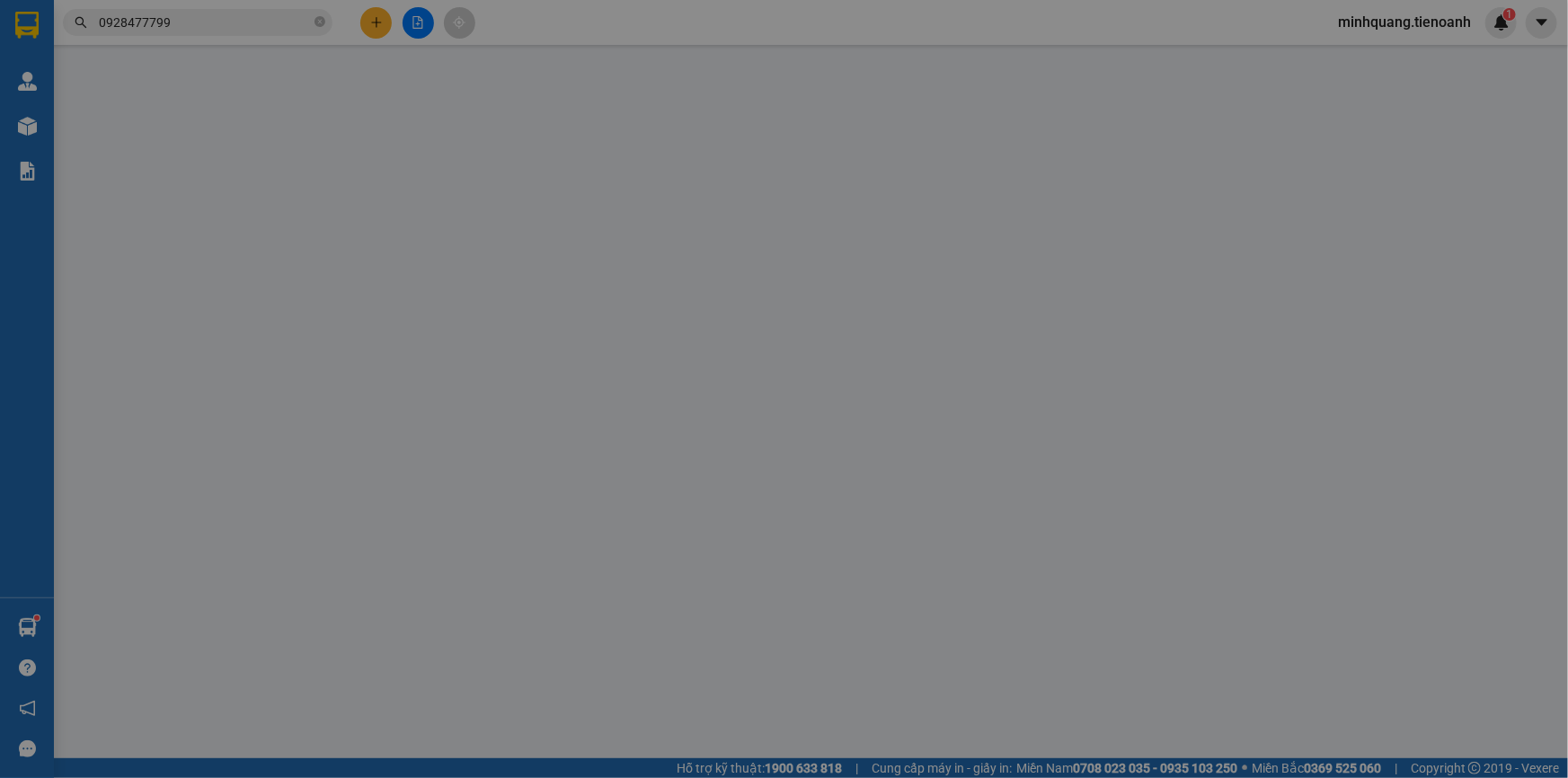
type input "30.000"
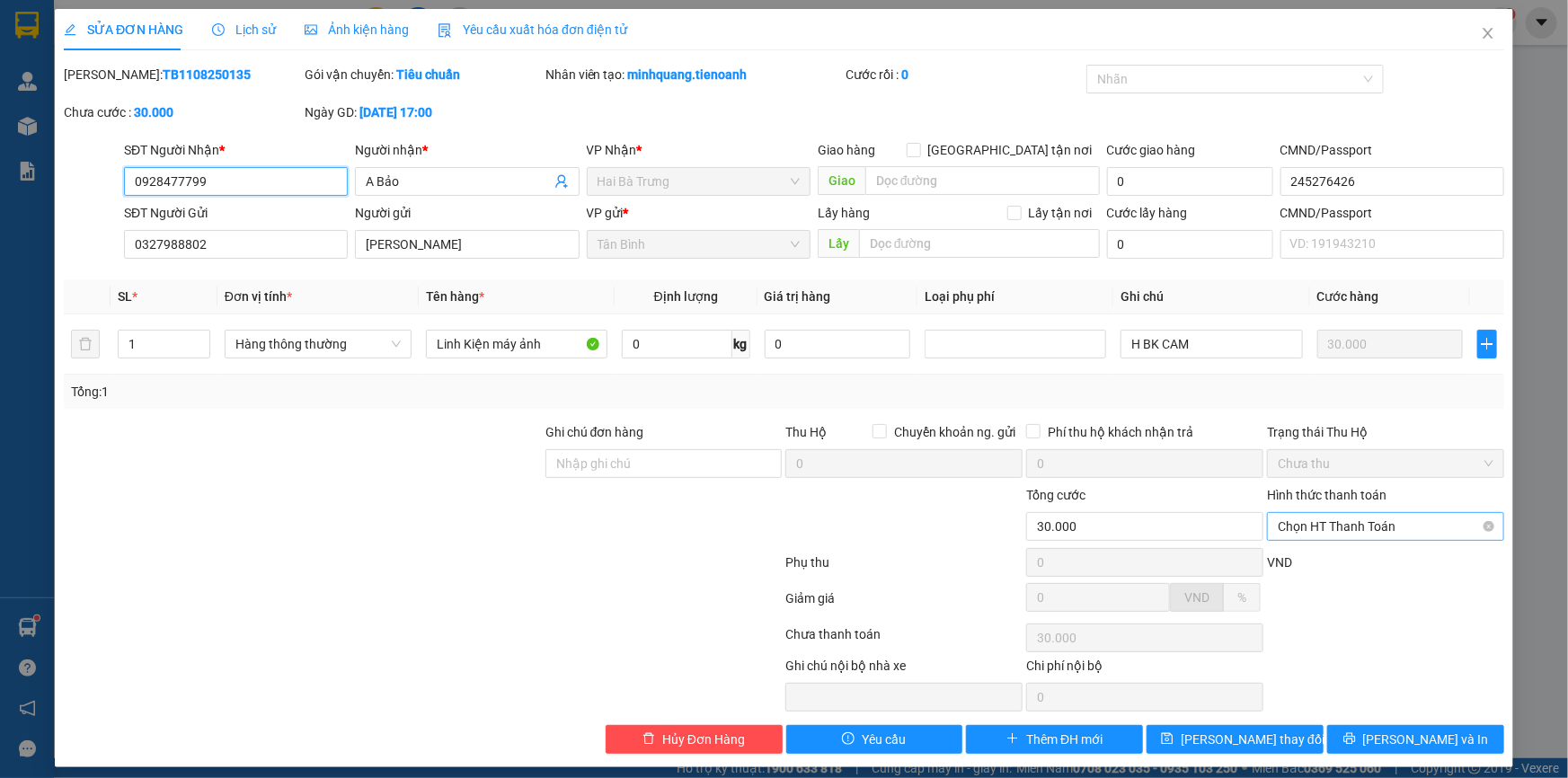
click at [1334, 521] on span "Chọn HT Thanh Toán" at bounding box center [1385, 526] width 216 height 27
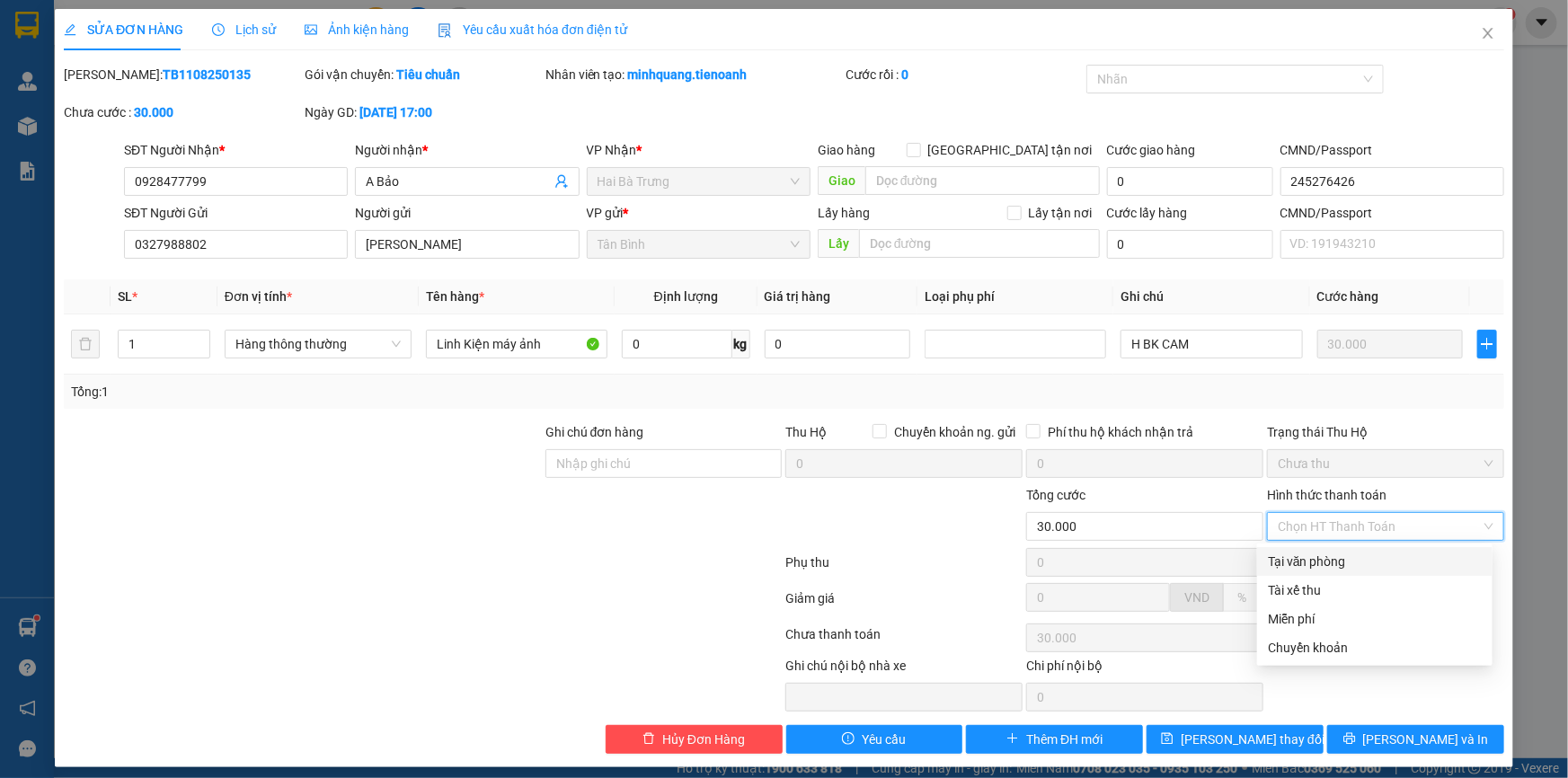
drag, startPoint x: 1334, startPoint y: 538, endPoint x: 1340, endPoint y: 562, distance: 24.7
click at [1340, 562] on div "Tại văn phòng" at bounding box center [1375, 561] width 214 height 19
type input "0"
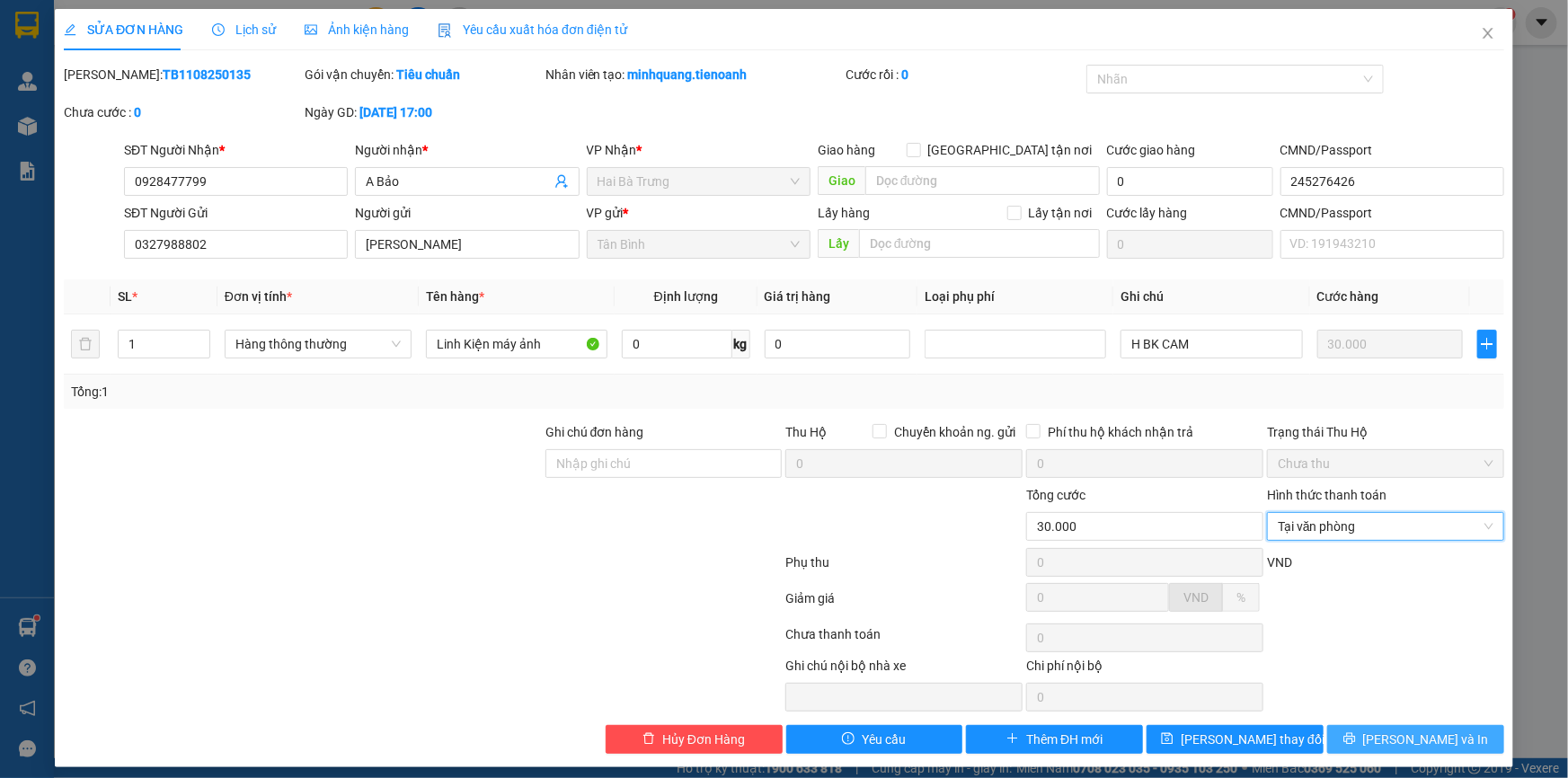
click at [1366, 725] on button "[PERSON_NAME] và In" at bounding box center [1415, 739] width 177 height 29
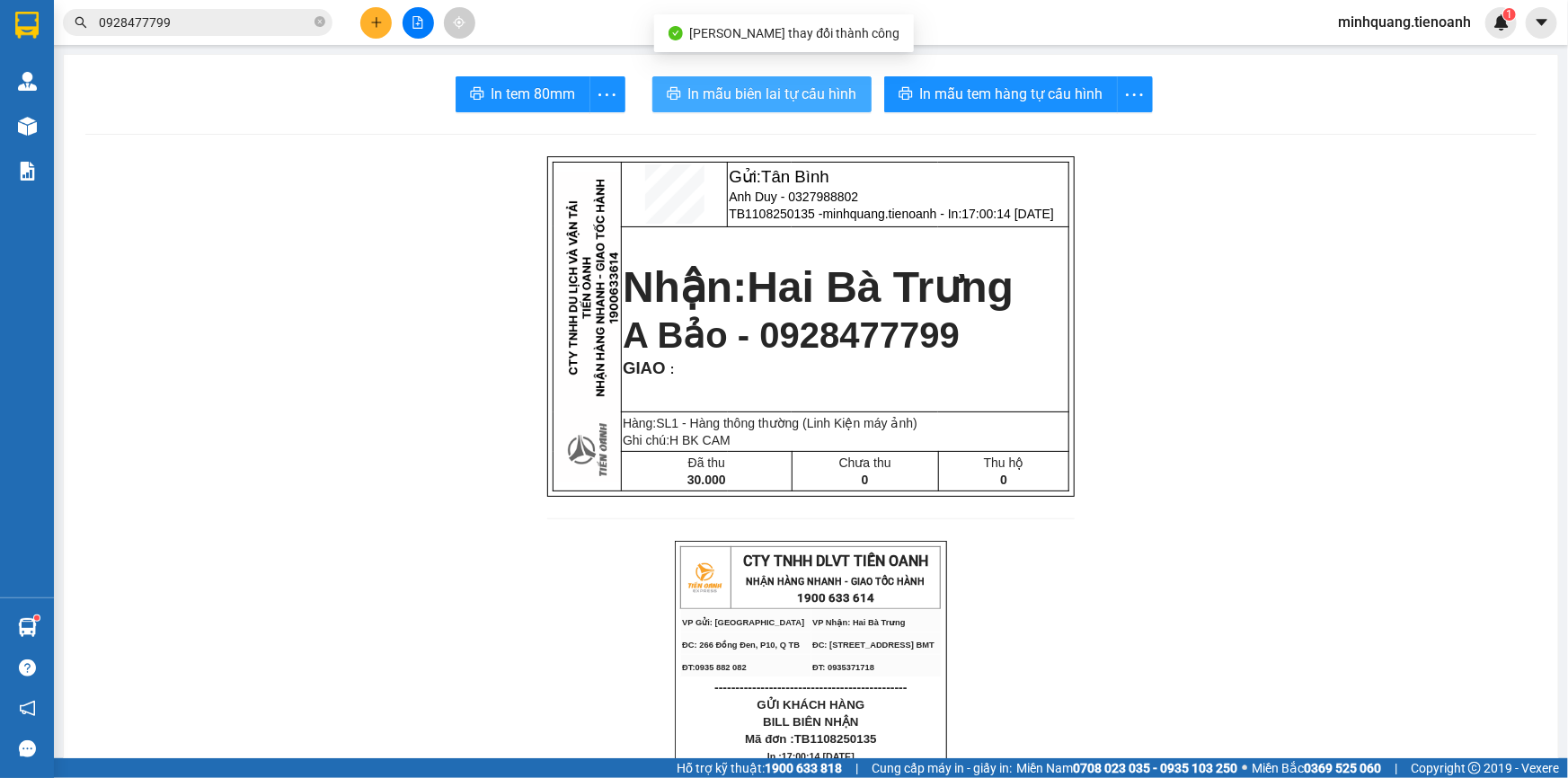
click at [791, 100] on span "In mẫu biên lai tự cấu hình" at bounding box center [772, 93] width 169 height 22
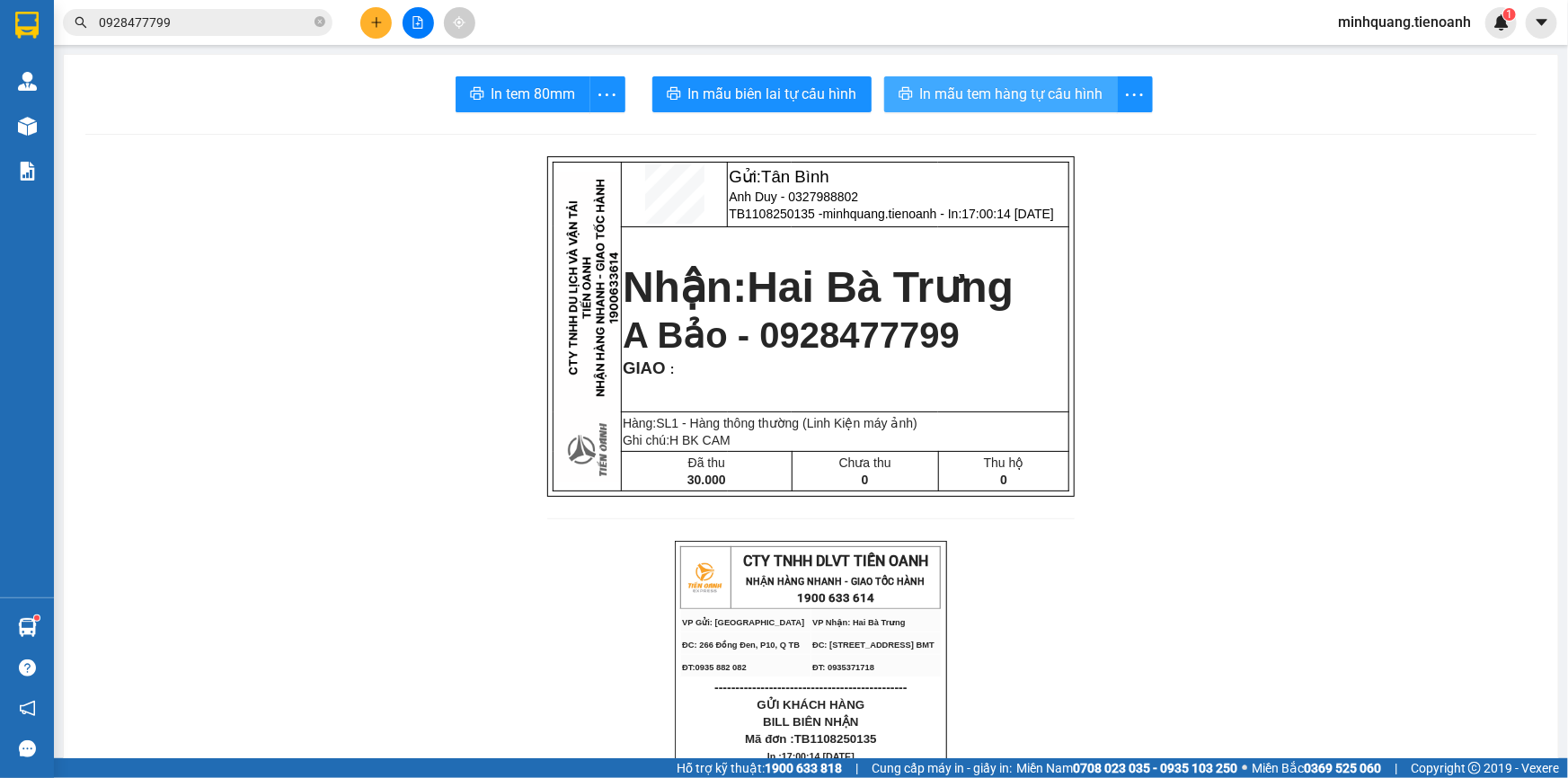
click at [1019, 104] on span "In mẫu tem hàng tự cấu hình" at bounding box center [1012, 93] width 183 height 22
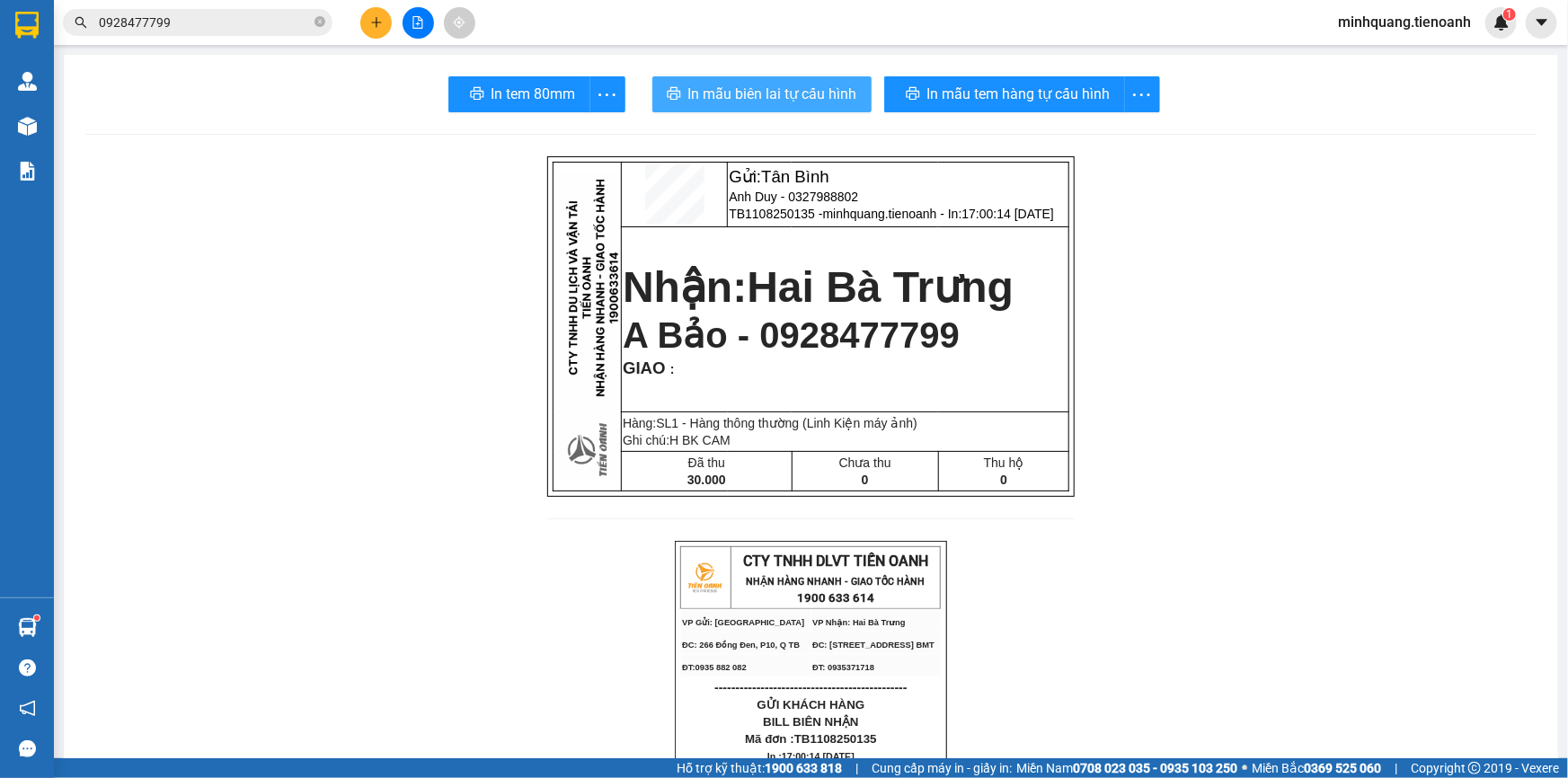
click at [759, 95] on span "In mẫu biên lai tự cấu hình" at bounding box center [772, 93] width 169 height 22
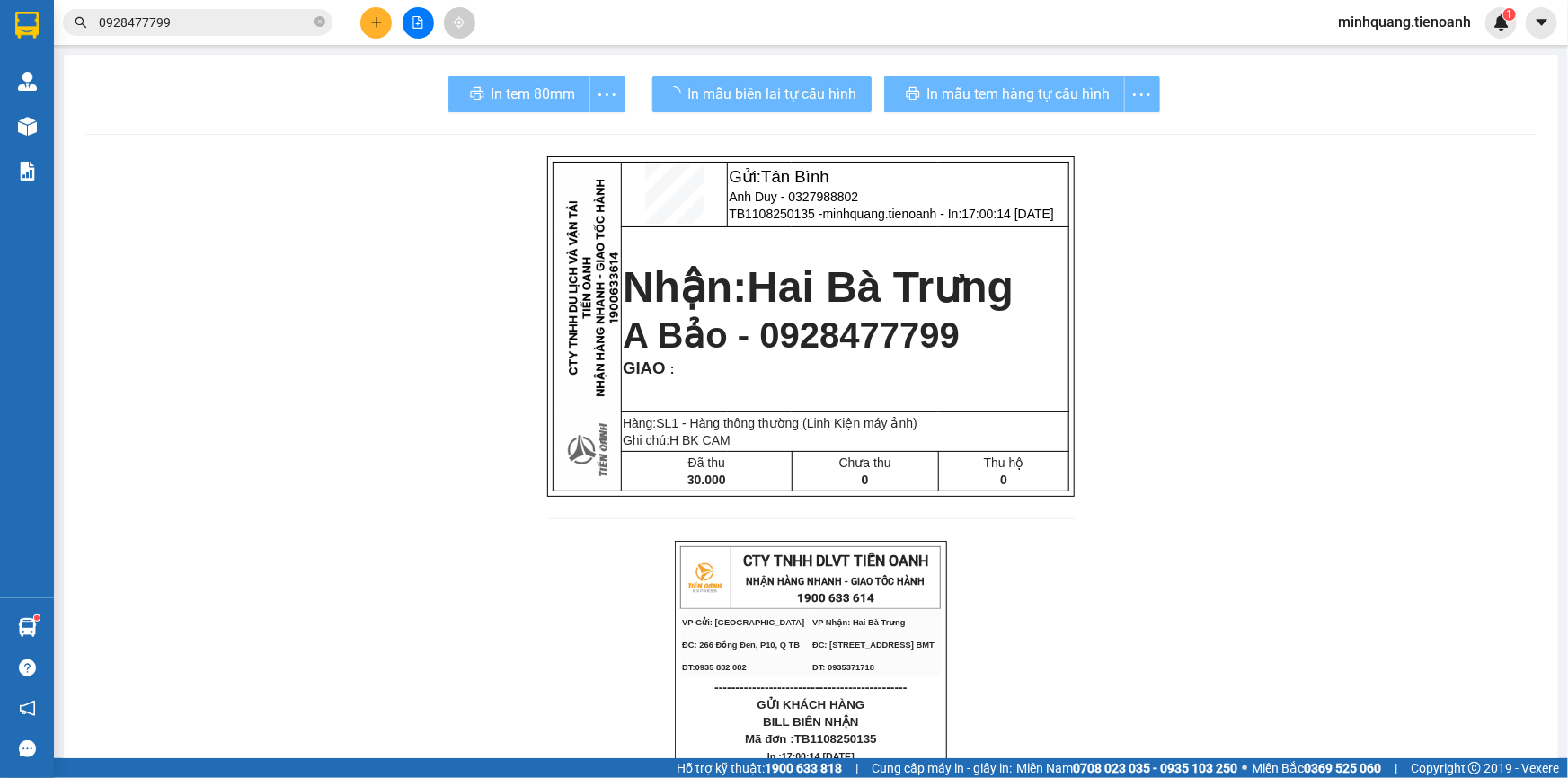
drag, startPoint x: 1219, startPoint y: 658, endPoint x: 1217, endPoint y: 643, distance: 15.1
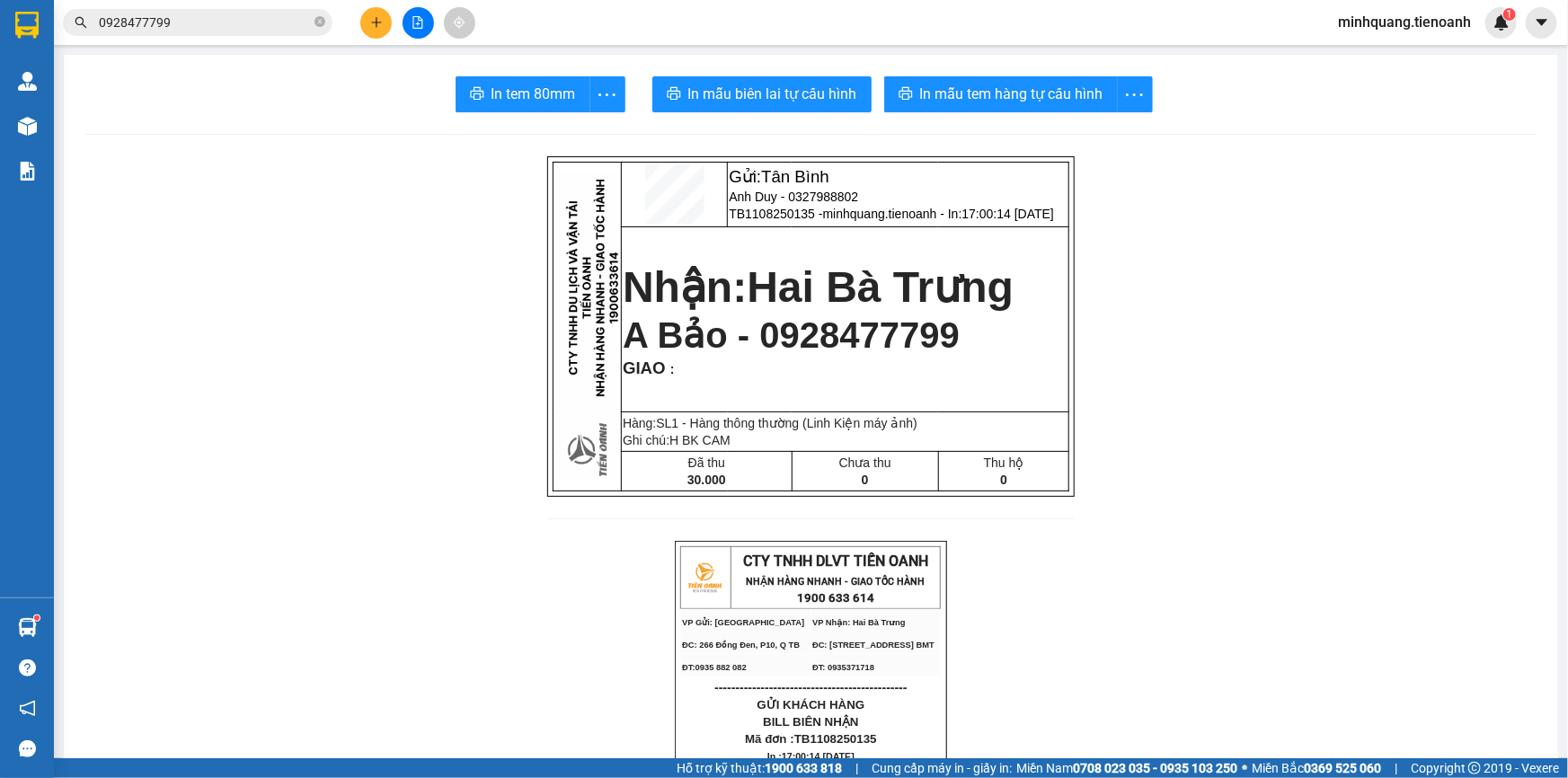
click at [375, 18] on icon "plus" at bounding box center [377, 22] width 13 height 13
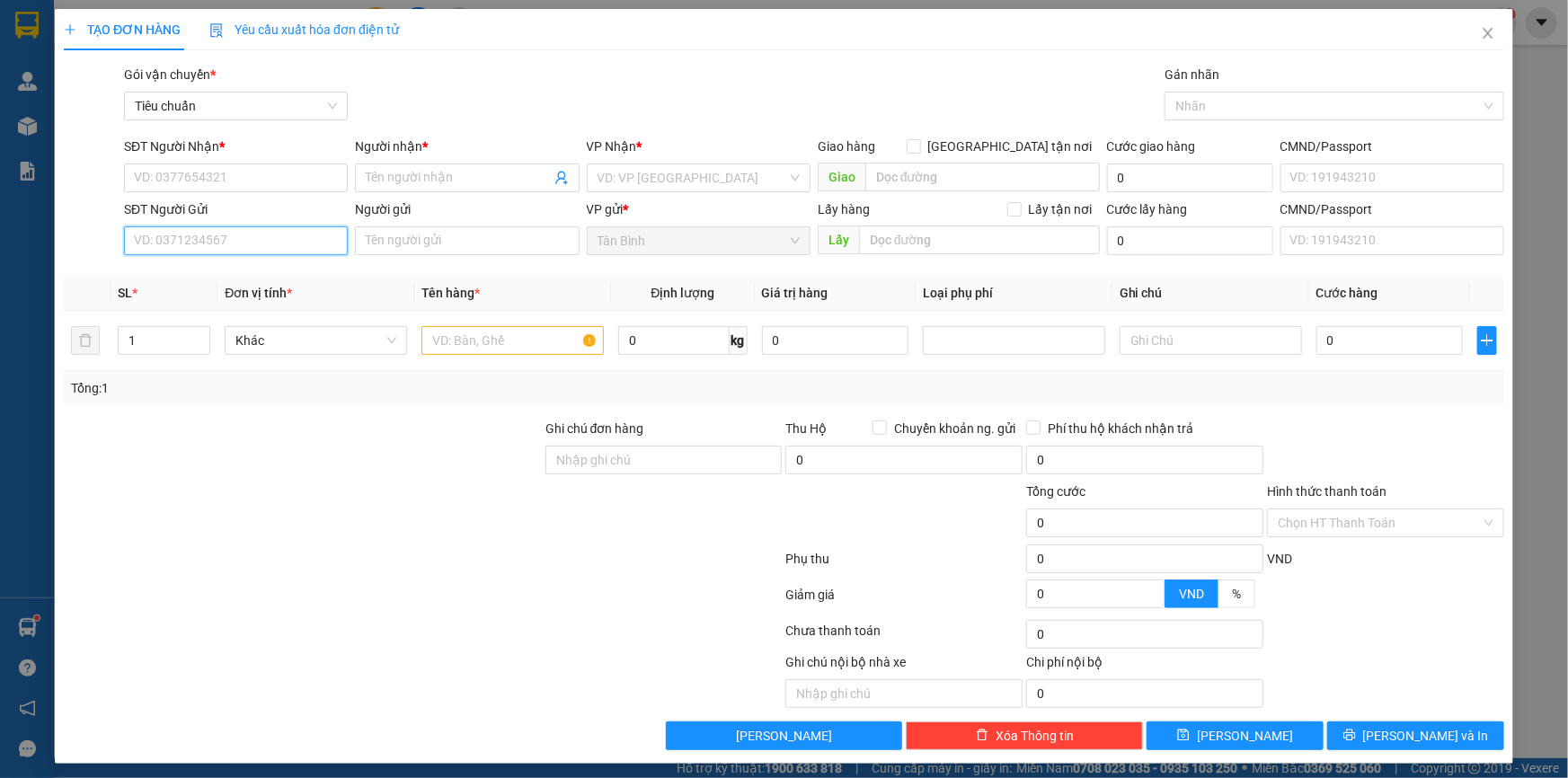
click at [251, 241] on input "SĐT Người Gửi" at bounding box center [236, 241] width 224 height 29
click at [250, 237] on input "SĐT Người Gửi" at bounding box center [236, 241] width 224 height 29
paste input "0938537787"
type input "0938537787"
click at [237, 273] on div "0938537787 - Vin Lab" at bounding box center [234, 276] width 201 height 19
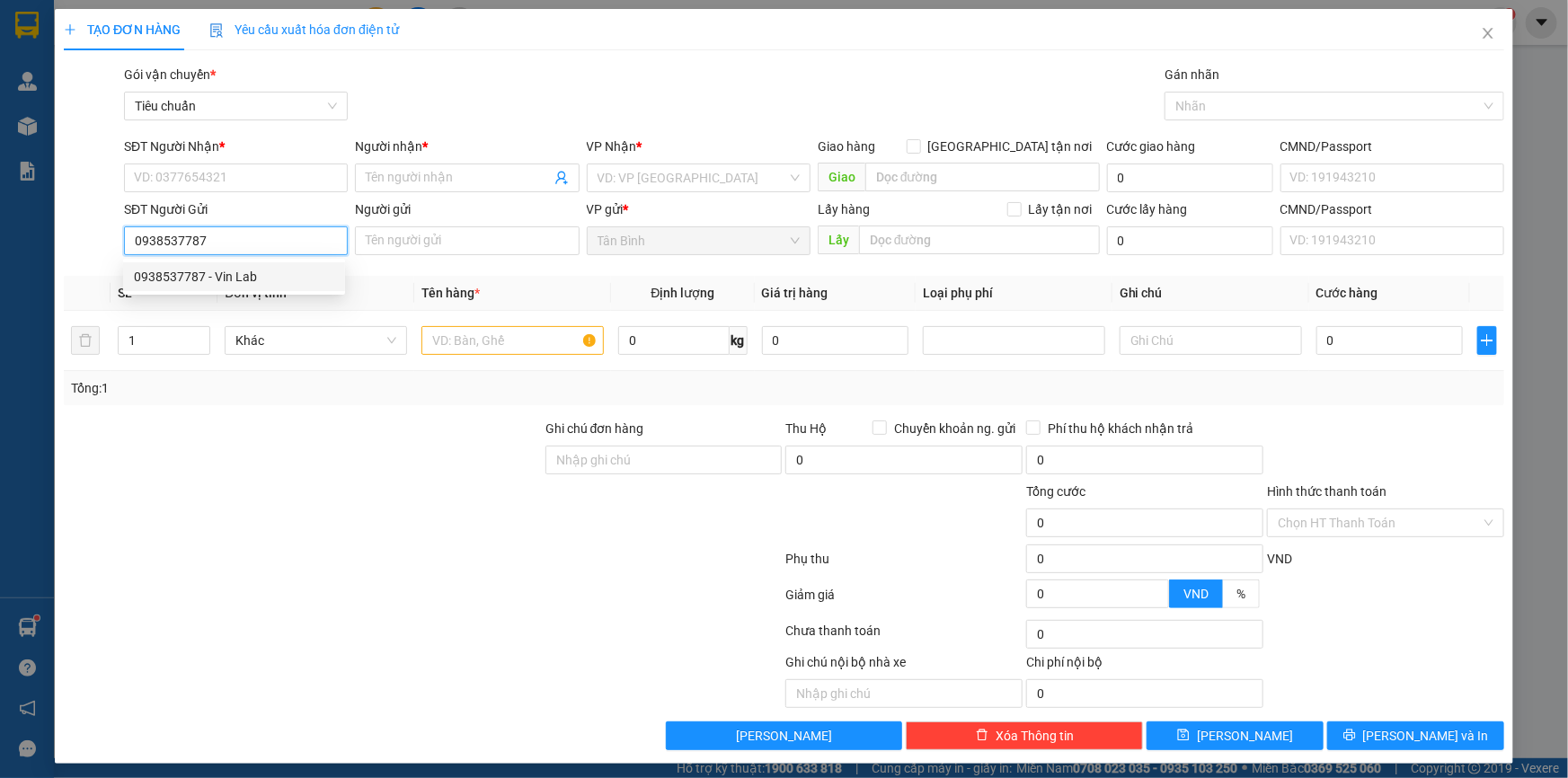
type input "0848241094"
type input "[PERSON_NAME]"
type input "Vin Lab"
type input "30.000"
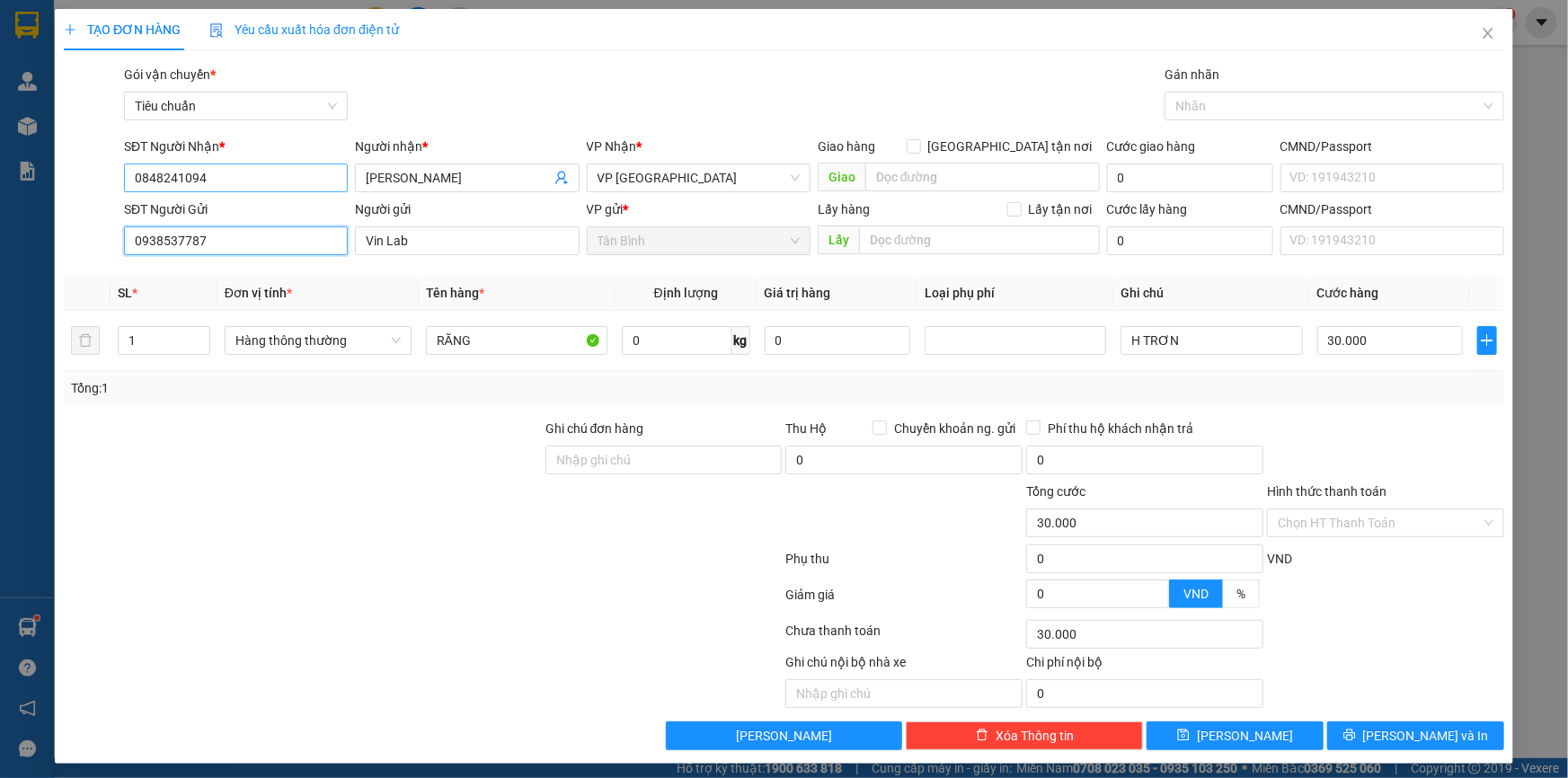
type input "0938537787"
click at [246, 181] on input "0848241094" at bounding box center [236, 178] width 224 height 29
drag, startPoint x: 235, startPoint y: 240, endPoint x: 364, endPoint y: 363, distance: 178.2
click at [235, 240] on div "0919998071 - A THẮNG" at bounding box center [235, 242] width 203 height 19
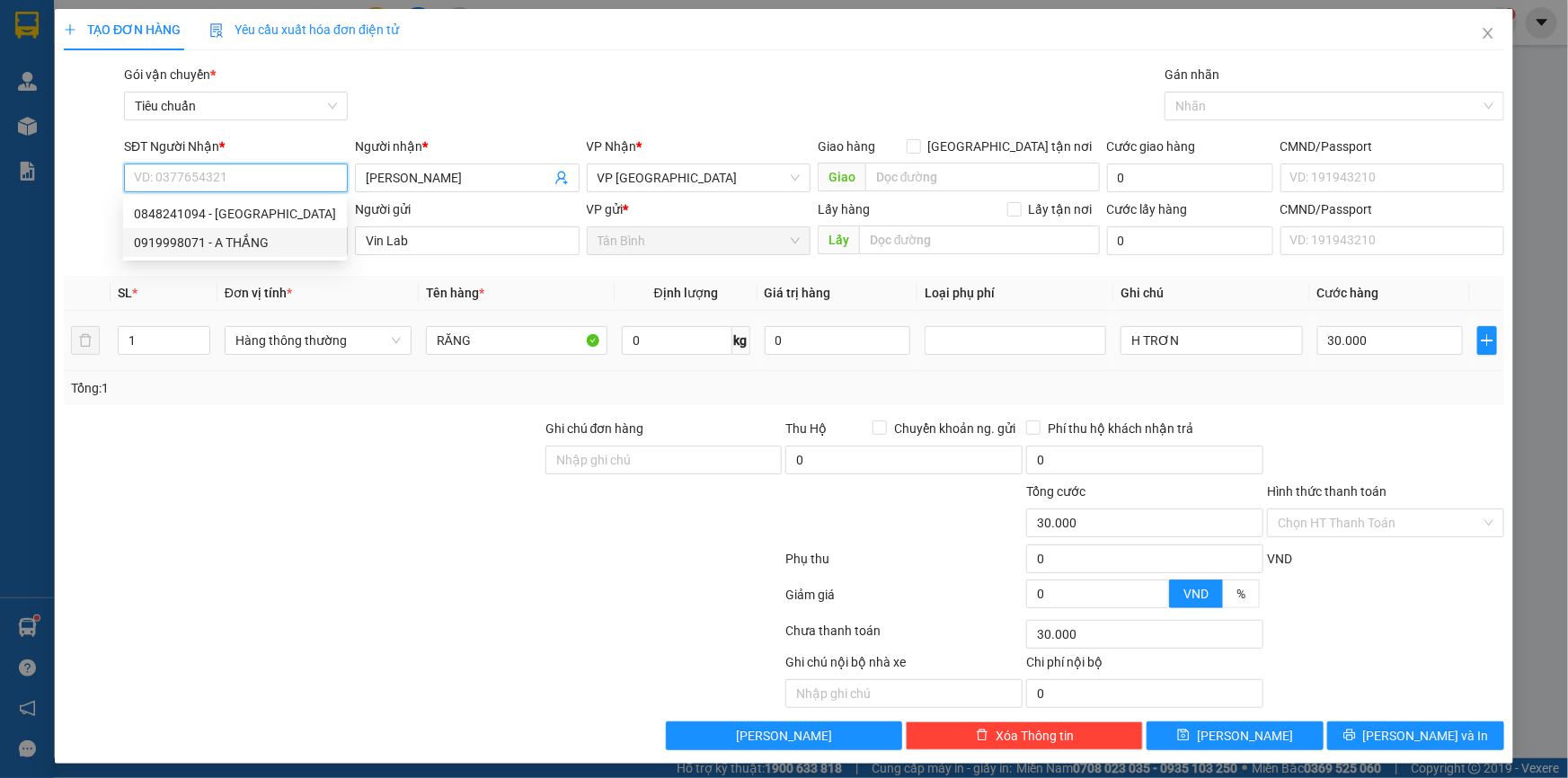
type input "0919998071"
type input "A THẮNG"
type input "0919998071"
click at [424, 488] on div at bounding box center [302, 513] width 482 height 63
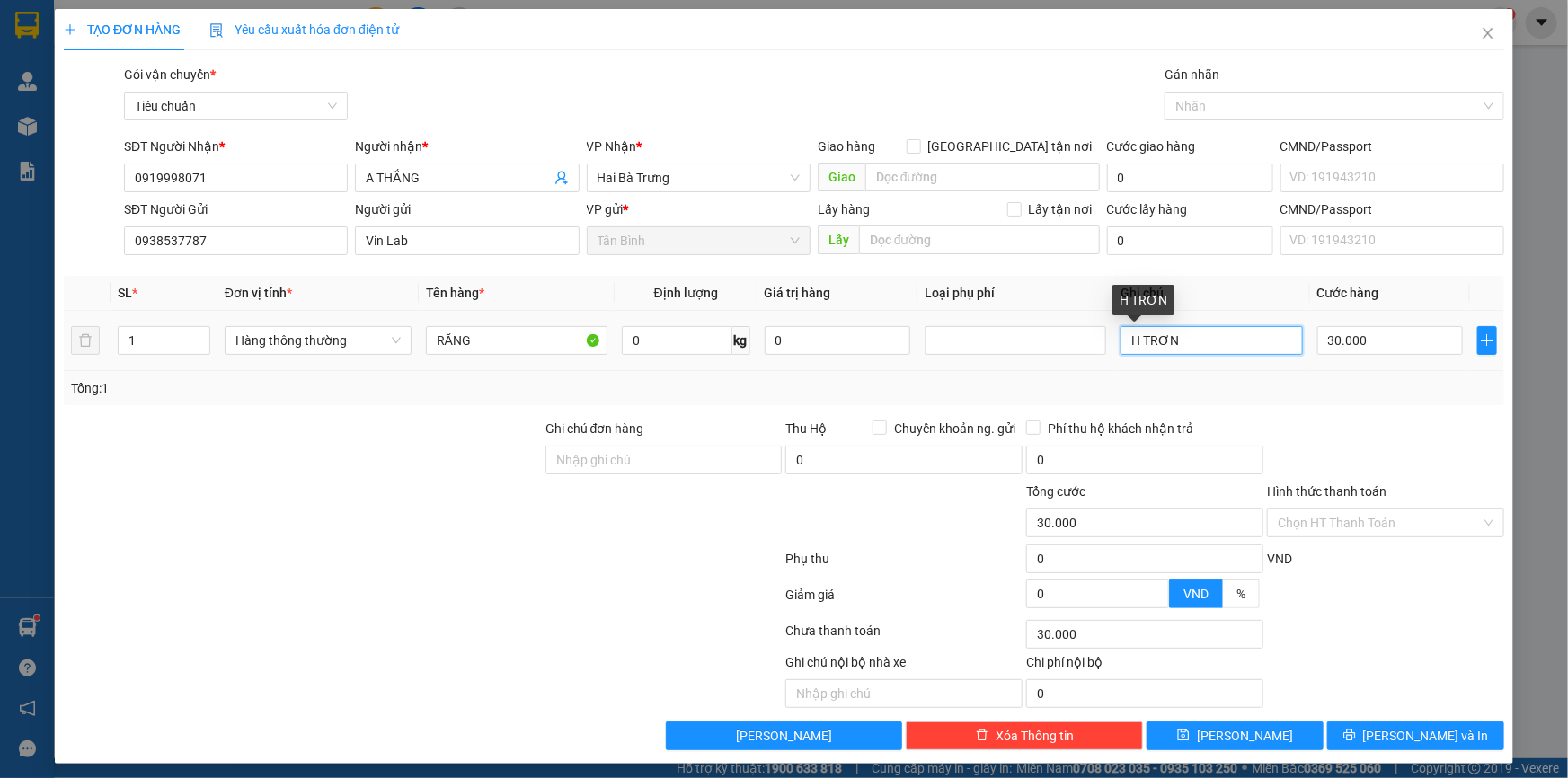
drag, startPoint x: 1145, startPoint y: 344, endPoint x: 1195, endPoint y: 346, distance: 50.0
click at [1195, 346] on input "H TRƠN" at bounding box center [1211, 340] width 181 height 29
type input "H TRẮNG"
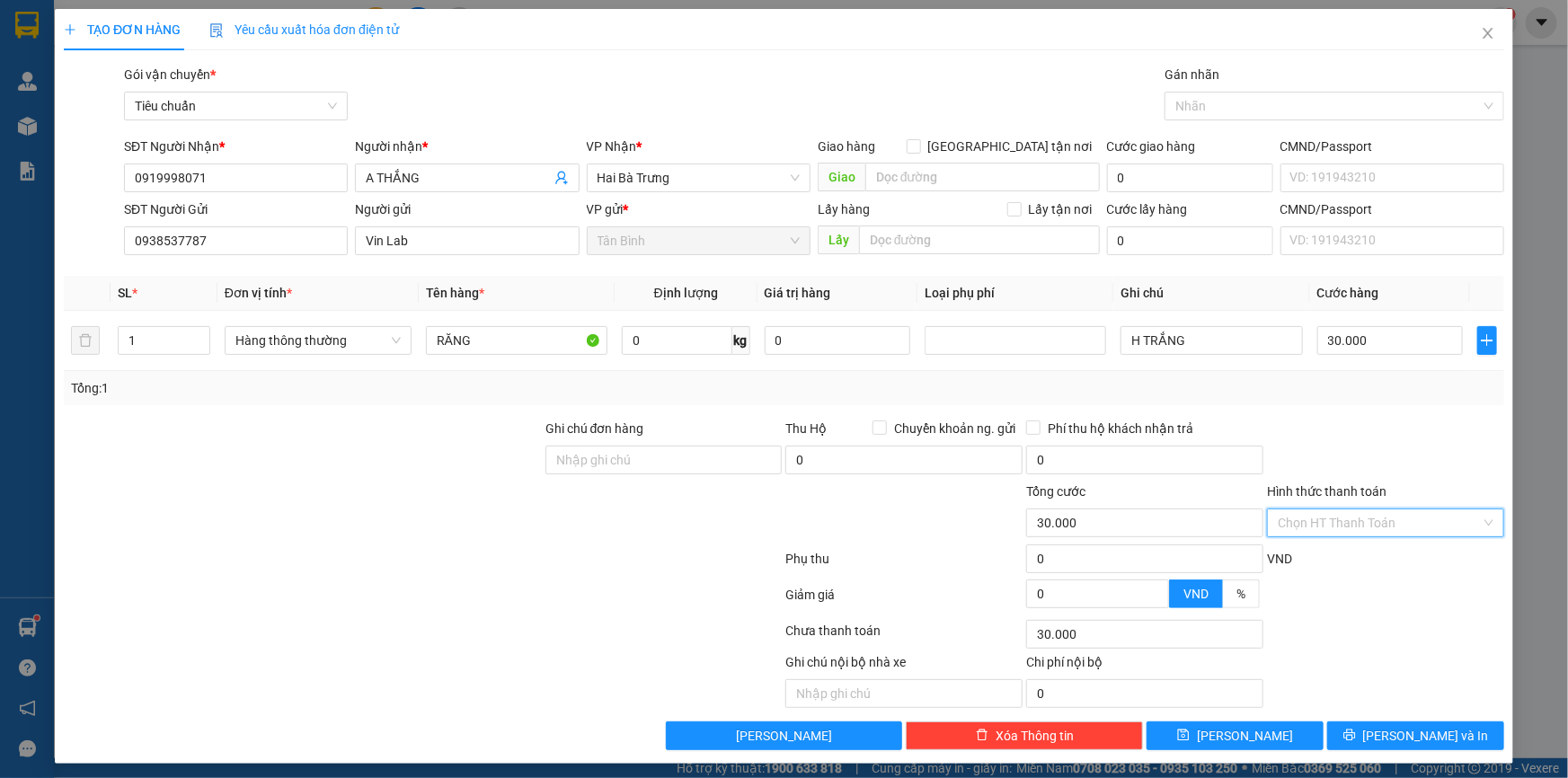
click at [1342, 520] on input "Hình thức thanh toán" at bounding box center [1379, 523] width 204 height 27
click at [1338, 558] on div "Tại văn phòng" at bounding box center [1375, 558] width 214 height 19
type input "0"
click at [1393, 730] on span "[PERSON_NAME] và In" at bounding box center [1426, 735] width 126 height 19
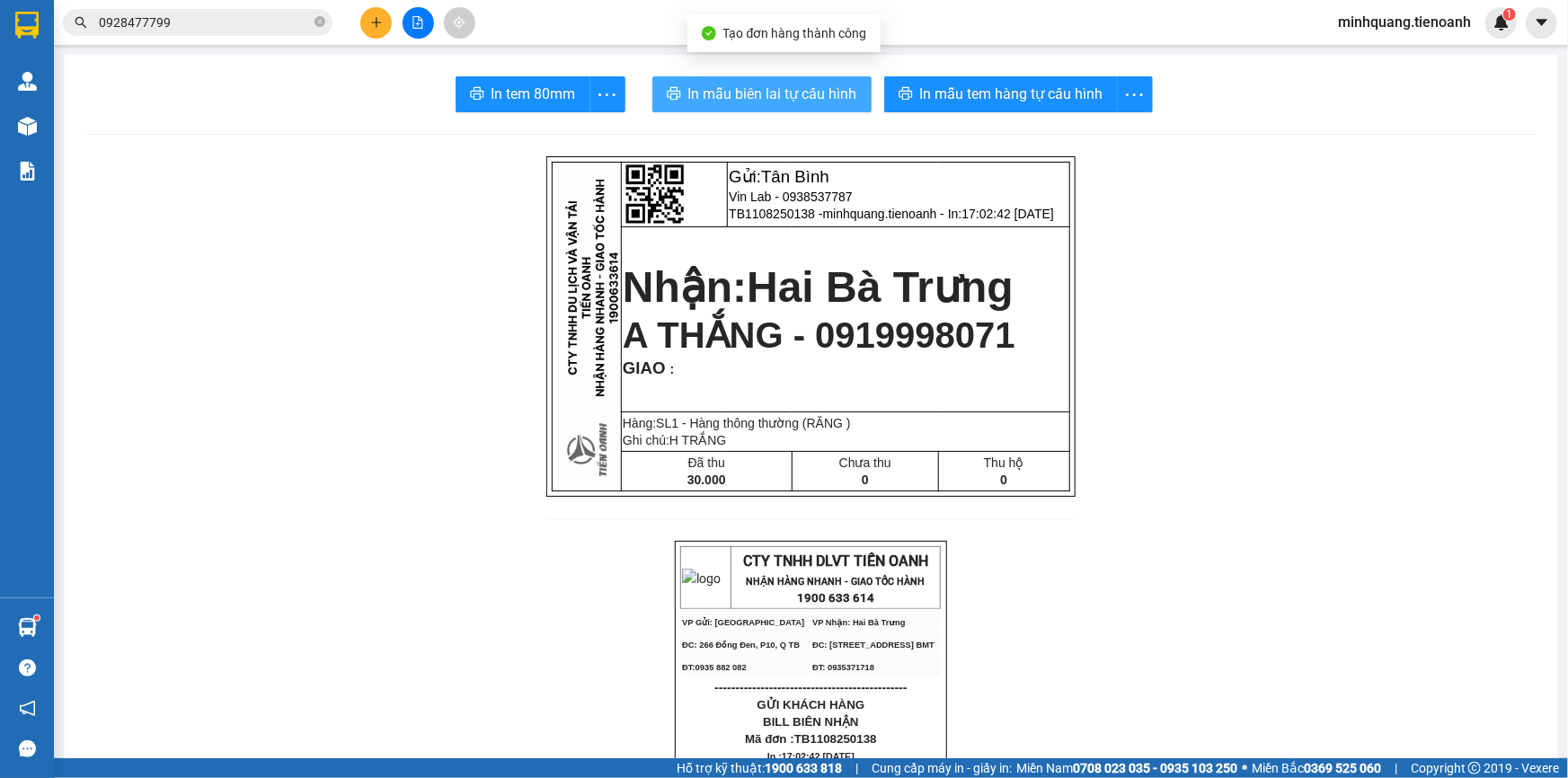
click at [771, 98] on span "In mẫu biên lai tự cấu hình" at bounding box center [772, 93] width 169 height 22
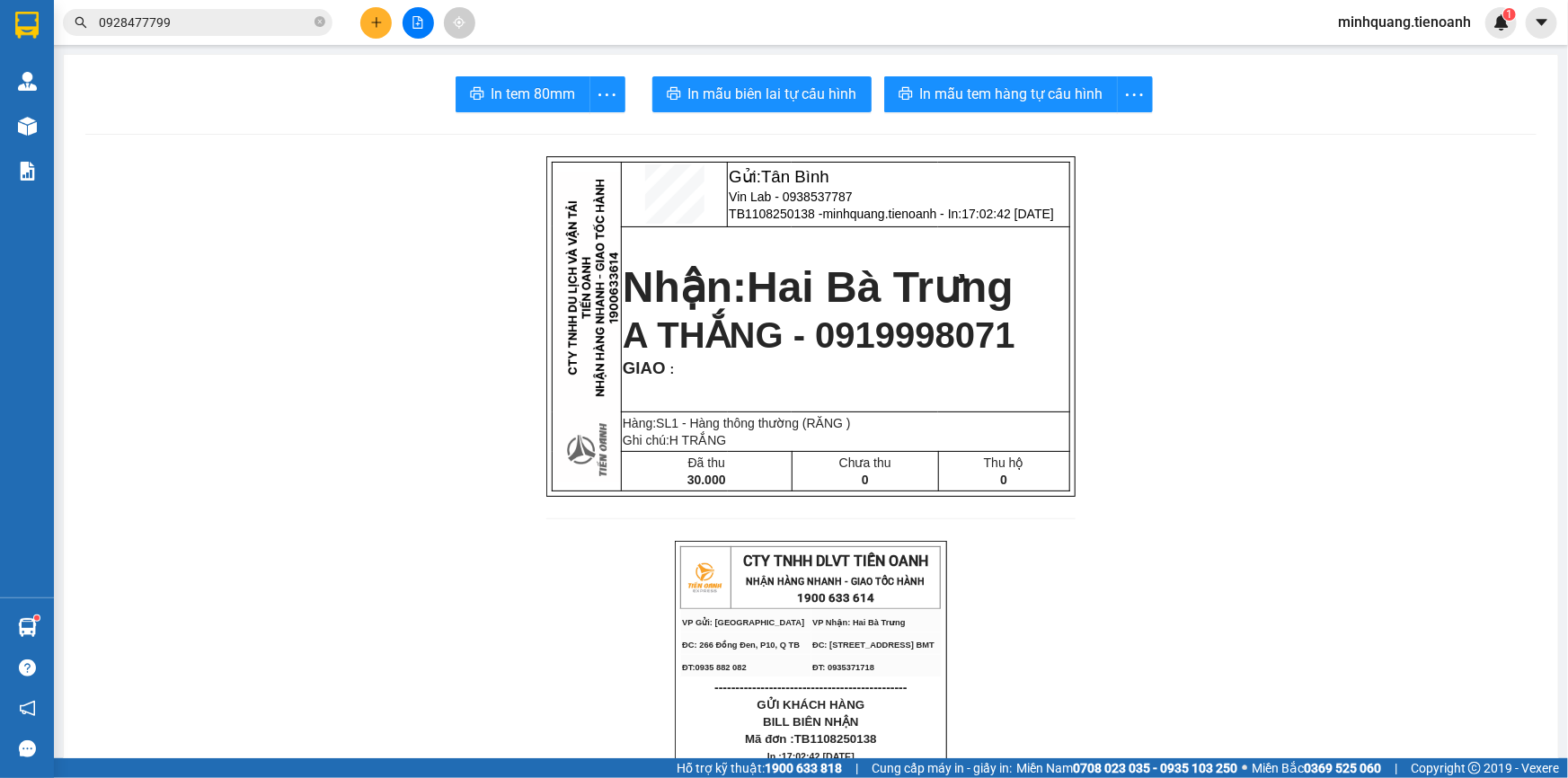
click at [972, 97] on span "In mẫu tem hàng tự cấu hình" at bounding box center [1012, 93] width 183 height 22
click at [183, 11] on span "0928477799" at bounding box center [197, 22] width 269 height 27
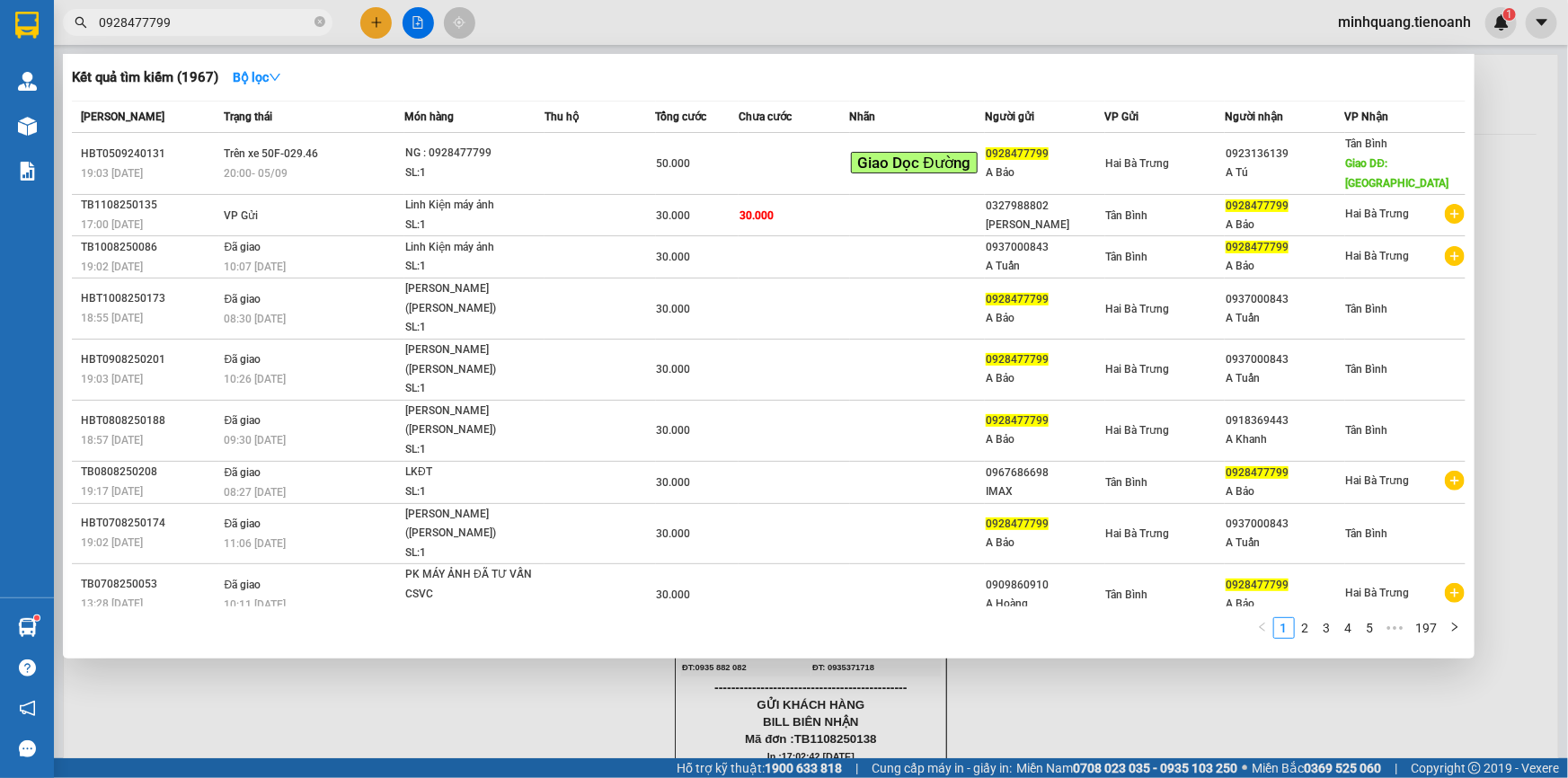
click at [183, 11] on span "0928477799" at bounding box center [197, 22] width 269 height 27
click at [204, 17] on input "0928477799" at bounding box center [204, 22] width 212 height 19
click at [324, 19] on icon "close-circle" at bounding box center [320, 21] width 11 height 11
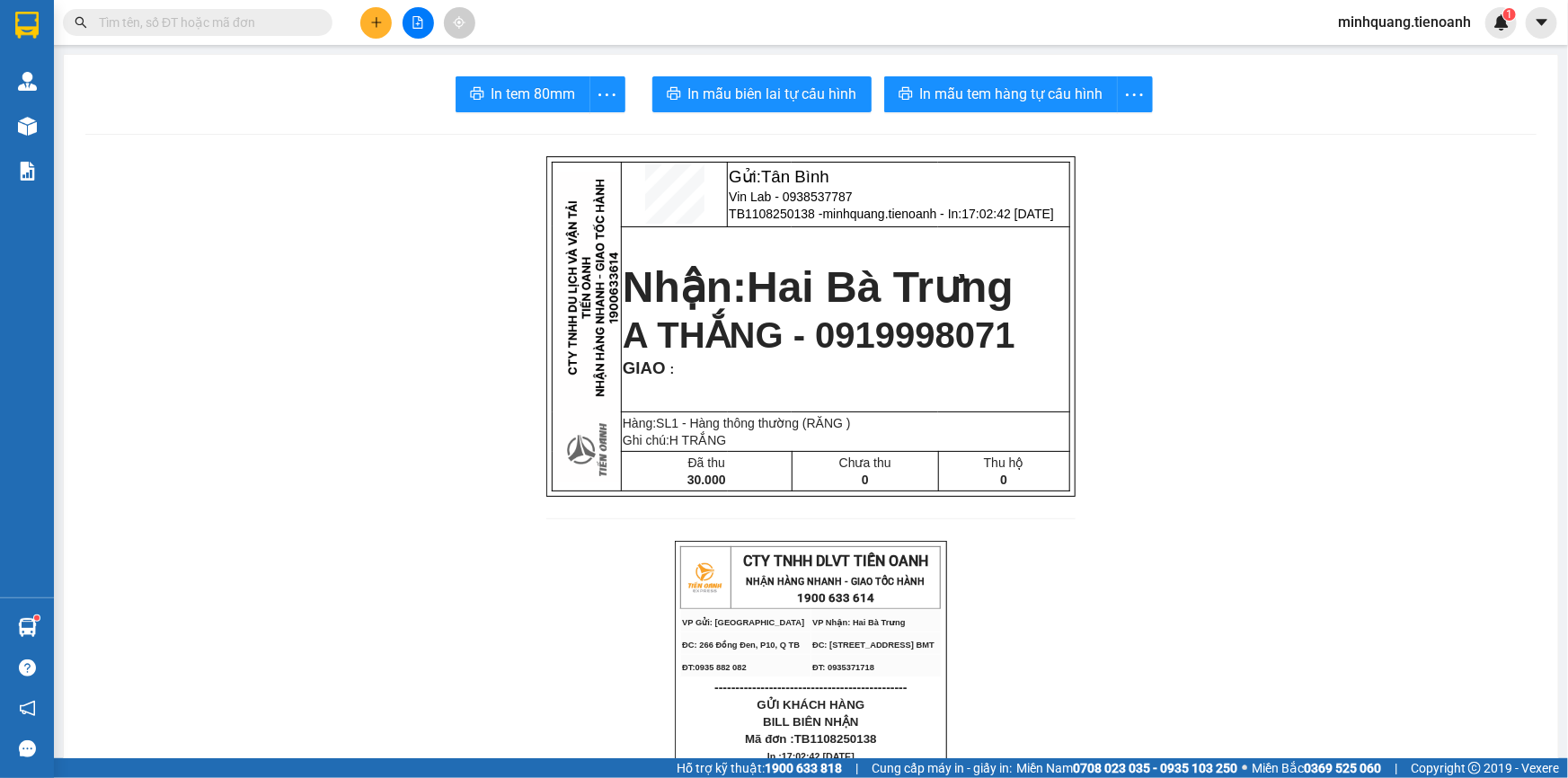
click at [253, 24] on input "text" at bounding box center [204, 22] width 212 height 19
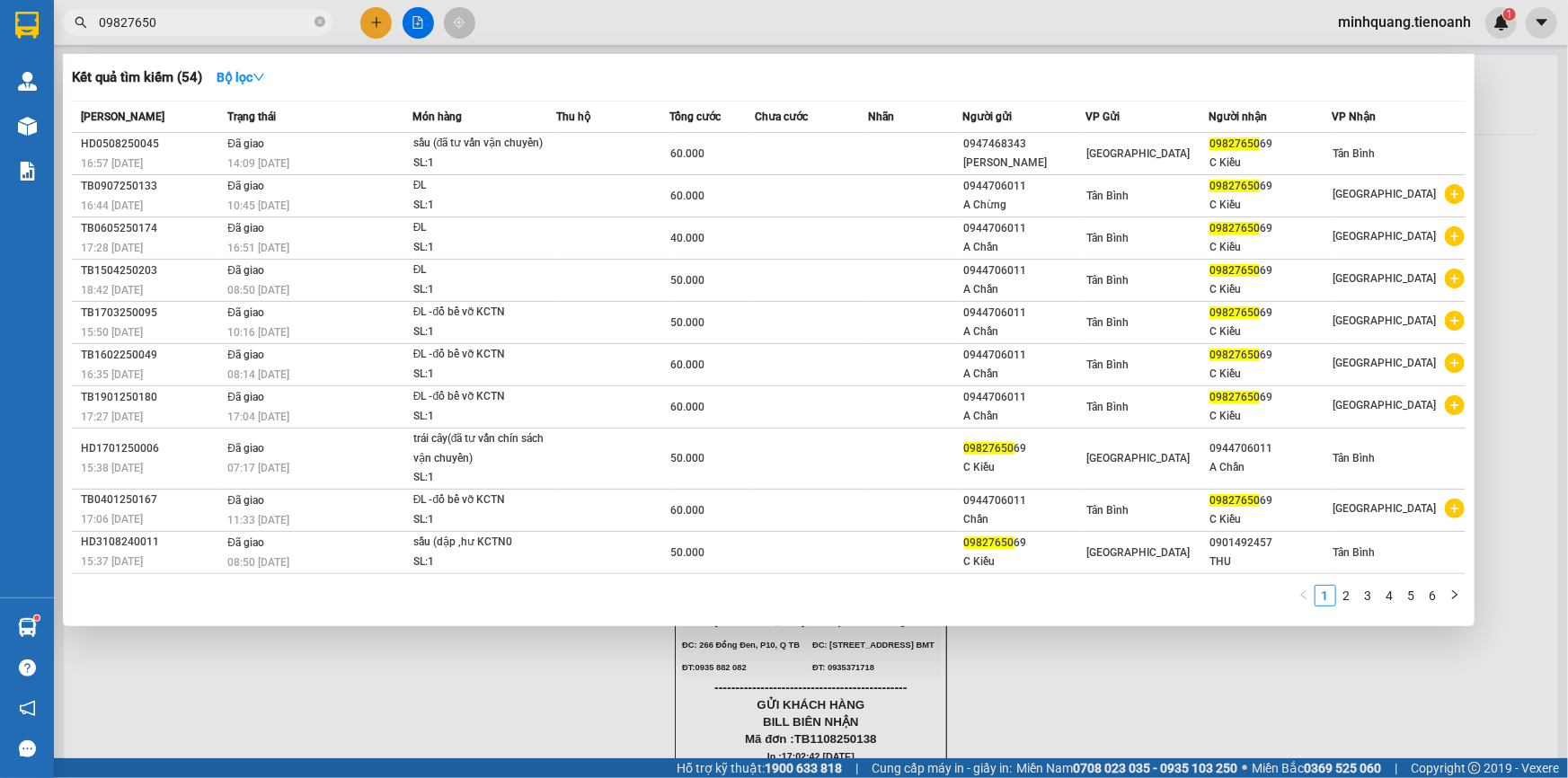
drag, startPoint x: 229, startPoint y: 22, endPoint x: 0, endPoint y: 42, distance: 229.9
click at [0, 27] on section "Kết quả tìm kiếm ( 54 ) Bộ lọc Mã ĐH Trạng thái Món hàng Thu hộ Tổng cước Chưa …" at bounding box center [784, 389] width 1568 height 778
type input "09827650"
click at [368, 23] on div at bounding box center [784, 389] width 1568 height 778
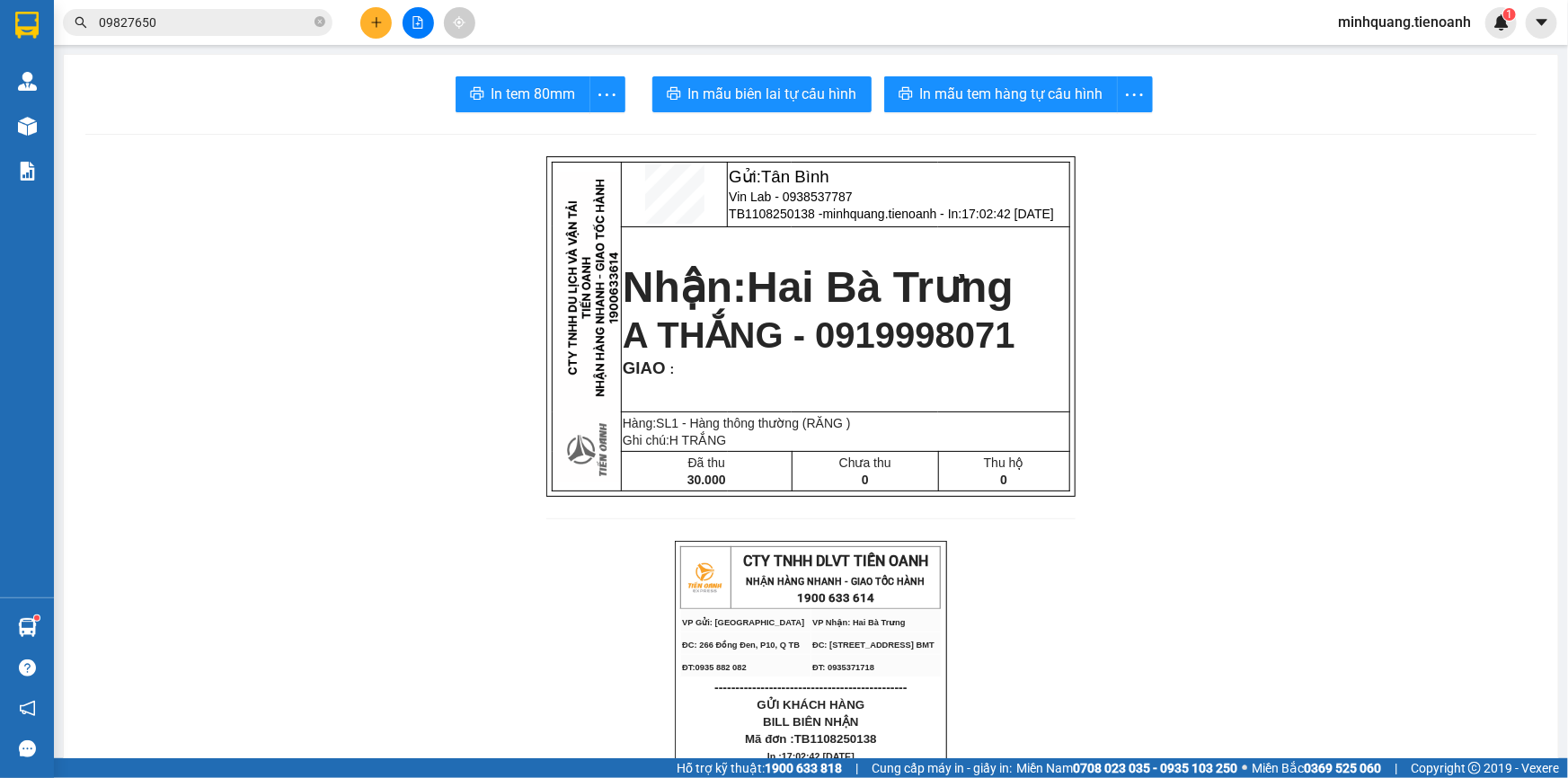
click at [356, 28] on div at bounding box center [418, 23] width 135 height 31
click at [366, 24] on button at bounding box center [377, 23] width 31 height 31
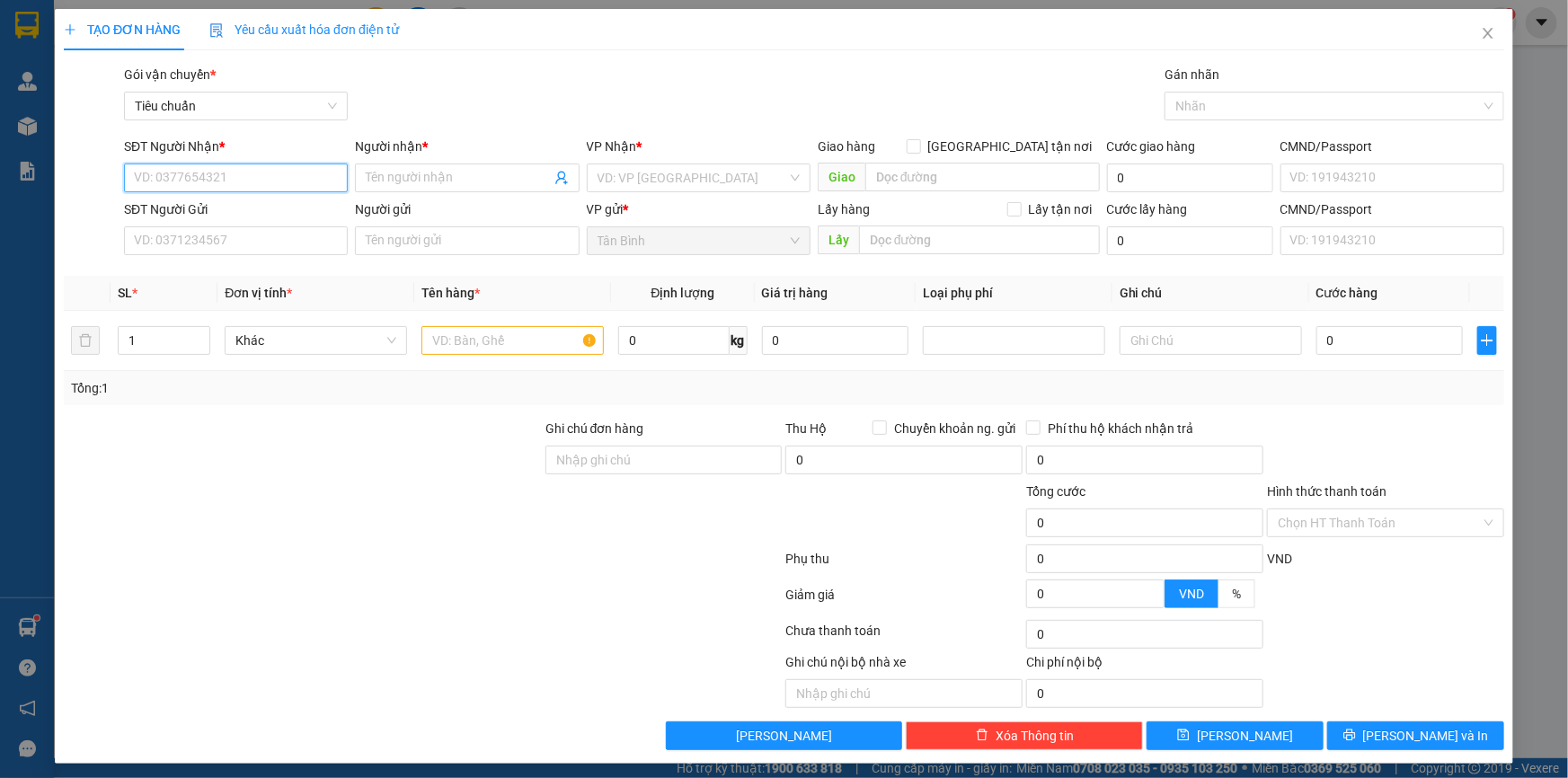
click at [251, 183] on input "SĐT Người Nhận *" at bounding box center [236, 178] width 224 height 29
click at [247, 172] on input "SĐT Người Nhận *" at bounding box center [236, 178] width 224 height 29
paste input "09827650"
click at [221, 220] on div "0982765069 - [PERSON_NAME]" at bounding box center [234, 213] width 201 height 19
type input "0982765069"
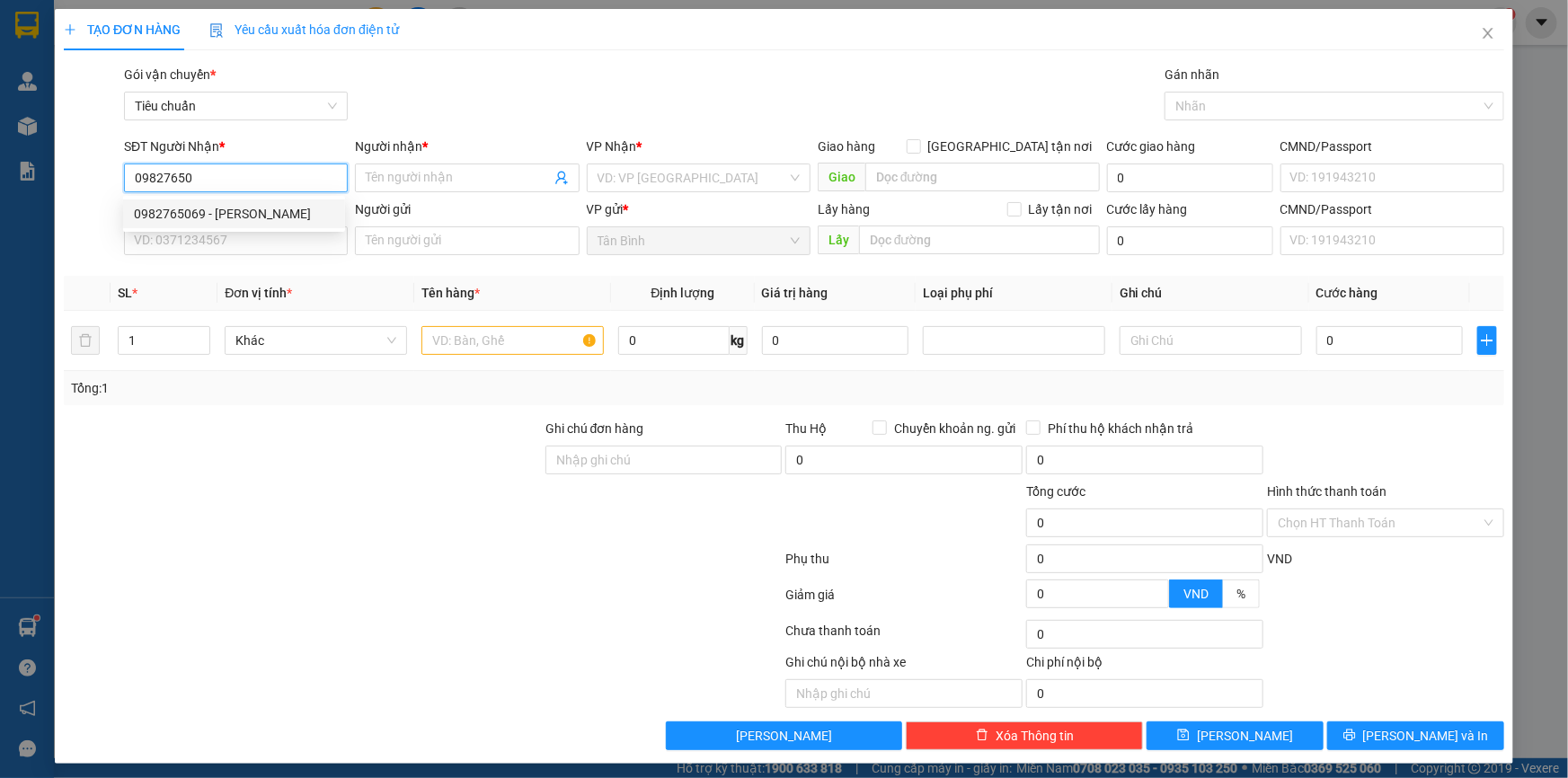
type input "C Kiều"
type input "0982765069"
click at [235, 251] on input "SĐT Người Gửi" at bounding box center [236, 241] width 224 height 29
type input "60.000"
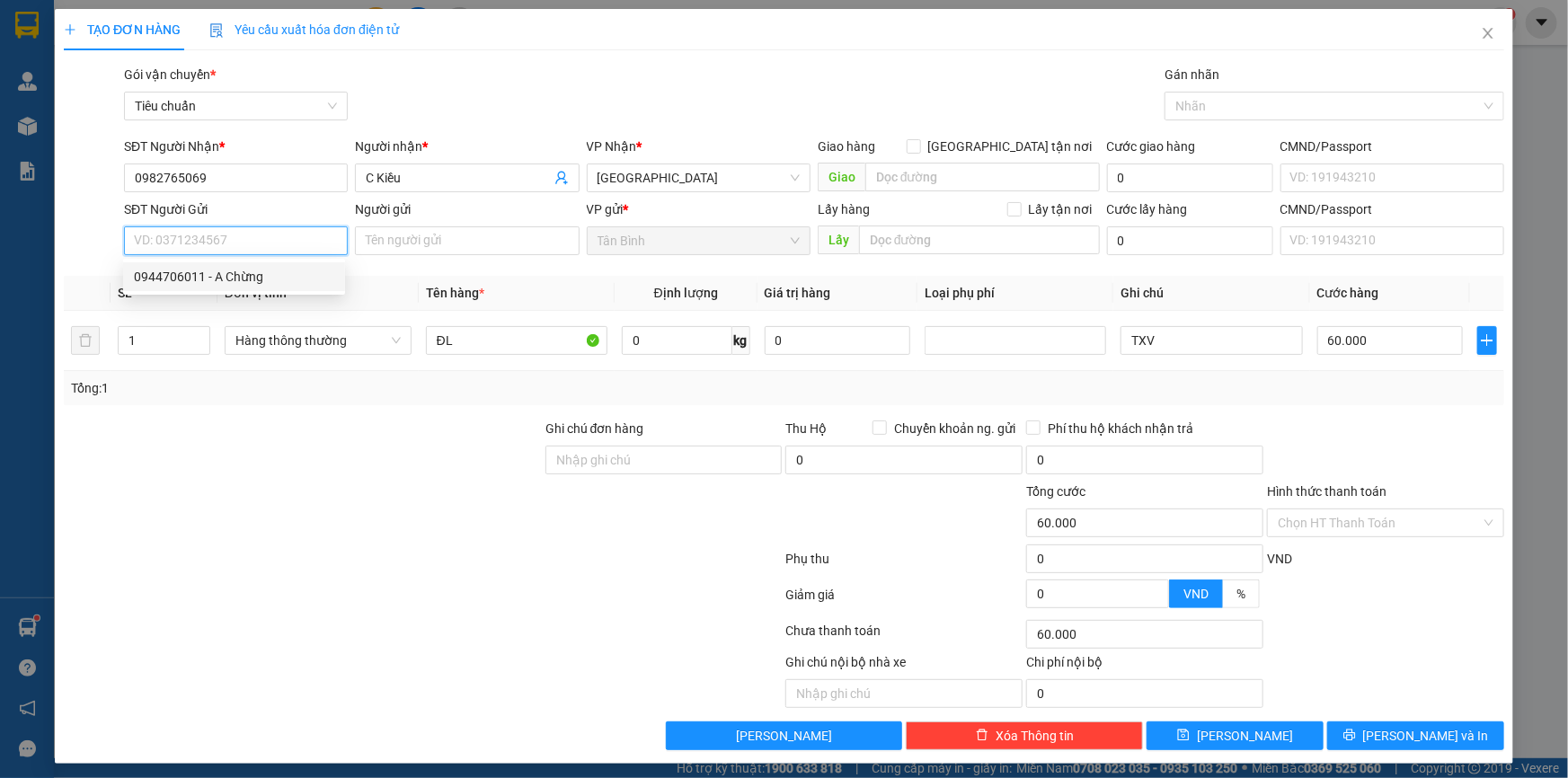
click at [223, 282] on div "0944706011 - A Chừng" at bounding box center [234, 276] width 201 height 19
type input "0944706011"
type input "A Chừng"
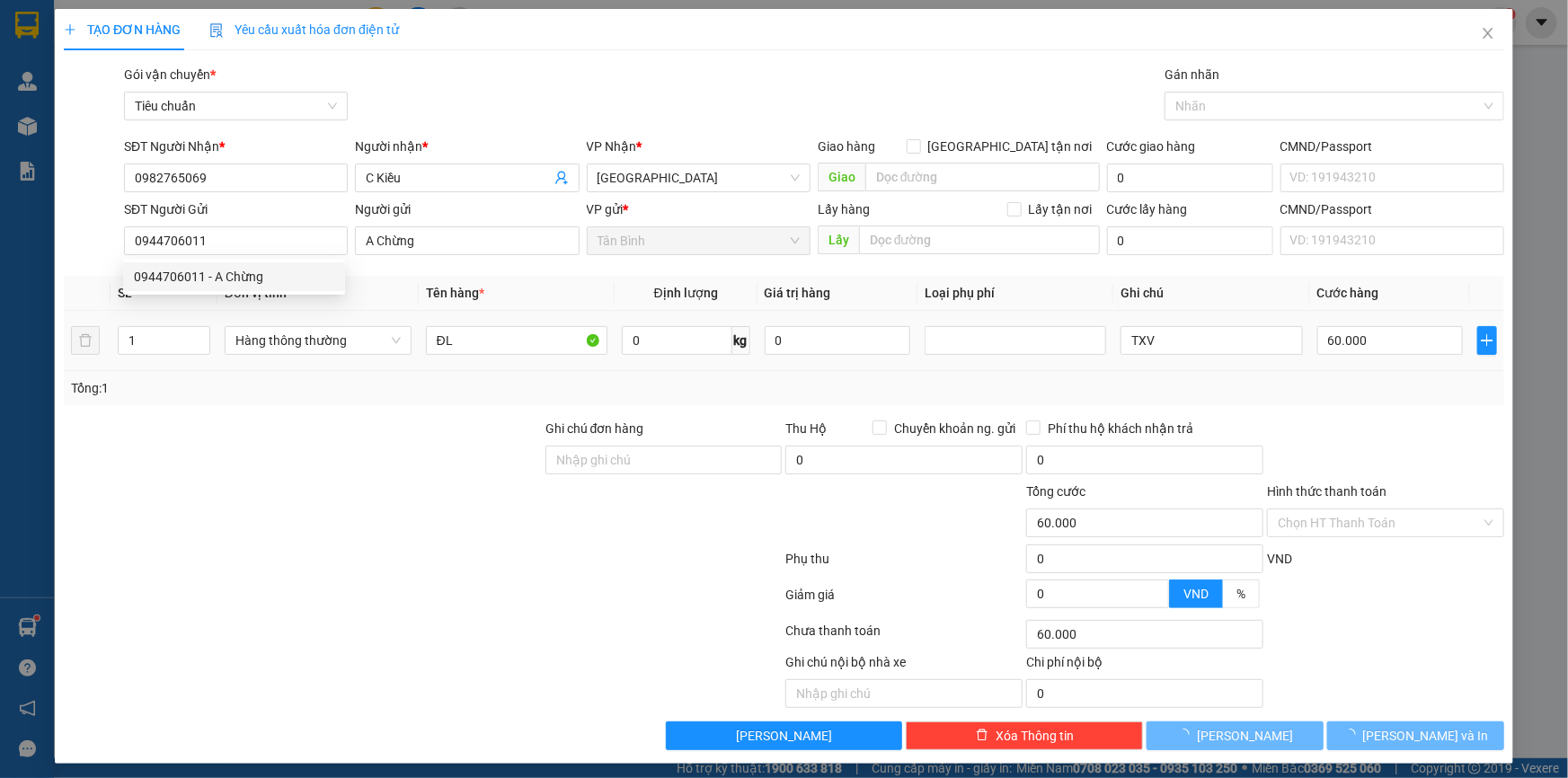
click at [365, 401] on div "Tổng: 1" at bounding box center [784, 388] width 1440 height 34
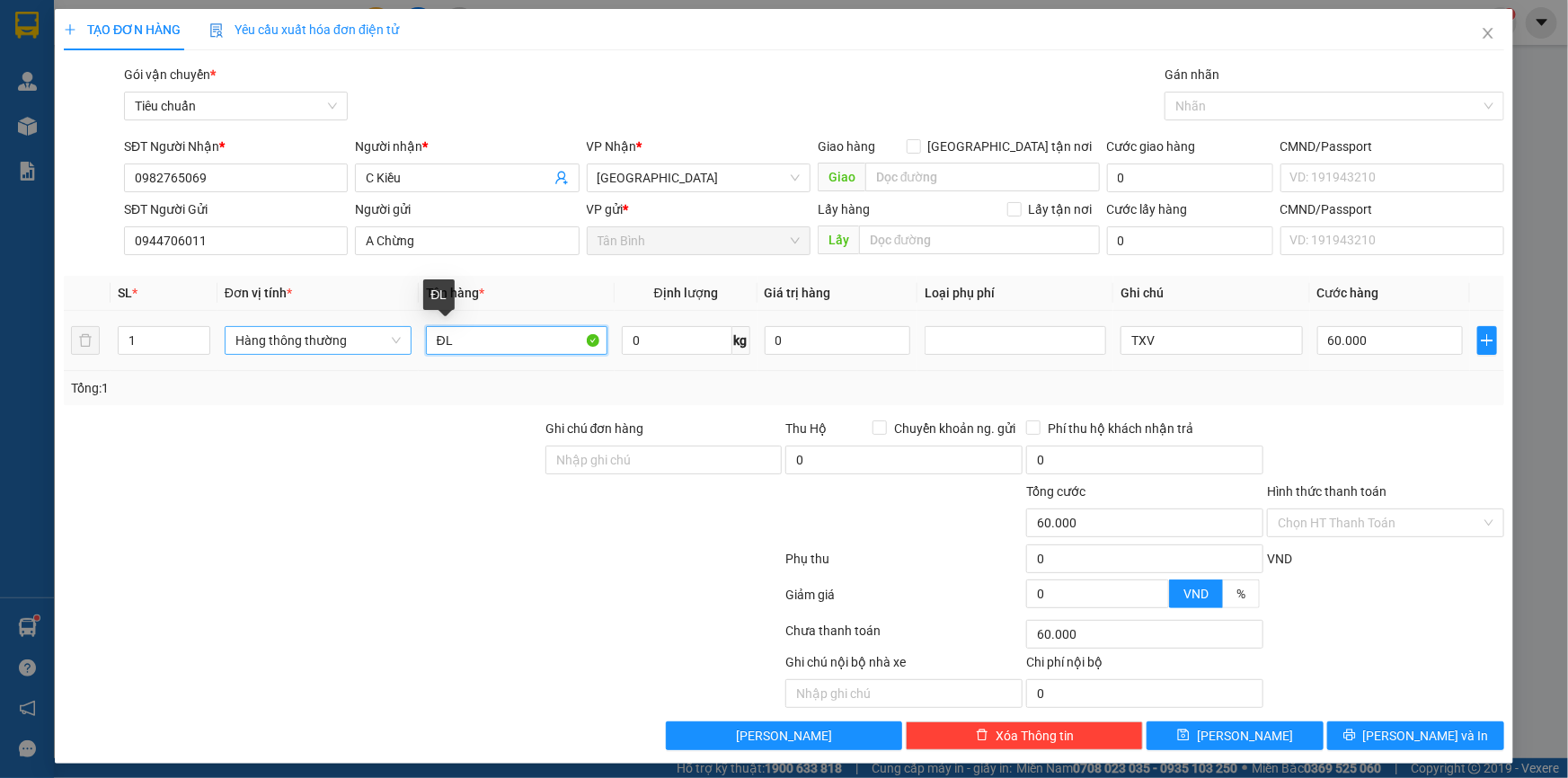
drag, startPoint x: 504, startPoint y: 340, endPoint x: 401, endPoint y: 340, distance: 103.0
click at [401, 340] on tr "1 Hàng thông thường ĐL 0 kg 0 TXV 60.000" at bounding box center [784, 340] width 1440 height 60
click at [488, 341] on input "ĐL" at bounding box center [516, 340] width 181 height 29
type input "ĐL ĐÃ TƯ VẤN VẬN CHUYỂN"
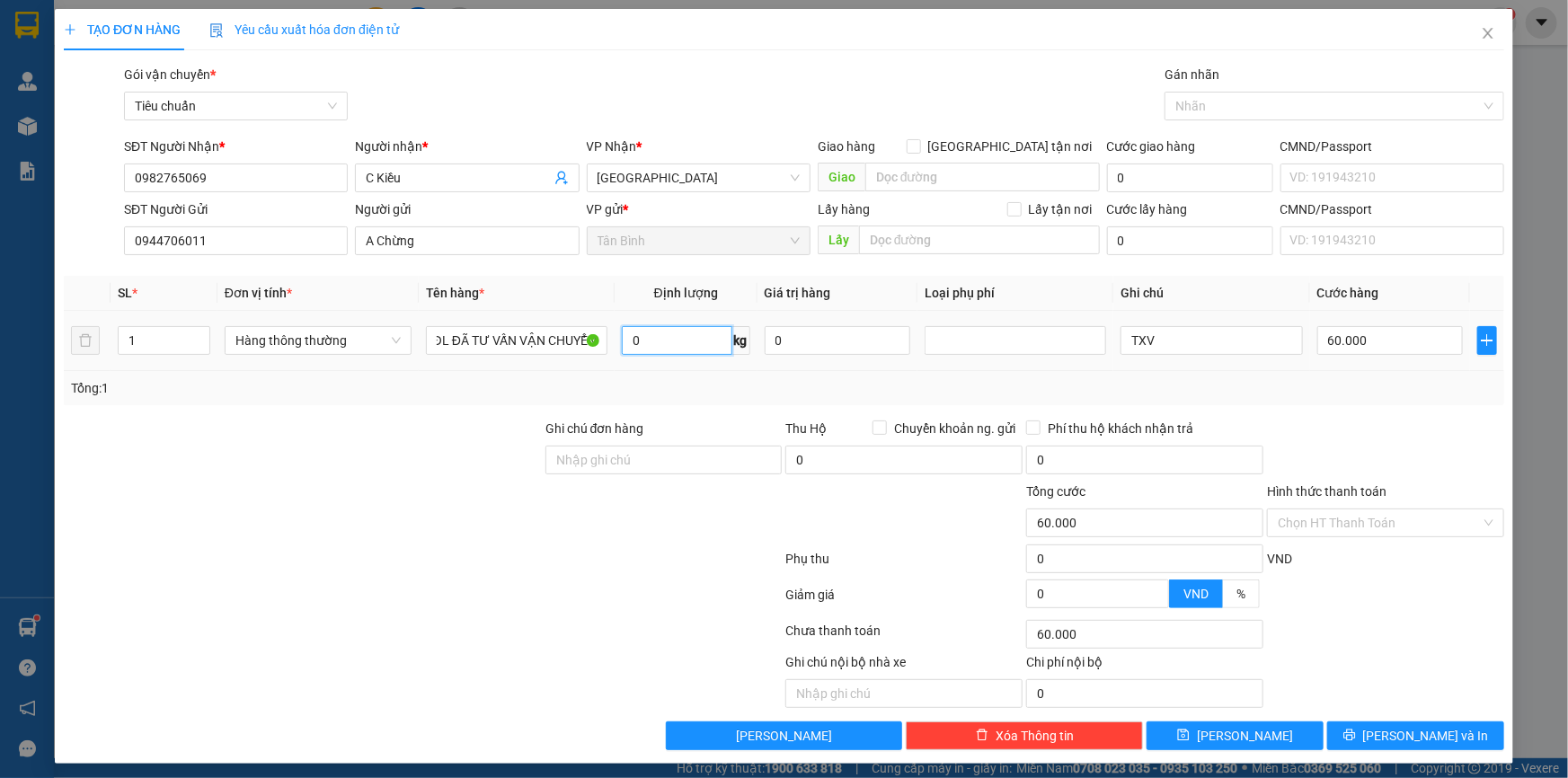
click at [656, 338] on input "0" at bounding box center [676, 340] width 110 height 29
type input "30"
click at [252, 482] on div at bounding box center [302, 513] width 482 height 63
type input "65.000"
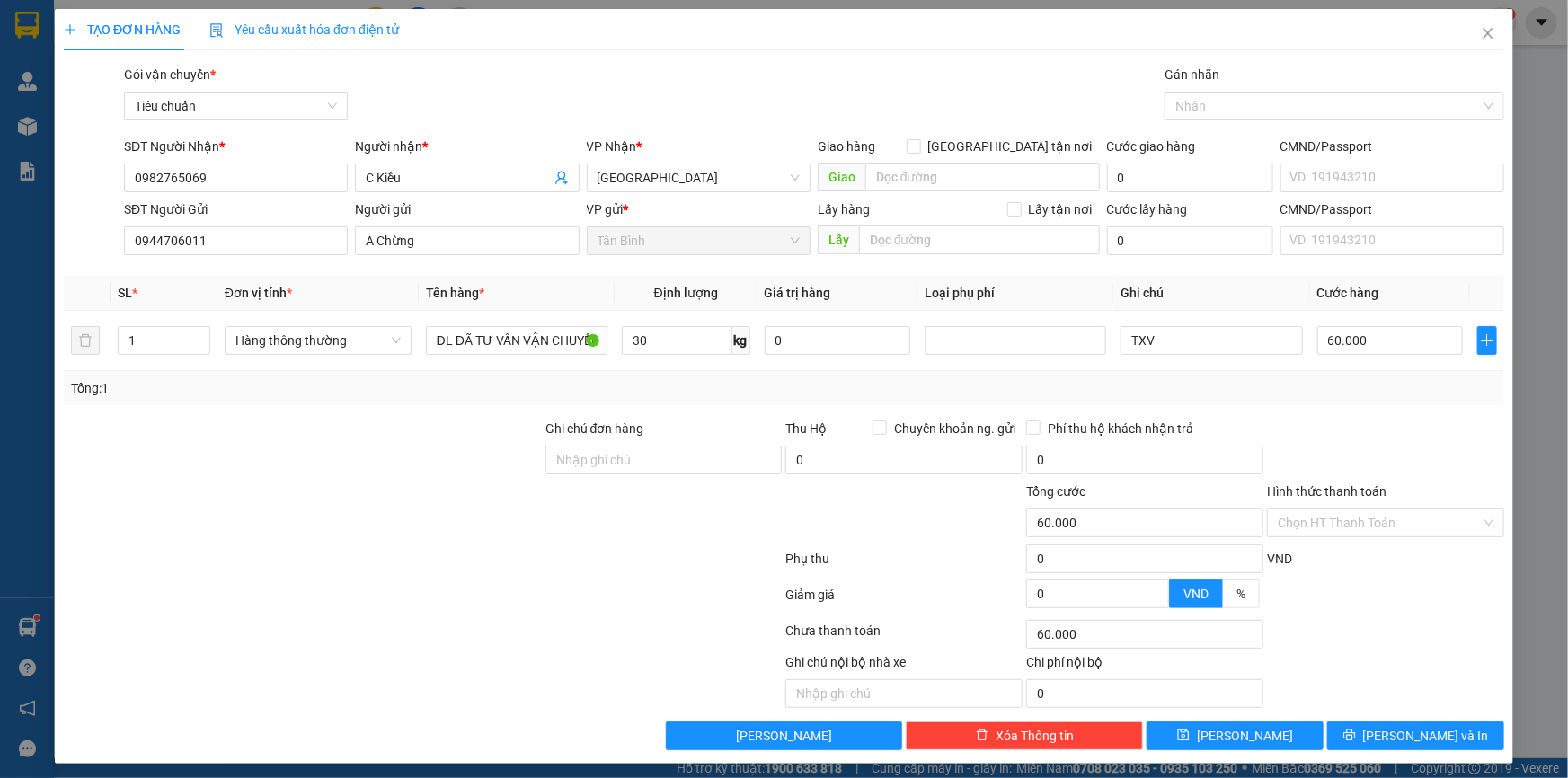
type input "65.000"
click at [1161, 346] on input "TXV" at bounding box center [1211, 340] width 181 height 29
click at [1352, 351] on input "65.000" at bounding box center [1390, 340] width 146 height 29
type input "7"
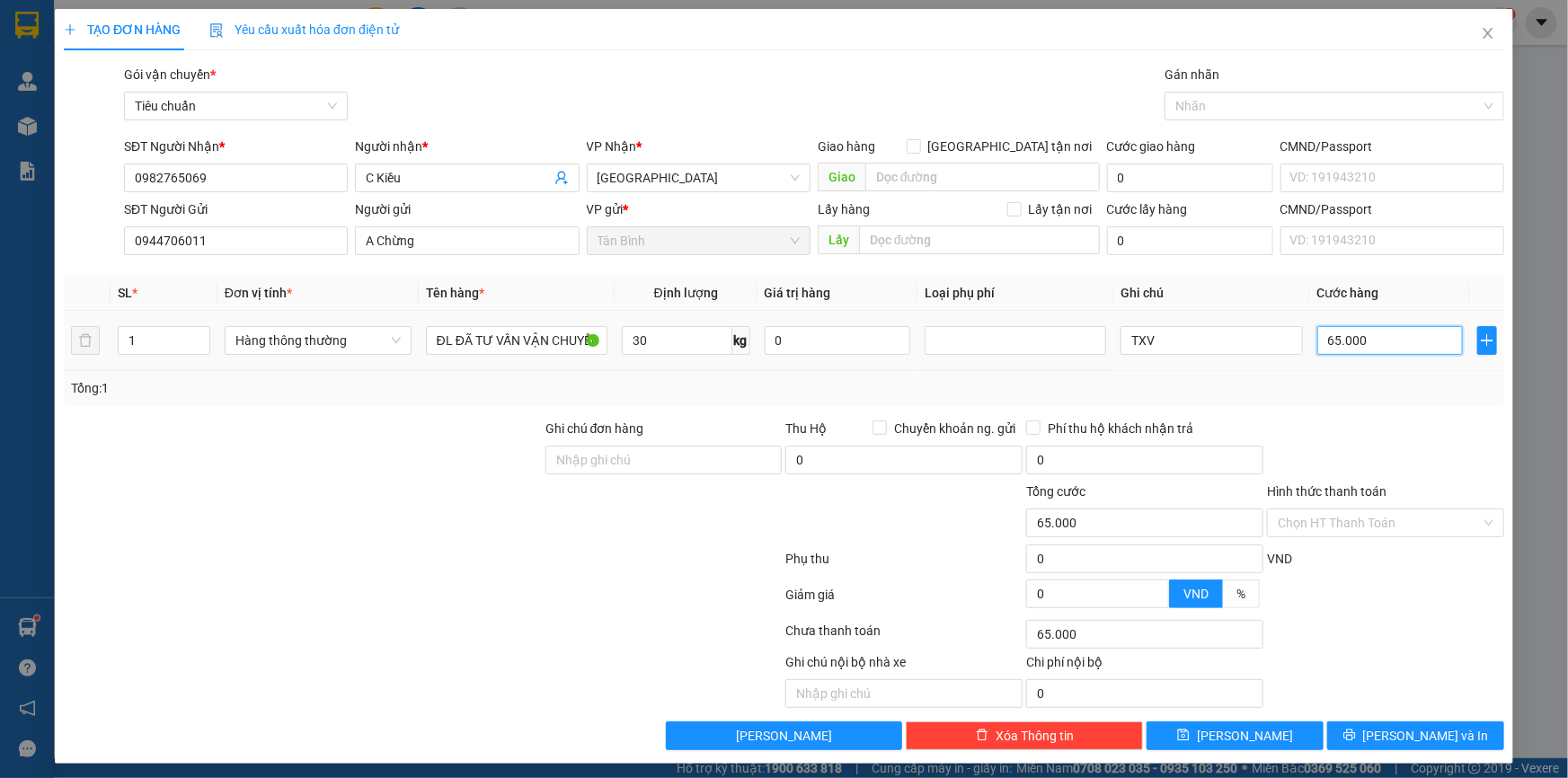
type input "7"
type input "70"
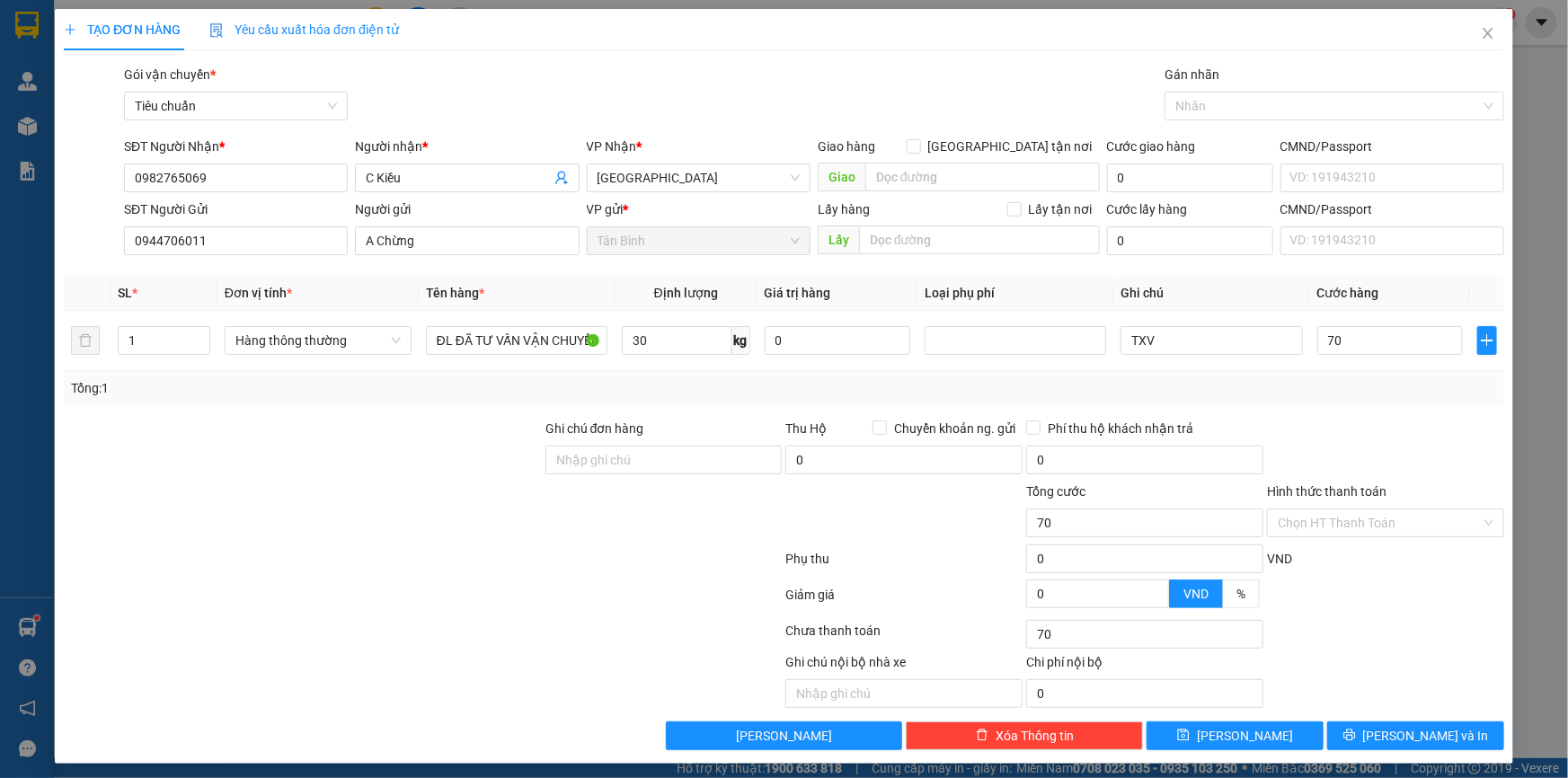
type input "70.000"
click at [1327, 430] on div at bounding box center [1386, 451] width 241 height 63
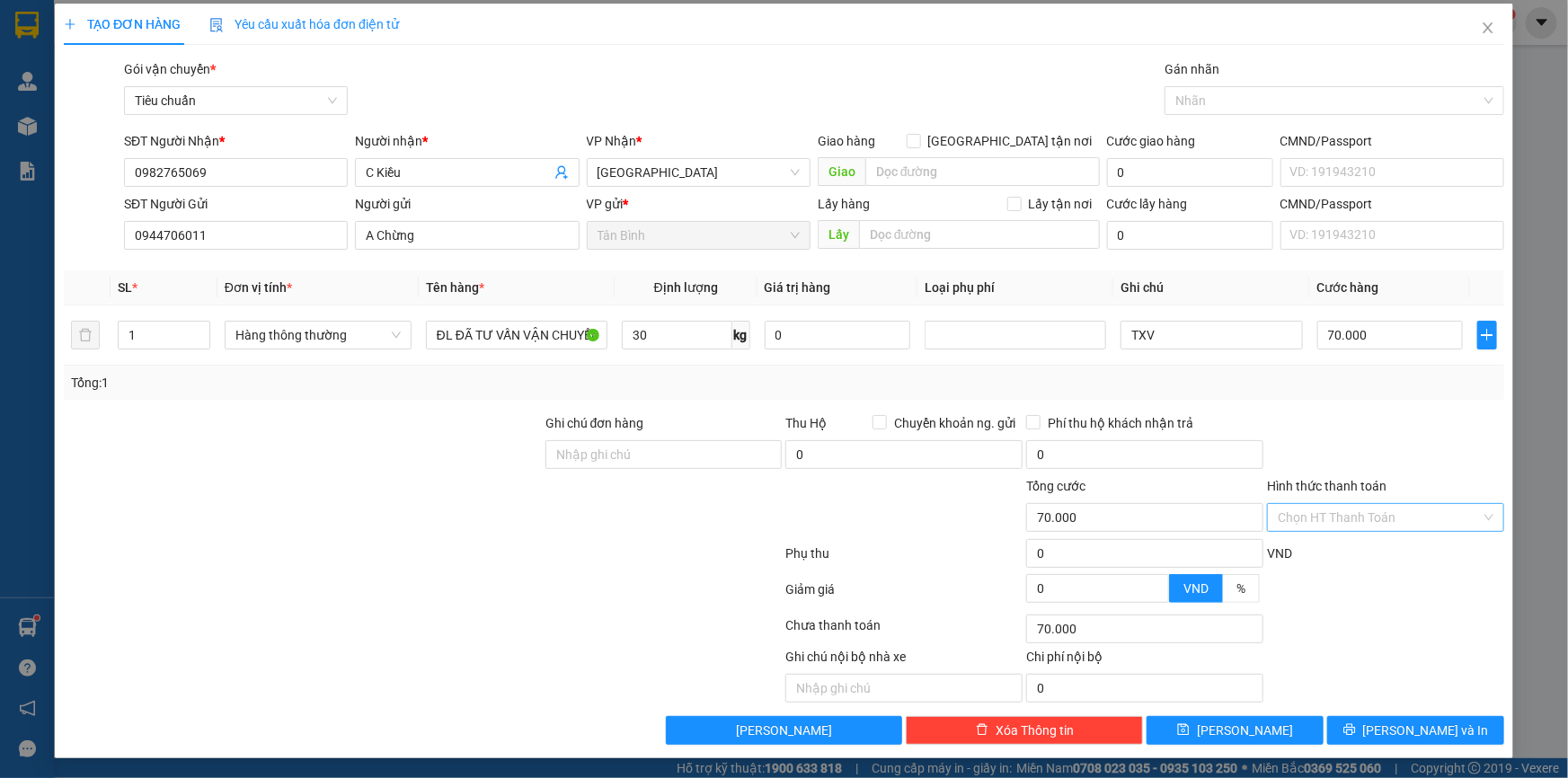
click at [1341, 512] on input "Hình thức thanh toán" at bounding box center [1379, 517] width 204 height 27
click at [1337, 549] on div "Tại văn phòng" at bounding box center [1375, 552] width 214 height 19
type input "0"
click at [1390, 723] on span "[PERSON_NAME] và In" at bounding box center [1426, 730] width 126 height 19
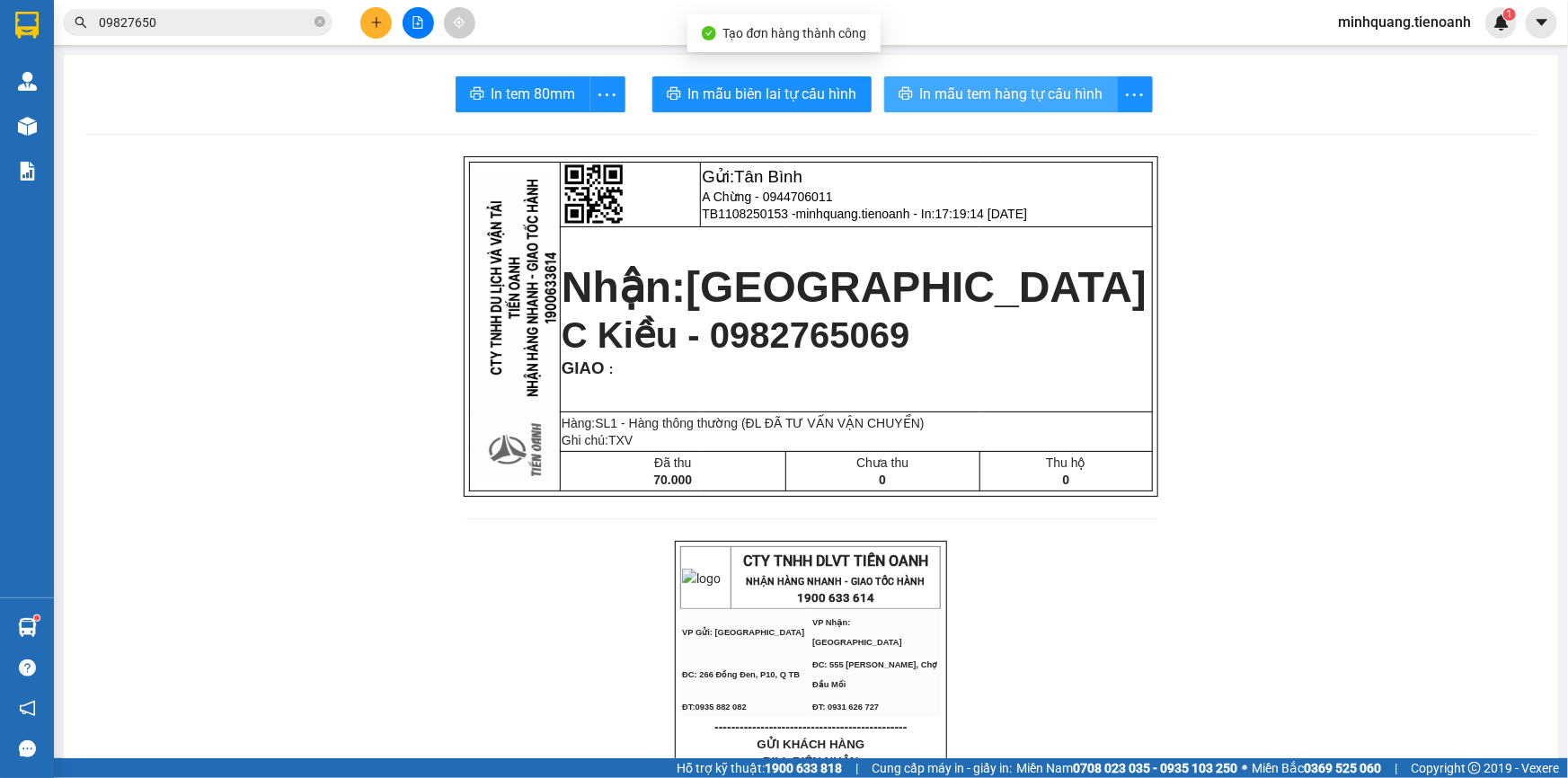
click at [989, 82] on span "In mẫu tem hàng tự cấu hình" at bounding box center [1012, 93] width 183 height 22
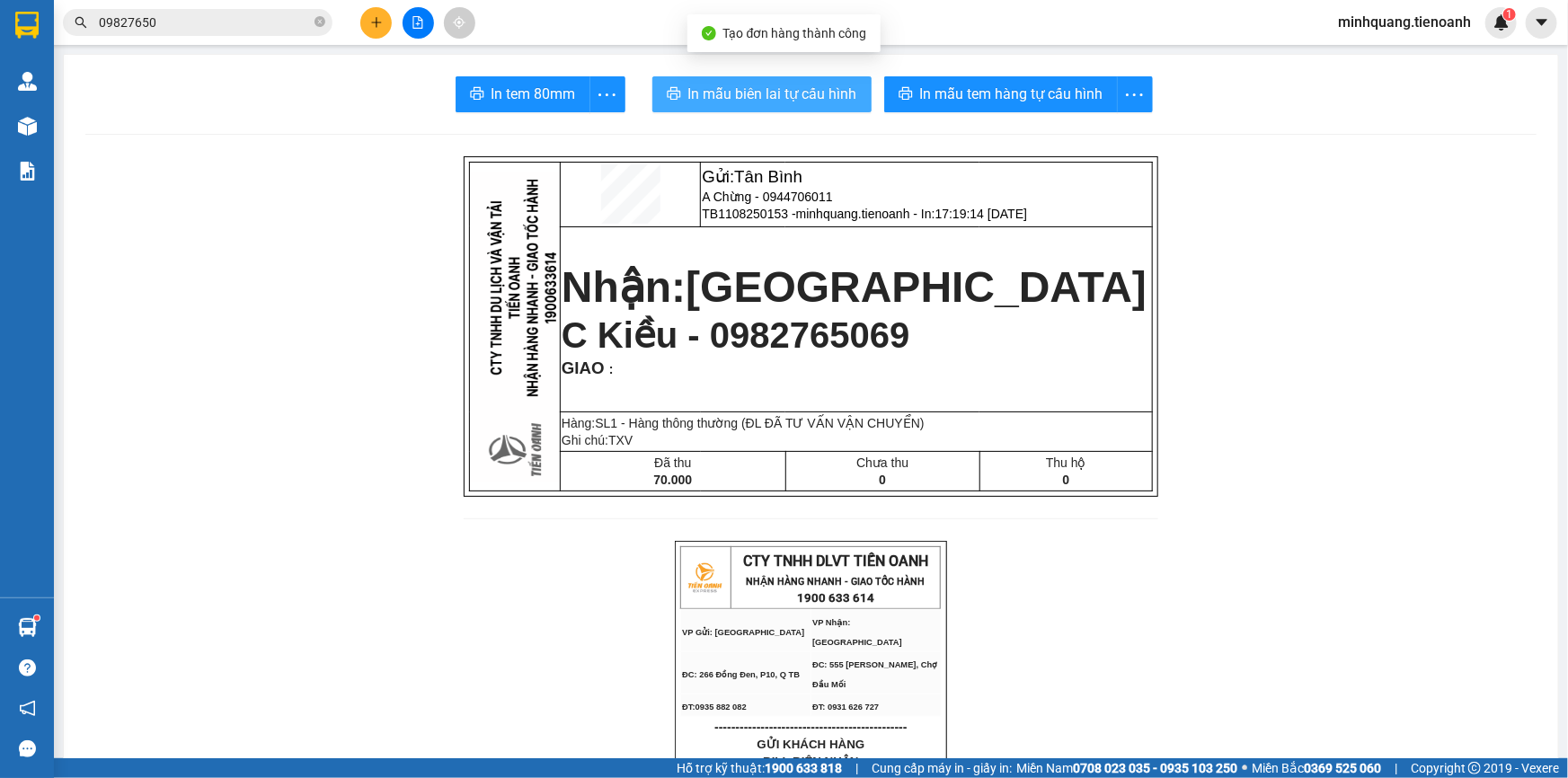
click at [715, 93] on span "In mẫu biên lai tự cấu hình" at bounding box center [772, 93] width 169 height 22
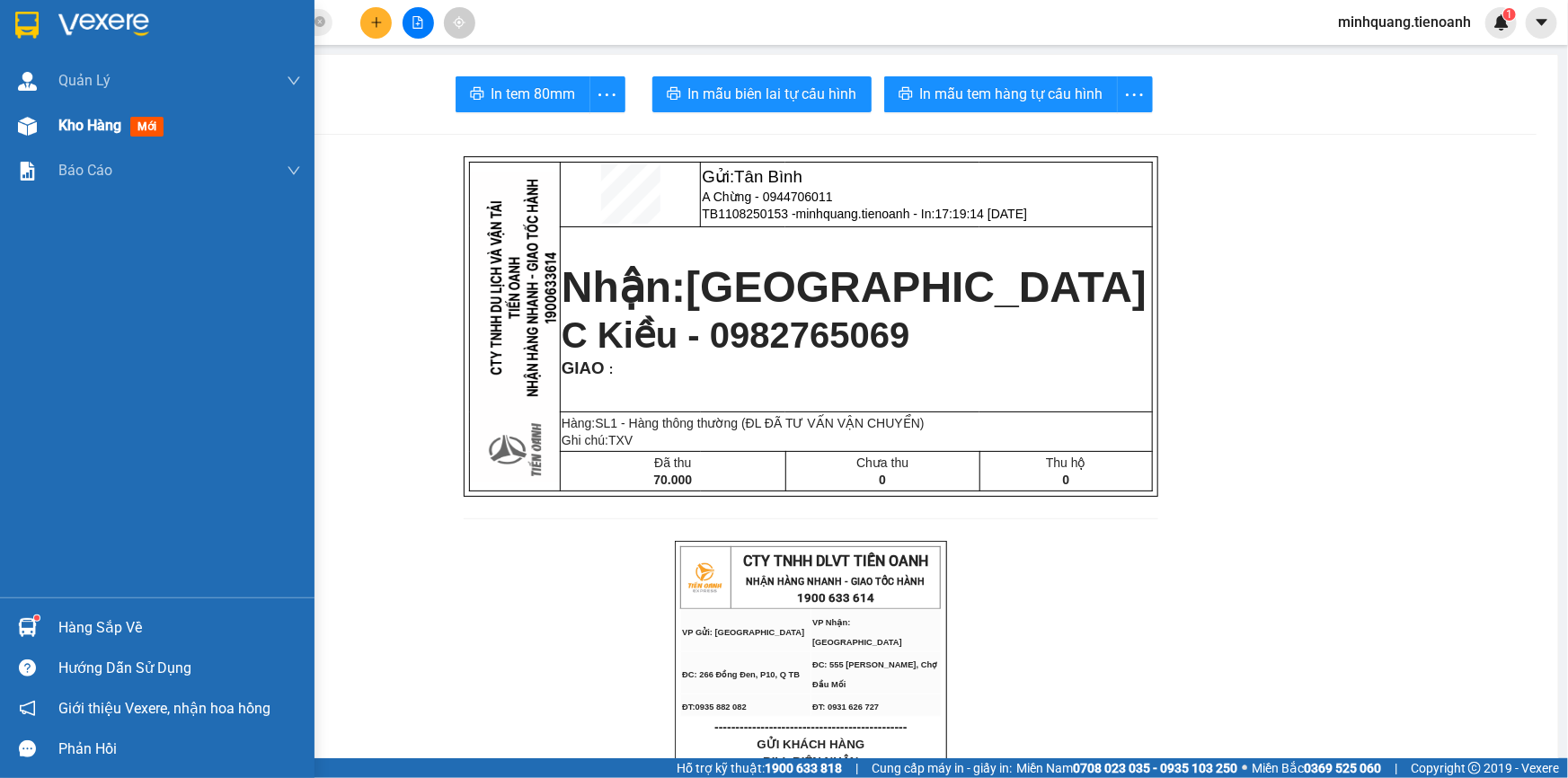
click at [26, 132] on img at bounding box center [27, 126] width 19 height 19
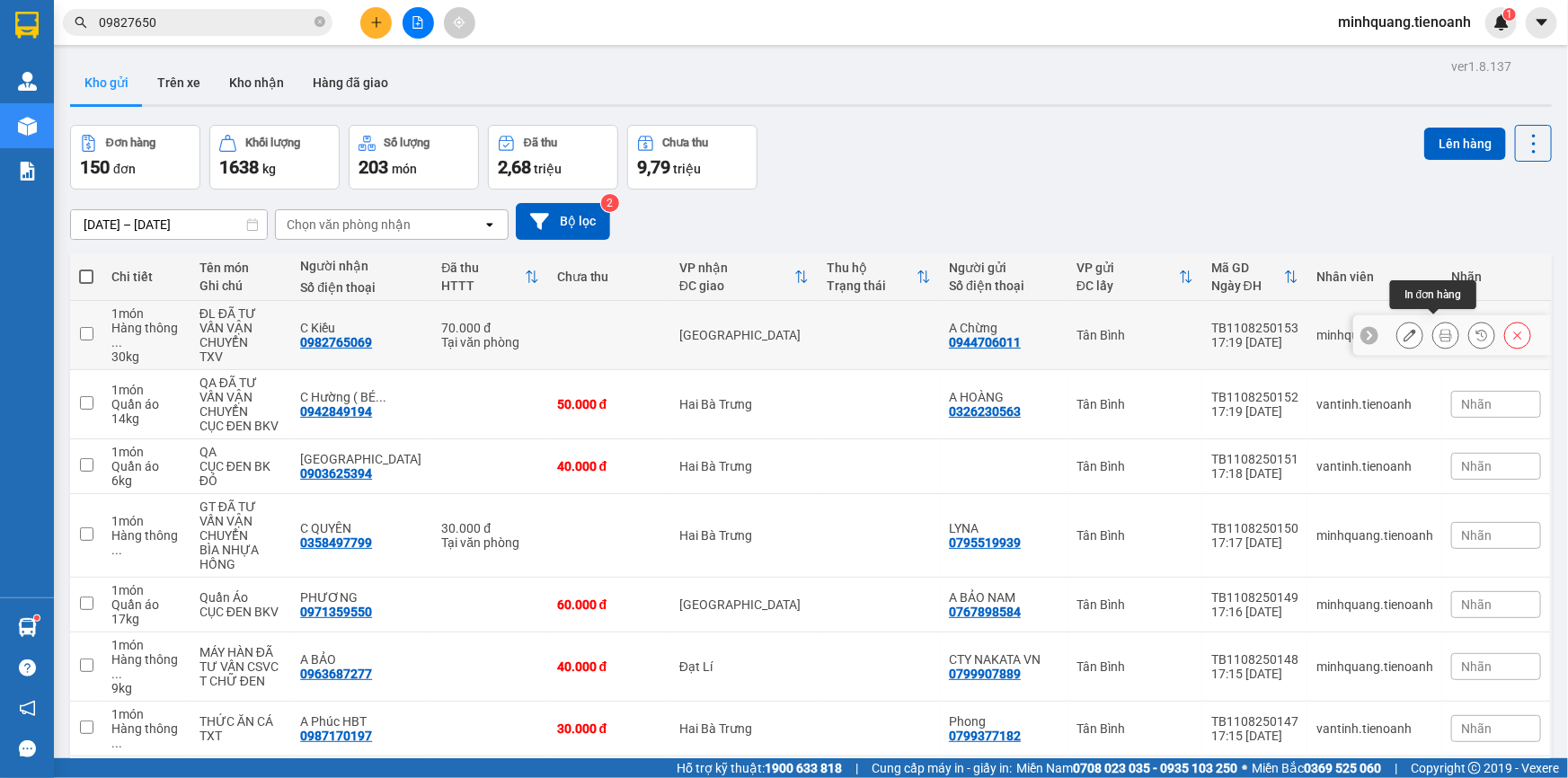
click at [1439, 332] on icon at bounding box center [1446, 336] width 13 height 13
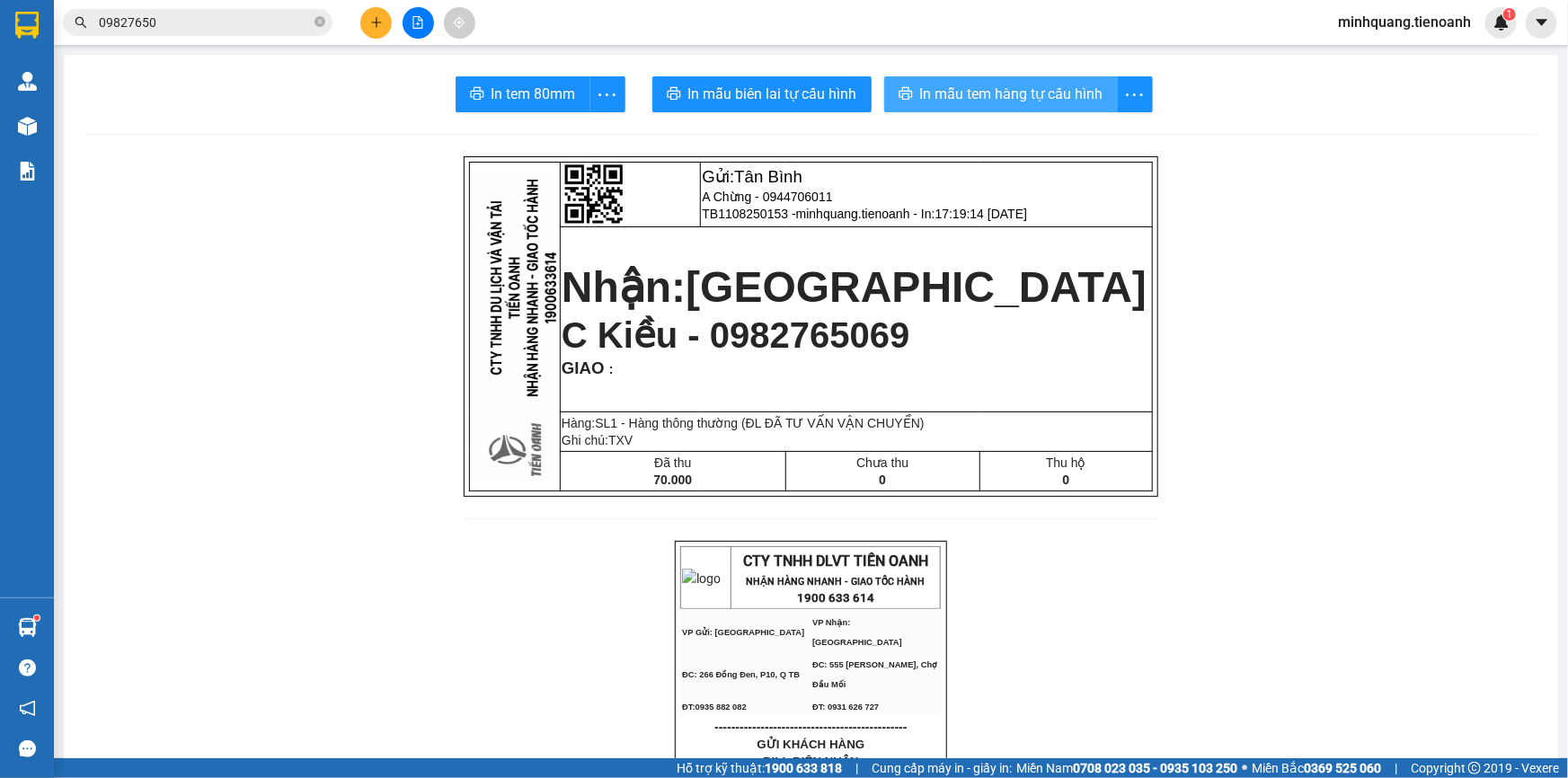
click at [1023, 93] on span "In mẫu tem hàng tự cấu hình" at bounding box center [1012, 93] width 183 height 22
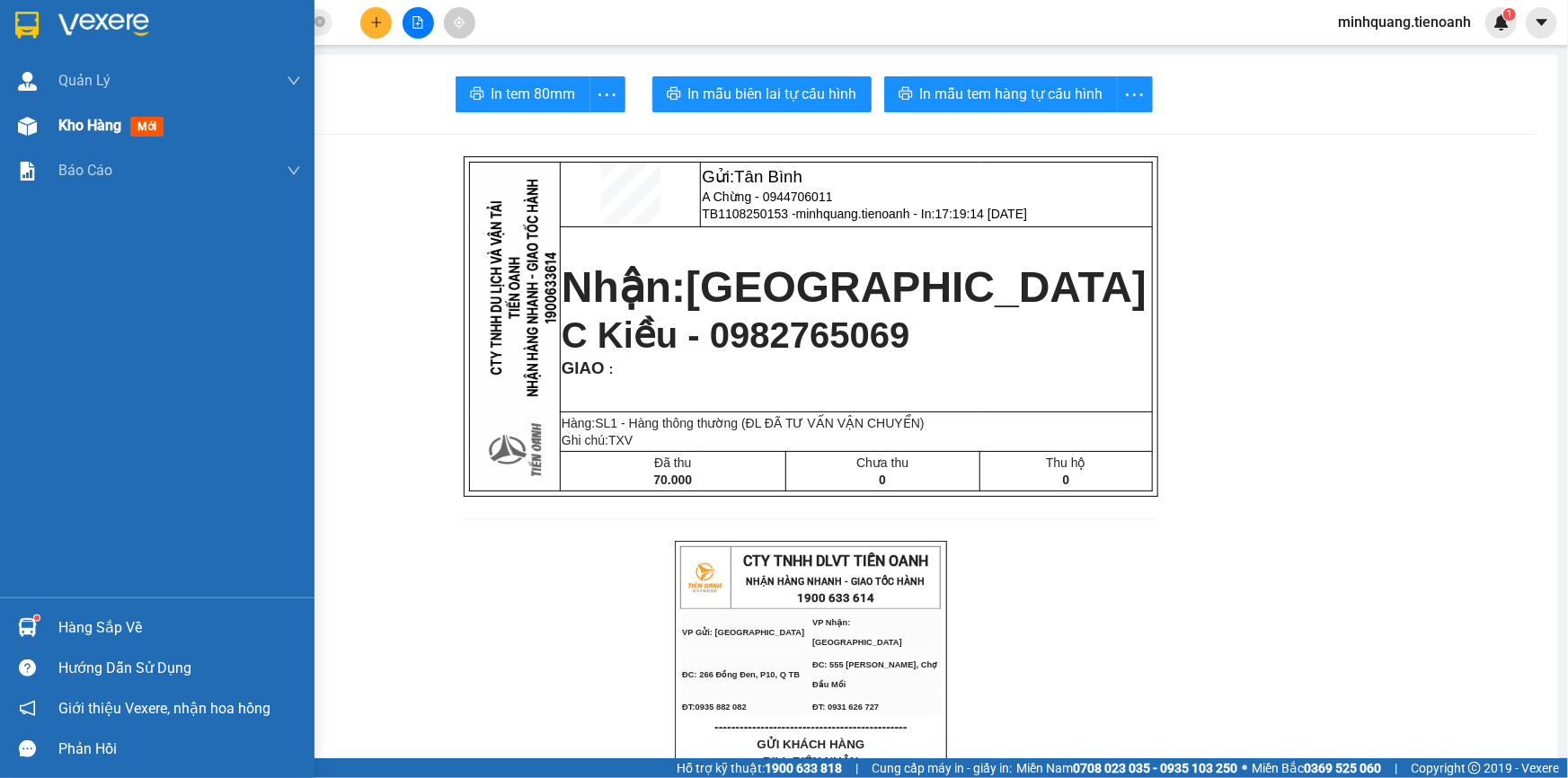
click at [114, 132] on span "Kho hàng" at bounding box center [90, 125] width 63 height 17
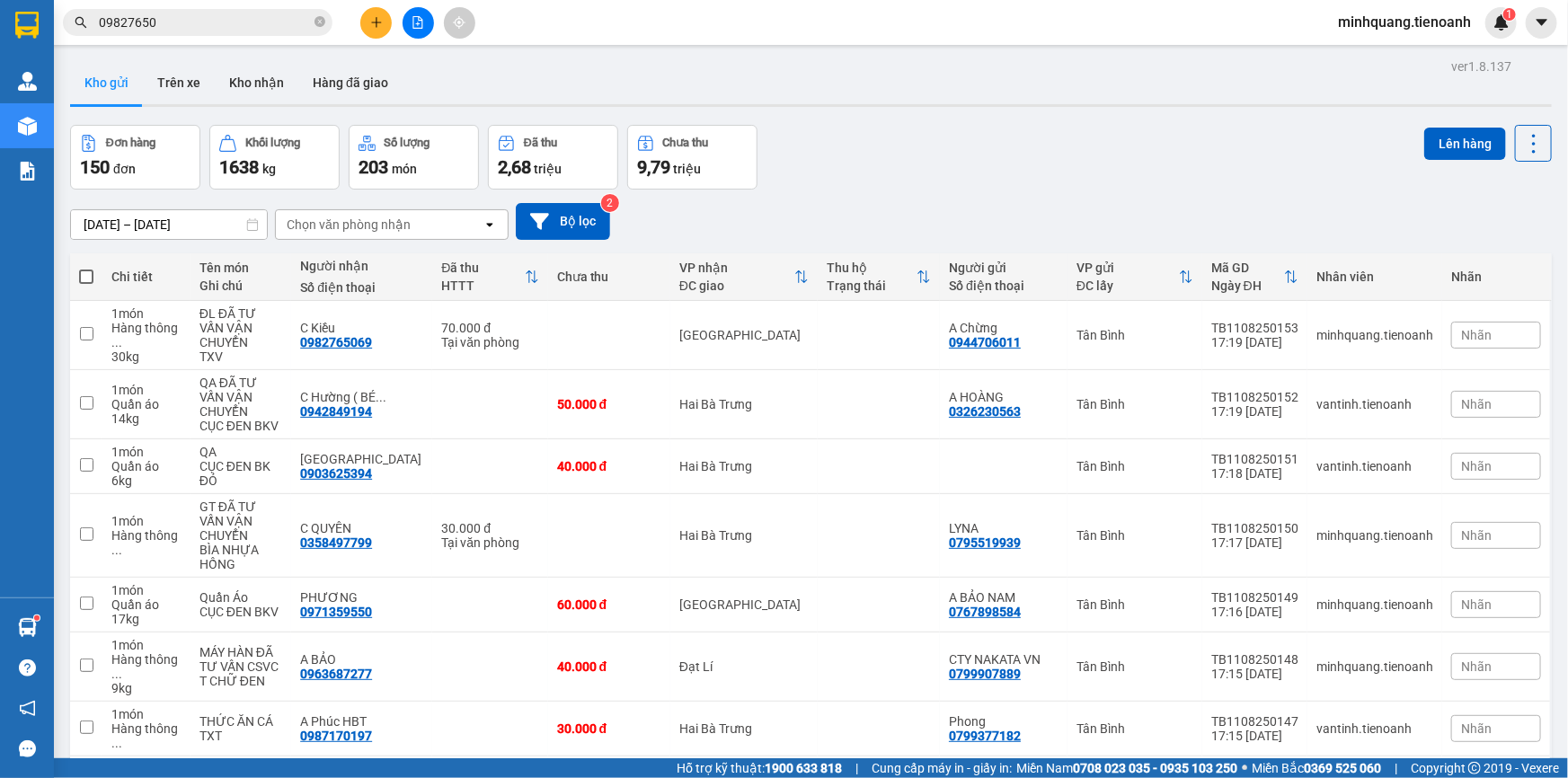
click at [386, 30] on button at bounding box center [377, 23] width 31 height 31
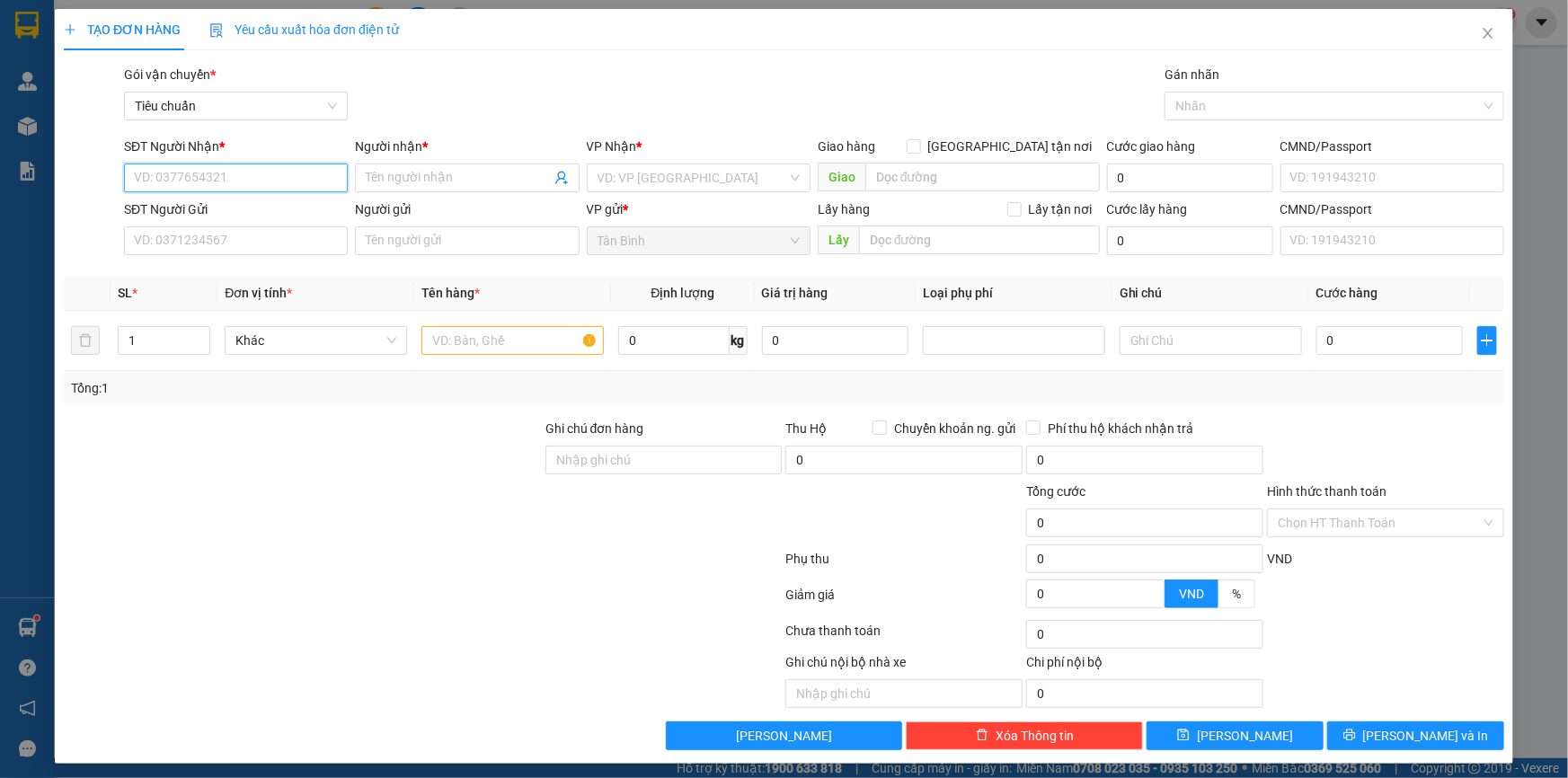
click at [213, 181] on input "SĐT Người Nhận *" at bounding box center [236, 178] width 224 height 29
click at [653, 455] on input "Ghi chú đơn hàng" at bounding box center [664, 460] width 237 height 29
click at [427, 450] on div at bounding box center [302, 451] width 482 height 63
click at [438, 341] on input "text" at bounding box center [512, 340] width 182 height 29
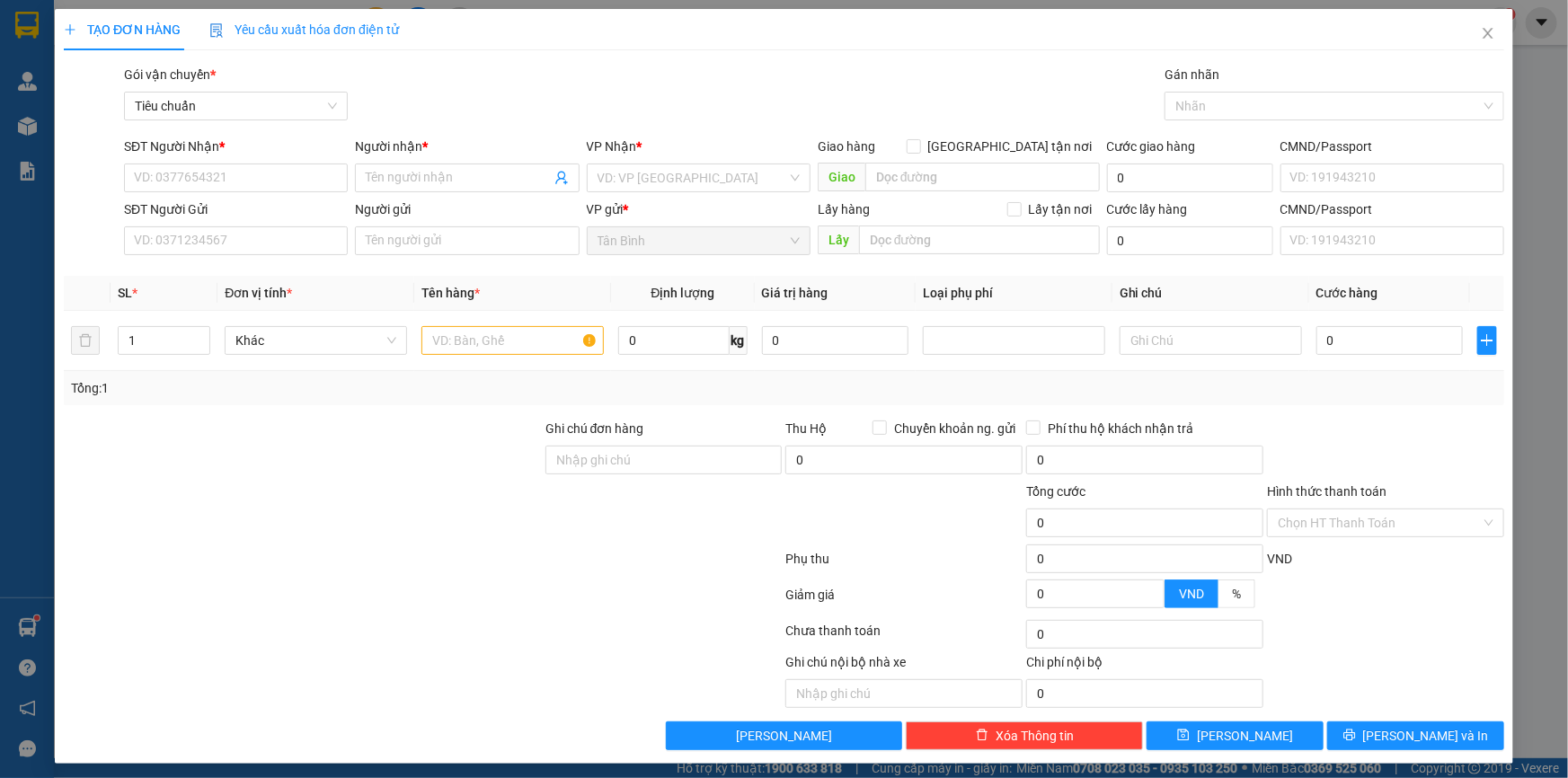
click at [378, 396] on div "Tổng: 1" at bounding box center [339, 388] width 535 height 19
drag, startPoint x: 577, startPoint y: 458, endPoint x: 564, endPoint y: 457, distance: 13.0
click at [577, 458] on input "Ghi chú đơn hàng" at bounding box center [664, 460] width 237 height 29
click at [485, 457] on div at bounding box center [302, 451] width 482 height 63
click at [587, 465] on input "Ghi chú đơn hàng" at bounding box center [664, 460] width 237 height 29
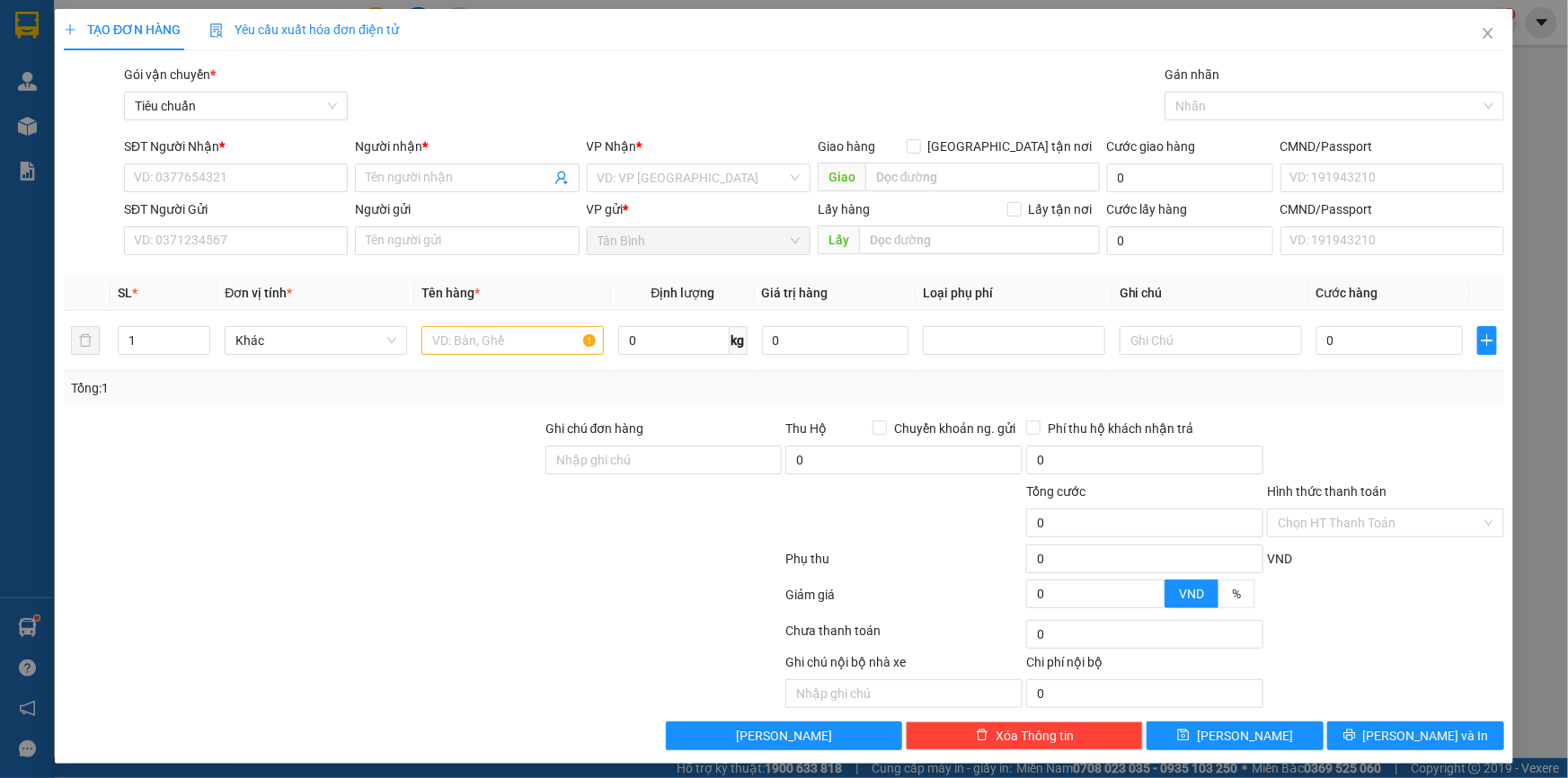
click at [486, 457] on div at bounding box center [302, 451] width 482 height 63
click at [259, 177] on input "SĐT Người Nhận *" at bounding box center [236, 178] width 224 height 29
click at [253, 173] on input "SĐT Người Nhận *" at bounding box center [236, 178] width 224 height 29
click at [186, 177] on input "SĐT Người Nhận *" at bounding box center [236, 178] width 224 height 29
type input "0963806703"
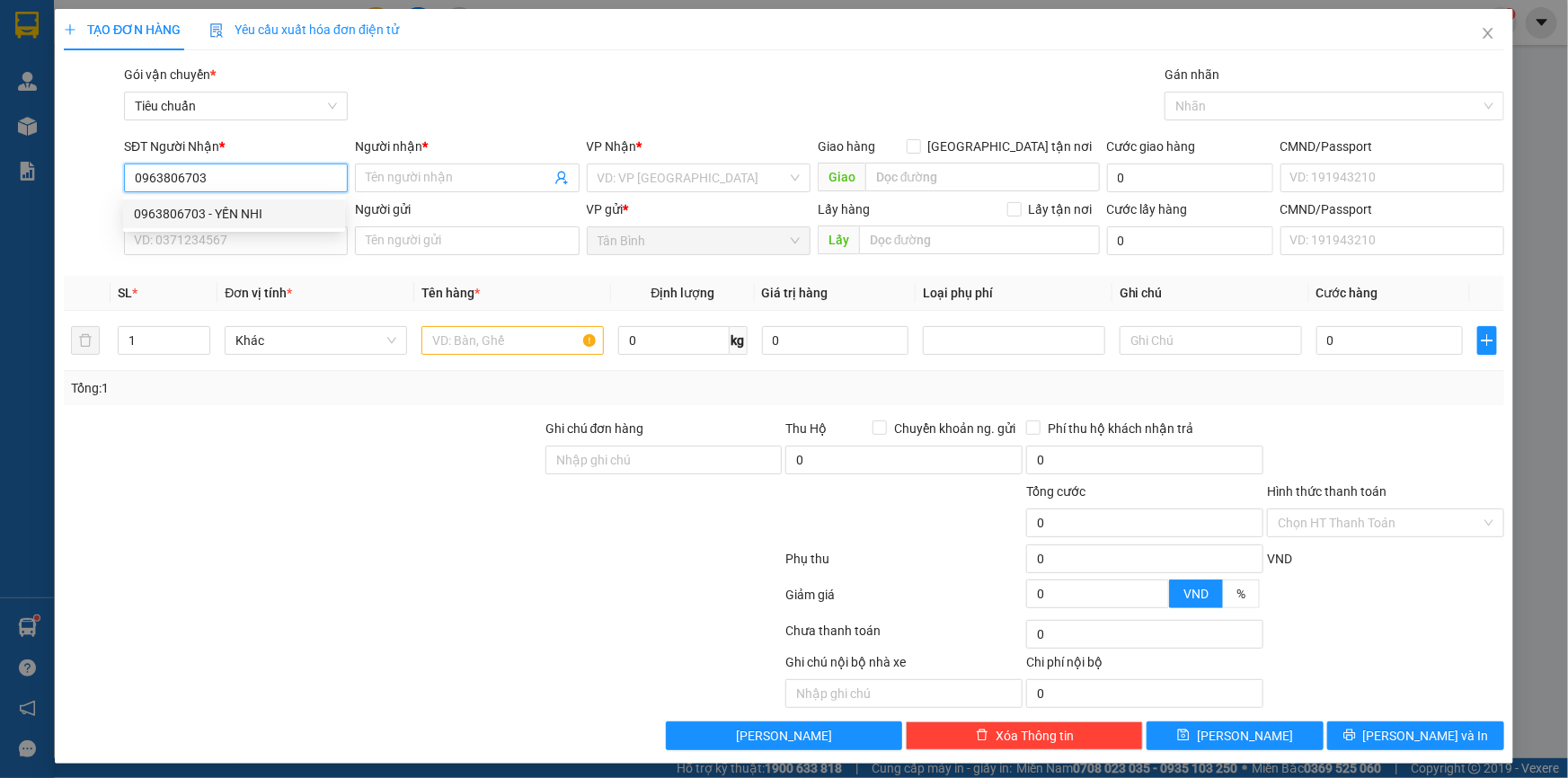
click at [261, 216] on div "0963806703 - YẾN NHI" at bounding box center [234, 213] width 201 height 19
type input "YẾN NHI"
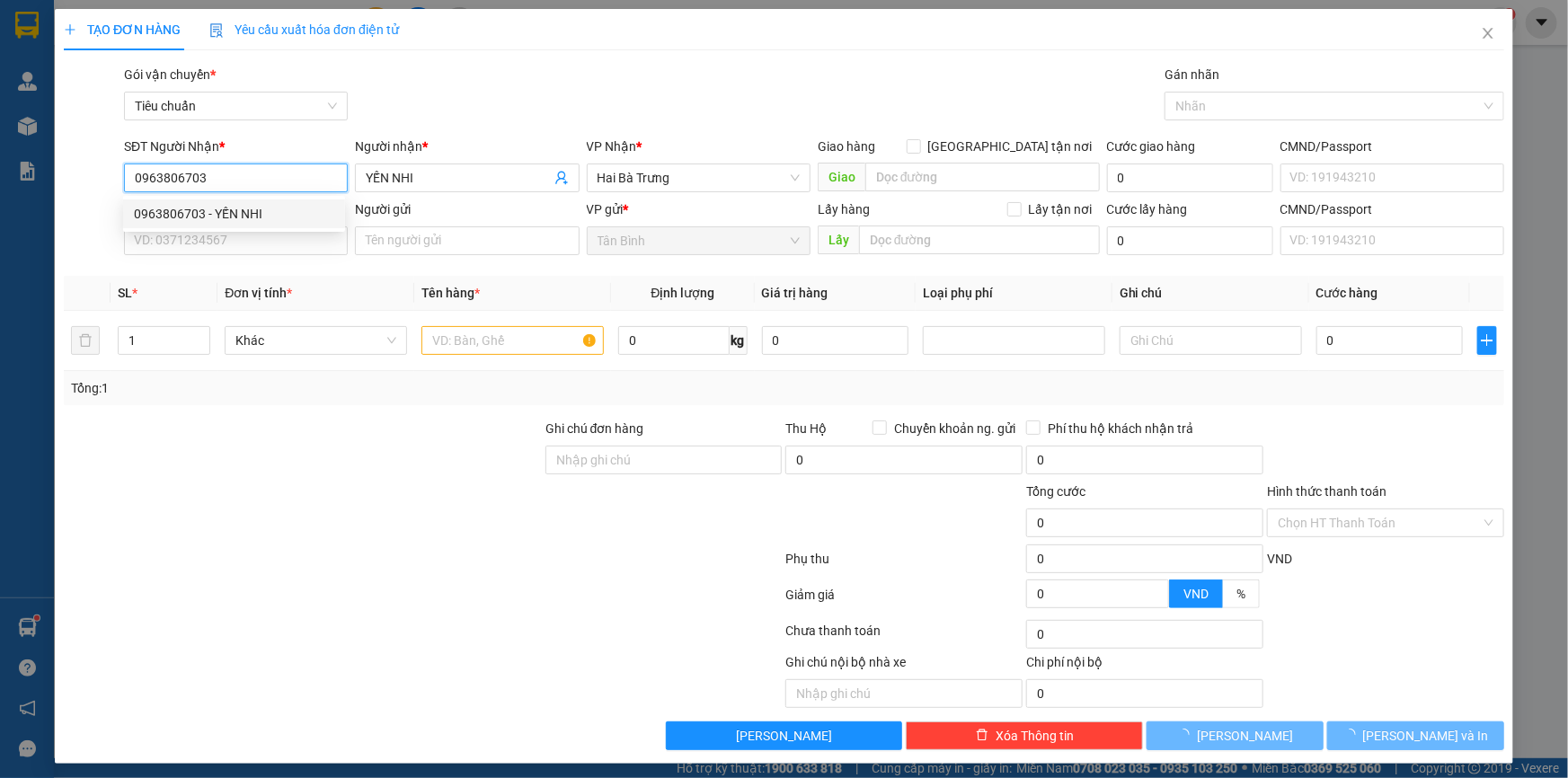
type input "50.000"
type input "0963806703"
click at [261, 256] on div "SĐT Người Gửi VD: 0371234567" at bounding box center [236, 231] width 224 height 63
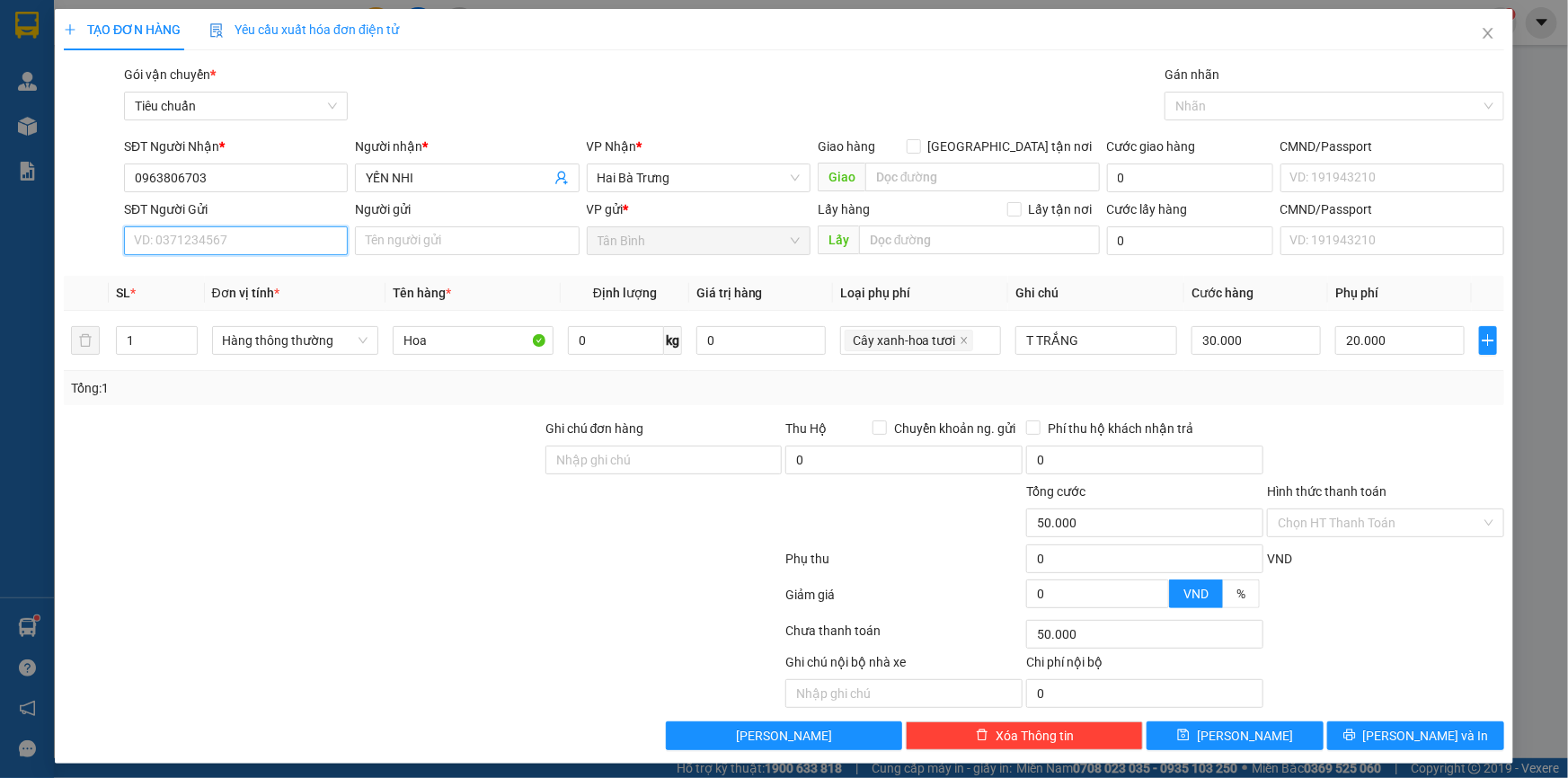
click at [257, 249] on input "SĐT Người Gửi" at bounding box center [236, 241] width 224 height 29
click at [255, 239] on input "SĐT Người Gửi" at bounding box center [236, 241] width 224 height 29
click at [251, 242] on input "SĐT Người Gửi" at bounding box center [236, 241] width 224 height 29
click at [252, 234] on input "SĐT Người Gửi" at bounding box center [236, 241] width 224 height 29
click at [252, 233] on input "SĐT Người Gửi" at bounding box center [236, 241] width 224 height 29
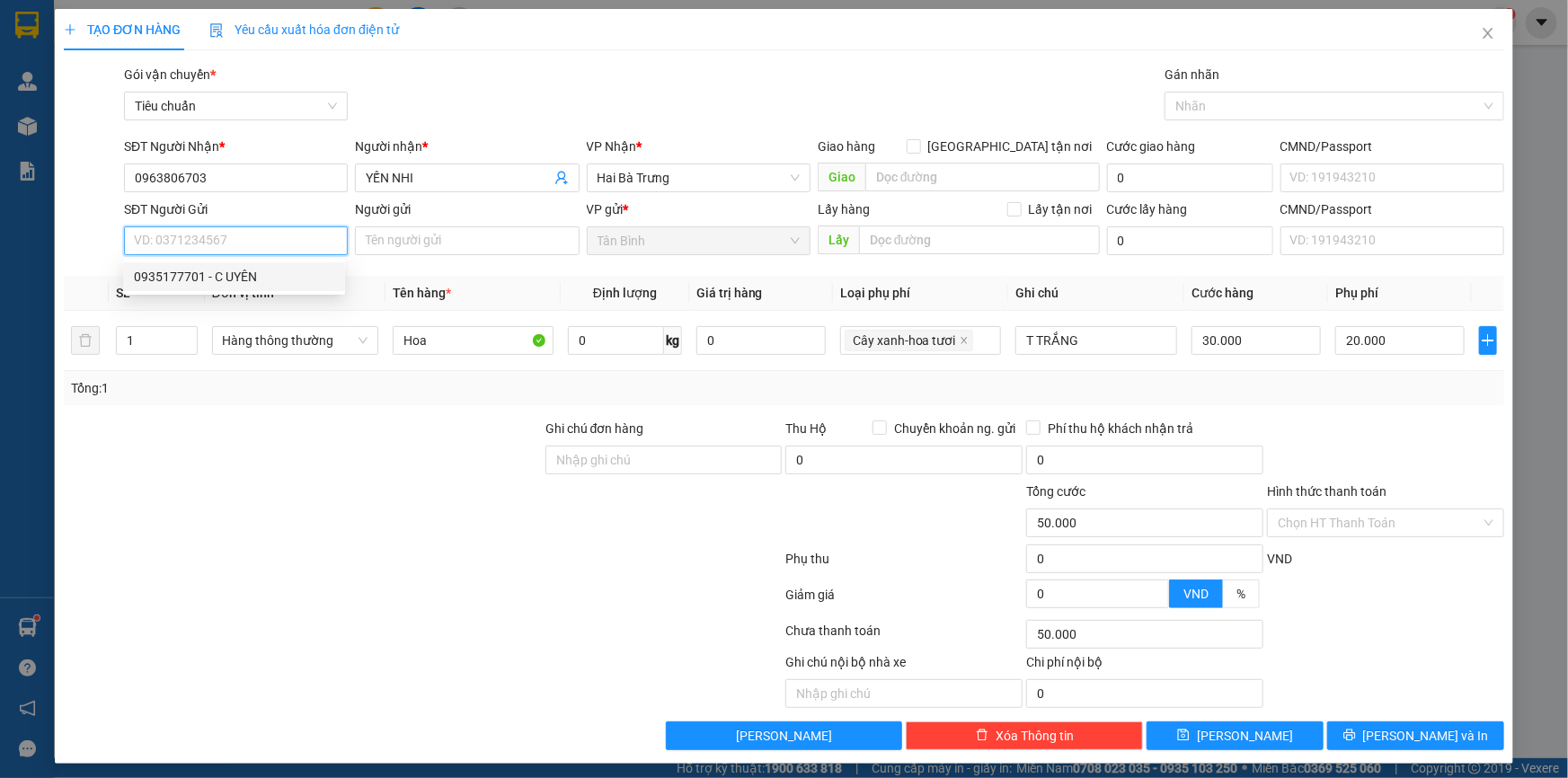
click at [252, 233] on input "SĐT Người Gửi" at bounding box center [236, 241] width 224 height 29
click at [252, 247] on input "SĐT Người Gửi" at bounding box center [236, 241] width 224 height 29
type input "0876289740"
click at [241, 280] on div "0876289740 - C Thảo" at bounding box center [234, 276] width 201 height 19
type input "C Thảo"
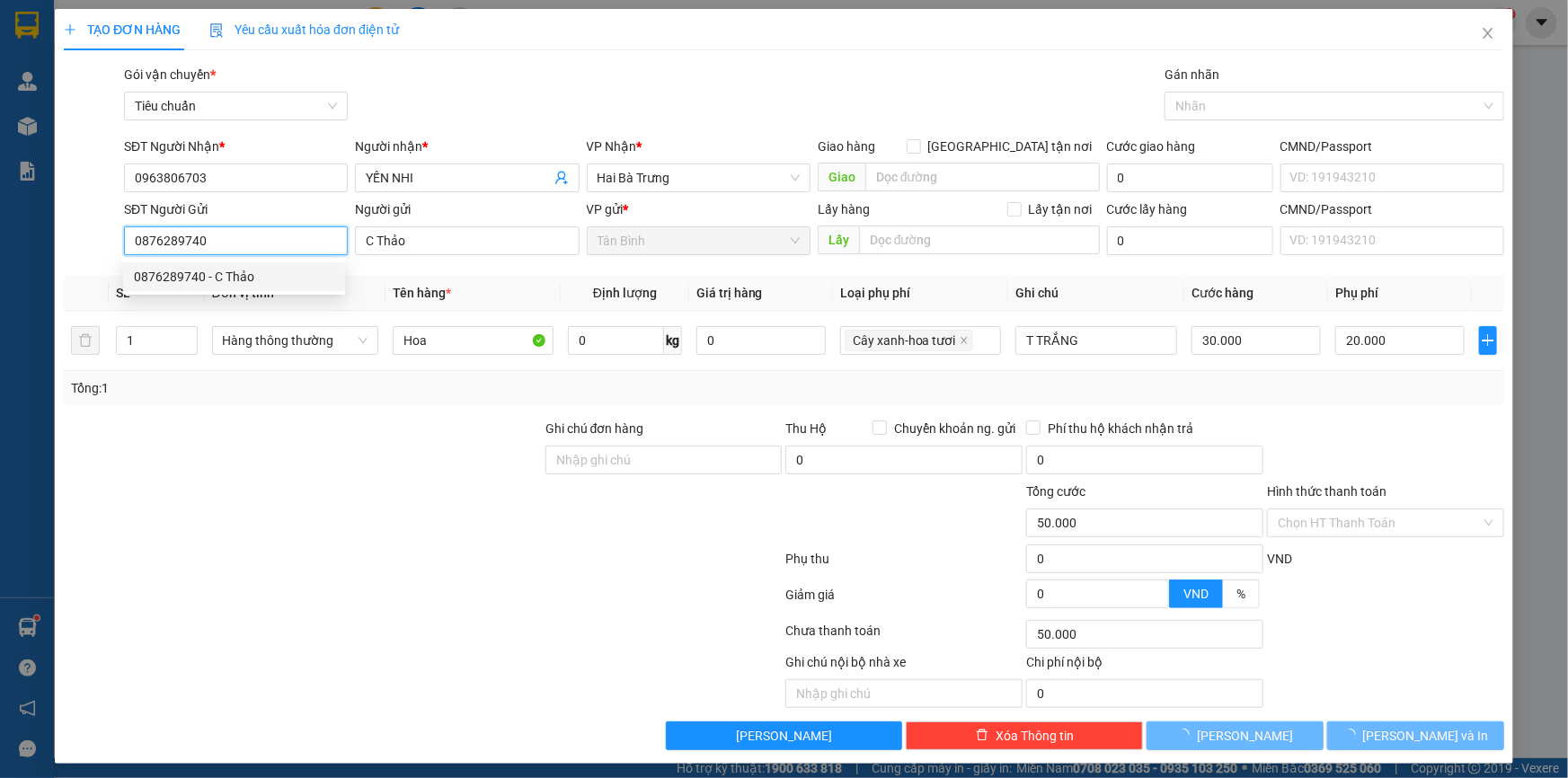
type input "0876289740"
type input "60.000"
click at [379, 447] on div at bounding box center [302, 451] width 482 height 63
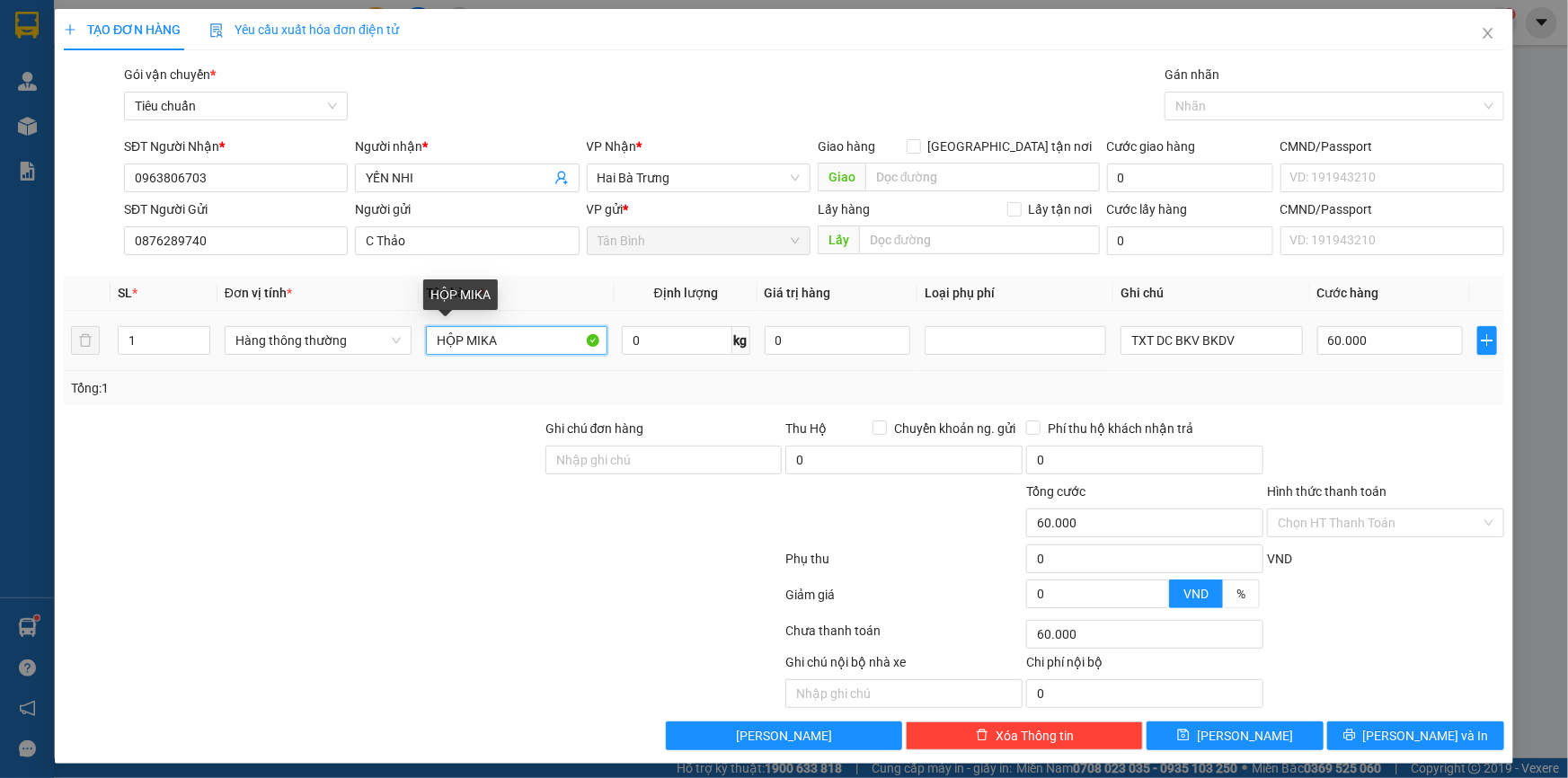
click at [565, 332] on input "HỘP MIKA" at bounding box center [516, 340] width 181 height 29
click at [689, 341] on input "0" at bounding box center [676, 340] width 110 height 29
click at [680, 340] on input "0" at bounding box center [676, 340] width 110 height 29
type input "12"
drag, startPoint x: 494, startPoint y: 445, endPoint x: 1256, endPoint y: 343, distance: 768.8
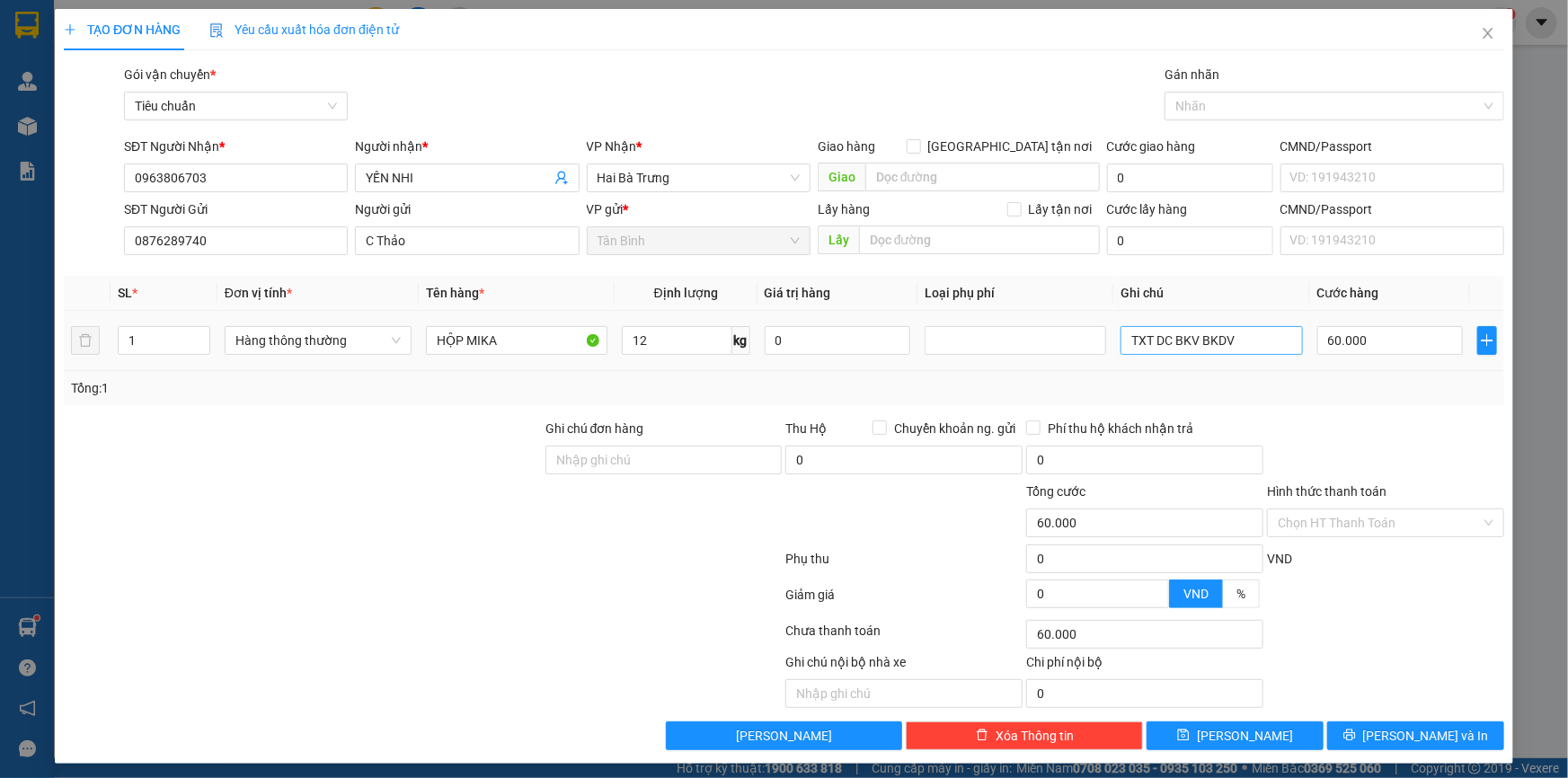
click at [495, 445] on div at bounding box center [302, 451] width 482 height 63
type input "50.000"
drag, startPoint x: 1161, startPoint y: 351, endPoint x: 1147, endPoint y: 354, distance: 14.3
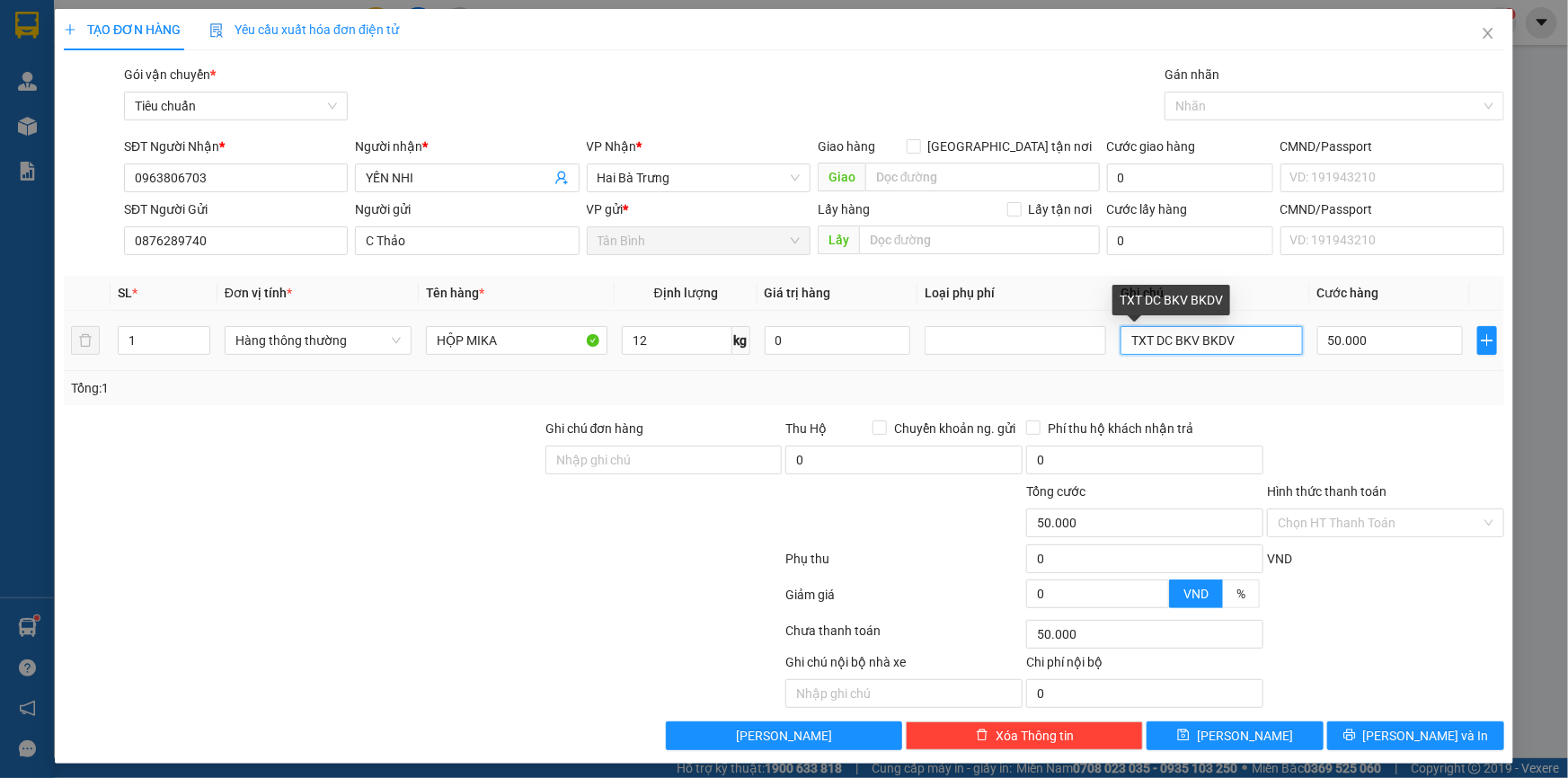
click at [1147, 354] on input "TXT DC BKV BKDV" at bounding box center [1211, 340] width 181 height 29
drag, startPoint x: 1178, startPoint y: 347, endPoint x: 1154, endPoint y: 353, distance: 24.7
click at [1154, 353] on input "TXT BKV BKDV" at bounding box center [1211, 340] width 181 height 29
type input "TXT BKDV"
click at [1352, 341] on input "50.000" at bounding box center [1390, 340] width 146 height 29
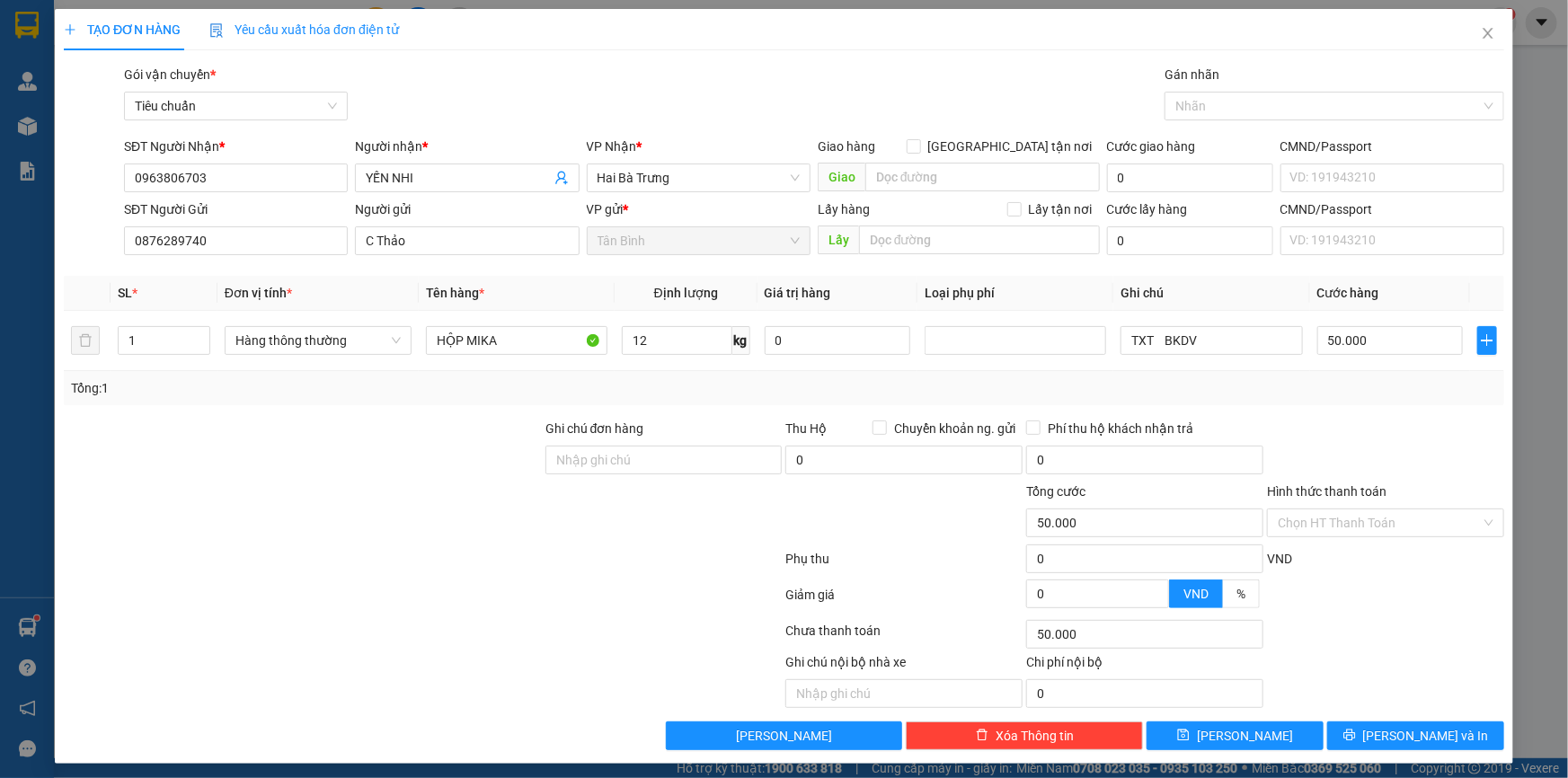
click at [1362, 388] on div "Tổng: 1" at bounding box center [784, 388] width 1426 height 19
click at [1388, 733] on button "[PERSON_NAME] và In" at bounding box center [1415, 735] width 177 height 29
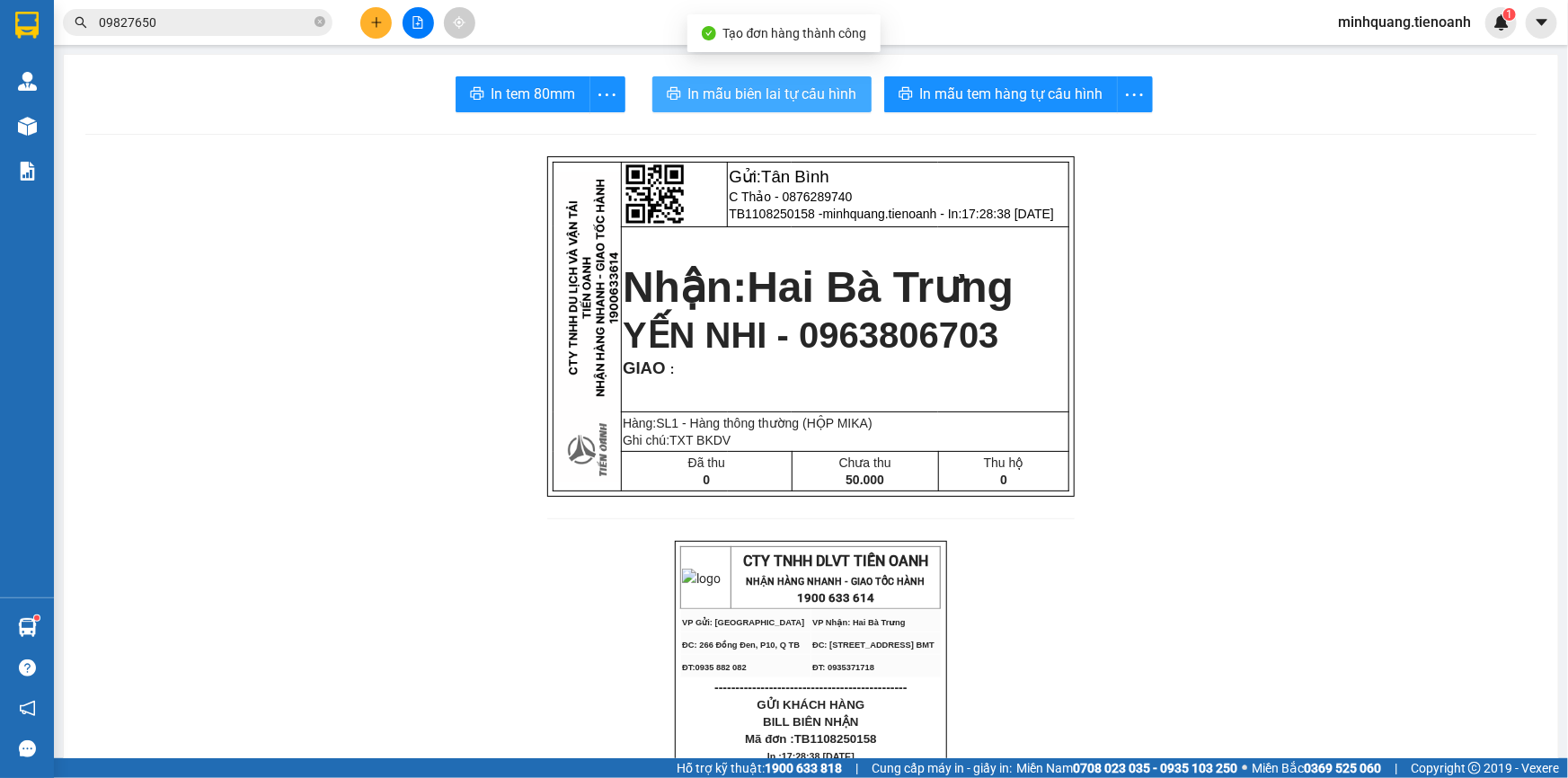
click at [743, 107] on button "In mẫu biên lai tự cấu hình" at bounding box center [761, 94] width 219 height 36
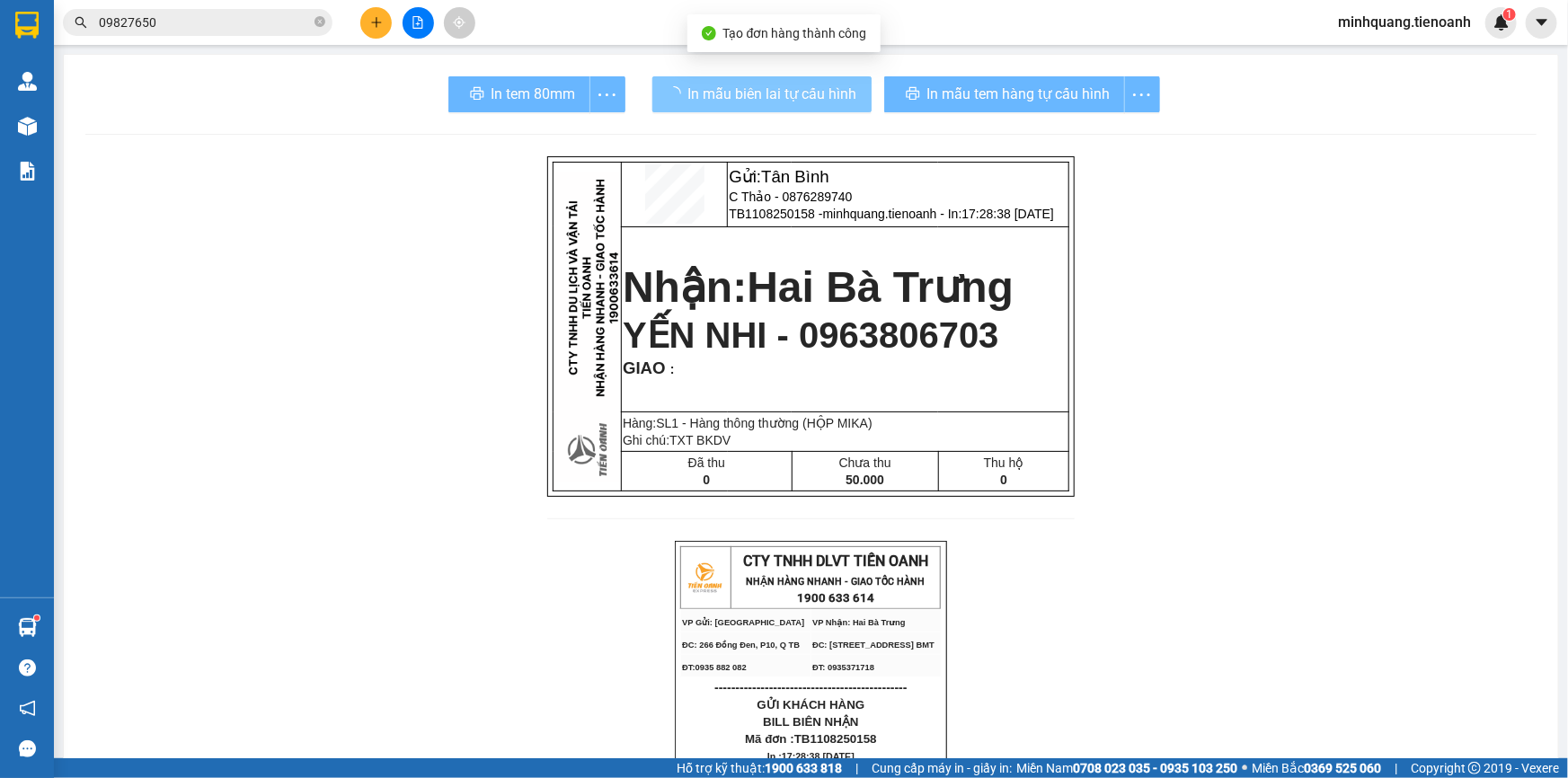
click at [975, 107] on div "In mẫu tem hàng tự cấu hình" at bounding box center [1022, 94] width 276 height 36
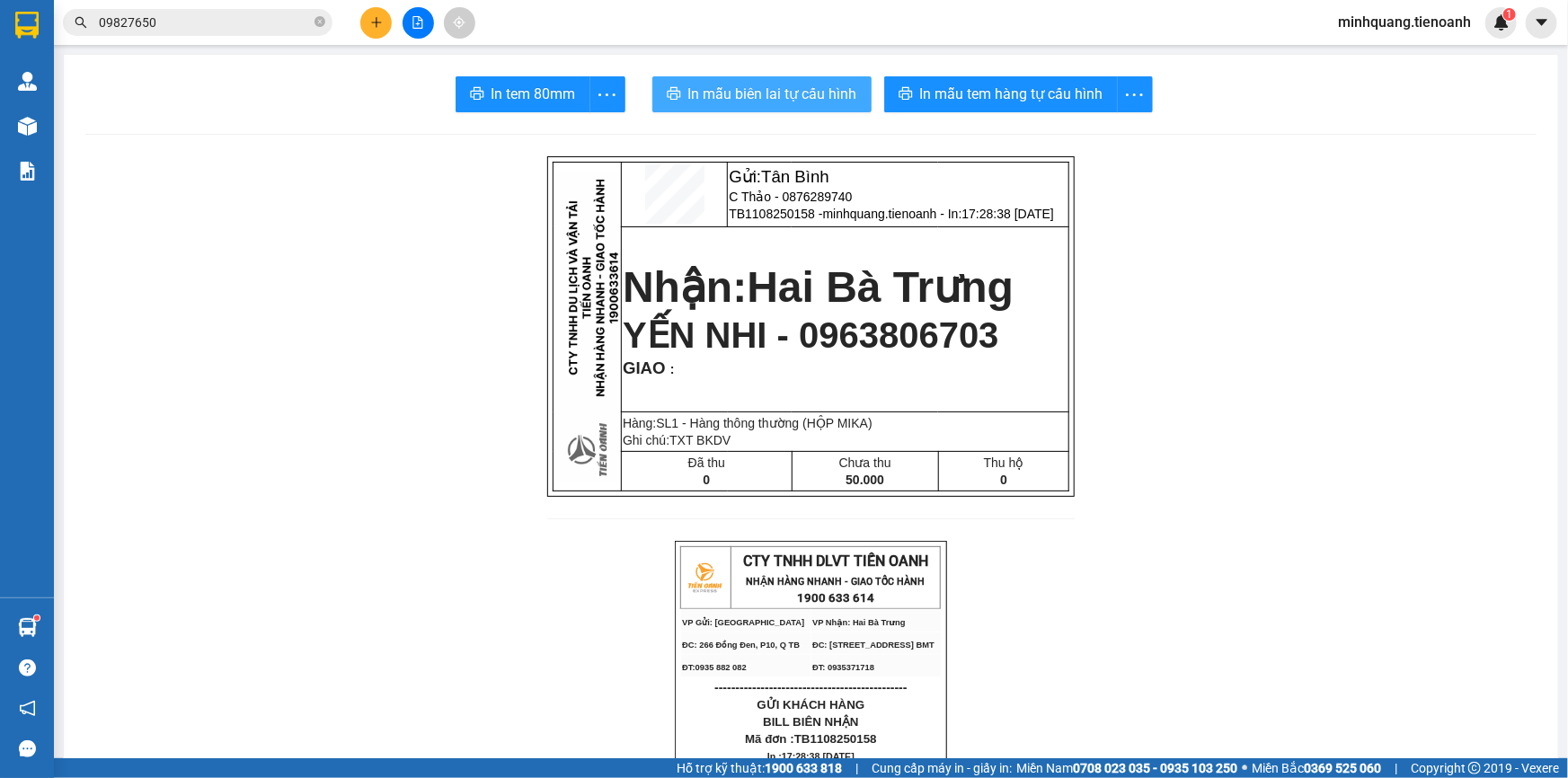
click at [975, 107] on button "In mẫu tem hàng tự cấu hình" at bounding box center [1001, 94] width 234 height 36
click at [368, 16] on button at bounding box center [377, 23] width 31 height 31
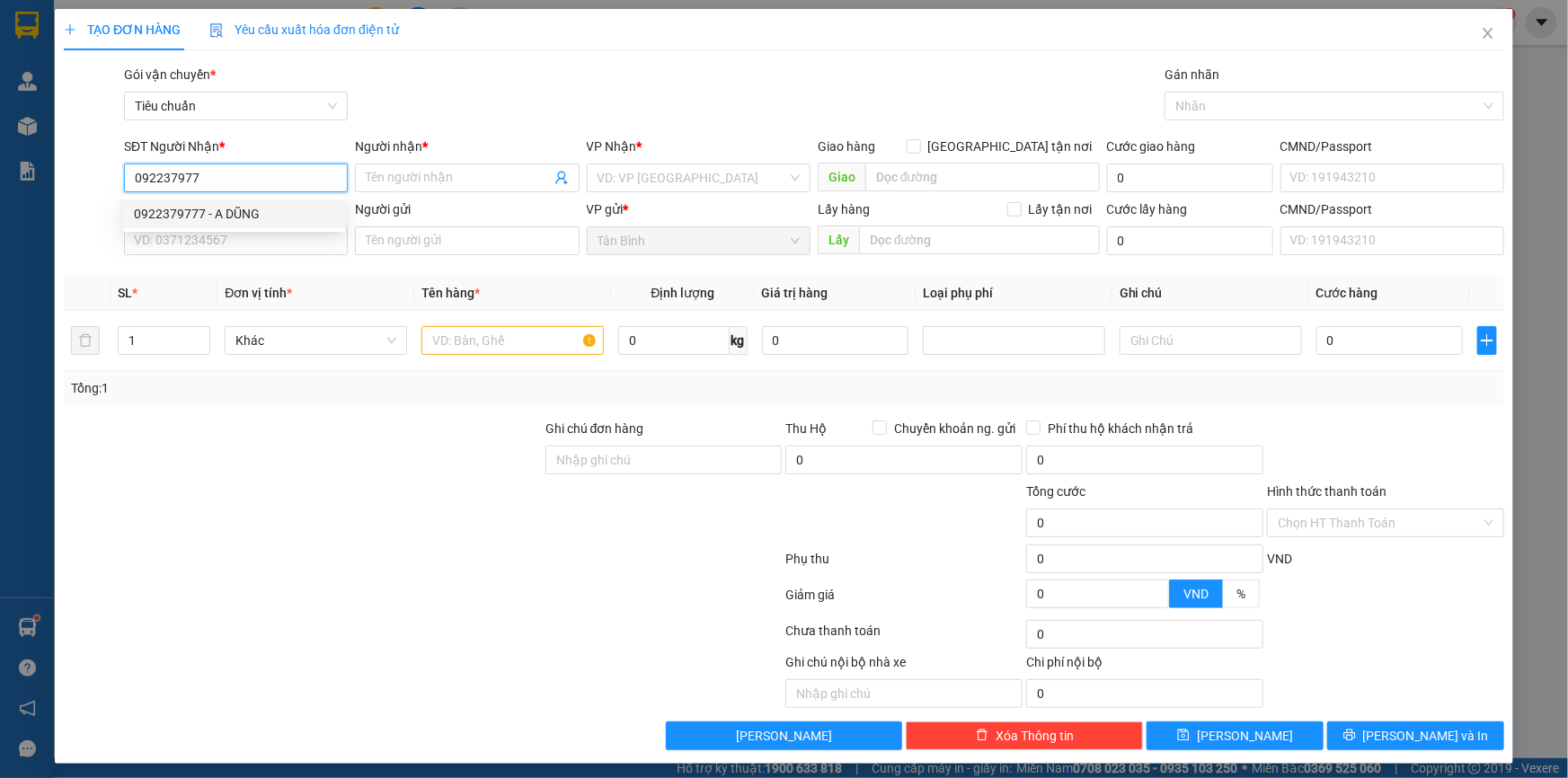
click at [205, 204] on div "0922379777 - A DŨNG" at bounding box center [234, 214] width 222 height 29
type input "0922379777"
type input "A DŨNG"
type input "60.000"
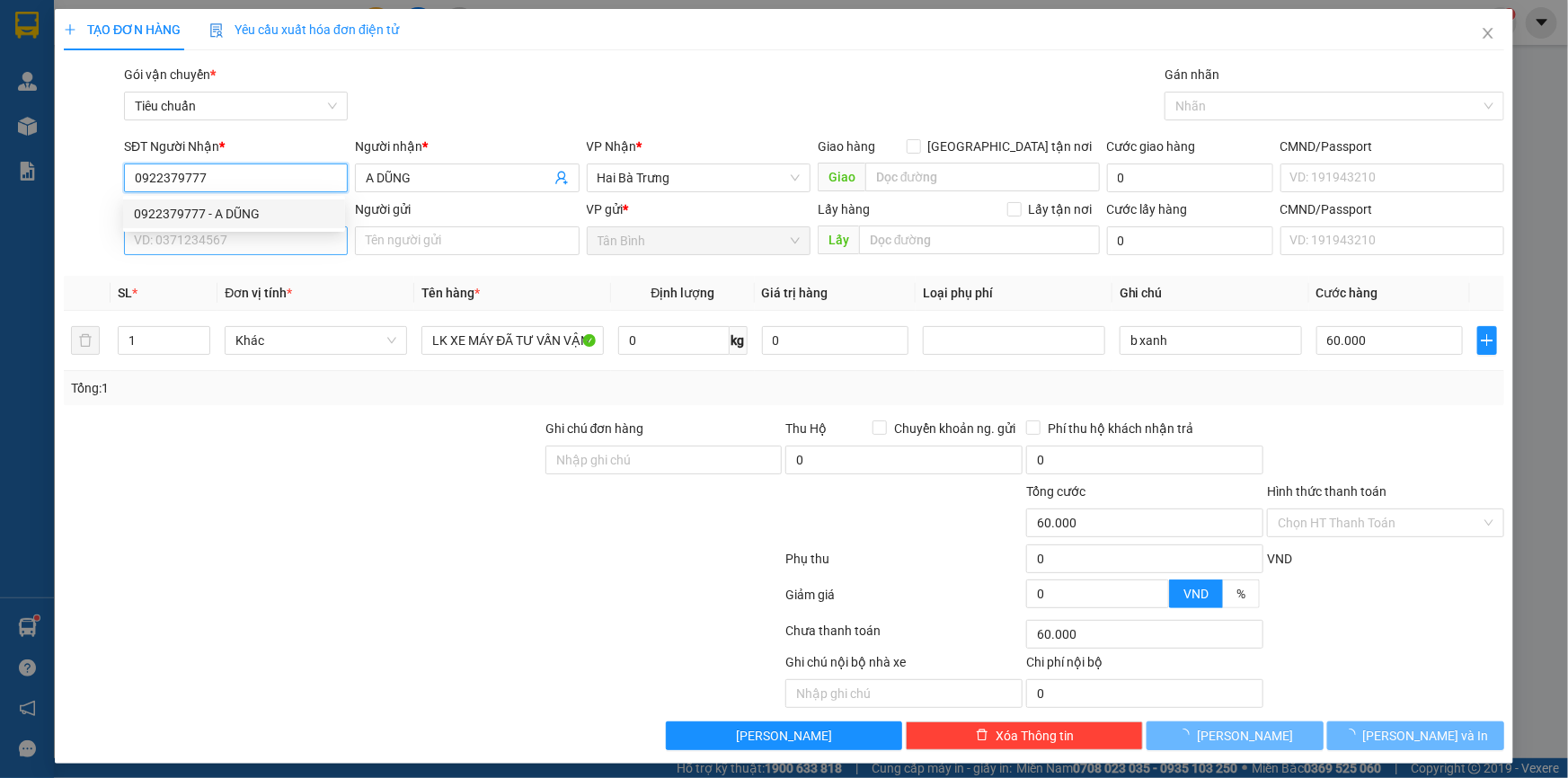
type input "0922379777"
click at [242, 228] on input "SĐT Người Gửi" at bounding box center [236, 241] width 224 height 29
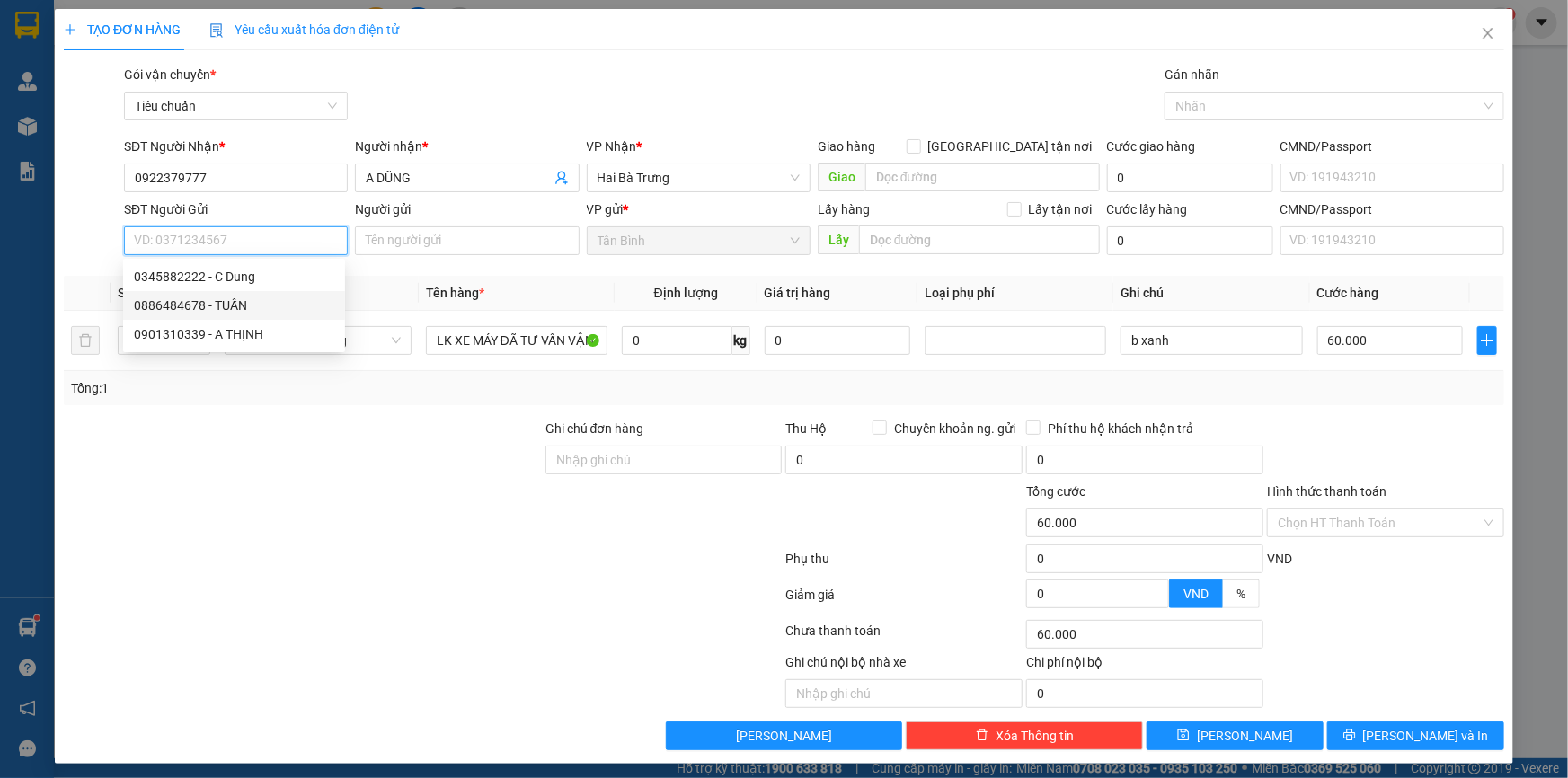
click at [243, 303] on div "0886484678 - TUẤN" at bounding box center [234, 305] width 201 height 19
type input "0886484678"
type input "TUẤN"
type input "30.000"
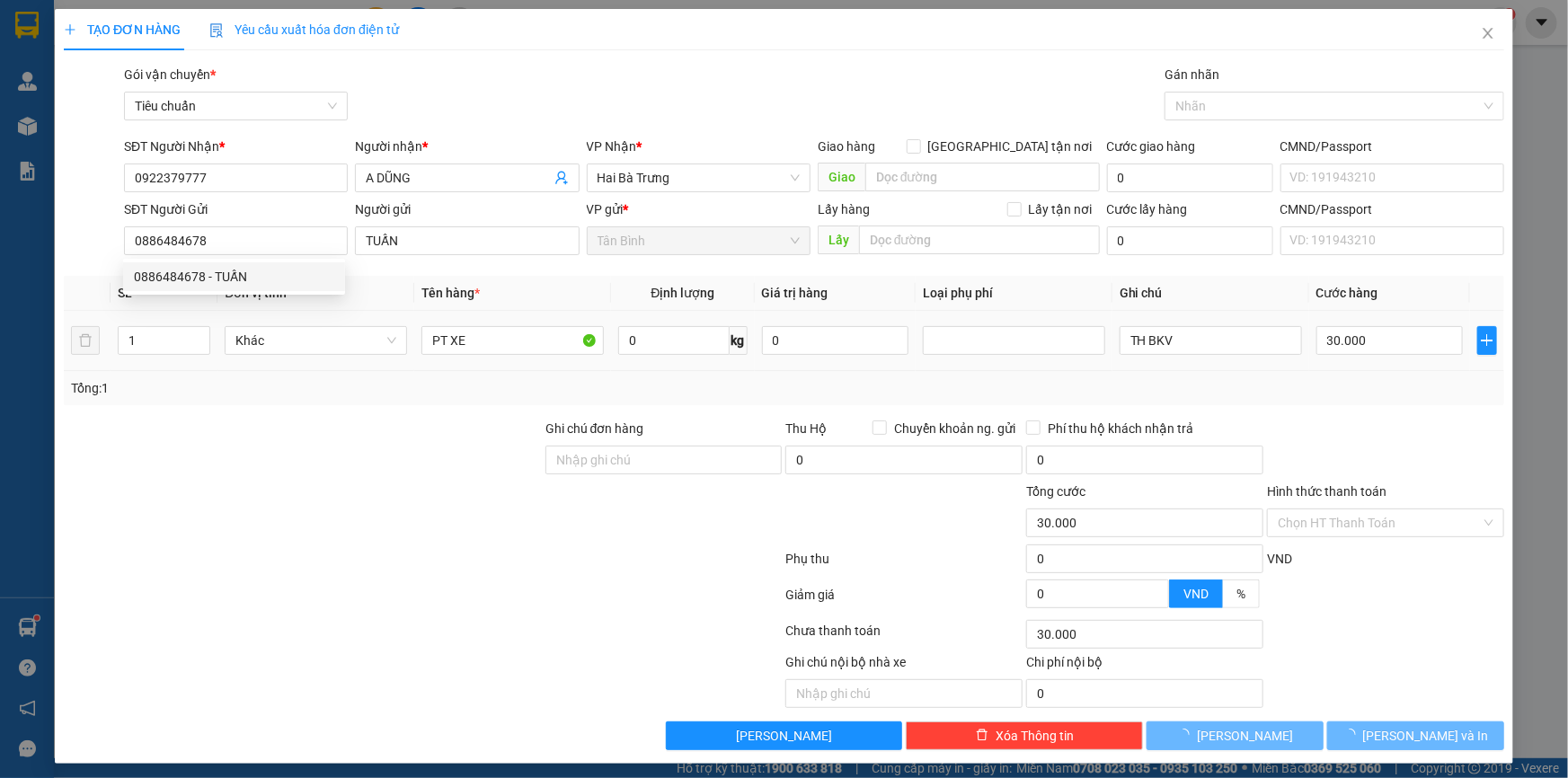
click at [409, 422] on div at bounding box center [302, 451] width 482 height 63
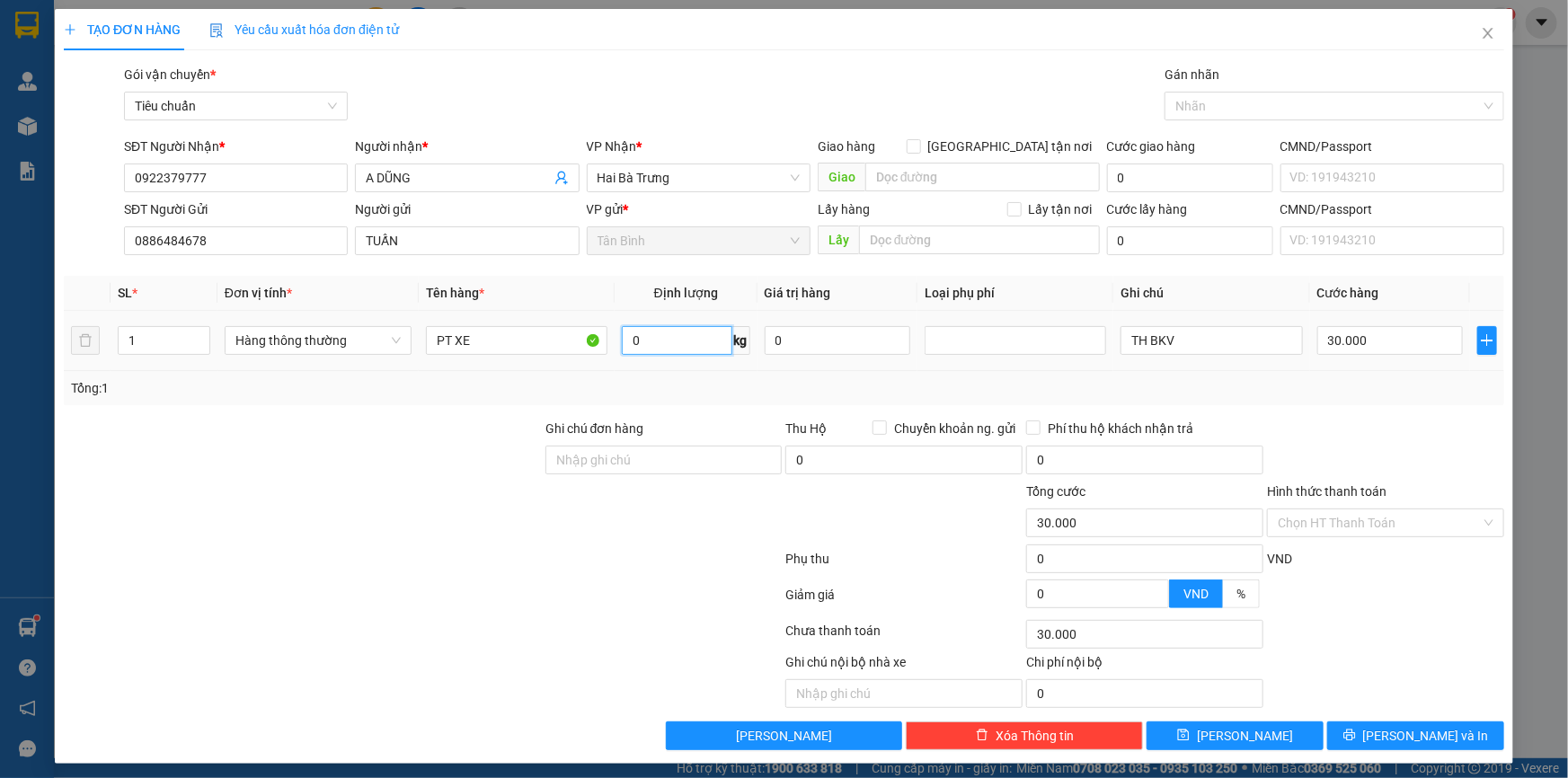
click at [640, 345] on input "0" at bounding box center [676, 340] width 110 height 29
type input "8"
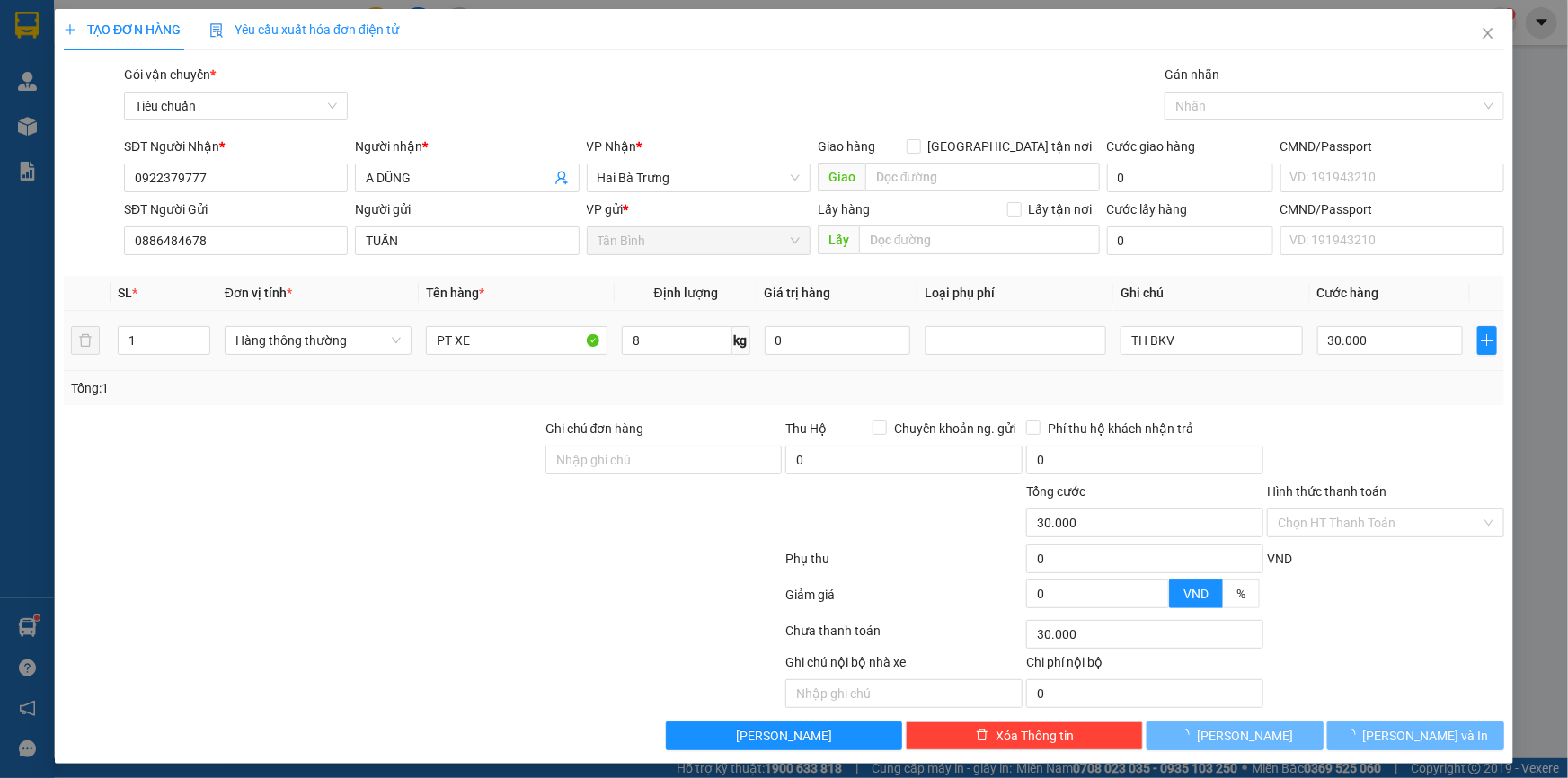
drag, startPoint x: 426, startPoint y: 417, endPoint x: 1141, endPoint y: 360, distance: 717.3
click at [426, 418] on div "Transit Pickup Surcharge Ids Transit Deliver Surcharge Ids Transit Deliver Surc…" at bounding box center [784, 407] width 1440 height 685
type input "40.000"
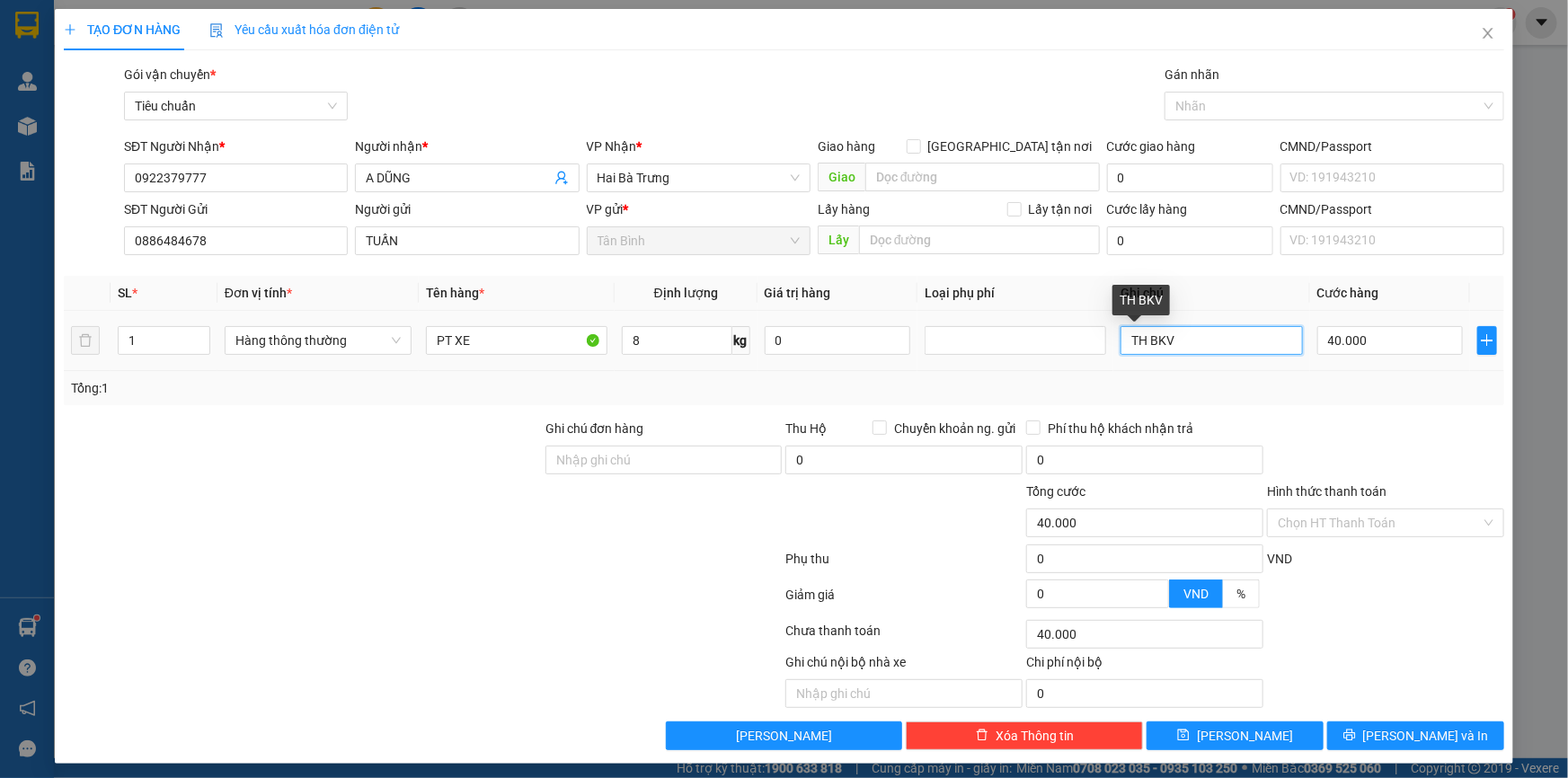
drag, startPoint x: 1193, startPoint y: 336, endPoint x: 1039, endPoint y: 356, distance: 155.3
click at [1042, 356] on tr "1 Hàng thông thường PT XE 8 kg 0 TH BKV 40.000" at bounding box center [784, 340] width 1440 height 60
click at [1121, 341] on input "text" at bounding box center [1211, 340] width 181 height 29
click at [1123, 341] on input "text" at bounding box center [1211, 340] width 181 height 29
click at [1146, 344] on input "text" at bounding box center [1211, 340] width 181 height 29
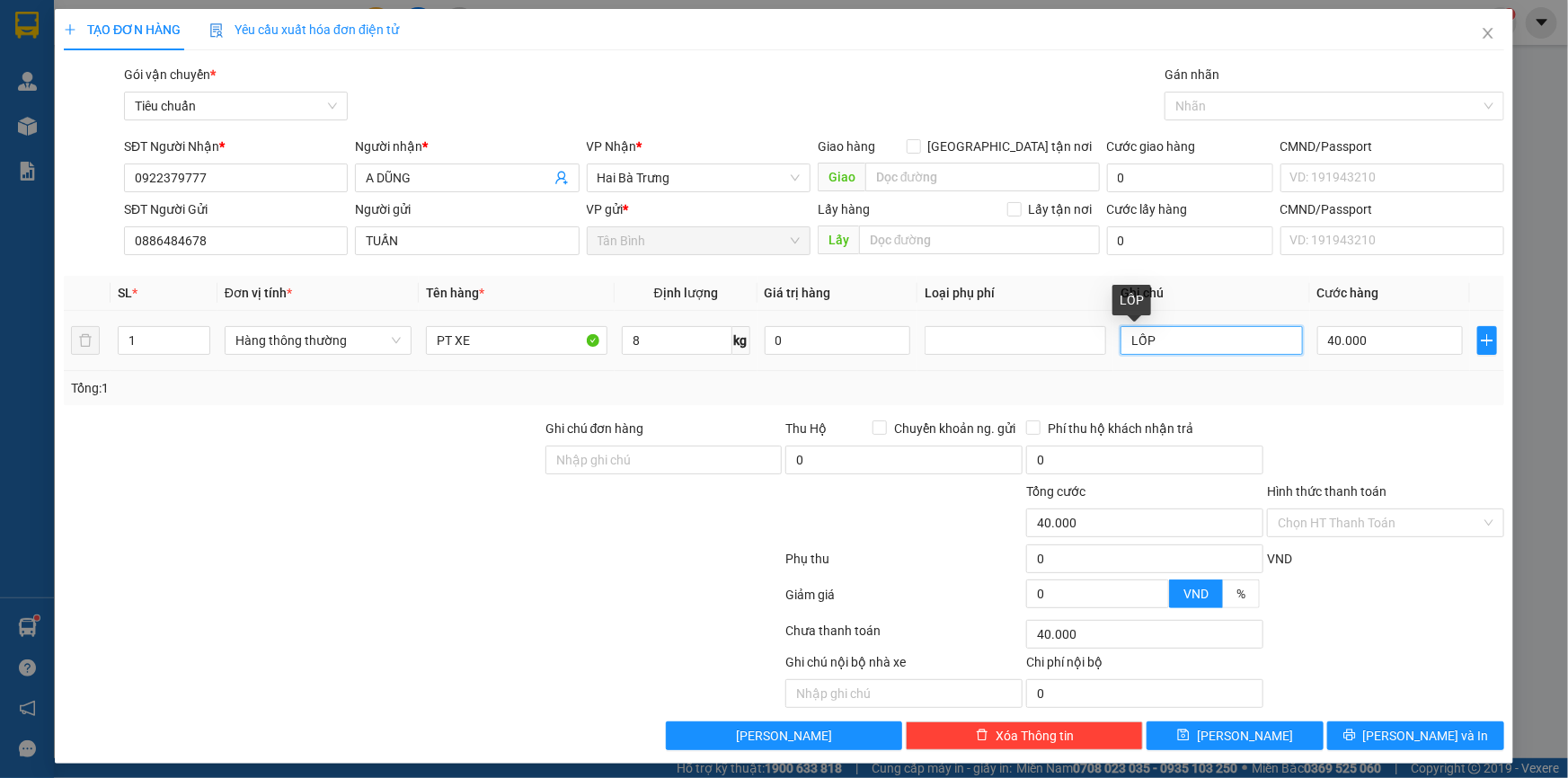
type input "LỐP D"
click at [1371, 724] on button "[PERSON_NAME] và In" at bounding box center [1415, 735] width 177 height 29
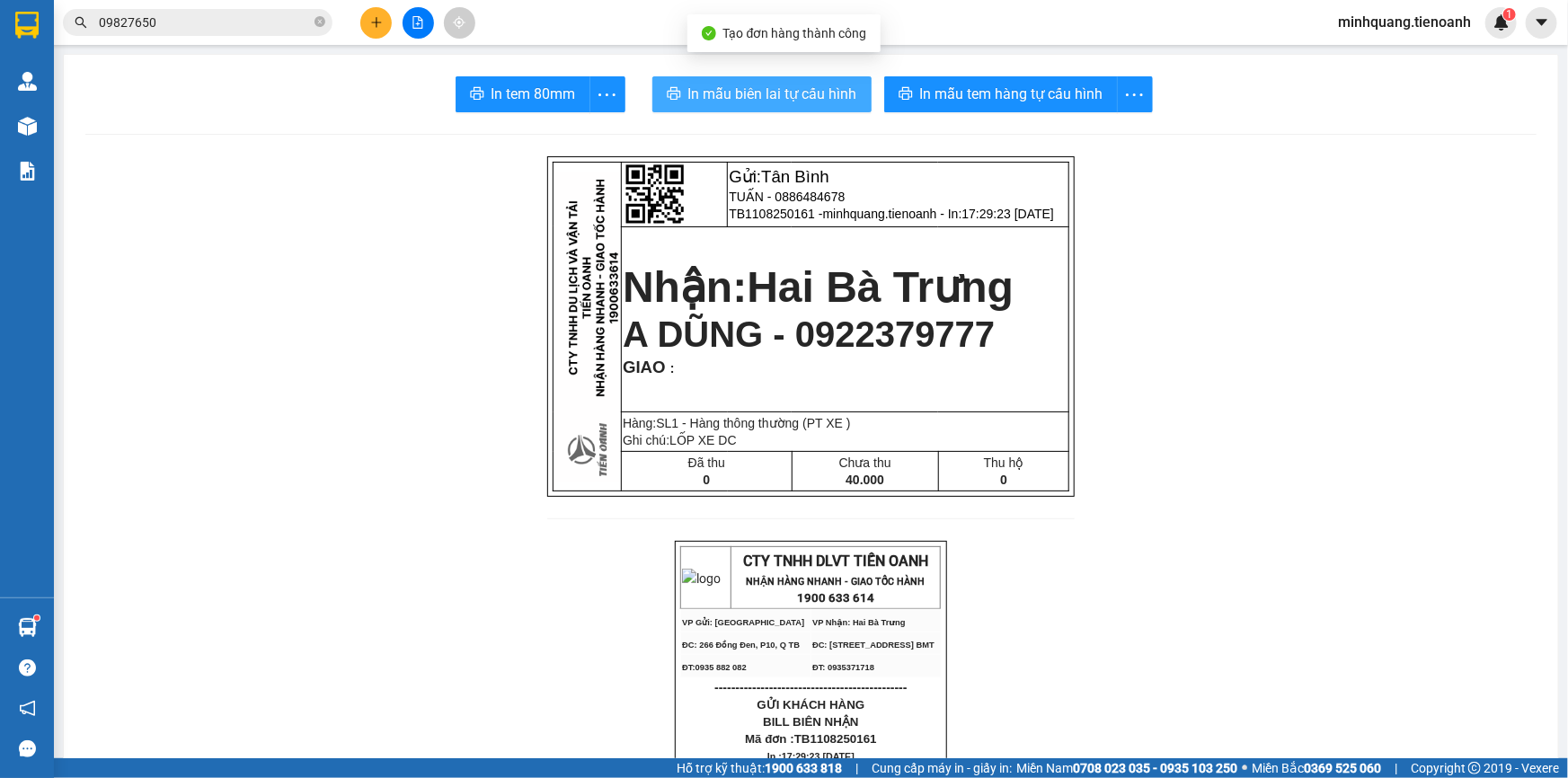
click at [799, 85] on span "In mẫu biên lai tự cấu hình" at bounding box center [772, 93] width 169 height 22
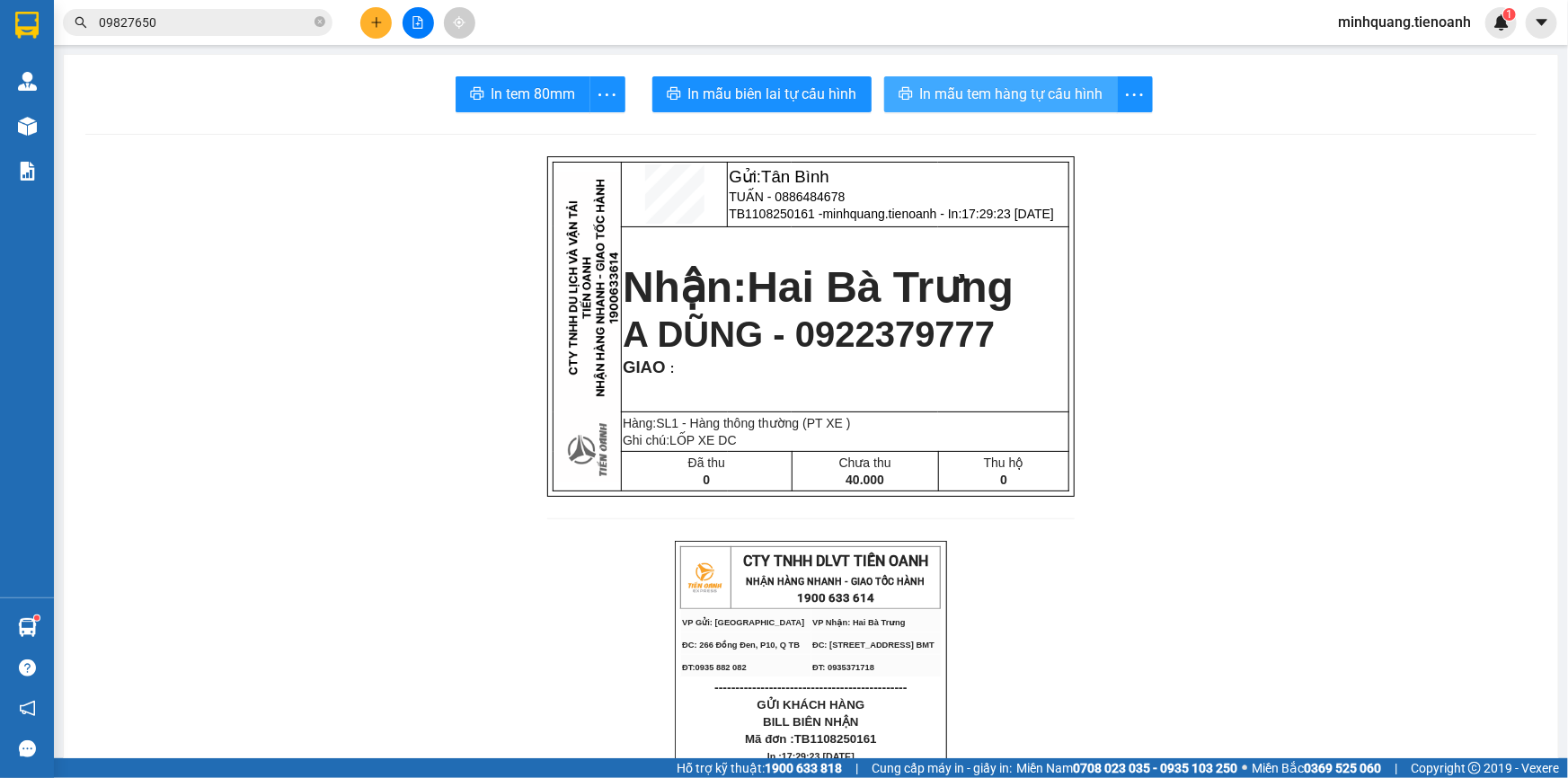
click at [996, 95] on span "In mẫu tem hàng tự cấu hình" at bounding box center [1012, 93] width 183 height 22
click at [368, 20] on button at bounding box center [377, 23] width 31 height 31
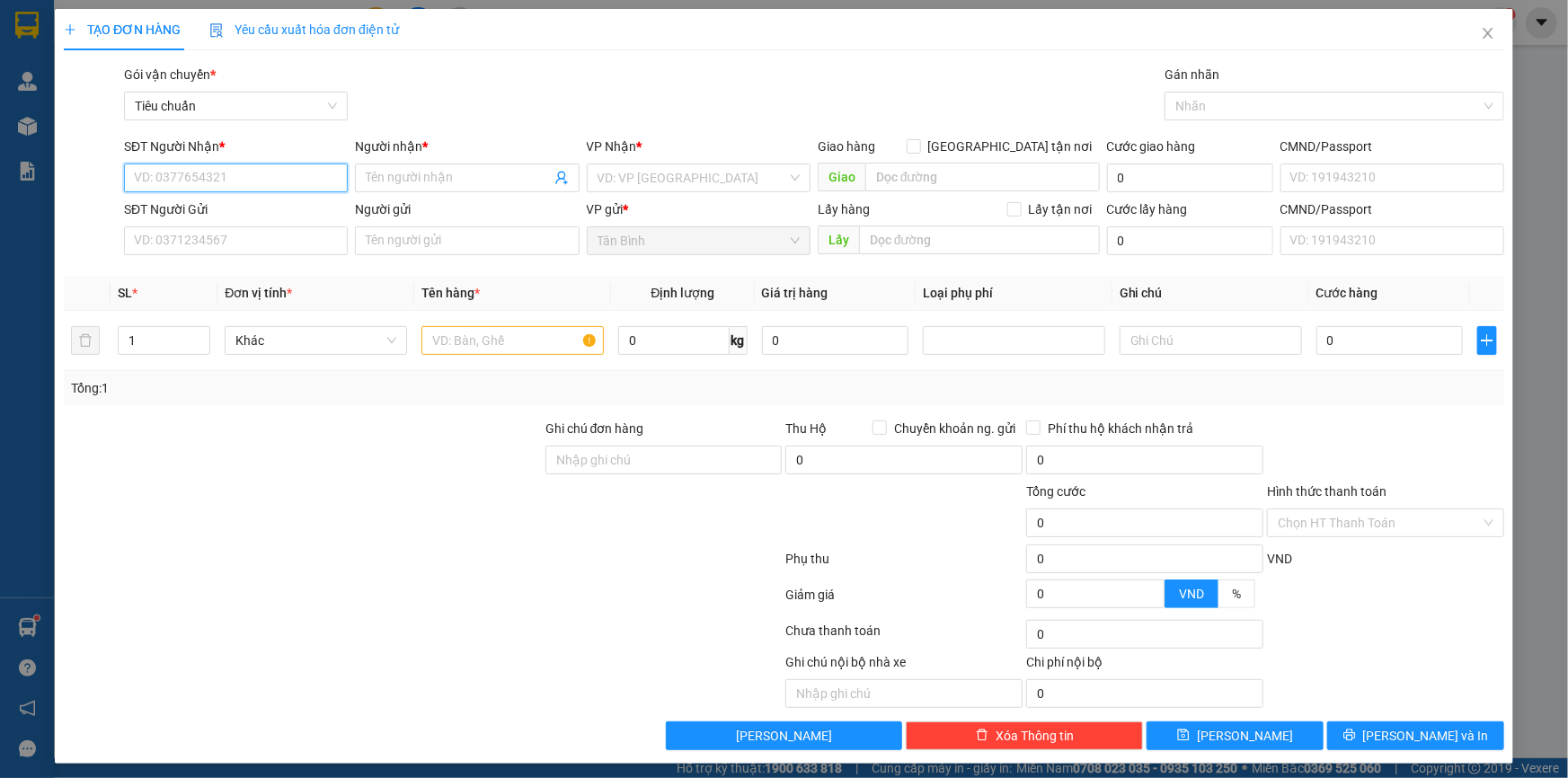
click at [216, 186] on input "SĐT Người Nhận *" at bounding box center [236, 178] width 224 height 29
click at [211, 174] on input "SĐT Người Nhận *" at bounding box center [236, 178] width 224 height 29
type input "0944524646"
click at [239, 218] on div "0944524646 - TÍN NGHĨA" at bounding box center [234, 213] width 201 height 19
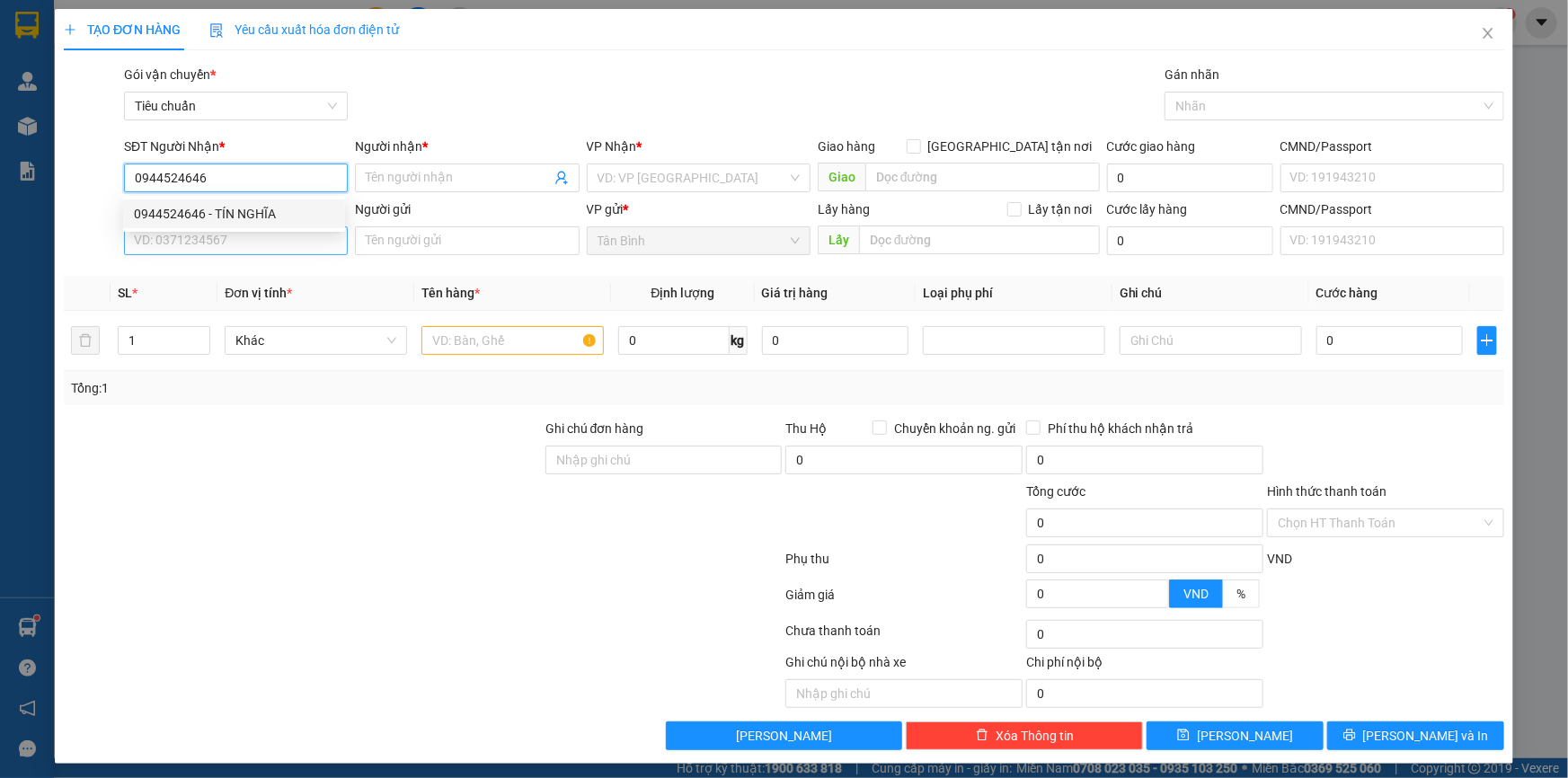
type input "TÍN NGHĨA"
type input "180.000"
type input "0944524646"
click at [232, 248] on input "SĐT Người Gửi" at bounding box center [236, 241] width 224 height 29
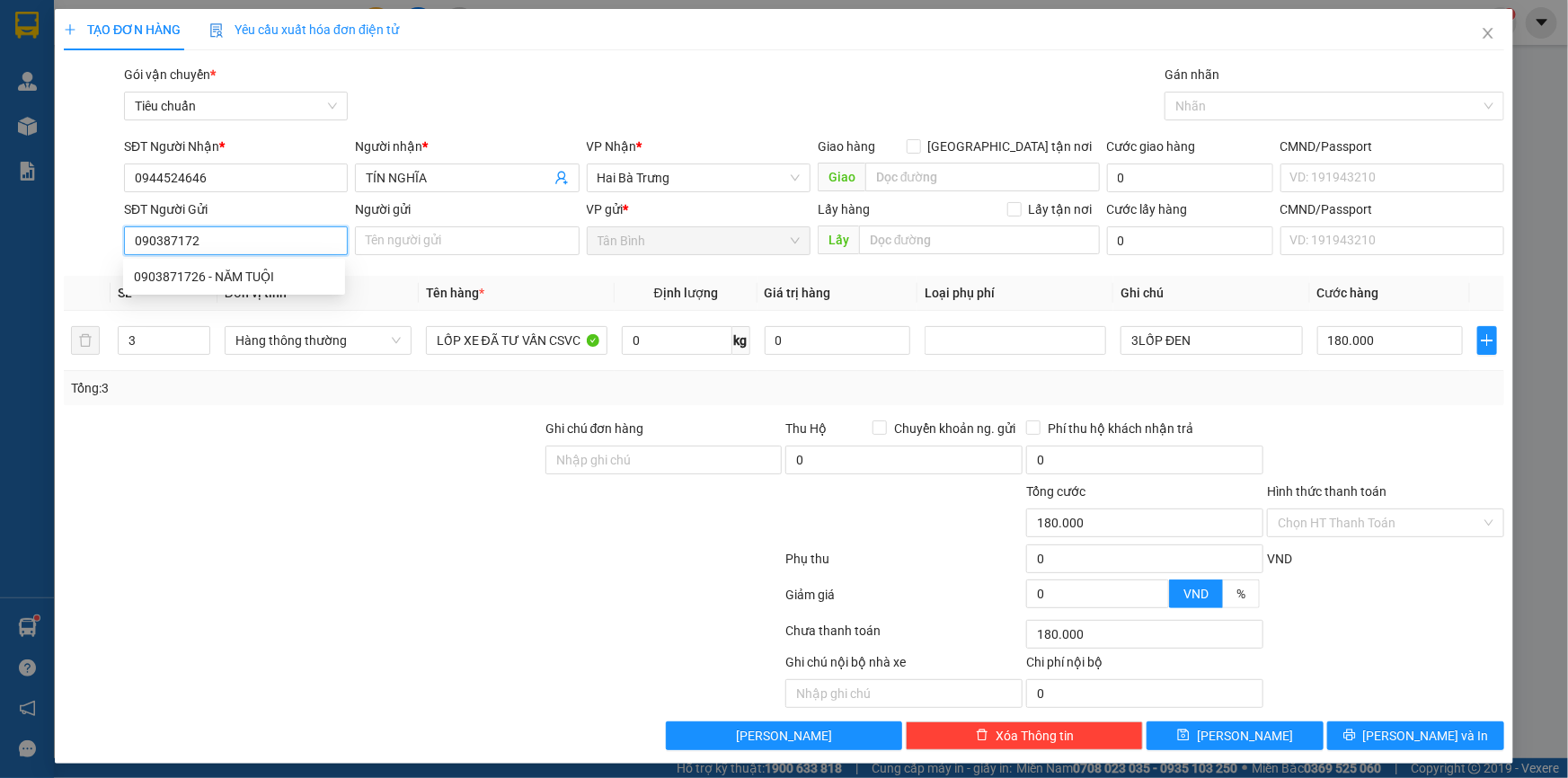
type input "0903871726"
click at [273, 279] on div "0903871726 - NĂM TUỘI" at bounding box center [234, 276] width 201 height 19
type input "NĂM TUỘI"
type input "0903871726"
click at [302, 453] on div at bounding box center [302, 451] width 482 height 63
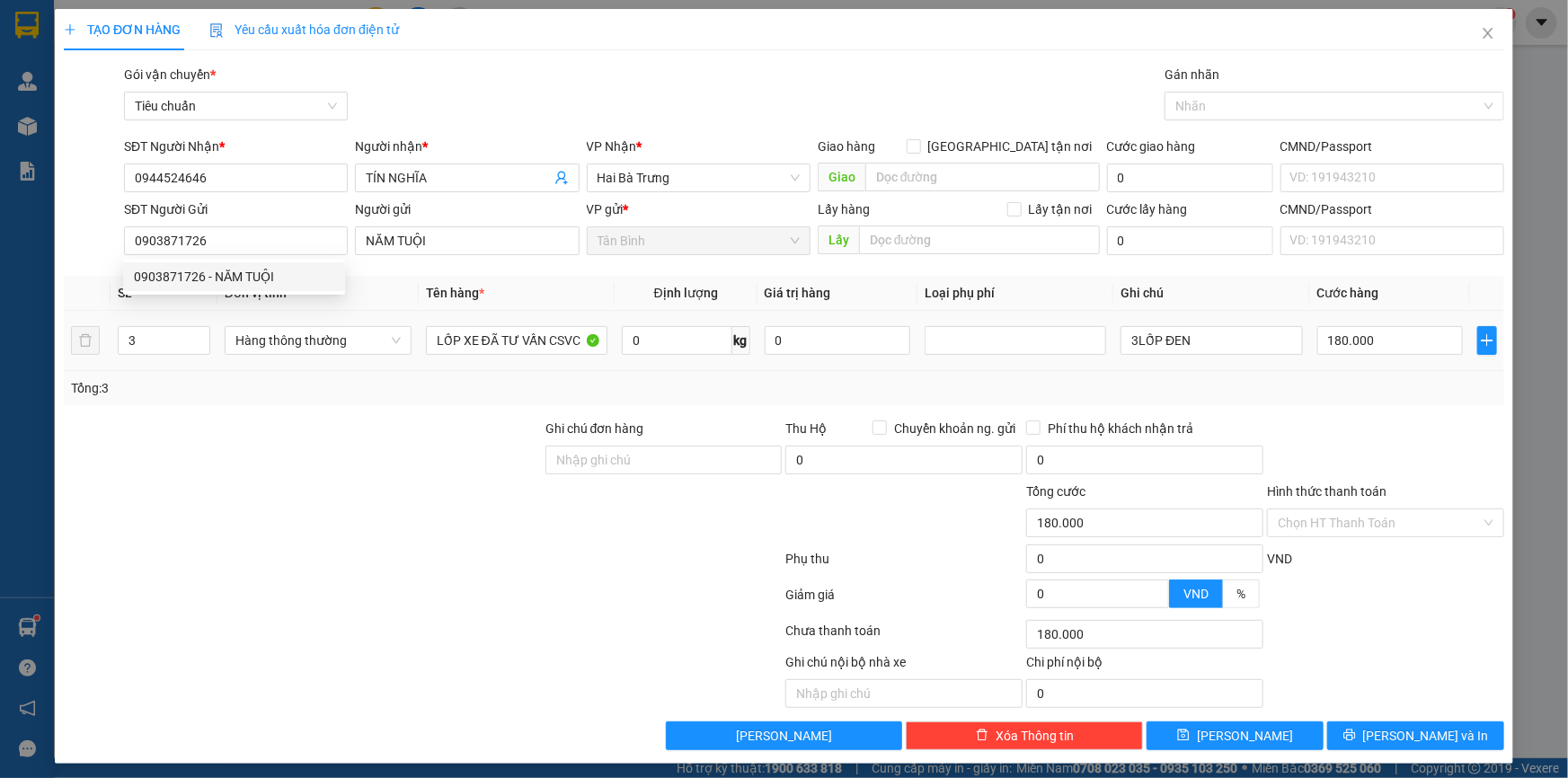
drag, startPoint x: 169, startPoint y: 337, endPoint x: 49, endPoint y: 351, distance: 120.8
click at [64, 349] on tr "3 Hàng thông thường LỐP XE ĐÃ TƯ VẤN CSVC 0 kg 0 3LỐP ĐEN 180.000" at bounding box center [784, 340] width 1440 height 60
type input "4"
click at [205, 457] on div at bounding box center [302, 451] width 482 height 63
type input "0"
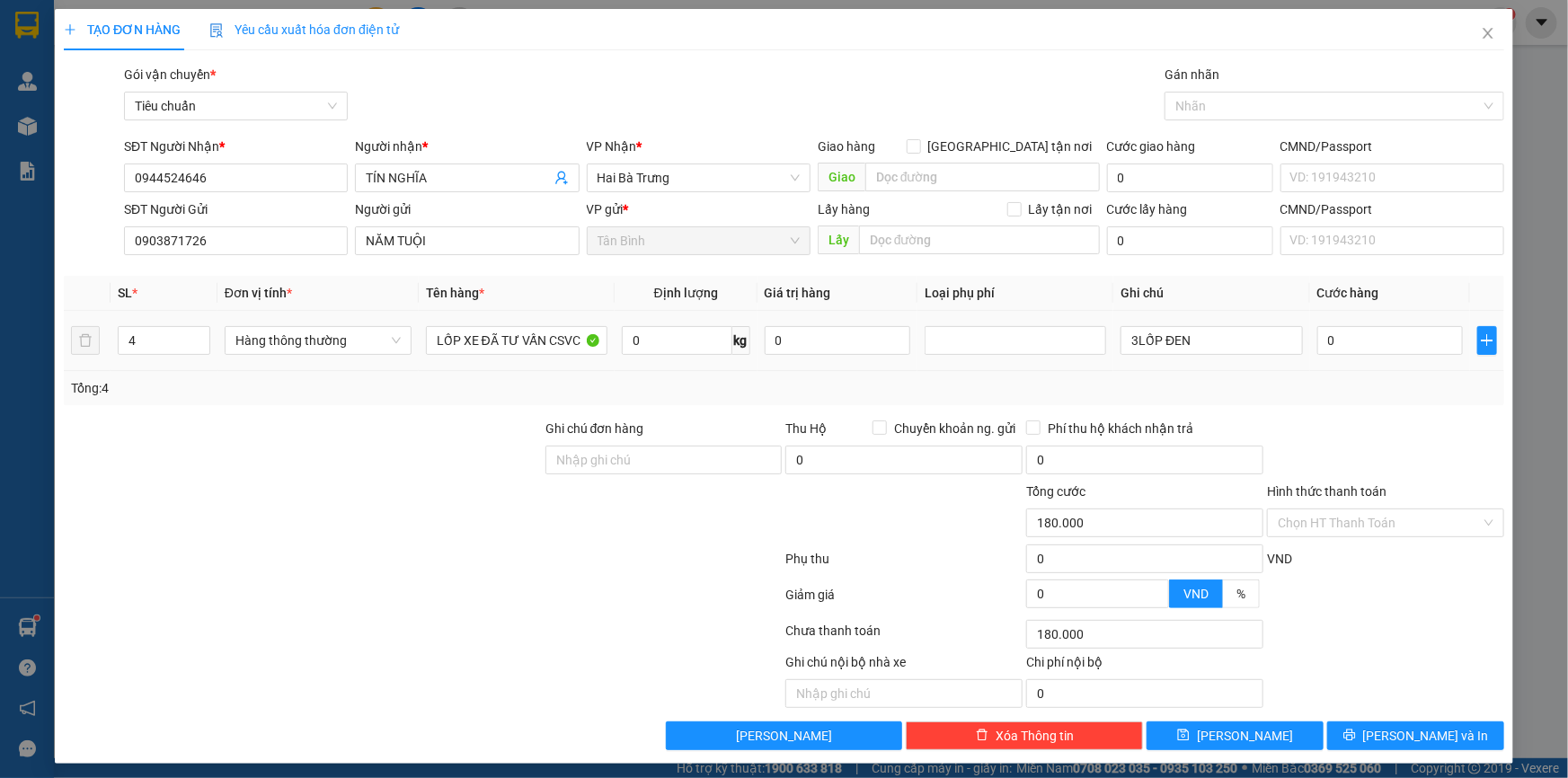
type input "0"
click at [698, 332] on input "0" at bounding box center [676, 340] width 110 height 29
click at [643, 340] on input "0" at bounding box center [676, 340] width 110 height 29
drag, startPoint x: 1228, startPoint y: 338, endPoint x: 1051, endPoint y: 341, distance: 177.0
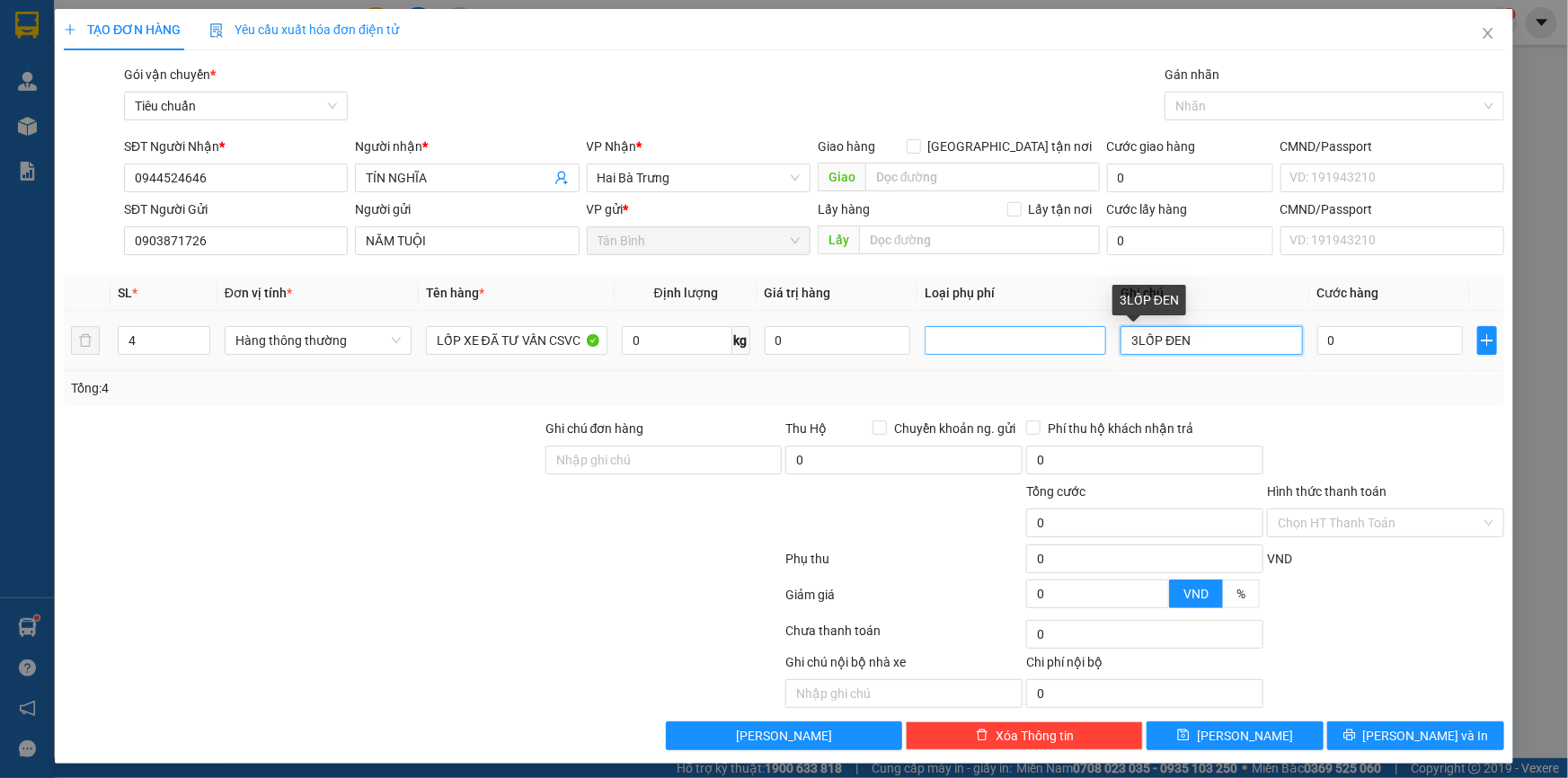
click at [1033, 338] on tr "4 Hàng thông thường LỐP XE ĐÃ TƯ VẤN CSVC 0 kg 0 3LỐP ĐEN 0" at bounding box center [784, 340] width 1440 height 60
type input "4 LỐP"
click at [675, 341] on input "0" at bounding box center [676, 340] width 110 height 29
click at [678, 341] on input "0" at bounding box center [676, 340] width 110 height 29
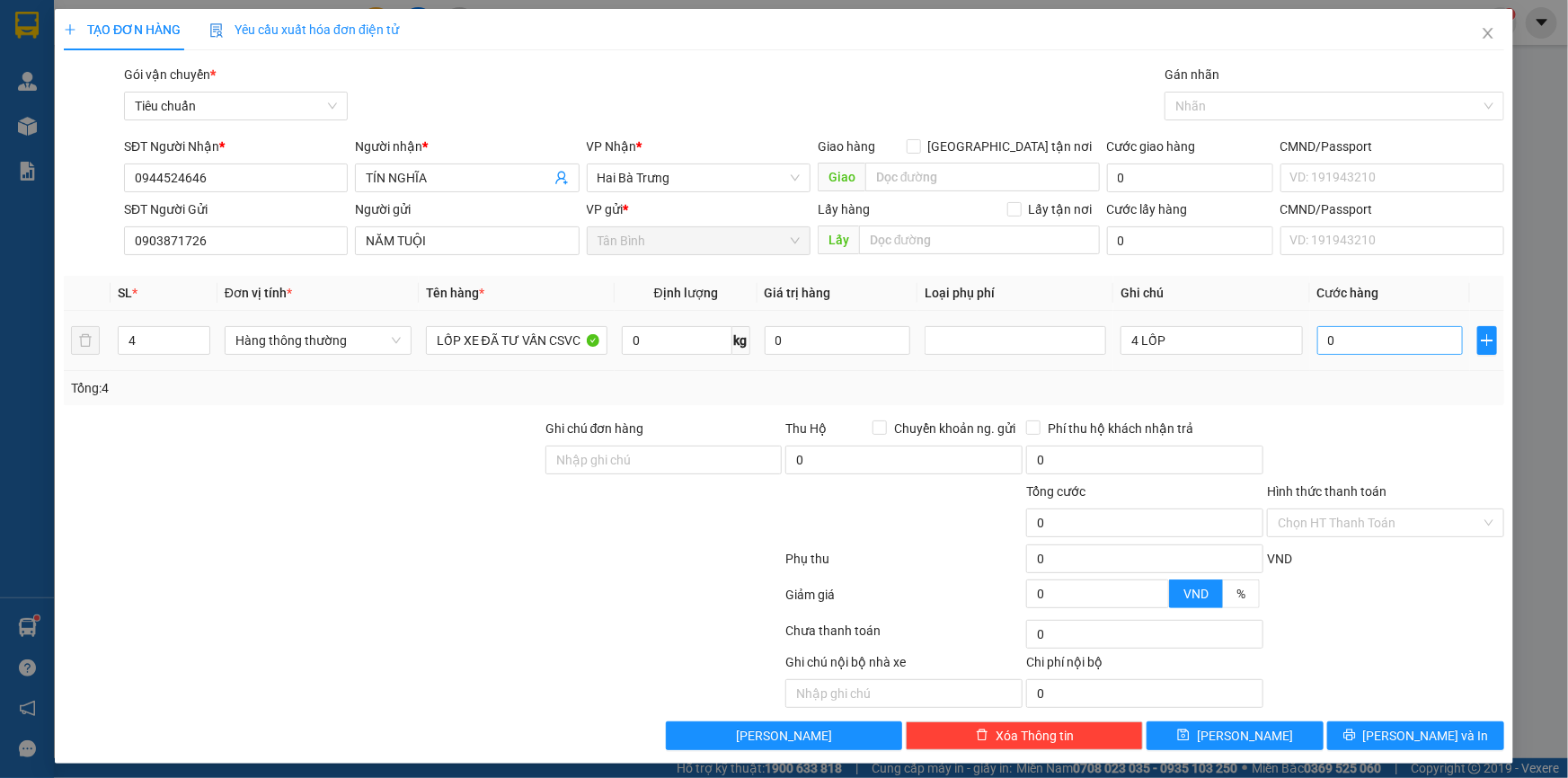
click at [1295, 369] on td "4 LỐP" at bounding box center [1212, 340] width 196 height 60
click at [1372, 337] on input "0" at bounding box center [1390, 340] width 146 height 29
type input "2"
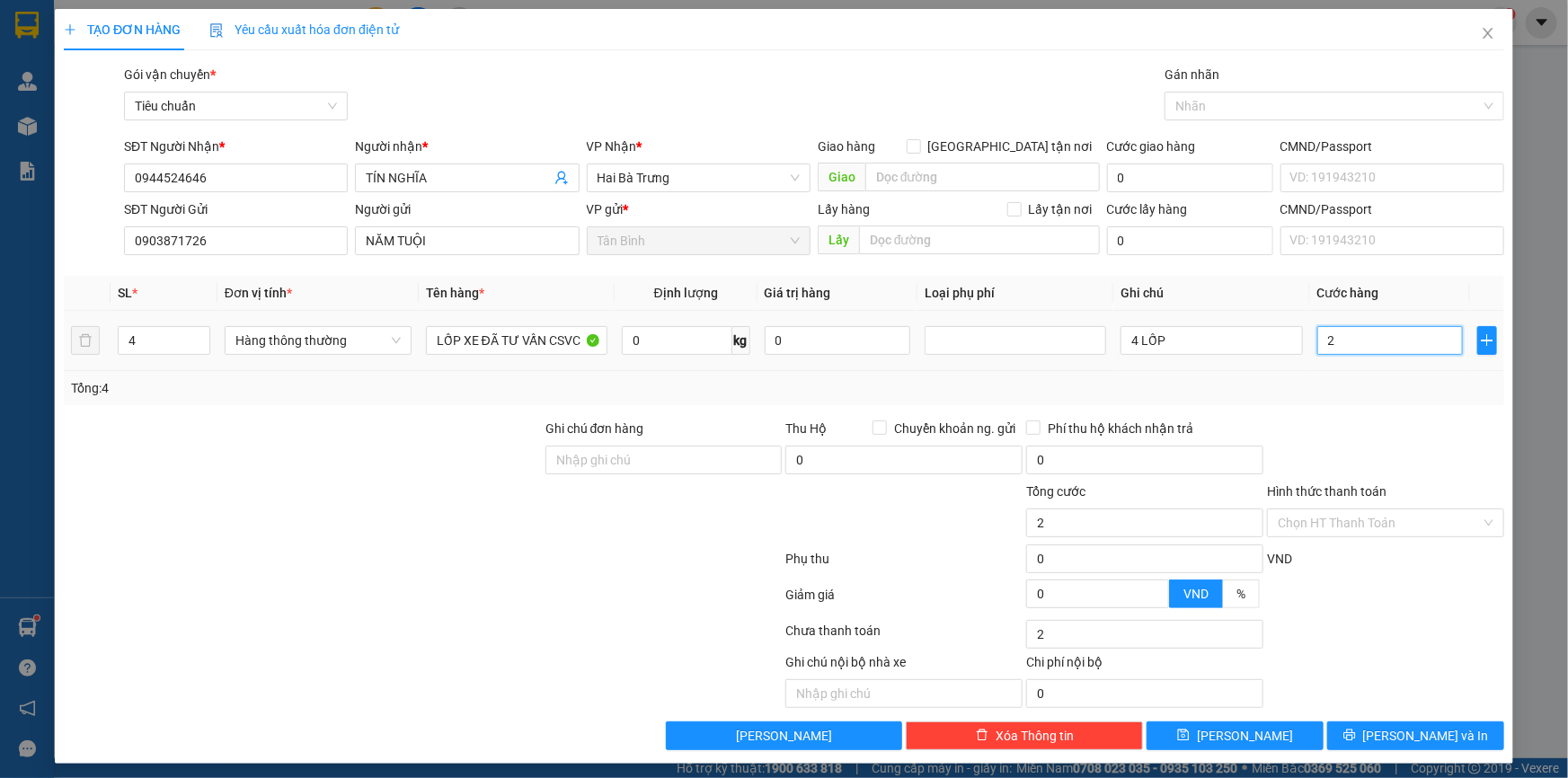
type input "22"
type input "220"
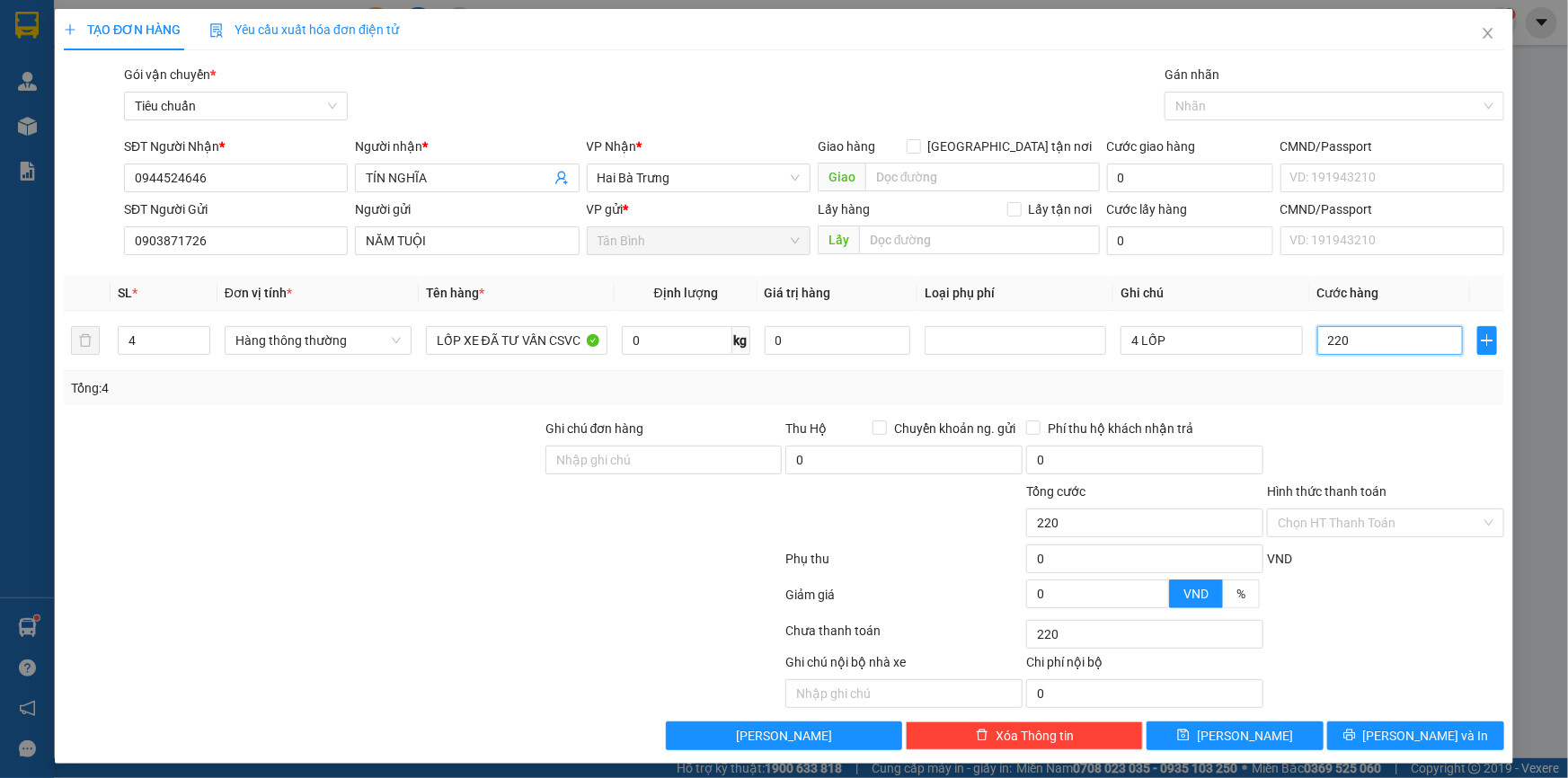
type input "220"
click at [1338, 429] on div at bounding box center [1386, 451] width 241 height 63
type input "220.000"
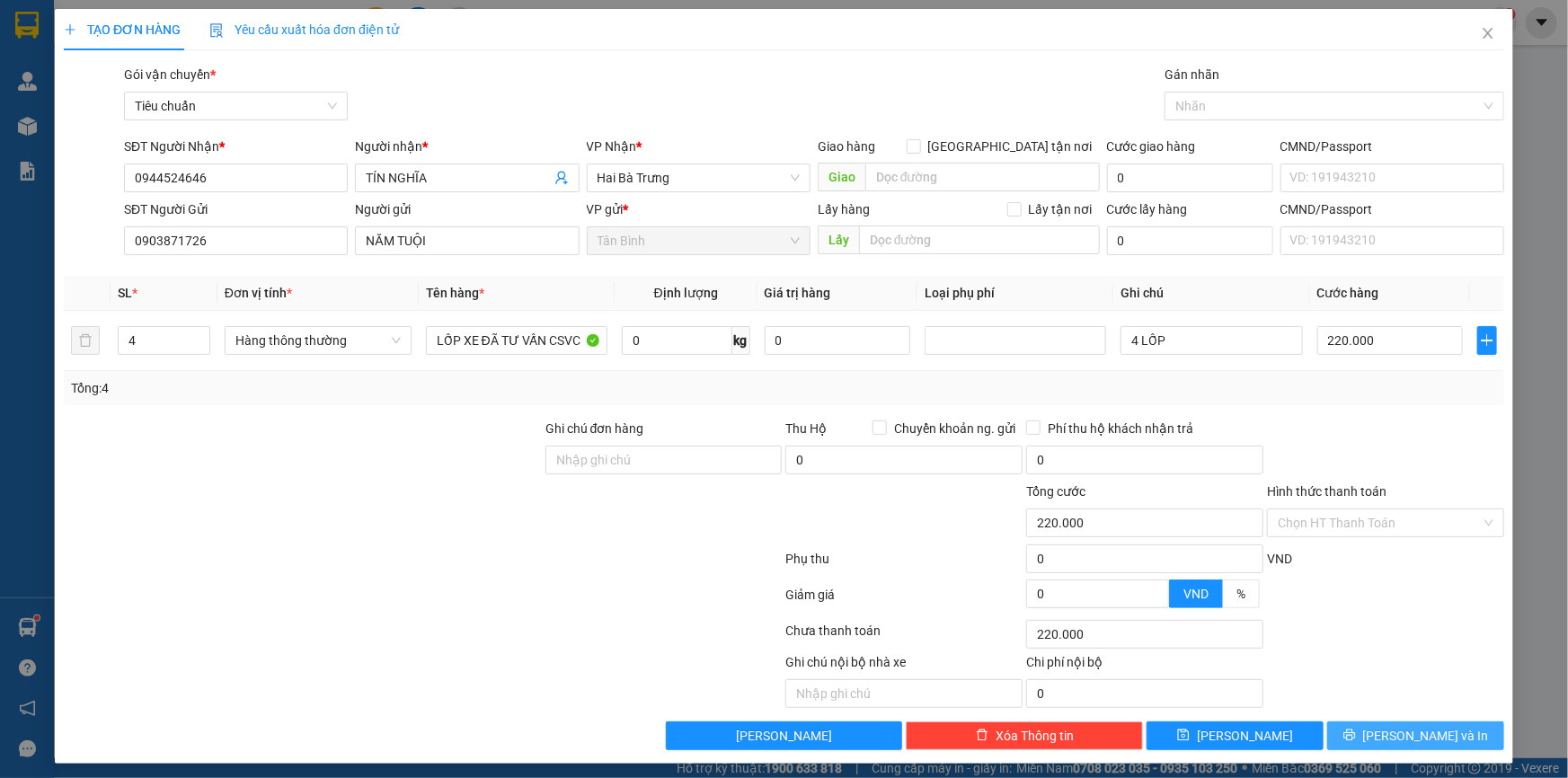
click at [1395, 726] on span "[PERSON_NAME] và In" at bounding box center [1426, 735] width 126 height 19
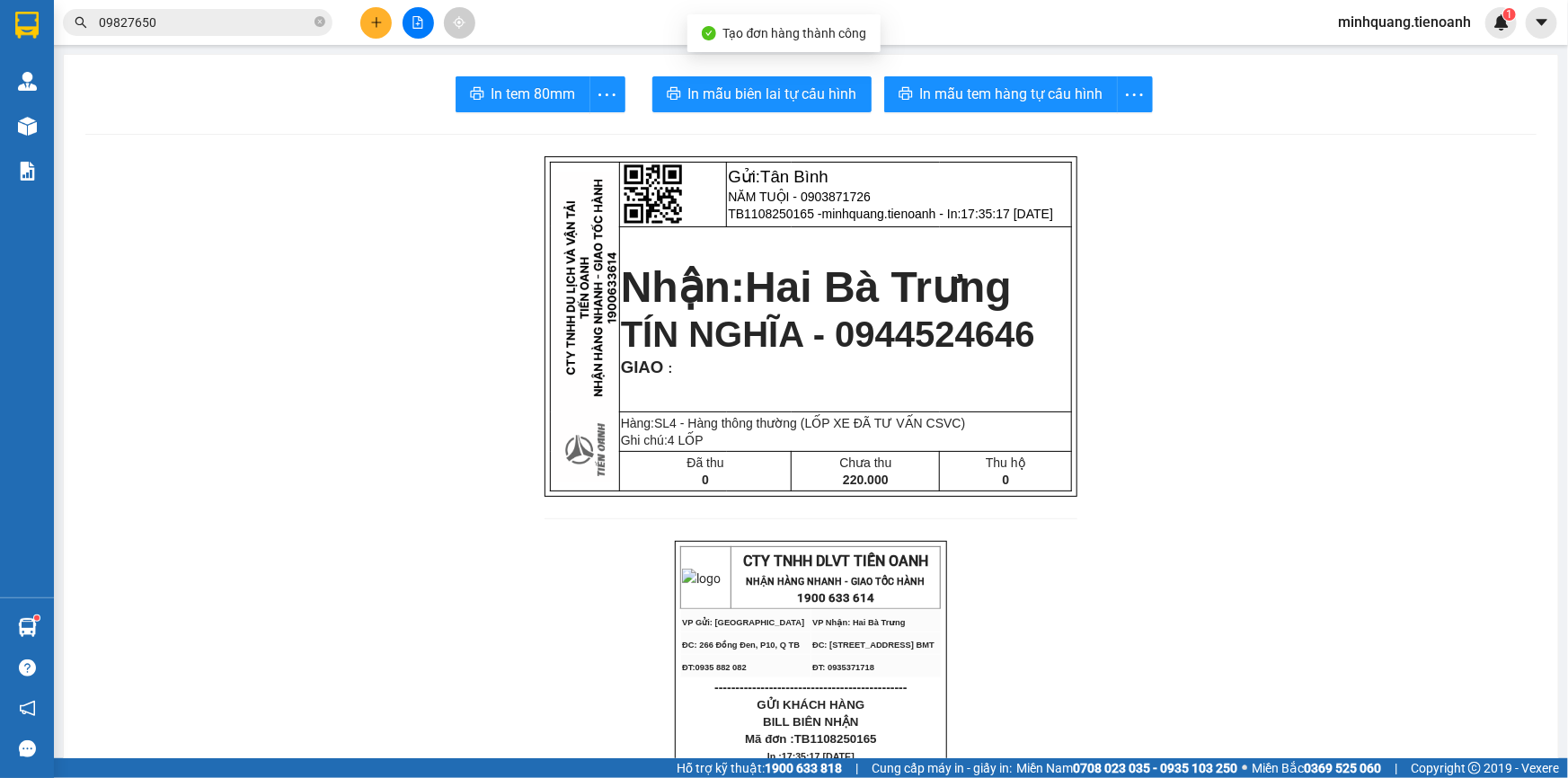
click at [764, 89] on span "In mẫu biên lai tự cấu hình" at bounding box center [772, 93] width 169 height 22
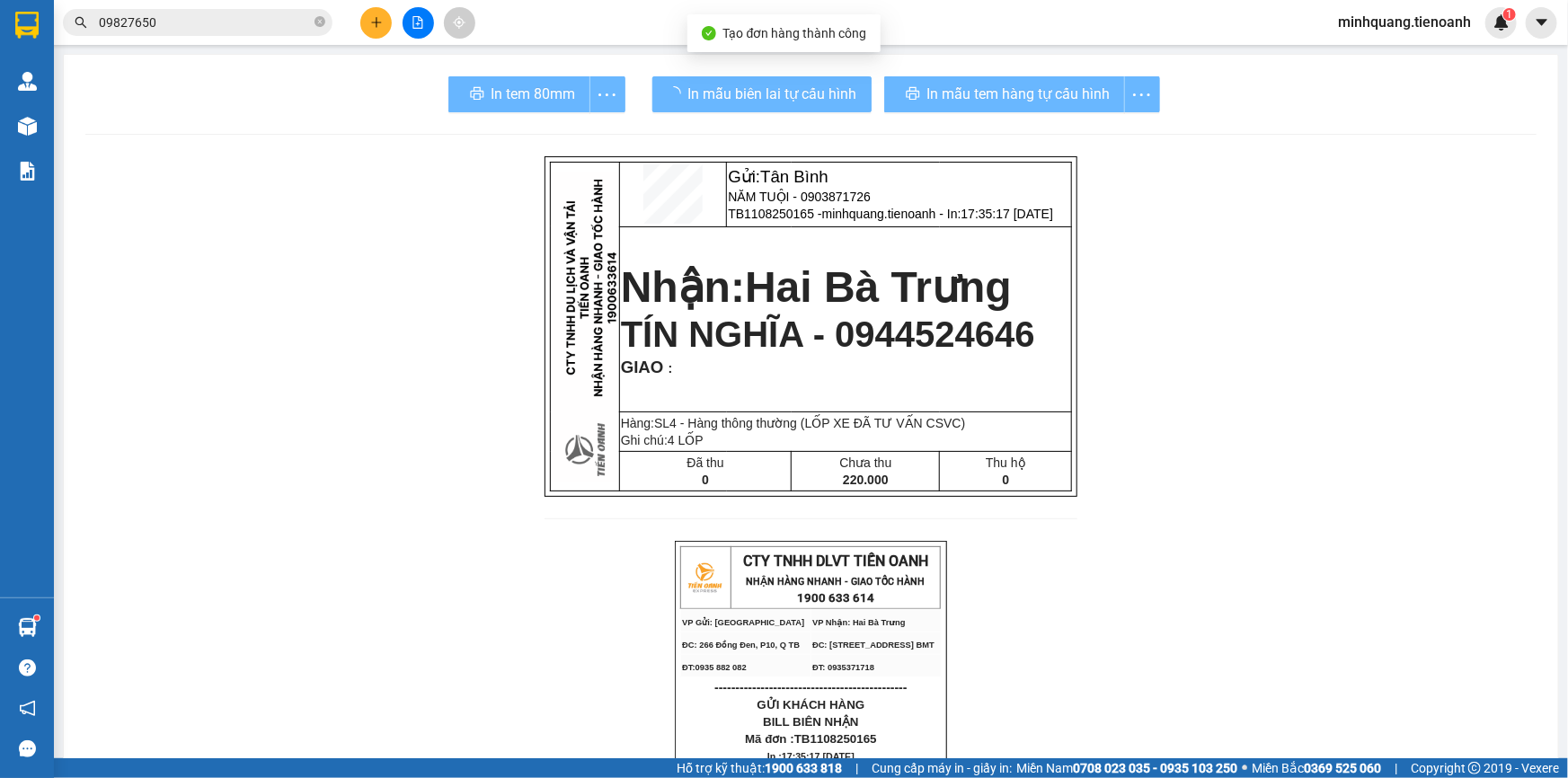
drag, startPoint x: 1046, startPoint y: 110, endPoint x: 999, endPoint y: 89, distance: 51.5
click at [999, 89] on div "In mẫu tem hàng tự cấu hình" at bounding box center [1022, 94] width 276 height 36
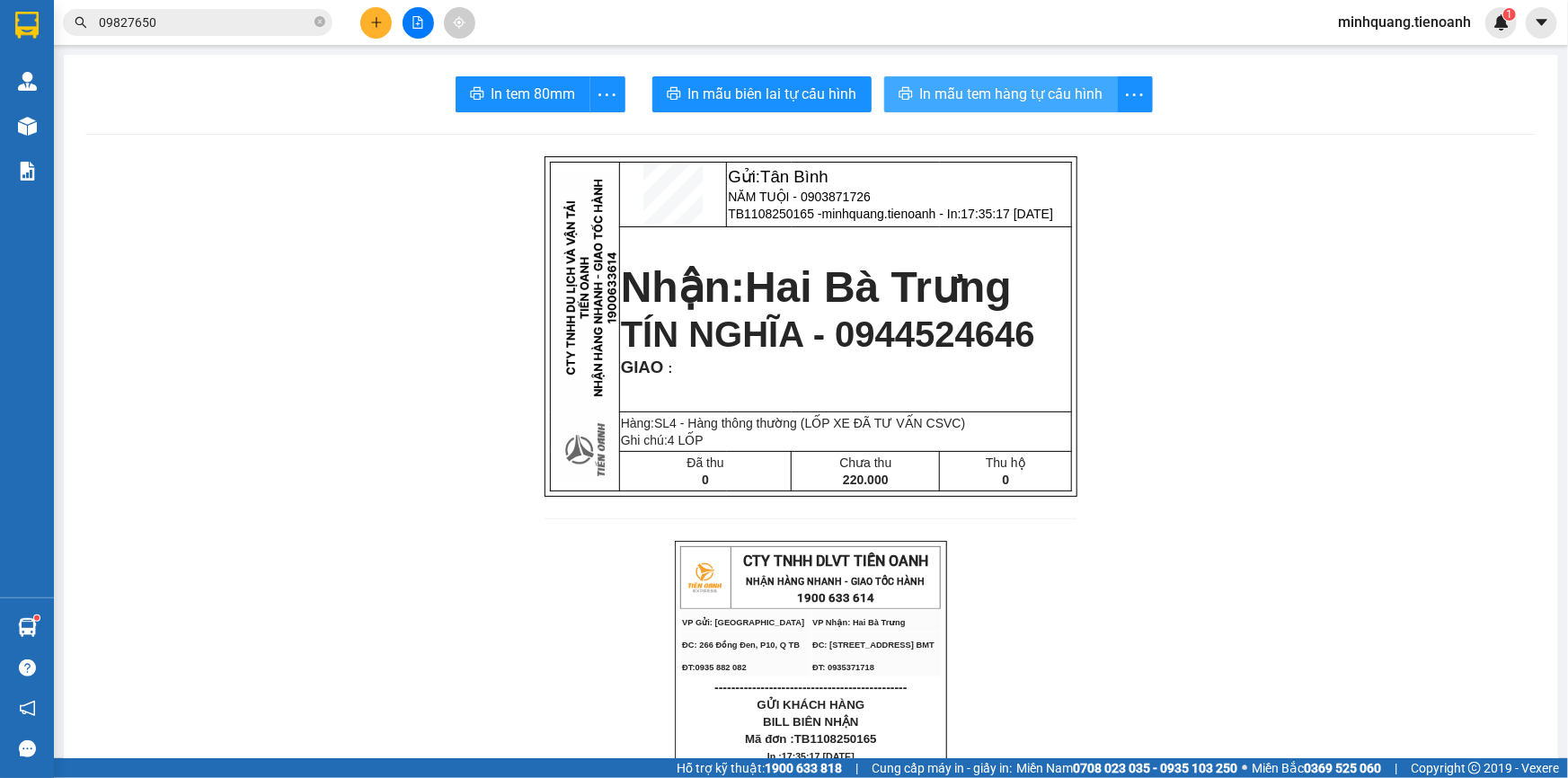
click at [999, 89] on span "In mẫu tem hàng tự cấu hình" at bounding box center [1012, 93] width 183 height 22
click at [377, 24] on icon "plus" at bounding box center [377, 22] width 13 height 13
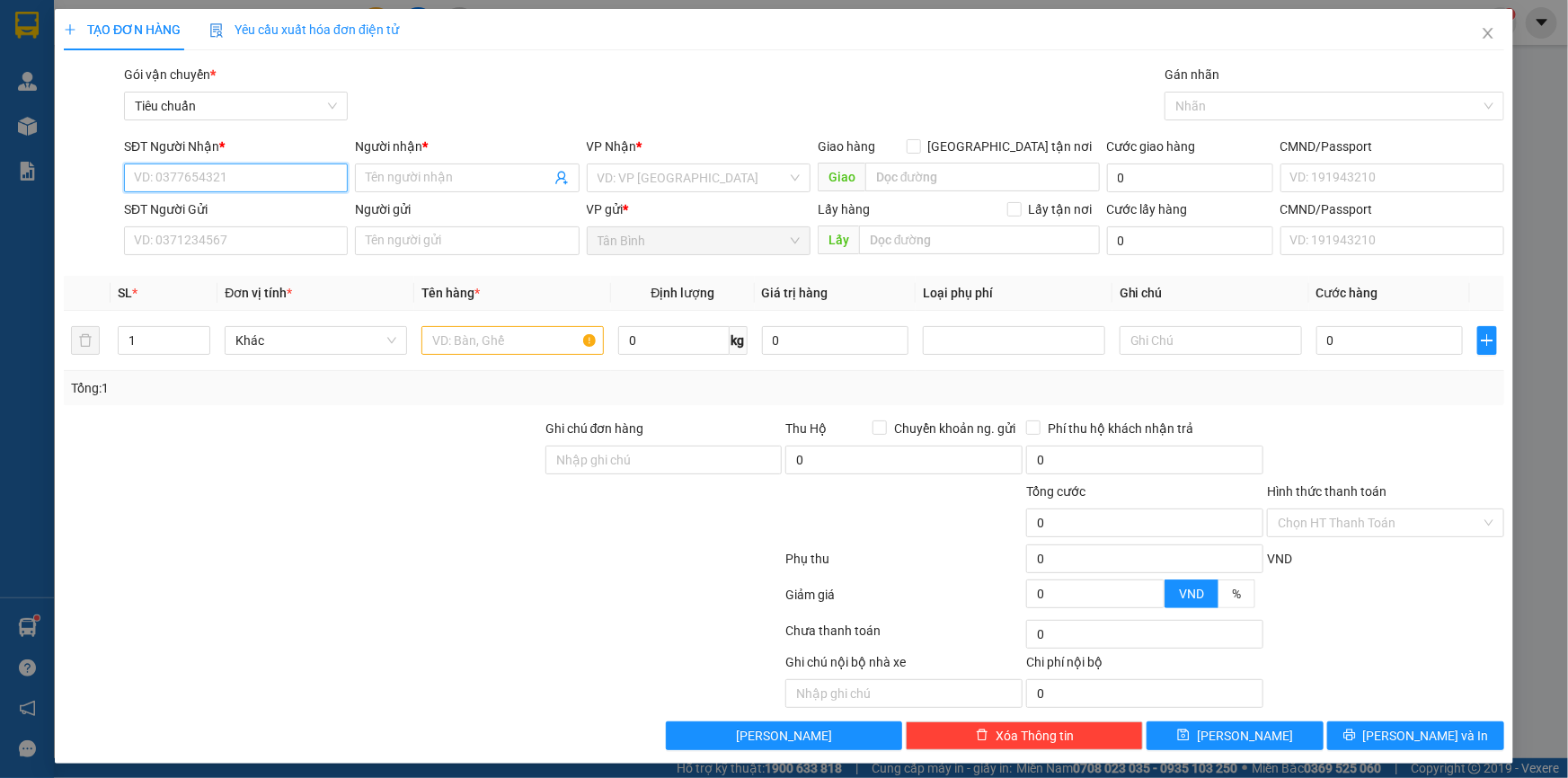
click at [187, 179] on input "SĐT Người Nhận *" at bounding box center [236, 178] width 224 height 29
drag, startPoint x: 242, startPoint y: 210, endPoint x: 240, endPoint y: 242, distance: 32.1
click at [242, 211] on div "0917472628 - [PERSON_NAME]" at bounding box center [234, 213] width 201 height 19
type input "0917472628"
type input "[PERSON_NAME]"
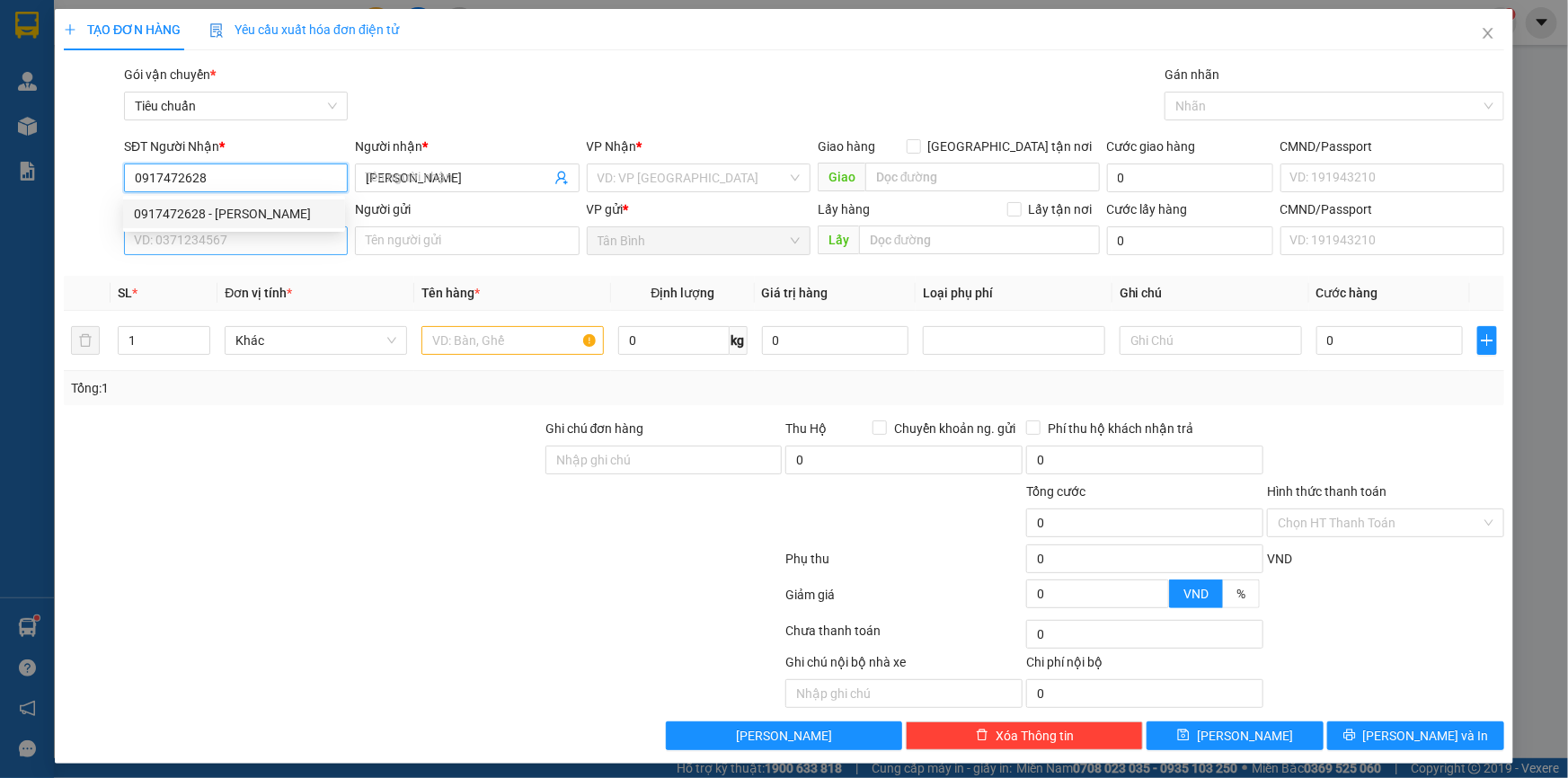
type input "0917472628"
type input "30.000"
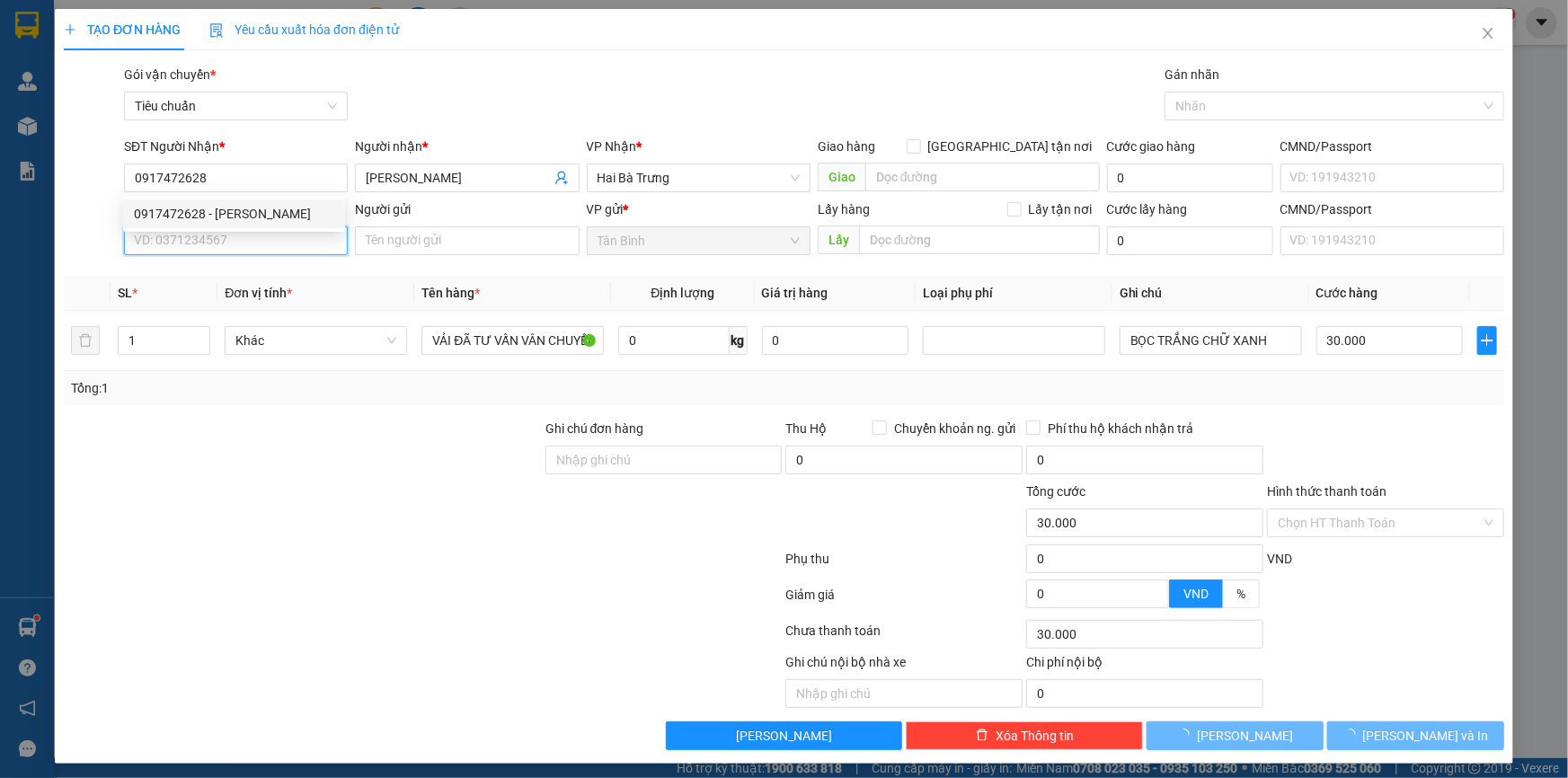
click at [240, 242] on input "SĐT Người Gửi" at bounding box center [236, 241] width 224 height 29
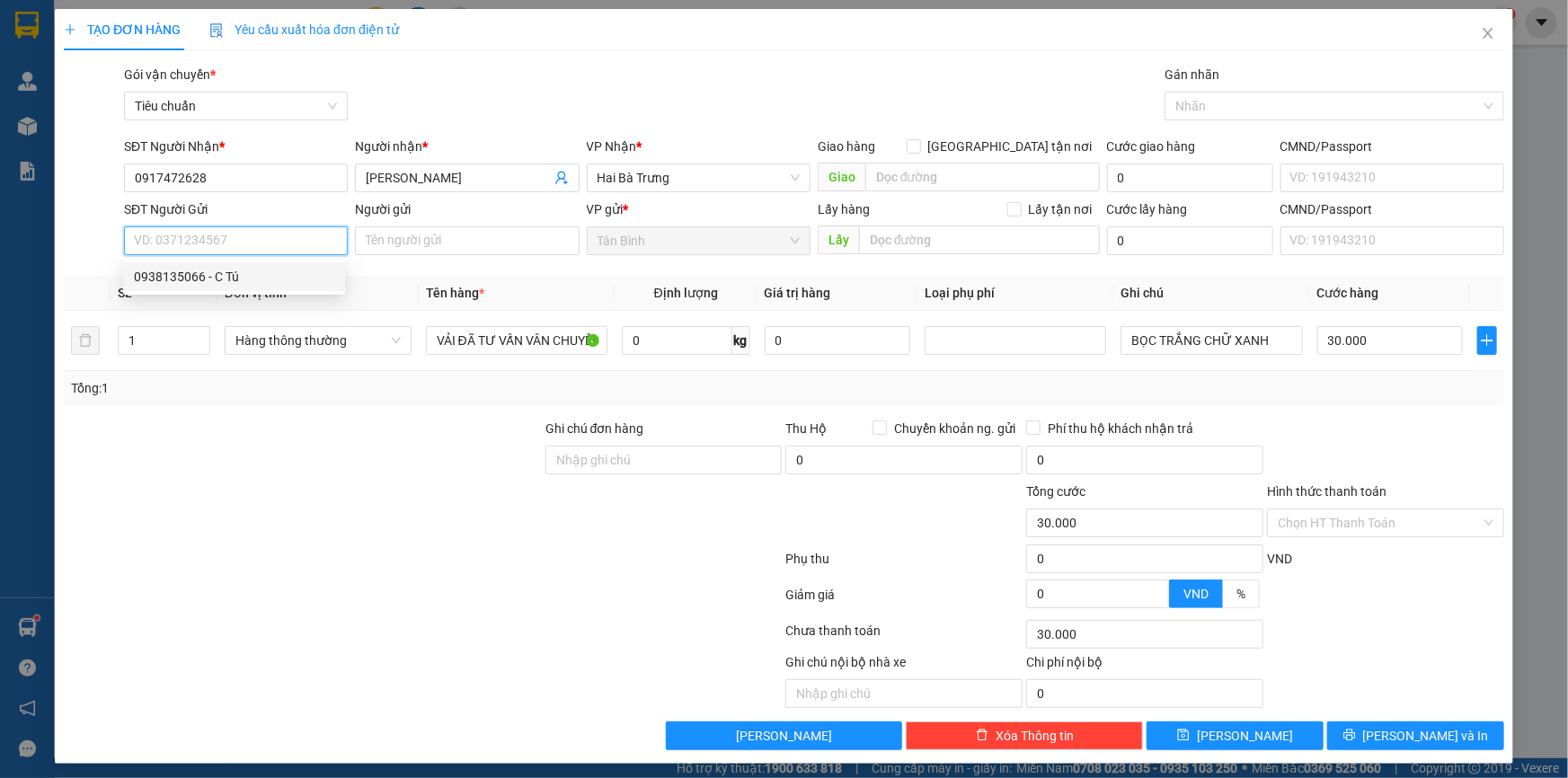
drag, startPoint x: 235, startPoint y: 273, endPoint x: 276, endPoint y: 303, distance: 50.8
click at [235, 274] on div "0938135066 - C Tú" at bounding box center [234, 276] width 201 height 19
type input "0938135066"
type input "C Tú"
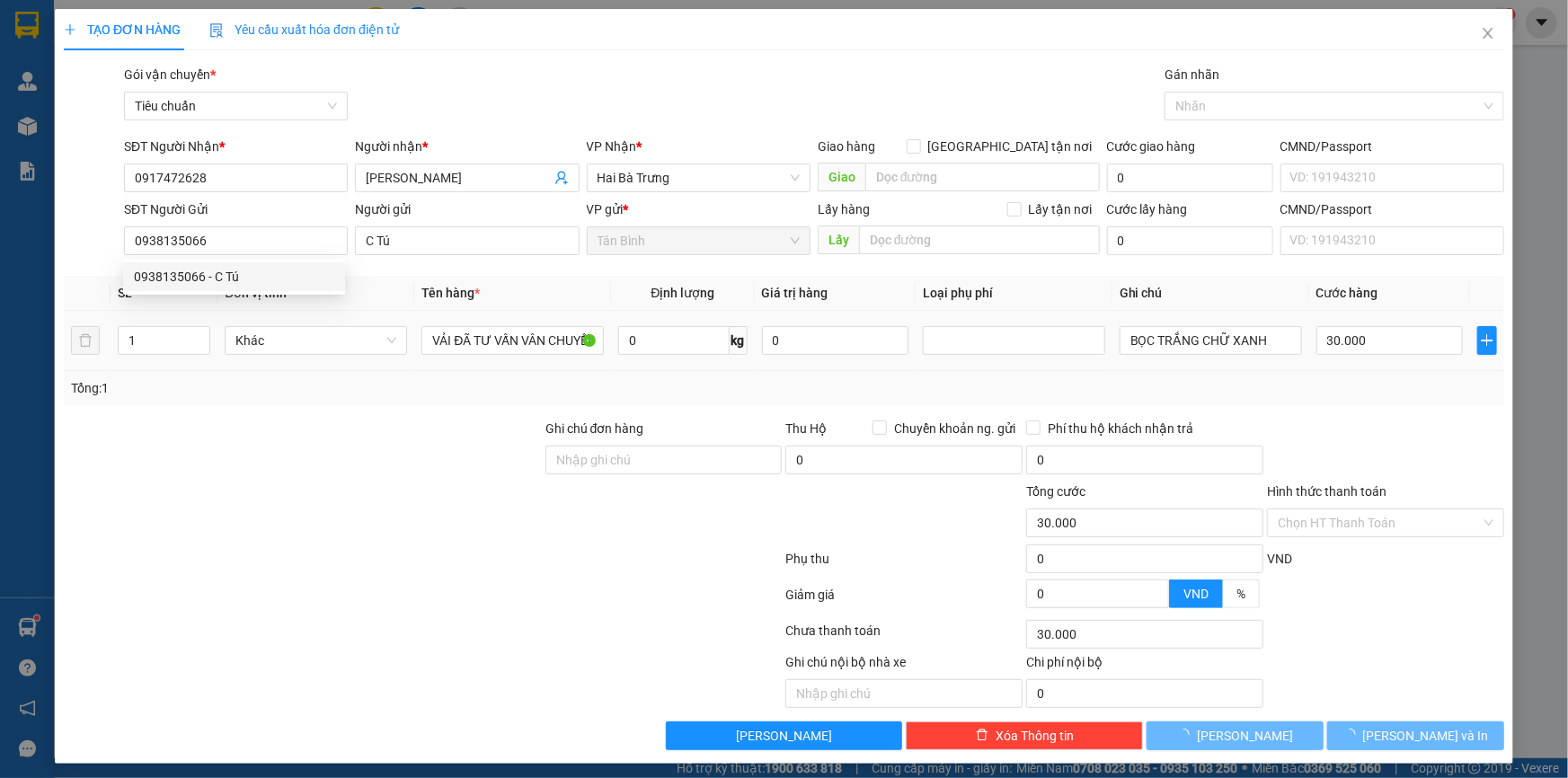
click at [387, 423] on div at bounding box center [302, 451] width 482 height 63
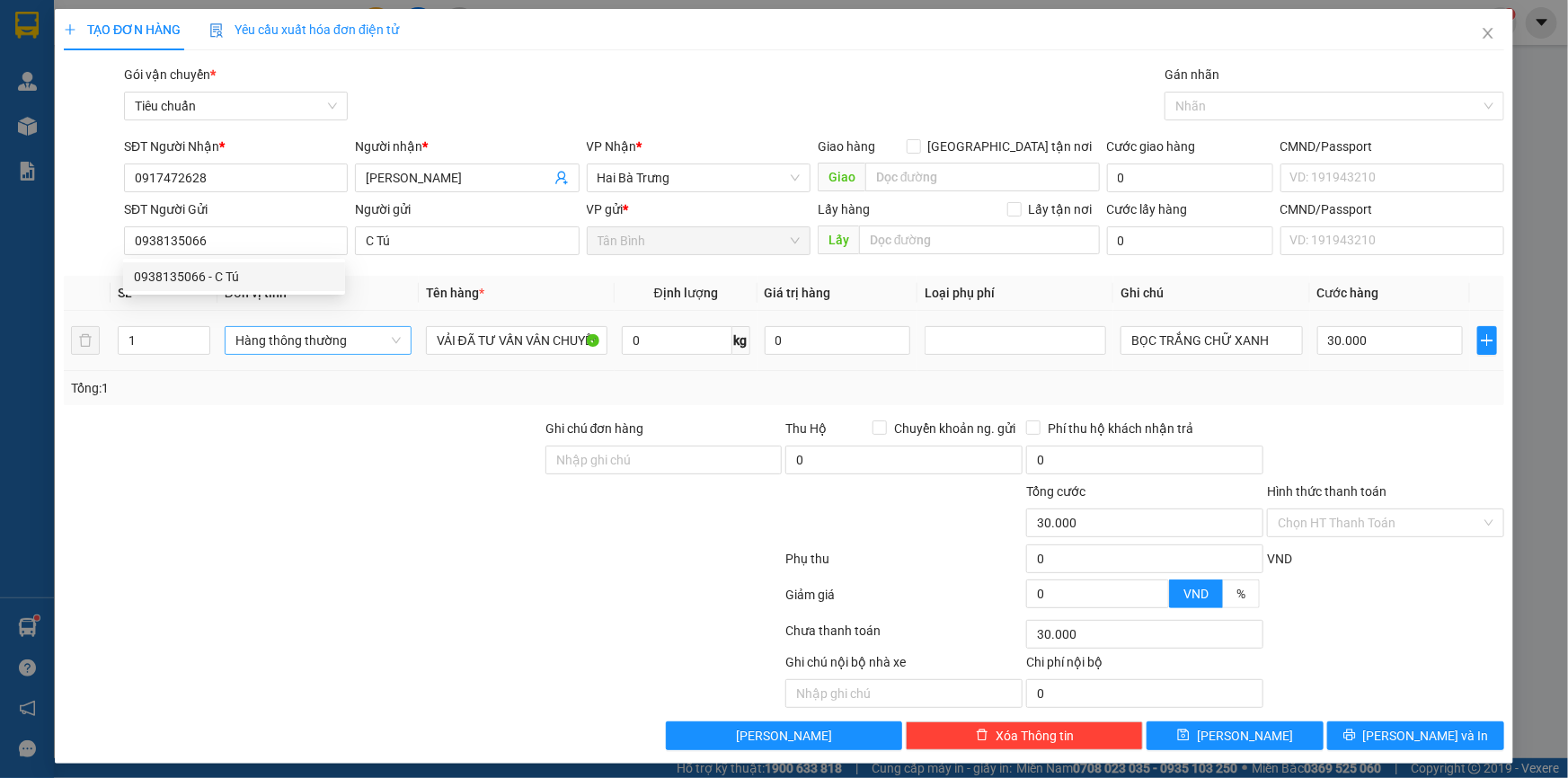
click at [346, 337] on span "Hàng thông thường" at bounding box center [317, 340] width 166 height 27
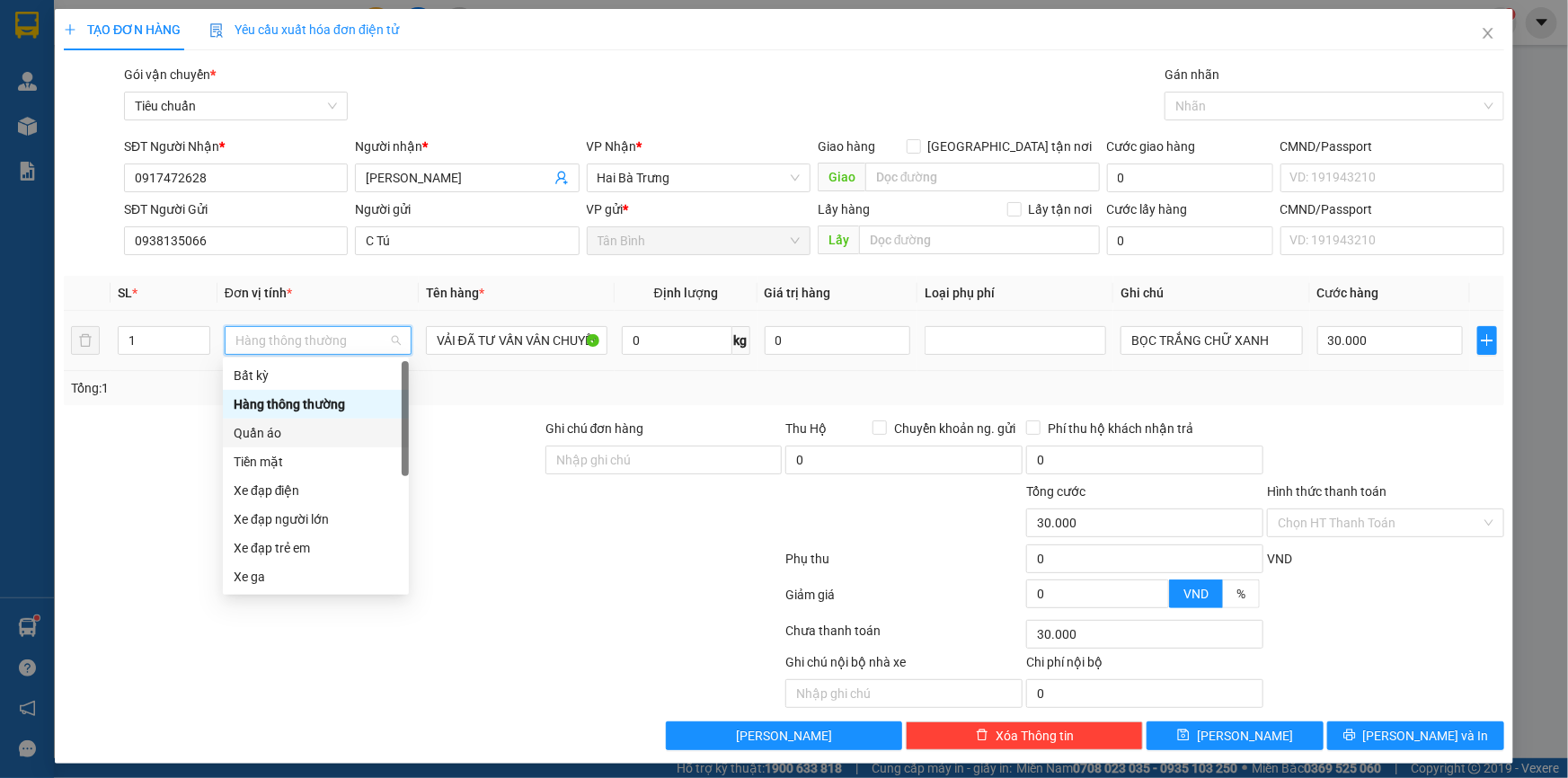
click at [273, 432] on div "Quần áo" at bounding box center [316, 433] width 165 height 19
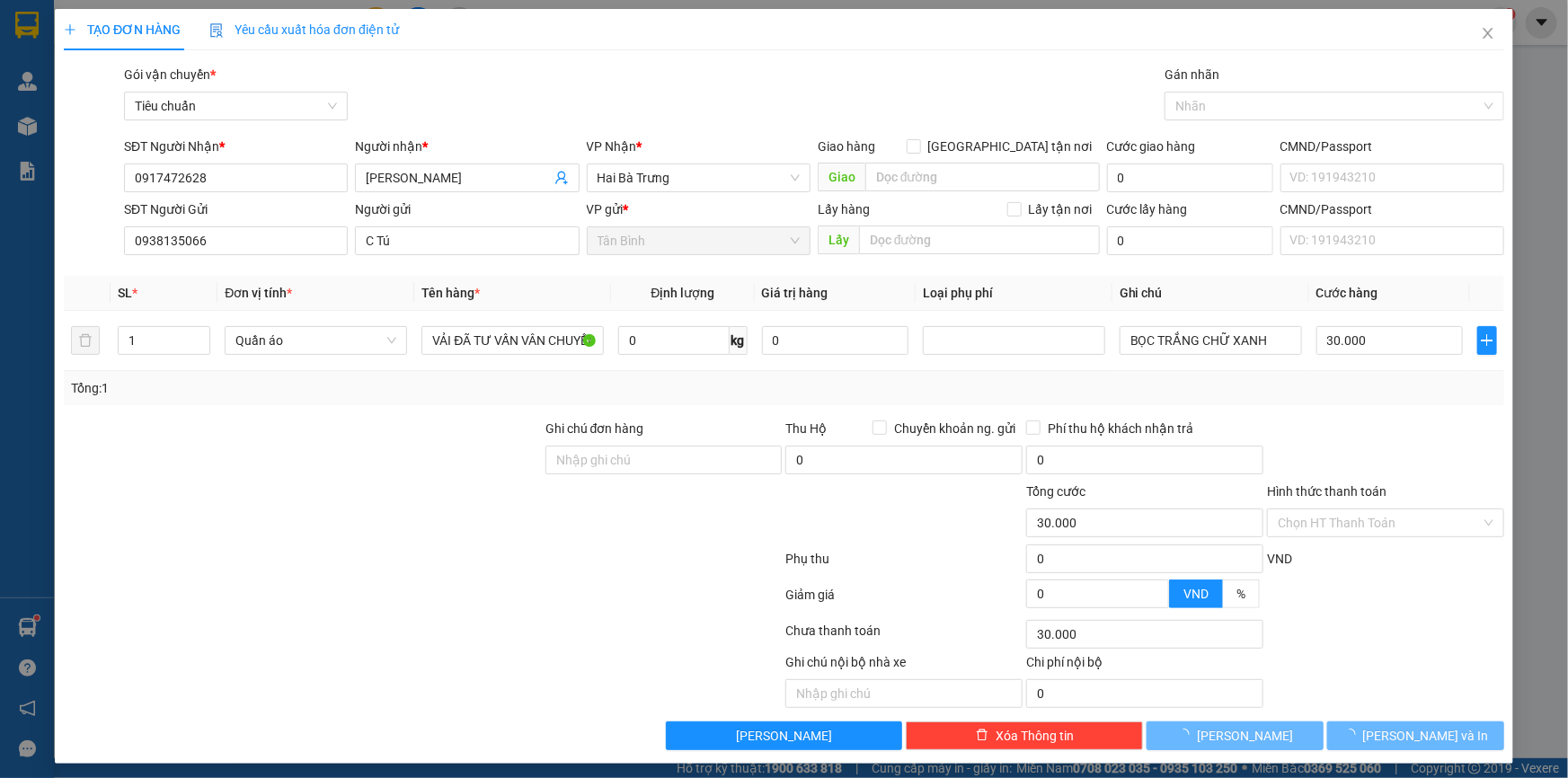
drag, startPoint x: 149, startPoint y: 444, endPoint x: 690, endPoint y: 376, distance: 545.3
click at [153, 444] on div at bounding box center [302, 451] width 482 height 63
type input "0"
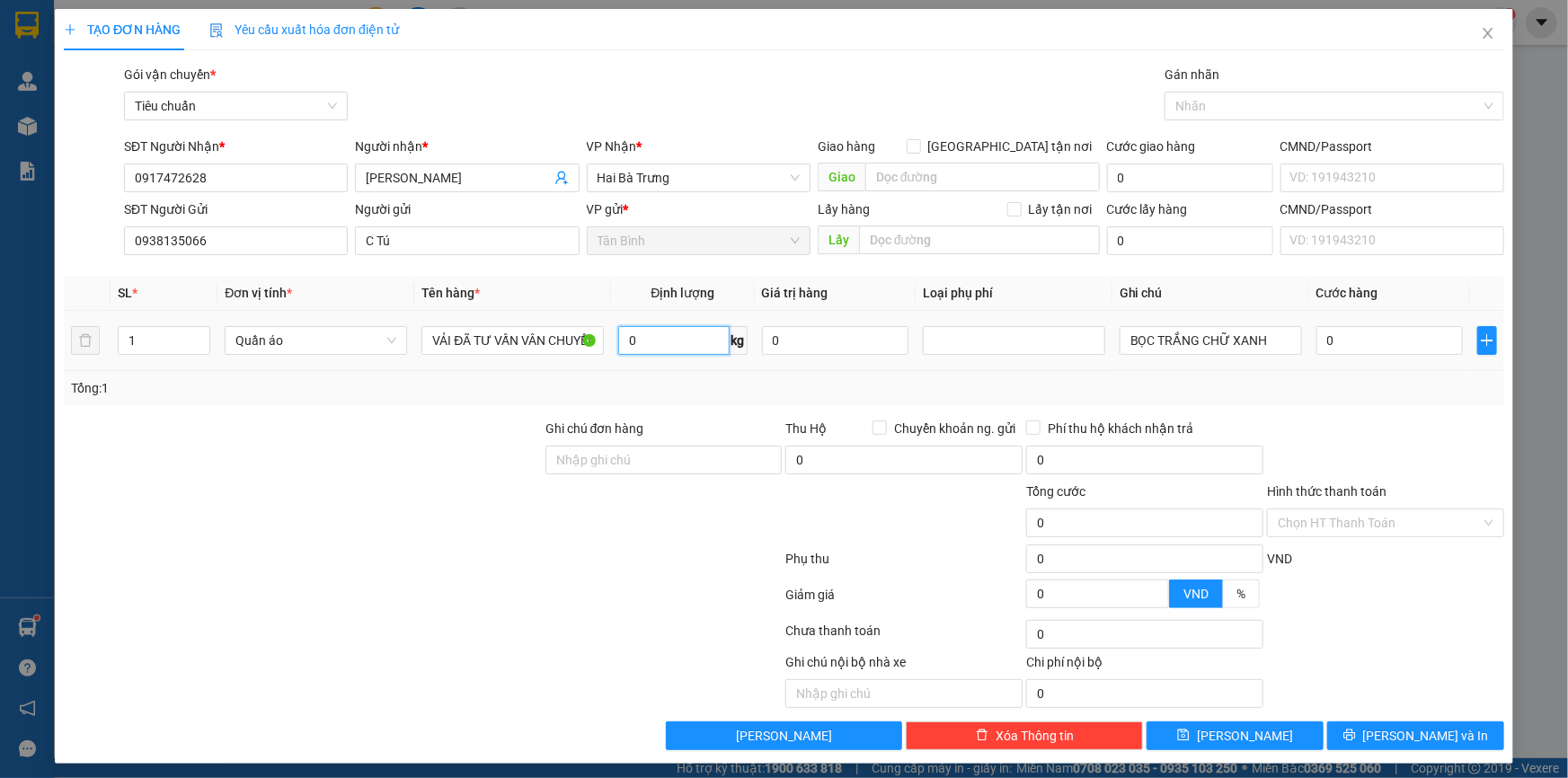
click at [685, 352] on input "0" at bounding box center [673, 340] width 110 height 29
type input "60"
click at [432, 408] on div "Transit Pickup Surcharge Ids Transit Deliver Surcharge Ids Transit Deliver Surc…" at bounding box center [784, 407] width 1440 height 685
type input "125.000"
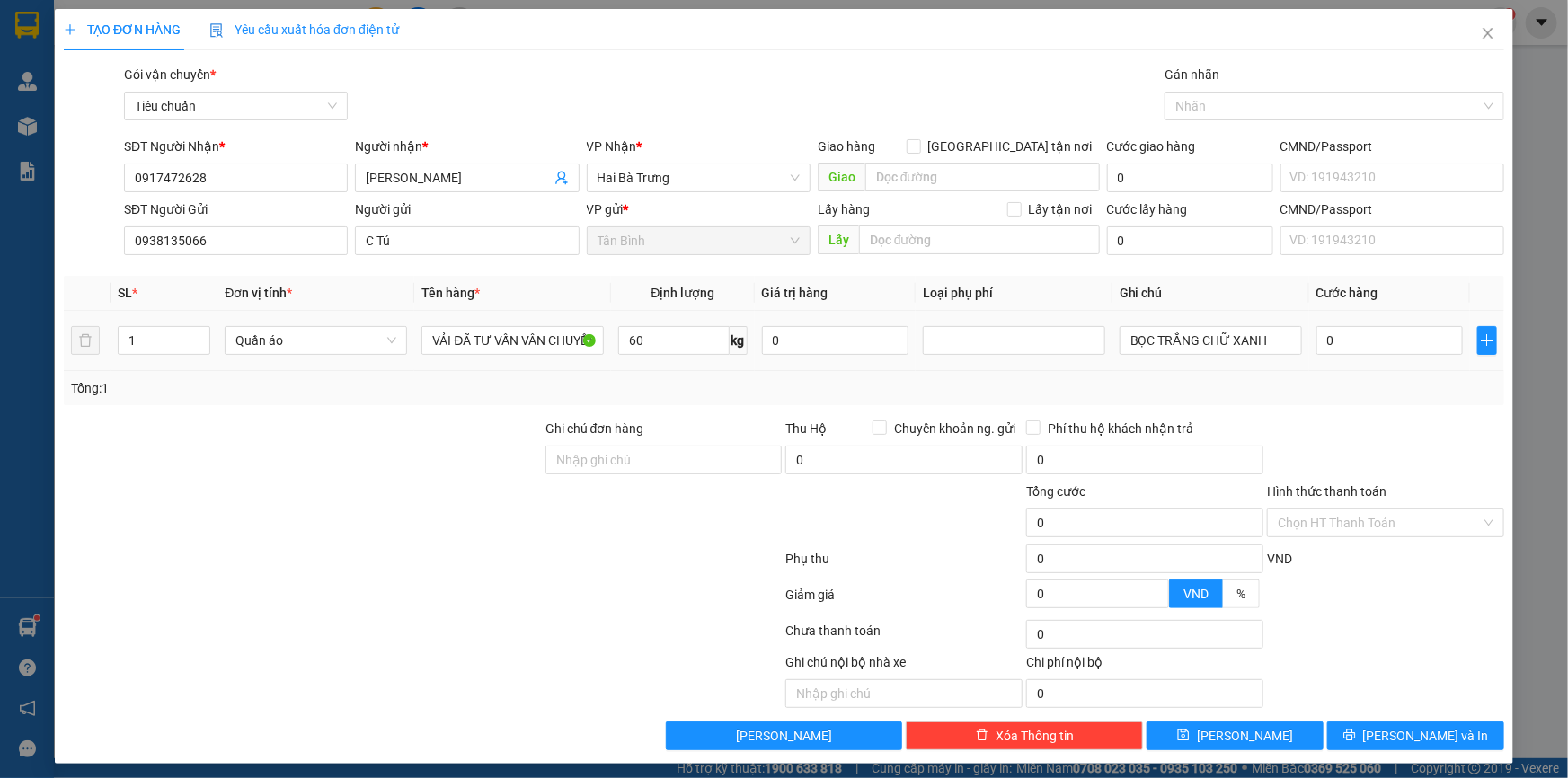
type input "125.000"
drag, startPoint x: 1230, startPoint y: 340, endPoint x: 1058, endPoint y: 340, distance: 172.0
click at [1079, 340] on tr "1 Quần áo VẢI ĐÃ TƯ VẤN VÂN CHUYỂN 60 kg 0 BỌC TRẮNG CHỮ XANH 125.000" at bounding box center [784, 340] width 1440 height 60
type input "B XANH"
click at [1321, 334] on input "125.000" at bounding box center [1389, 340] width 146 height 29
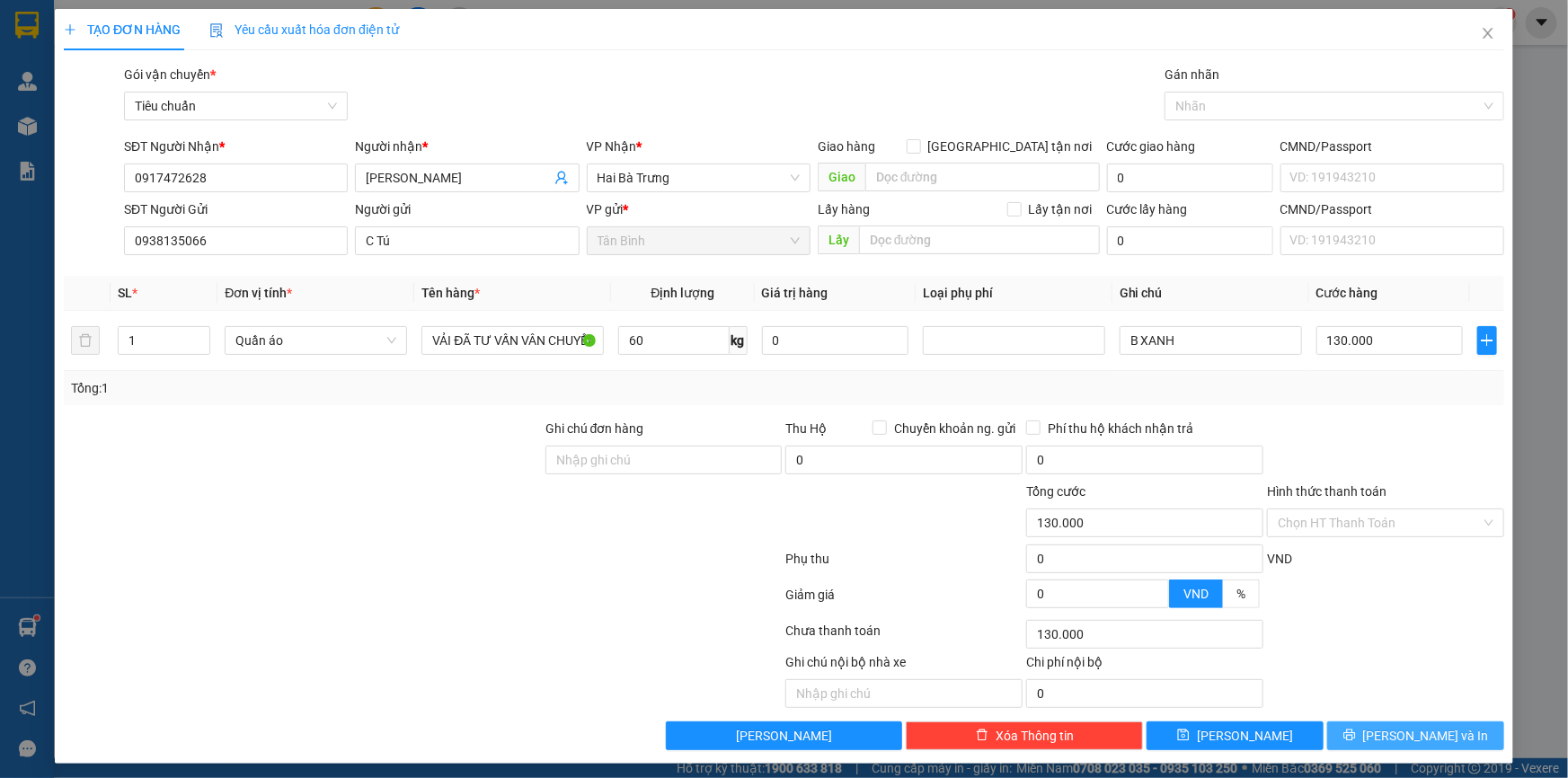
click at [1414, 735] on span "[PERSON_NAME] và In" at bounding box center [1426, 735] width 126 height 19
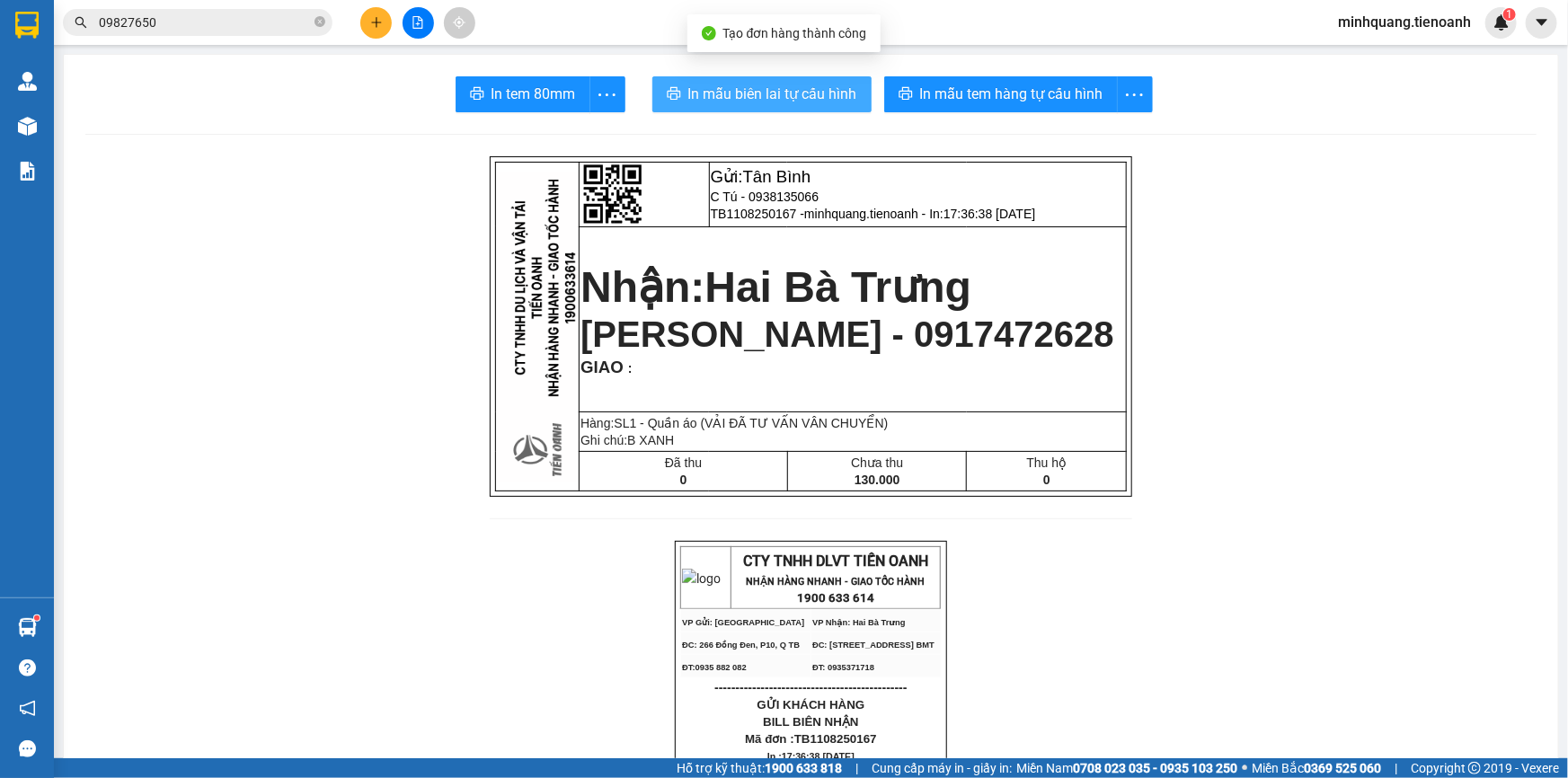
click at [748, 87] on span "In mẫu biên lai tự cấu hình" at bounding box center [772, 93] width 169 height 22
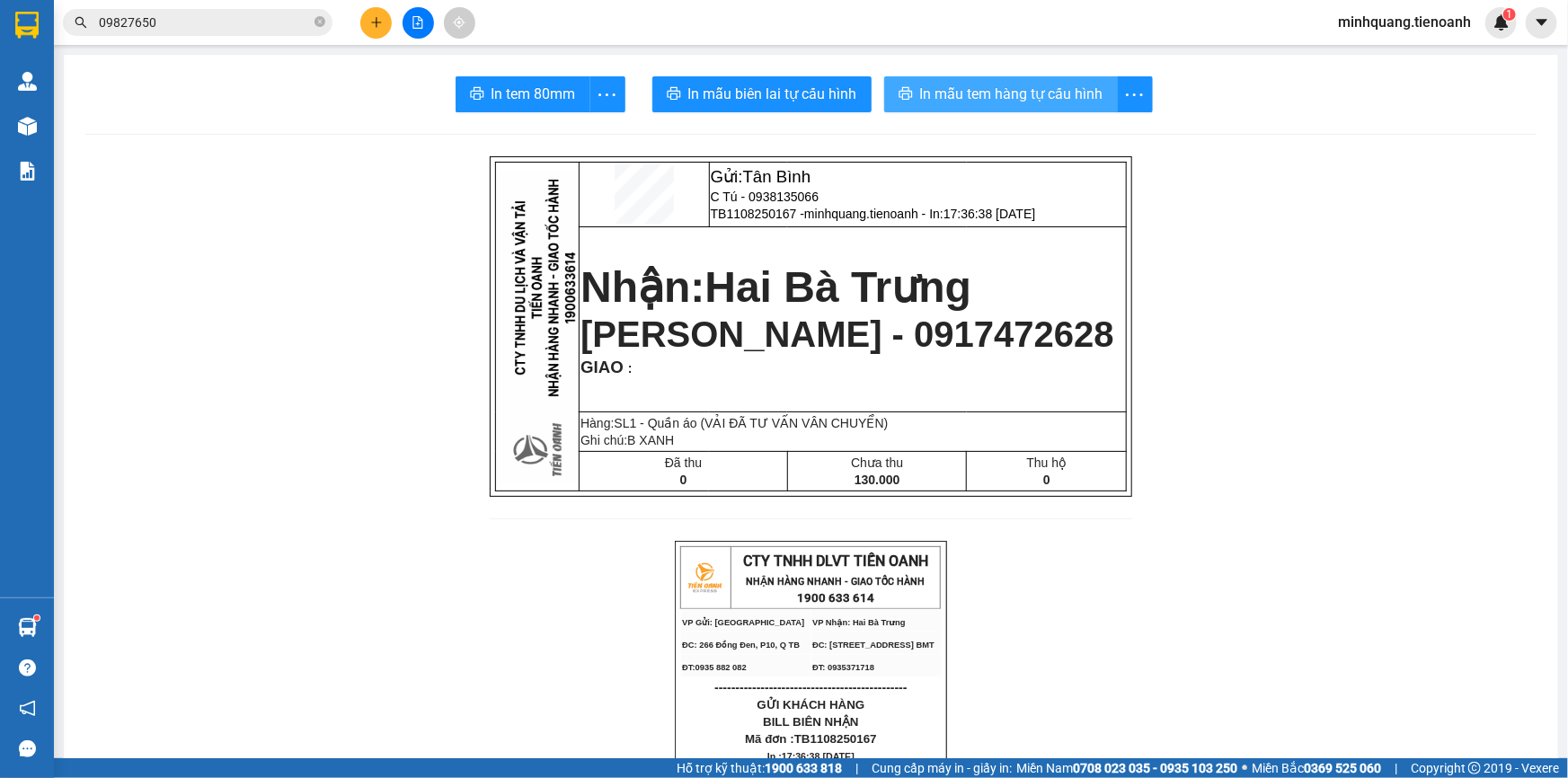
click at [978, 90] on span "In mẫu tem hàng tự cấu hình" at bounding box center [1012, 93] width 183 height 22
click at [379, 31] on button at bounding box center [377, 23] width 31 height 31
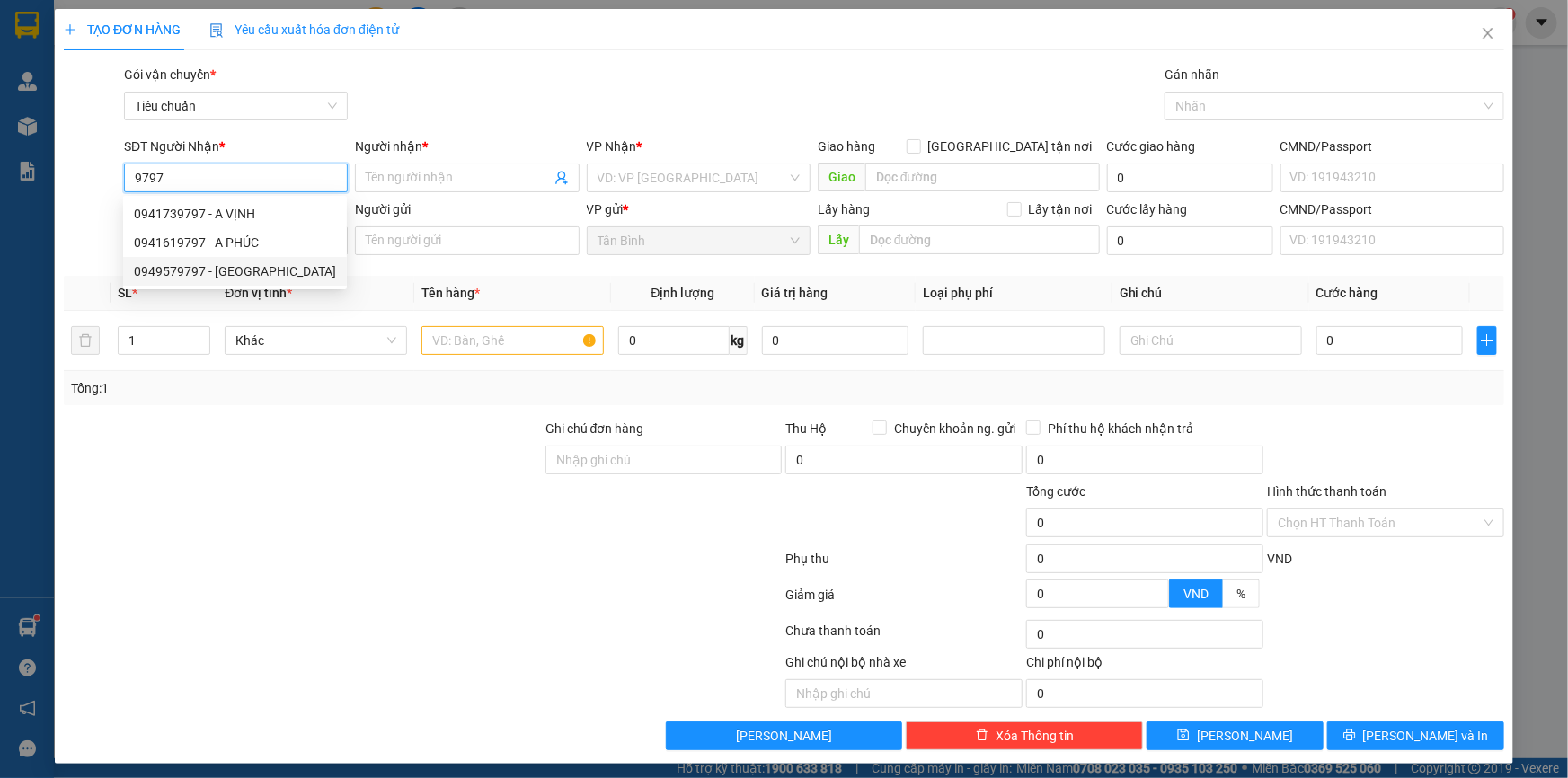
click at [251, 280] on div "0949579797 - [GEOGRAPHIC_DATA]" at bounding box center [235, 271] width 203 height 19
type input "0949579797"
type input "[PERSON_NAME]"
type input "0949579797"
type input "30.000"
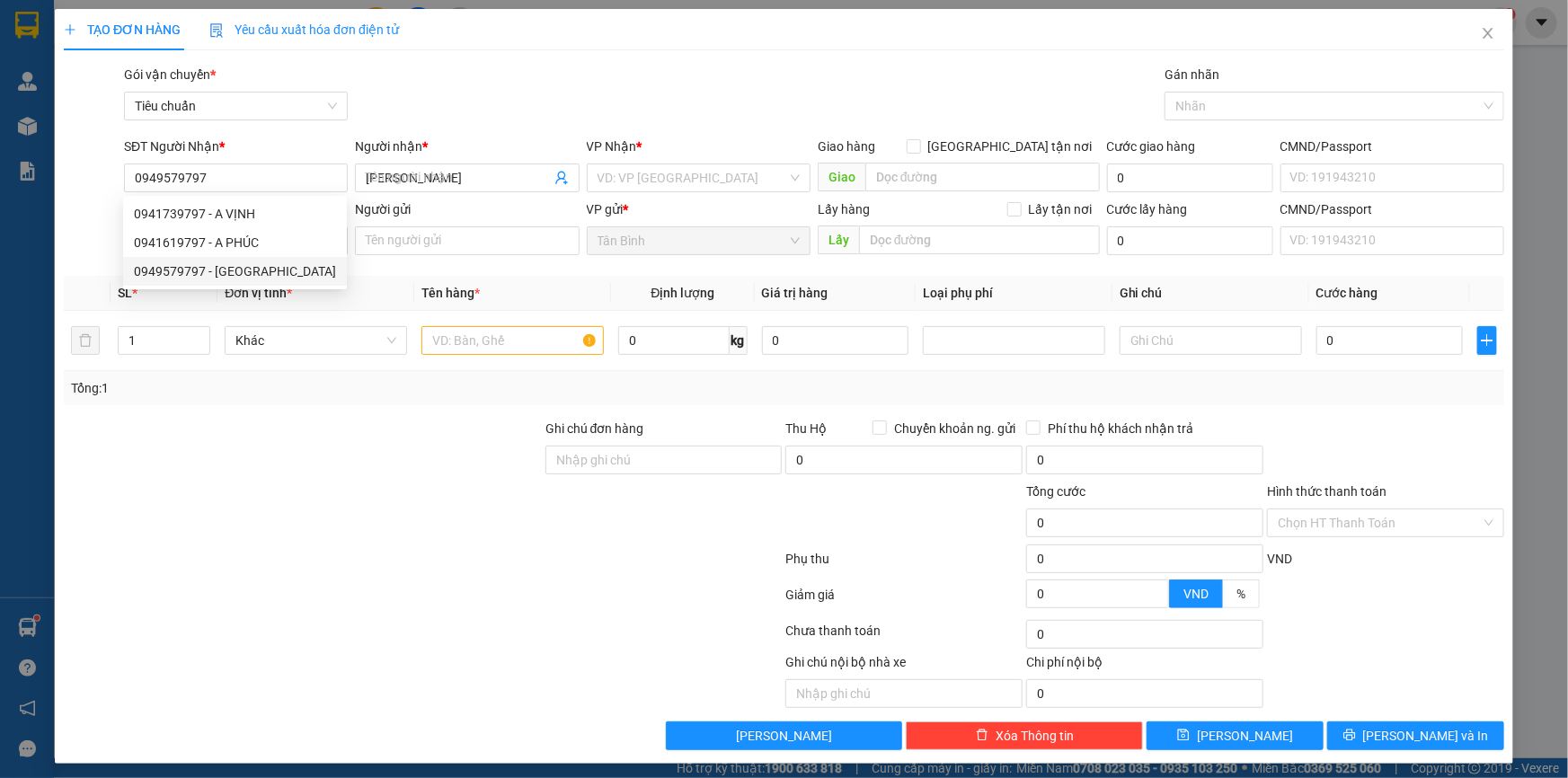
type input "30.000"
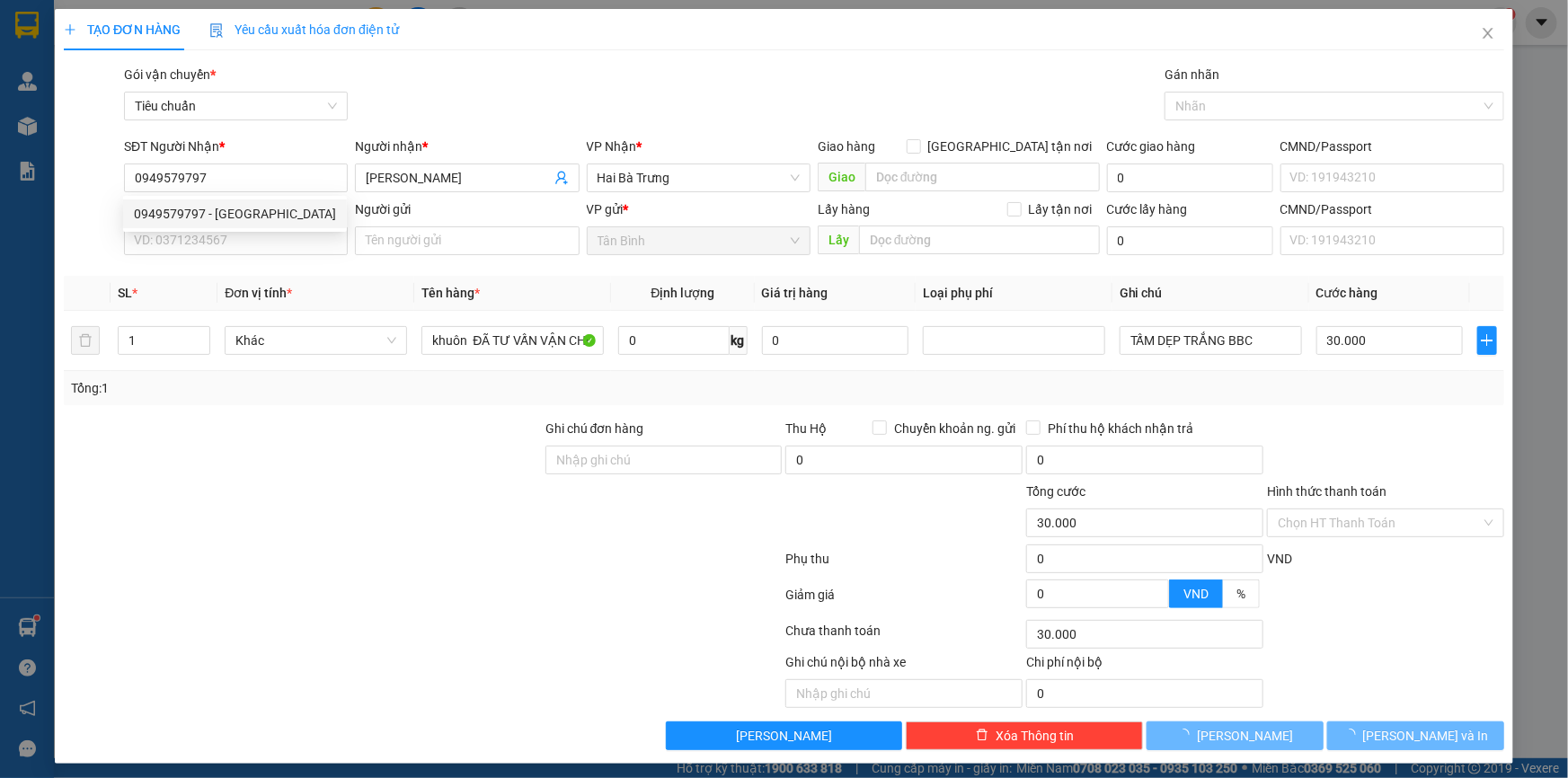
click at [243, 229] on div "0949579797 0949579797 - [GEOGRAPHIC_DATA]" at bounding box center [235, 214] width 224 height 36
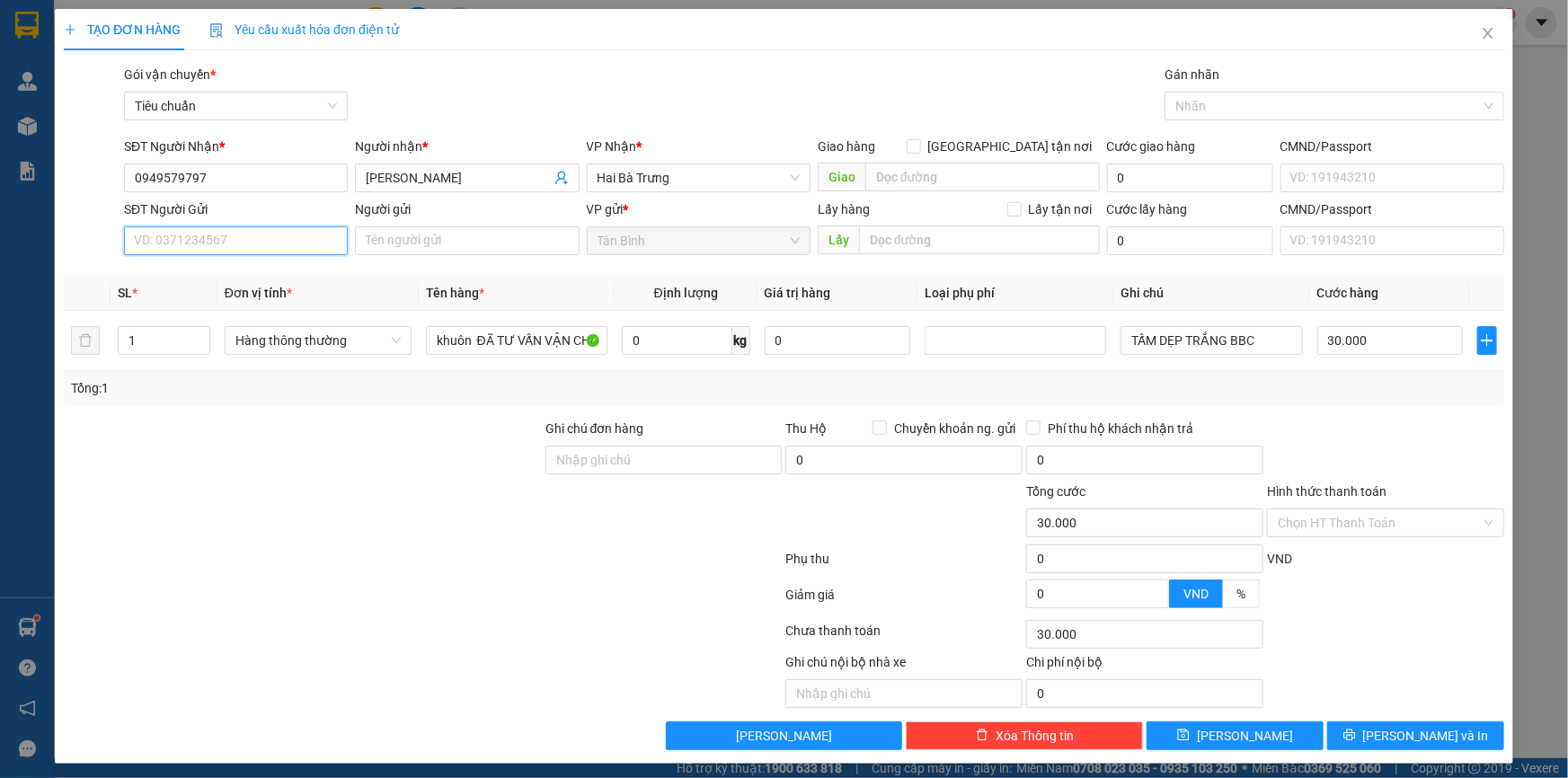
click at [228, 233] on input "SĐT Người Gửi" at bounding box center [236, 241] width 224 height 29
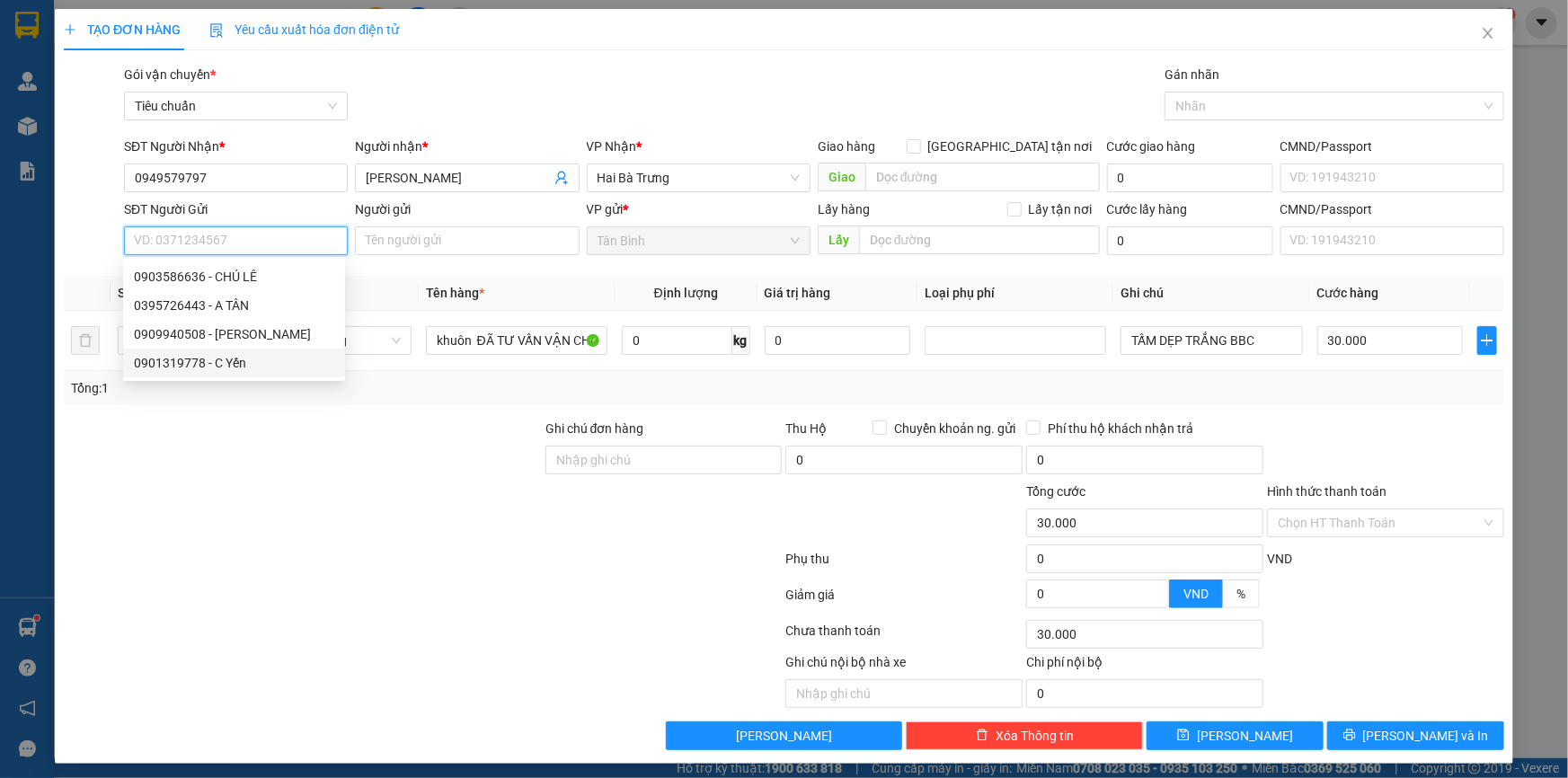
click at [234, 356] on div "0901319778 - C Yến" at bounding box center [234, 363] width 201 height 19
type input "0901319778"
type input "C Yến"
drag, startPoint x: 419, startPoint y: 435, endPoint x: 589, endPoint y: 389, distance: 176.1
click at [421, 435] on div at bounding box center [302, 451] width 482 height 63
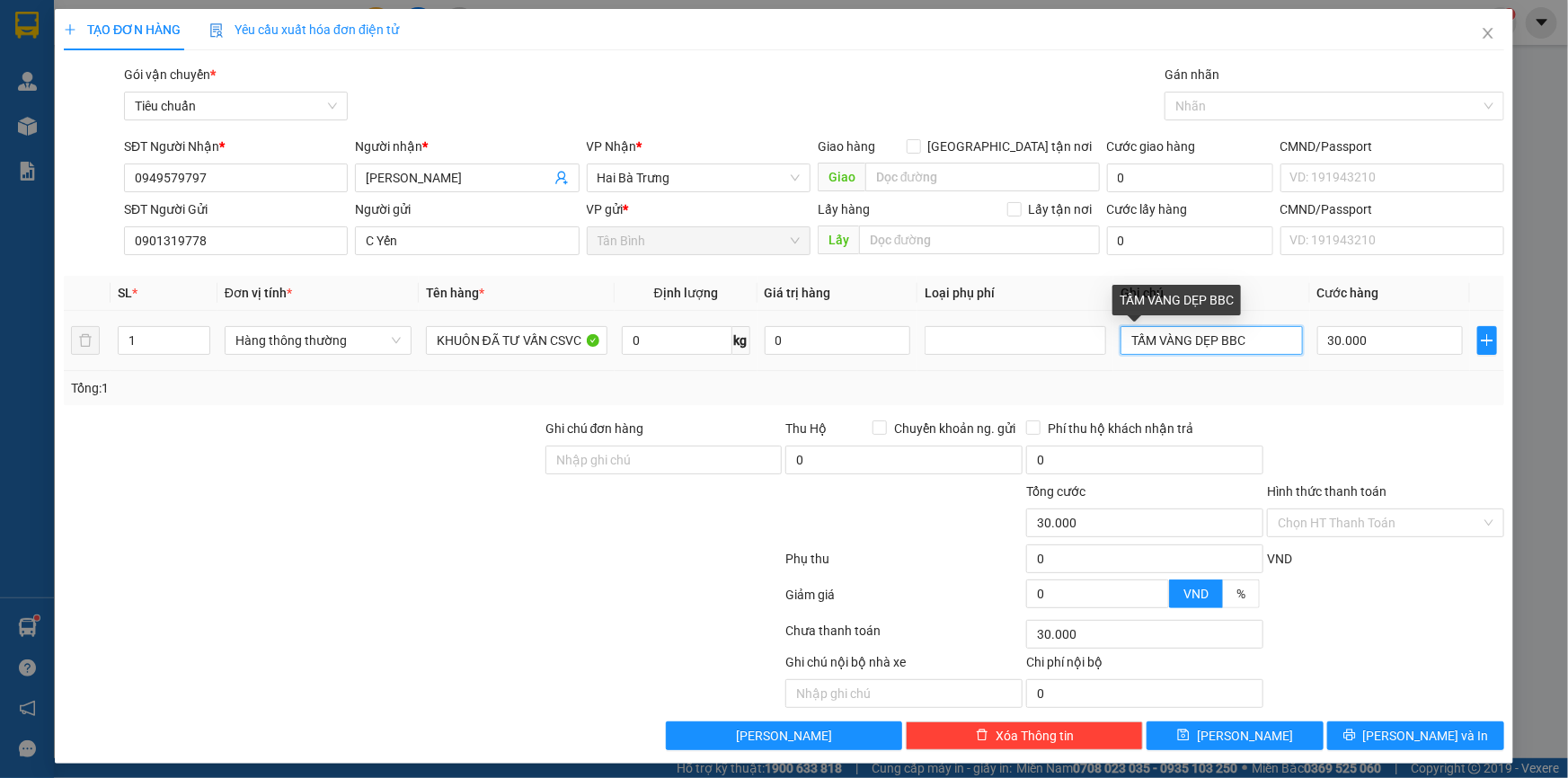
drag, startPoint x: 1150, startPoint y: 346, endPoint x: 1266, endPoint y: 351, distance: 116.1
click at [1276, 351] on input "TẤM VÀNG DẸP BBC" at bounding box center [1211, 340] width 181 height 29
type input "TẤM TRẮNG NHỎ"
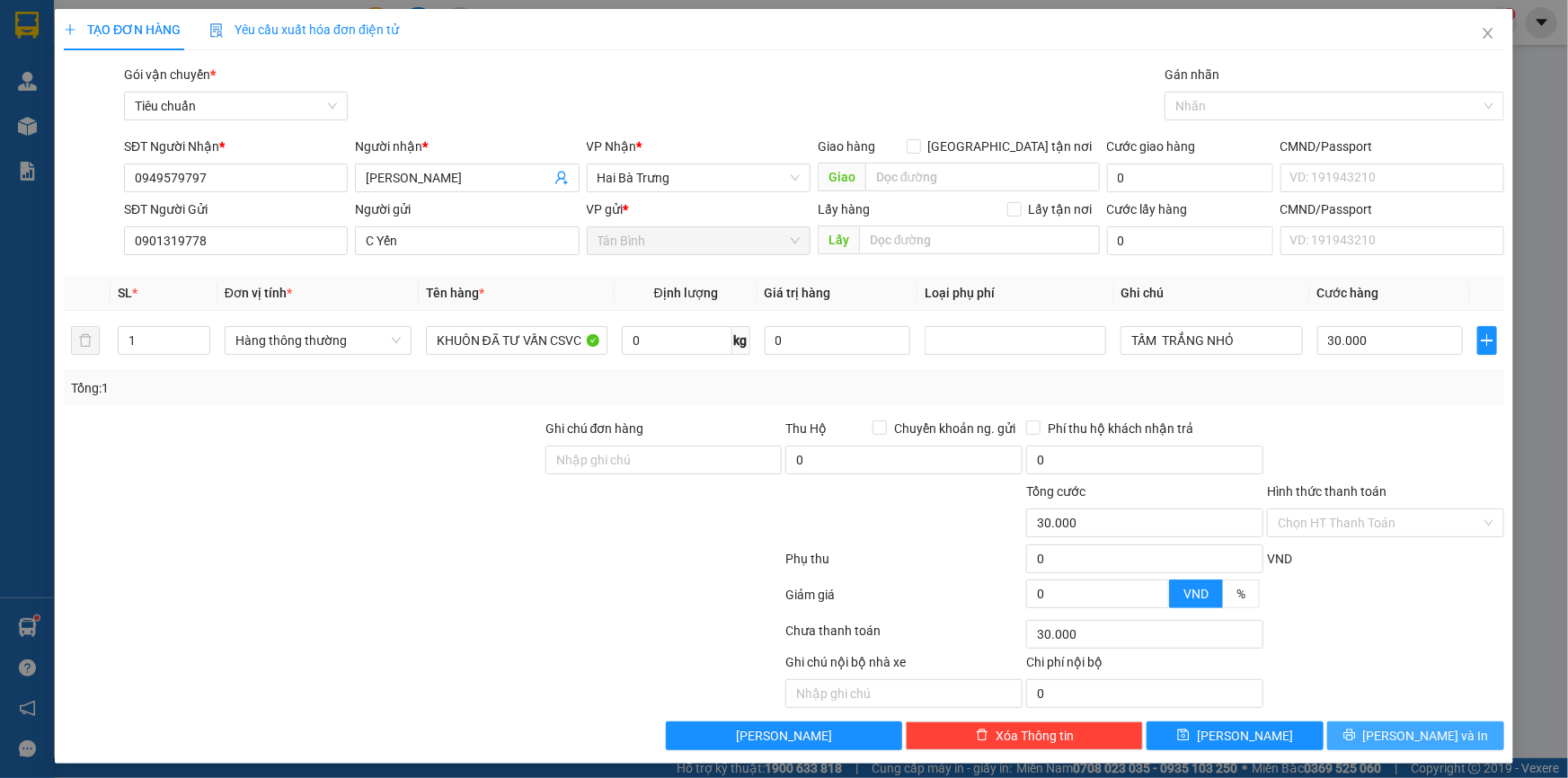
click at [1396, 738] on span "[PERSON_NAME] và In" at bounding box center [1426, 735] width 126 height 19
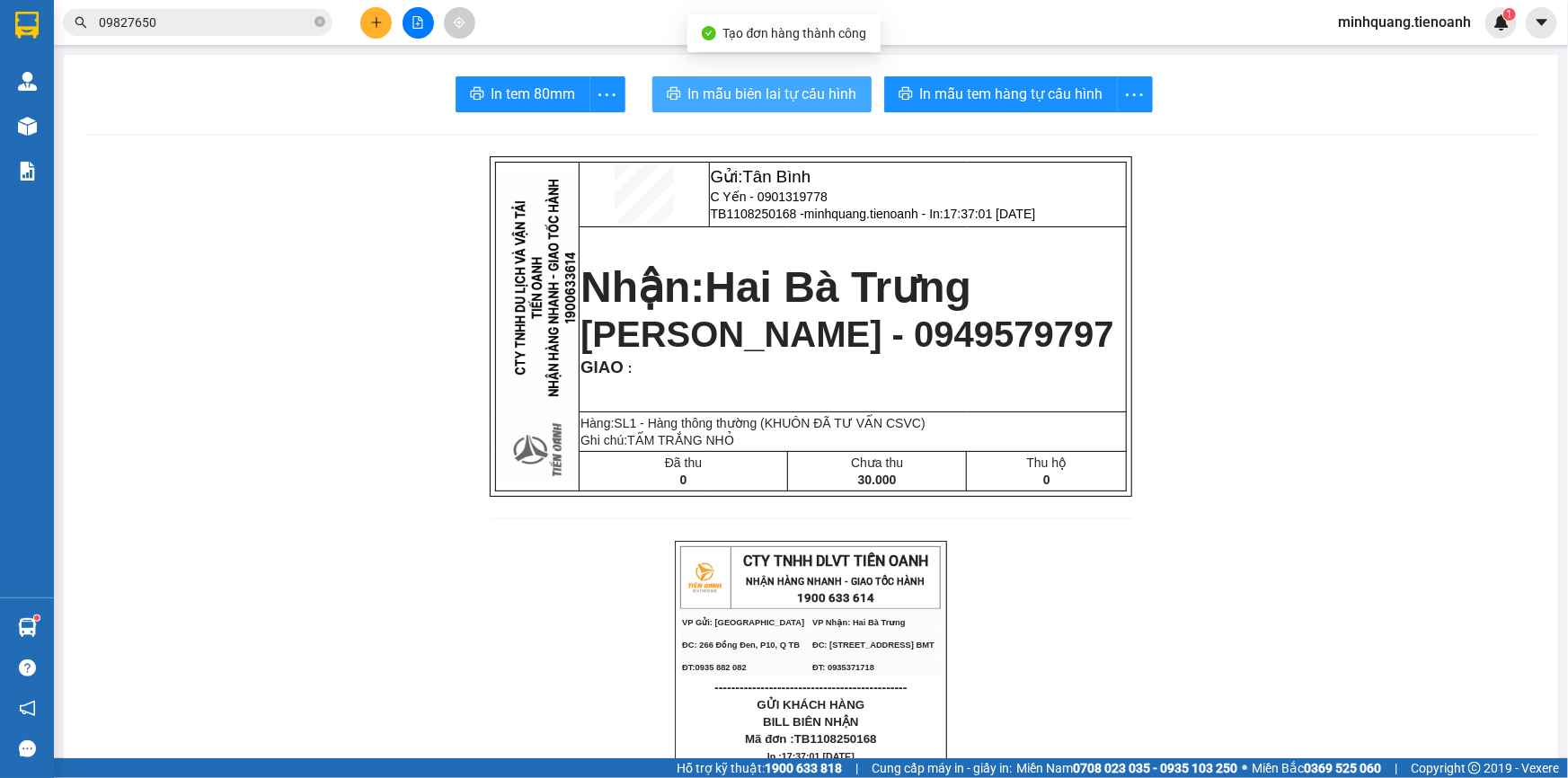
click at [806, 77] on button "In mẫu biên lai tự cấu hình" at bounding box center [761, 94] width 219 height 36
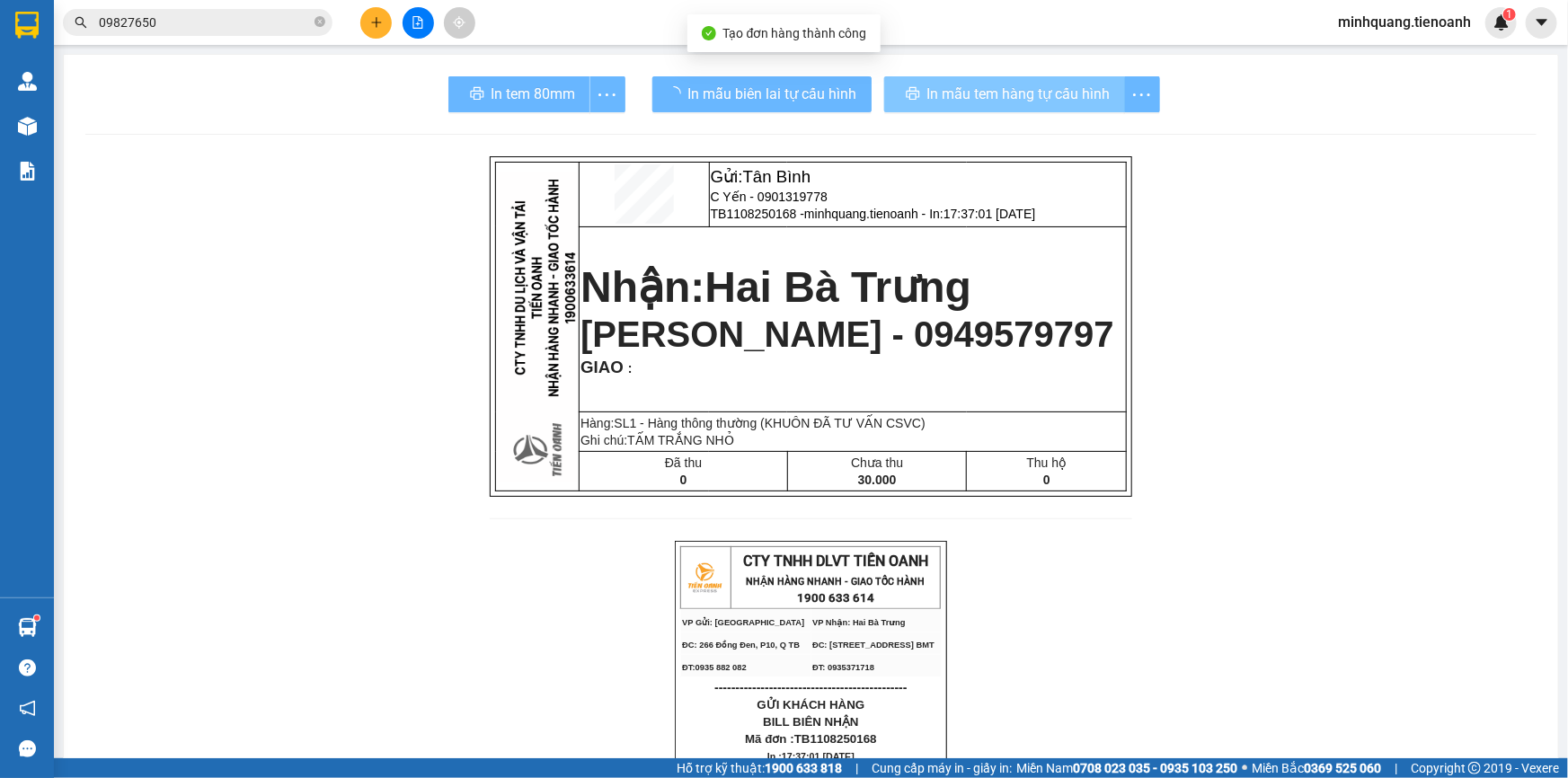
click at [946, 82] on span "In mẫu tem hàng tự cấu hình" at bounding box center [1019, 93] width 183 height 22
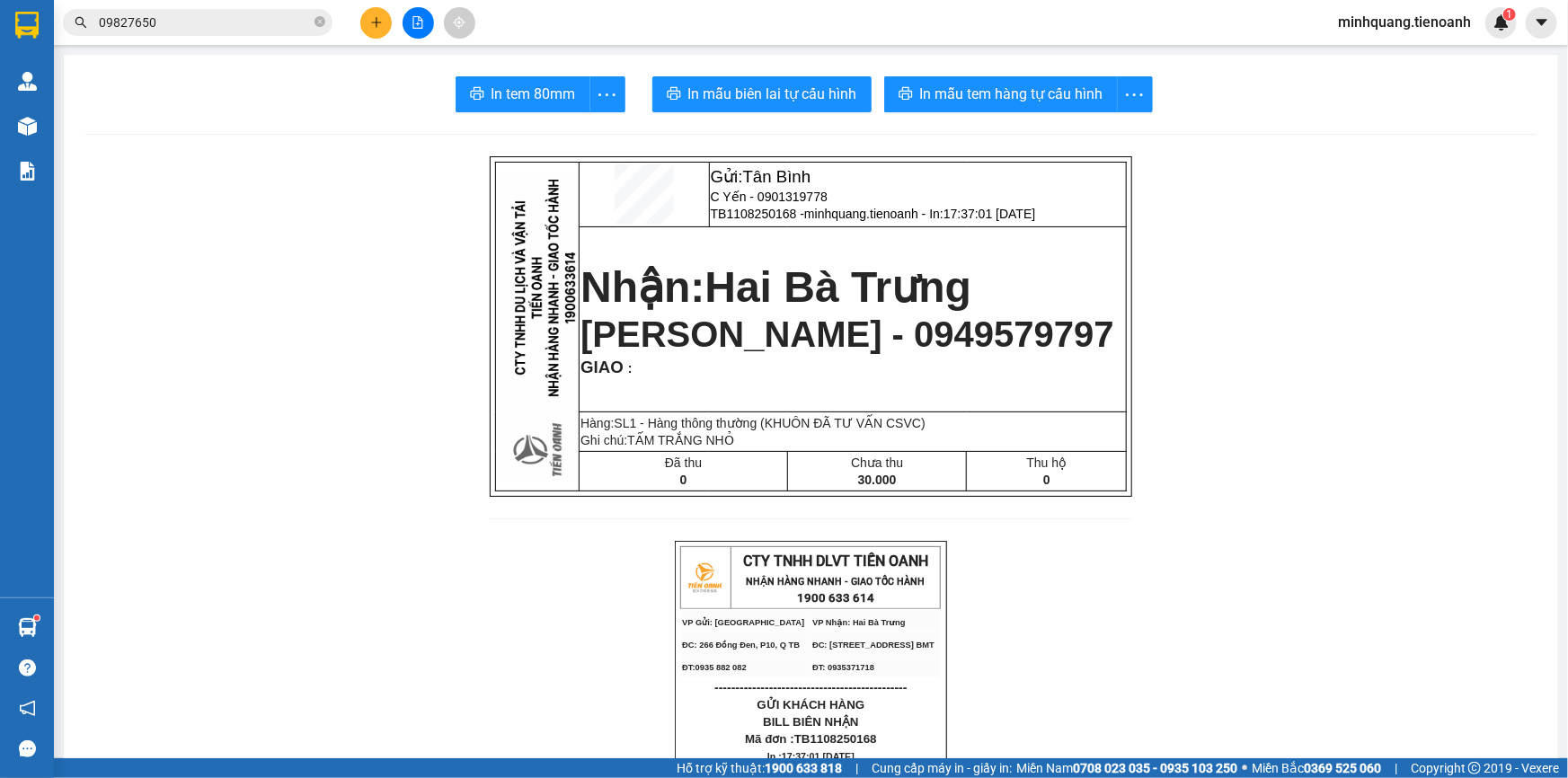
click at [240, 23] on input "09827650" at bounding box center [204, 22] width 212 height 19
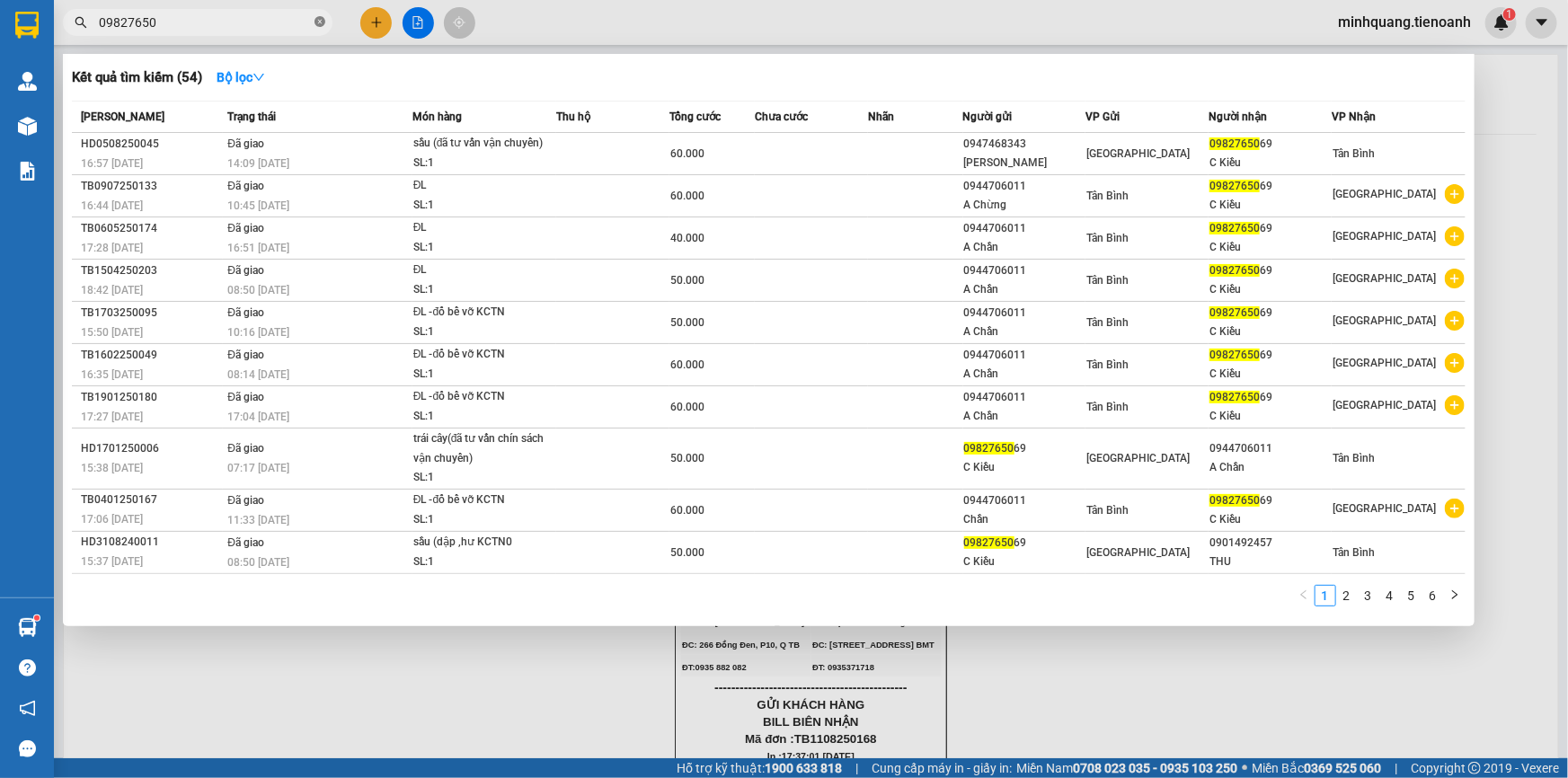
click at [315, 18] on icon "close-circle" at bounding box center [320, 21] width 11 height 11
click at [278, 28] on input "text" at bounding box center [204, 22] width 212 height 19
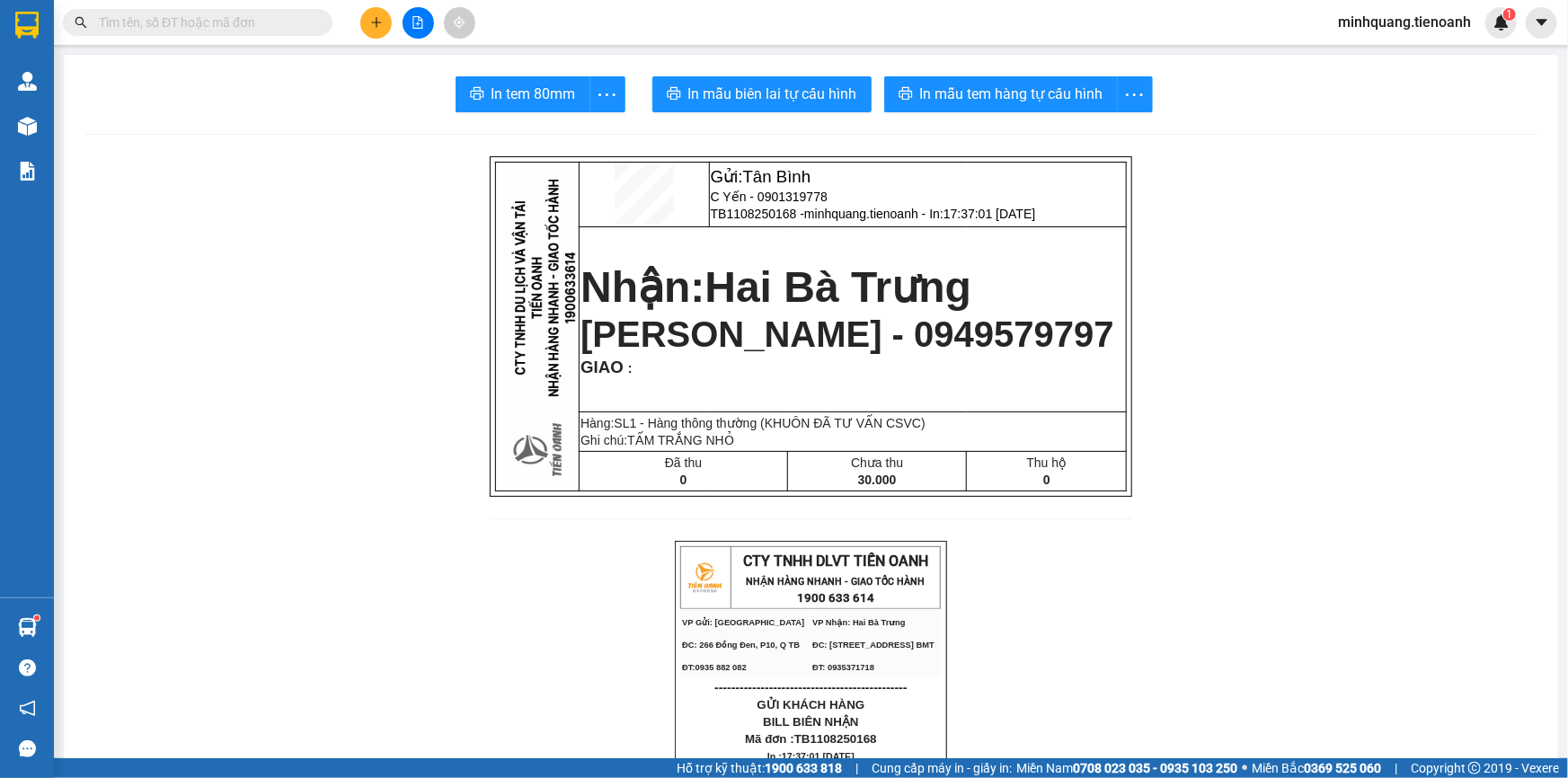
click at [384, 19] on button at bounding box center [377, 23] width 31 height 31
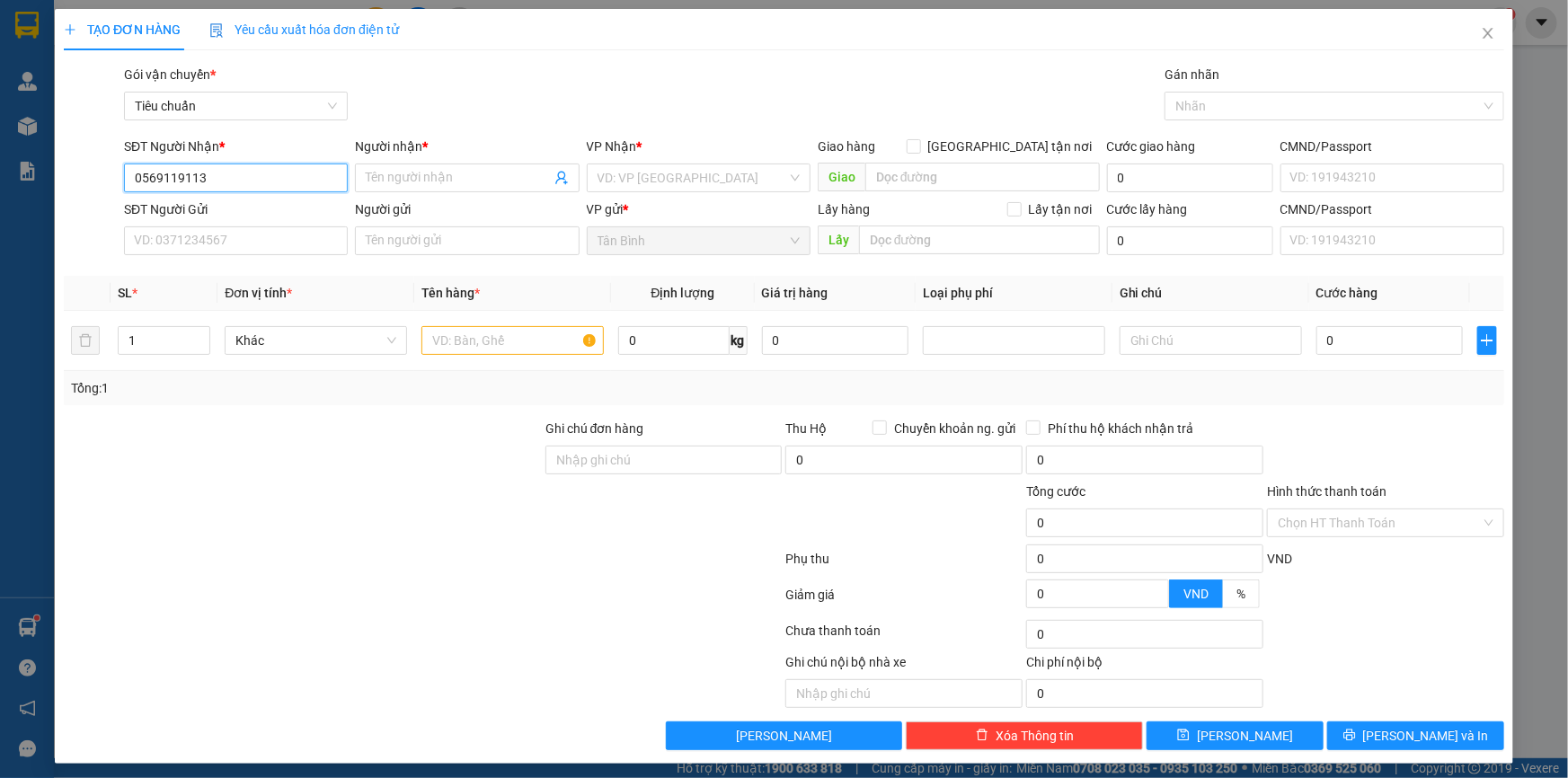
drag, startPoint x: 248, startPoint y: 179, endPoint x: 164, endPoint y: 183, distance: 84.1
click at [164, 183] on input "0569119113" at bounding box center [236, 178] width 224 height 29
type input "0569419443"
click at [282, 215] on div "0569419443 - [PERSON_NAME] (A Hoàn)" at bounding box center [249, 213] width 230 height 19
type input "[PERSON_NAME] (A Hoàn)"
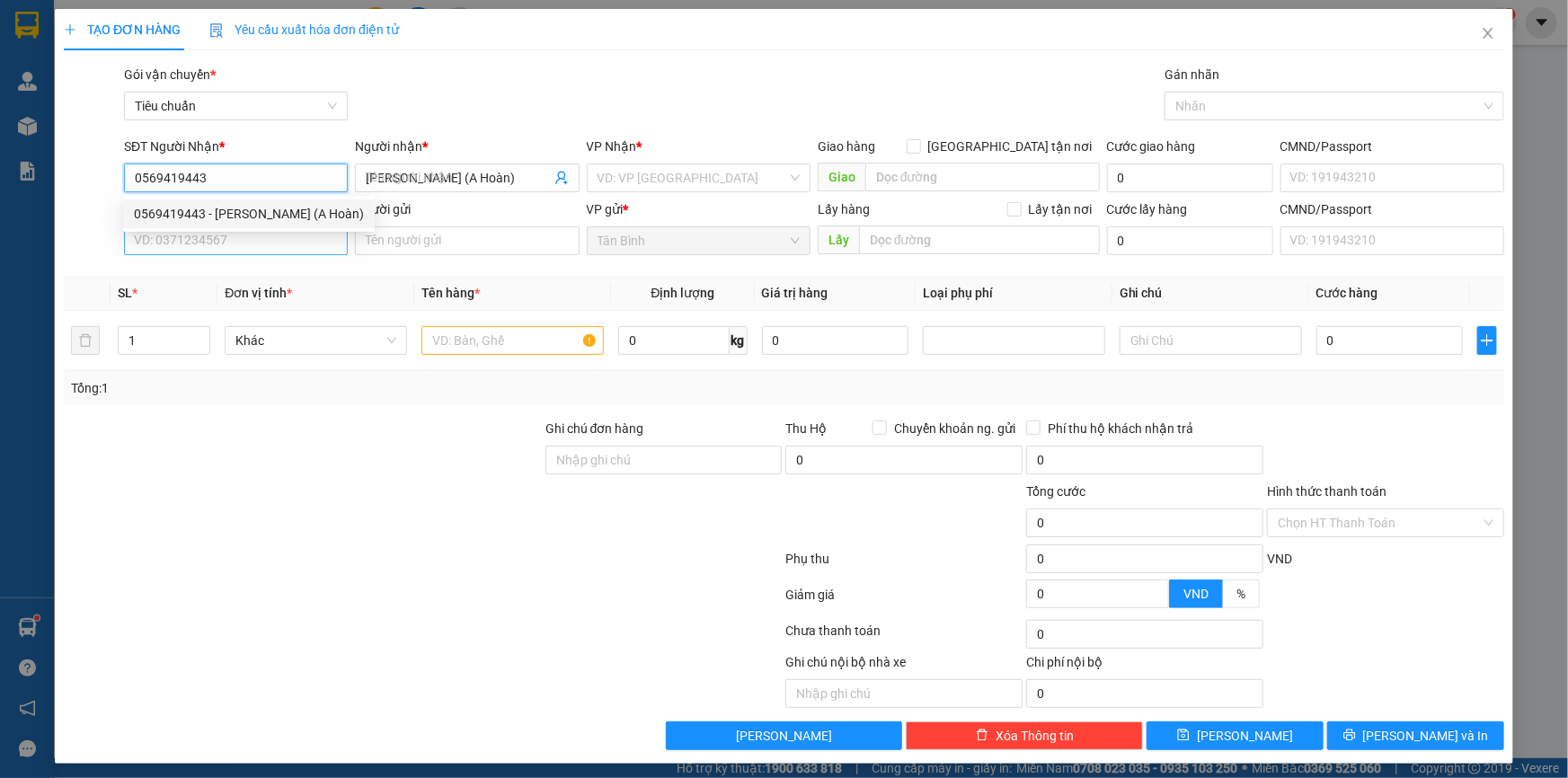
type input "0569419443"
type input "50.000"
click at [266, 243] on input "SĐT Người Gửi" at bounding box center [236, 241] width 224 height 29
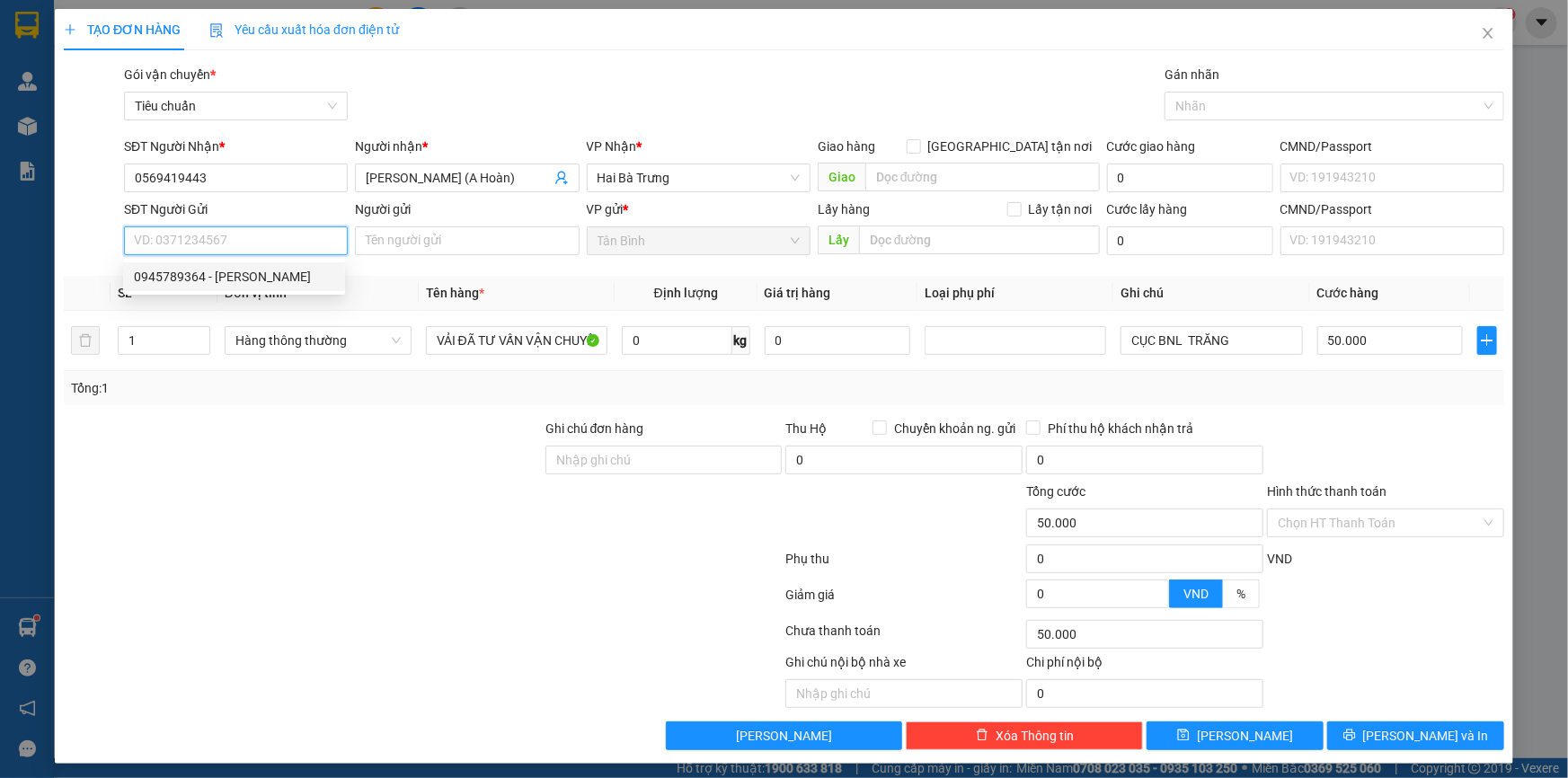
drag, startPoint x: 251, startPoint y: 275, endPoint x: 275, endPoint y: 377, distance: 104.8
click at [251, 275] on div "0945789364 - [PERSON_NAME]" at bounding box center [234, 276] width 201 height 19
type input "0945789364"
type input "[PERSON_NAME]"
type input "0040207"
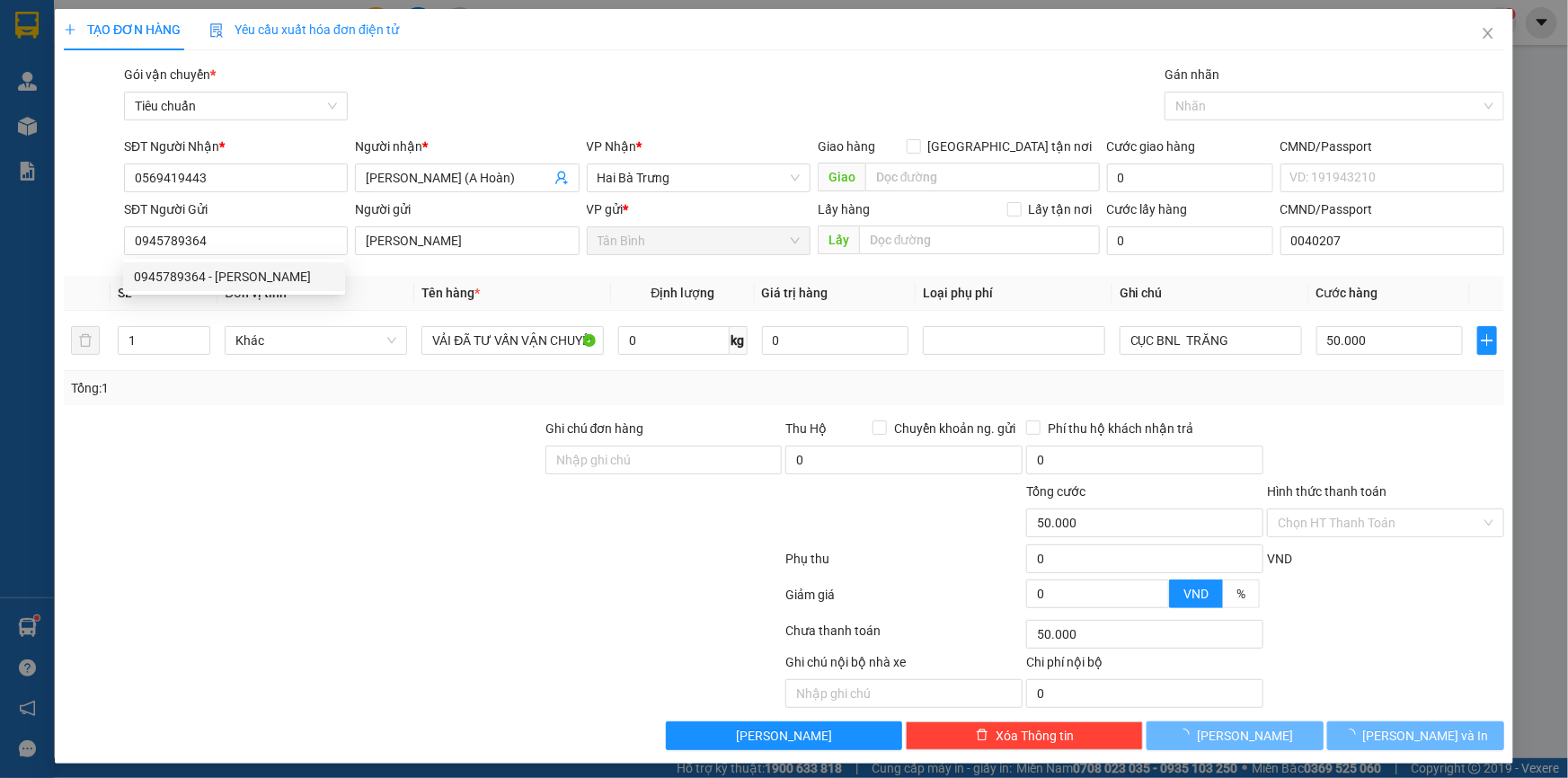
click at [284, 432] on div at bounding box center [302, 451] width 482 height 63
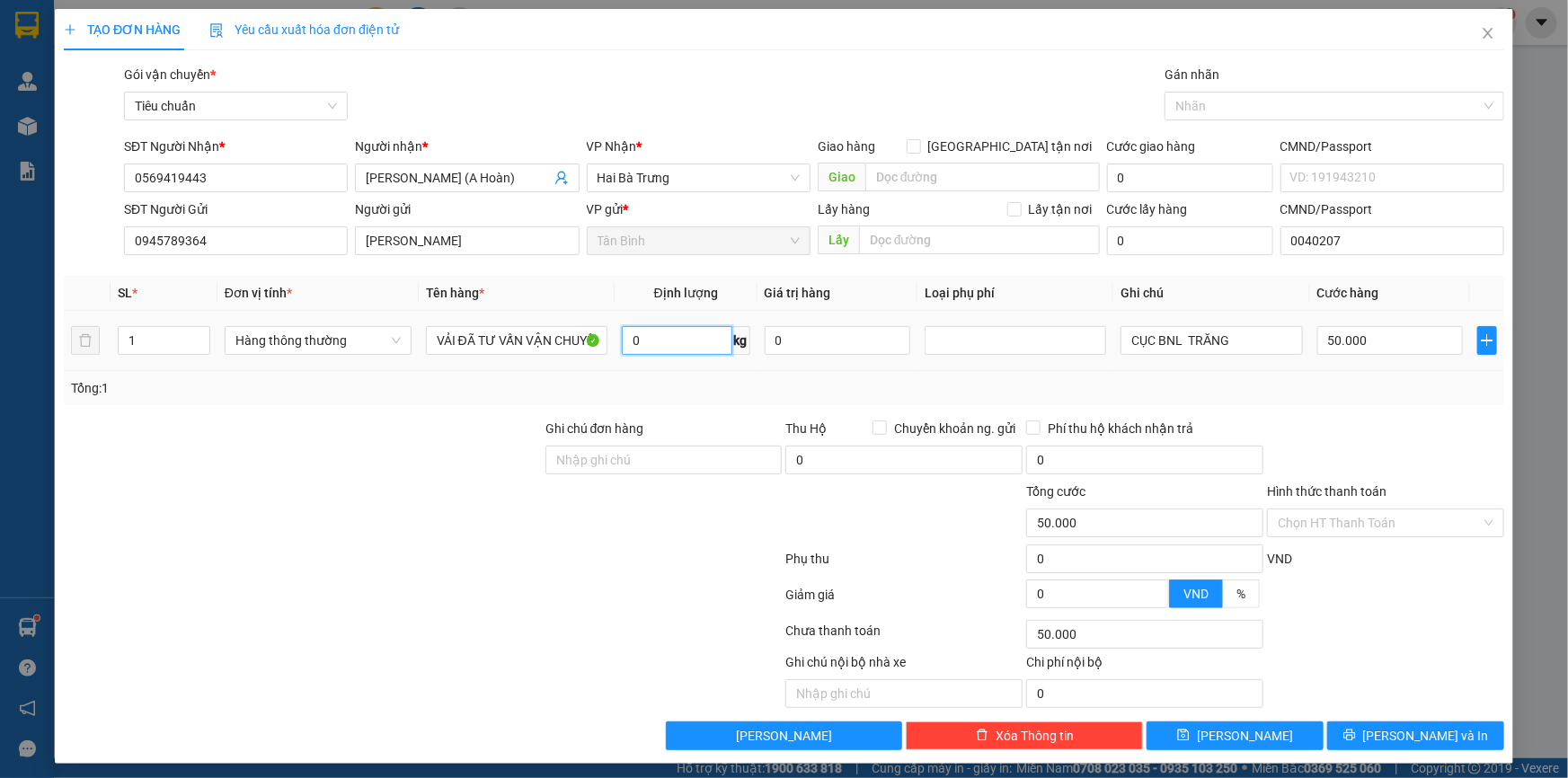
click at [709, 340] on input "0" at bounding box center [676, 340] width 110 height 29
type input "10"
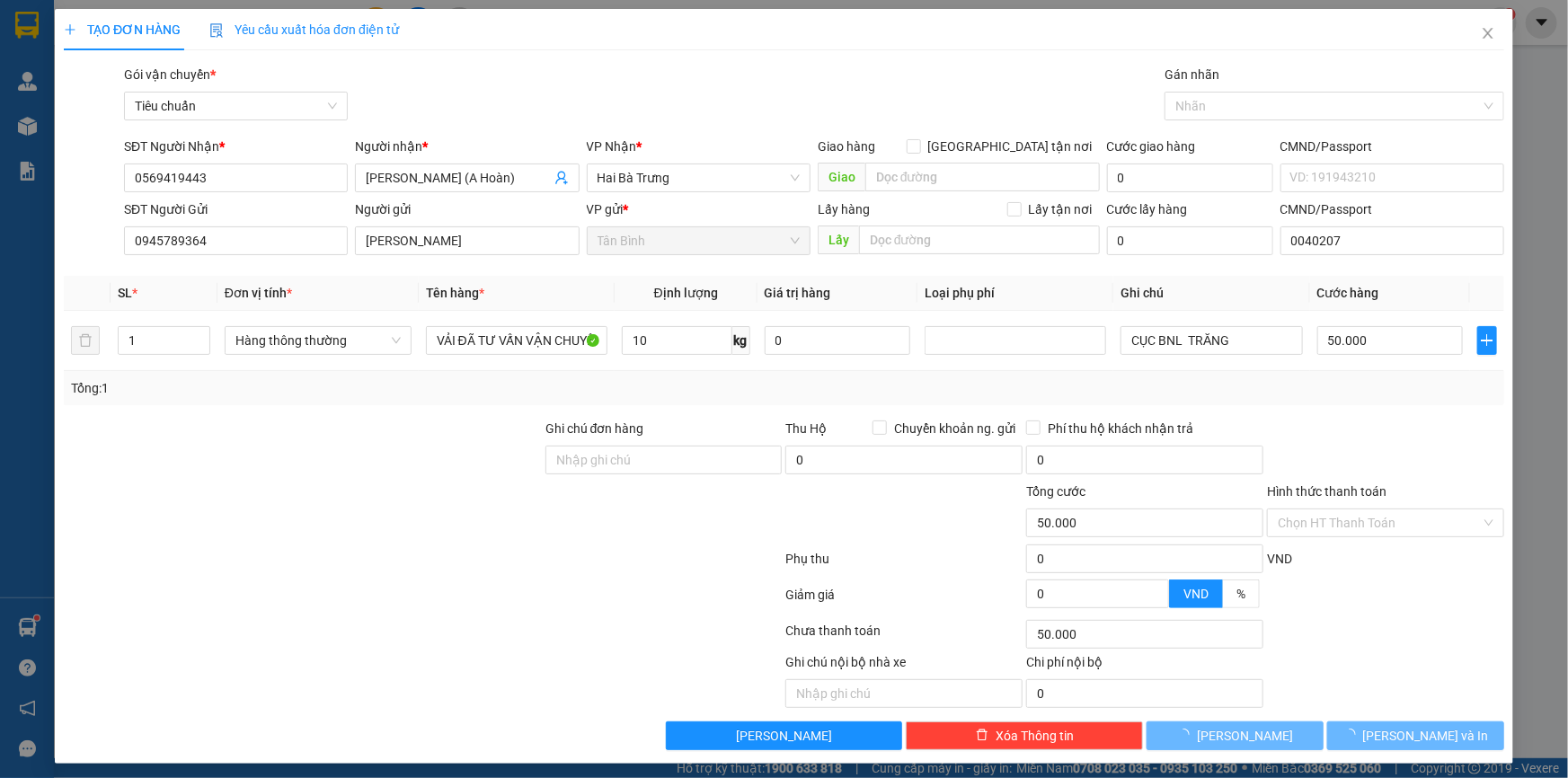
drag, startPoint x: 262, startPoint y: 413, endPoint x: 308, endPoint y: 340, distance: 86.3
click at [263, 413] on div "Transit Pickup Surcharge Ids Transit Deliver Surcharge Ids Transit Deliver Surc…" at bounding box center [784, 407] width 1440 height 685
type input "40.000"
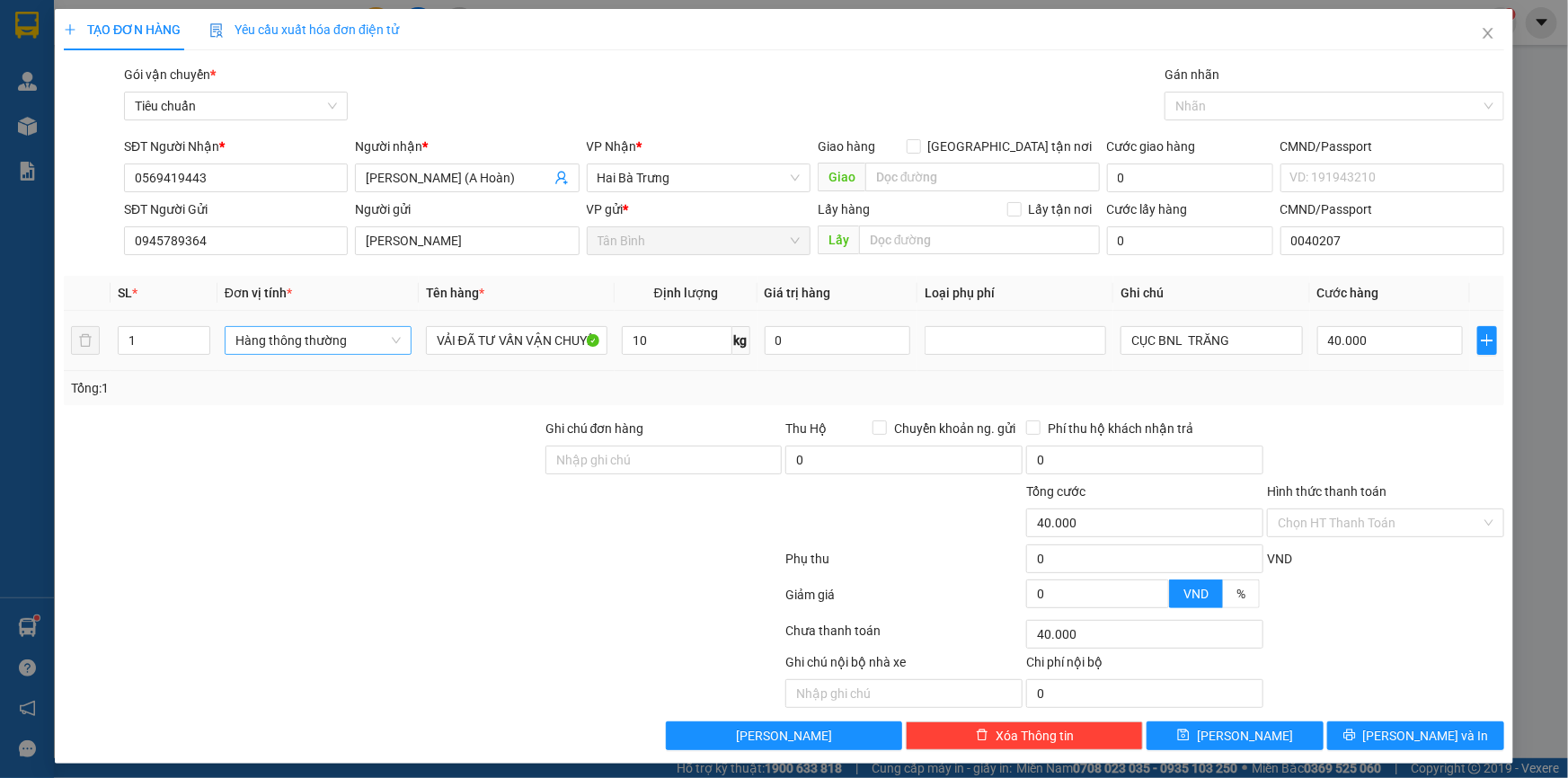
click at [308, 340] on span "Hàng thông thường" at bounding box center [317, 340] width 166 height 27
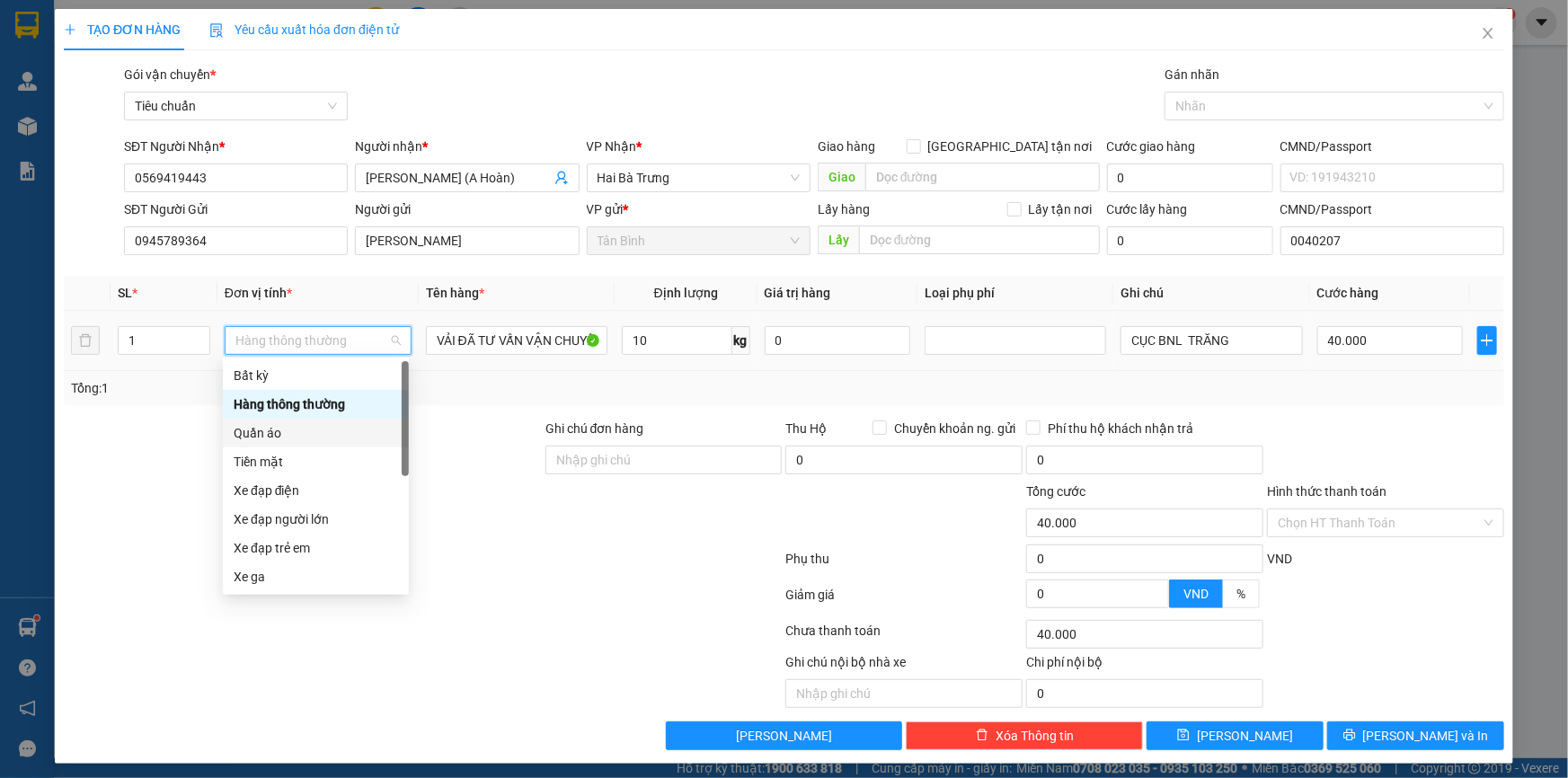
click at [296, 422] on div "Quần áo" at bounding box center [315, 433] width 186 height 29
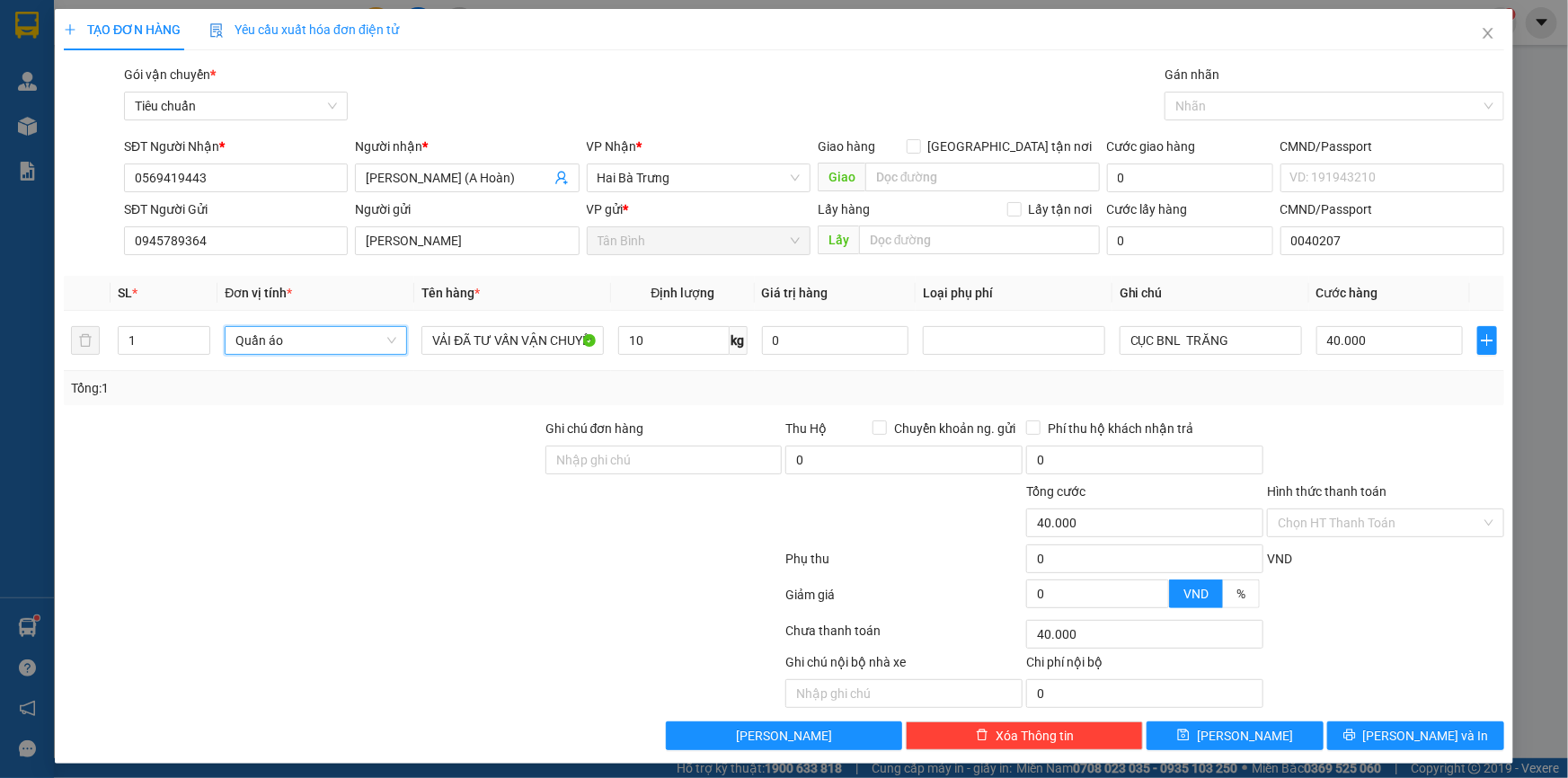
click at [130, 416] on div "Transit Pickup Surcharge Ids Transit Deliver Surcharge Ids Transit Deliver Surc…" at bounding box center [784, 407] width 1440 height 685
type input "50.000"
click at [1377, 722] on button "[PERSON_NAME] và In" at bounding box center [1415, 735] width 177 height 29
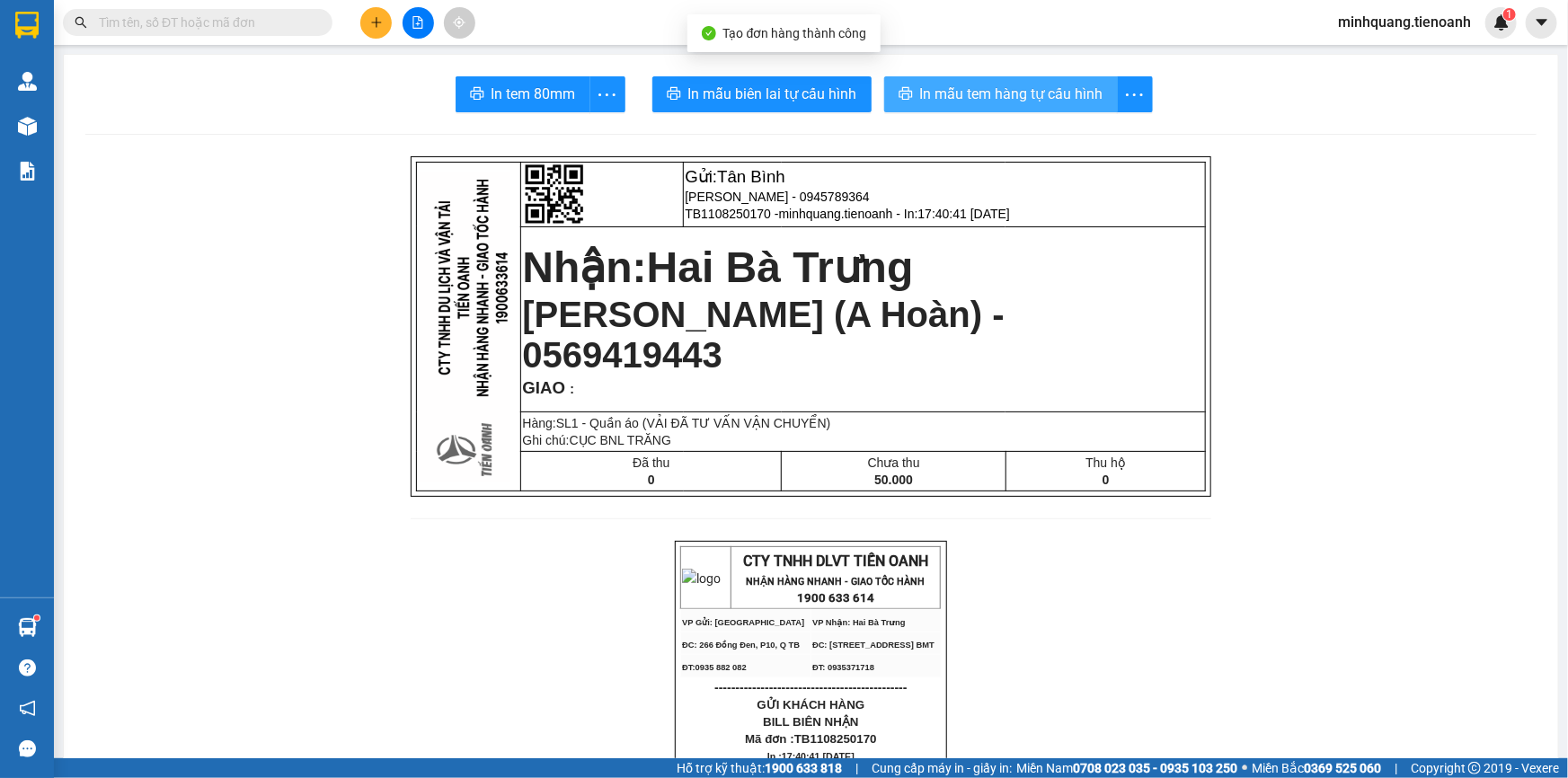
click at [1021, 100] on span "In mẫu tem hàng tự cấu hình" at bounding box center [1012, 93] width 183 height 22
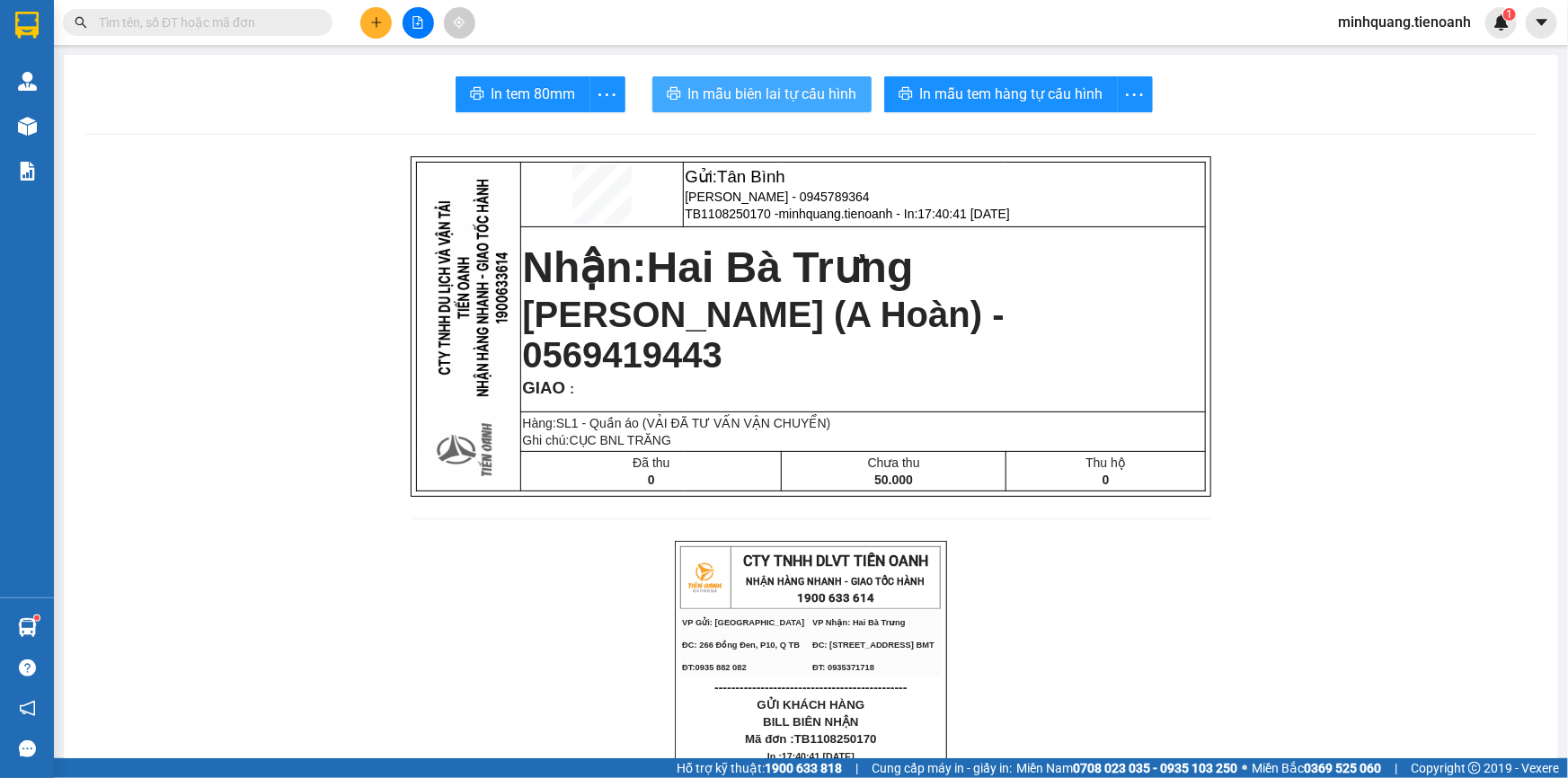
click at [706, 98] on span "In mẫu biên lai tự cấu hình" at bounding box center [772, 93] width 169 height 22
click at [367, 36] on div at bounding box center [418, 23] width 135 height 31
click at [386, 18] on button at bounding box center [377, 23] width 31 height 31
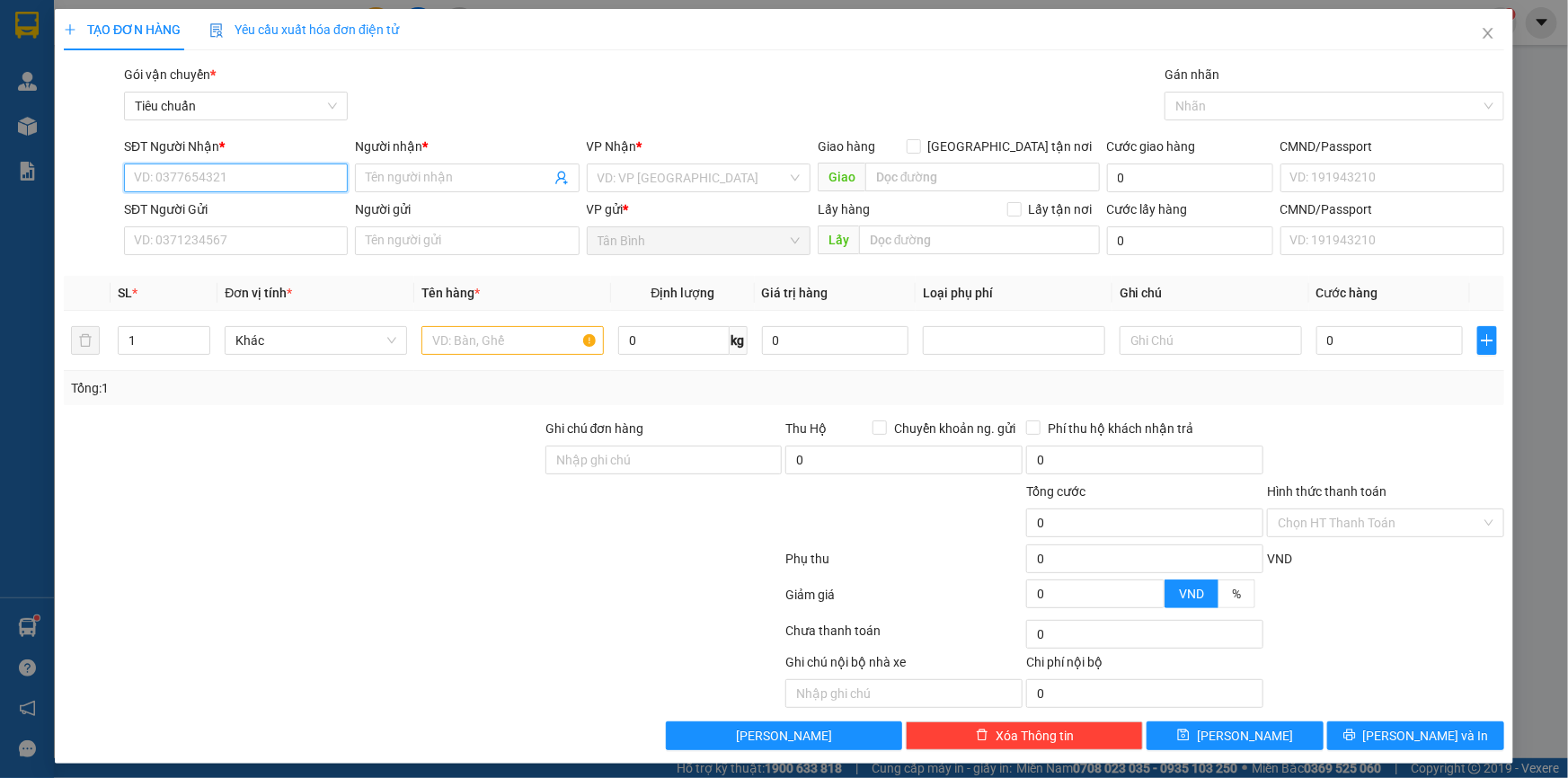
click at [237, 171] on input "SĐT Người Nhận *" at bounding box center [236, 178] width 224 height 29
click at [230, 221] on div "0935074333 - A Sang" at bounding box center [234, 213] width 201 height 19
type input "0935074333"
type input "A Sang"
type input "0935074333"
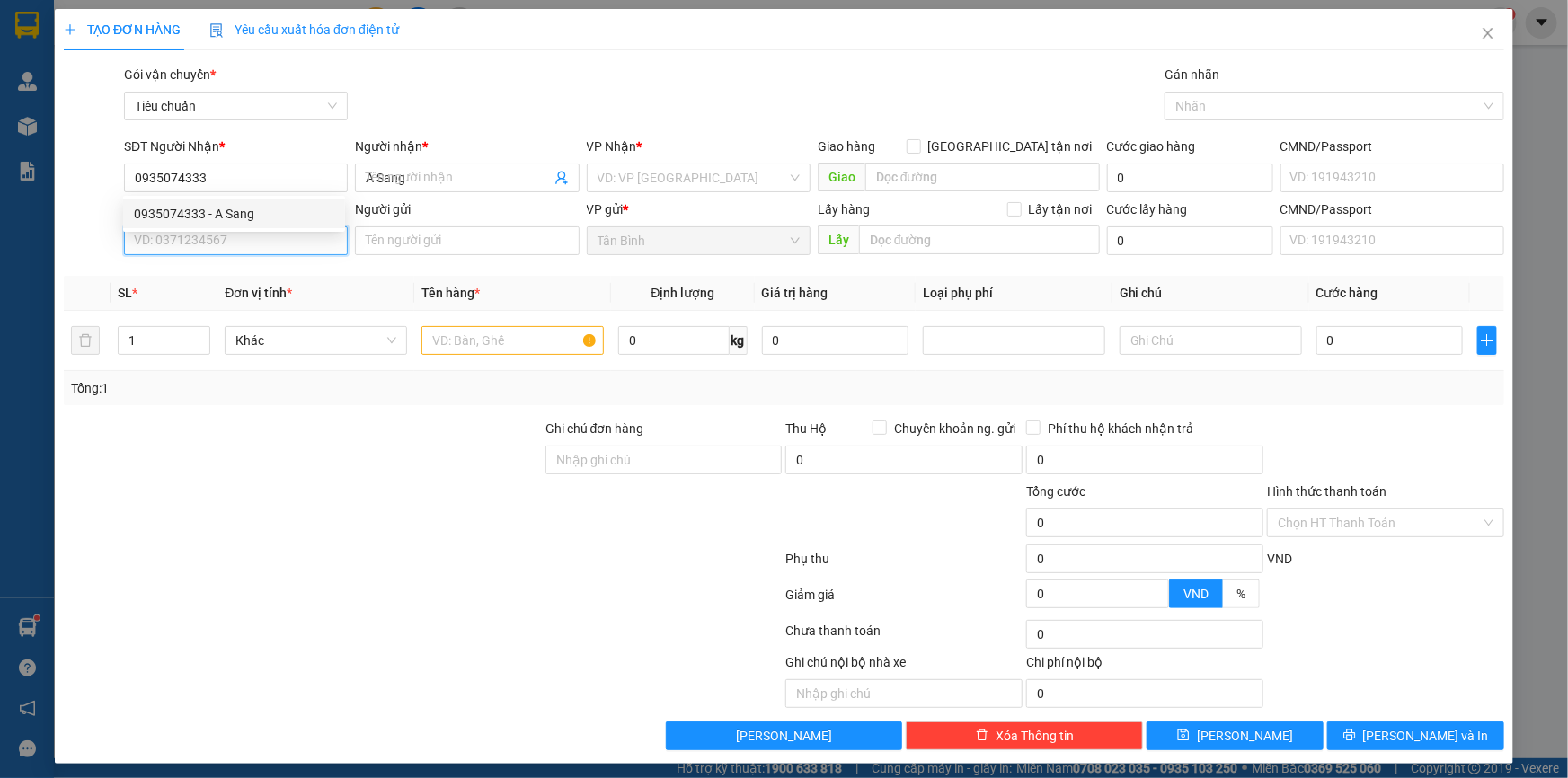
type input "30.000"
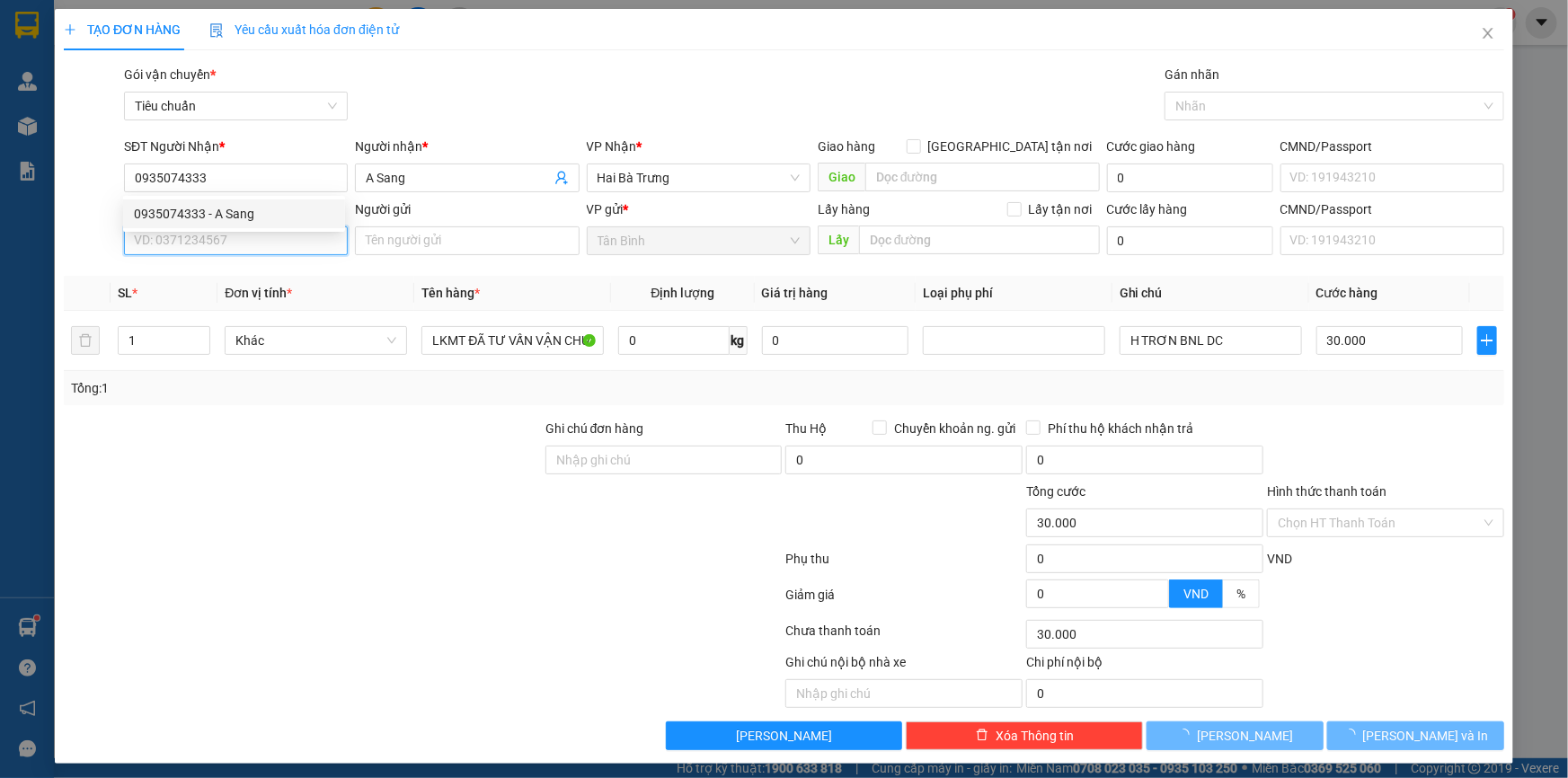
click at [222, 252] on input "SĐT Người Gửi" at bounding box center [236, 241] width 224 height 29
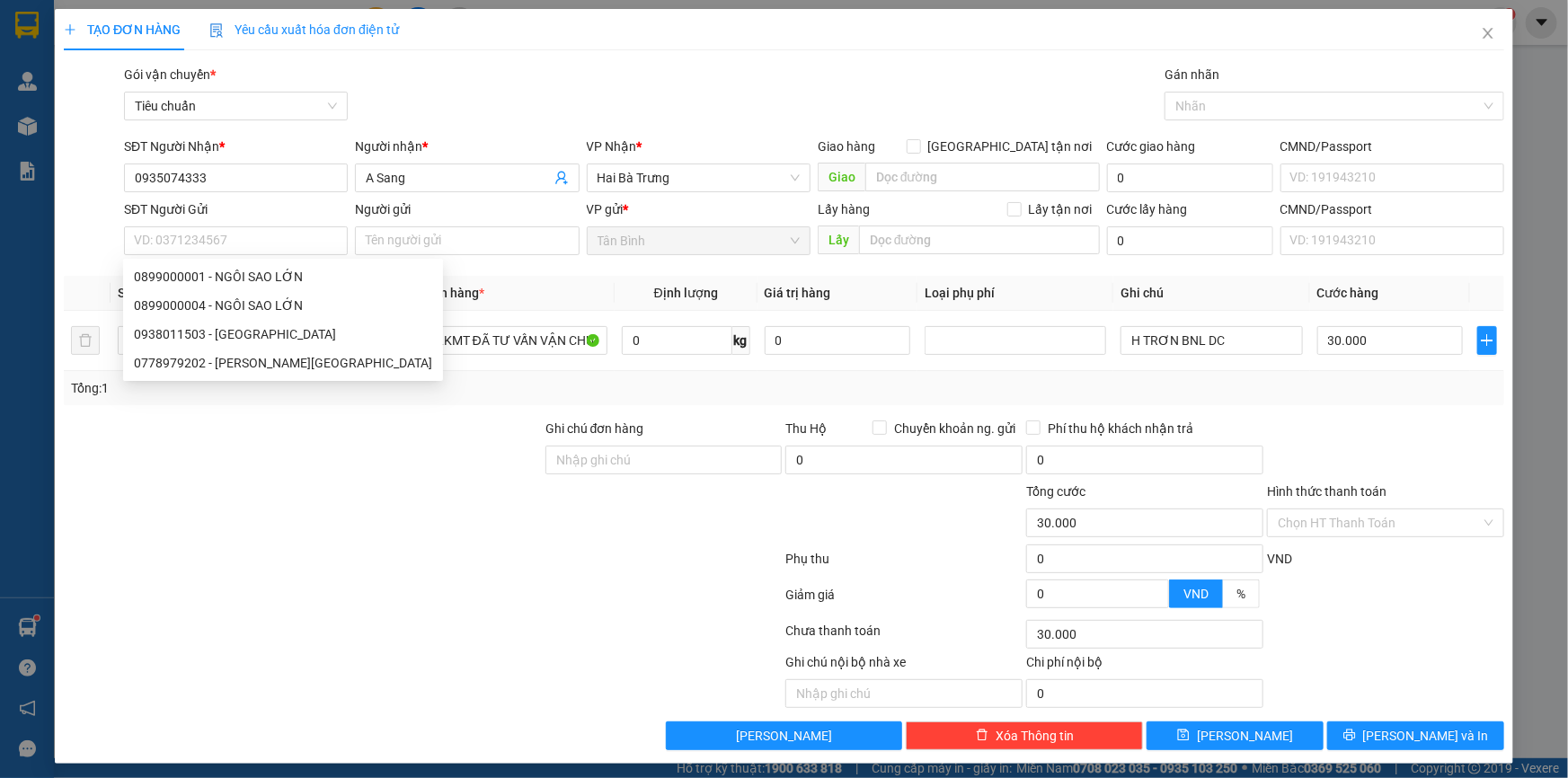
click at [217, 224] on div "SĐT Người Gửi" at bounding box center [236, 213] width 224 height 27
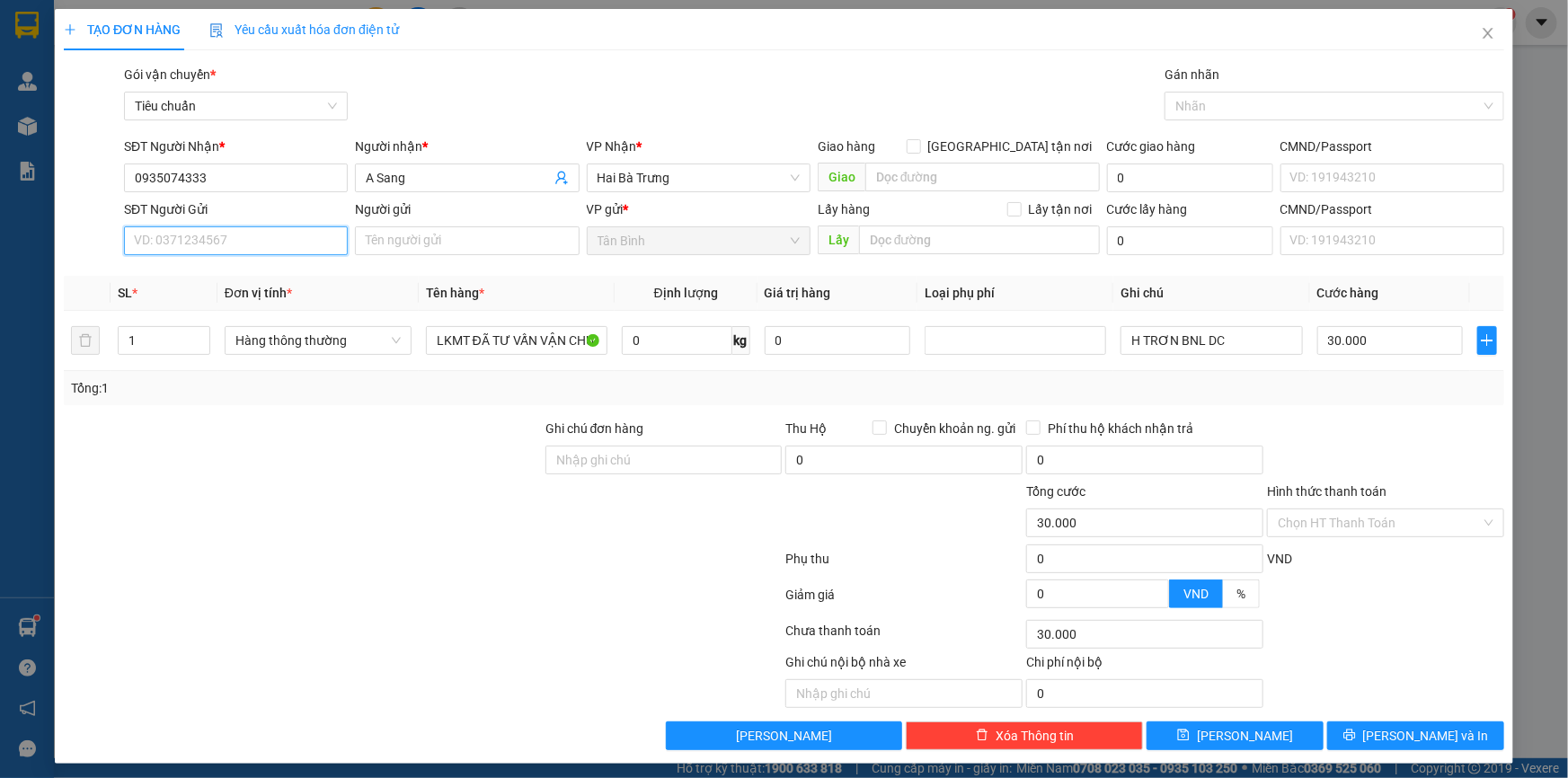
click at [216, 228] on input "SĐT Người Gửi" at bounding box center [236, 241] width 224 height 29
type input "0986084004"
click at [241, 272] on div "0986084004 - THE MANSON" at bounding box center [234, 276] width 201 height 19
type input "THE MANSON"
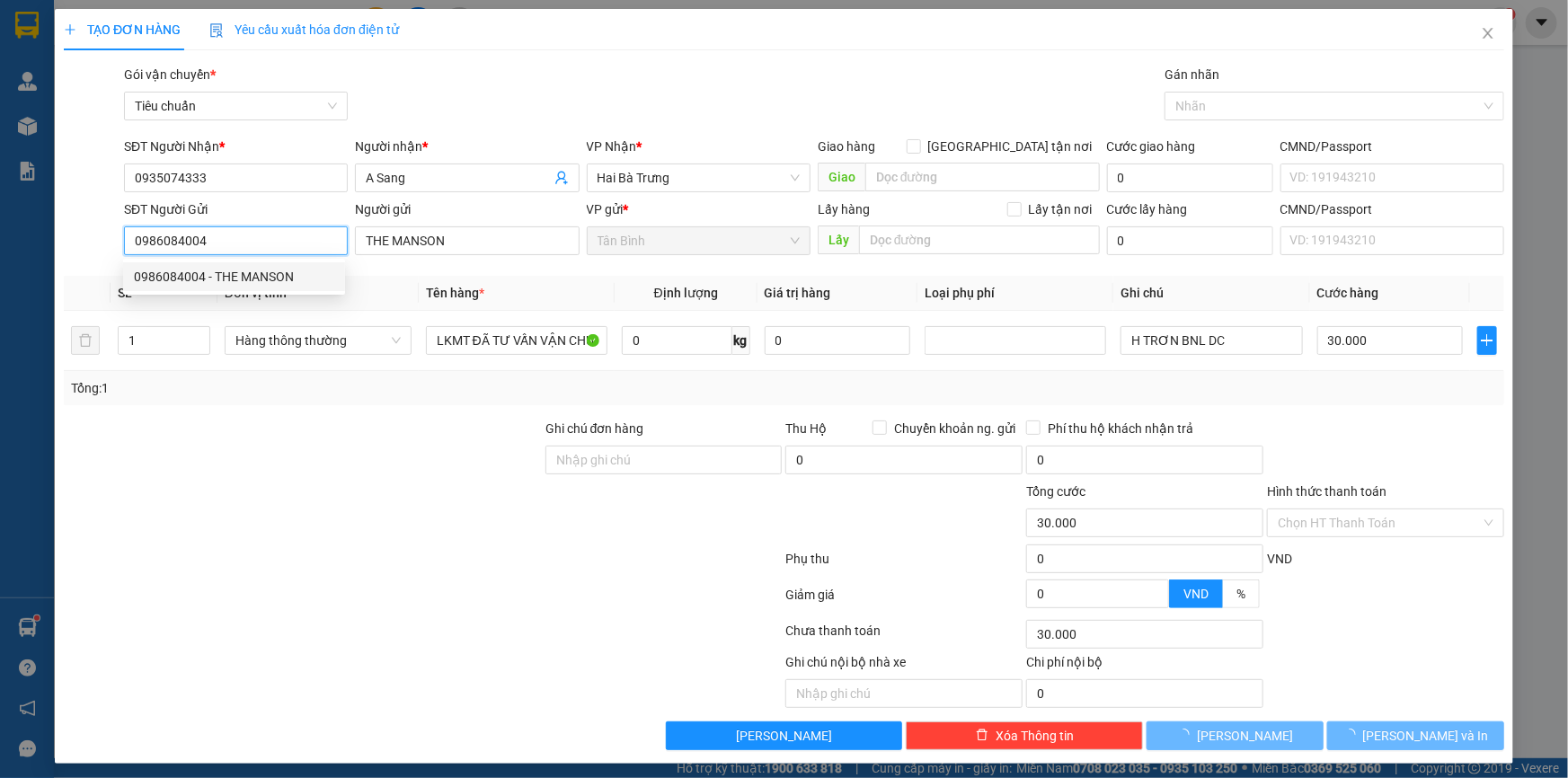
type input "640.000"
type input "0986084004"
drag, startPoint x: 295, startPoint y: 420, endPoint x: 251, endPoint y: 394, distance: 51.1
click at [295, 424] on div at bounding box center [302, 451] width 482 height 63
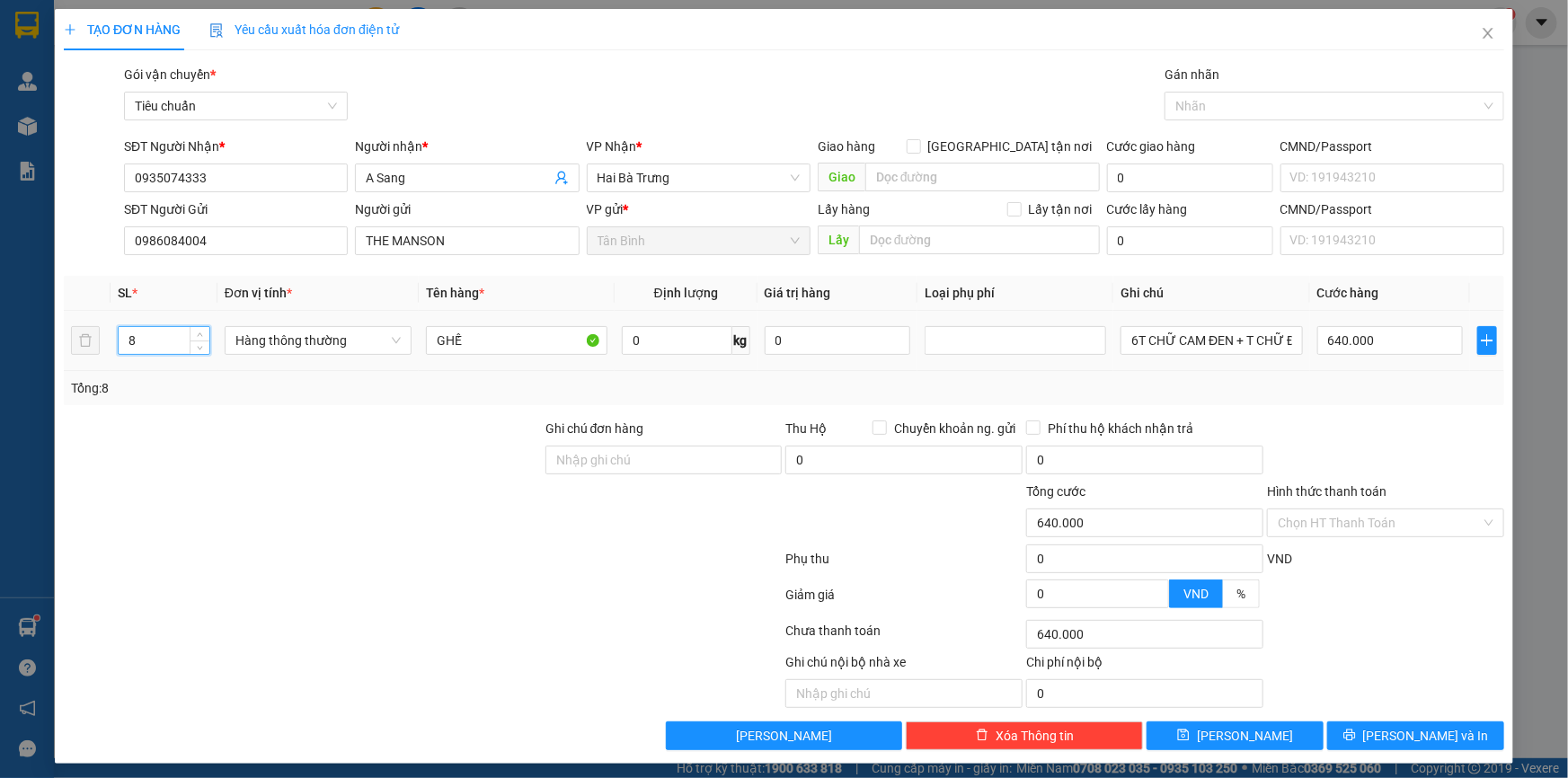
click at [77, 352] on tr "8 Hàng thông thường GHẾ 0 kg 0 6T CHỮ CAM ĐEN + T CHỮ ĐEN + T ĐEN DC BBC 640.000" at bounding box center [784, 340] width 1440 height 60
type input "10"
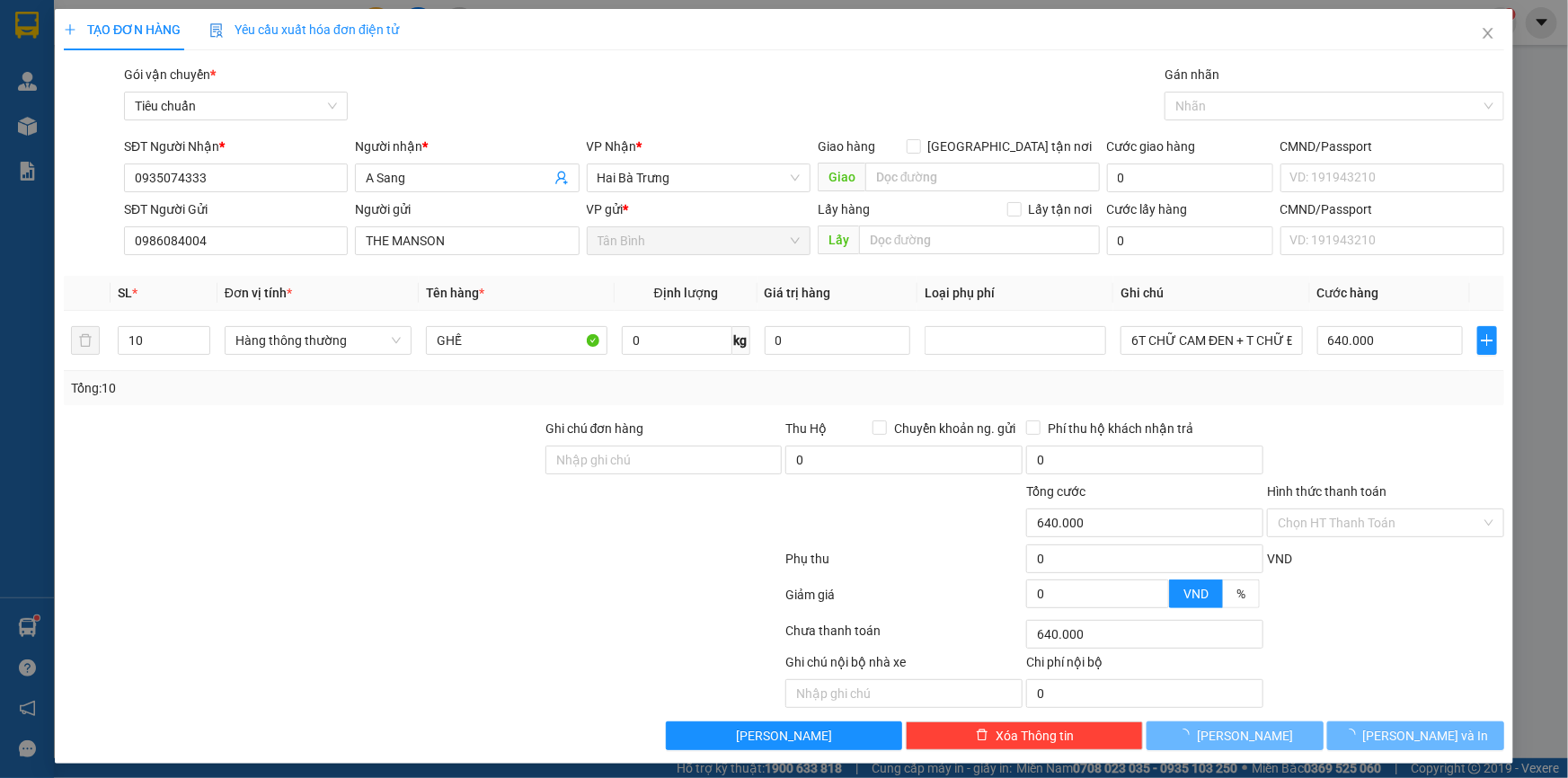
click at [278, 450] on div at bounding box center [302, 451] width 482 height 63
type input "0"
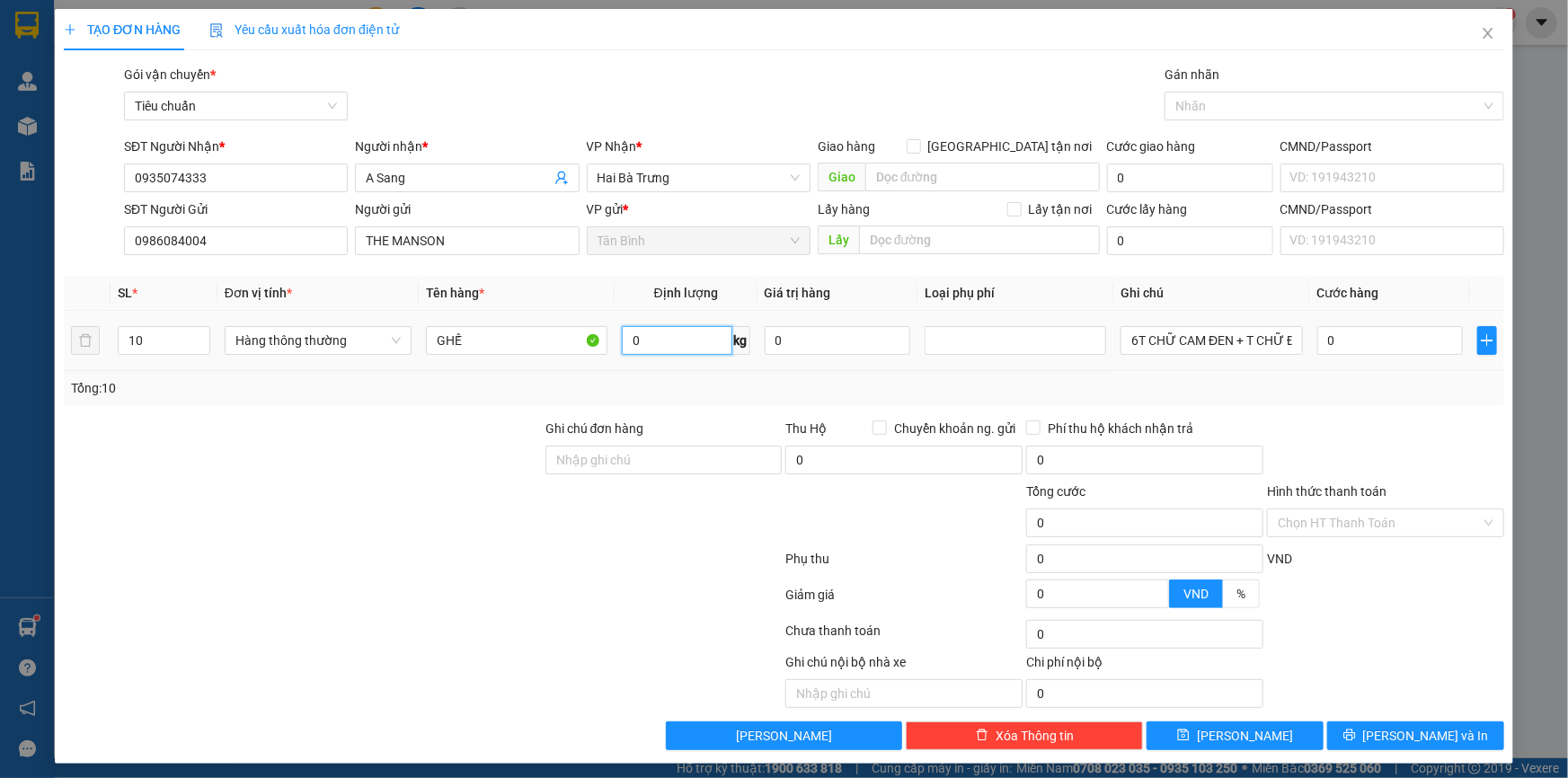
click at [656, 341] on input "0" at bounding box center [676, 340] width 110 height 29
drag, startPoint x: 503, startPoint y: 401, endPoint x: 1315, endPoint y: 352, distance: 813.5
click at [503, 402] on div "Tổng: 10" at bounding box center [784, 388] width 1440 height 34
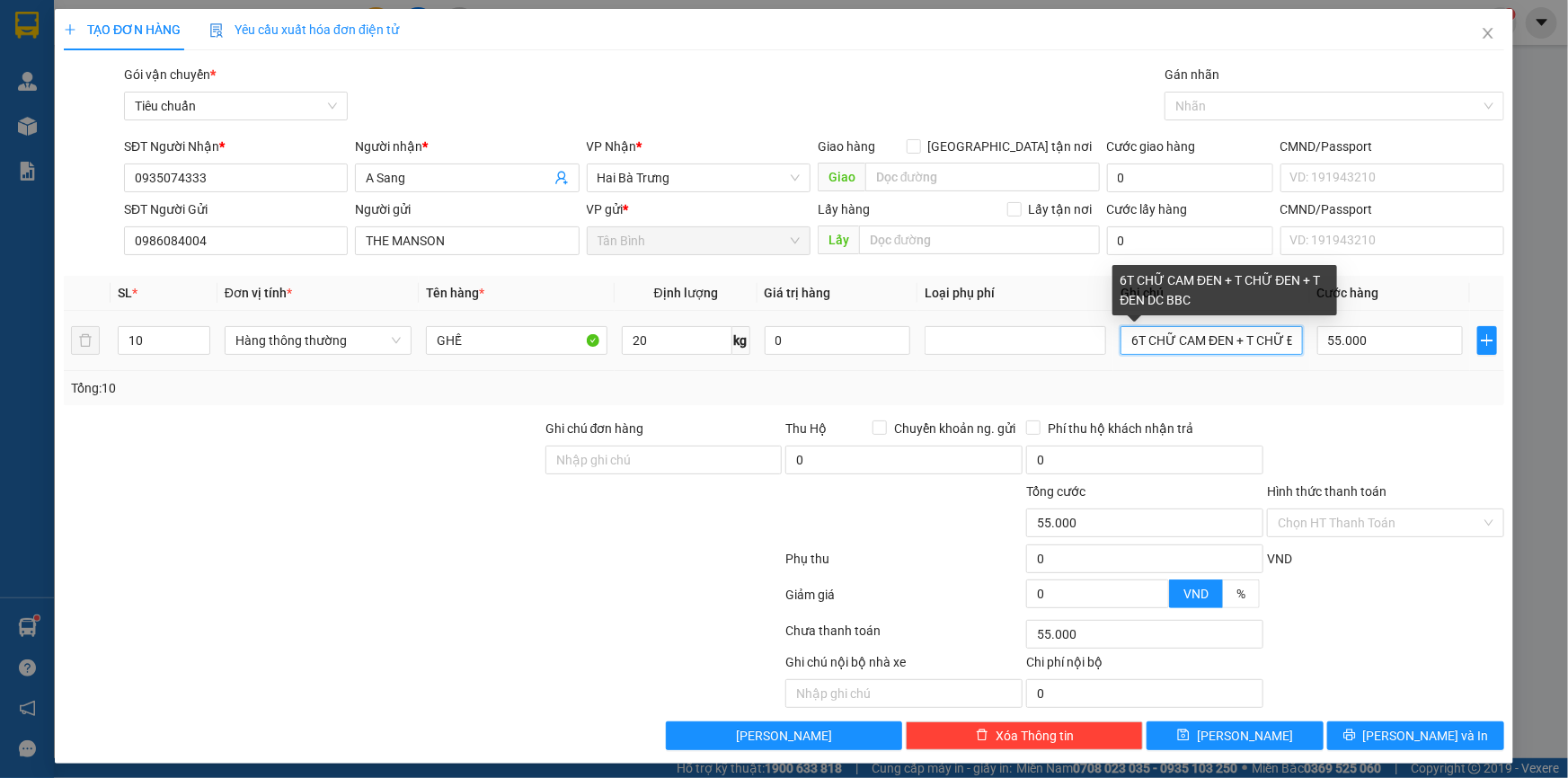
click at [1184, 342] on input "6T CHỮ CAM ĐEN + T CHỮ ĐEN + T ĐEN DC BBC" at bounding box center [1211, 340] width 181 height 29
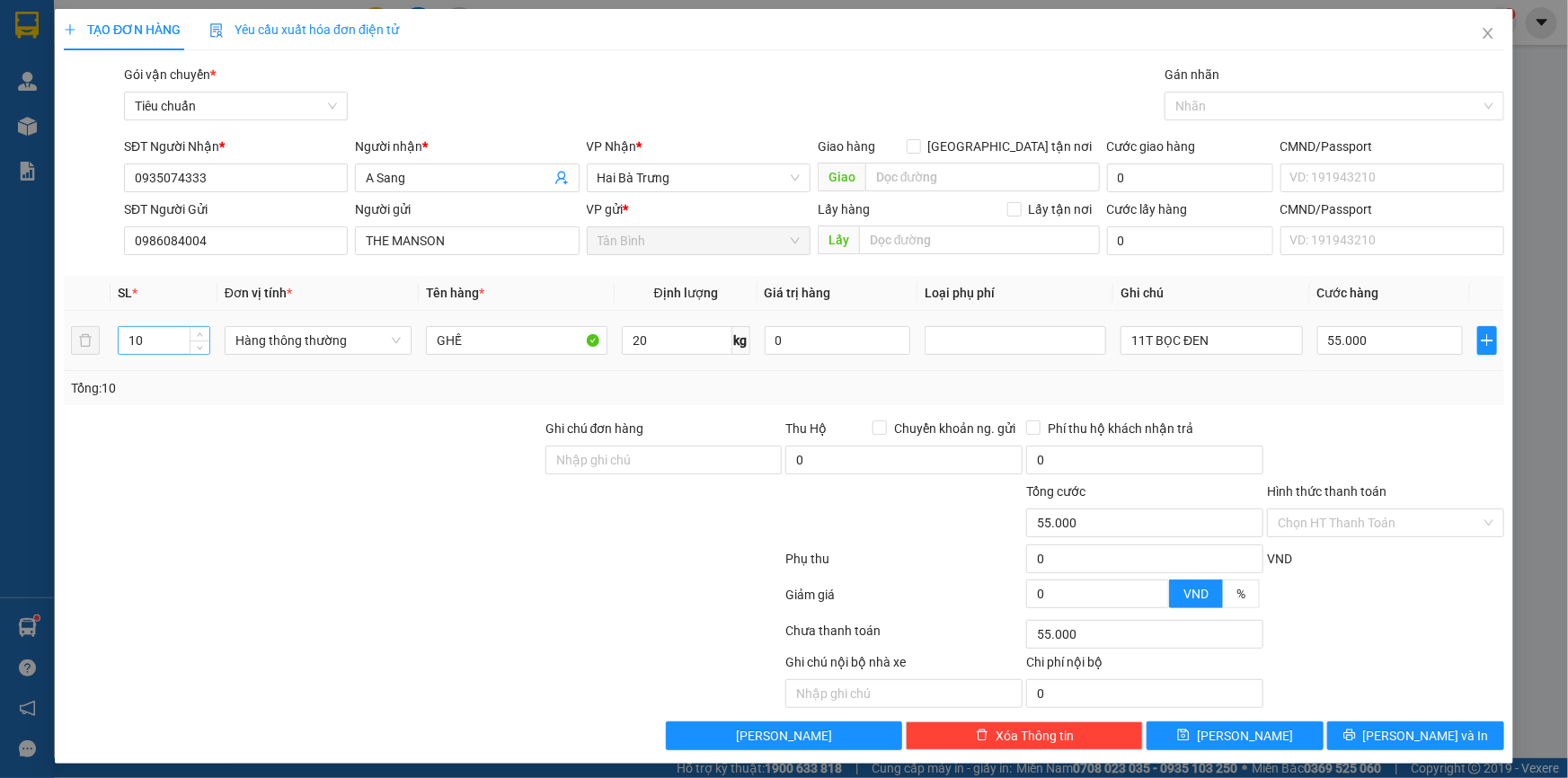
click at [130, 351] on input "10" at bounding box center [164, 340] width 91 height 27
click at [136, 347] on input "10" at bounding box center [164, 340] width 91 height 27
click at [167, 411] on div "Transit Pickup Surcharge Ids Transit Deliver Surcharge Ids Transit Deliver Surc…" at bounding box center [784, 407] width 1440 height 685
drag, startPoint x: 476, startPoint y: 332, endPoint x: 395, endPoint y: 344, distance: 81.9
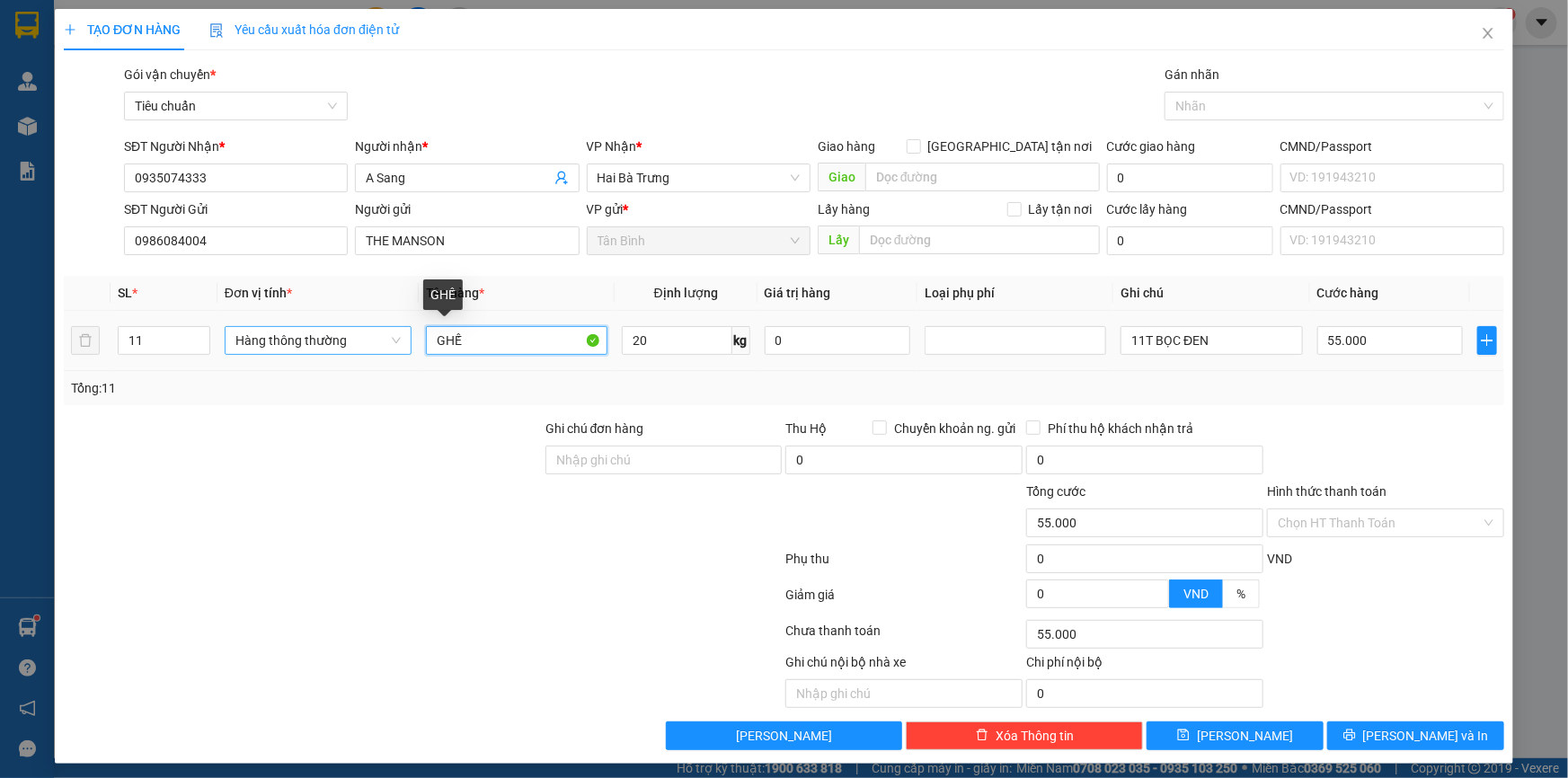
click at [395, 344] on tr "11 Hàng thông thường GHẾ 20 kg 0 11T BỌC ĐEN 55.000" at bounding box center [784, 340] width 1440 height 60
click at [381, 422] on div at bounding box center [302, 451] width 482 height 63
click at [1373, 339] on input "55.000" at bounding box center [1390, 340] width 146 height 29
click at [1404, 451] on div at bounding box center [1386, 451] width 241 height 63
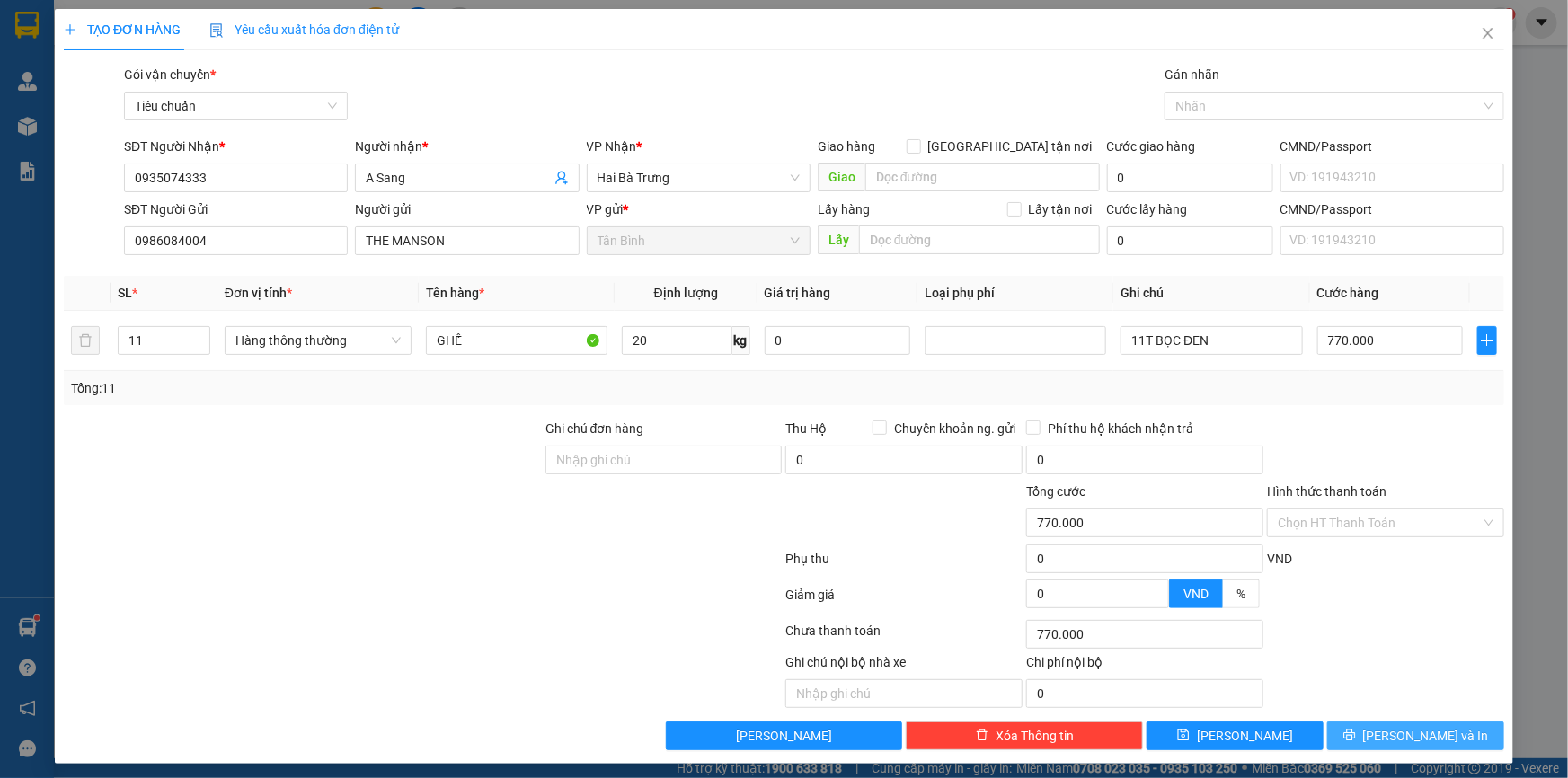
click at [1384, 737] on button "[PERSON_NAME] và In" at bounding box center [1415, 735] width 177 height 29
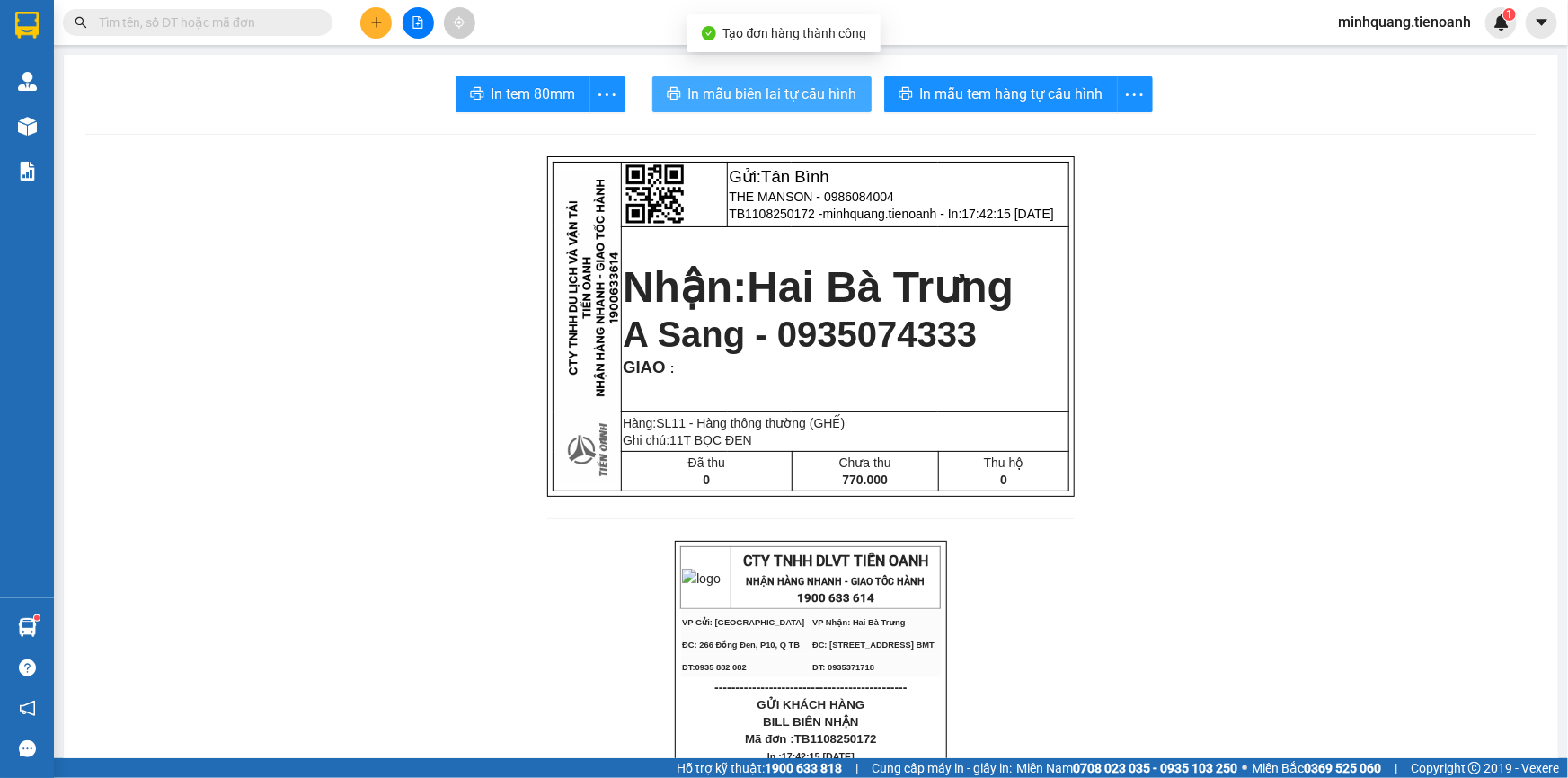
click at [754, 93] on span "In mẫu biên lai tự cấu hình" at bounding box center [772, 93] width 169 height 22
click at [768, 98] on span "In mẫu biên lai tự cấu hình" at bounding box center [772, 93] width 169 height 22
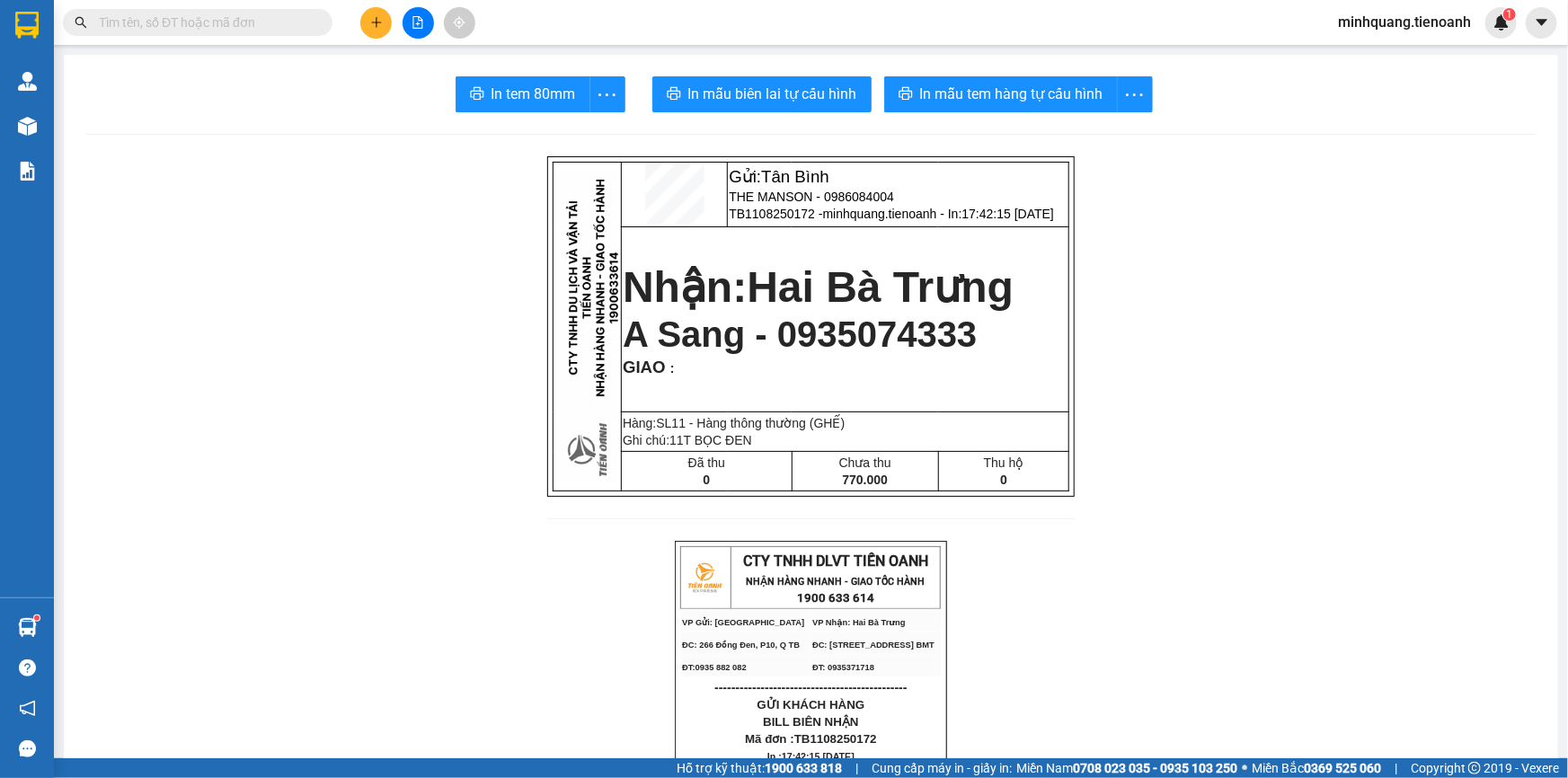
click at [879, 340] on span "A Sang - 0935074333" at bounding box center [799, 334] width 354 height 40
click at [273, 51] on main "In tem 80mm In mẫu biên lai tự cấu hình In mẫu tem hàng tự cấu hình Gửi: [GEOGR…" at bounding box center [784, 379] width 1568 height 759
click at [265, 31] on input "text" at bounding box center [204, 22] width 212 height 19
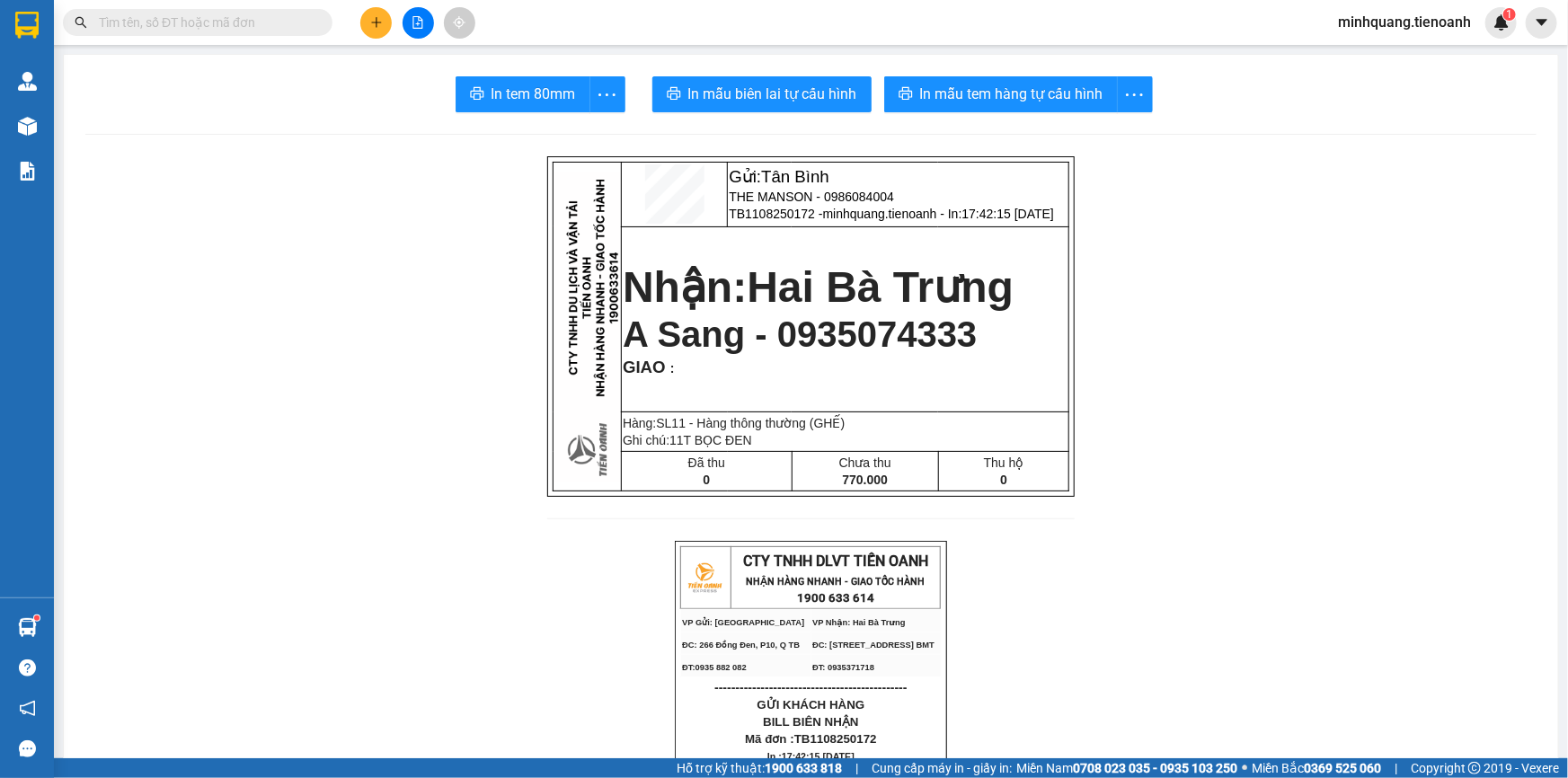
paste input "0935074333"
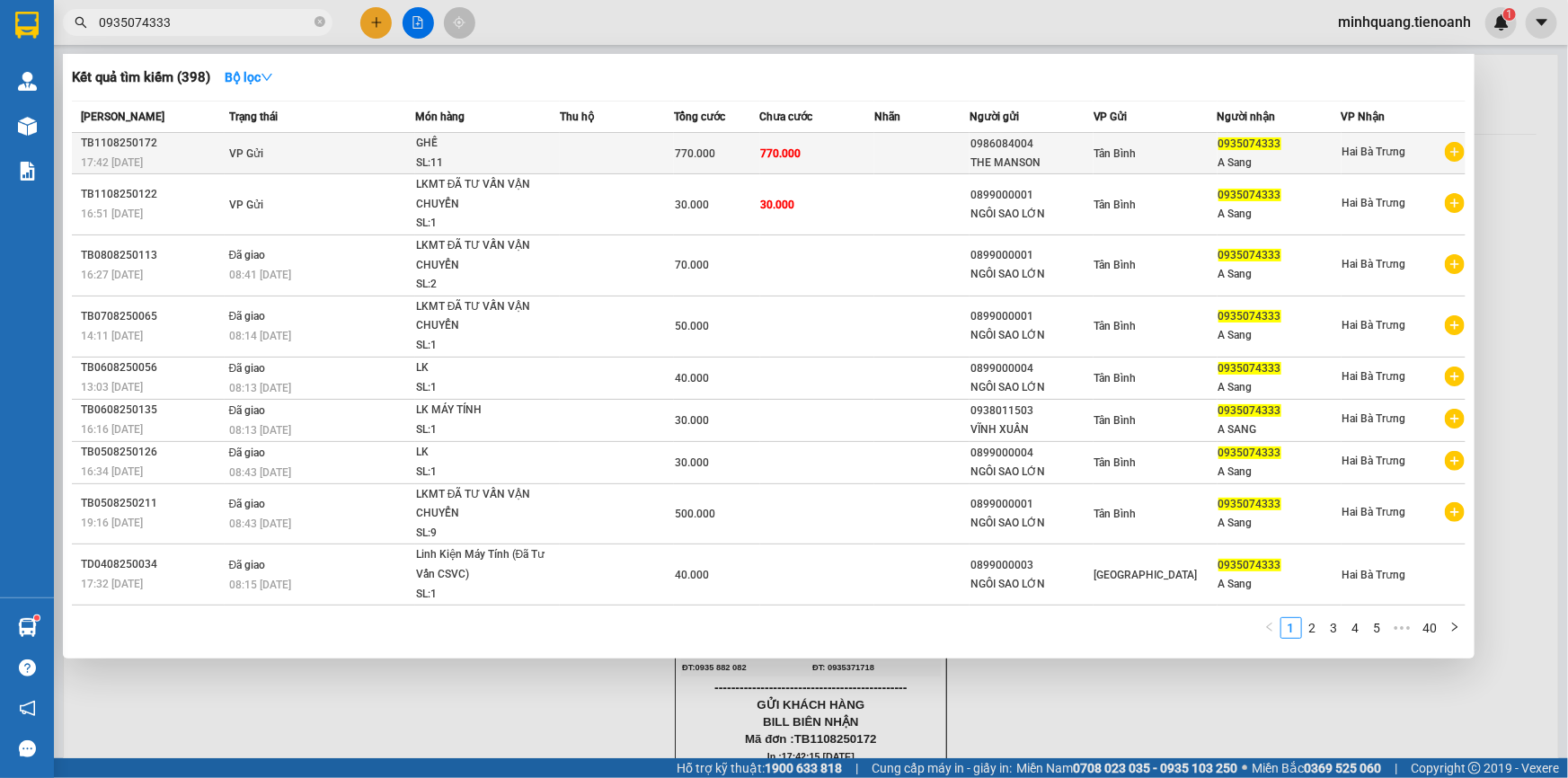
click at [764, 160] on span "770.000" at bounding box center [782, 154] width 41 height 13
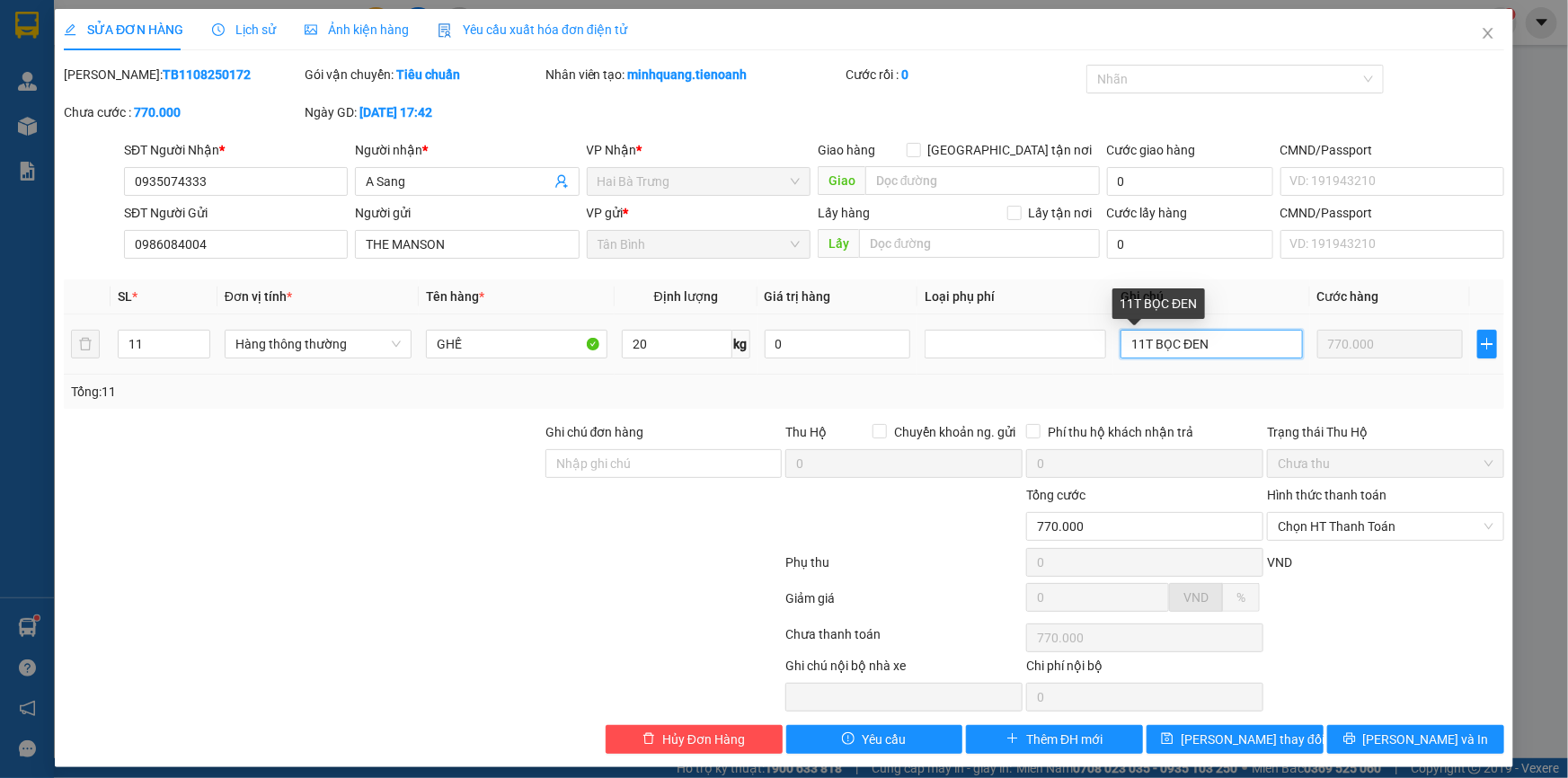
drag, startPoint x: 1150, startPoint y: 351, endPoint x: 1227, endPoint y: 354, distance: 77.1
click at [1227, 354] on input "11T BỌC ĐEN" at bounding box center [1211, 343] width 181 height 29
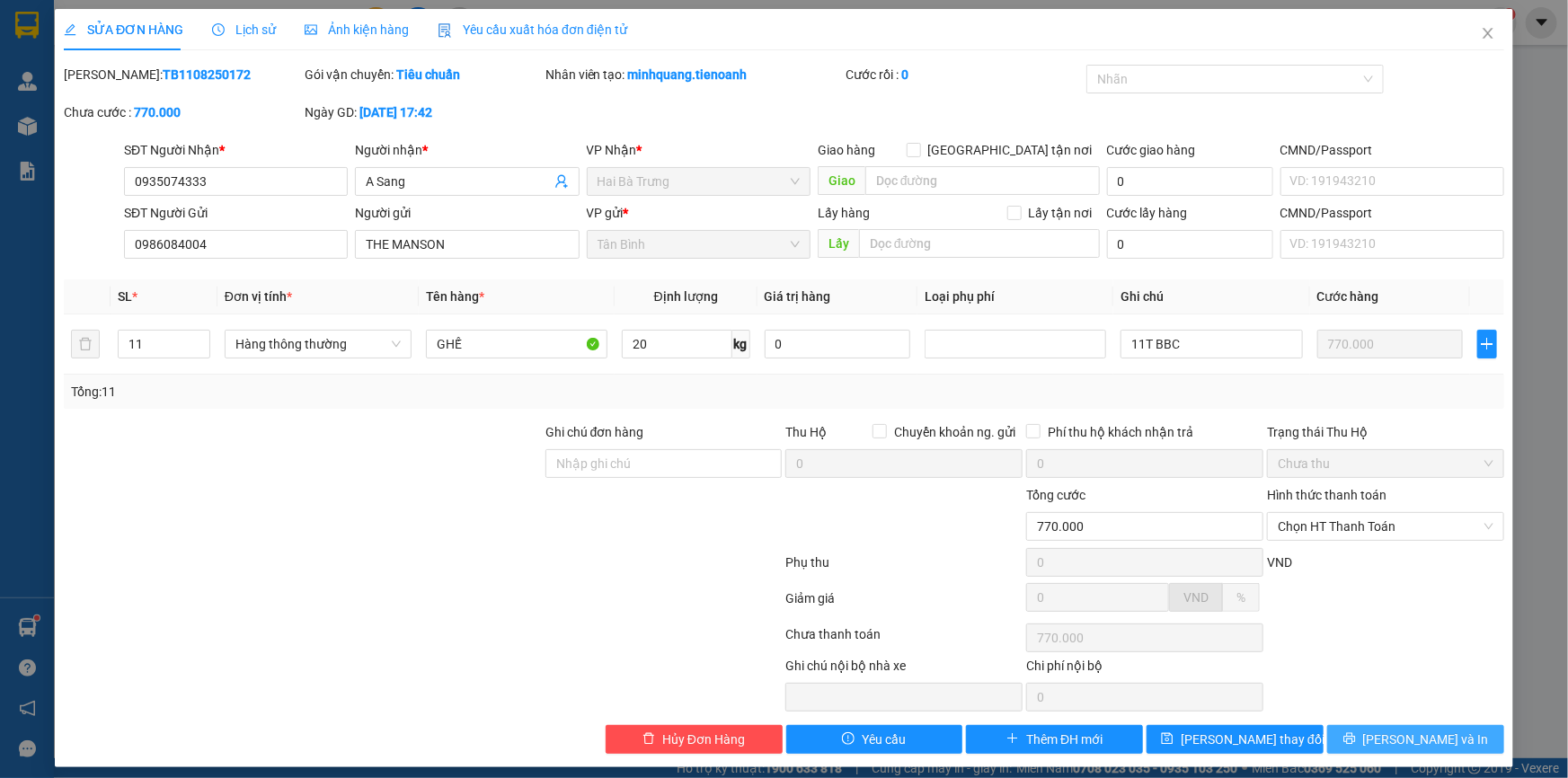
click at [1414, 737] on span "[PERSON_NAME] và In" at bounding box center [1426, 739] width 126 height 19
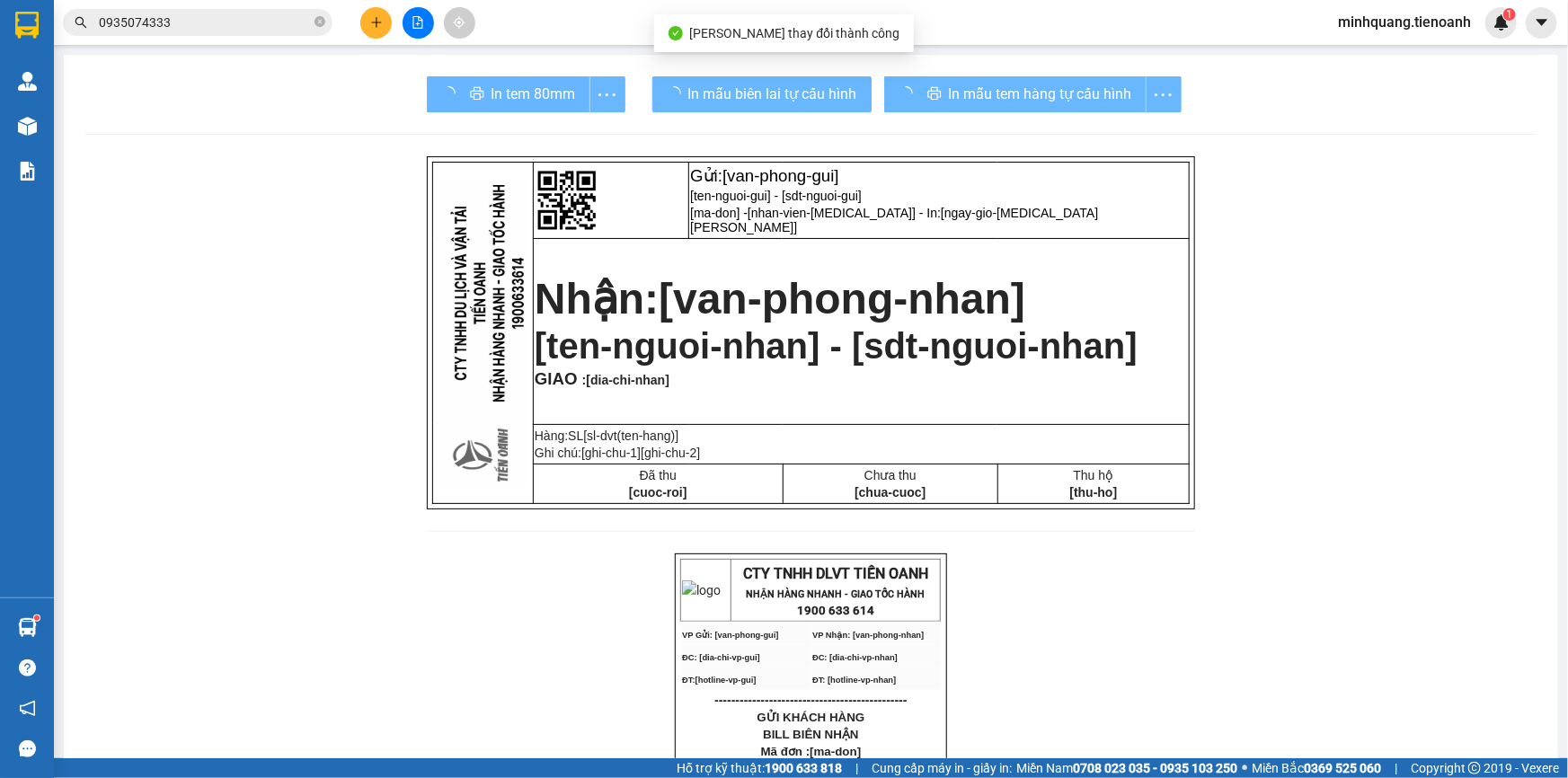
click at [1073, 89] on div "In mẫu tem hàng tự cấu hình" at bounding box center [1033, 94] width 298 height 36
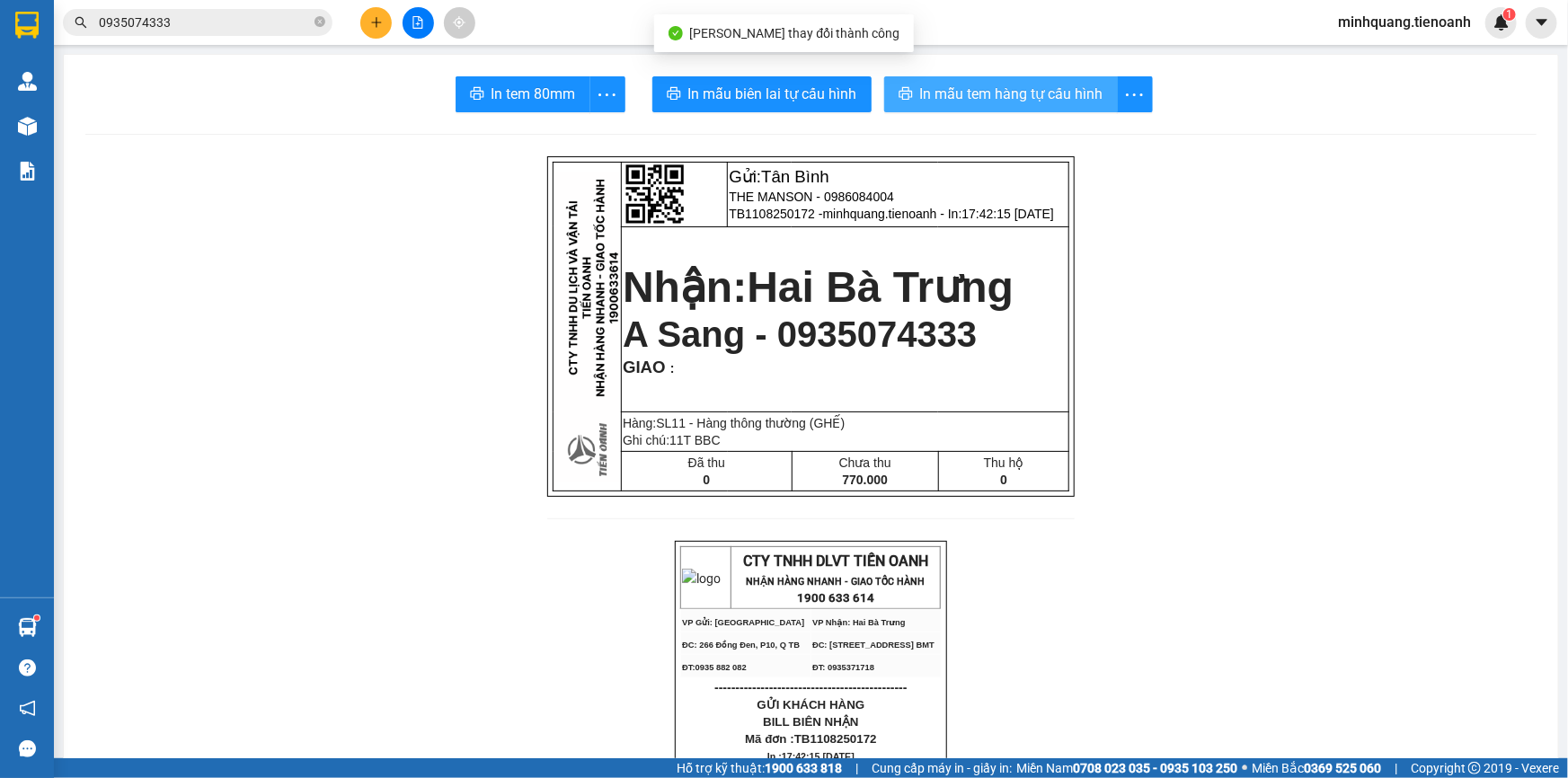
click at [1073, 89] on span "In mẫu tem hàng tự cấu hình" at bounding box center [1012, 93] width 183 height 22
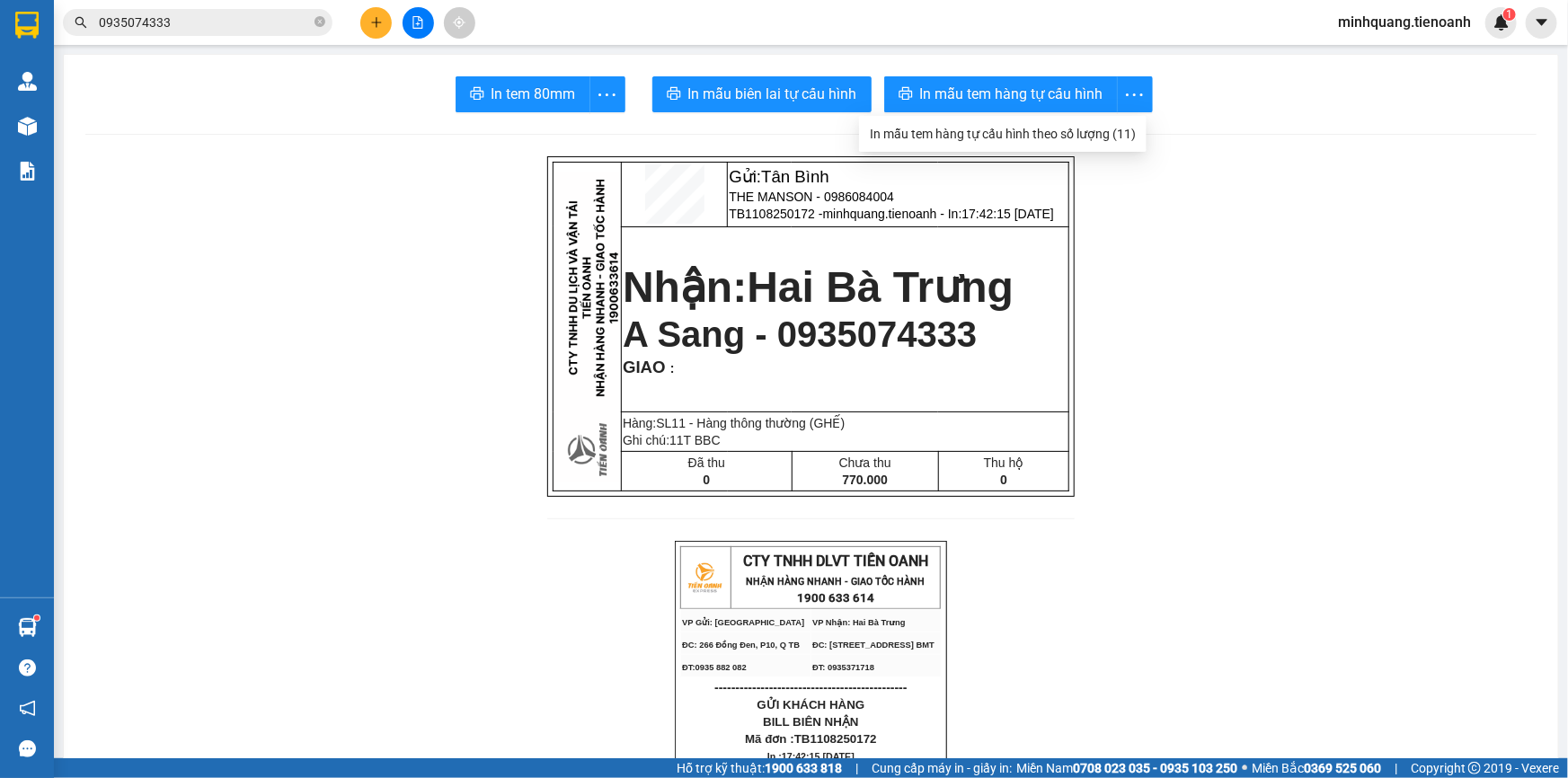
click at [377, 24] on icon "plus" at bounding box center [377, 22] width 13 height 13
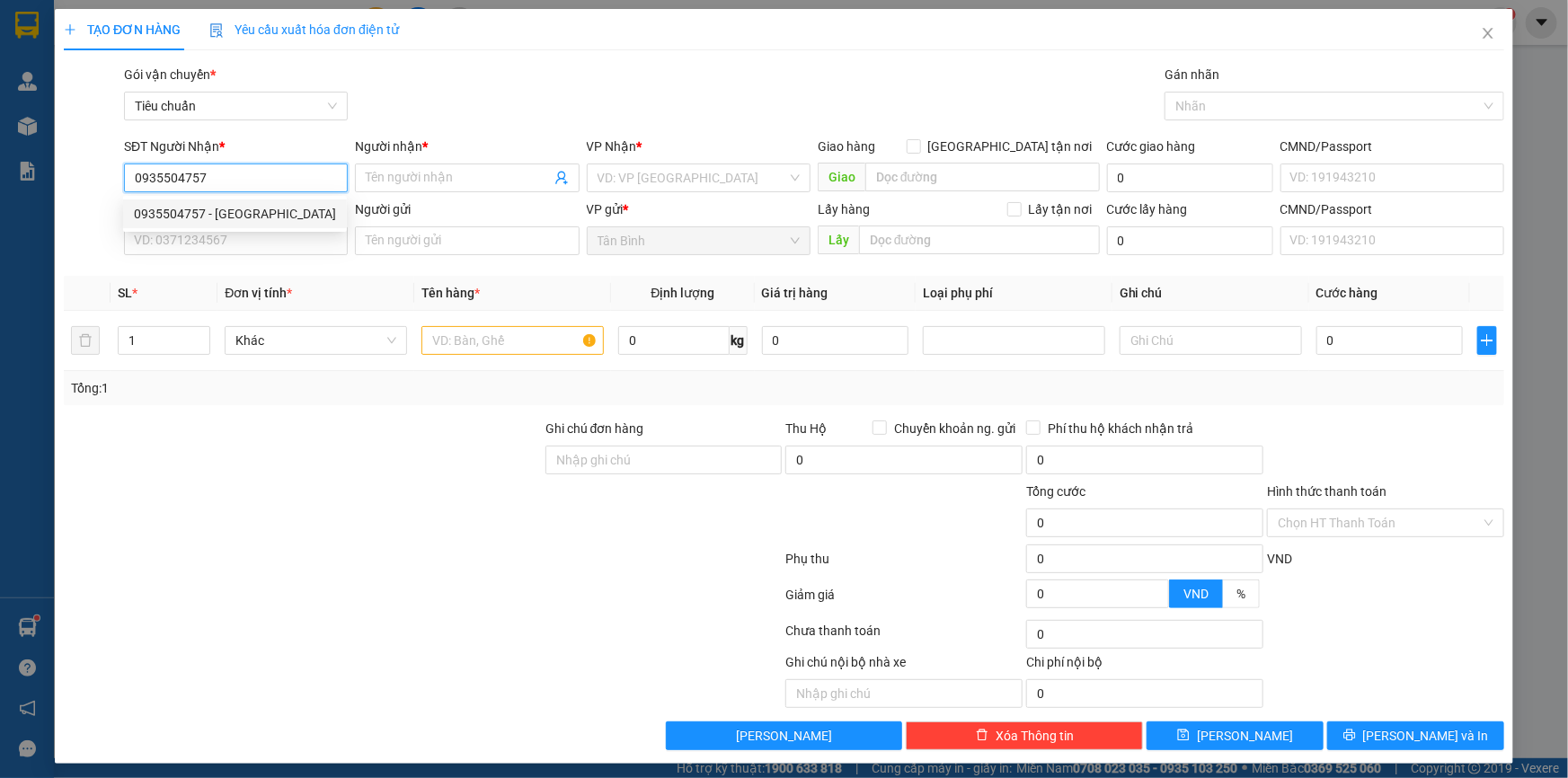
drag, startPoint x: 236, startPoint y: 206, endPoint x: 239, endPoint y: 236, distance: 30.1
click at [236, 207] on div "0935504757 - [GEOGRAPHIC_DATA]" at bounding box center [235, 213] width 203 height 19
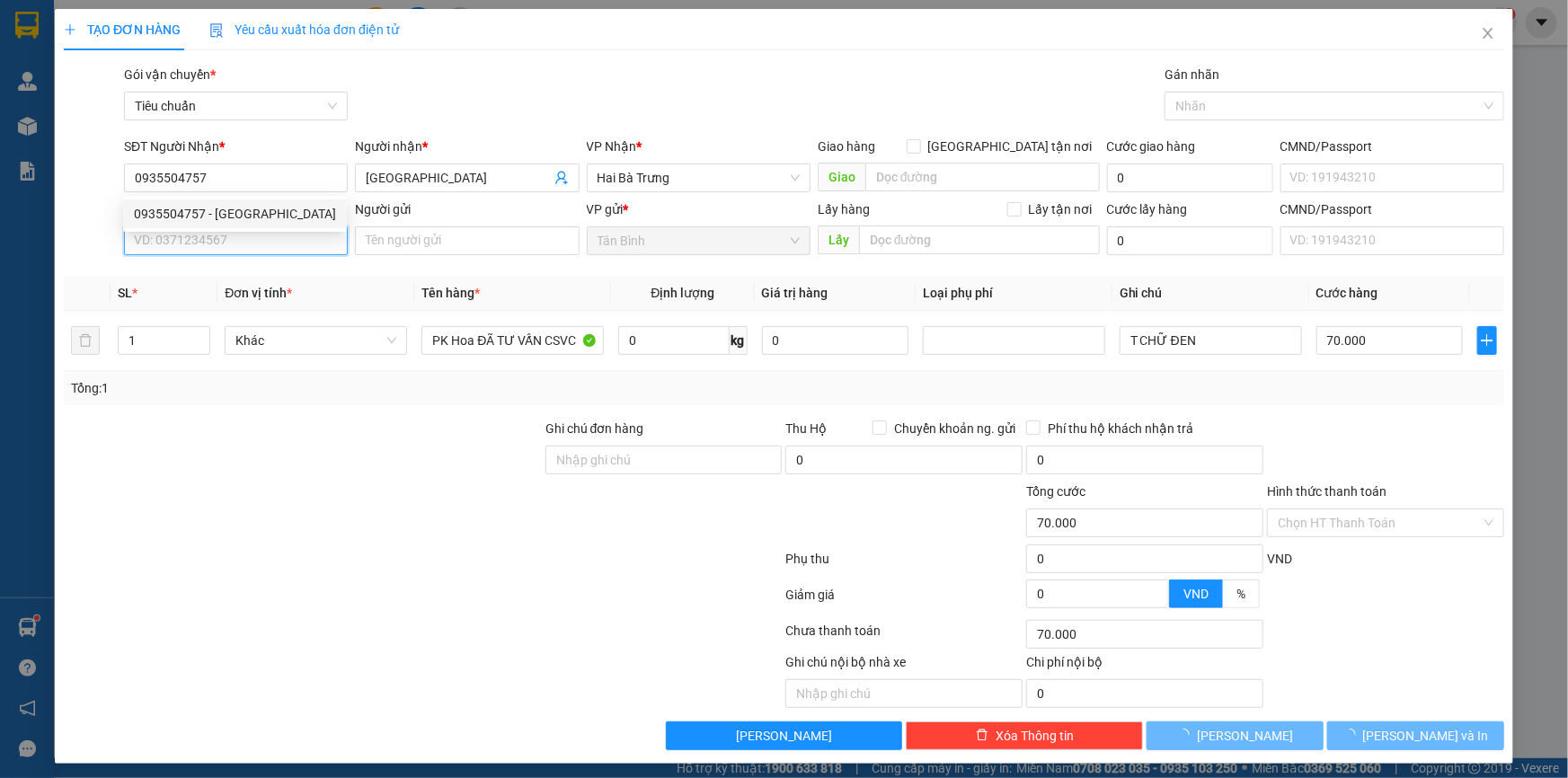
click at [239, 236] on input "SĐT Người Gửi" at bounding box center [236, 241] width 224 height 29
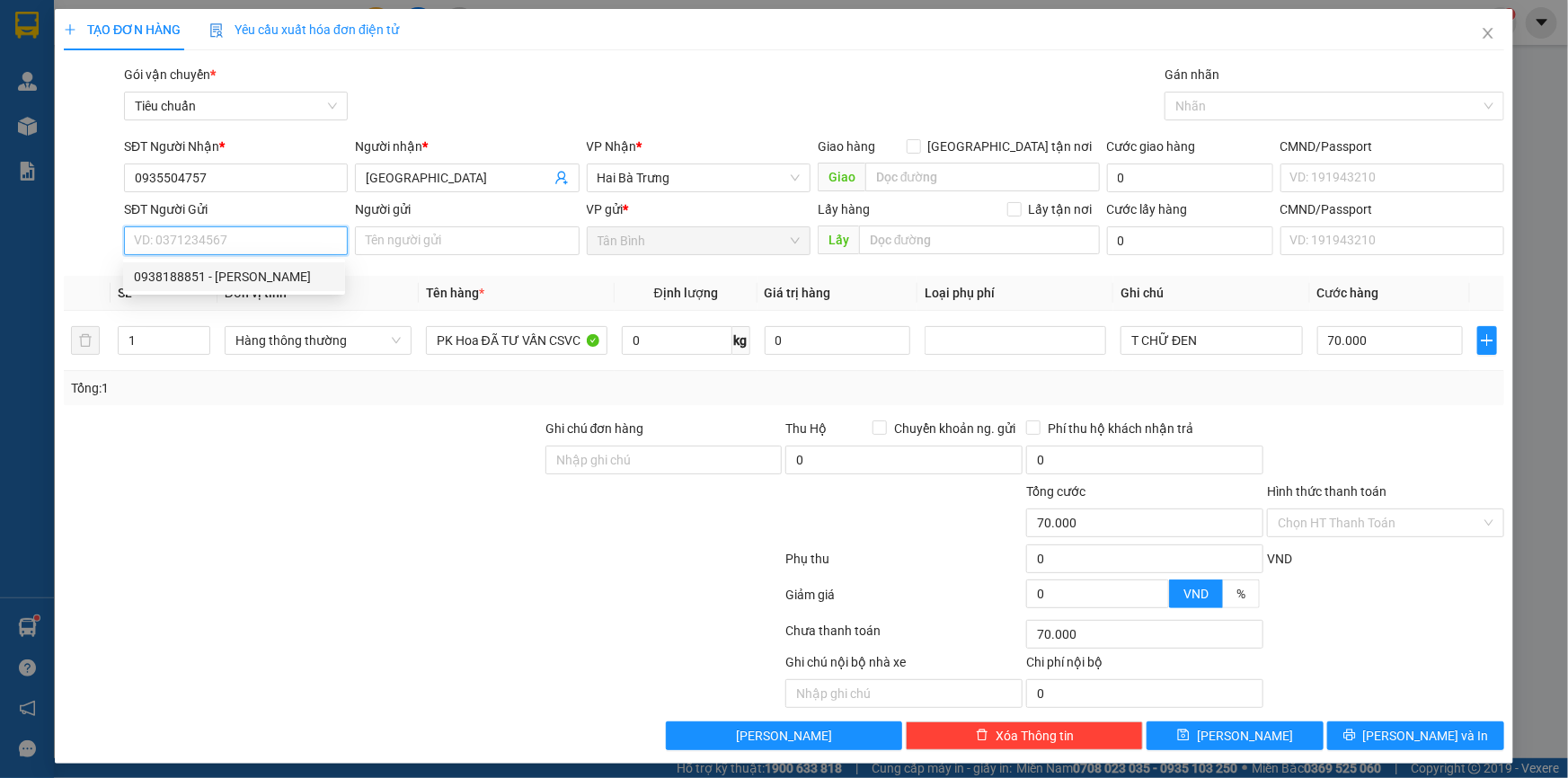
click at [235, 282] on div "0938188851 - [PERSON_NAME]" at bounding box center [234, 276] width 201 height 19
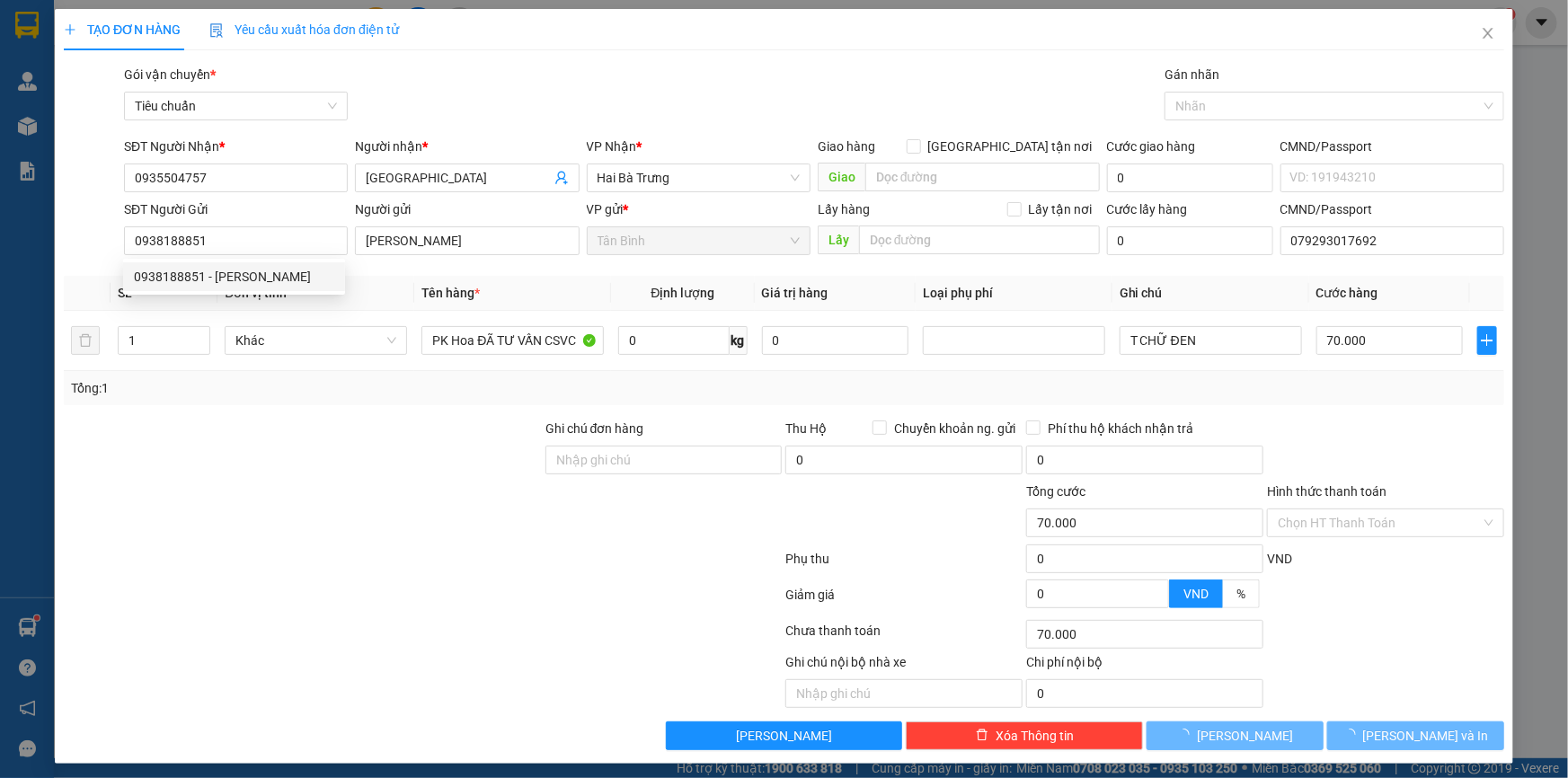
click at [430, 435] on div at bounding box center [302, 451] width 482 height 63
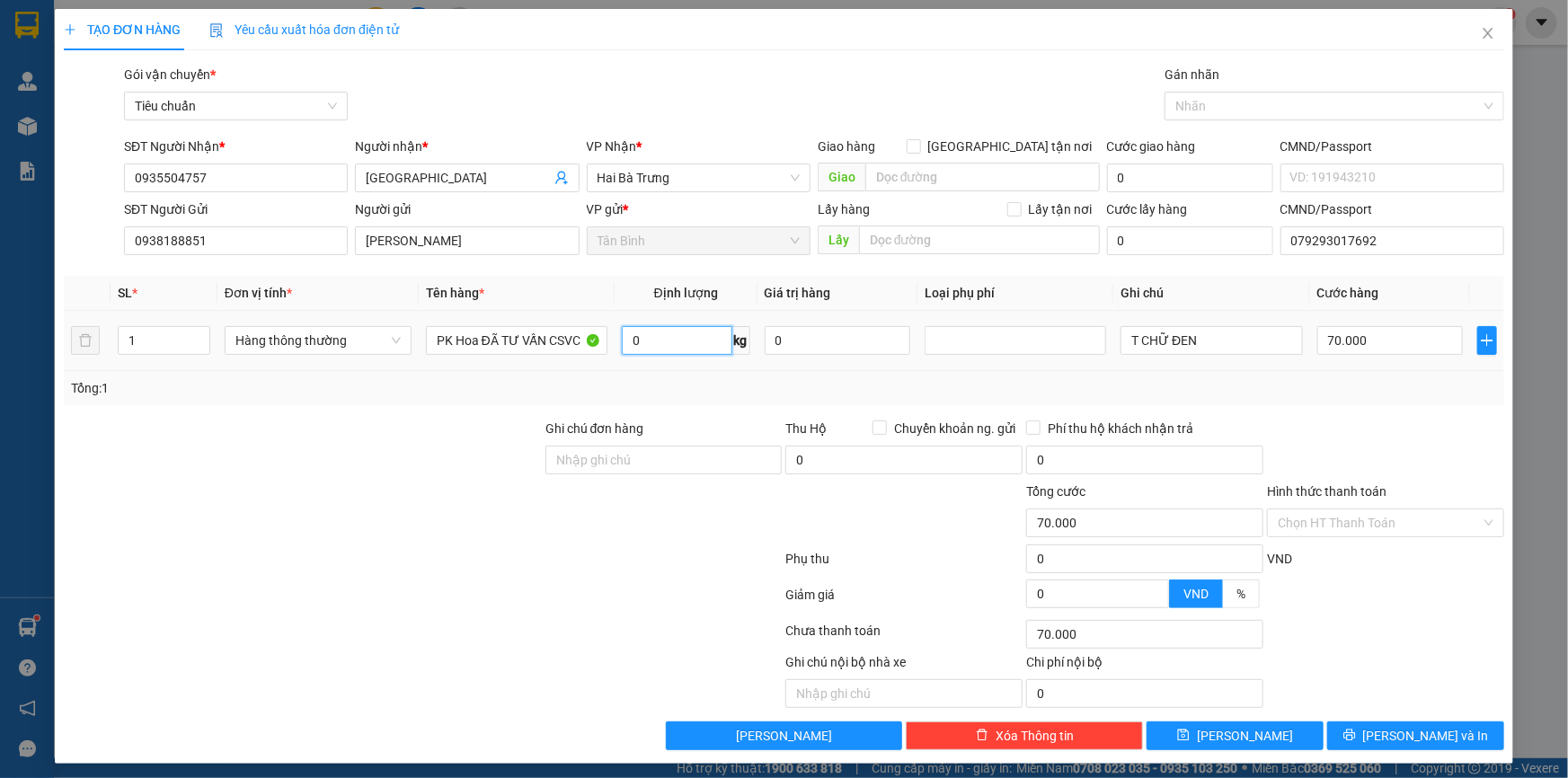
click at [664, 330] on input "0" at bounding box center [676, 340] width 110 height 29
click at [663, 337] on input "0" at bounding box center [676, 340] width 110 height 29
drag, startPoint x: 395, startPoint y: 462, endPoint x: 1226, endPoint y: 352, distance: 838.2
click at [394, 463] on div at bounding box center [302, 451] width 482 height 63
click at [1392, 739] on span "[PERSON_NAME] và In" at bounding box center [1426, 735] width 126 height 19
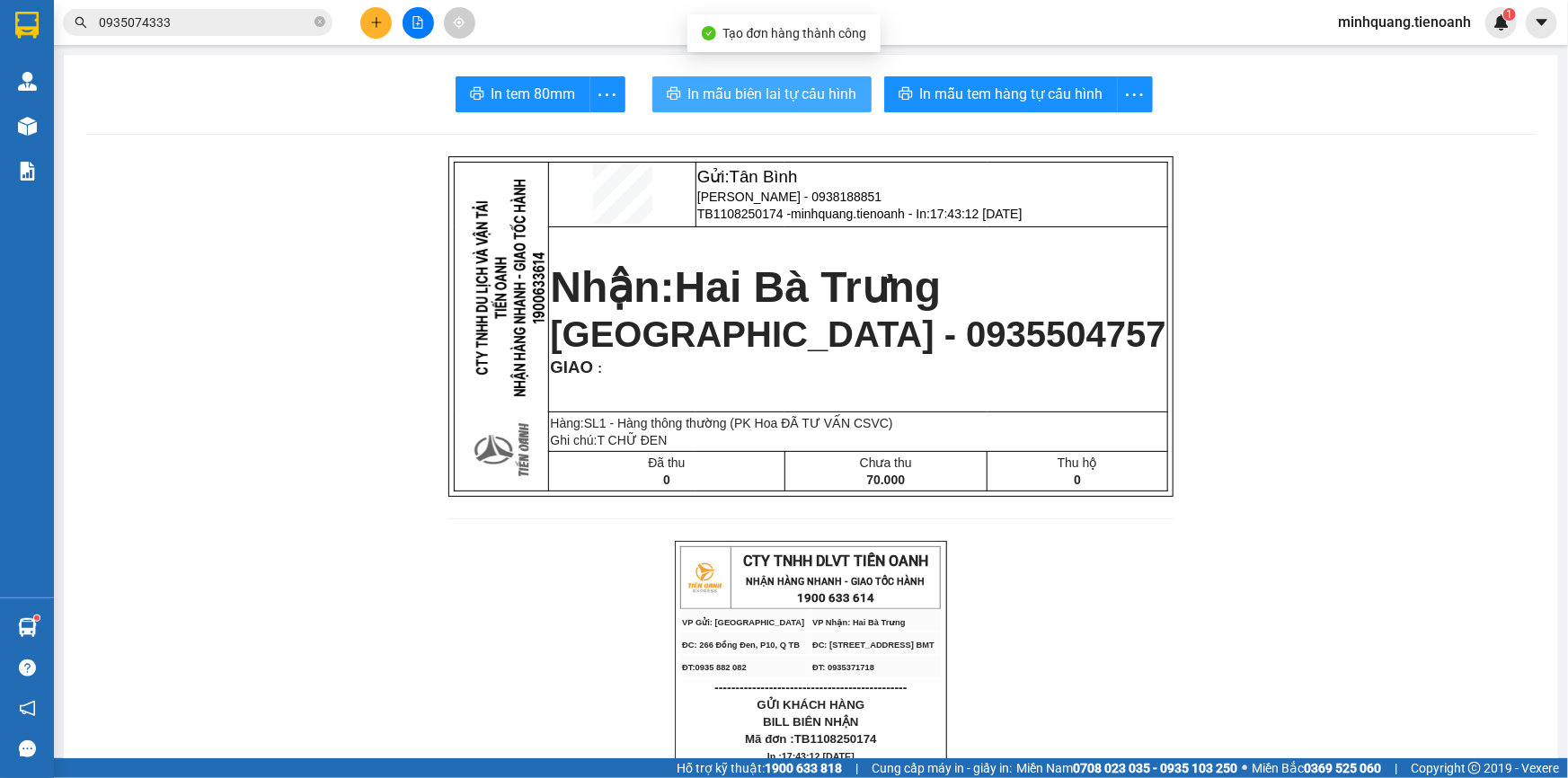
click at [755, 88] on button "In mẫu biên lai tự cấu hình" at bounding box center [761, 94] width 219 height 36
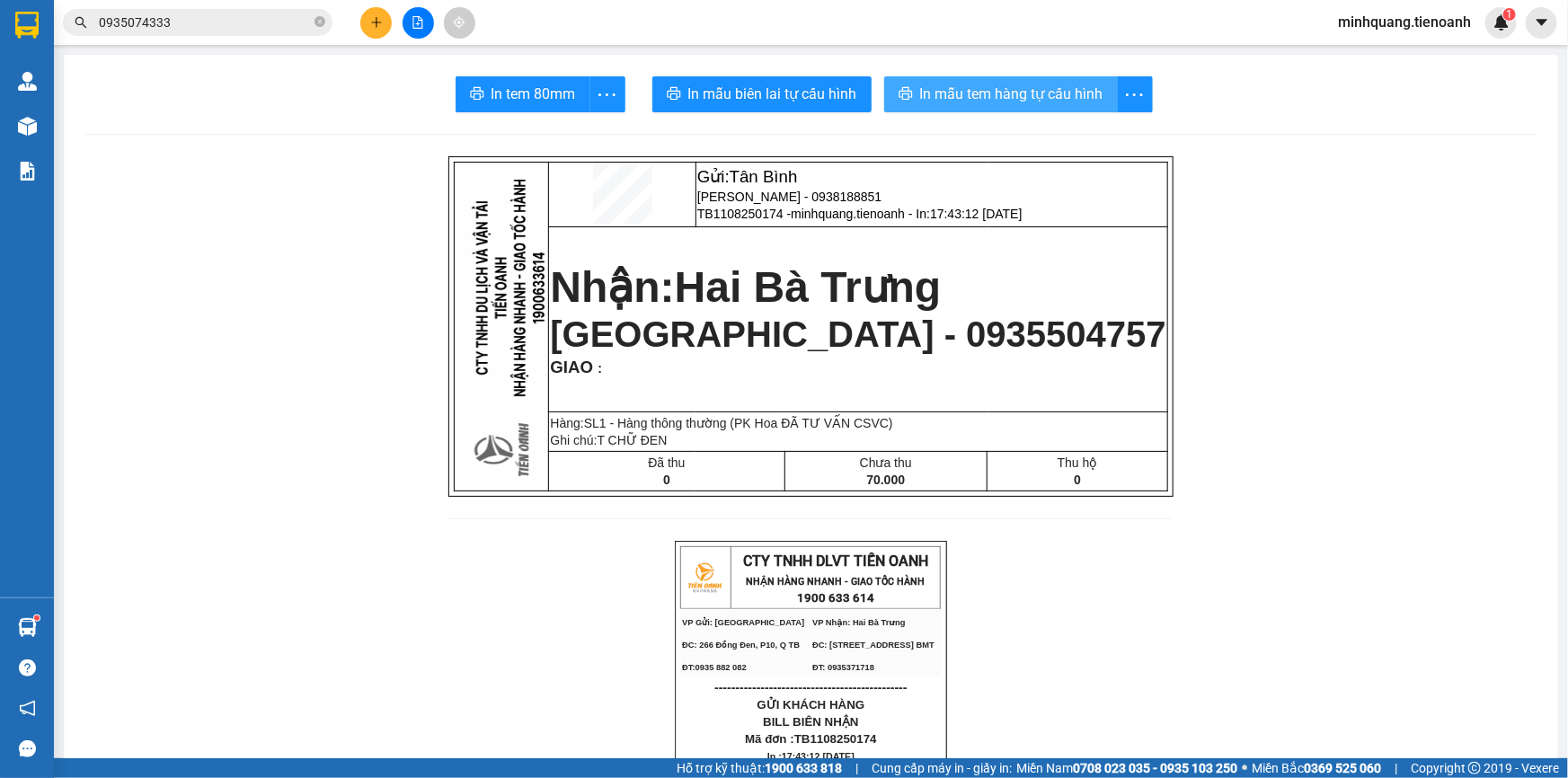
click at [1000, 98] on span "In mẫu tem hàng tự cấu hình" at bounding box center [1012, 93] width 183 height 22
click at [375, 15] on button at bounding box center [377, 23] width 31 height 31
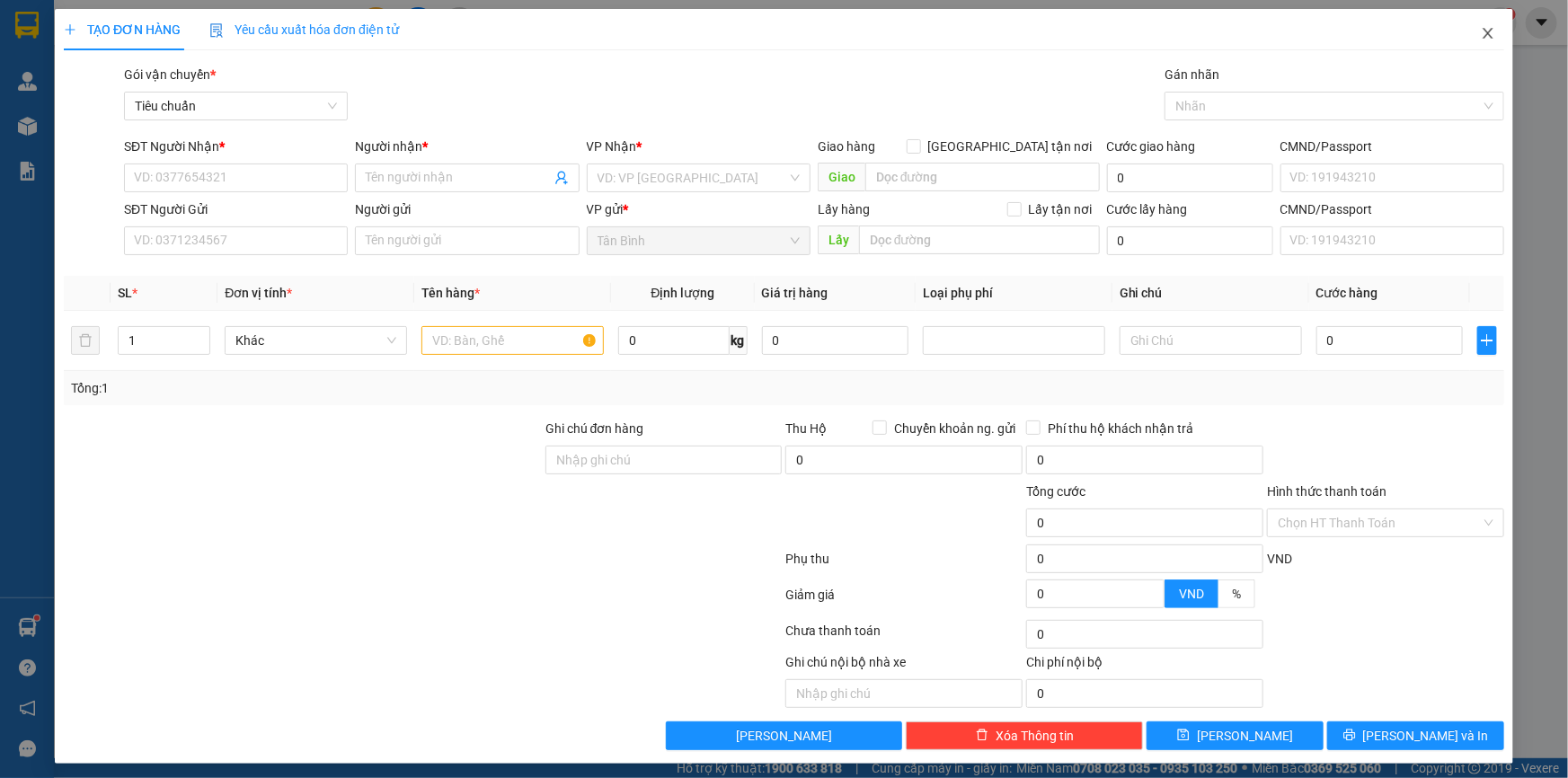
click at [1491, 45] on span "Close" at bounding box center [1488, 34] width 50 height 50
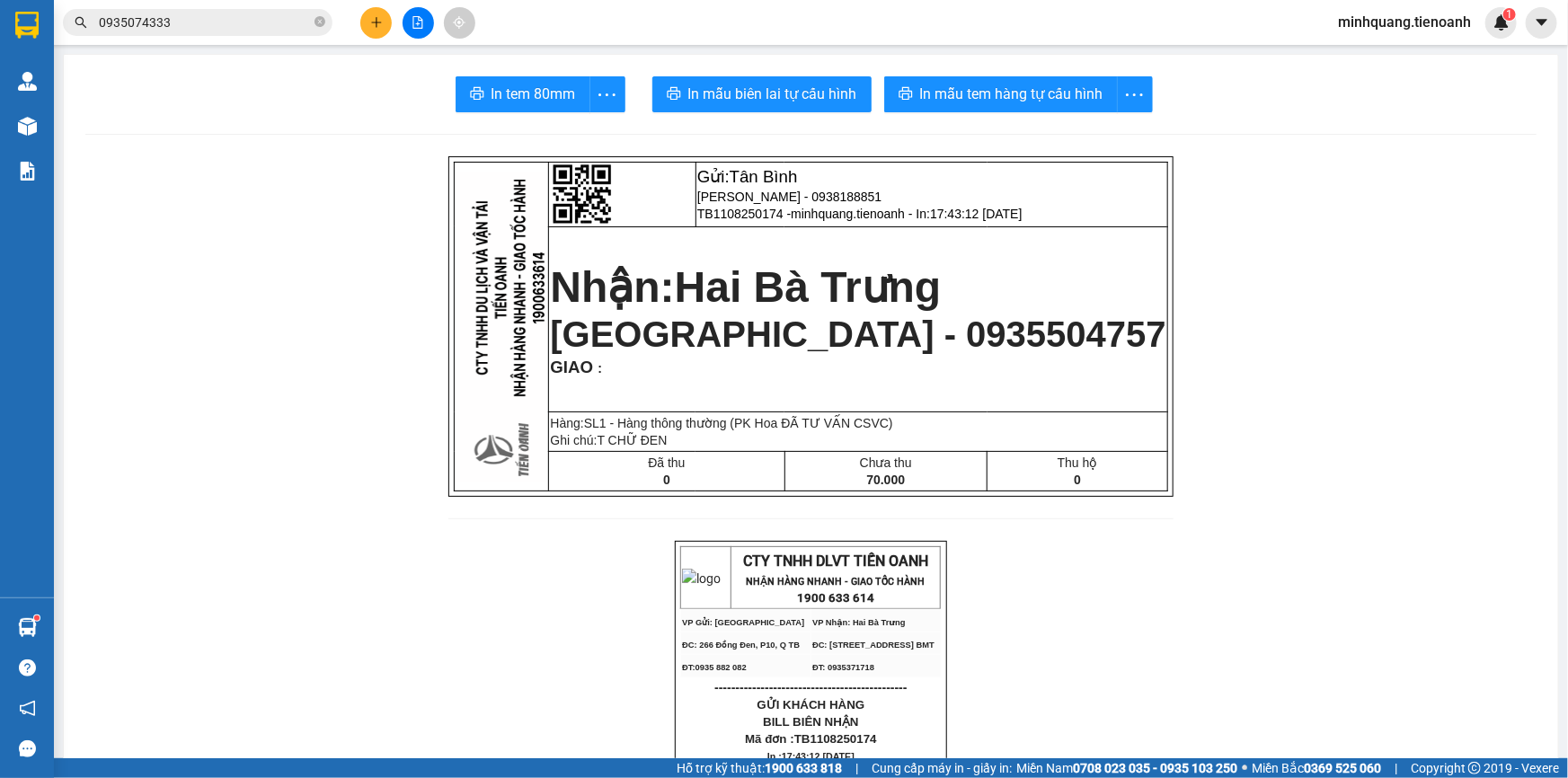
click at [168, 20] on input "0935074333" at bounding box center [204, 22] width 212 height 19
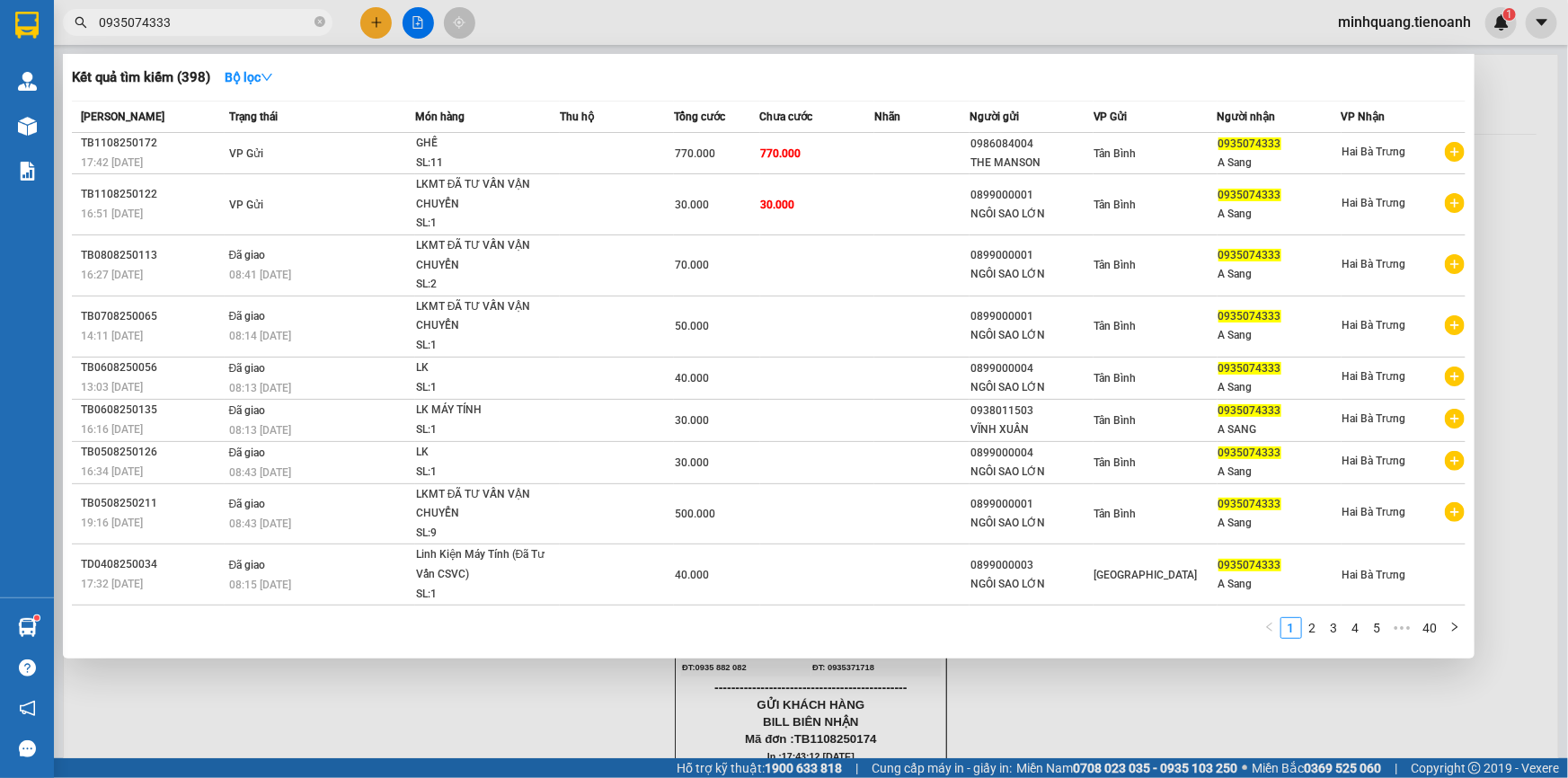
click at [172, 19] on input "0935074333" at bounding box center [204, 22] width 212 height 19
paste input "44370237"
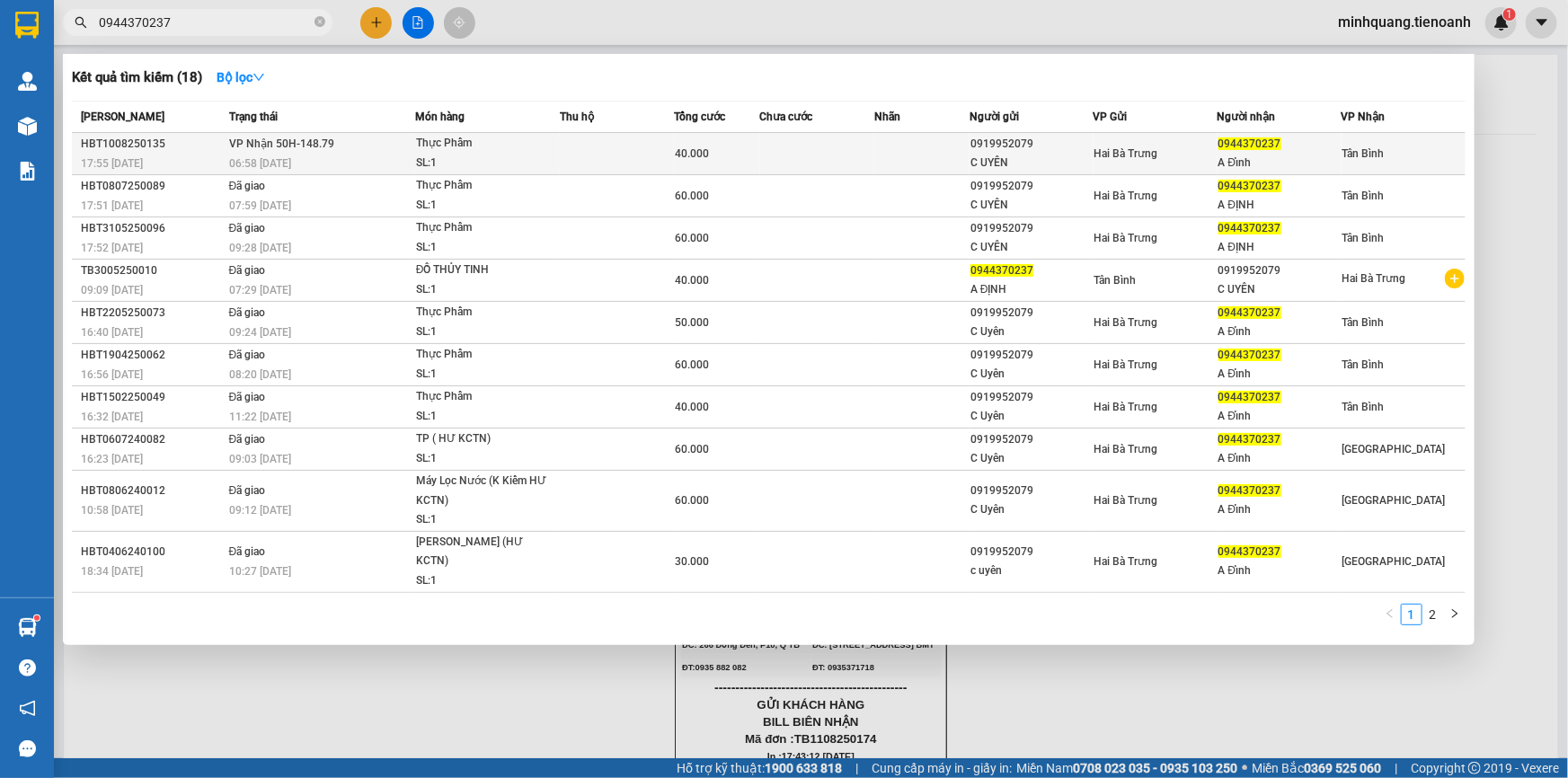
click at [643, 150] on td at bounding box center [616, 154] width 114 height 43
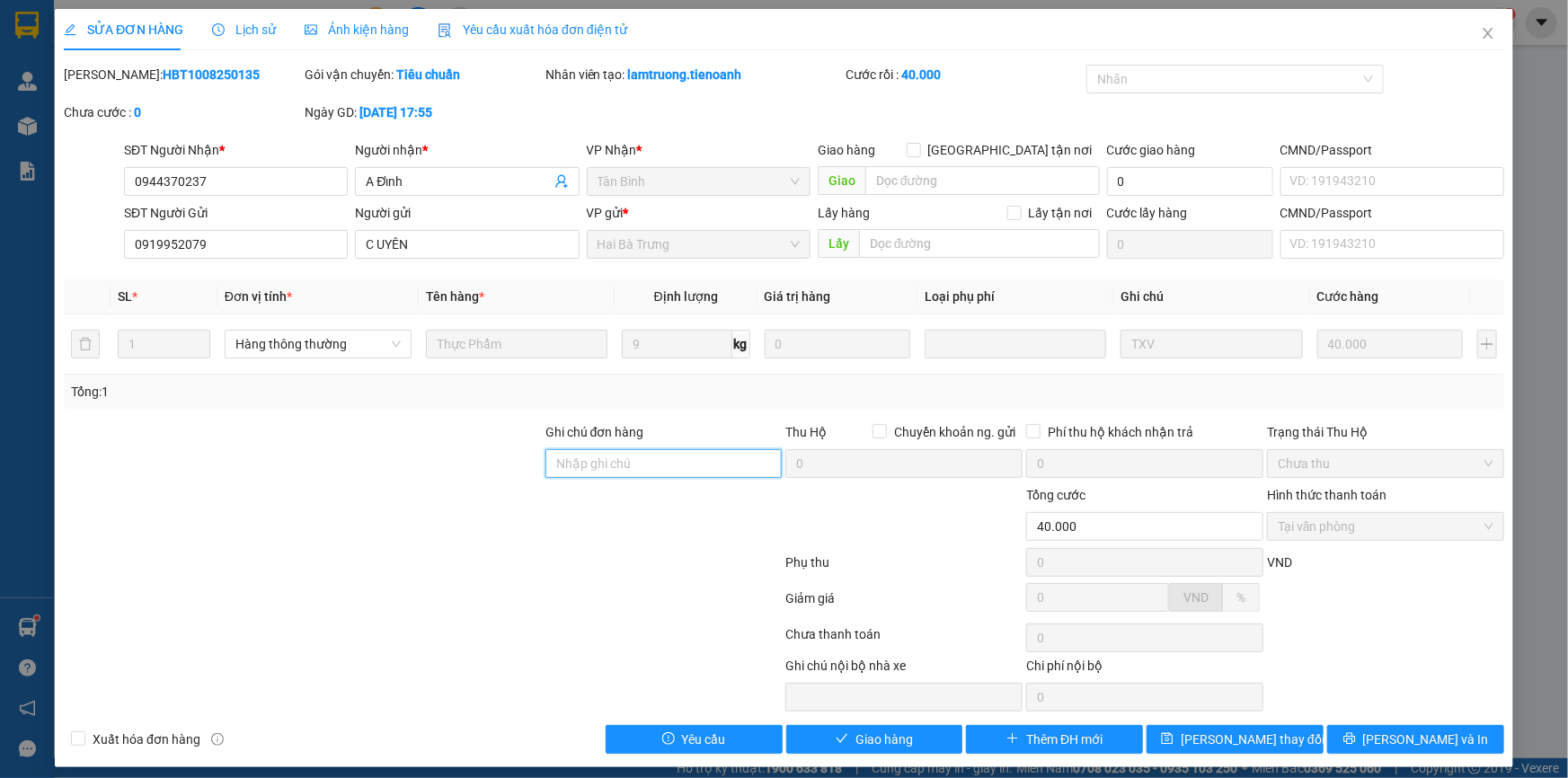
click at [578, 451] on input "Ghi chú đơn hàng" at bounding box center [664, 463] width 237 height 29
click at [418, 457] on div at bounding box center [302, 454] width 482 height 63
click at [879, 737] on span "Giao hàng" at bounding box center [884, 739] width 57 height 19
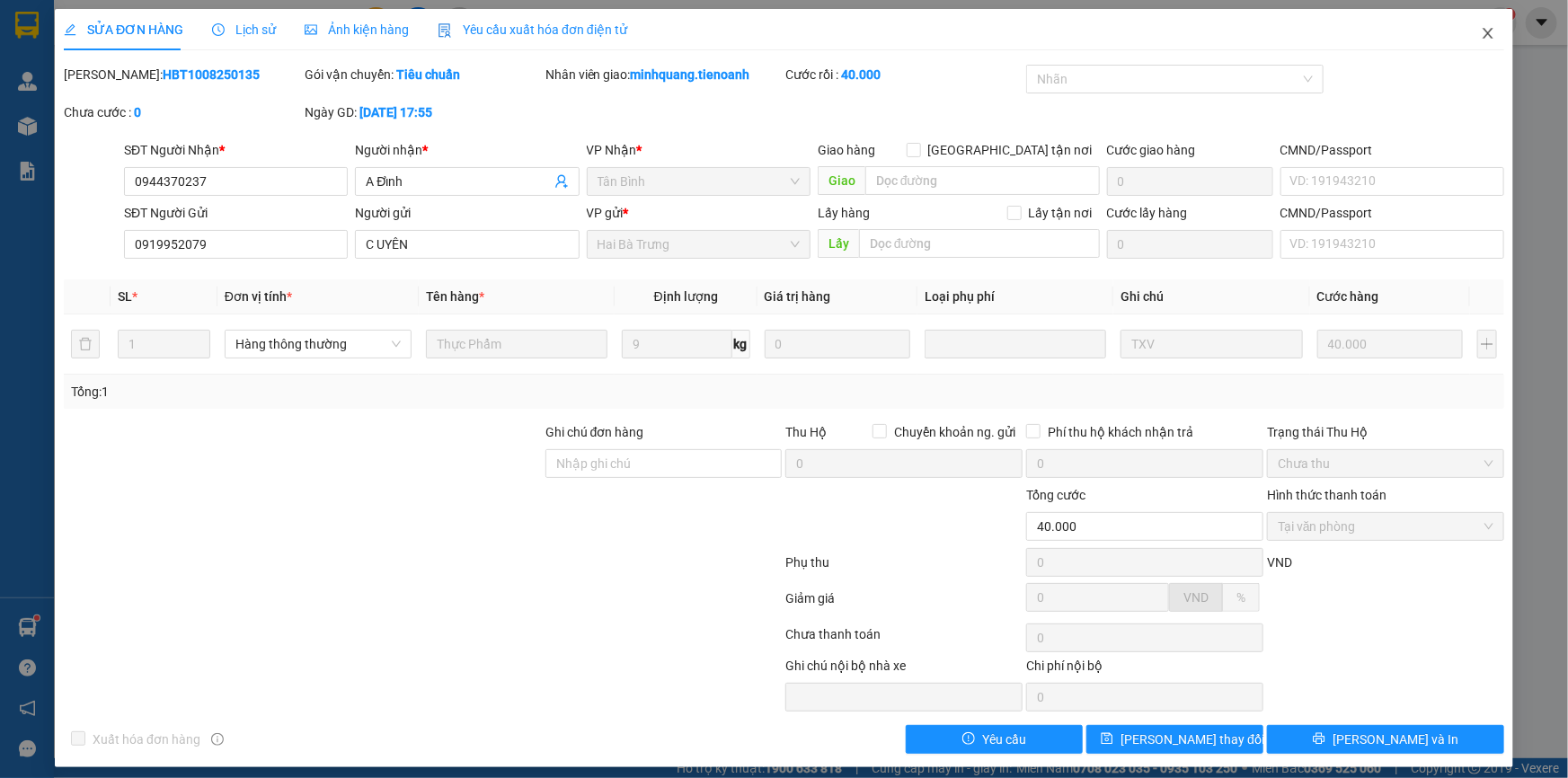
click at [1473, 43] on span "Close" at bounding box center [1488, 34] width 50 height 50
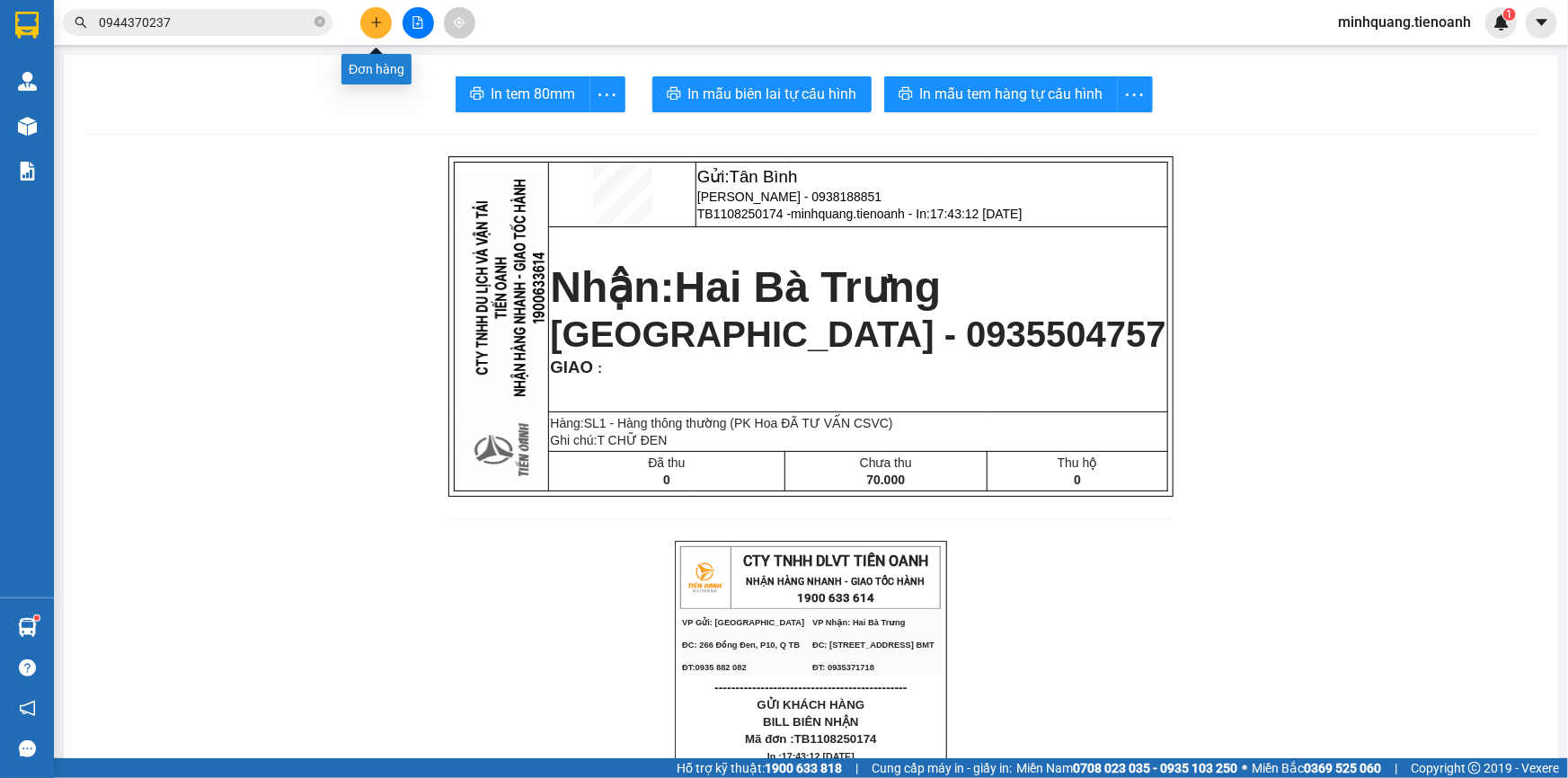
click at [365, 20] on button at bounding box center [377, 23] width 31 height 31
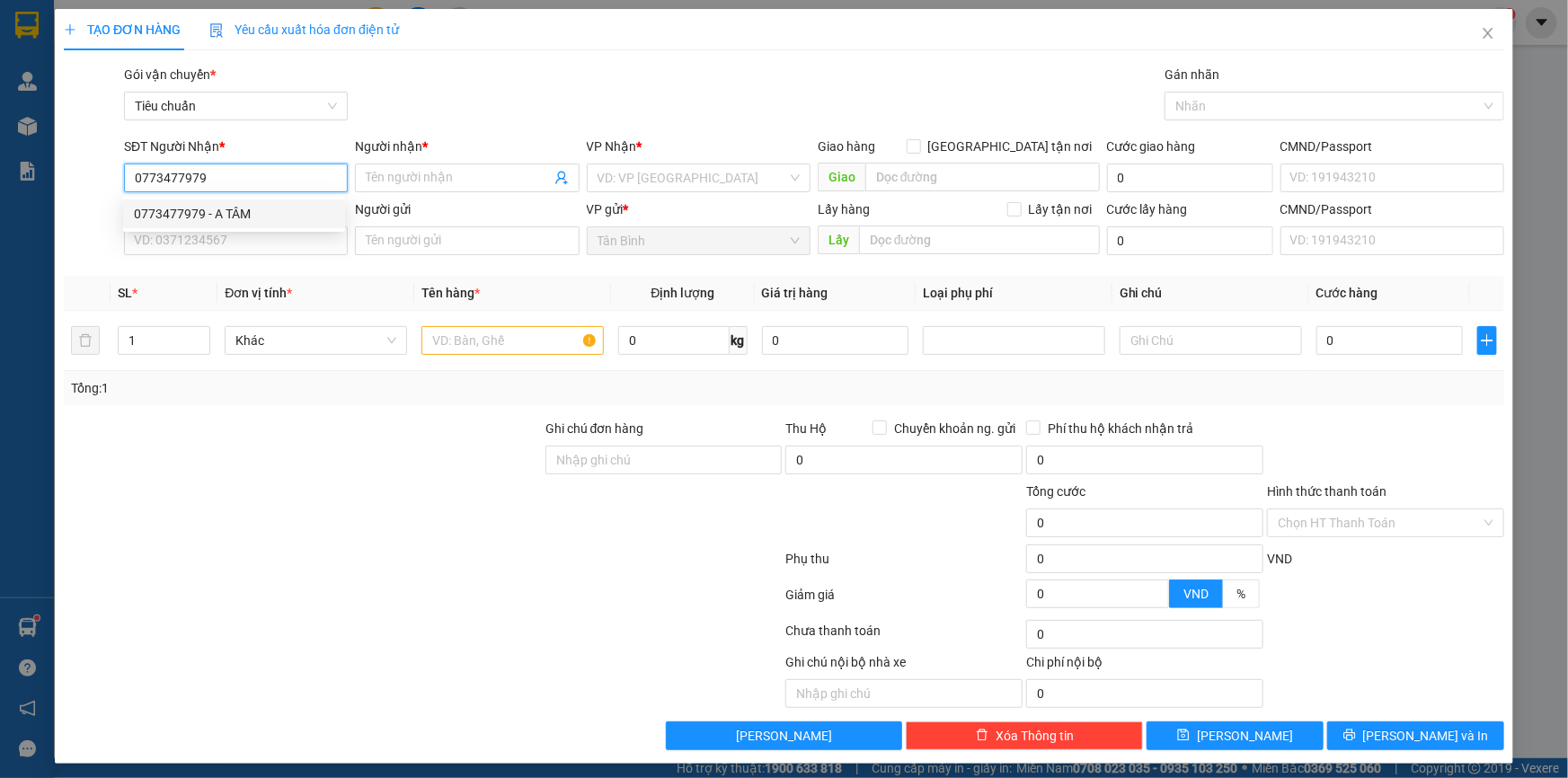
click at [249, 211] on div "0773477979 - A TÂM" at bounding box center [234, 213] width 201 height 19
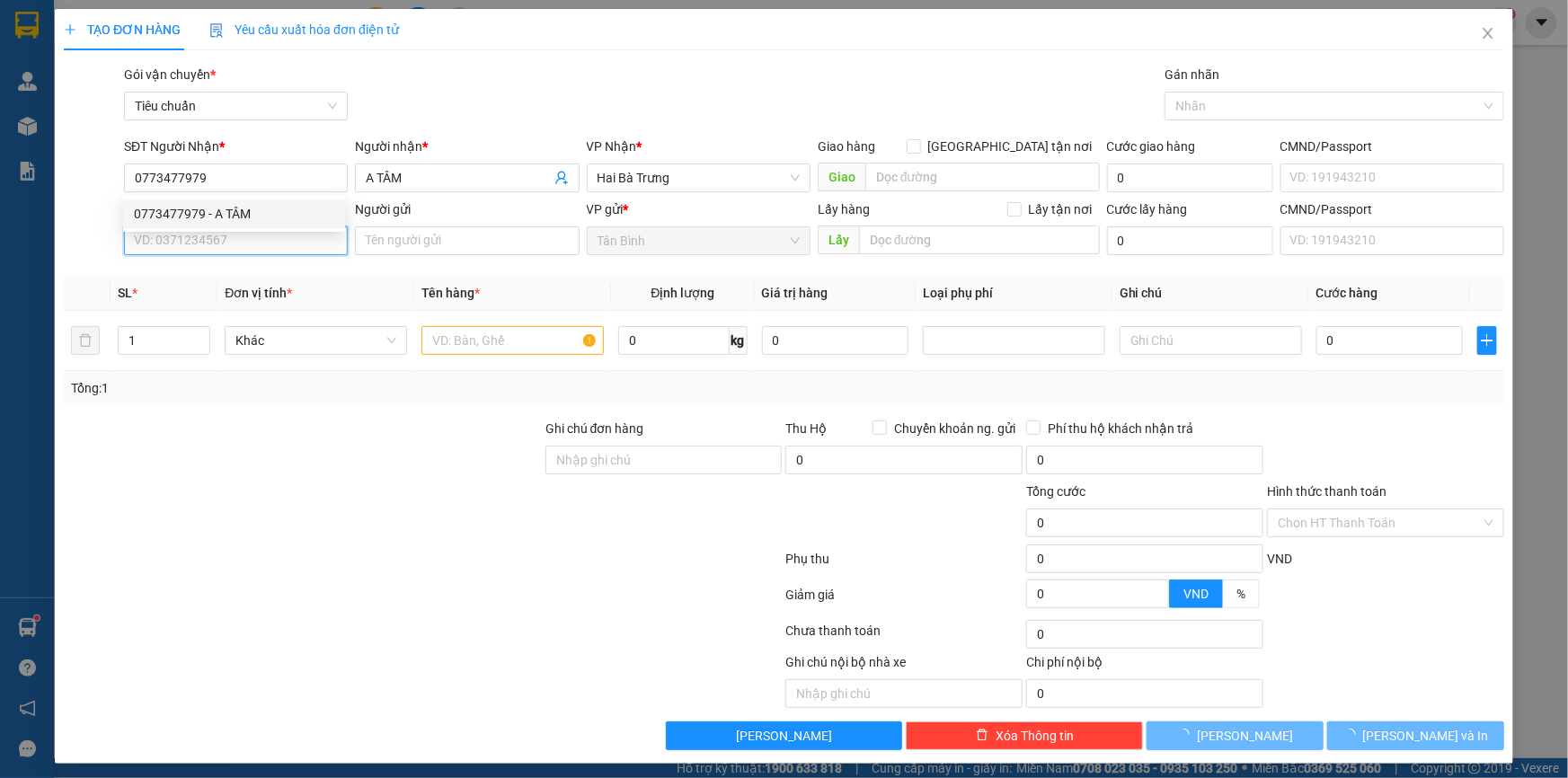
click at [237, 245] on input "SĐT Người Gửi" at bounding box center [236, 241] width 224 height 29
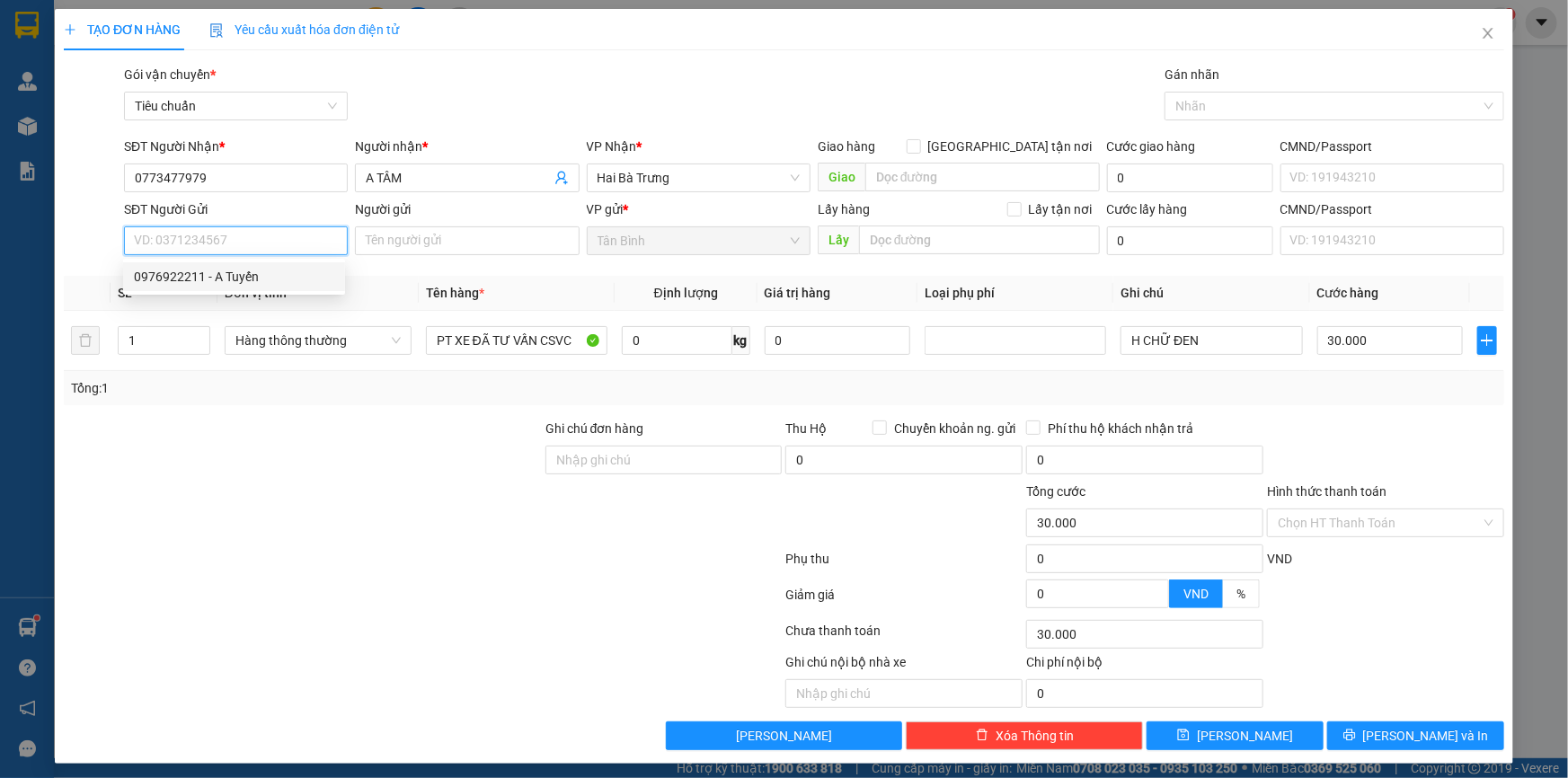
click at [266, 275] on div "0976922211 - A Tuyến" at bounding box center [234, 276] width 201 height 19
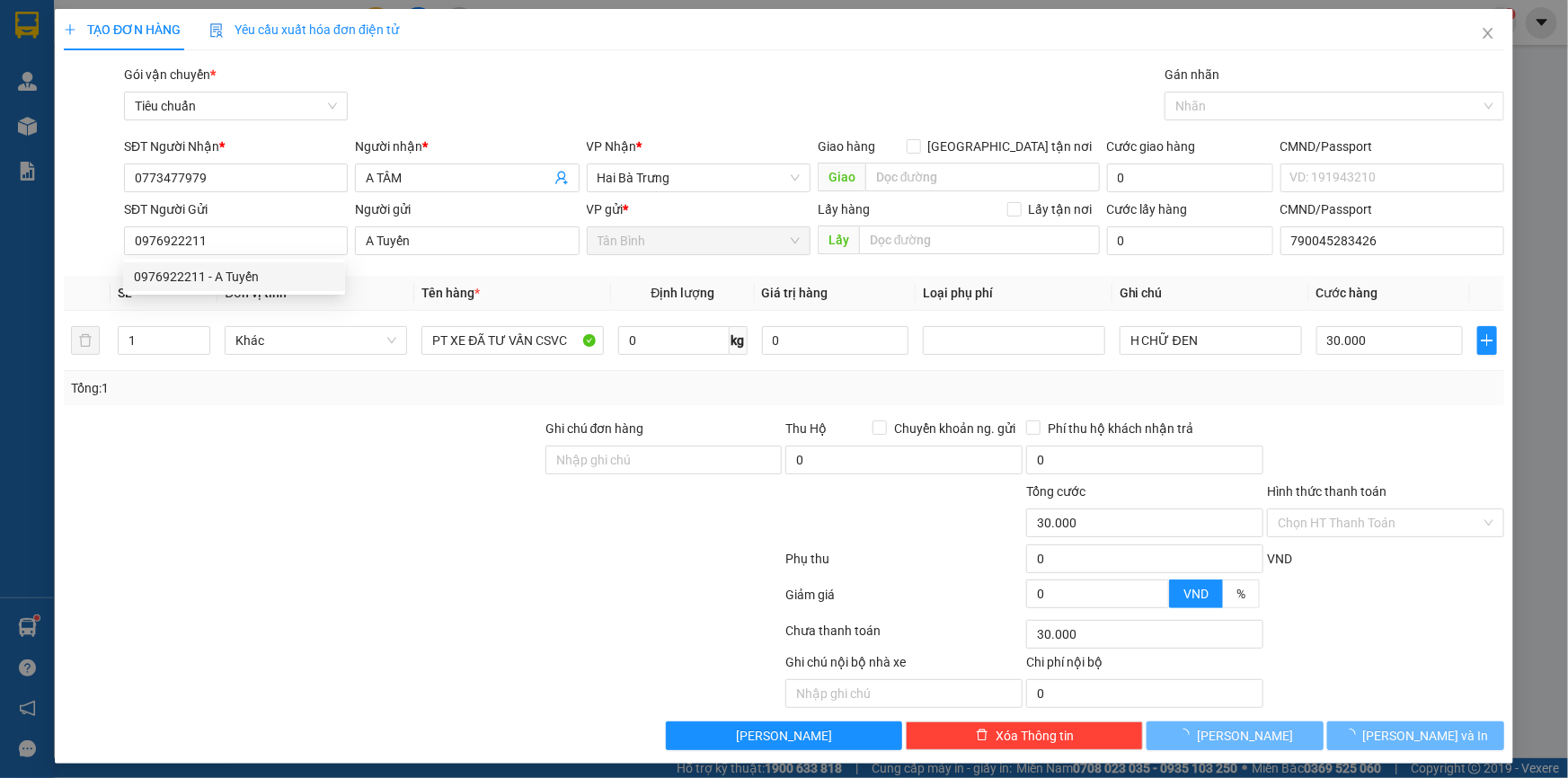
click at [441, 460] on div at bounding box center [302, 451] width 482 height 63
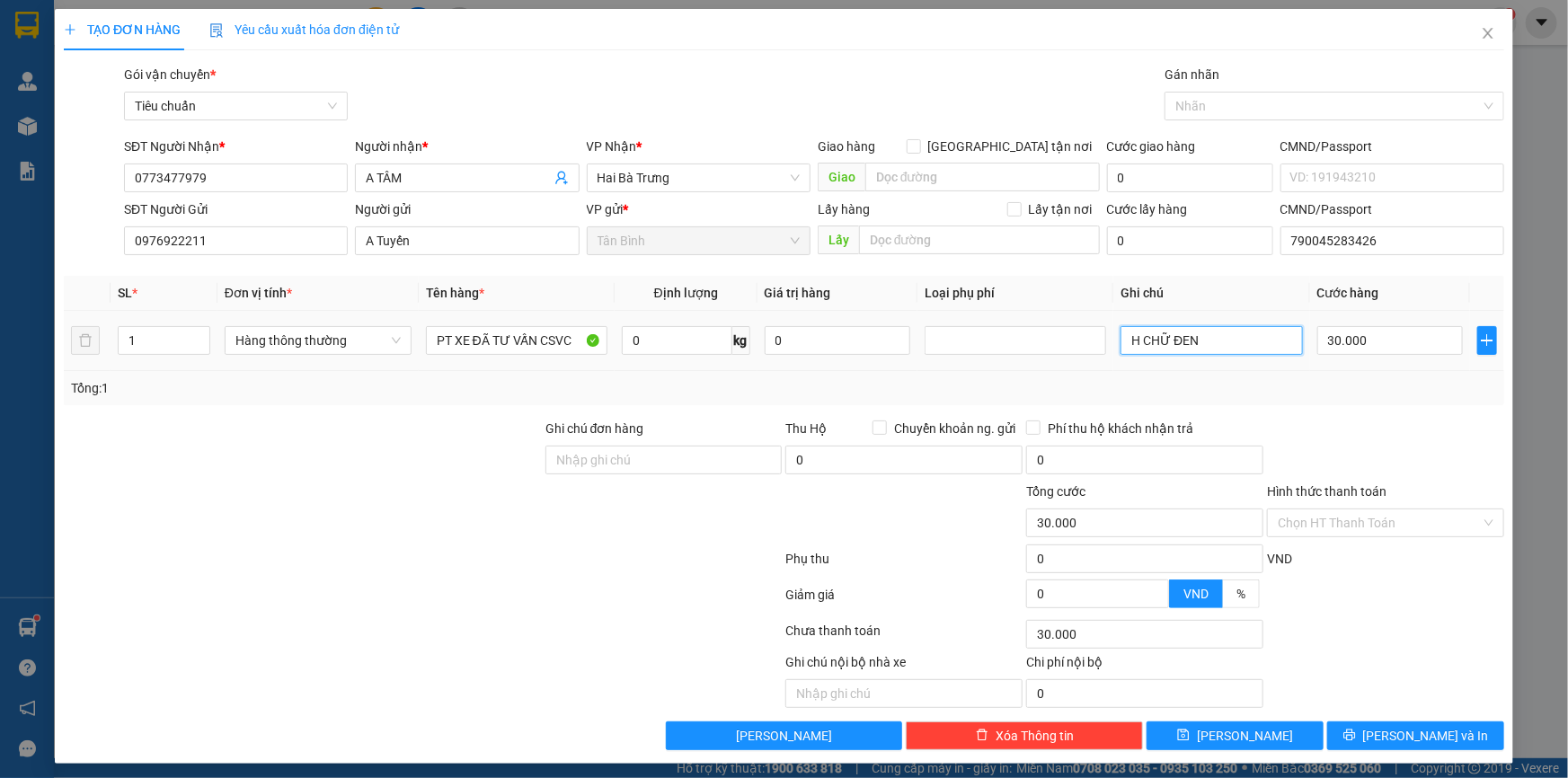
click at [1210, 347] on input "H CHỮ ĐEN" at bounding box center [1211, 340] width 181 height 29
click at [1283, 424] on div at bounding box center [1386, 451] width 241 height 63
click at [1230, 341] on input "H CHỮ ĐEN" at bounding box center [1211, 340] width 181 height 29
click at [1389, 742] on button "[PERSON_NAME] và In" at bounding box center [1415, 735] width 177 height 29
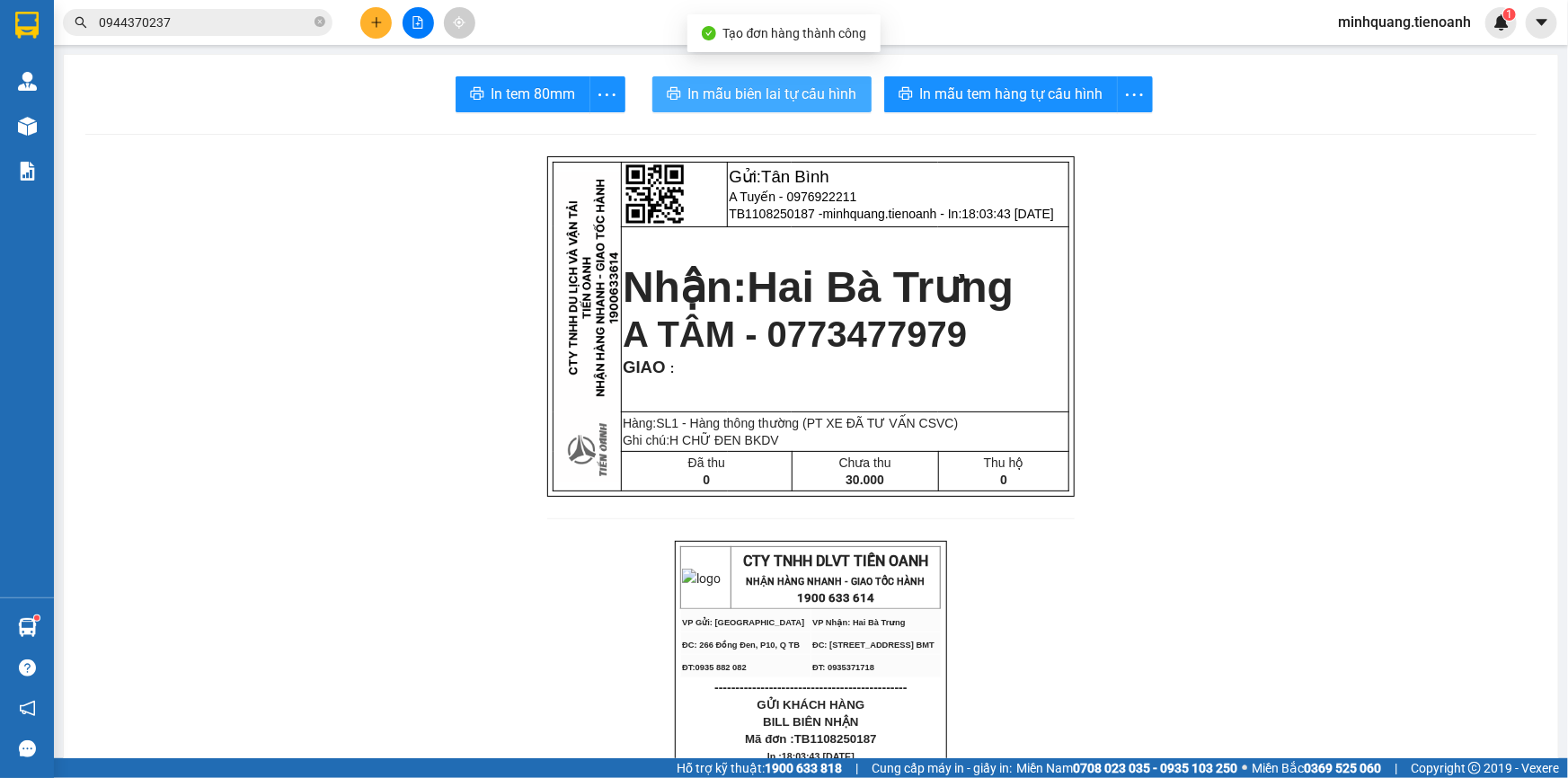
click at [775, 98] on span "In mẫu biên lai tự cấu hình" at bounding box center [772, 93] width 169 height 22
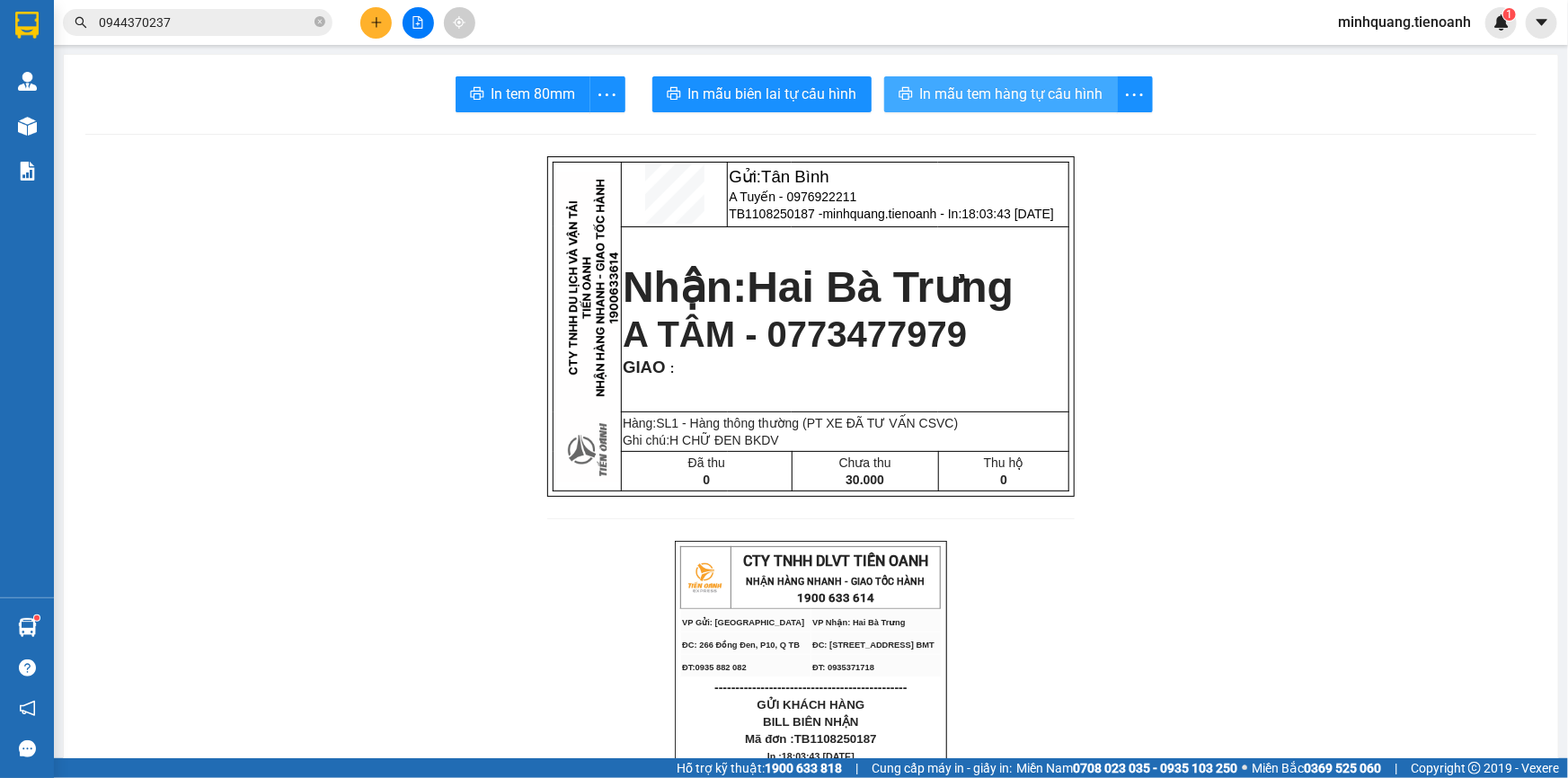
drag, startPoint x: 1004, startPoint y: 116, endPoint x: 944, endPoint y: 101, distance: 61.8
click at [944, 101] on span "In mẫu tem hàng tự cấu hình" at bounding box center [1012, 93] width 183 height 22
click at [950, 96] on span "In mẫu tem hàng tự cấu hình" at bounding box center [1012, 93] width 183 height 22
click at [251, 19] on input "0944370237" at bounding box center [204, 22] width 212 height 19
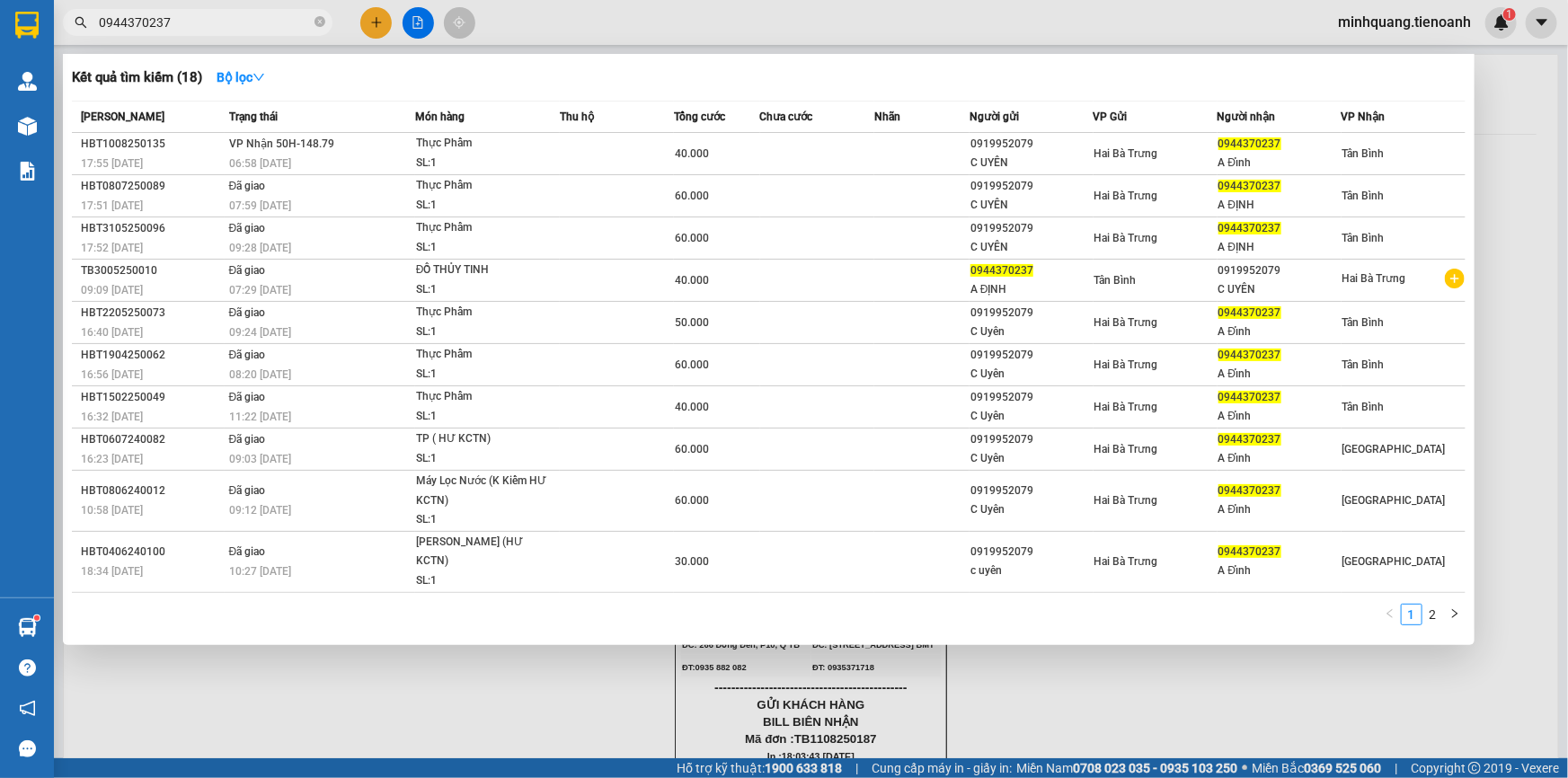
click at [251, 19] on input "0944370237" at bounding box center [204, 22] width 212 height 19
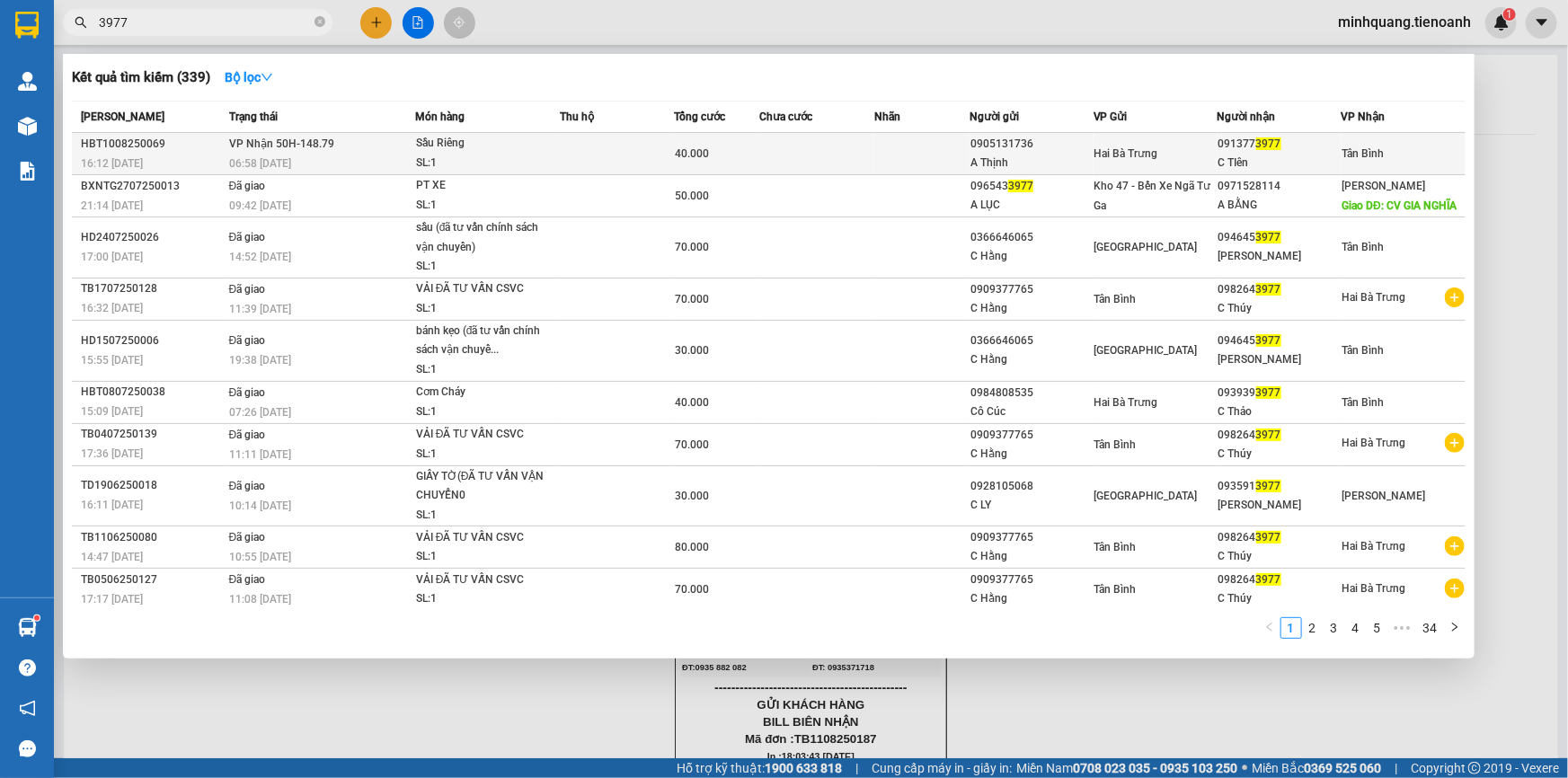
click at [800, 163] on td at bounding box center [817, 154] width 114 height 43
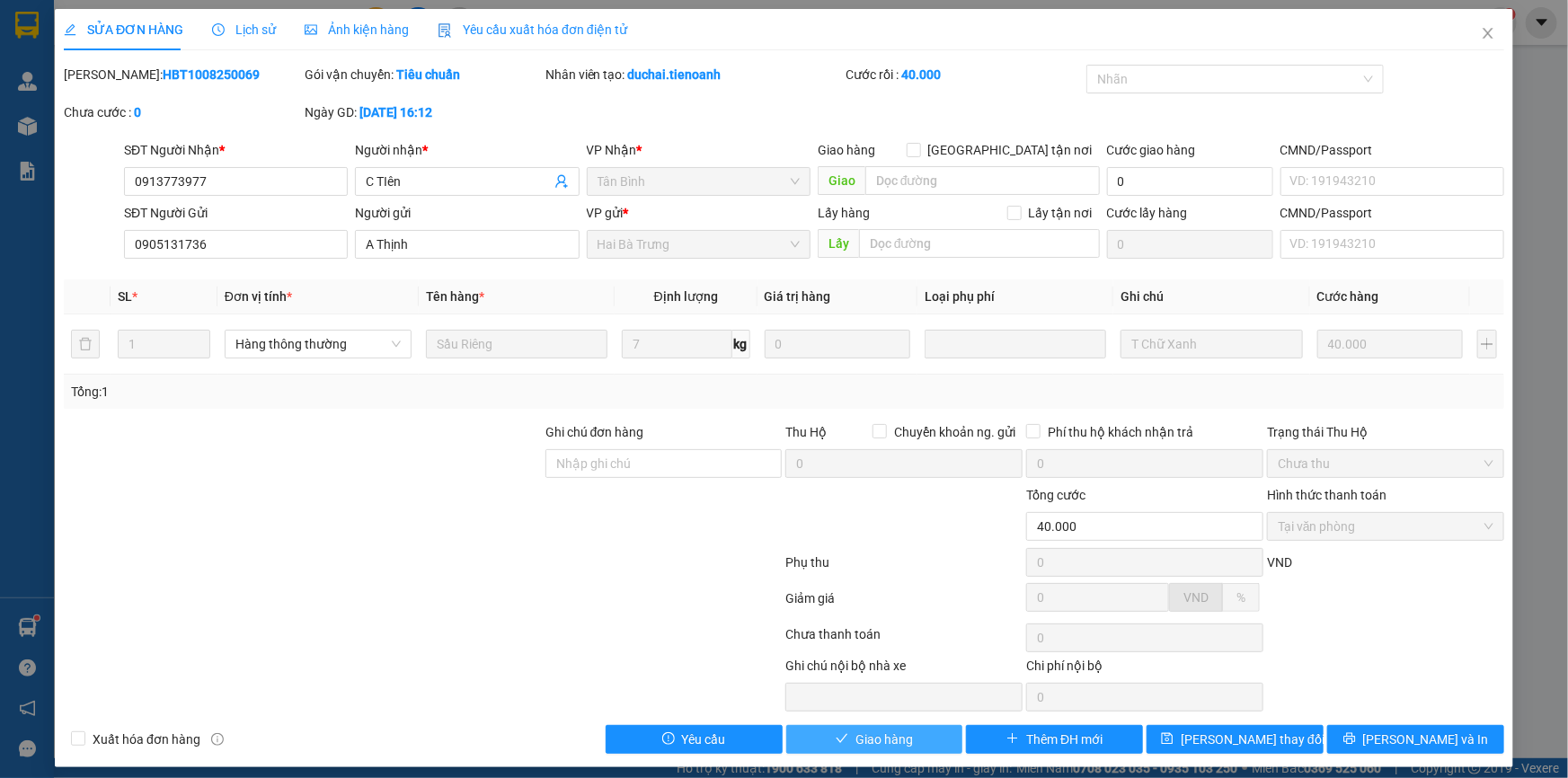
click at [863, 741] on span "Giao hàng" at bounding box center [884, 739] width 57 height 19
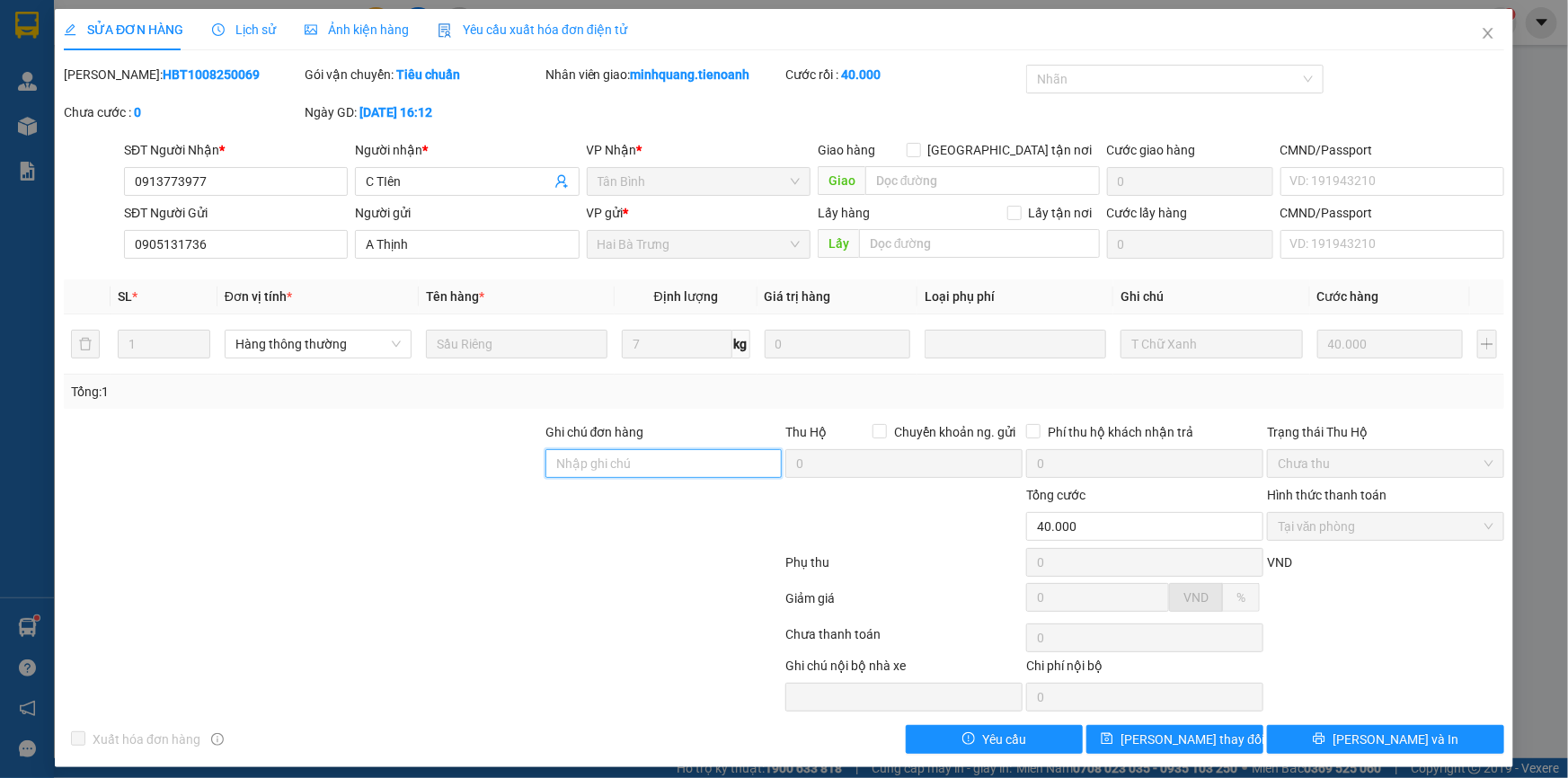
click at [639, 464] on input "Ghi chú đơn hàng" at bounding box center [664, 463] width 237 height 29
click at [426, 492] on div at bounding box center [302, 517] width 482 height 63
click at [1483, 30] on icon "close" at bounding box center [1488, 33] width 10 height 11
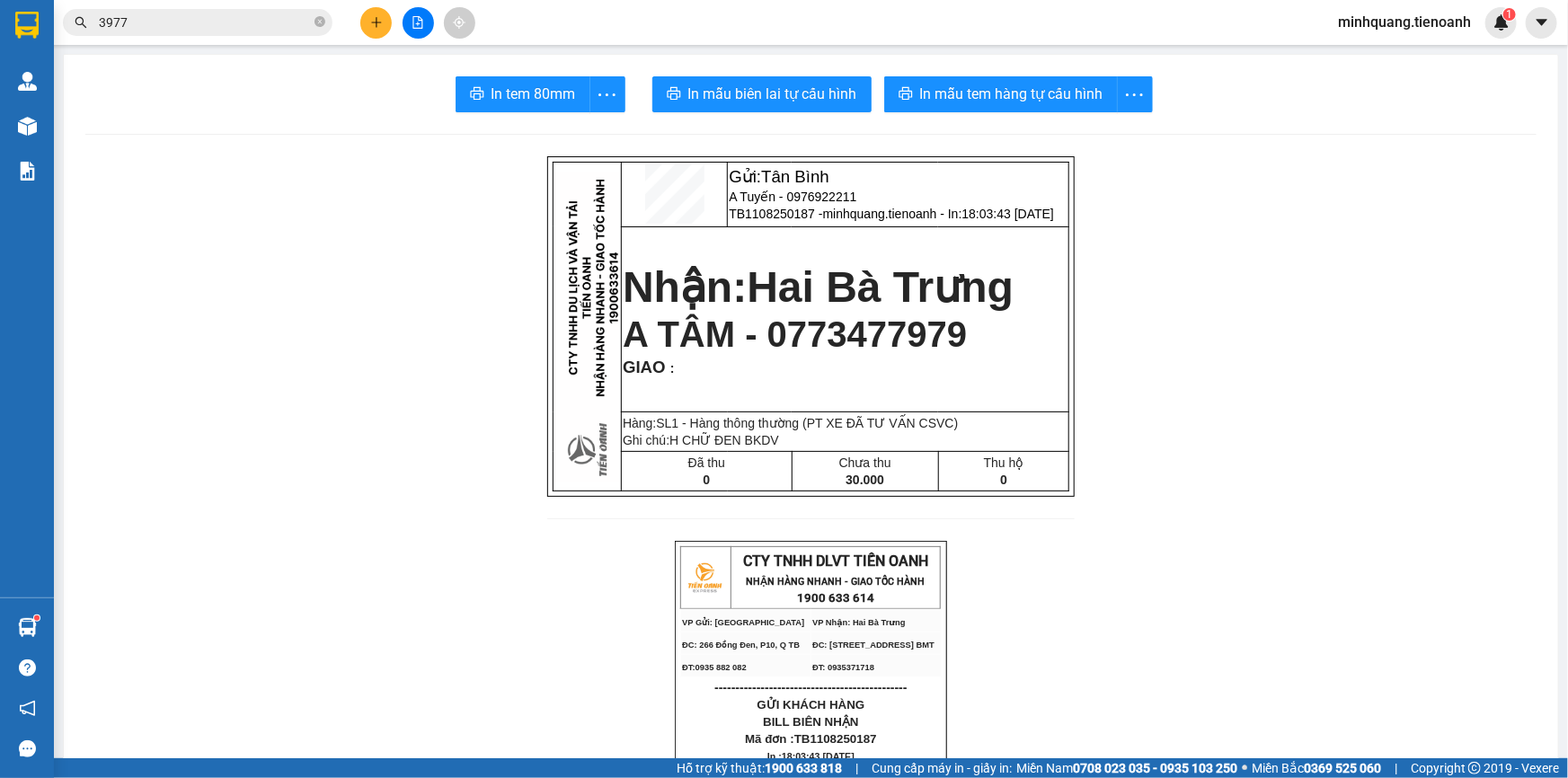
click at [384, 15] on button at bounding box center [377, 23] width 31 height 31
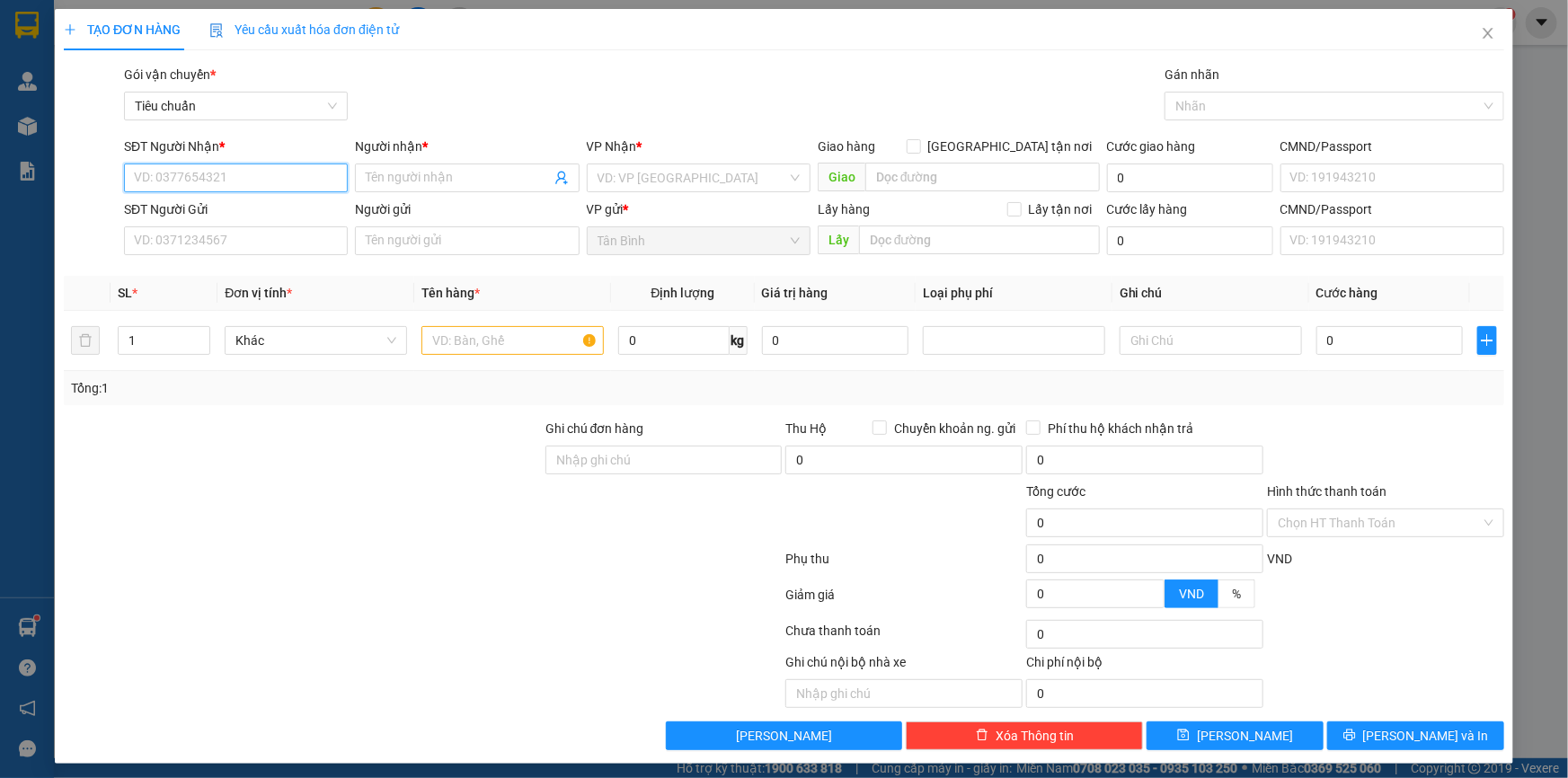
click at [272, 170] on input "SĐT Người Nhận *" at bounding box center [236, 178] width 224 height 29
click at [255, 224] on div "0788508208 - C Trúc Hương" at bounding box center [234, 214] width 222 height 29
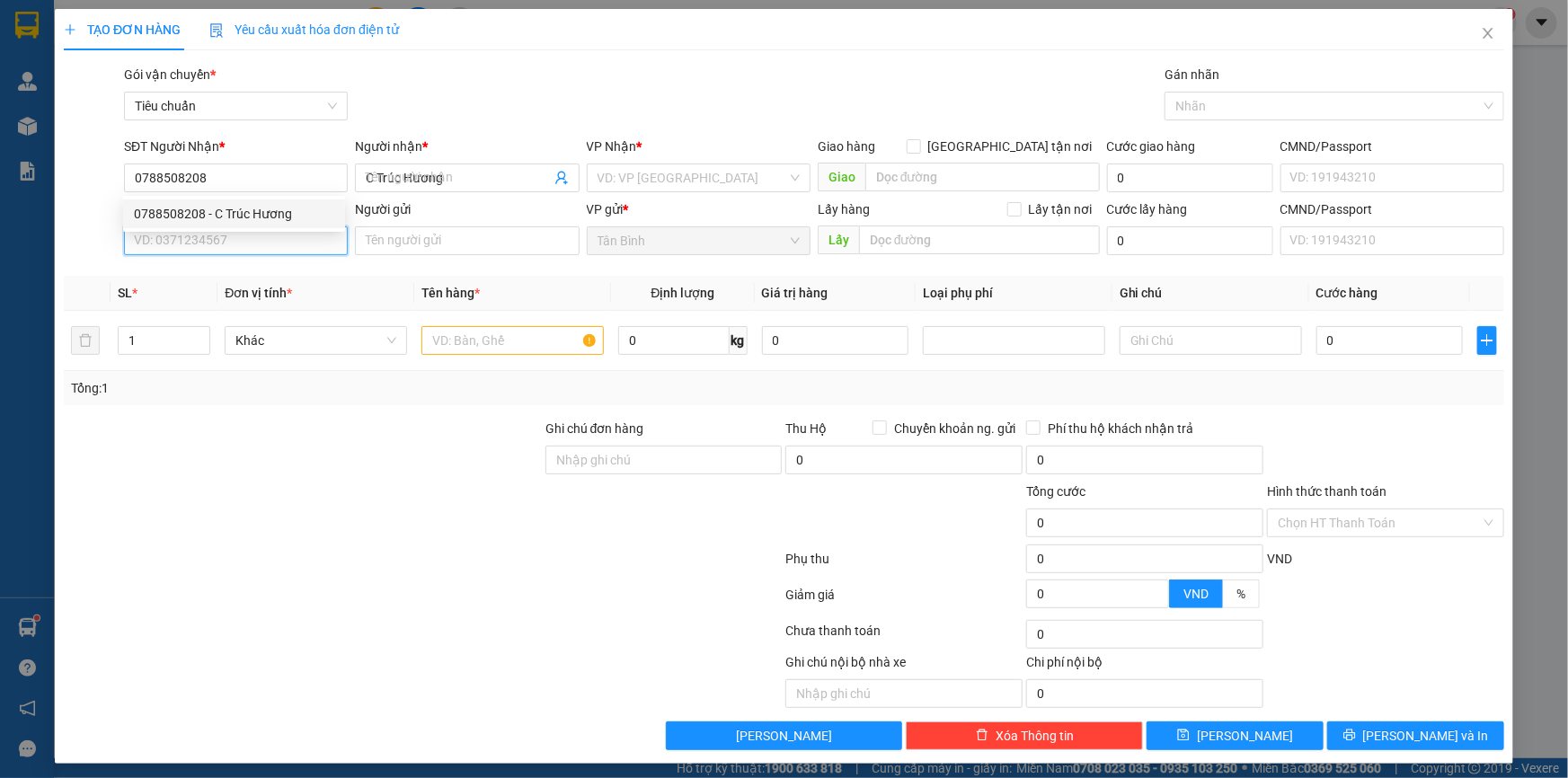
click at [253, 239] on input "SĐT Người Gửi" at bounding box center [236, 241] width 224 height 29
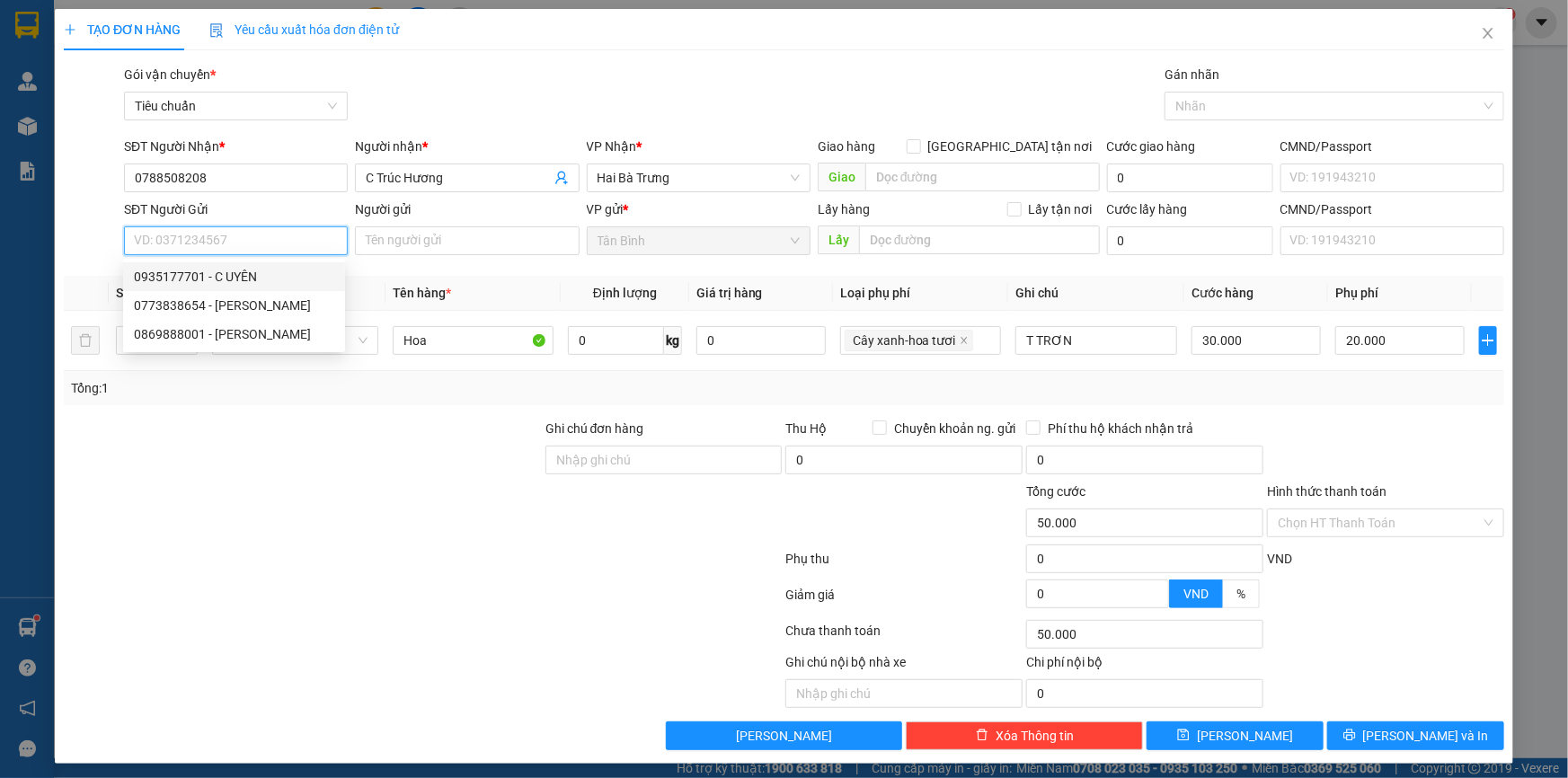
click at [216, 236] on input "SĐT Người Gửi" at bounding box center [236, 241] width 224 height 29
click at [229, 282] on div "0903349124 - Diễm Chi" at bounding box center [234, 276] width 201 height 19
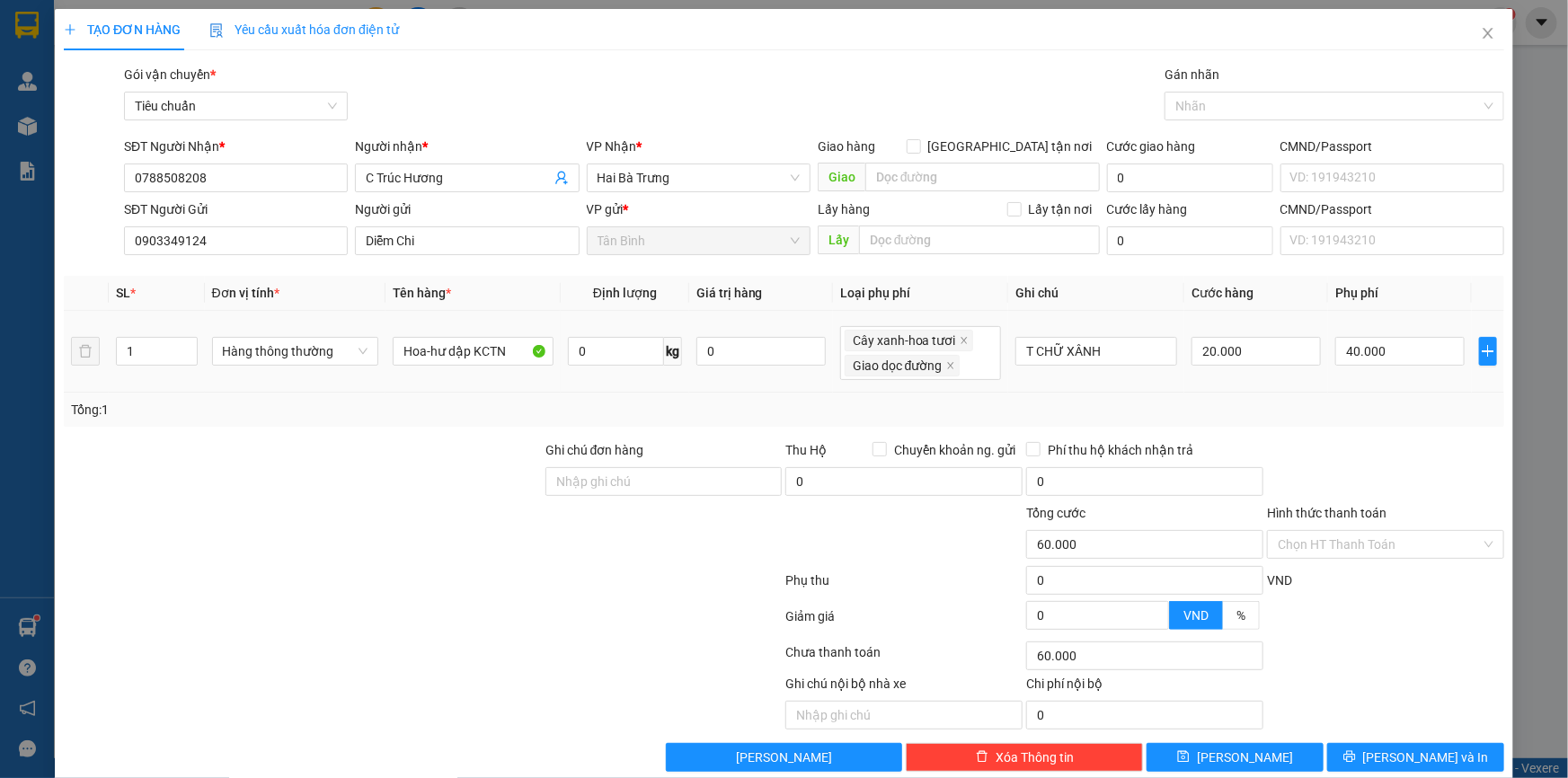
click at [620, 333] on span "0 kg" at bounding box center [624, 349] width 113 height 32
click at [611, 346] on input "0" at bounding box center [615, 351] width 95 height 29
click at [946, 361] on icon "close" at bounding box center [951, 365] width 9 height 9
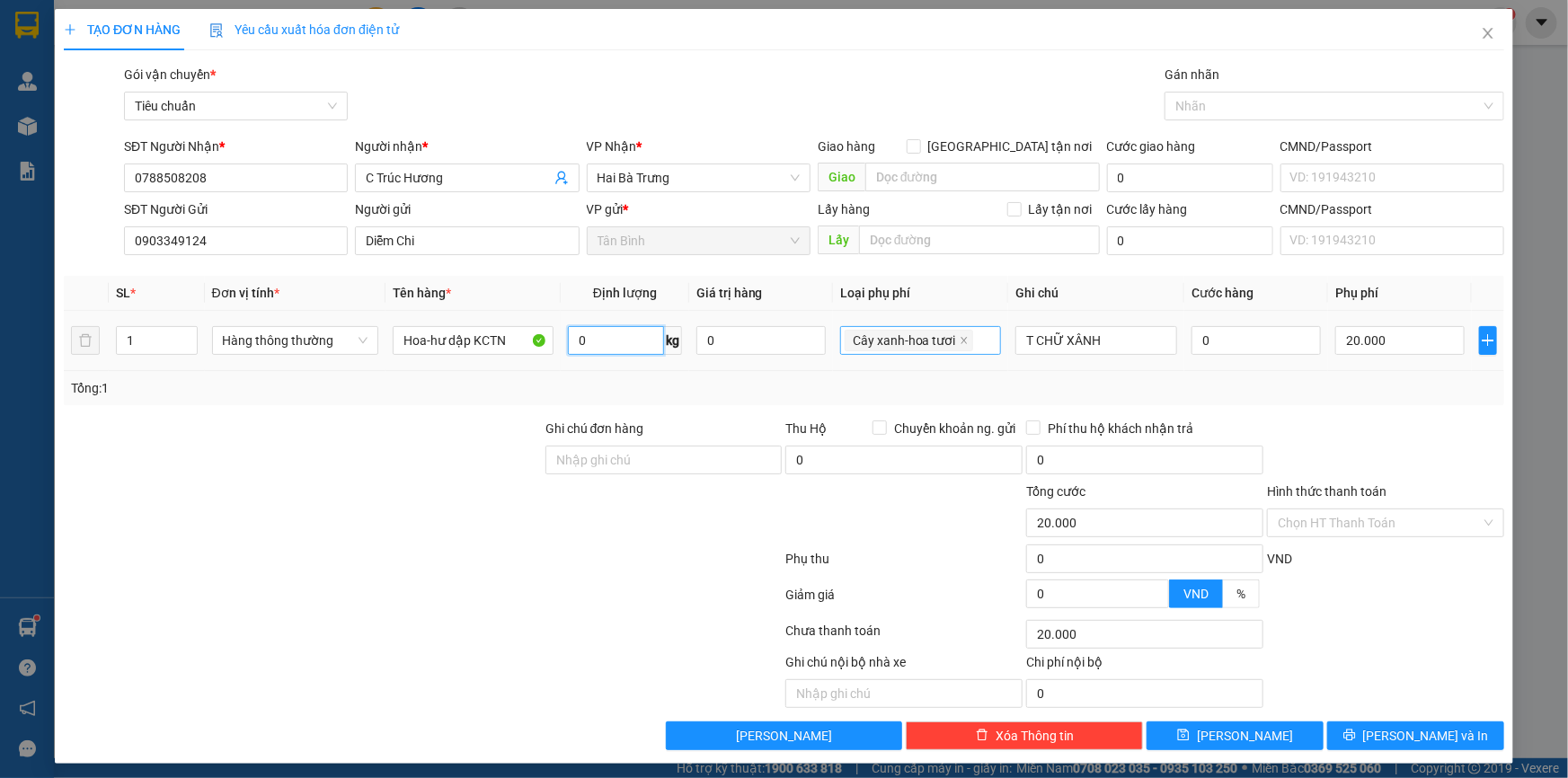
click at [620, 335] on input "0" at bounding box center [615, 340] width 95 height 29
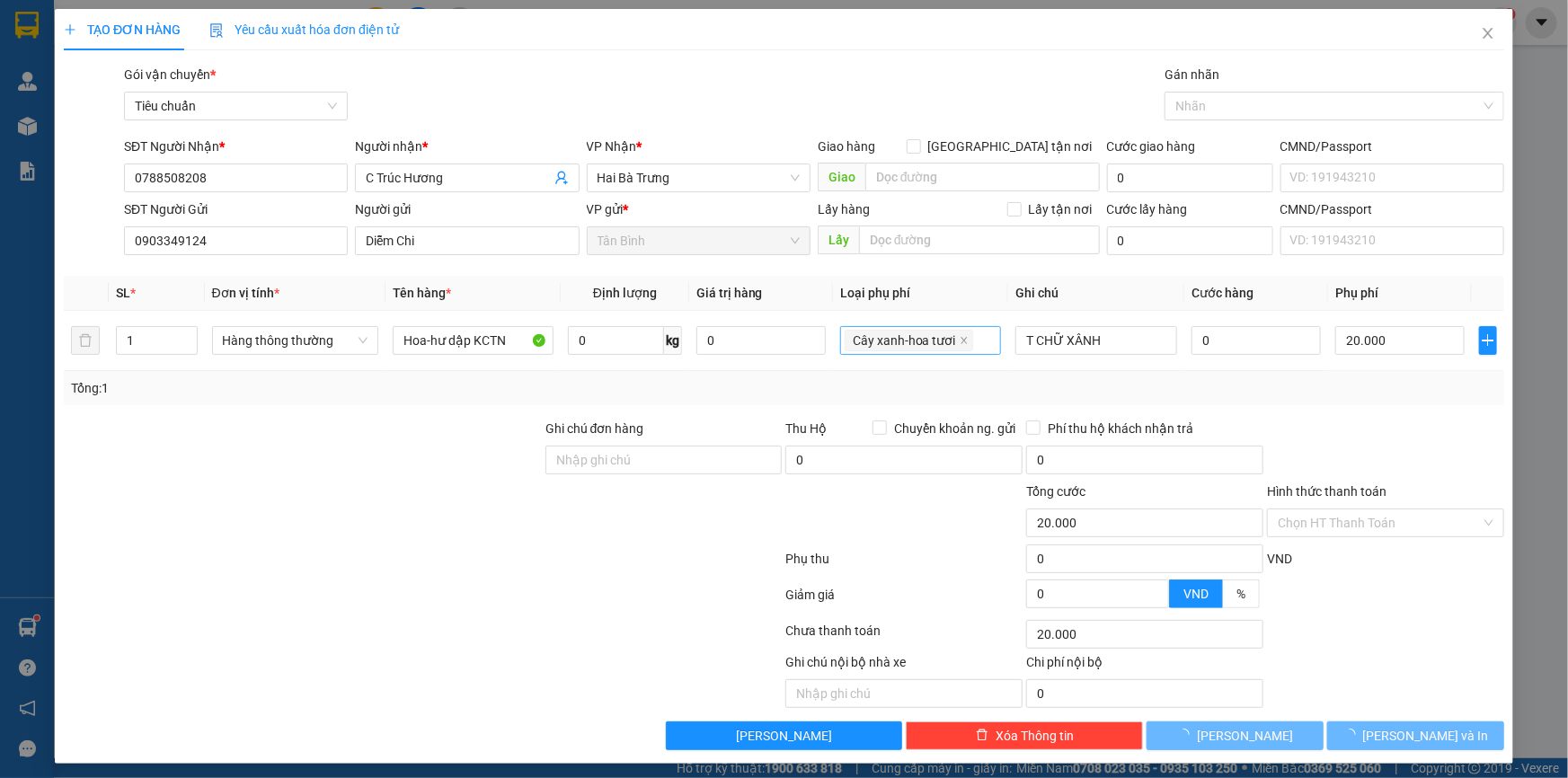
click at [392, 469] on div at bounding box center [302, 451] width 482 height 63
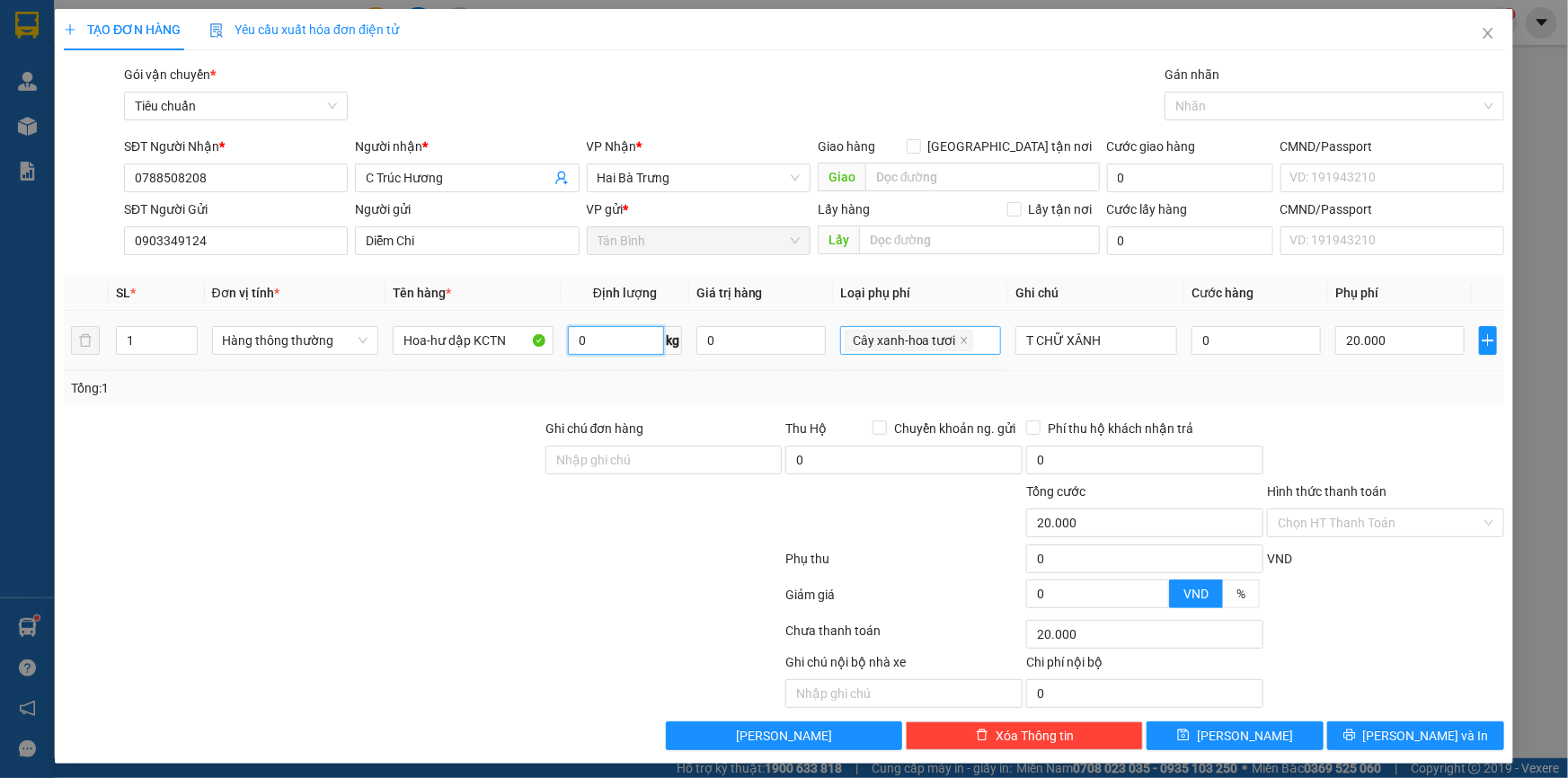
click at [579, 348] on input "0" at bounding box center [615, 340] width 95 height 29
click at [580, 346] on input "0" at bounding box center [615, 340] width 95 height 29
drag, startPoint x: 428, startPoint y: 349, endPoint x: 536, endPoint y: 349, distance: 108.0
click at [536, 349] on input "Hoa-hư dập KCTN" at bounding box center [473, 340] width 162 height 29
click at [586, 340] on input "0" at bounding box center [615, 340] width 95 height 29
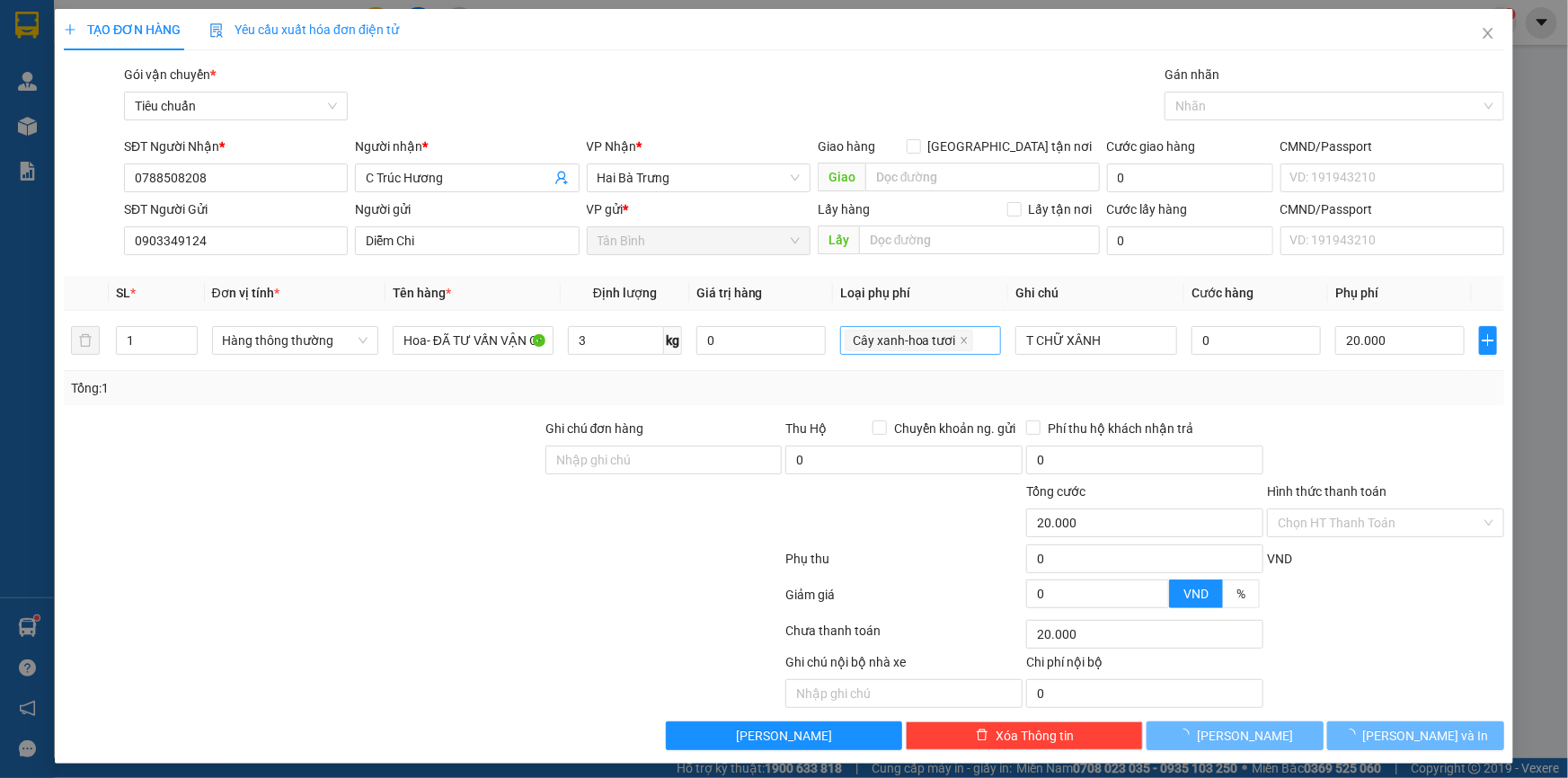
click at [342, 454] on div at bounding box center [302, 451] width 482 height 63
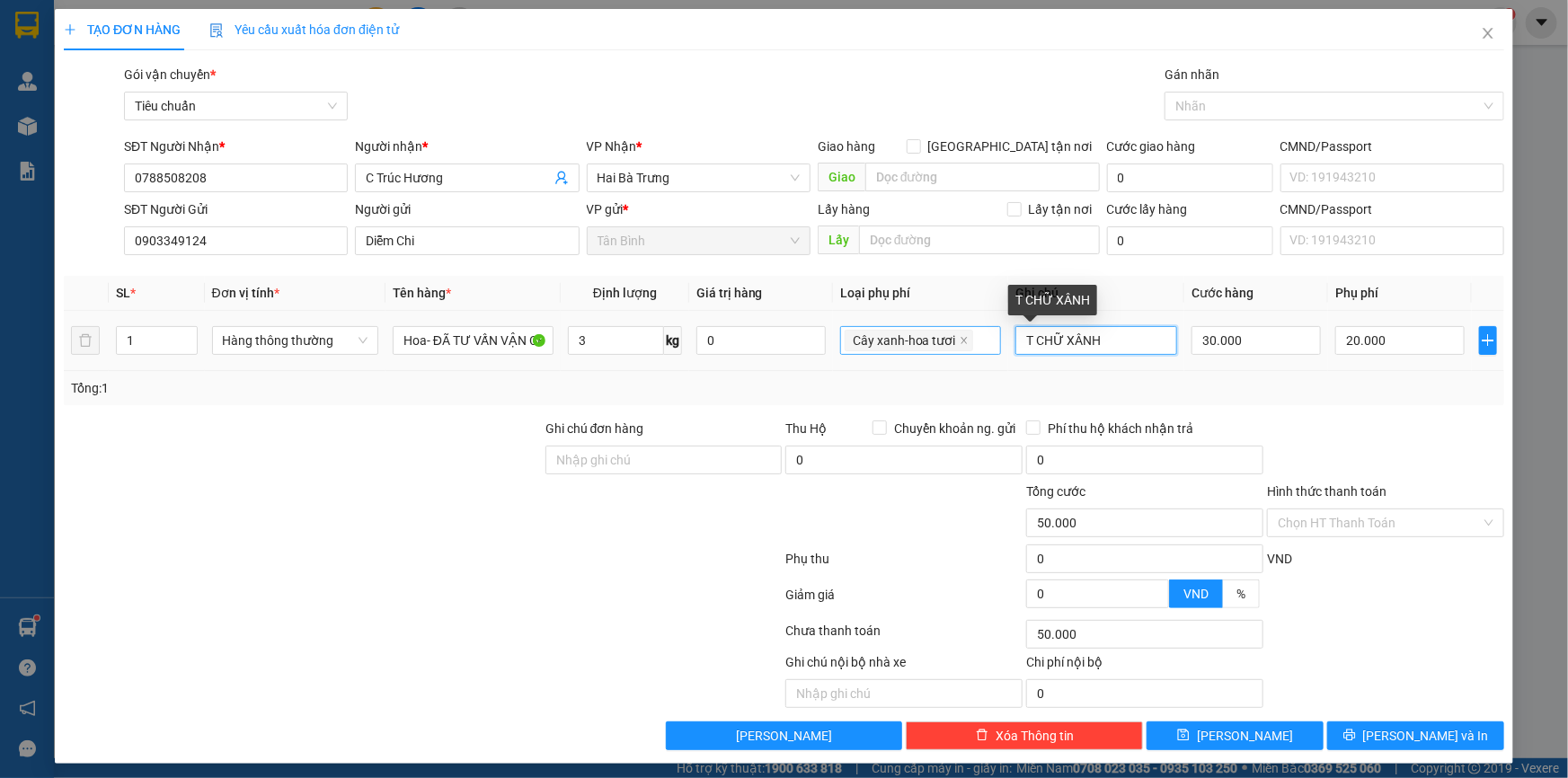
drag, startPoint x: 1103, startPoint y: 340, endPoint x: 1034, endPoint y: 350, distance: 69.7
click at [1034, 350] on input "T CHỮ XÂNH" at bounding box center [1096, 340] width 162 height 29
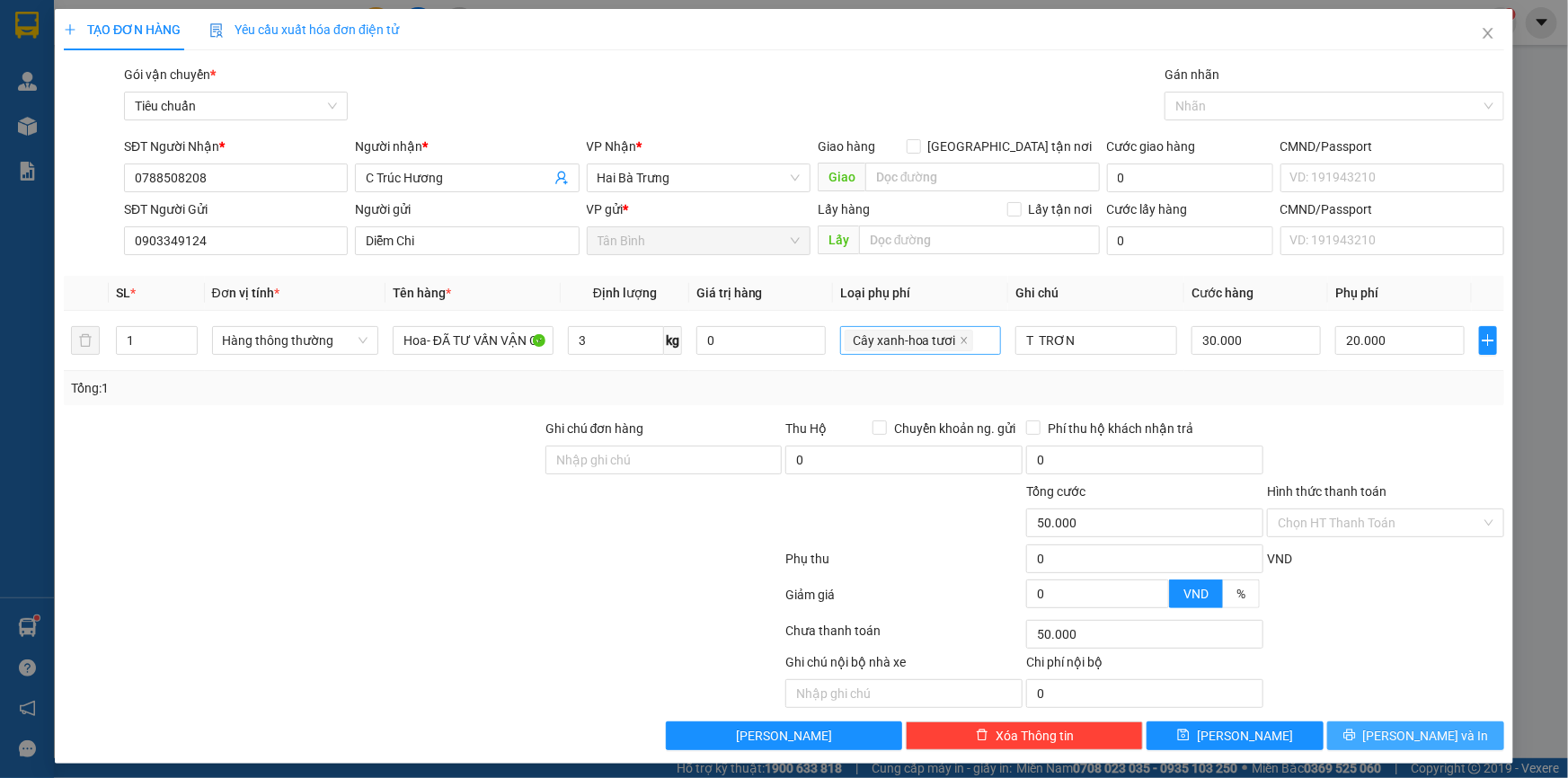
click at [1356, 735] on icon "printer" at bounding box center [1350, 735] width 13 height 13
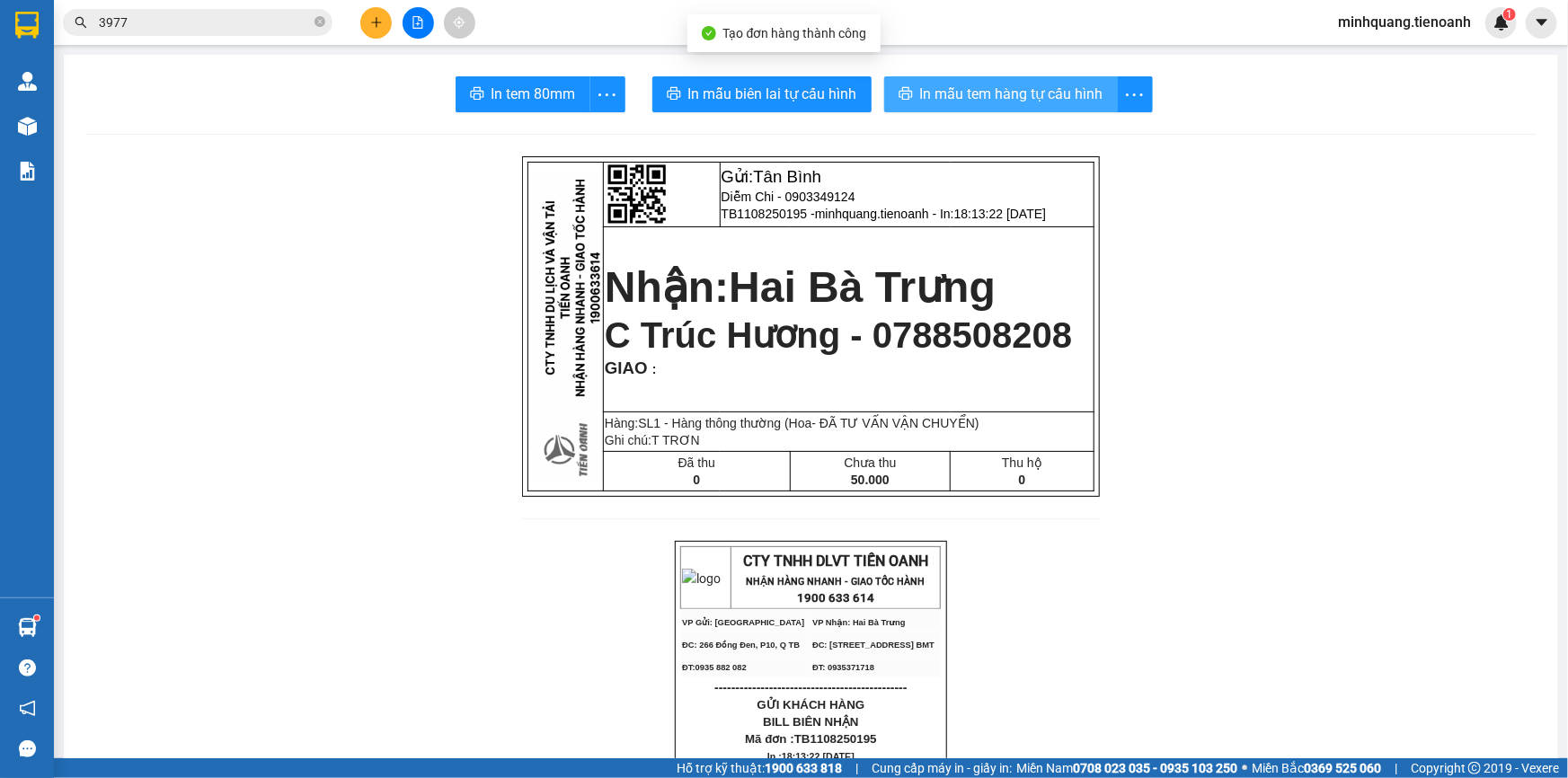
click at [1002, 100] on span "In mẫu tem hàng tự cấu hình" at bounding box center [1012, 93] width 183 height 22
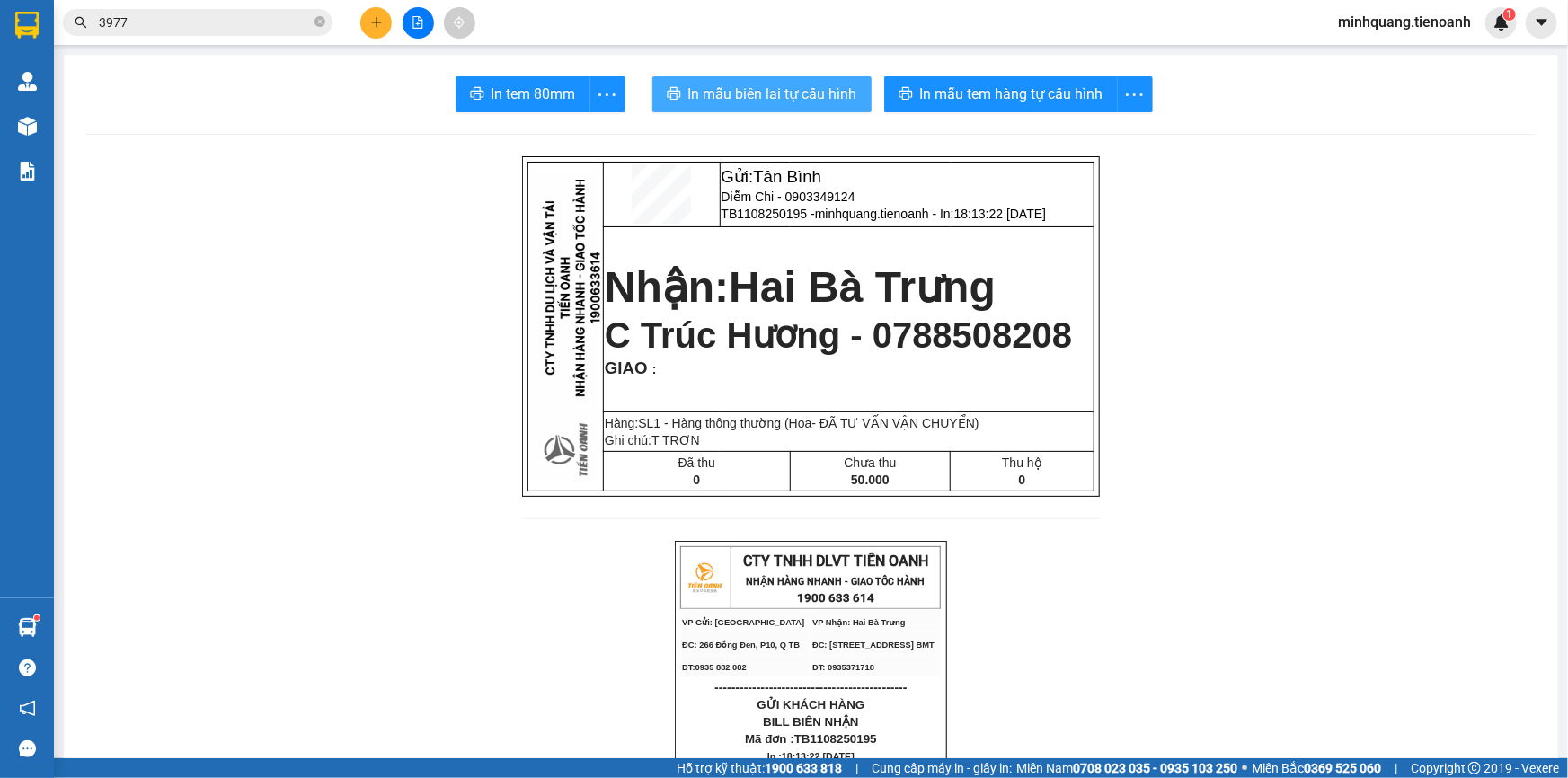
click at [826, 98] on span "In mẫu biên lai tự cấu hình" at bounding box center [772, 93] width 169 height 22
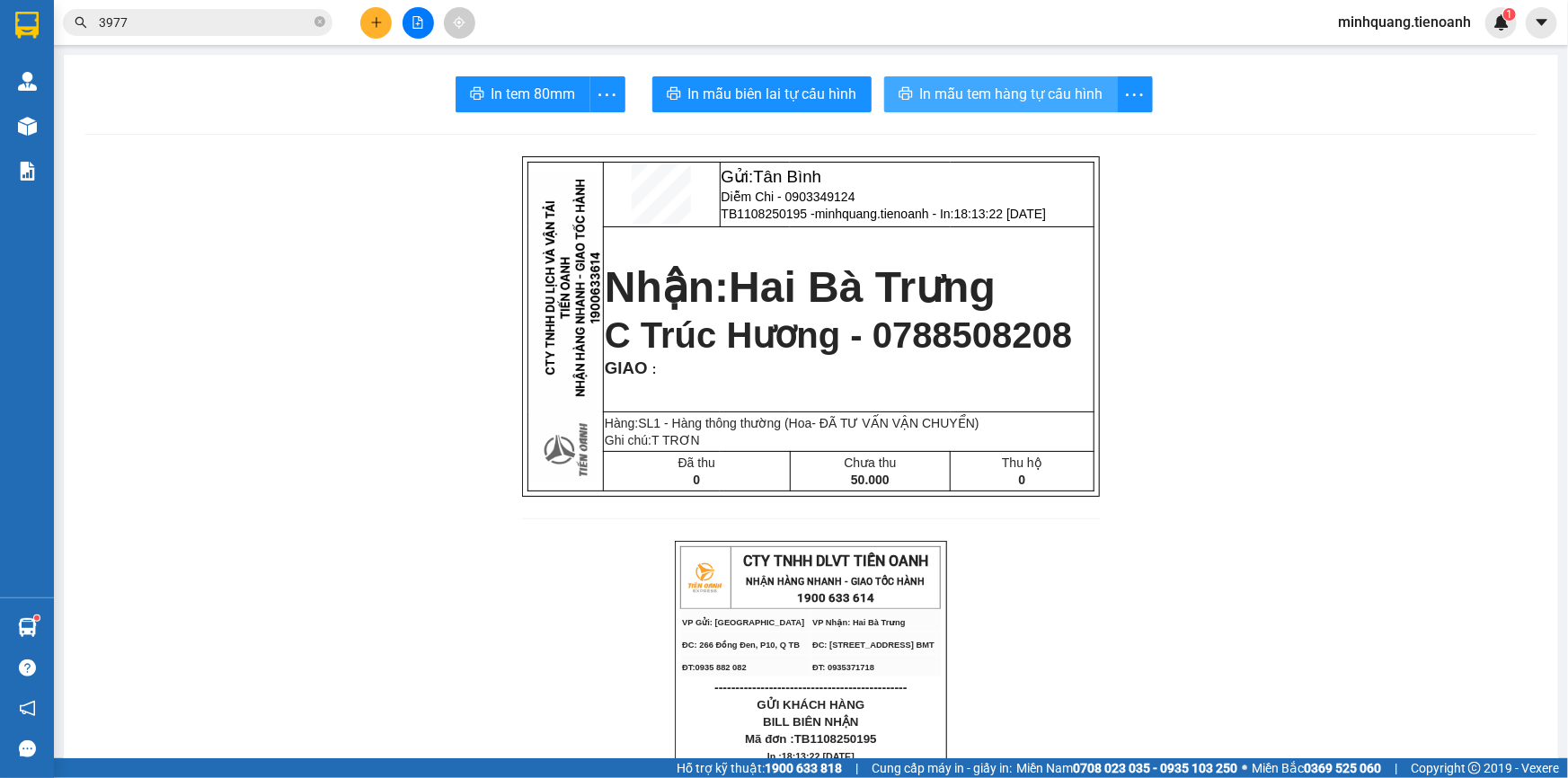
click at [960, 98] on span "In mẫu tem hàng tự cấu hình" at bounding box center [1012, 93] width 183 height 22
click at [384, 11] on button at bounding box center [377, 23] width 31 height 31
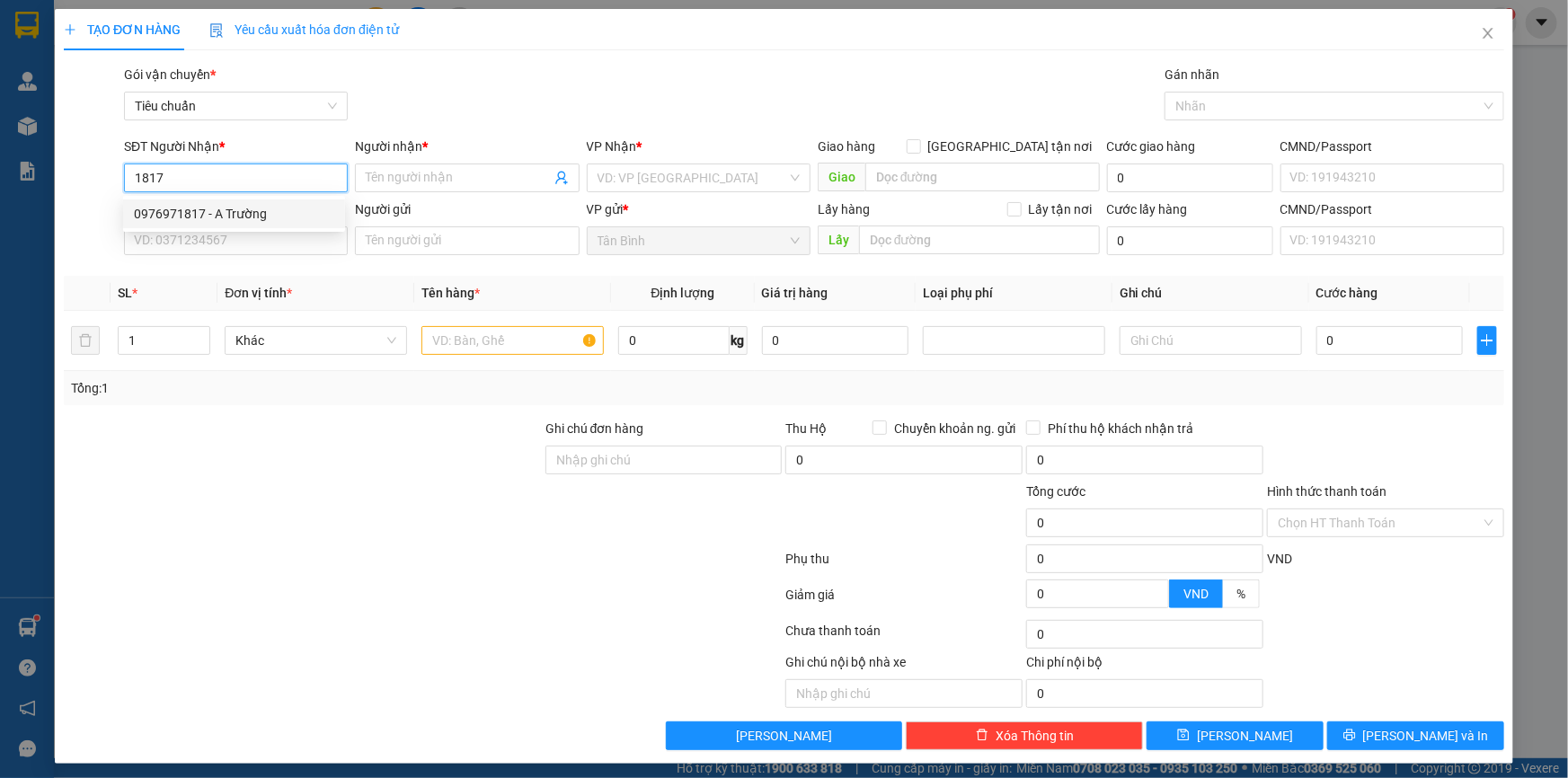
click at [240, 217] on div "0976971817 - A Trường" at bounding box center [234, 213] width 201 height 19
click at [240, 241] on input "SĐT Người Gửi" at bounding box center [236, 241] width 224 height 29
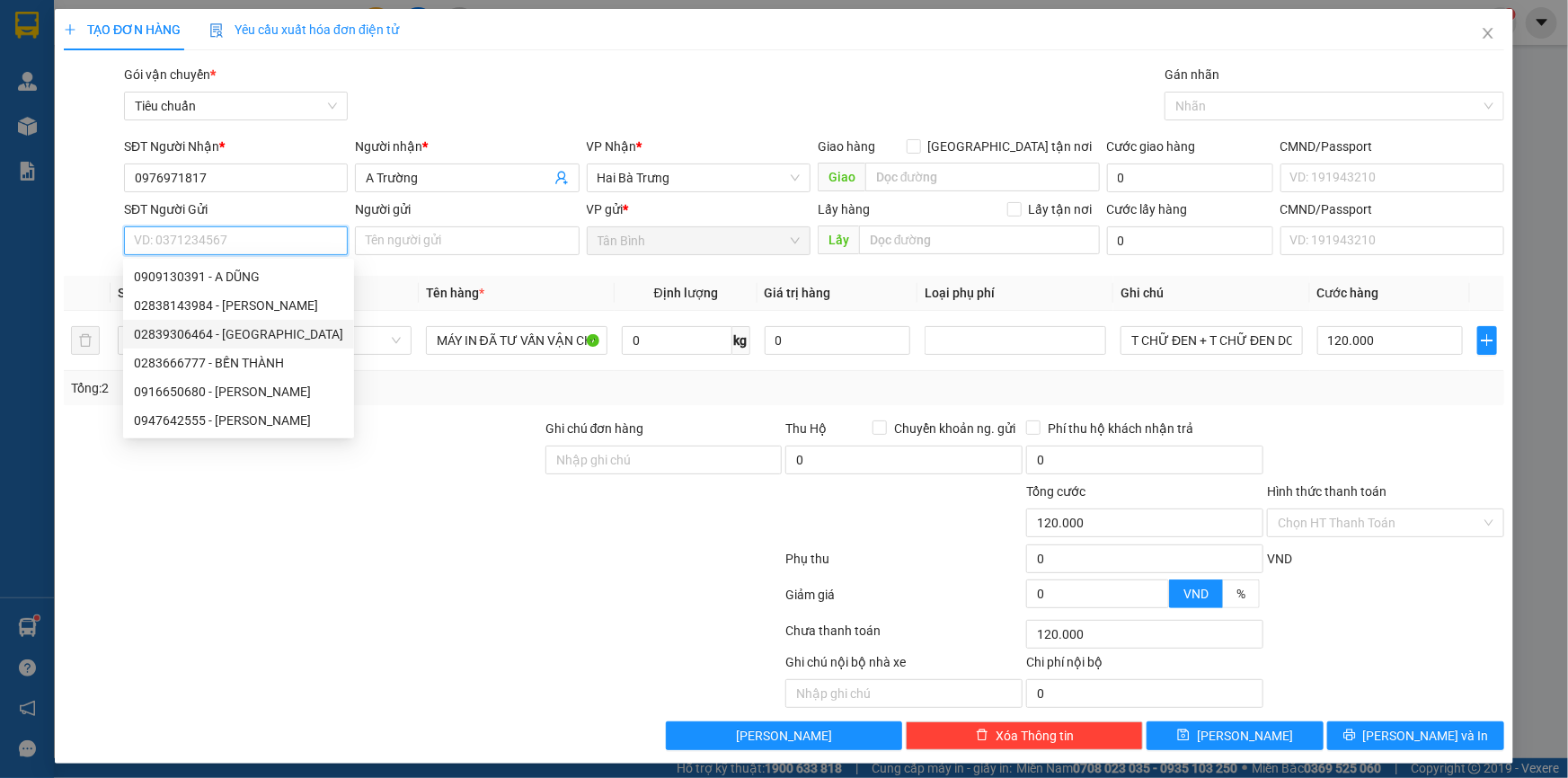
click at [256, 330] on div "02839306464 - [GEOGRAPHIC_DATA]" at bounding box center [239, 334] width 209 height 19
click at [373, 430] on div at bounding box center [302, 451] width 482 height 63
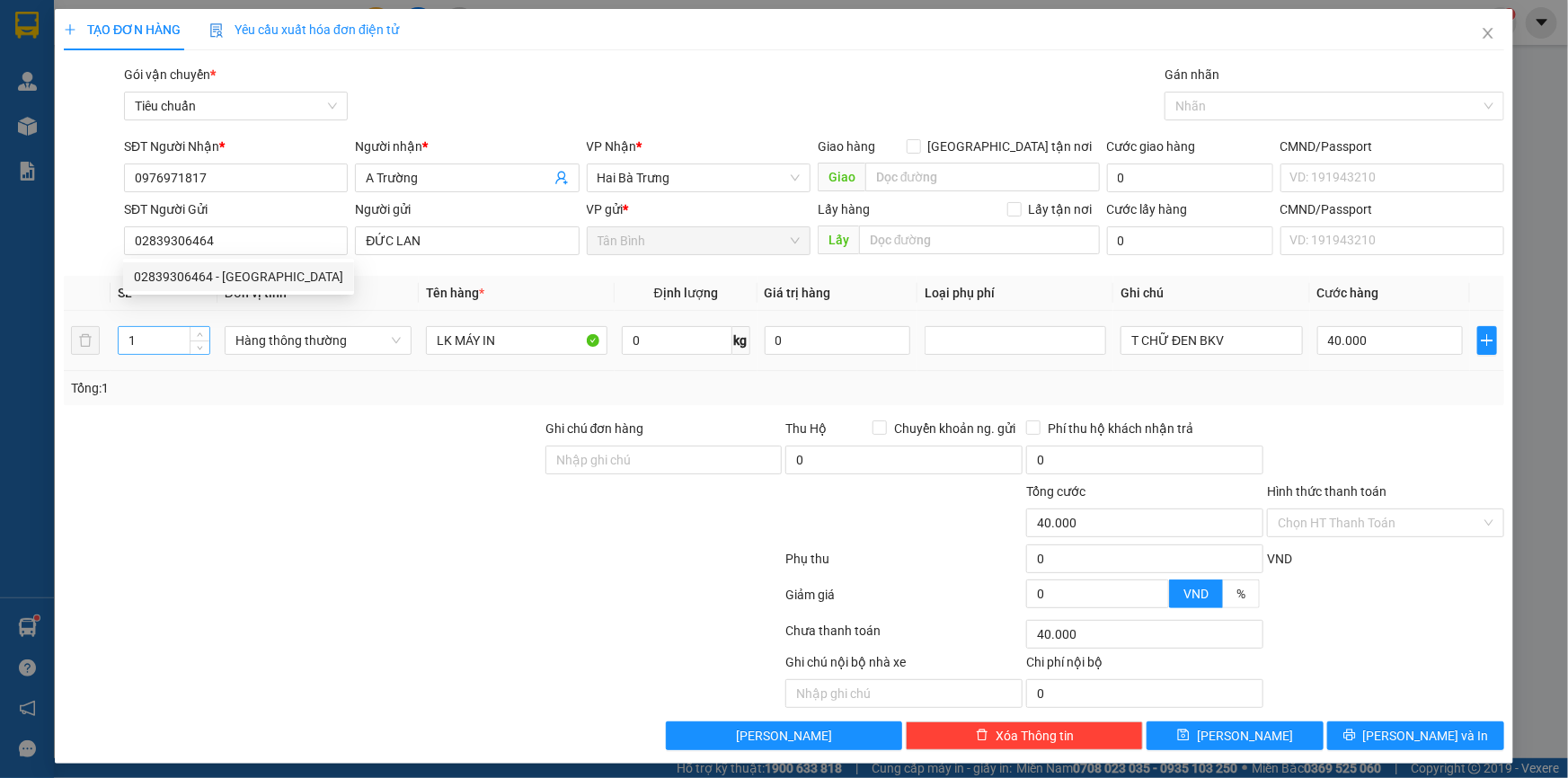
drag, startPoint x: 165, startPoint y: 340, endPoint x: 153, endPoint y: 345, distance: 13.0
click at [154, 343] on input "1" at bounding box center [164, 340] width 91 height 27
click at [487, 414] on div "Transit Pickup Surcharge Ids Transit Deliver Surcharge Ids Transit Deliver Surc…" at bounding box center [784, 407] width 1440 height 685
click at [622, 354] on input "0" at bounding box center [676, 340] width 110 height 29
click at [639, 335] on input "0" at bounding box center [676, 340] width 110 height 29
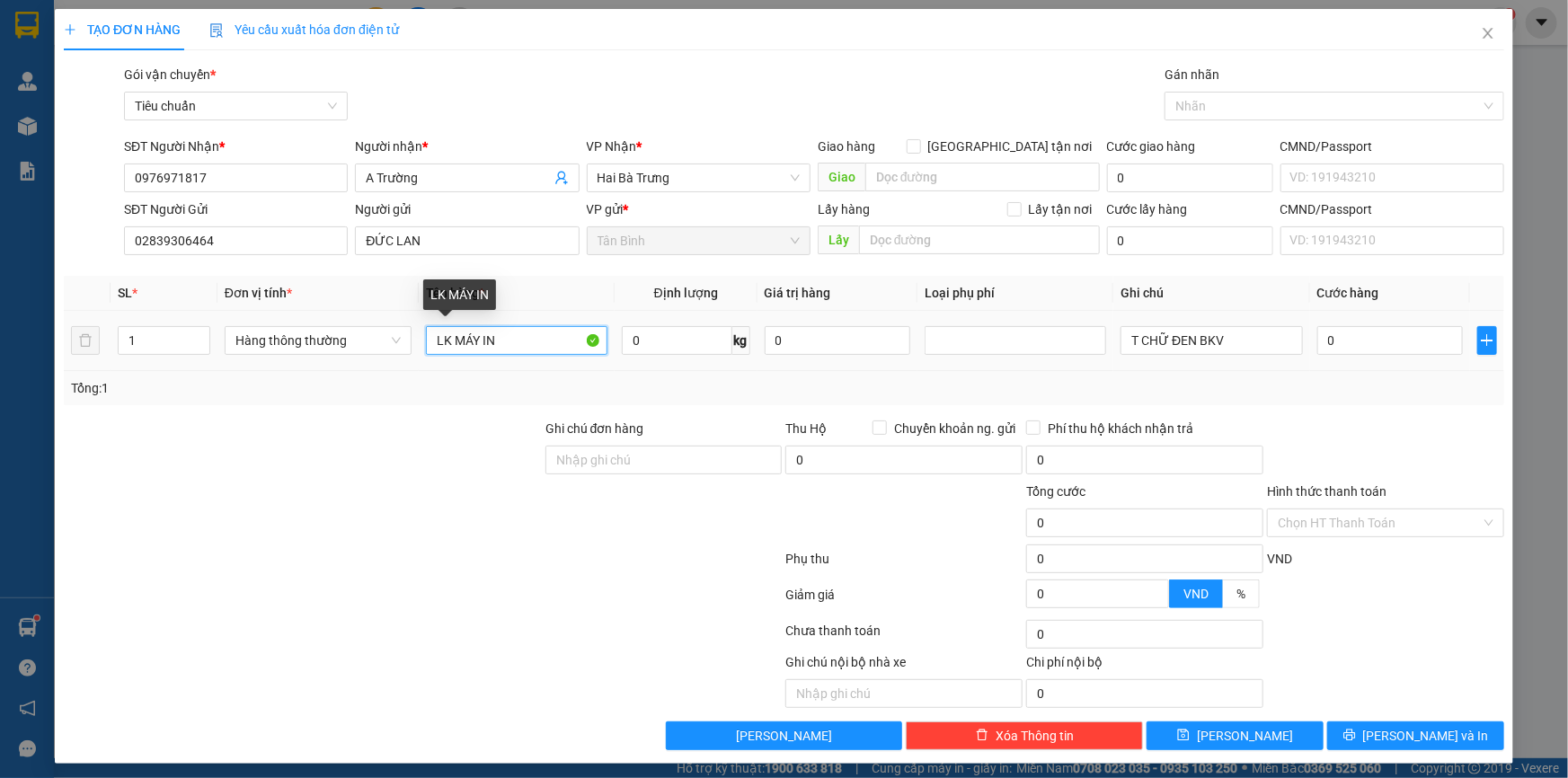
drag, startPoint x: 449, startPoint y: 341, endPoint x: 541, endPoint y: 352, distance: 92.7
click at [385, 347] on tr "1 Hàng thông thường LK MÁY IN 0 kg 0 T CHỮ ĐEN BKV 0" at bounding box center [784, 340] width 1440 height 60
click at [540, 345] on input "MÁY IN" at bounding box center [516, 340] width 181 height 29
click at [700, 336] on input "0" at bounding box center [676, 340] width 110 height 29
click at [413, 463] on div at bounding box center [302, 451] width 482 height 63
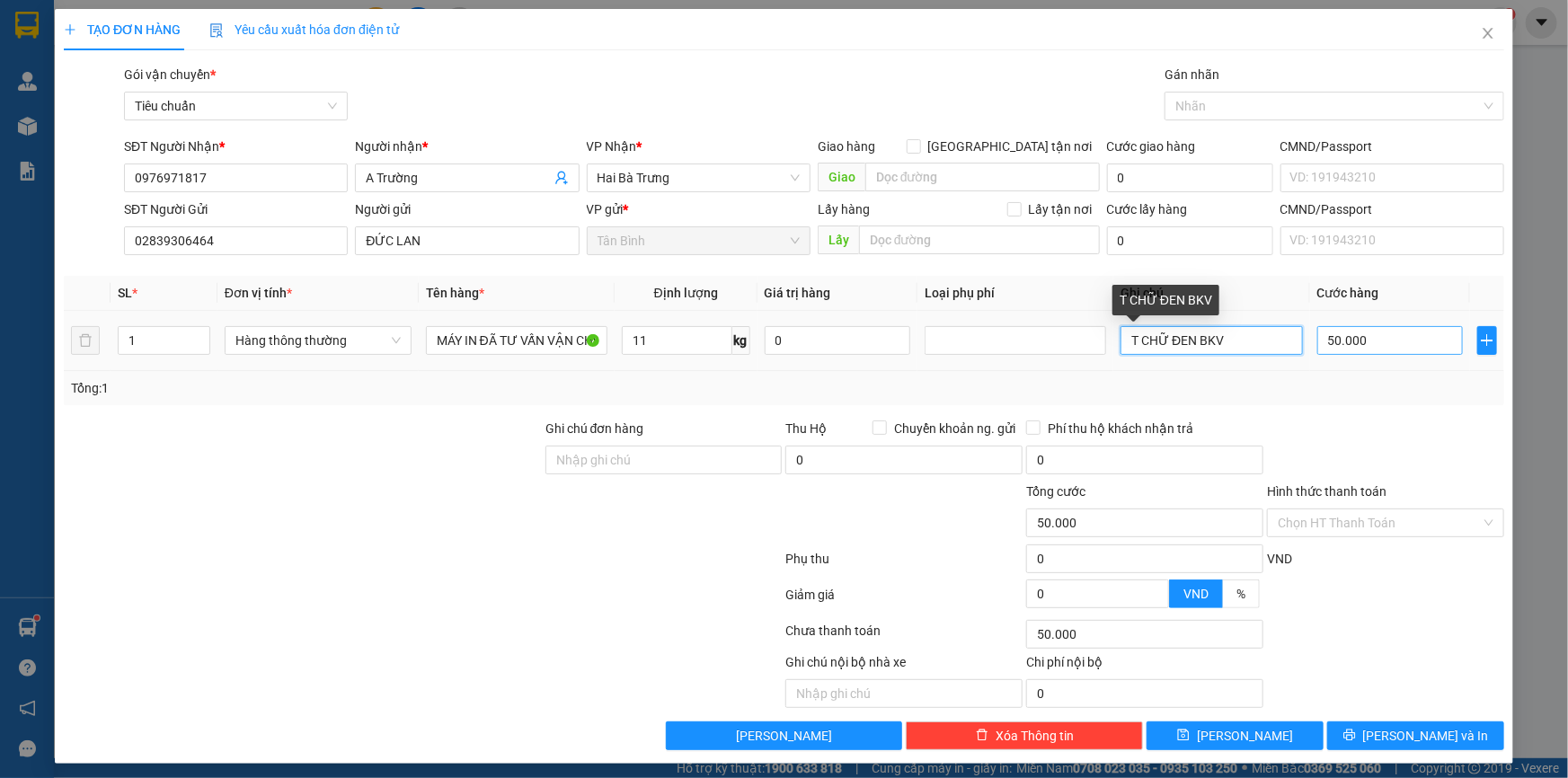
drag, startPoint x: 1159, startPoint y: 351, endPoint x: 1322, endPoint y: 351, distance: 163.0
click at [1310, 351] on tr "1 Hàng thông thường MÁY IN ĐÃ TƯ VẤN VẬN CHUYỂN 11 kg 0 T CHỮ ĐEN BKV 50.000" at bounding box center [784, 340] width 1440 height 60
click at [1369, 334] on input "50.000" at bounding box center [1390, 340] width 146 height 29
click at [1366, 375] on div "Tổng: 1" at bounding box center [784, 388] width 1440 height 34
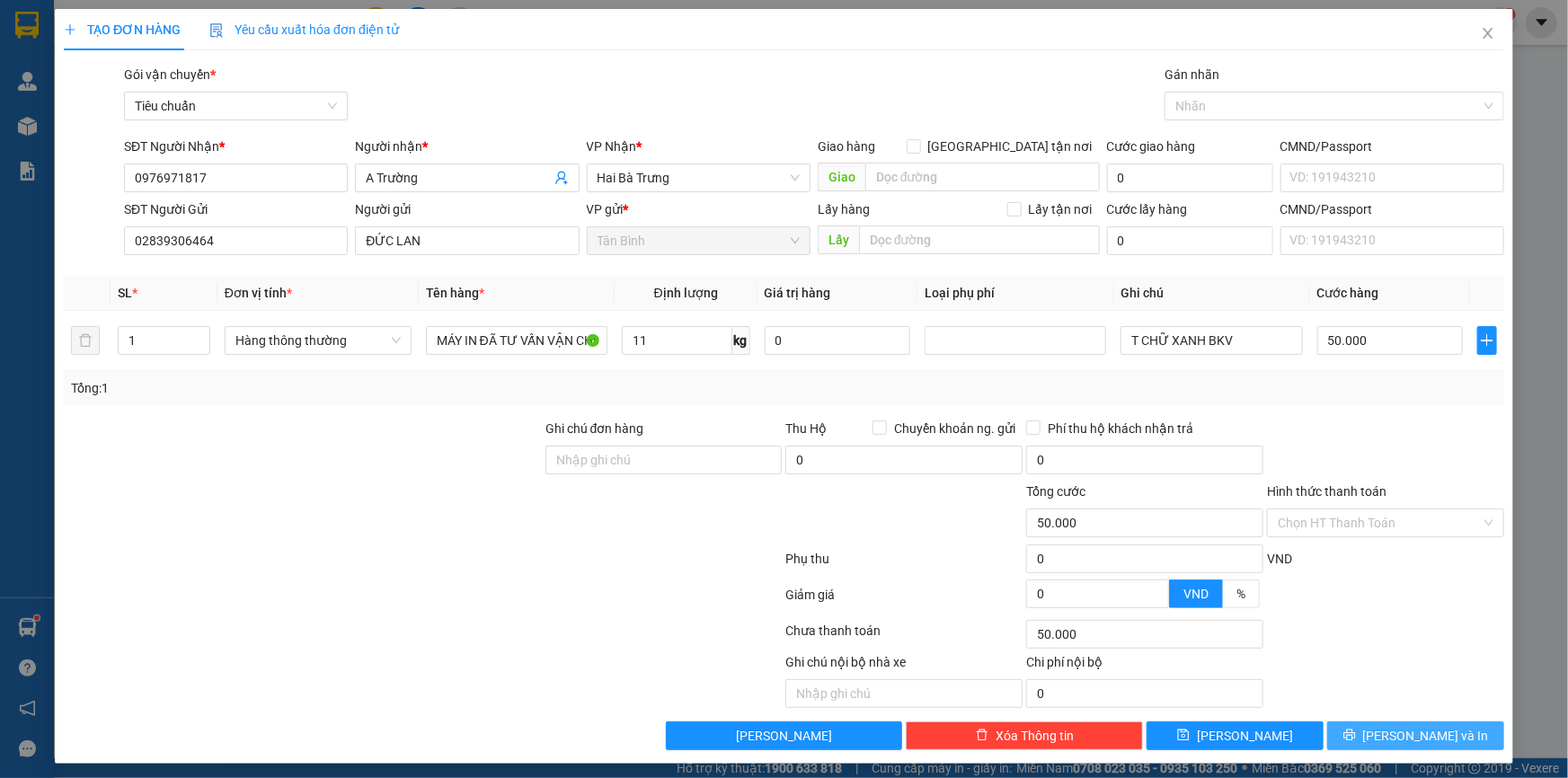
click at [1402, 737] on span "[PERSON_NAME] và In" at bounding box center [1426, 735] width 126 height 19
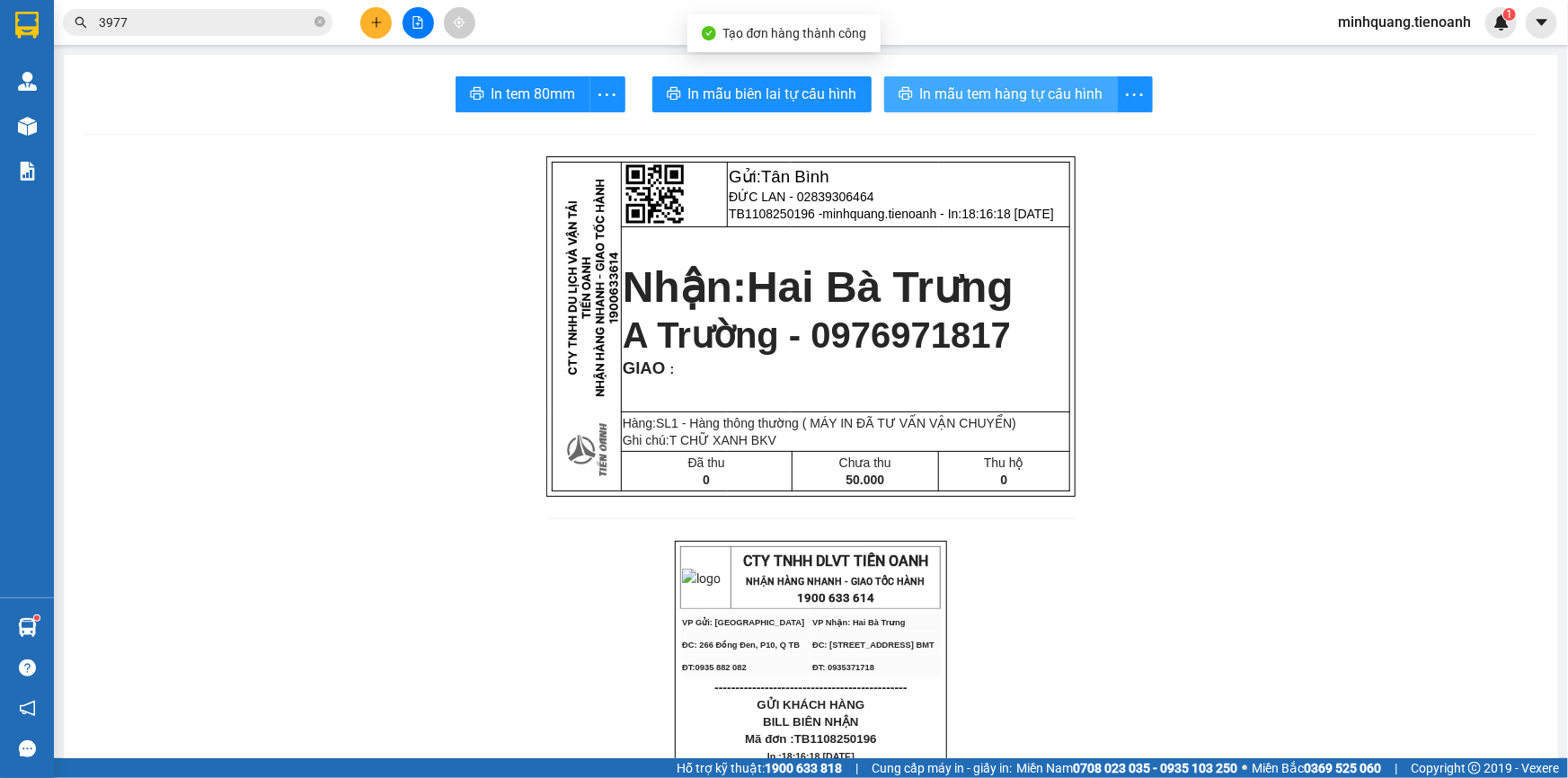
click at [944, 98] on span "In mẫu tem hàng tự cấu hình" at bounding box center [1012, 93] width 183 height 22
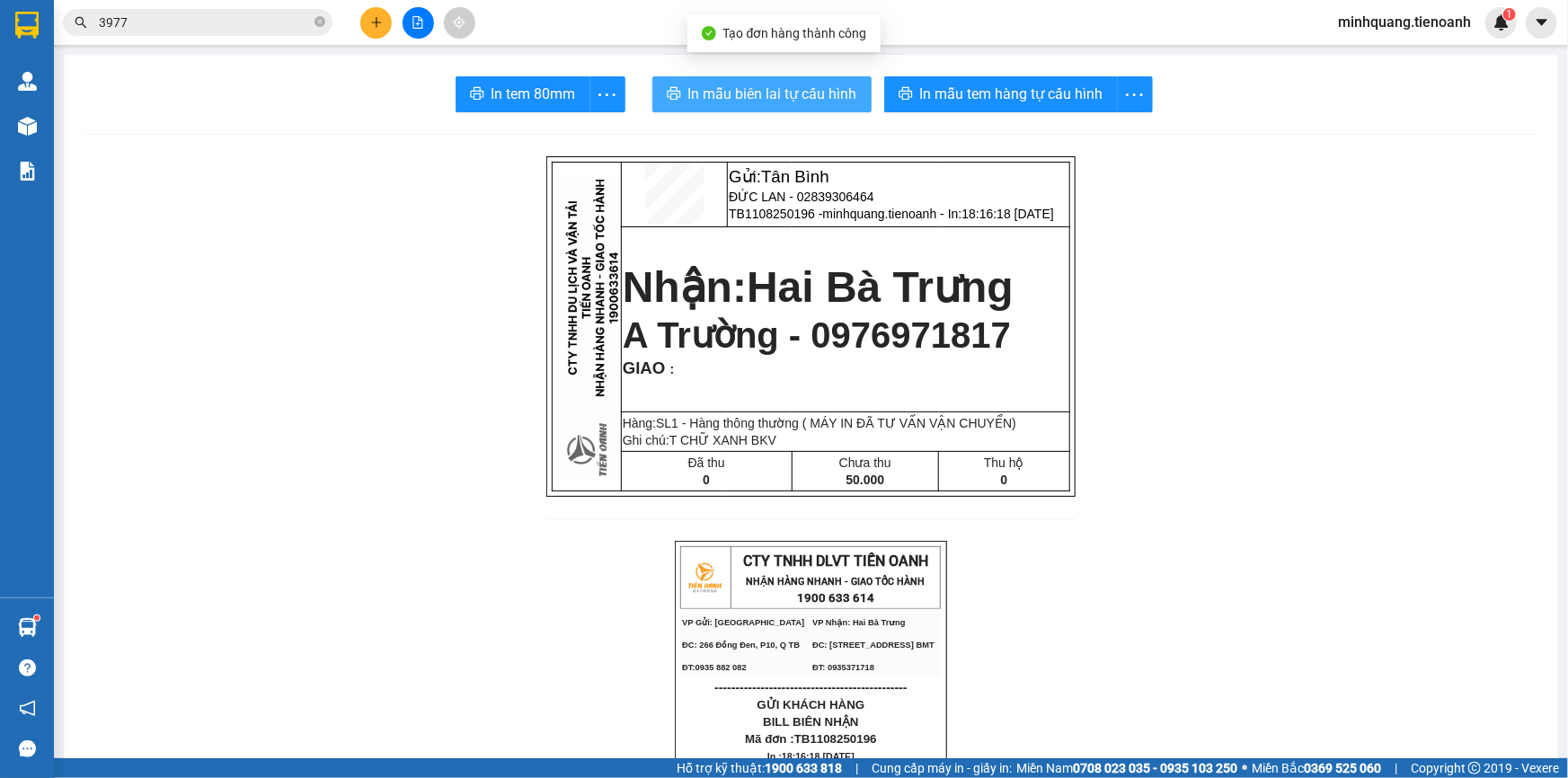
click at [804, 102] on span "In mẫu biên lai tự cấu hình" at bounding box center [772, 93] width 169 height 22
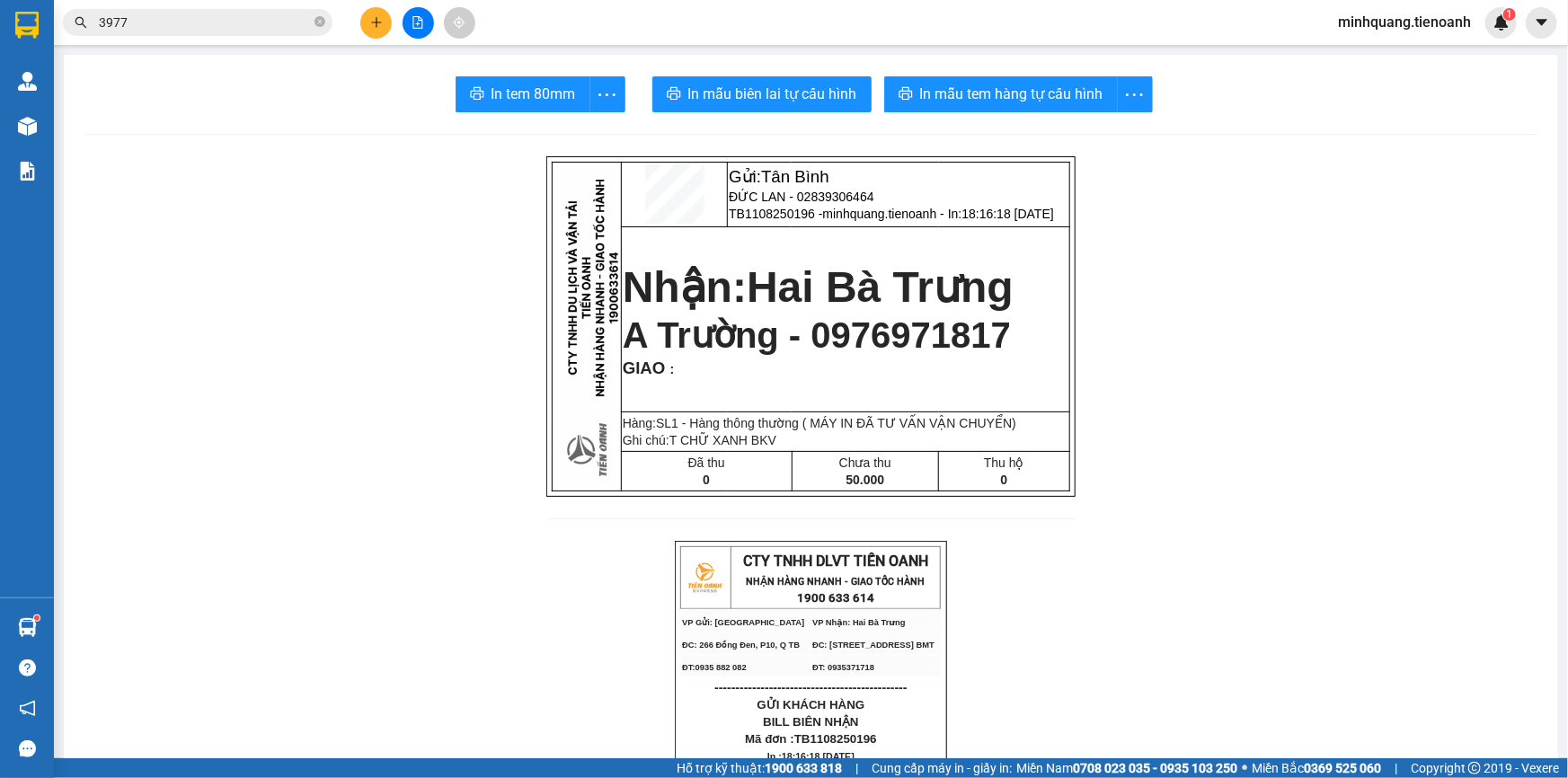
click at [384, 20] on button at bounding box center [377, 23] width 31 height 31
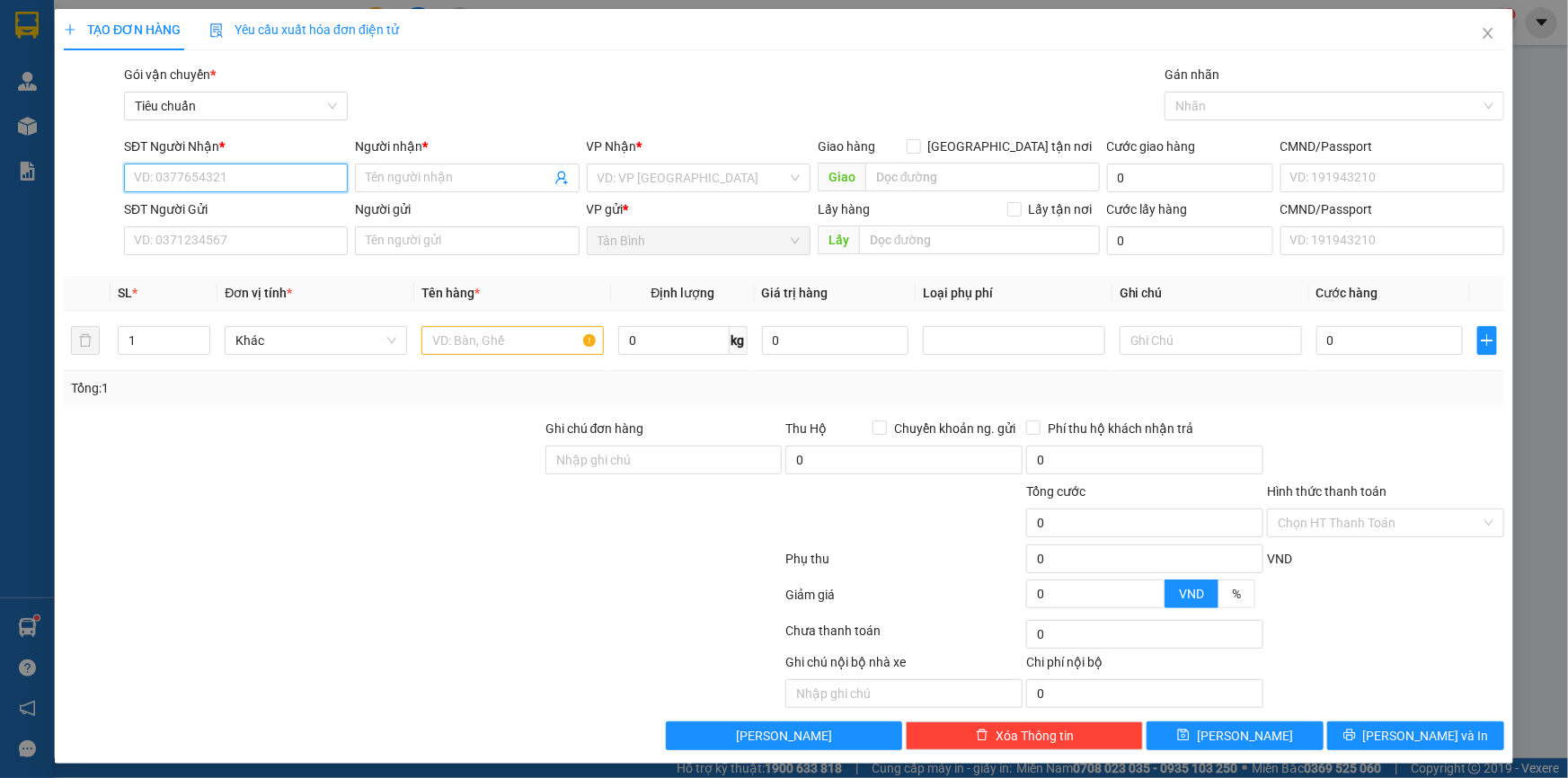
click at [219, 168] on input "SĐT Người Nhận *" at bounding box center [236, 178] width 224 height 29
click at [221, 174] on input "SĐT Người Nhận *" at bounding box center [236, 178] width 224 height 29
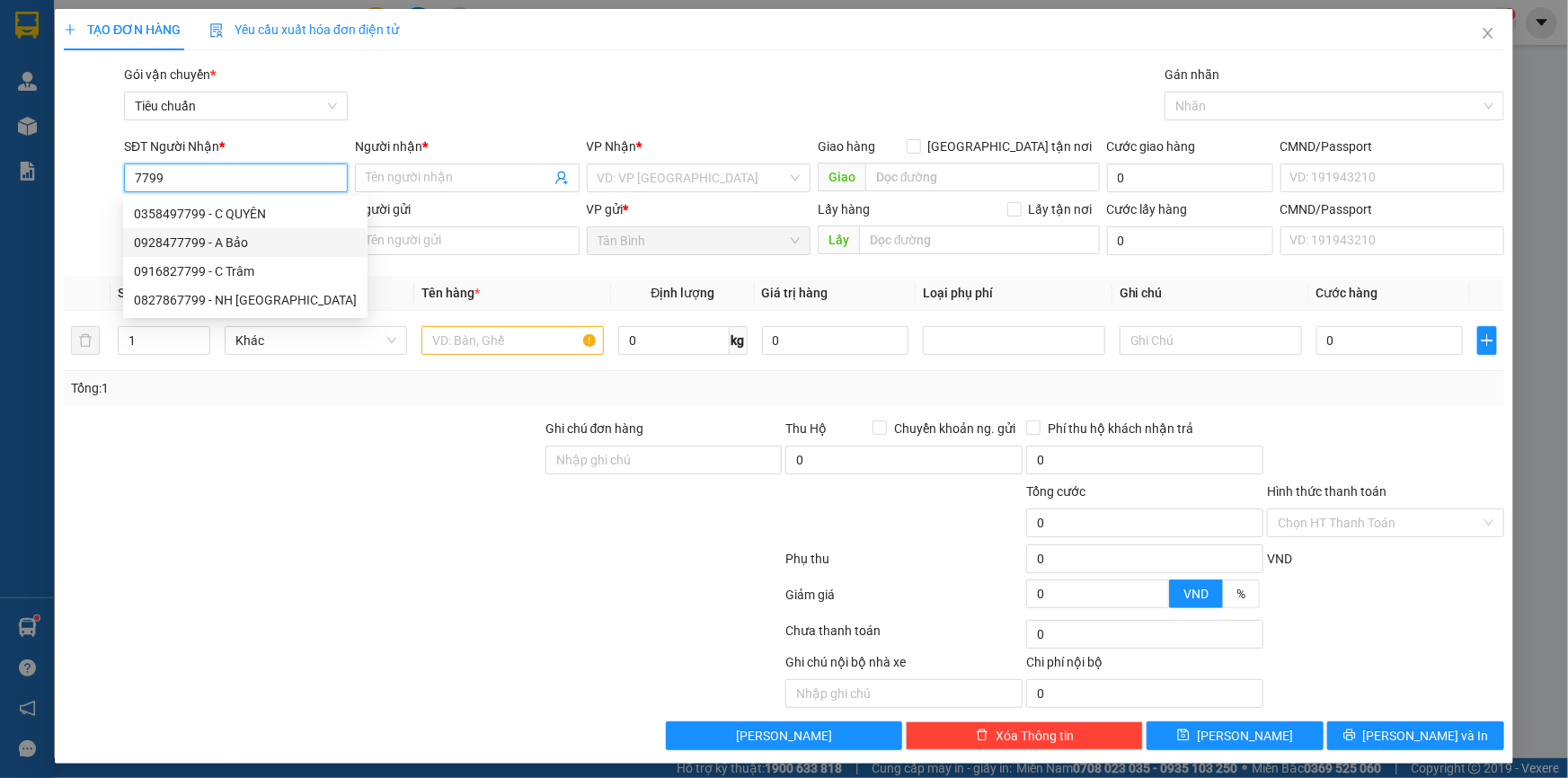
click at [243, 242] on div "0928477799 - A Bảo" at bounding box center [245, 242] width 223 height 19
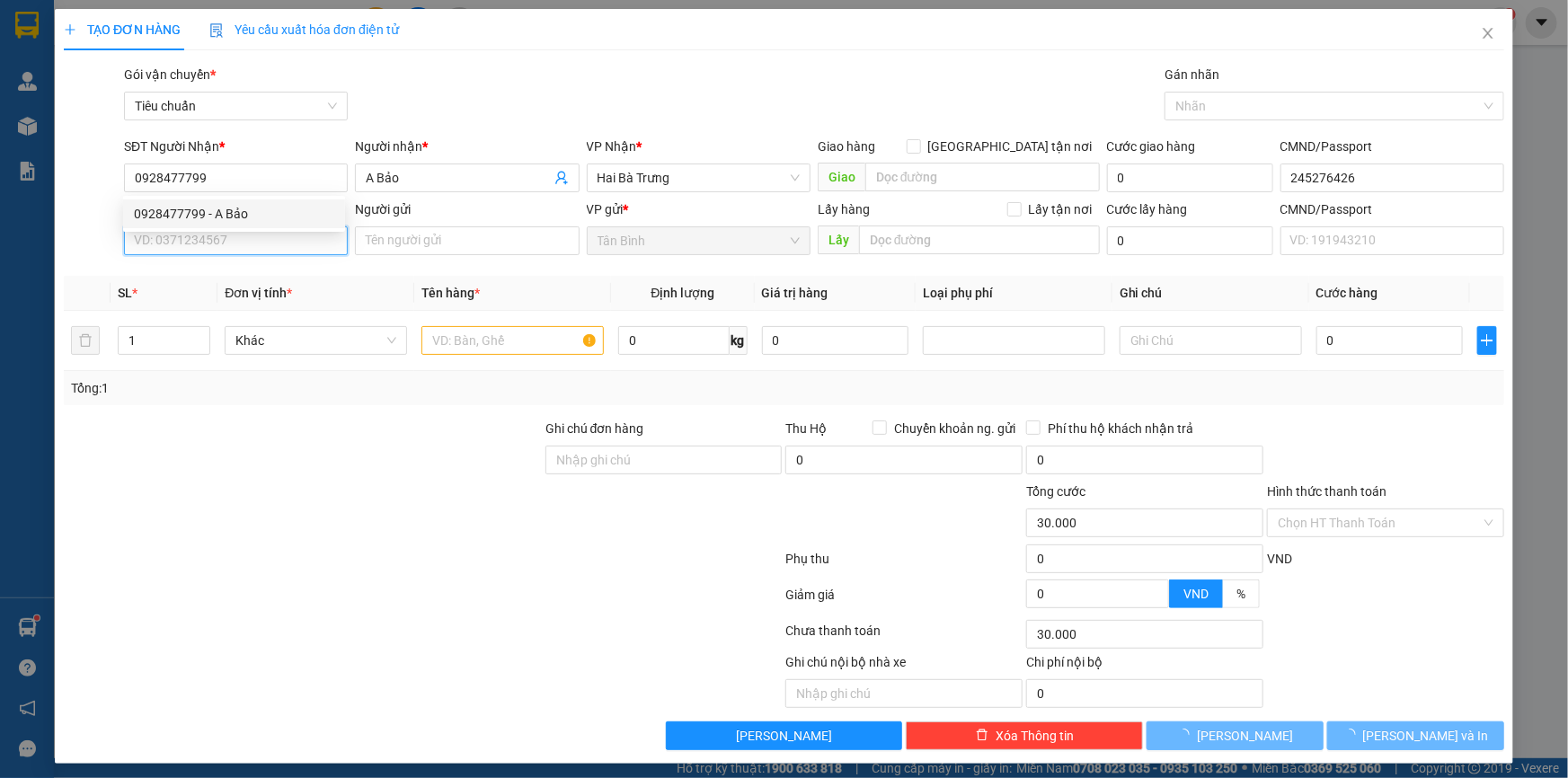
click at [234, 254] on input "SĐT Người Gửi" at bounding box center [236, 241] width 224 height 29
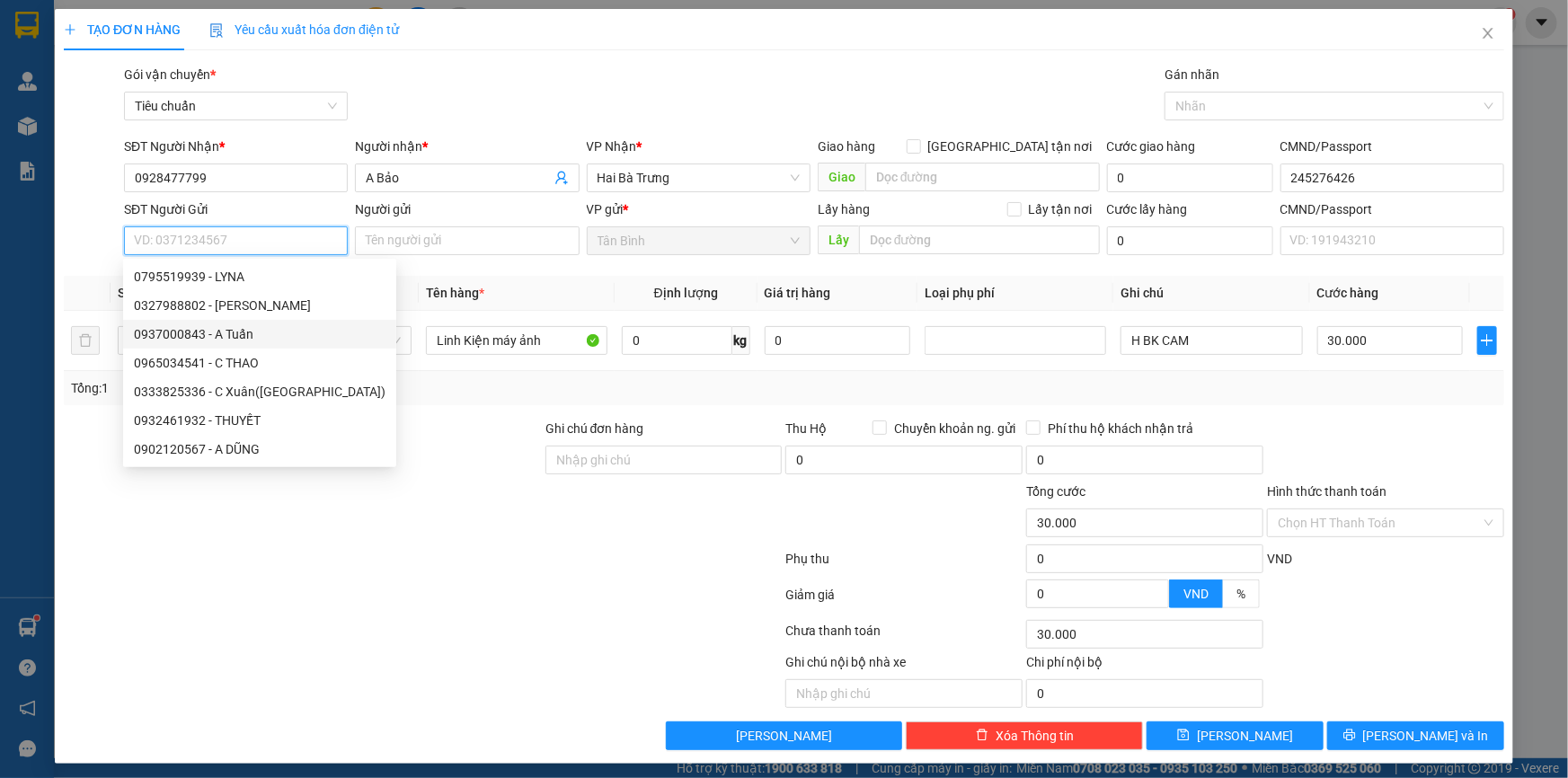
click at [240, 335] on div "0937000843 - A Tuấn" at bounding box center [260, 334] width 252 height 19
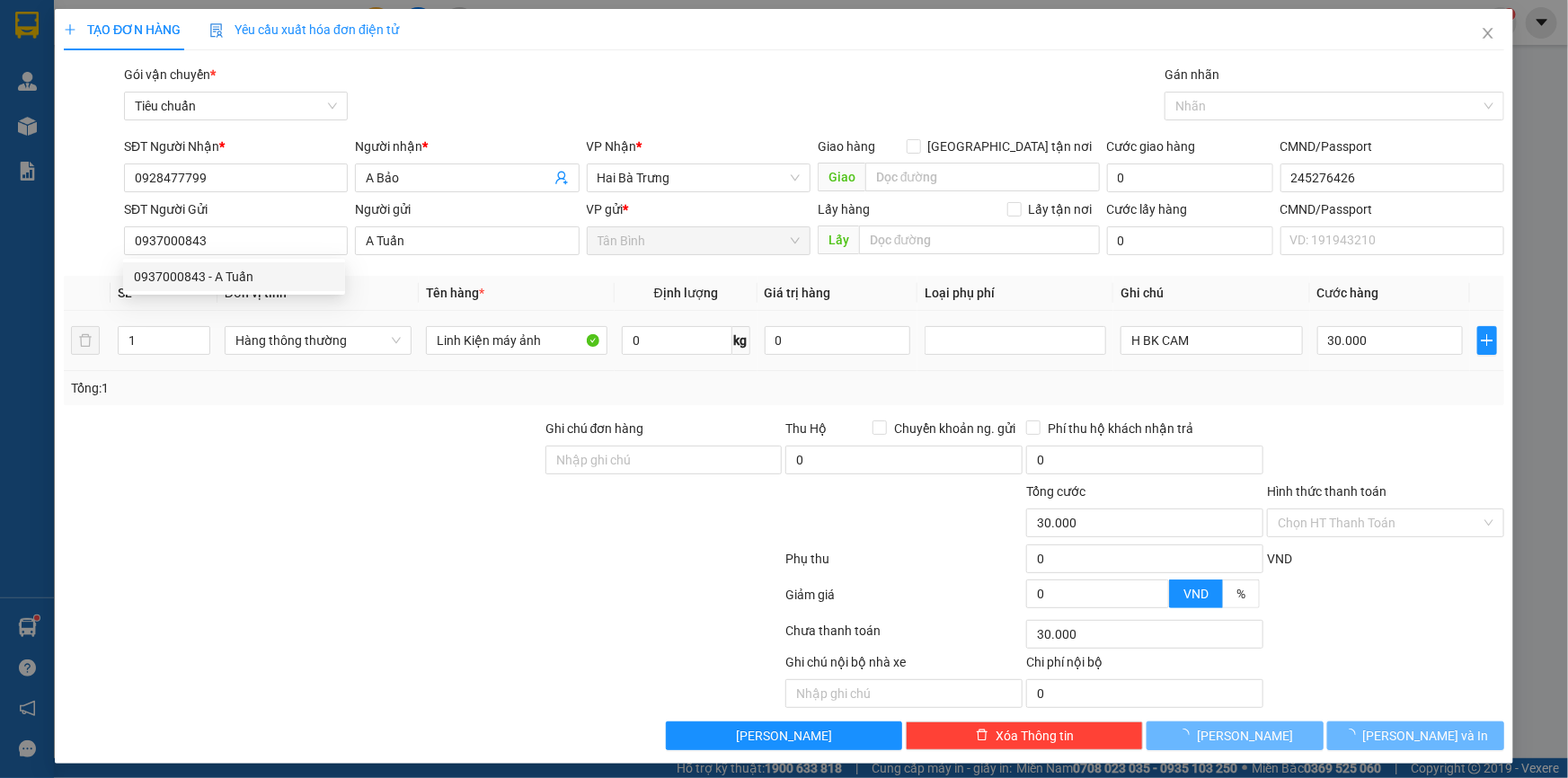
drag, startPoint x: 347, startPoint y: 451, endPoint x: 334, endPoint y: 426, distance: 28.2
click at [347, 452] on div at bounding box center [302, 451] width 482 height 63
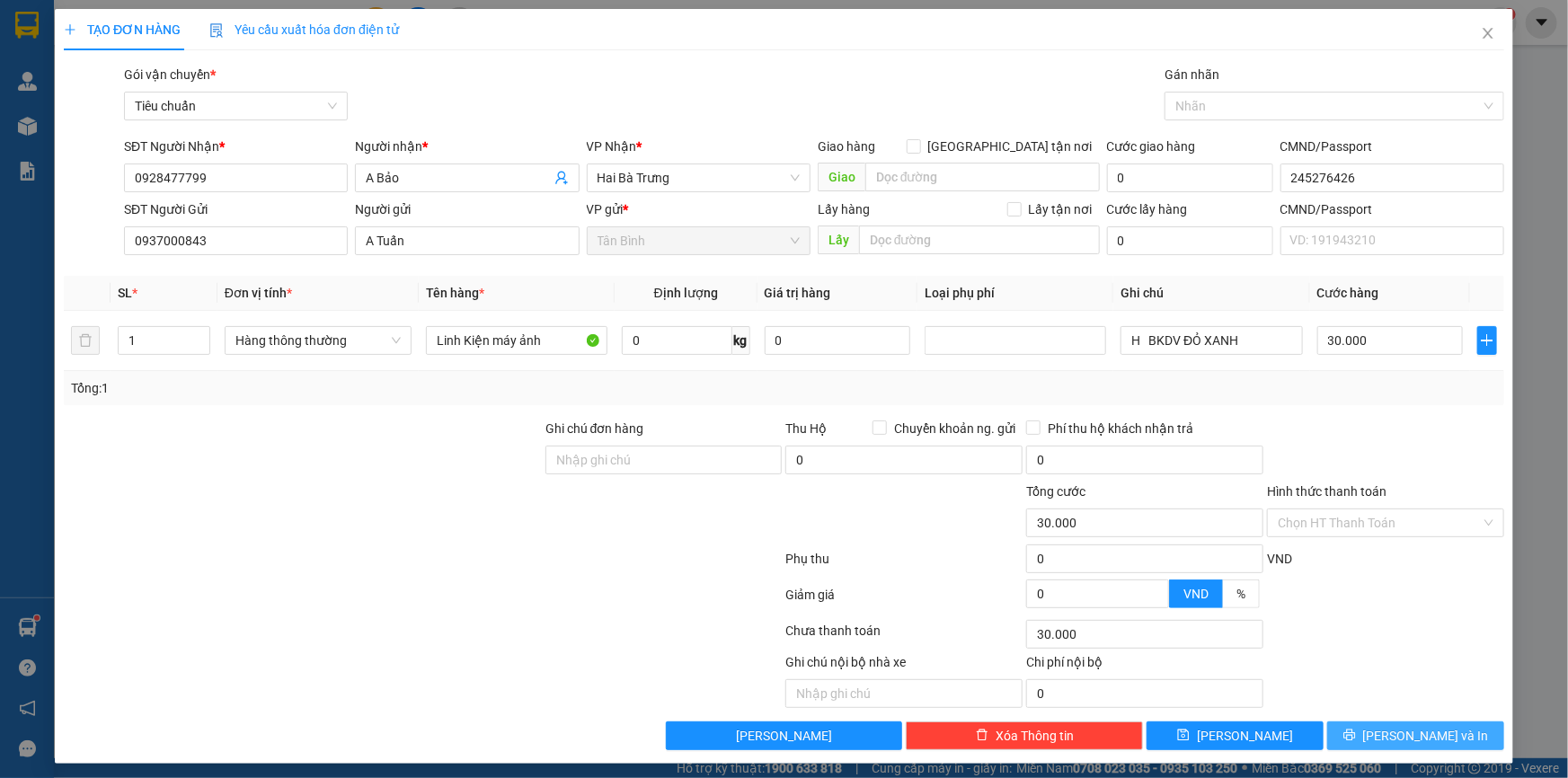
click at [1355, 735] on icon "printer" at bounding box center [1349, 735] width 12 height 12
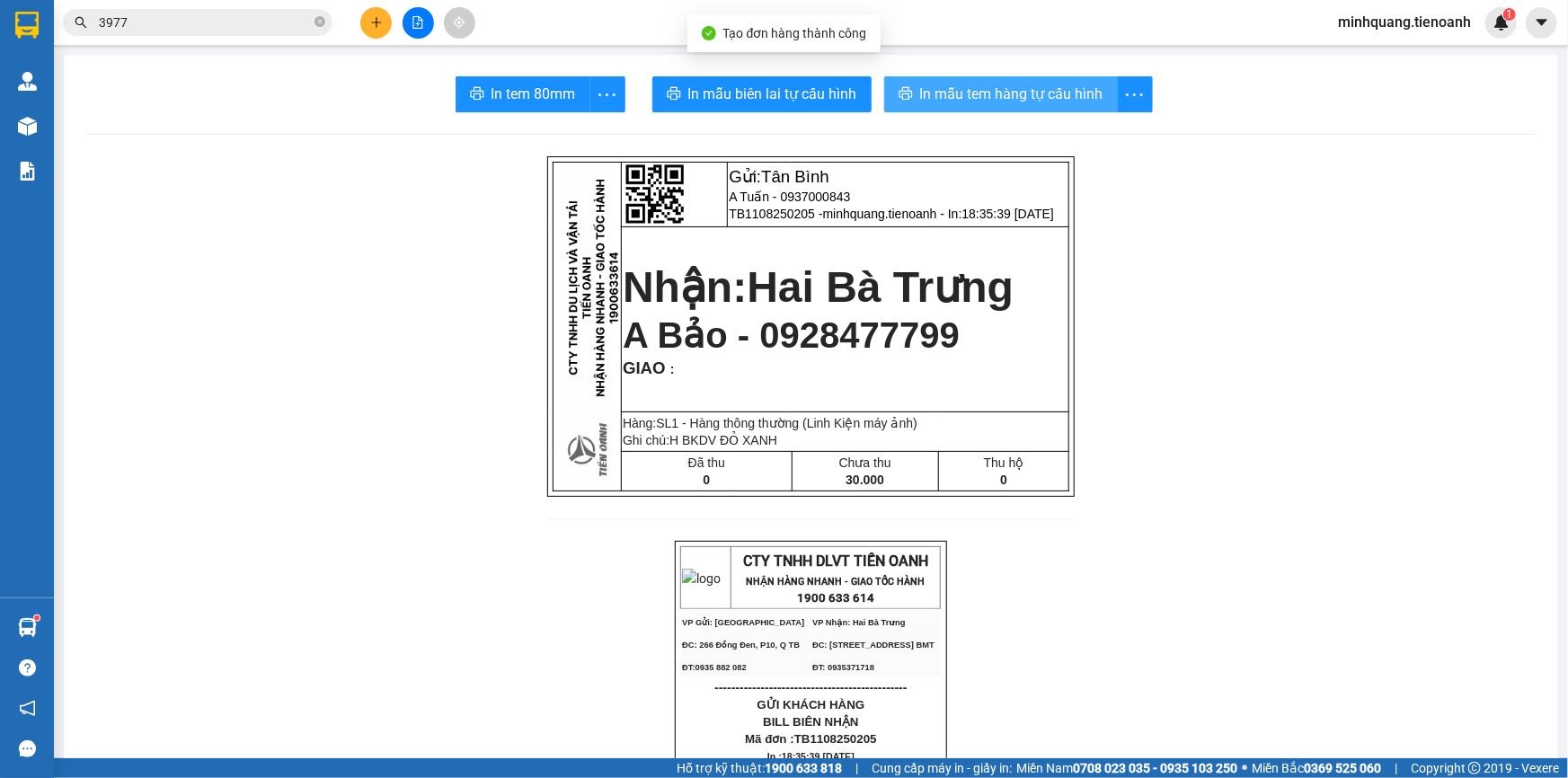
click at [995, 80] on button "In mẫu tem hàng tự cấu hình" at bounding box center [1001, 94] width 234 height 36
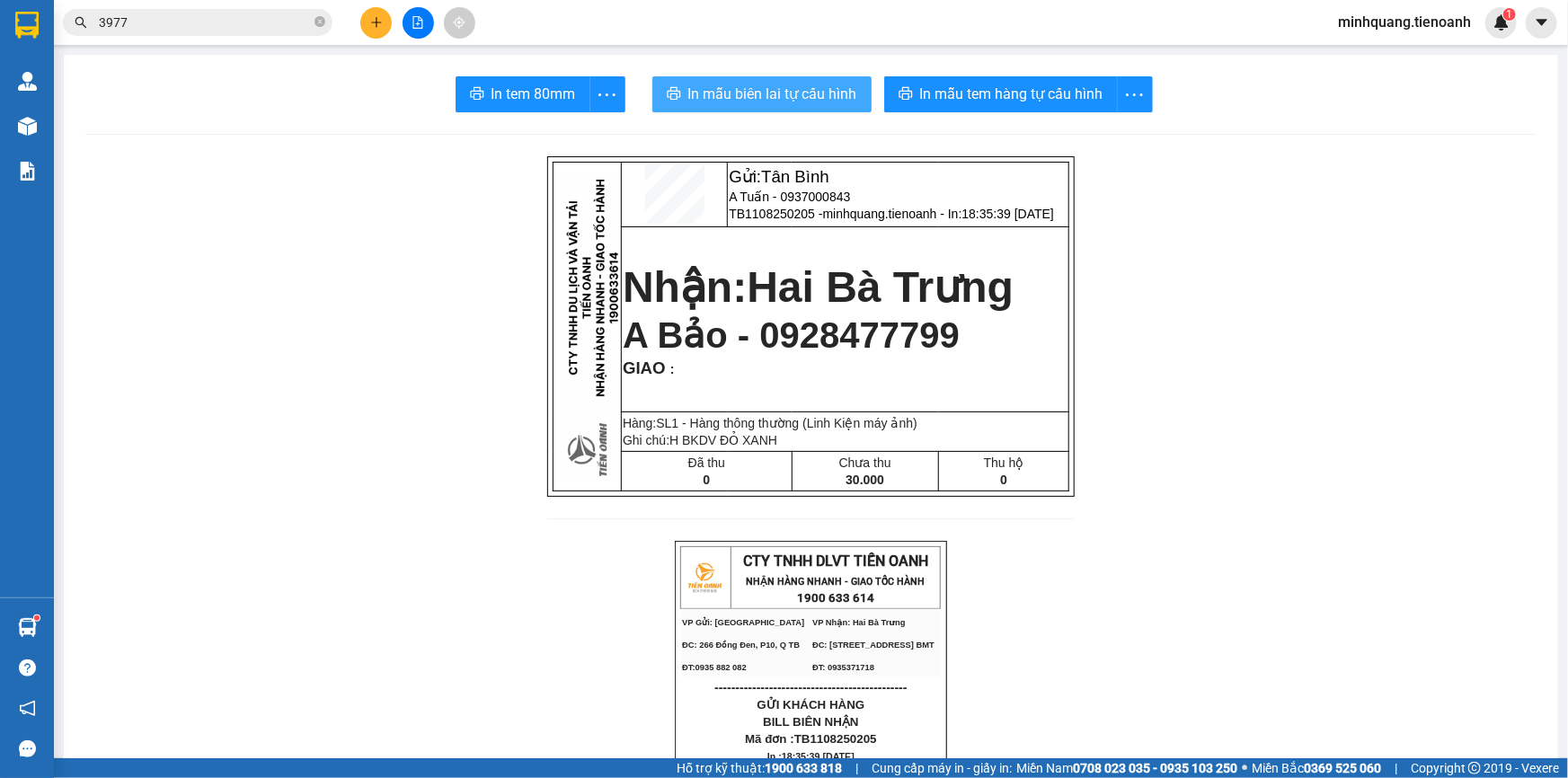
click at [785, 88] on span "In mẫu biên lai tự cấu hình" at bounding box center [772, 93] width 169 height 22
click at [374, 26] on icon "plus" at bounding box center [377, 22] width 13 height 13
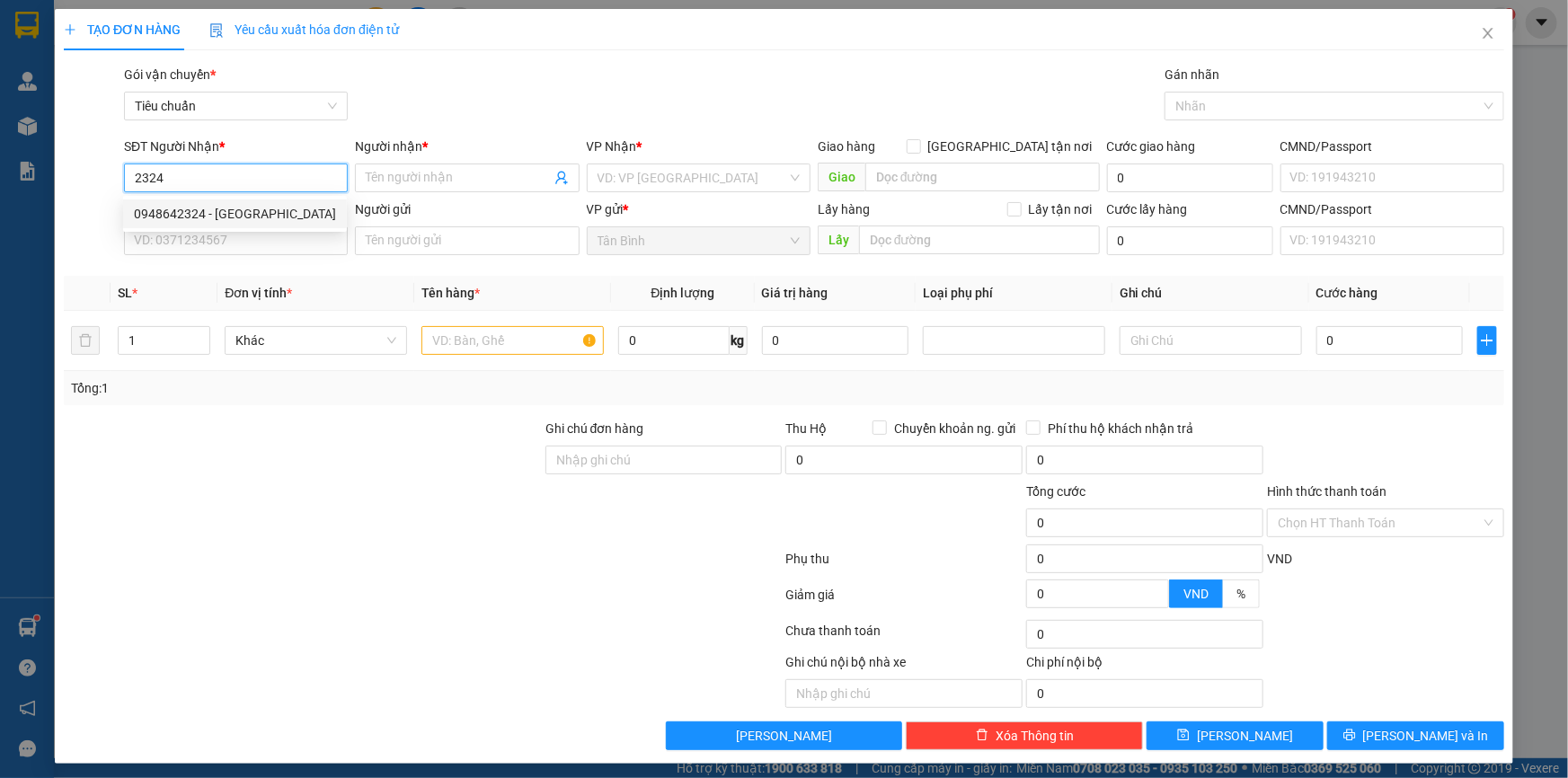
click at [224, 209] on div "0948642324 - [GEOGRAPHIC_DATA]" at bounding box center [235, 213] width 203 height 19
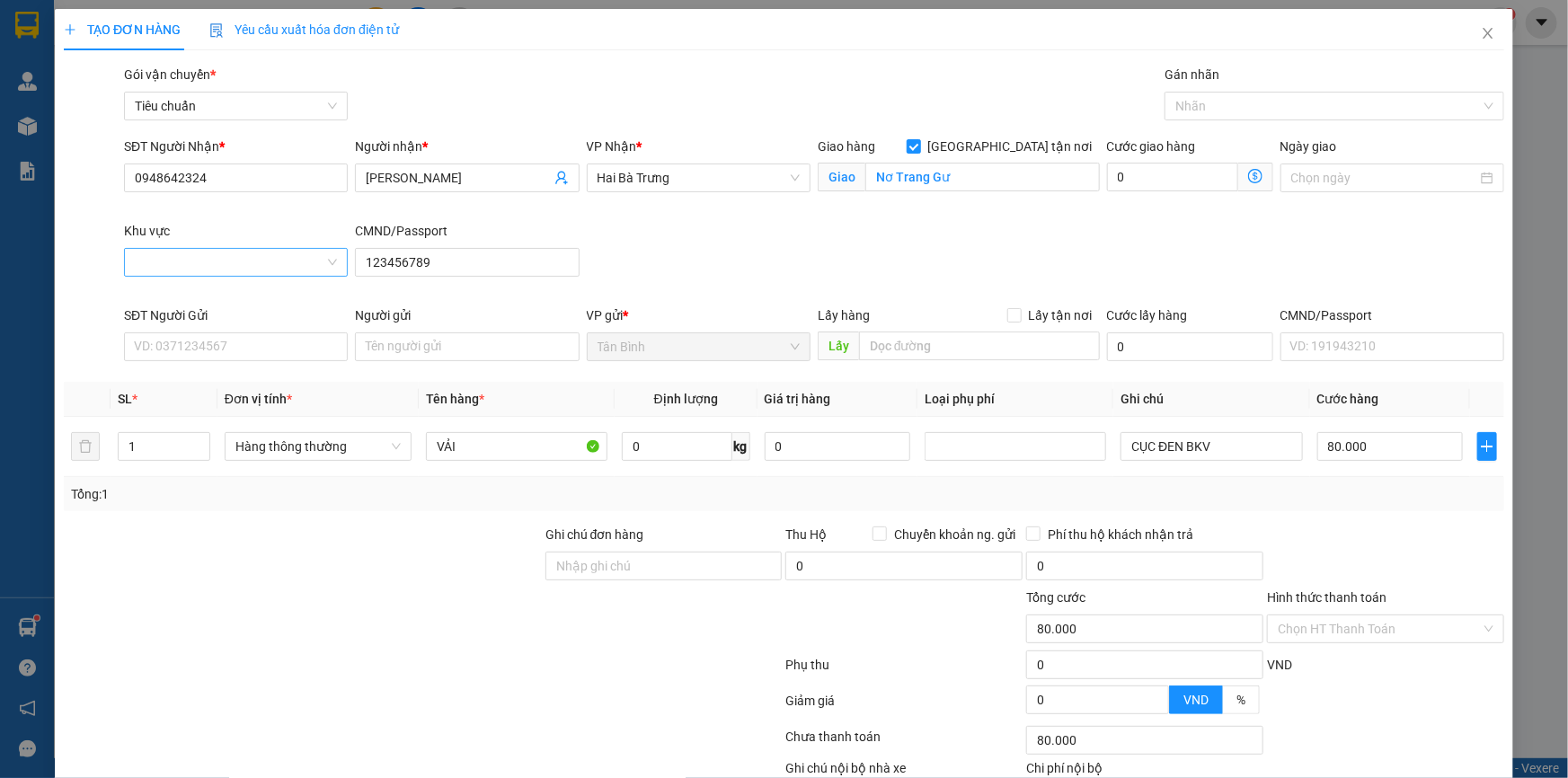
click at [229, 263] on input "Khu vực" at bounding box center [229, 262] width 190 height 27
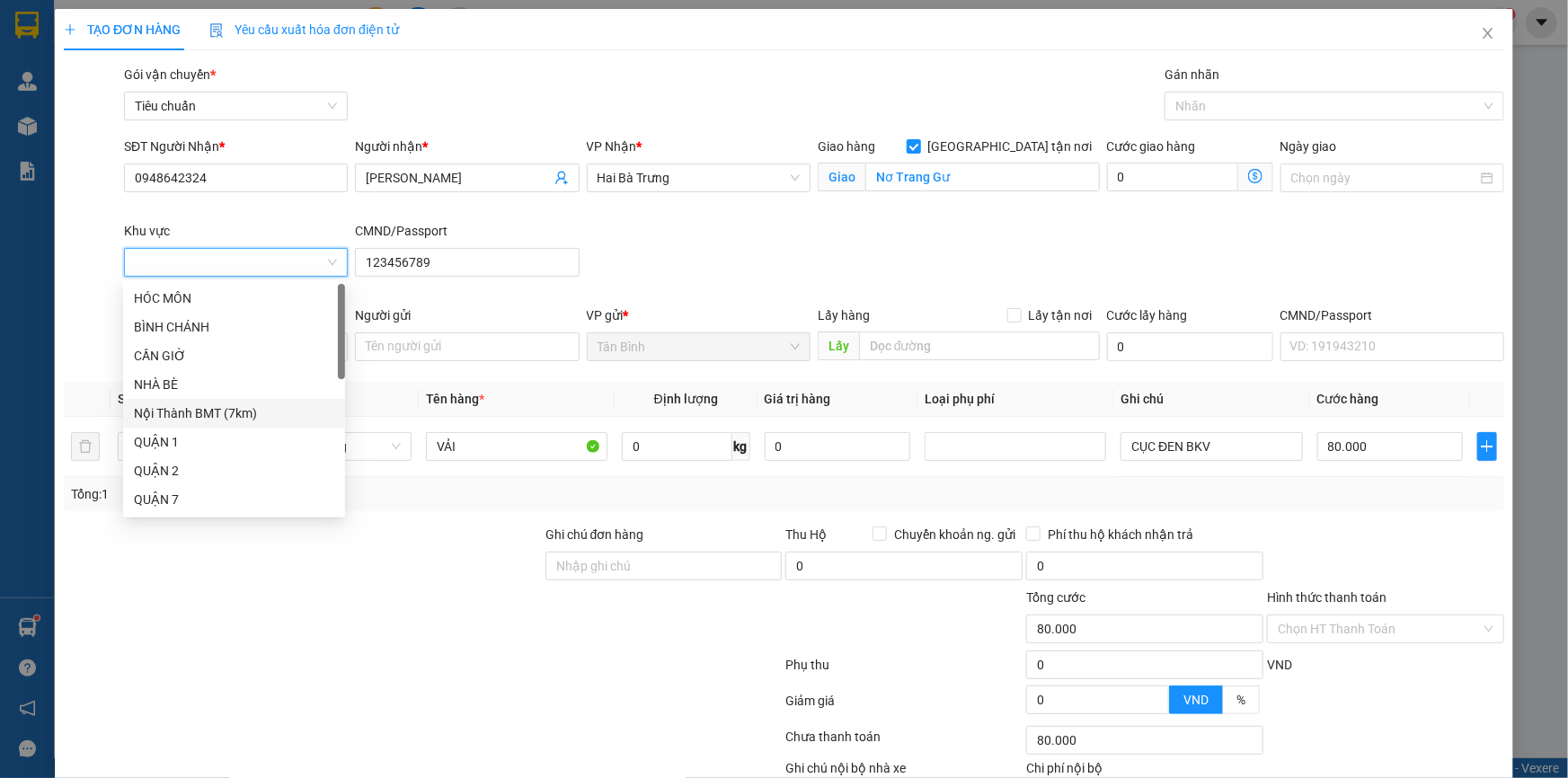
click at [228, 414] on div "Nội Thành BMT (7km)" at bounding box center [234, 413] width 201 height 19
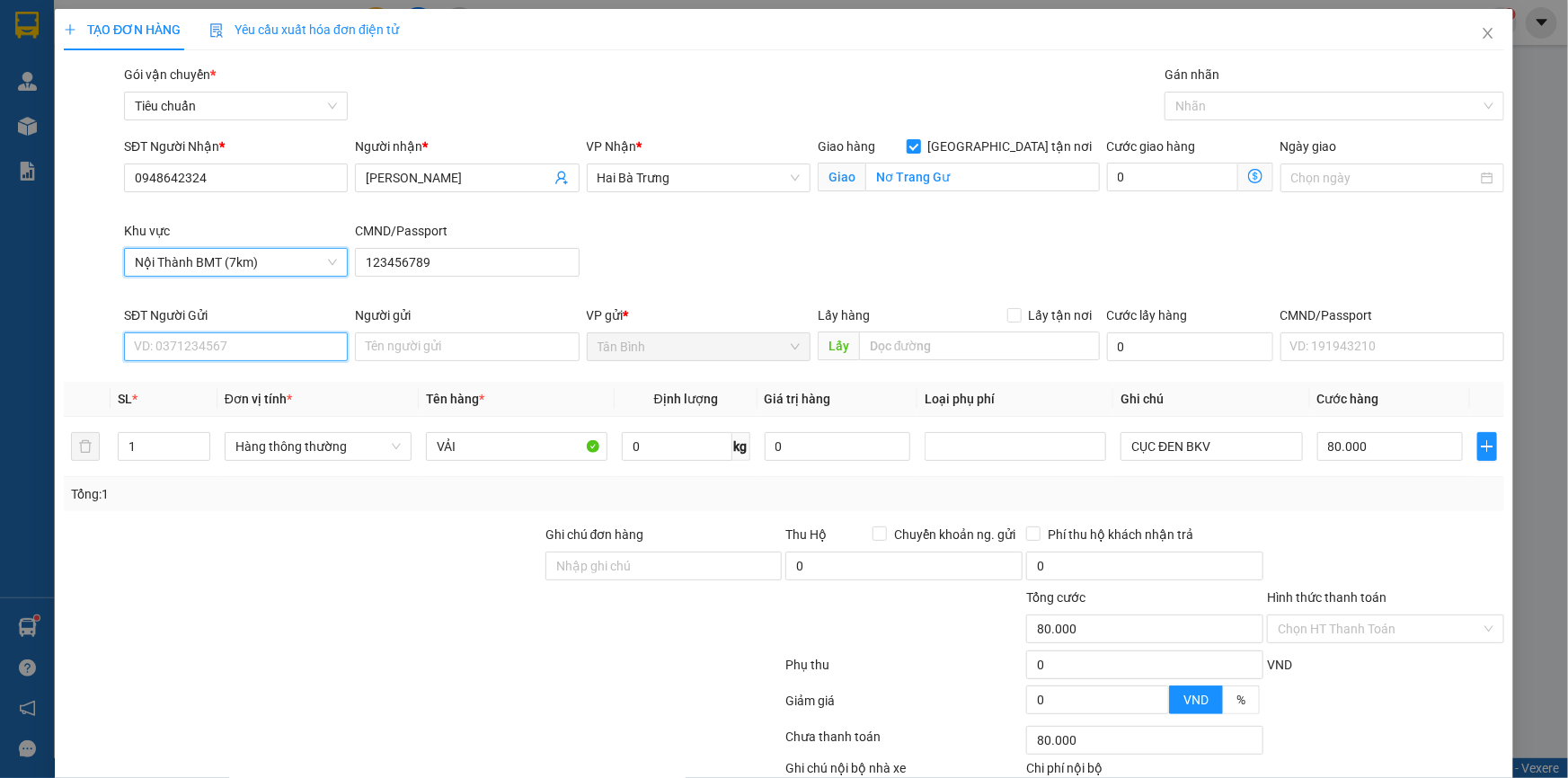
click at [209, 354] on input "SĐT Người Gửi" at bounding box center [236, 346] width 224 height 29
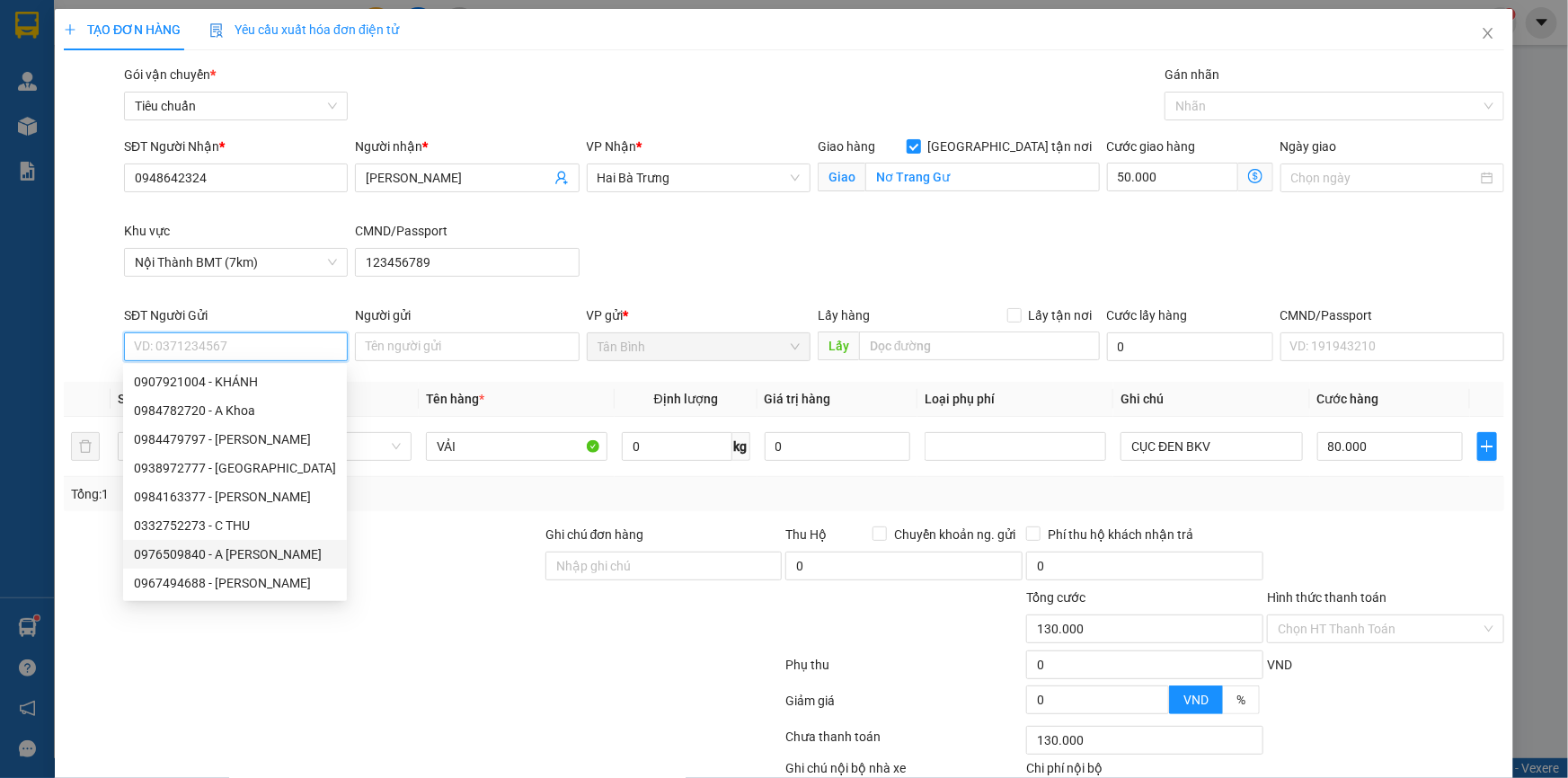
click at [230, 560] on div "0976509840 - A [PERSON_NAME]" at bounding box center [235, 554] width 203 height 19
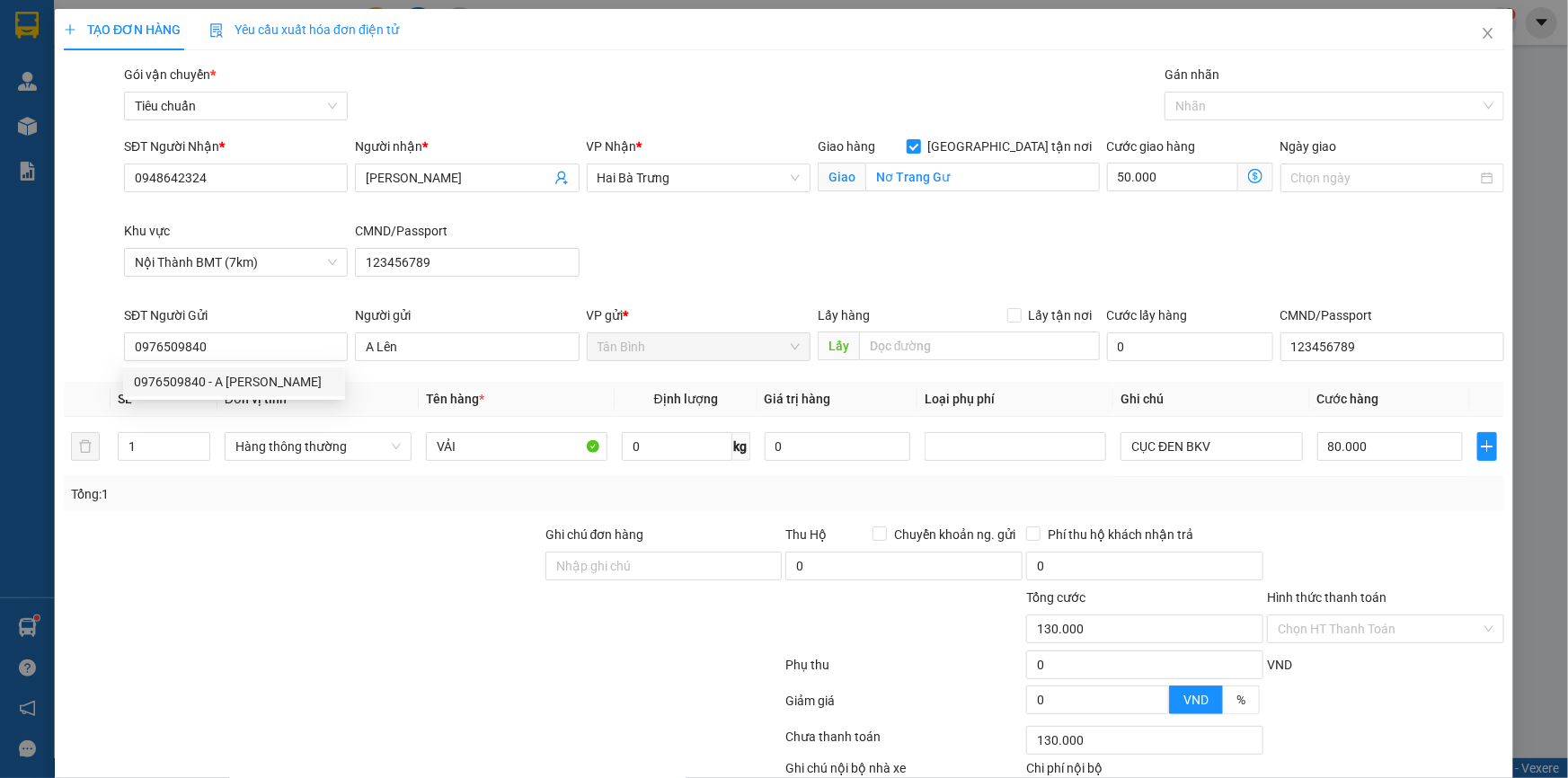
click at [402, 552] on div at bounding box center [302, 556] width 482 height 63
click at [288, 464] on td "Hàng thông thường" at bounding box center [318, 447] width 202 height 60
click at [305, 453] on span "Hàng thông thường" at bounding box center [317, 446] width 166 height 27
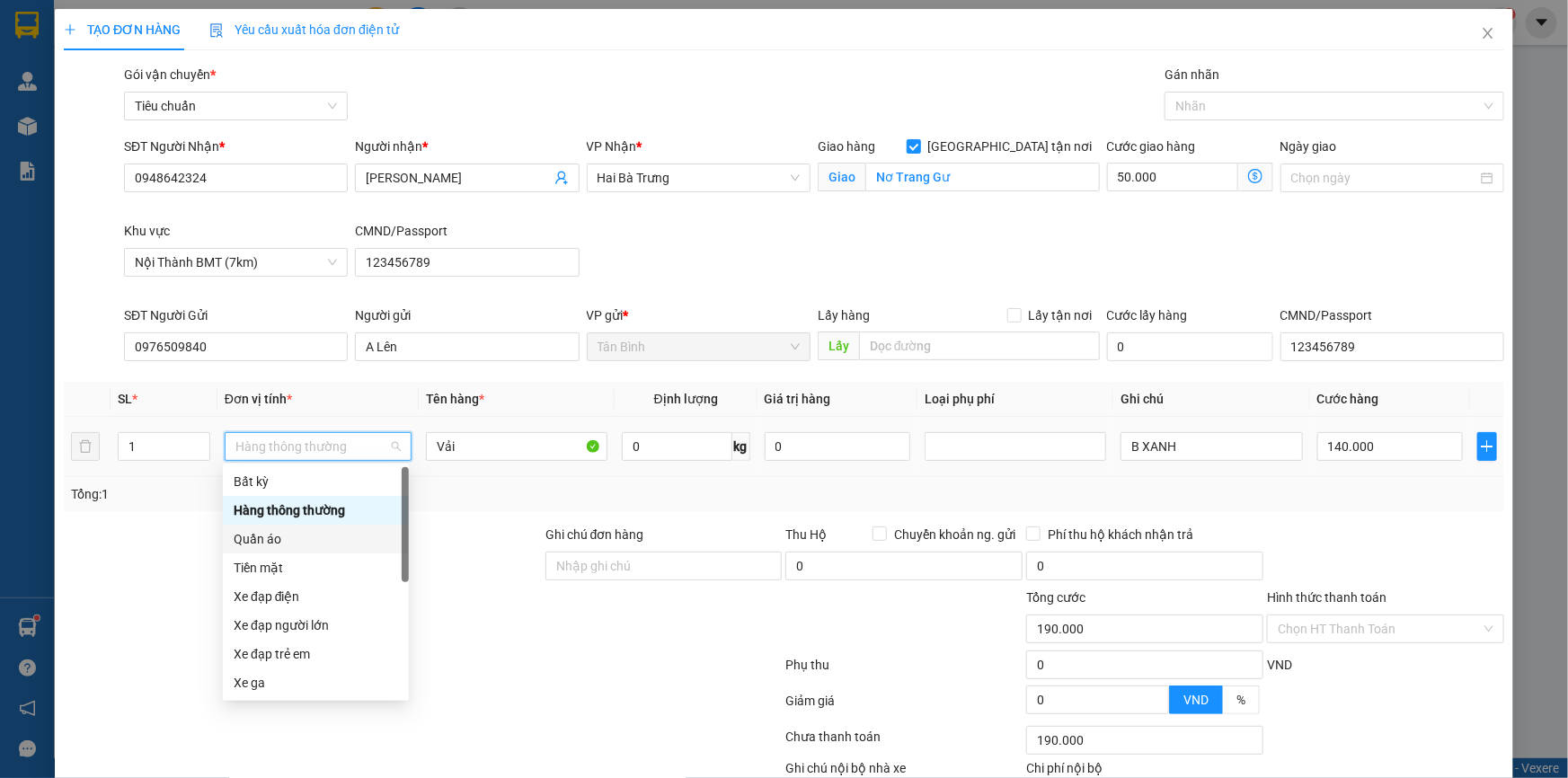
click at [296, 537] on div "Quần áo" at bounding box center [316, 538] width 165 height 19
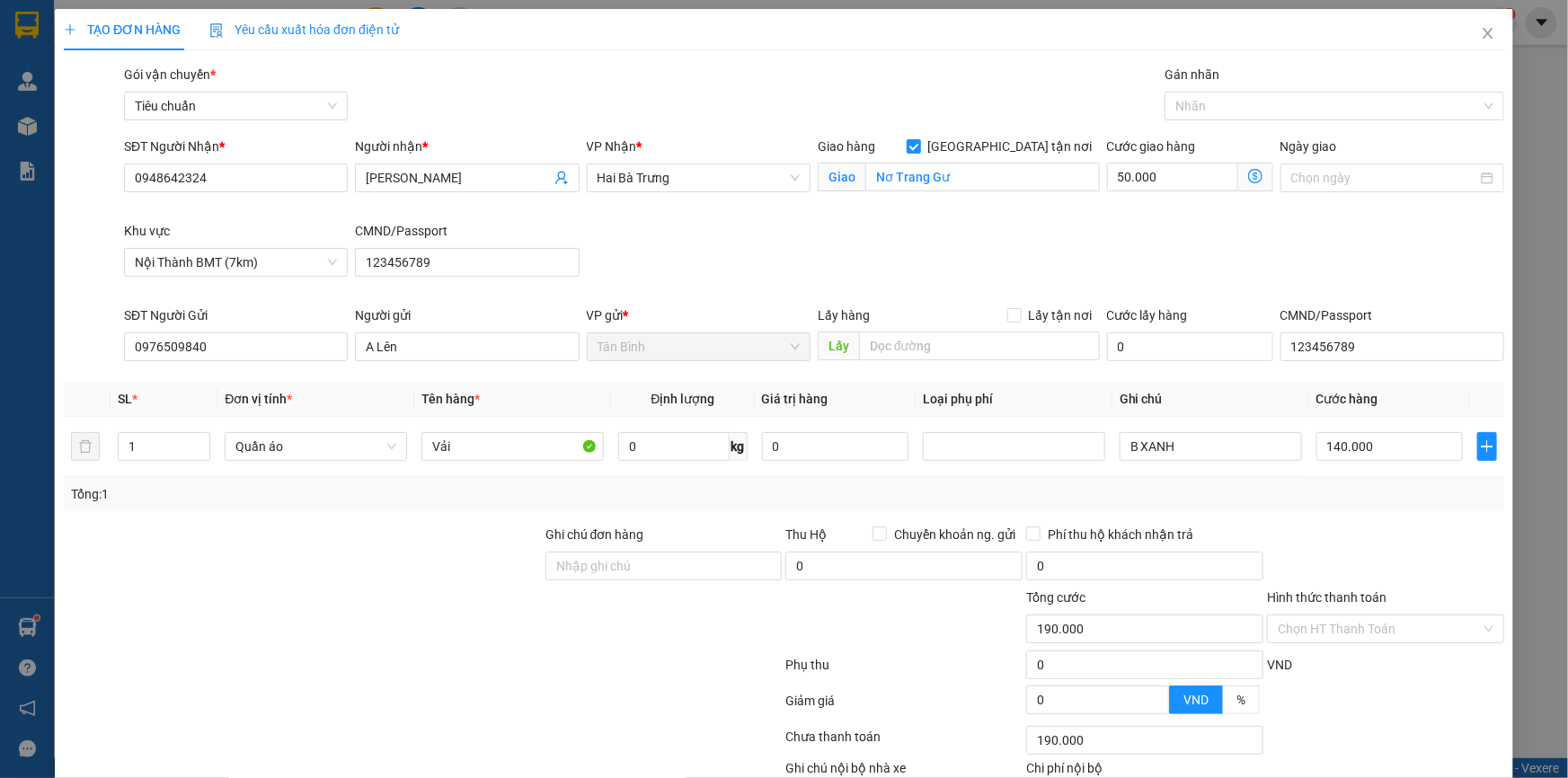
click at [182, 537] on div at bounding box center [302, 556] width 482 height 63
click at [644, 451] on input "0" at bounding box center [673, 446] width 110 height 29
click at [389, 539] on div at bounding box center [302, 556] width 482 height 63
click at [1345, 445] on input "89.000" at bounding box center [1389, 446] width 146 height 29
click at [1397, 710] on div "Transit Pickup Surcharge Ids Transit Deliver Surcharge Ids Transit Deliver Surc…" at bounding box center [784, 461] width 1440 height 792
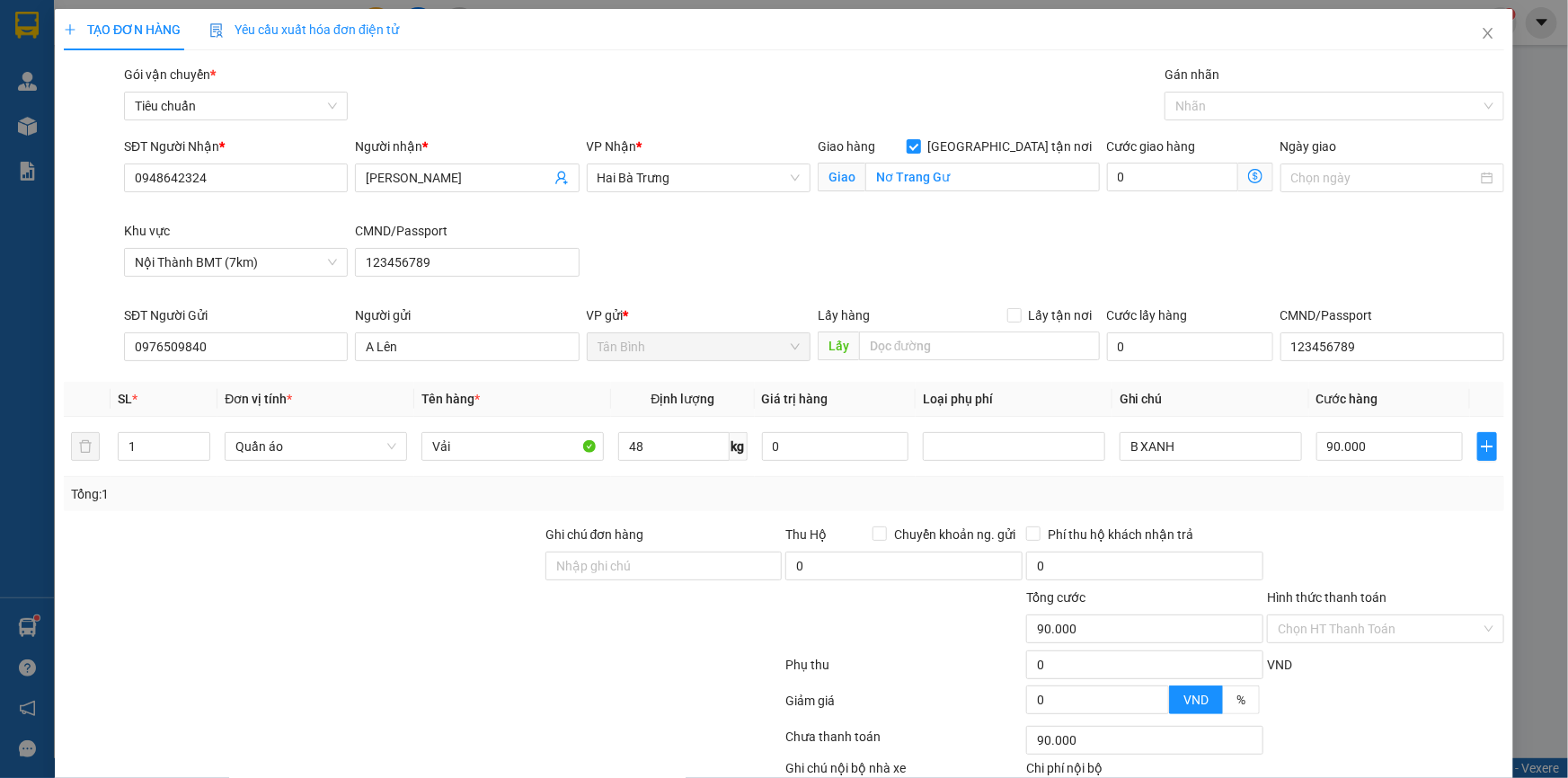
drag, startPoint x: 1398, startPoint y: 734, endPoint x: 1322, endPoint y: 667, distance: 101.3
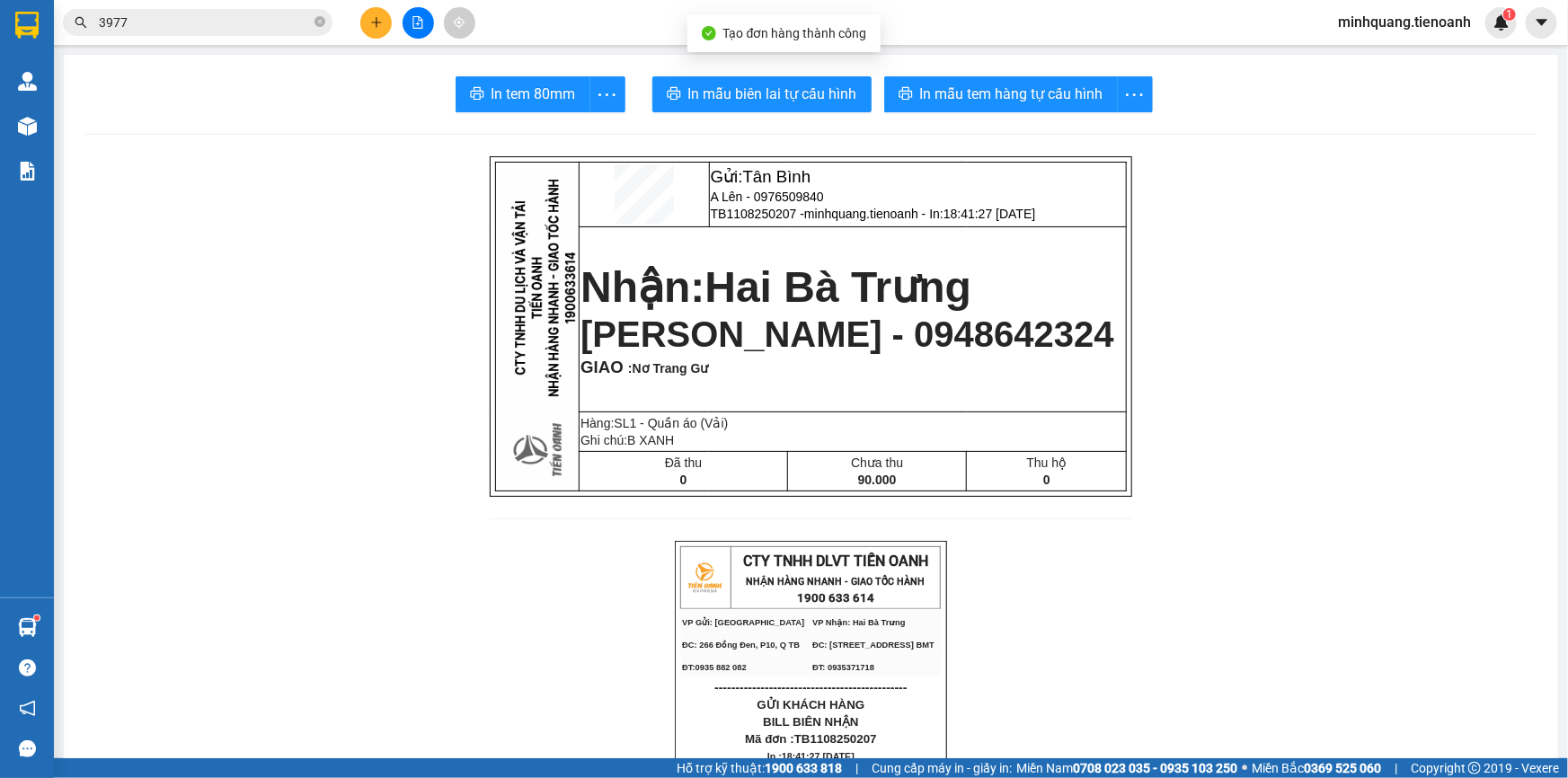
click at [731, 99] on span "In mẫu biên lai tự cấu hình" at bounding box center [772, 93] width 169 height 22
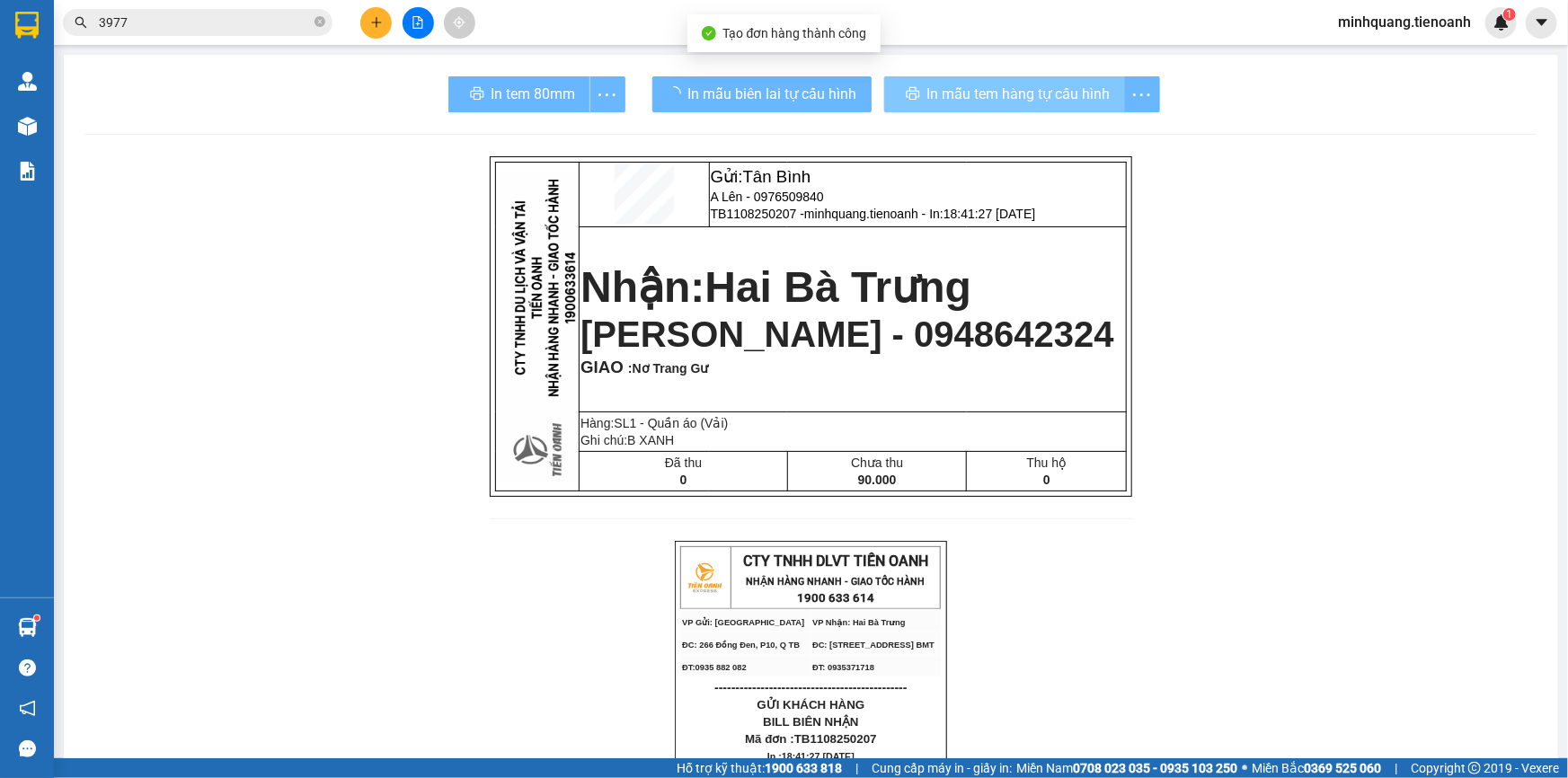
click at [953, 97] on span "In mẫu tem hàng tự cấu hình" at bounding box center [1019, 93] width 183 height 22
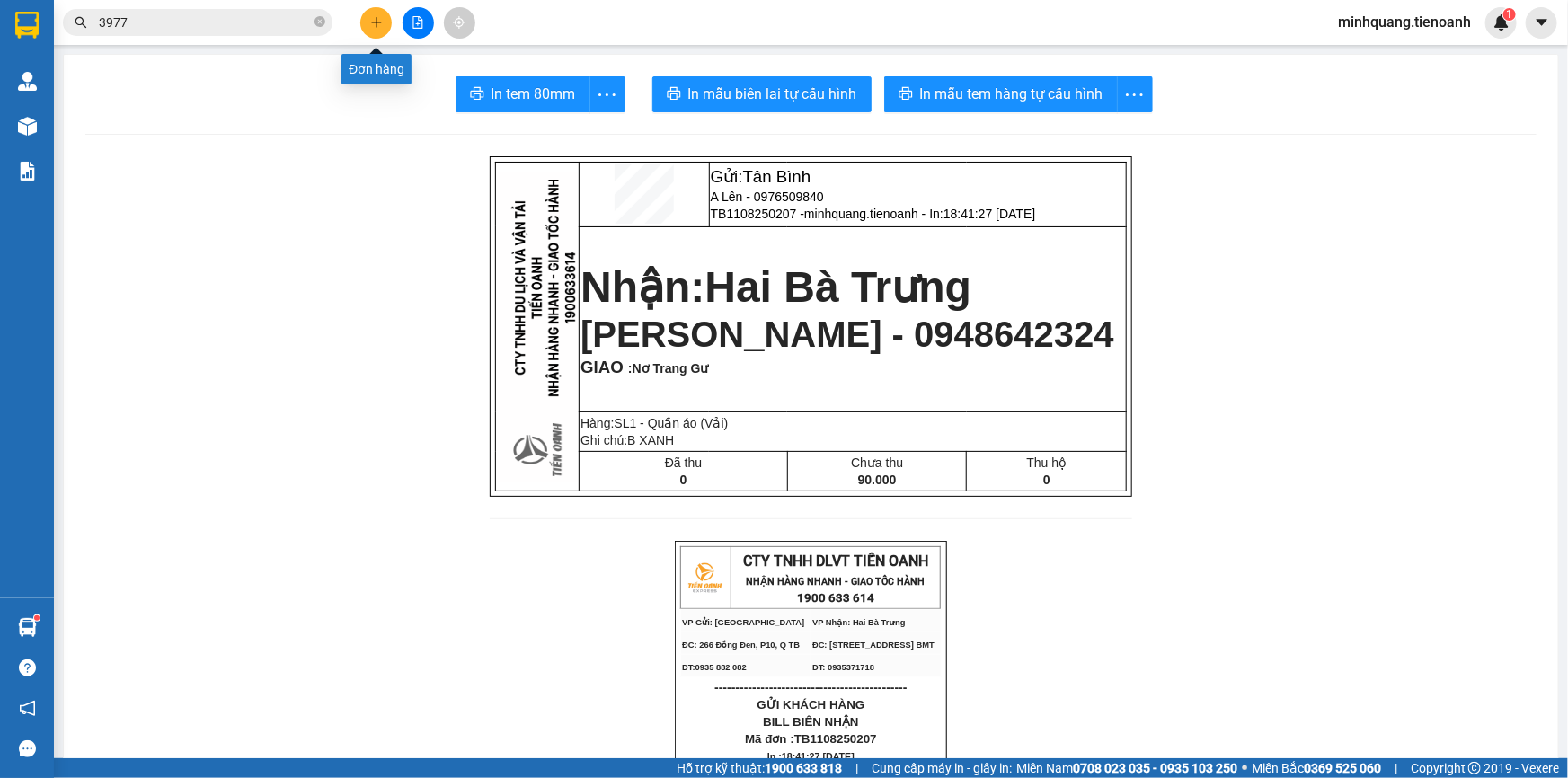
click at [372, 21] on icon "plus" at bounding box center [376, 21] width 10 height 1
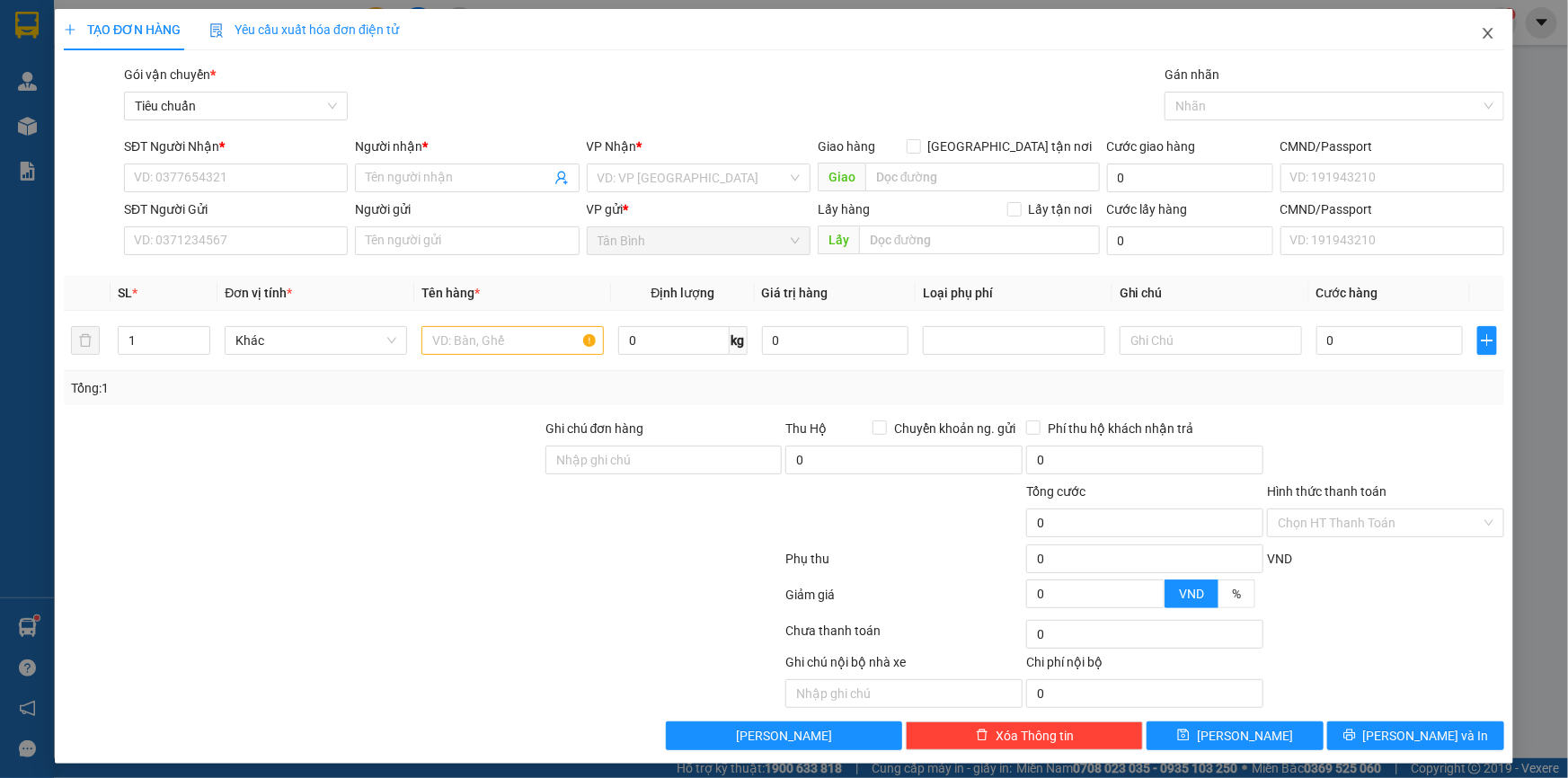
click at [1468, 43] on span "Close" at bounding box center [1488, 34] width 50 height 50
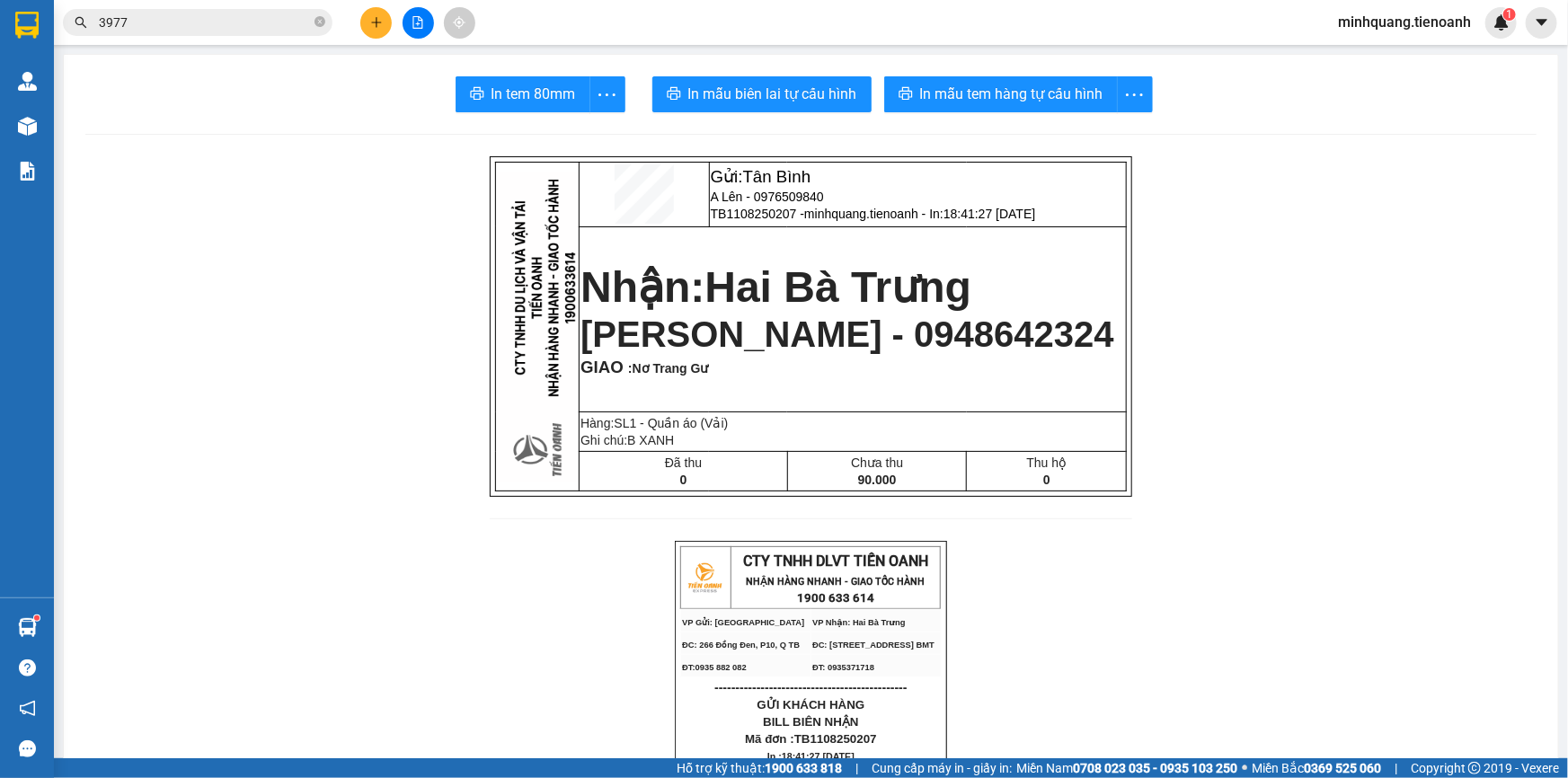
click at [364, 32] on button at bounding box center [377, 23] width 31 height 31
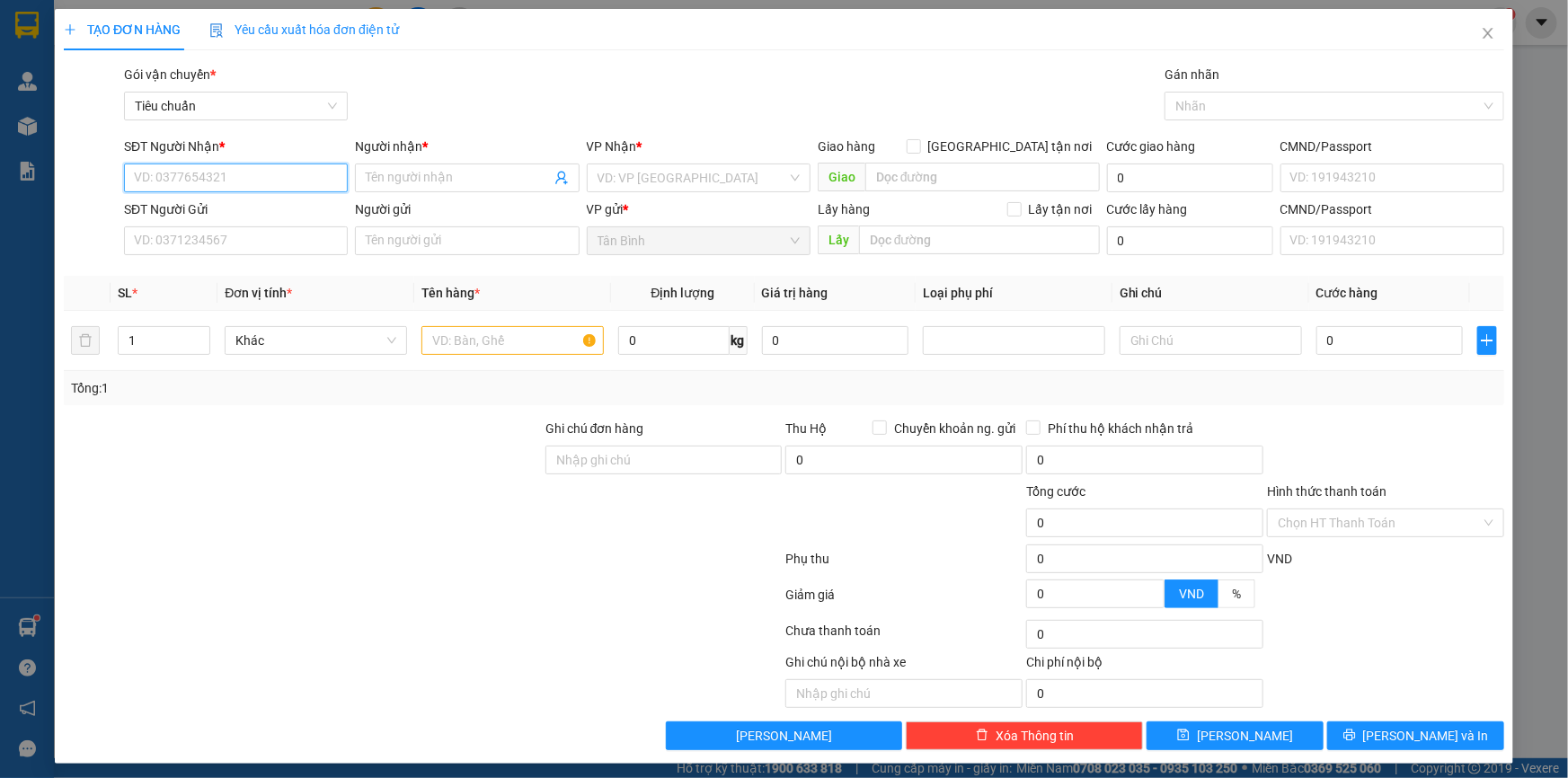
click at [262, 175] on input "SĐT Người Nhận *" at bounding box center [236, 178] width 224 height 29
click at [249, 211] on div "0917888769 - A Hùng ♣" at bounding box center [234, 213] width 201 height 19
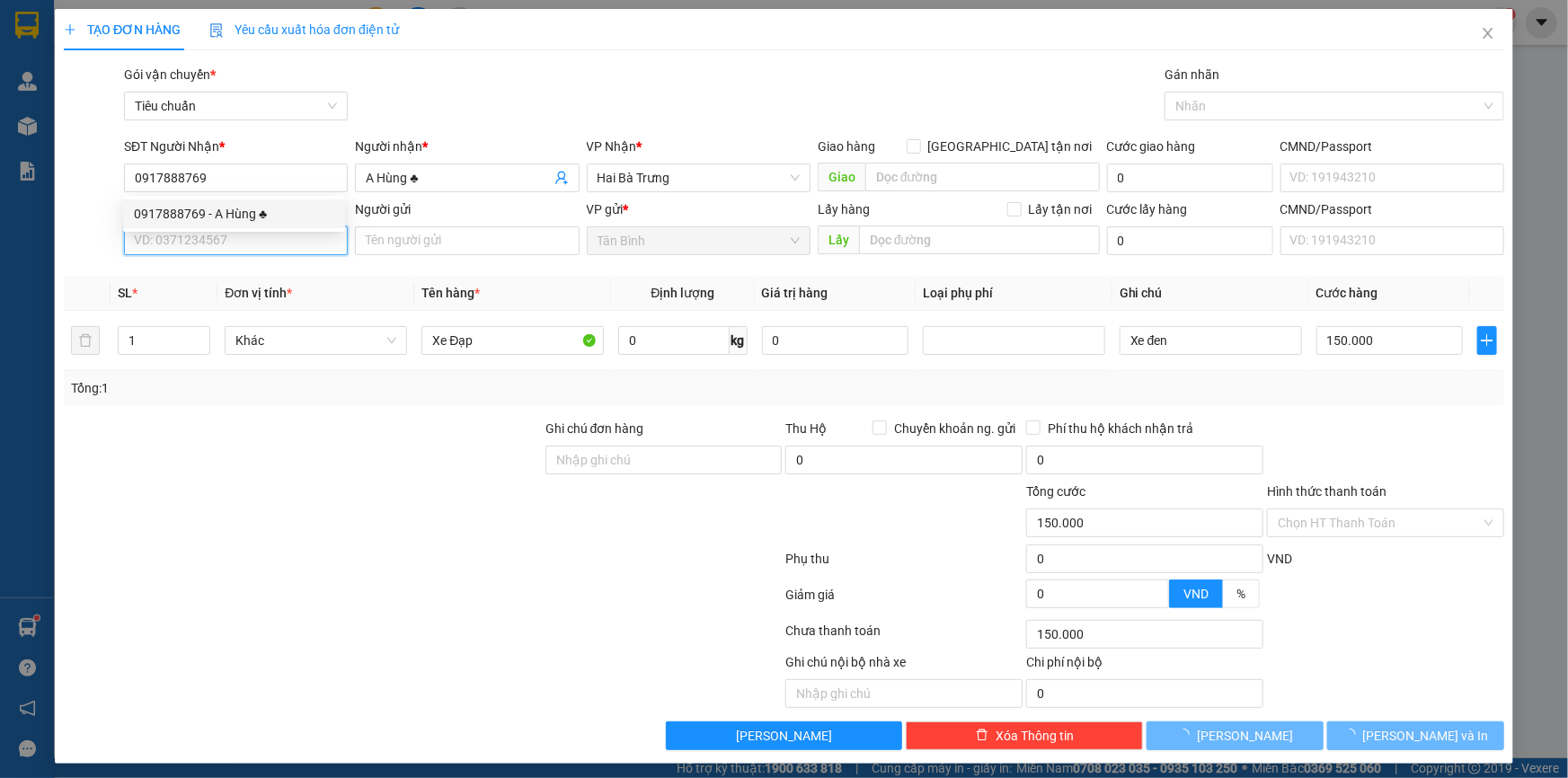
click at [259, 248] on input "SĐT Người Gửi" at bounding box center [236, 241] width 224 height 29
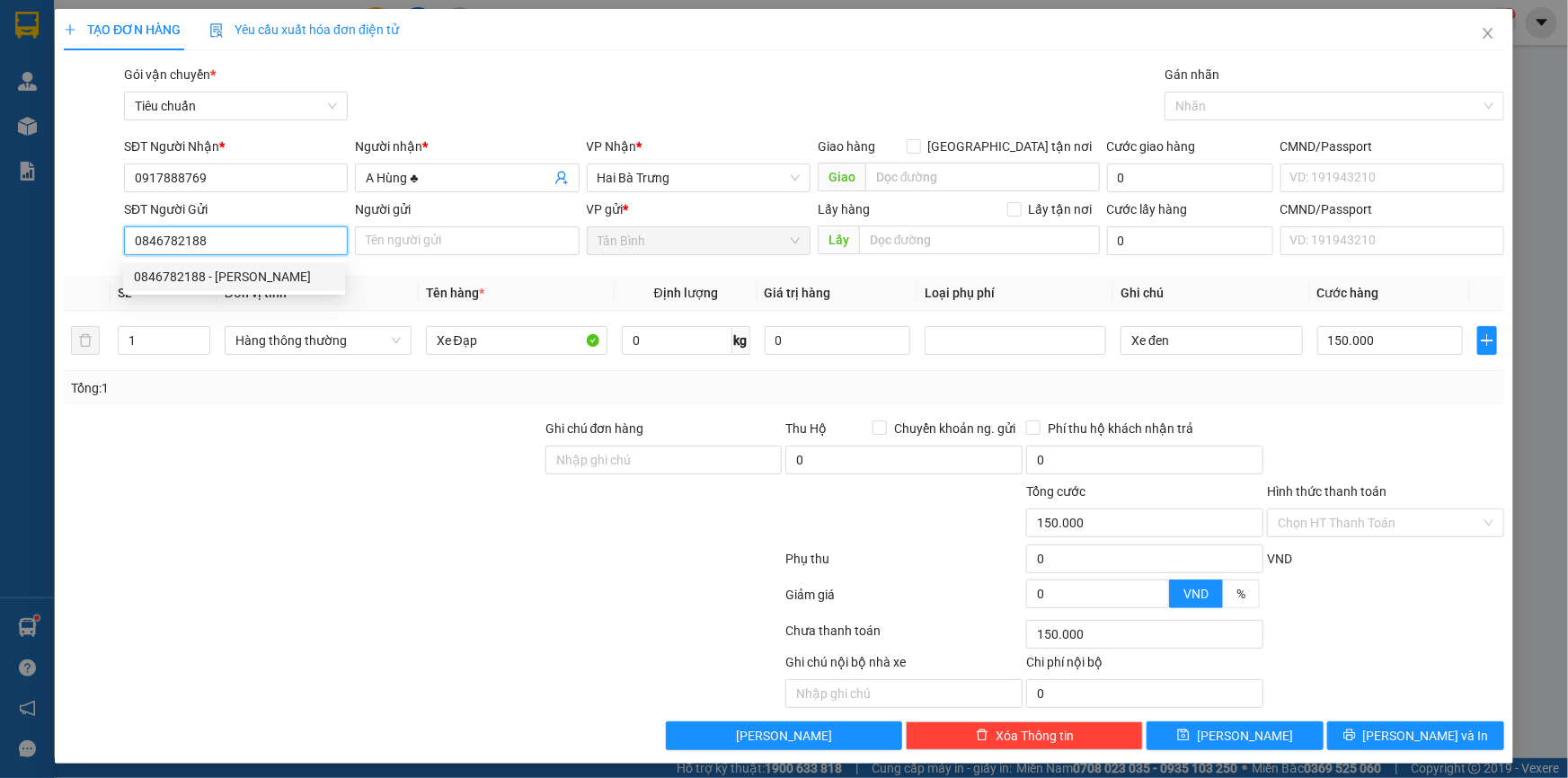
click at [266, 288] on div "0846782188 - [PERSON_NAME]" at bounding box center [234, 277] width 222 height 29
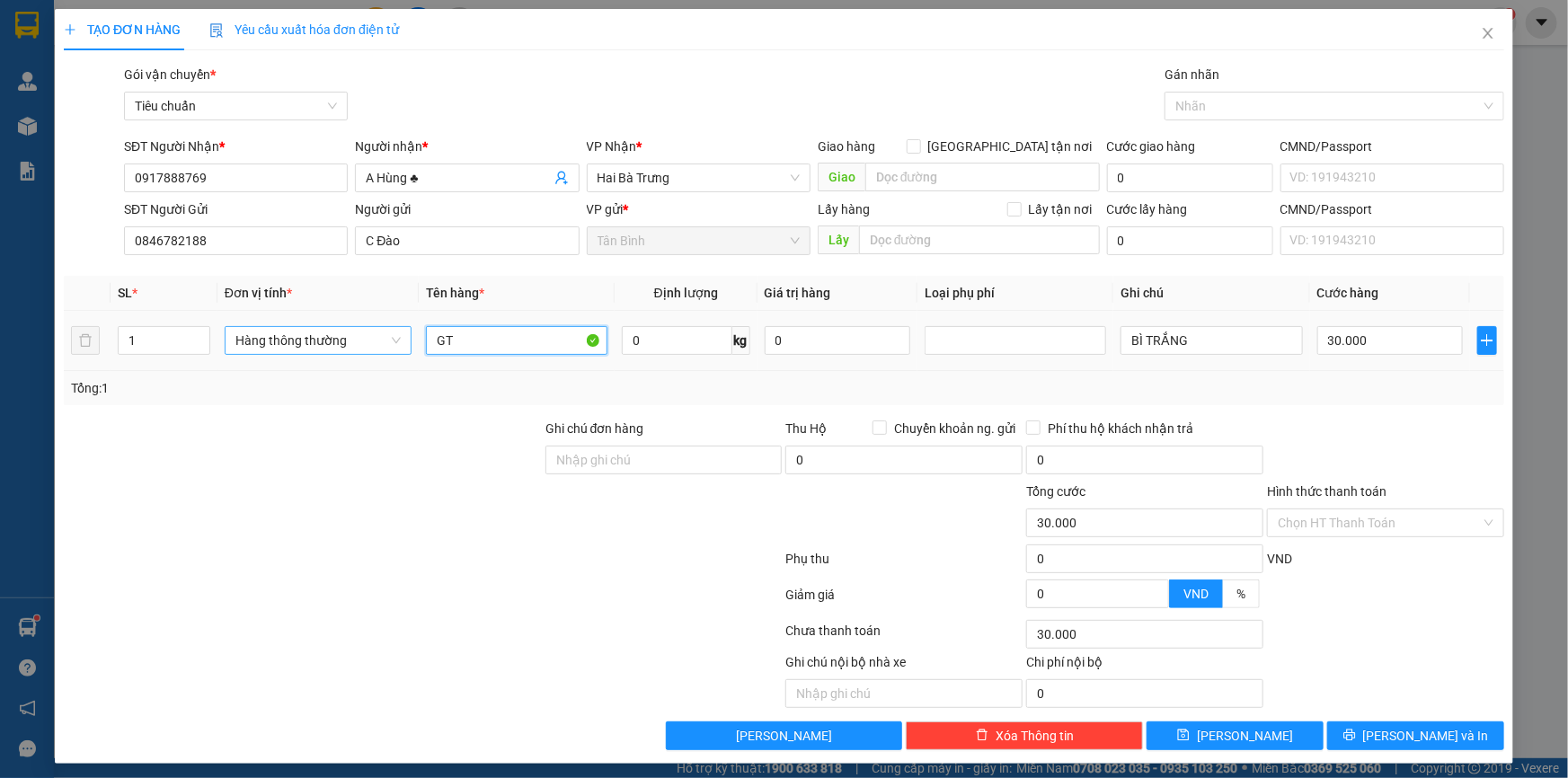
click at [341, 335] on tr "1 Hàng thông thường GT 0 kg 0 BÌ TRẮNG 30.000" at bounding box center [784, 340] width 1440 height 60
click at [496, 335] on input "GT" at bounding box center [516, 340] width 181 height 29
drag, startPoint x: 1105, startPoint y: 347, endPoint x: 1064, endPoint y: 349, distance: 41.0
click at [1070, 349] on tr "1 Hàng thông thường GT ĐÃ TƯ VẤN VẬN CHUYỂN 0 kg 0 BÌ TRẮNG 30.000" at bounding box center [784, 340] width 1440 height 60
click at [1364, 368] on td "30.000" at bounding box center [1390, 340] width 161 height 60
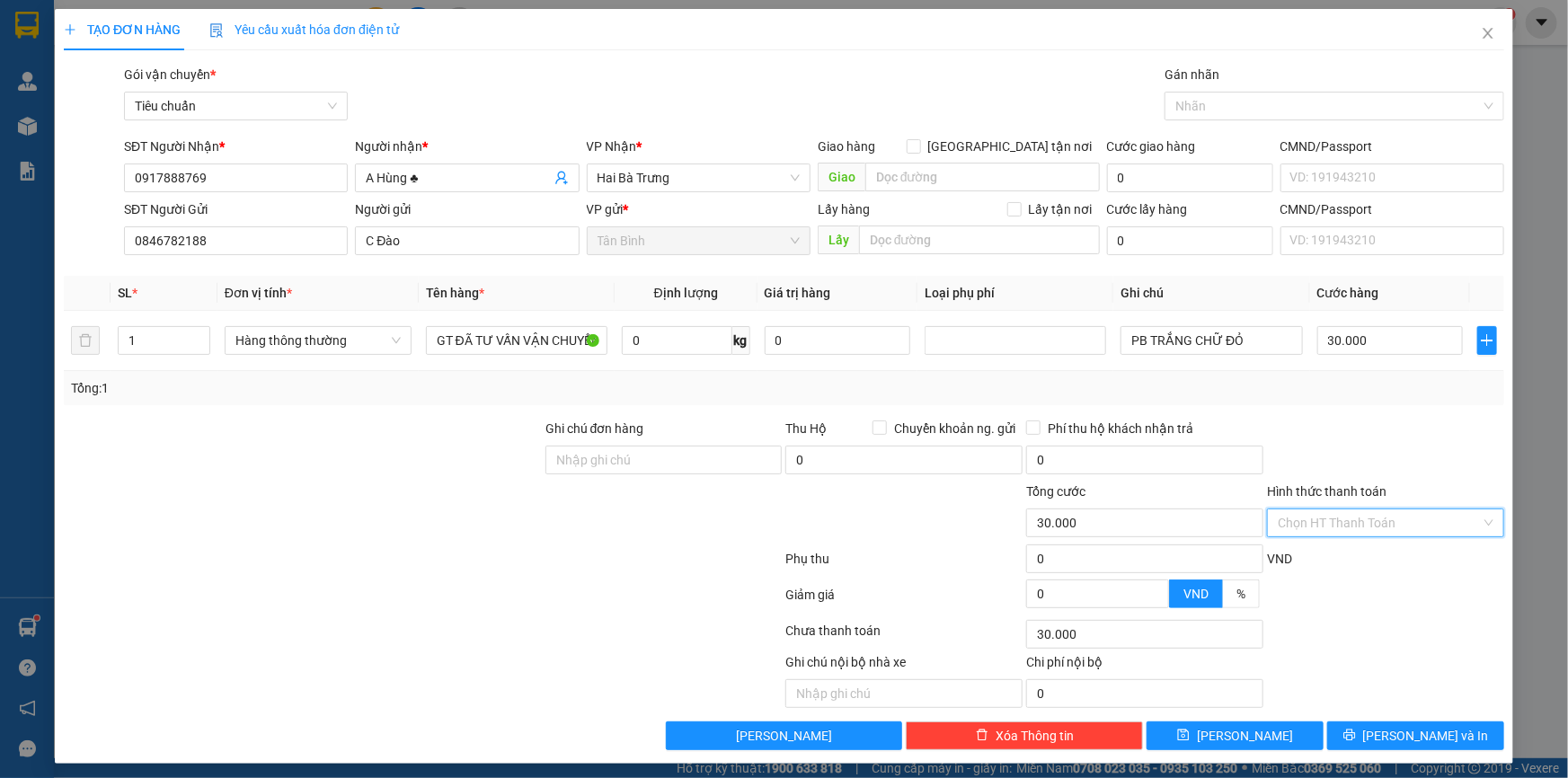
click at [1351, 517] on input "Hình thức thanh toán" at bounding box center [1379, 523] width 204 height 27
click at [1345, 552] on div "Tại văn phòng" at bounding box center [1375, 558] width 214 height 19
click at [1399, 723] on button "[PERSON_NAME] và In" at bounding box center [1415, 735] width 177 height 29
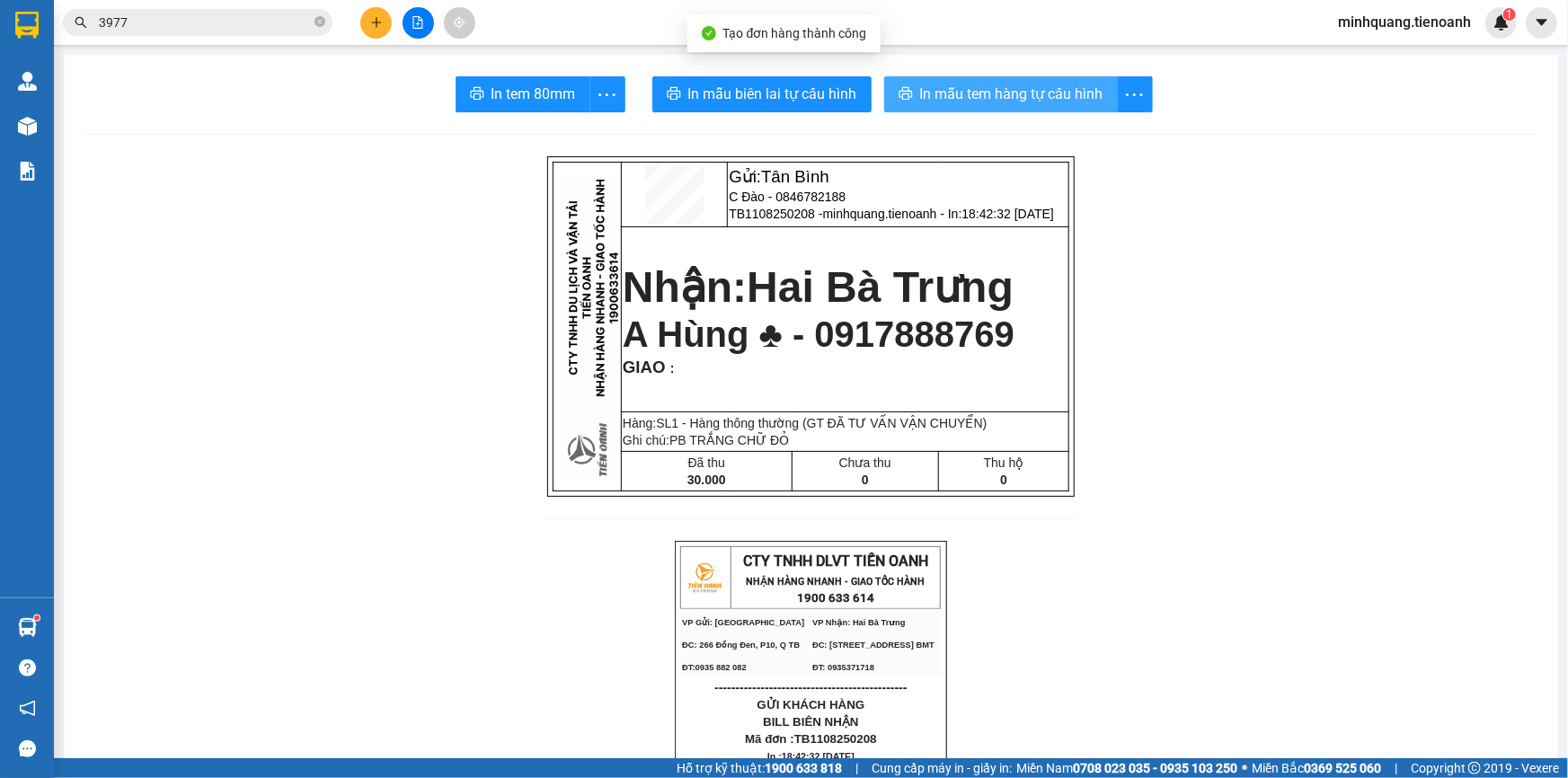
click at [1006, 85] on span "In mẫu tem hàng tự cấu hình" at bounding box center [1012, 93] width 183 height 22
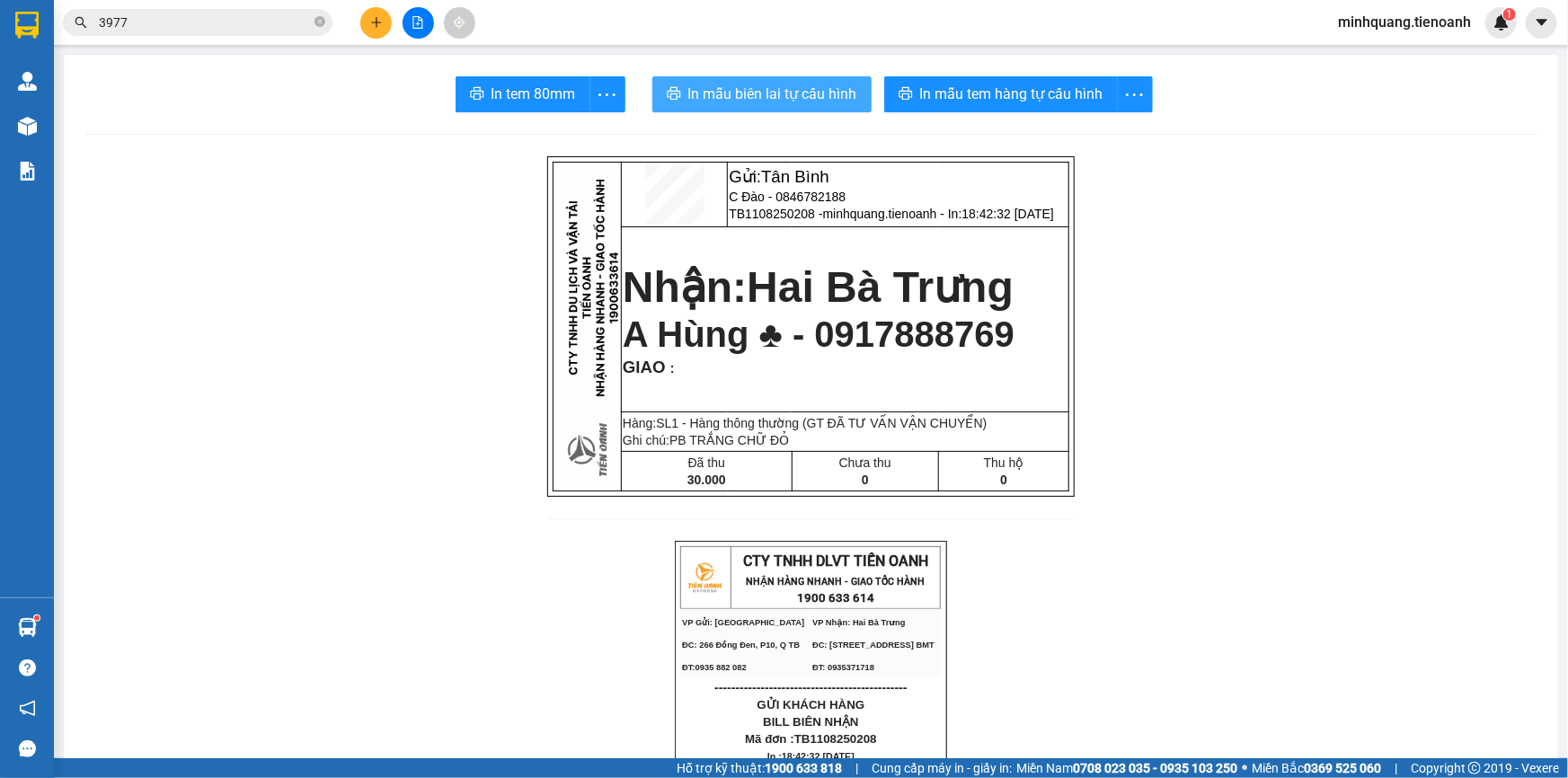
click at [806, 92] on span "In mẫu biên lai tự cấu hình" at bounding box center [772, 93] width 169 height 22
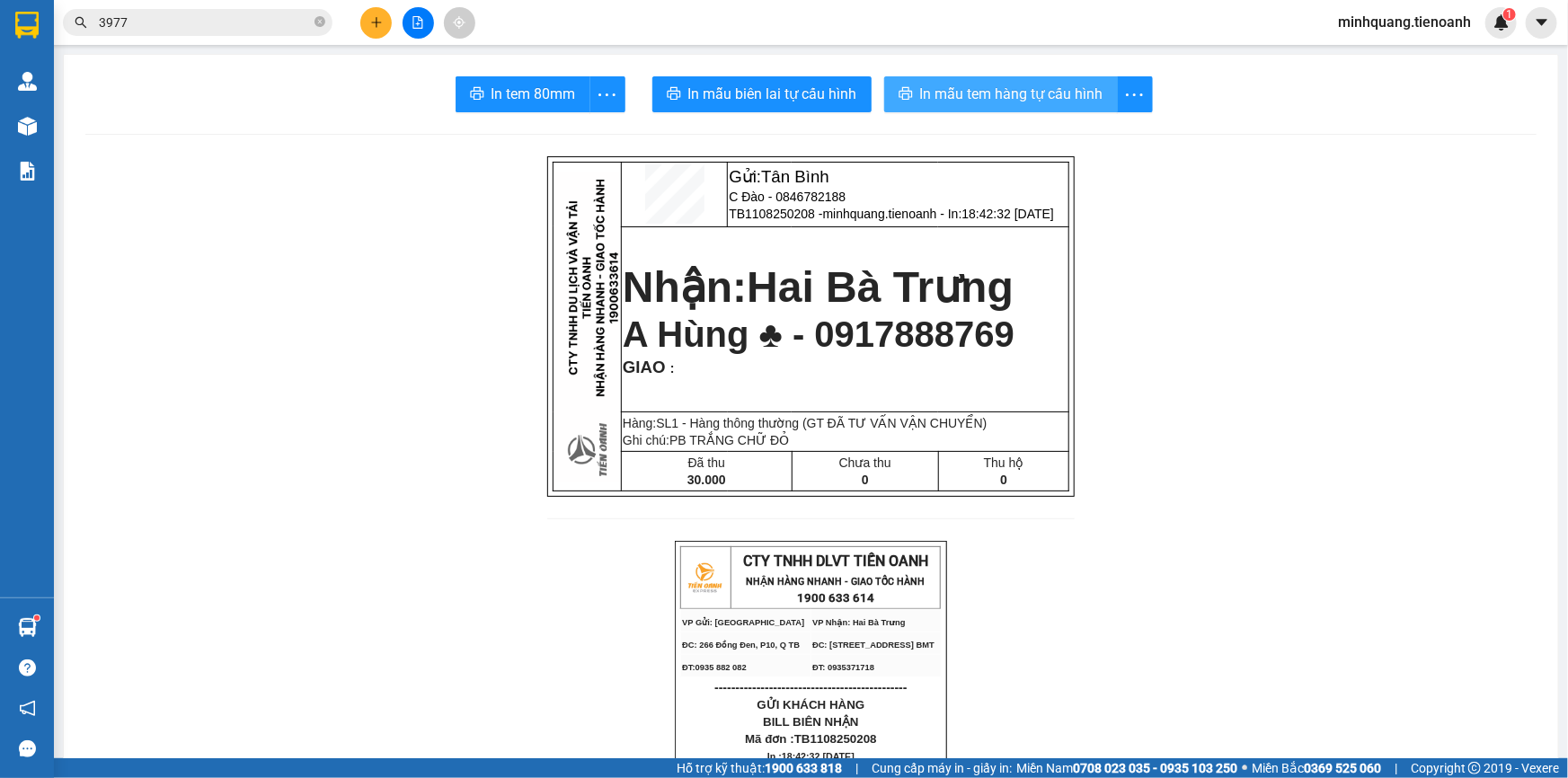
click at [1041, 98] on span "In mẫu tem hàng tự cấu hình" at bounding box center [1012, 93] width 183 height 22
click at [289, 25] on input "3977" at bounding box center [204, 22] width 212 height 19
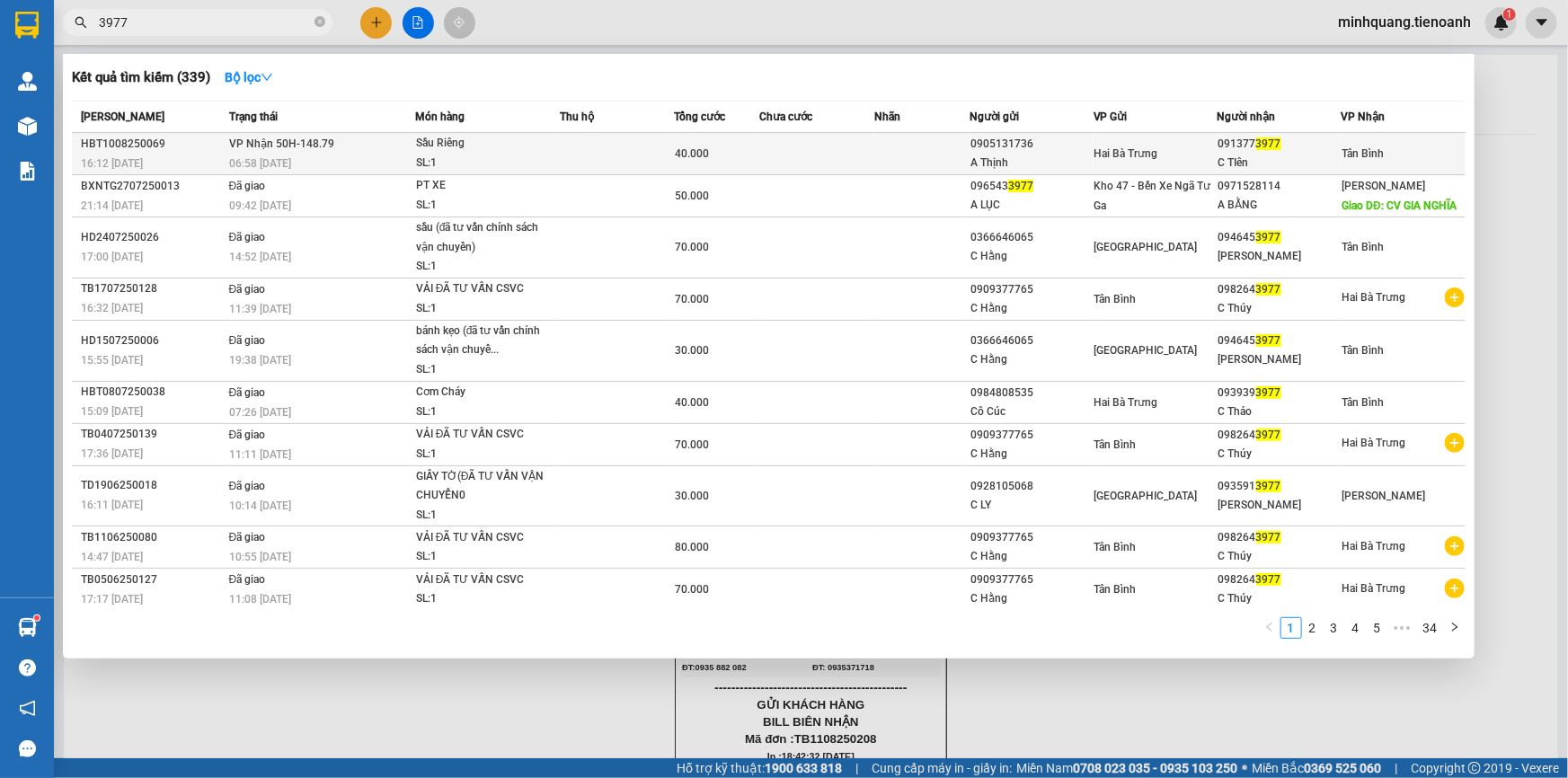
click at [382, 142] on td "VP Nhận 50H-148.79 06:58 [DATE]" at bounding box center [320, 154] width 191 height 43
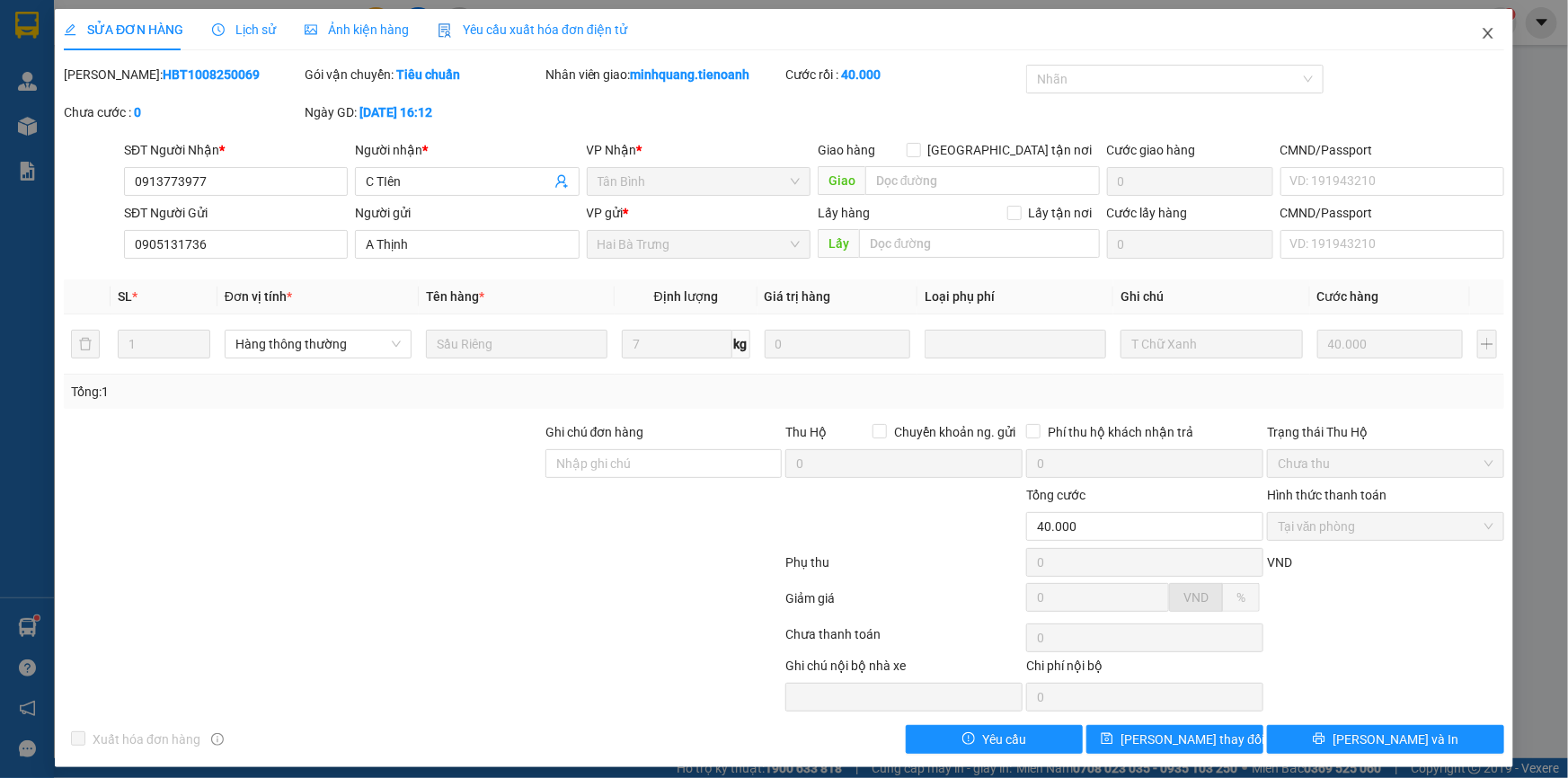
click at [1481, 27] on icon "close" at bounding box center [1488, 33] width 15 height 15
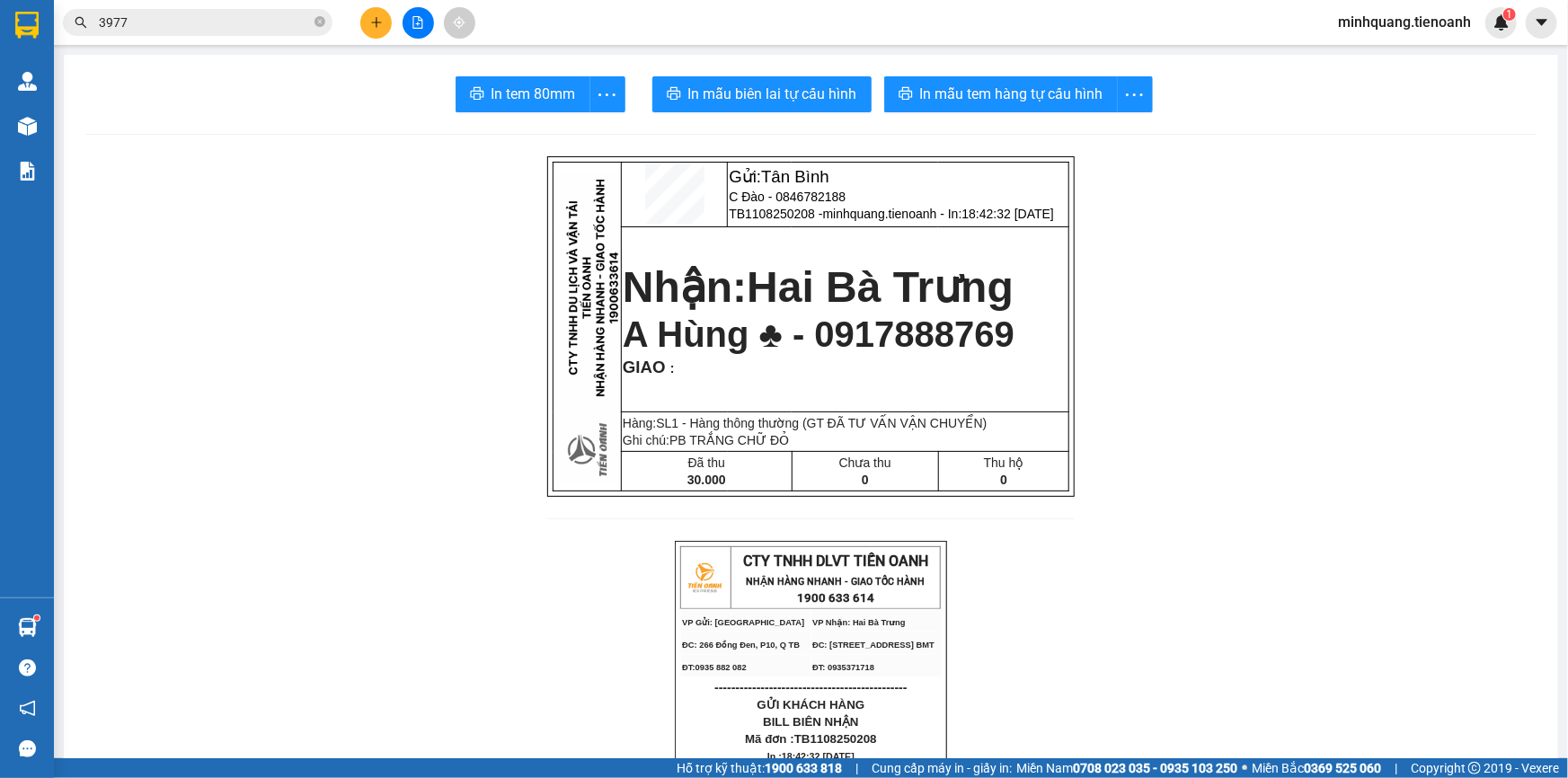
click at [312, 26] on span "3977" at bounding box center [197, 22] width 269 height 27
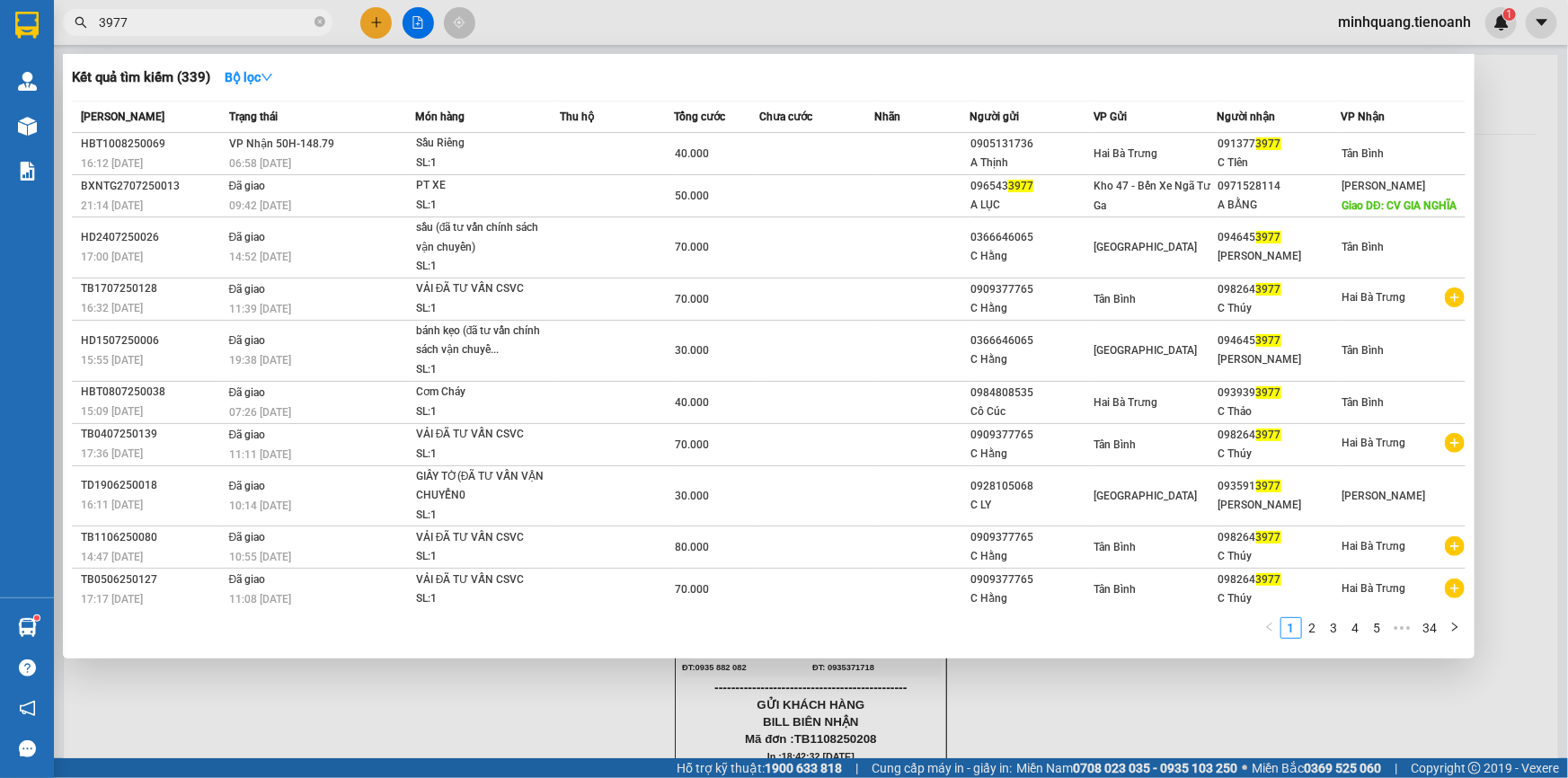
click at [293, 26] on input "3977" at bounding box center [204, 22] width 212 height 19
click at [321, 22] on icon "close-circle" at bounding box center [320, 21] width 11 height 11
click at [264, 26] on input "text" at bounding box center [204, 22] width 212 height 19
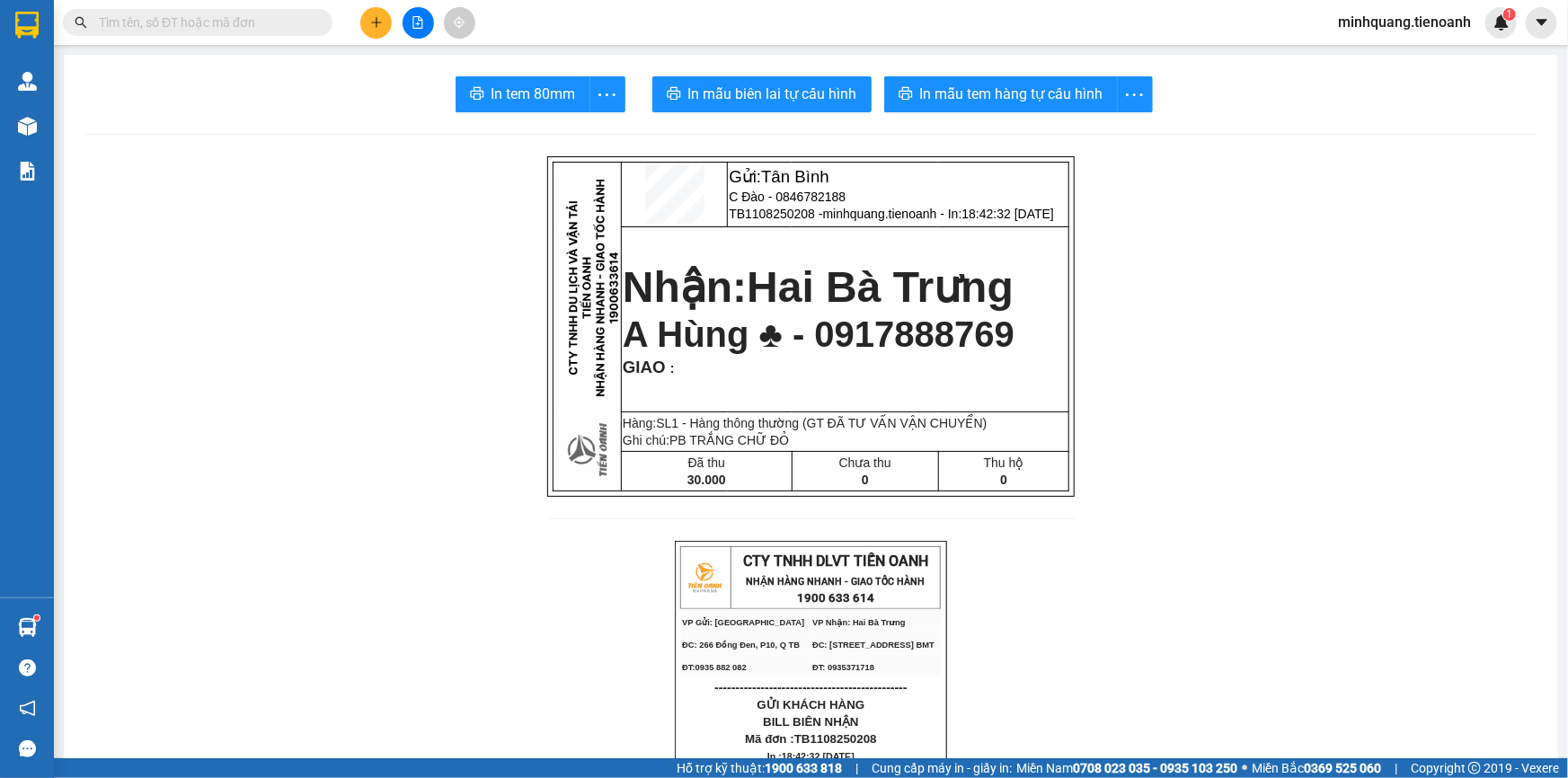
click at [379, 13] on button at bounding box center [377, 23] width 31 height 31
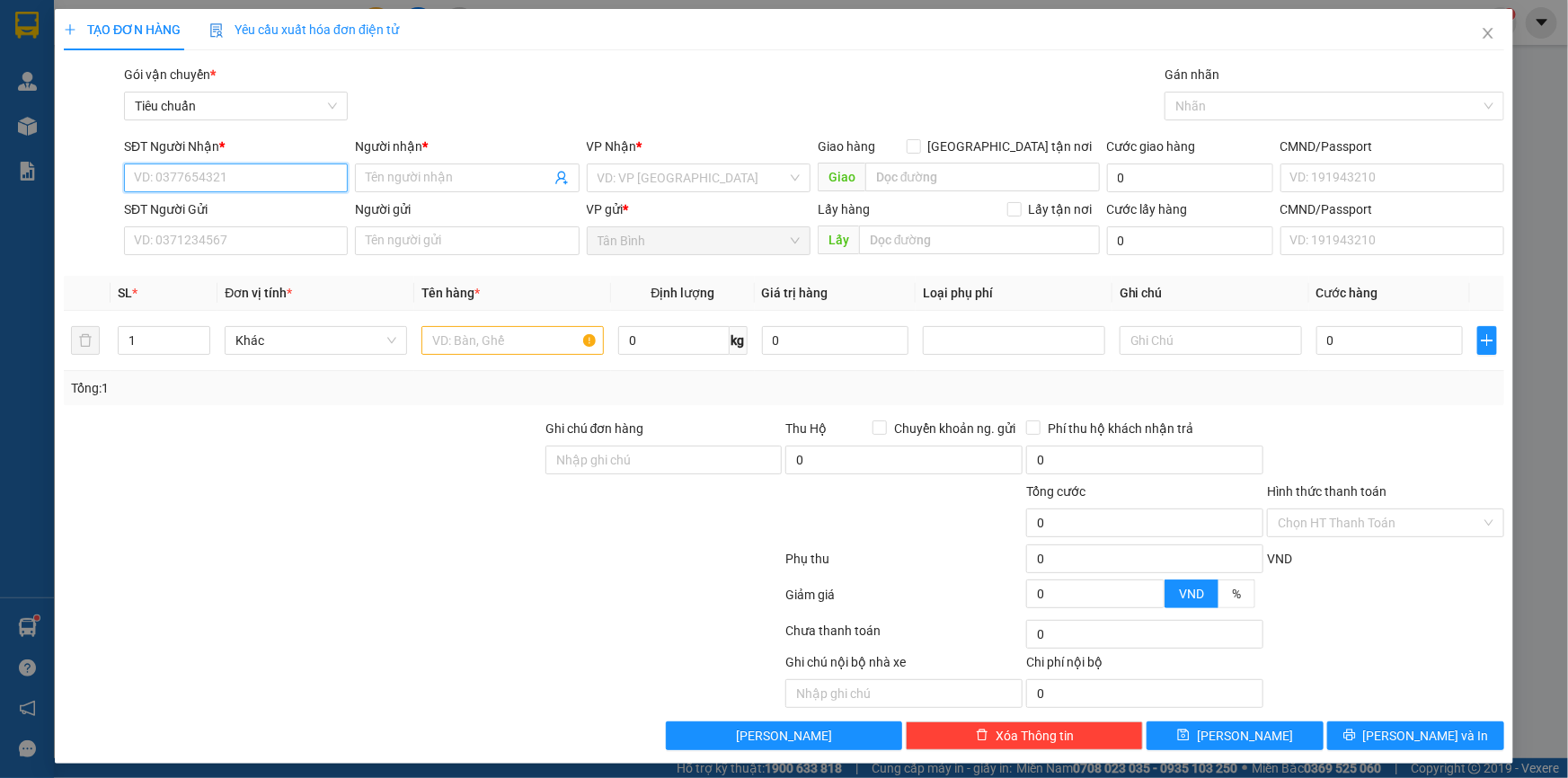
click at [261, 171] on input "SĐT Người Nhận *" at bounding box center [236, 178] width 224 height 29
click at [242, 207] on div "0365290832 - [PERSON_NAME]( Cty May)" at bounding box center [252, 213] width 235 height 19
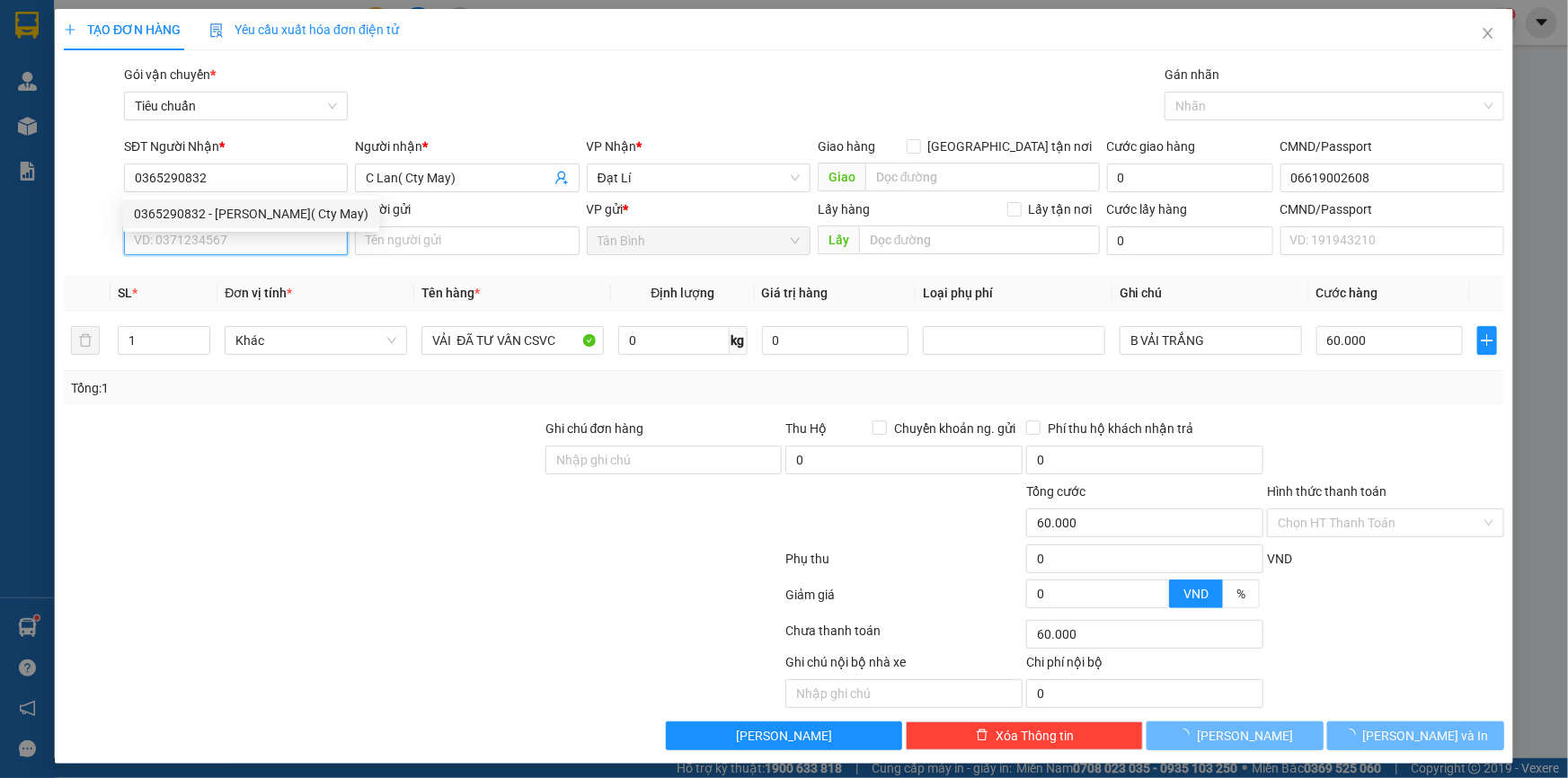
drag, startPoint x: 235, startPoint y: 250, endPoint x: 242, endPoint y: 228, distance: 23.1
click at [235, 251] on input "SĐT Người Gửi" at bounding box center [236, 241] width 224 height 29
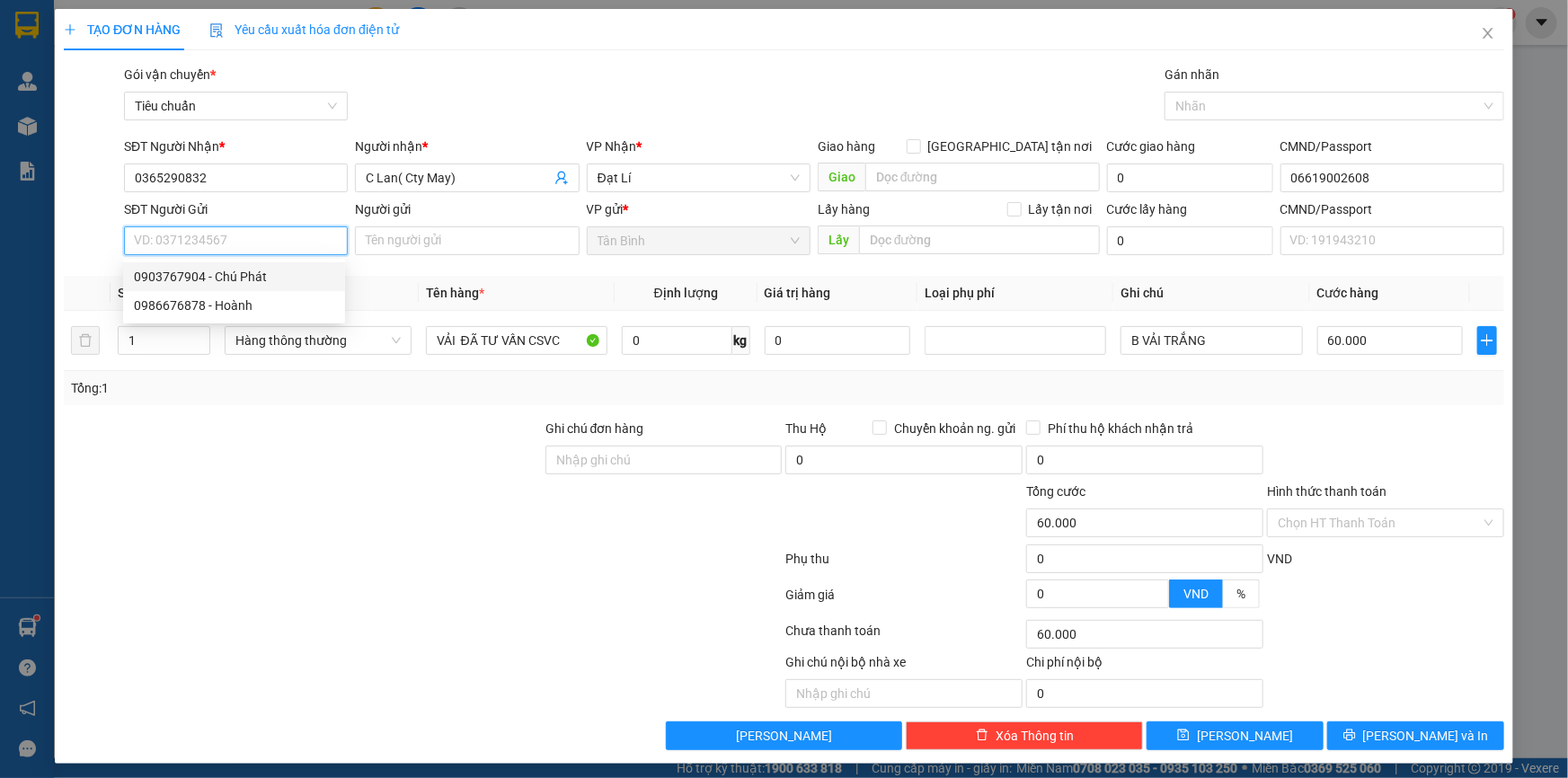
click at [240, 276] on div "0903767904 - Chú Phát" at bounding box center [234, 276] width 201 height 19
click at [305, 392] on div "Tổng: 1" at bounding box center [339, 388] width 535 height 19
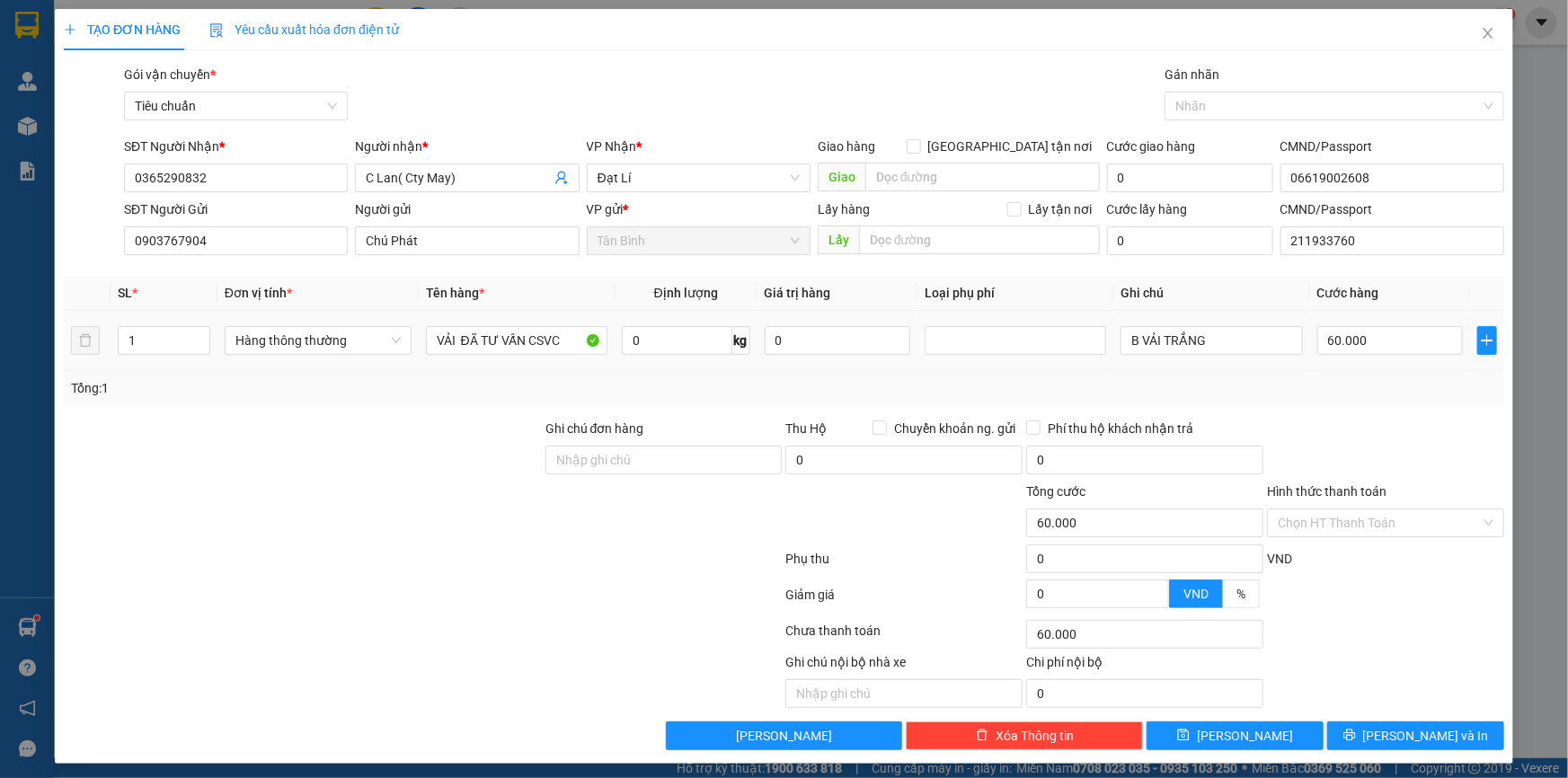
click at [91, 354] on tr "1 Hàng thông thường VẢI ĐÃ TƯ VẤN CSVC 0 kg 0 B VẢI TRẮNG 60.000" at bounding box center [784, 340] width 1440 height 60
click at [140, 413] on div "Transit Pickup Surcharge Ids Transit Deliver Surcharge Ids Transit Deliver Surc…" at bounding box center [784, 407] width 1440 height 685
click at [92, 346] on tr "1 Hàng thông thường VẢI ĐÃ TƯ VẤN CSVC 0 kg 0 B VẢI TRẮNG 60.000" at bounding box center [784, 340] width 1440 height 60
click at [307, 406] on div "Transit Pickup Surcharge Ids Transit Deliver Surcharge Ids Transit Deliver Surc…" at bounding box center [784, 407] width 1440 height 685
click at [682, 343] on input "0" at bounding box center [676, 340] width 110 height 29
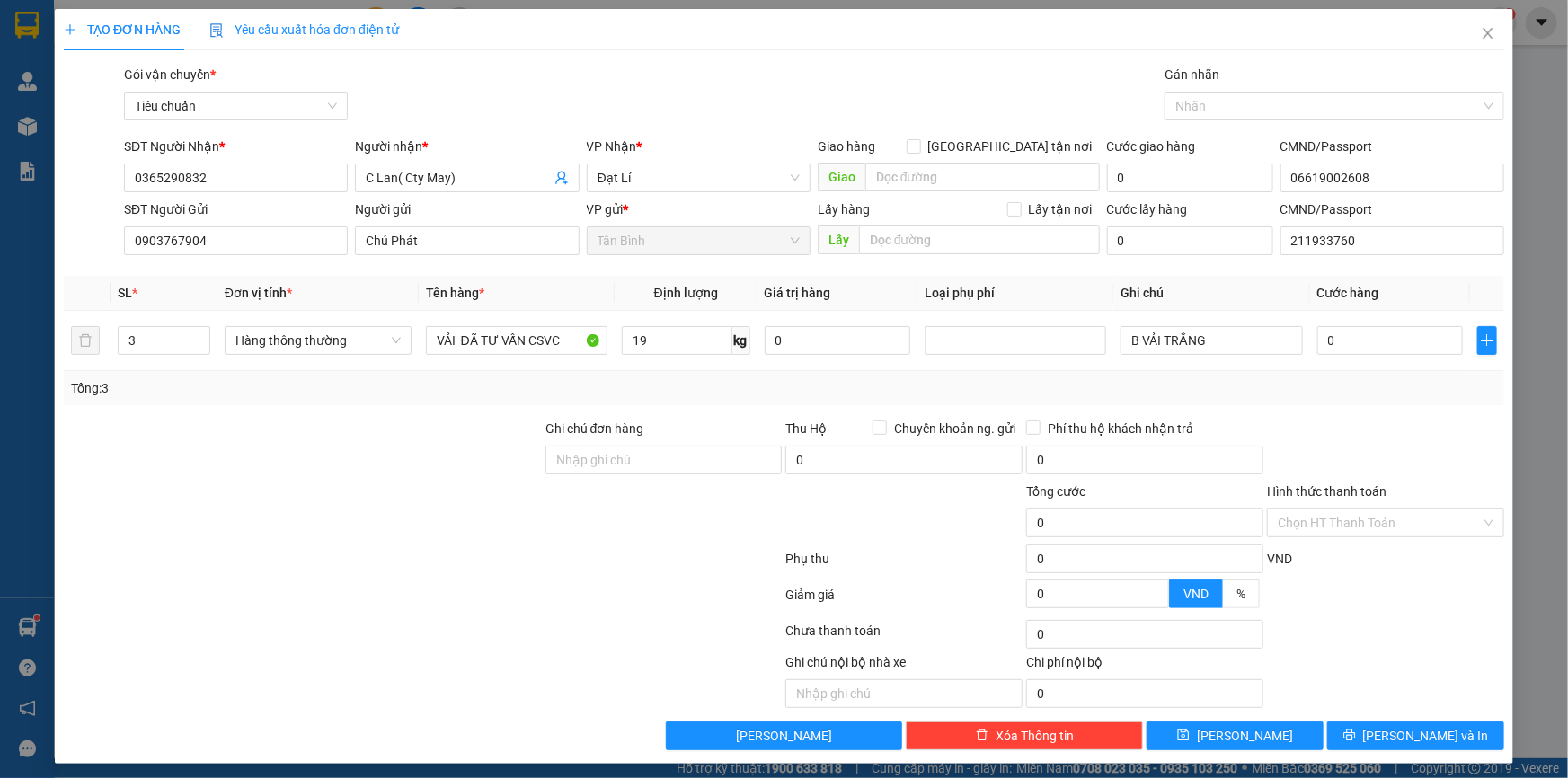
click at [413, 408] on div "Transit Pickup Surcharge Ids Transit Deliver Surcharge Ids Transit Deliver Surc…" at bounding box center [784, 407] width 1440 height 685
drag, startPoint x: 1235, startPoint y: 345, endPoint x: 925, endPoint y: 352, distance: 310.1
click at [941, 351] on tr "3 Hàng thông thường VẢI ĐÃ TƯ VẤN CSVC 19 kg 0 B VẢI TRẮNG 55.000" at bounding box center [784, 340] width 1440 height 60
click at [1346, 341] on input "55.000" at bounding box center [1390, 340] width 146 height 29
click at [1429, 737] on span "[PERSON_NAME] và In" at bounding box center [1426, 735] width 126 height 19
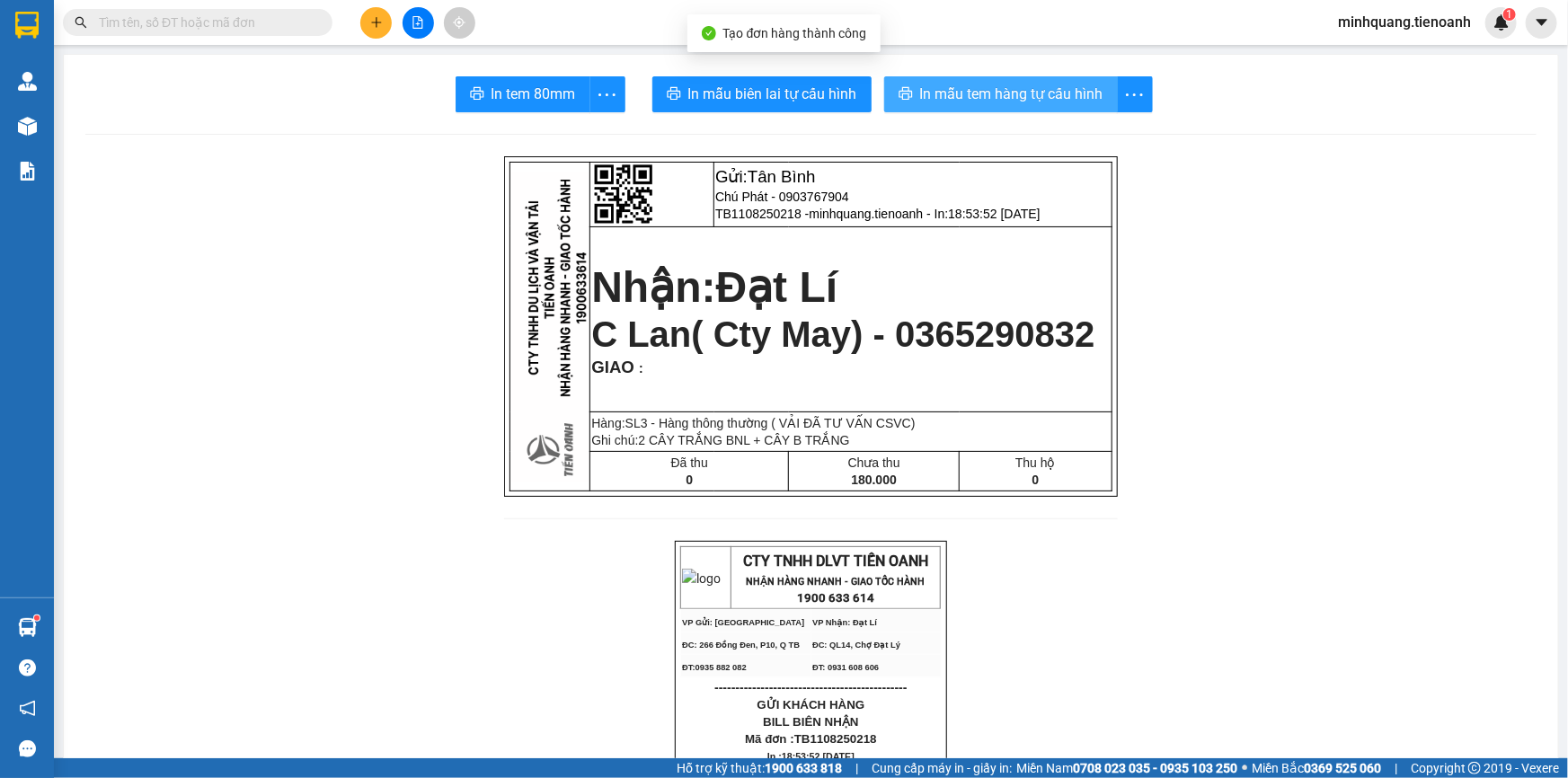
click at [907, 80] on button "In mẫu tem hàng tự cấu hình" at bounding box center [1001, 94] width 234 height 36
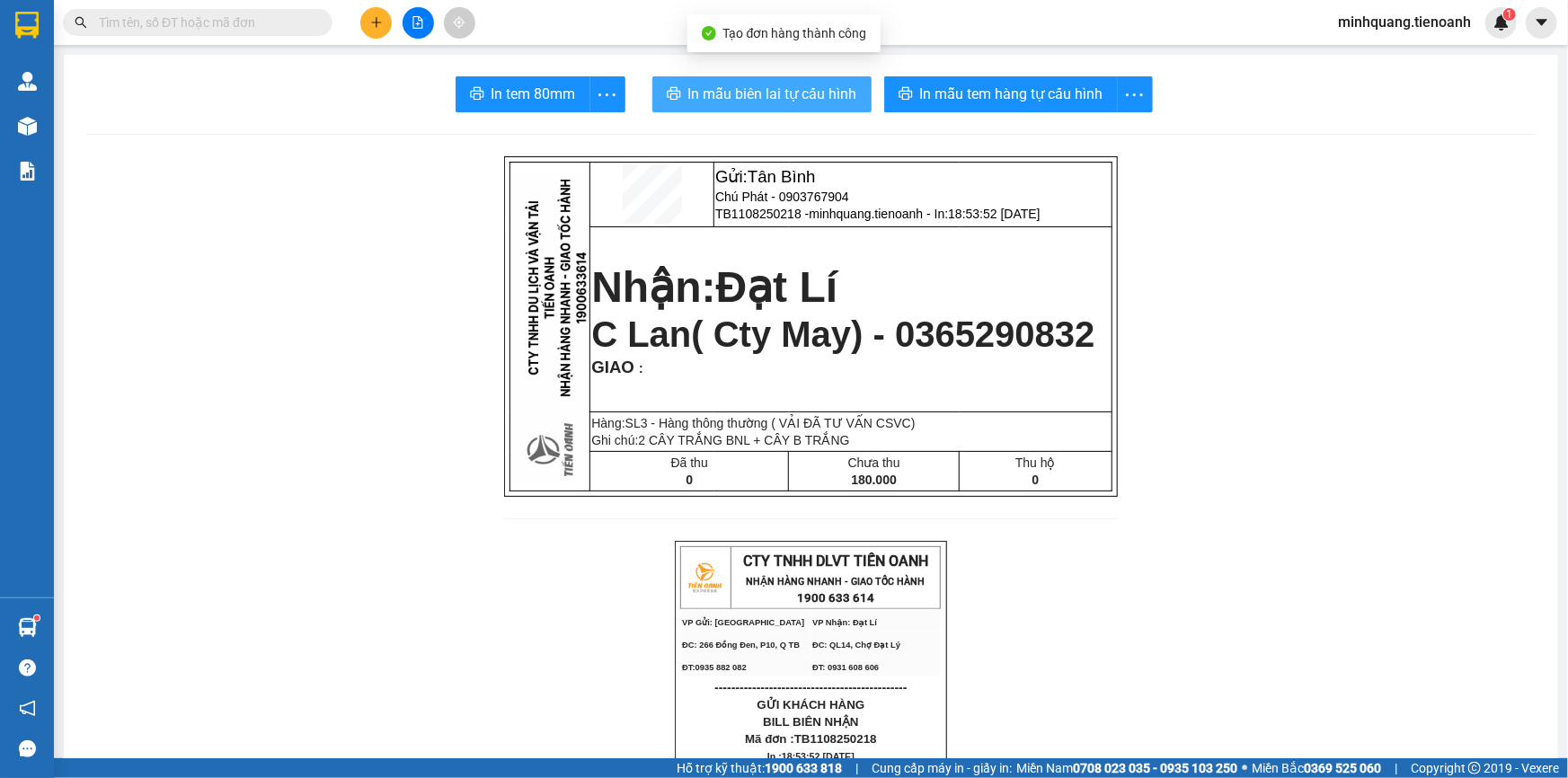
click at [790, 78] on button "In mẫu biên lai tự cấu hình" at bounding box center [761, 94] width 219 height 36
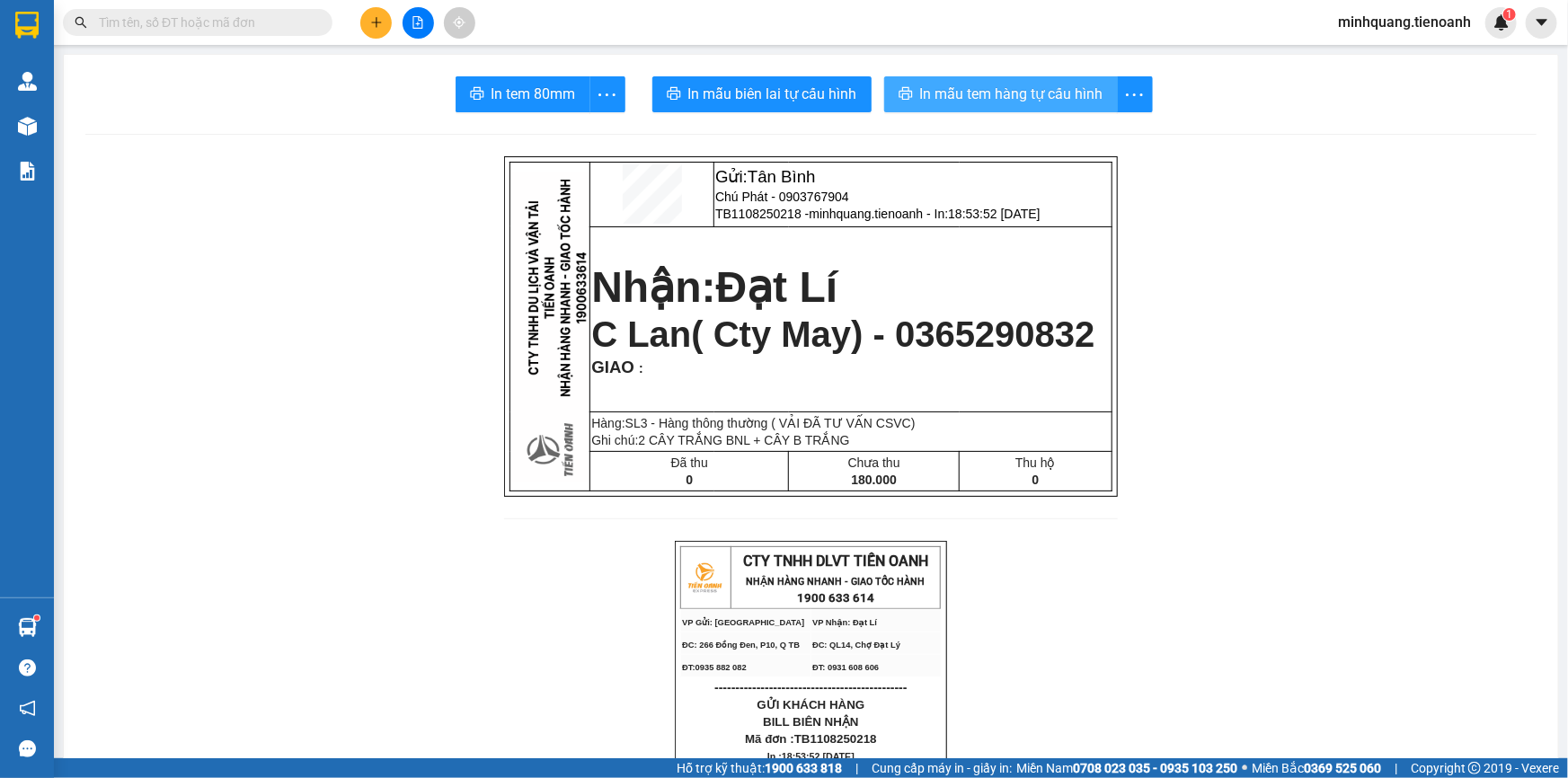
click at [1046, 84] on div "In mẫu tem hàng tự cấu hình" at bounding box center [1019, 94] width 268 height 36
click at [1046, 84] on span "In mẫu tem hàng tự cấu hình" at bounding box center [1012, 93] width 183 height 22
click at [252, 17] on input "text" at bounding box center [204, 22] width 212 height 19
click at [204, 13] on input "text" at bounding box center [204, 22] width 212 height 19
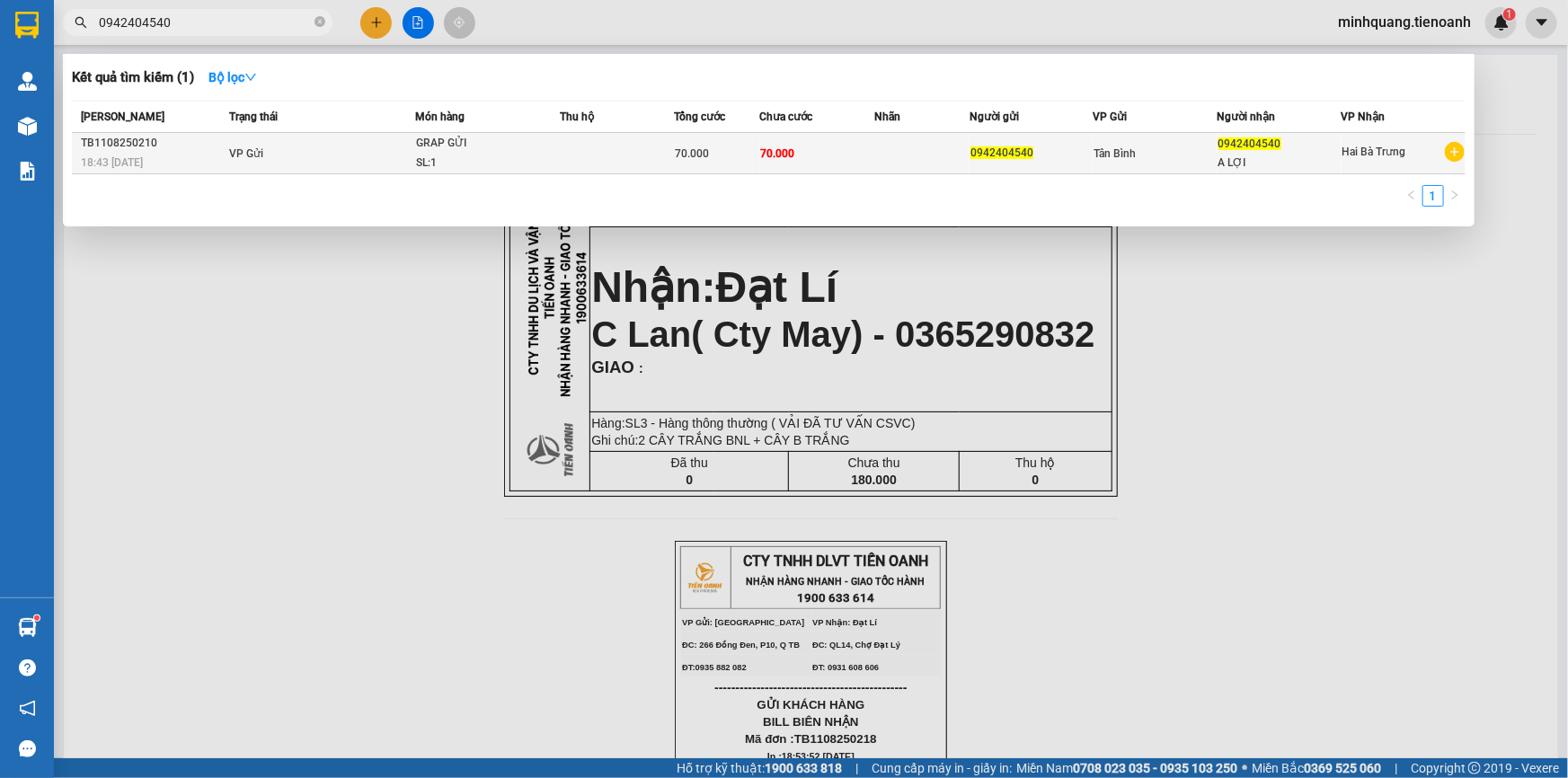
click at [604, 142] on td at bounding box center [616, 154] width 114 height 42
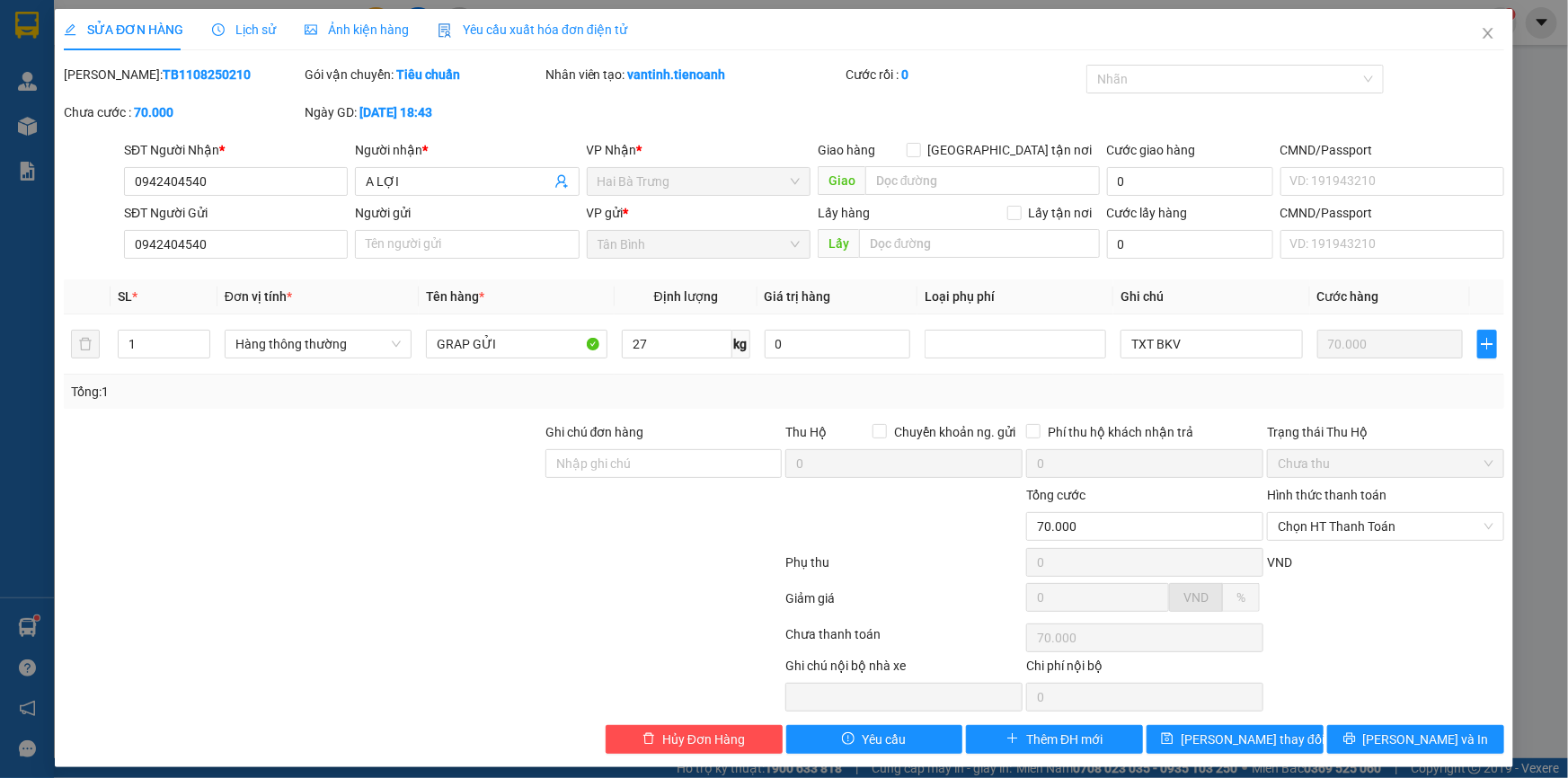
click at [671, 479] on div "Ghi chú đơn hàng" at bounding box center [664, 454] width 237 height 63
click at [589, 458] on input "Ghi chú đơn hàng" at bounding box center [664, 463] width 237 height 29
click at [451, 466] on div at bounding box center [302, 454] width 482 height 63
click at [246, 31] on span "Lịch sử" at bounding box center [243, 30] width 64 height 15
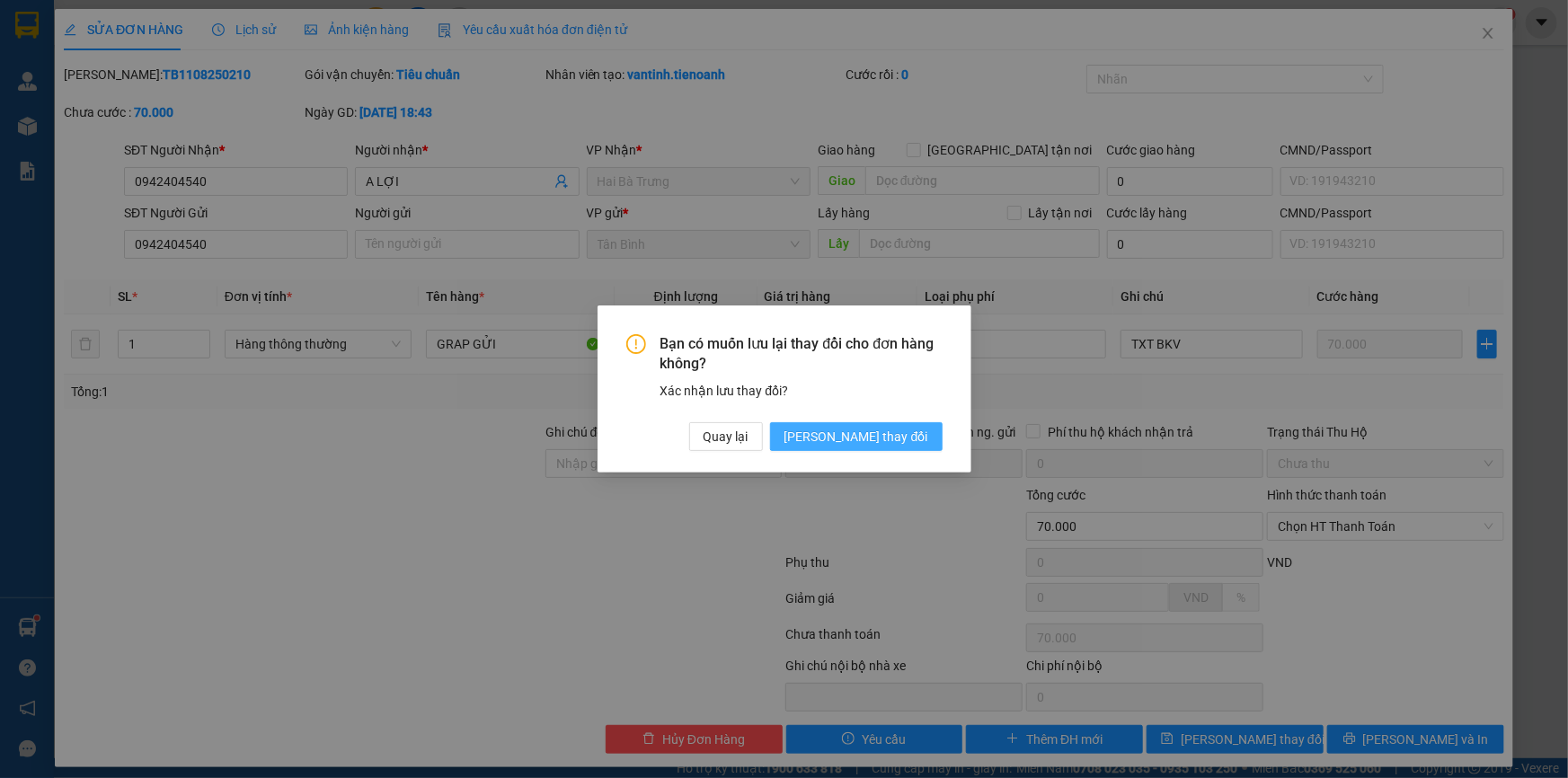
click at [903, 433] on span "[PERSON_NAME] thay đổi" at bounding box center [856, 436] width 143 height 19
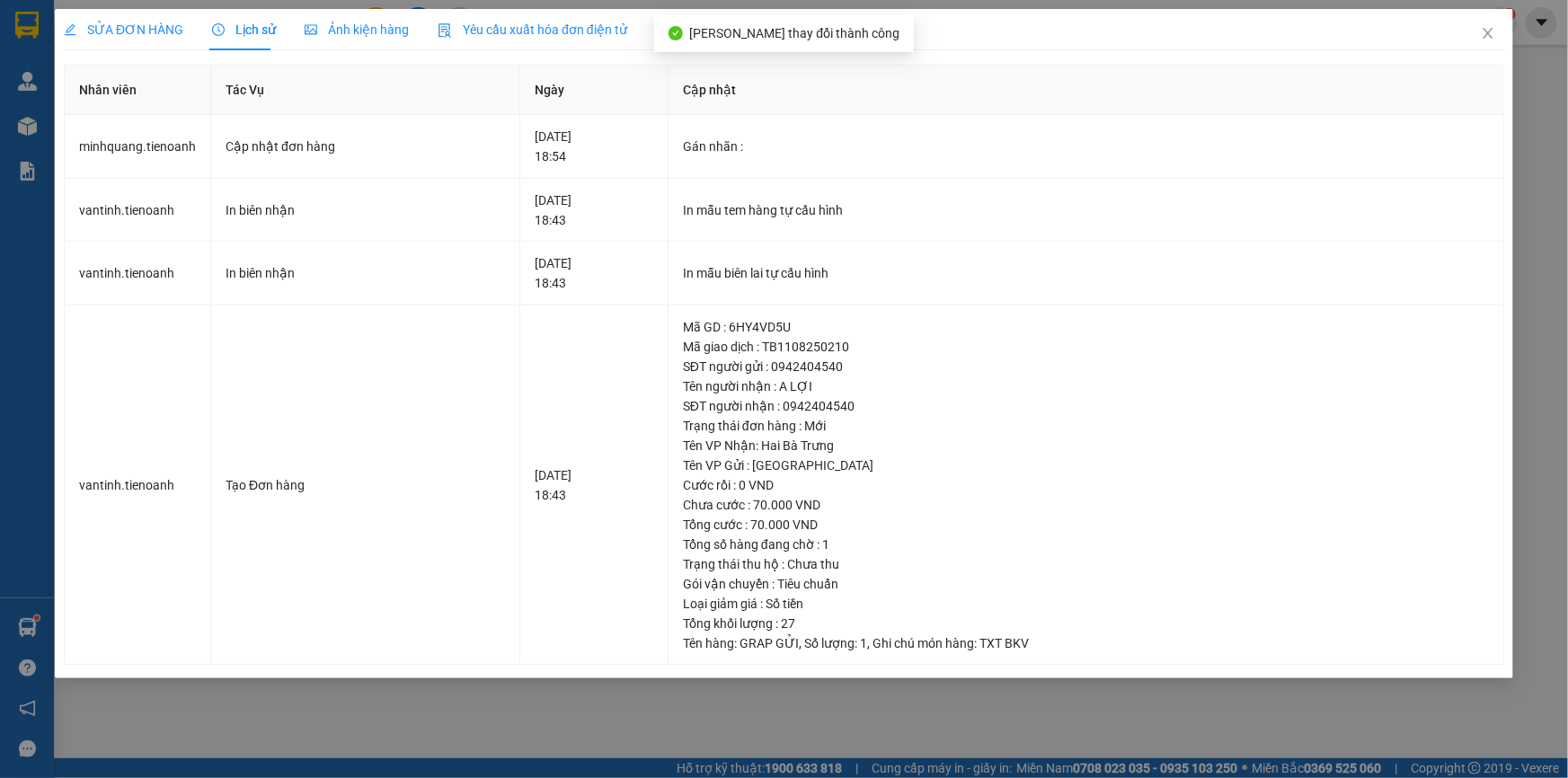
click at [140, 22] on span "SỬA ĐƠN HÀNG" at bounding box center [123, 30] width 119 height 15
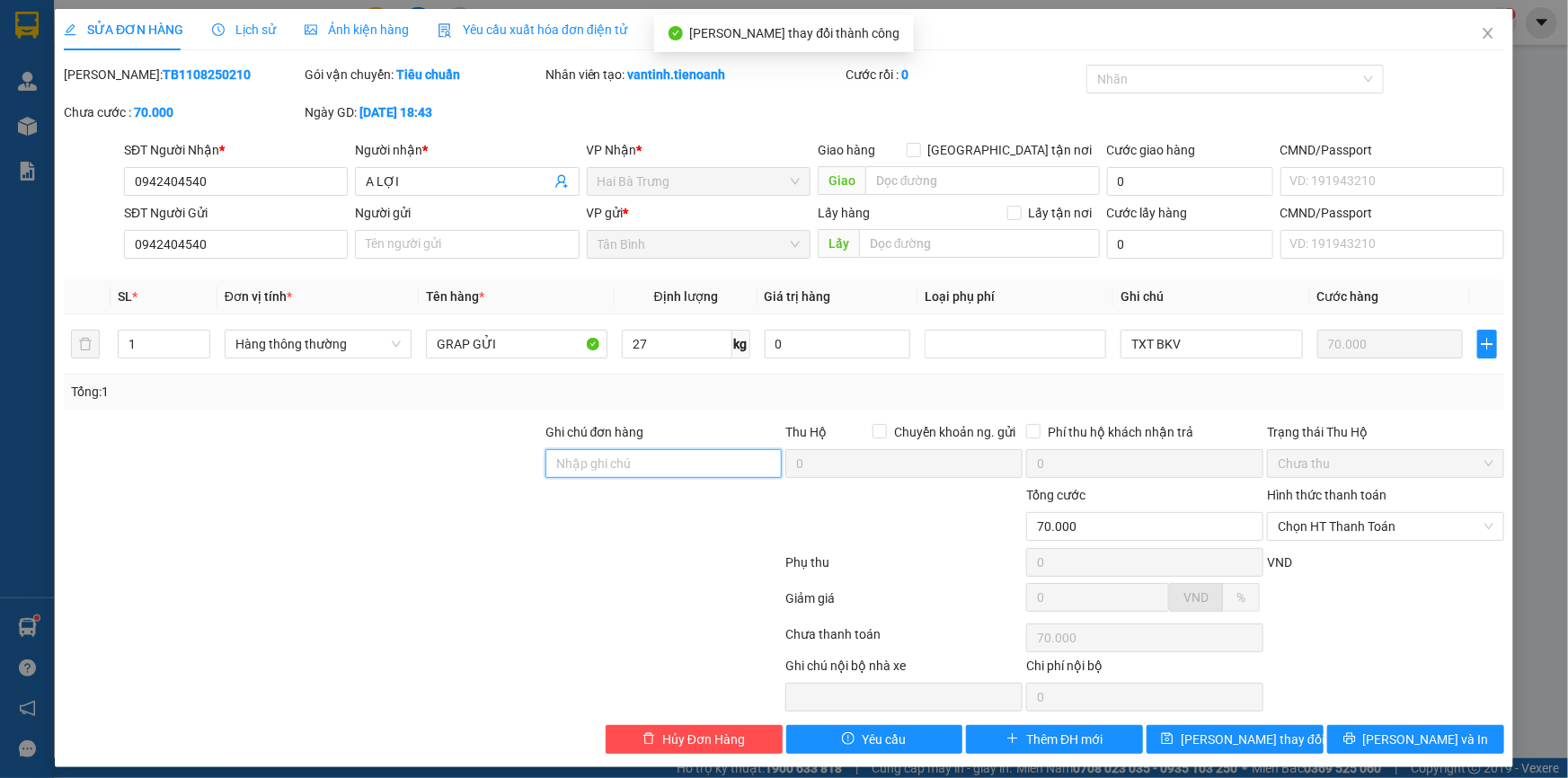
drag, startPoint x: 613, startPoint y: 451, endPoint x: 580, endPoint y: 460, distance: 34.2
click at [613, 451] on input "Ghi chú đơn hàng" at bounding box center [664, 463] width 237 height 29
drag, startPoint x: 580, startPoint y: 461, endPoint x: 570, endPoint y: 455, distance: 11.7
click at [580, 461] on input "Ghi chú đơn hàng" at bounding box center [664, 463] width 237 height 29
click at [490, 463] on div at bounding box center [302, 454] width 482 height 63
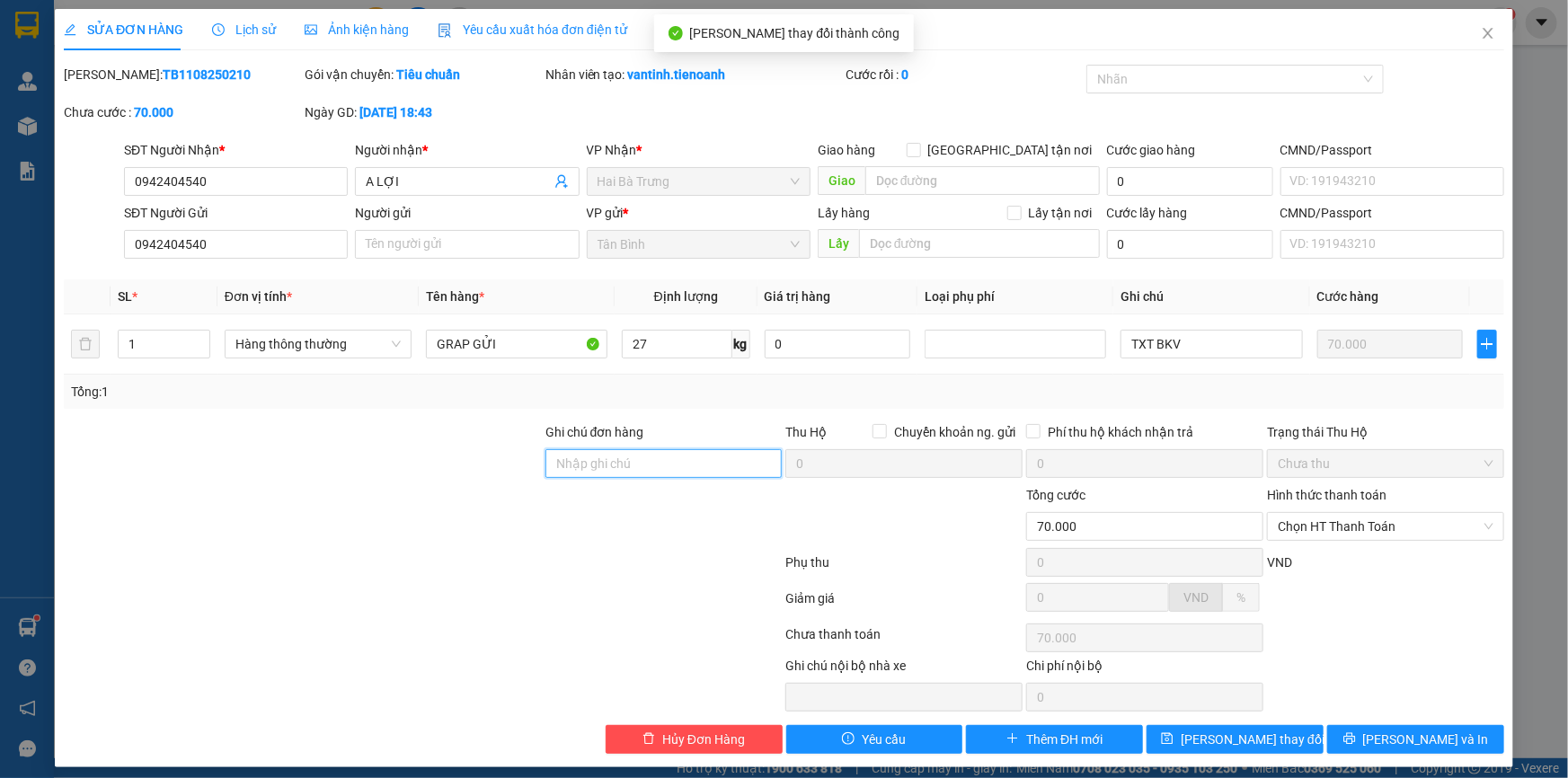
drag, startPoint x: 622, startPoint y: 461, endPoint x: 467, endPoint y: 462, distance: 155.0
click at [622, 461] on input "Ghi chú đơn hàng" at bounding box center [664, 463] width 237 height 29
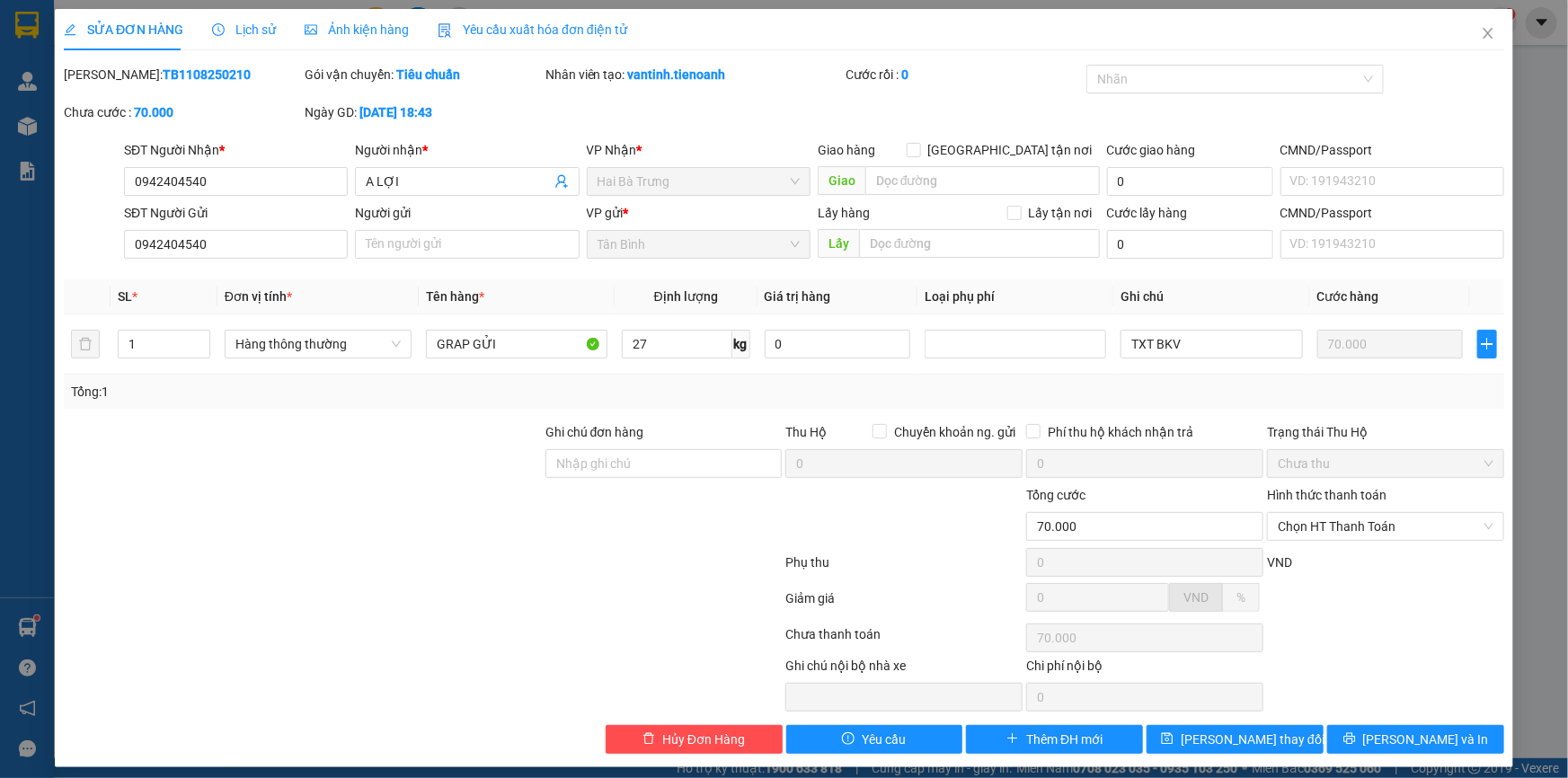
drag, startPoint x: 440, startPoint y: 463, endPoint x: 479, endPoint y: 473, distance: 40.3
click at [440, 464] on div at bounding box center [302, 454] width 482 height 63
click at [611, 465] on input "Ghi chú đơn hàng" at bounding box center [664, 463] width 237 height 29
click at [486, 476] on div at bounding box center [302, 454] width 482 height 63
click at [704, 744] on span "Hủy Đơn Hàng" at bounding box center [703, 739] width 82 height 19
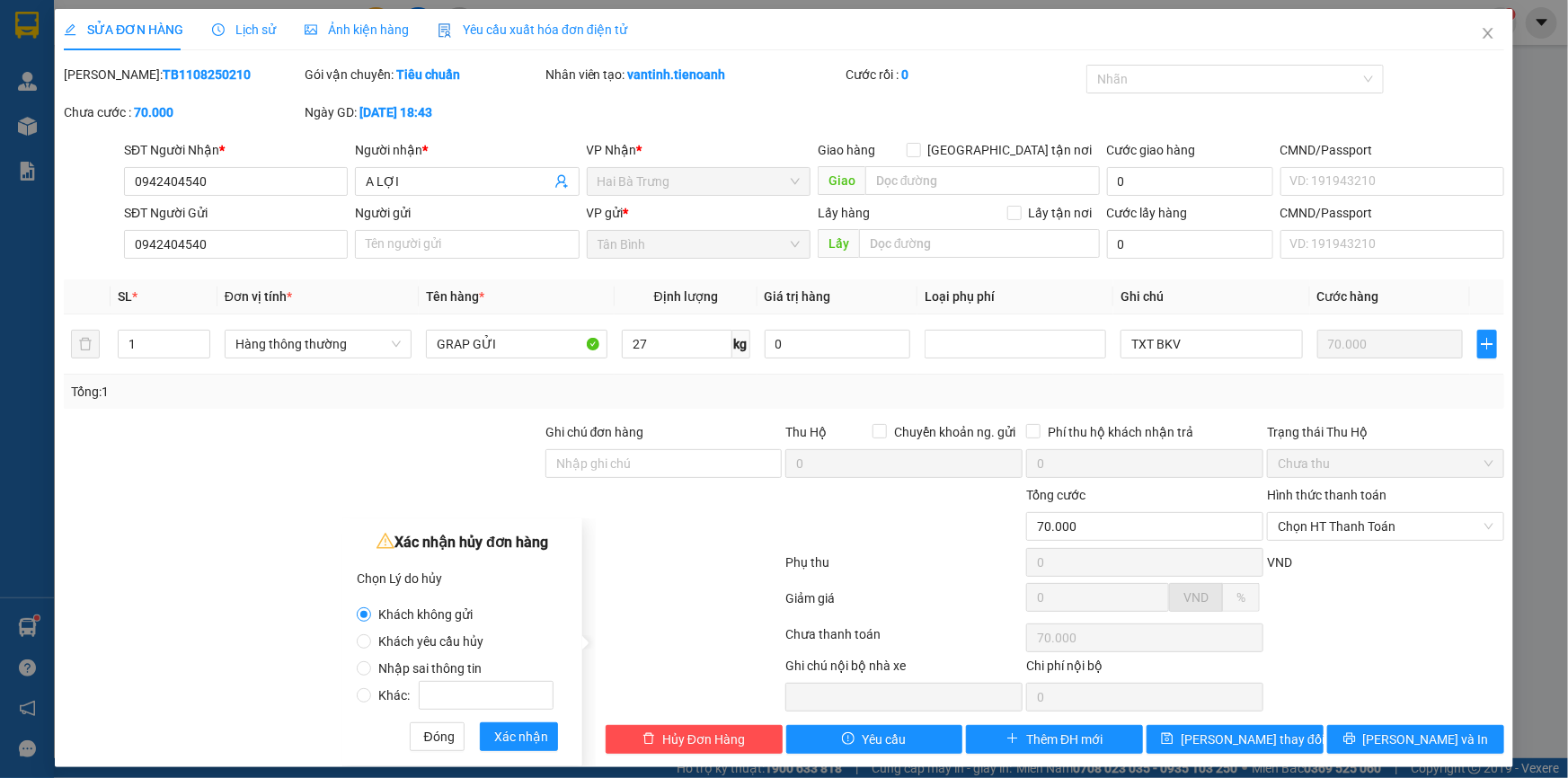
click at [413, 665] on span "Nhập sai thông tin" at bounding box center [429, 669] width 117 height 15
click at [371, 665] on input "Nhập sai thông tin" at bounding box center [364, 669] width 15 height 15
click at [530, 727] on span "Xác nhận" at bounding box center [521, 736] width 54 height 19
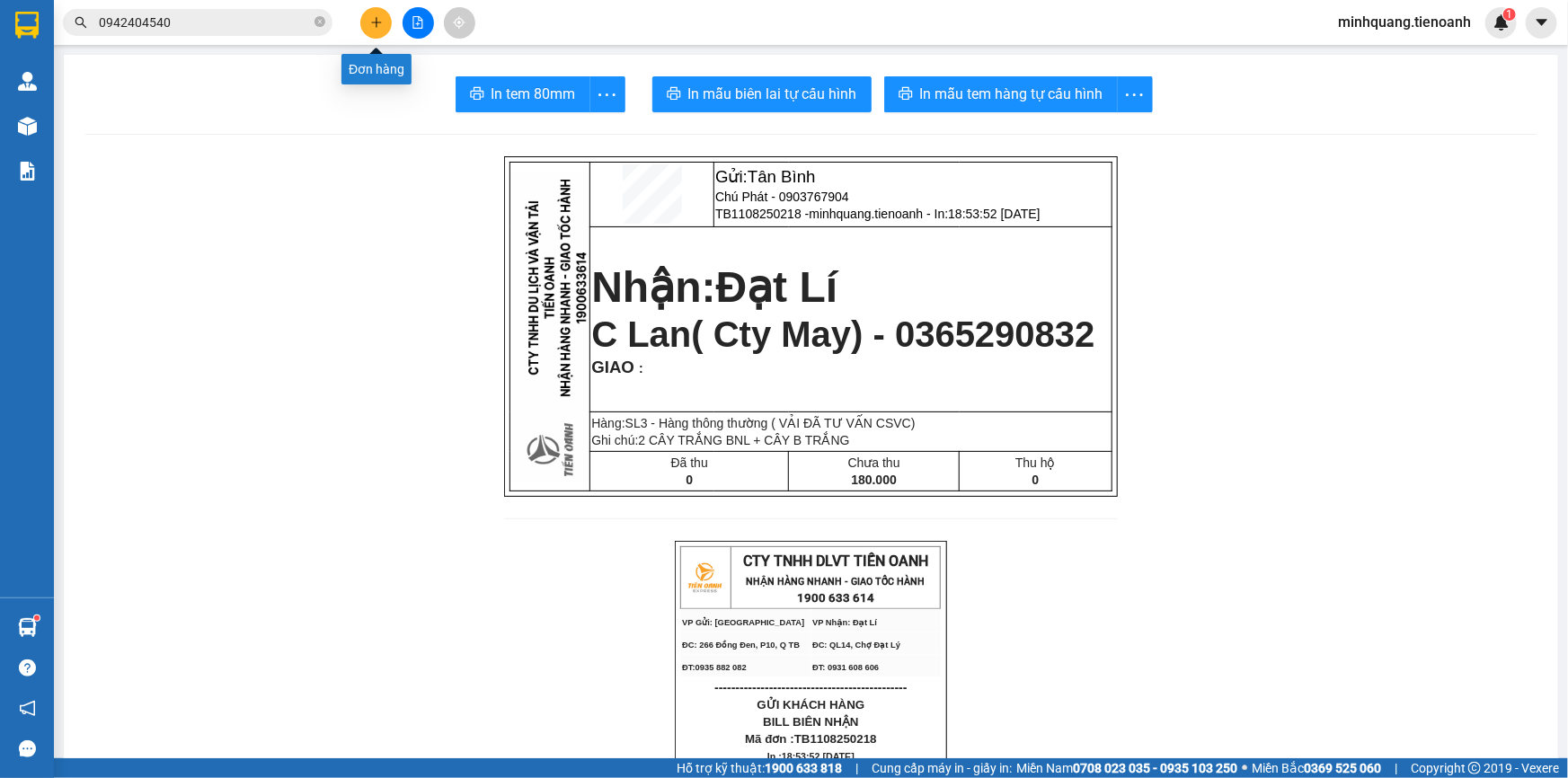
click at [361, 4] on div "Kết quả tìm kiếm ( 1 ) Bộ lọc Mã ĐH Trạng thái Món hàng Thu hộ Tổng cước Chưa c…" at bounding box center [784, 22] width 1568 height 45
click at [370, 19] on icon "plus" at bounding box center [377, 22] width 13 height 13
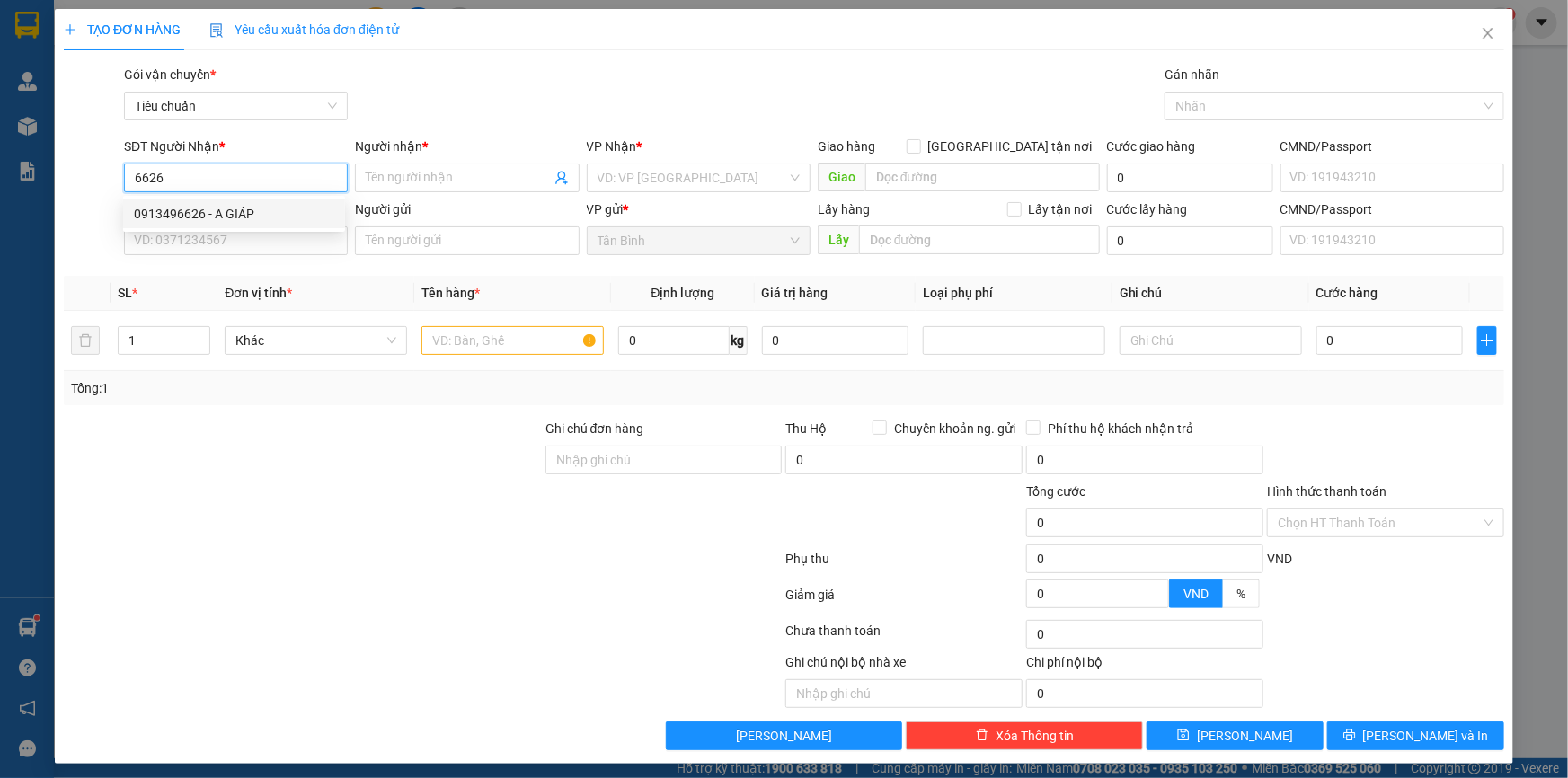
click at [235, 213] on div "0913496626 - A GIÁP" at bounding box center [234, 213] width 201 height 19
click at [258, 258] on div "SĐT Người Gửi VD: 0371234567" at bounding box center [236, 231] width 224 height 63
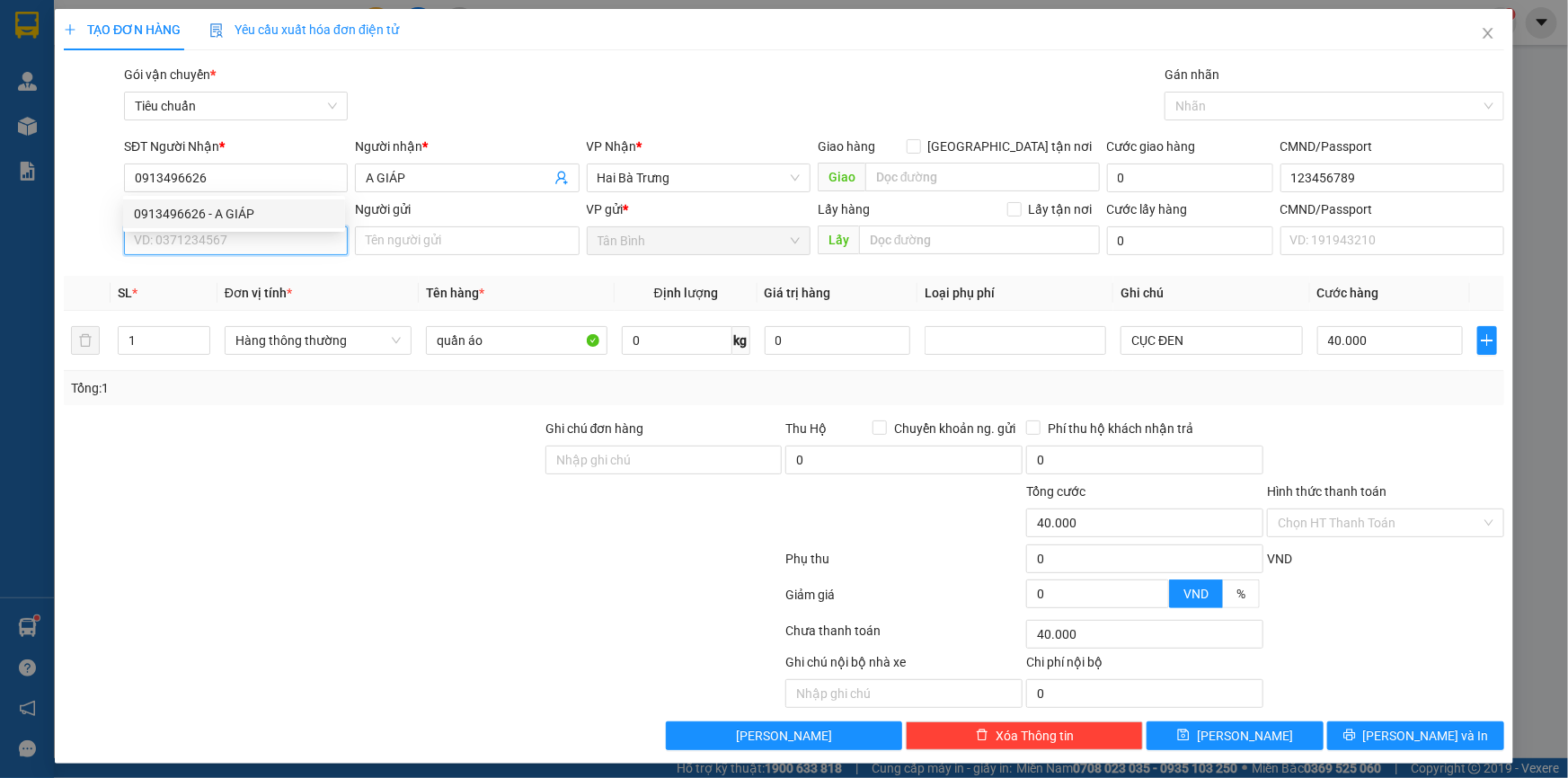
click at [269, 252] on input "SĐT Người Gửi" at bounding box center [236, 241] width 224 height 29
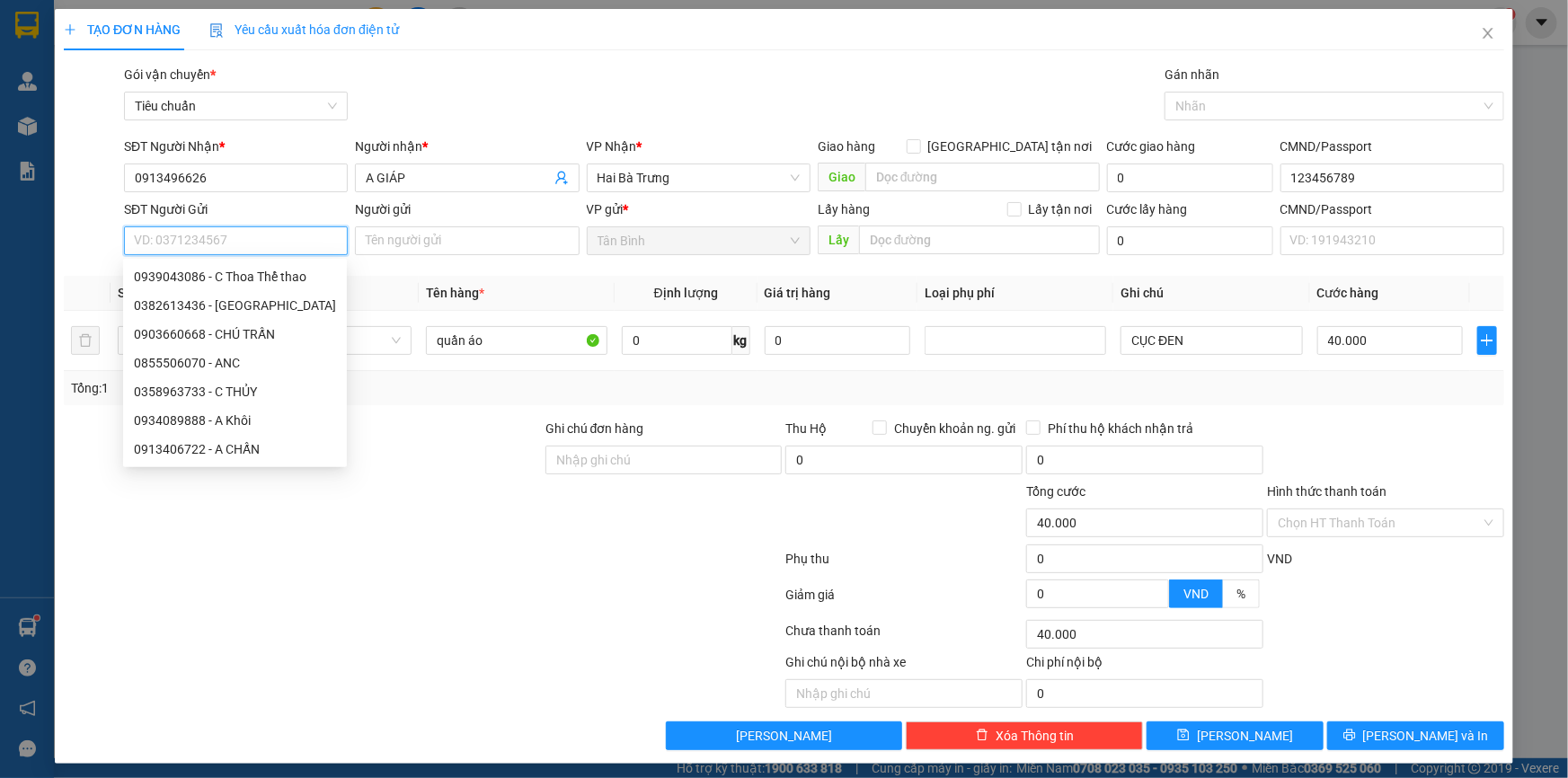
click at [281, 244] on input "SĐT Người Gửi" at bounding box center [236, 241] width 224 height 29
drag, startPoint x: 253, startPoint y: 187, endPoint x: 8, endPoint y: 192, distance: 245.1
click at [8, 192] on div "TẠO ĐƠN HÀNG Yêu cầu xuất hóa đơn điện tử Transit Pickup Surcharge Ids Transit …" at bounding box center [784, 389] width 1568 height 778
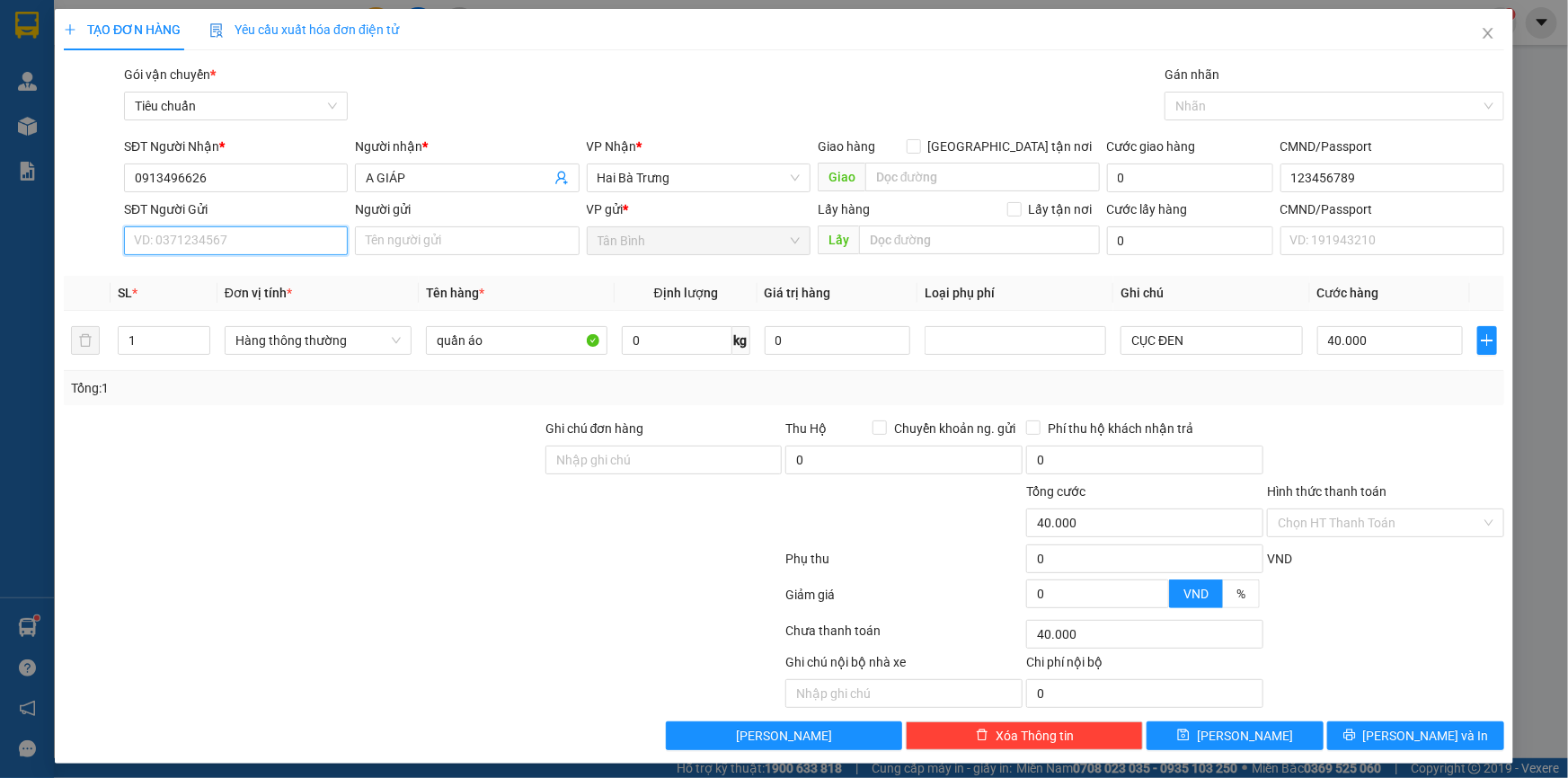
click at [226, 252] on input "SĐT Người Gửi" at bounding box center [236, 241] width 224 height 29
click at [219, 278] on div "0915972579 - King Sport" at bounding box center [234, 276] width 201 height 19
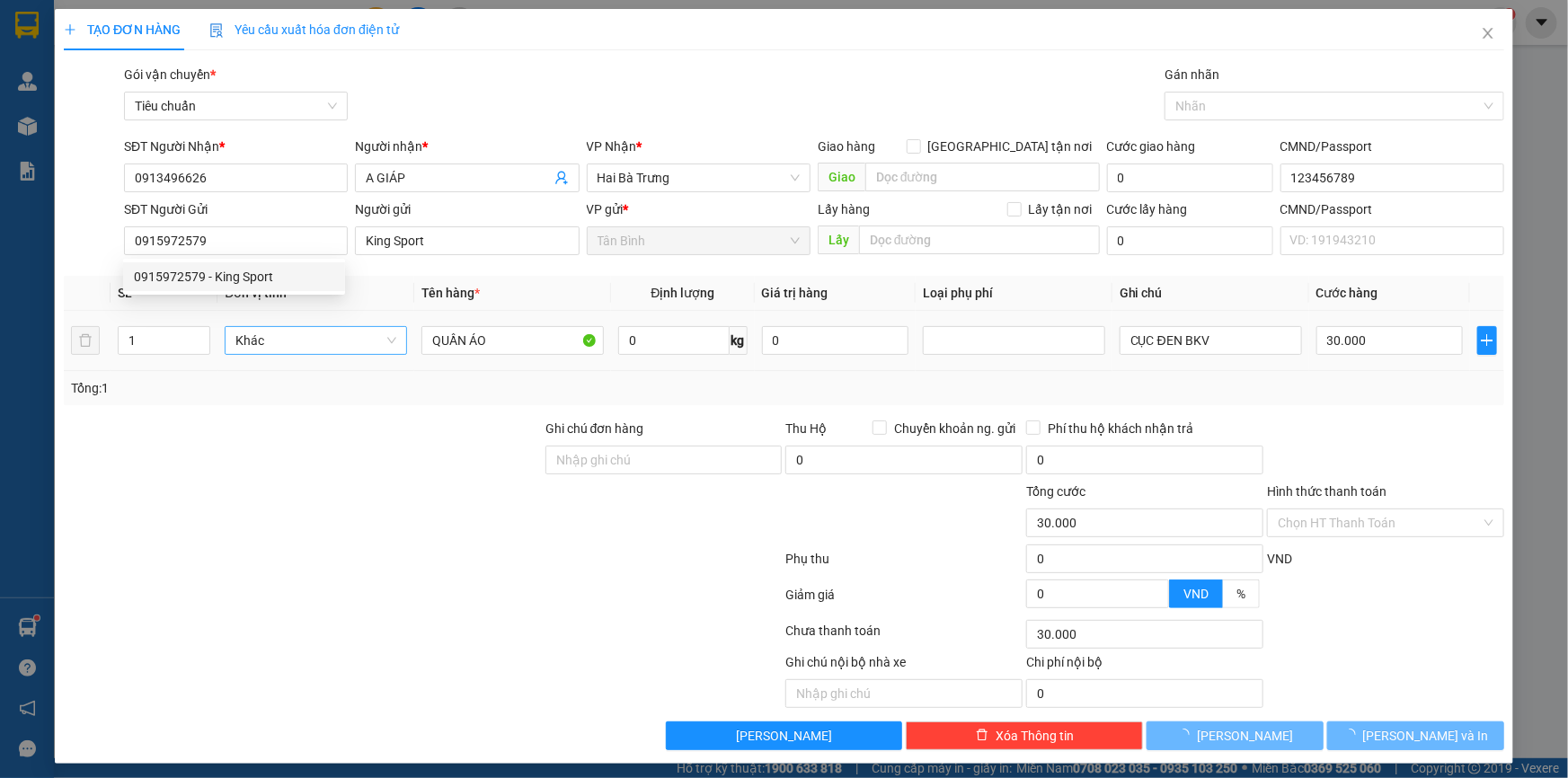
click at [317, 400] on div "Tổng: 1" at bounding box center [784, 388] width 1440 height 34
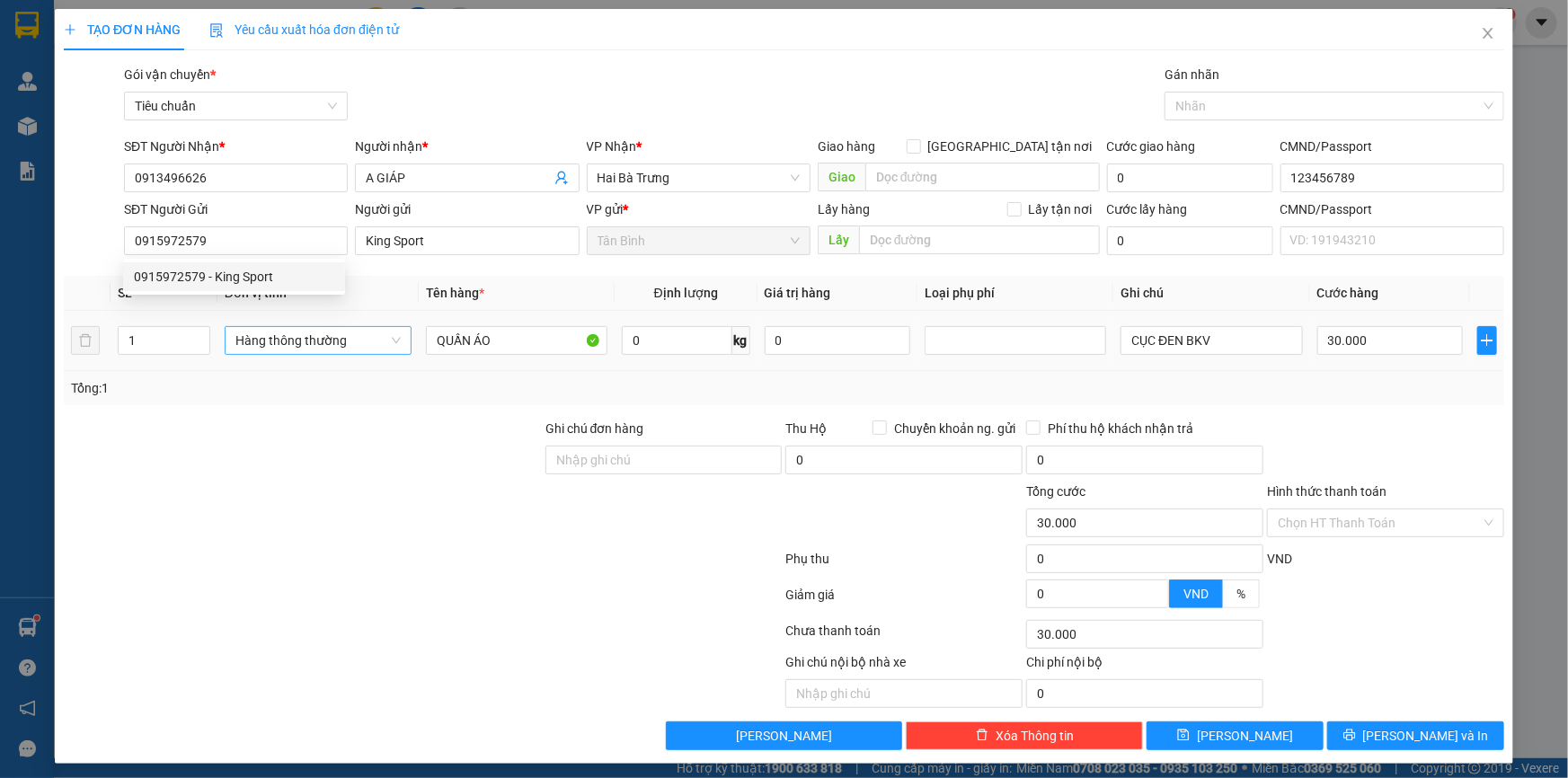
click at [293, 327] on span "Hàng thông thường" at bounding box center [317, 340] width 166 height 27
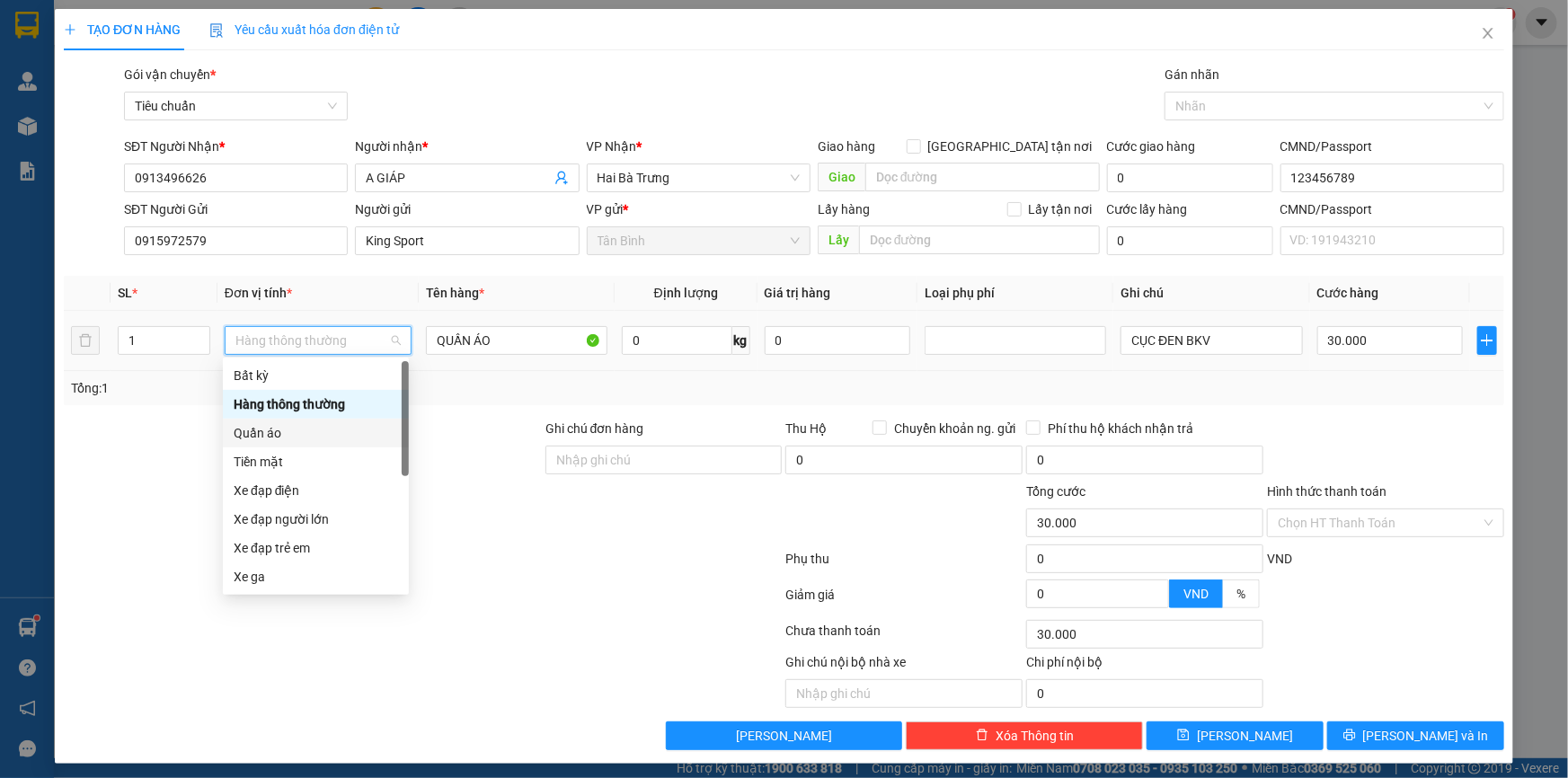
click at [277, 426] on div "Quần áo" at bounding box center [316, 433] width 165 height 19
click at [171, 425] on div at bounding box center [302, 451] width 482 height 63
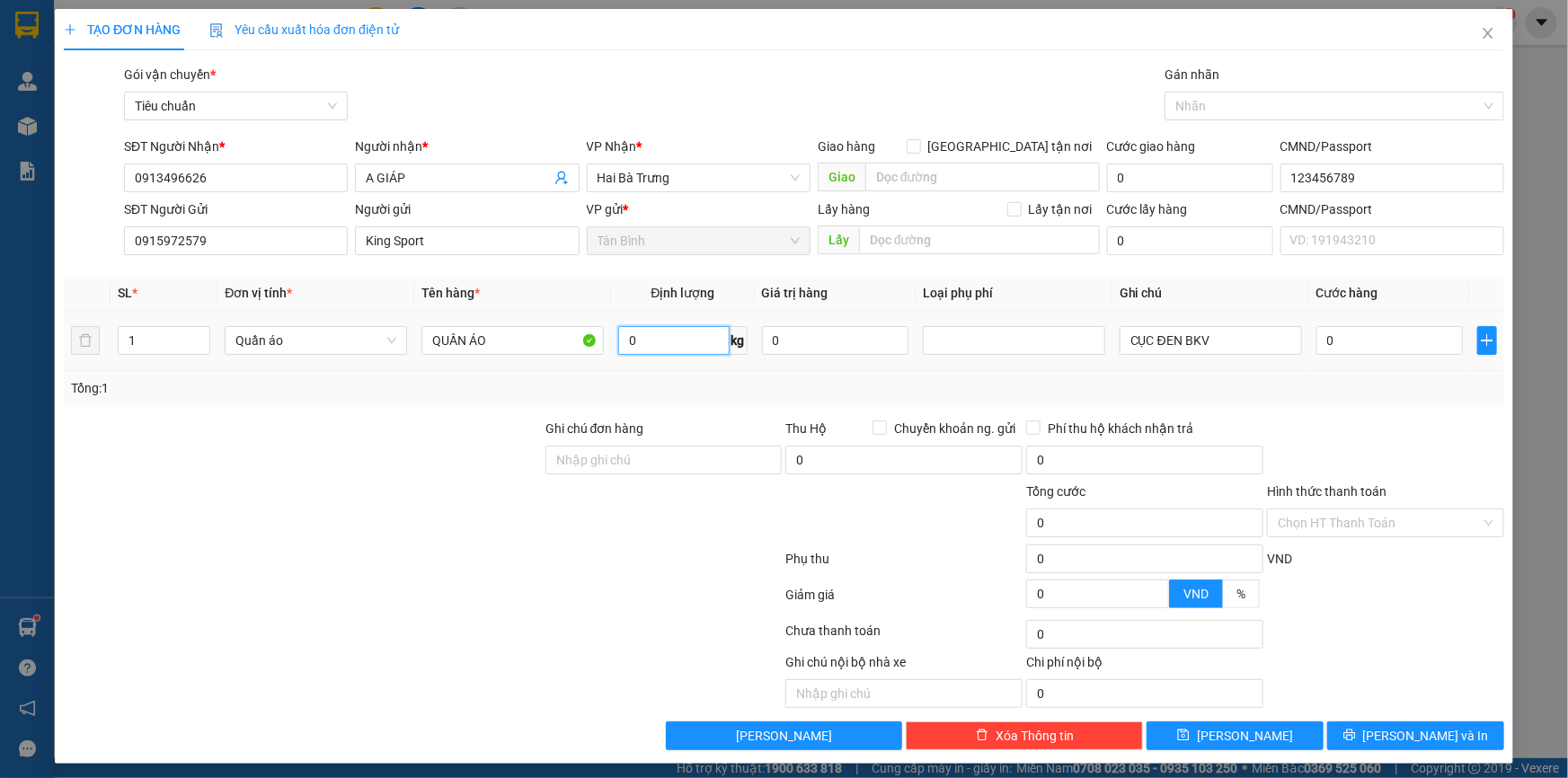
click at [687, 340] on input "0" at bounding box center [673, 340] width 110 height 29
drag, startPoint x: 508, startPoint y: 395, endPoint x: 1169, endPoint y: 404, distance: 661.1
click at [512, 395] on div "Tổng: 1" at bounding box center [339, 388] width 535 height 19
click at [1393, 736] on span "[PERSON_NAME] và In" at bounding box center [1426, 735] width 126 height 19
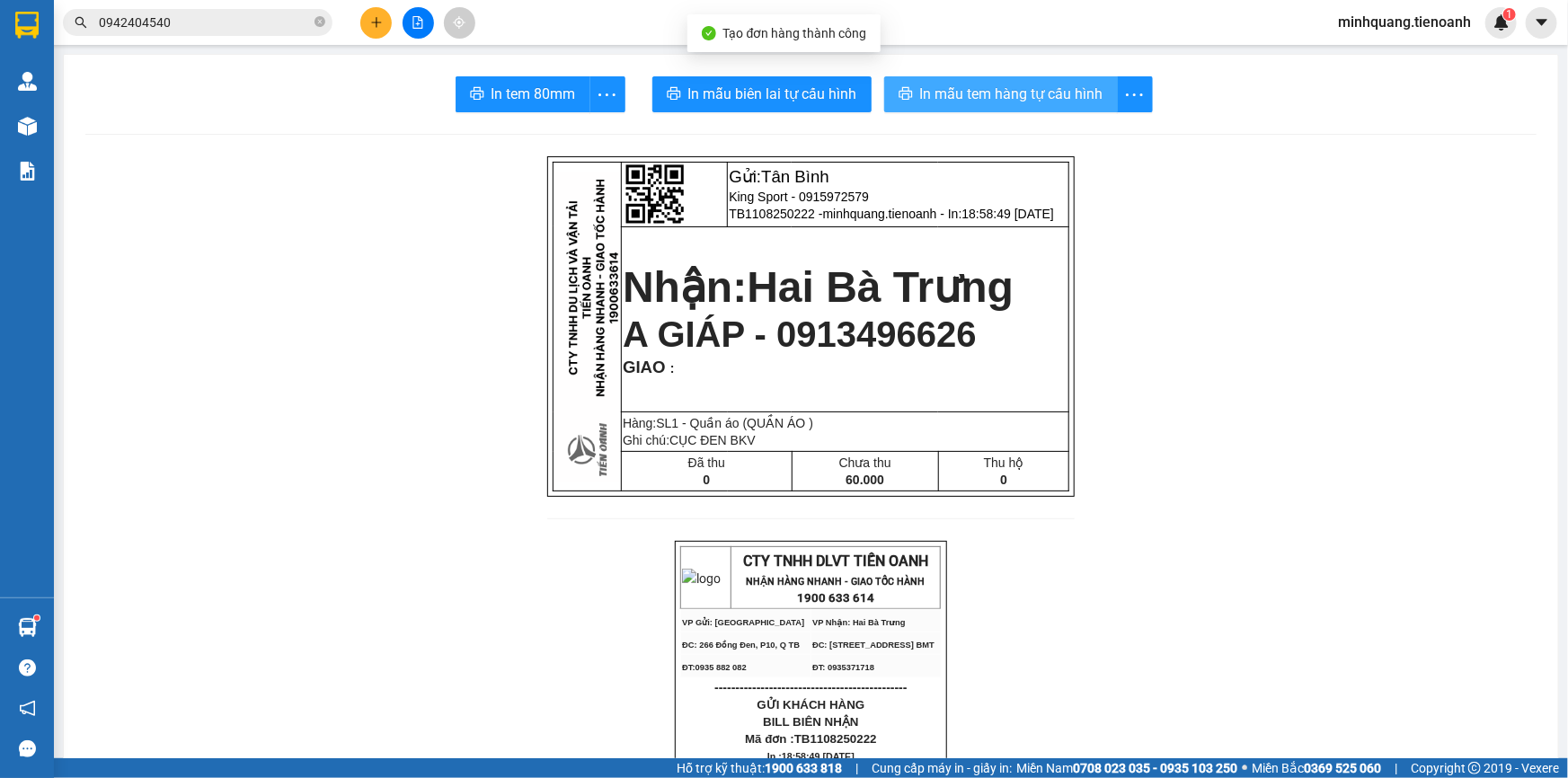
click at [996, 93] on span "In mẫu tem hàng tự cấu hình" at bounding box center [1012, 93] width 183 height 22
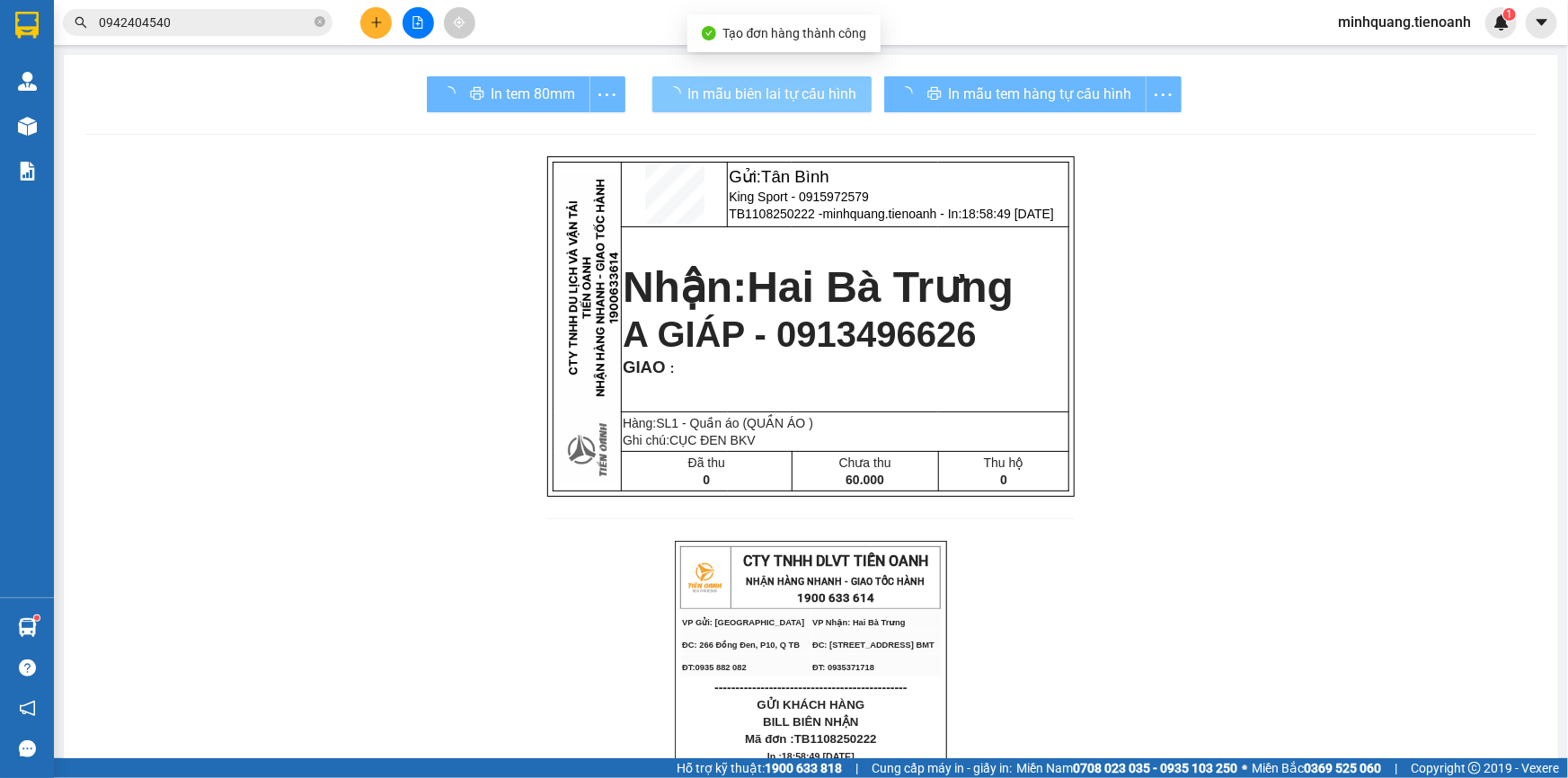
click at [782, 79] on button "In mẫu biên lai tự cấu hình" at bounding box center [761, 94] width 219 height 36
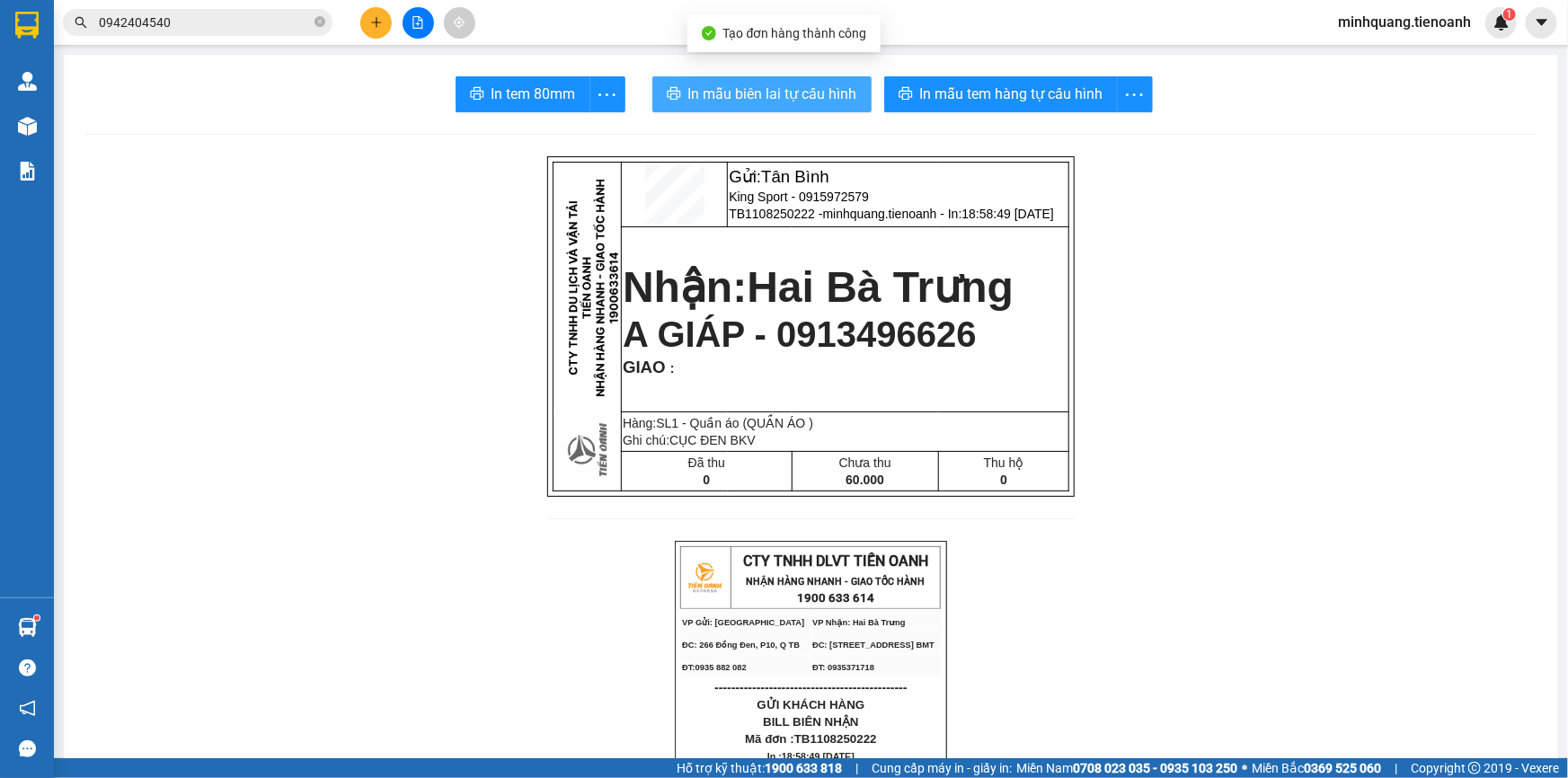
click at [782, 79] on button "In mẫu biên lai tự cấu hình" at bounding box center [761, 94] width 219 height 36
click at [315, 20] on icon "close-circle" at bounding box center [320, 21] width 11 height 11
click at [366, 33] on button at bounding box center [377, 23] width 31 height 31
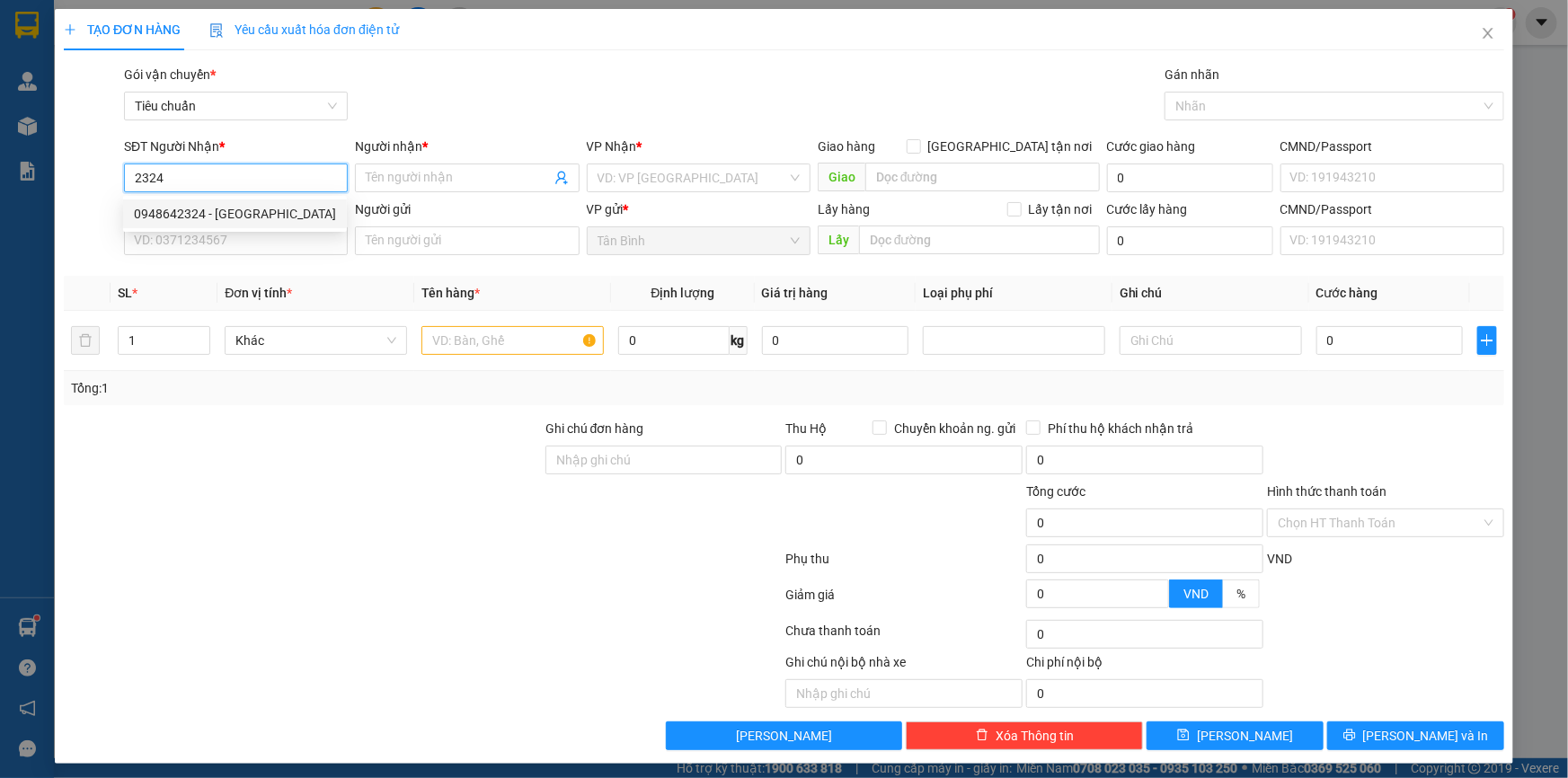
drag, startPoint x: 249, startPoint y: 206, endPoint x: 234, endPoint y: 231, distance: 29.2
click at [249, 207] on div "0948642324 - [GEOGRAPHIC_DATA]" at bounding box center [235, 213] width 203 height 19
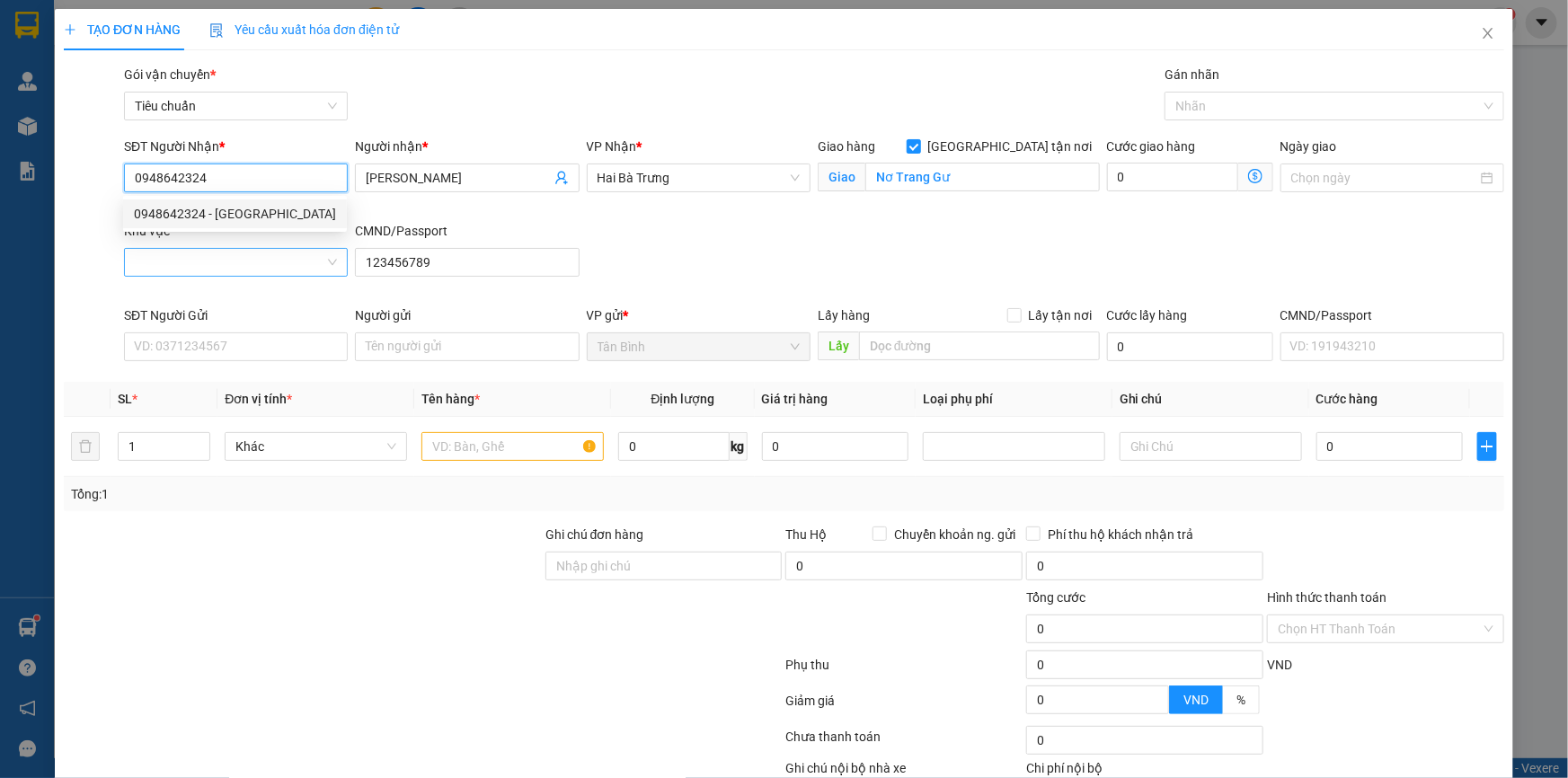
click at [224, 248] on div at bounding box center [236, 262] width 224 height 29
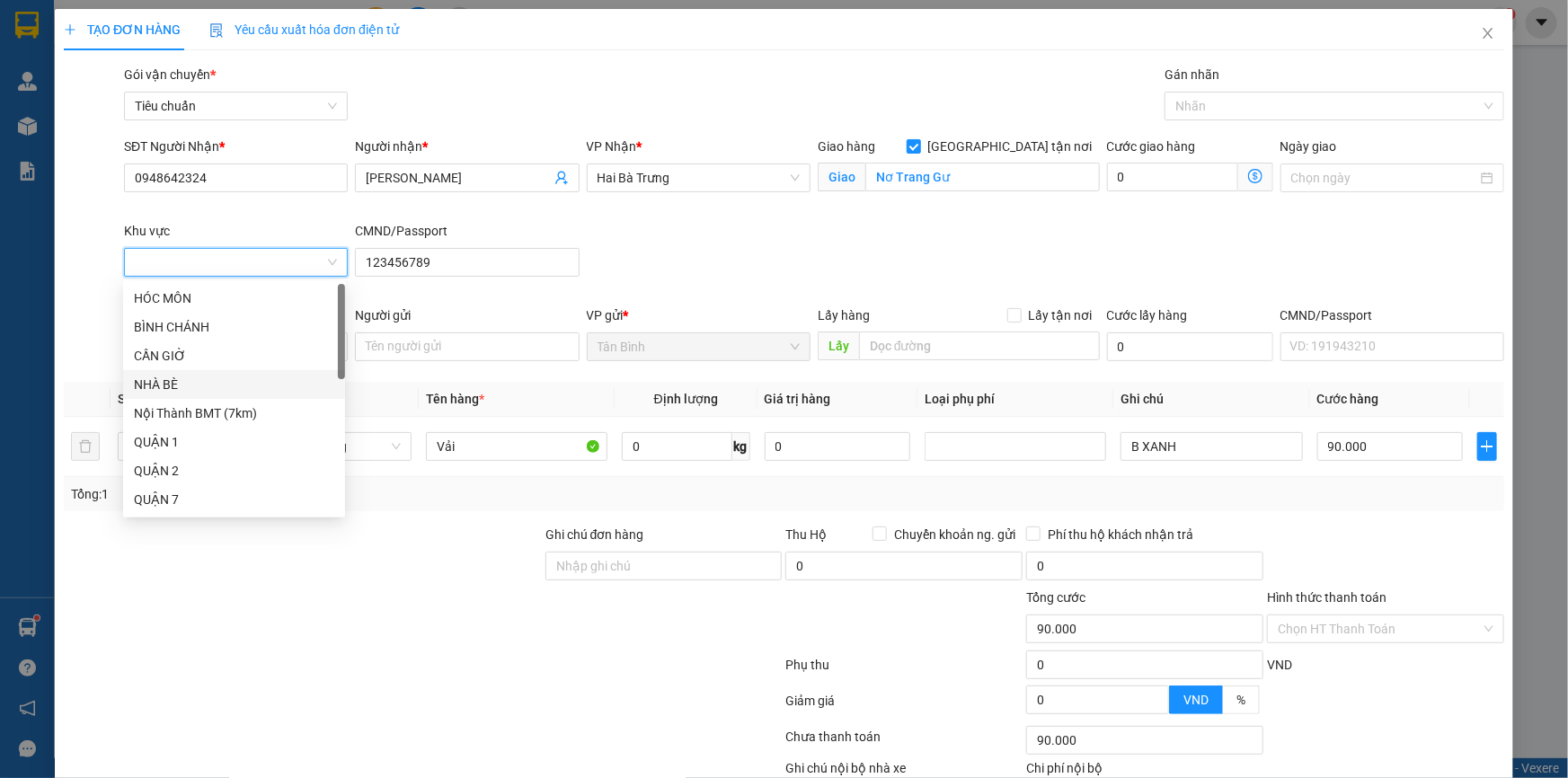
click at [575, 265] on div "CMND/Passport [PASSPORT]" at bounding box center [467, 263] width 231 height 84
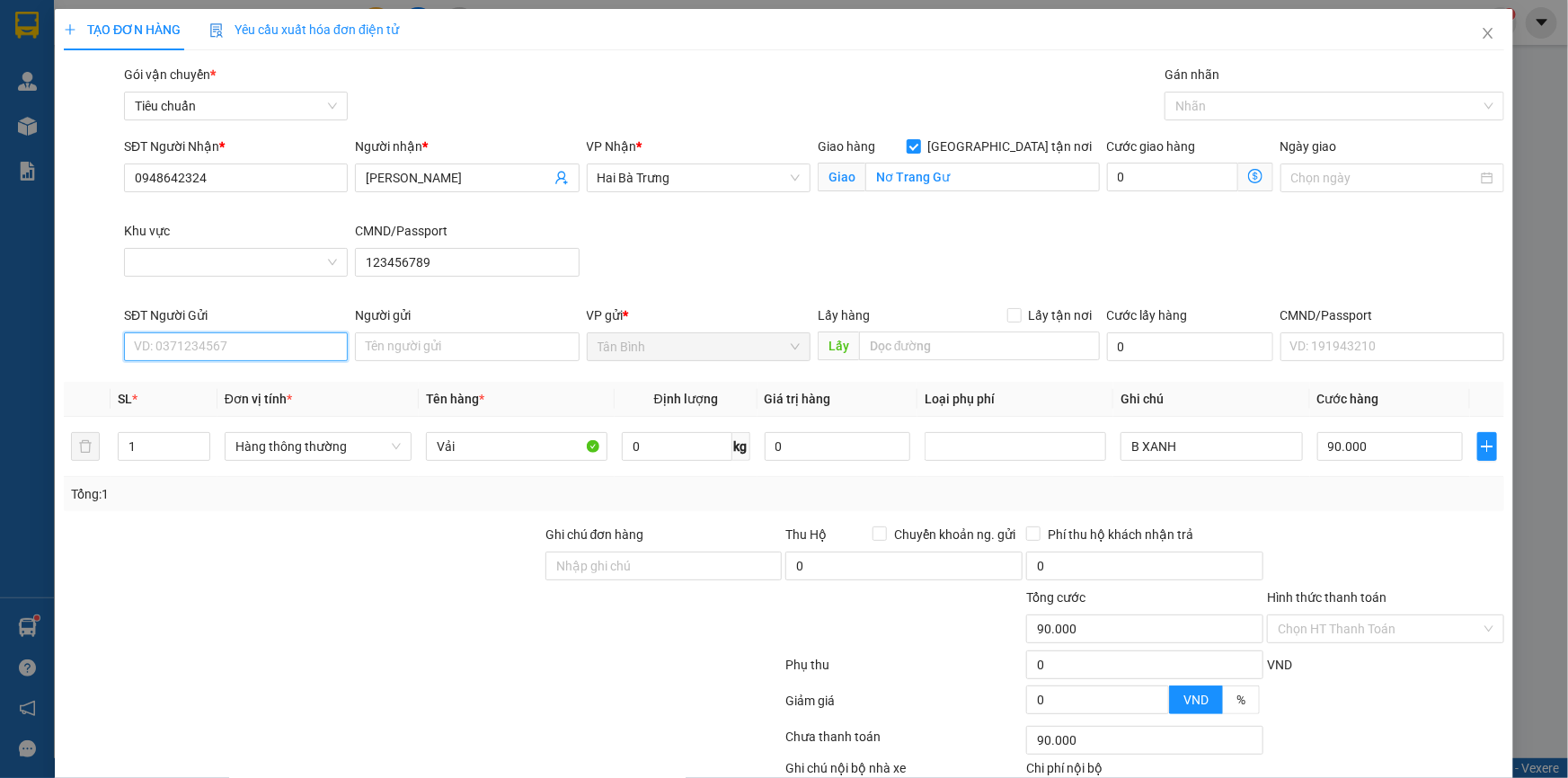
click at [283, 341] on input "SĐT Người Gửi" at bounding box center [236, 346] width 224 height 29
click at [278, 343] on input "SĐT Người Gửi" at bounding box center [236, 346] width 224 height 29
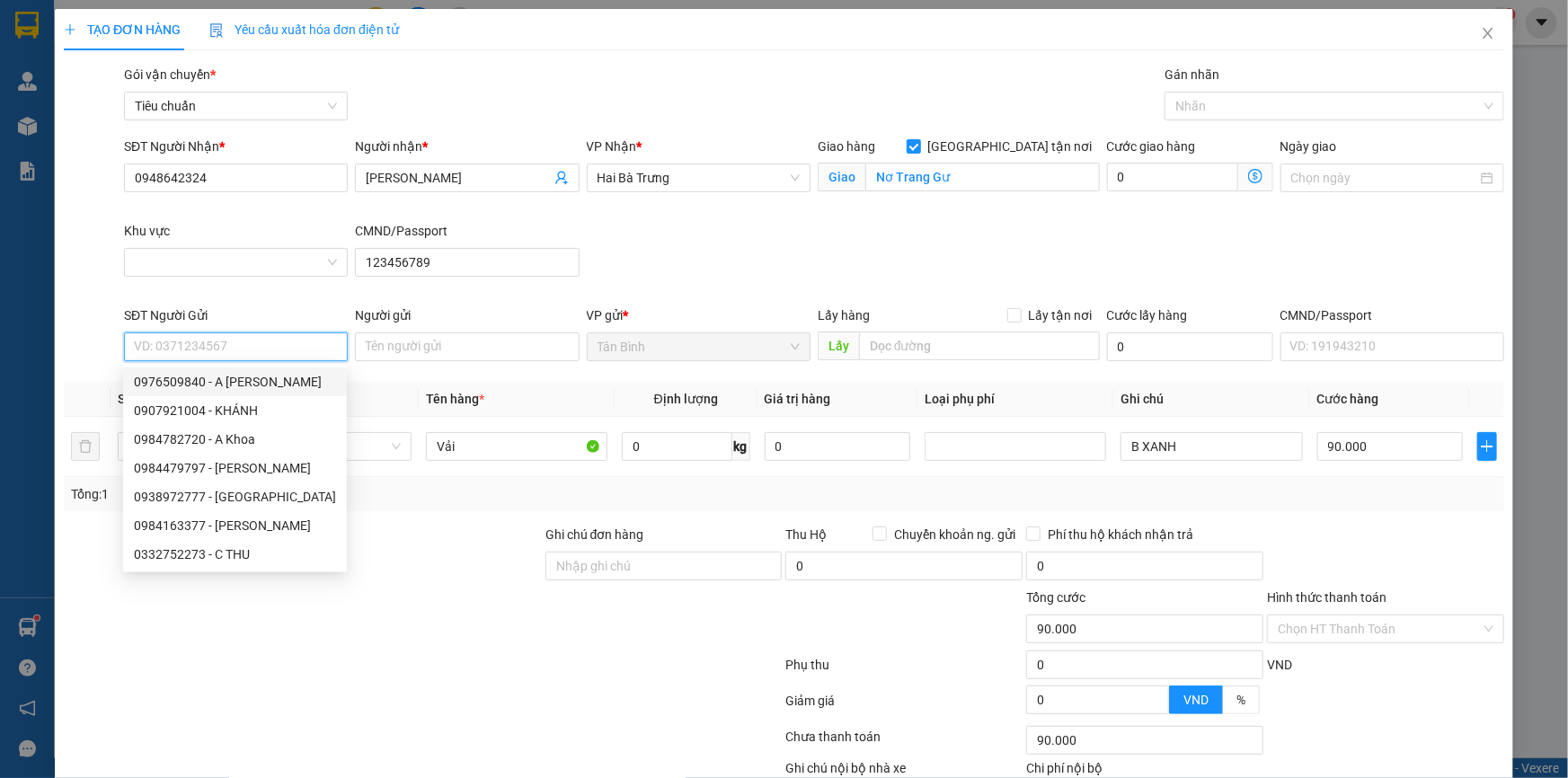
click at [262, 347] on input "SĐT Người Gửi" at bounding box center [236, 346] width 224 height 29
click at [230, 525] on div "0984163377 - [PERSON_NAME]" at bounding box center [235, 525] width 203 height 19
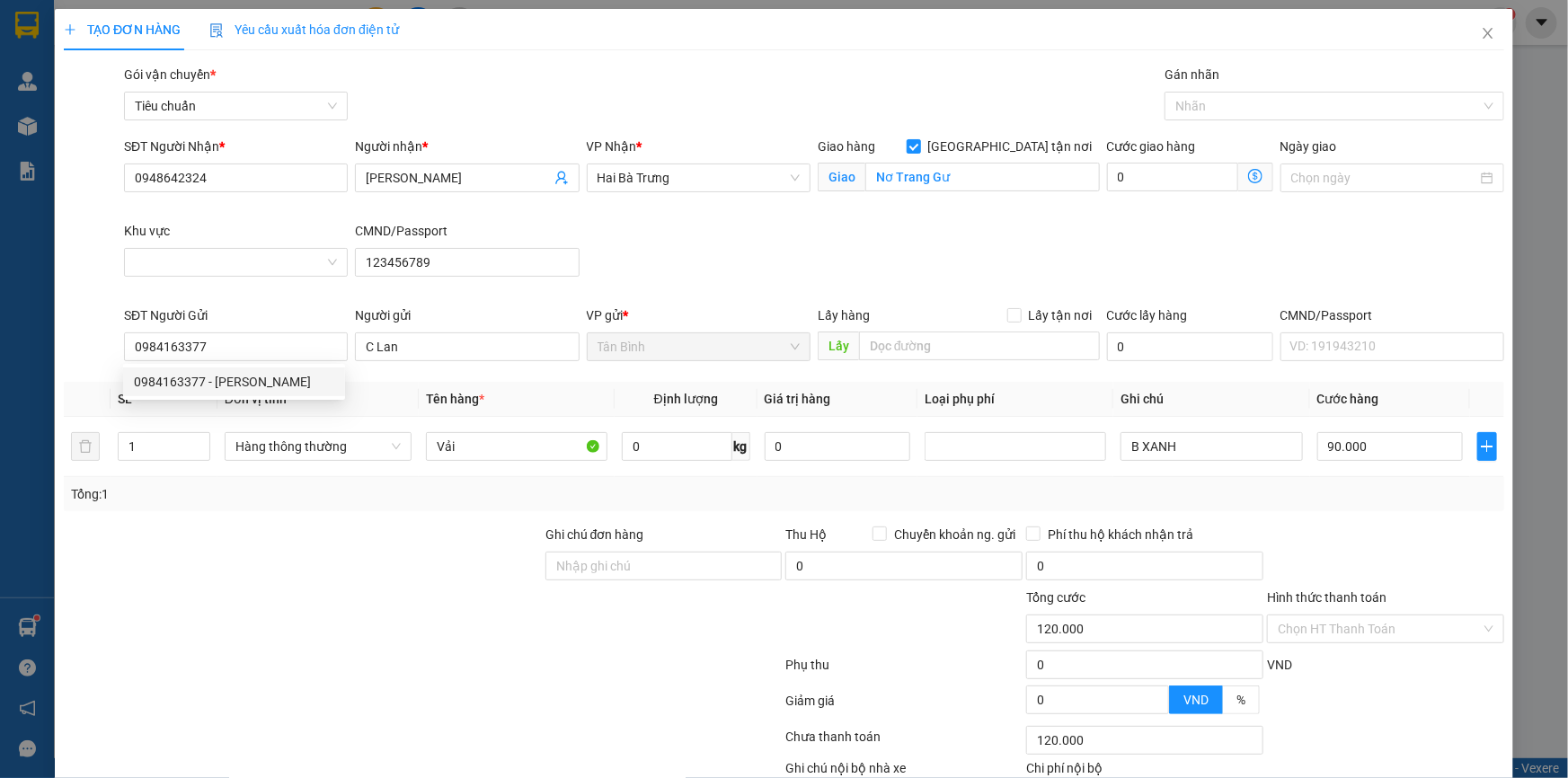
click at [440, 525] on div at bounding box center [302, 556] width 482 height 63
click at [158, 455] on input "2" at bounding box center [164, 446] width 91 height 27
drag, startPoint x: 158, startPoint y: 455, endPoint x: 88, endPoint y: 460, distance: 70.2
click at [88, 460] on tr "2 Hàng thông thường VẢI ĐÃ TƯ VẤN VẬN CHUYỂN 0 kg 0 CÂY XANH + CỤC ĐEN 120.000" at bounding box center [784, 447] width 1440 height 60
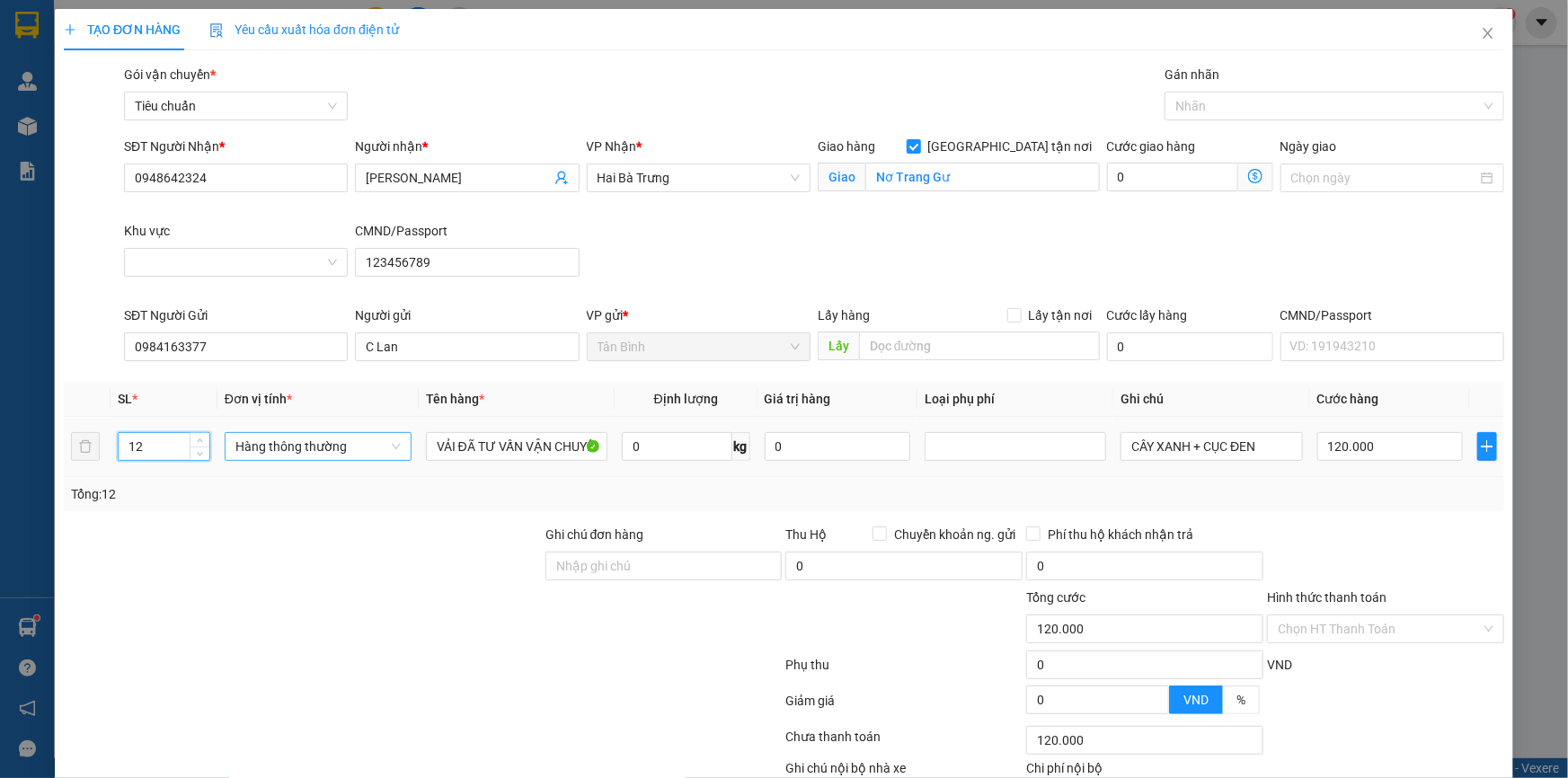
click at [273, 449] on span "Hàng thông thường" at bounding box center [317, 446] width 166 height 27
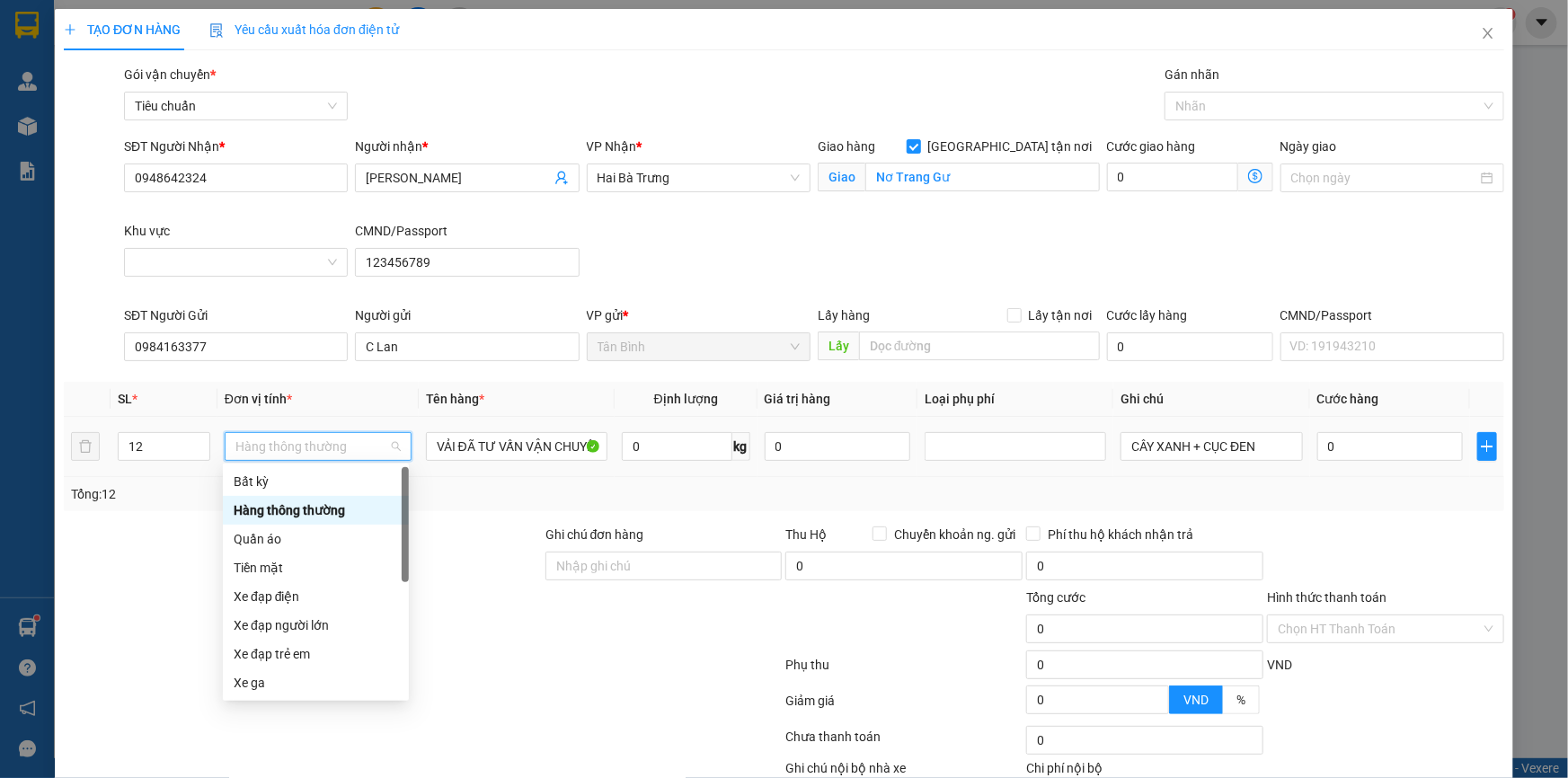
click at [279, 534] on div "Quần áo" at bounding box center [316, 538] width 165 height 19
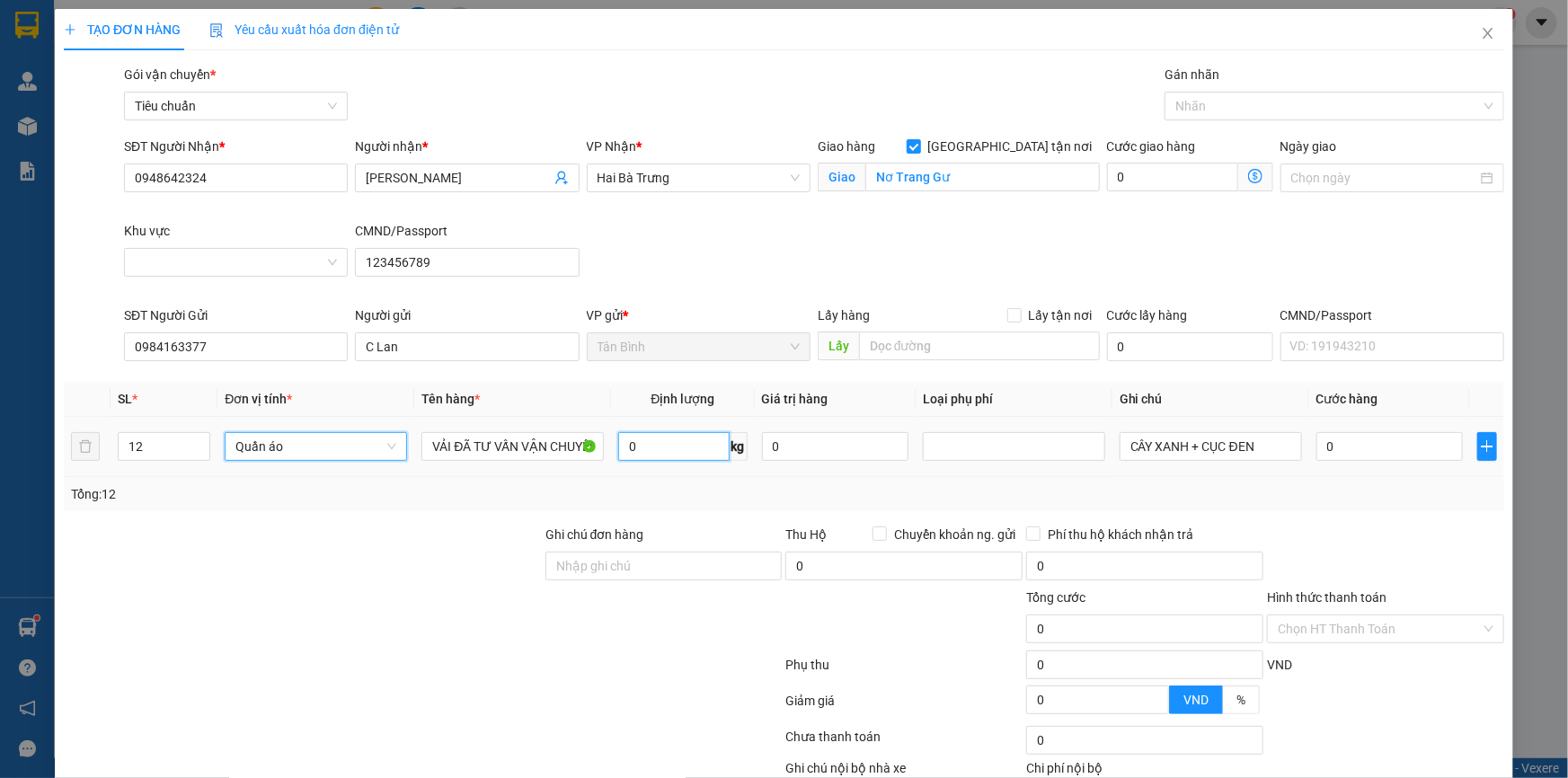
click at [661, 455] on input "0" at bounding box center [673, 446] width 110 height 29
click at [460, 512] on div "Transit Pickup Surcharge Ids Transit Deliver Surcharge Ids Transit Deliver Surc…" at bounding box center [784, 461] width 1440 height 792
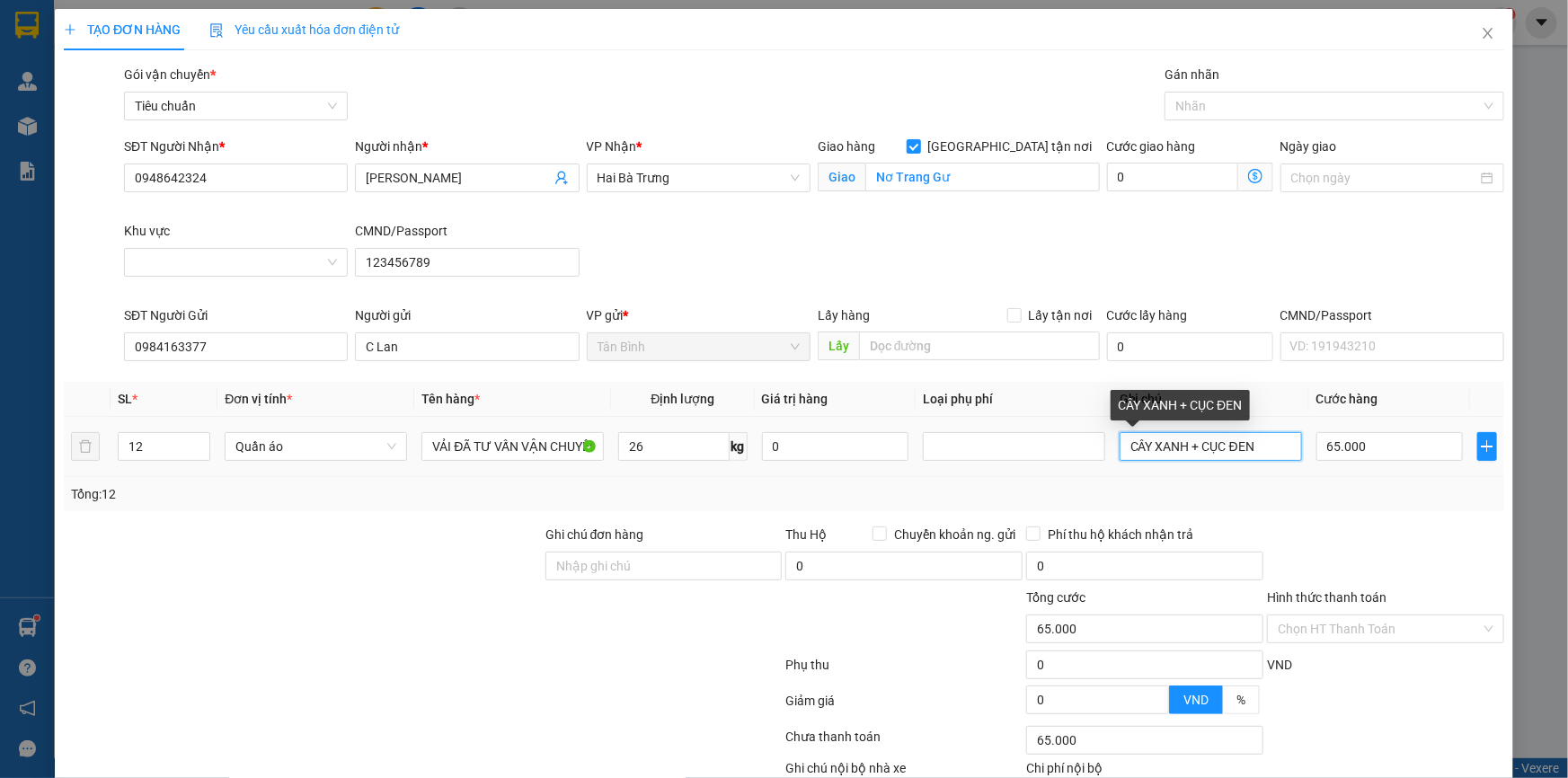
click at [1124, 451] on input "CÂY XANH + CỤC ĐEN" at bounding box center [1210, 446] width 182 height 29
drag, startPoint x: 1203, startPoint y: 449, endPoint x: 1303, endPoint y: 451, distance: 100.0
click at [1303, 451] on tr "12 Quần áo VẢI ĐÃ TƯ VẤN VẬN CHUYỂN 26 kg 0 12CÂY XANH + CỤC ĐEN 65.000" at bounding box center [784, 447] width 1440 height 60
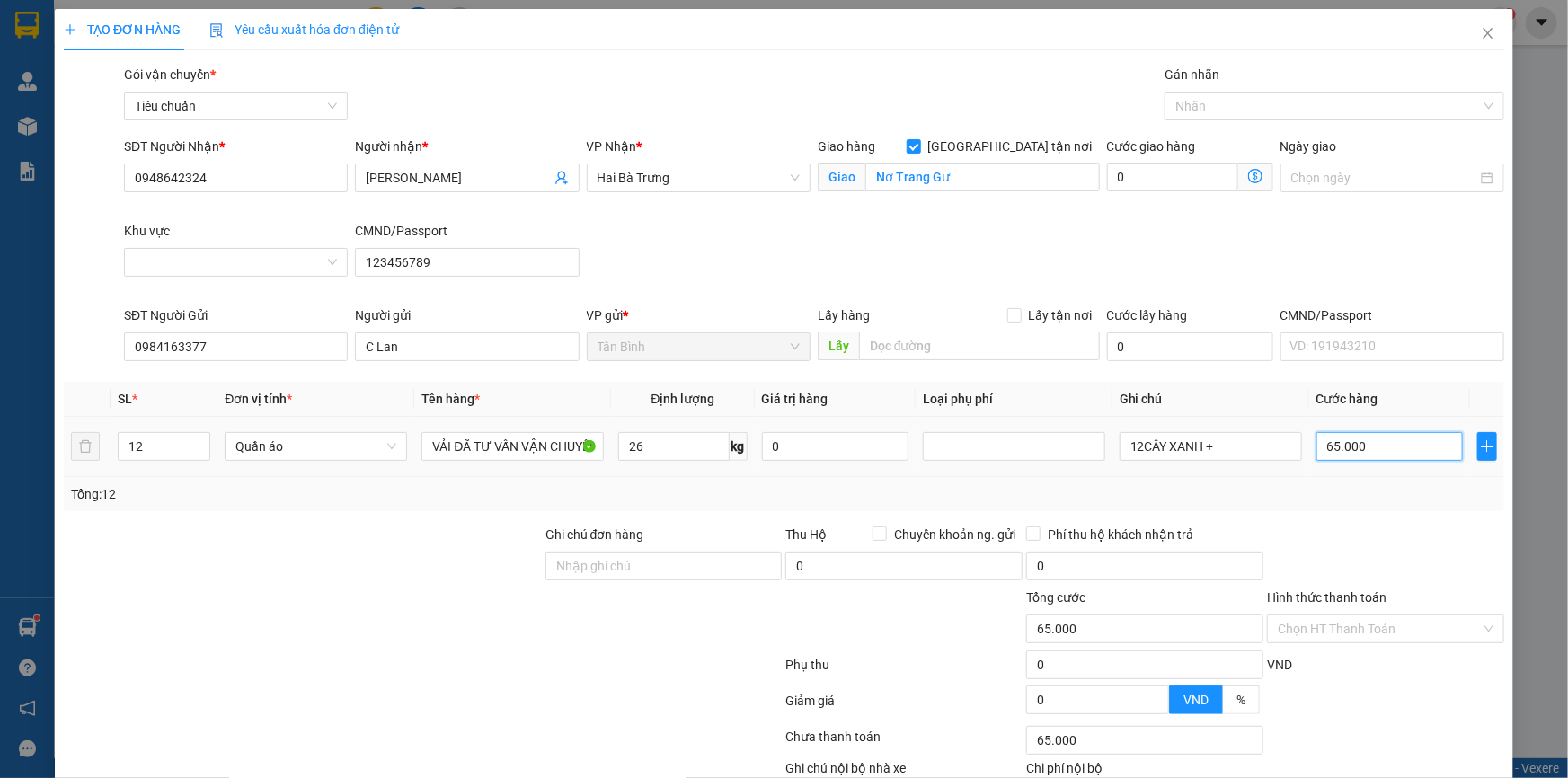
click at [1366, 452] on input "65.000" at bounding box center [1389, 446] width 146 height 29
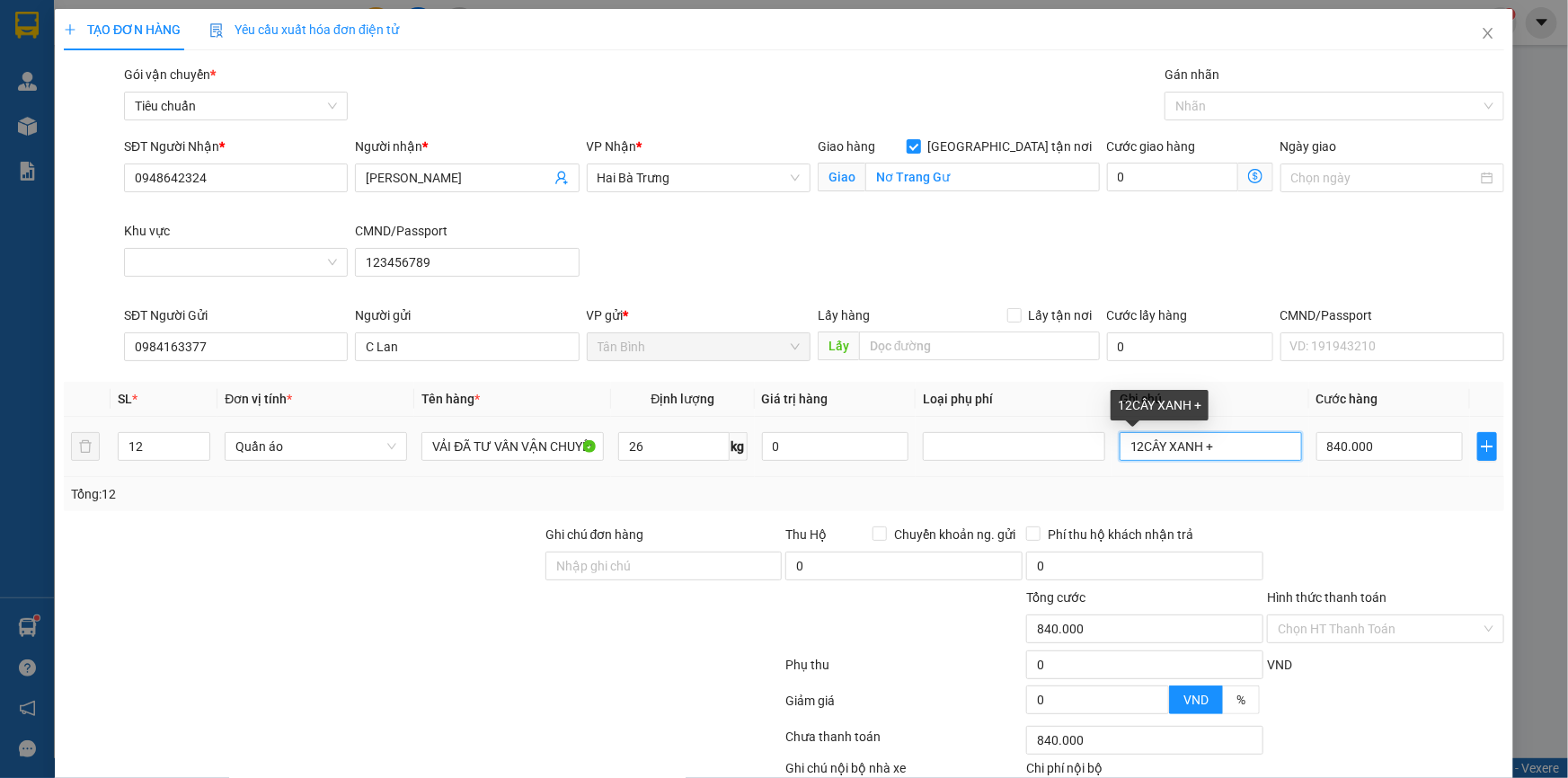
drag, startPoint x: 1196, startPoint y: 447, endPoint x: 1289, endPoint y: 457, distance: 93.5
click at [1277, 453] on input "12CÂY XANH +" at bounding box center [1210, 446] width 182 height 29
click at [1323, 521] on div "Transit Pickup Surcharge Ids Transit Deliver Surcharge Ids Transit Deliver Surc…" at bounding box center [784, 461] width 1440 height 792
drag, startPoint x: 1392, startPoint y: 733, endPoint x: 1379, endPoint y: 712, distance: 24.7
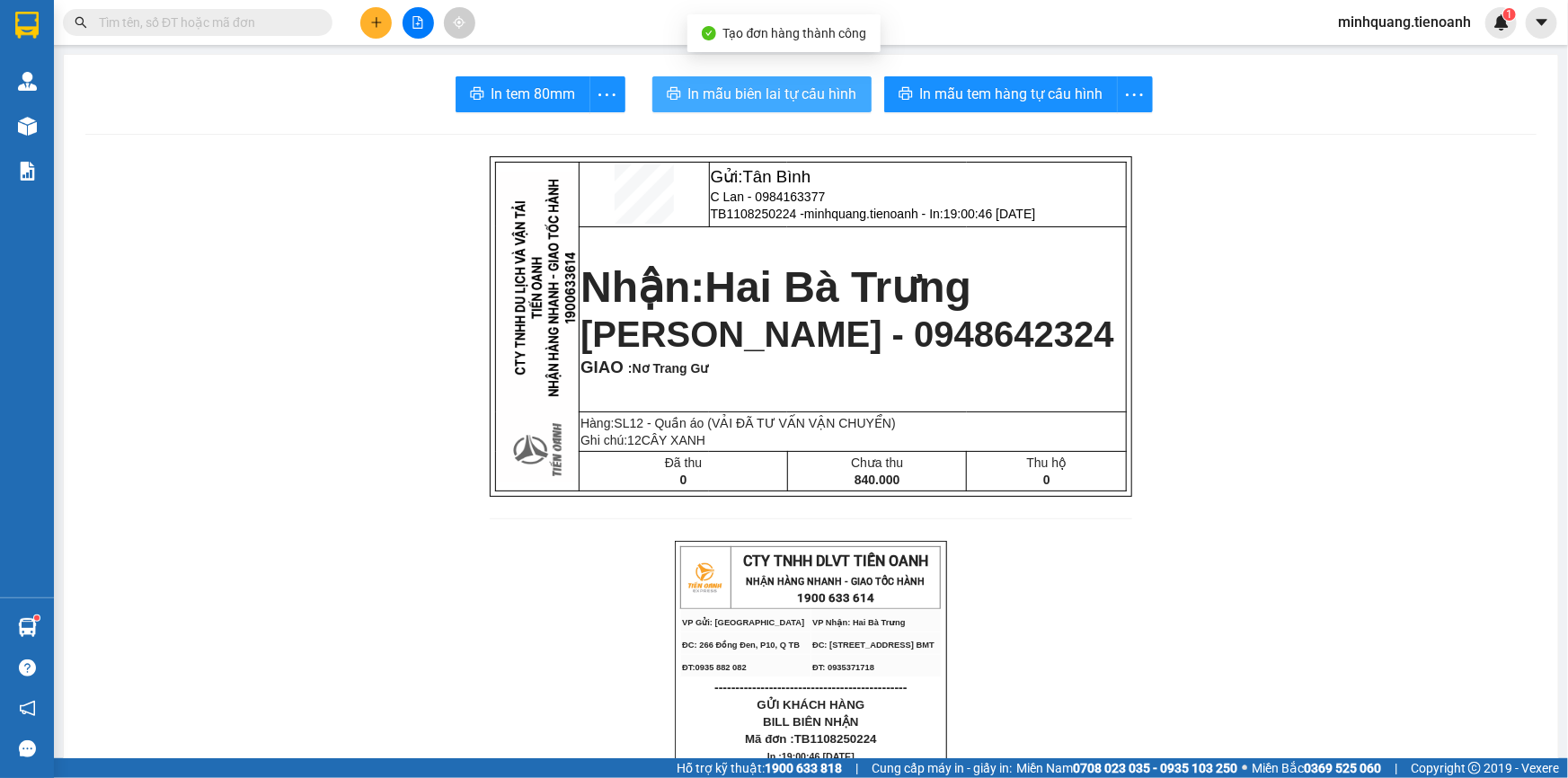
click at [767, 91] on span "In mẫu biên lai tự cấu hình" at bounding box center [772, 93] width 169 height 22
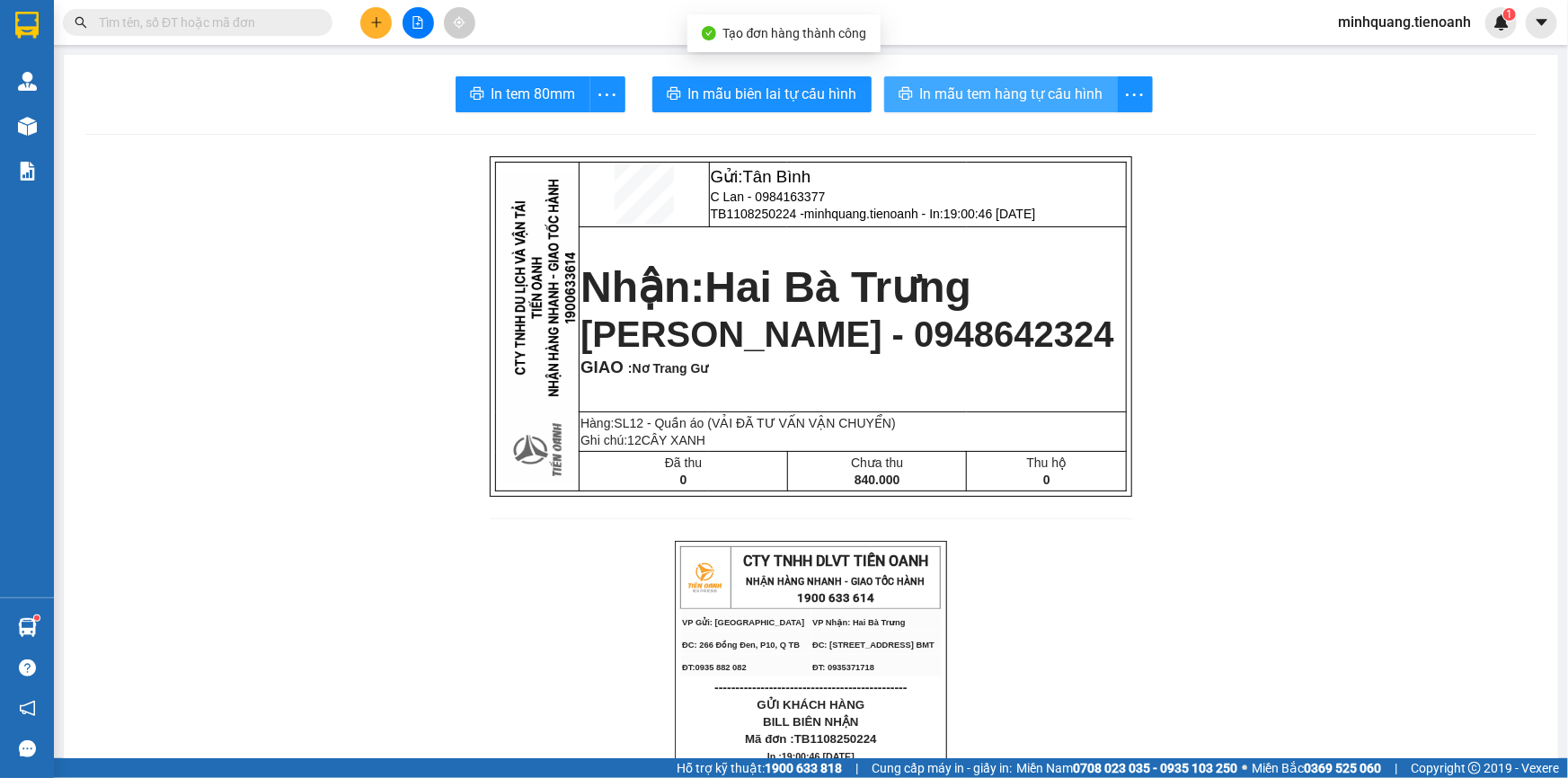
click at [1021, 80] on button "In mẫu tem hàng tự cấu hình" at bounding box center [1001, 94] width 234 height 36
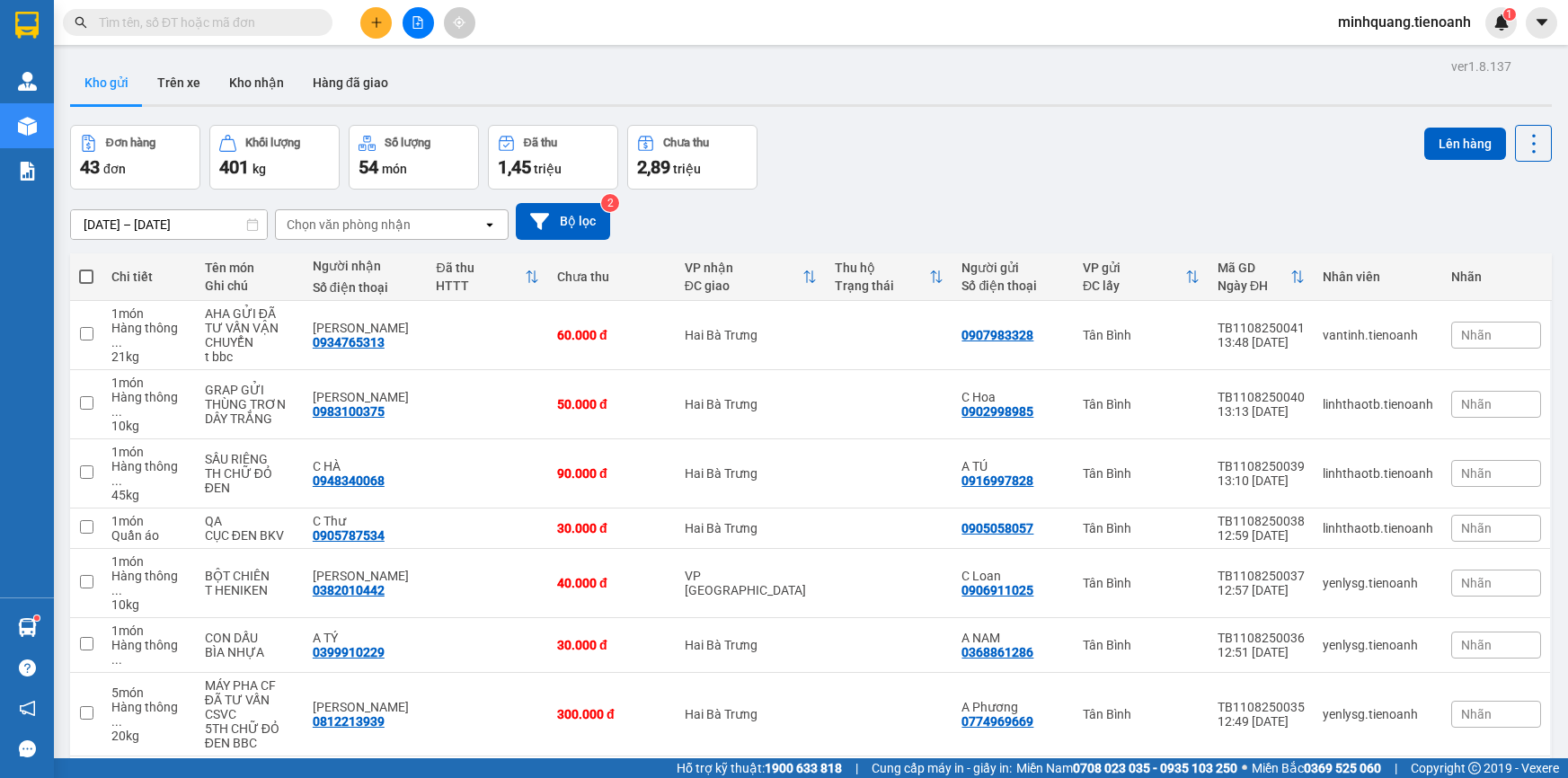
click at [242, 26] on input "text" at bounding box center [204, 22] width 212 height 19
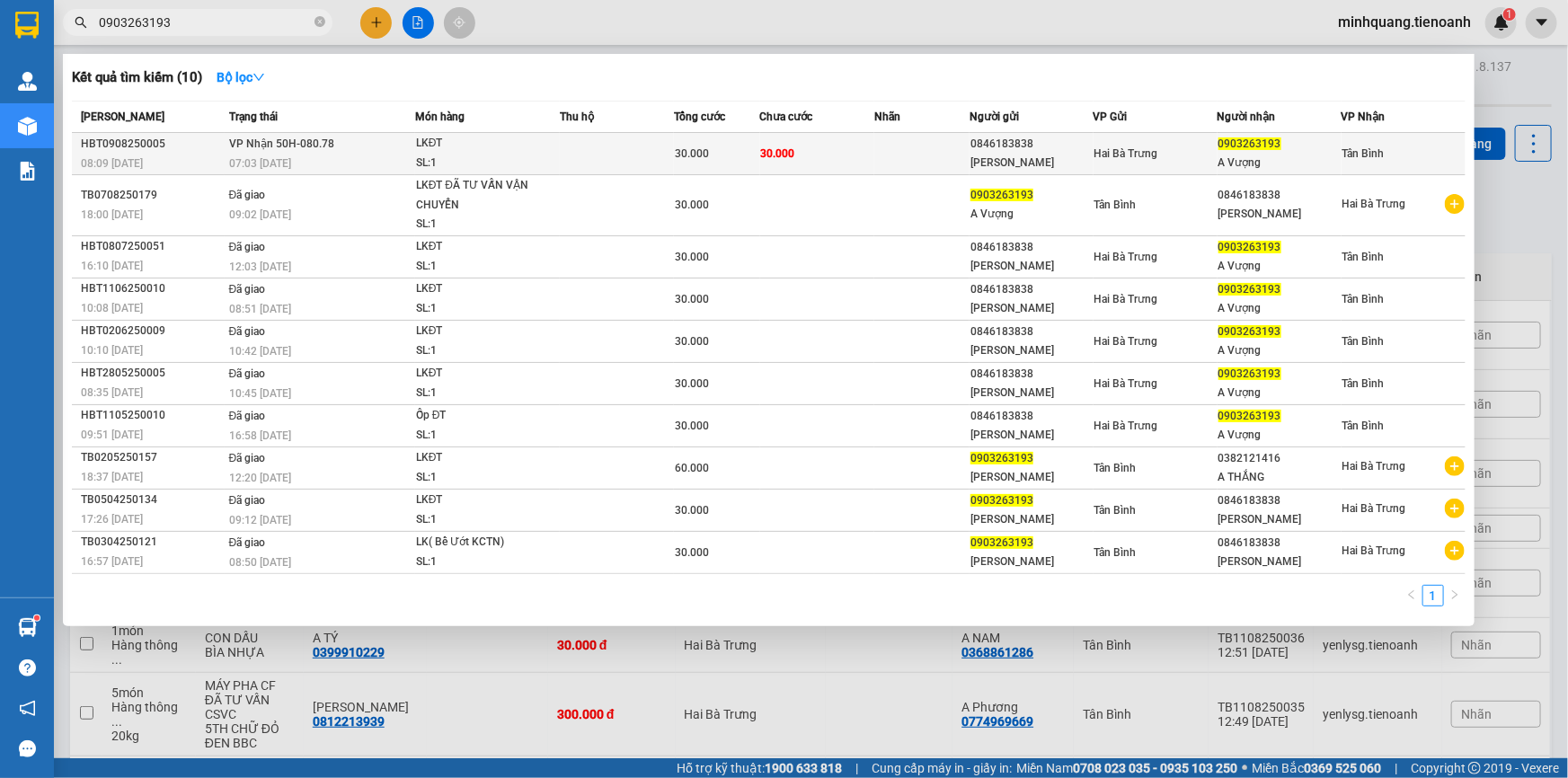
type input "0903263193"
click at [907, 142] on td at bounding box center [921, 154] width 95 height 43
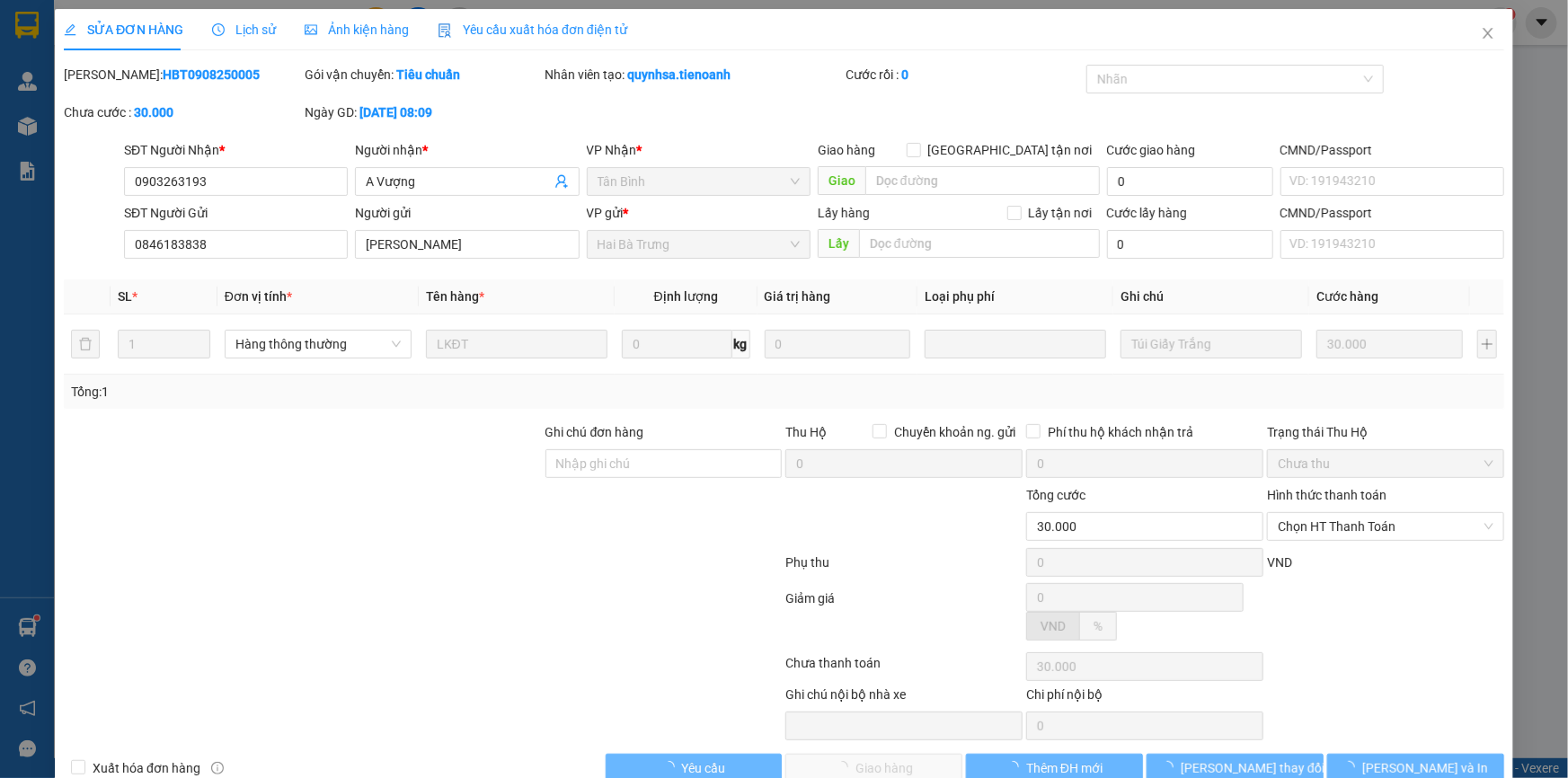
type input "0903263193"
type input "A Vượng"
type input "0846183838"
type input "NGUYÊN VŨ"
type input "30.000"
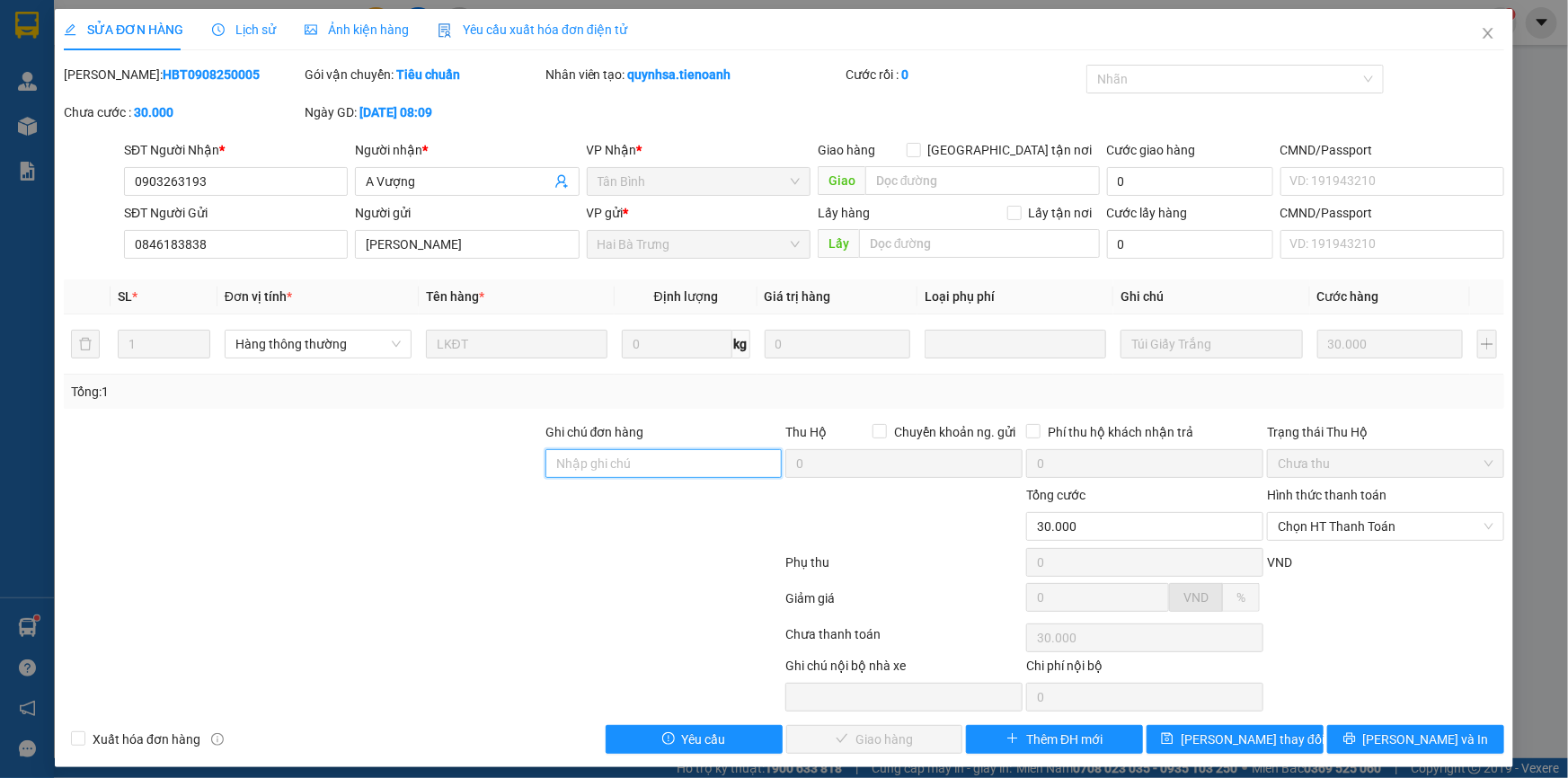
click at [612, 469] on input "Ghi chú đơn hàng" at bounding box center [664, 463] width 237 height 29
click at [378, 471] on div at bounding box center [302, 454] width 482 height 63
click at [1360, 519] on span "Chọn HT Thanh Toán" at bounding box center [1385, 526] width 216 height 27
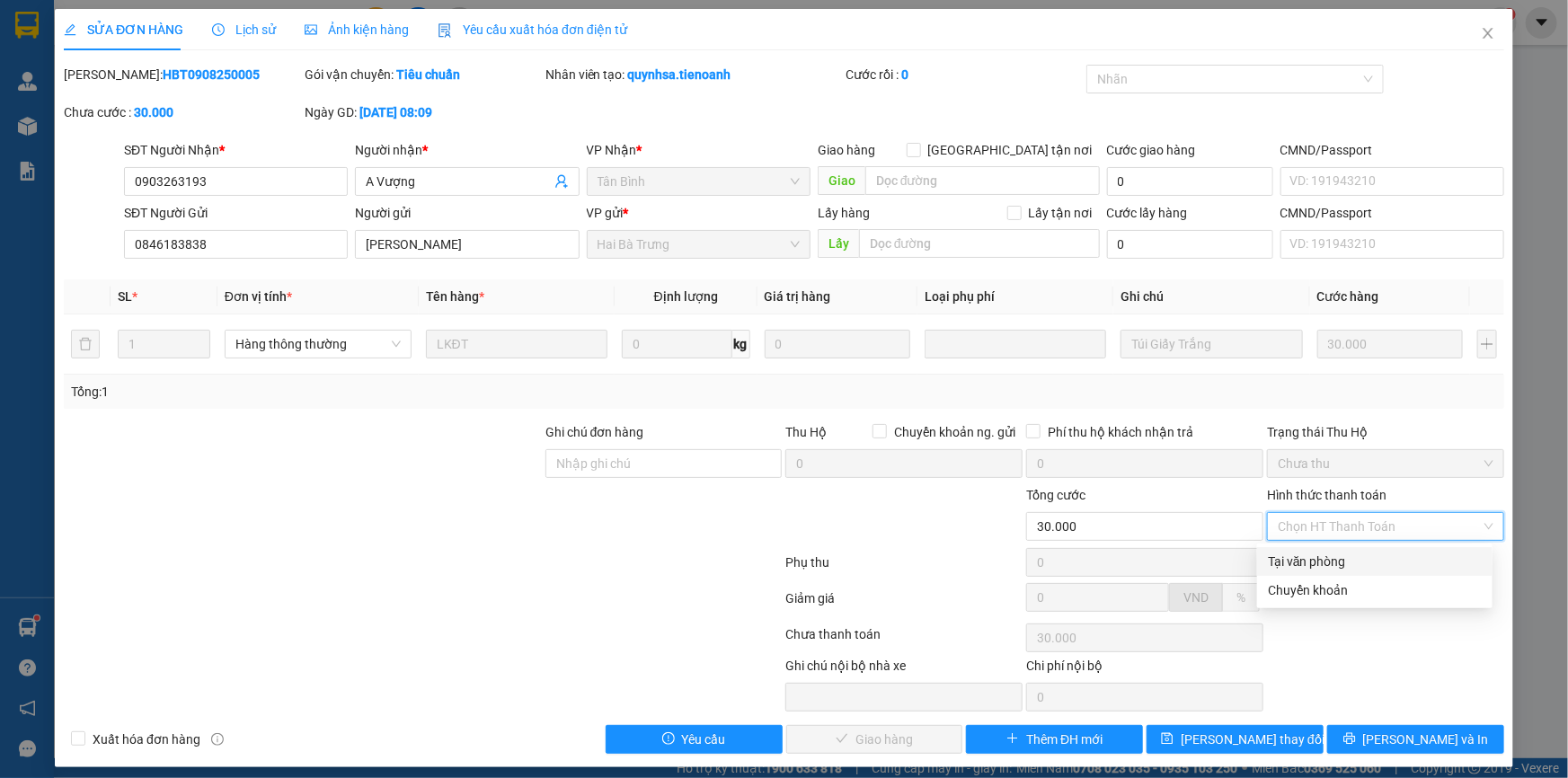
click at [1354, 551] on div "Tại văn phòng" at bounding box center [1375, 561] width 214 height 19
type input "0"
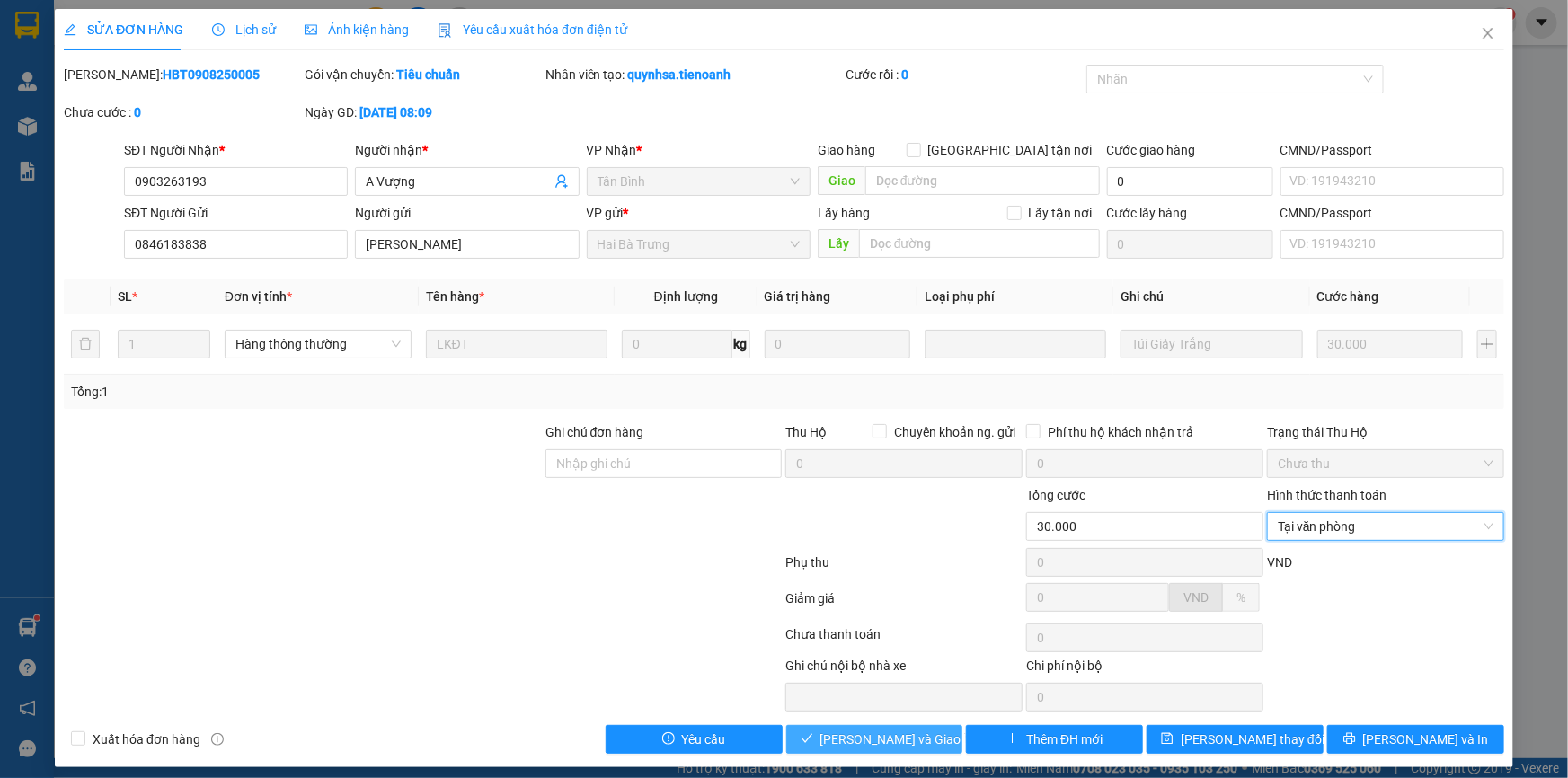
click at [888, 734] on span "[PERSON_NAME] và Giao hàng" at bounding box center [907, 739] width 172 height 19
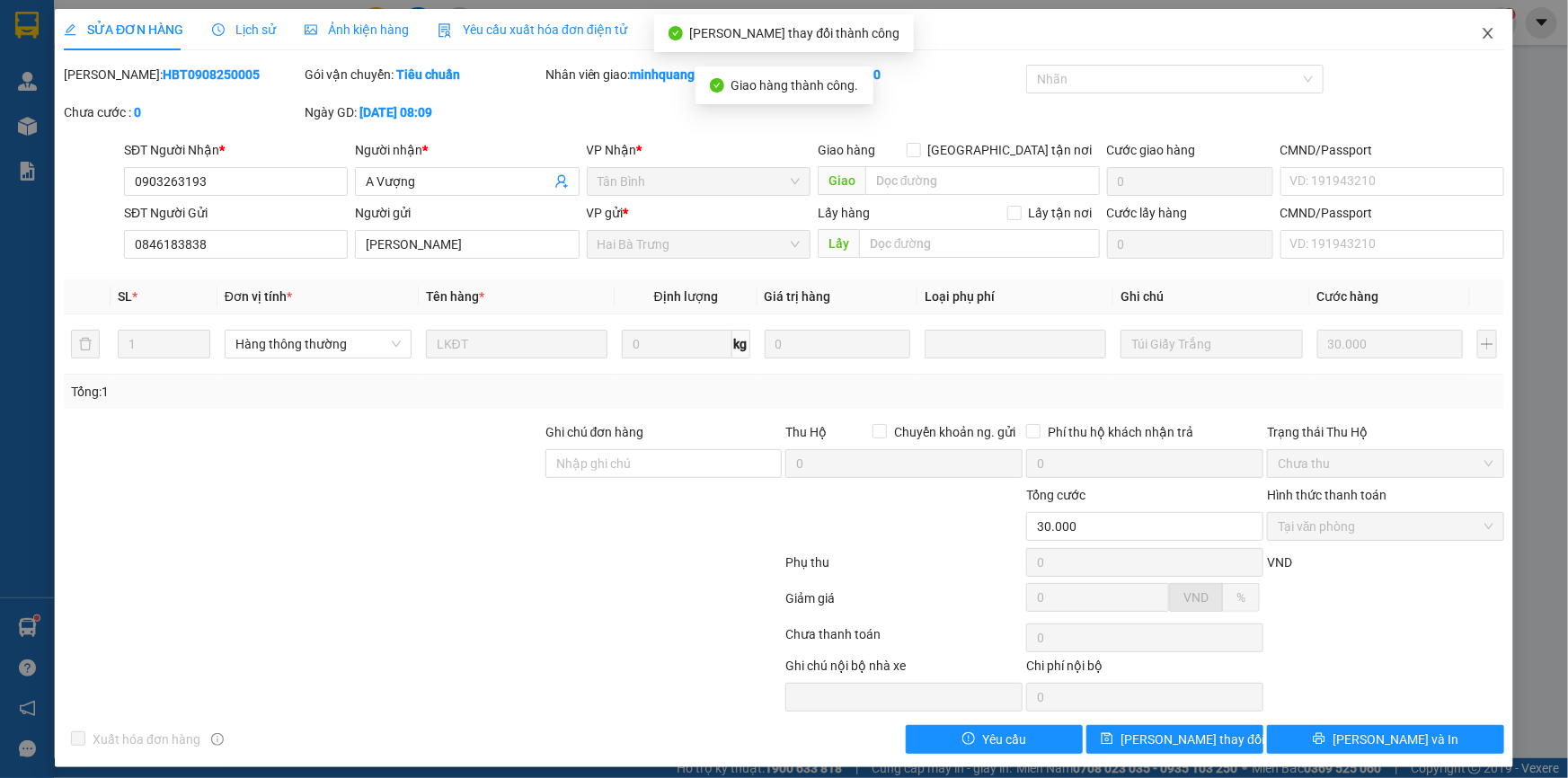
click at [1464, 40] on span "Close" at bounding box center [1488, 34] width 50 height 50
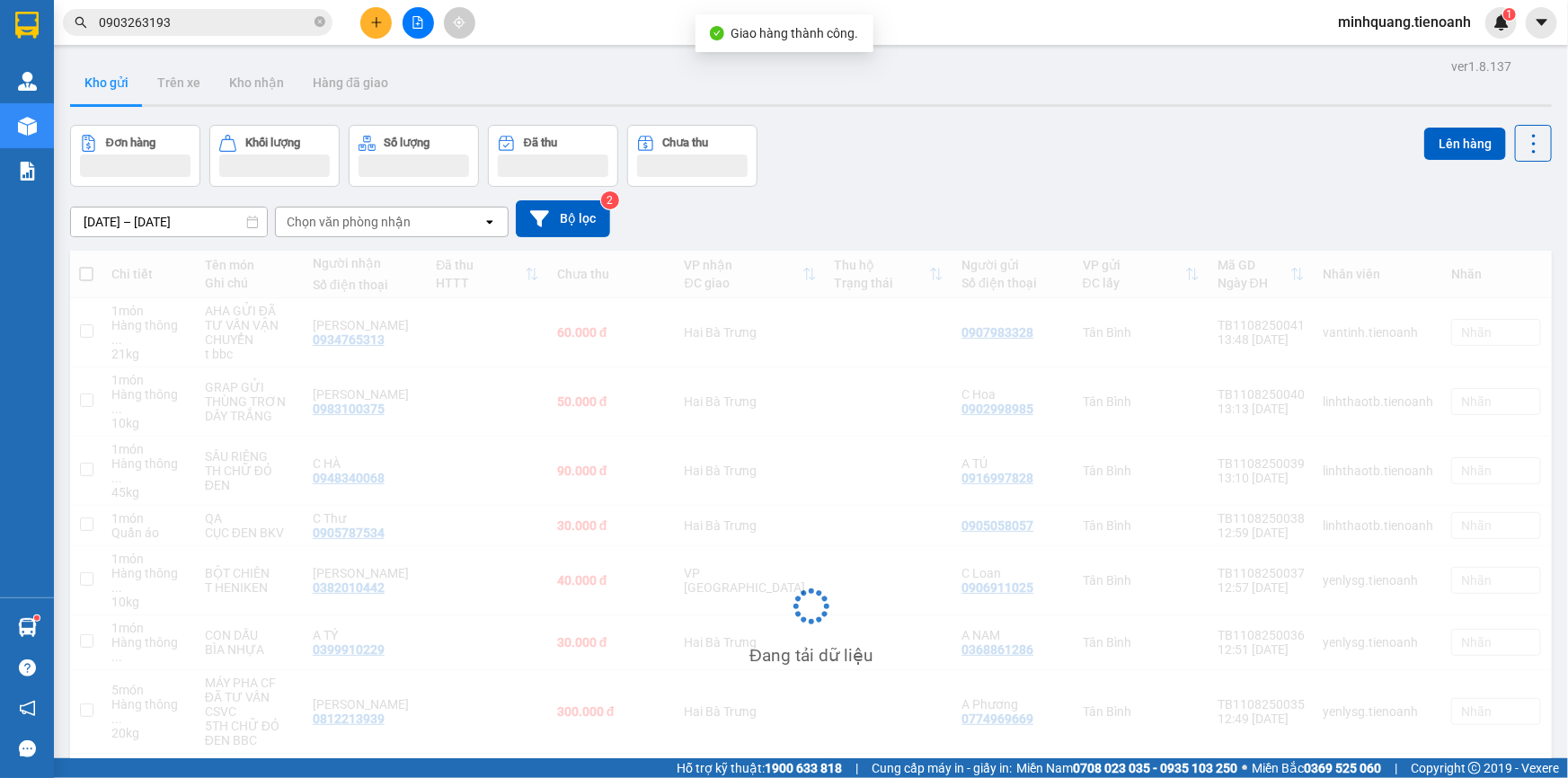
click at [277, 24] on input "0903263193" at bounding box center [204, 22] width 212 height 19
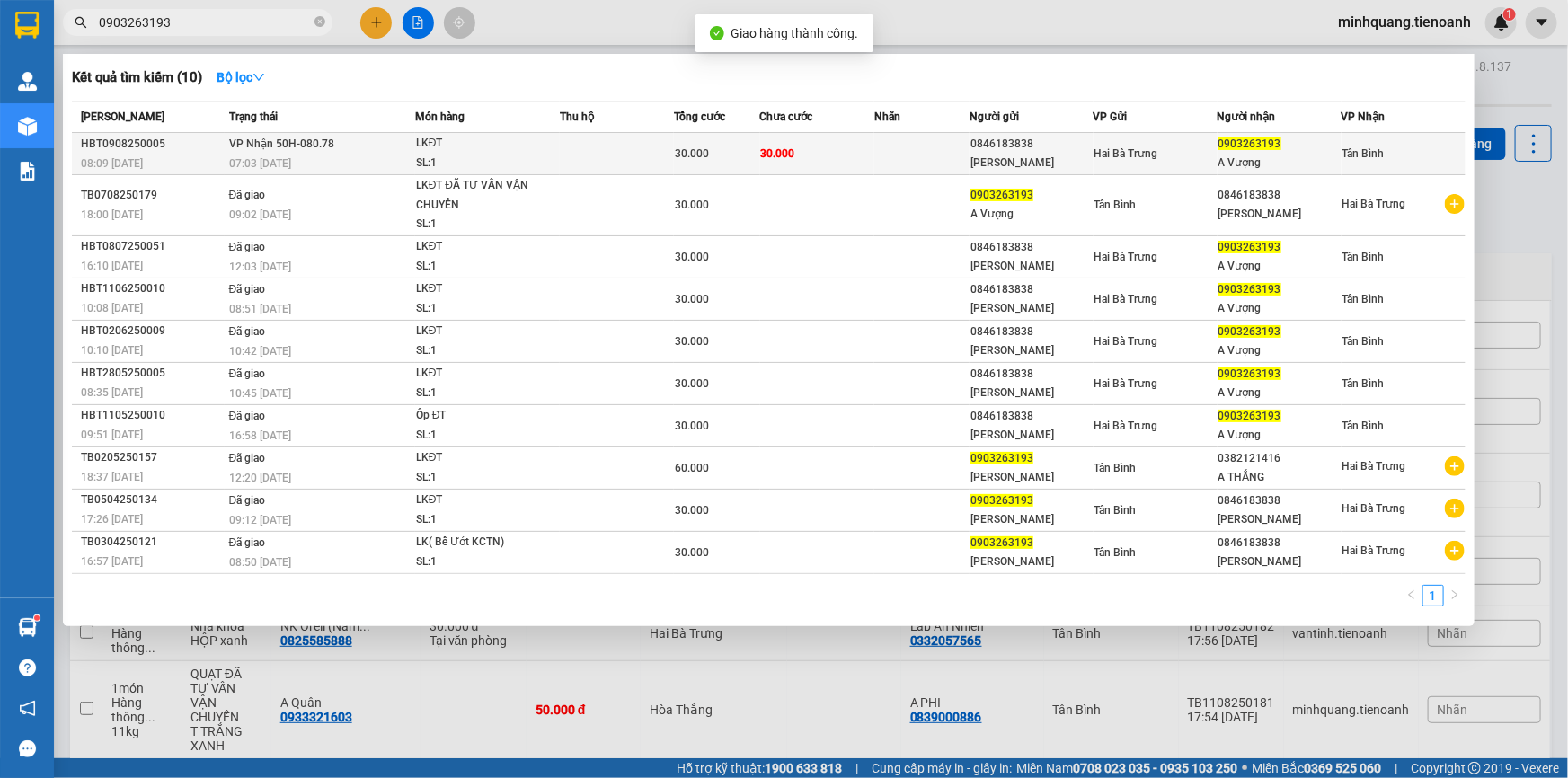
click at [1031, 157] on div "NGUYÊN VŨ" at bounding box center [1031, 163] width 122 height 19
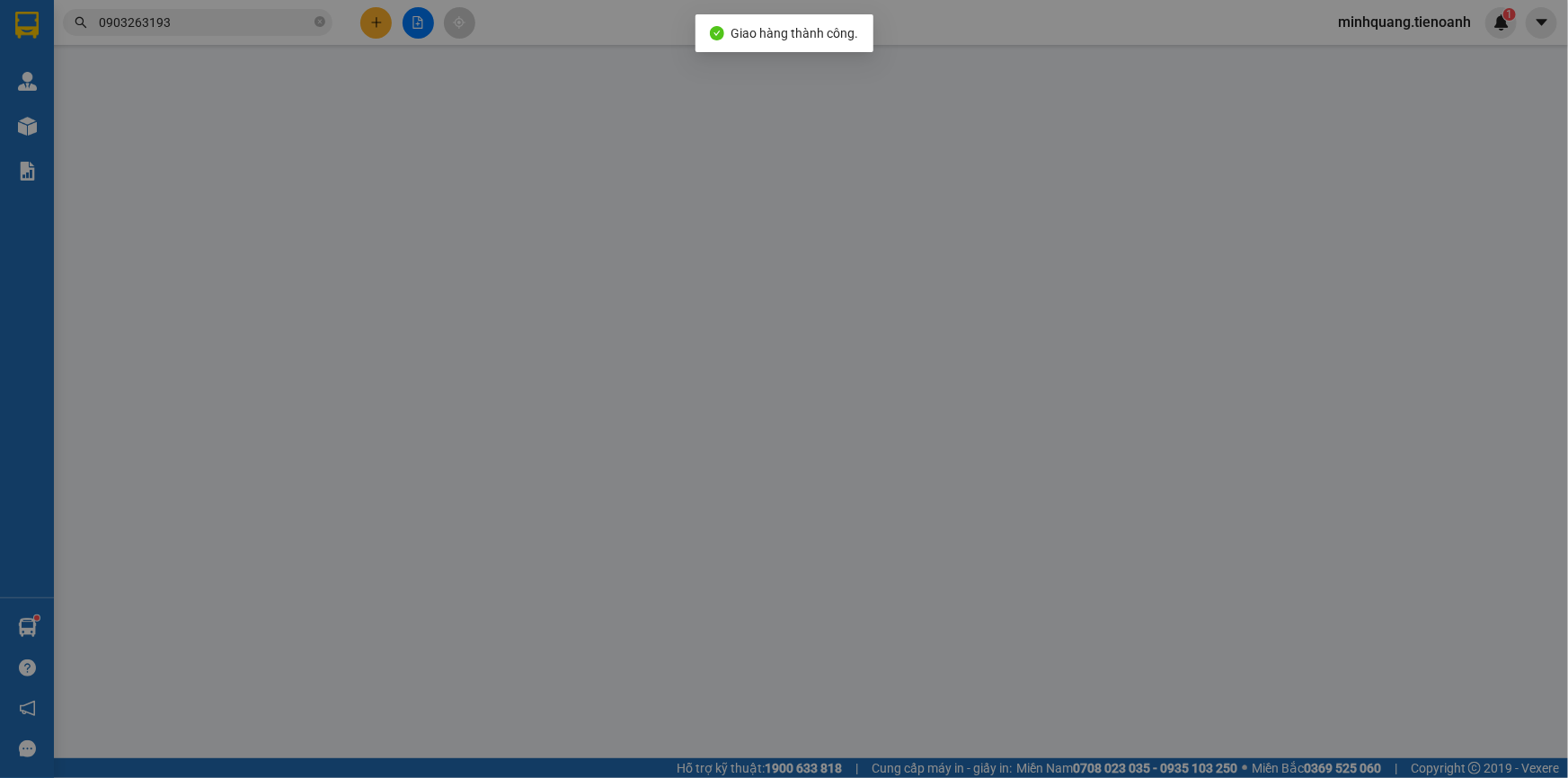
type input "0903263193"
type input "A Vượng"
type input "0846183838"
type input "NGUYÊN VŨ"
type input "30.000"
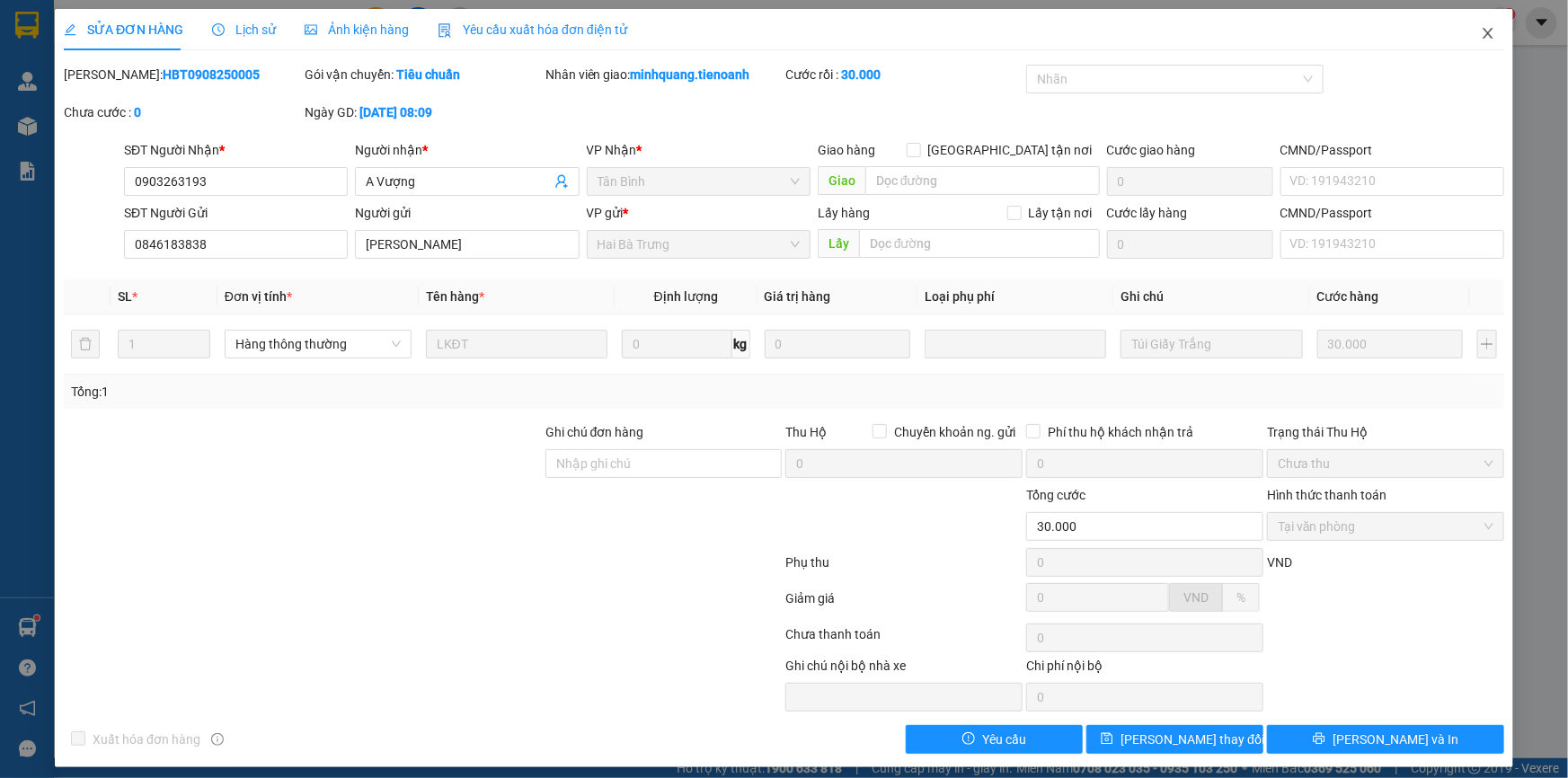
click at [1481, 32] on icon "close" at bounding box center [1488, 33] width 15 height 15
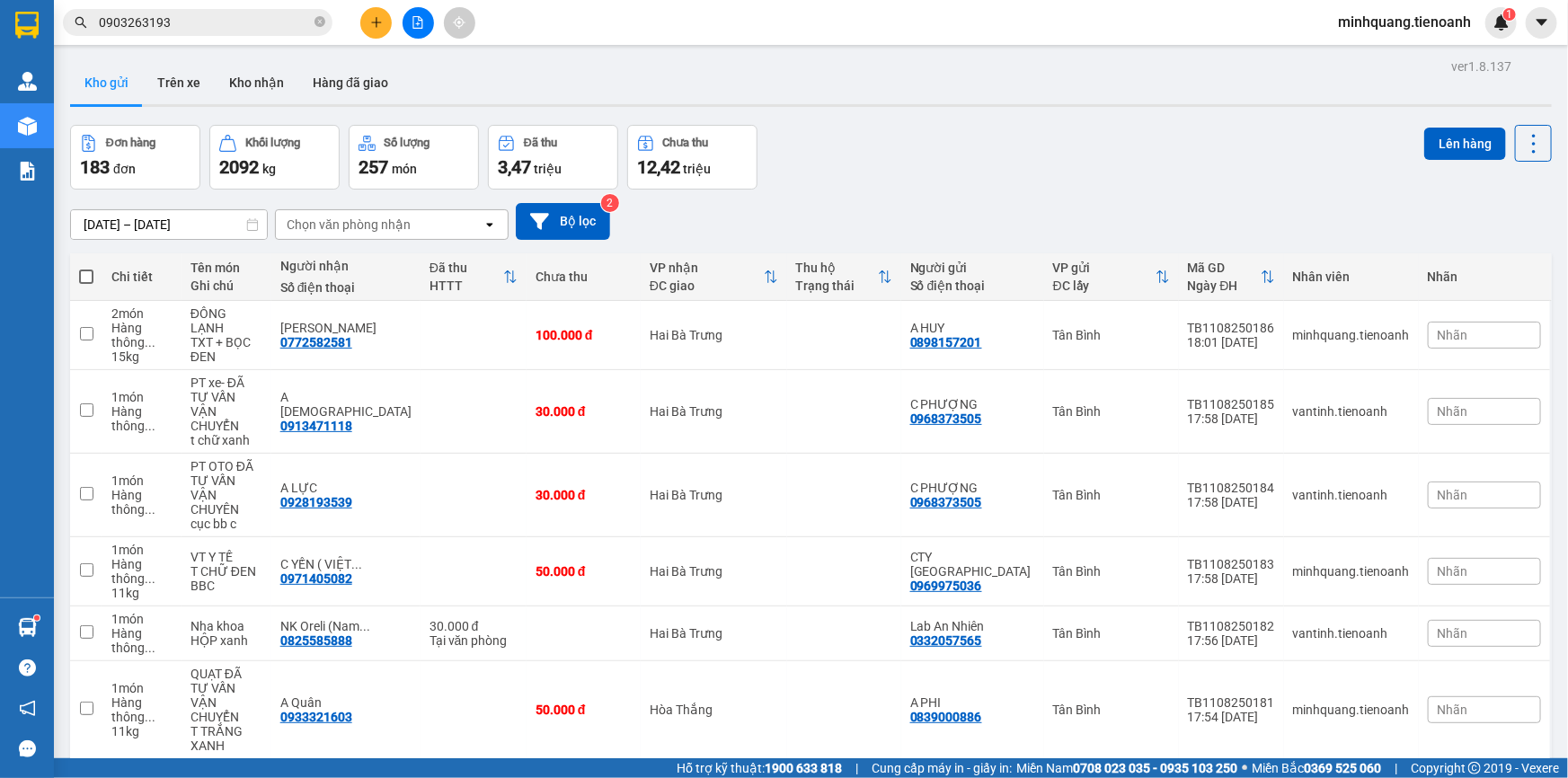
click at [376, 26] on icon "plus" at bounding box center [376, 21] width 1 height 10
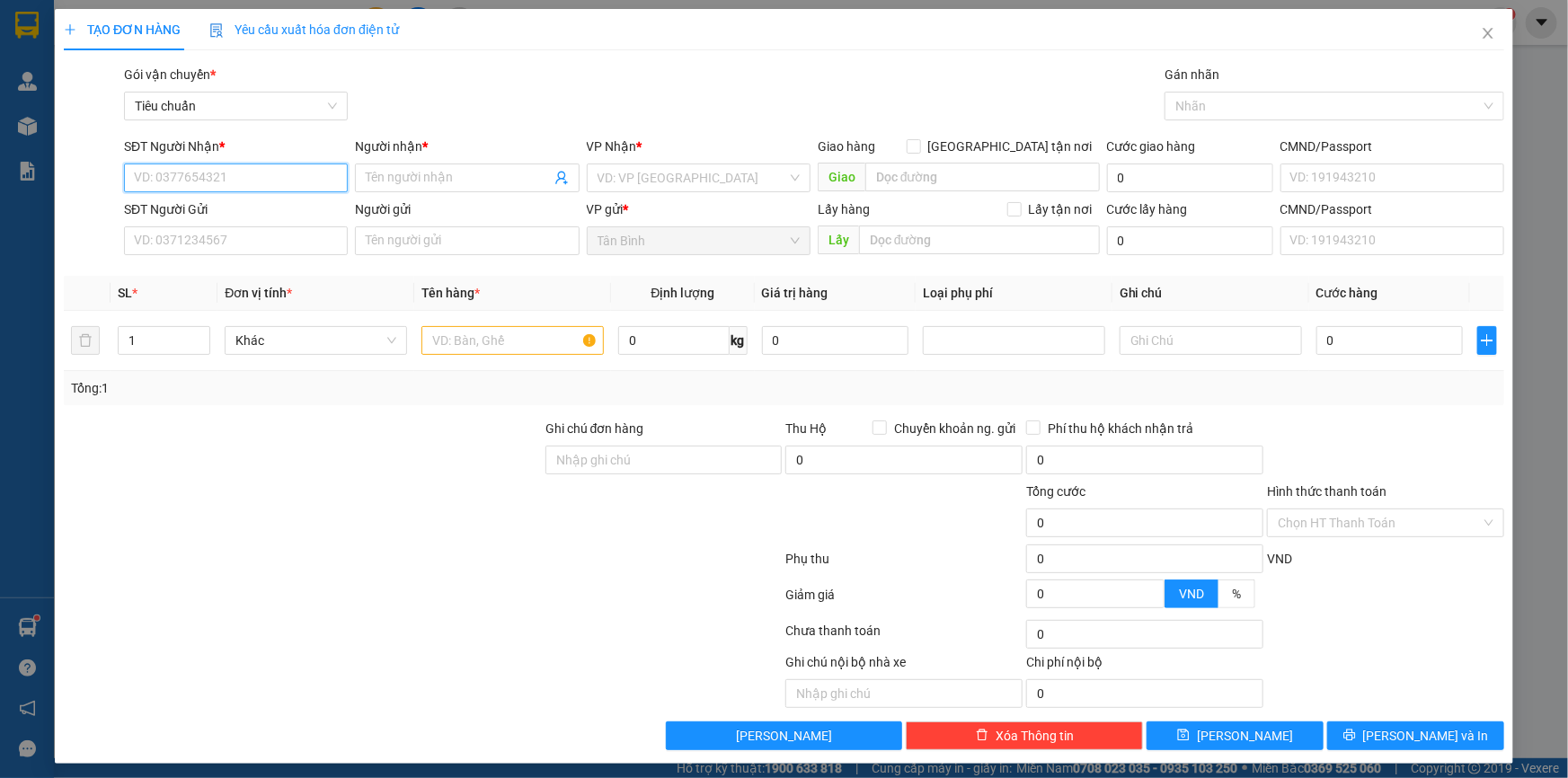
click at [275, 184] on input "SĐT Người Nhận *" at bounding box center [236, 178] width 224 height 29
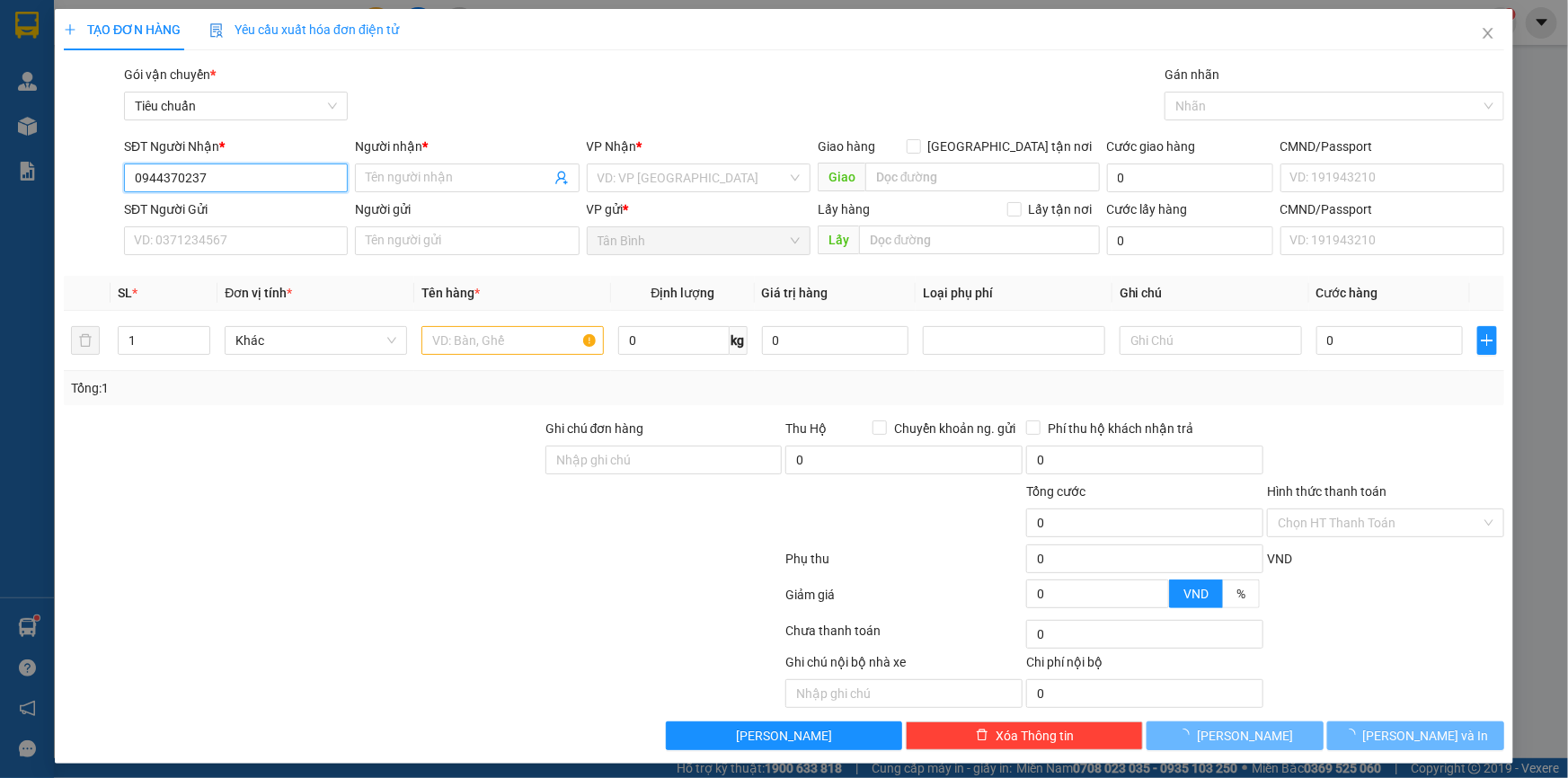
click at [0, 182] on div "TẠO ĐƠN HÀNG Yêu cầu xuất hóa đơn điện tử Transit Pickup Surcharge Ids Transit …" at bounding box center [784, 389] width 1568 height 778
type input "0944370237"
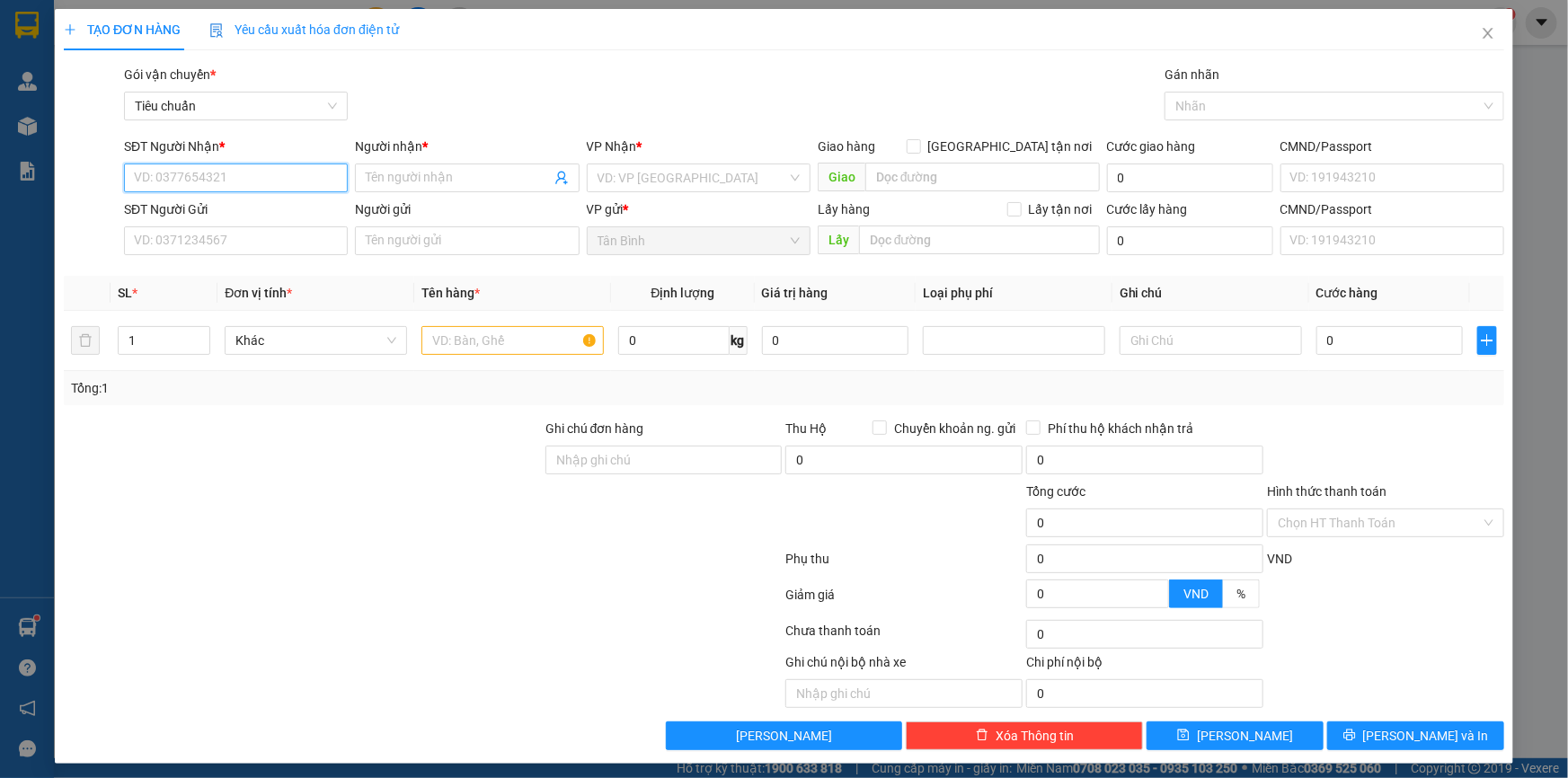
paste input "0793595587"
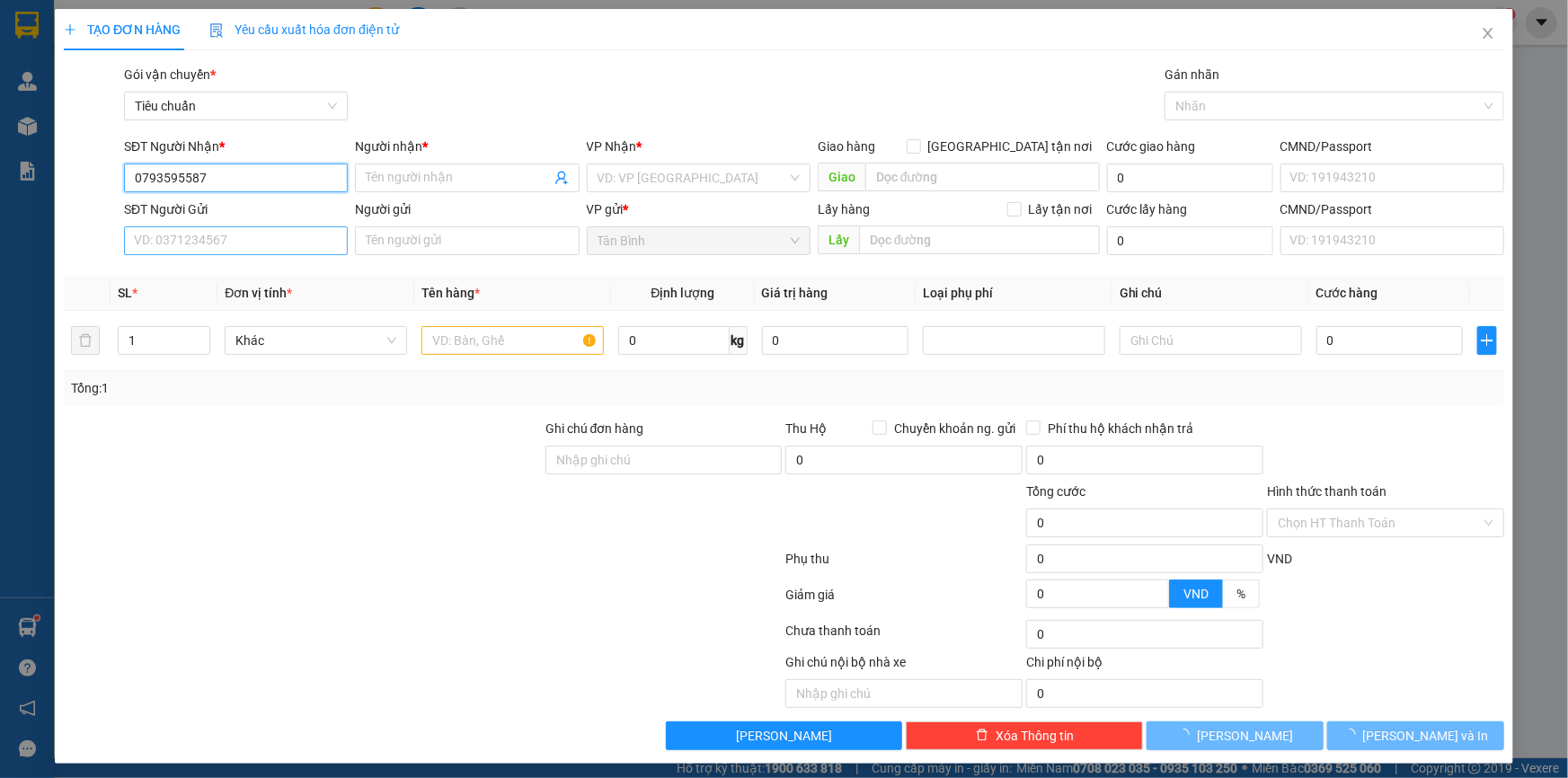
type input "0793595587"
click at [228, 241] on input "SĐT Người Gửi" at bounding box center [236, 241] width 224 height 29
click at [228, 184] on input "0793595587" at bounding box center [236, 178] width 224 height 29
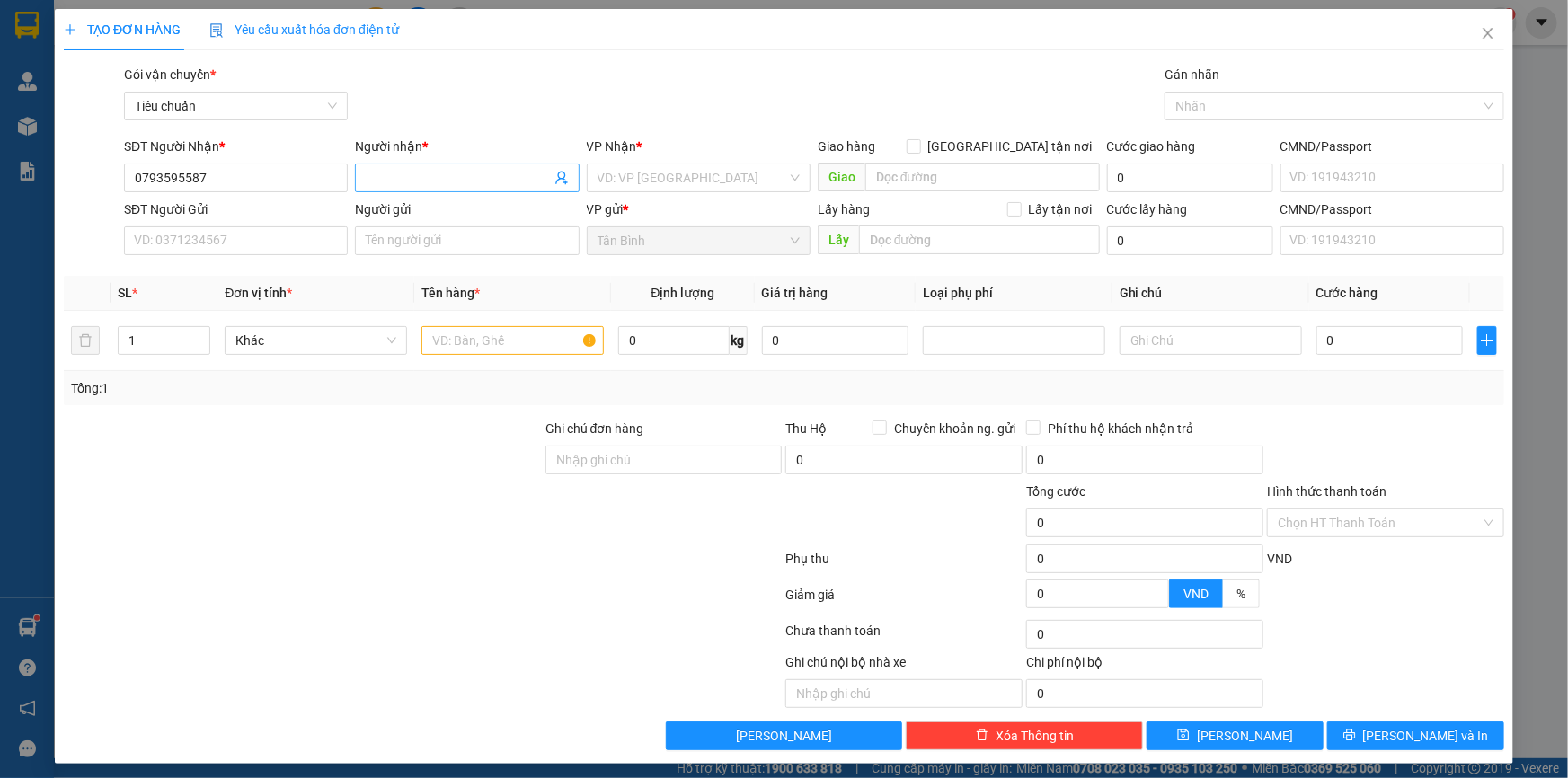
click at [425, 171] on input "Người nhận *" at bounding box center [457, 178] width 184 height 19
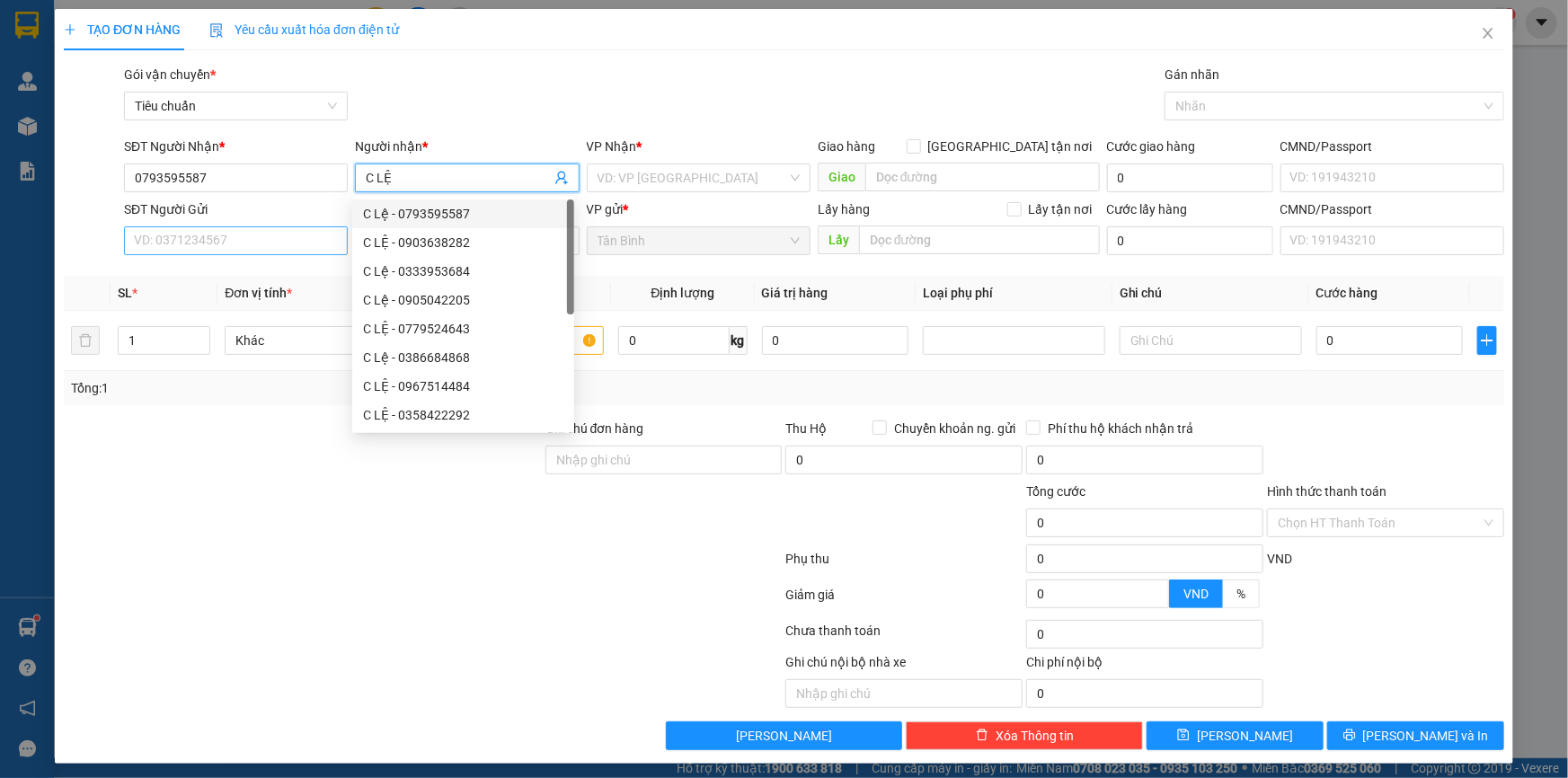
type input "C LỆ"
click at [233, 253] on input "SĐT Người Gửi" at bounding box center [236, 241] width 224 height 29
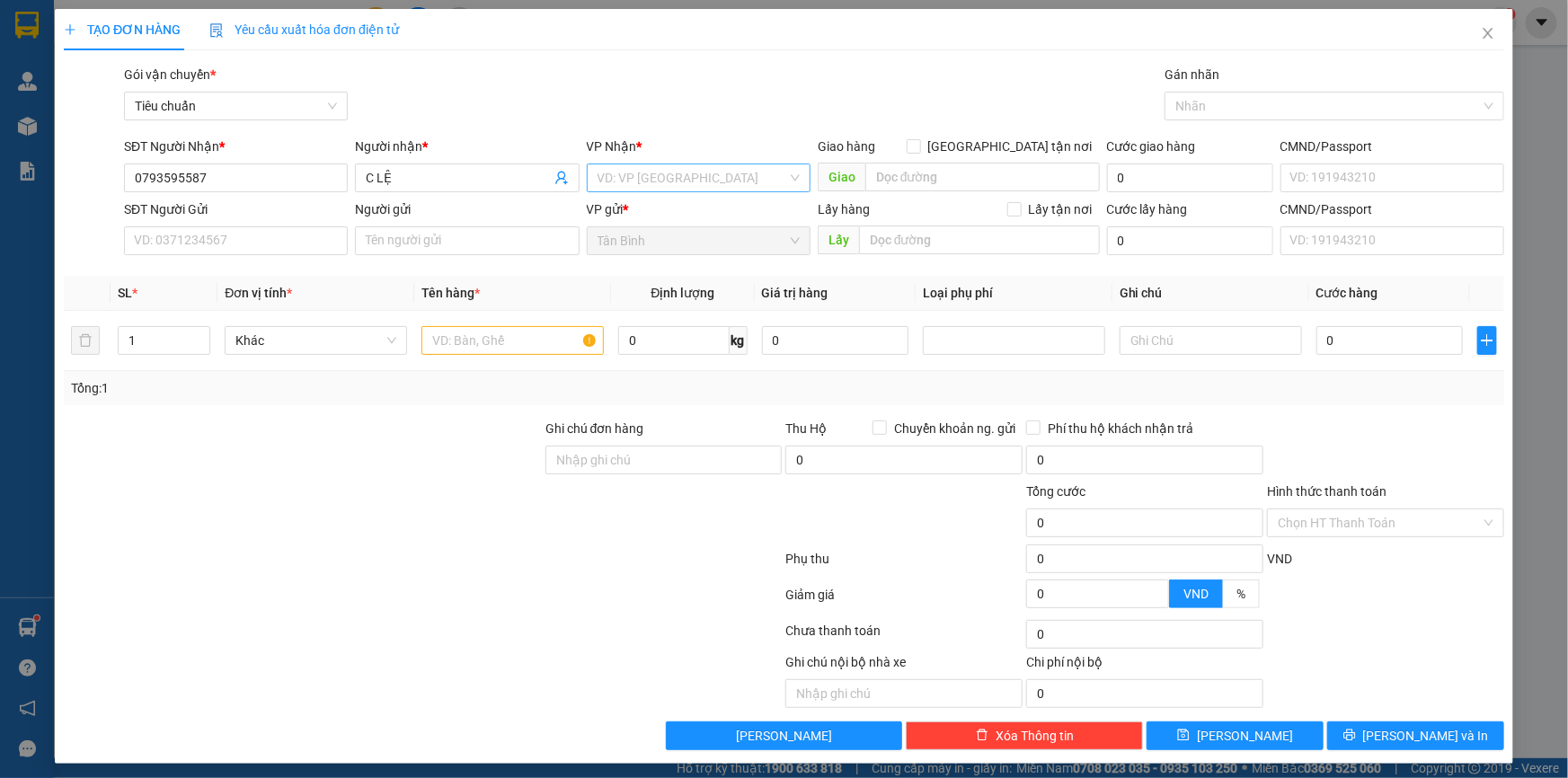
click at [674, 184] on input "search" at bounding box center [692, 178] width 190 height 27
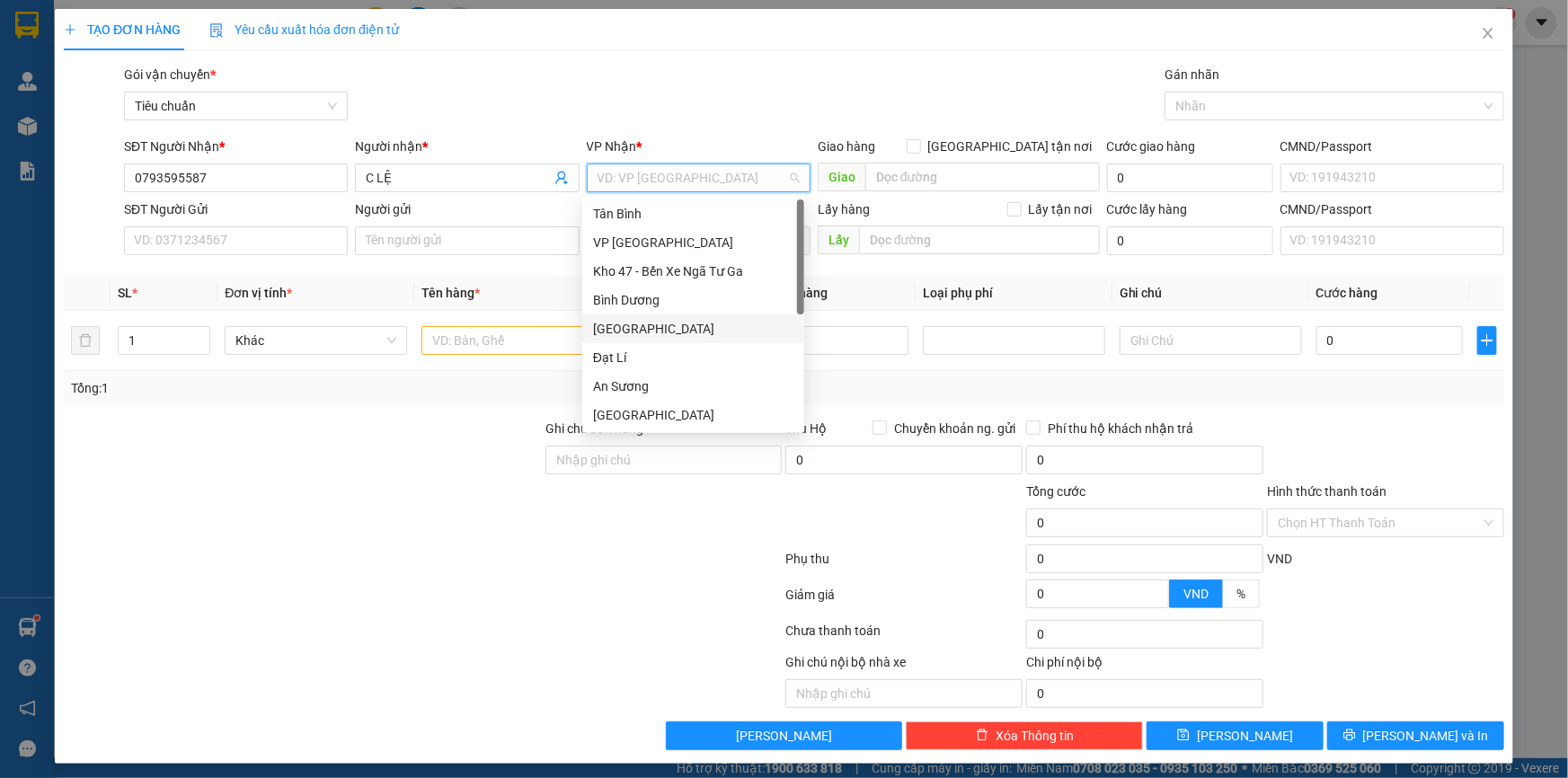
scroll to position [143, 0]
click at [642, 297] on div "Hai Bà Trưng" at bounding box center [693, 300] width 201 height 19
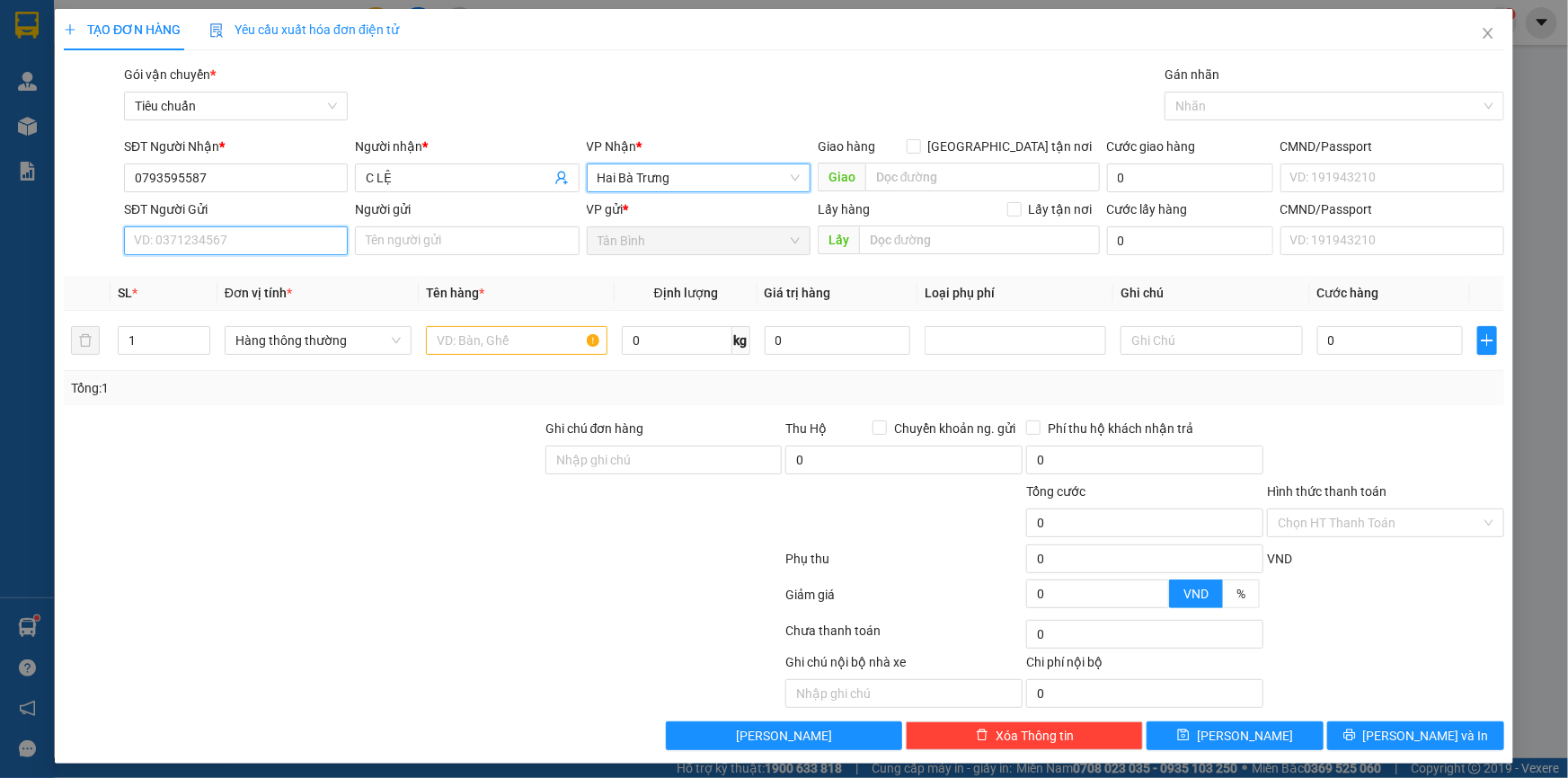
click at [215, 247] on input "SĐT Người Gửi" at bounding box center [236, 241] width 224 height 29
click at [278, 243] on input "SĐT Người Gửi" at bounding box center [236, 241] width 224 height 29
click at [172, 243] on input "SĐT Người Gửi" at bounding box center [236, 241] width 224 height 29
paste input "0908370882"
type input "0908370882"
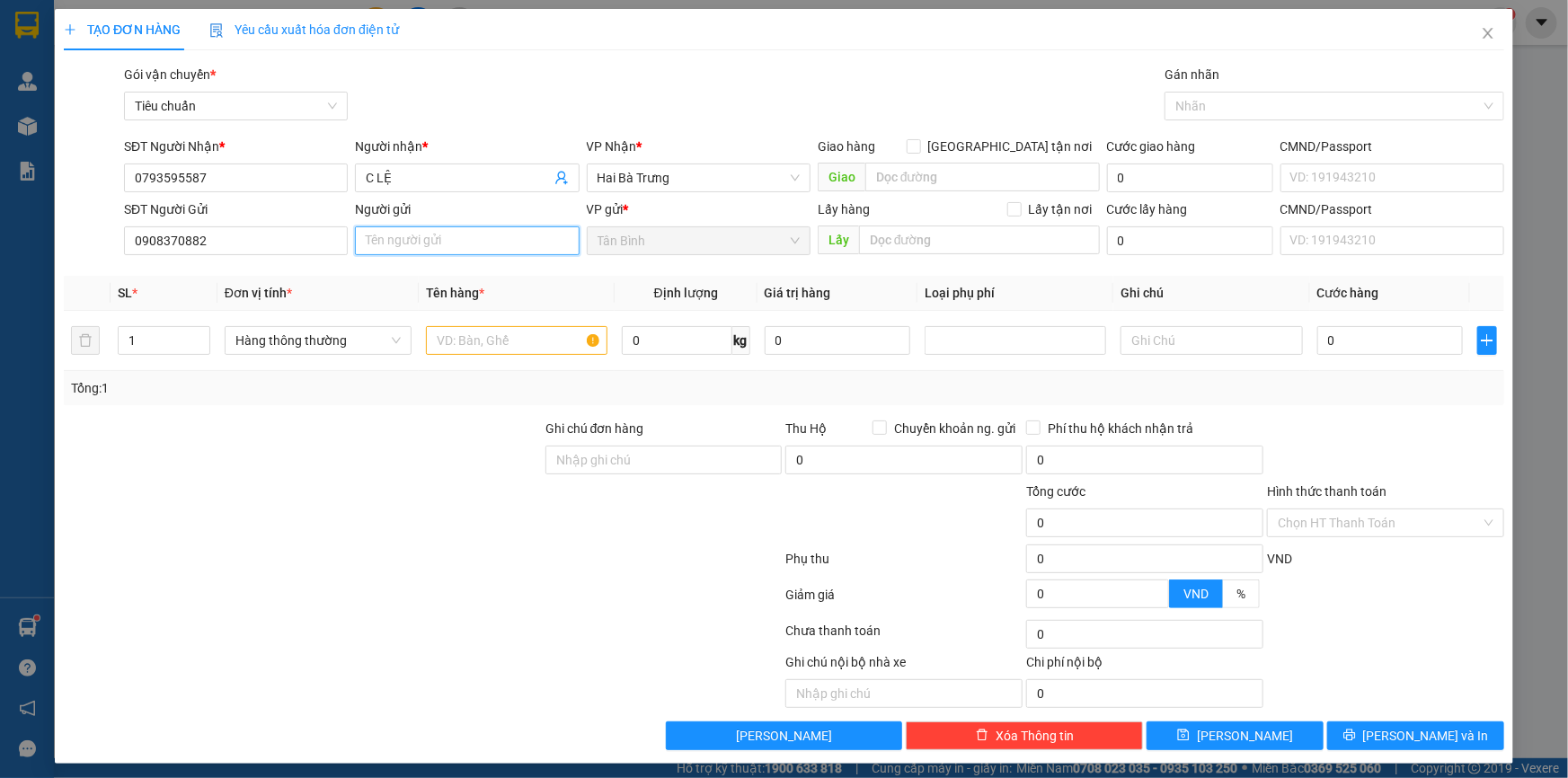
click at [421, 245] on input "Người gửi" at bounding box center [467, 241] width 224 height 29
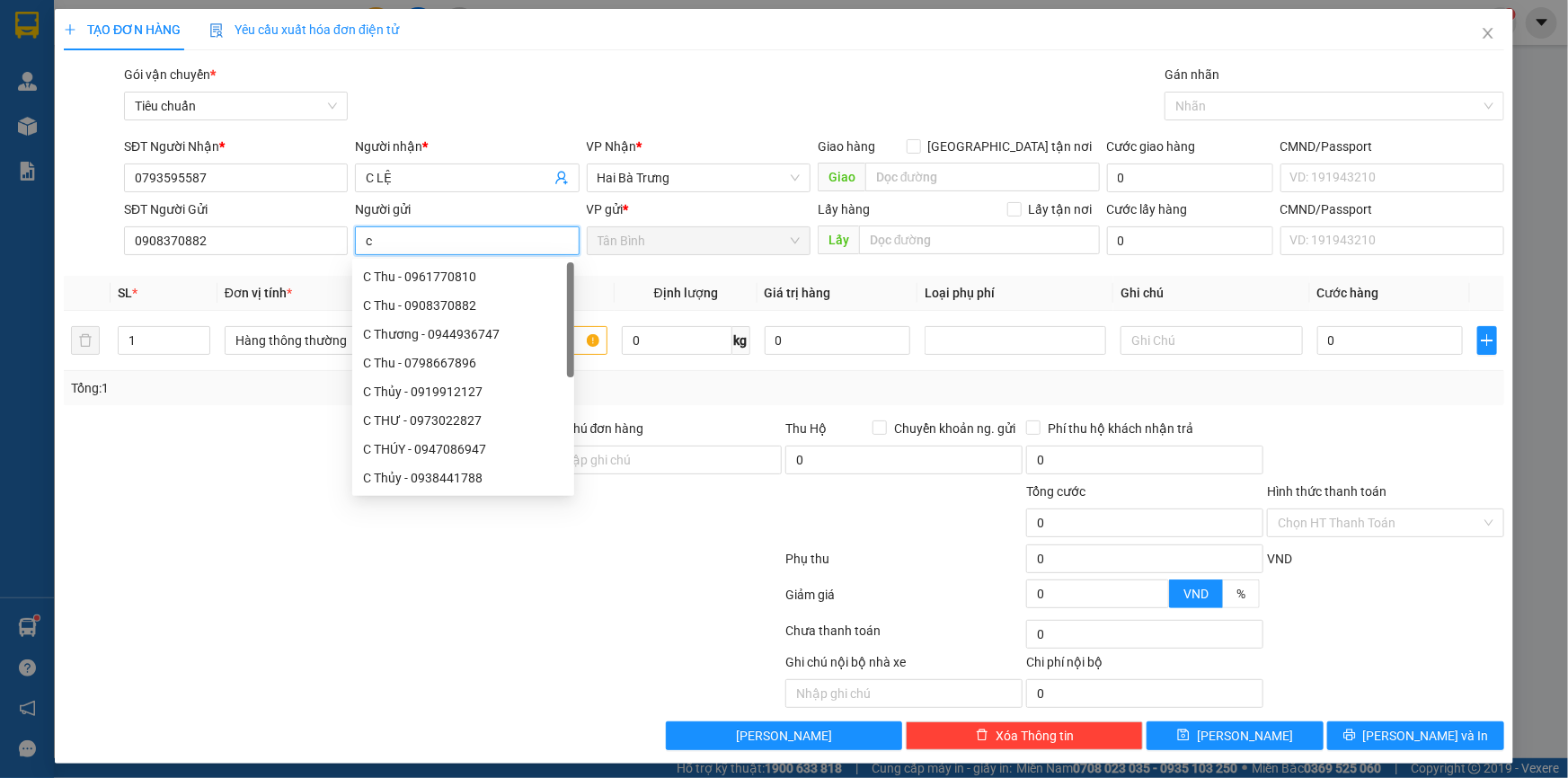
type input "c"
type input "C THU"
click at [258, 567] on div at bounding box center [423, 562] width 722 height 36
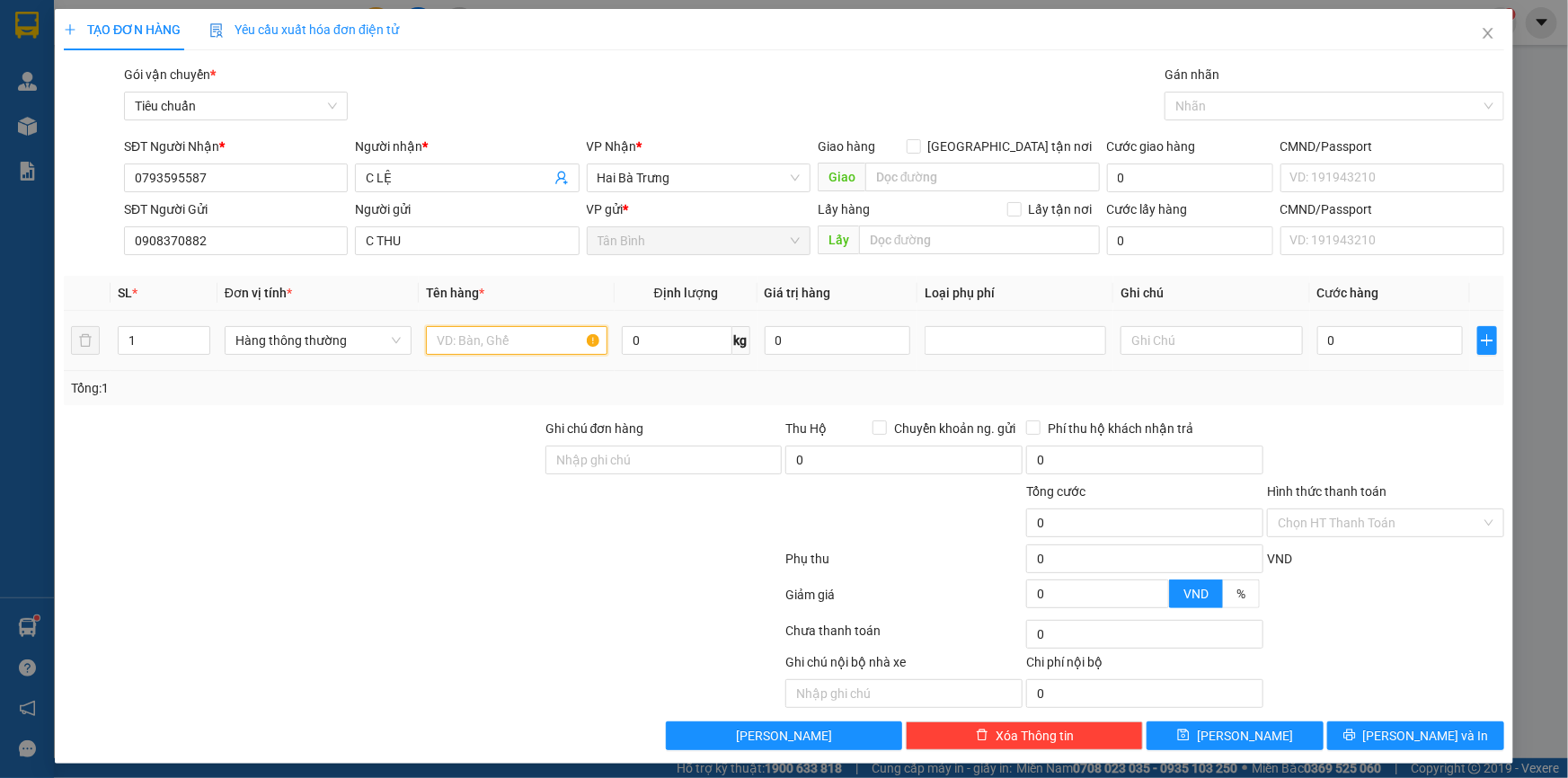
click at [463, 338] on input "text" at bounding box center [516, 340] width 181 height 29
type input "BÁNH"
click at [1204, 349] on input "text" at bounding box center [1211, 340] width 181 height 29
type input "H BKX"
click at [1373, 340] on input "0" at bounding box center [1390, 340] width 146 height 29
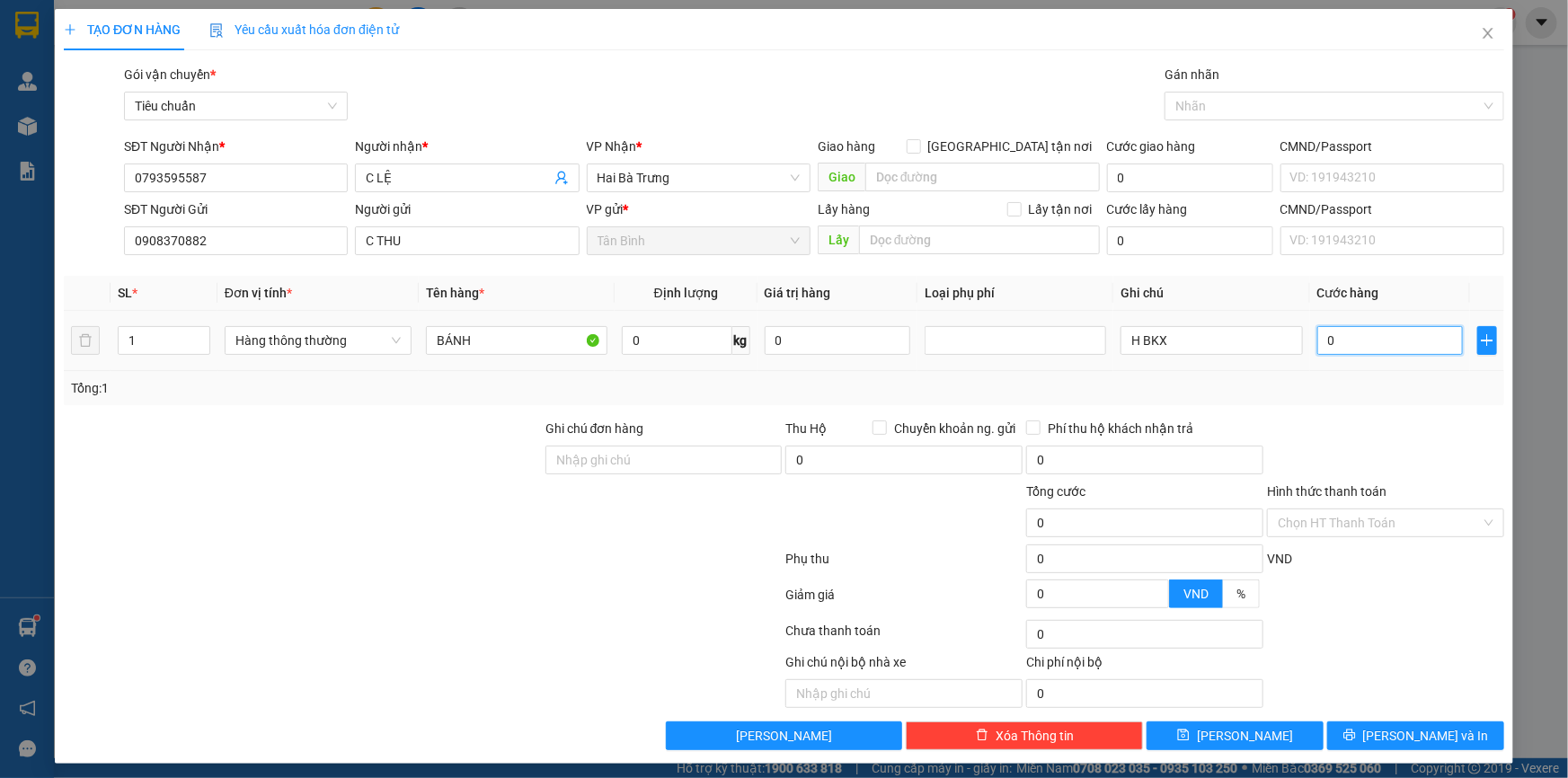
type input "3"
type input "30"
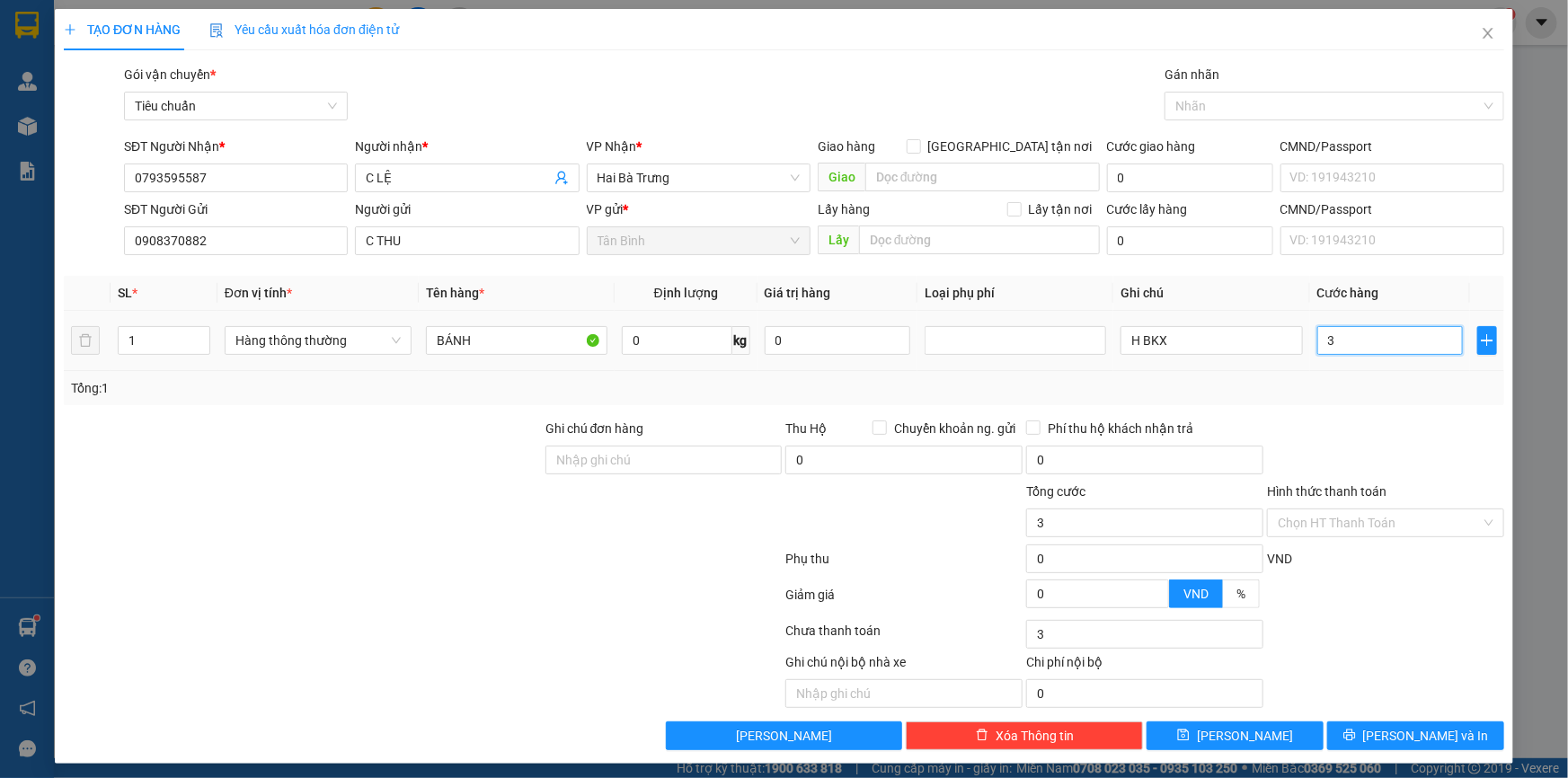
type input "30"
type input "30.000"
click at [1408, 384] on div "Tổng: 1" at bounding box center [784, 388] width 1426 height 19
click at [1399, 514] on input "Hình thức thanh toán" at bounding box center [1379, 523] width 204 height 27
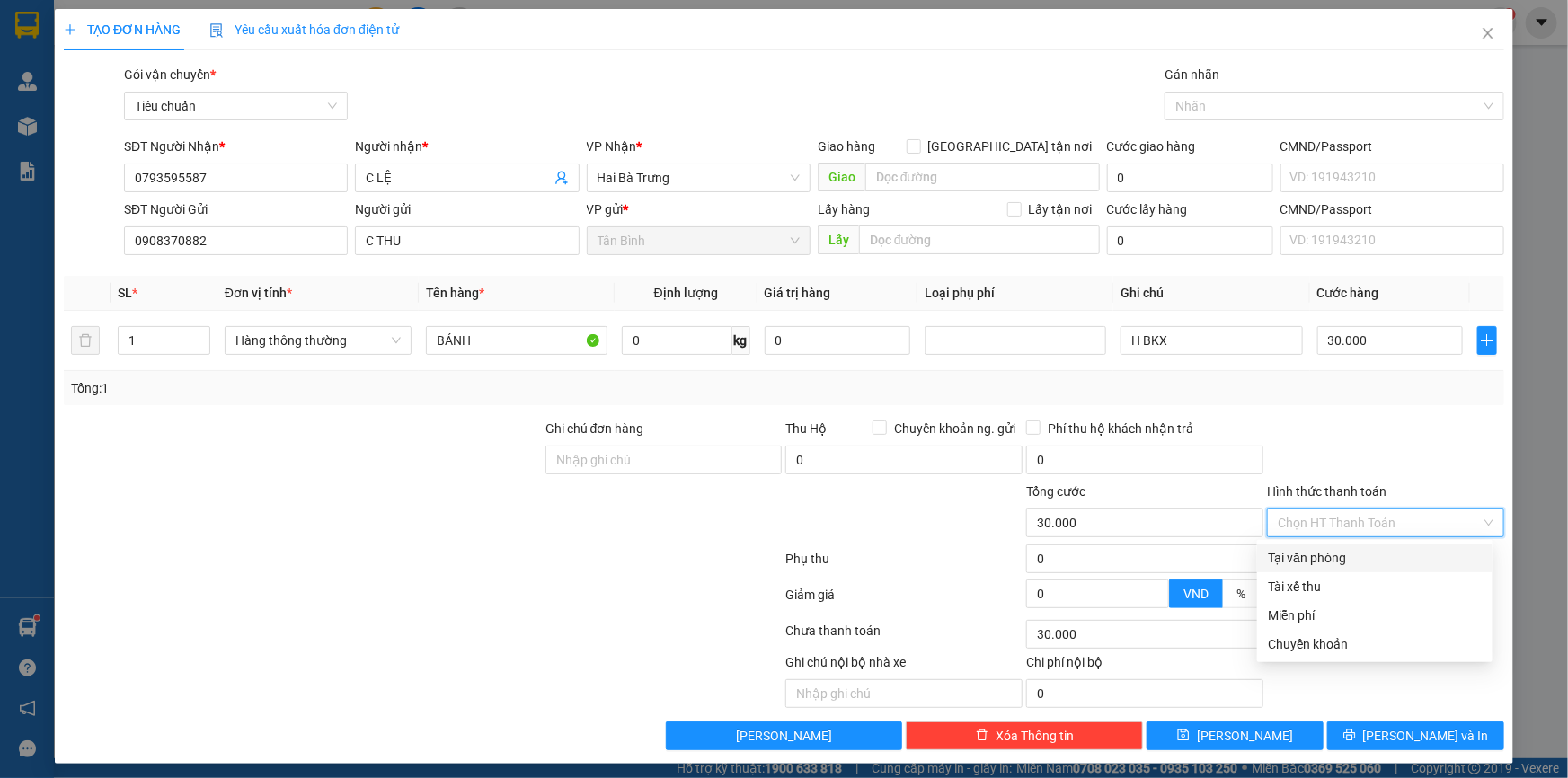
click at [1376, 556] on div "Tại văn phòng" at bounding box center [1375, 558] width 214 height 19
type input "0"
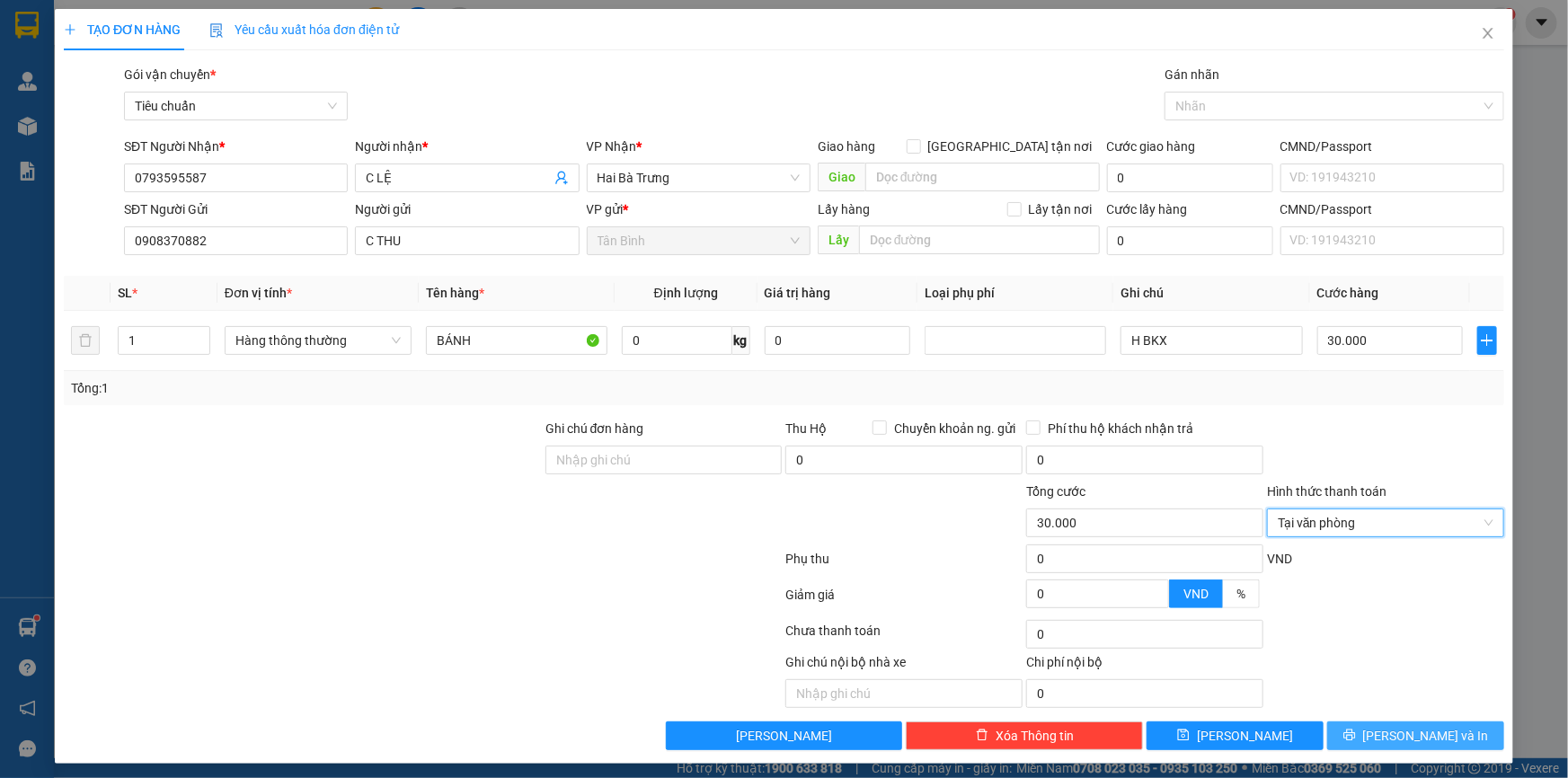
click at [1356, 729] on icon "printer" at bounding box center [1350, 735] width 13 height 13
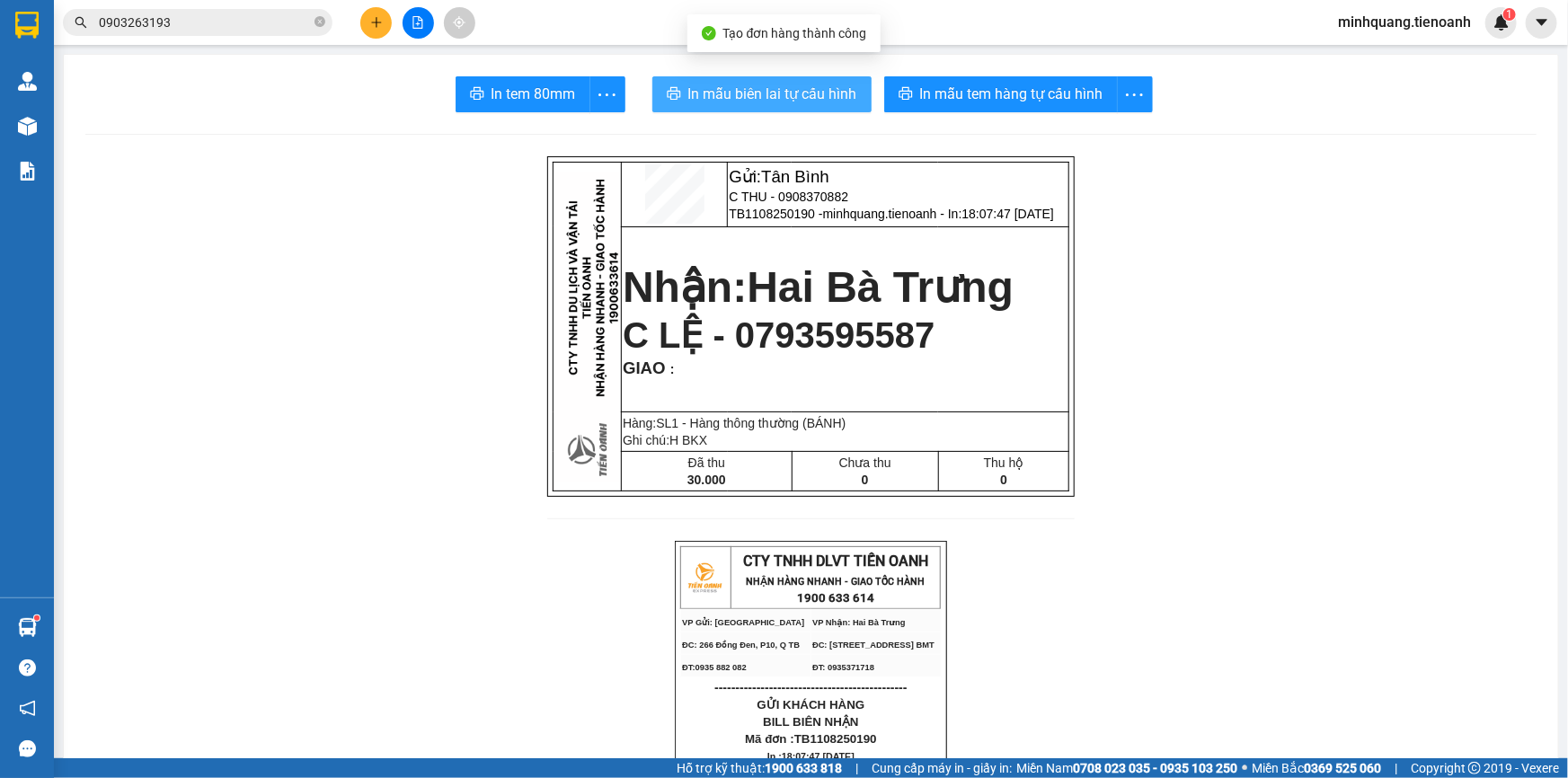
click at [734, 94] on span "In mẫu biên lai tự cấu hình" at bounding box center [772, 93] width 169 height 22
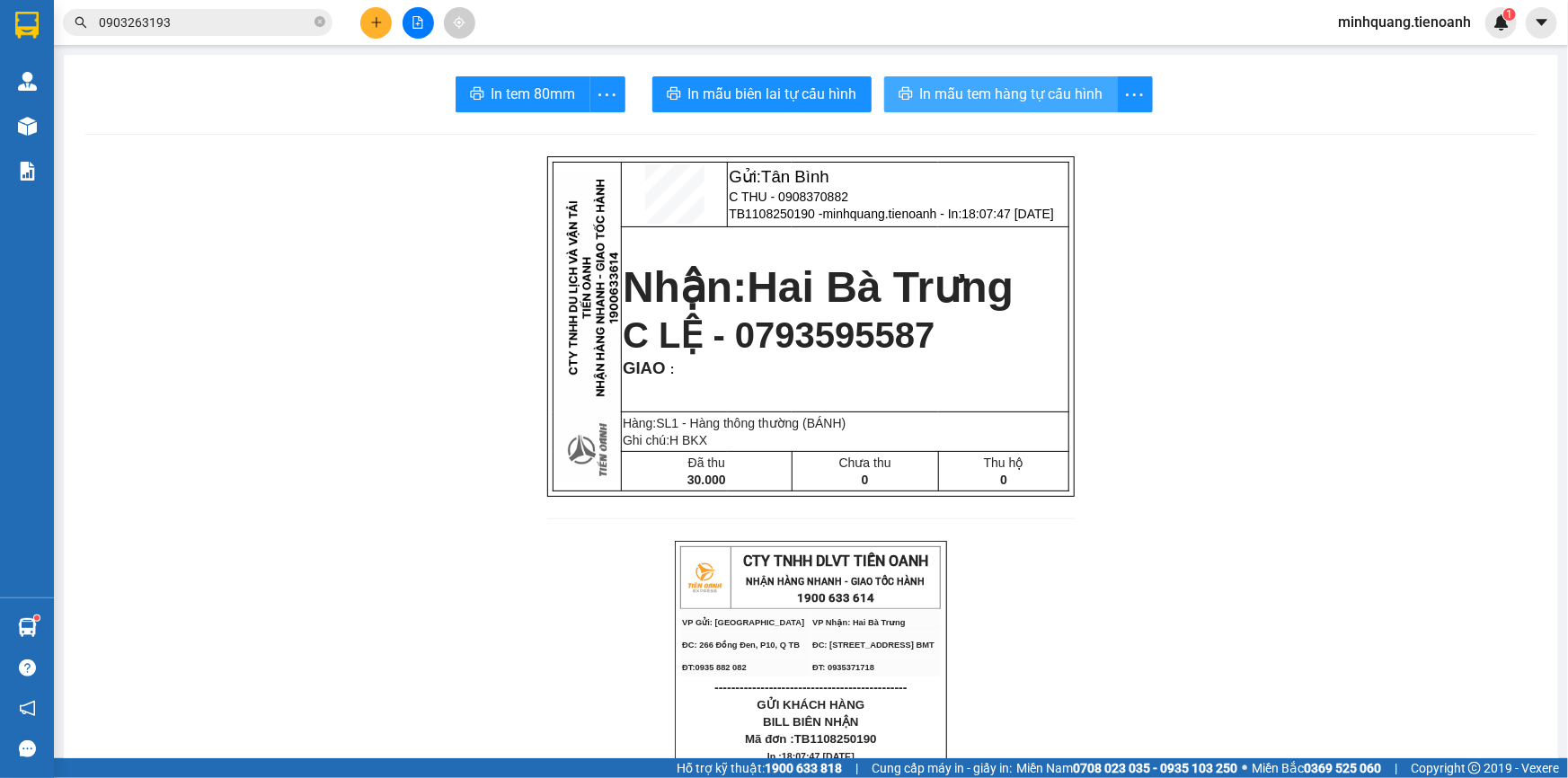
click at [969, 89] on span "In mẫu tem hàng tự cấu hình" at bounding box center [1012, 93] width 183 height 22
click at [821, 332] on span "C LỆ - 0793595587" at bounding box center [778, 335] width 312 height 40
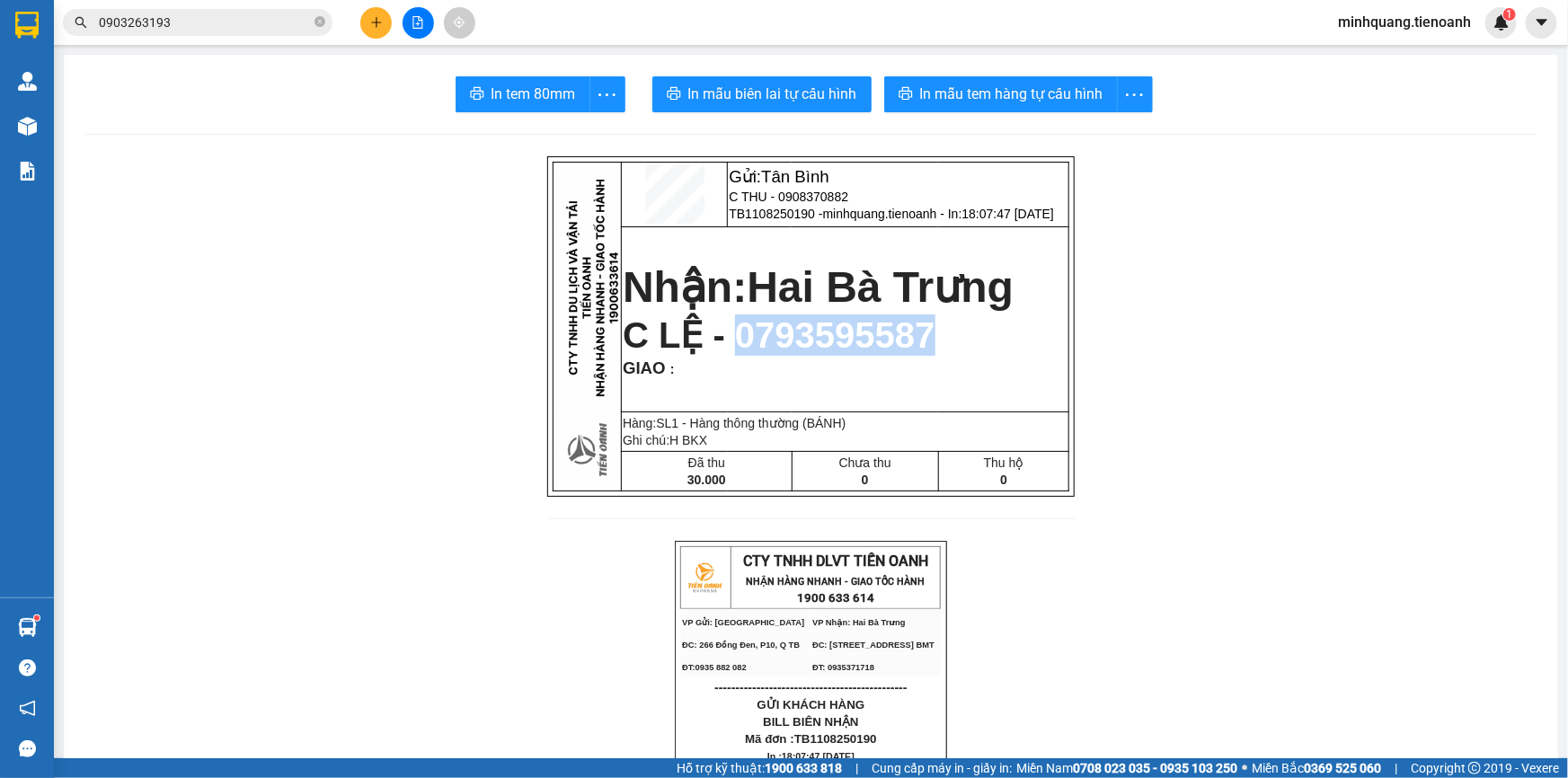
click at [820, 332] on span "C LỆ - 0793595587" at bounding box center [778, 335] width 312 height 40
copy span "0793595587"
click at [250, 19] on input "0903263193" at bounding box center [204, 22] width 212 height 19
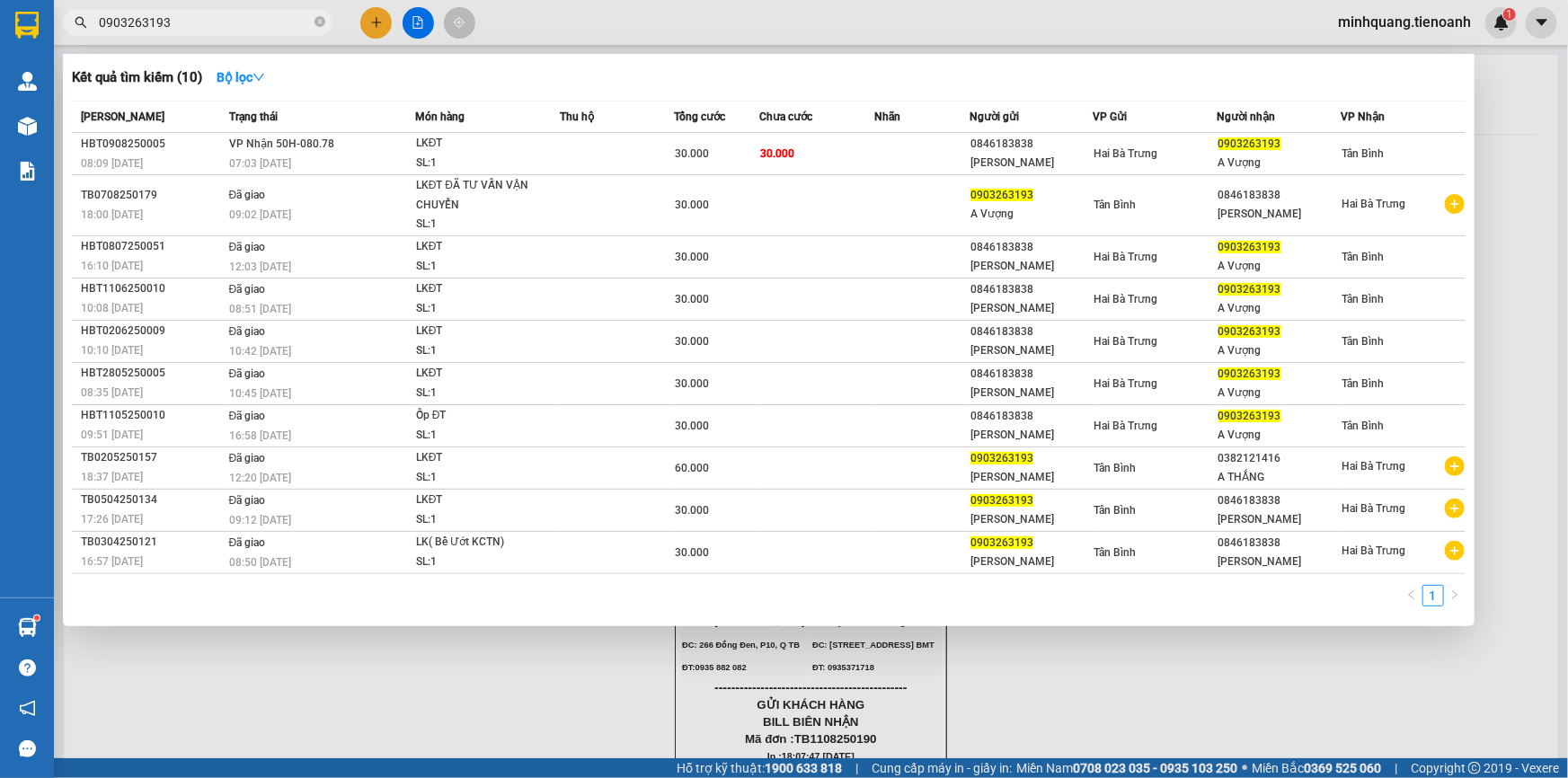
click at [250, 19] on input "0903263193" at bounding box center [204, 22] width 212 height 19
paste input "793595587"
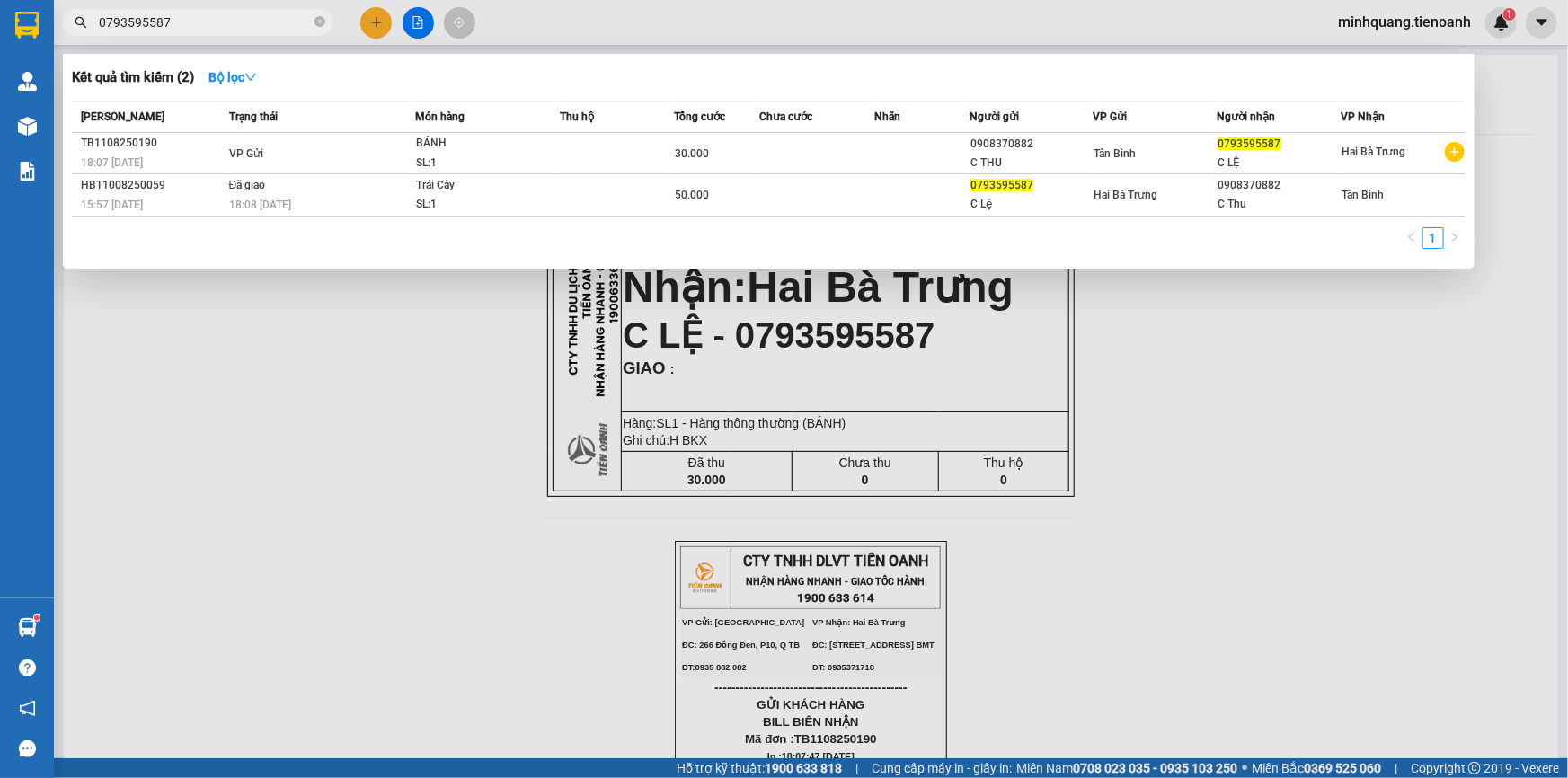
type input "0793595587"
click at [453, 329] on div at bounding box center [784, 389] width 1568 height 778
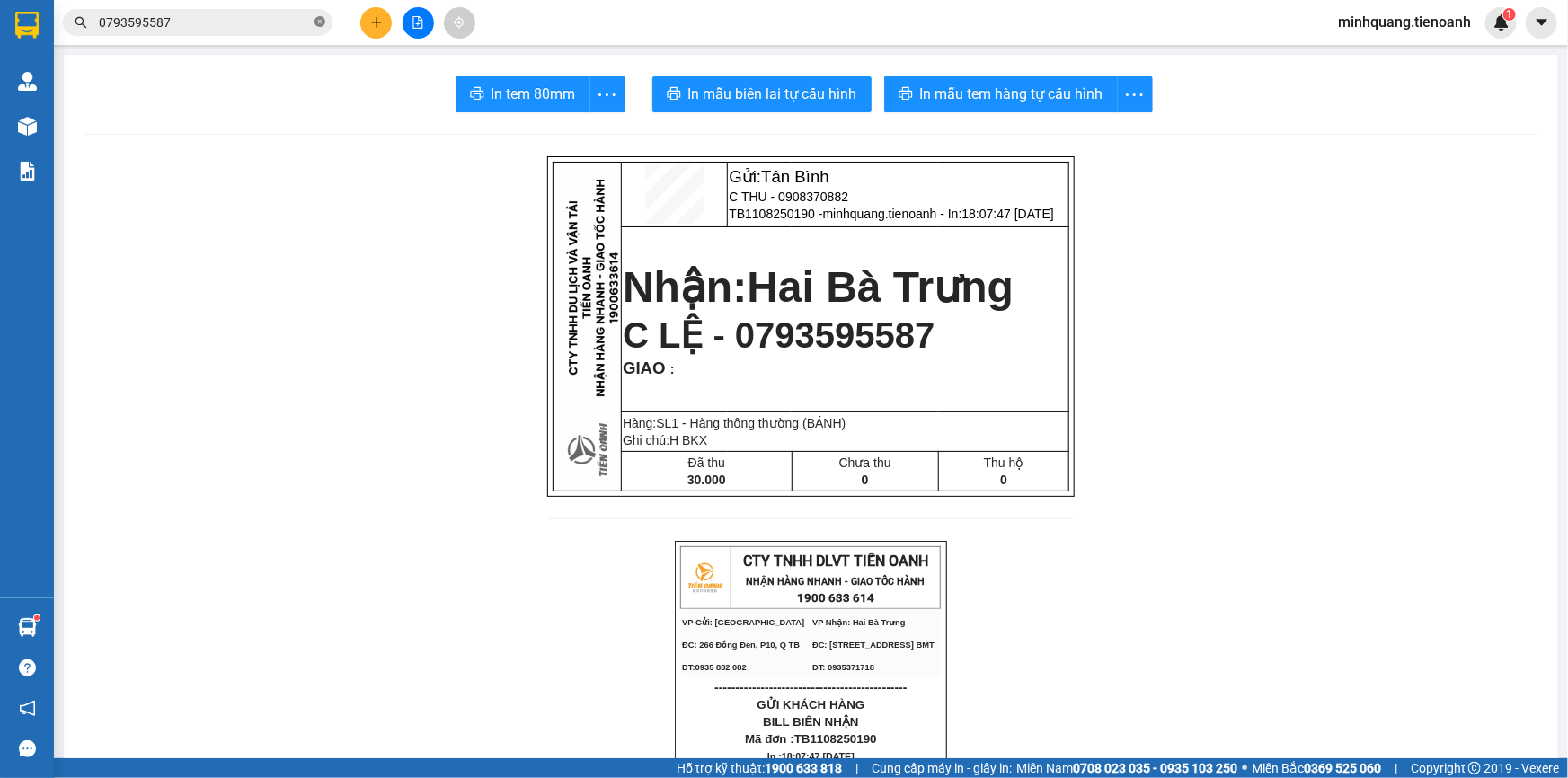
click at [315, 19] on icon "close-circle" at bounding box center [320, 21] width 11 height 11
click at [276, 20] on input "text" at bounding box center [204, 22] width 212 height 19
click at [241, 34] on span at bounding box center [197, 22] width 269 height 27
click at [241, 27] on input "text" at bounding box center [204, 22] width 212 height 19
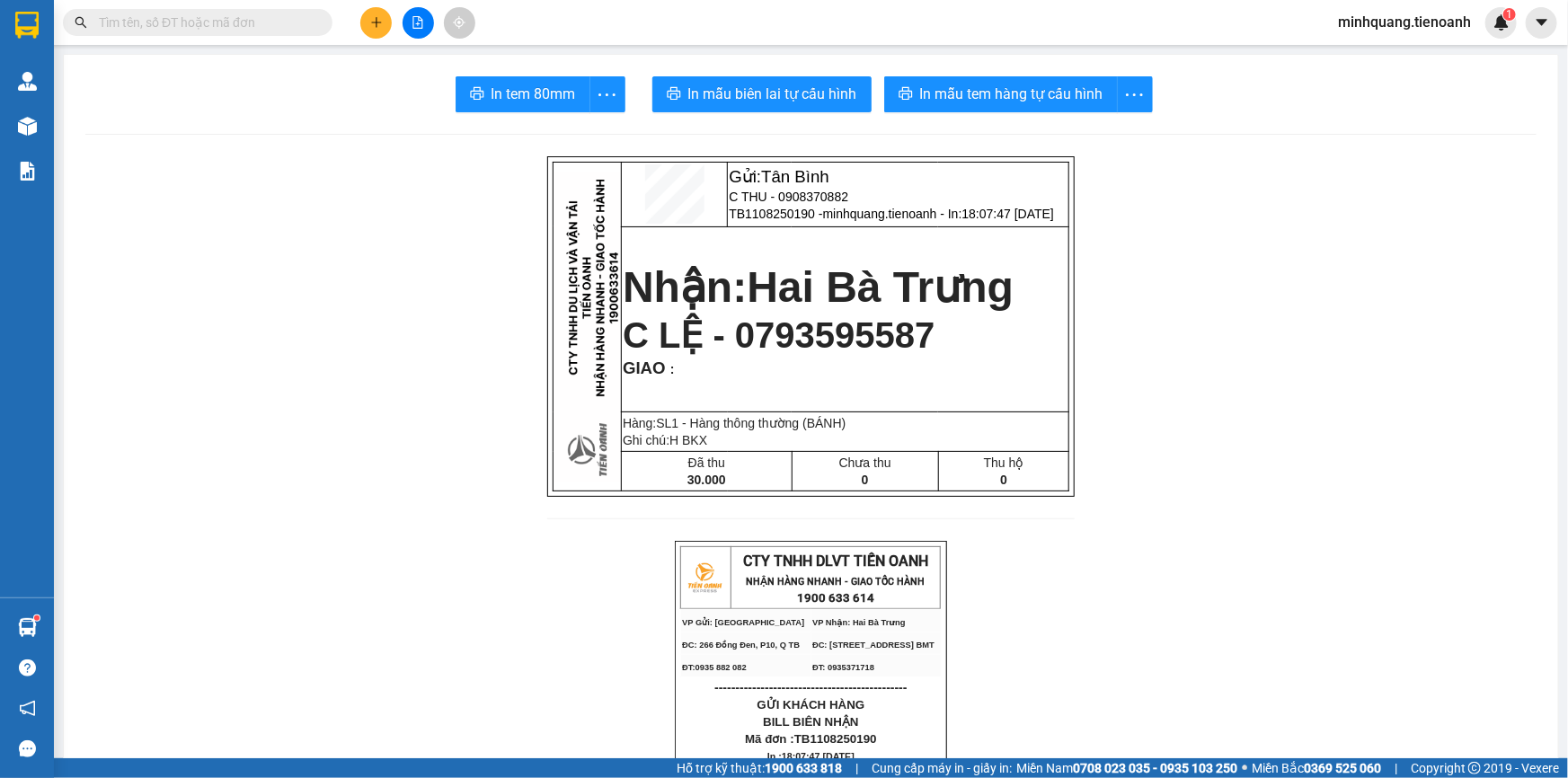
click at [241, 27] on input "text" at bounding box center [204, 22] width 212 height 19
paste input "0913496626"
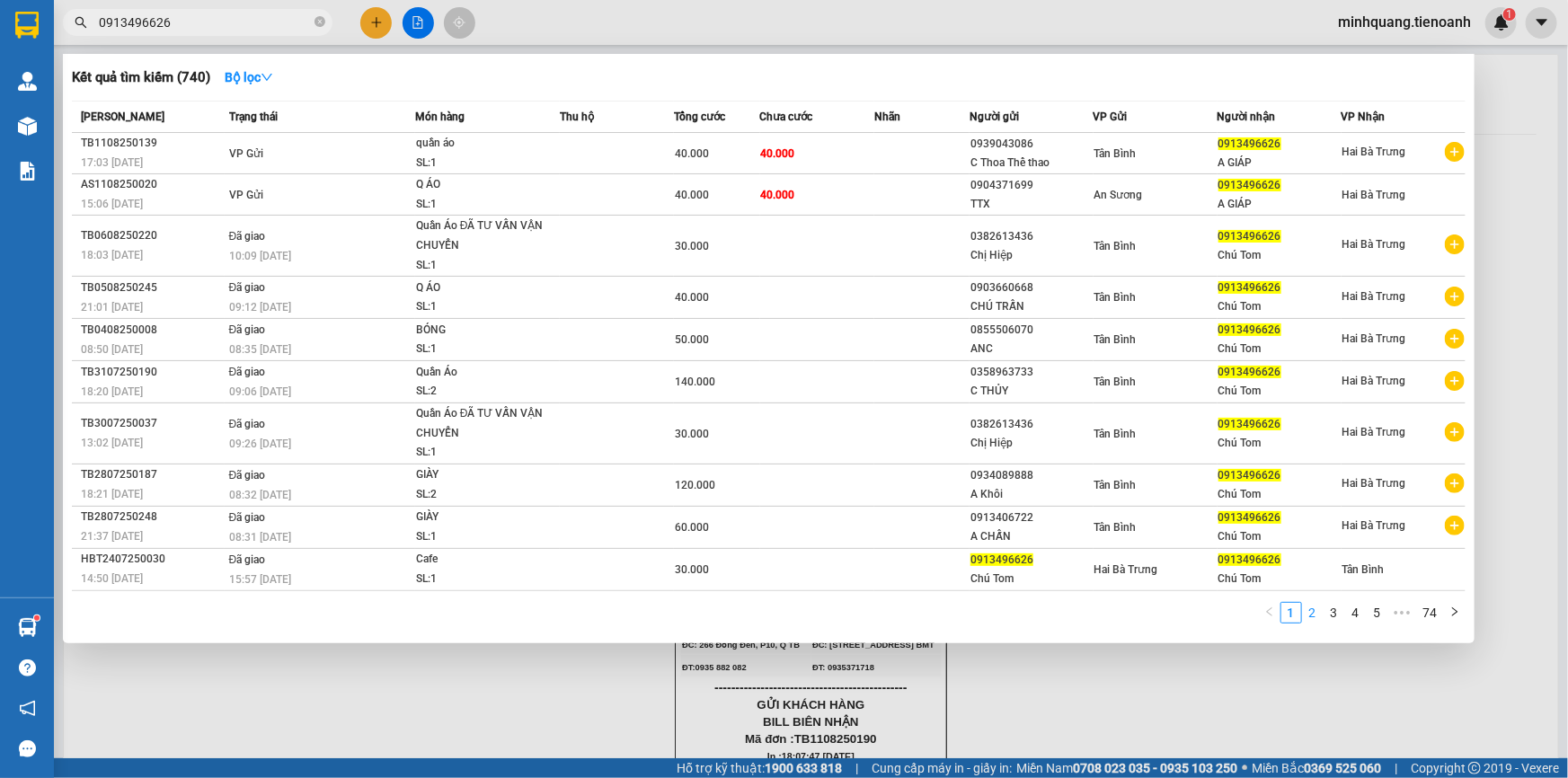
type input "0913496626"
click at [1305, 611] on link "2" at bounding box center [1312, 612] width 19 height 19
